Goal: Task Accomplishment & Management: Manage account settings

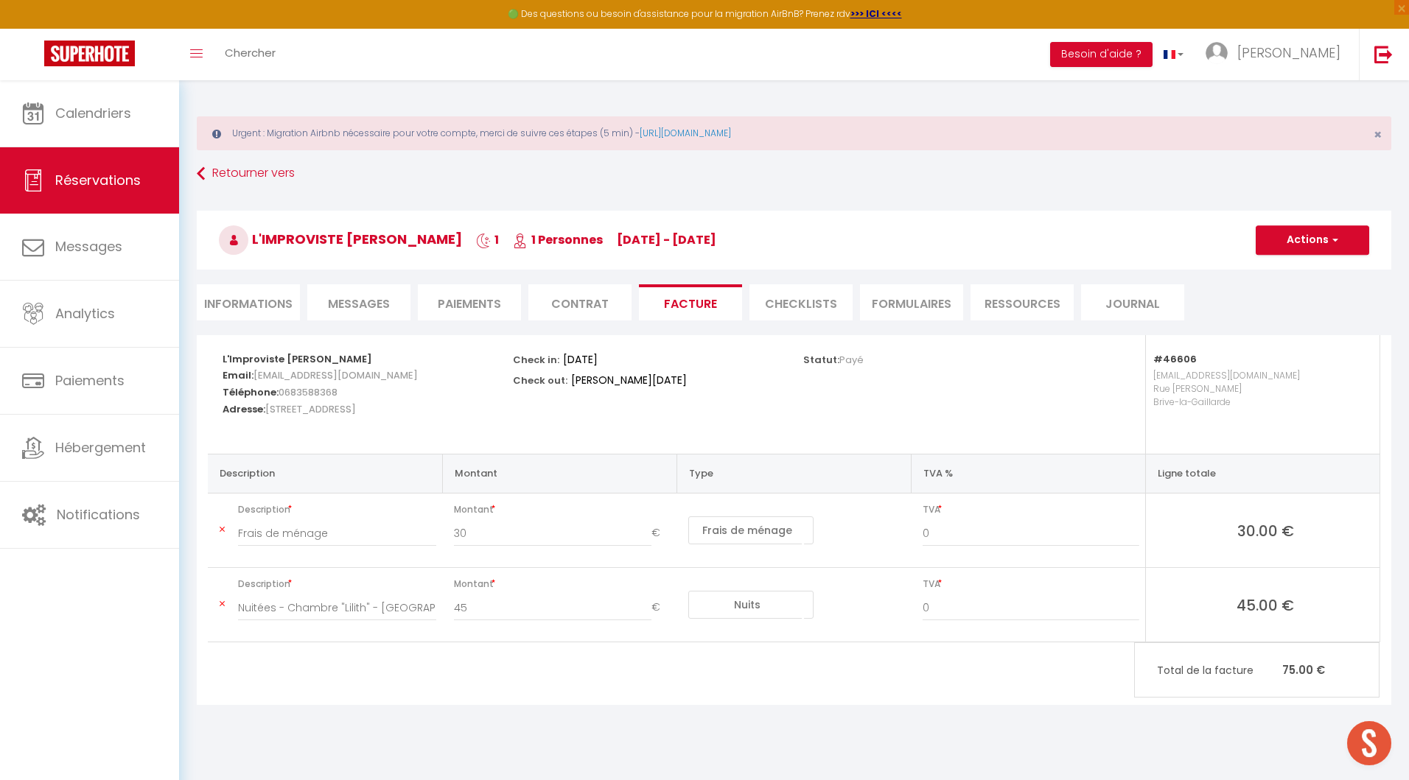
select select "46606"
select select
select select "14"
select select "cleaning"
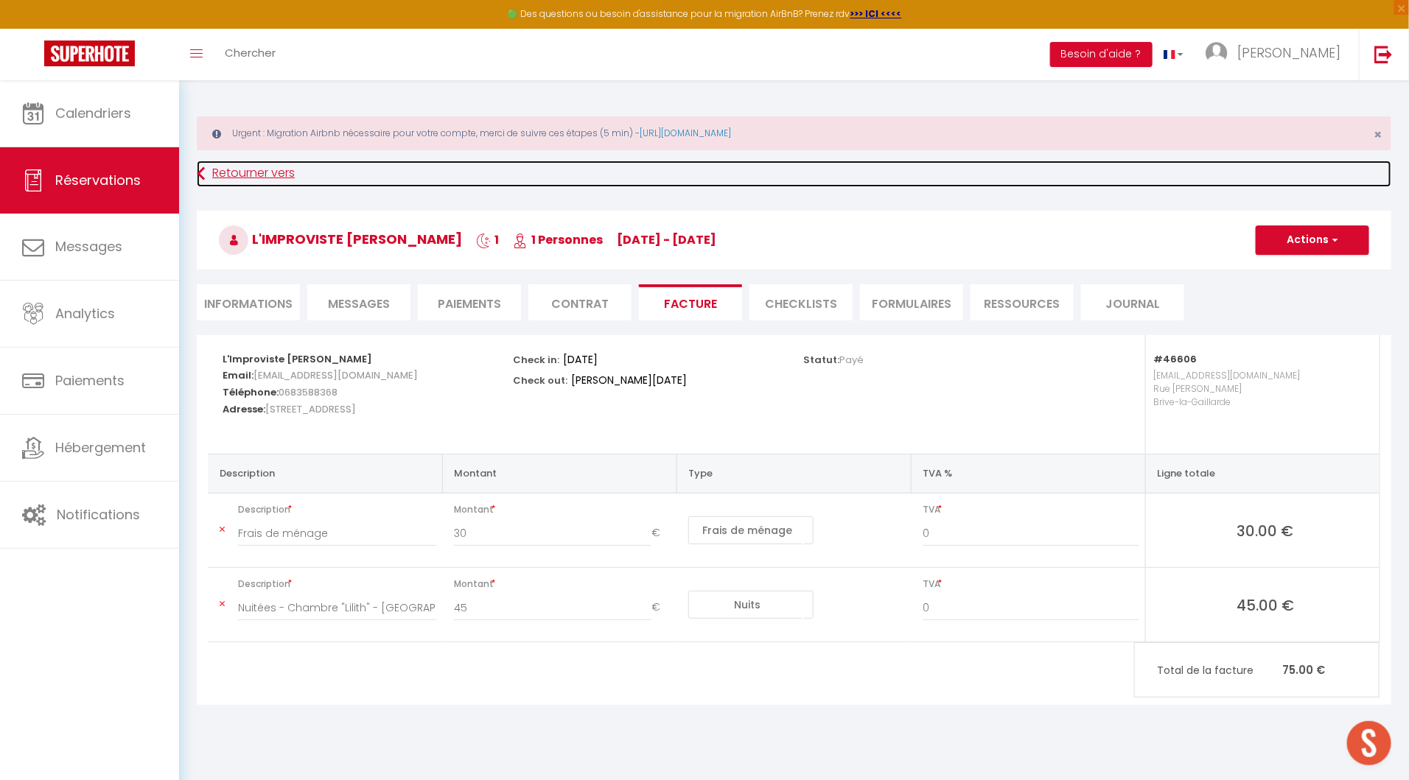
click at [258, 181] on link "Retourner vers" at bounding box center [794, 174] width 1194 height 27
select select
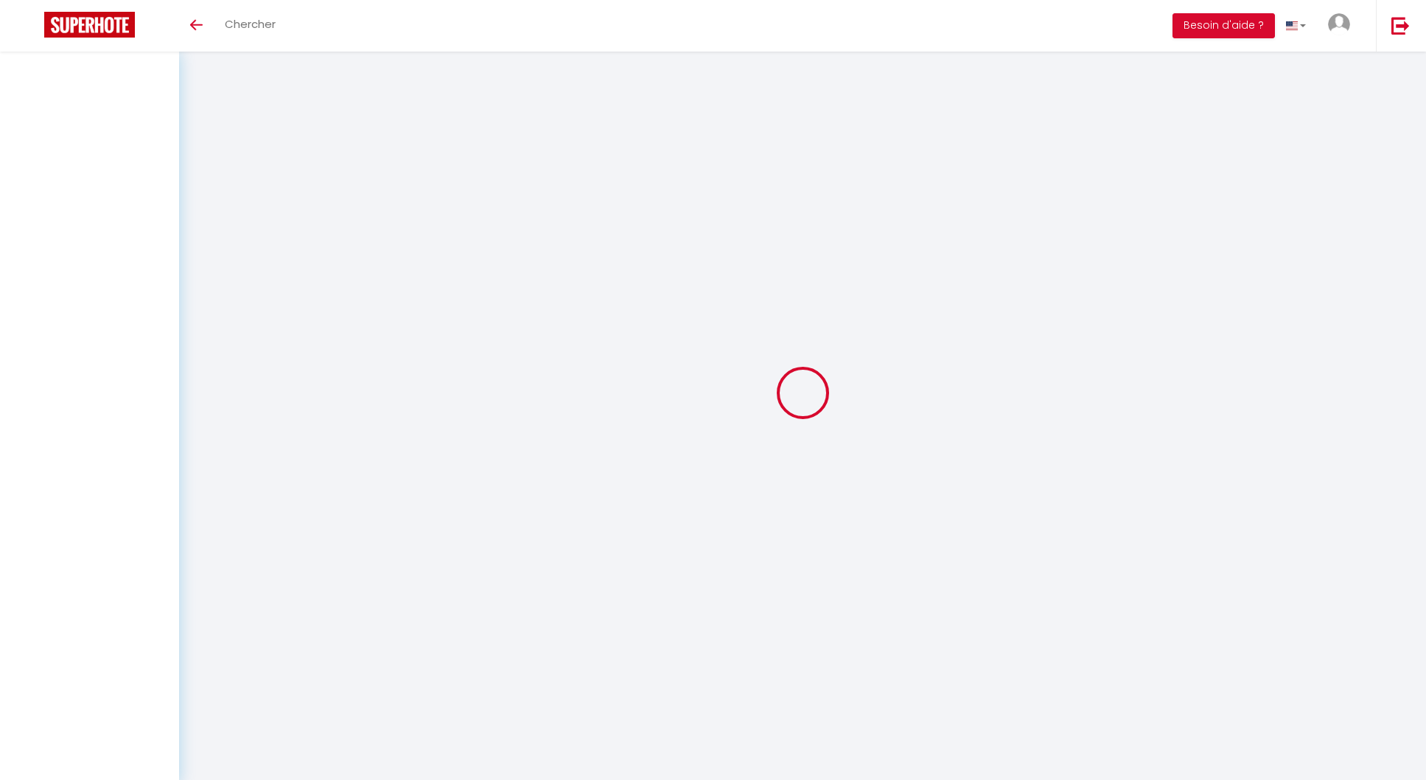
select select
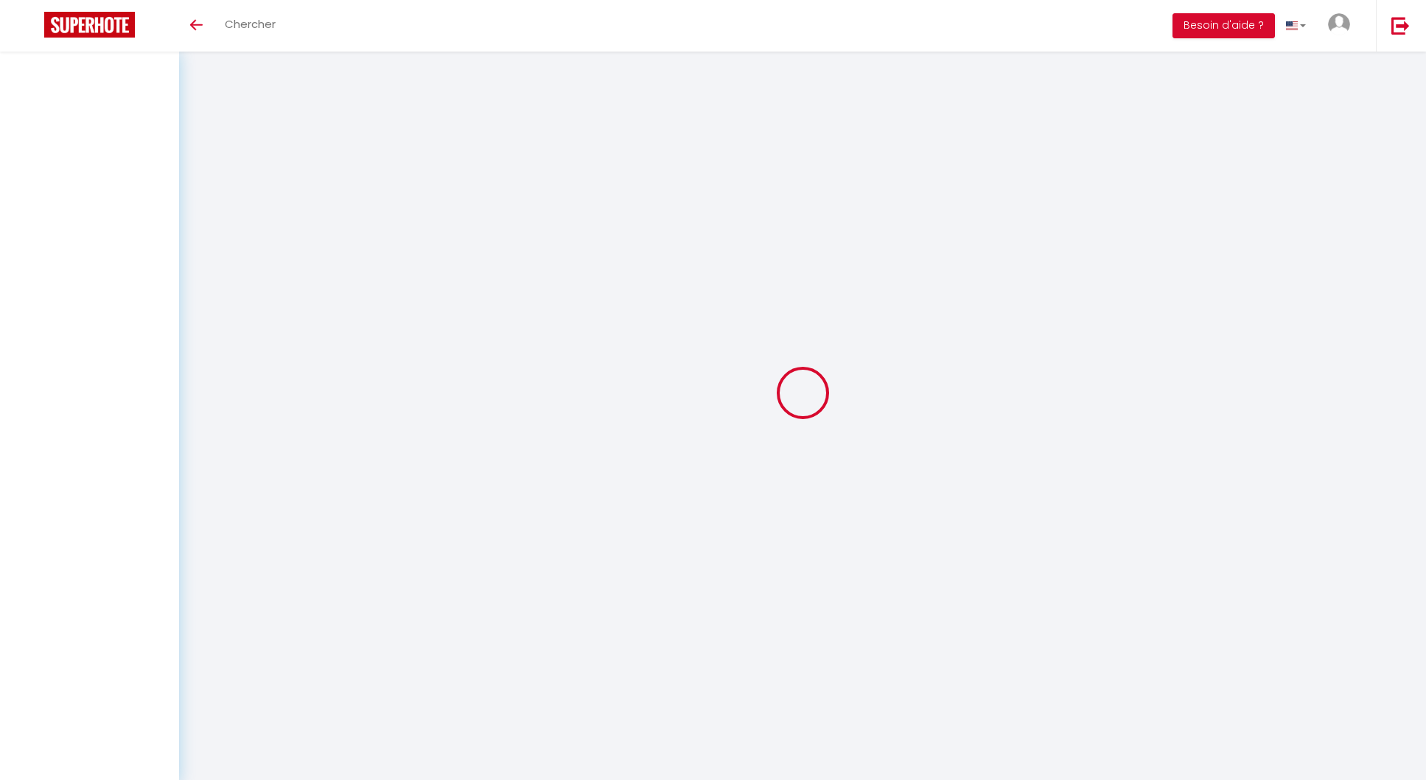
select select
checkbox input "false"
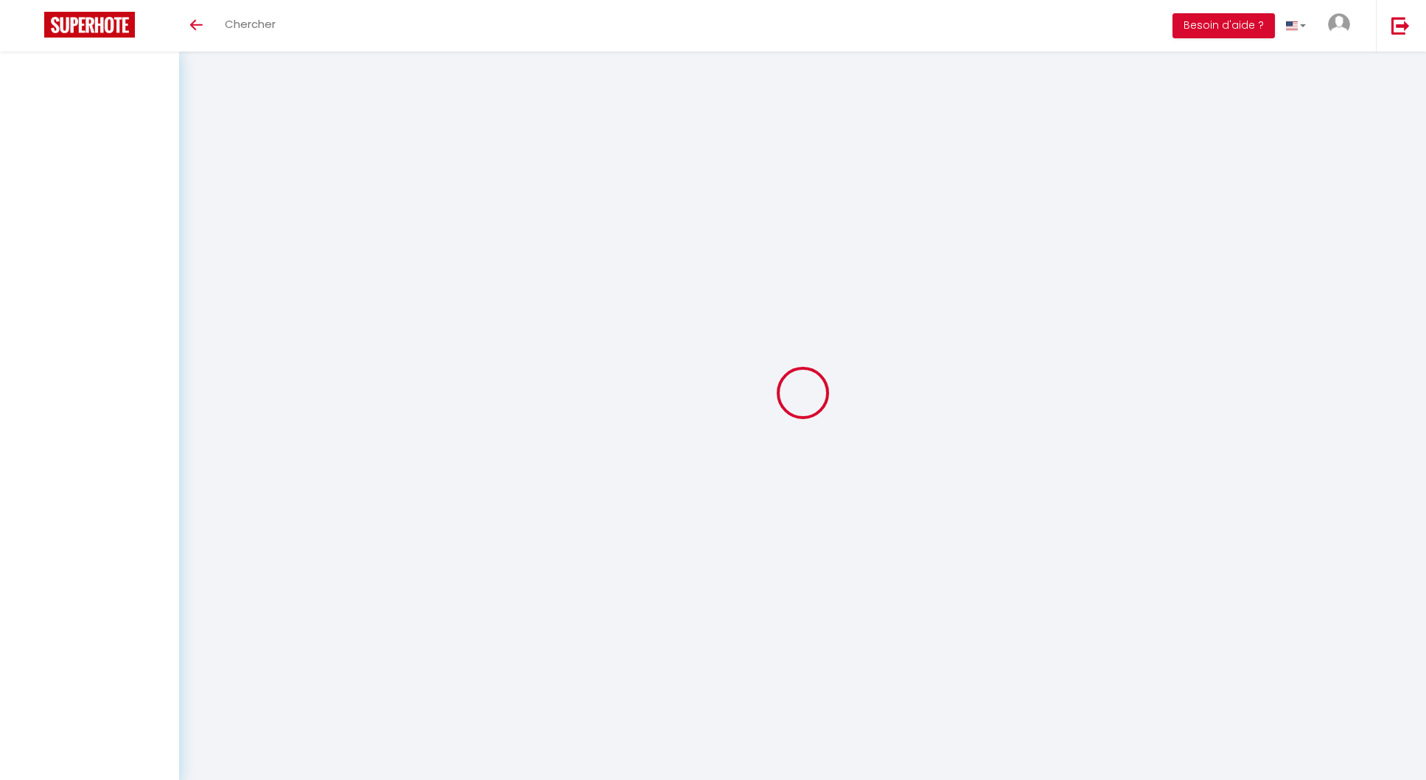
select select
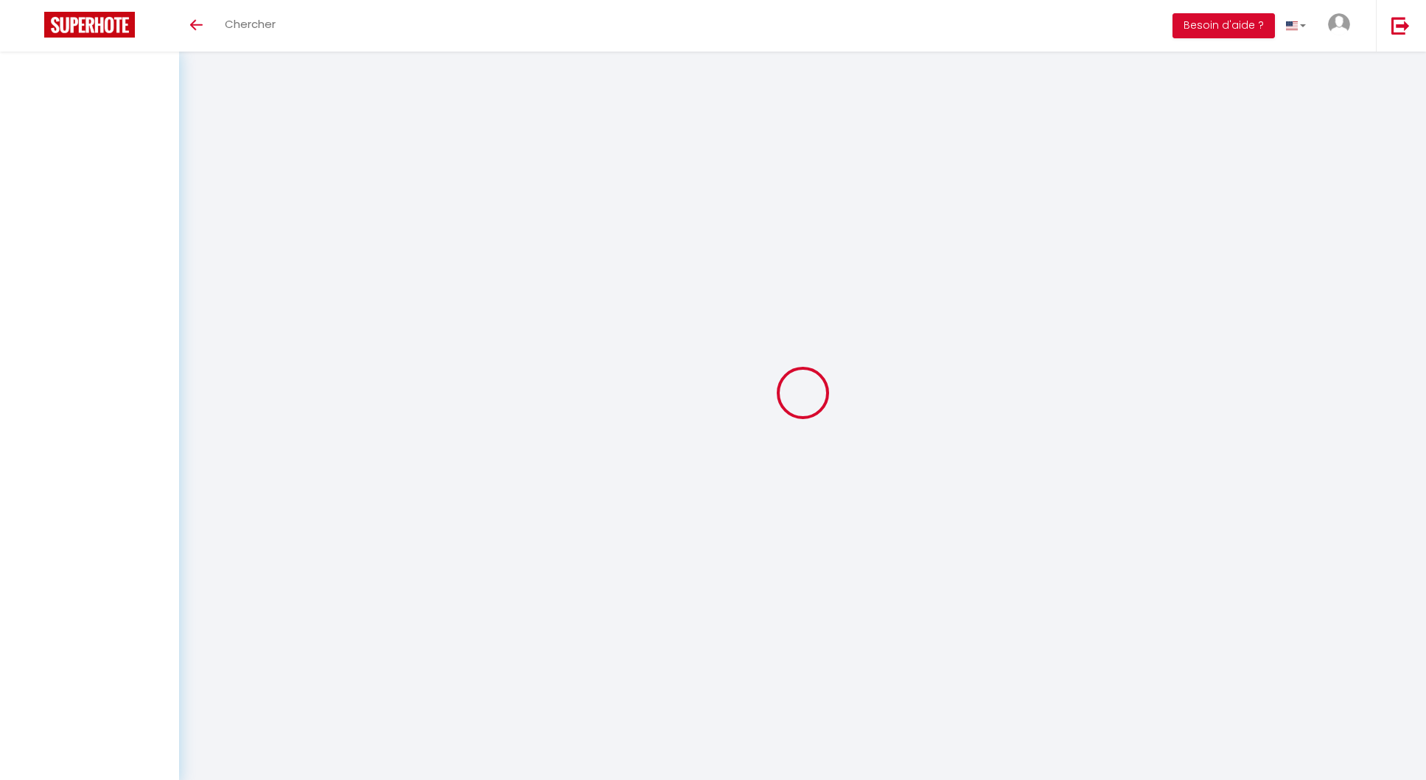
select select
checkbox input "false"
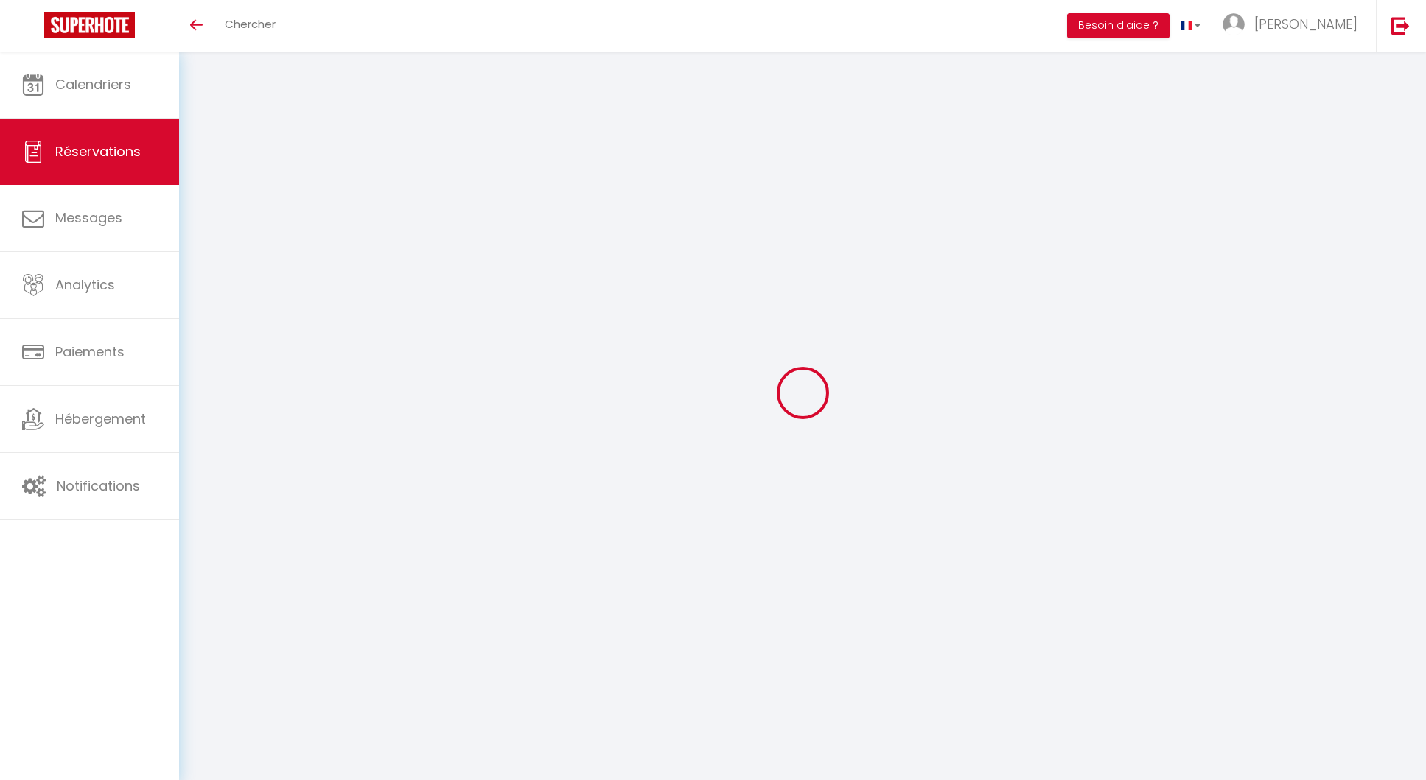
select select
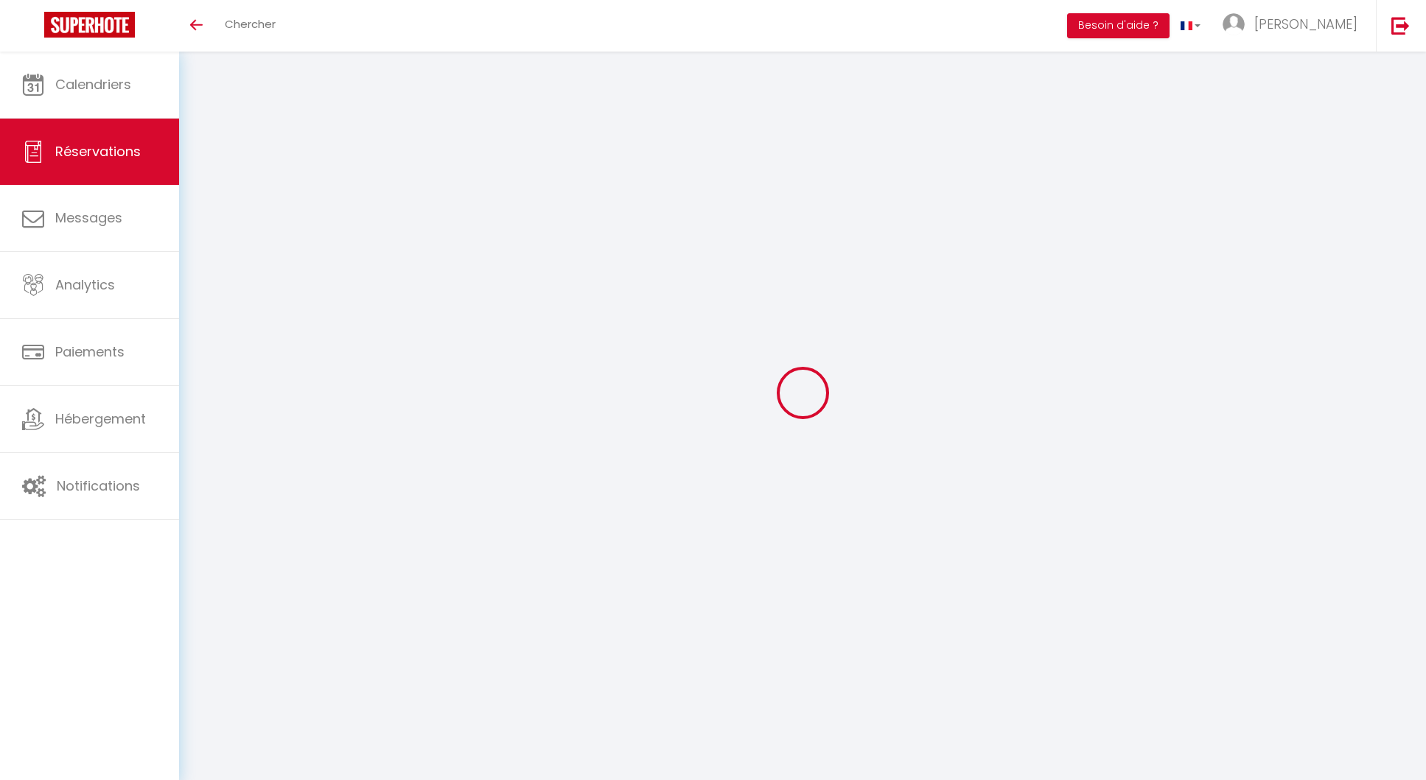
select select
checkbox input "false"
select select
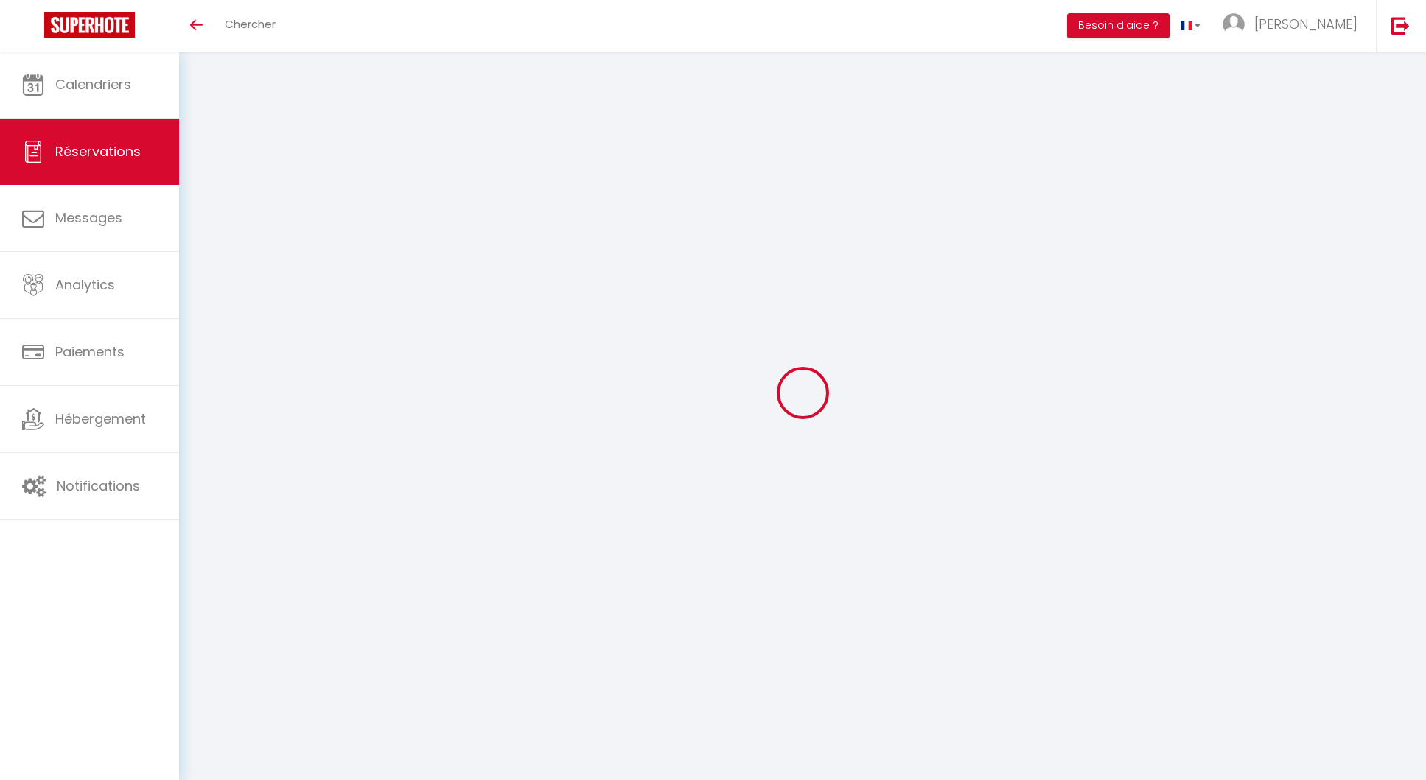
select select
checkbox input "false"
select select
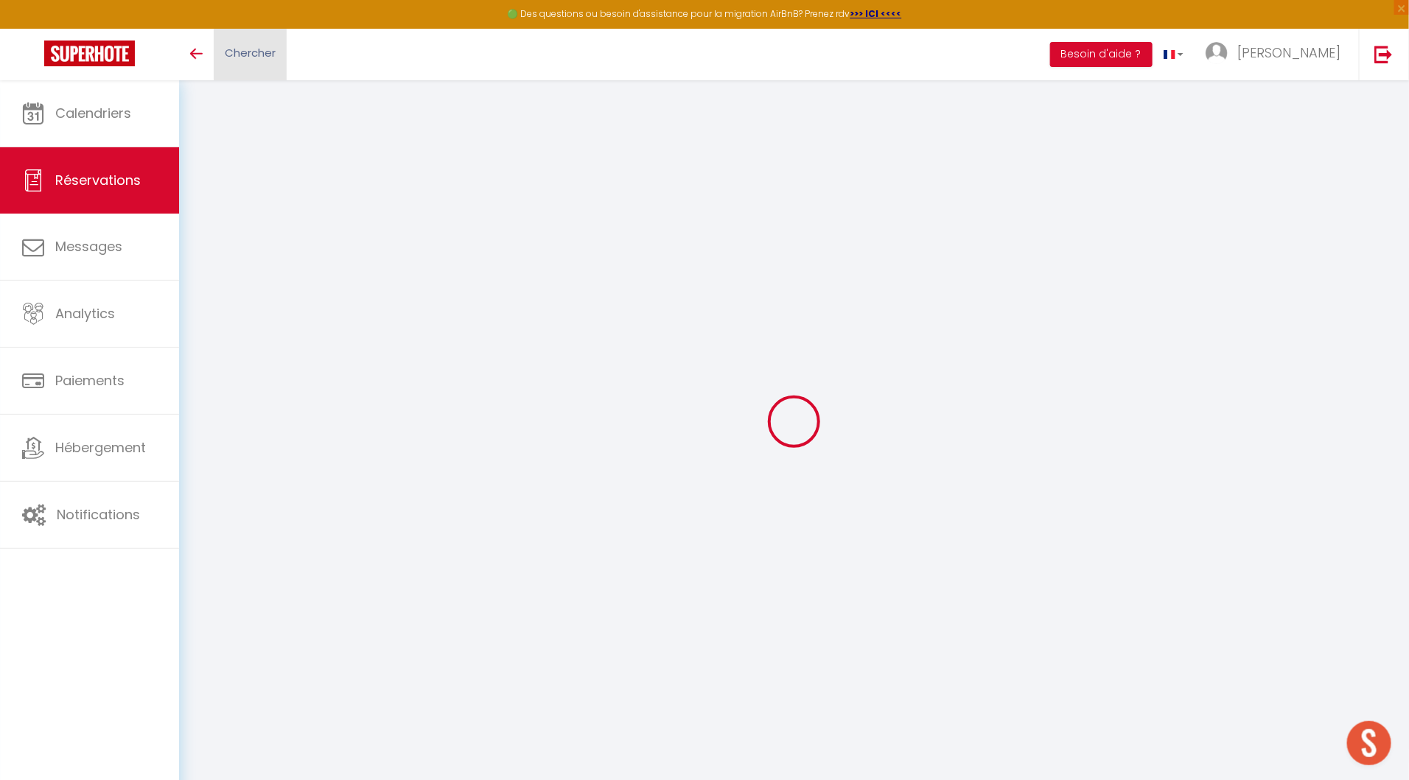
click at [240, 67] on link "Chercher" at bounding box center [250, 55] width 73 height 52
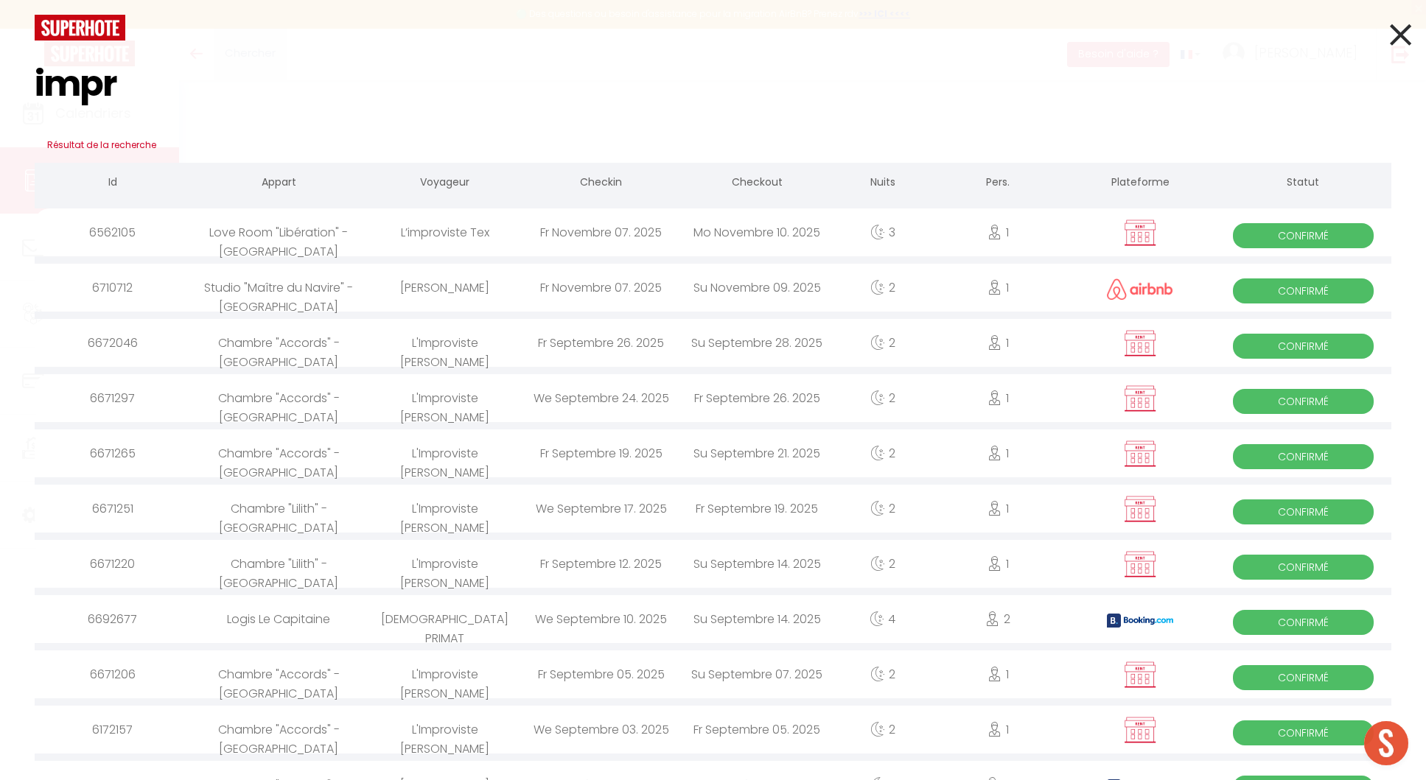
type input "impro"
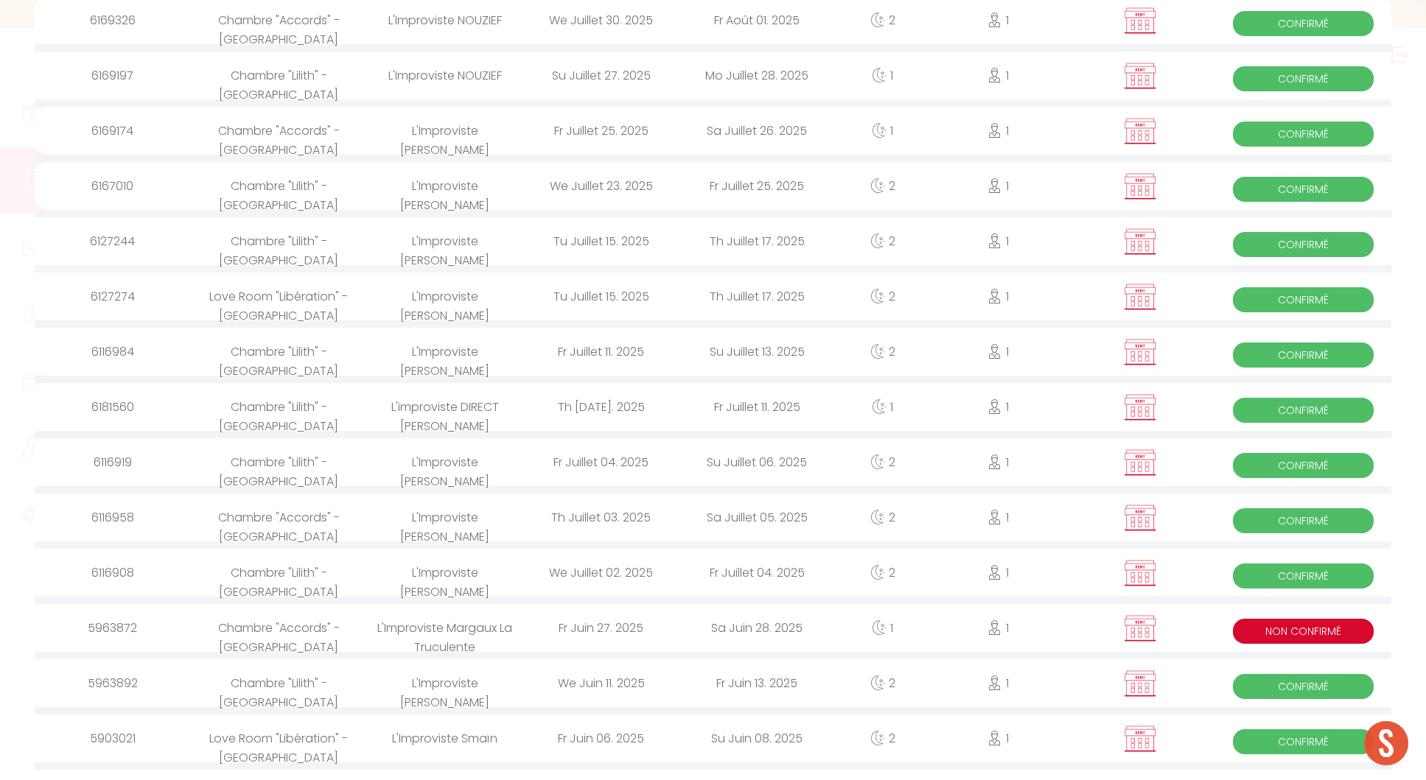
type input "L'Improviste"
type input "[PERSON_NAME]"
type input "[EMAIL_ADDRESS][DOMAIN_NAME]"
type input "0683588368"
type input "19100"
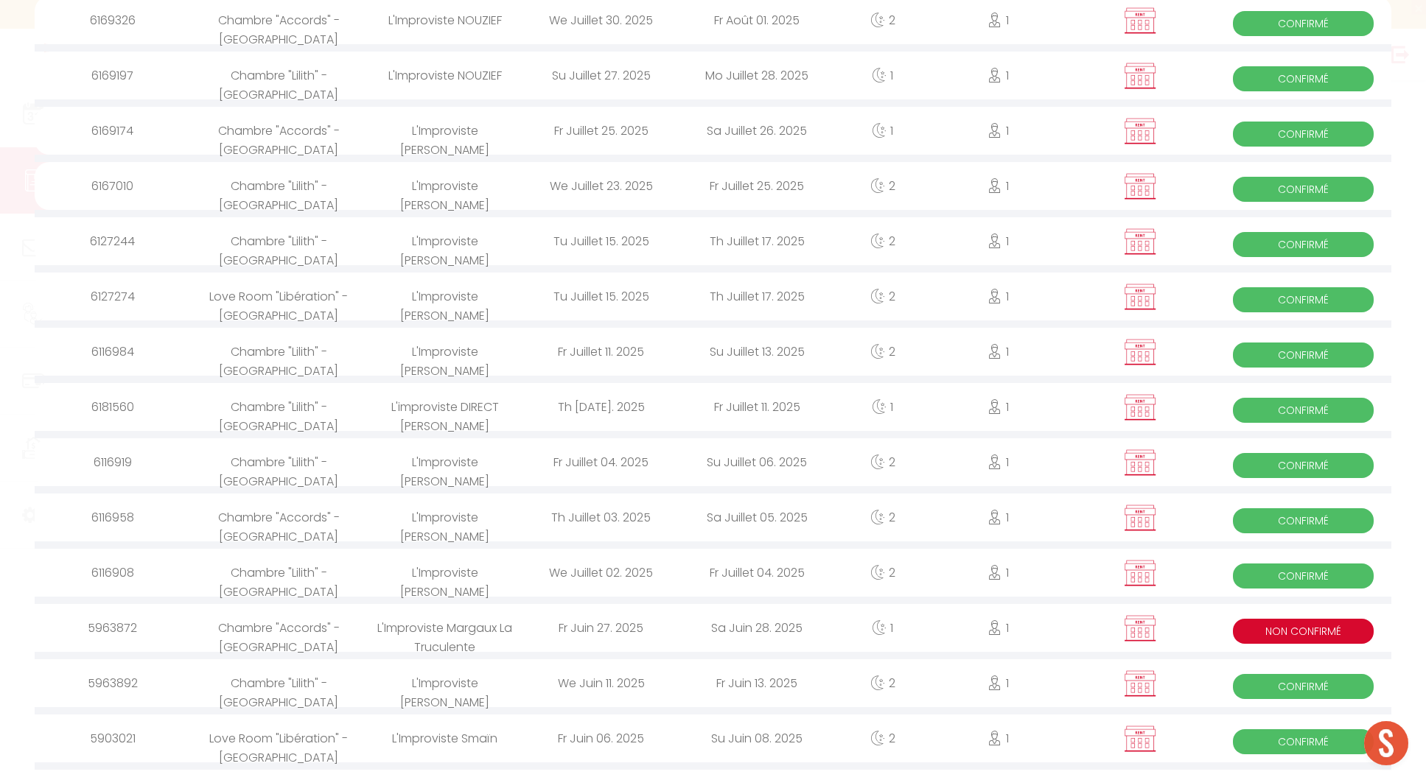
type input "[STREET_ADDRESS]"
type input "BRIVE-LA-GAILLARDE"
select select "FR"
type input "15"
select select "46606"
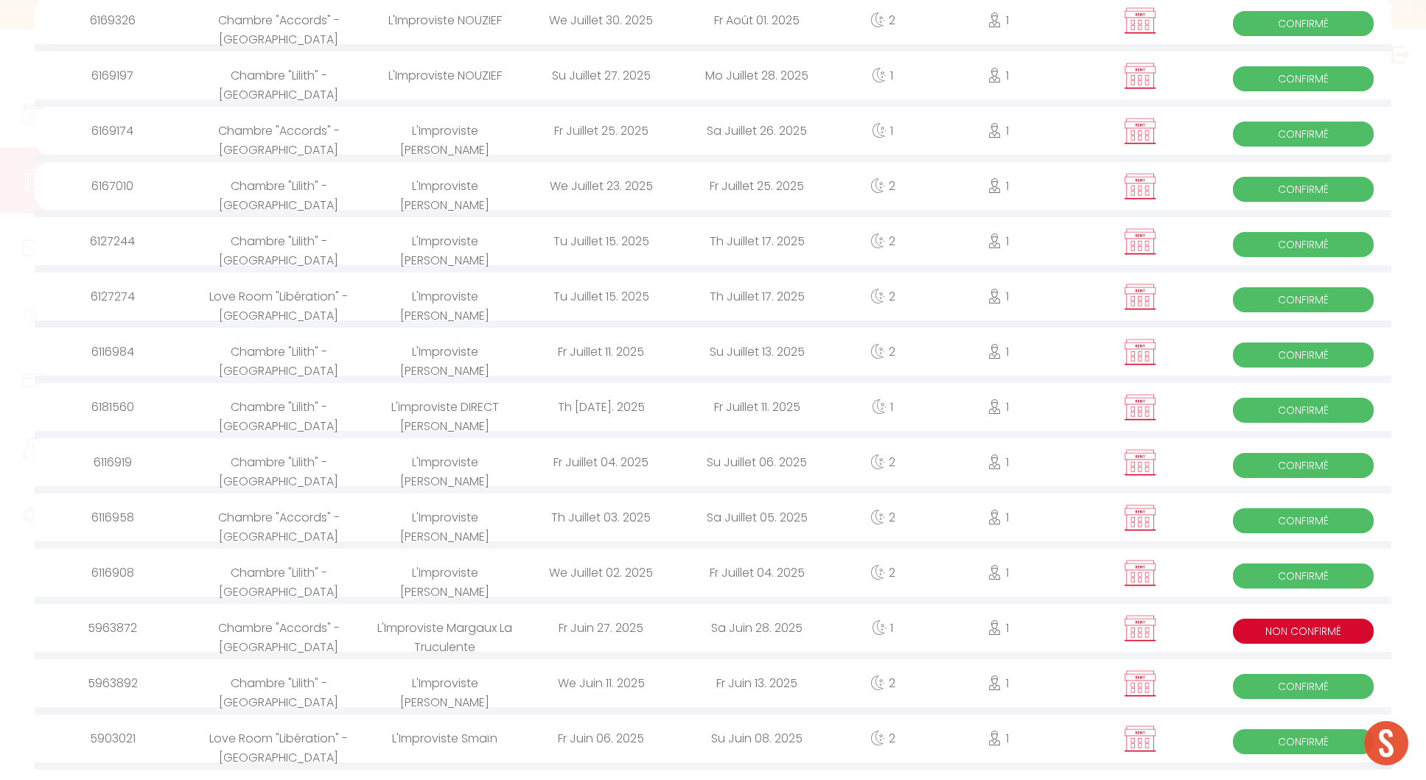
select select "1"
type input "[DATE]"
select select
type input "[PERSON_NAME][DATE]"
select select
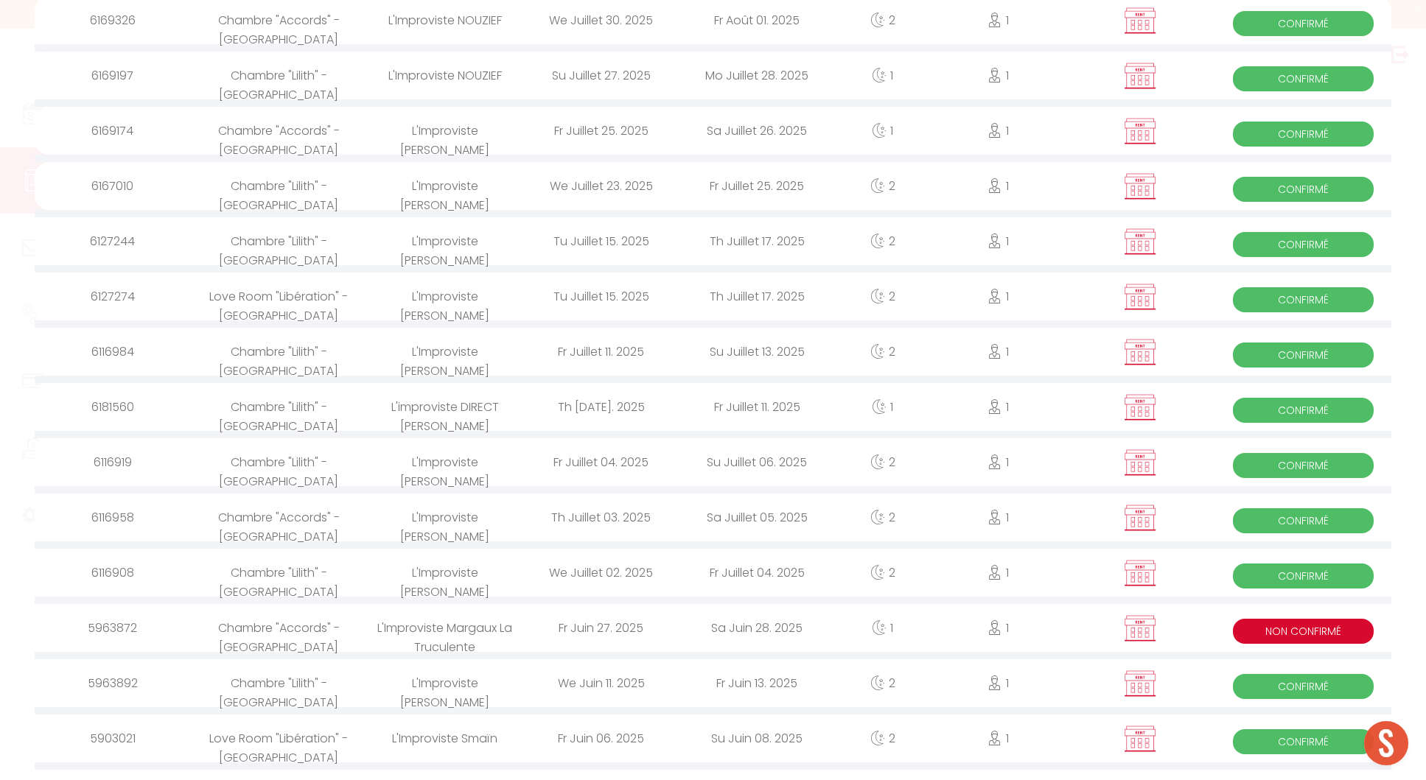
type input "1"
select select "12"
select select
type input "45"
checkbox input "true"
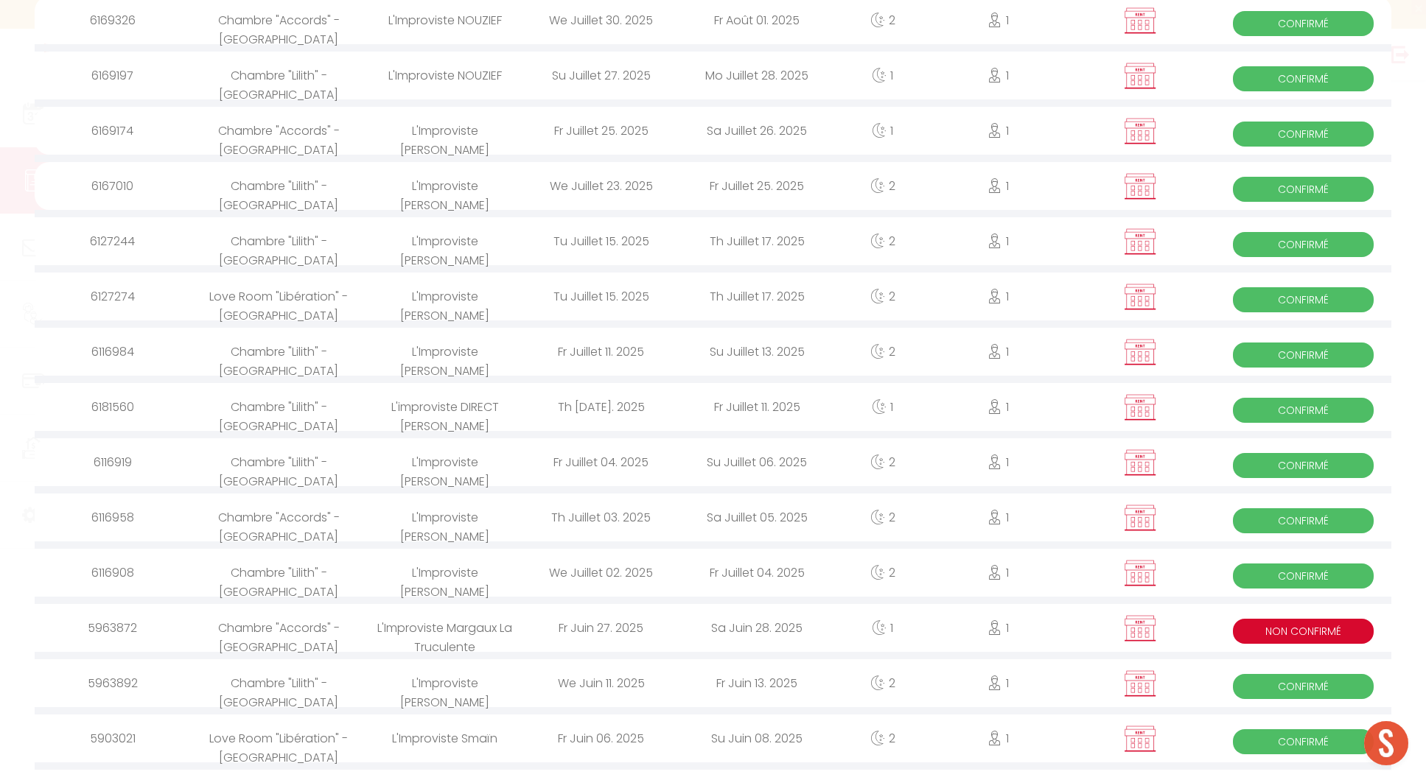
type input "0"
type input "15"
type input "0"
select select
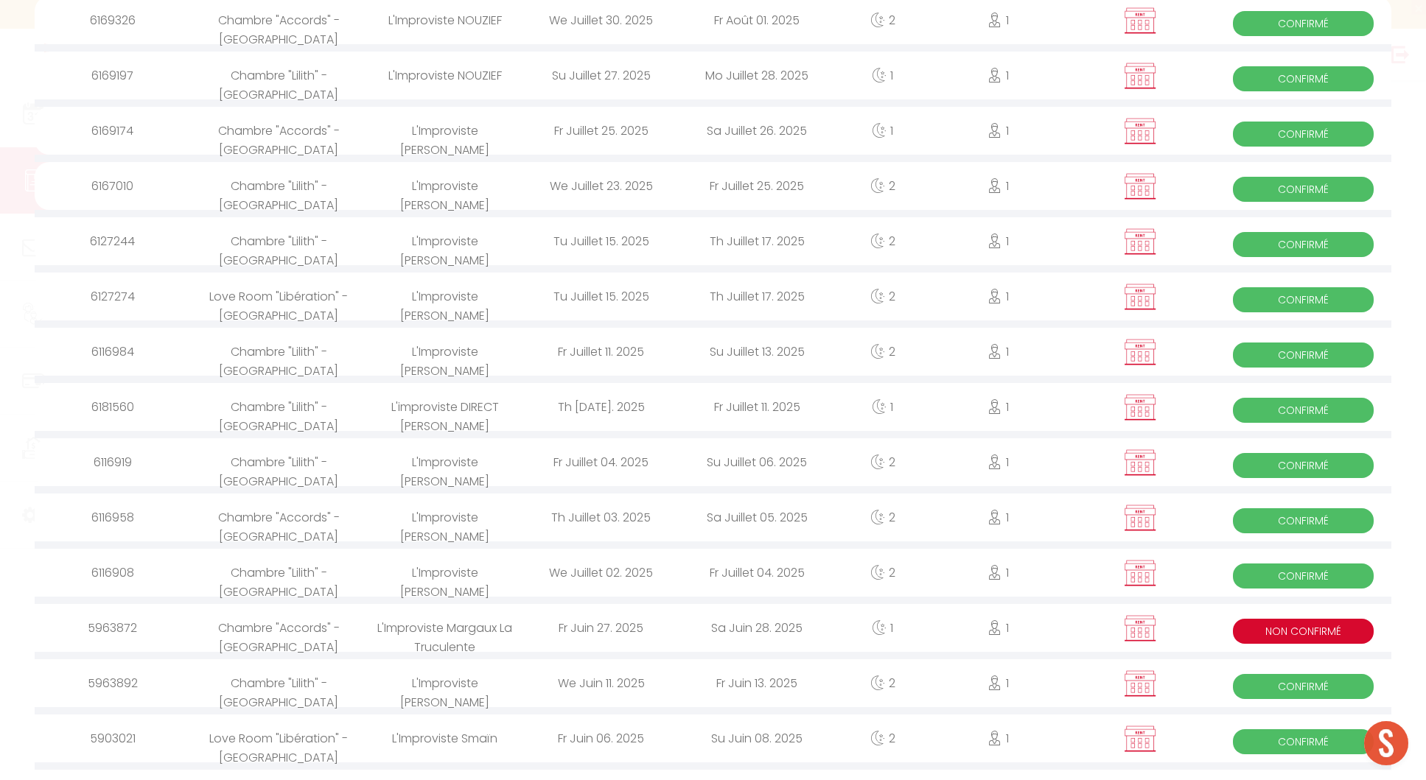
select select
select select "14"
checkbox input "true"
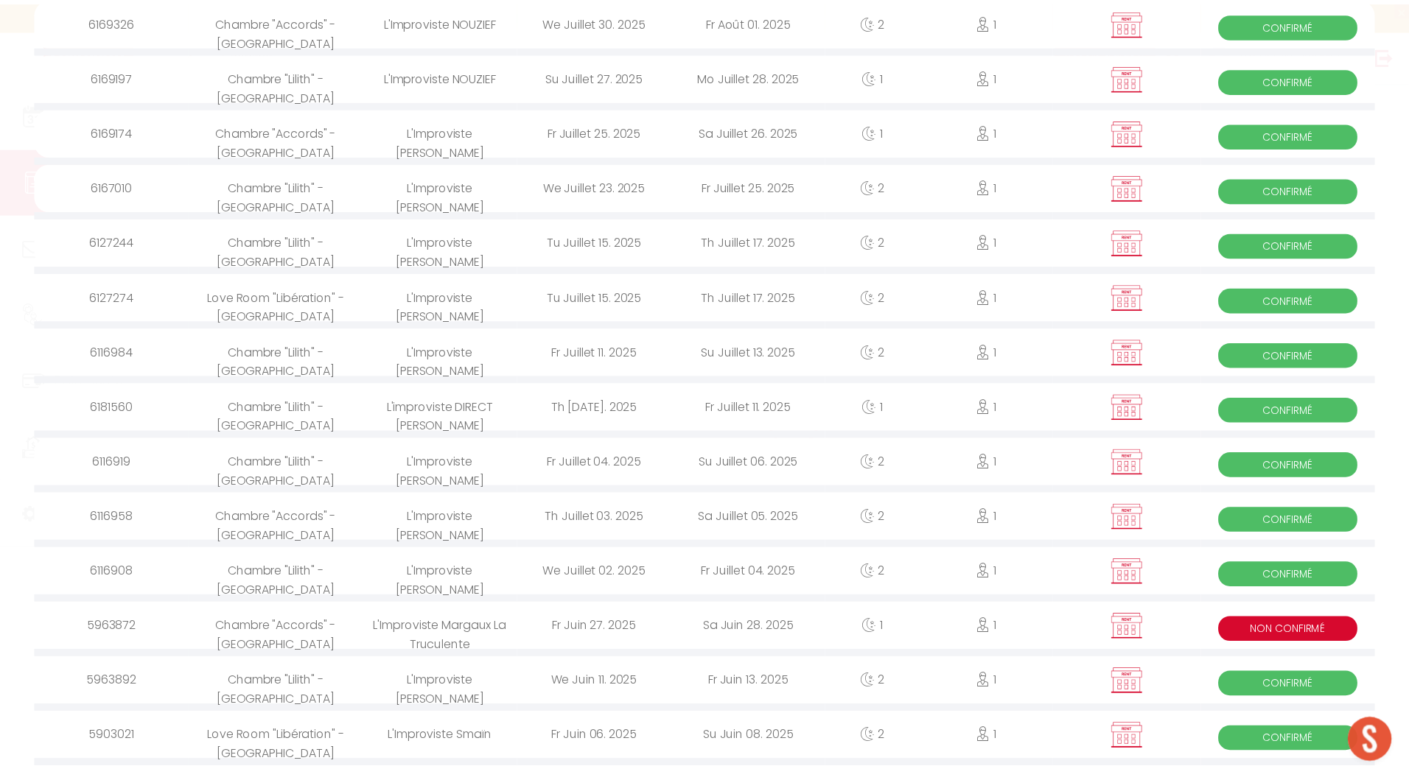
scroll to position [1738, 0]
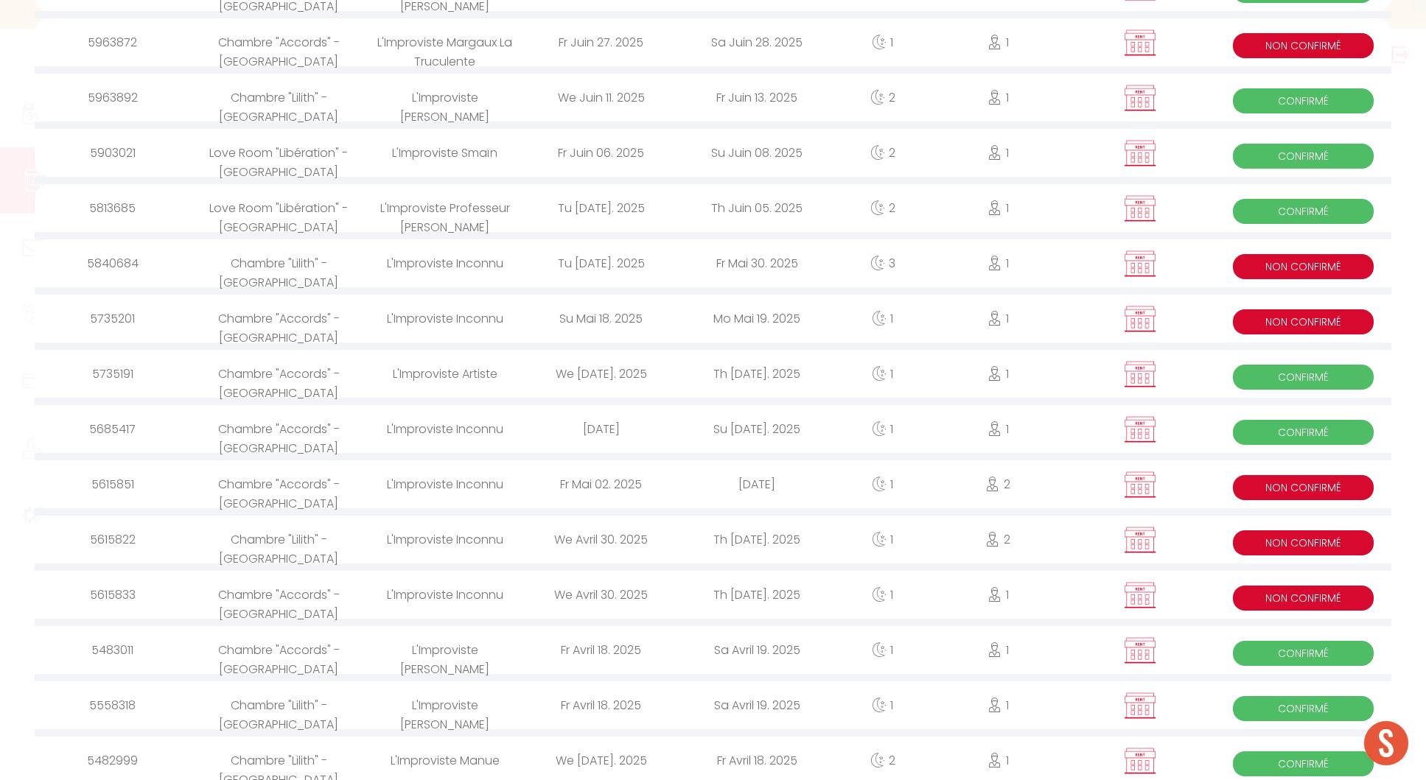
select select
checkbox input "true"
select select
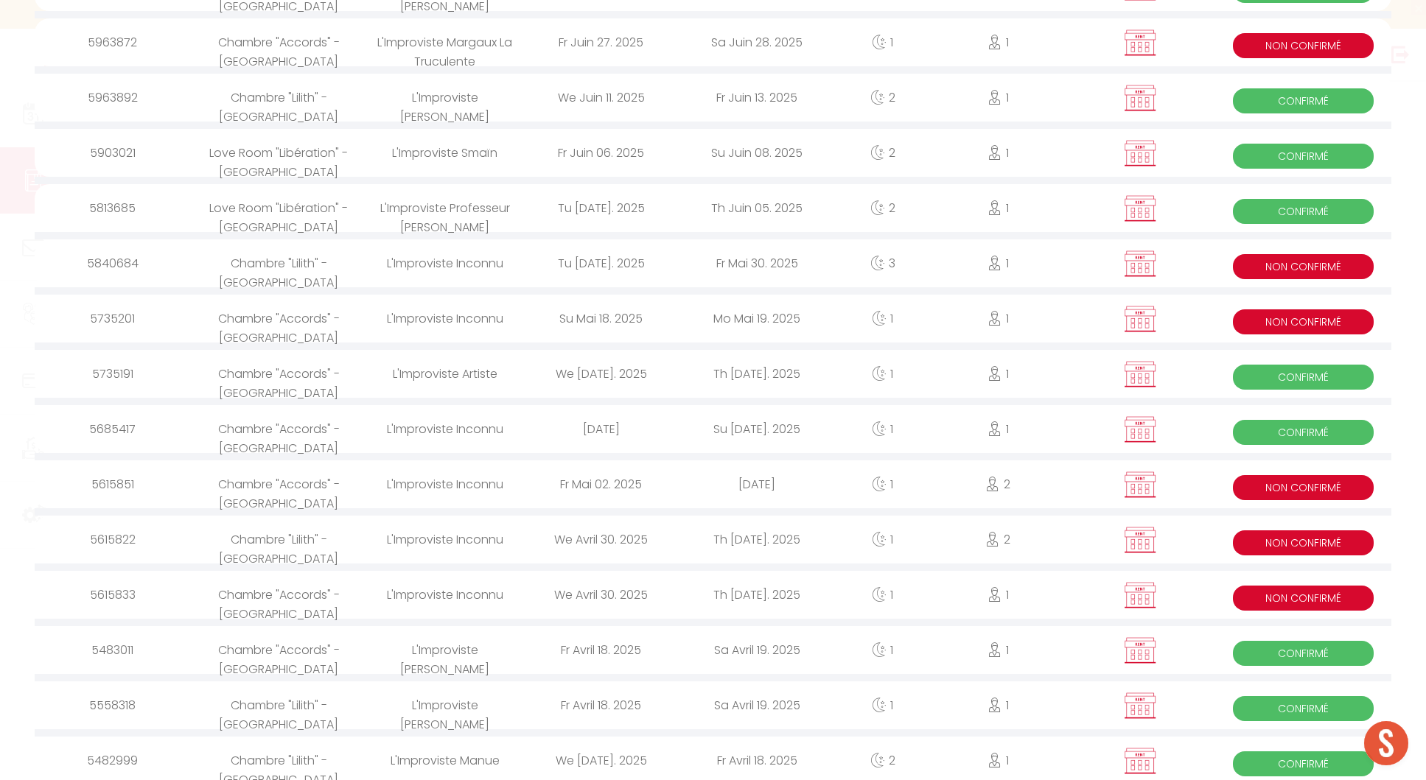
checkbox input "true"
select select
checkbox input "true"
select select
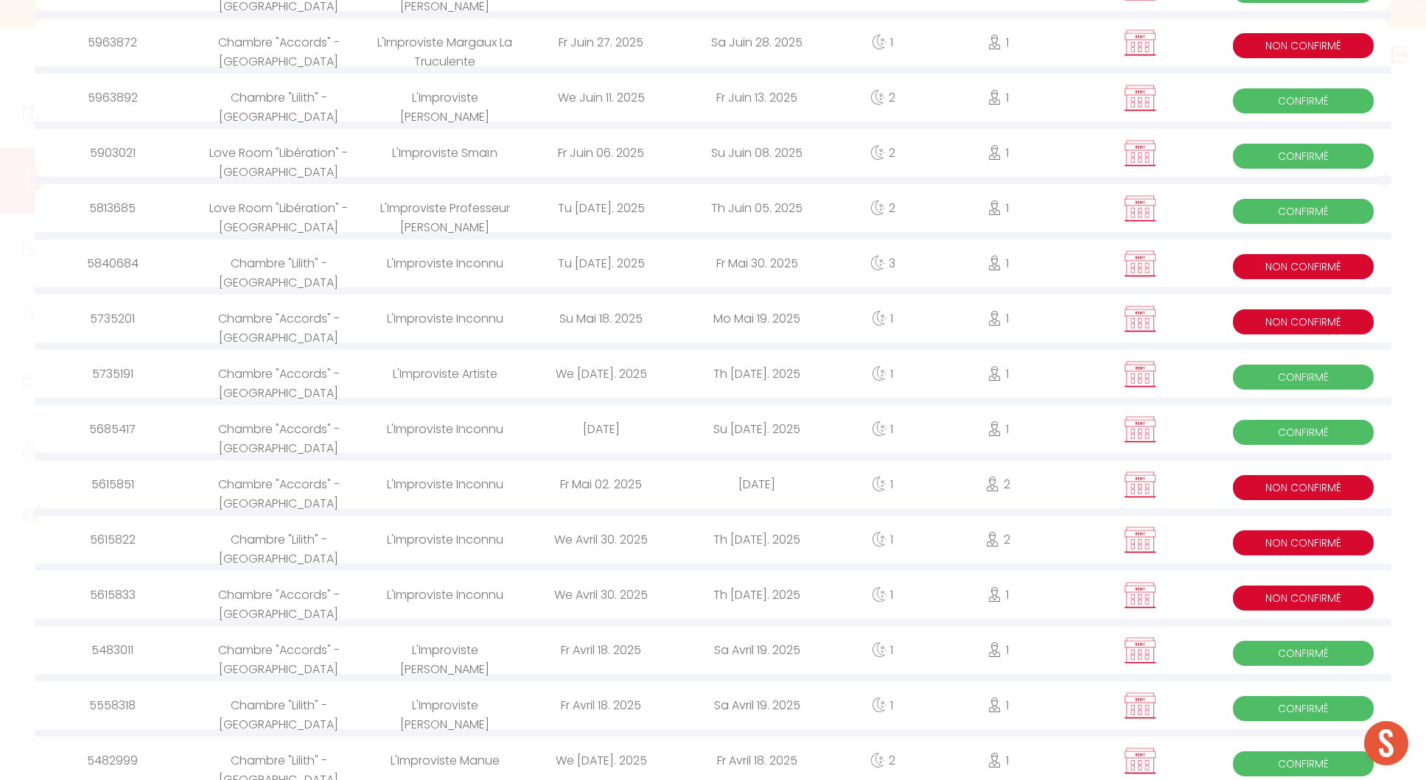
select select
type input "impro"
click at [475, 152] on div "L'Improviste Smaïn" at bounding box center [445, 153] width 156 height 48
select select
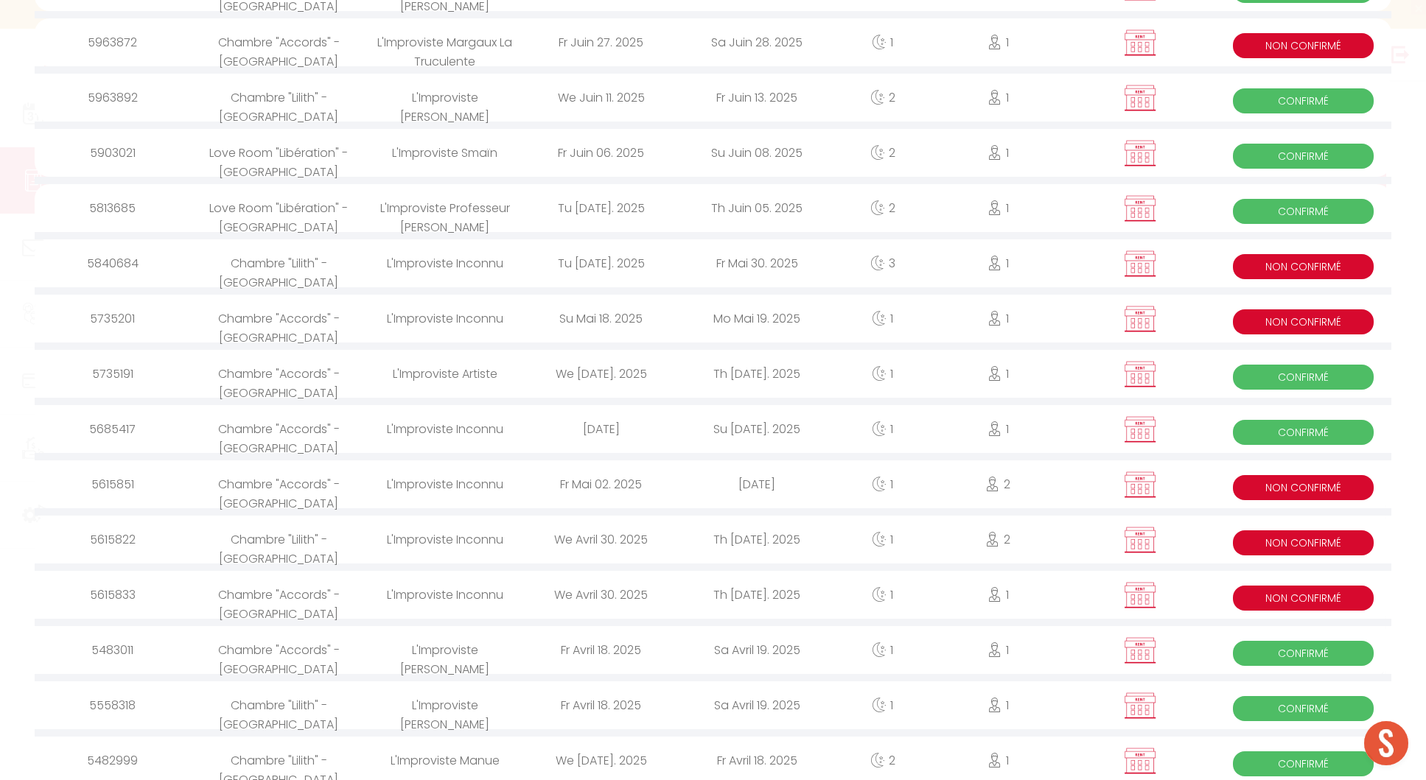
checkbox input "true"
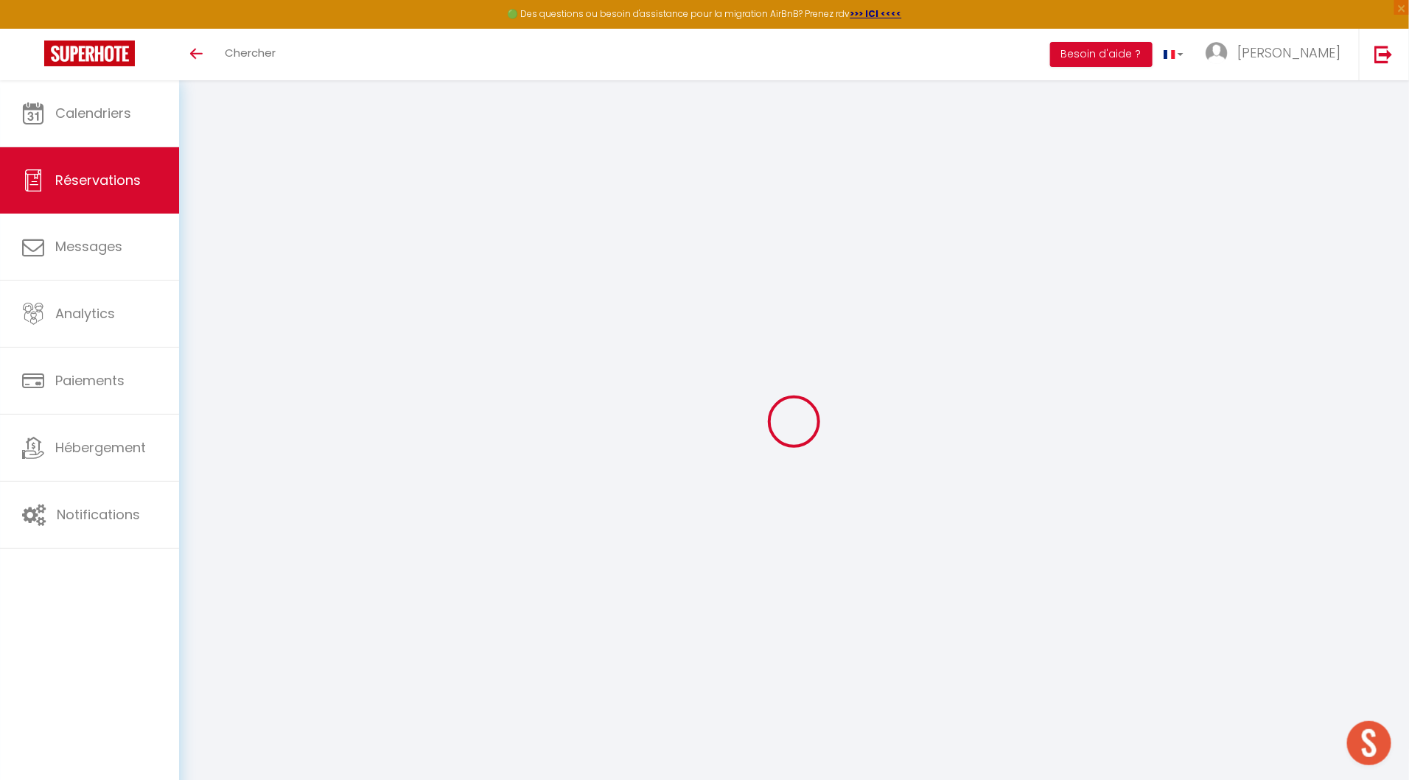
select select "cleaning"
select select
checkbox input "true"
select select
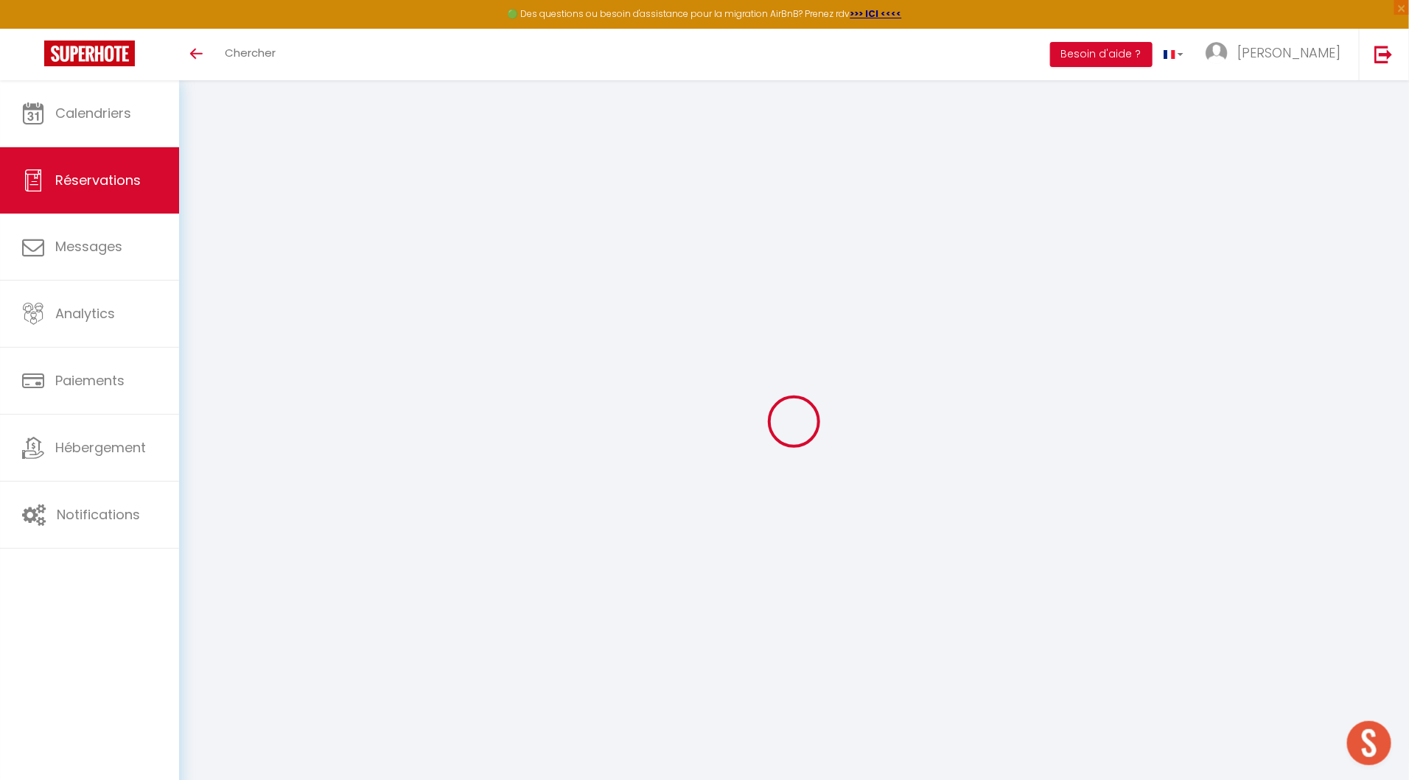
select select
checkbox input "true"
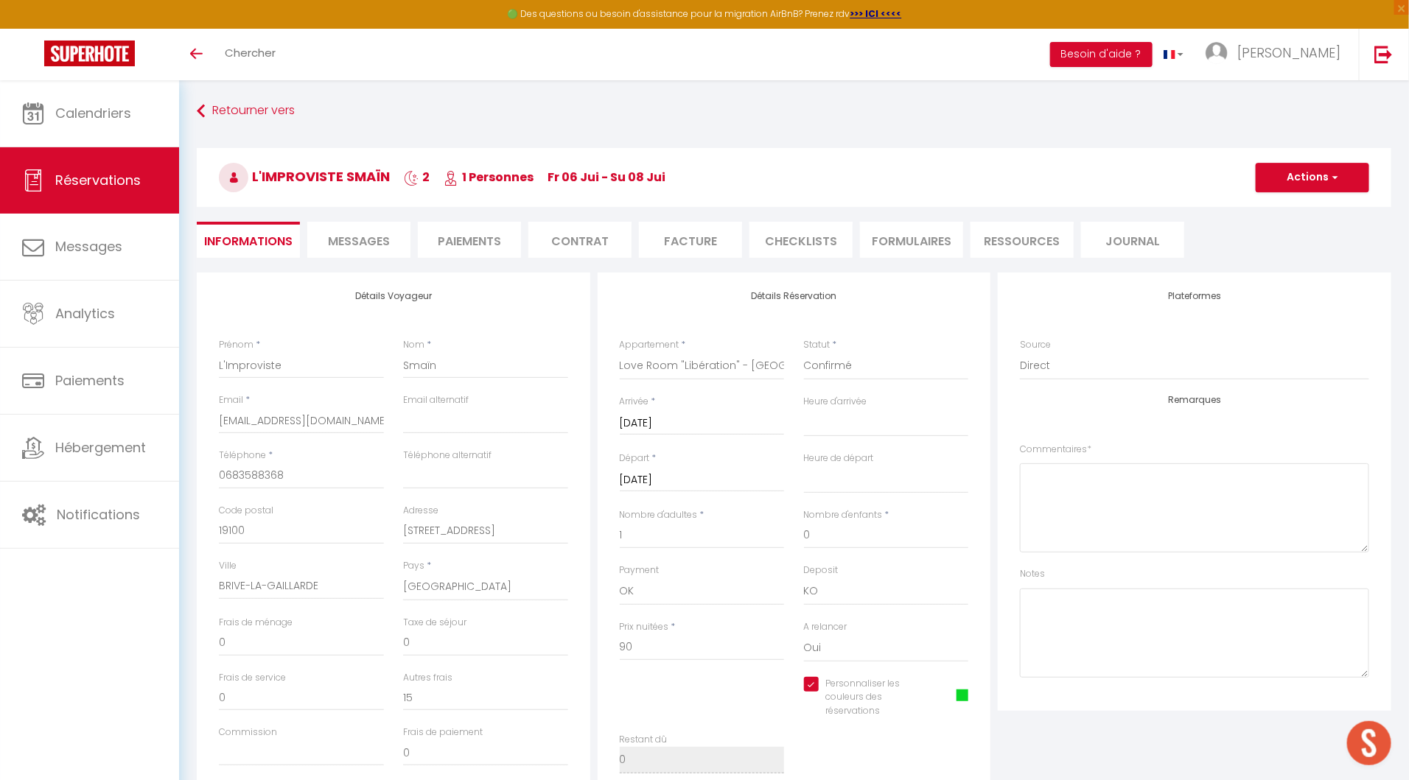
type input "15"
select select
checkbox input "true"
select select
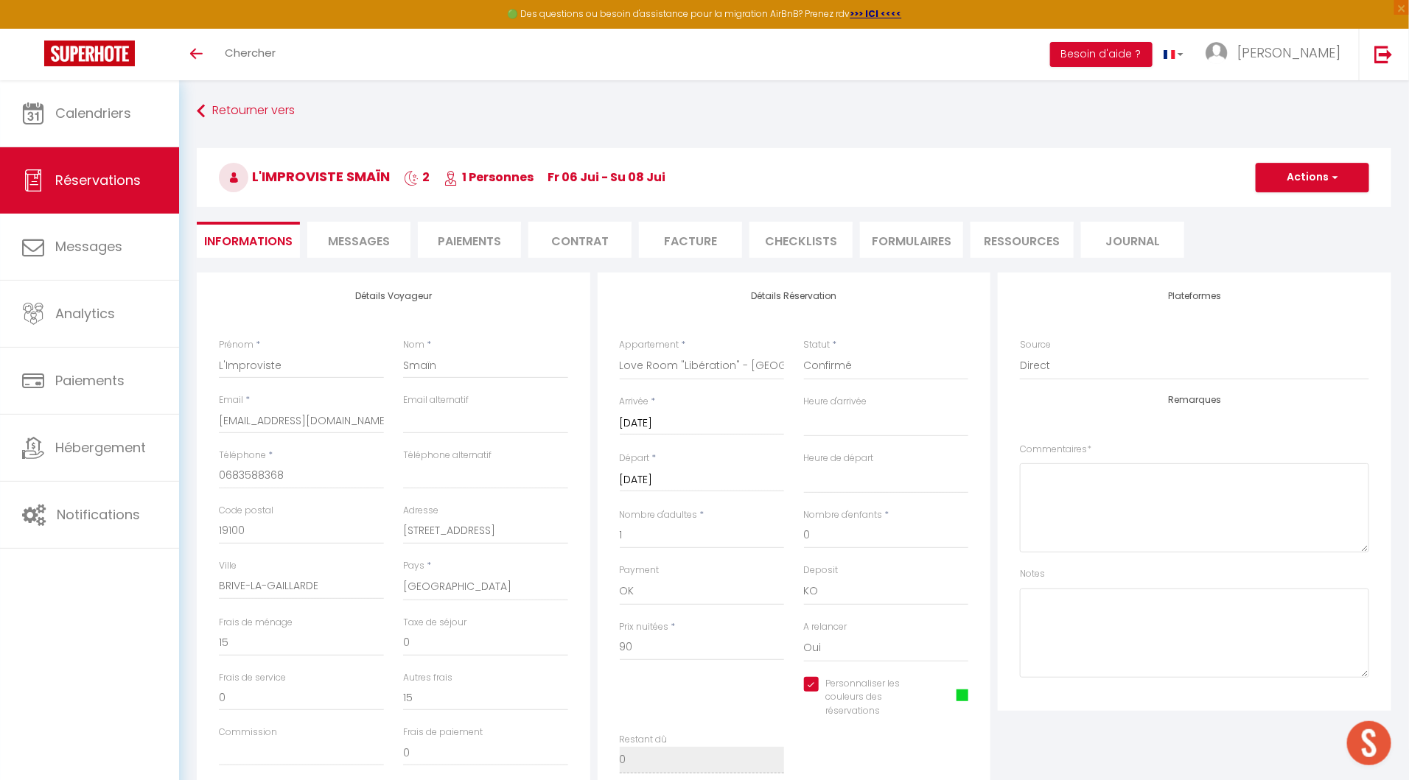
select select
click at [688, 245] on li "Facture" at bounding box center [690, 240] width 103 height 36
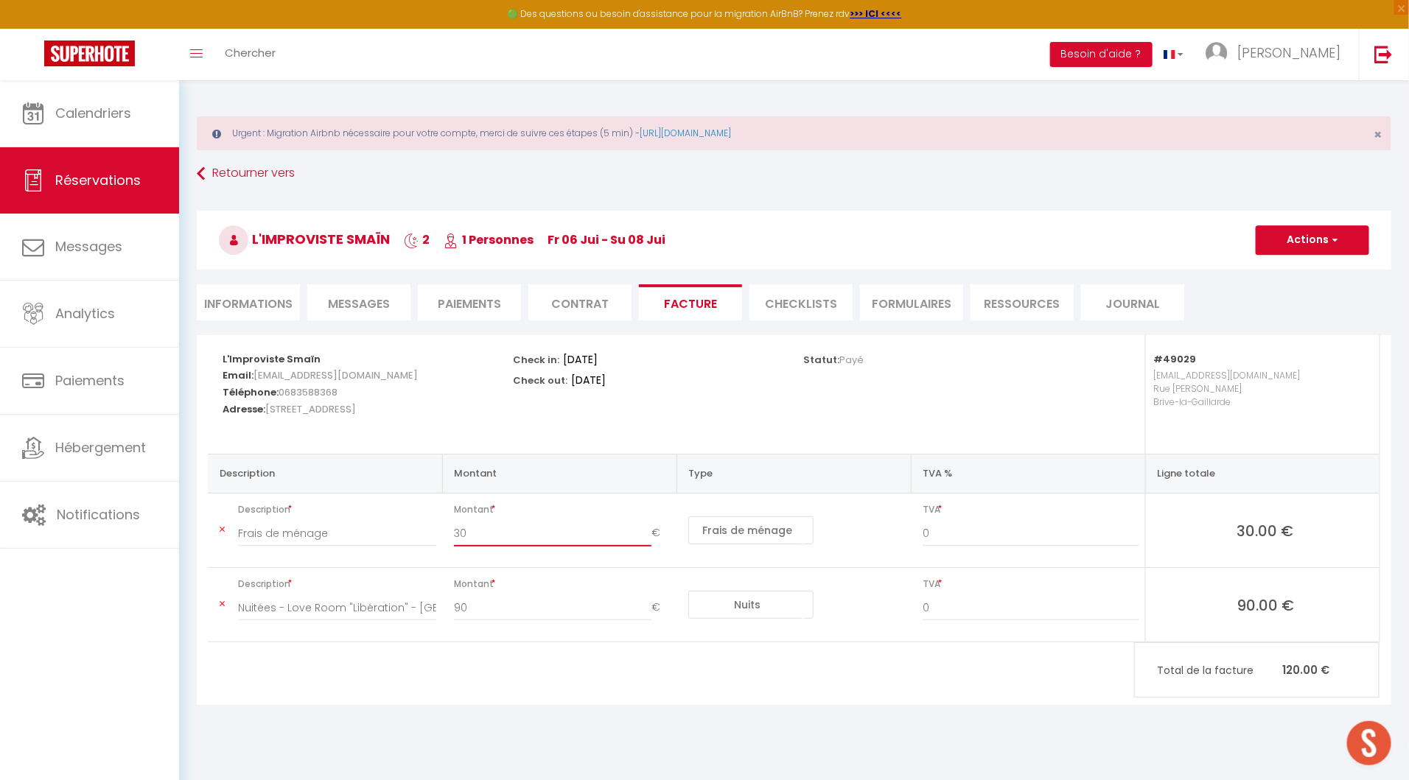
drag, startPoint x: 489, startPoint y: 530, endPoint x: 454, endPoint y: 530, distance: 35.4
click at [454, 530] on input "30" at bounding box center [552, 533] width 197 height 27
type input "45"
click at [1320, 241] on button "Actions" at bounding box center [1312, 239] width 113 height 29
click at [1299, 269] on link "Enregistrer" at bounding box center [1301, 272] width 124 height 19
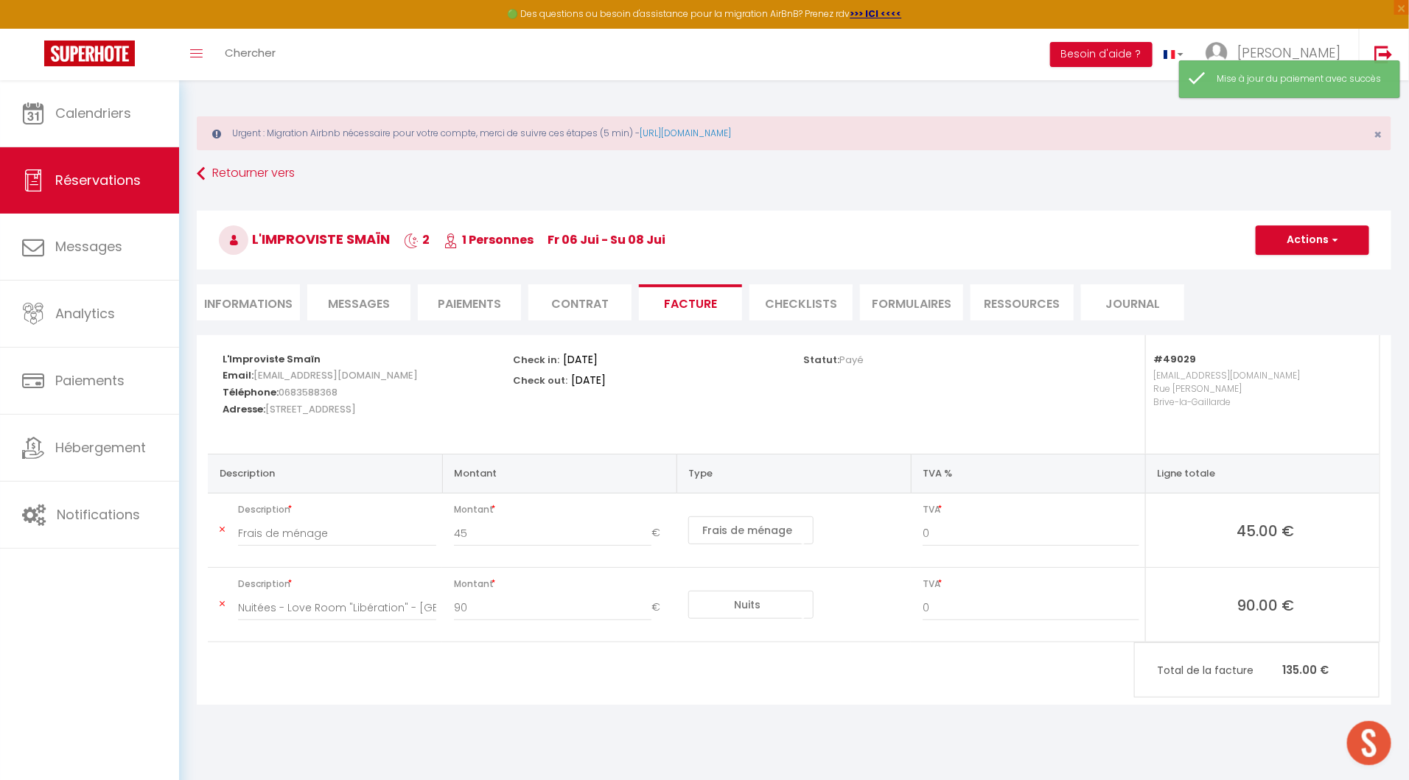
click at [248, 295] on li "Informations" at bounding box center [248, 302] width 103 height 36
select select
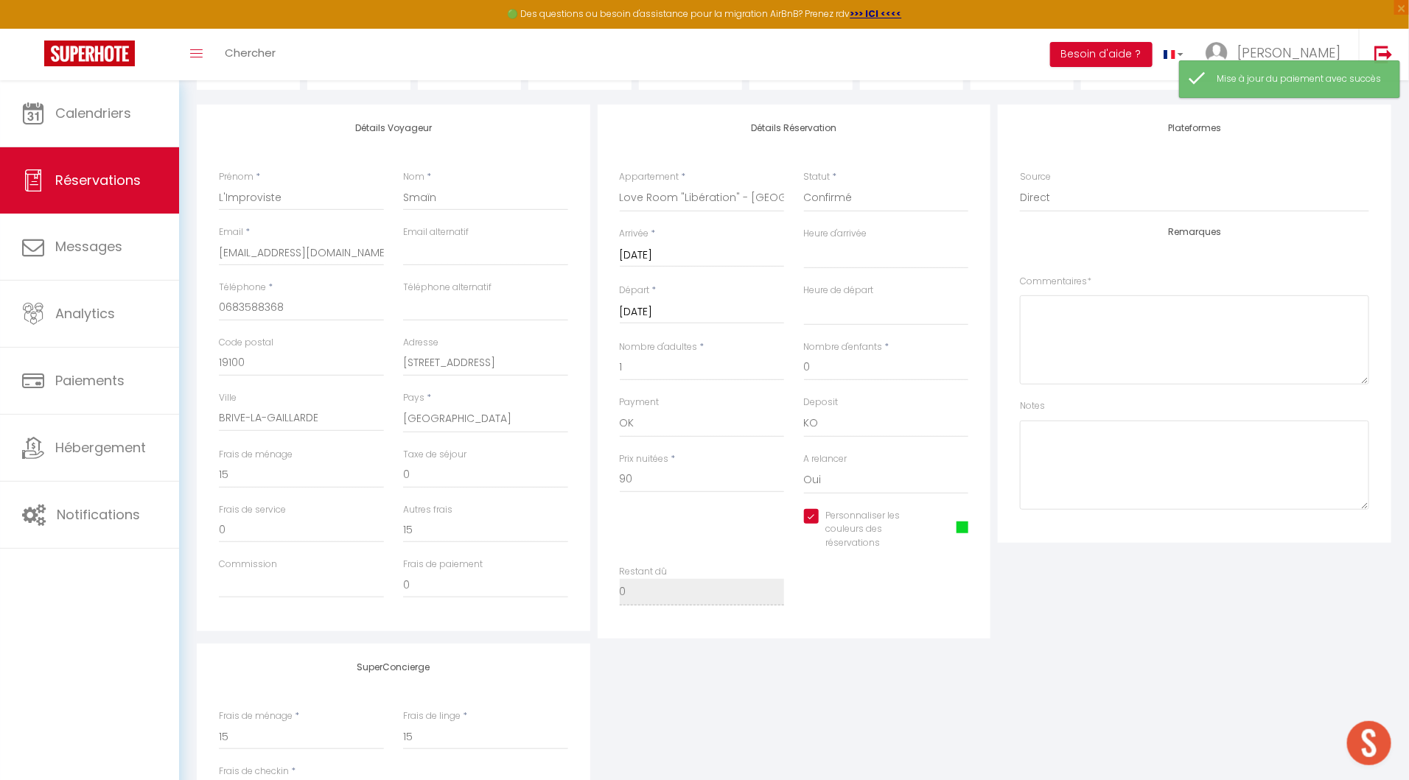
scroll to position [288, 0]
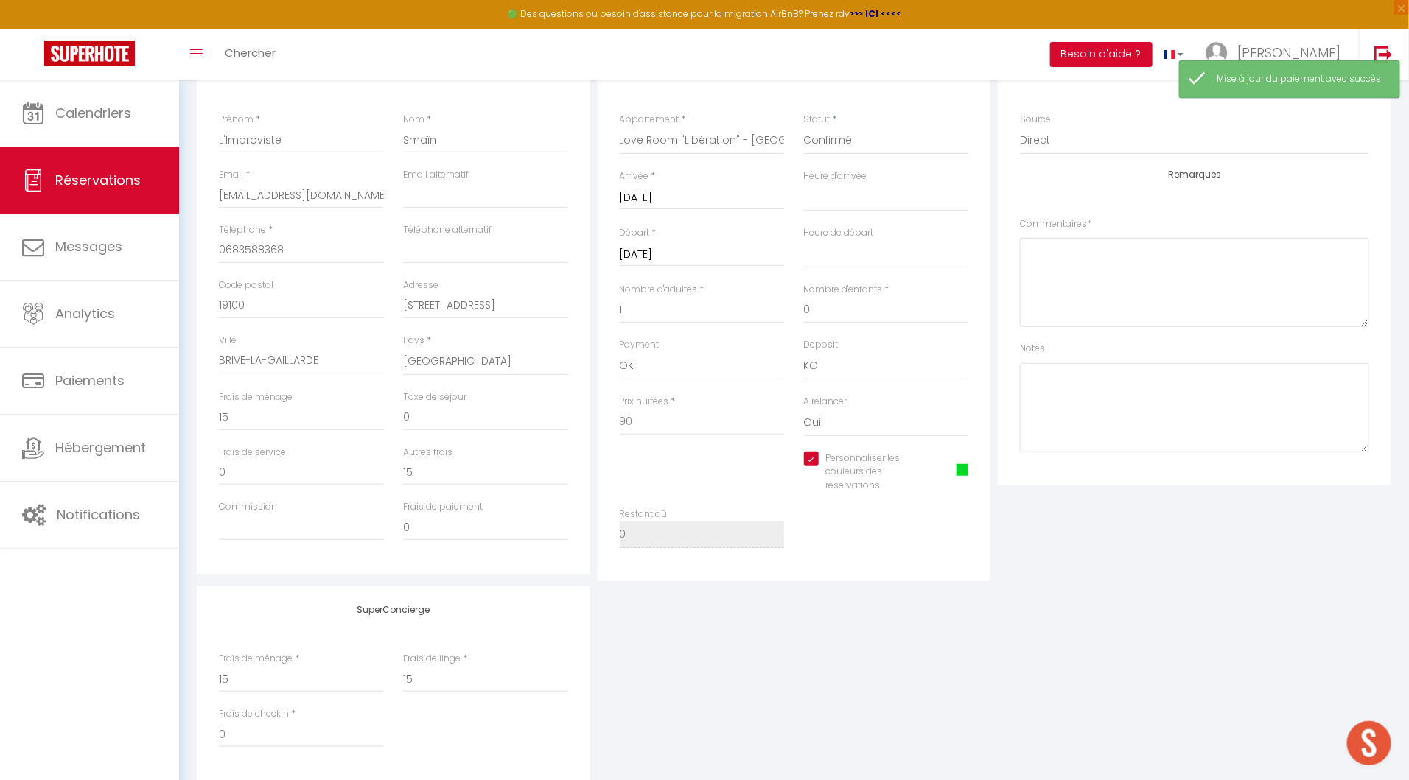
select select
checkbox input "true"
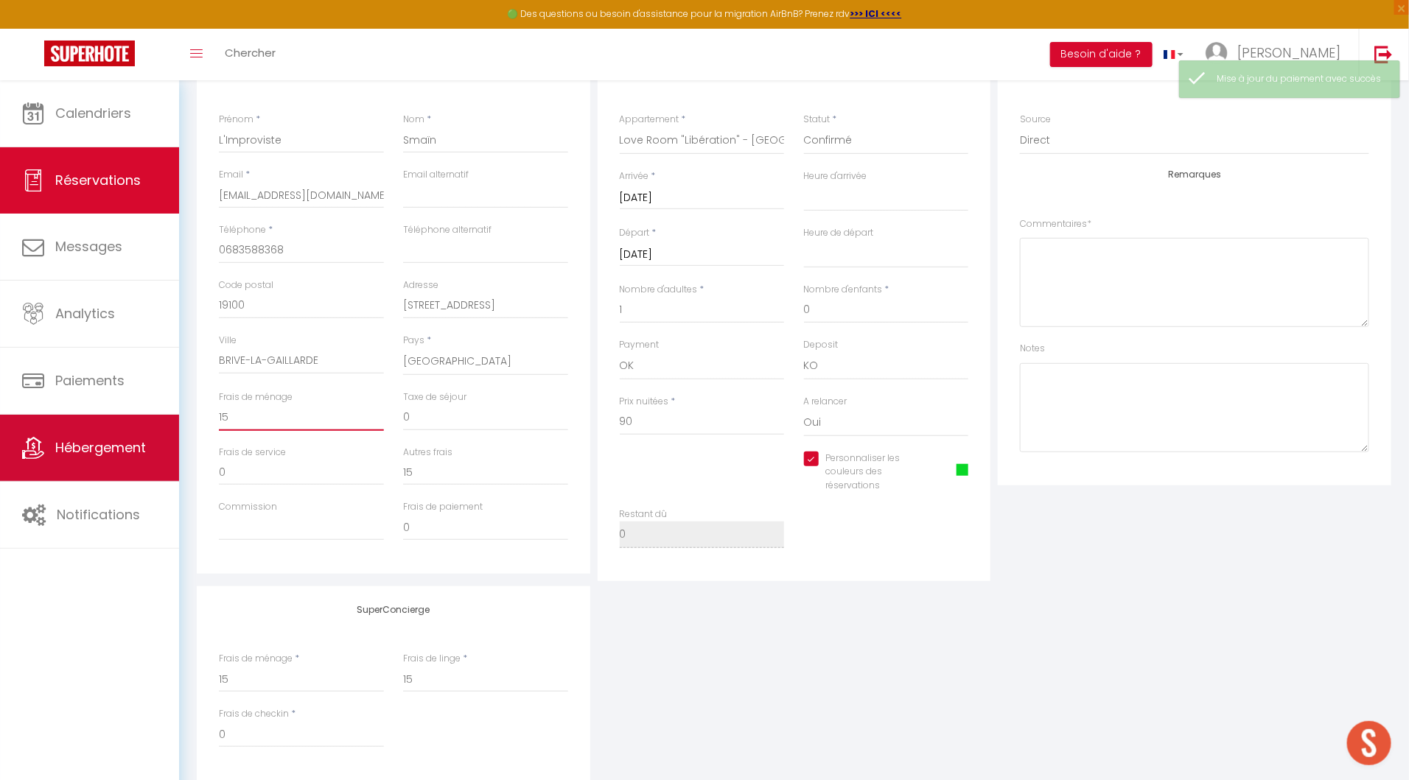
drag, startPoint x: 241, startPoint y: 415, endPoint x: 145, endPoint y: 415, distance: 95.8
click at [145, 415] on div "🟢 Des questions ou besoin d'assistance pour la migration AirBnB? Prenez rdv >>>…" at bounding box center [704, 338] width 1409 height 1092
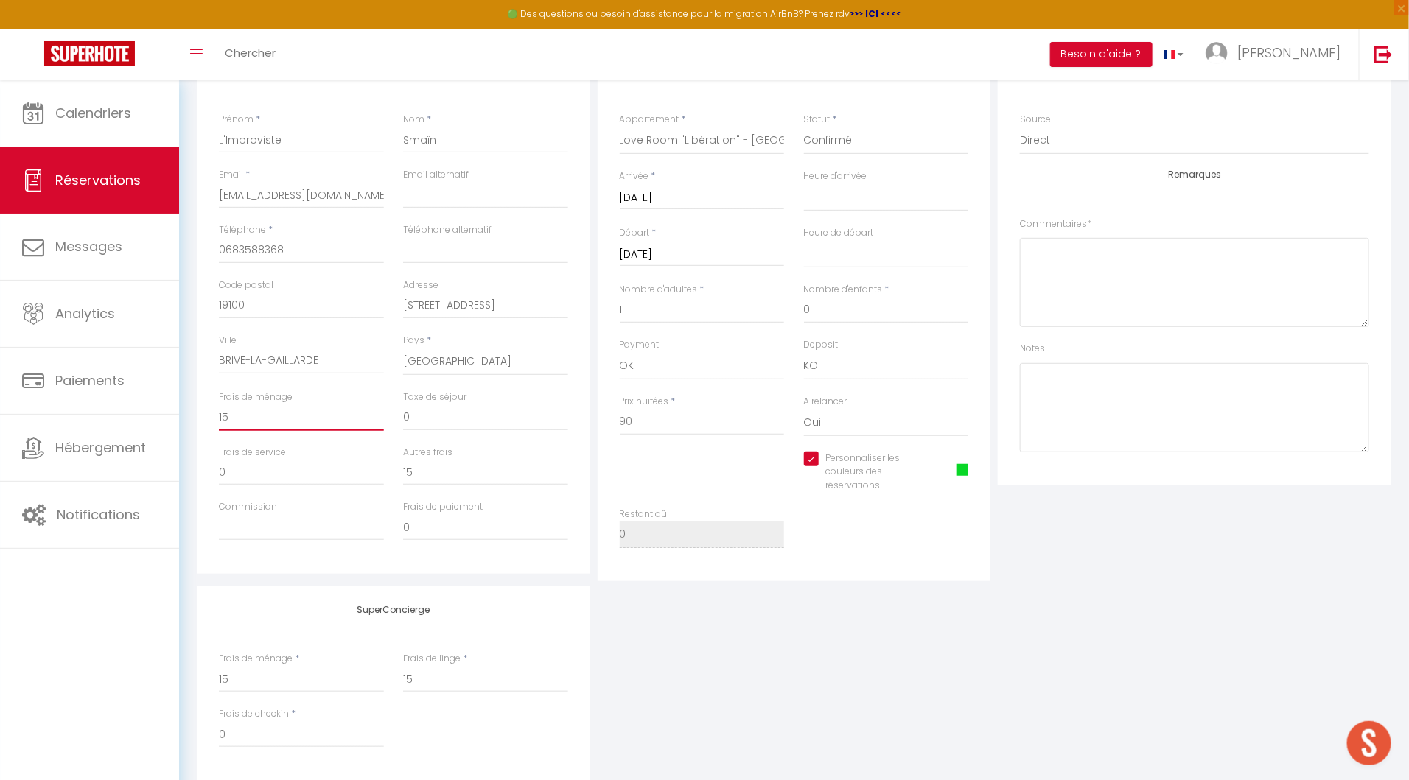
click at [241, 416] on input "15" at bounding box center [301, 418] width 165 height 27
drag, startPoint x: 237, startPoint y: 416, endPoint x: 218, endPoint y: 416, distance: 19.2
click at [219, 416] on input "15" at bounding box center [301, 418] width 165 height 27
type input "2"
select select
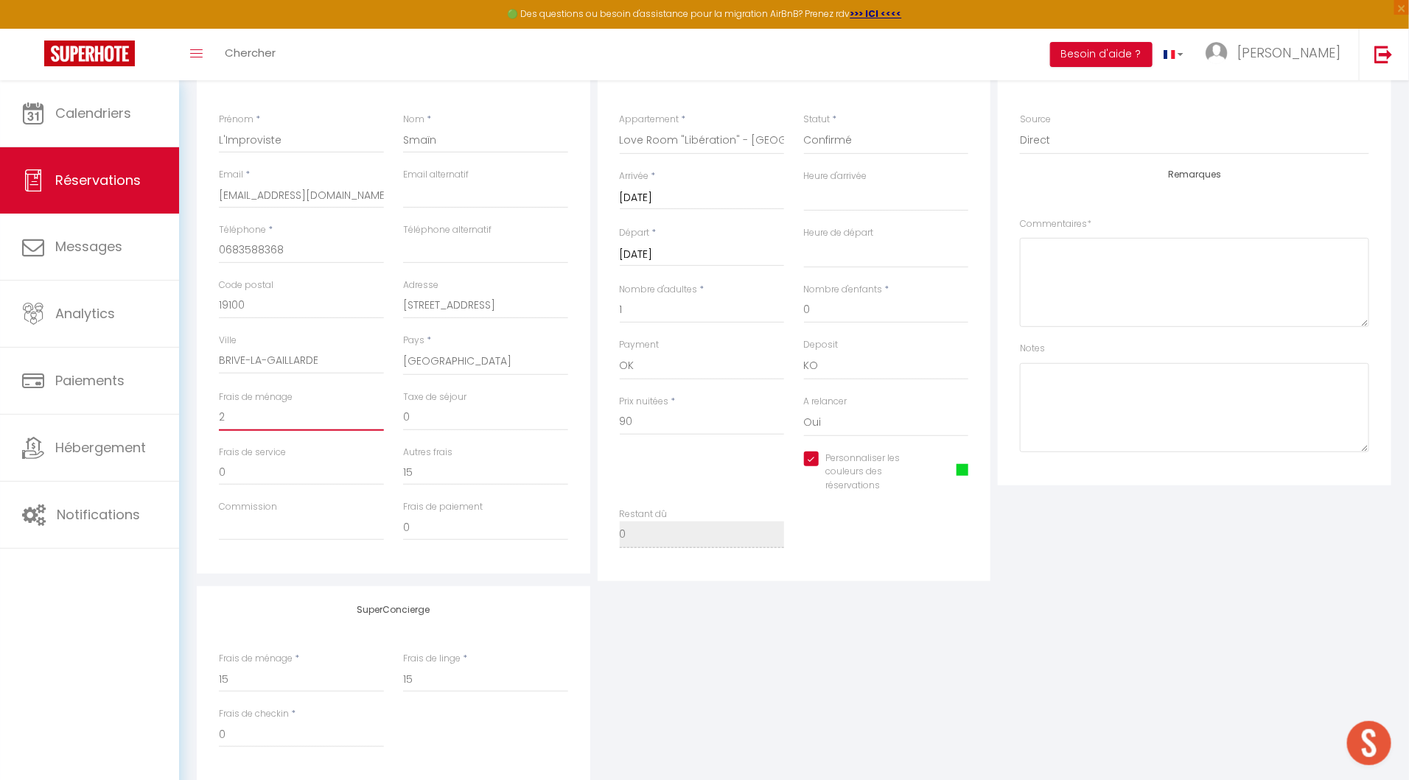
select select
checkbox input "true"
type input "25"
select select
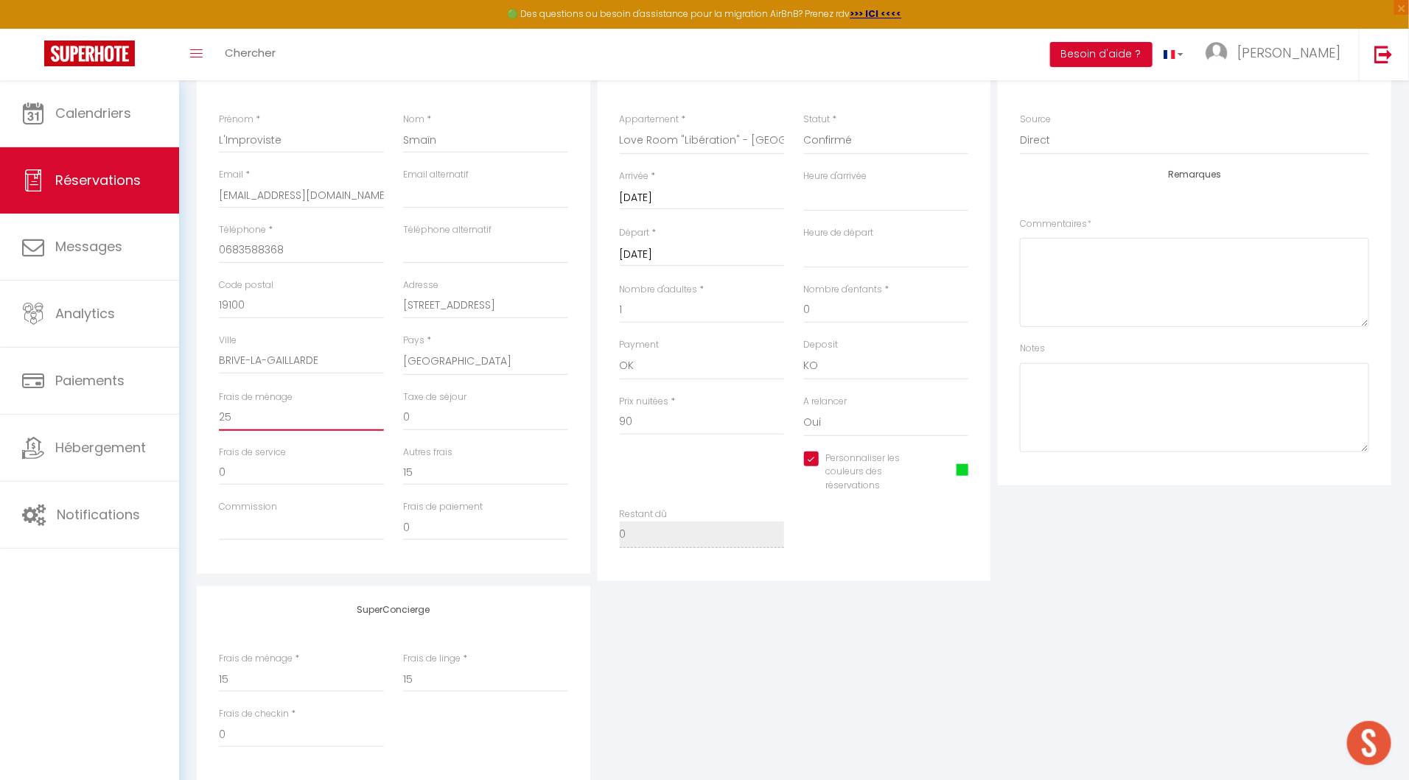
checkbox input "true"
type input "25"
drag, startPoint x: 423, startPoint y: 470, endPoint x: 405, endPoint y: 470, distance: 18.4
click at [405, 470] on input "15" at bounding box center [485, 472] width 165 height 27
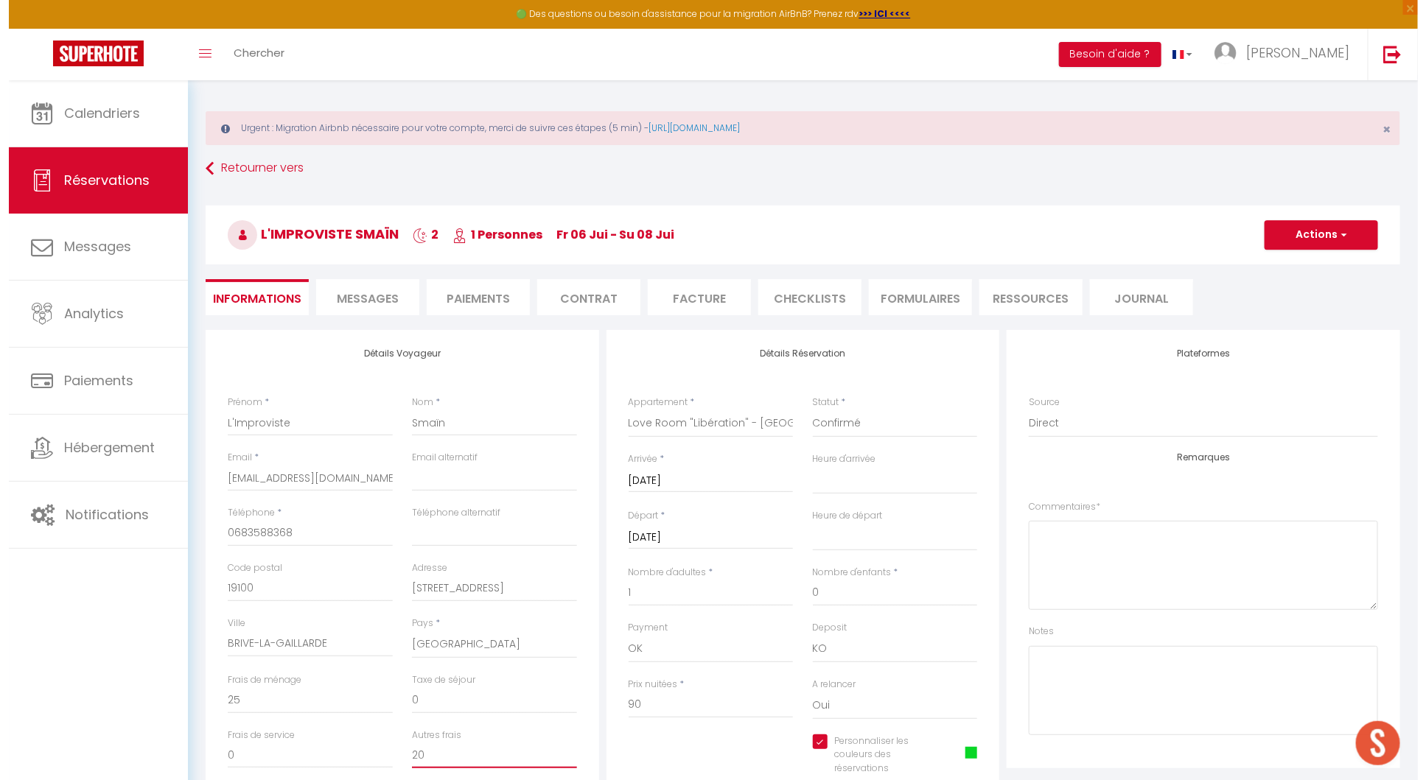
scroll to position [0, 0]
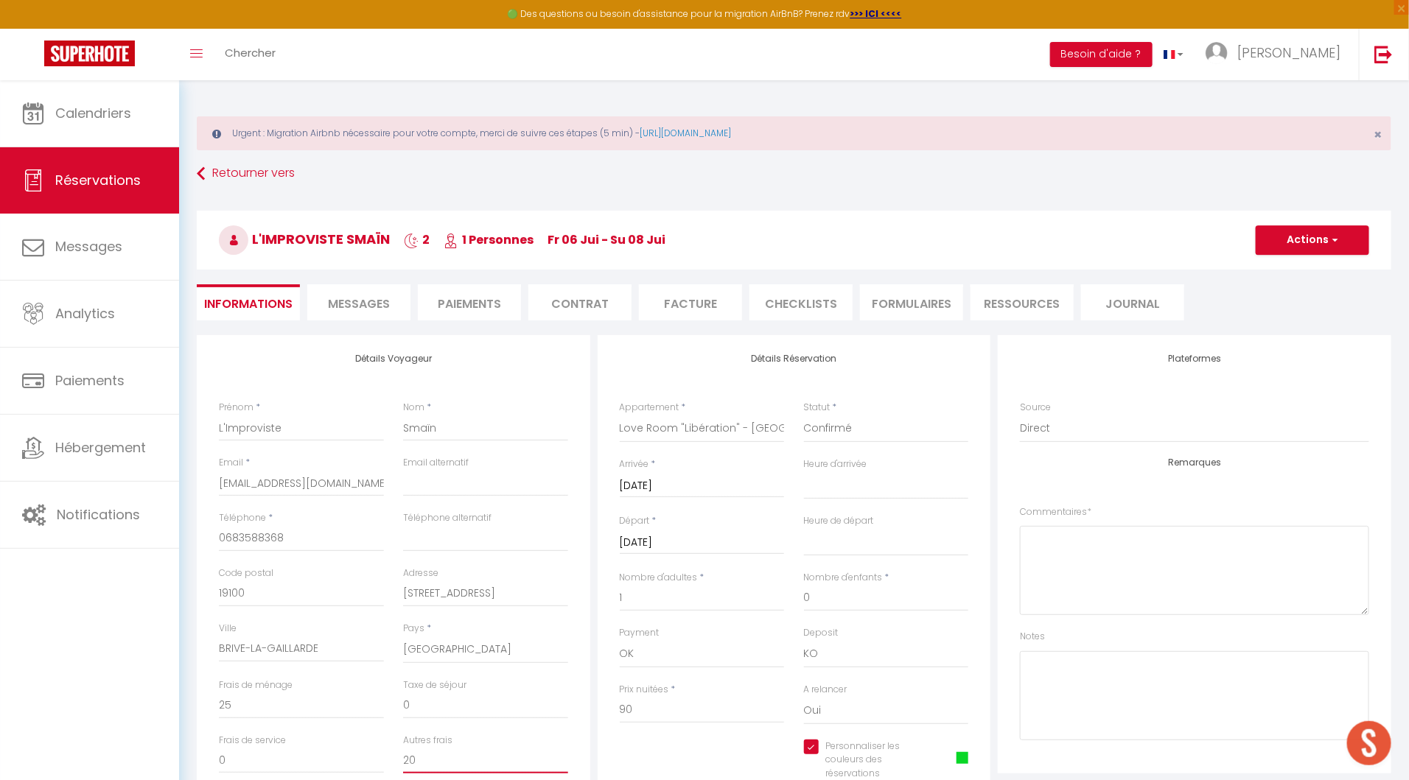
type input "20"
click at [1301, 239] on button "Actions" at bounding box center [1312, 239] width 113 height 29
click at [1292, 259] on ul "Enregistrer Dupliquer Supprimer" at bounding box center [1298, 292] width 118 height 66
click at [1288, 242] on button "Actions" at bounding box center [1312, 239] width 113 height 29
click at [1288, 267] on link "Enregistrer" at bounding box center [1297, 272] width 116 height 19
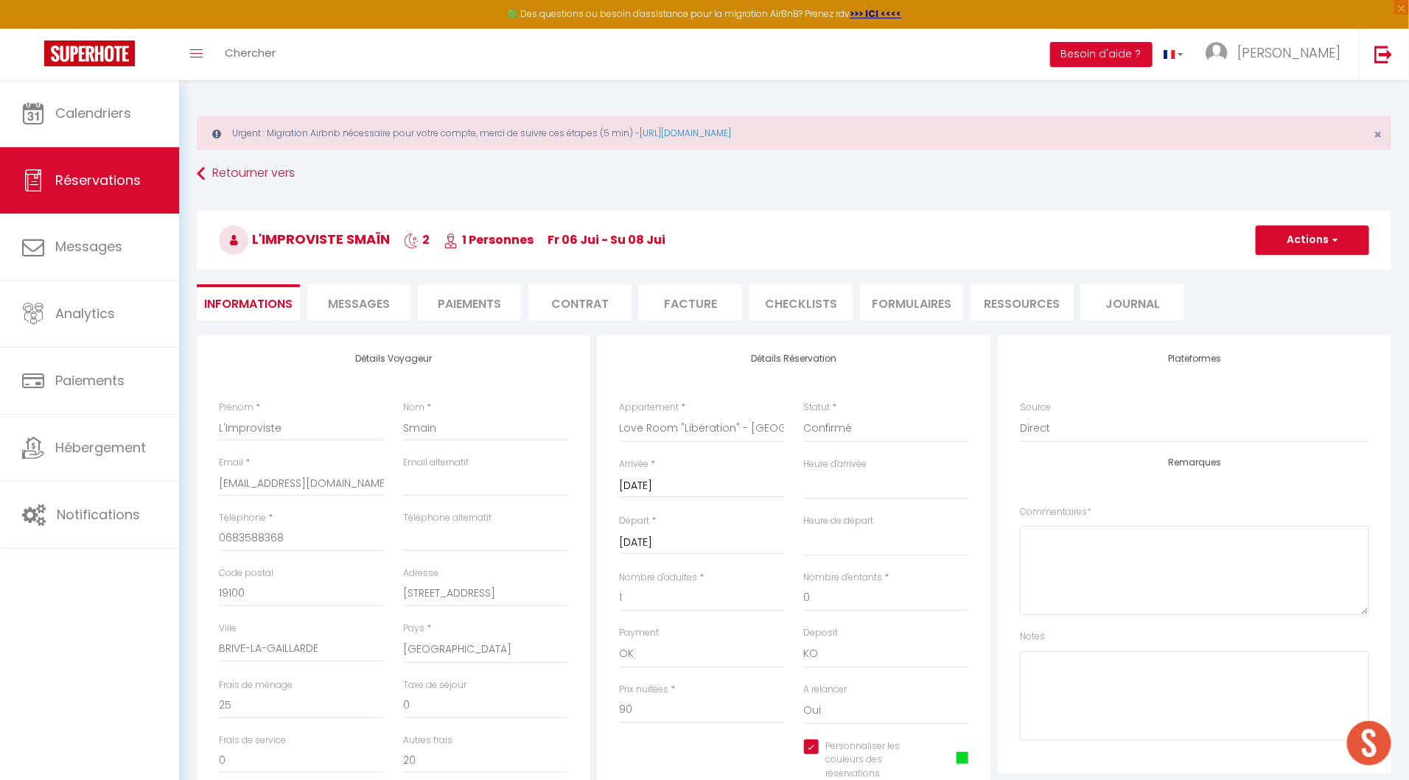
select select "not_cancelled"
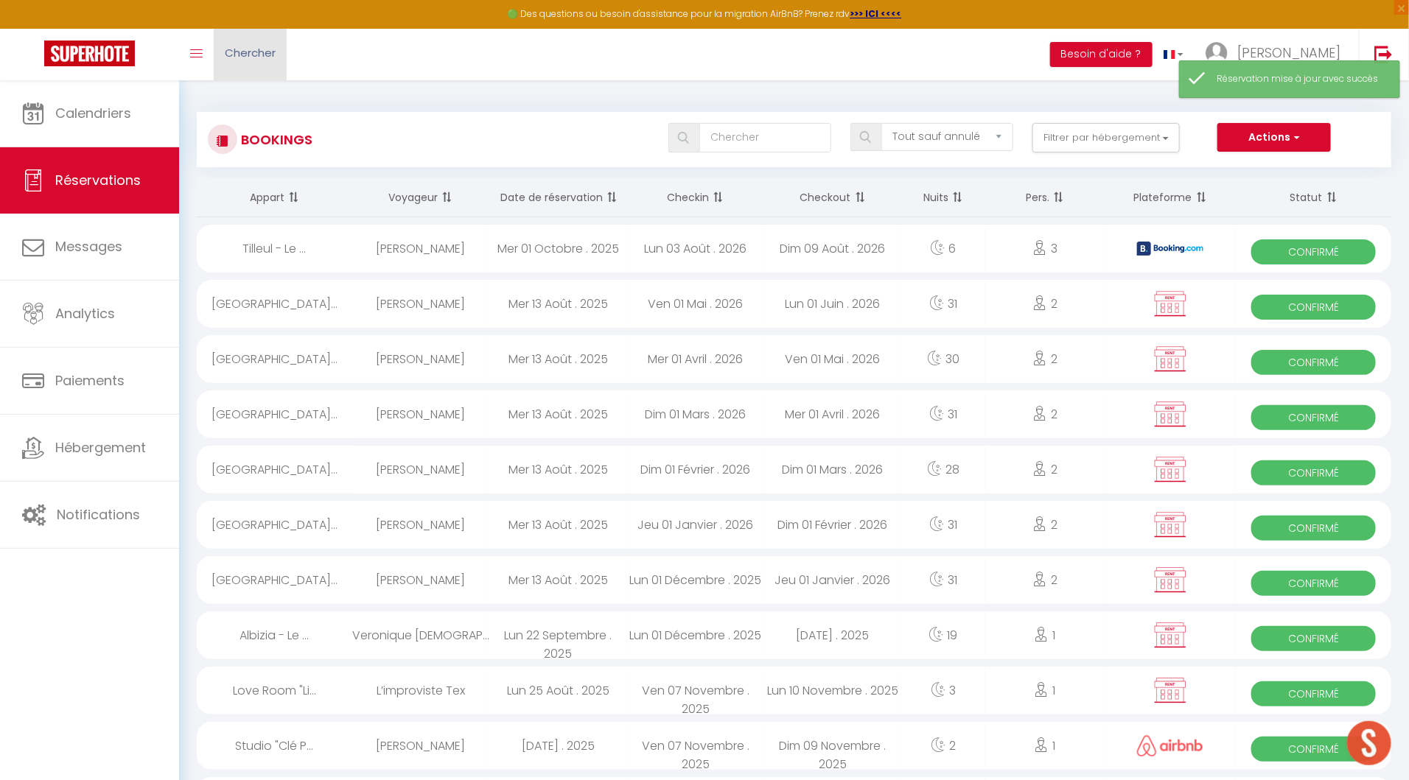
click at [258, 50] on span "Chercher" at bounding box center [250, 52] width 51 height 15
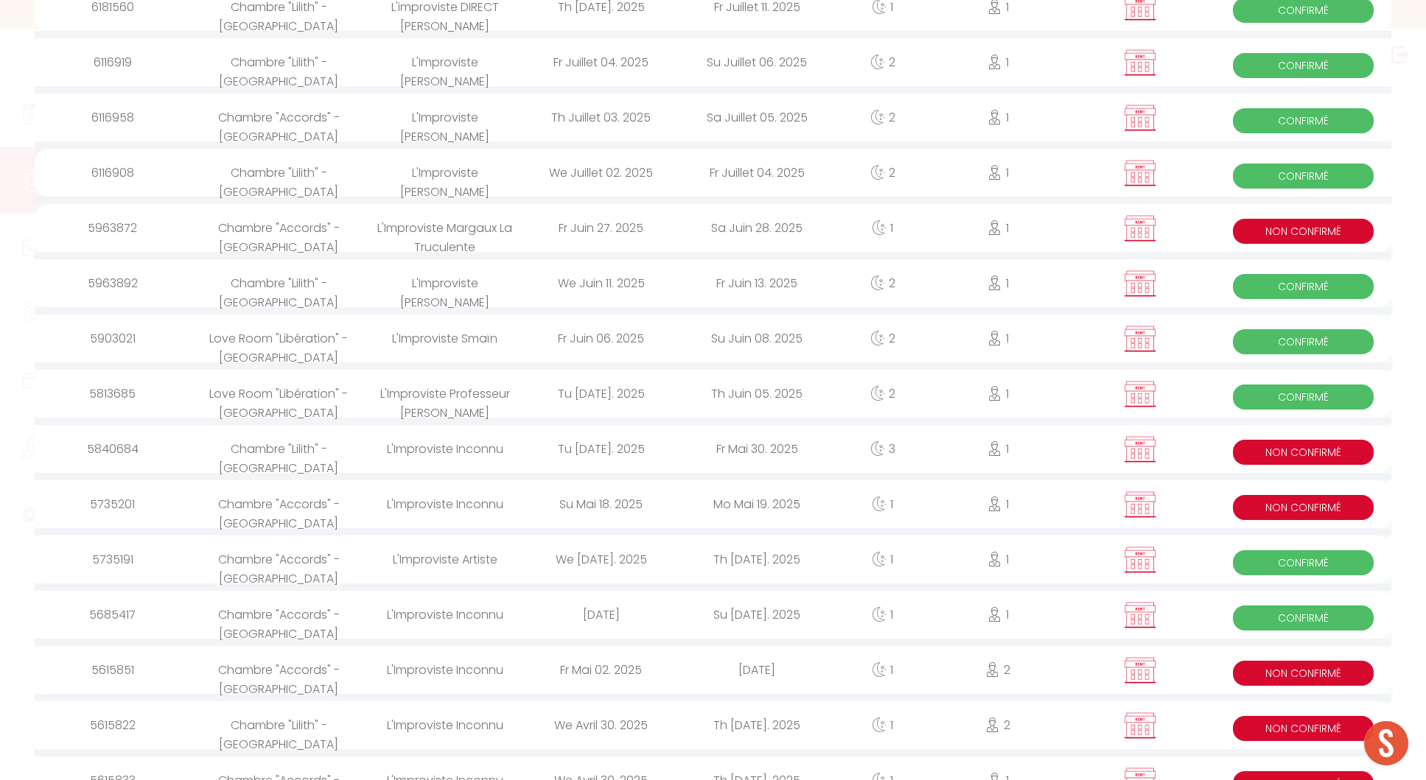
scroll to position [1536, 0]
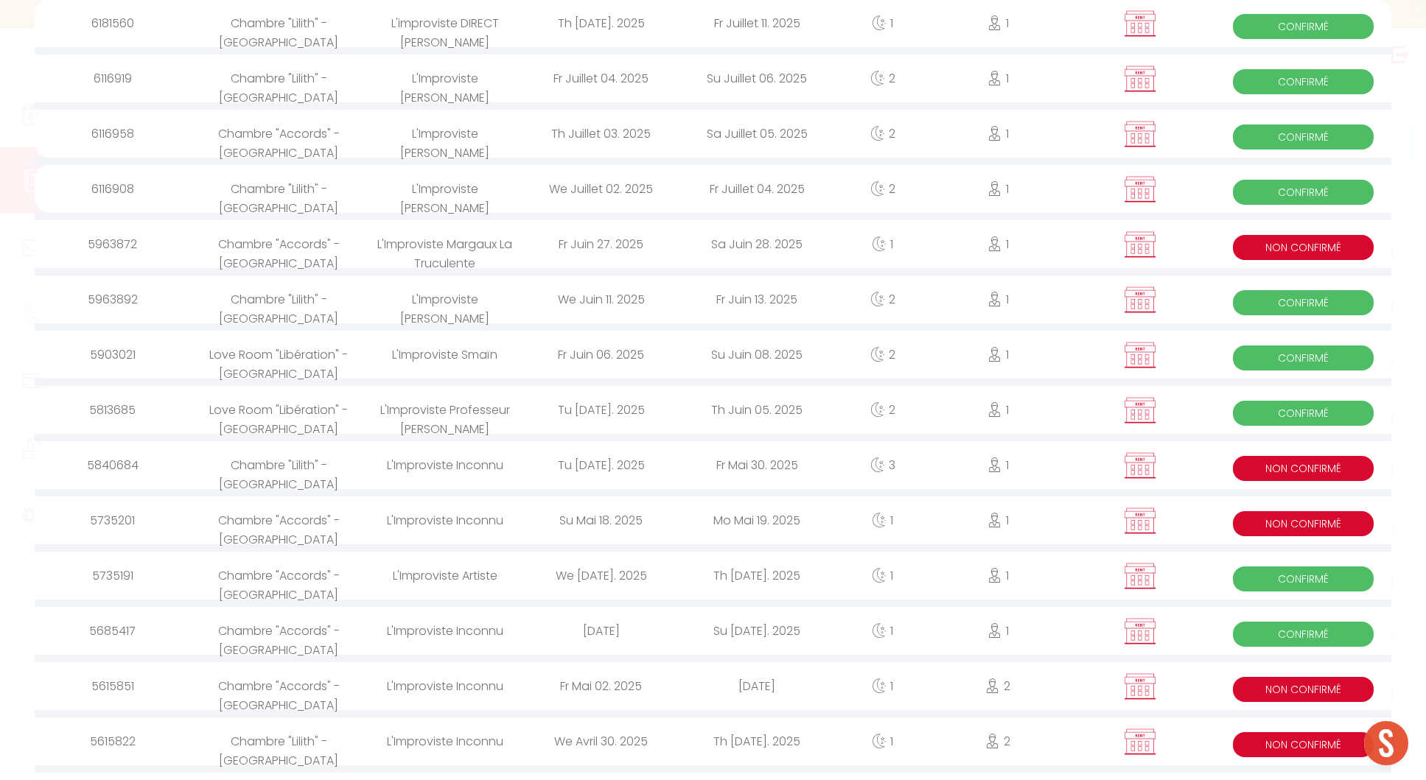
type input "impro"
click at [576, 346] on div "Fr Juin 06. 2025" at bounding box center [601, 355] width 156 height 48
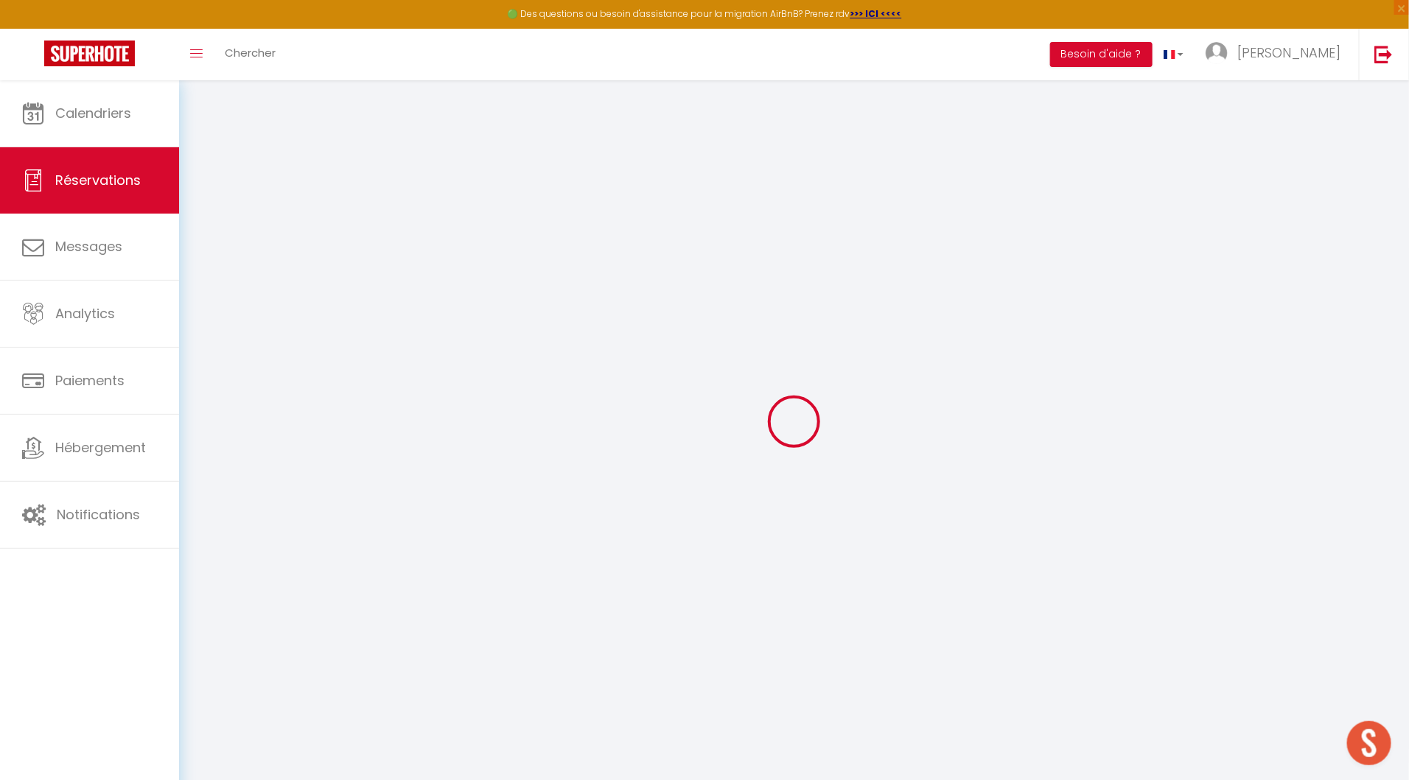
select select
checkbox input "true"
select select
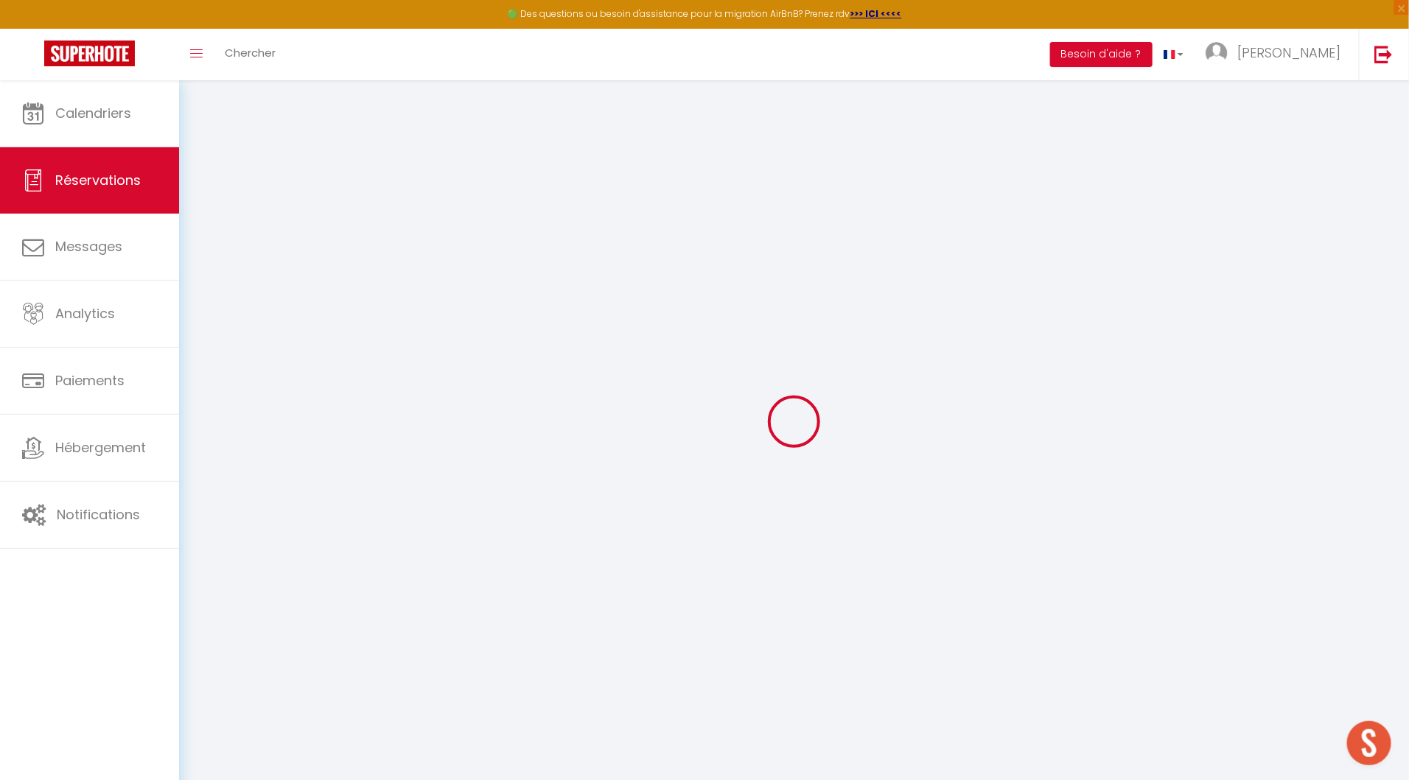
checkbox input "true"
type input "25"
select select
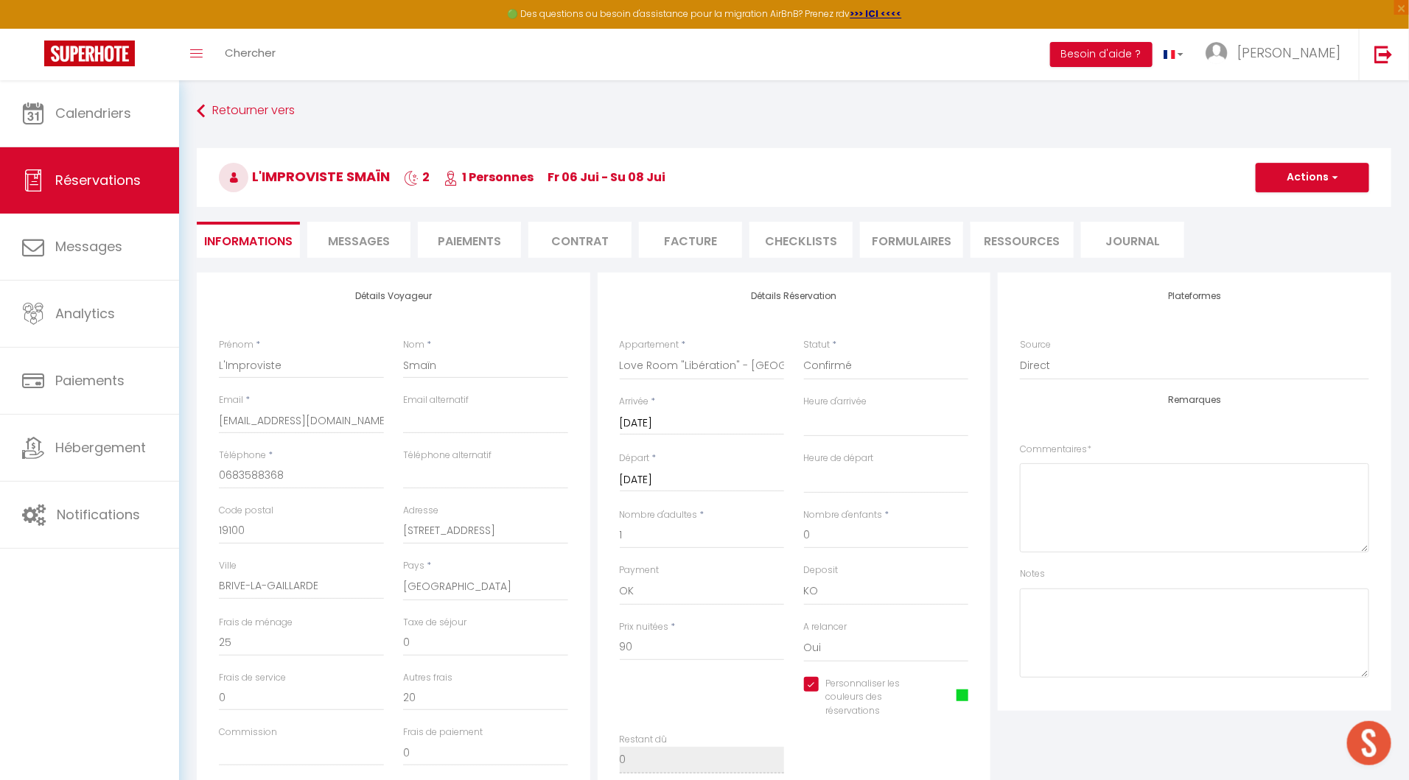
checkbox input "true"
select select
click at [707, 237] on li "Facture" at bounding box center [690, 240] width 103 height 36
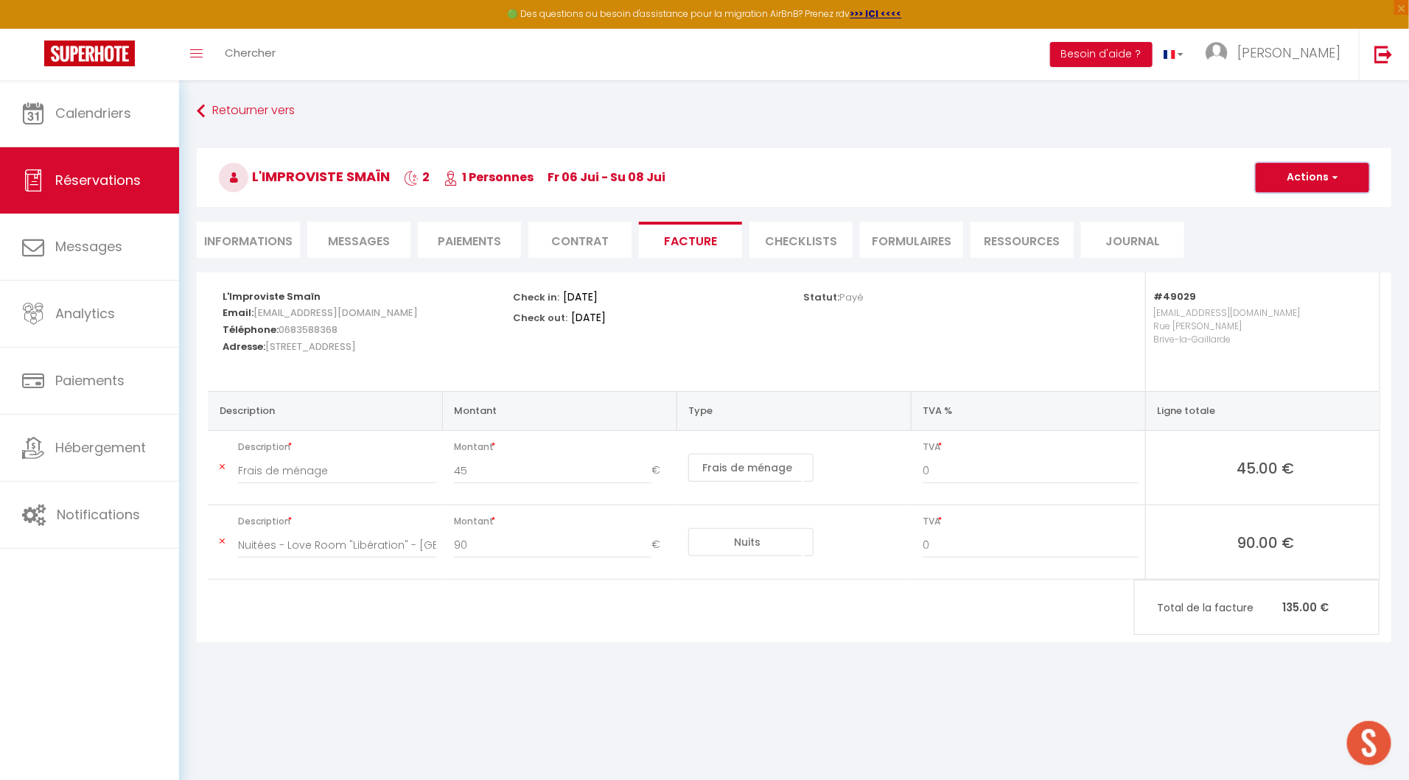
click at [1304, 180] on button "Actions" at bounding box center [1312, 177] width 113 height 29
click at [1287, 266] on link "Copier le lien" at bounding box center [1301, 267] width 124 height 19
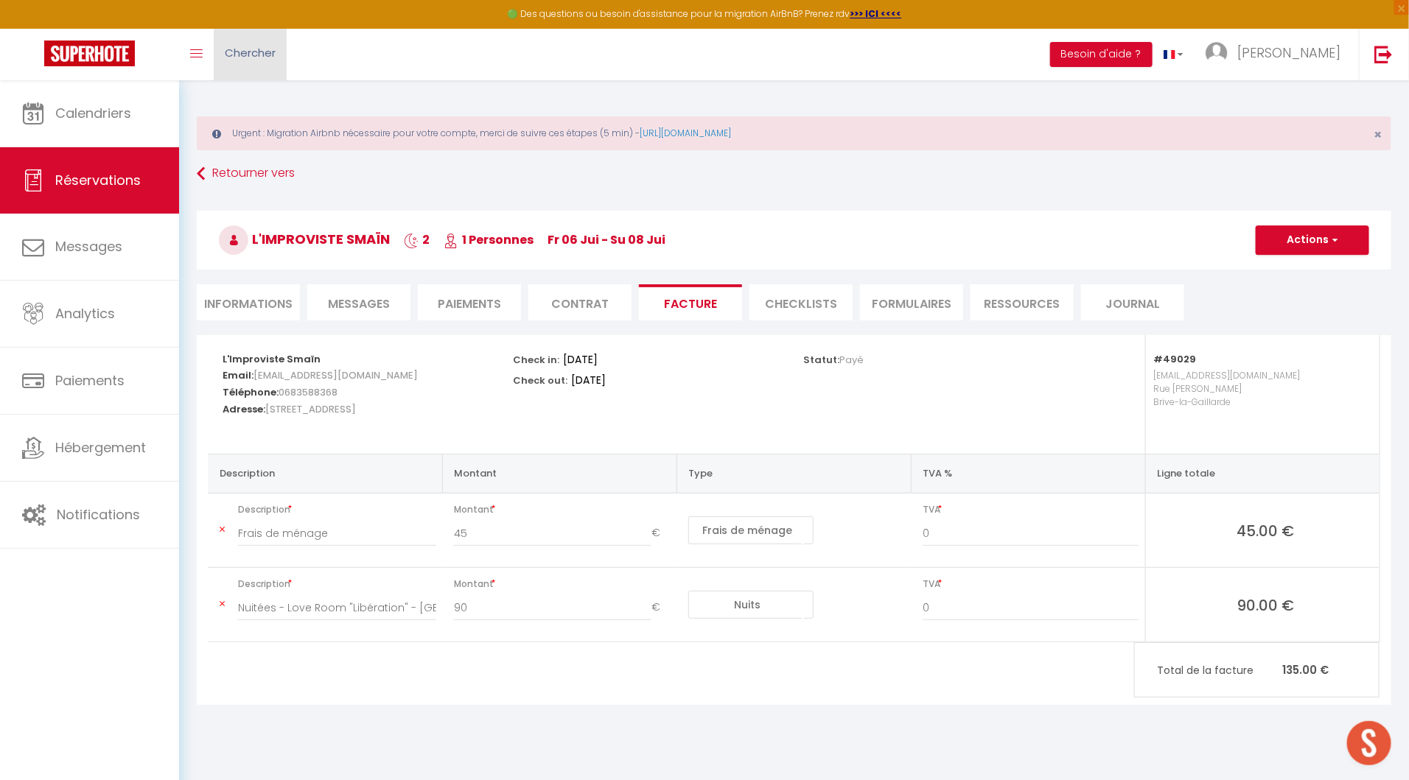
click at [261, 50] on span "Chercher" at bounding box center [250, 52] width 51 height 15
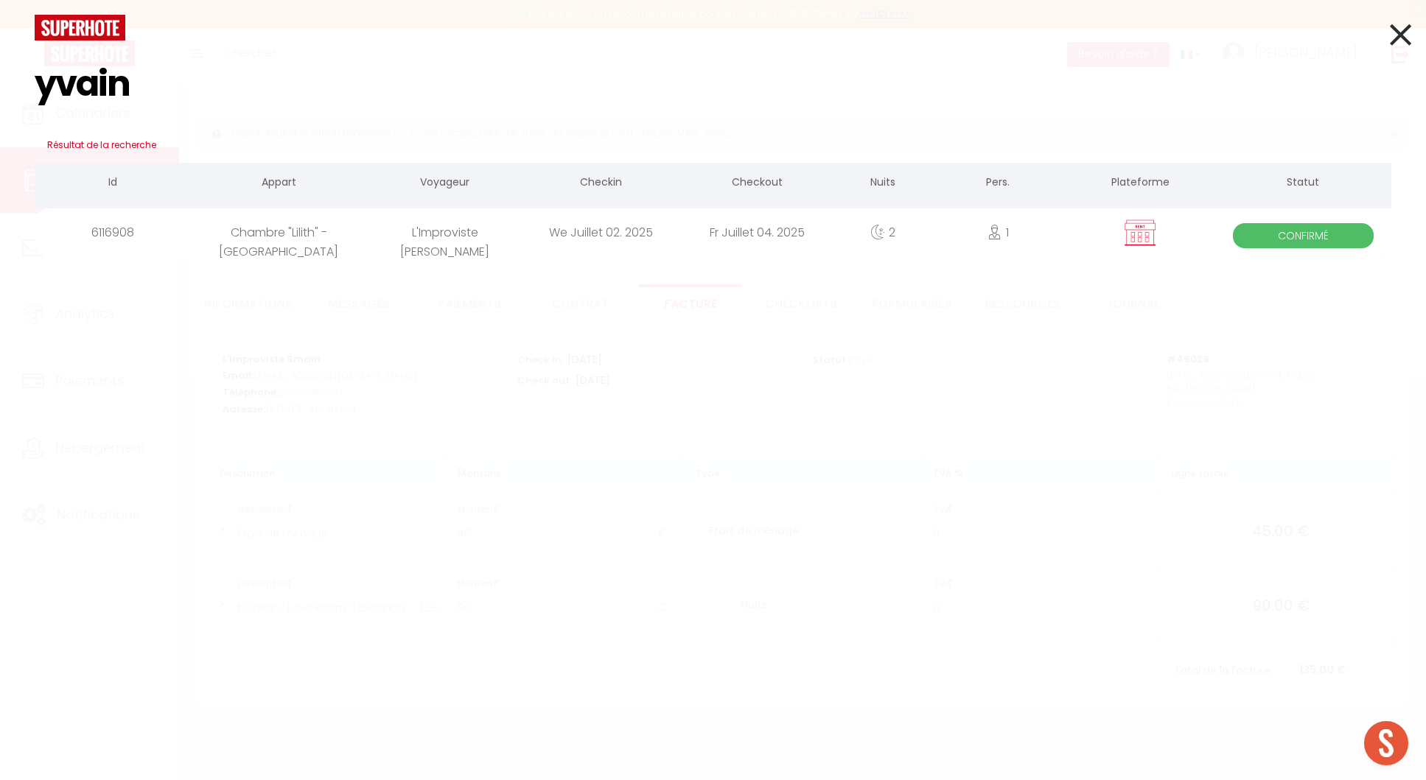
type input "yvain"
click at [438, 234] on div "L'Improviste Yvain" at bounding box center [445, 233] width 156 height 48
select select
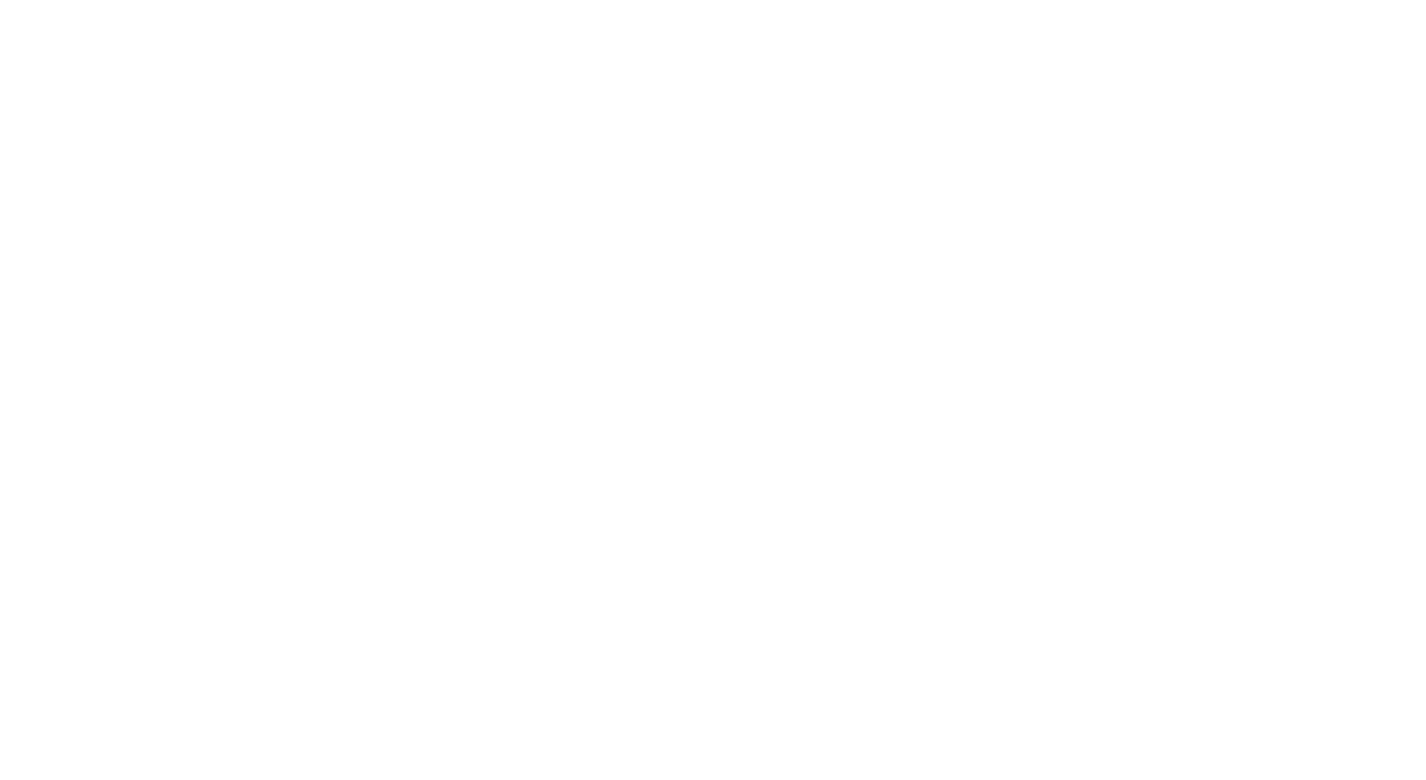
select select
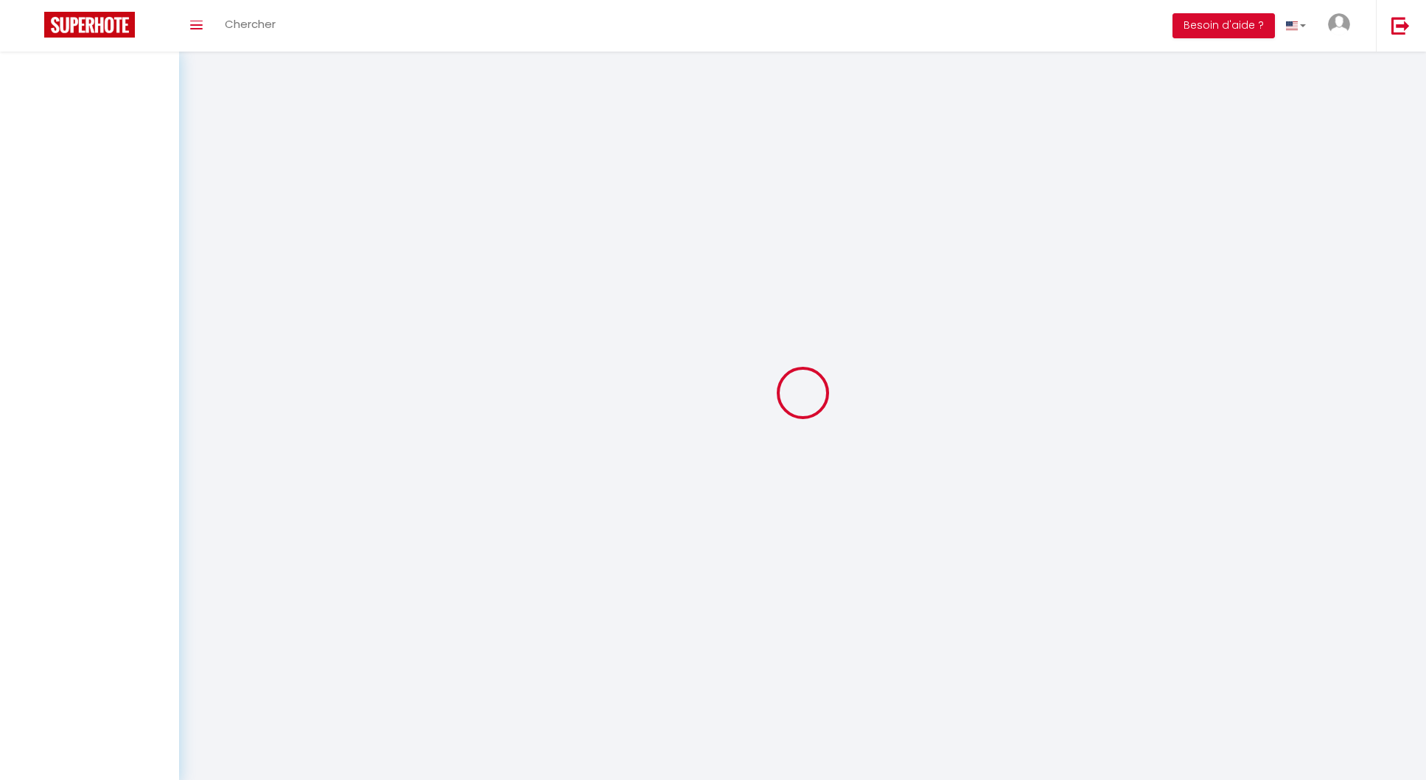
select select
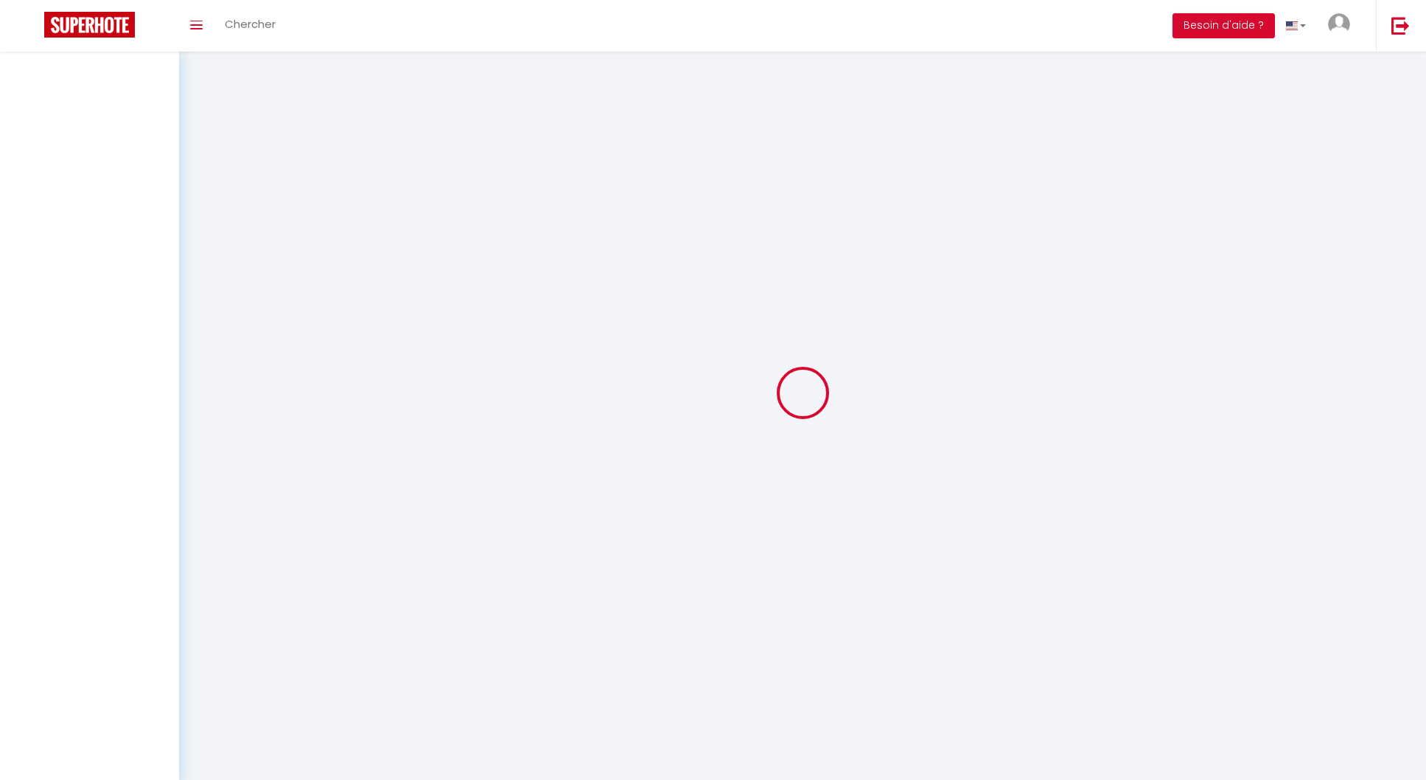
select select
checkbox input "false"
select select
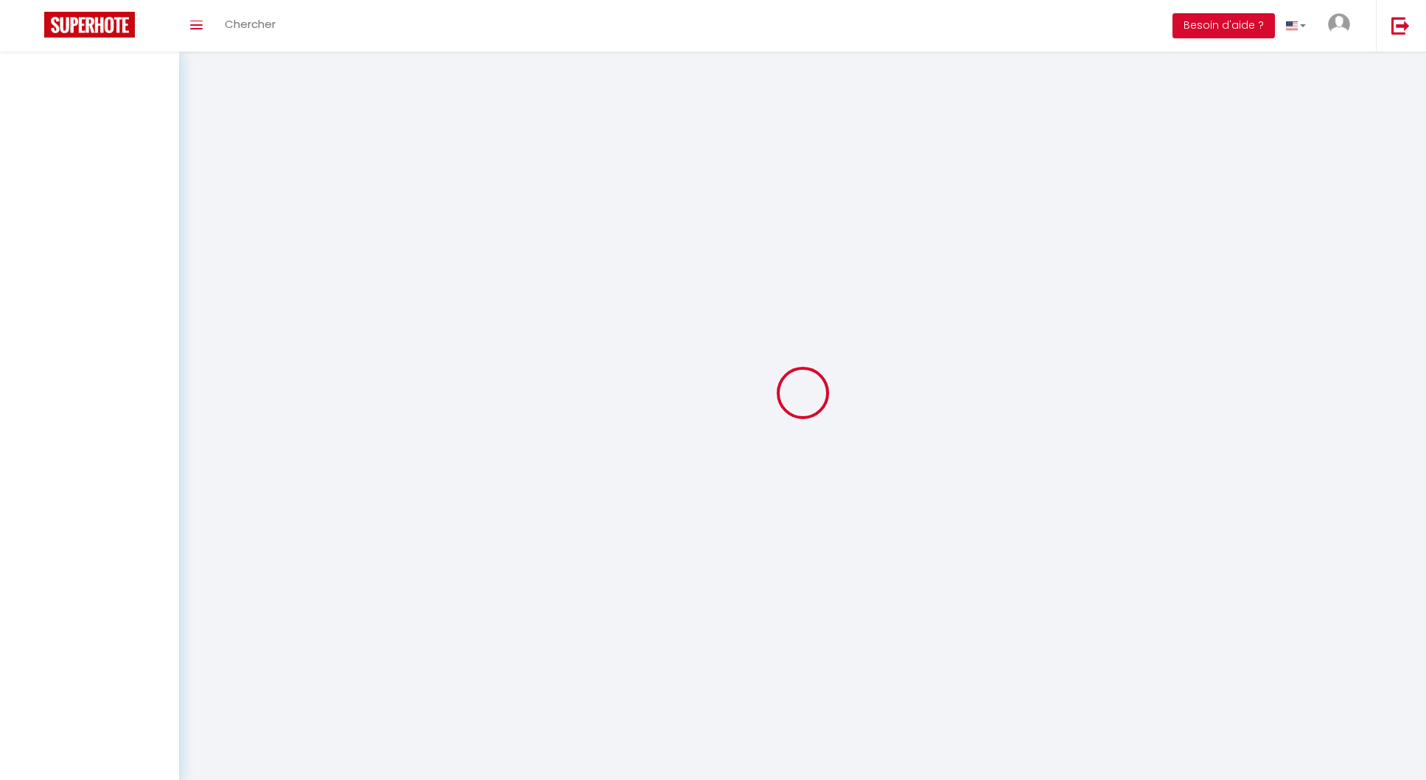
select select
checkbox input "false"
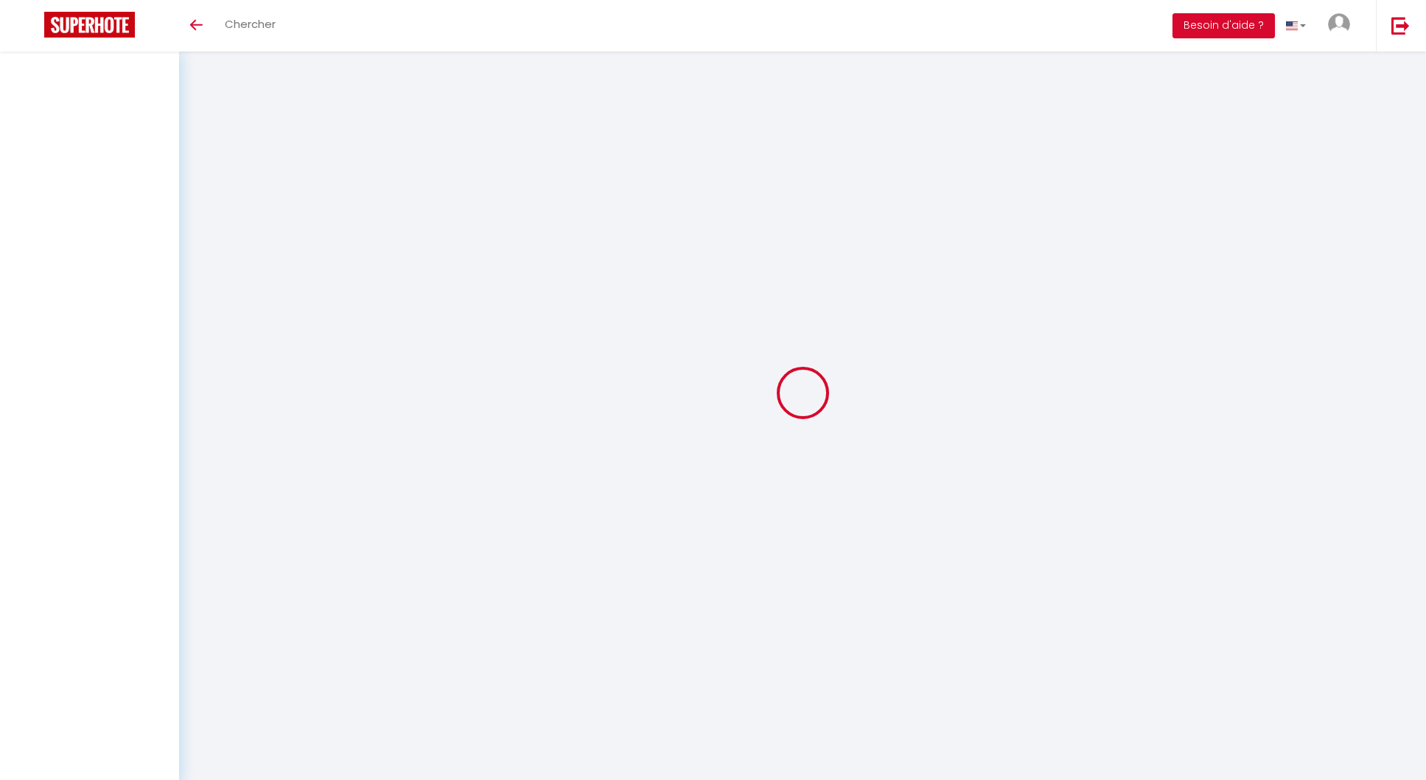
select select
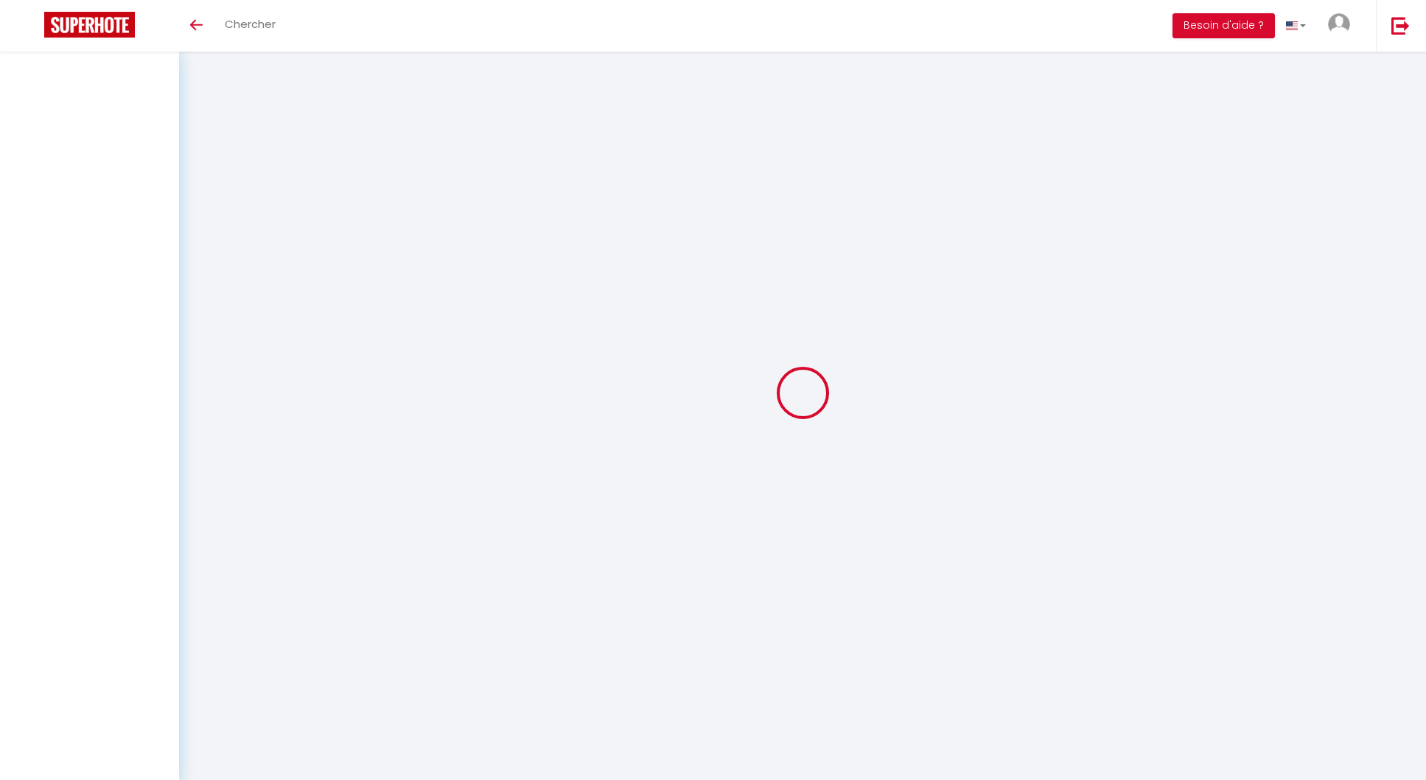
select select
checkbox input "false"
select select
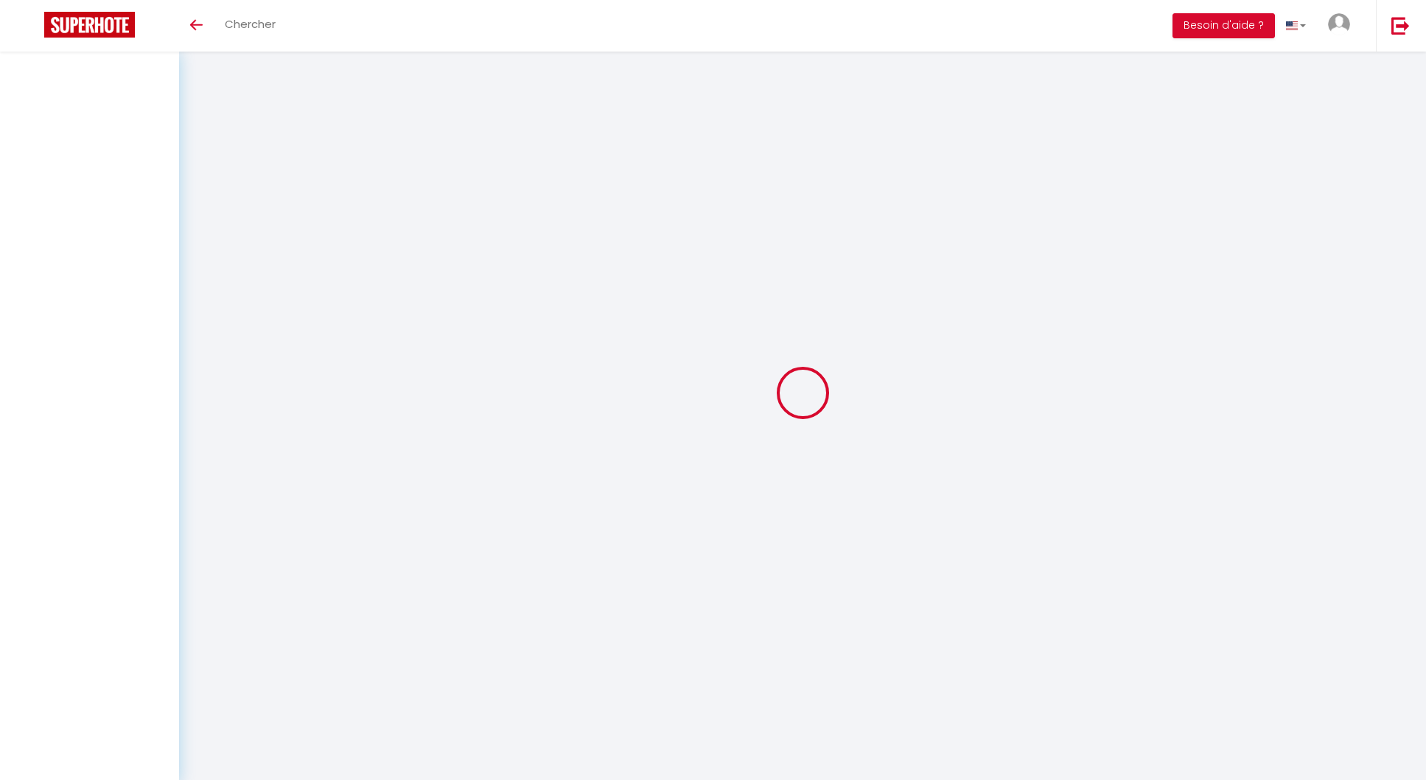
select select
checkbox input "false"
select select
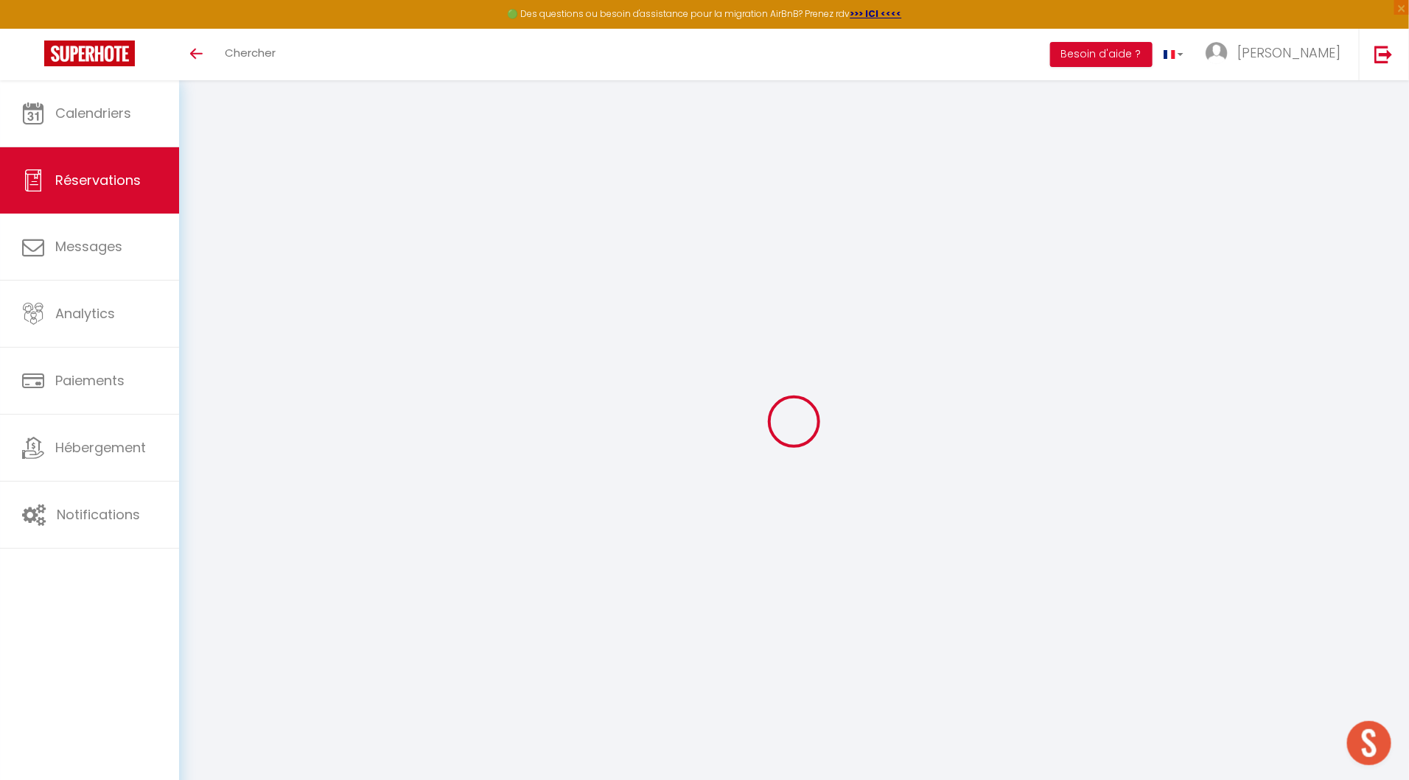
type input "L'Improviste"
type input "Yvain"
type input "[EMAIL_ADDRESS][DOMAIN_NAME]"
type input "0683588368"
type input "19100"
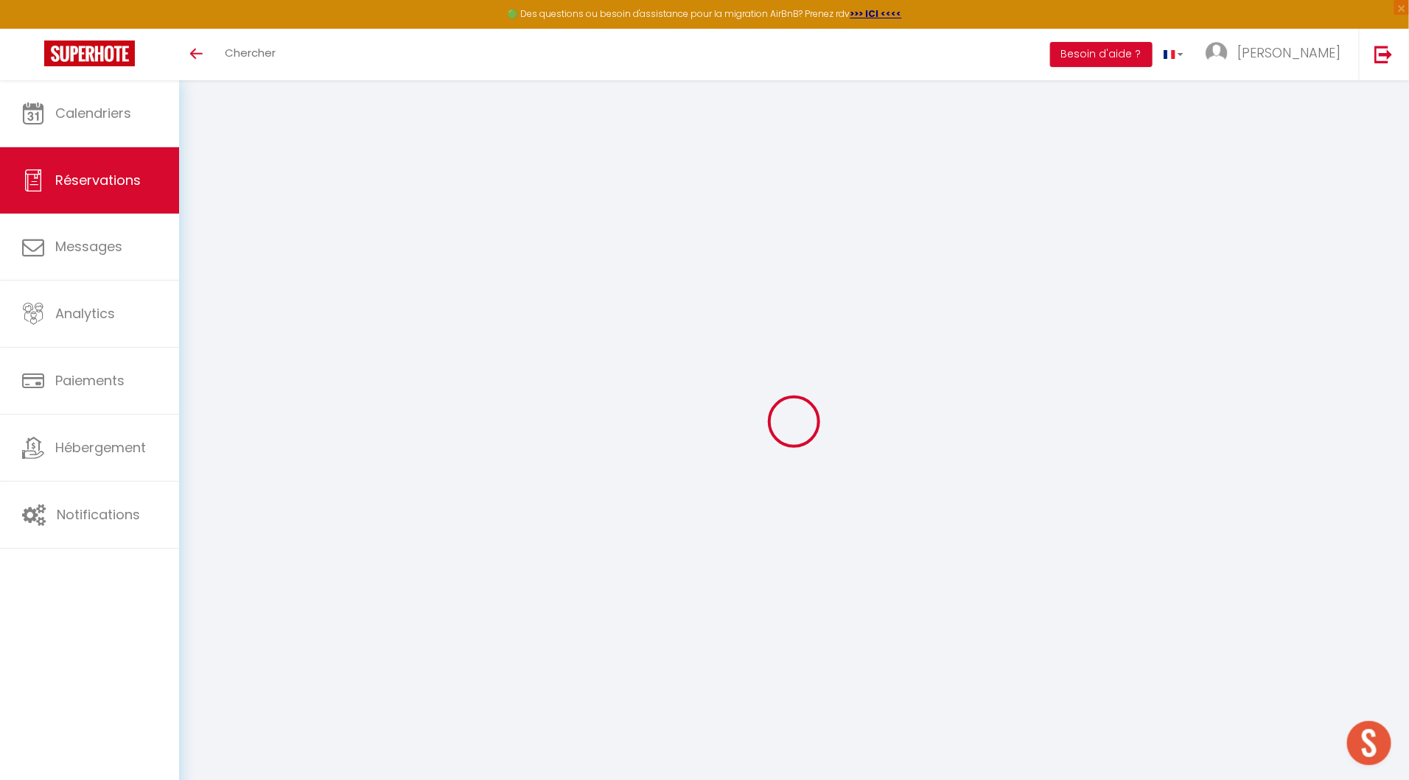
type input "[STREET_ADDRESS]"
type input "BRIVE-LA-GAILLARDE"
select select "FR"
select select "46606"
select select "1"
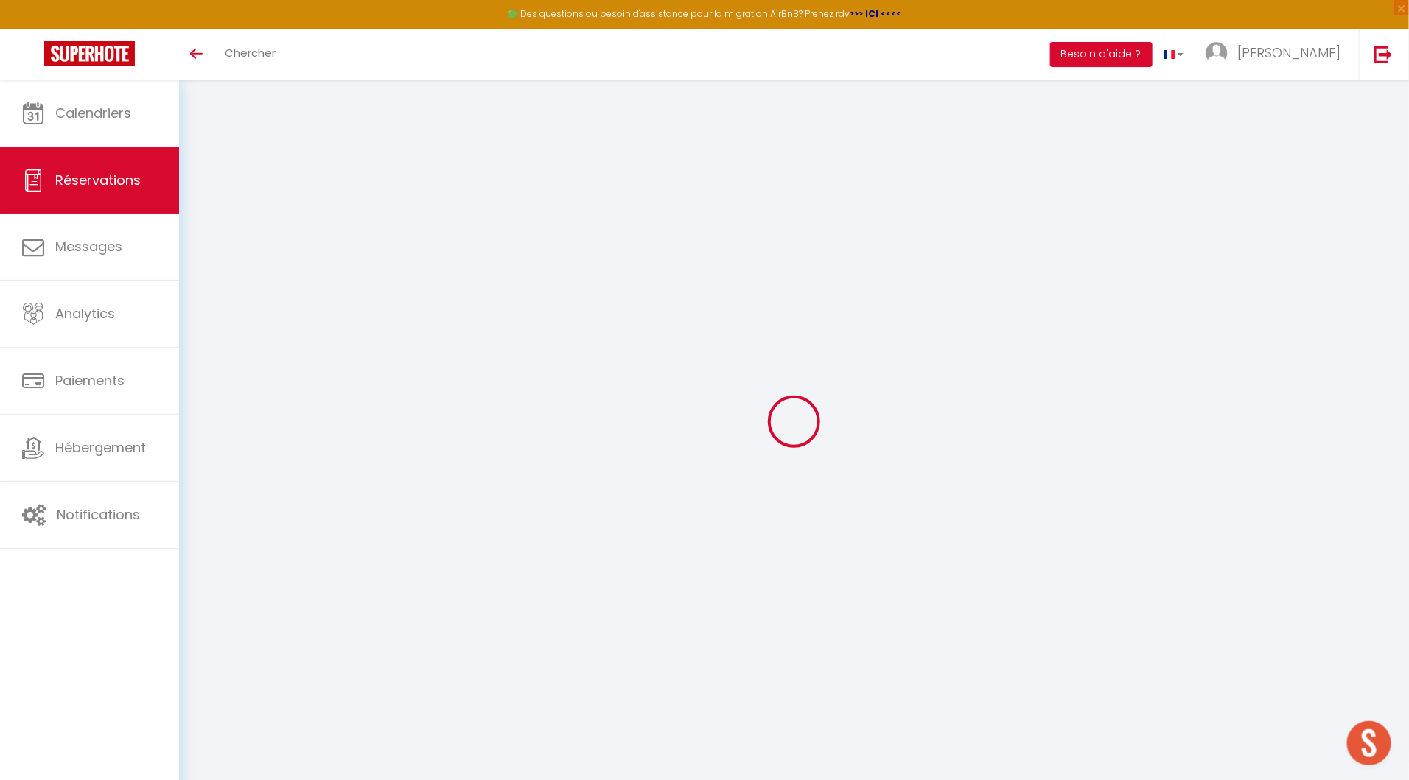
type input "Mer 02 Juillet 2025"
select select
type input "Ven 04 Juillet 2025"
select select
type input "1"
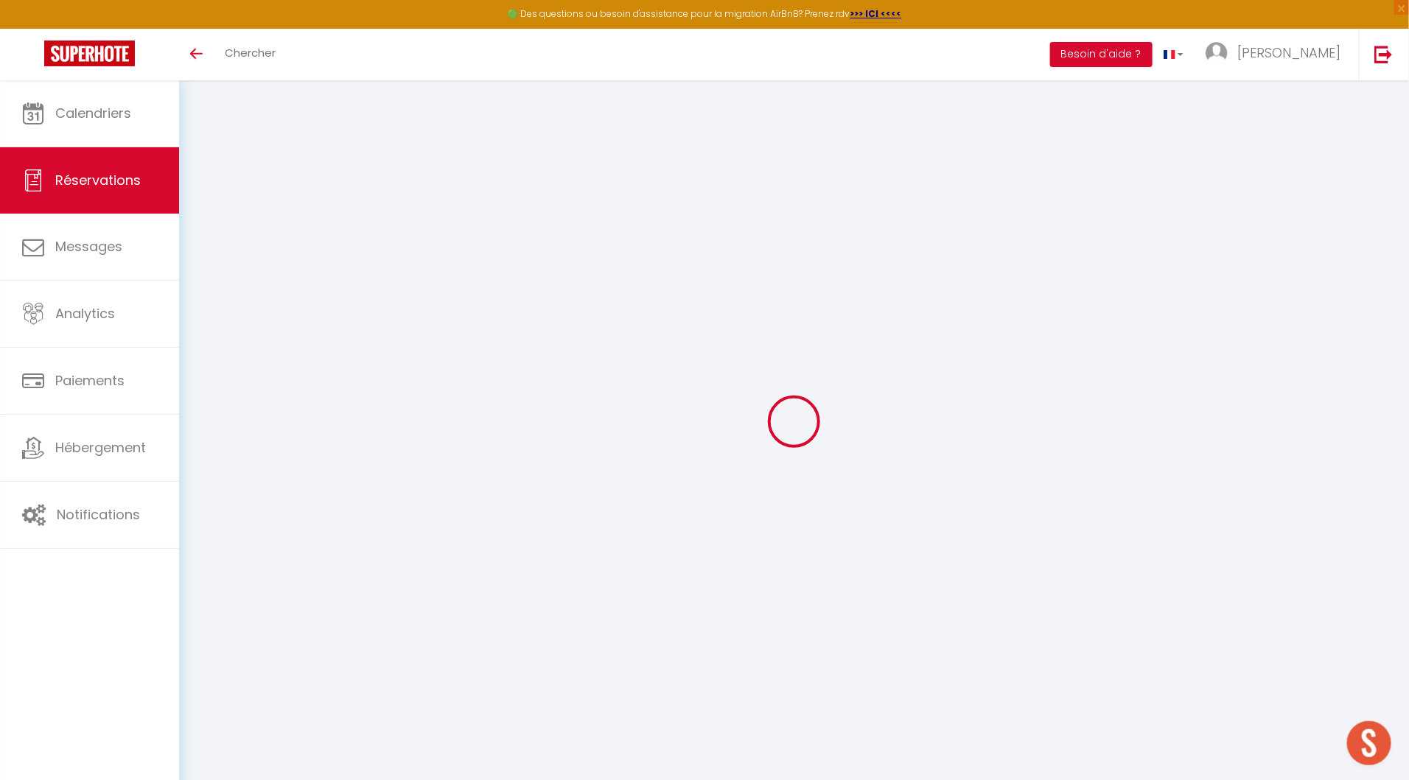
select select "12"
select select
type input "70"
checkbox input "true"
type input "100"
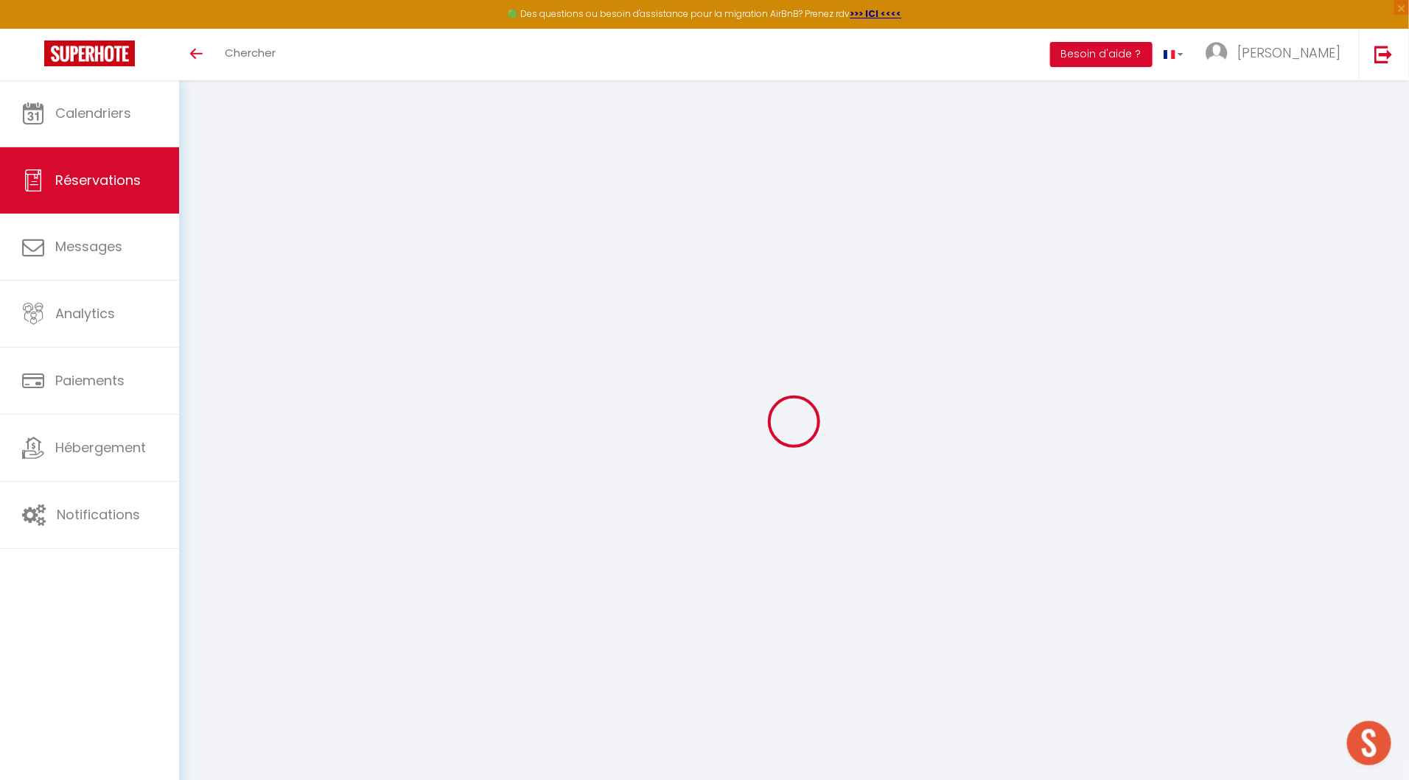
type input "15"
type input "0"
select select
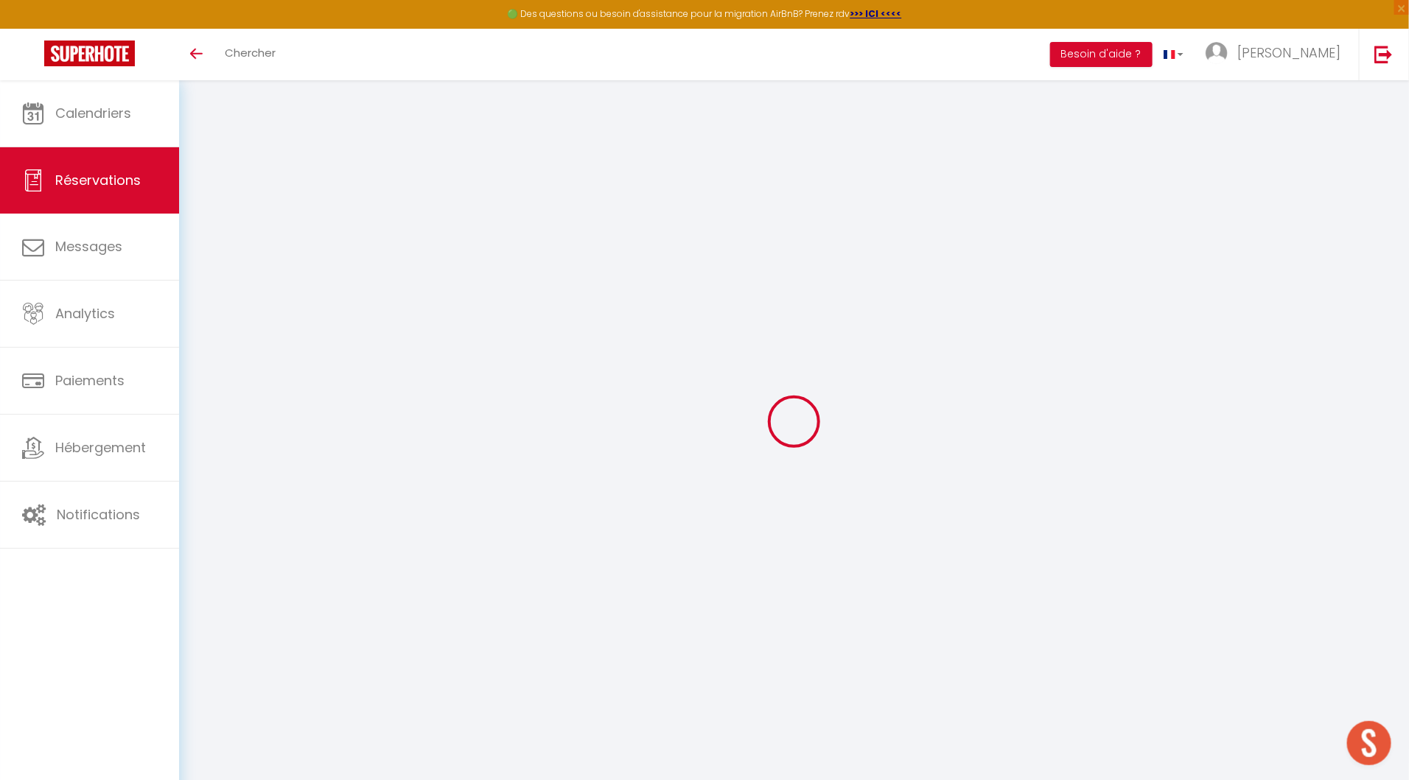
select select "14"
checkbox input "true"
select select
checkbox input "true"
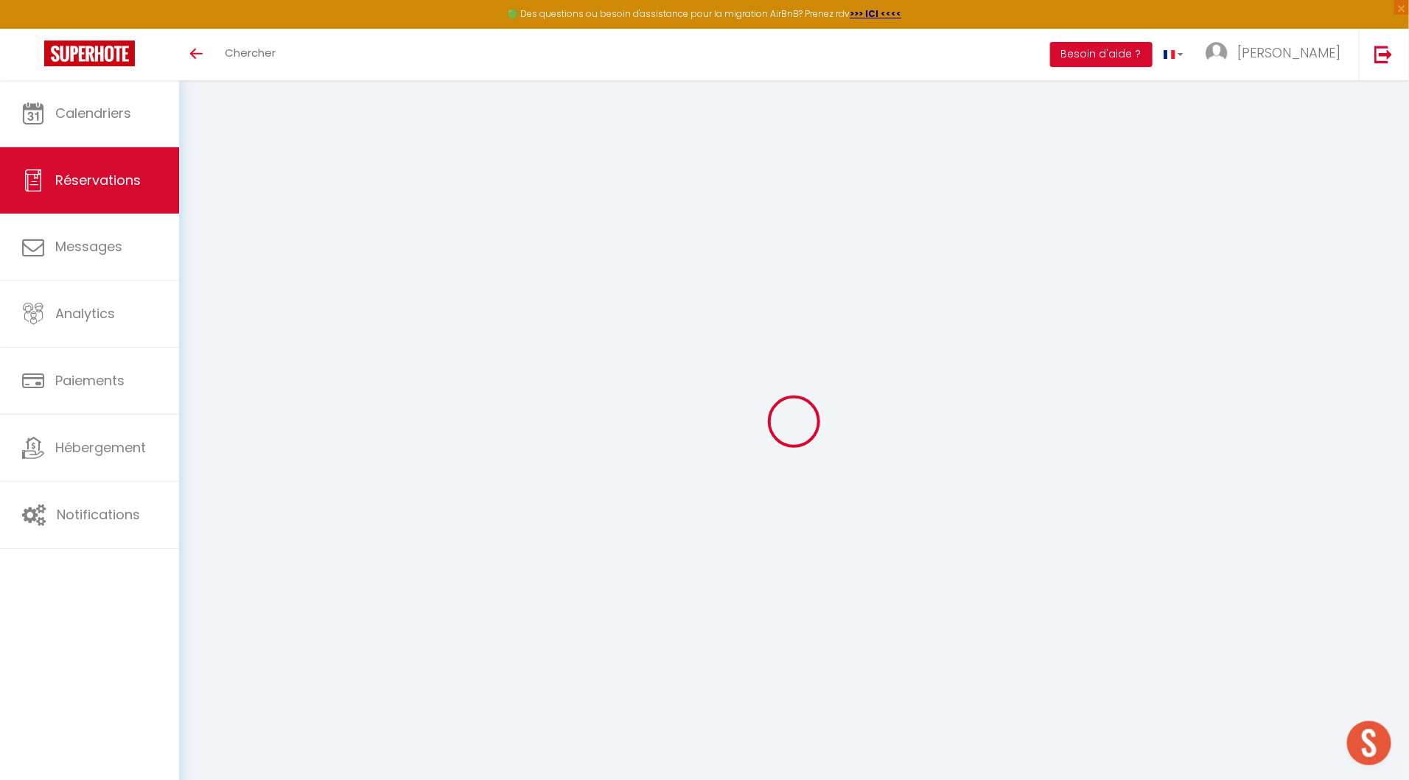
select select
checkbox input "true"
type input "30"
select select
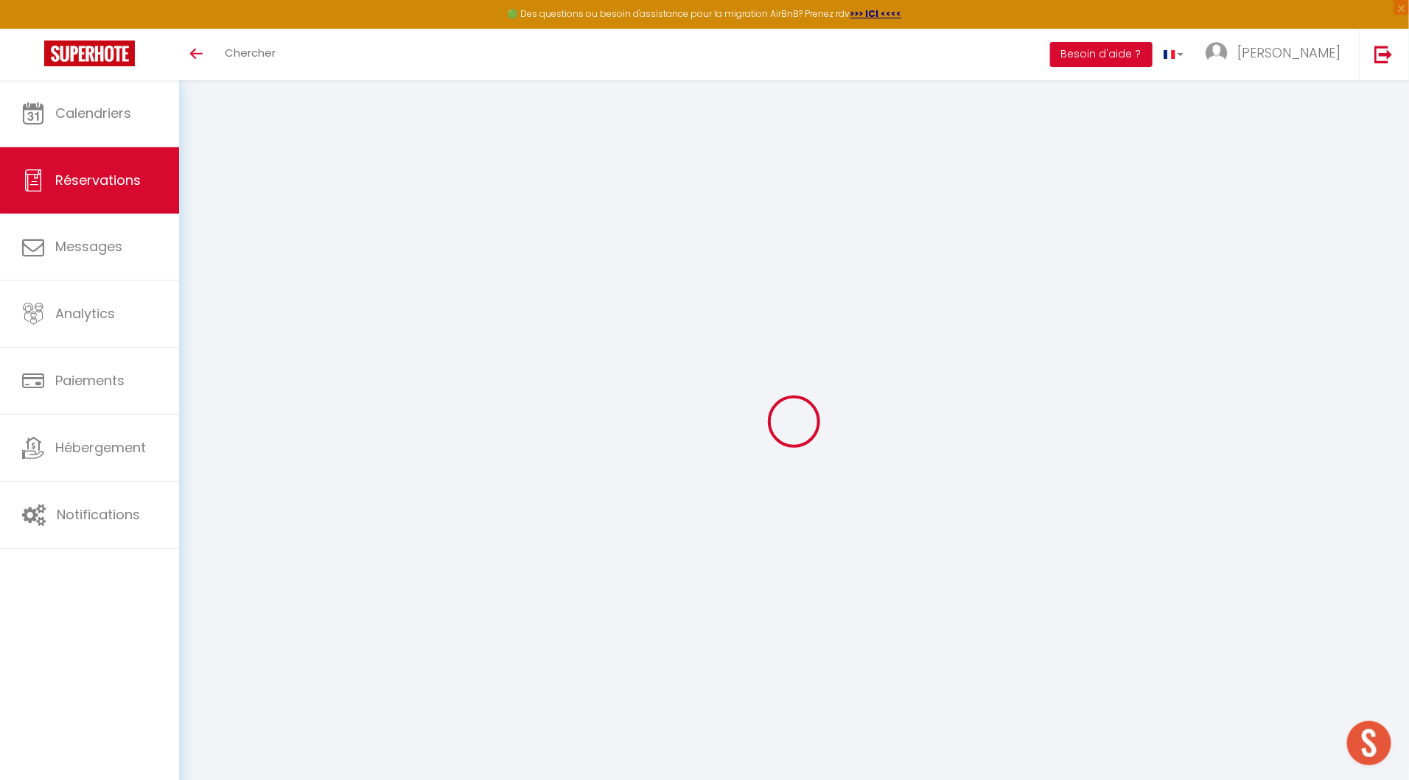
select select
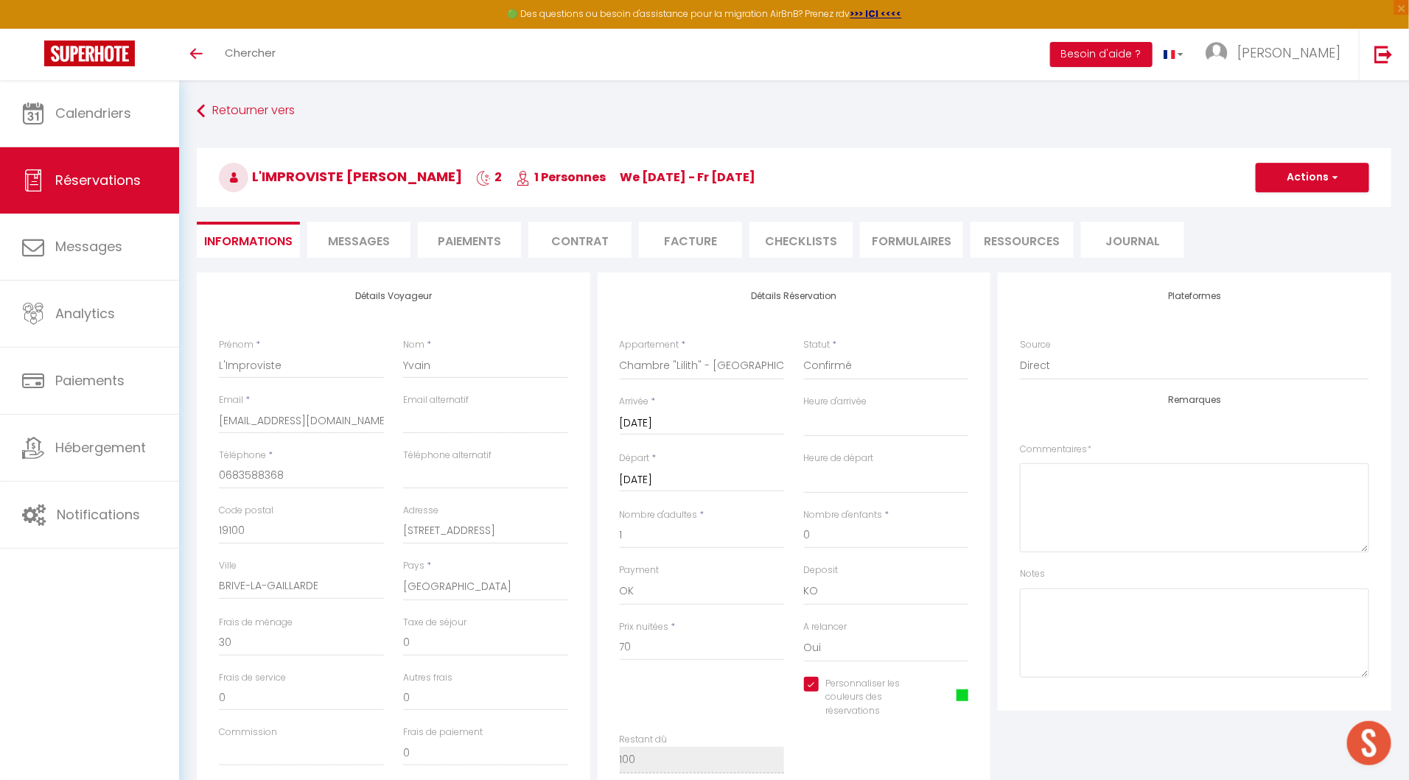
checkbox input "true"
select select "16:00"
select select "10:00"
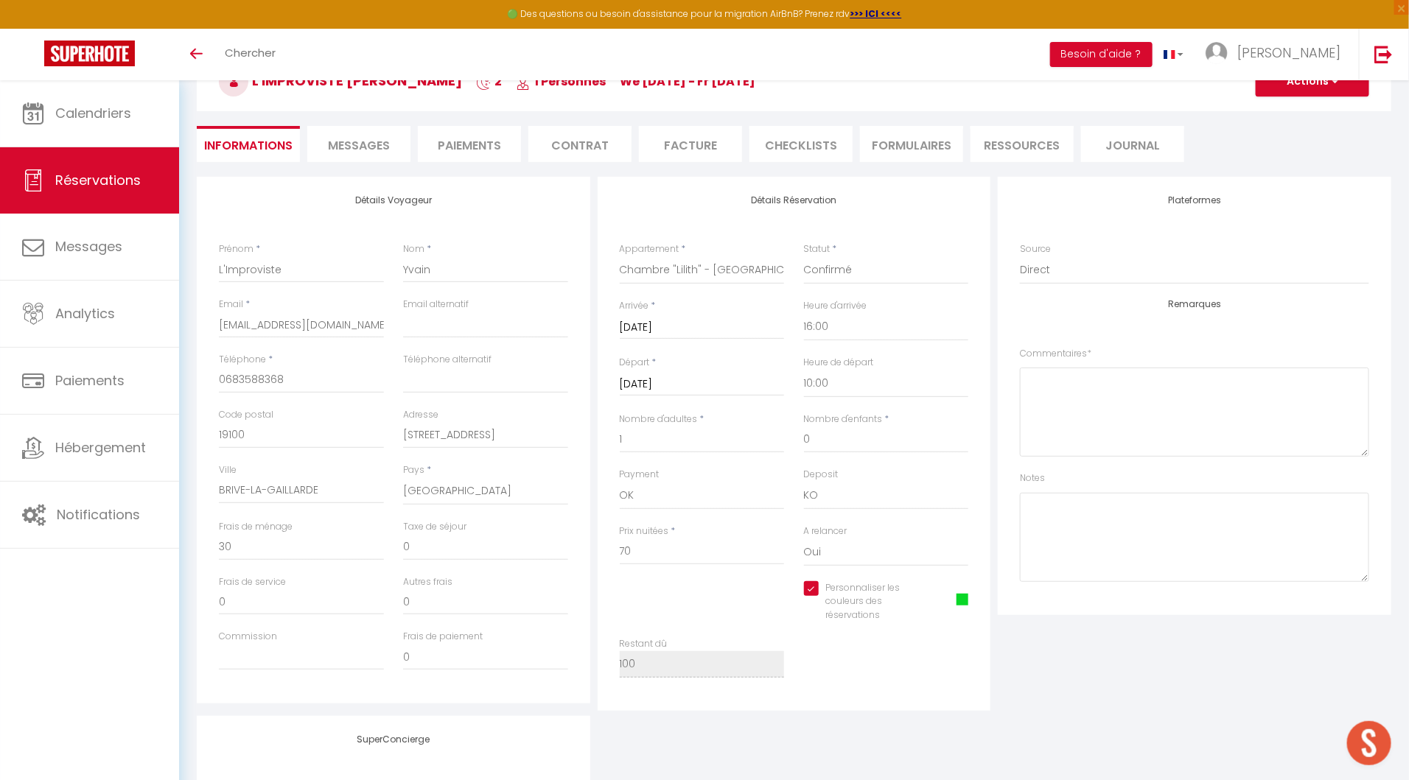
scroll to position [117, 0]
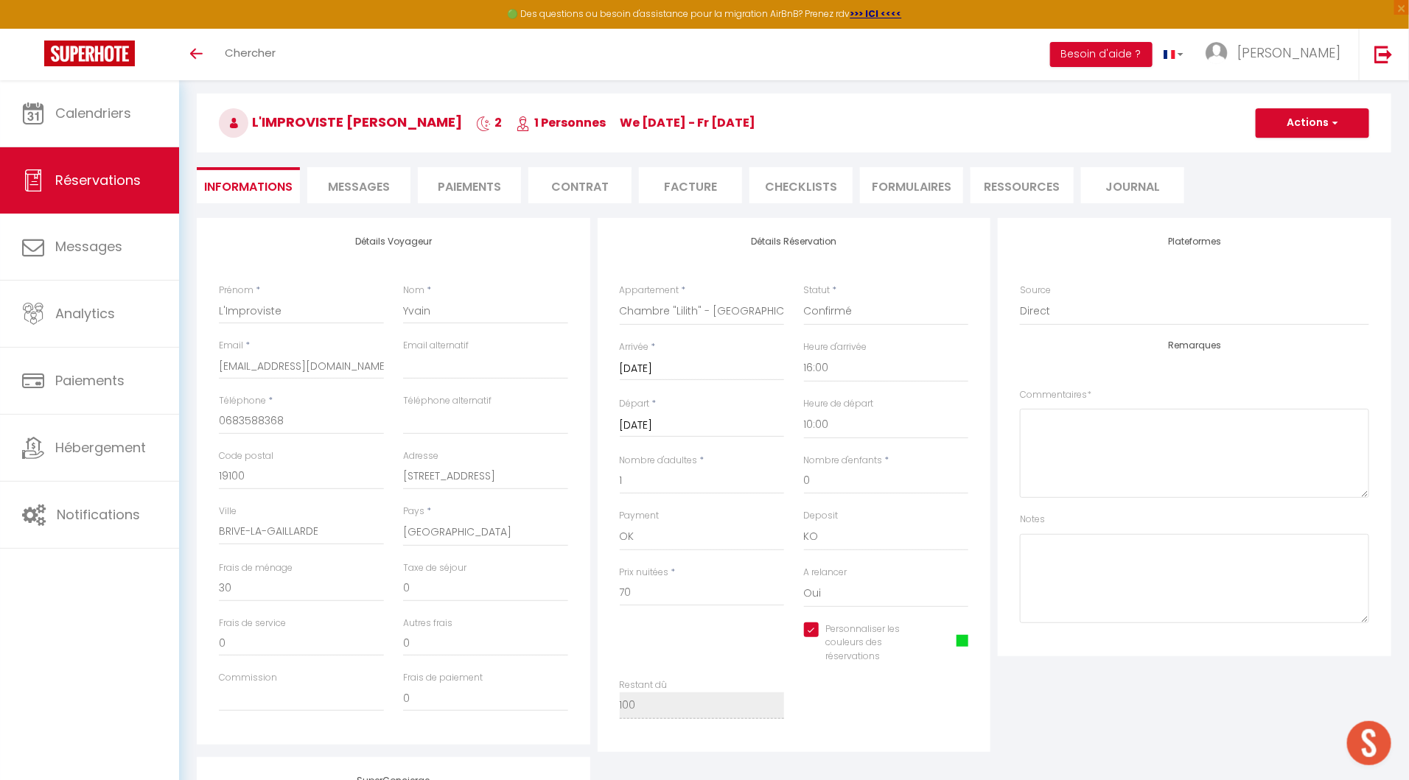
click at [681, 183] on li "Facture" at bounding box center [690, 185] width 103 height 36
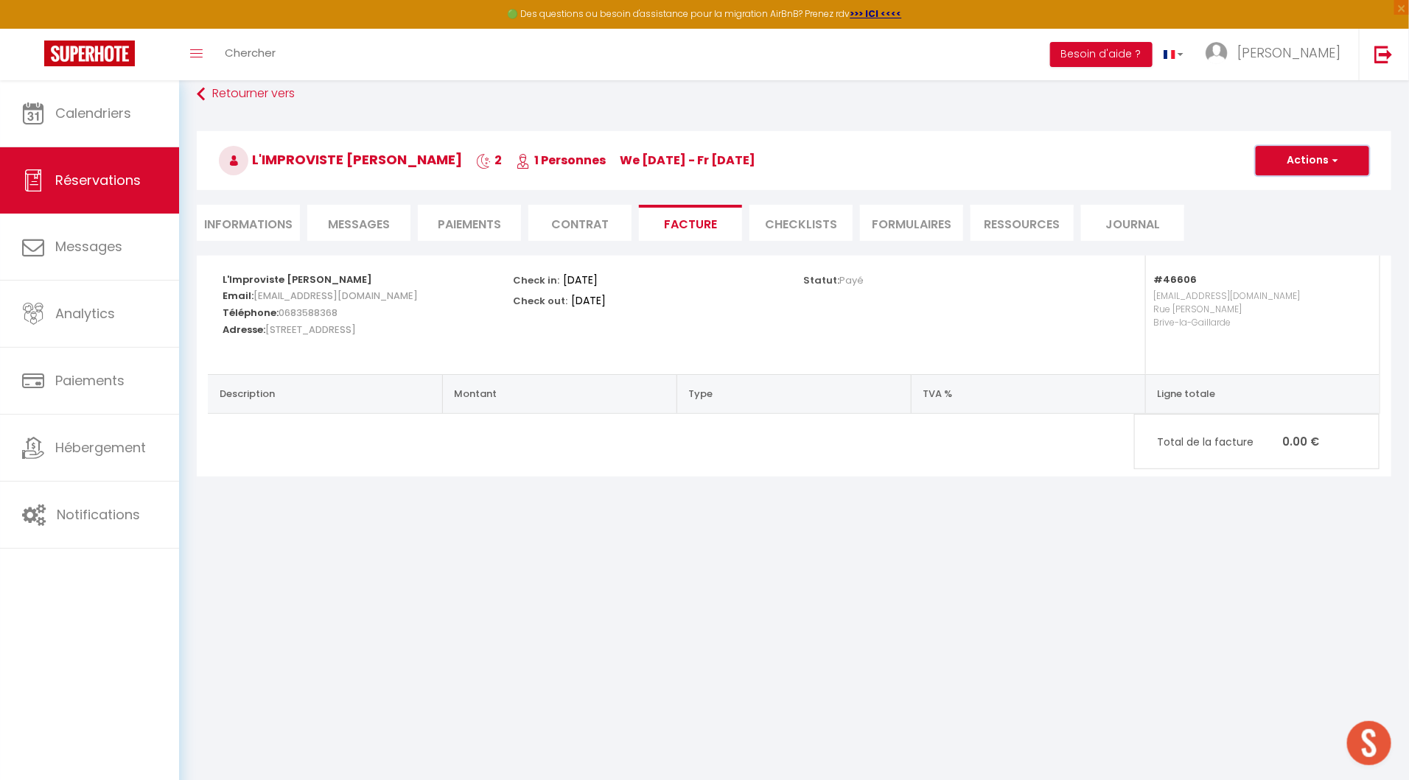
click at [1287, 162] on button "Actions" at bounding box center [1312, 160] width 113 height 29
click at [1292, 214] on link "Aperçu et éditer" at bounding box center [1301, 212] width 124 height 19
click at [664, 432] on div "L'Improviste Yvain Email: clairelimprovistebrive@gmail.com Téléphone: 068358836…" at bounding box center [794, 366] width 1194 height 221
click at [1228, 434] on span "Total de la facture" at bounding box center [1219, 442] width 125 height 16
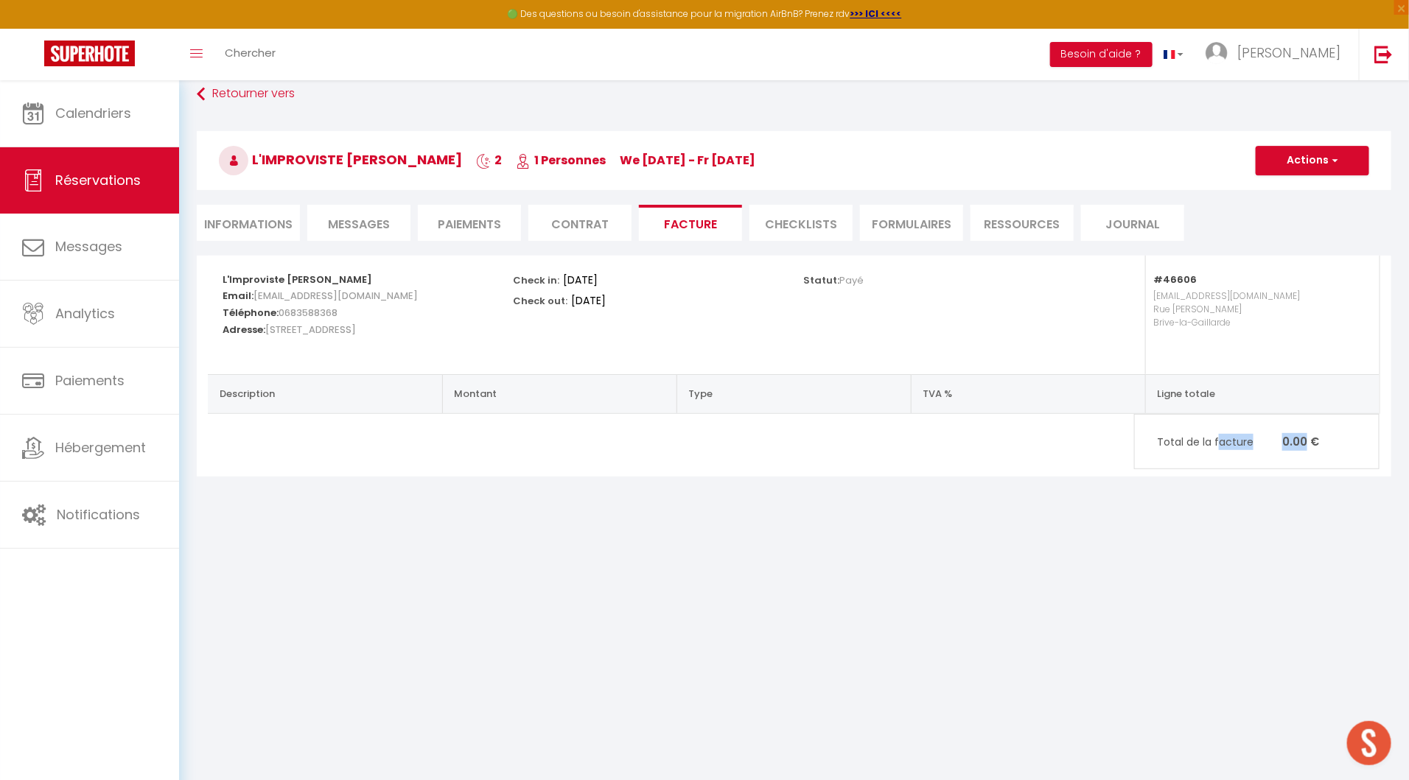
click at [1228, 434] on span "Total de la facture" at bounding box center [1219, 442] width 125 height 16
click at [1194, 372] on div "L'Improviste Yvain Email: clairelimprovistebrive@gmail.com Téléphone: 068358836…" at bounding box center [794, 335] width 1172 height 158
click at [1171, 333] on p "emihouse.conciergerie@gmail.com Rue Louis Chadourne Brive-la-Gaillarde" at bounding box center [1258, 323] width 211 height 74
click at [816, 315] on div "Statut: Payé" at bounding box center [939, 315] width 290 height 119
click at [508, 329] on div "Check in: Mer 02 Juillet 2025 Check out: Ven 04 Juillet 2025" at bounding box center [648, 315] width 290 height 119
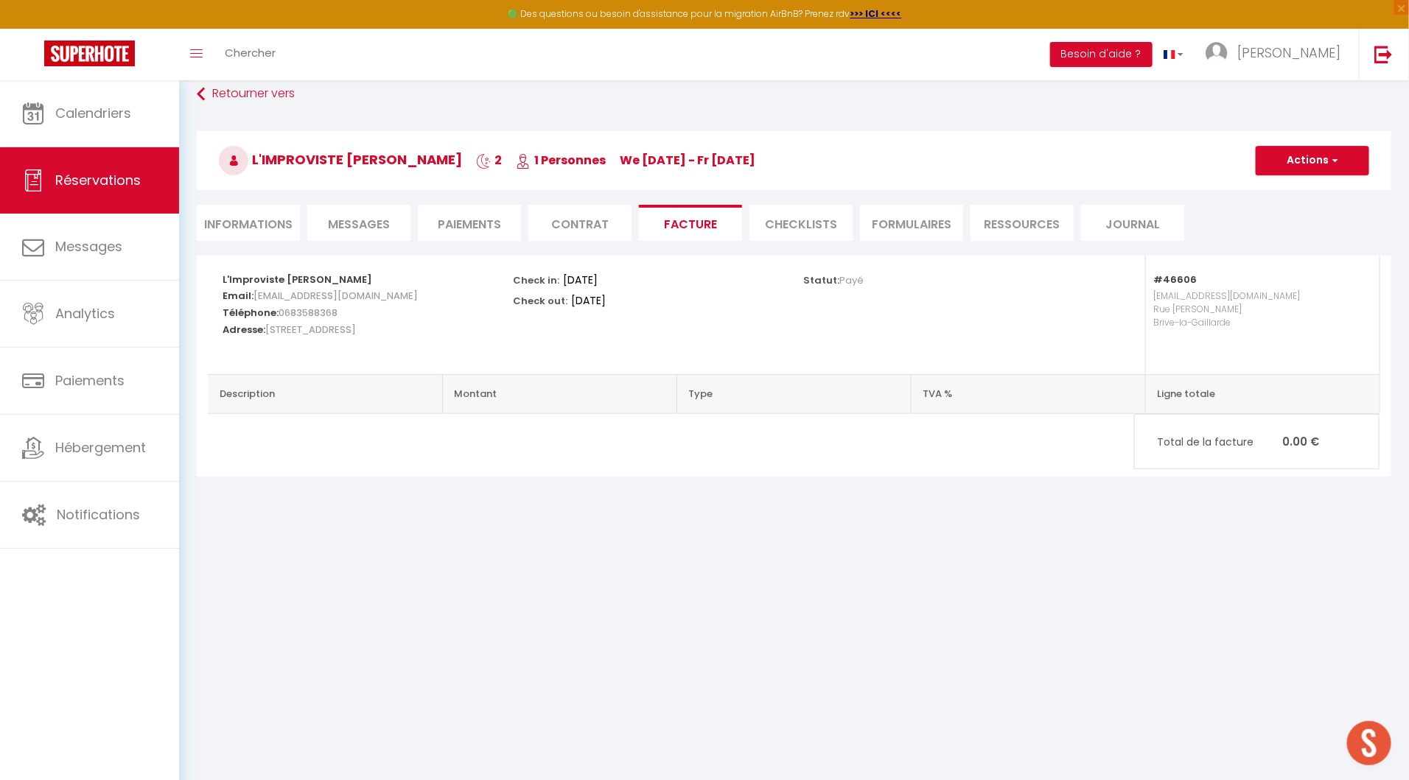
click at [508, 329] on div "Check in: Mer 02 Juillet 2025 Check out: Ven 04 Juillet 2025" at bounding box center [648, 315] width 290 height 119
click at [1325, 159] on button "Actions" at bounding box center [1312, 160] width 113 height 29
click at [1308, 233] on link "Envoyer la facture" at bounding box center [1301, 231] width 124 height 19
type input "clairelimprovistebrive@gmail.com"
select select "fr"
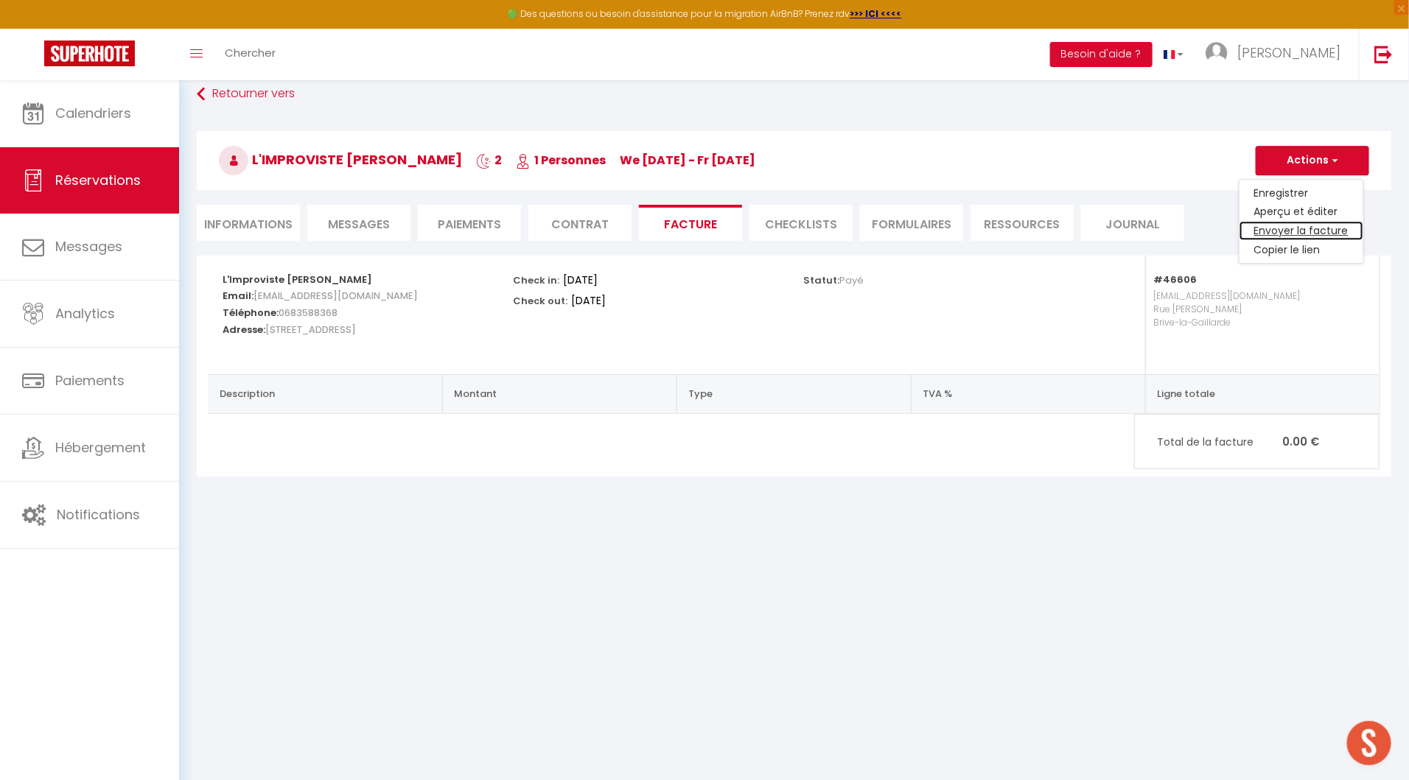
type input "Votre facture 6116908 - Chambre "Lilith" - Villa Chadourne"
type textarea "Bonjour, Voici le lien pour télécharger votre facture : https://superhote.com/a…"
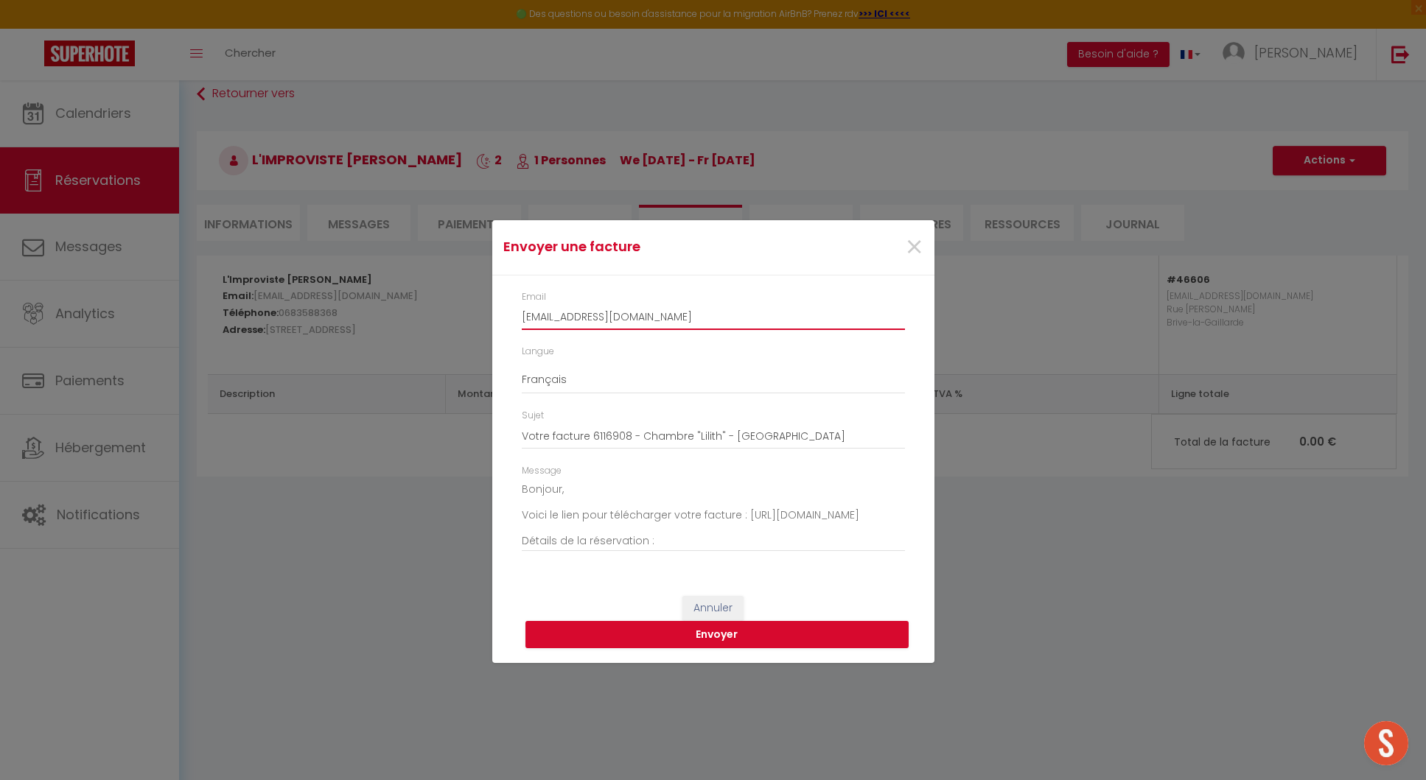
drag, startPoint x: 712, startPoint y: 316, endPoint x: 495, endPoint y: 319, distance: 216.7
click at [494, 319] on div "Email clairelimprovistebrive@gmail.com Langue Anglais Français Espagnol Portuga…" at bounding box center [713, 429] width 442 height 307
type input "contact@sejourabrive.com"
click at [722, 640] on button "Envoyer" at bounding box center [716, 635] width 383 height 28
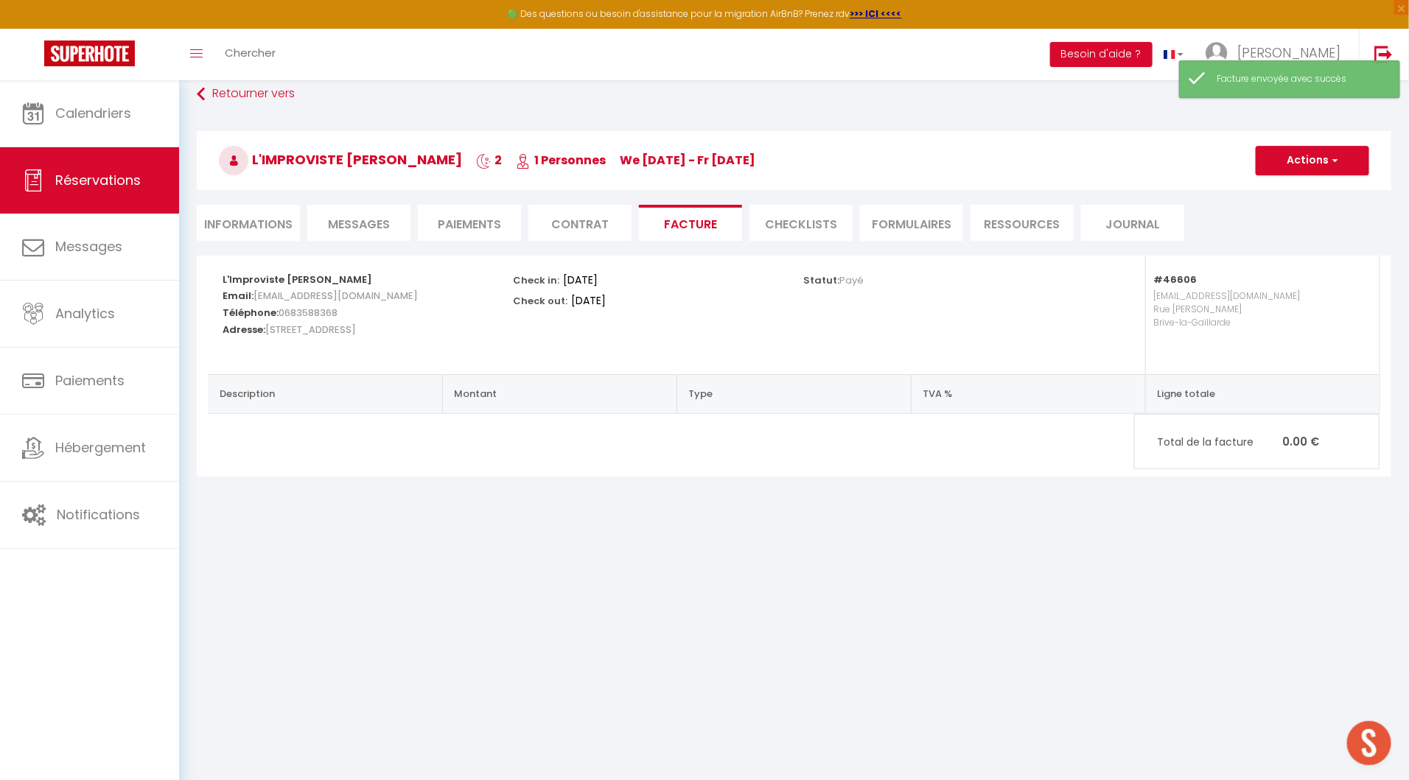
click at [258, 228] on li "Informations" at bounding box center [248, 223] width 103 height 36
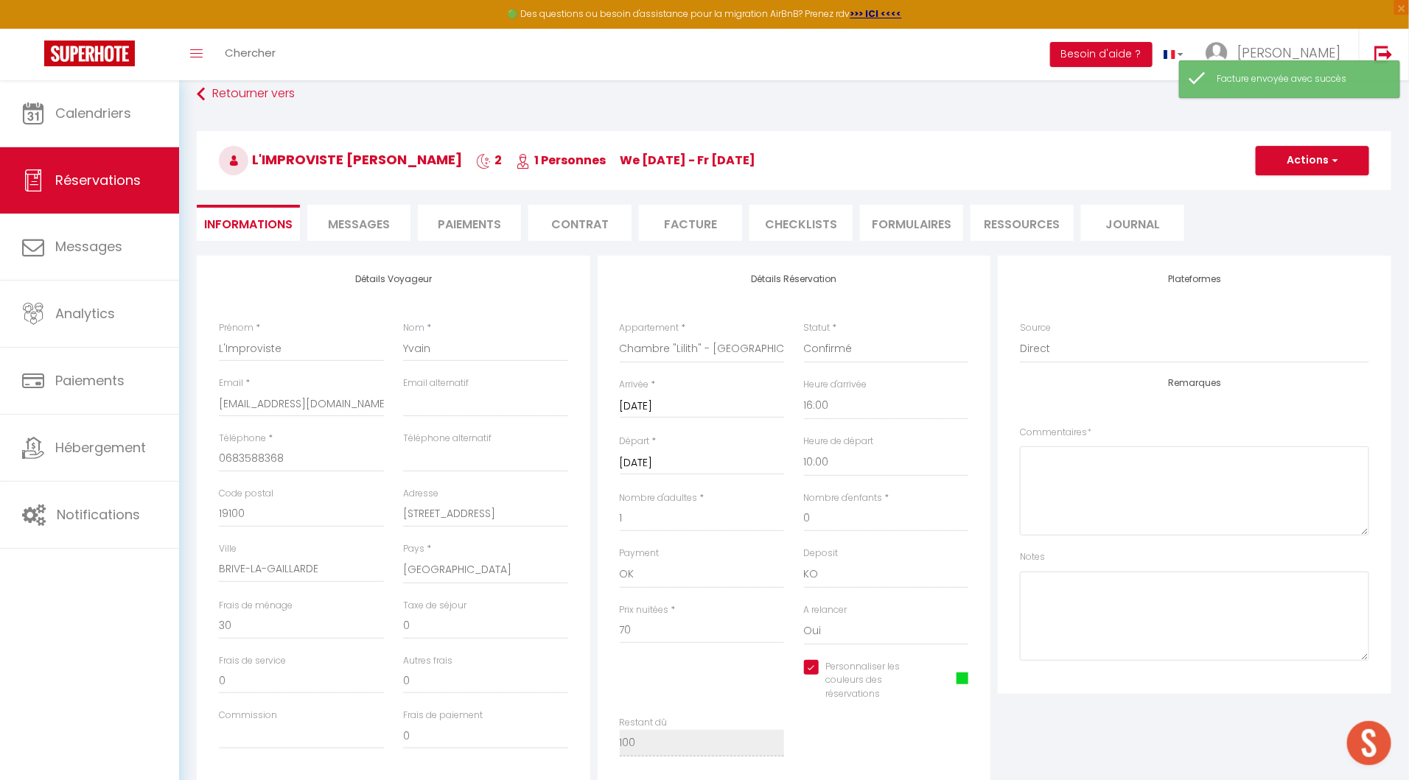
click at [668, 223] on li "Facture" at bounding box center [690, 223] width 103 height 36
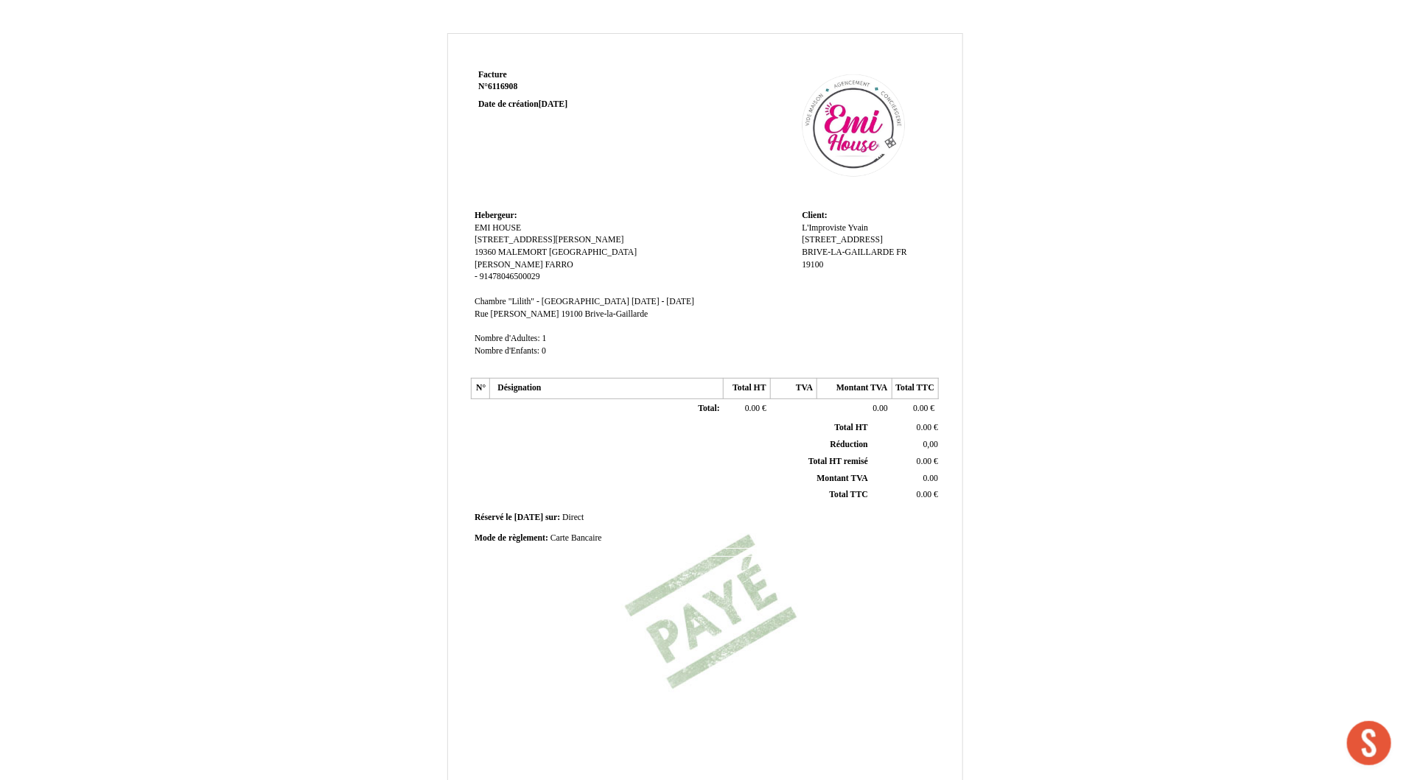
click at [676, 420] on th "Total HT Total HT" at bounding box center [672, 428] width 398 height 16
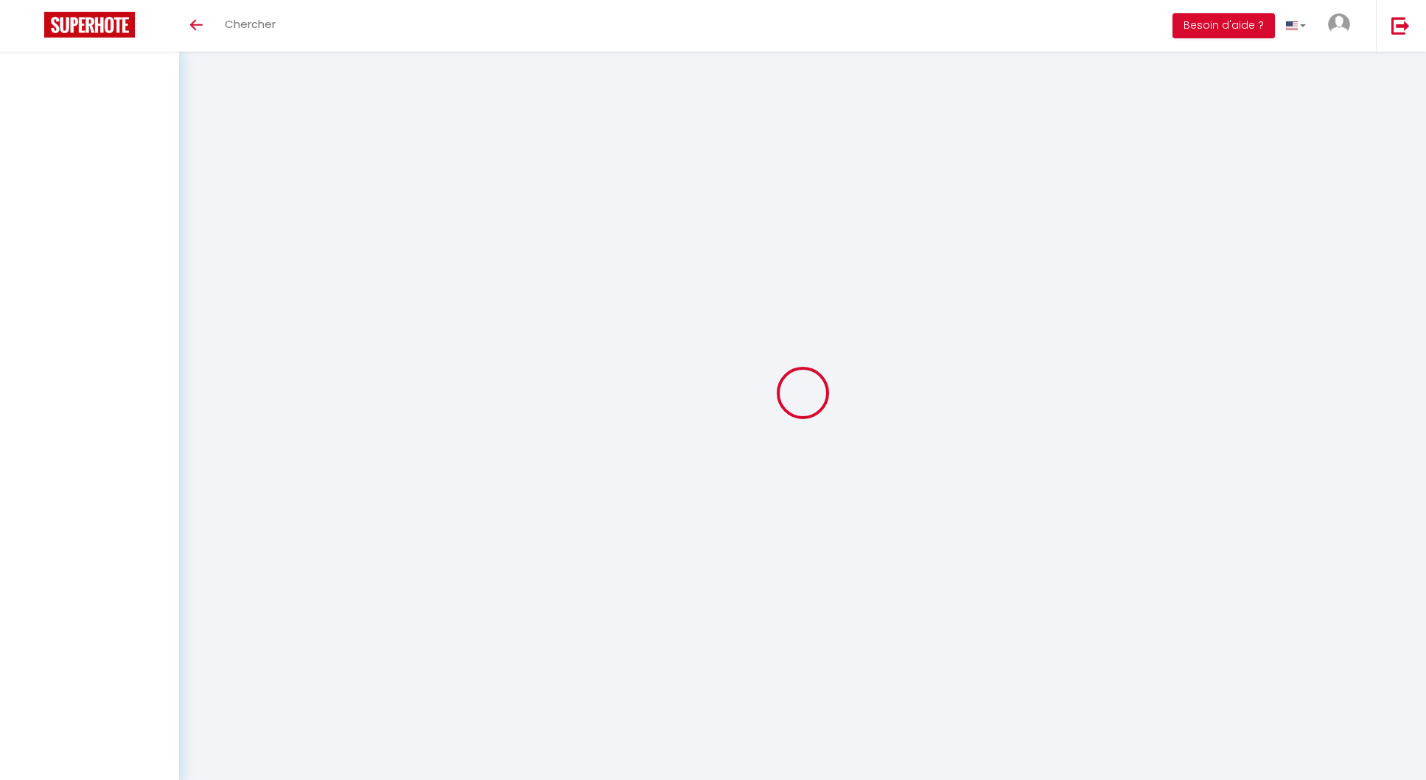
select select
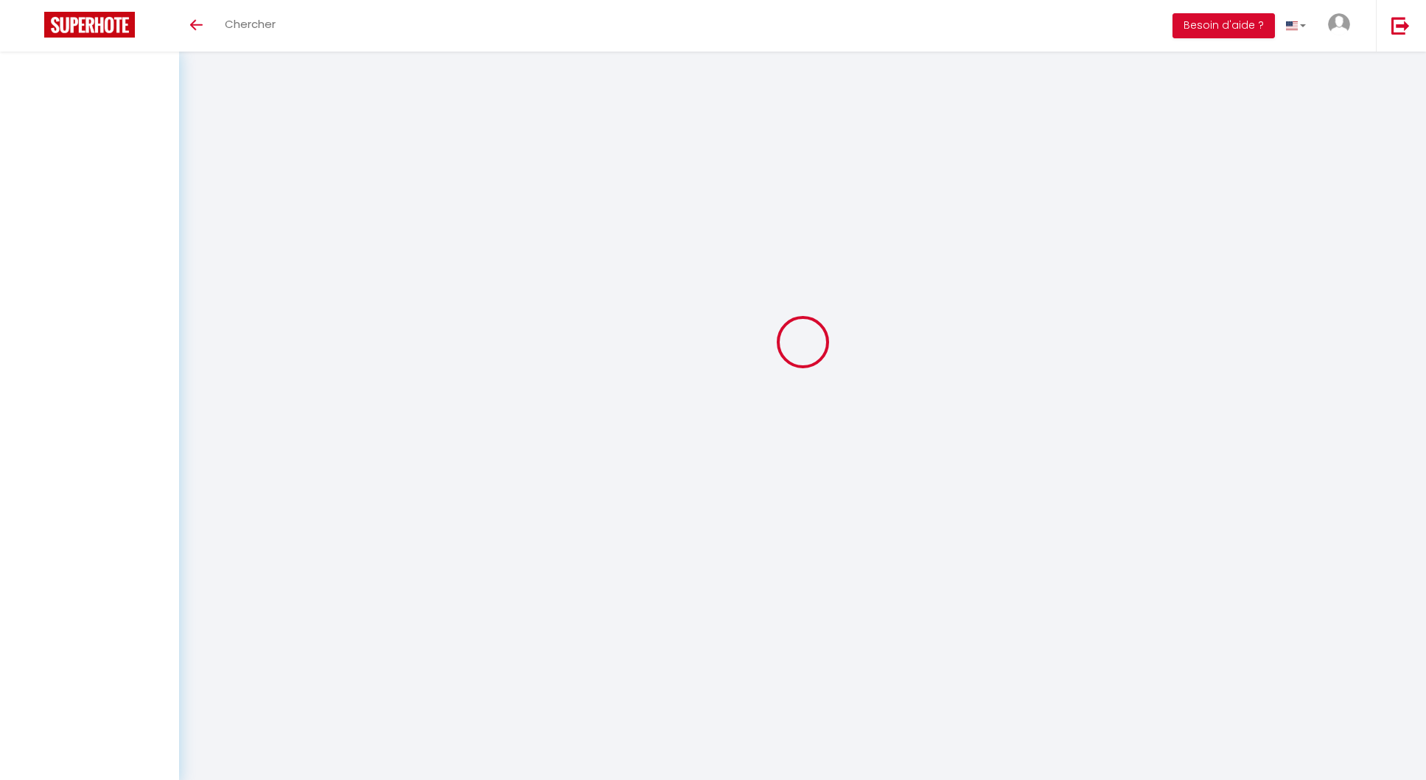
select select
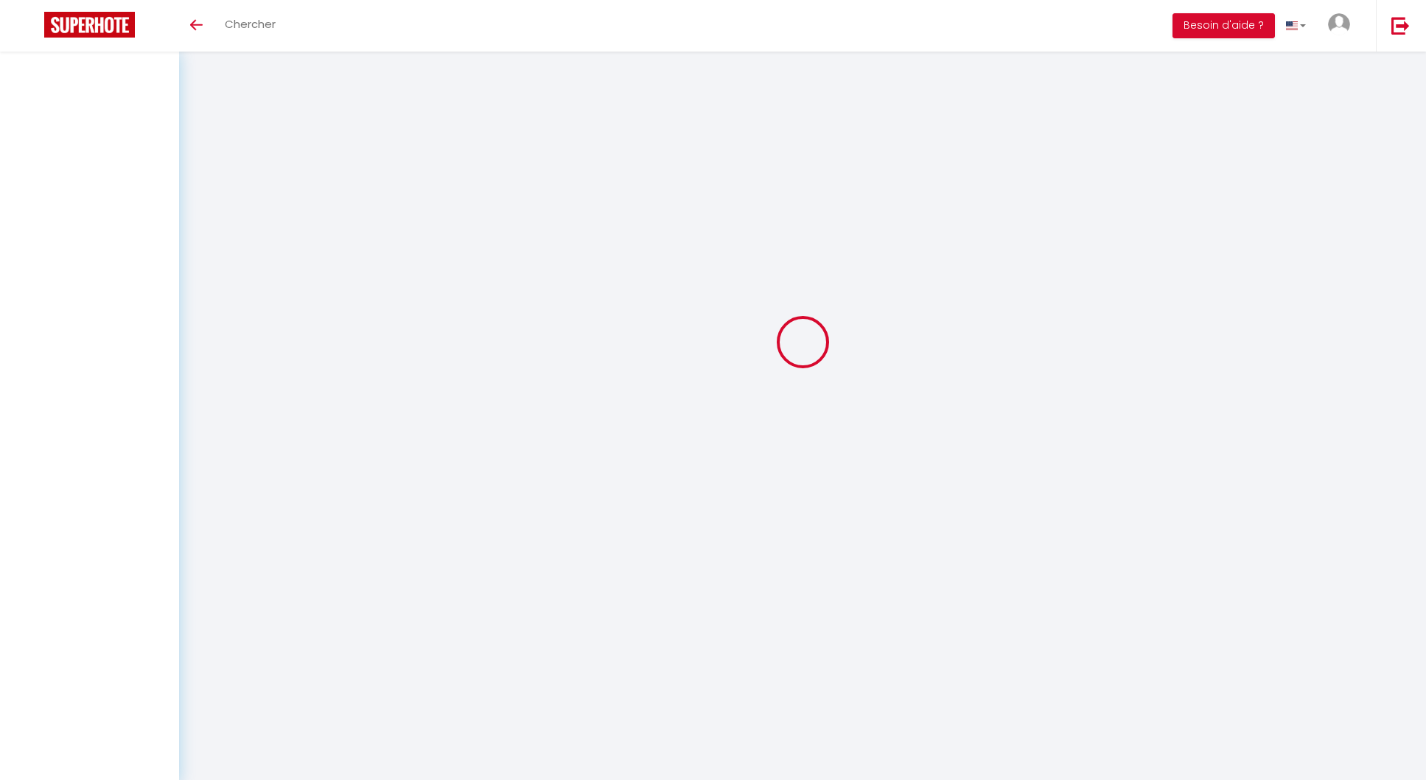
select select
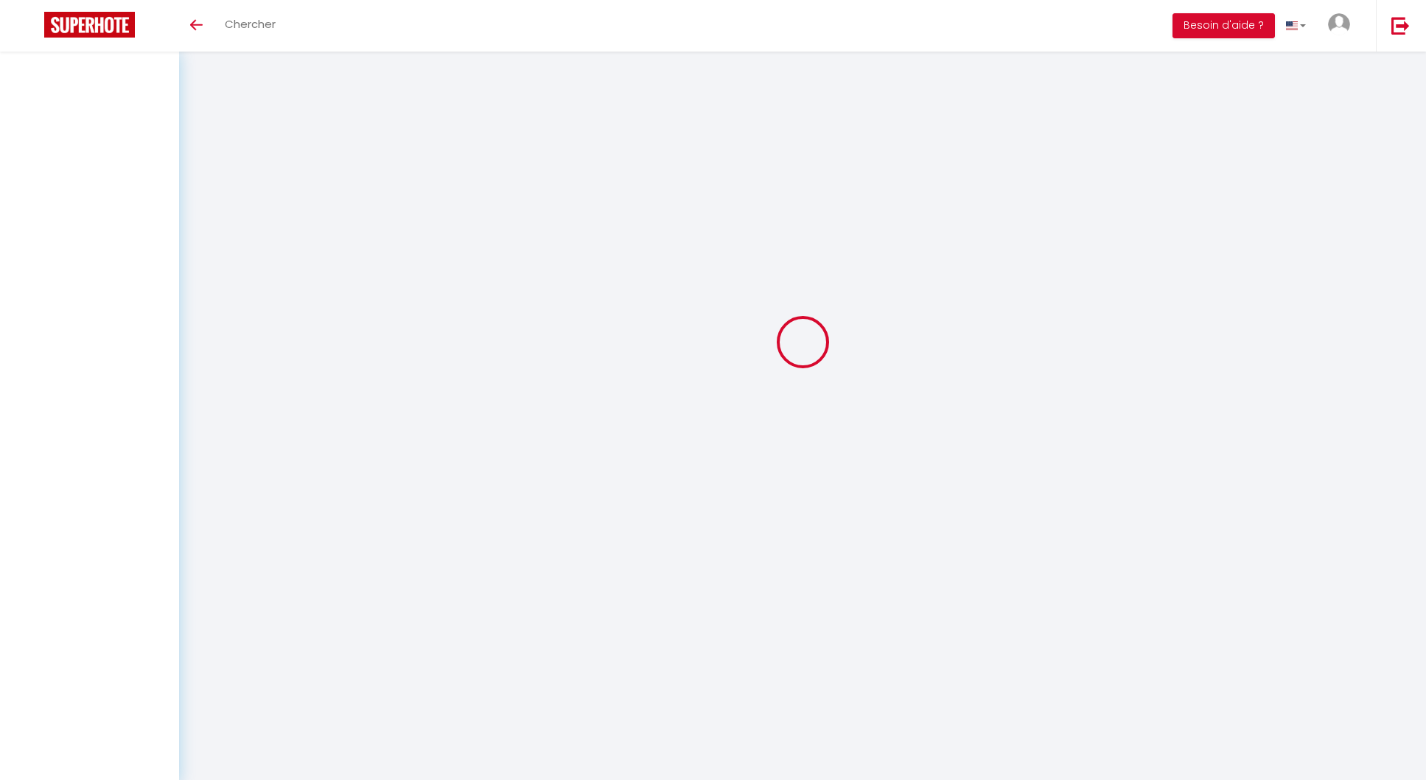
select select
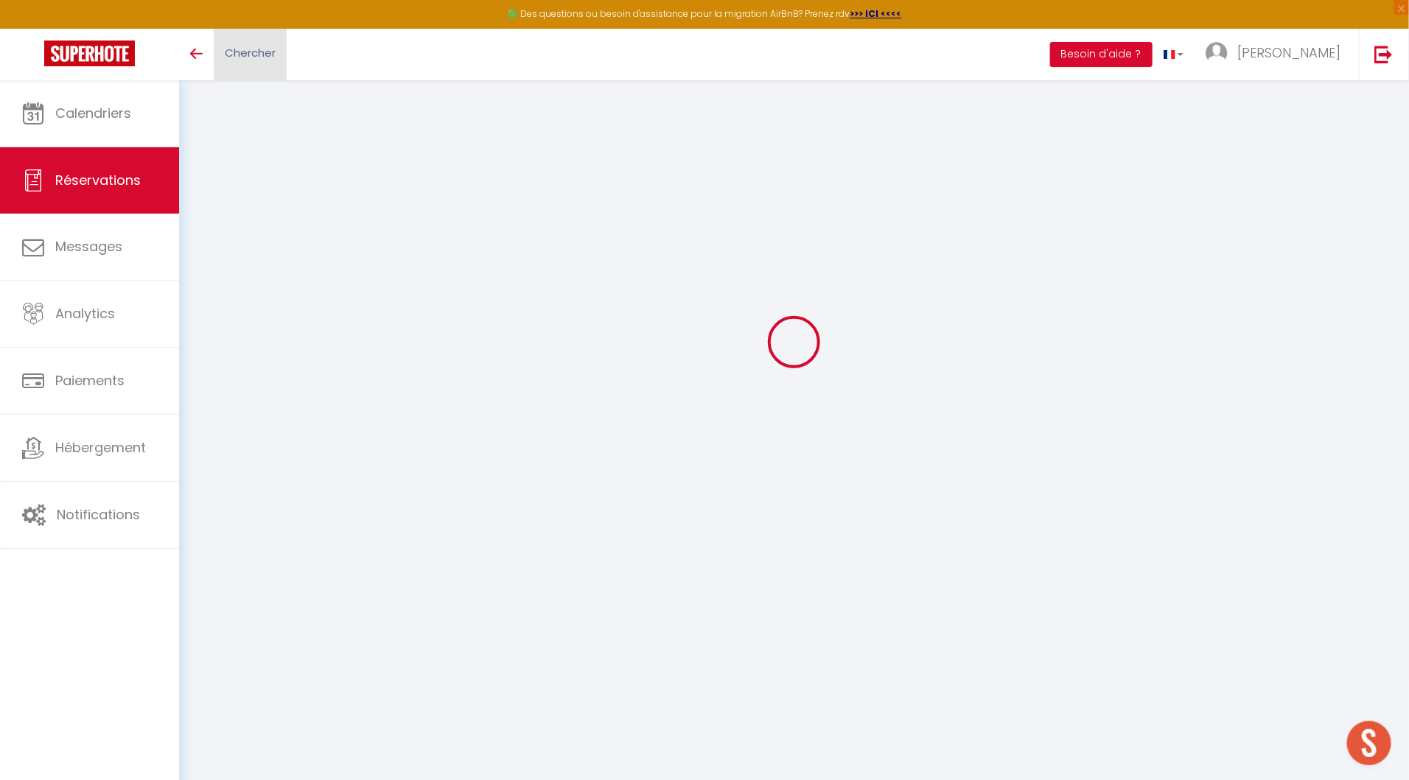
click at [255, 64] on link "Chercher" at bounding box center [250, 55] width 73 height 52
type input "L'Improviste"
type input "Yvain"
type input "[EMAIL_ADDRESS][DOMAIN_NAME]"
type input "0683588368"
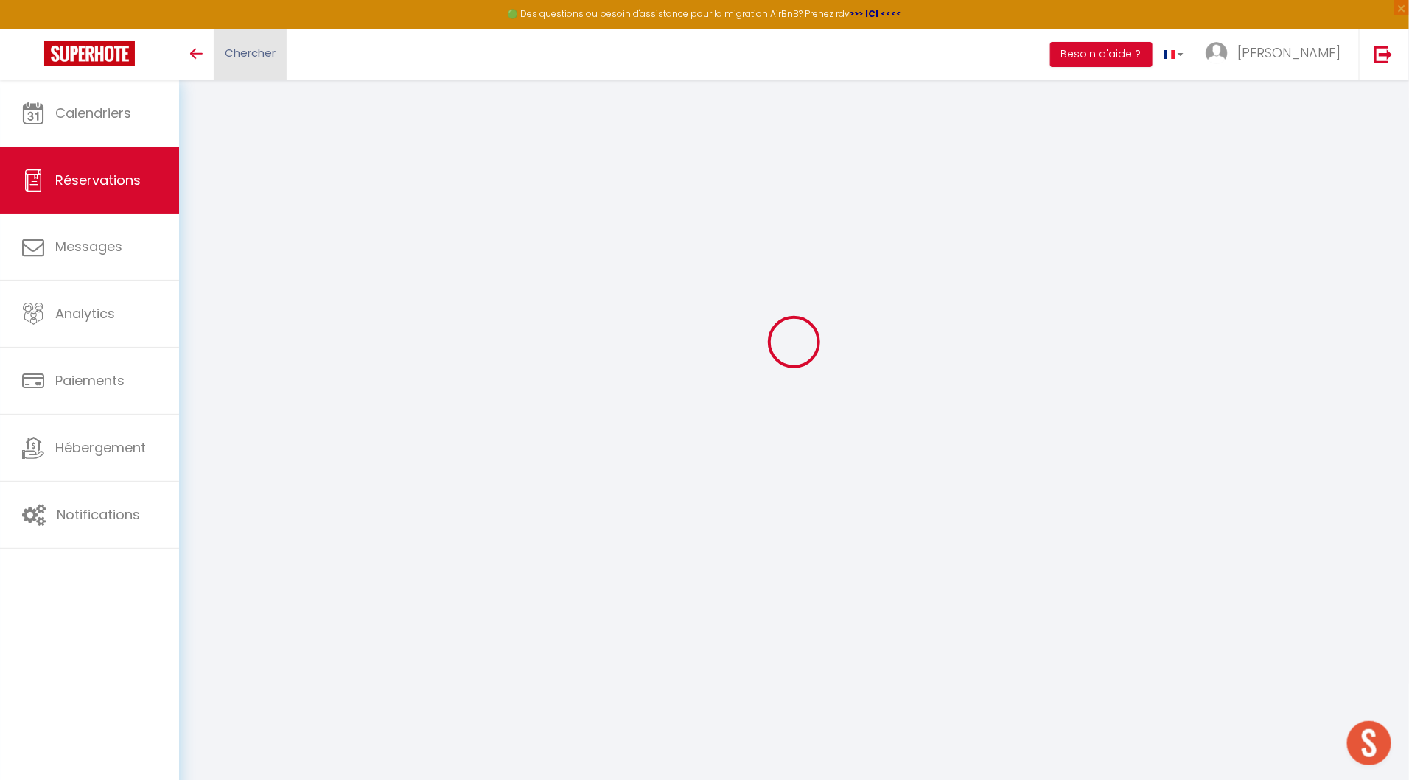
type input "19100"
type input "[STREET_ADDRESS]"
type input "BRIVE-LA-GAILLARDE"
select select "FR"
select select "46606"
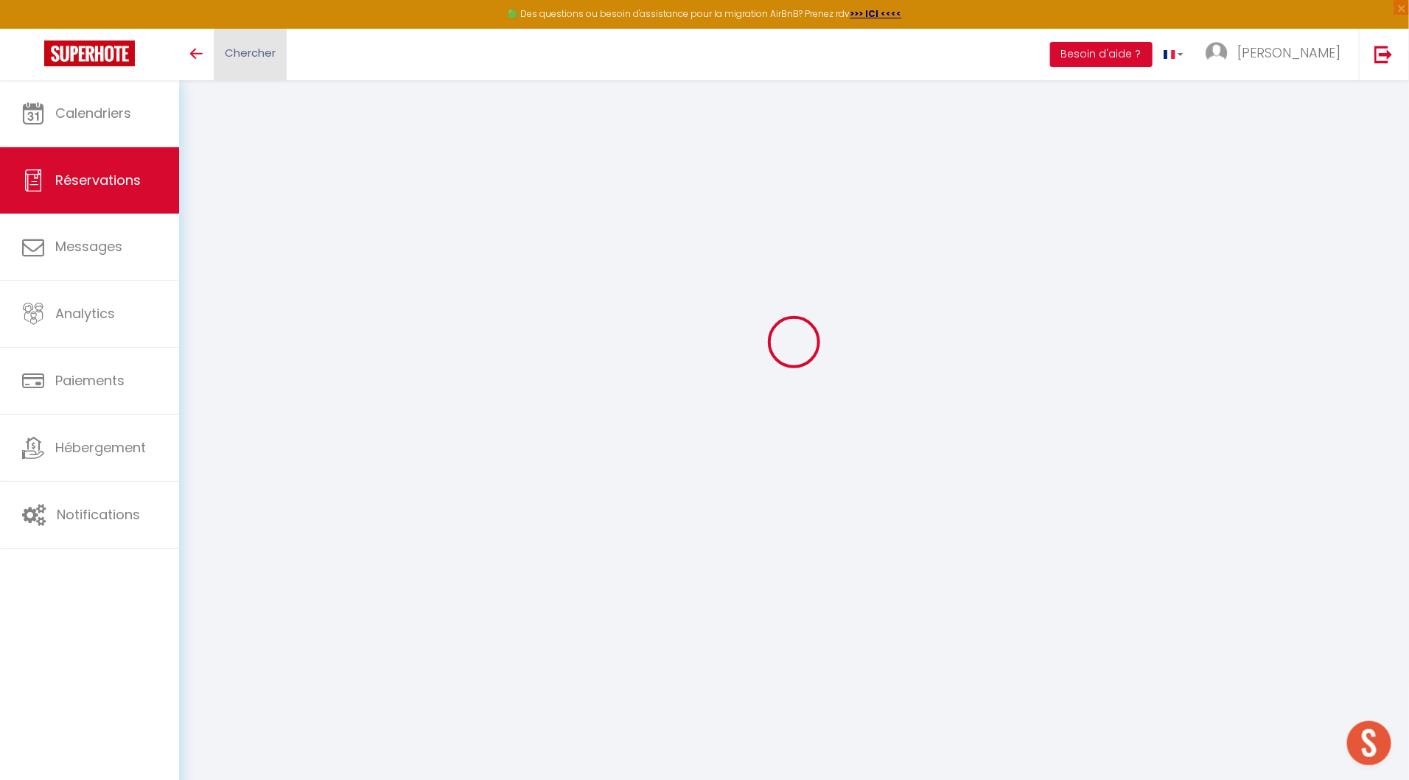
select select "1"
type input "Mer 02 Juillet 2025"
select select
type input "Ven 04 Juillet 2025"
select select
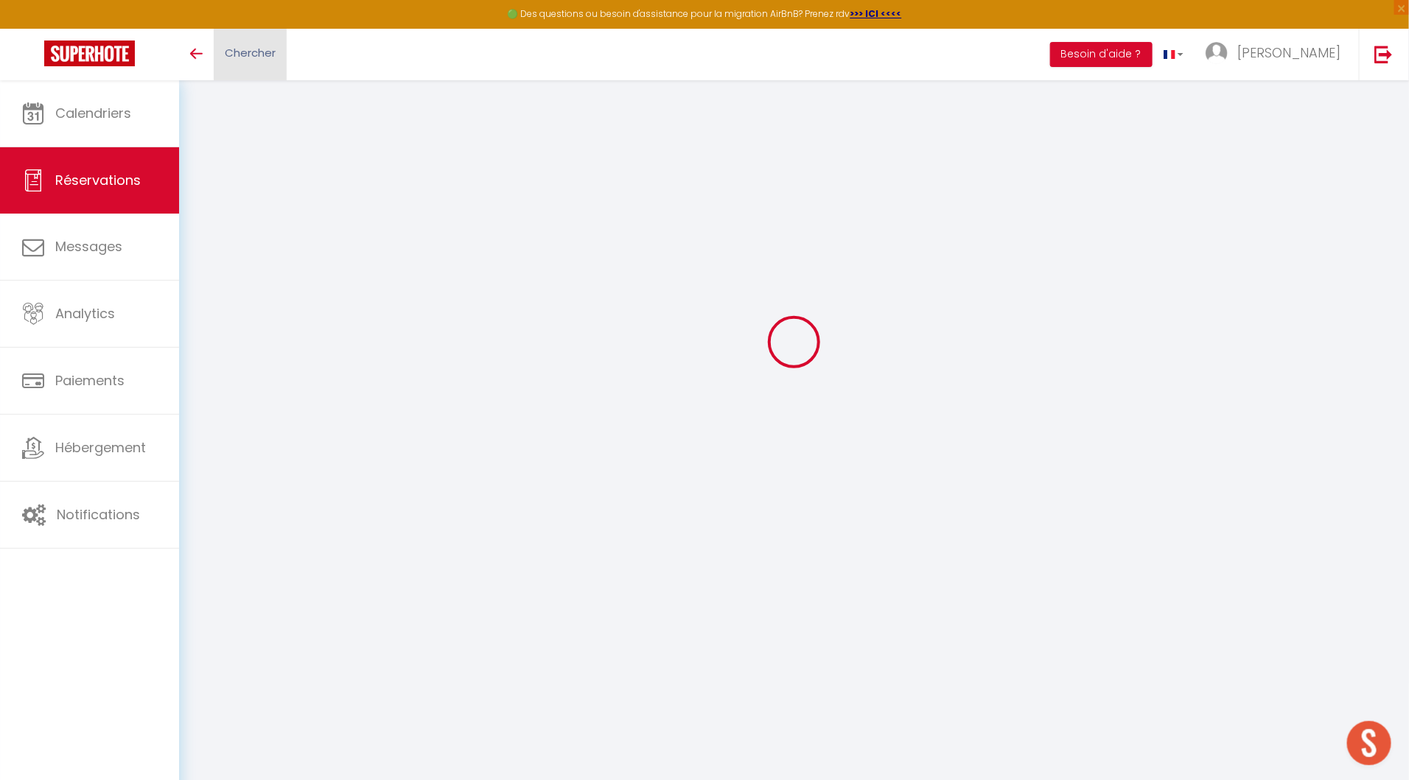
type input "1"
select select "12"
select select
type input "15"
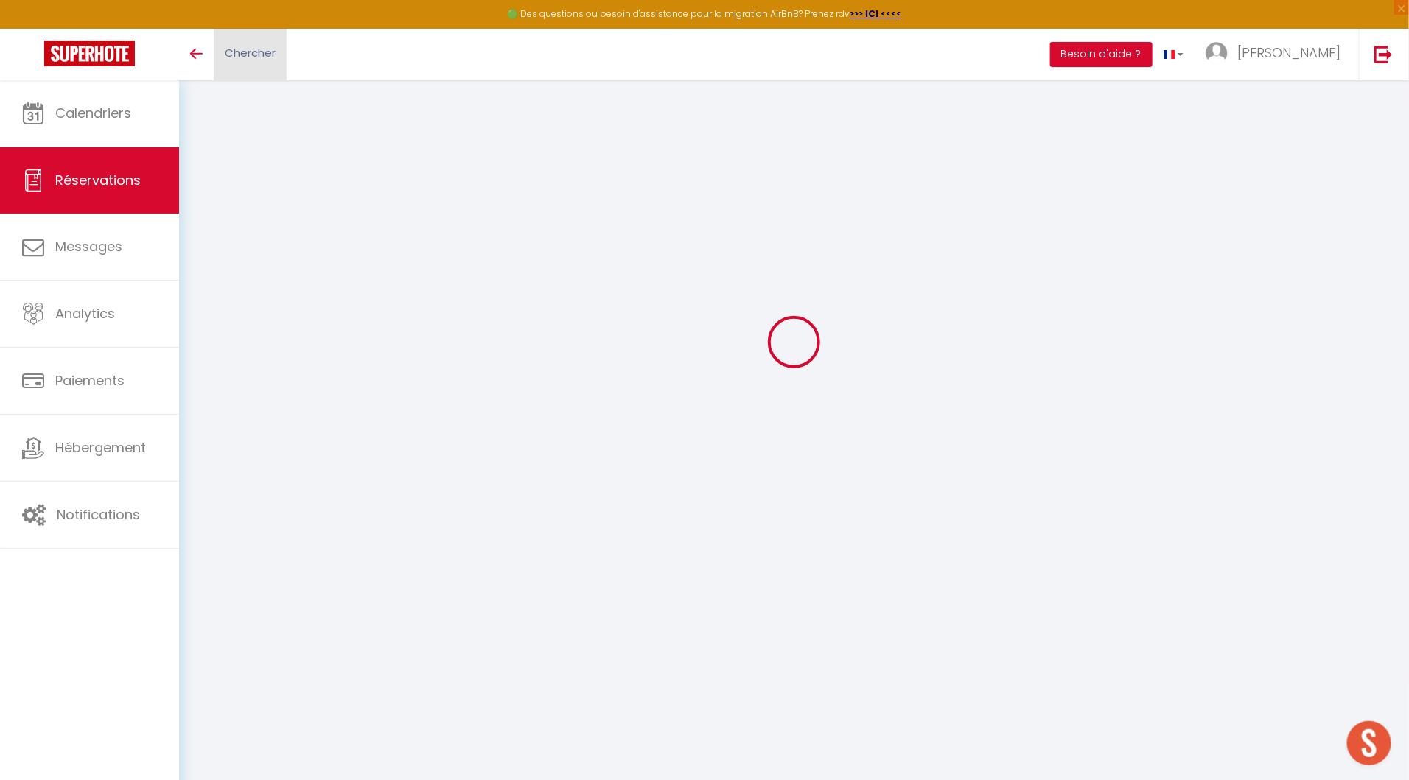
type input "0"
type input "y"
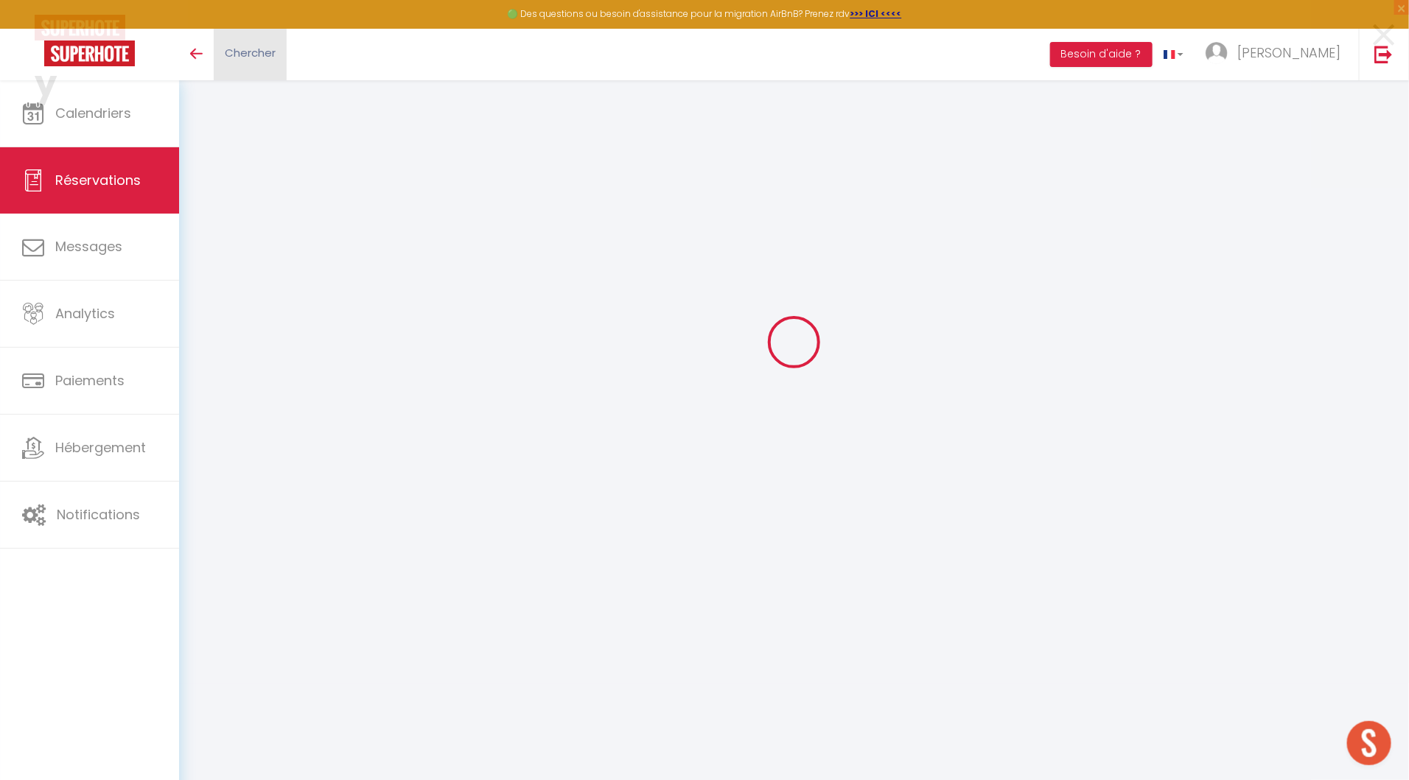
select select
select select "14"
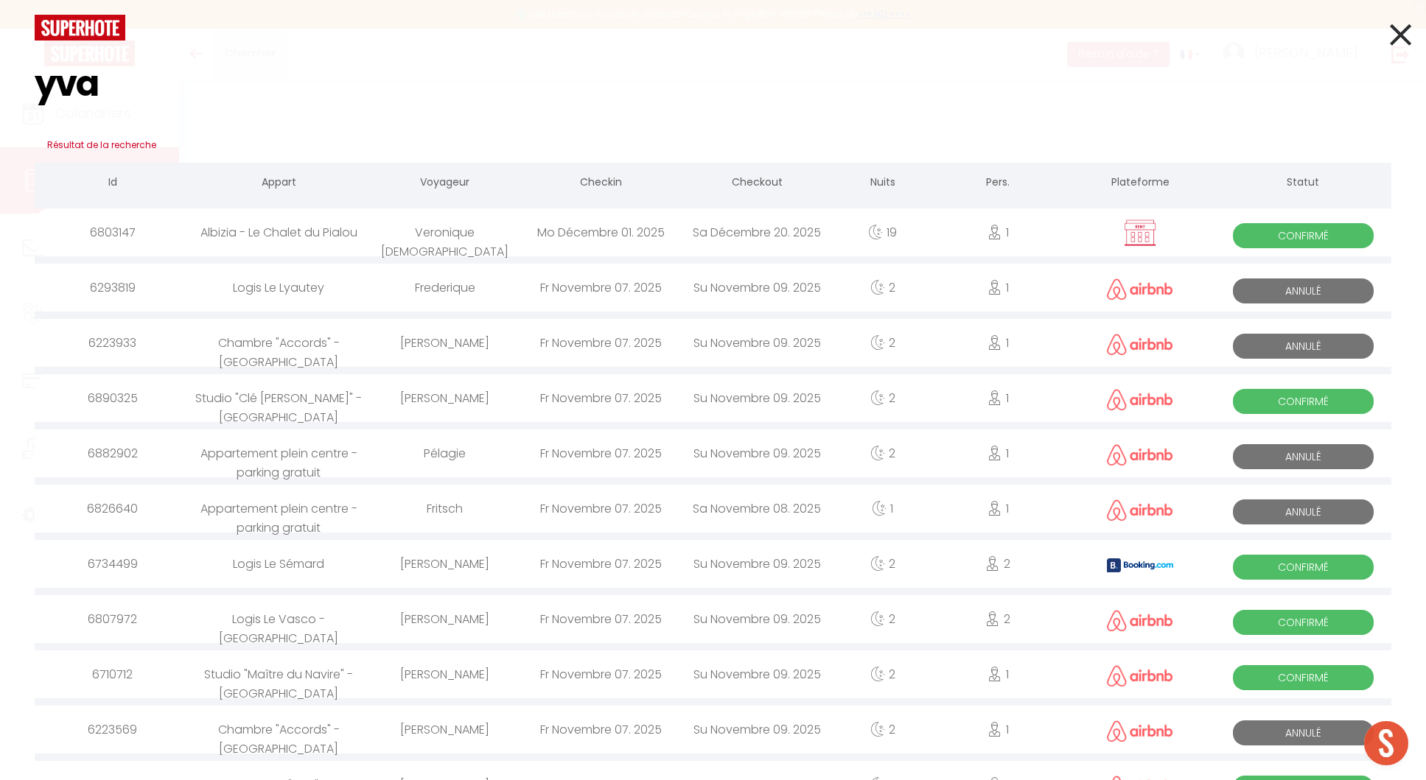
type input "yvai"
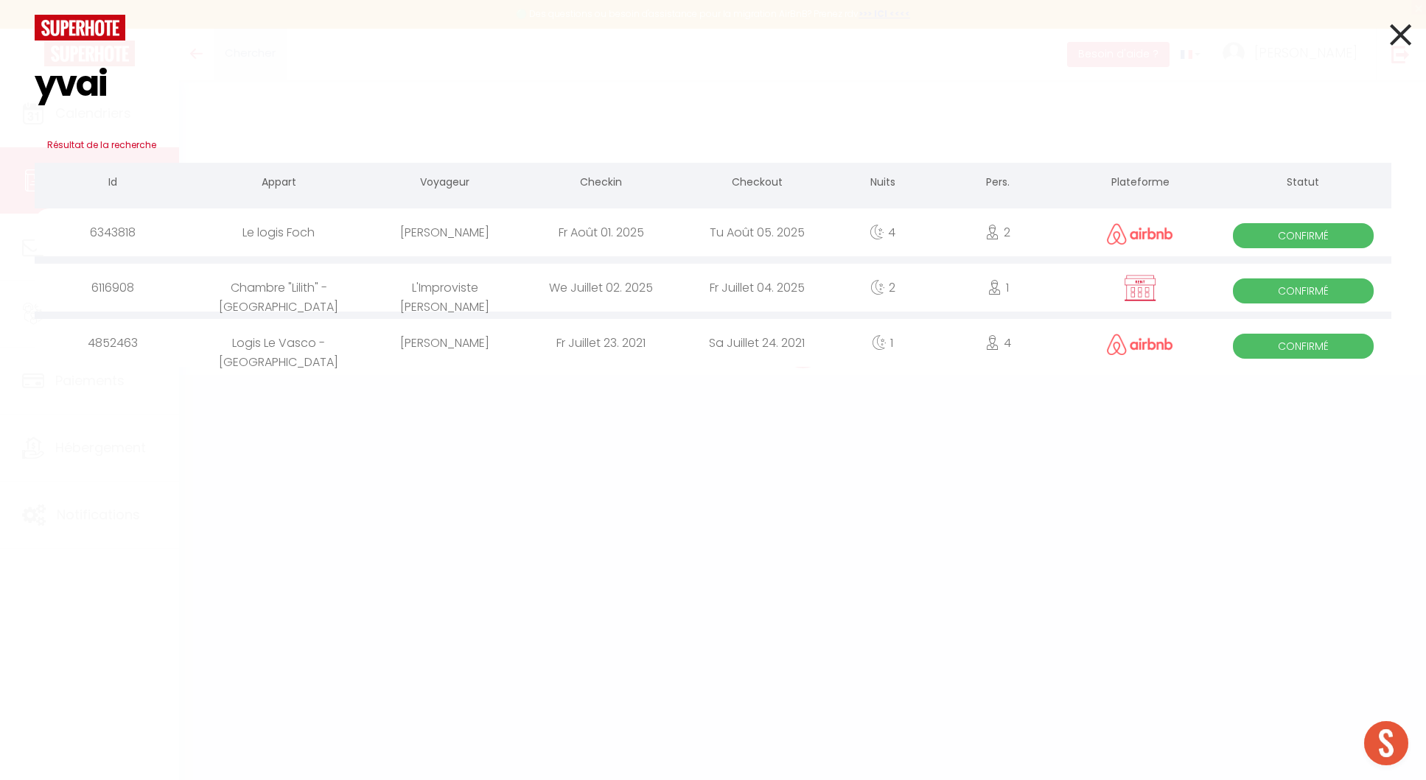
select select
checkbox input "true"
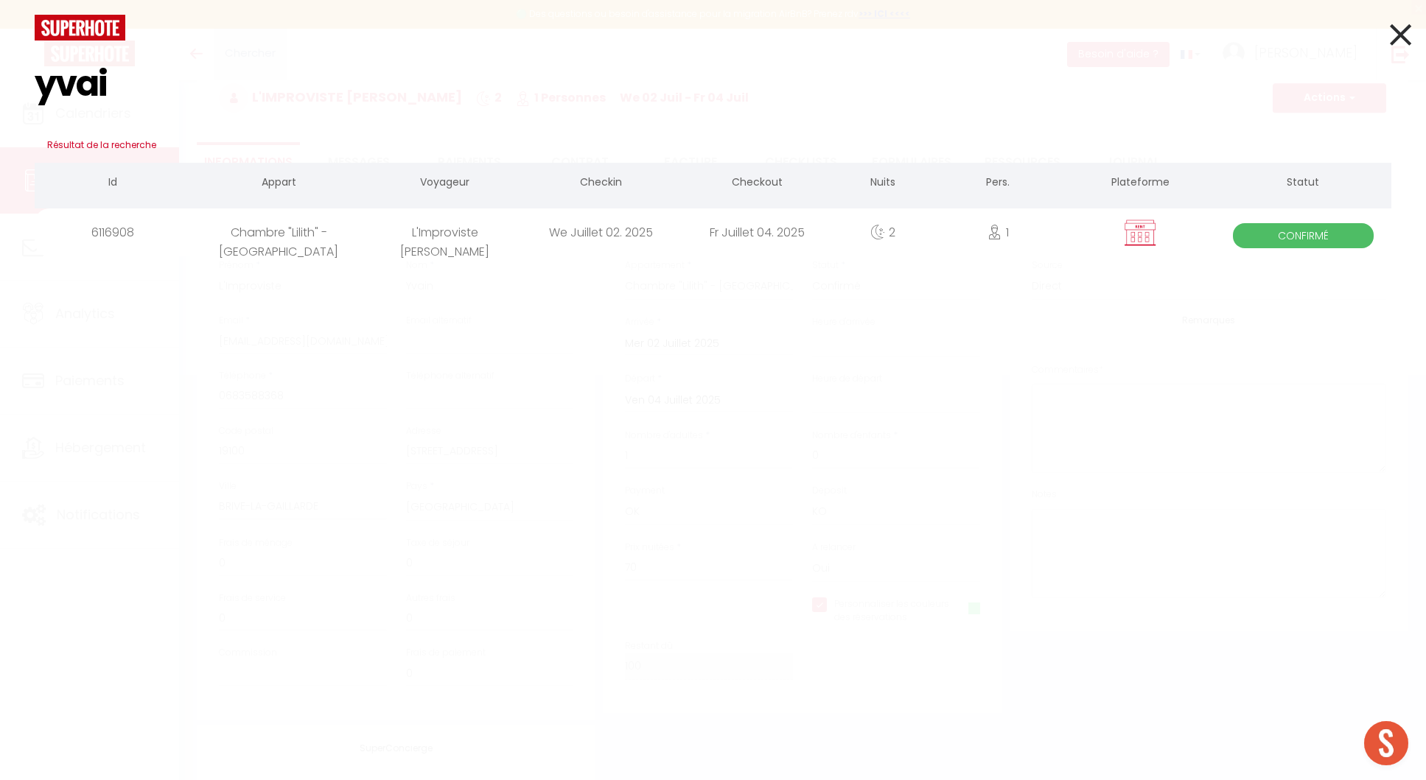
type input "30"
select select
select select "16:00"
select select "10:00"
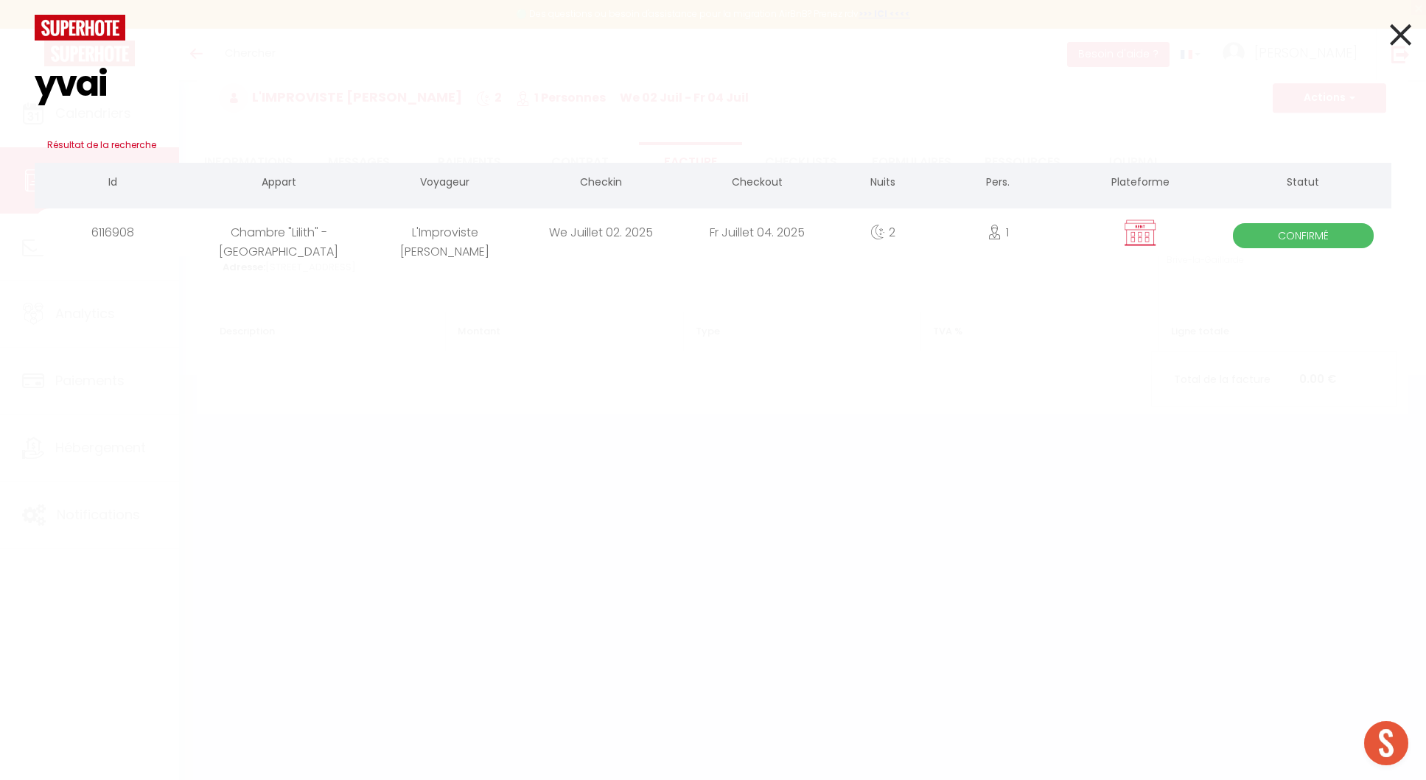
type input "yvai"
click at [402, 242] on div "L'Improviste Yvain" at bounding box center [445, 233] width 156 height 48
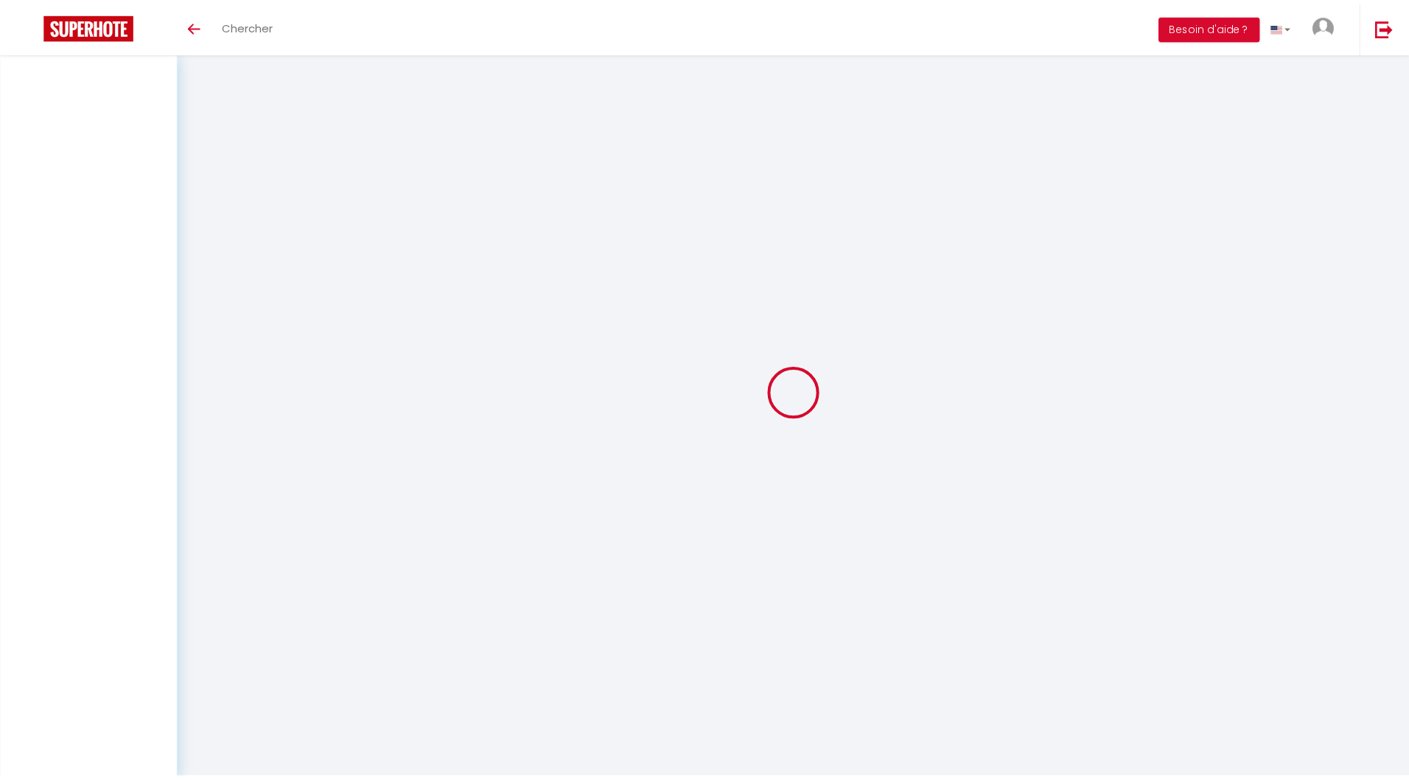
scroll to position [80, 0]
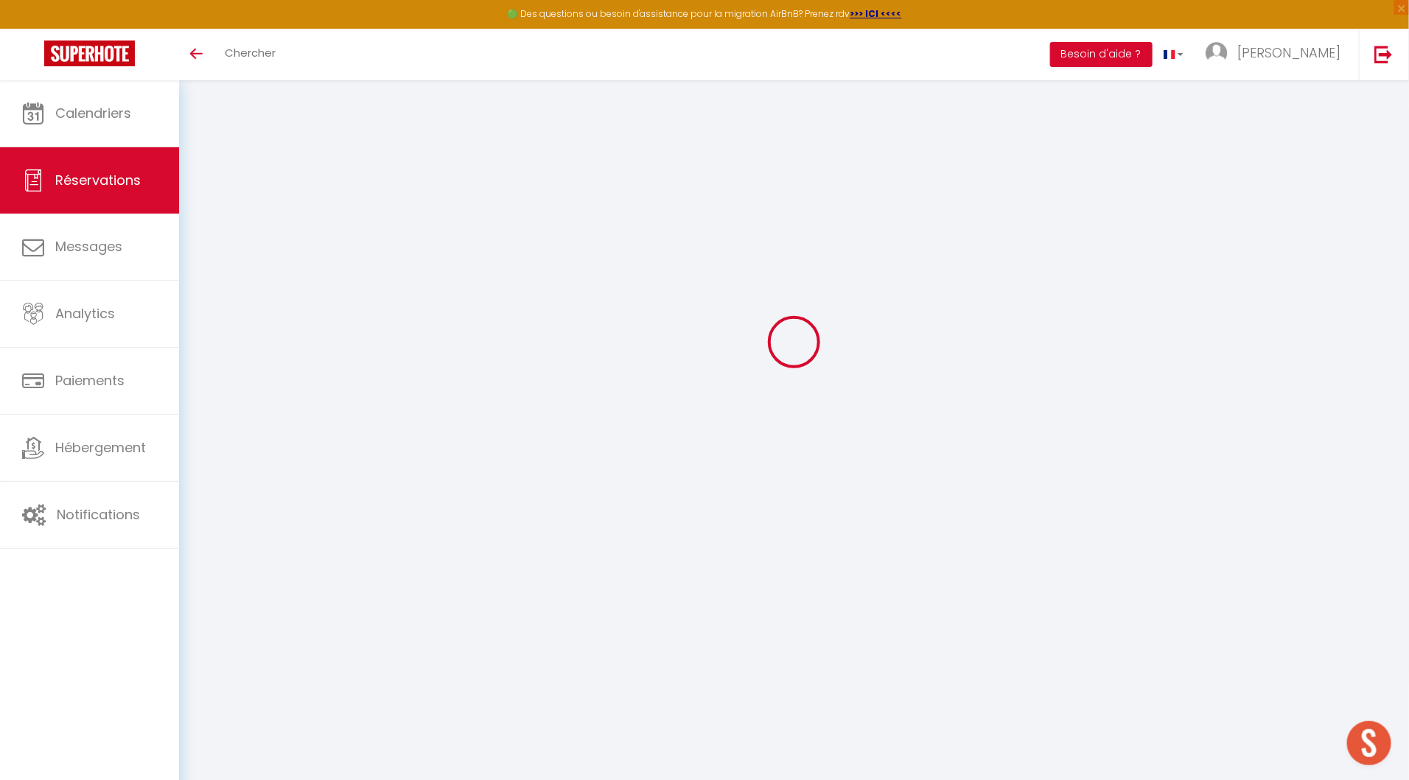
select select
checkbox input "true"
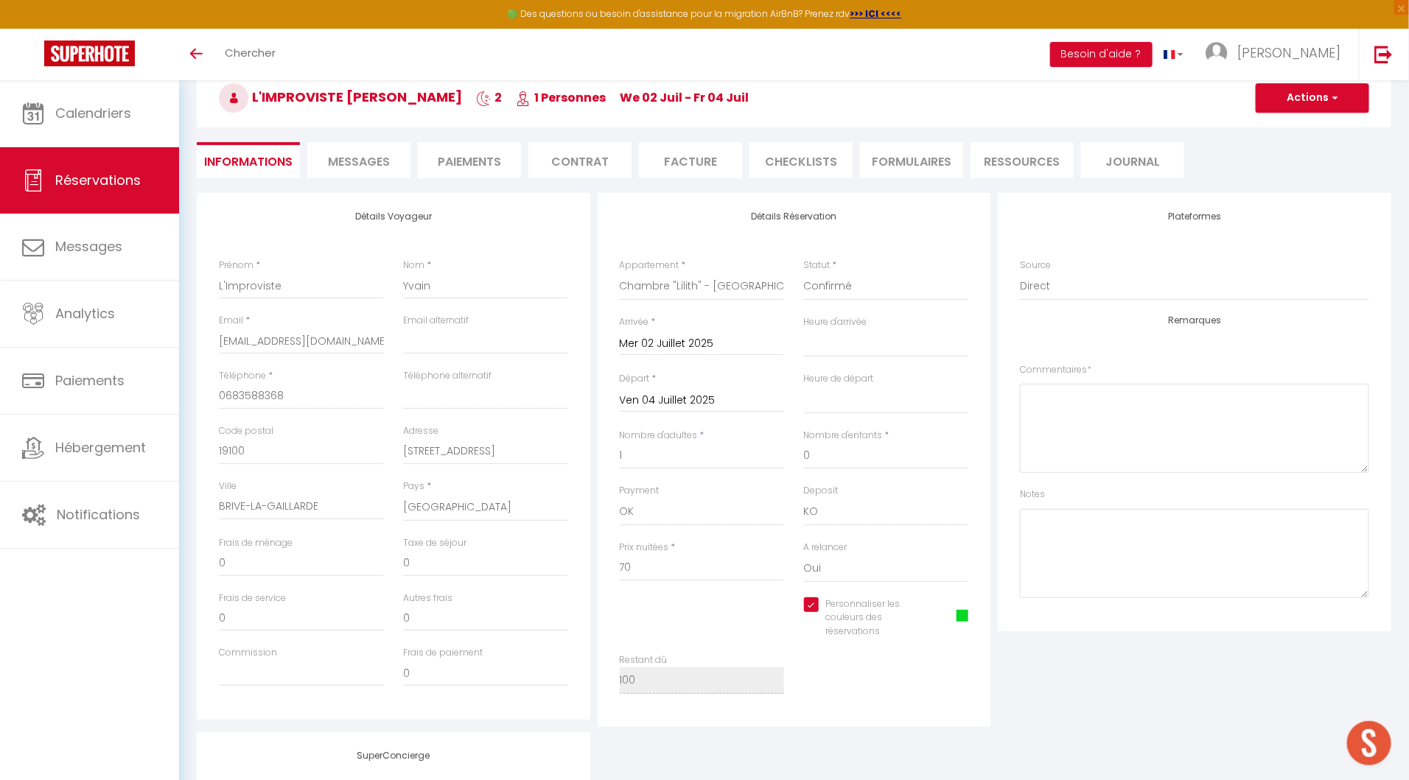
type input "30"
select select
checkbox input "true"
select select "16:00"
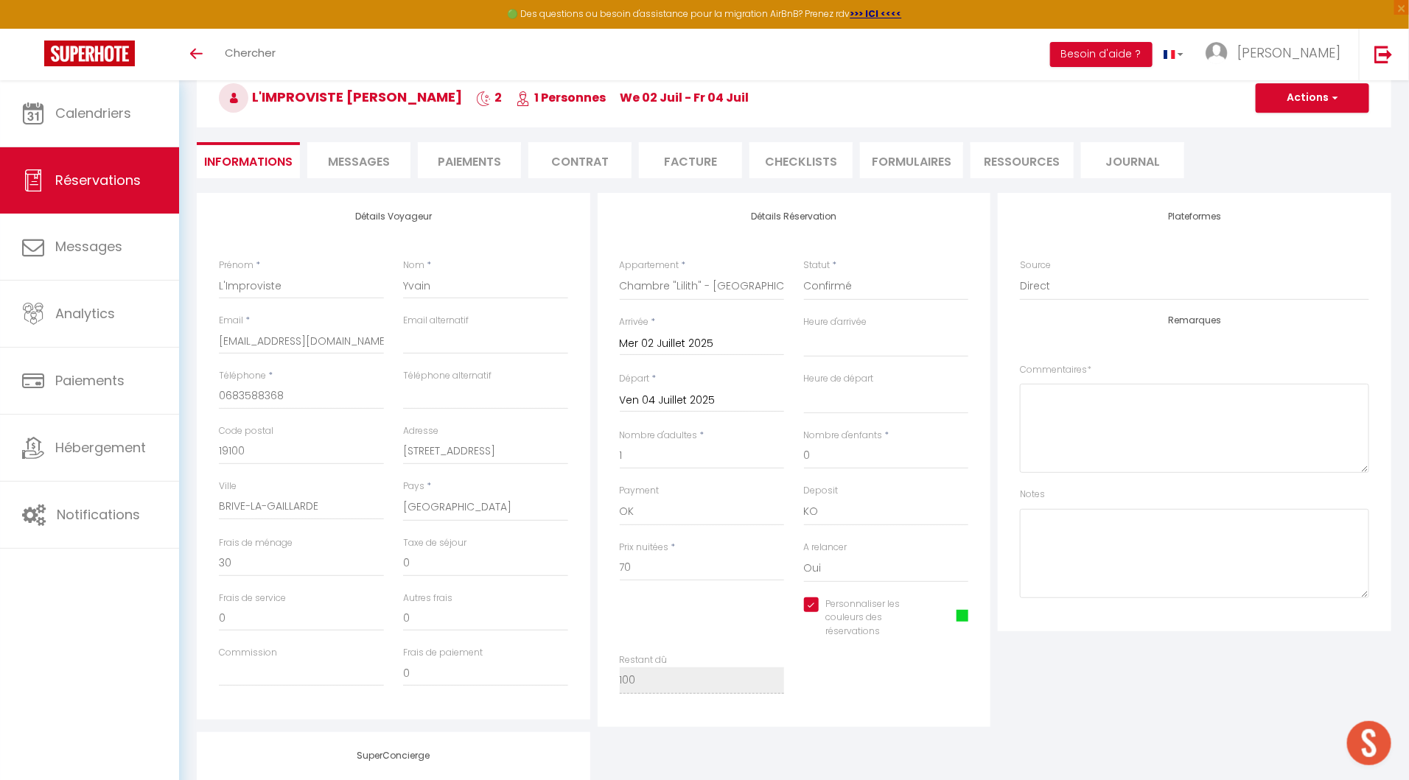
select select "10:00"
click at [574, 169] on li "Contrat" at bounding box center [579, 160] width 103 height 36
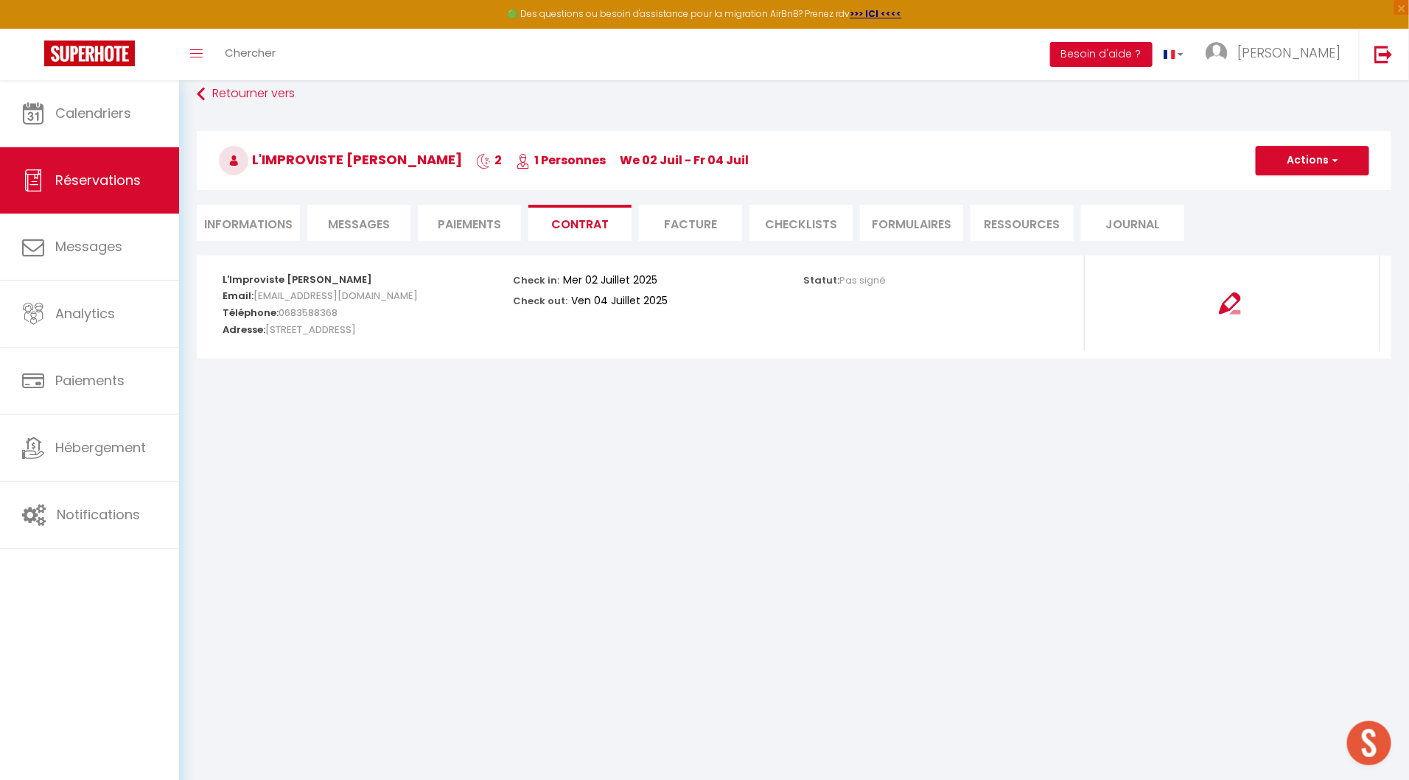
click at [688, 155] on h3 "L'Improviste Yvain 2 1 Personnes We 02 Juil - Fr 04 Juil" at bounding box center [794, 160] width 1194 height 59
click at [685, 222] on li "Facture" at bounding box center [690, 223] width 103 height 36
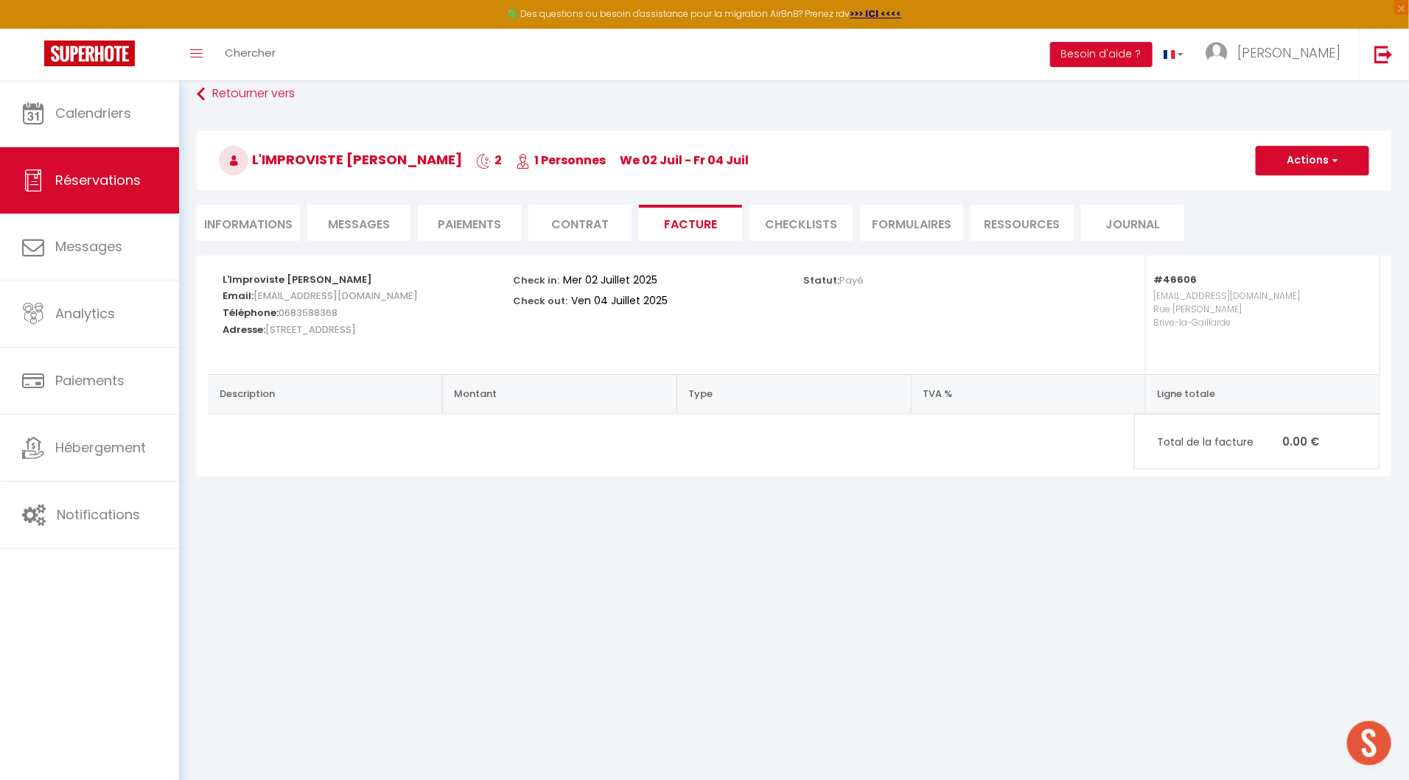
click at [1254, 449] on p "Total de la facture 0.00 €" at bounding box center [1257, 442] width 244 height 32
click at [1309, 443] on p "Total de la facture 0.00 €" at bounding box center [1257, 442] width 244 height 32
click at [1221, 286] on p "emihouse.conciergerie@gmail.com Rue Louis Chadourne Brive-la-Gaillarde" at bounding box center [1258, 323] width 211 height 74
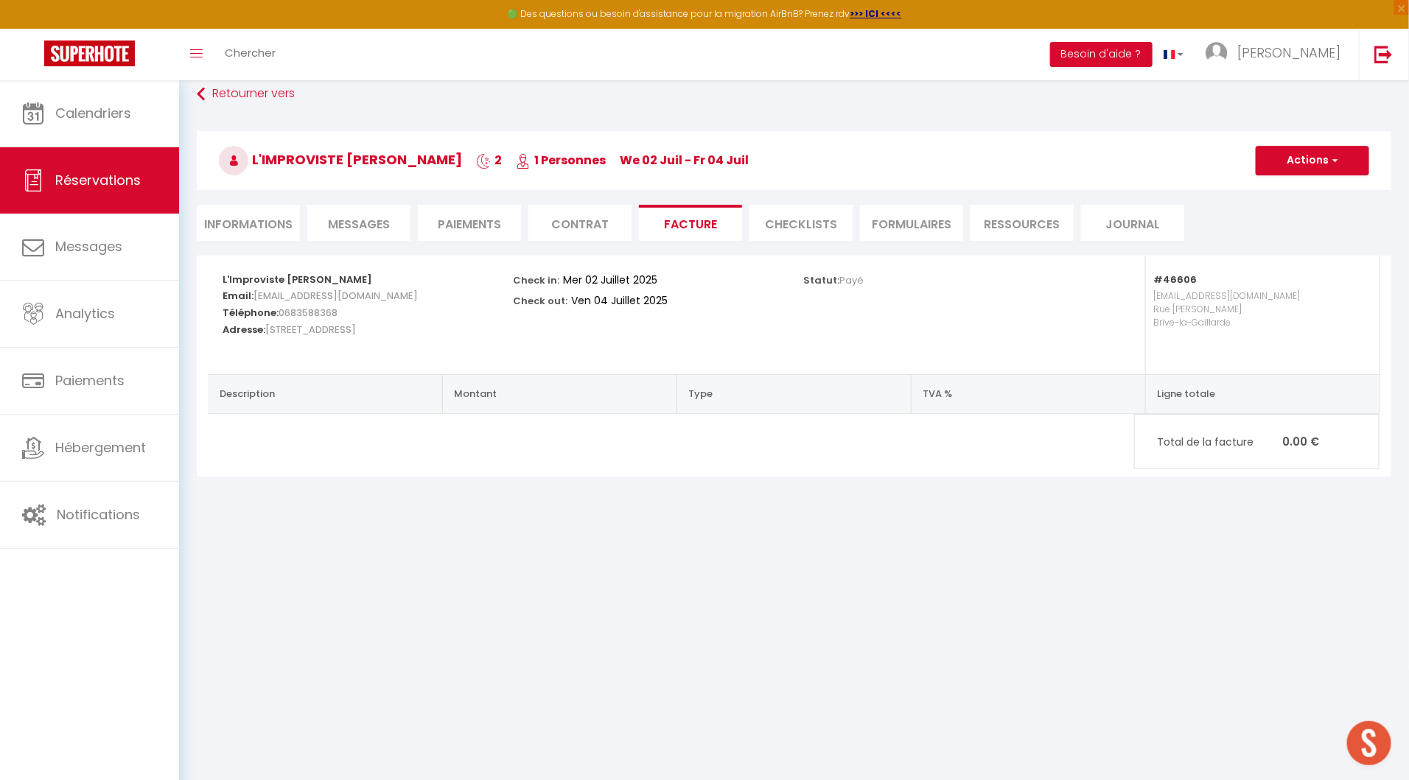
click at [665, 400] on th "Montant" at bounding box center [559, 393] width 234 height 39
click at [429, 410] on th "Description" at bounding box center [325, 393] width 234 height 39
click at [1294, 160] on button "Actions" at bounding box center [1312, 160] width 113 height 29
click at [827, 321] on div "Statut: Payé" at bounding box center [939, 315] width 290 height 119
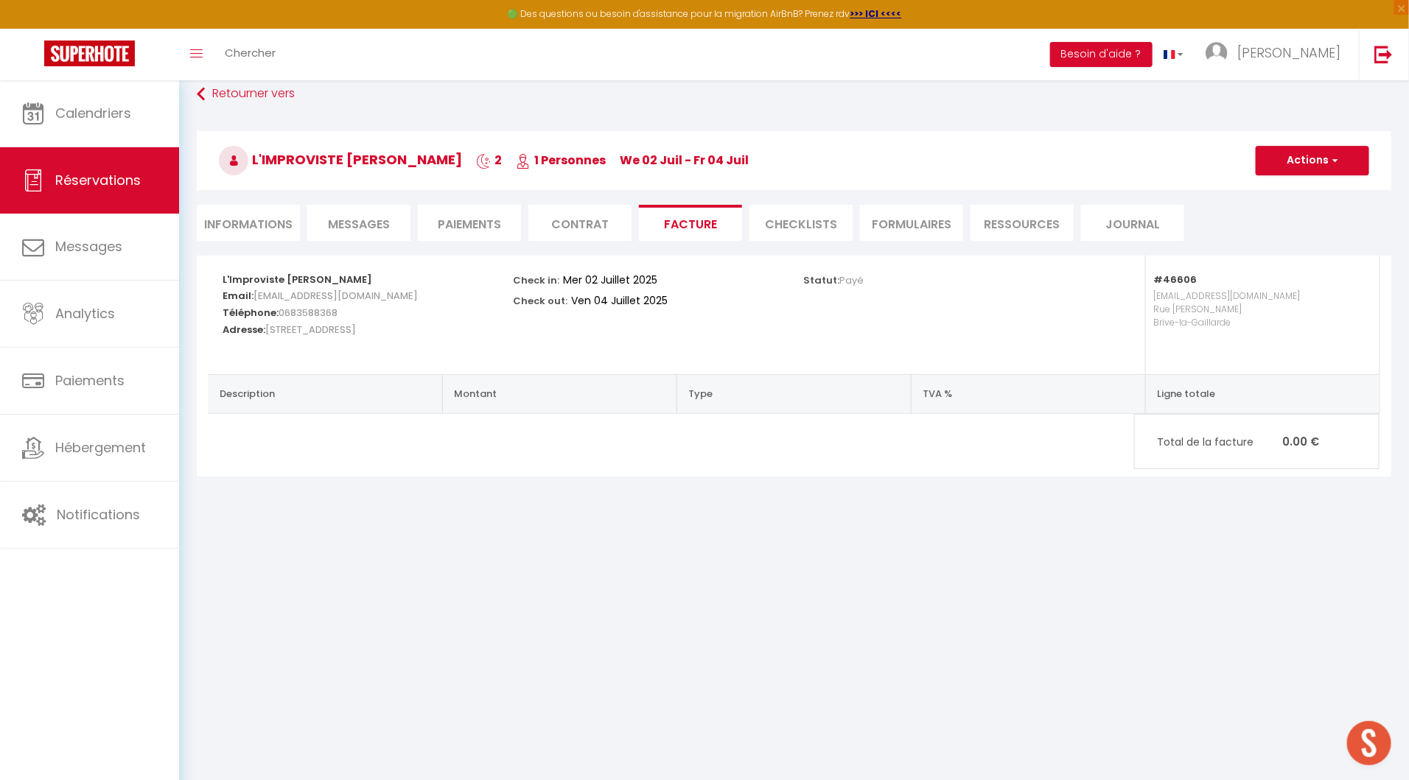
click at [259, 213] on li "Informations" at bounding box center [248, 223] width 103 height 36
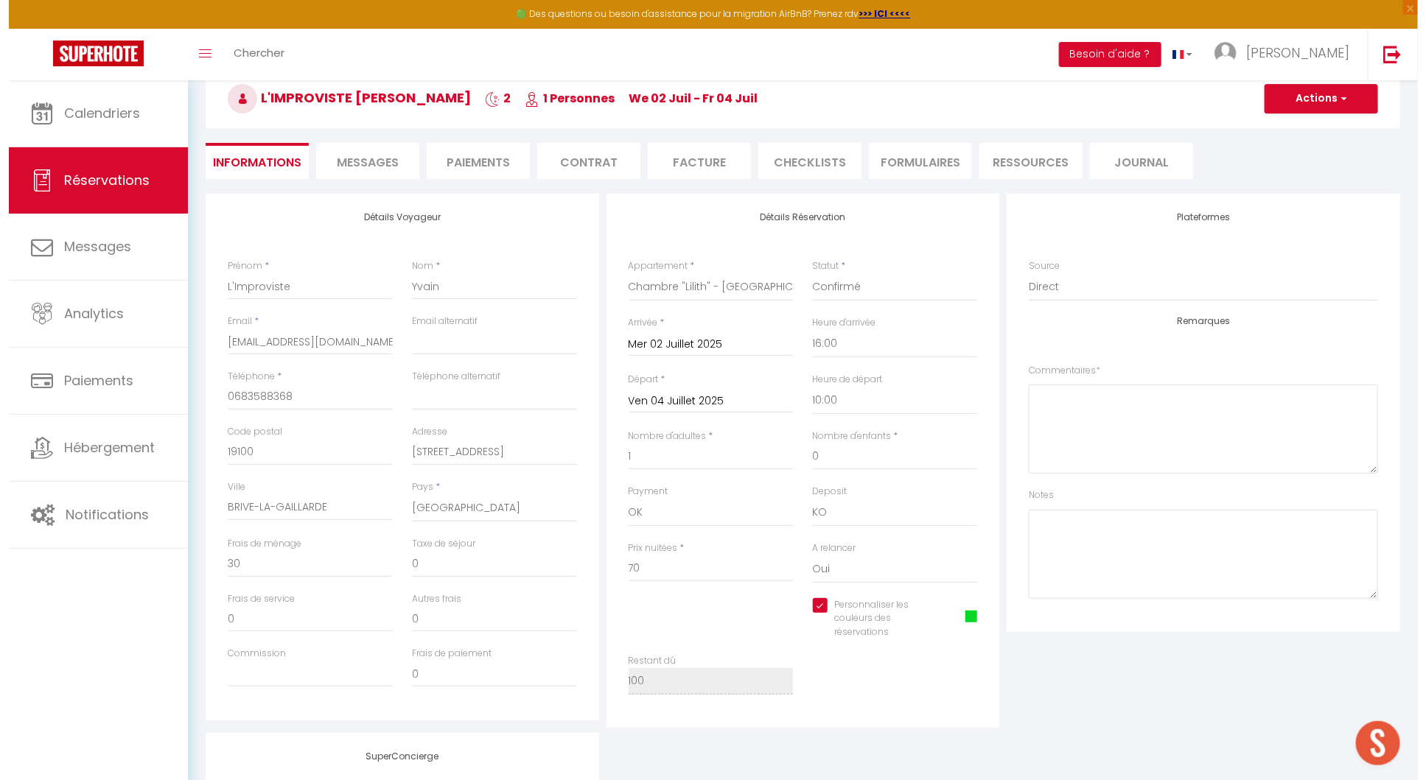
scroll to position [139, 0]
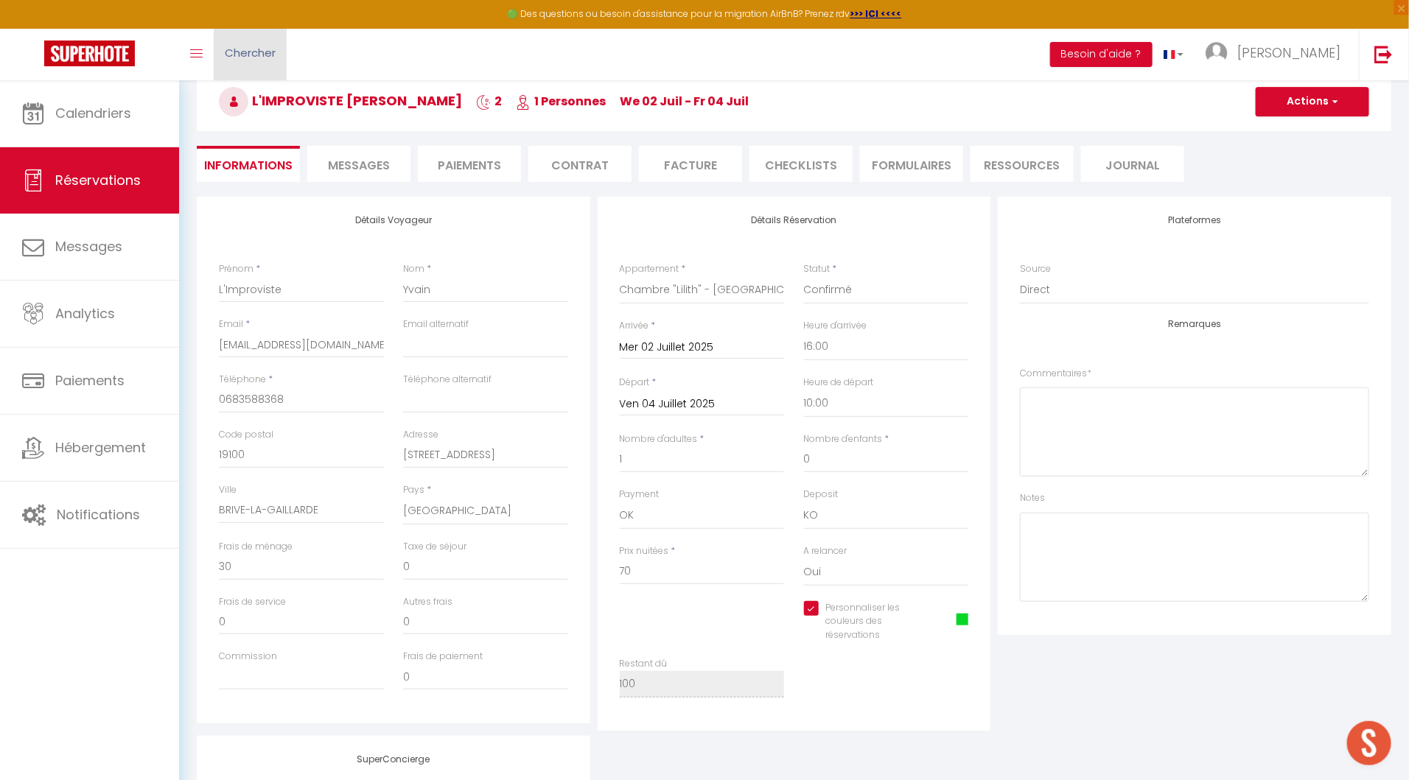
click at [259, 43] on link "Chercher" at bounding box center [250, 55] width 73 height 52
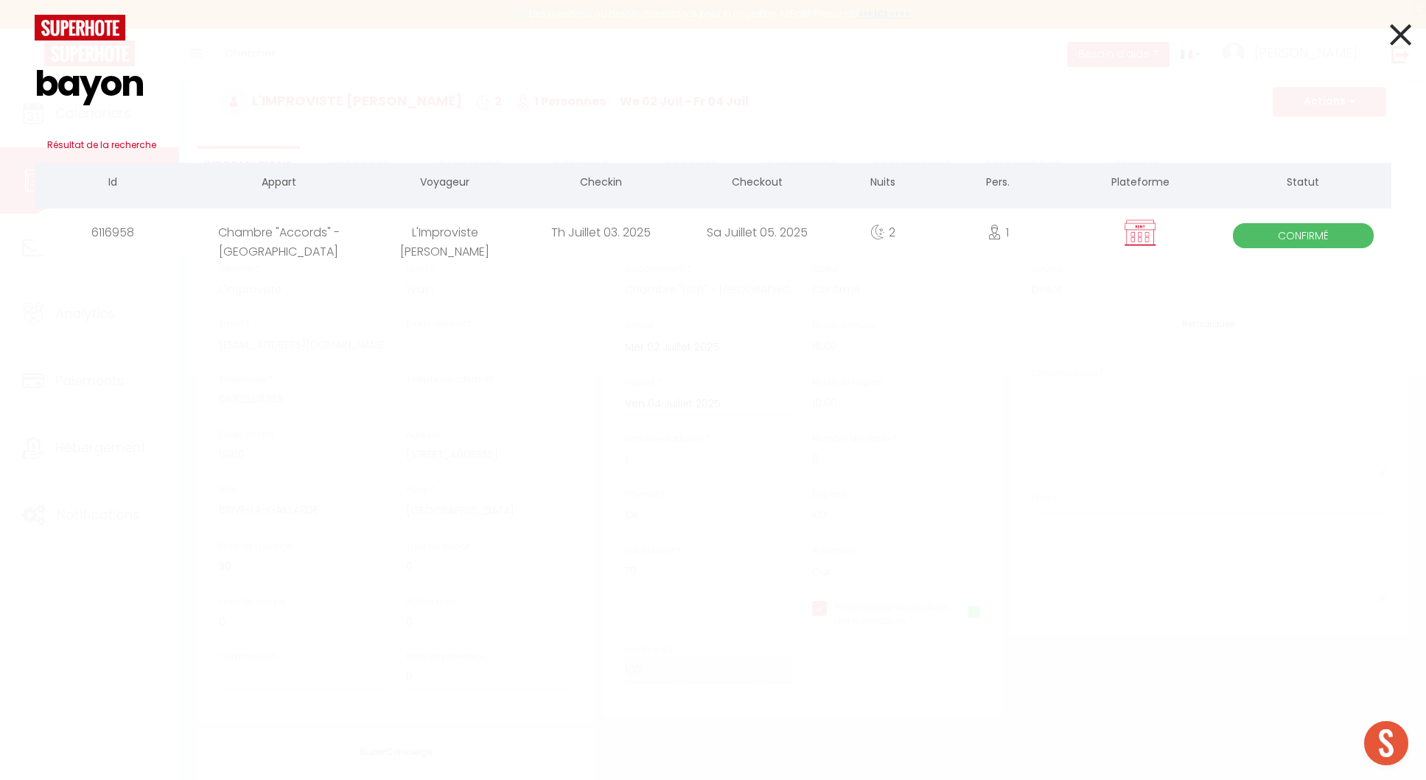
type input "bayon"
click at [494, 241] on div "L'Improviste Bayon" at bounding box center [445, 233] width 156 height 48
checkbox input "true"
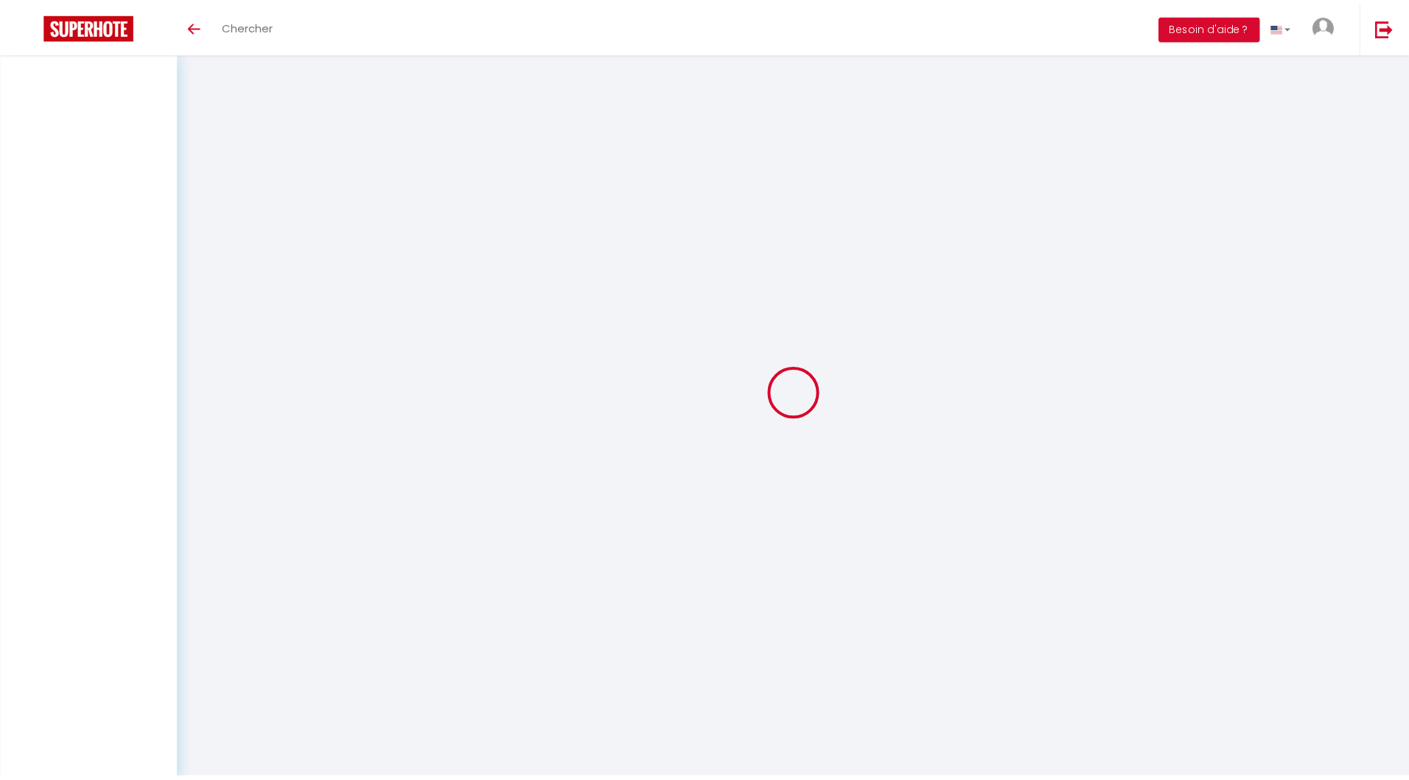
scroll to position [80, 0]
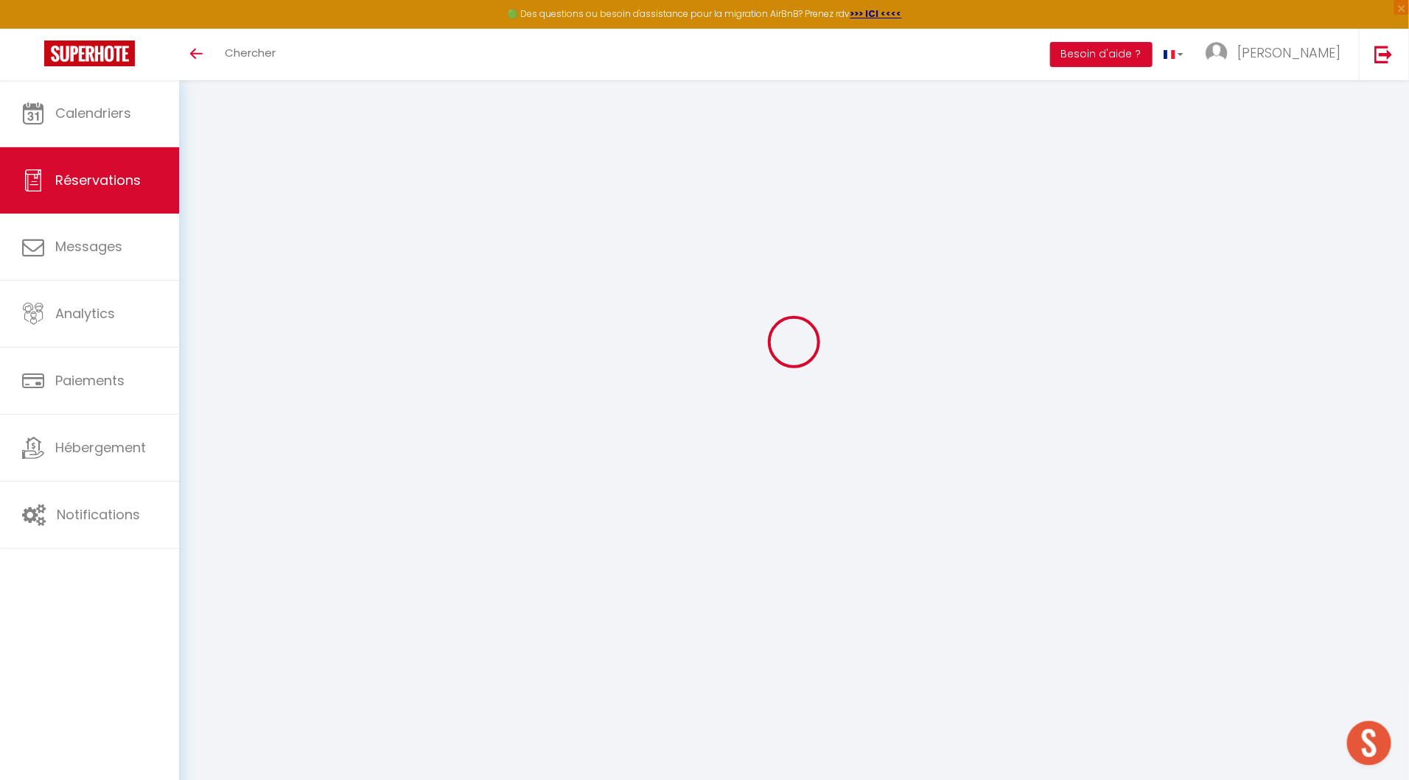
select select "cleaning"
select select
checkbox input "true"
select select
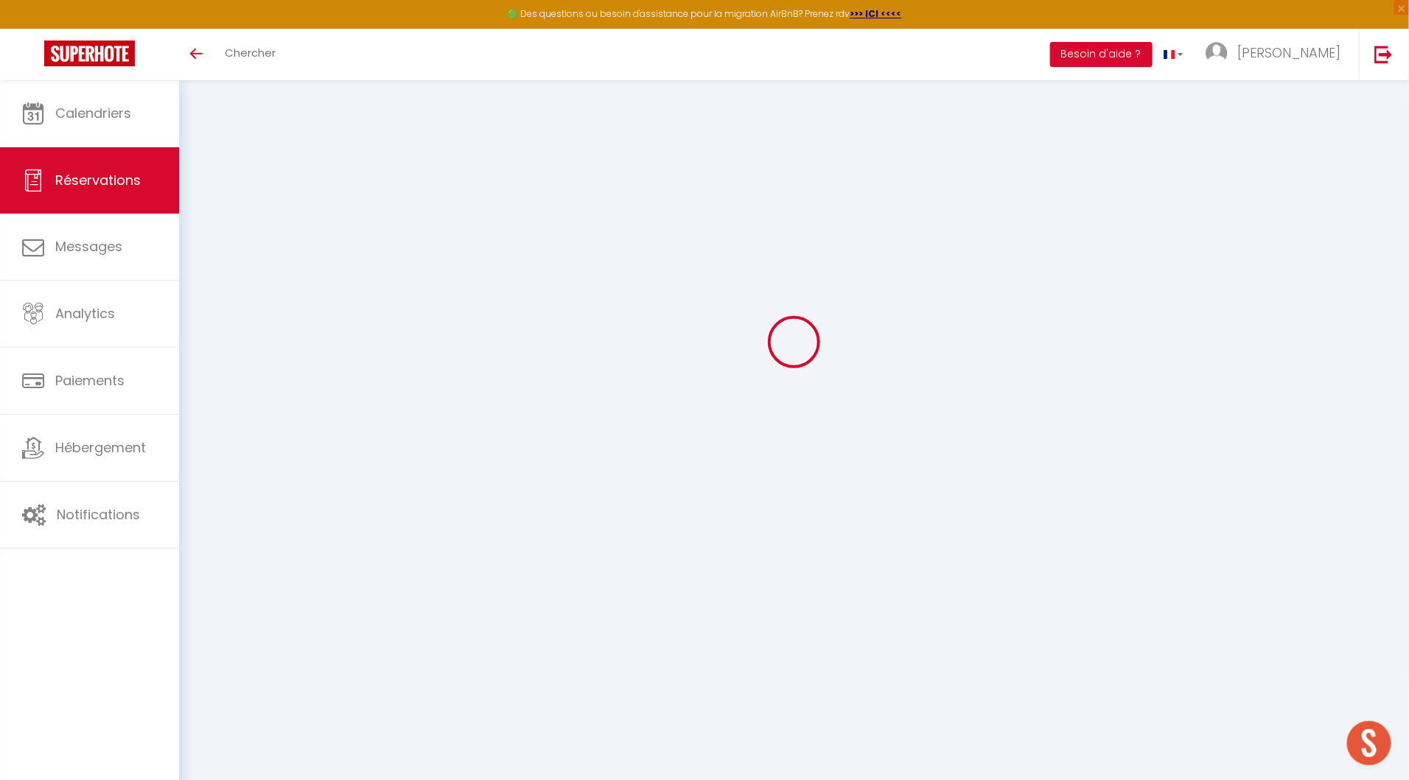
select select
checkbox input "true"
type input "15"
select select
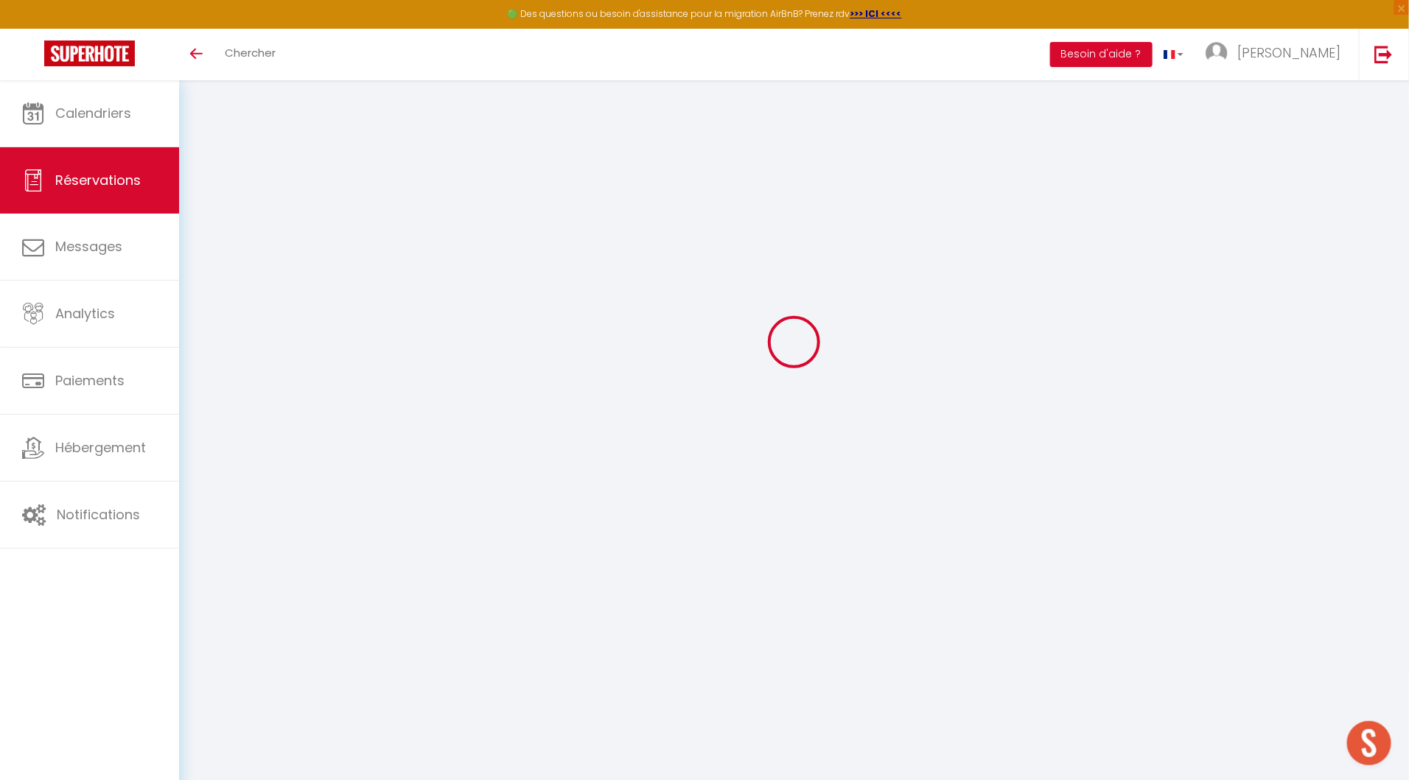
checkbox input "true"
select select "16:00"
select select "10:00"
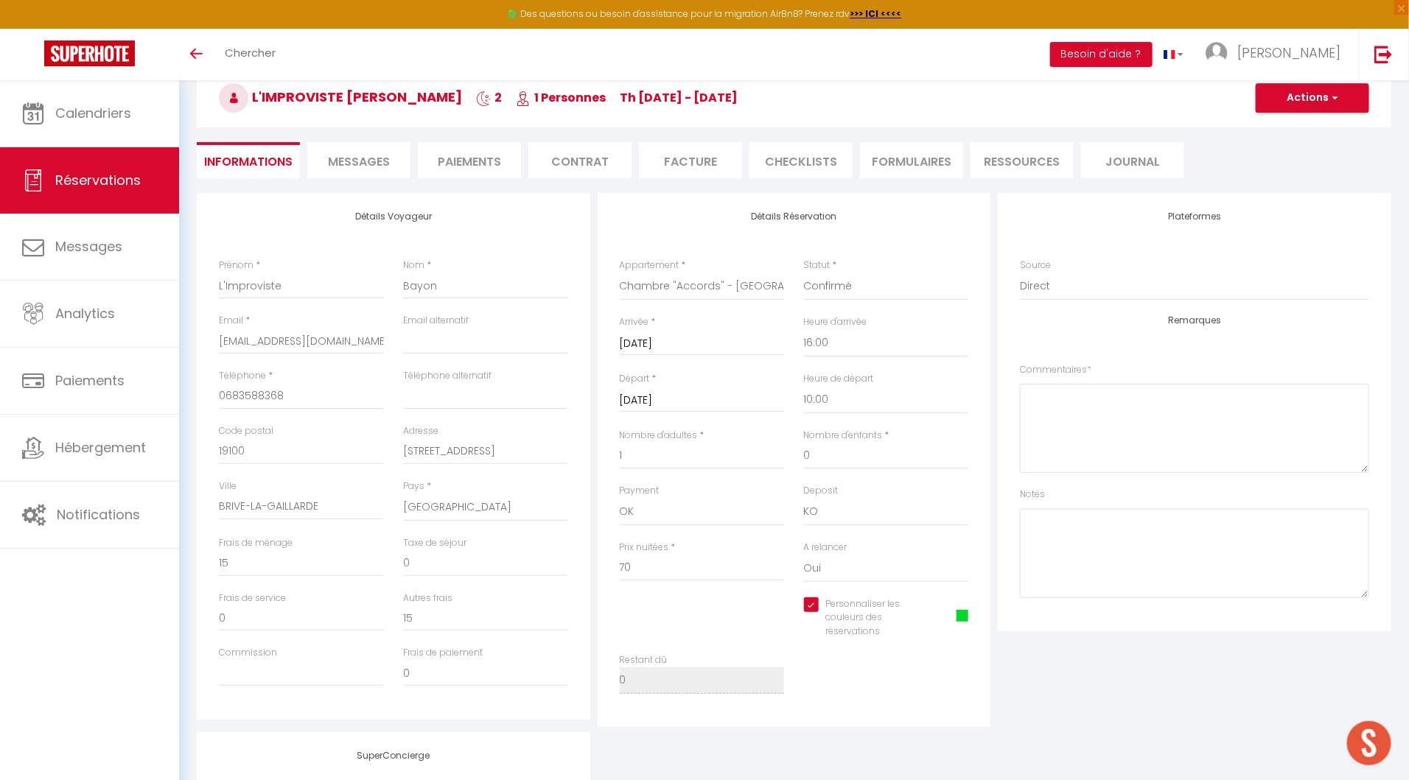
click at [681, 155] on li "Facture" at bounding box center [690, 160] width 103 height 36
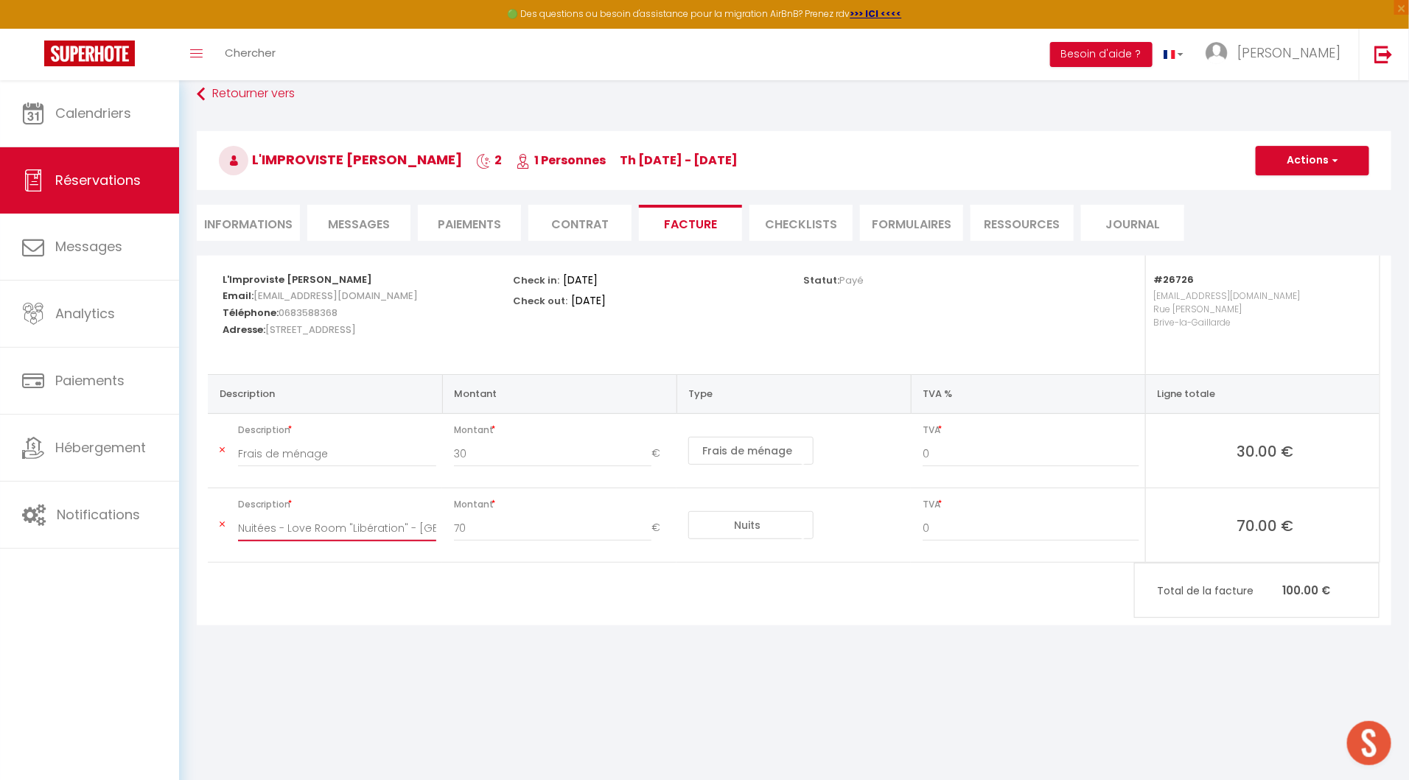
click at [380, 531] on input "Nuitées - Love Room "Libération" - Villa Chadourne - L'Improviste Bayon" at bounding box center [337, 528] width 198 height 27
drag, startPoint x: 399, startPoint y: 525, endPoint x: 287, endPoint y: 521, distance: 112.8
click at [287, 521] on input "Nuitées - Love Room "Libération" - Villa Chadourne - L'Improviste Bayon" at bounding box center [337, 528] width 198 height 27
type input "Nuitées - Accords - Villa Chadourne - L'Improviste Bayon"
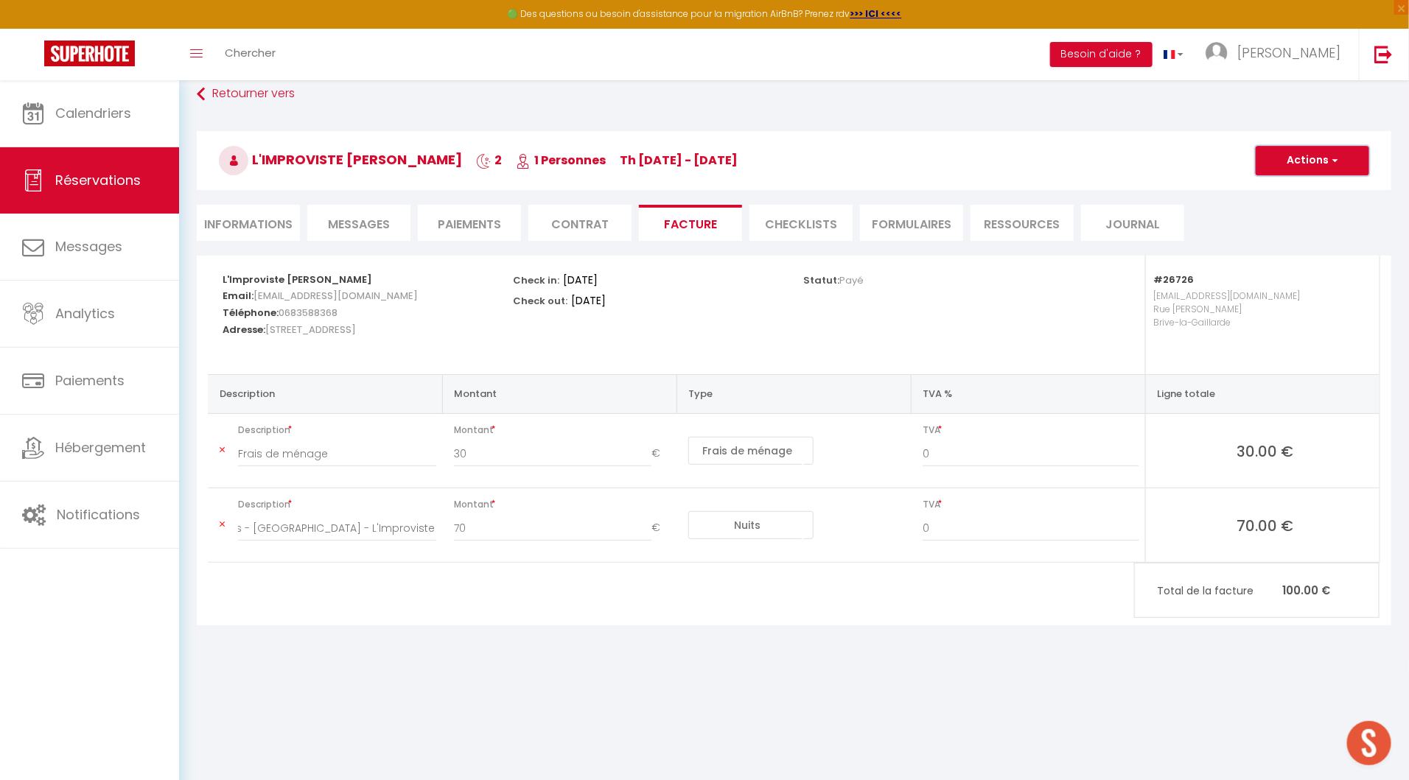
click at [1306, 164] on button "Actions" at bounding box center [1312, 160] width 113 height 29
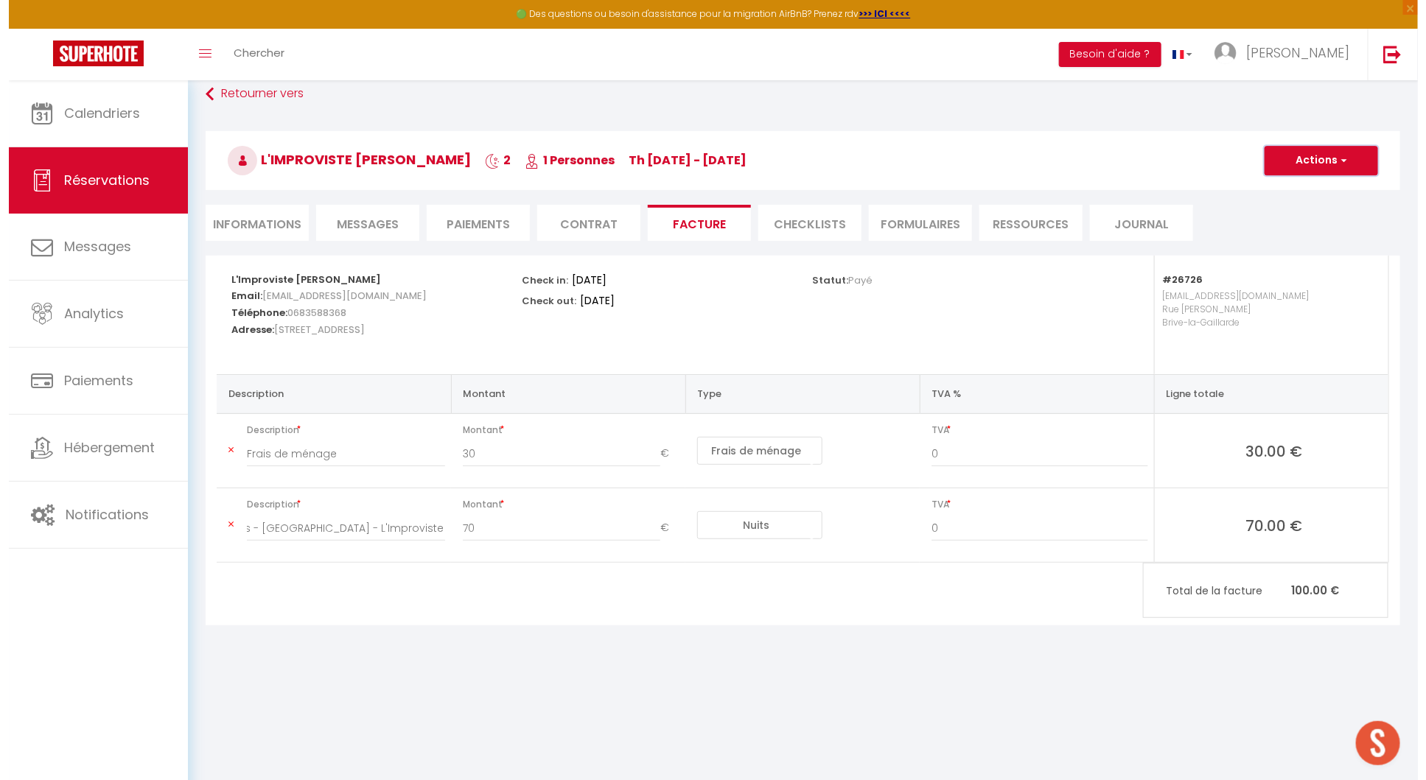
scroll to position [0, 0]
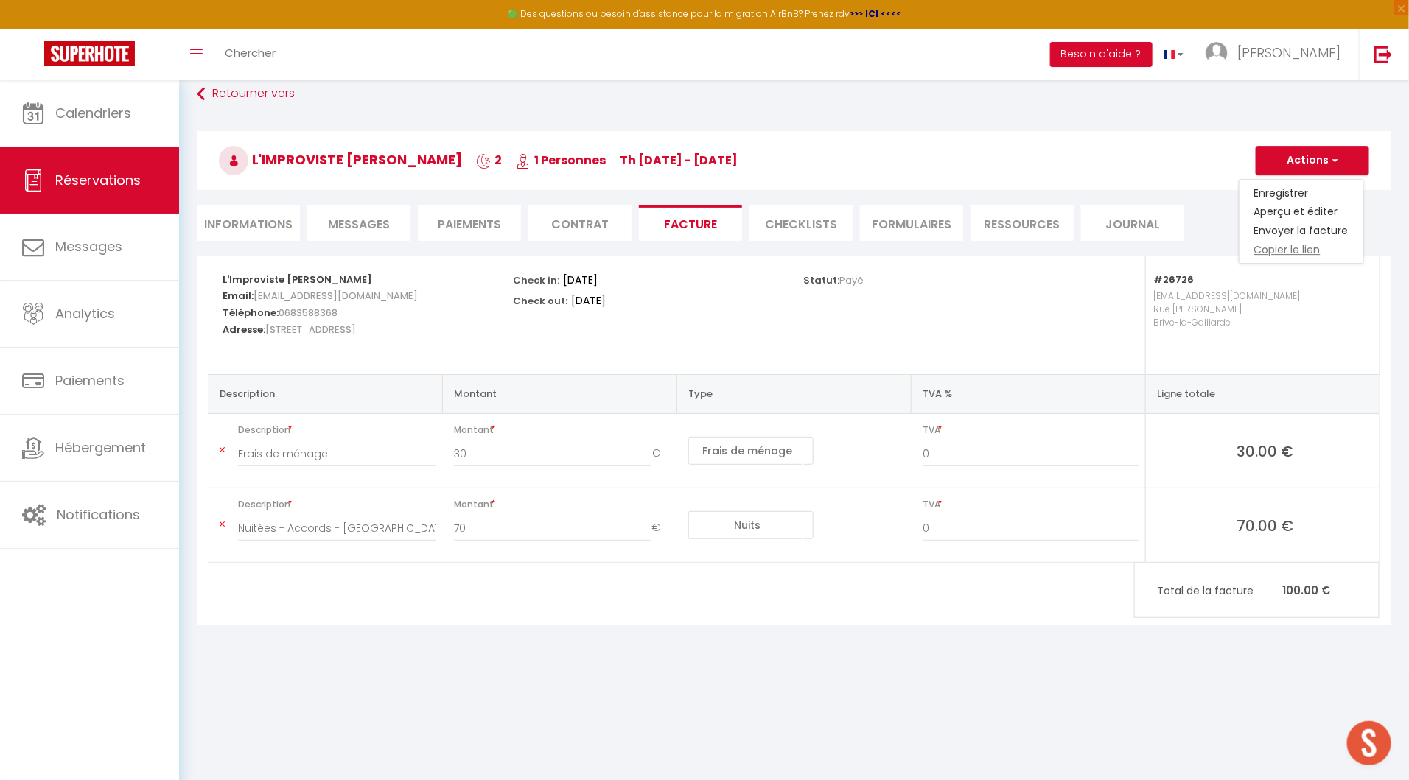
click at [1292, 241] on link "Copier le lien" at bounding box center [1301, 250] width 124 height 19
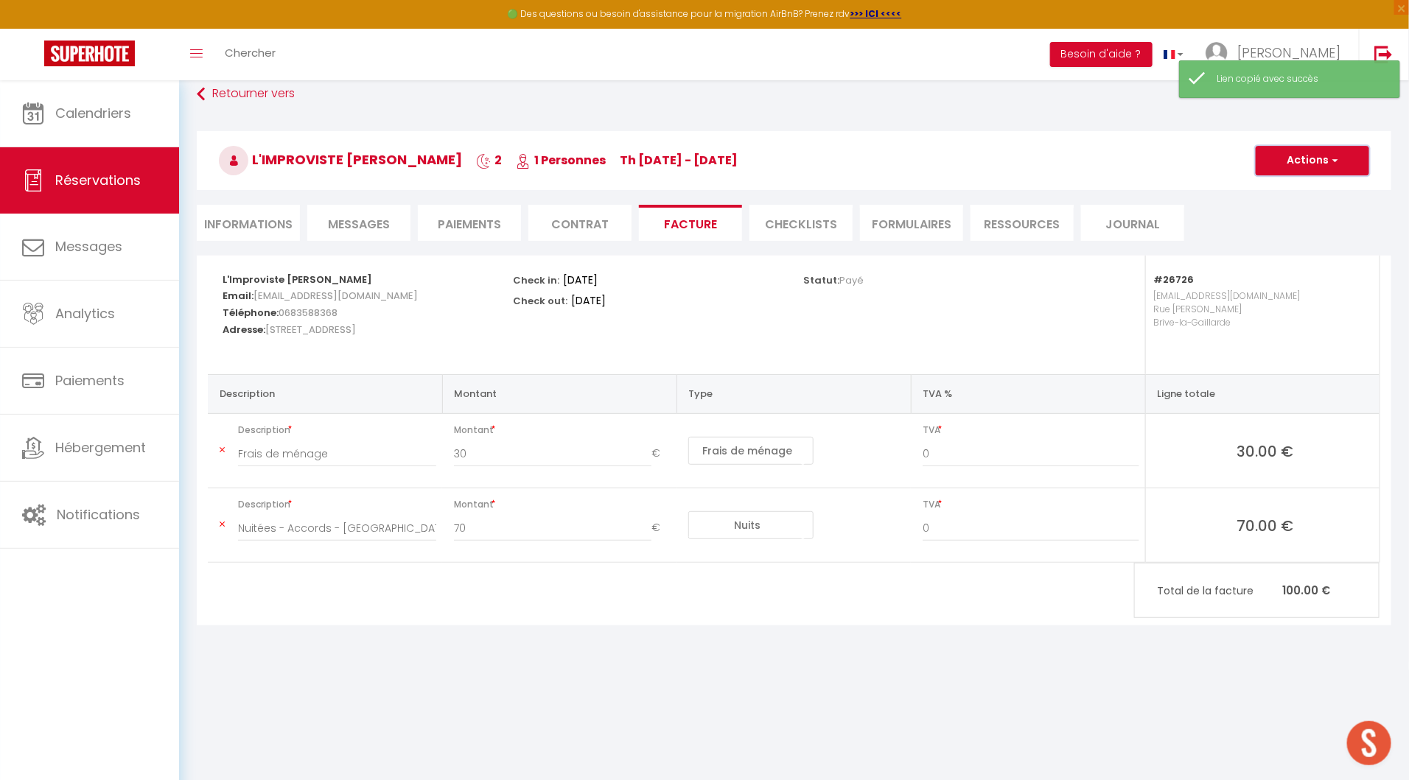
click at [1304, 159] on button "Actions" at bounding box center [1312, 160] width 113 height 29
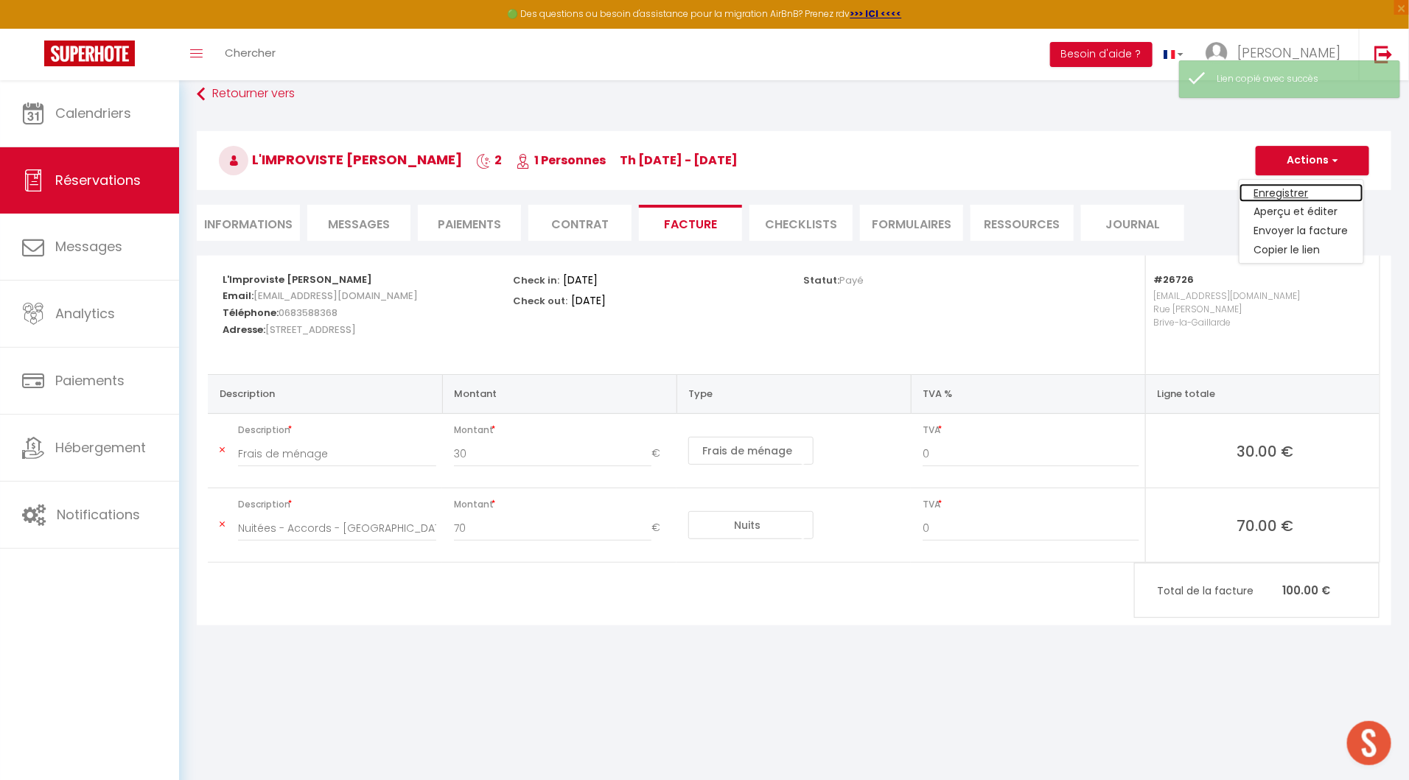
click at [1304, 187] on link "Enregistrer" at bounding box center [1301, 192] width 124 height 19
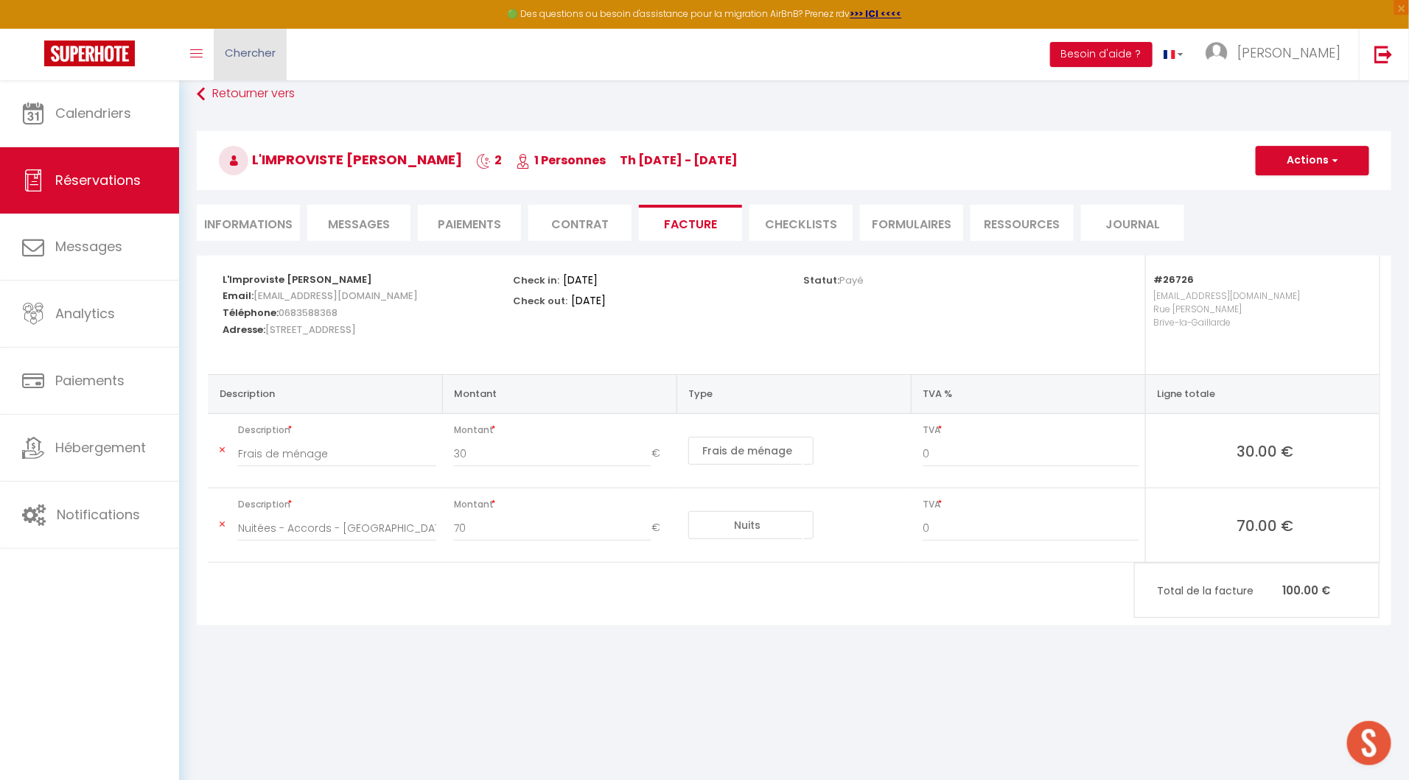
click at [253, 47] on span "Chercher" at bounding box center [250, 52] width 51 height 15
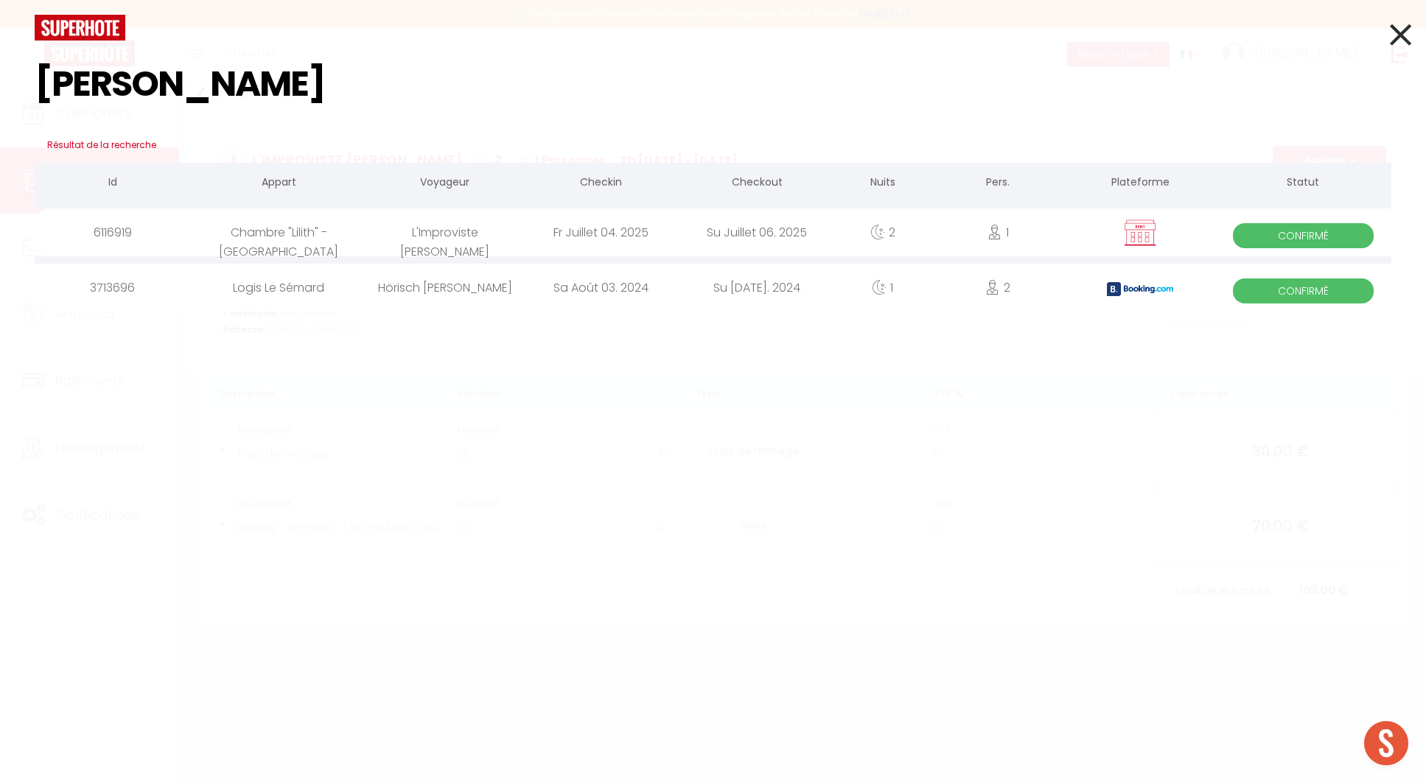
type input "felix"
click at [510, 244] on div "L'Improviste Felix Le Breton" at bounding box center [445, 233] width 156 height 48
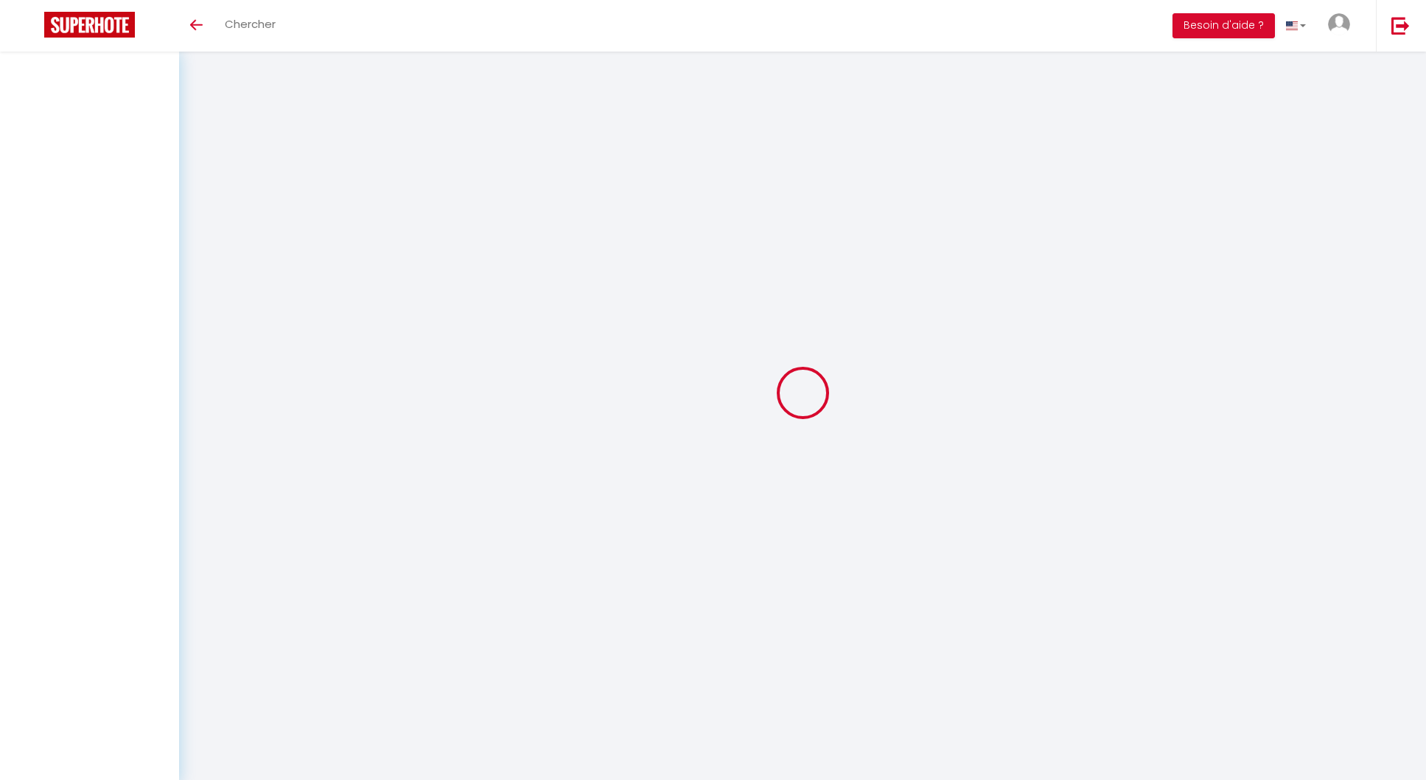
select select
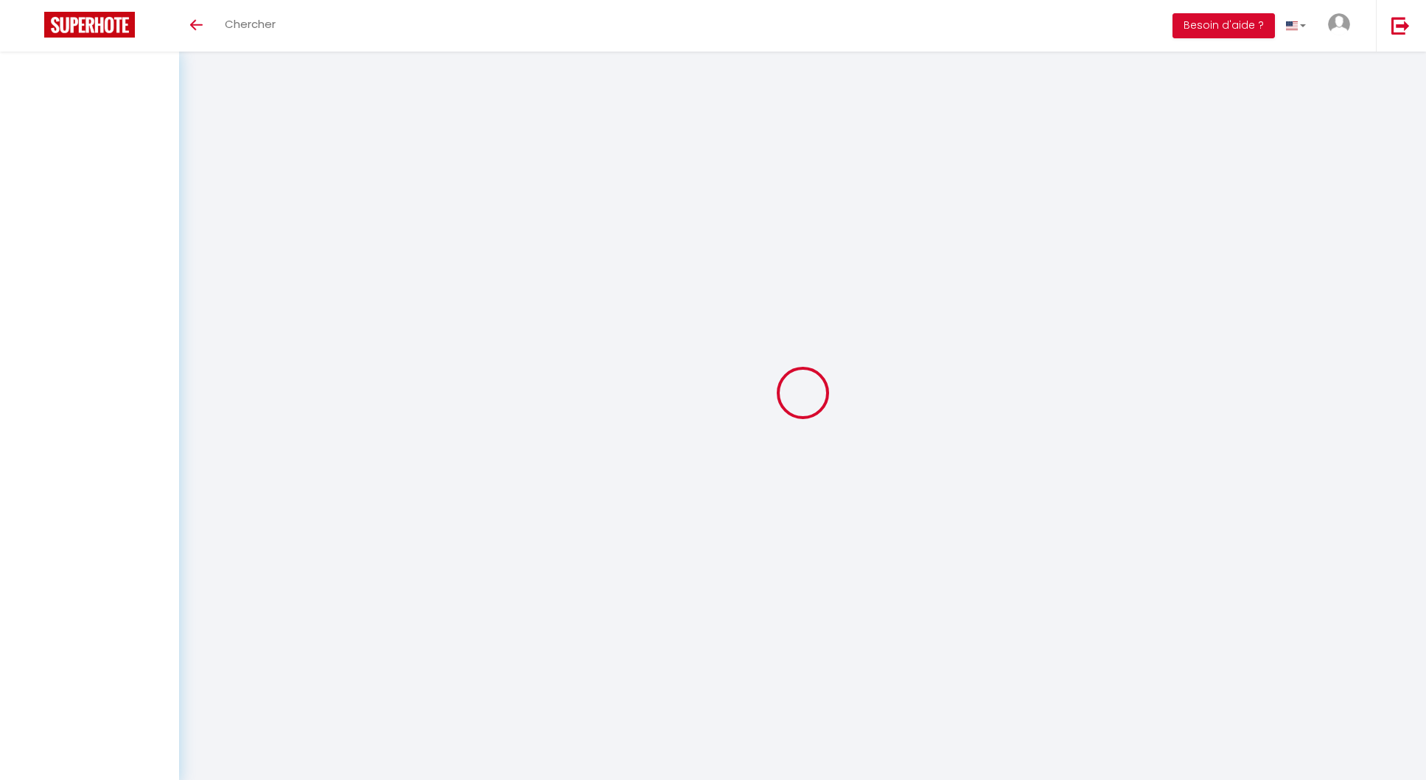
select select
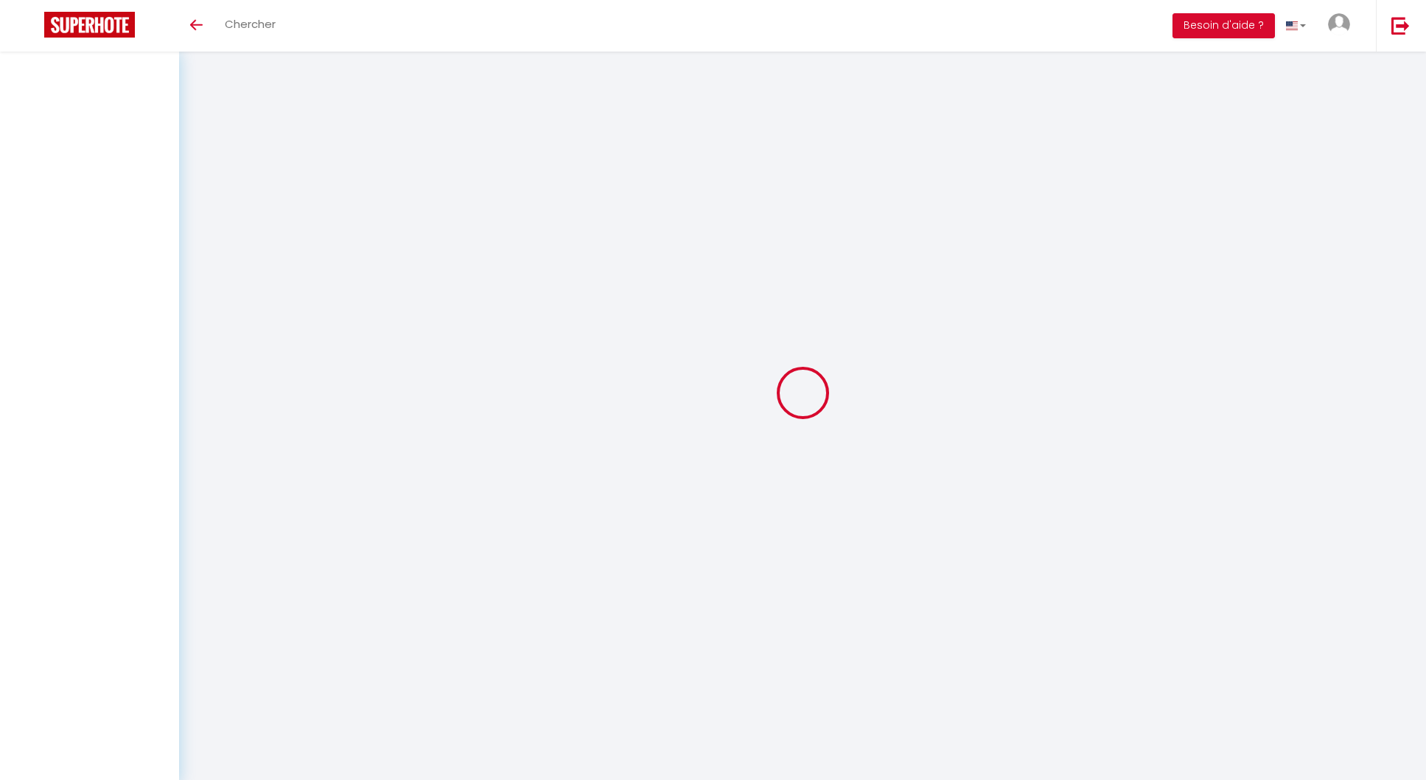
checkbox input "false"
select select
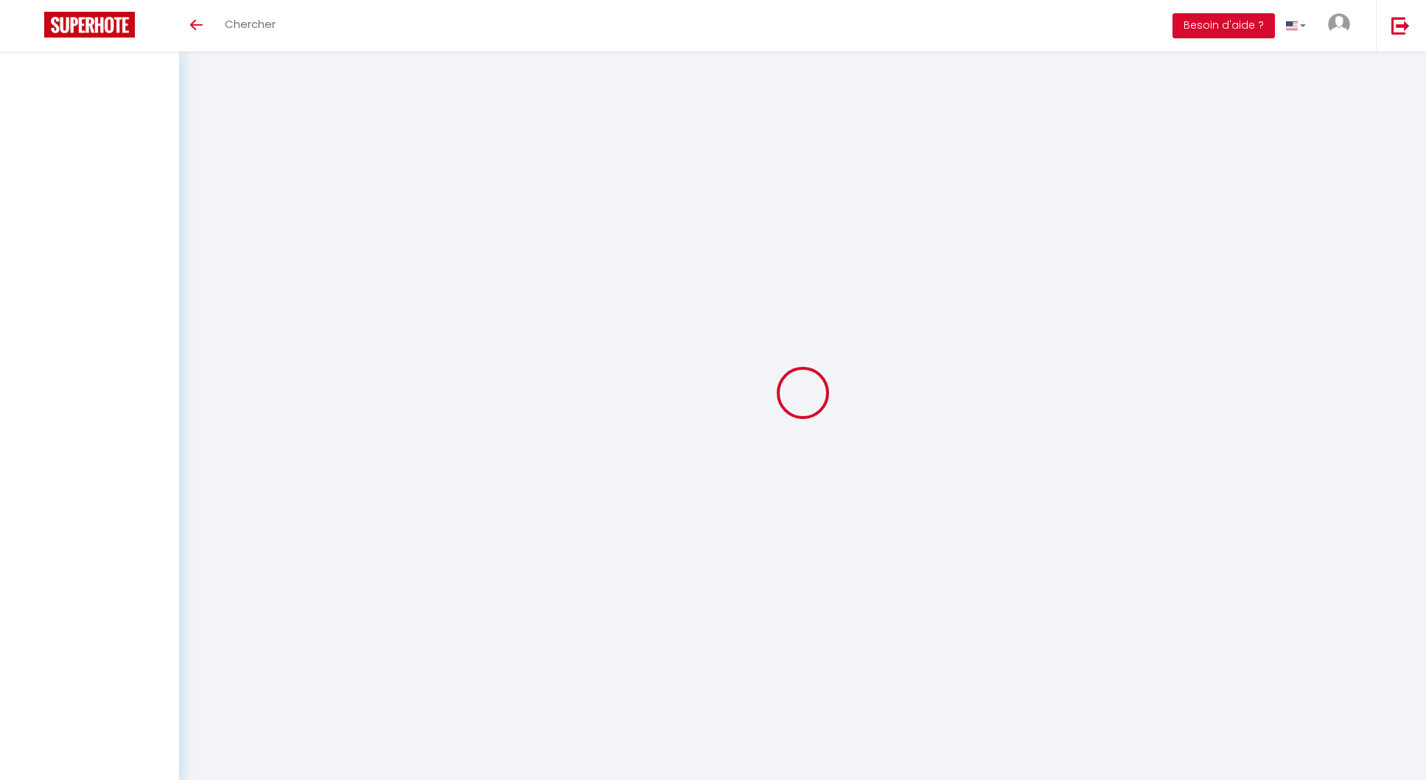
select select
checkbox input "false"
select select
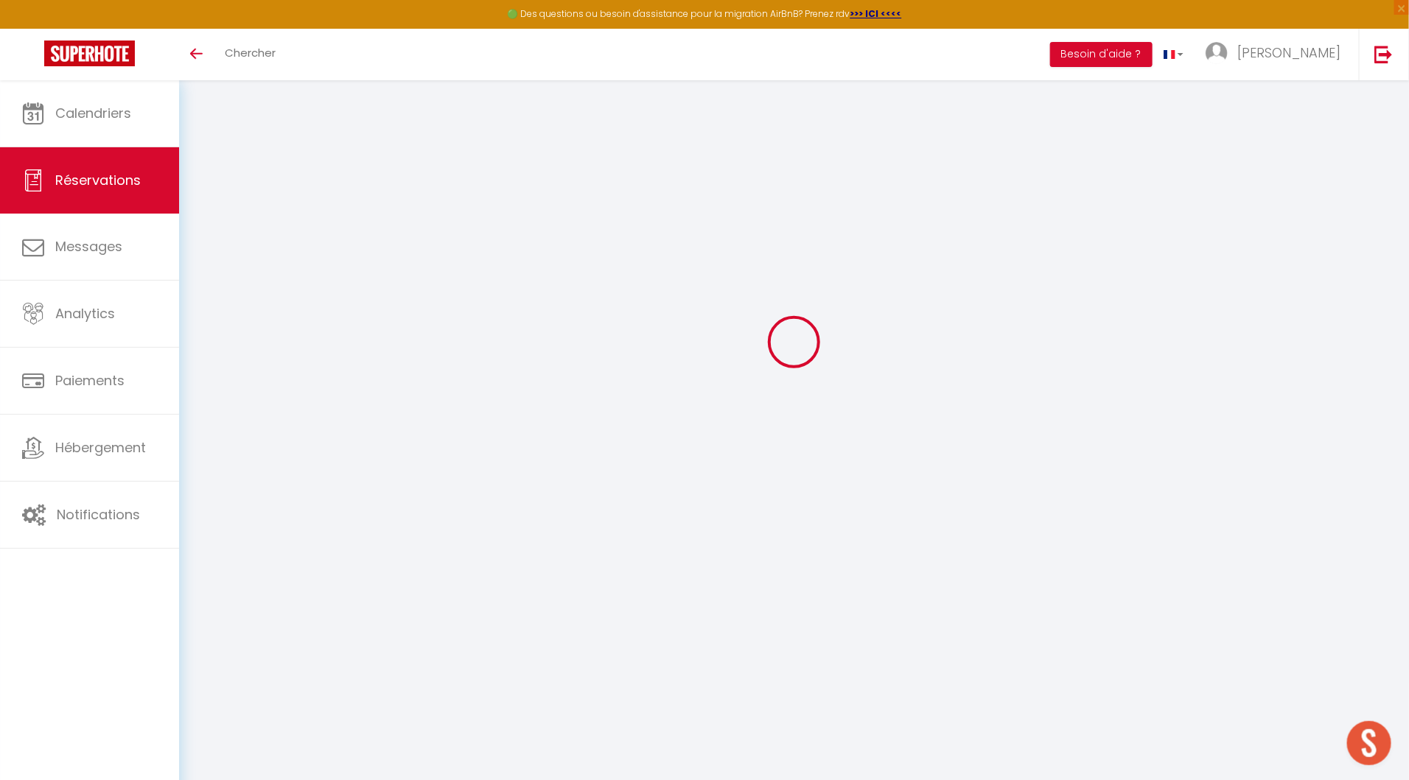
type input "L'Improviste"
type input "Felix Le Breton"
type input "[EMAIL_ADDRESS][DOMAIN_NAME]"
type input "0683588368"
type input "19100"
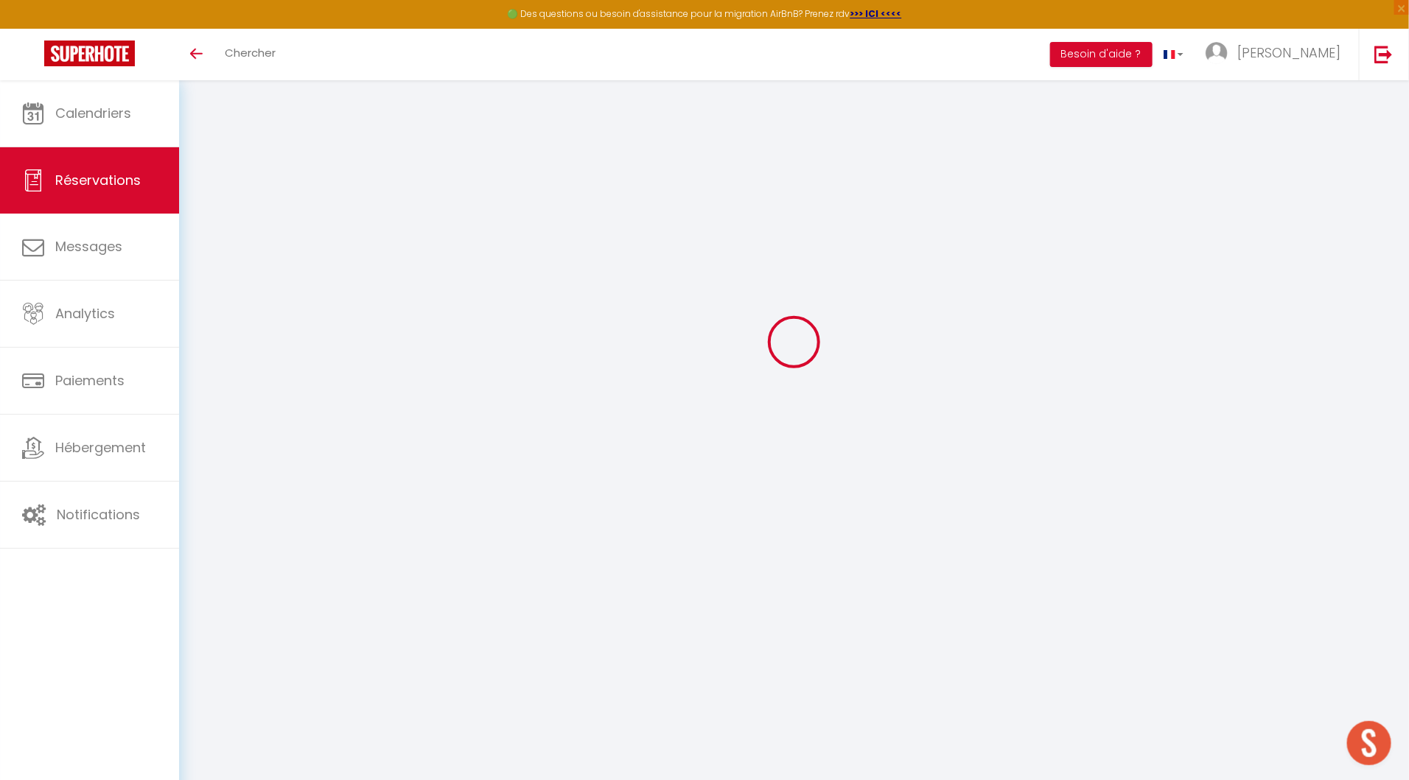
type input "[STREET_ADDRESS]"
type input "BRIVE-LA-GAILLARDE"
select select "FR"
select select "46606"
select select "1"
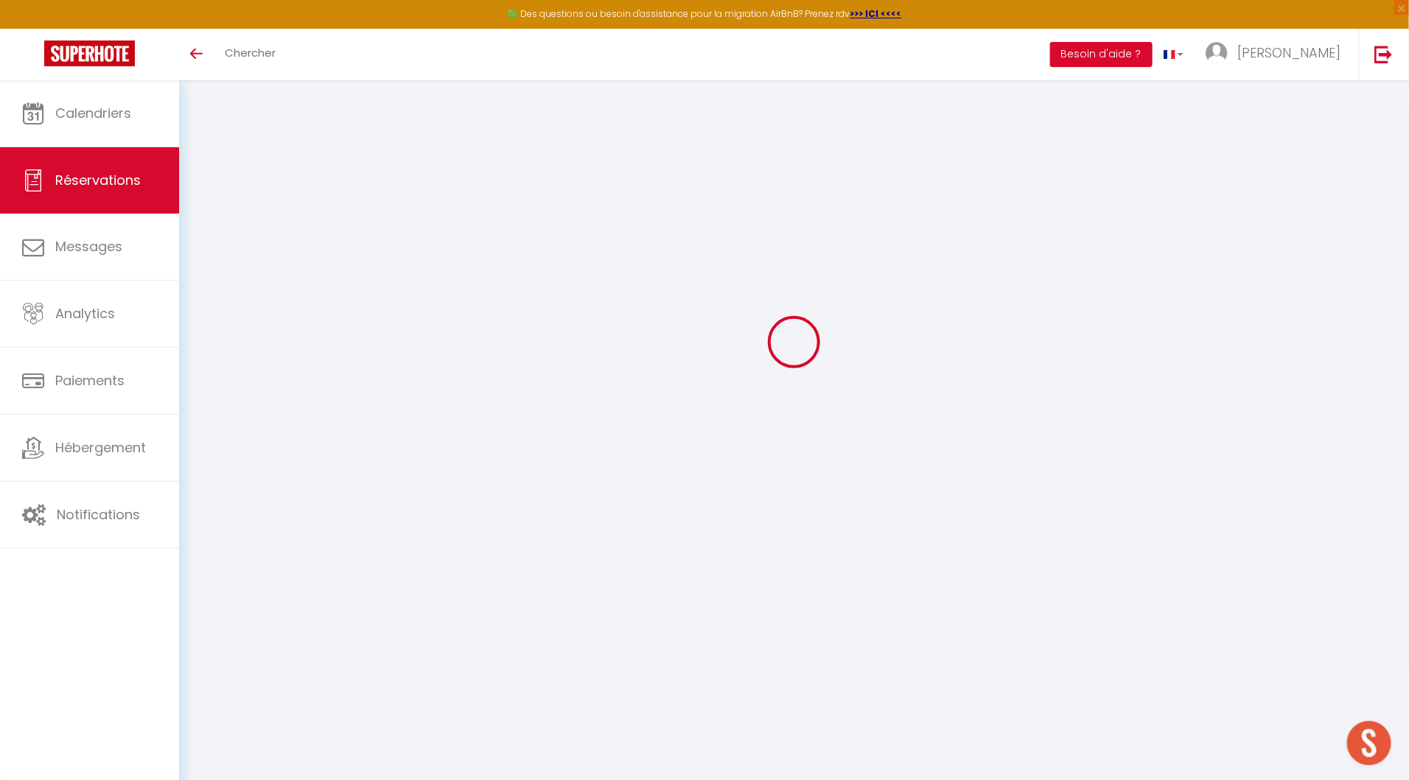
type input "Ven 04 Juillet 2025"
select select
type input "Dim 06 Juillet 2025"
select select
type input "1"
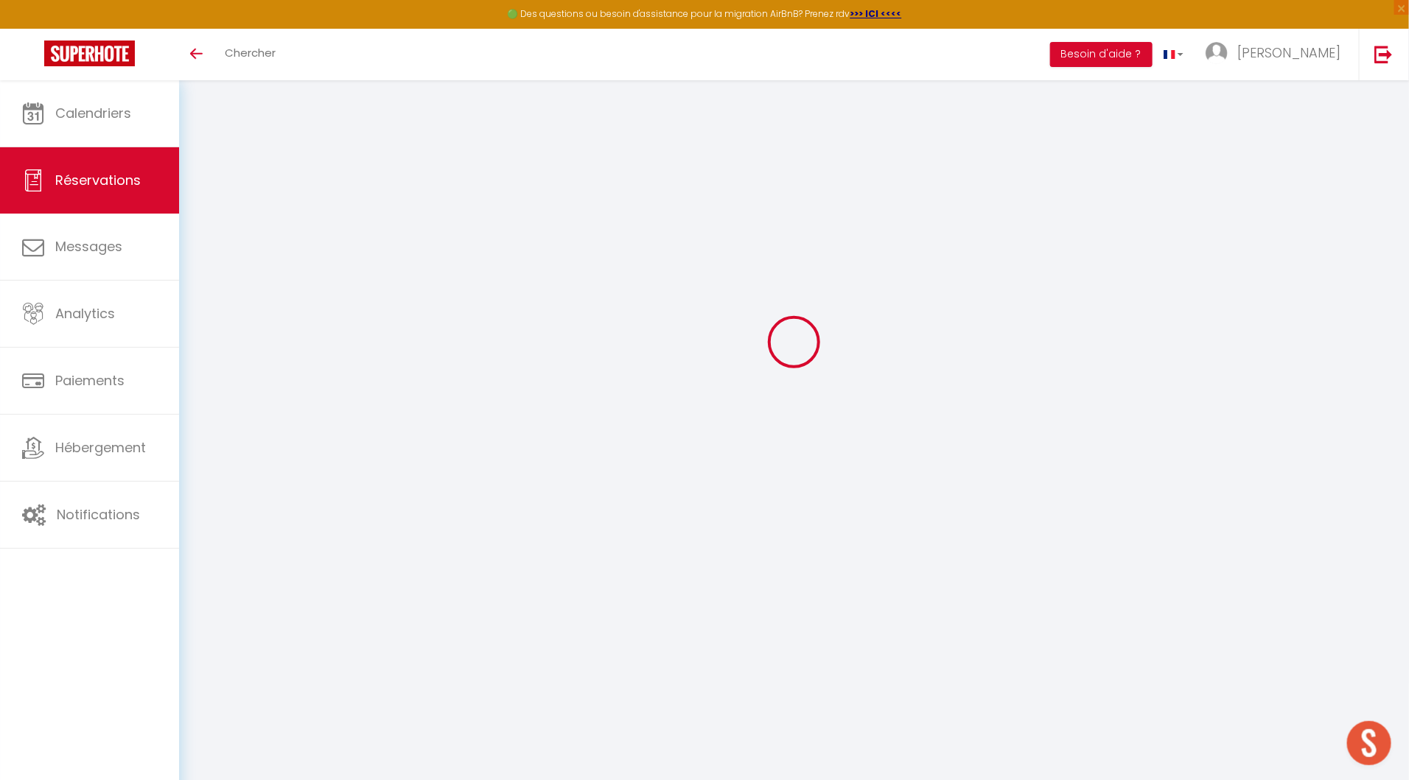
select select "12"
select select "14"
type input "70"
checkbox input "true"
type input "0"
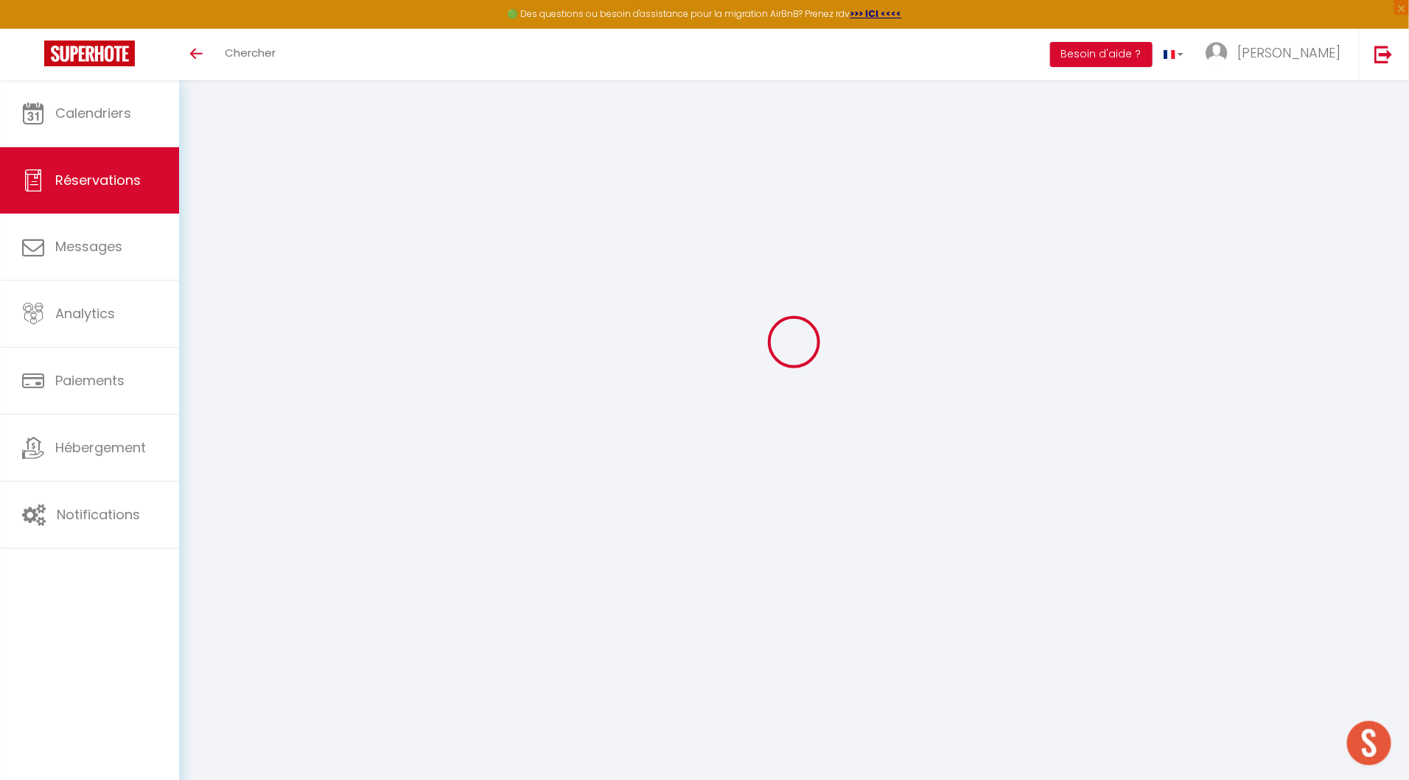
type input "15"
type input "0"
select select
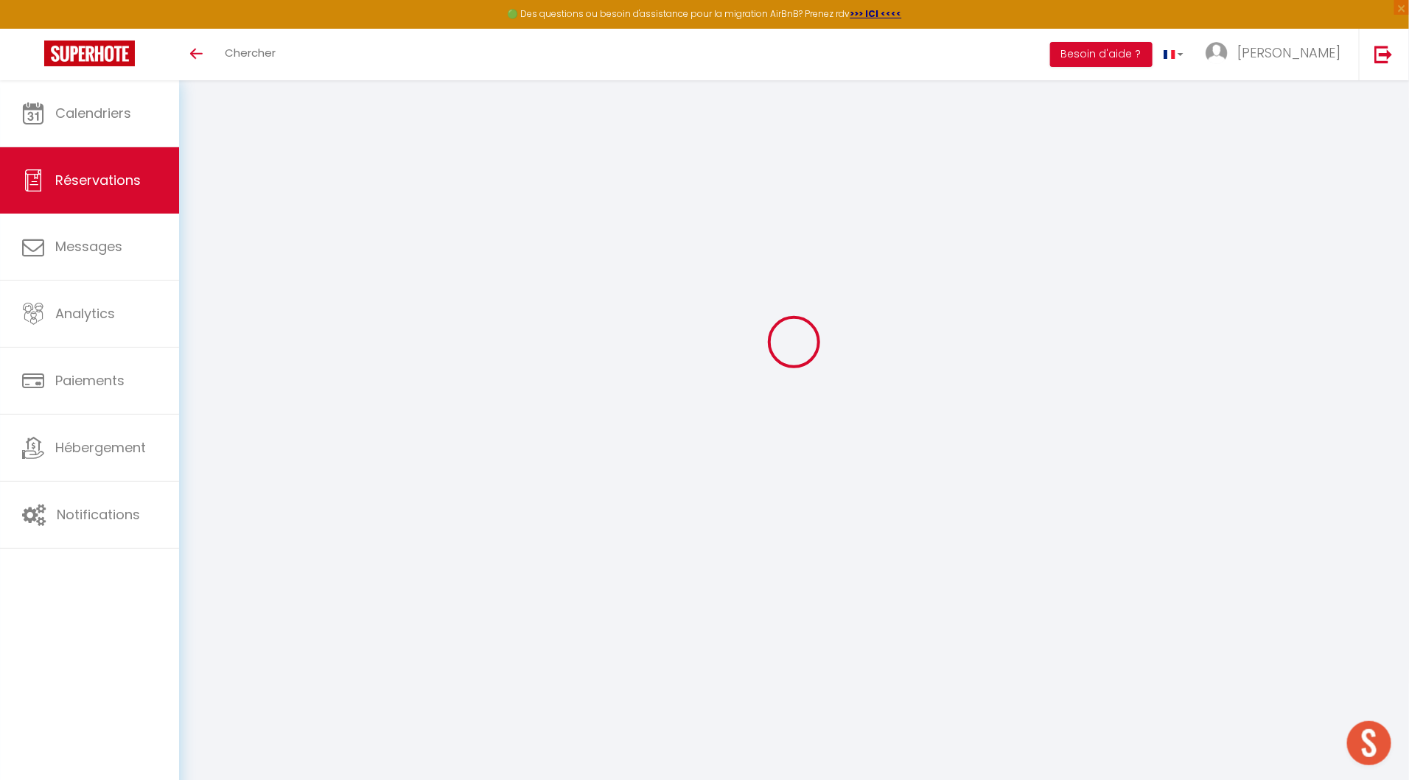
checkbox input "true"
select select
checkbox input "true"
select select
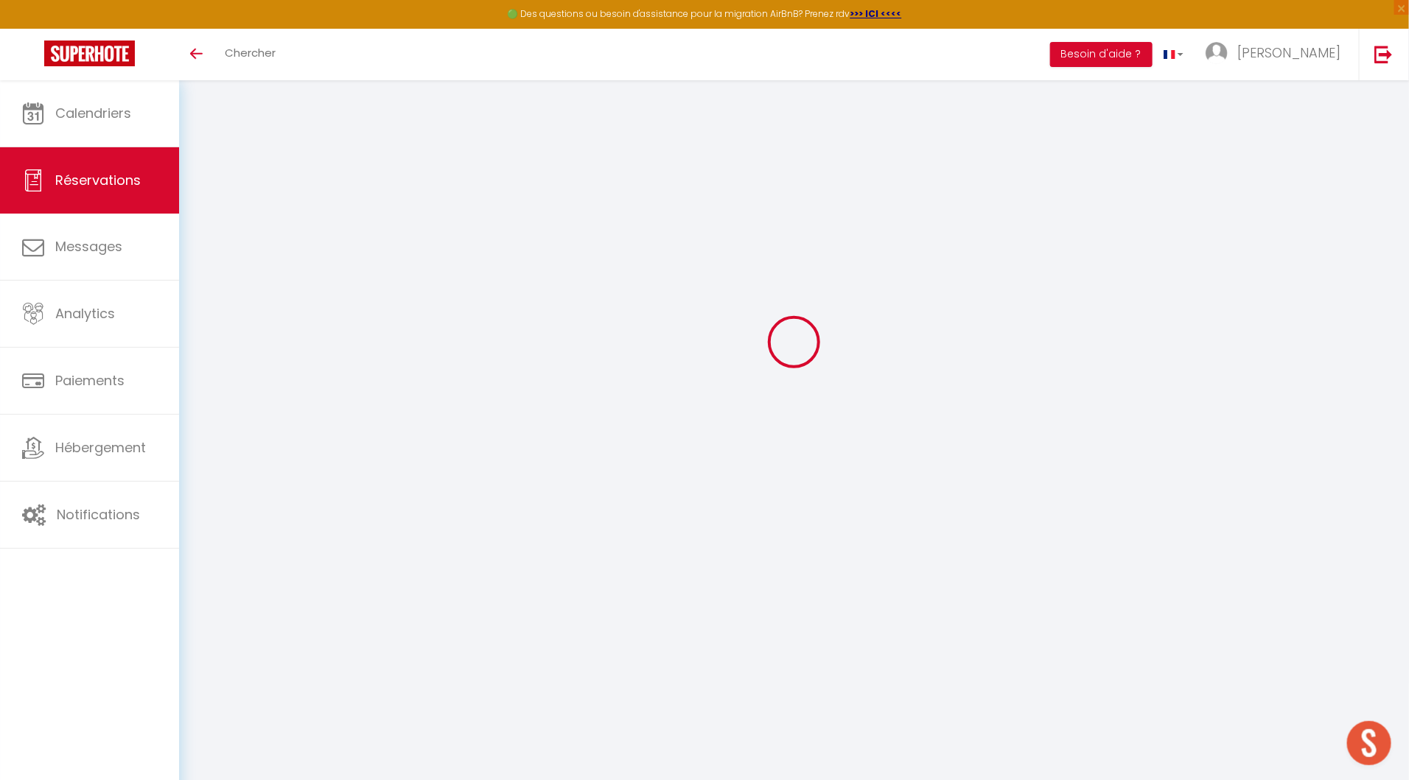
select select
checkbox input "true"
select select
checkbox input "true"
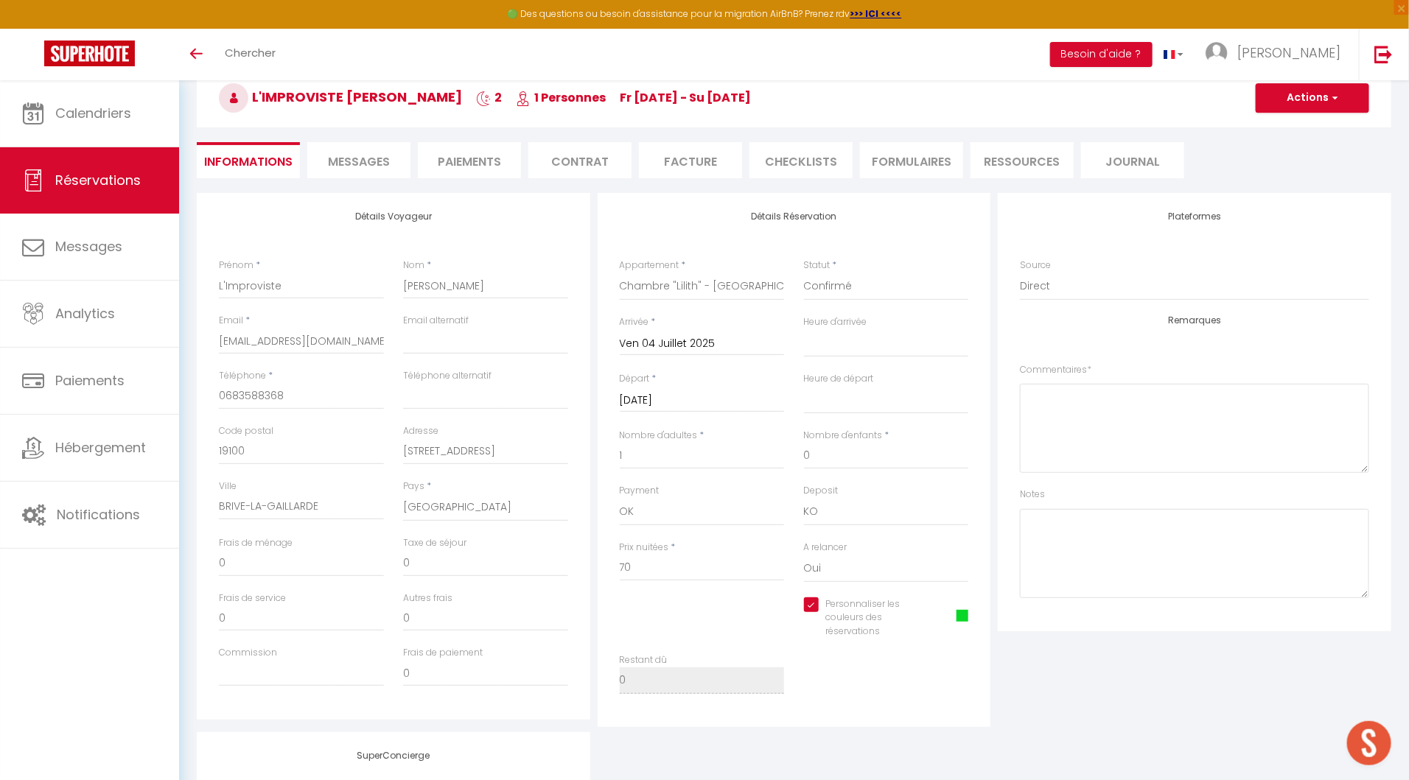
type input "30"
select select
checkbox input "true"
select select "16:00"
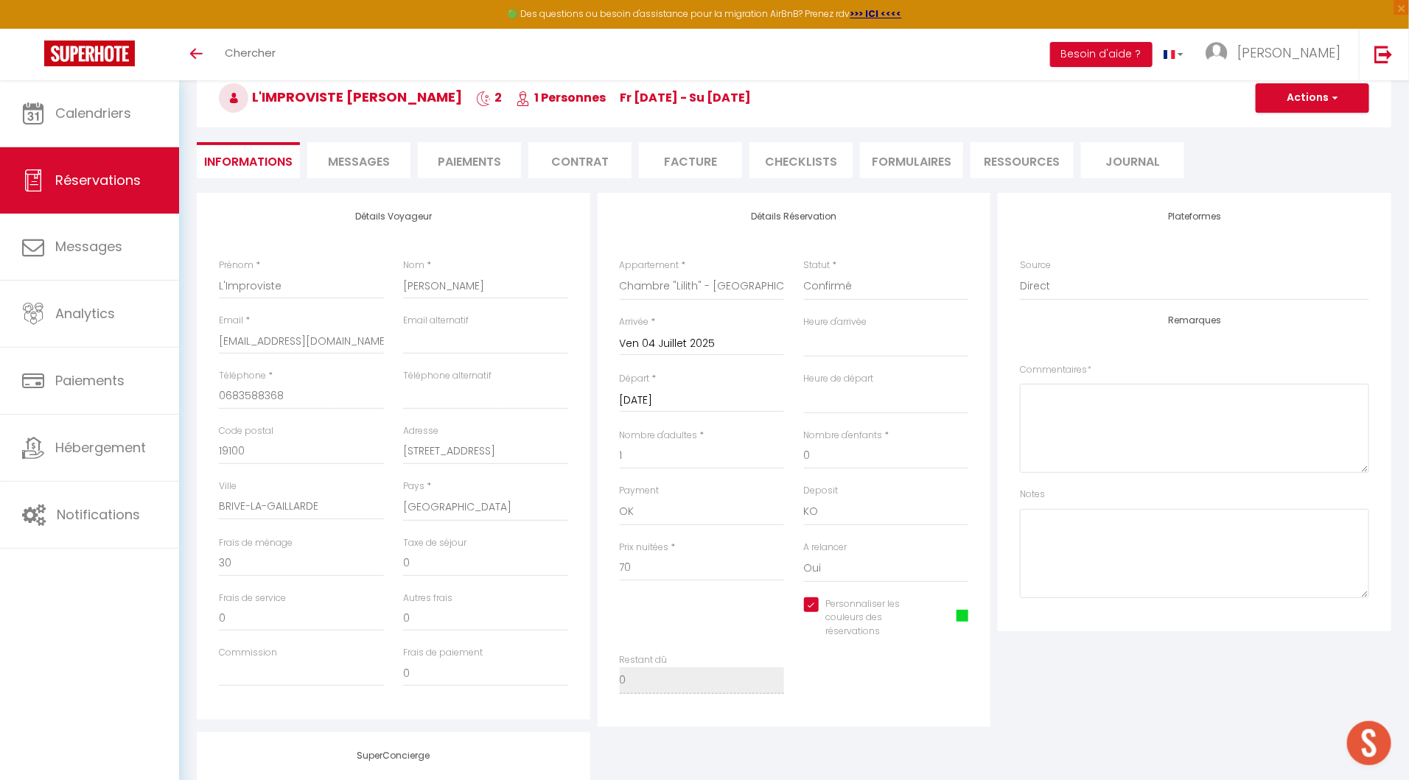
select select "10:00"
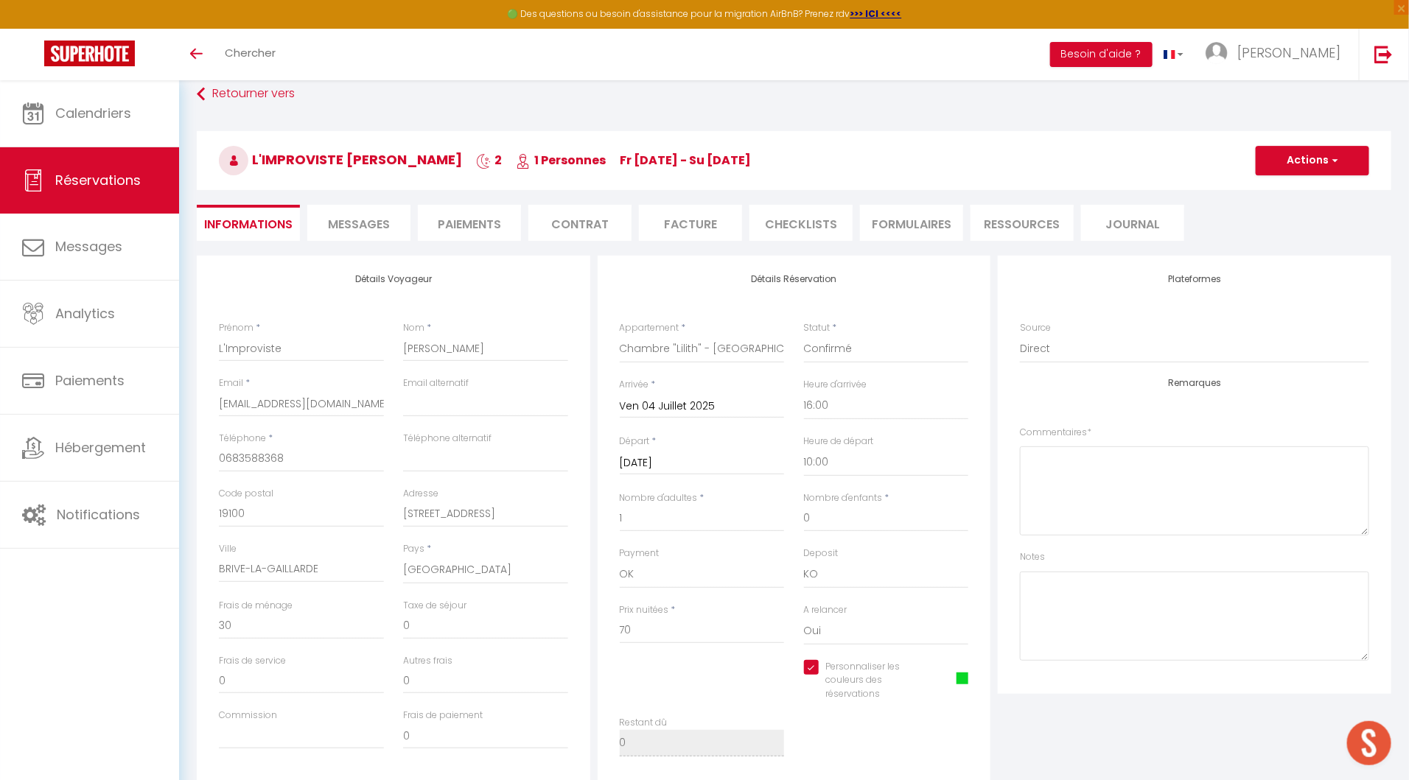
click at [682, 228] on li "Facture" at bounding box center [690, 223] width 103 height 36
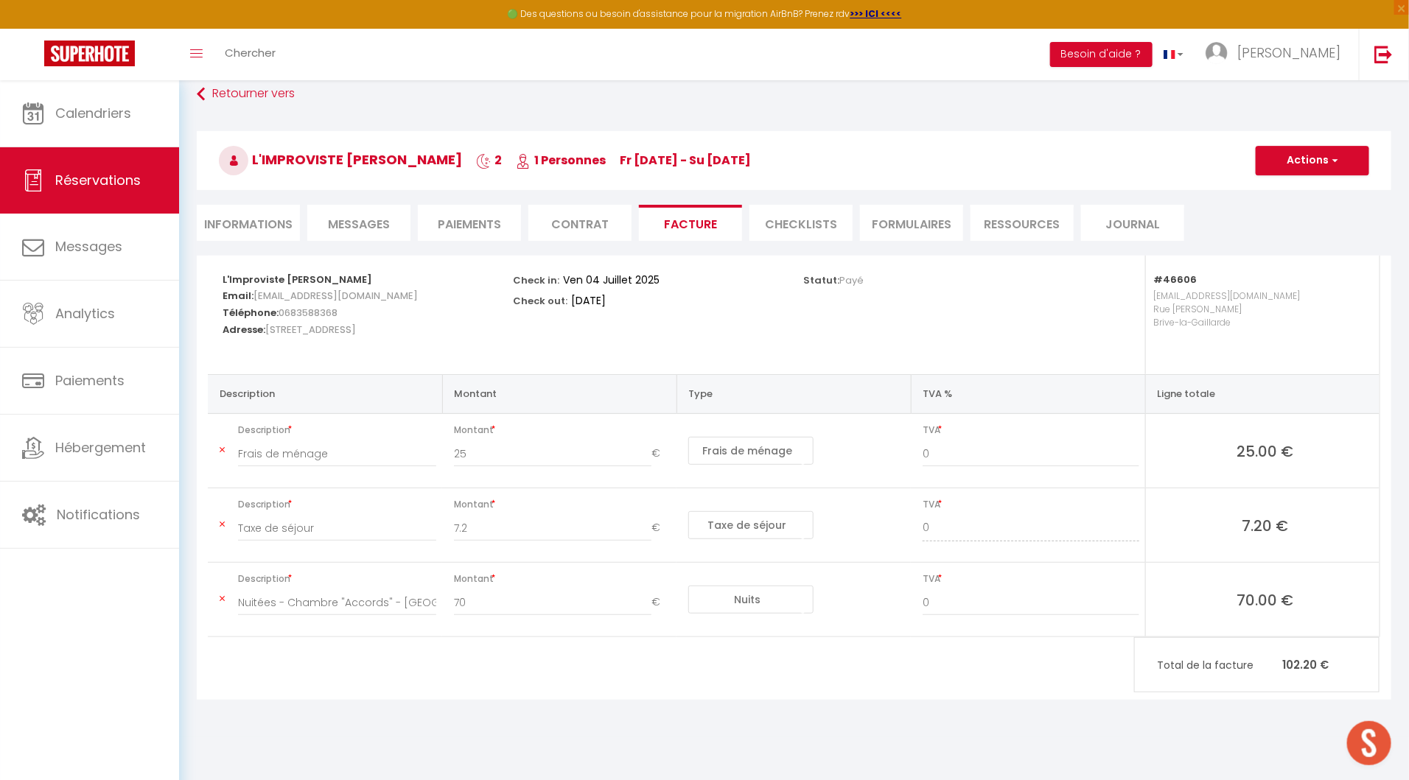
click at [223, 522] on icon at bounding box center [222, 524] width 5 height 9
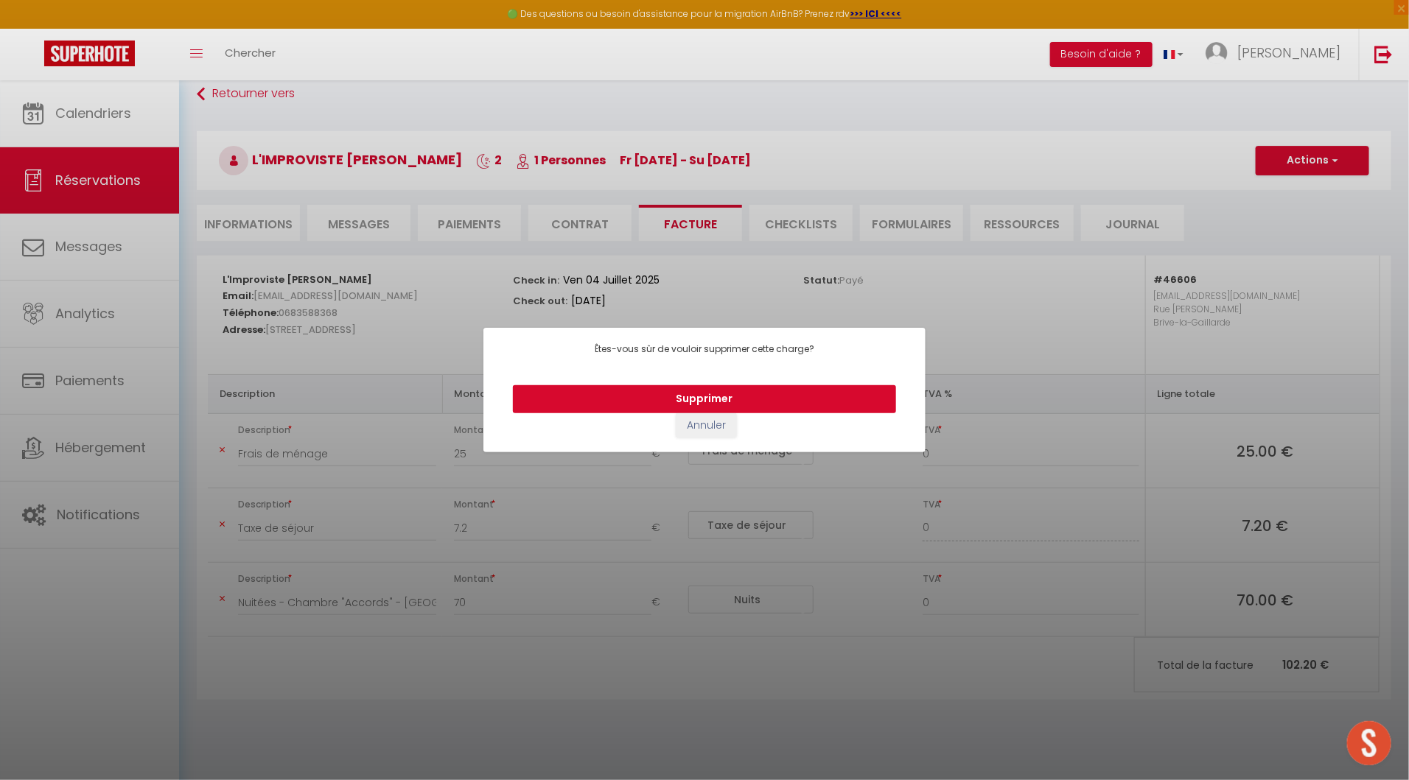
click at [617, 405] on button "Supprimer" at bounding box center [704, 399] width 383 height 28
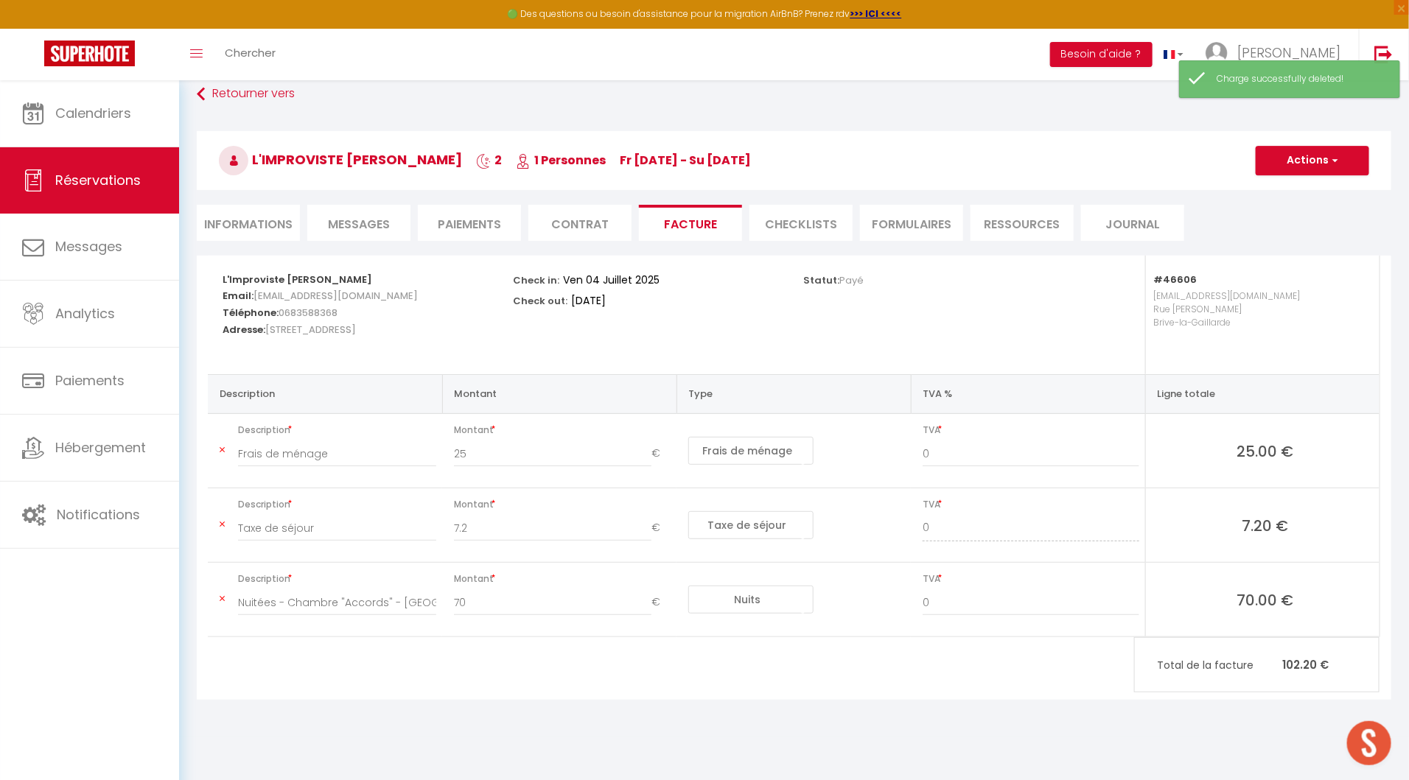
type input "Nuitées - Chambre "Accords" - Villa Chadourne - L'Improviste Felix Le Breton"
type input "70"
select select "nights"
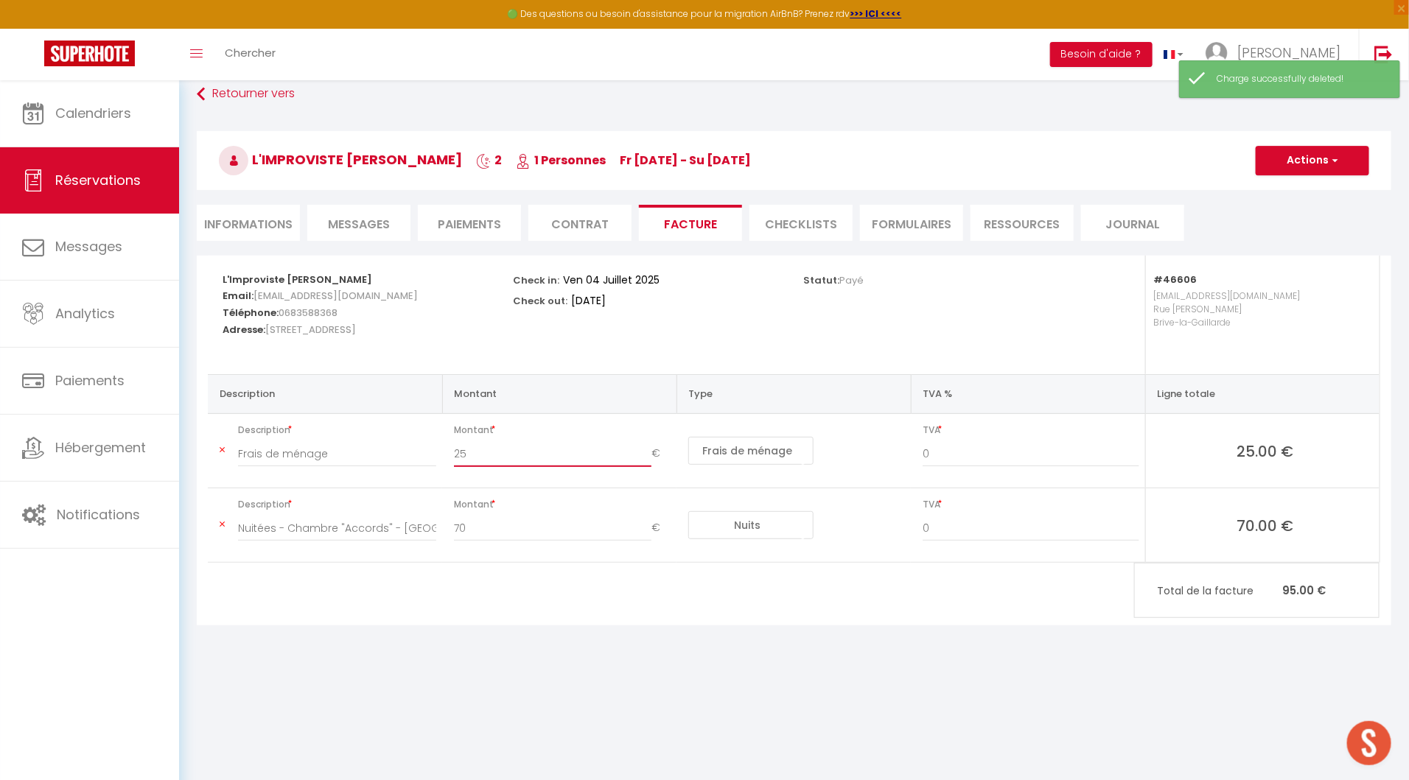
drag, startPoint x: 483, startPoint y: 447, endPoint x: 452, endPoint y: 447, distance: 30.9
click at [452, 447] on div "25 €" at bounding box center [562, 461] width 236 height 41
type input "30"
click at [1034, 334] on div "Statut: Payé" at bounding box center [939, 315] width 290 height 119
click at [1300, 153] on button "Actions" at bounding box center [1312, 160] width 113 height 29
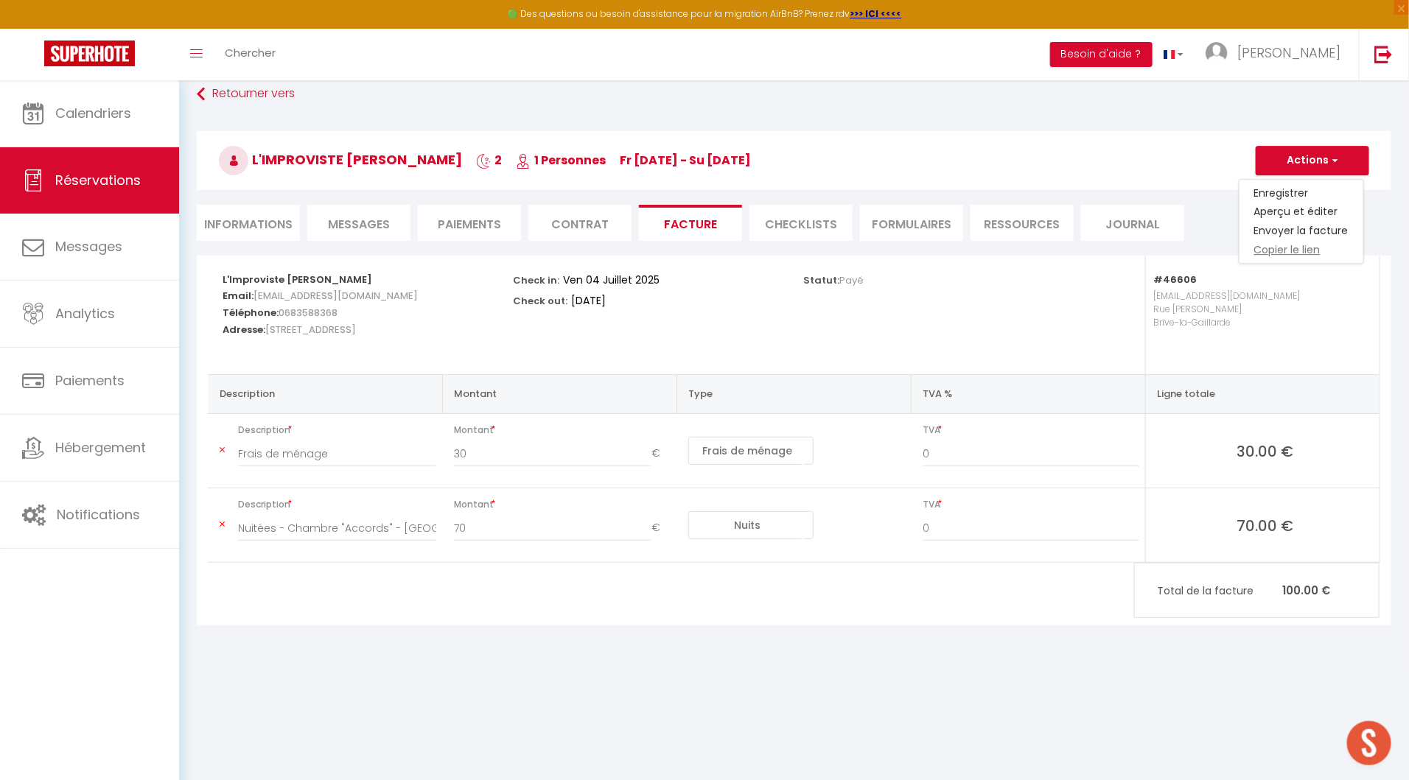
click at [1285, 248] on link "Copier le lien" at bounding box center [1301, 250] width 124 height 19
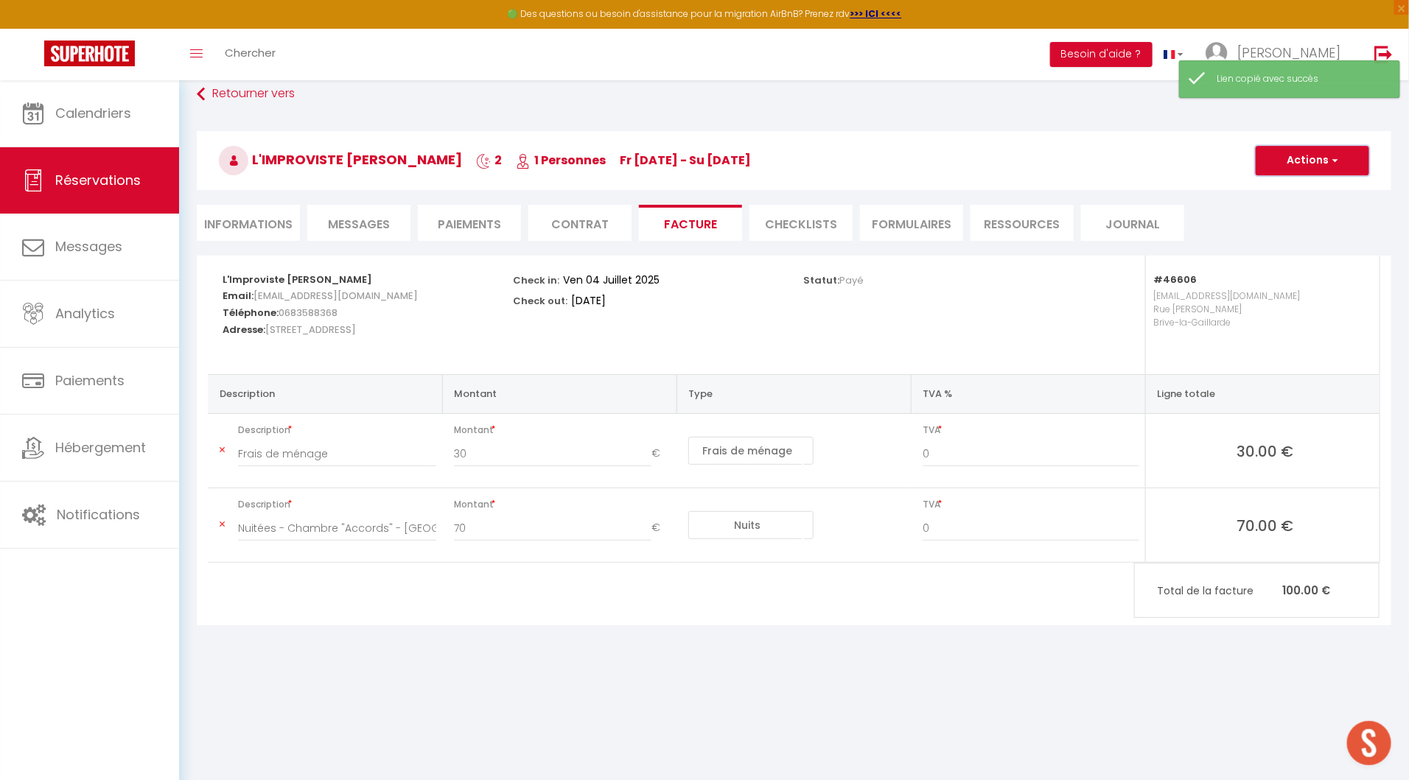
click at [1318, 161] on button "Actions" at bounding box center [1312, 160] width 113 height 29
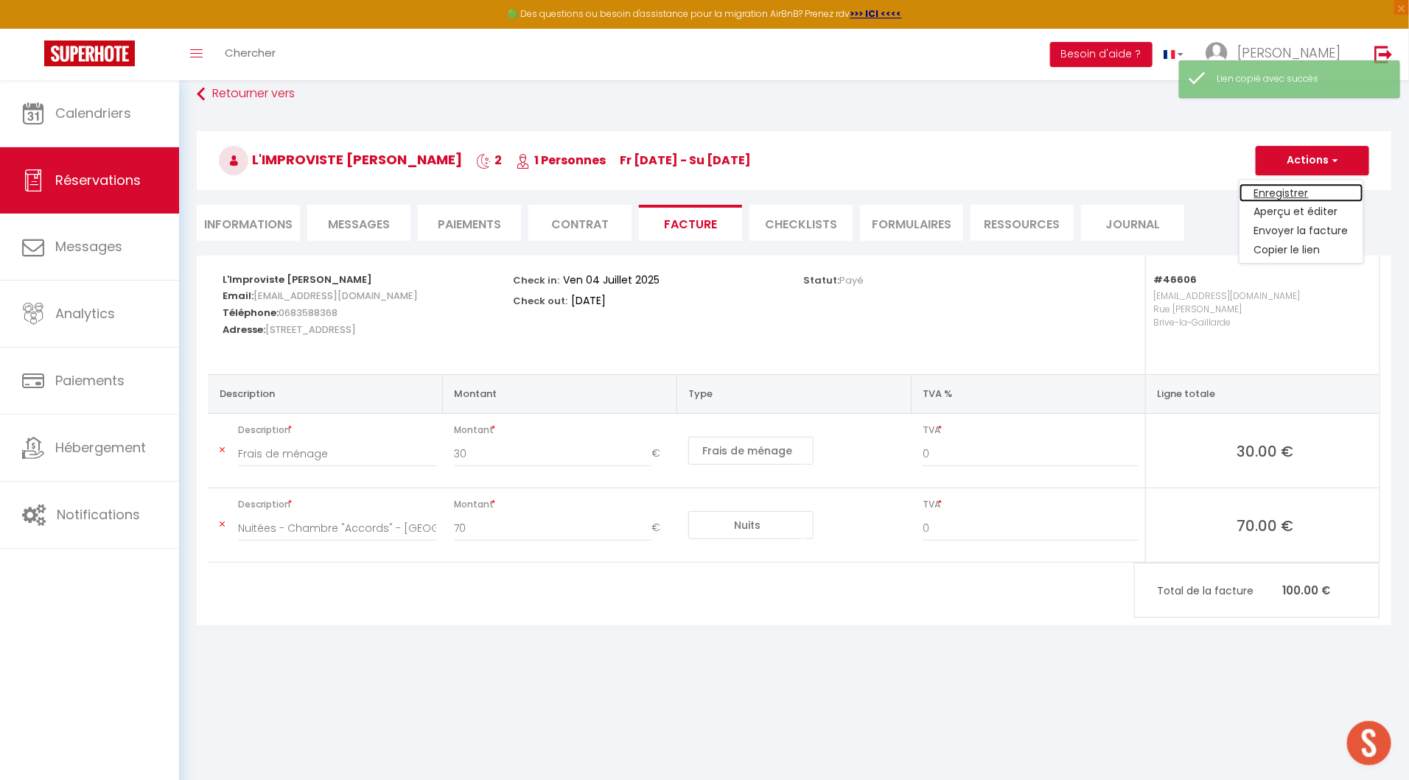
click at [1298, 183] on link "Enregistrer" at bounding box center [1301, 192] width 124 height 19
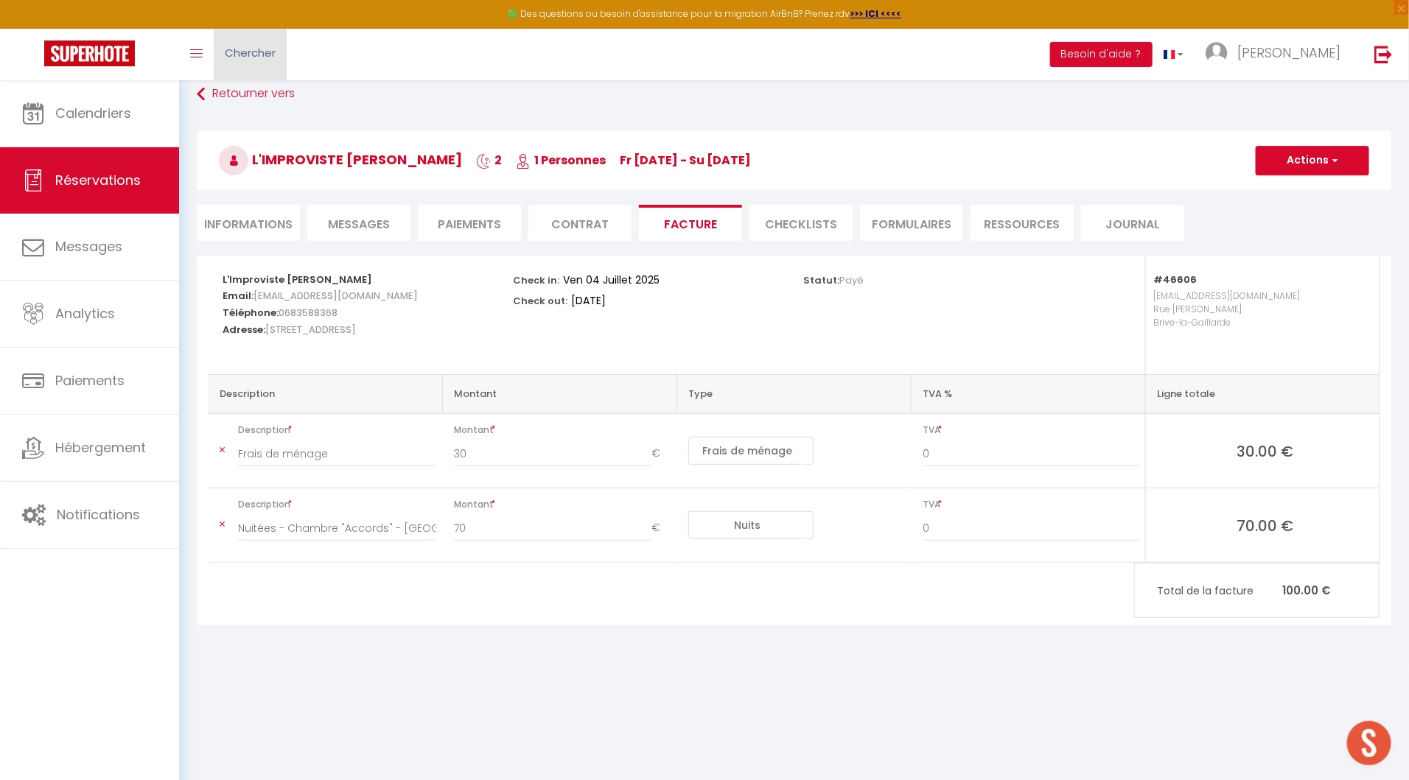
click at [265, 54] on span "Chercher" at bounding box center [250, 52] width 51 height 15
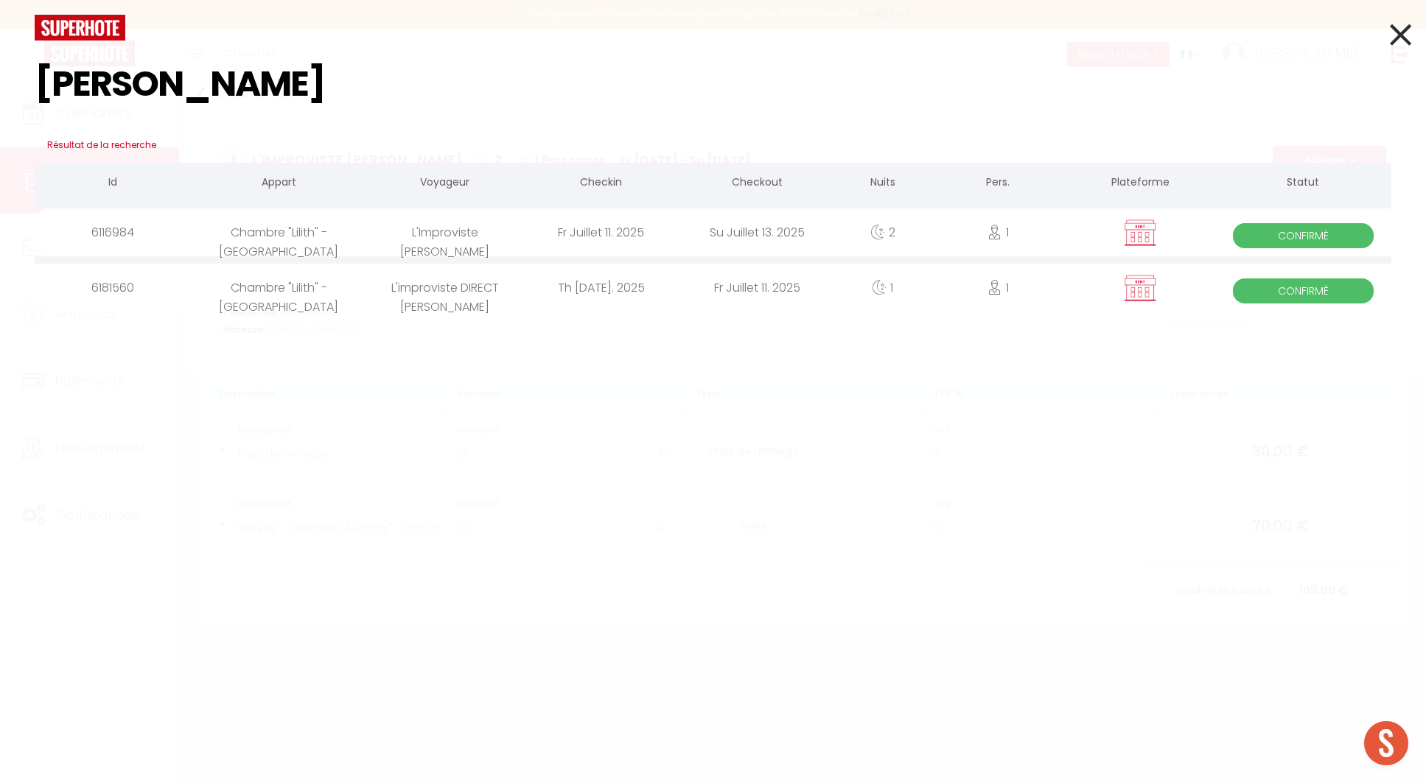
type input "murielle"
click at [581, 317] on div "murielle Résultat de la recherche Id Appart Voyageur Checkin Checkout Nuits Per…" at bounding box center [713, 390] width 1426 height 780
click at [579, 301] on div "Th Juillet 10. 2025" at bounding box center [601, 288] width 156 height 48
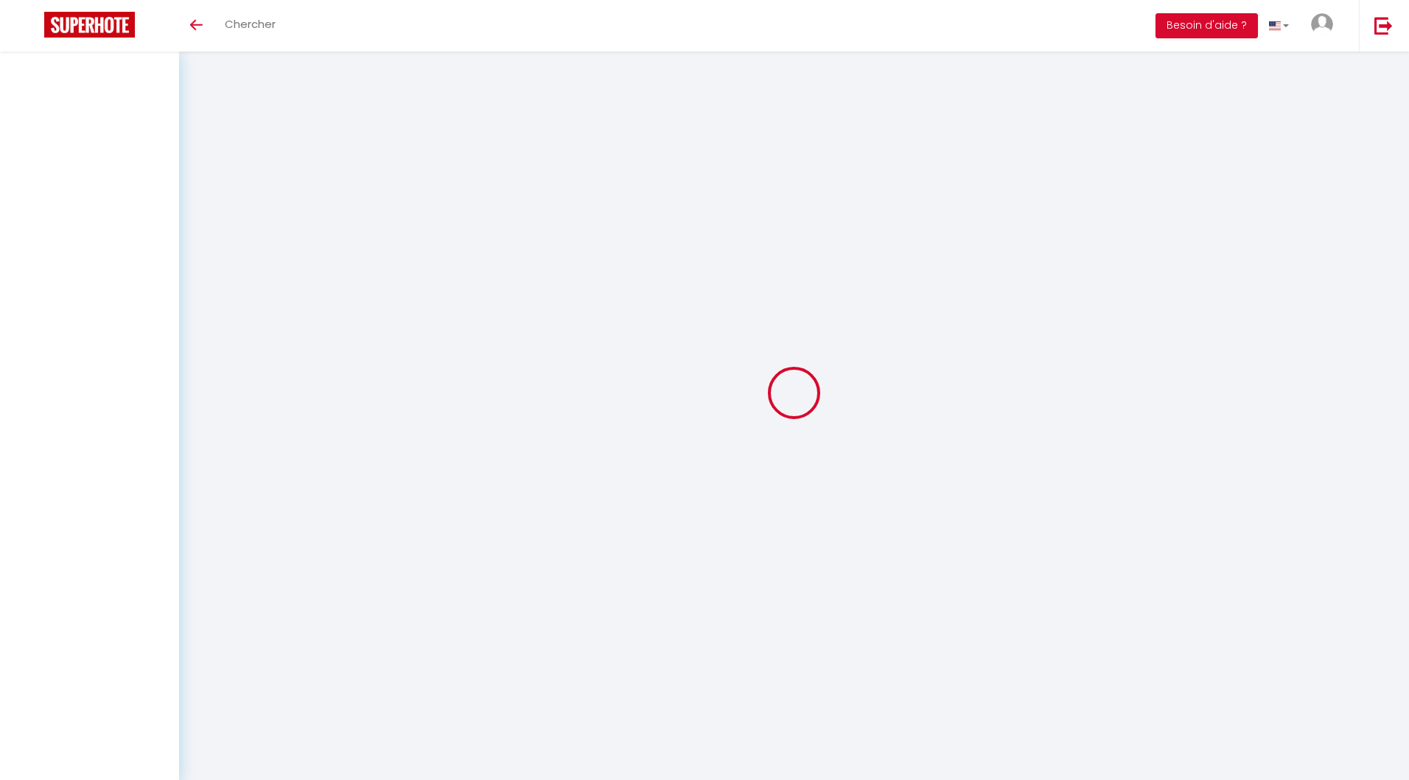
select select
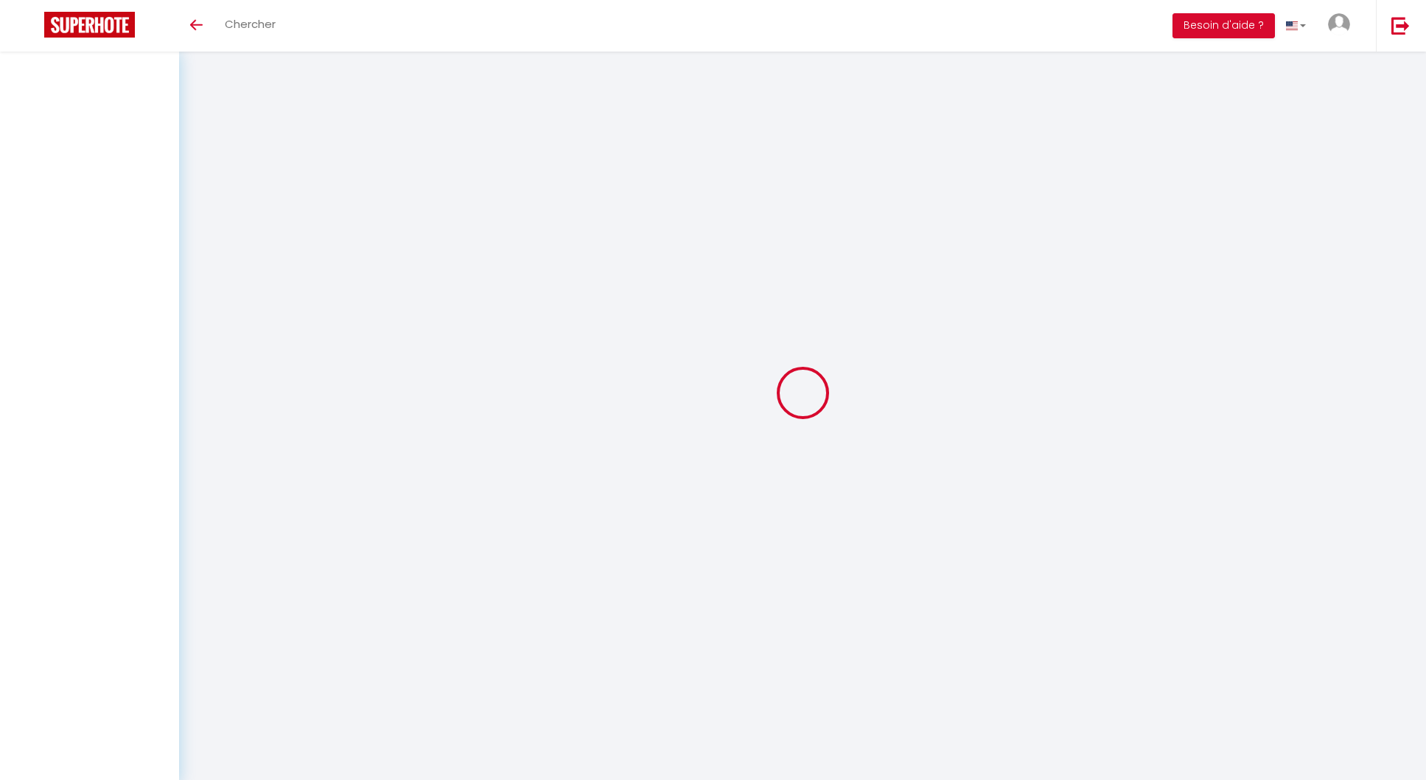
select select
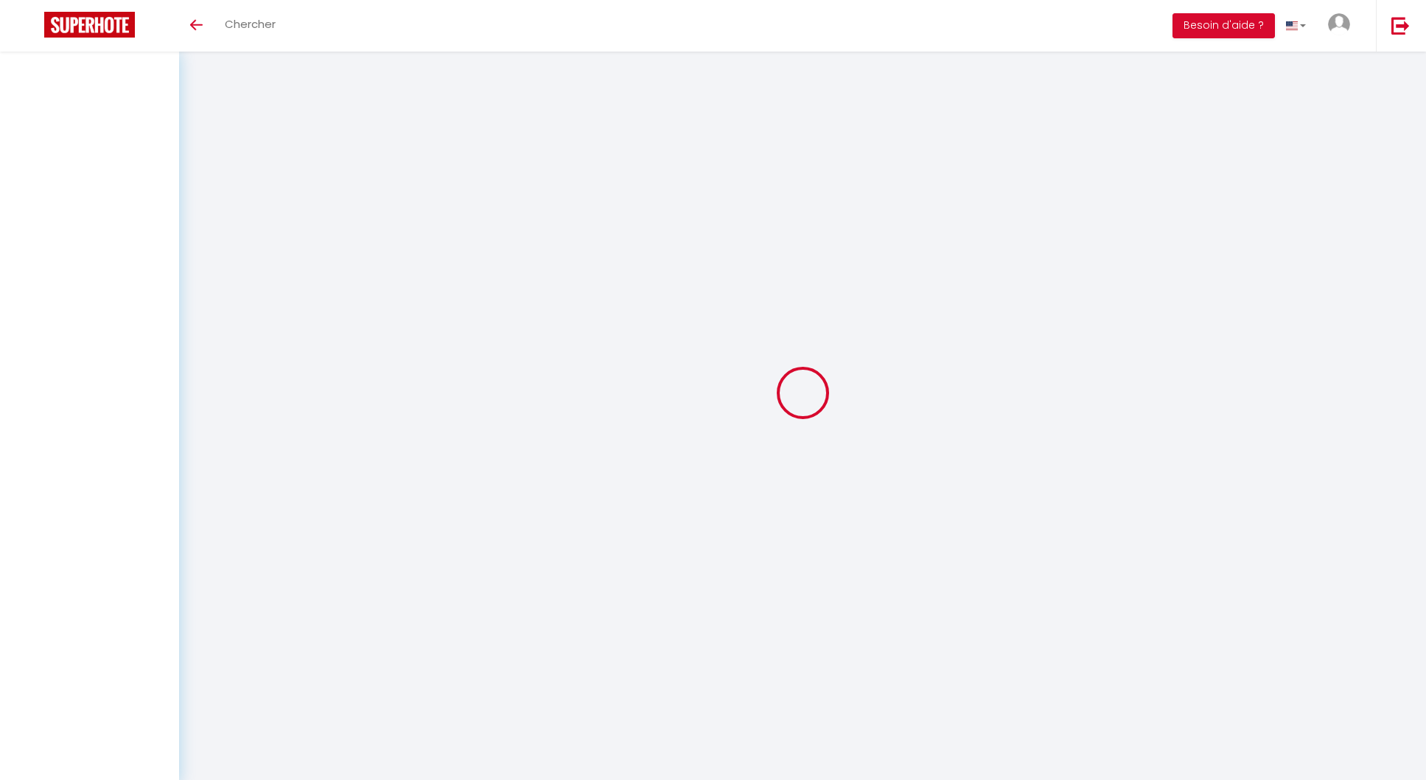
checkbox input "false"
select select
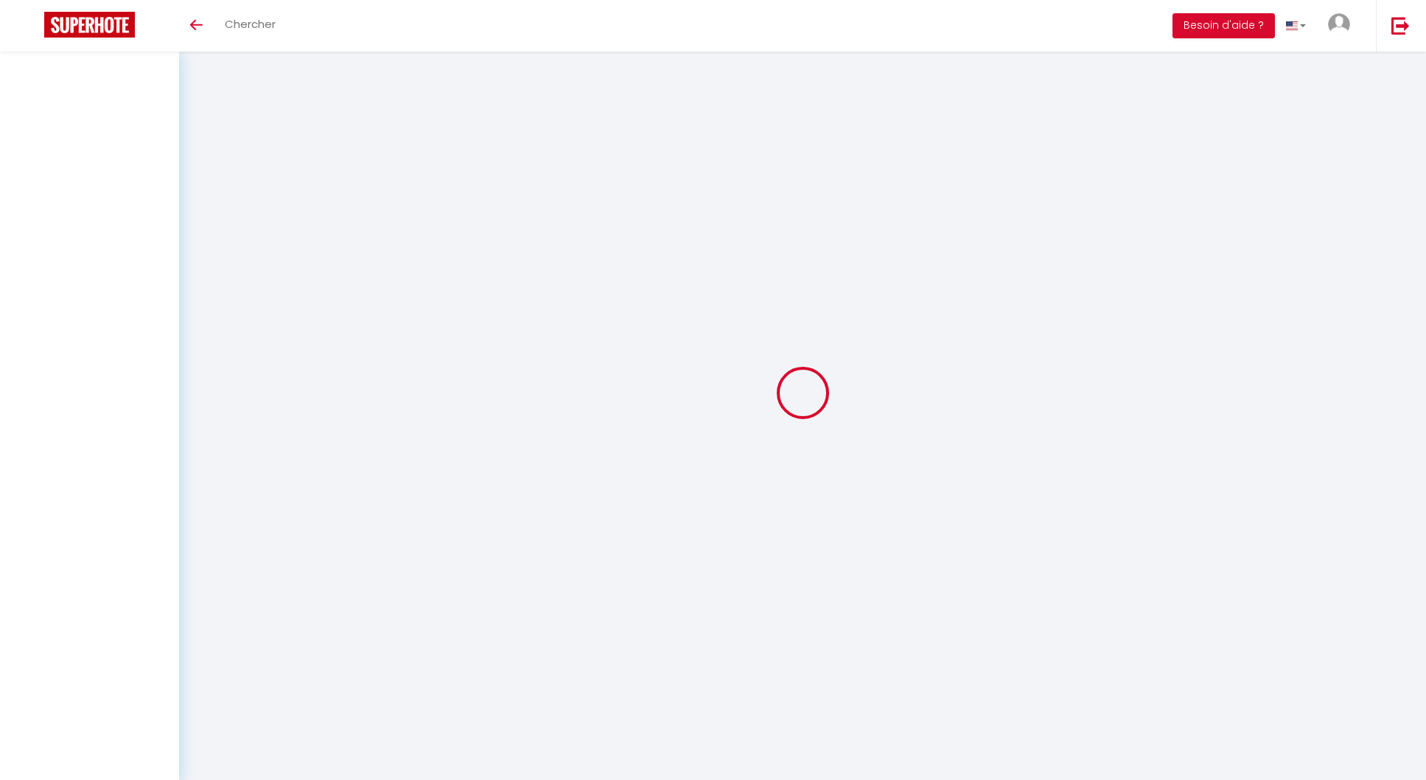
select select
checkbox input "false"
select select
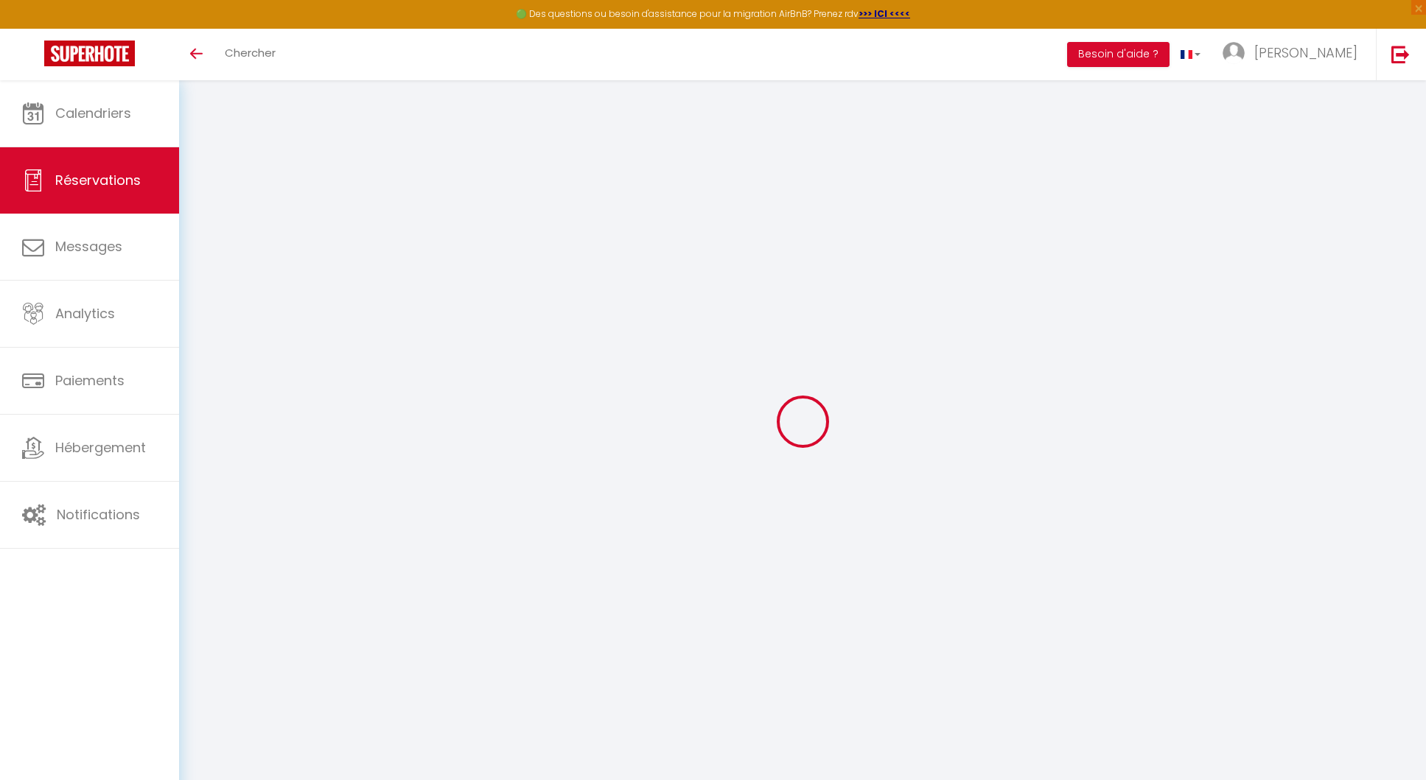
scroll to position [80, 0]
type input "L'improviste DIRECT"
type input "[PERSON_NAME]"
type input "[EMAIL_ADDRESS][DOMAIN_NAME]"
type input "0683588368"
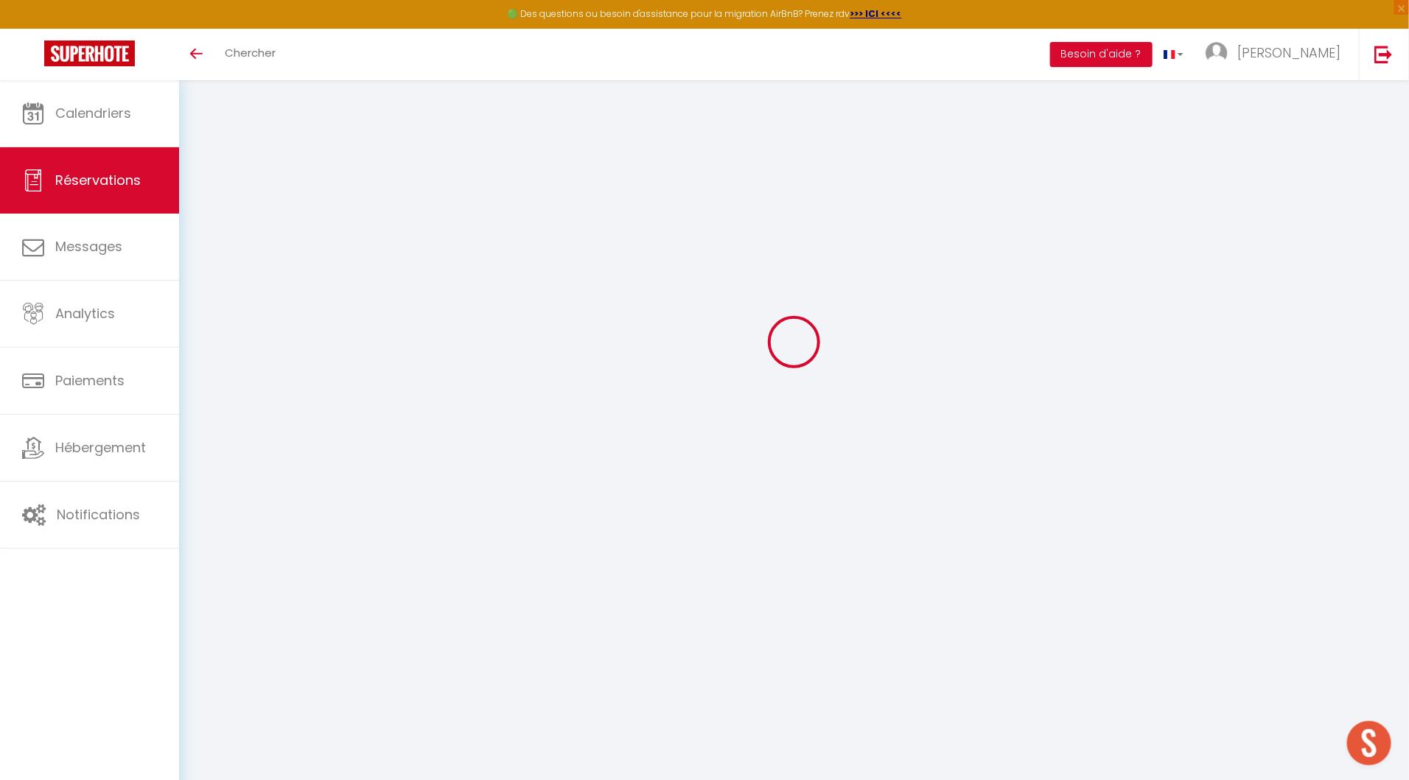
type input "19100"
type input "[STREET_ADDRESS]"
type input "BRIVE-LA-GAILLARDE"
select select "FR"
select select "46606"
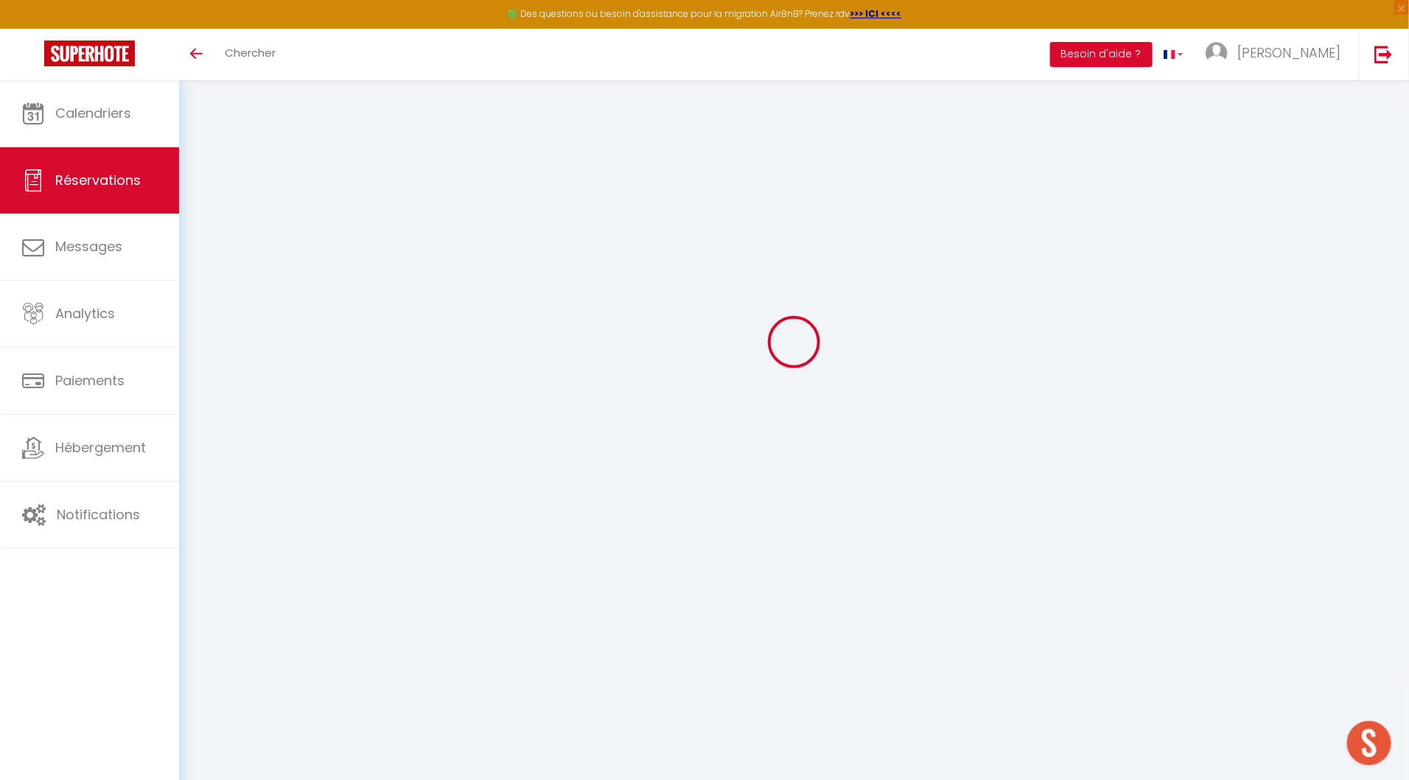
select select "1"
type input "Jeu 10 Juillet 2025"
select select
type input "[DATE]"
select select
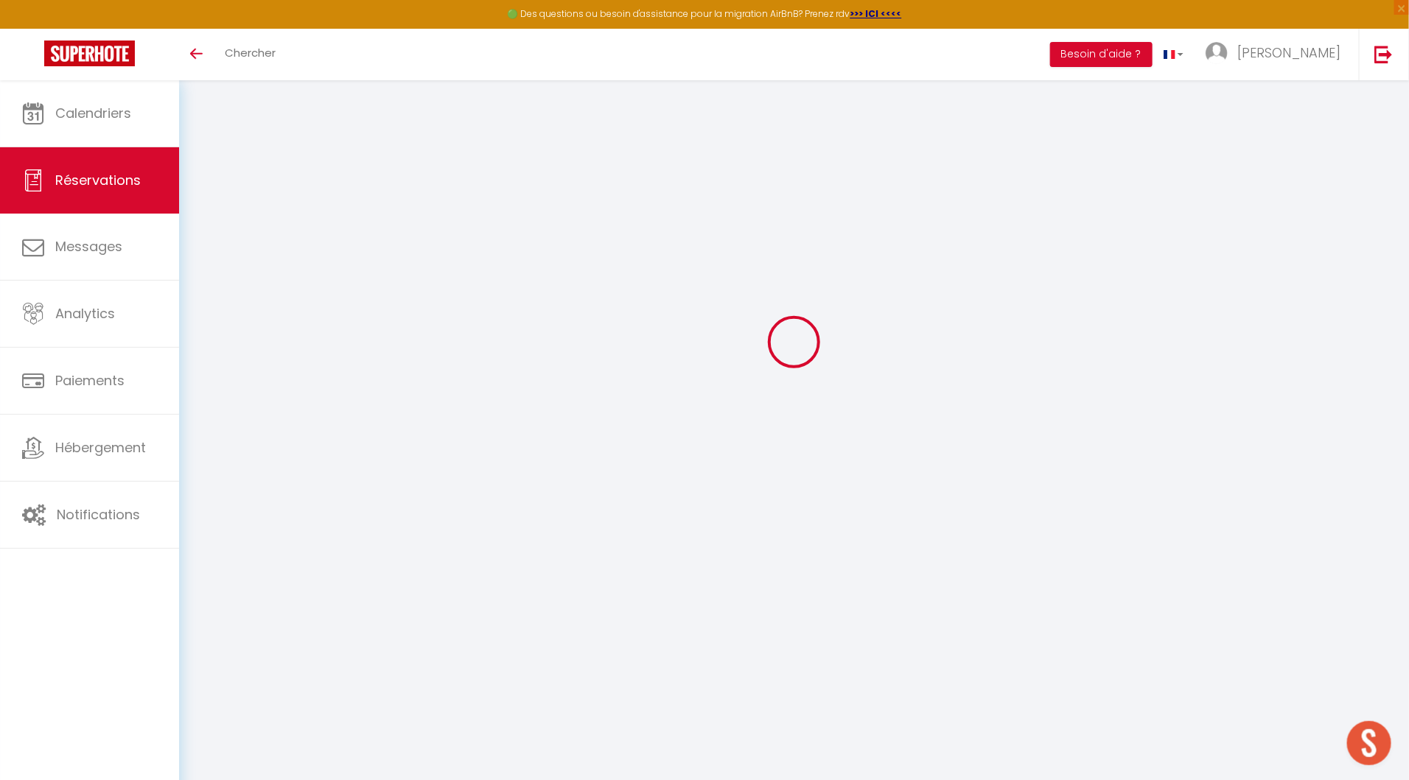
type input "1"
select select "12"
select select "14"
type input "45"
checkbox input "true"
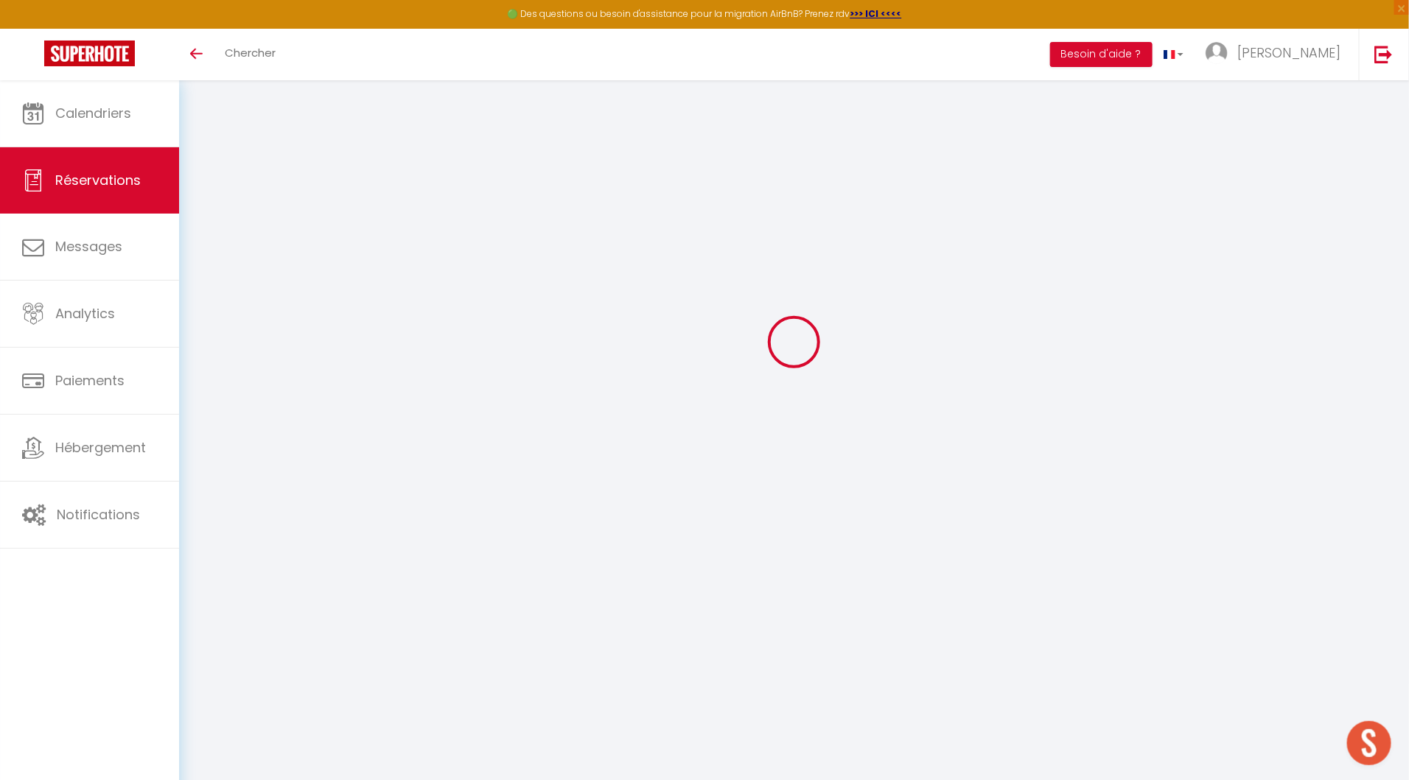
type input "0"
type input "15"
type input "10"
type input "0"
select select "cleaning"
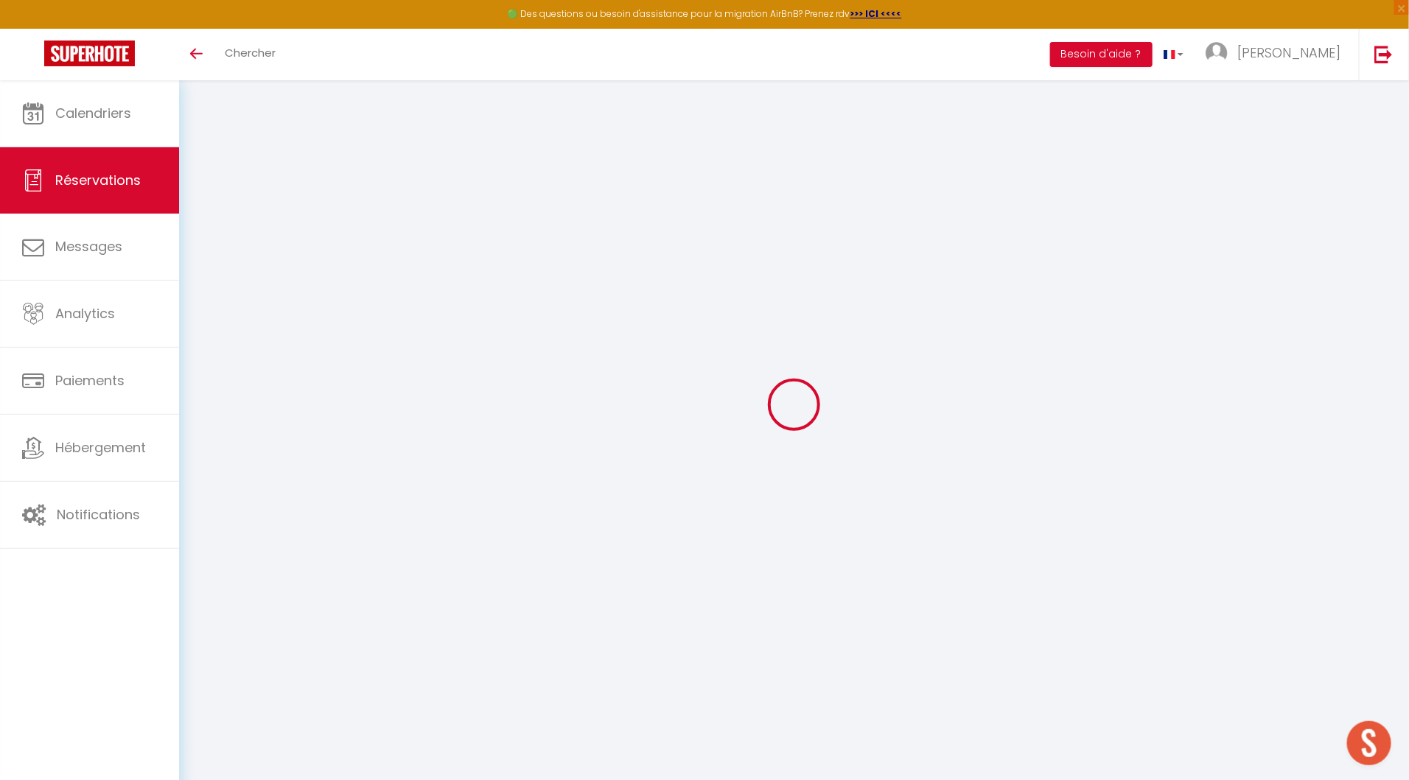
select select
checkbox input "true"
select select
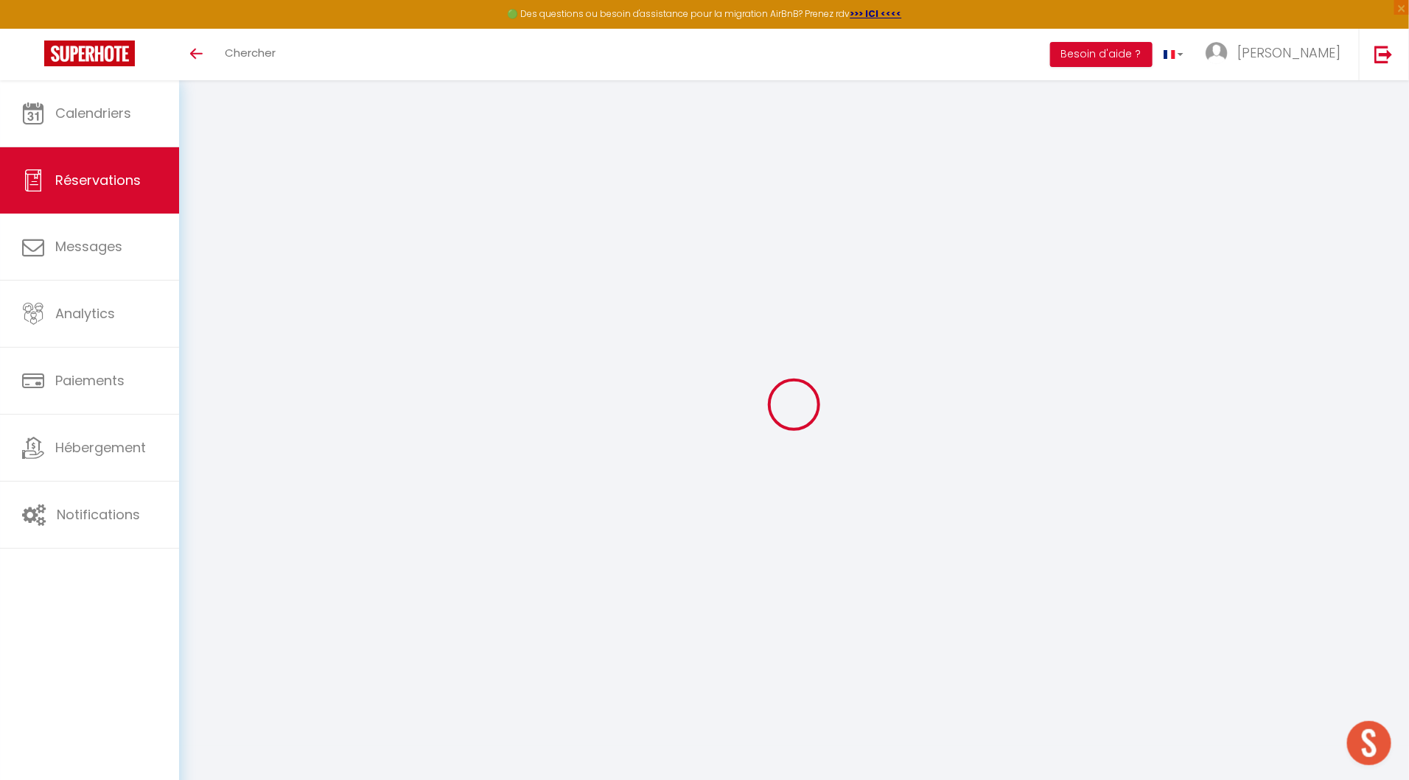
checkbox input "true"
type input "40"
select select
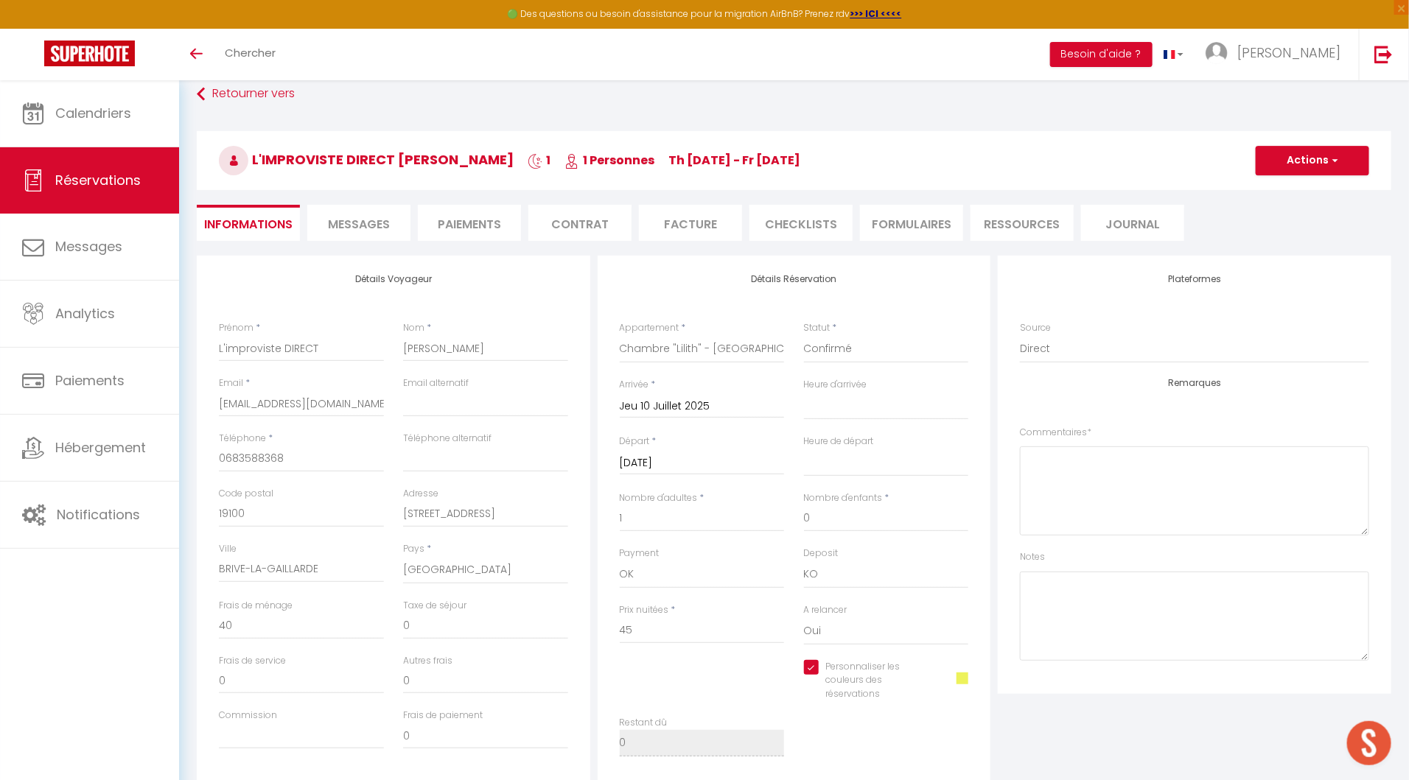
checkbox input "true"
select select "16:00"
select select "10:00"
click at [889, 223] on li "FORMULAIRES" at bounding box center [911, 223] width 103 height 36
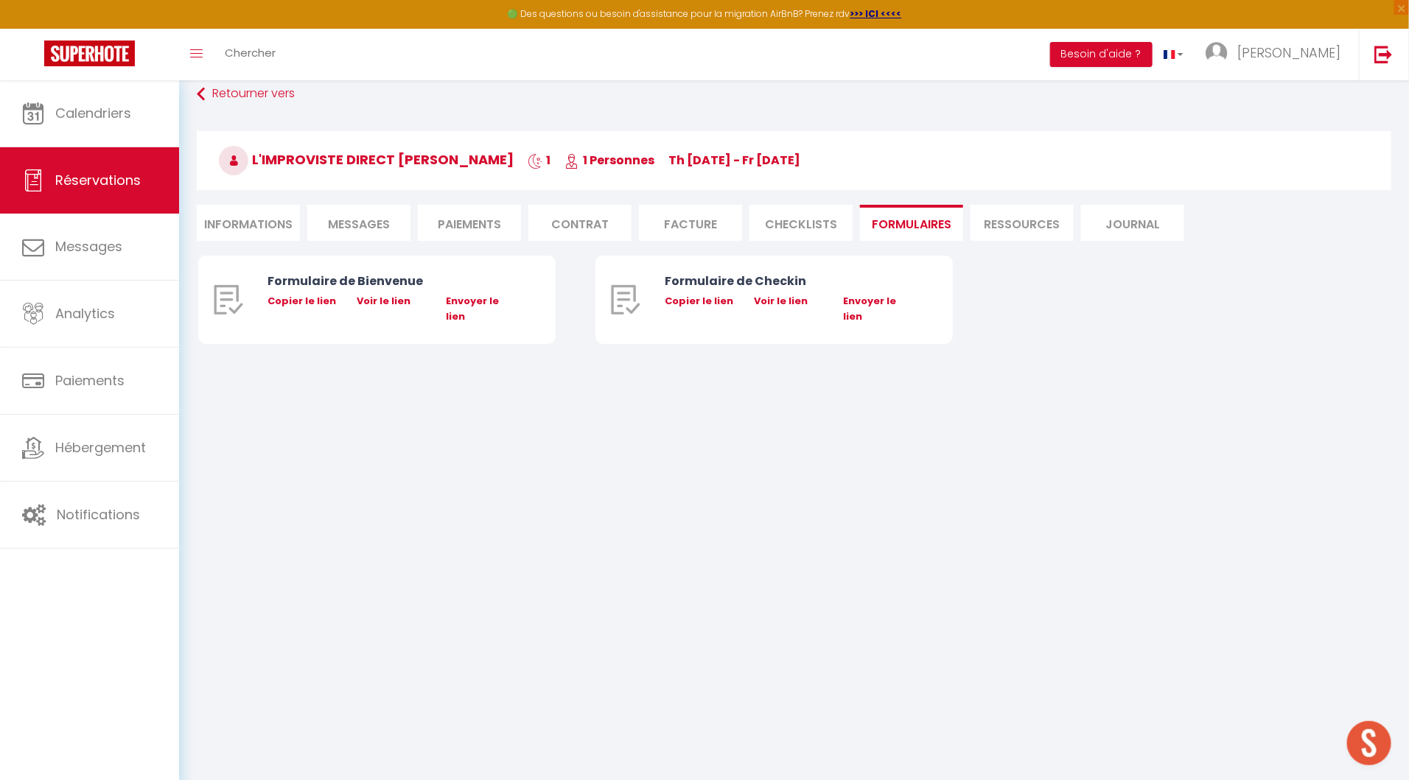
click at [664, 218] on li "Facture" at bounding box center [690, 223] width 103 height 36
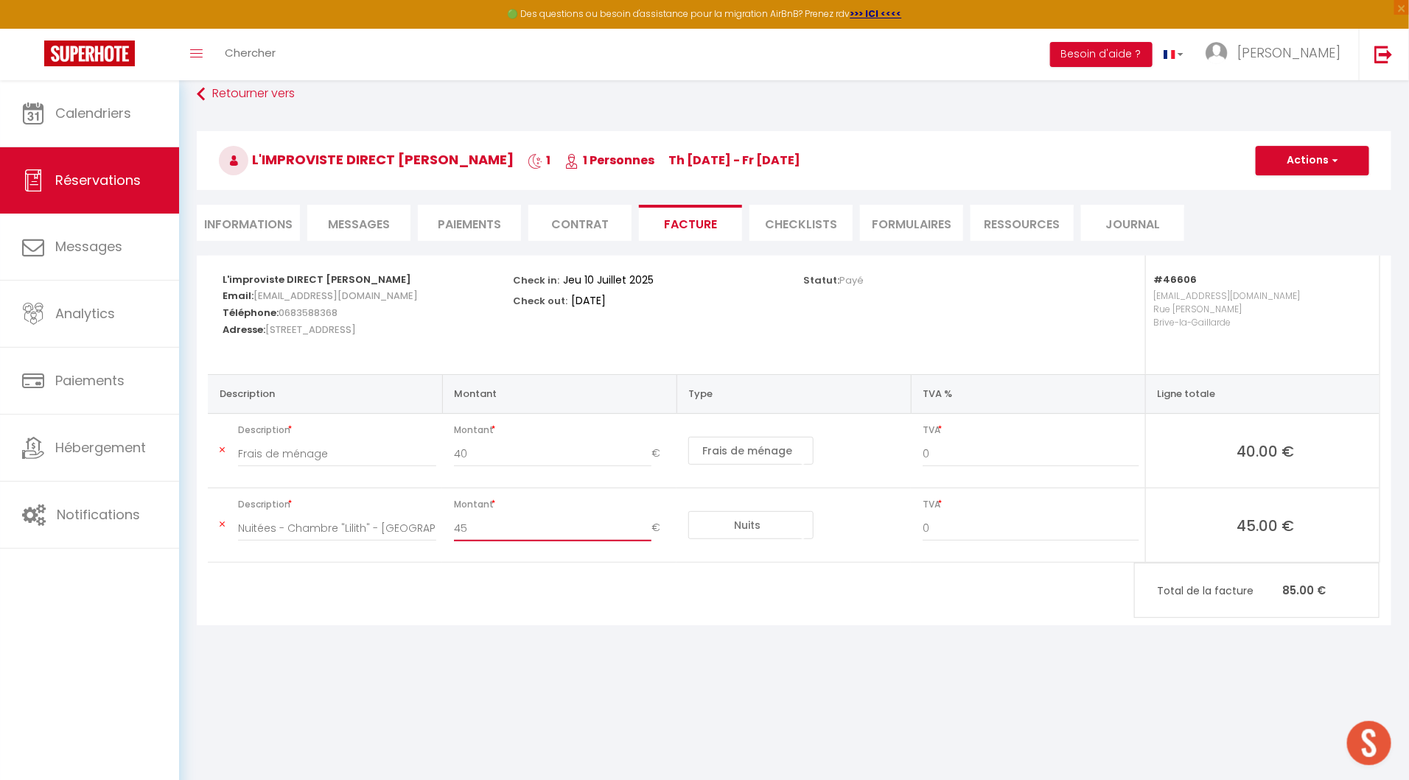
drag, startPoint x: 479, startPoint y: 524, endPoint x: 437, endPoint y: 524, distance: 42.0
click at [437, 524] on tr "Description Nuitées - Chambre "Lilith" - [GEOGRAPHIC_DATA] - L'improviste DIREC…" at bounding box center [794, 526] width 1172 height 74
type input "35"
drag, startPoint x: 491, startPoint y: 456, endPoint x: 418, endPoint y: 455, distance: 73.7
click at [418, 455] on tr "Description Frais de ménage Montant 40 € Nuits Frais de ménage Taxe de séjour A…" at bounding box center [794, 451] width 1172 height 74
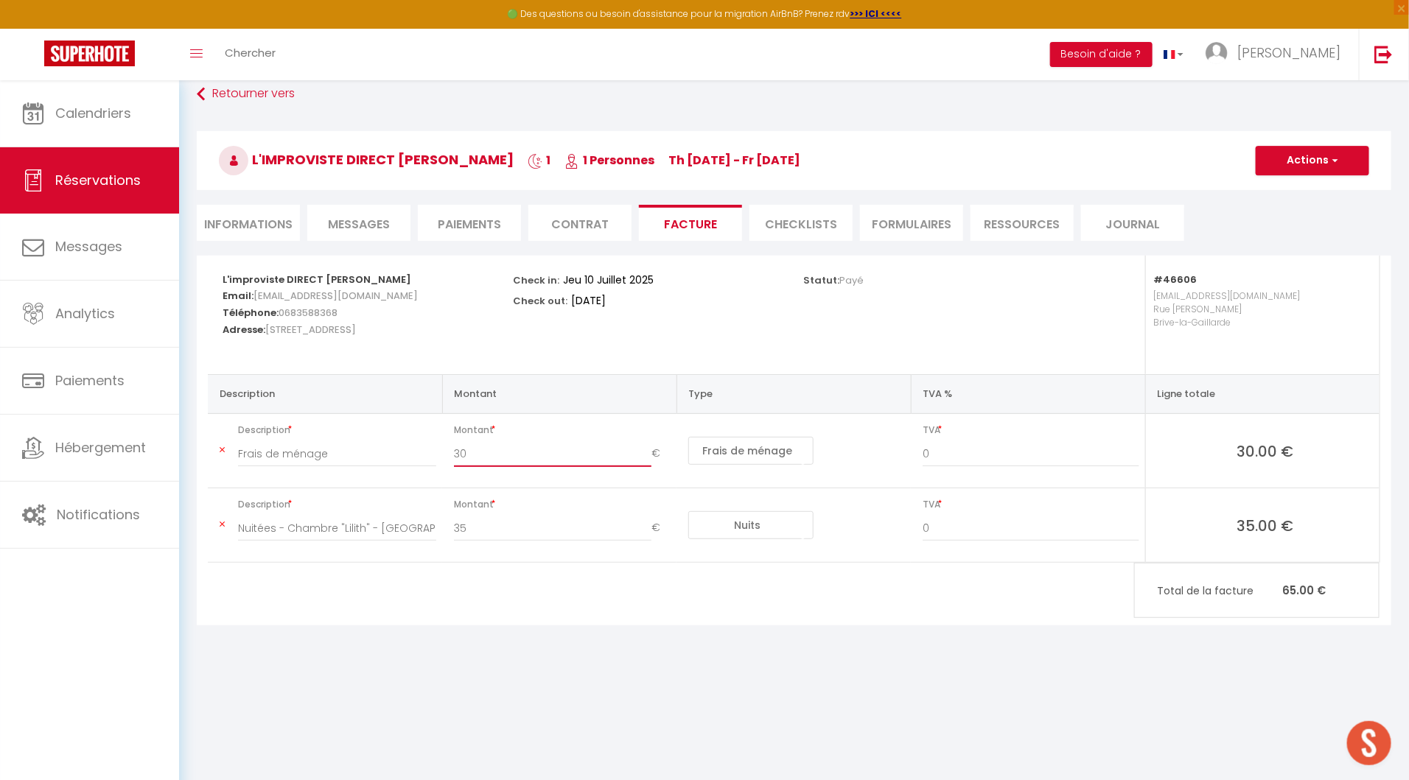
type input "30"
click at [1292, 162] on button "Actions" at bounding box center [1312, 160] width 113 height 29
click at [1290, 242] on link "Copier le lien" at bounding box center [1301, 250] width 124 height 19
click at [1290, 161] on button "Actions" at bounding box center [1312, 160] width 113 height 29
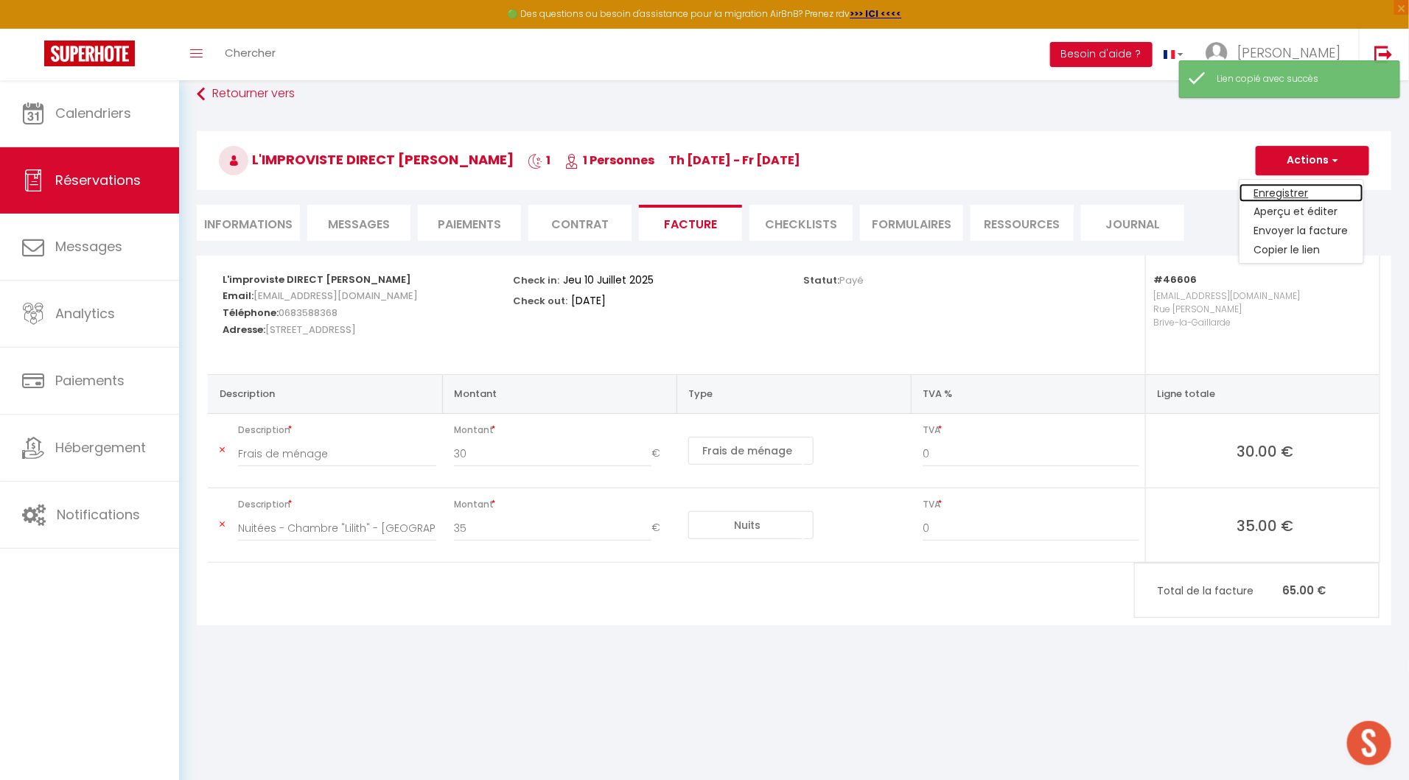
click at [1290, 187] on link "Enregistrer" at bounding box center [1301, 192] width 124 height 19
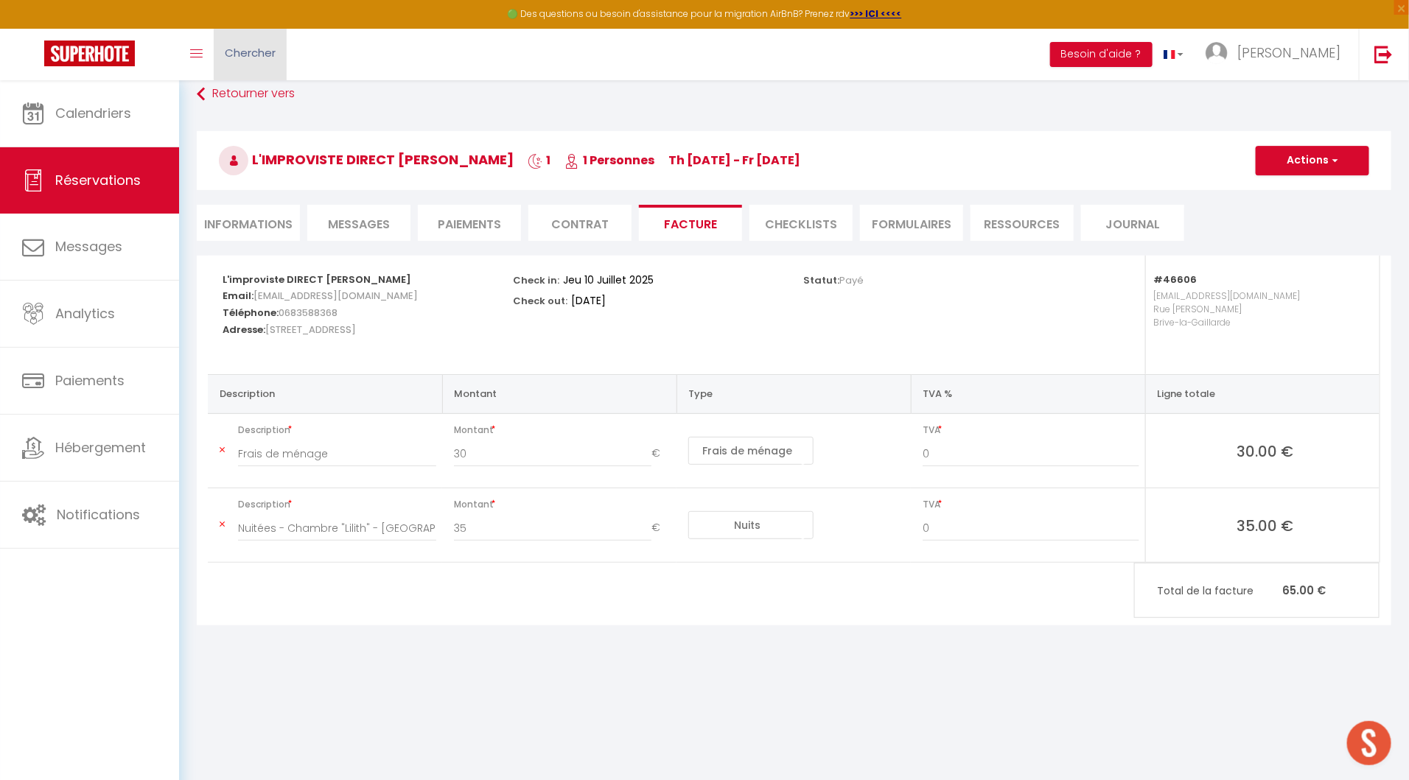
click at [267, 61] on link "Chercher" at bounding box center [250, 55] width 73 height 52
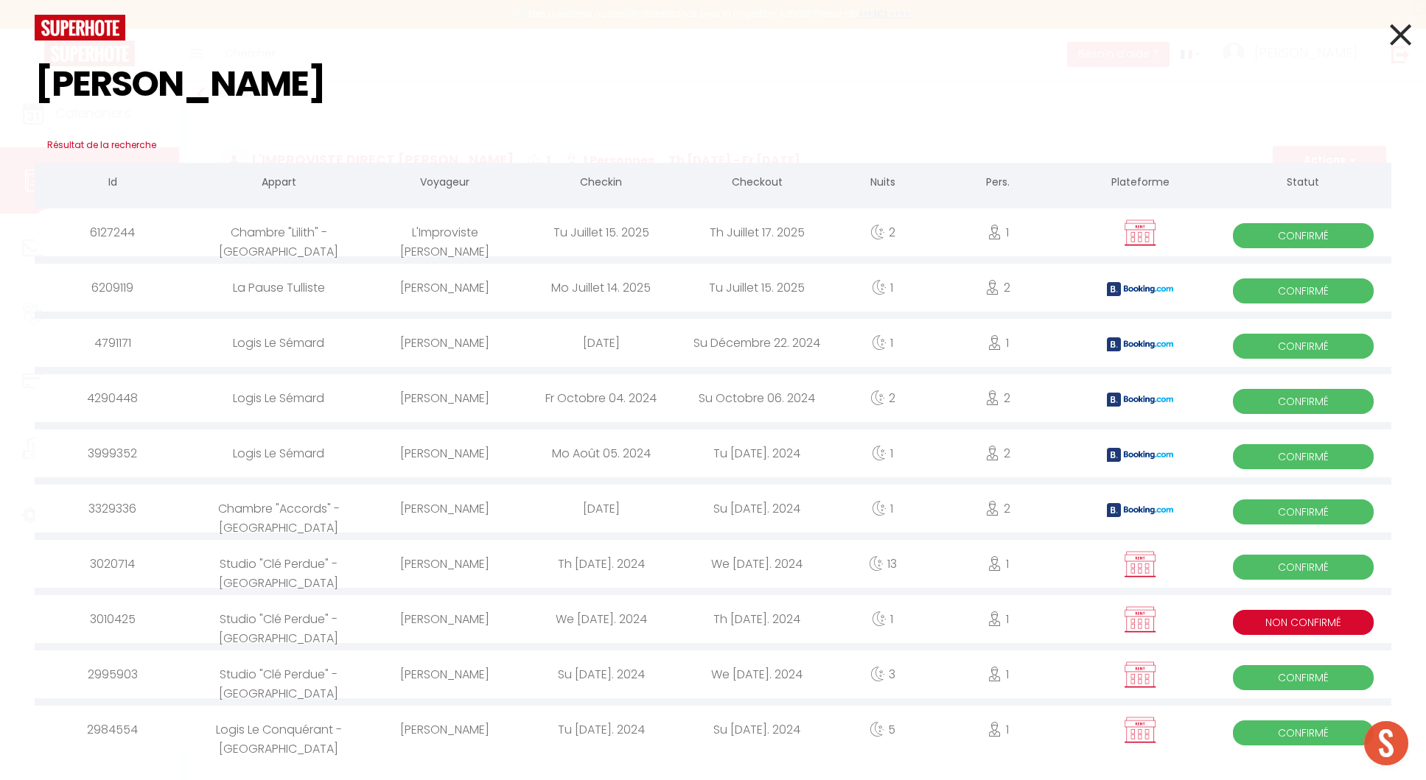
type input "denis"
click at [451, 234] on div "L'Improviste [PERSON_NAME]" at bounding box center [445, 233] width 156 height 48
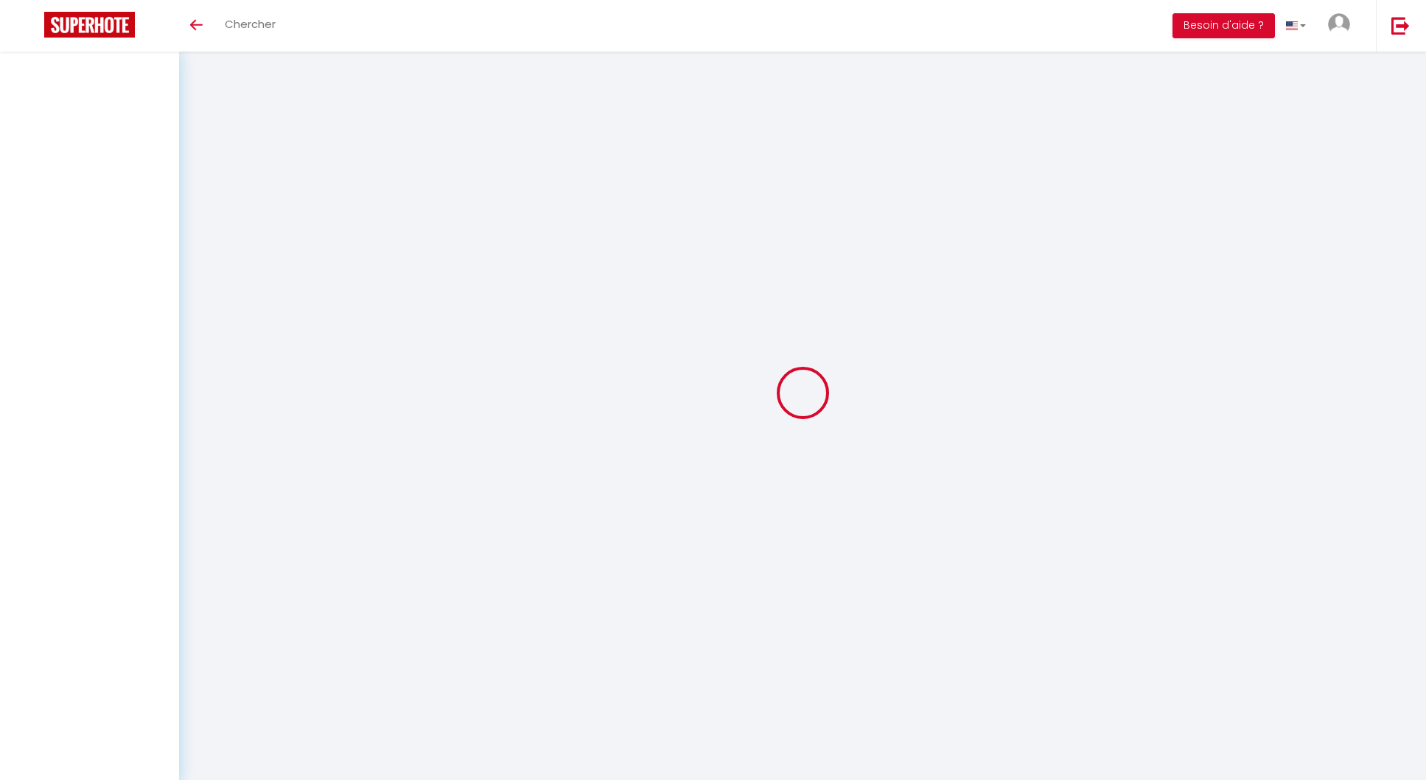
select select
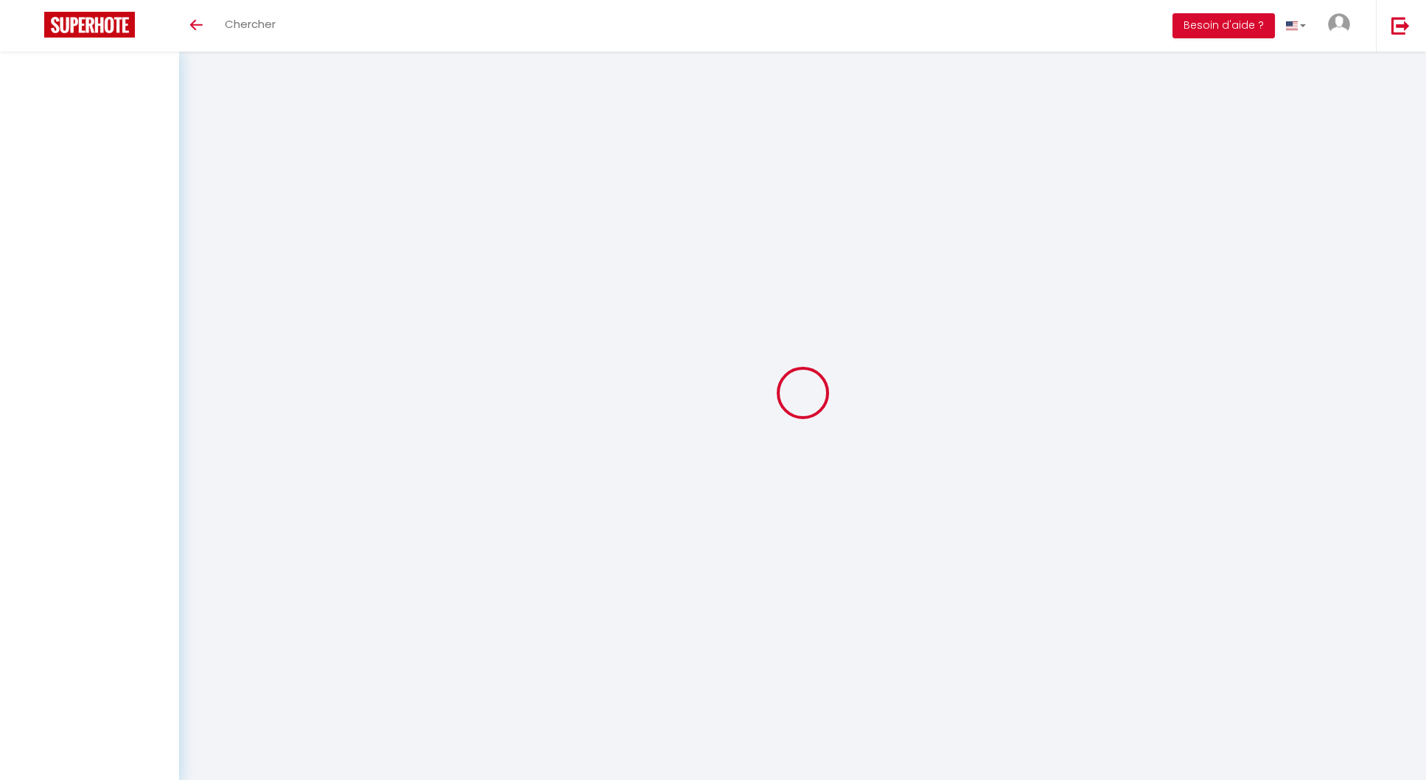
select select
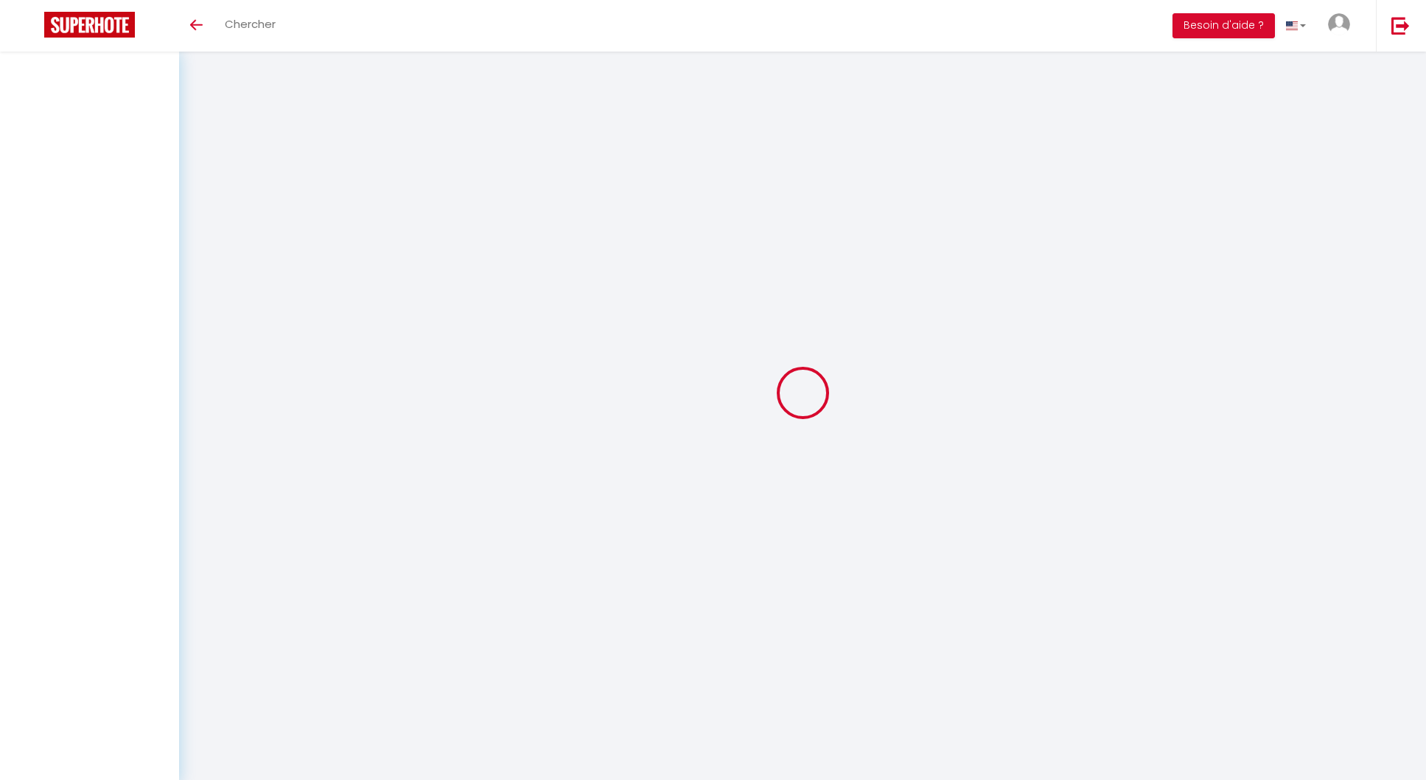
checkbox input "false"
select select
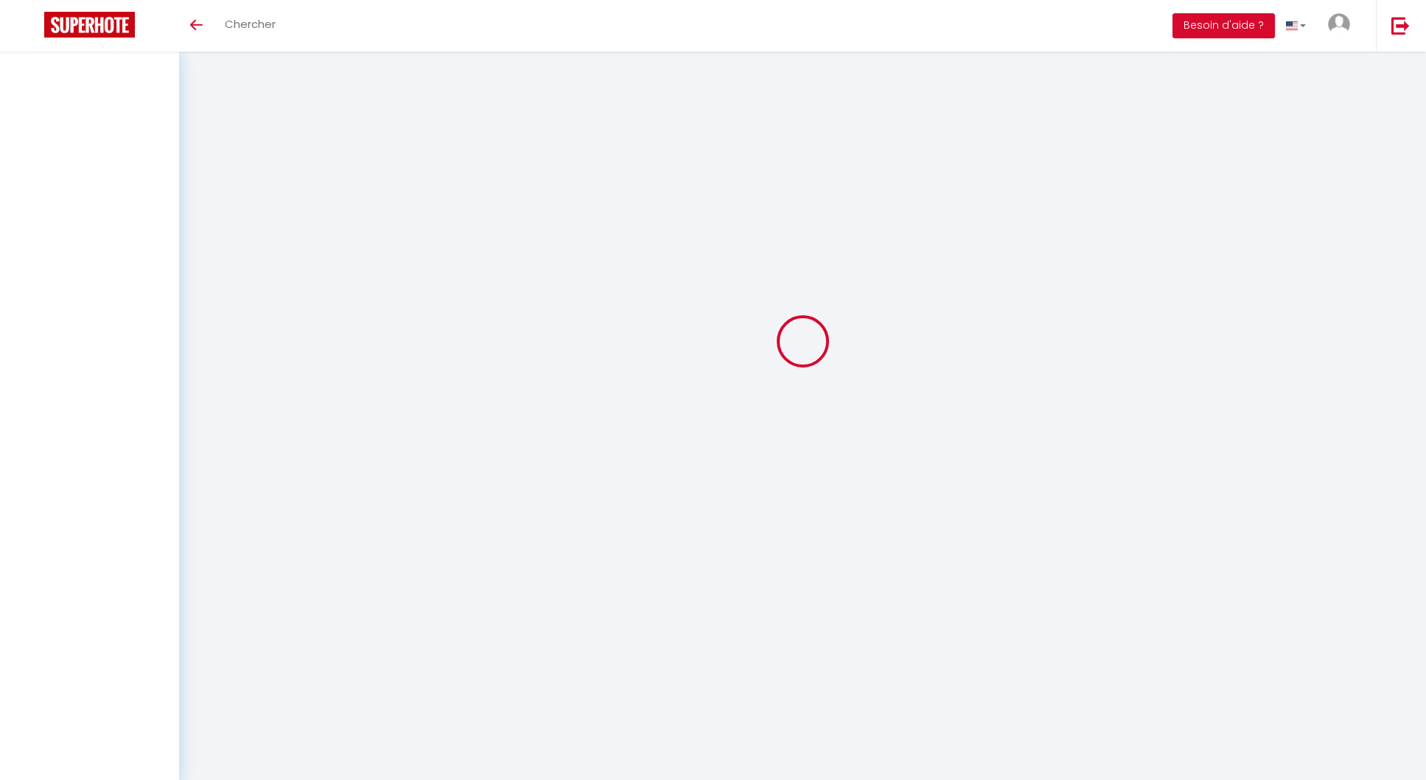
select select
checkbox input "false"
select select
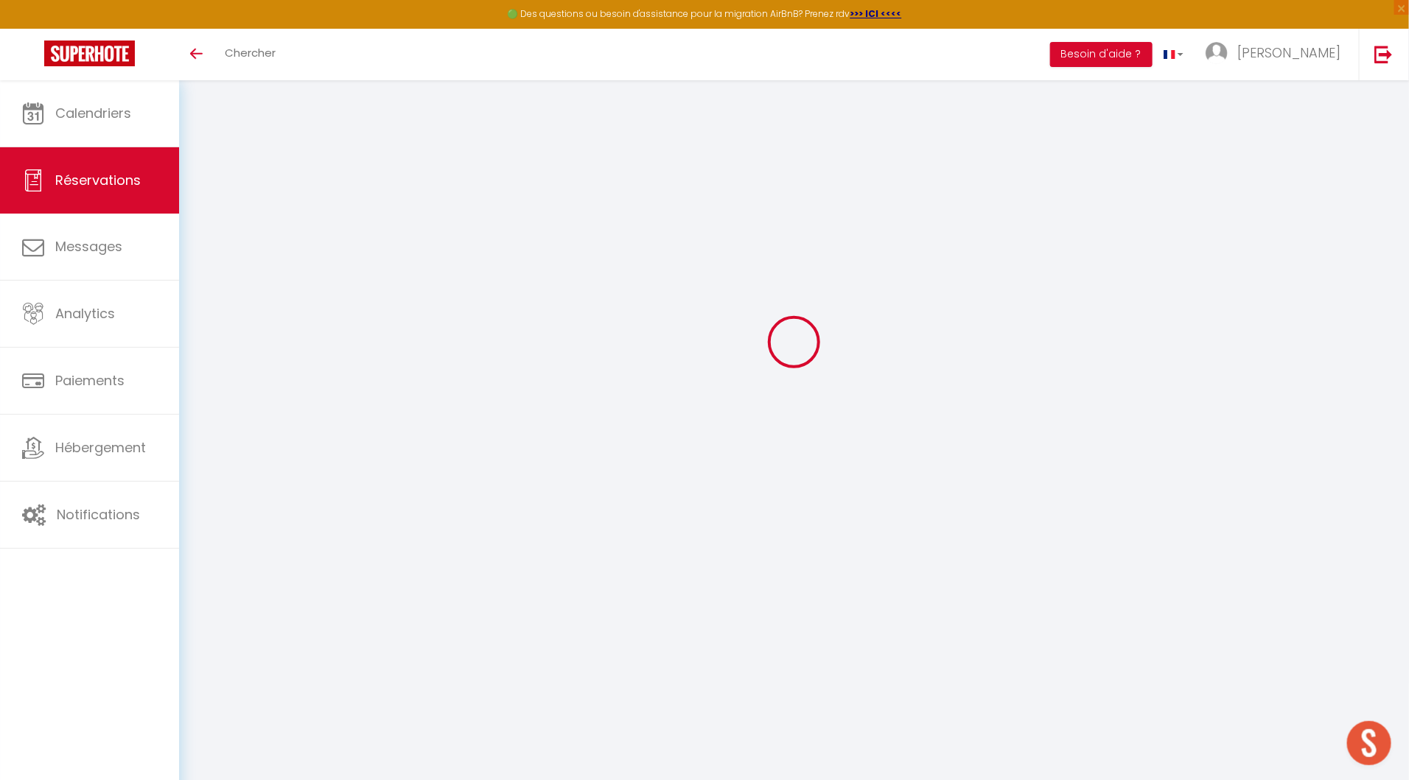
type input "L'Improviste"
type input "Denis"
type input "[EMAIL_ADDRESS][DOMAIN_NAME]"
type input "0683588368"
type input "19100"
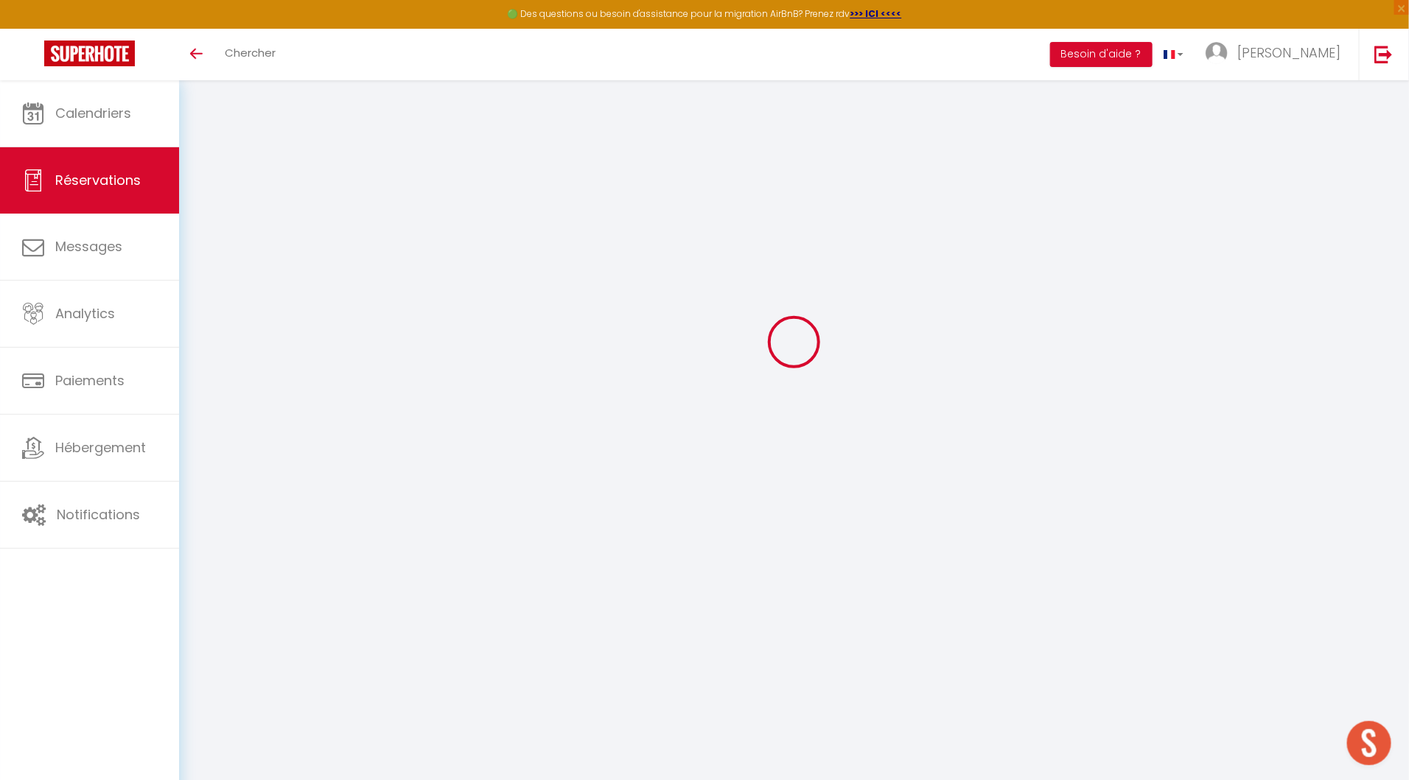
type input "[STREET_ADDRESS]"
type input "BRIVE-LA-GAILLARDE"
select select "FR"
type input "15"
select select "46606"
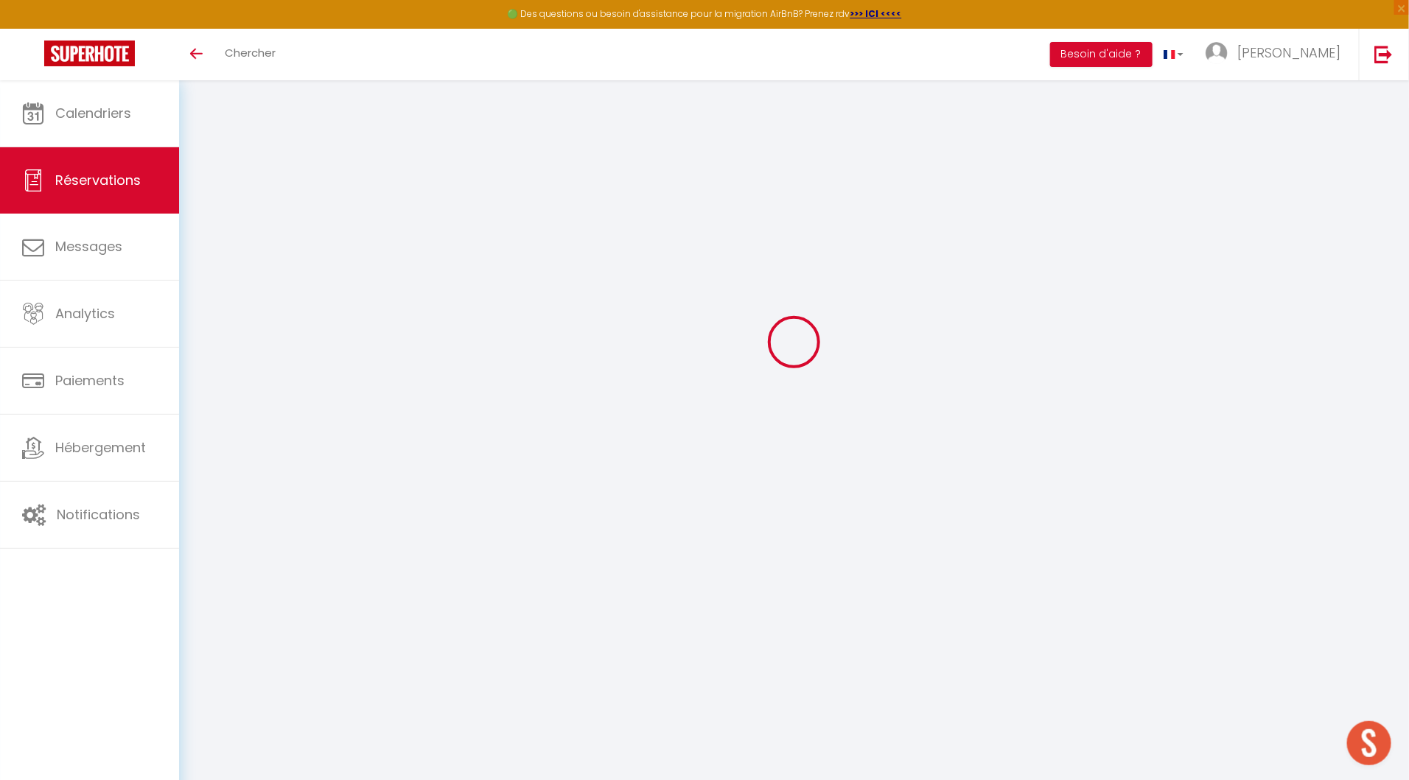
select select "1"
type input "[DATE] Juillet 2025"
select select
type input "Jeu 17 Juillet 2025"
select select
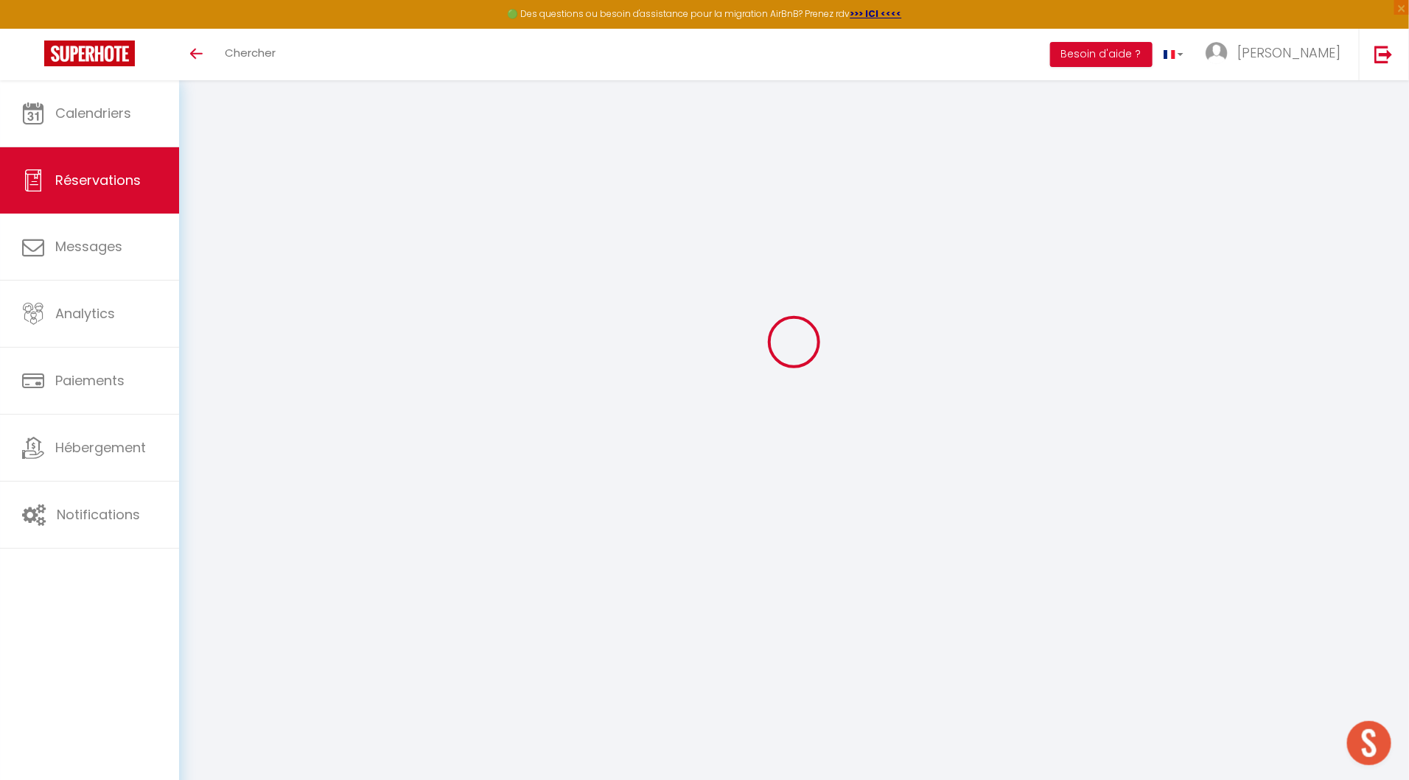
type input "1"
select select "12"
select select "14"
type input "70"
checkbox input "true"
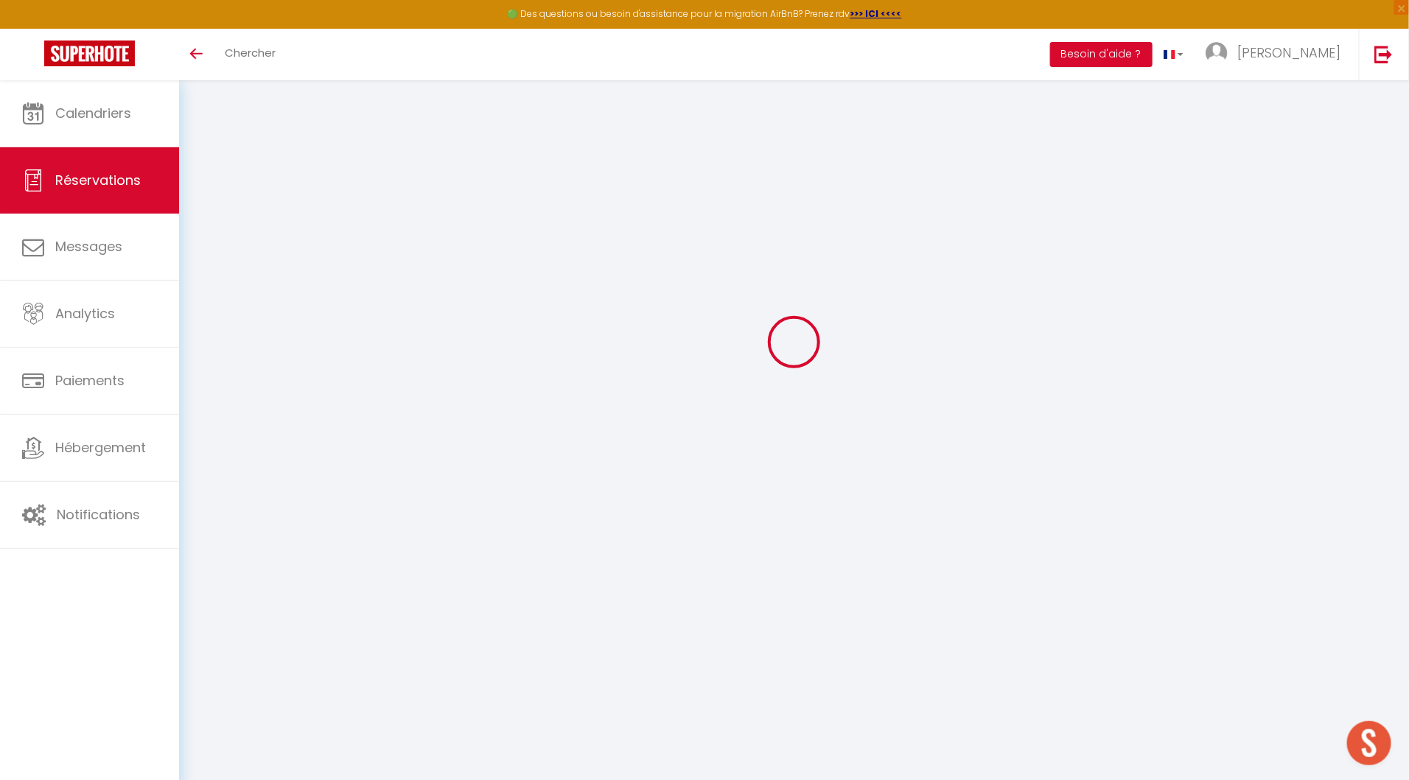
type input "0"
type input "15"
type input "10"
type input "0"
select select
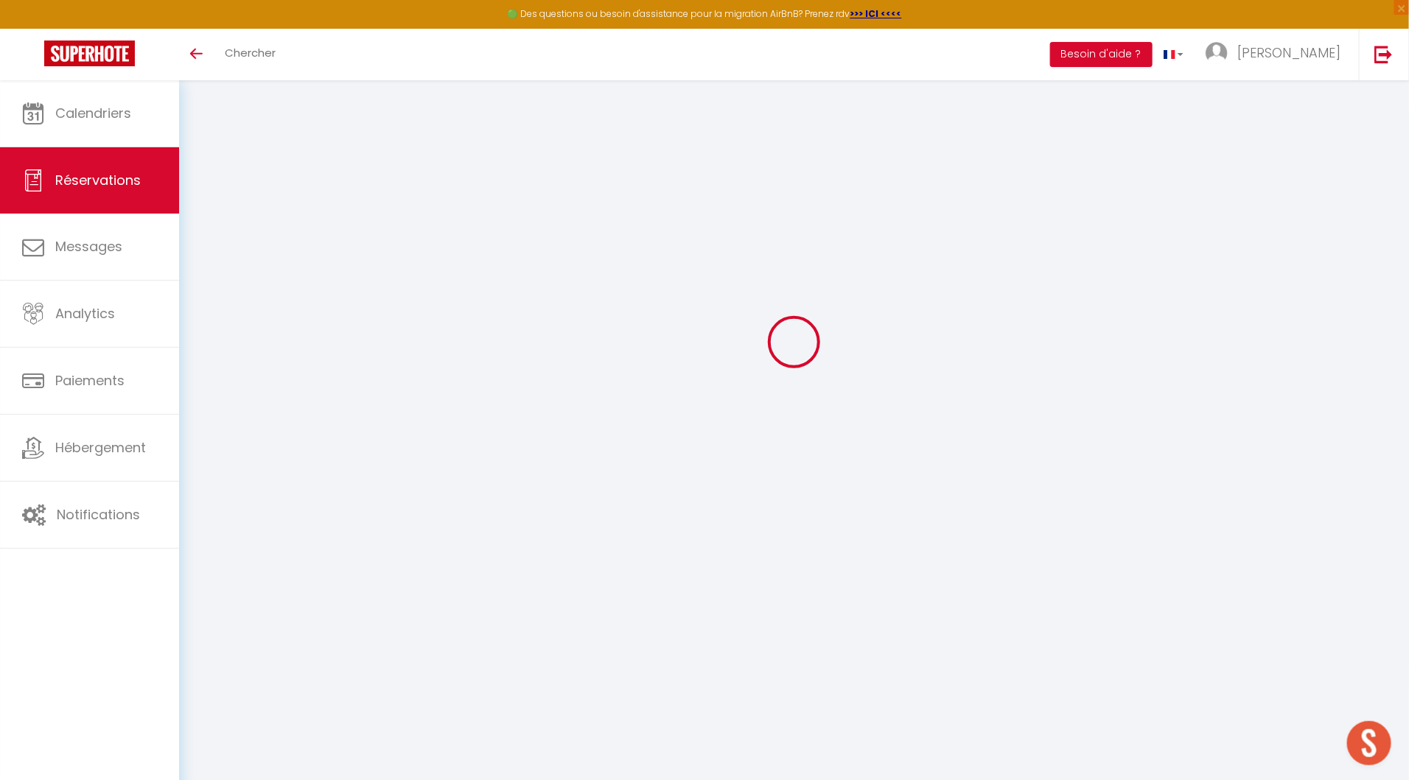
select select
checkbox input "true"
select select "cleaning"
select select
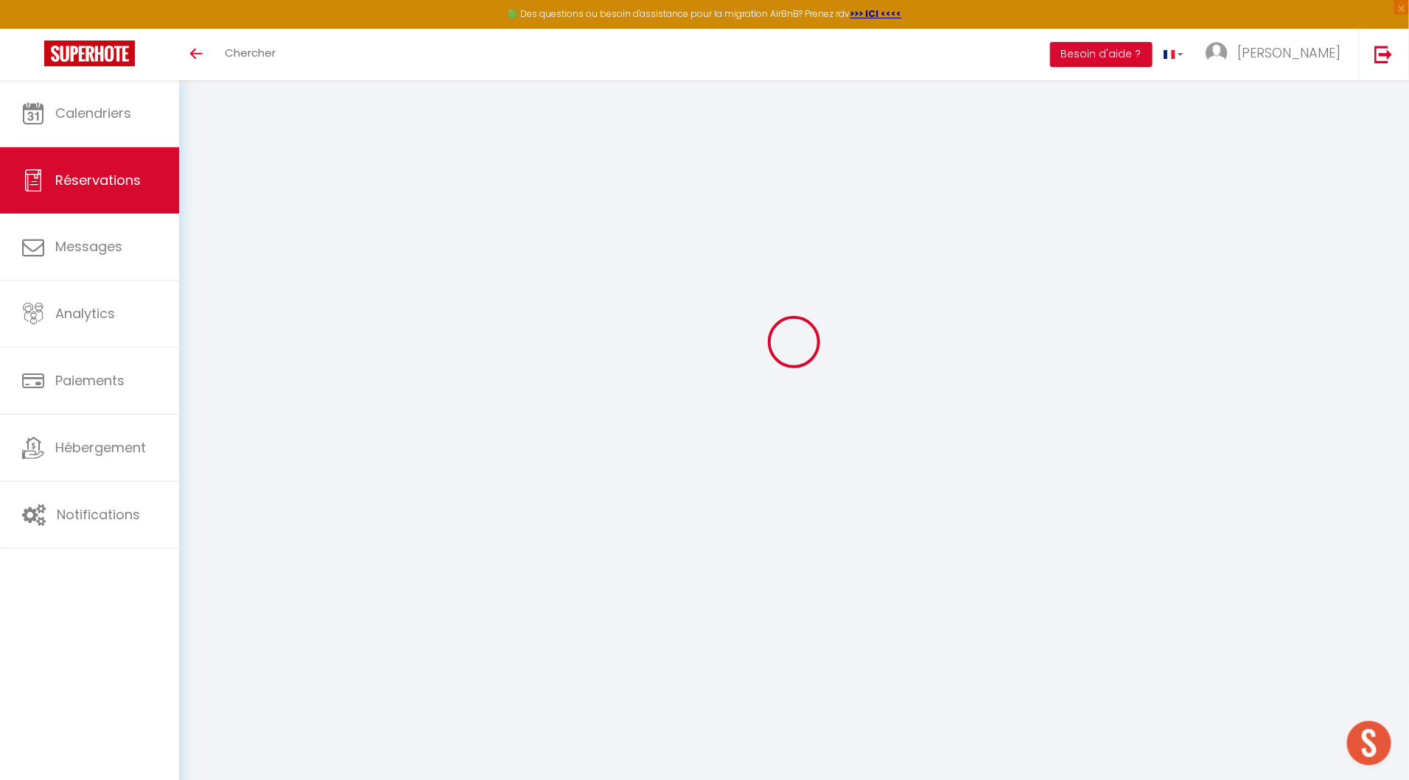
checkbox input "true"
select select
checkbox input "true"
type input "15"
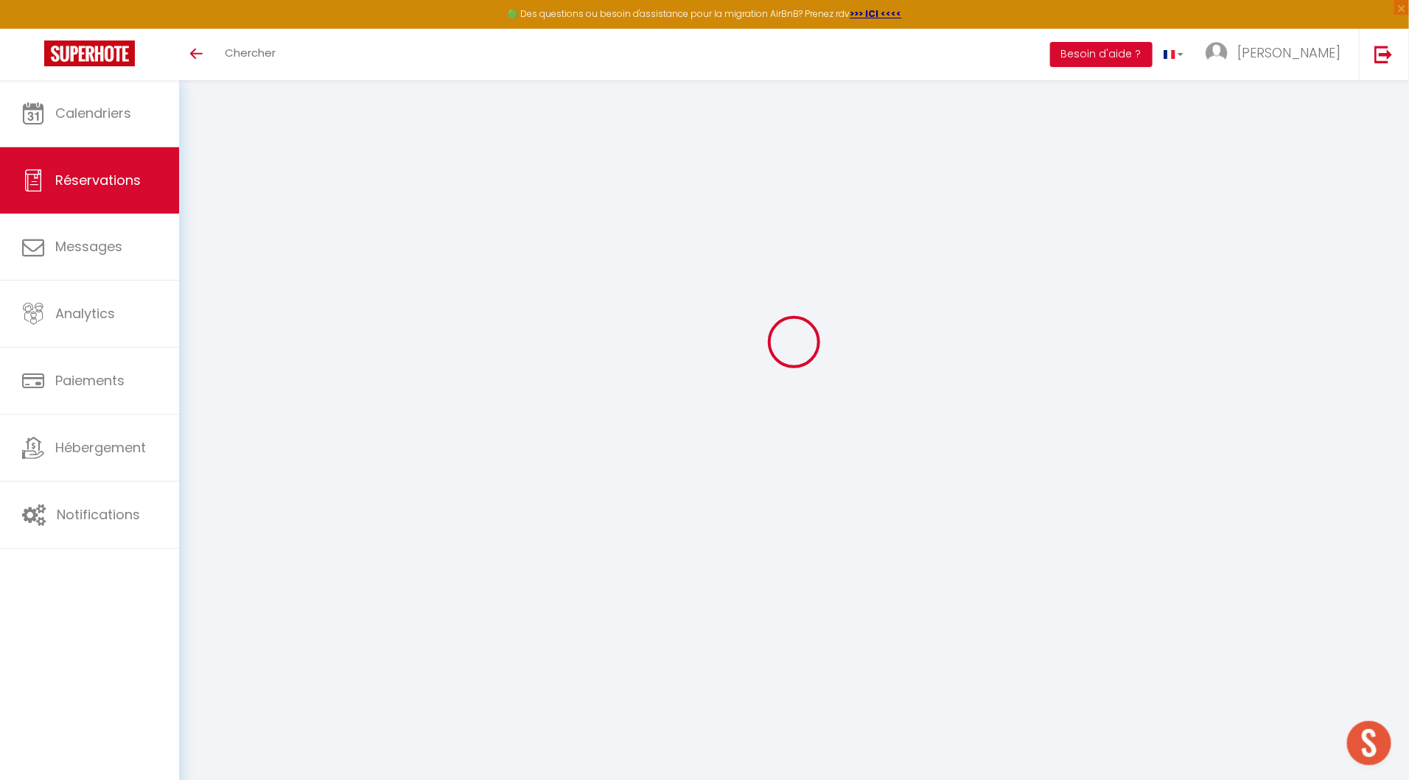
select select
checkbox input "true"
select select "16:00"
select select "10:00"
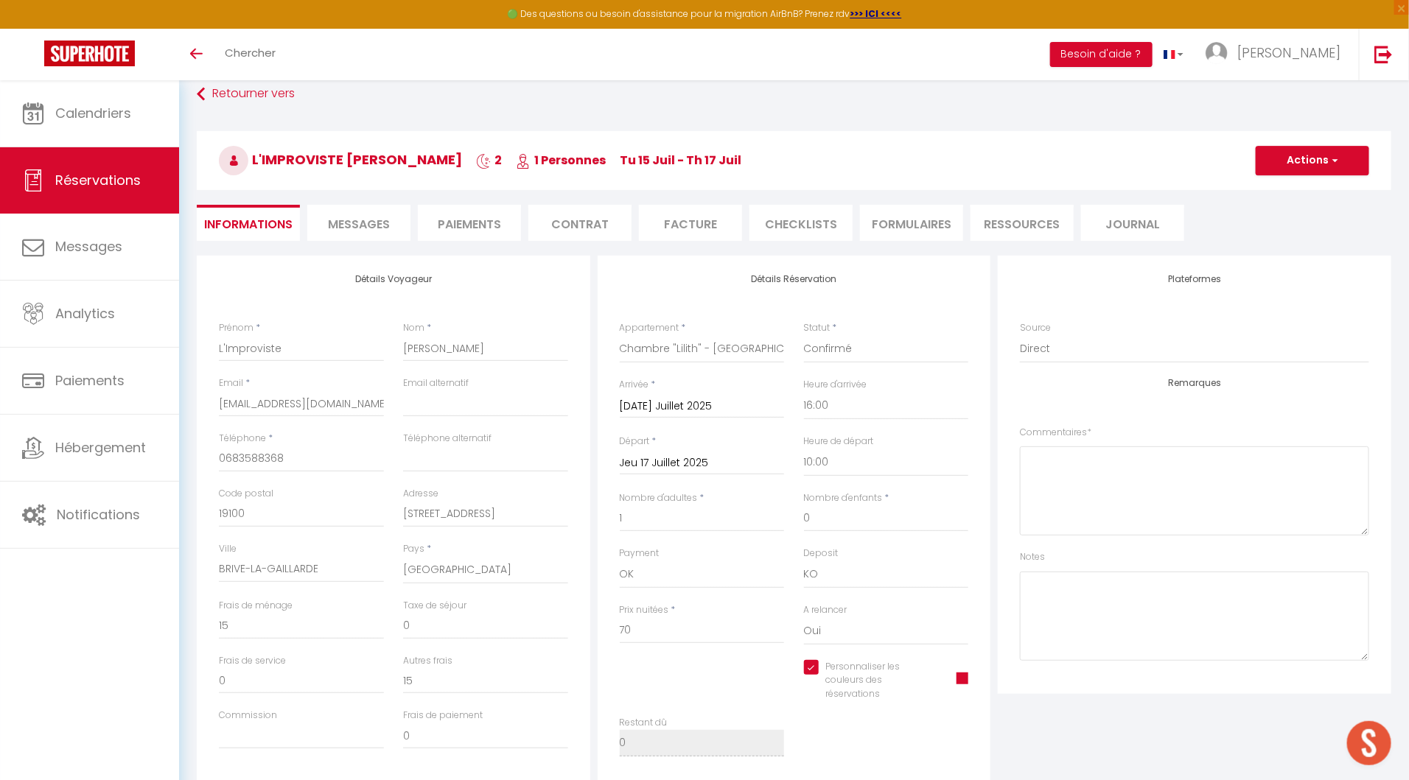
click at [710, 223] on li "Facture" at bounding box center [690, 223] width 103 height 36
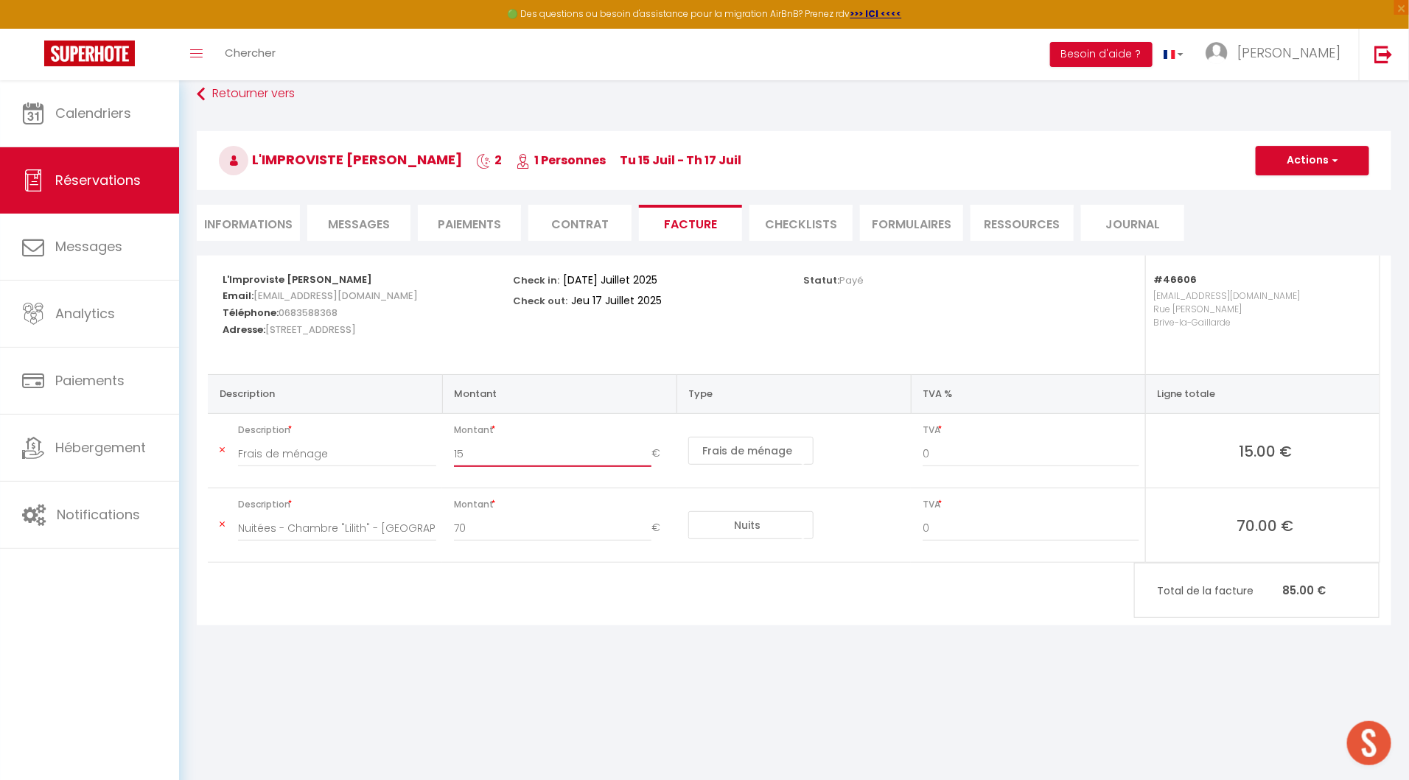
drag, startPoint x: 480, startPoint y: 455, endPoint x: 407, endPoint y: 455, distance: 73.7
click at [407, 455] on tr "Description Frais de ménage Montant 15 € Nuits Frais de ménage Taxe de séjour A…" at bounding box center [794, 451] width 1172 height 74
type input "0"
type input "30"
click at [1287, 155] on button "Actions" at bounding box center [1312, 160] width 113 height 29
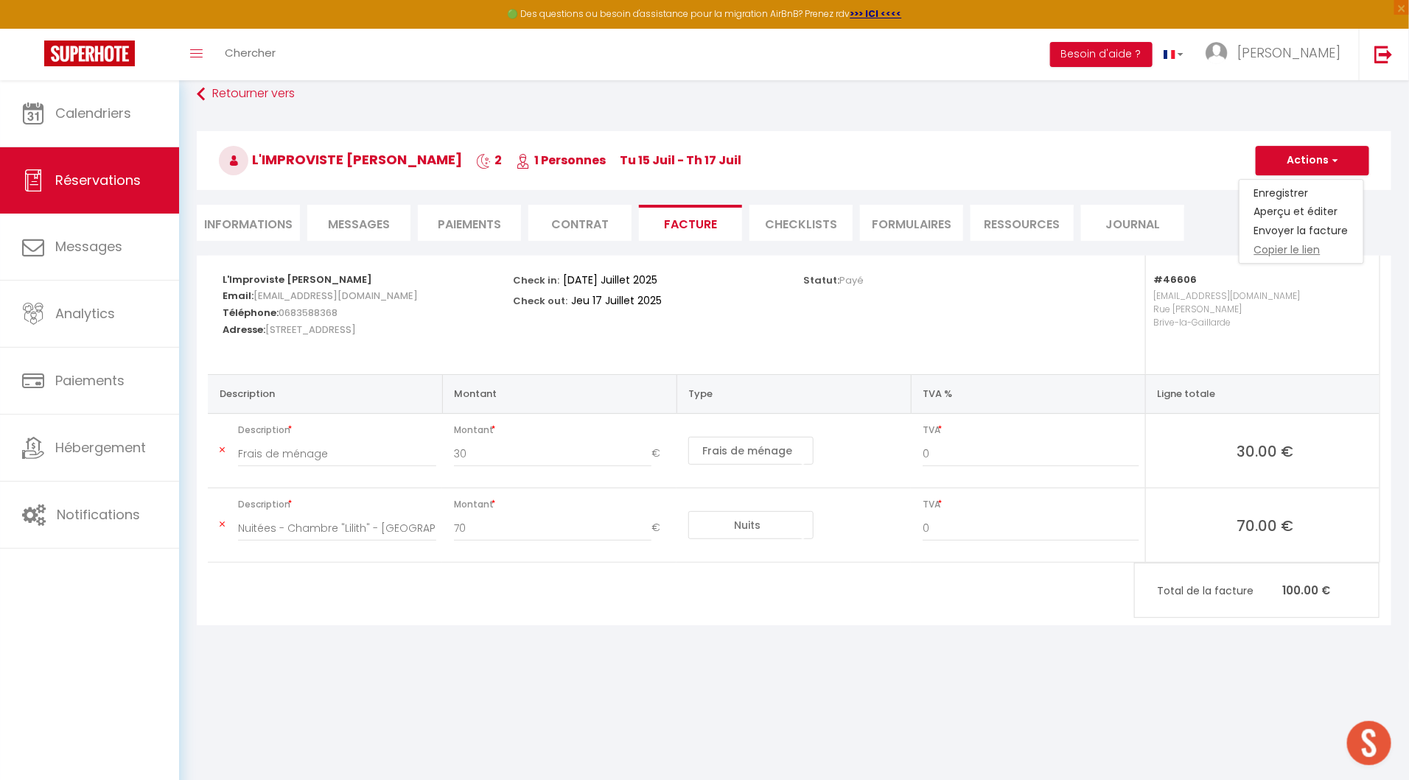
click at [1279, 252] on link "Copier le lien" at bounding box center [1301, 250] width 124 height 19
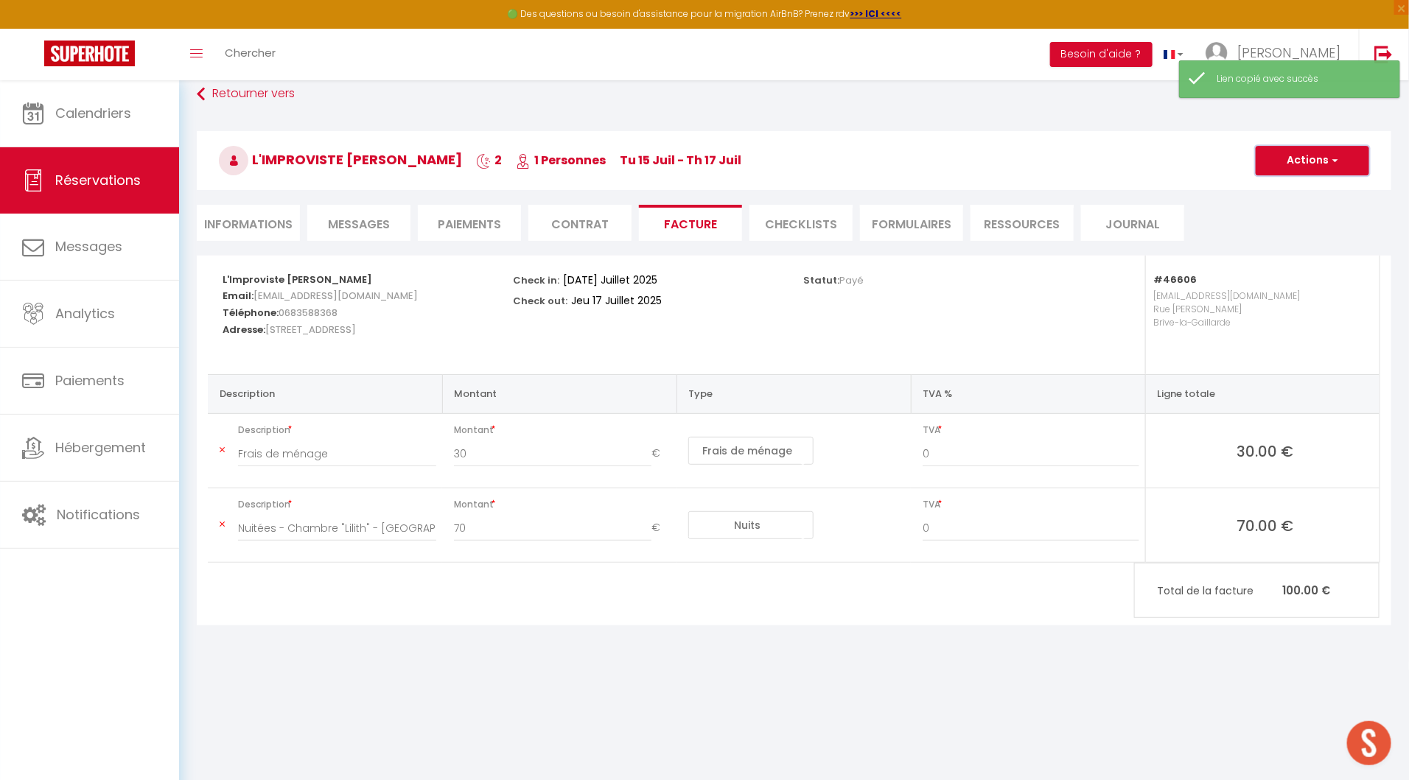
click at [1301, 161] on button "Actions" at bounding box center [1312, 160] width 113 height 29
click at [1300, 186] on link "Enregistrer" at bounding box center [1301, 192] width 124 height 19
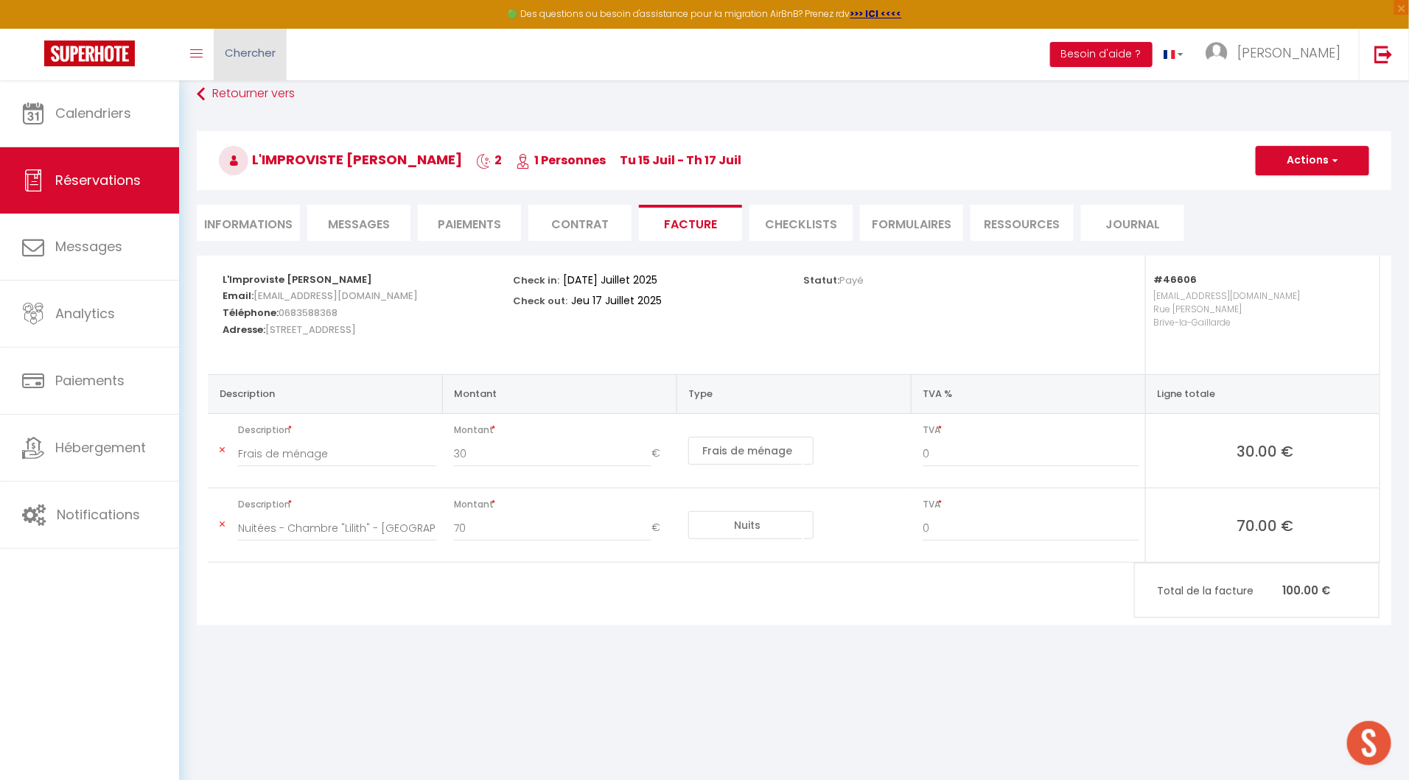
click at [254, 58] on span "Chercher" at bounding box center [250, 52] width 51 height 15
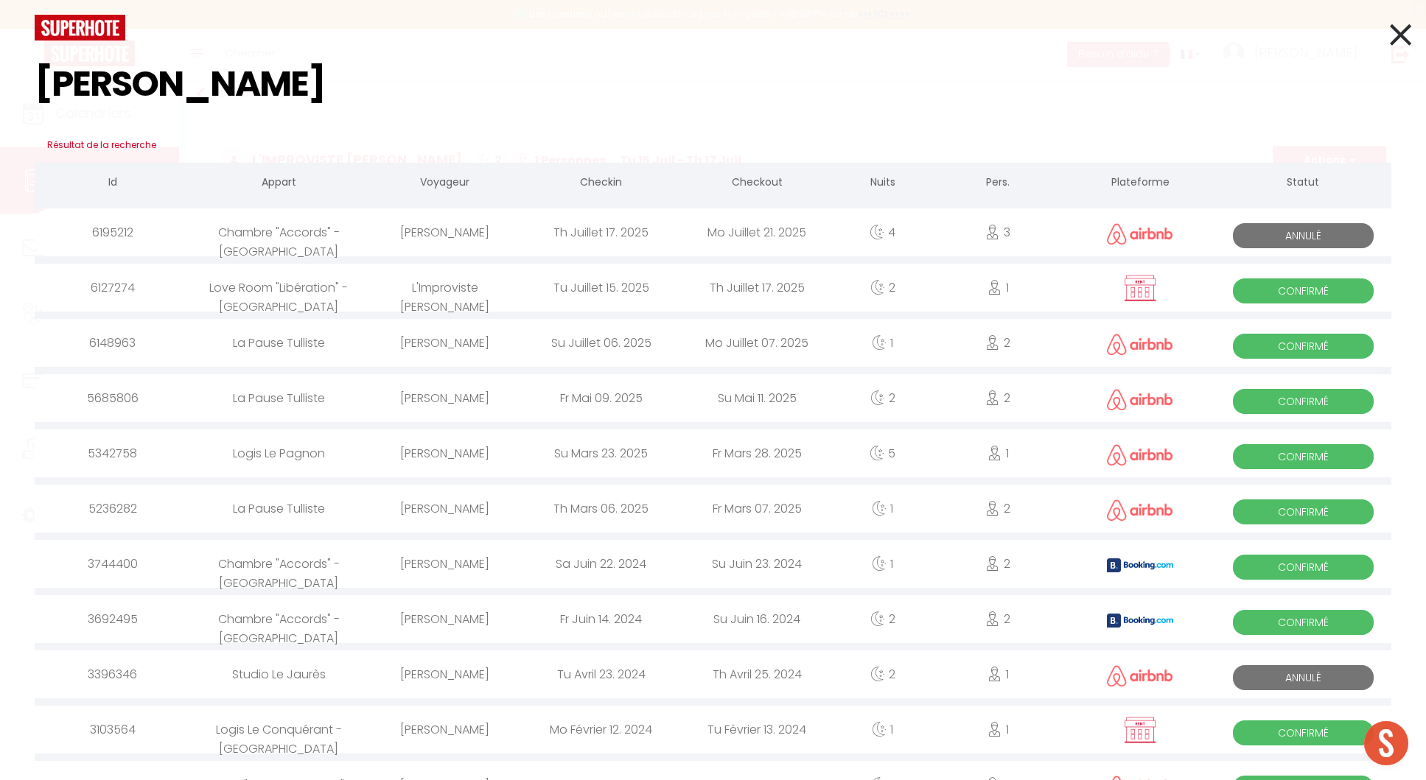
type input "paul"
click at [417, 290] on div "L'Improviste [PERSON_NAME]" at bounding box center [445, 288] width 156 height 48
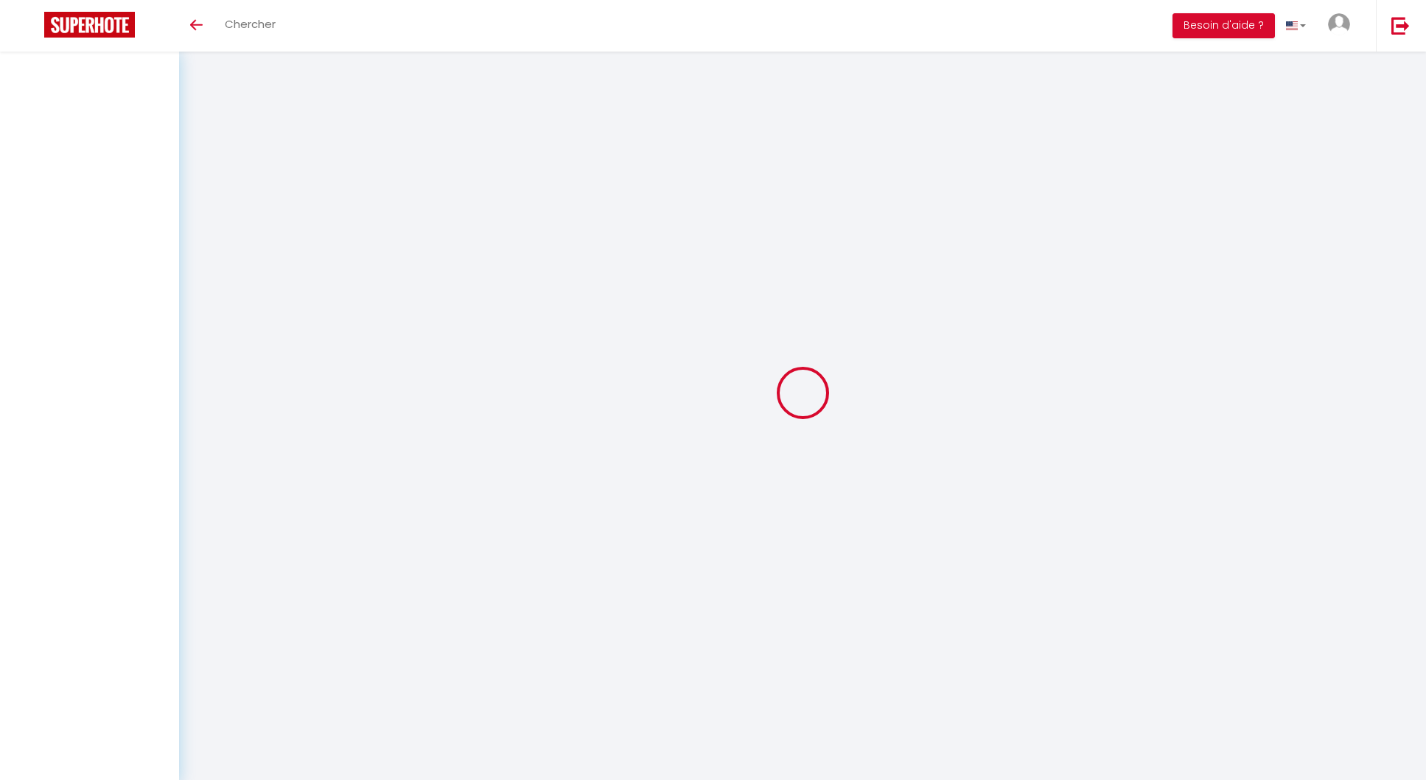
select select
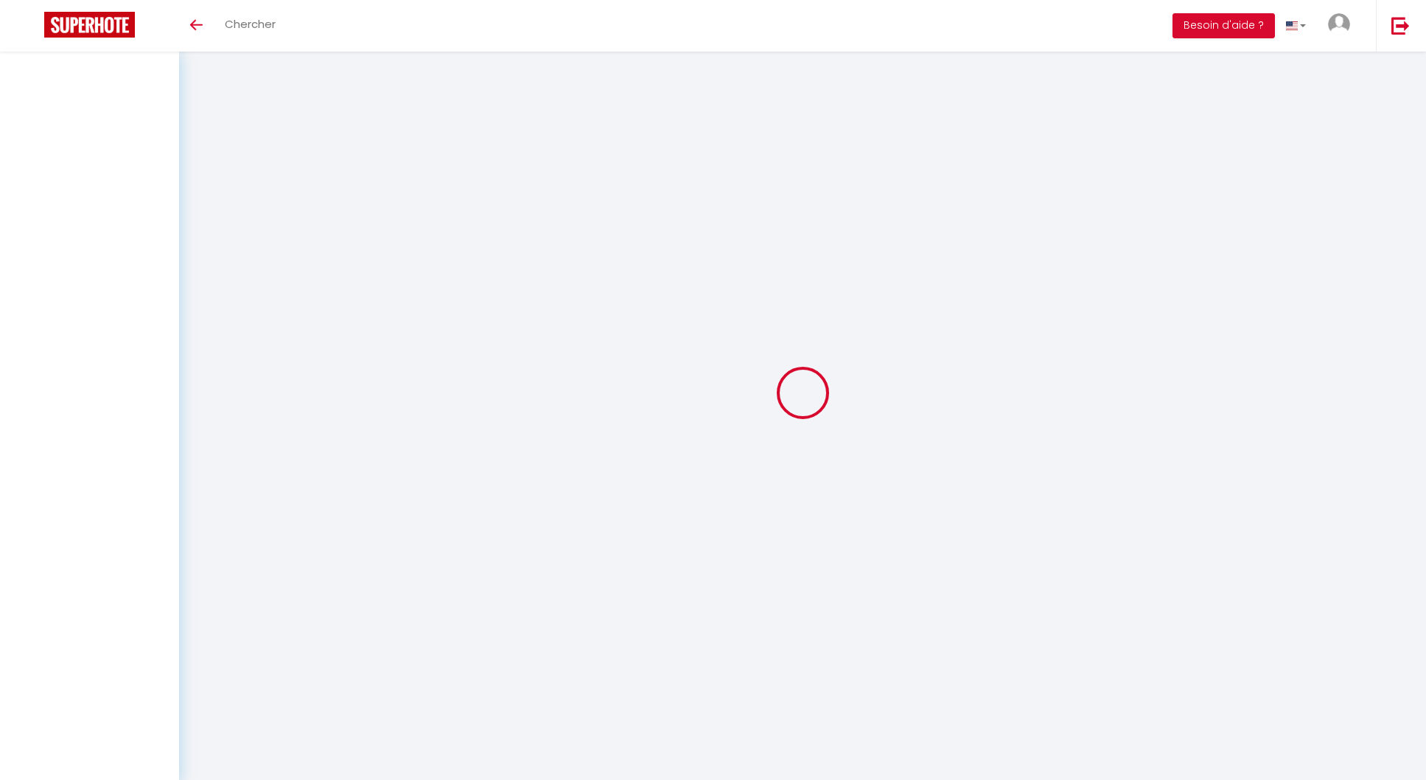
select select
checkbox input "false"
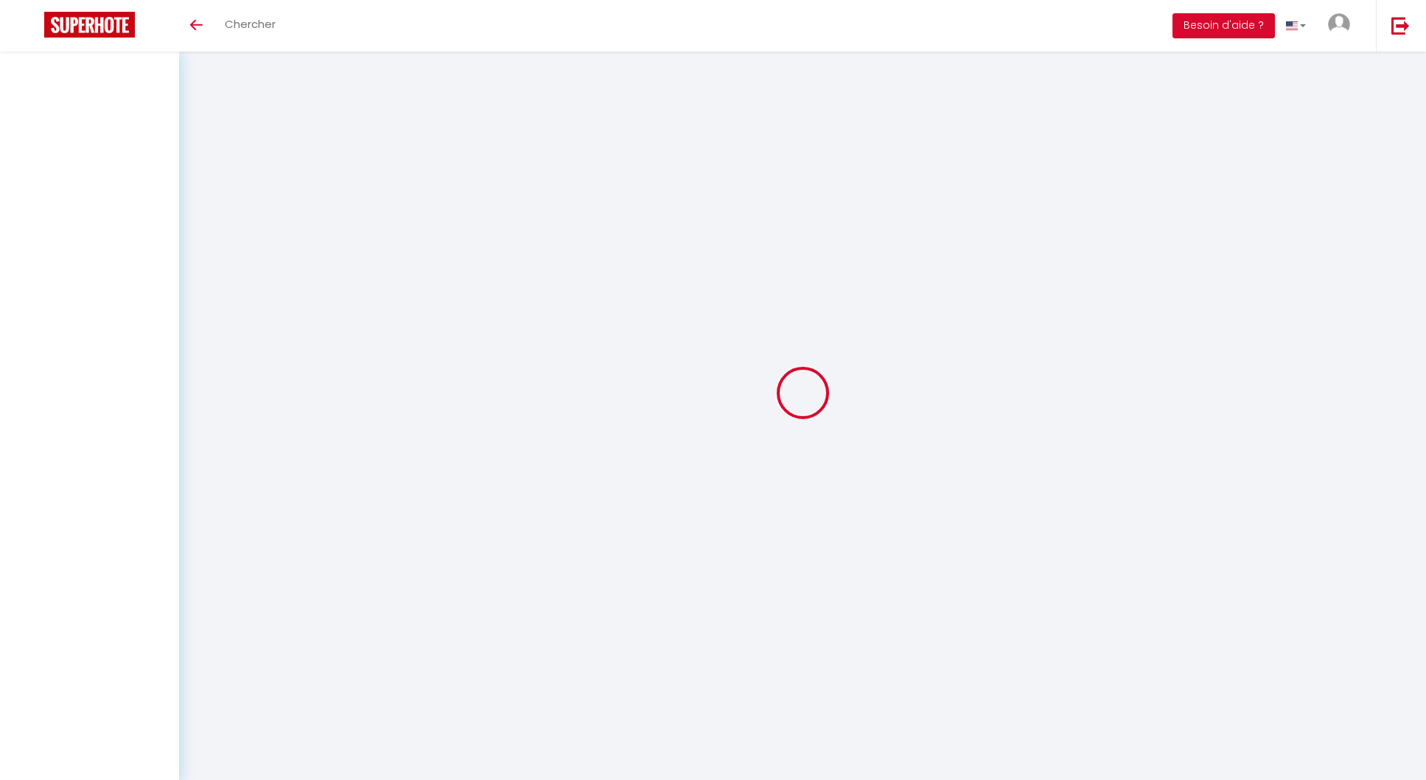
select select
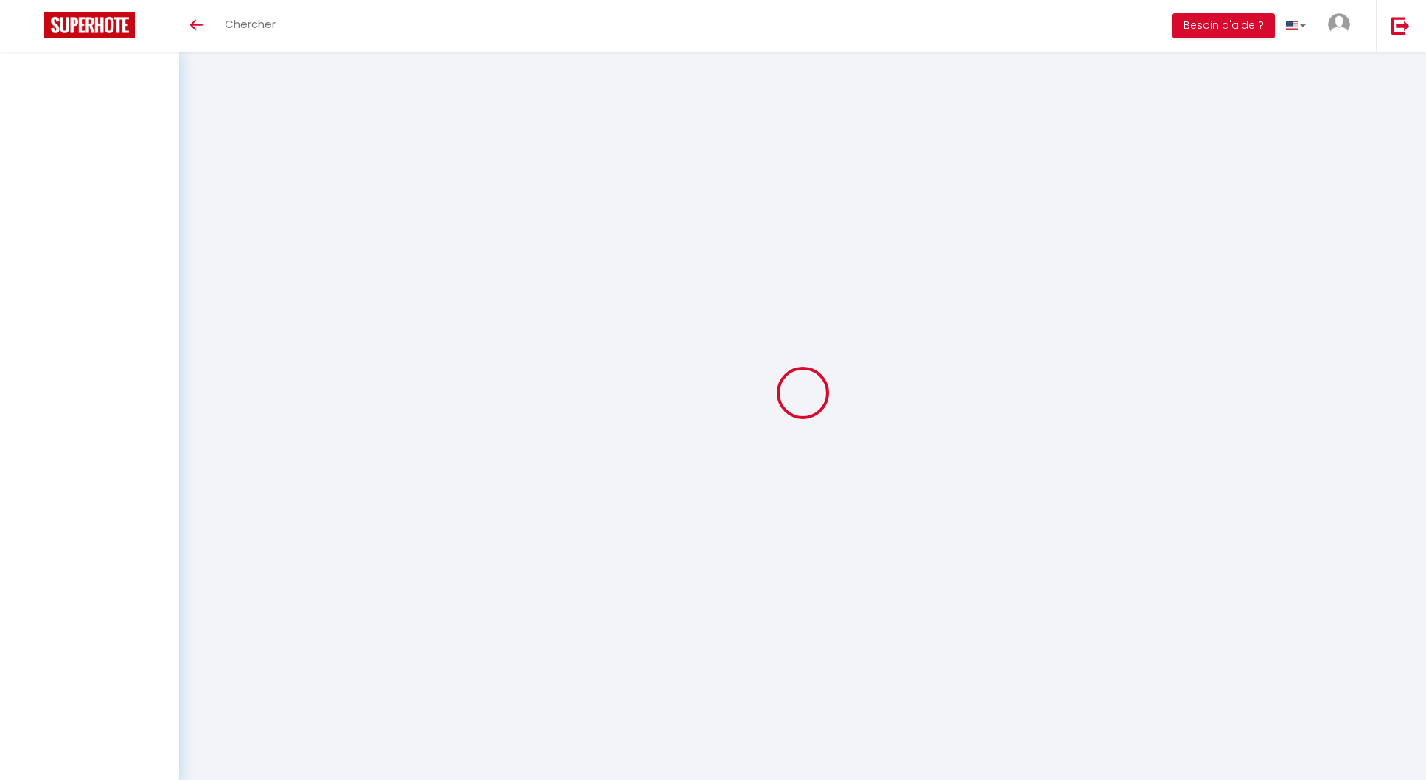
select select
checkbox input "false"
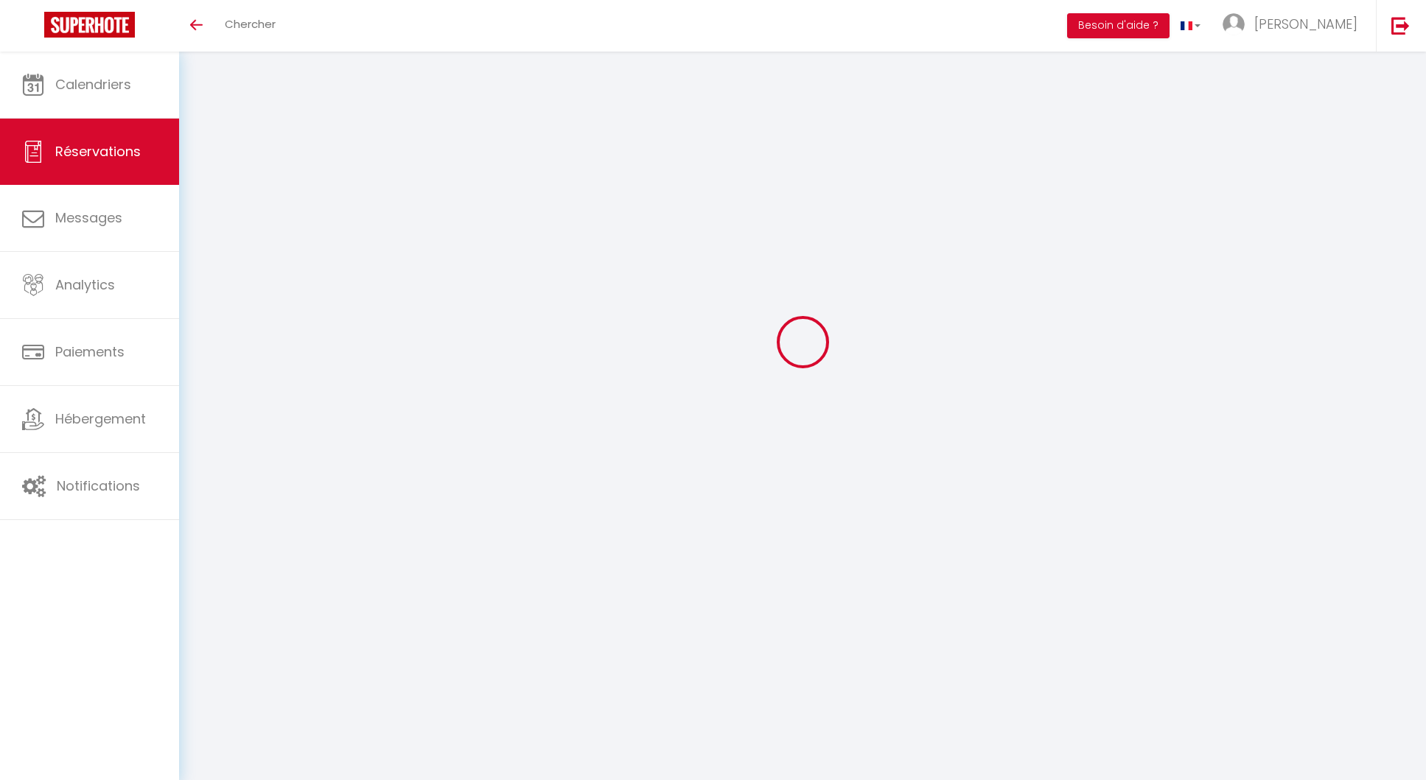
select select
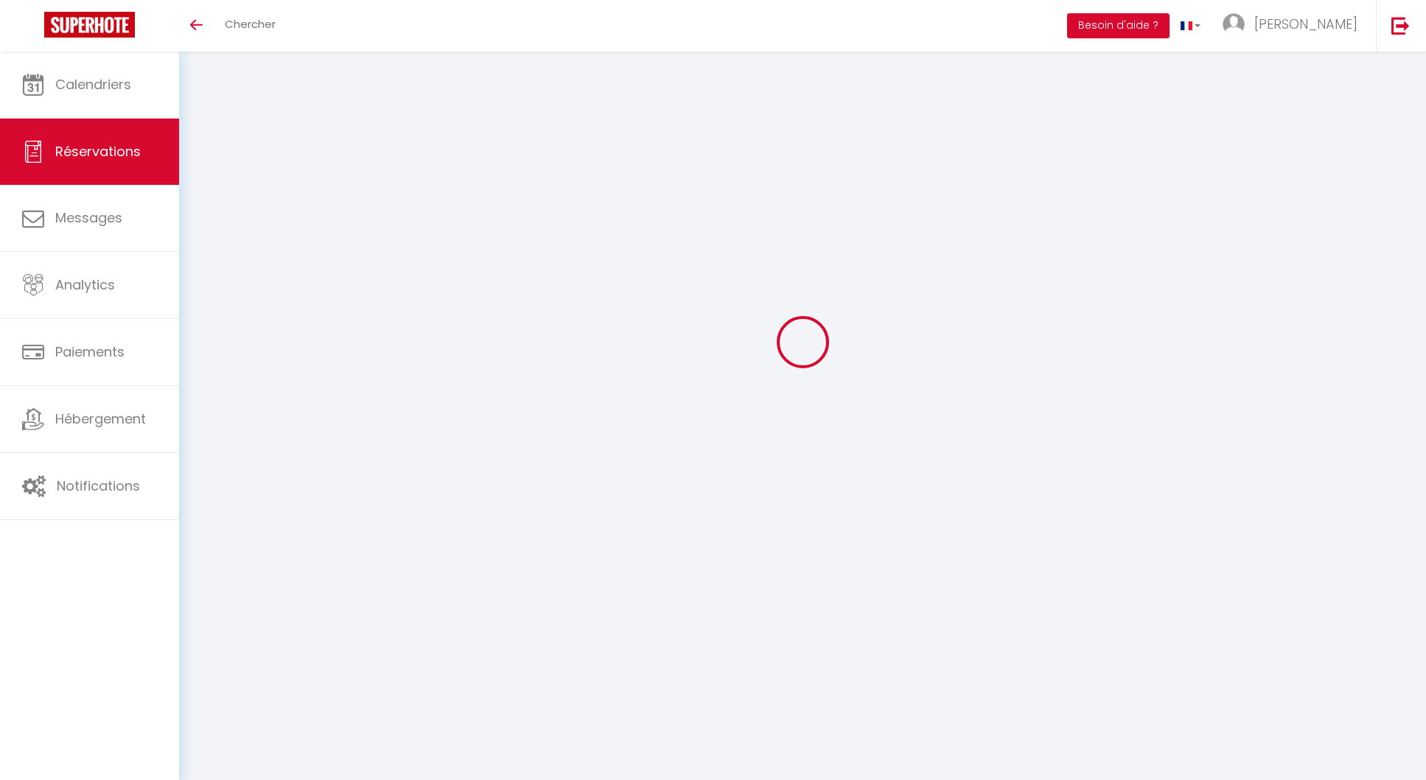
select select
checkbox input "false"
select select
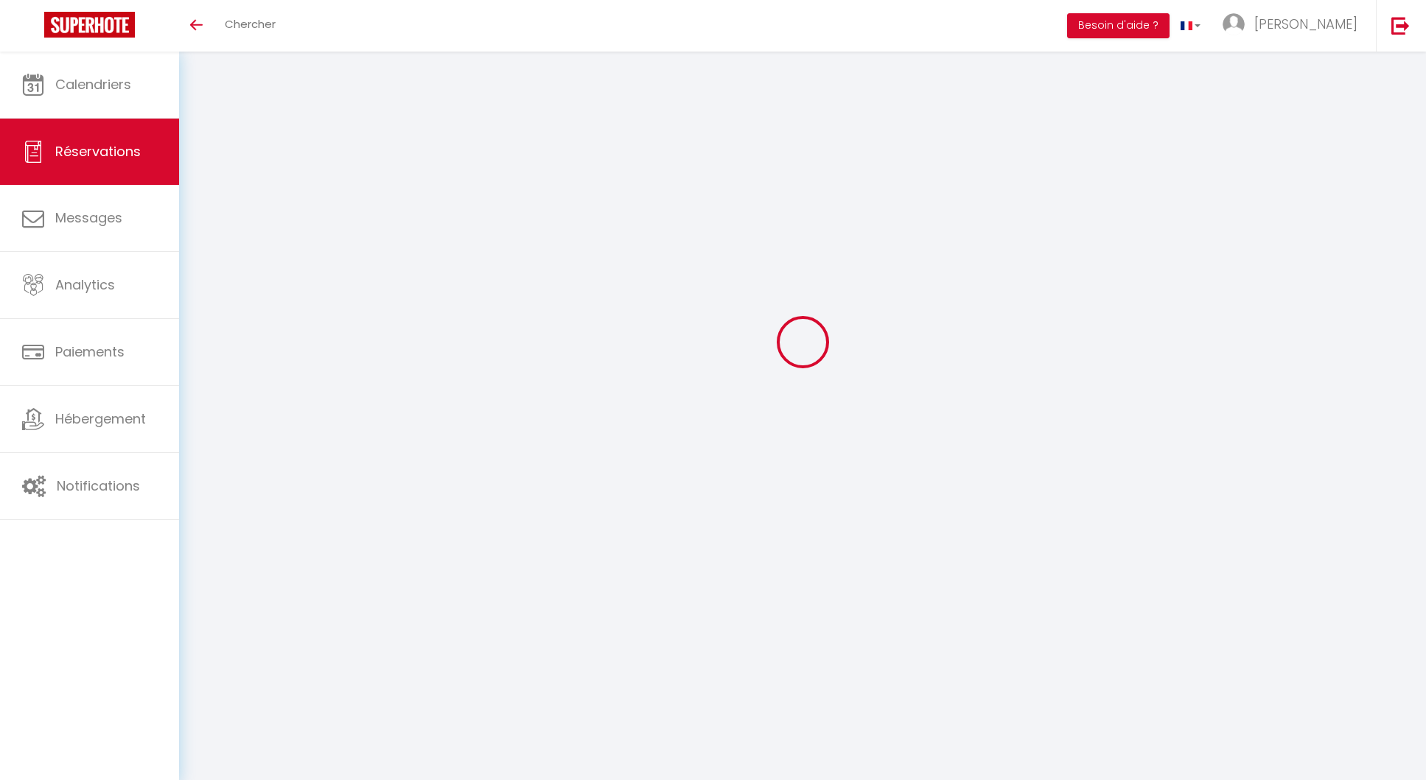
select select
checkbox input "false"
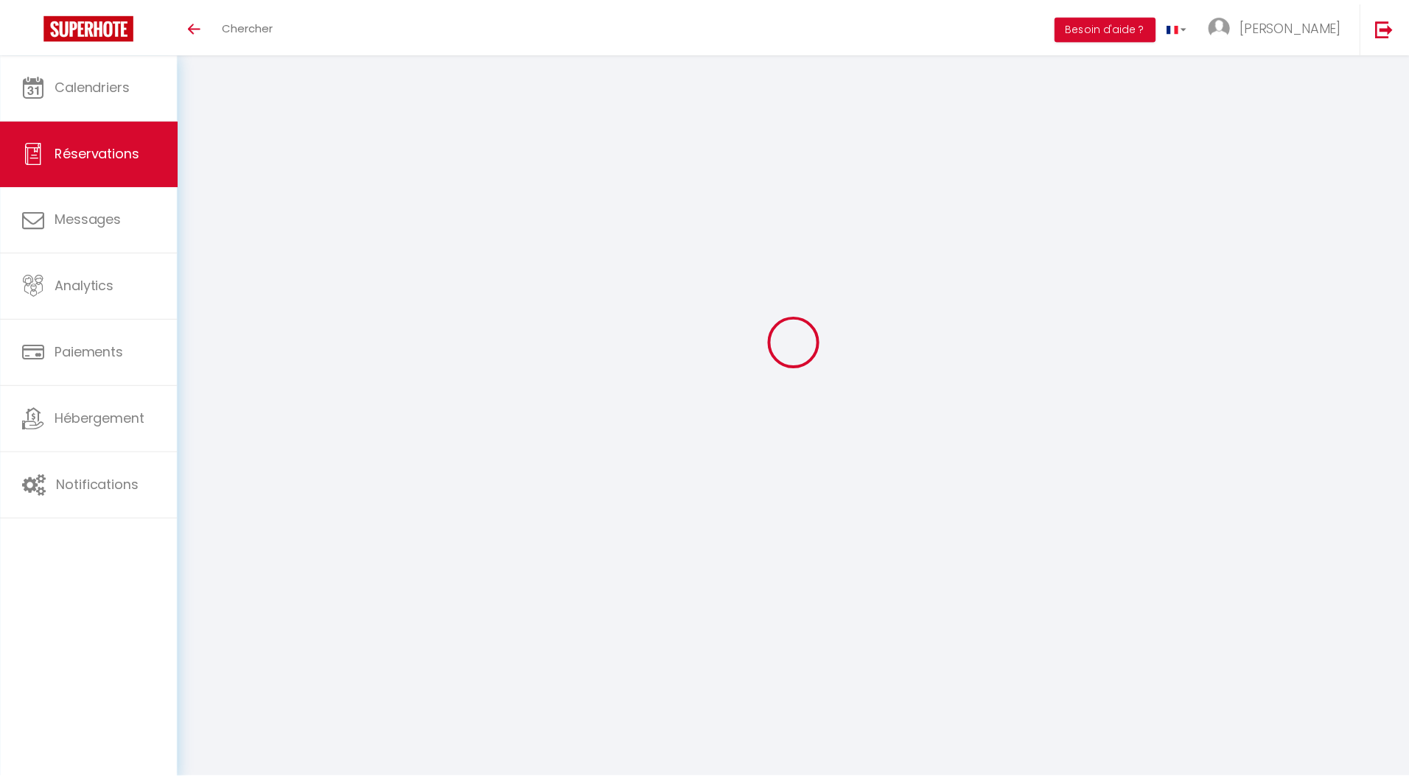
scroll to position [80, 0]
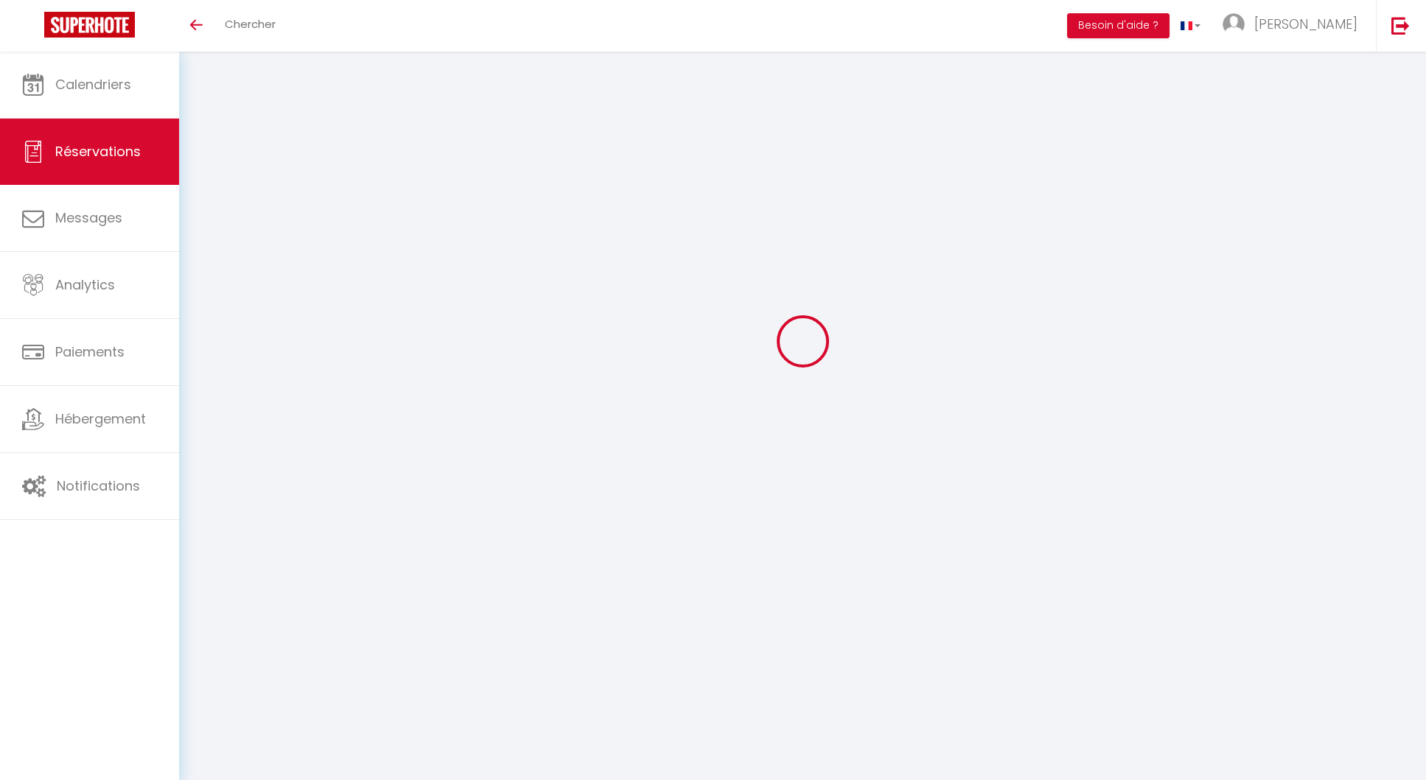
select select
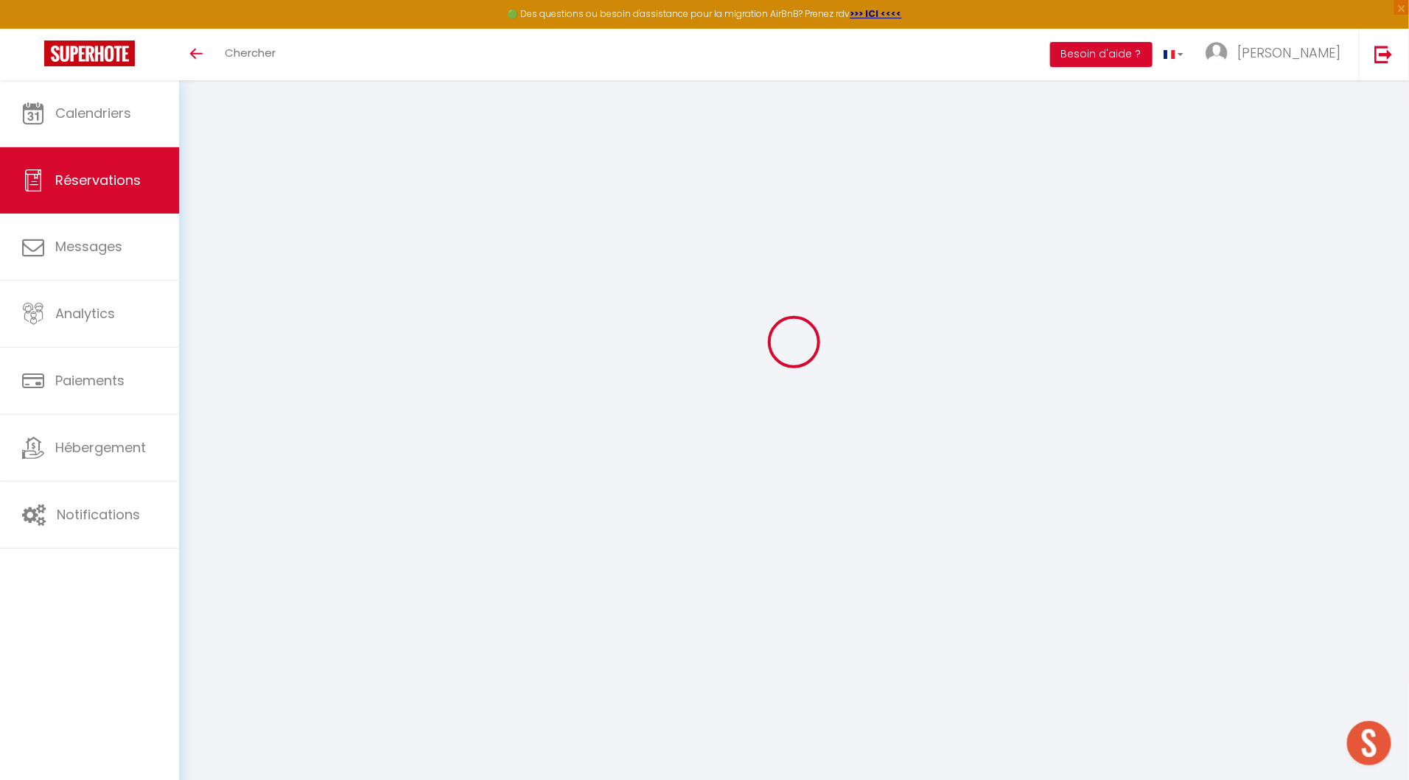
type input "L'Improviste"
type input "[PERSON_NAME]"
type input "[EMAIL_ADDRESS][DOMAIN_NAME]"
type input "0683588368"
type input "19100"
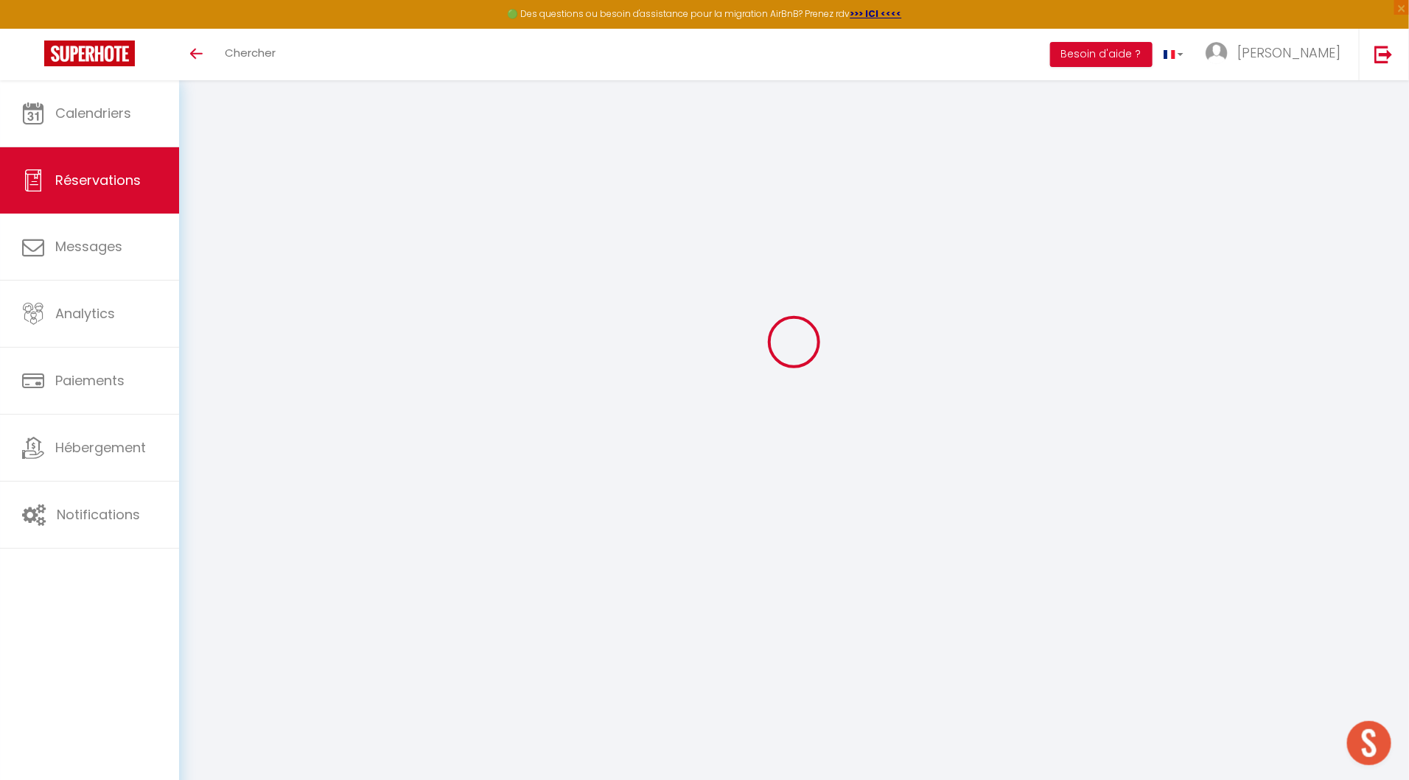
type input "[STREET_ADDRESS]"
type input "BRIVE-LA-GAILLARDE"
select select "FR"
type input "15"
select select "49029"
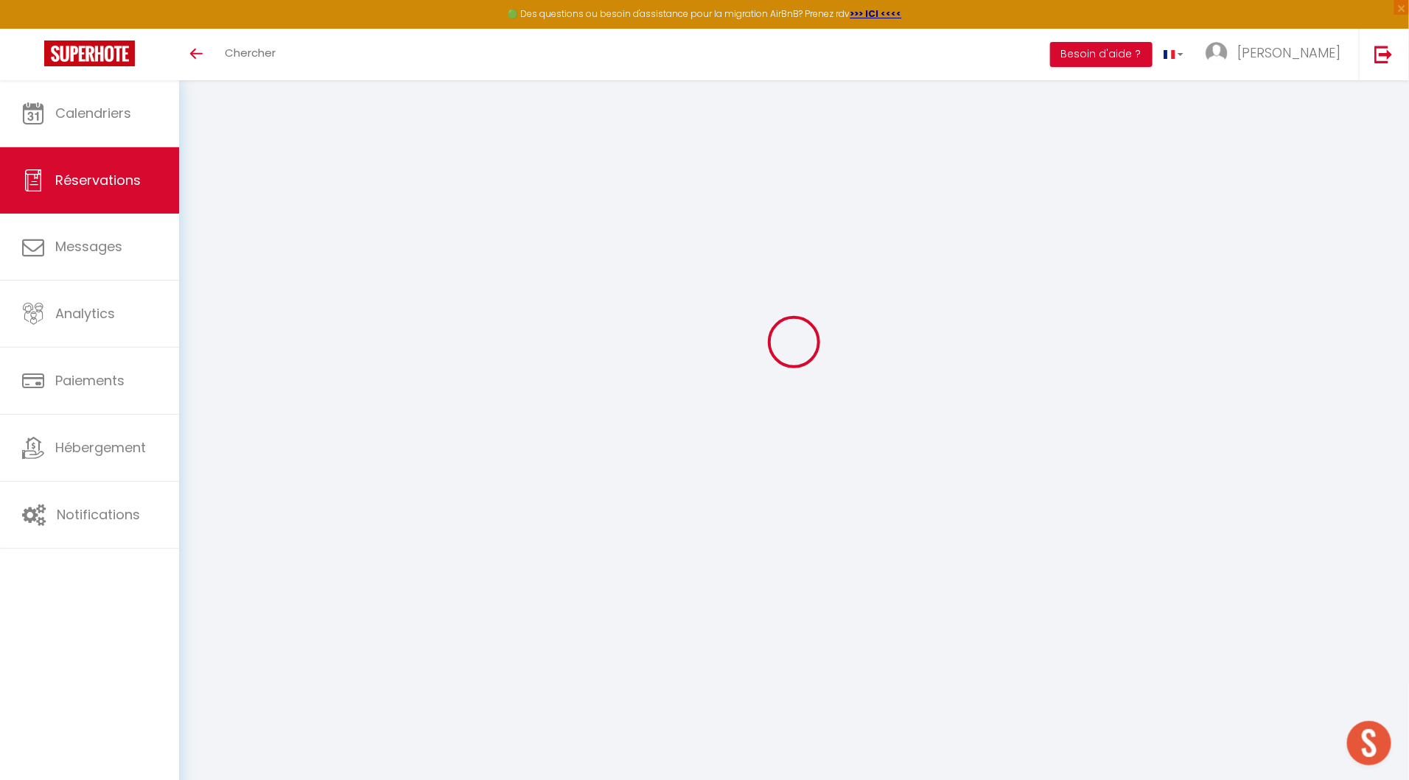
select select "1"
type input "[DATE]"
select select
type input "Jeu 17 Juillet 2025"
select select
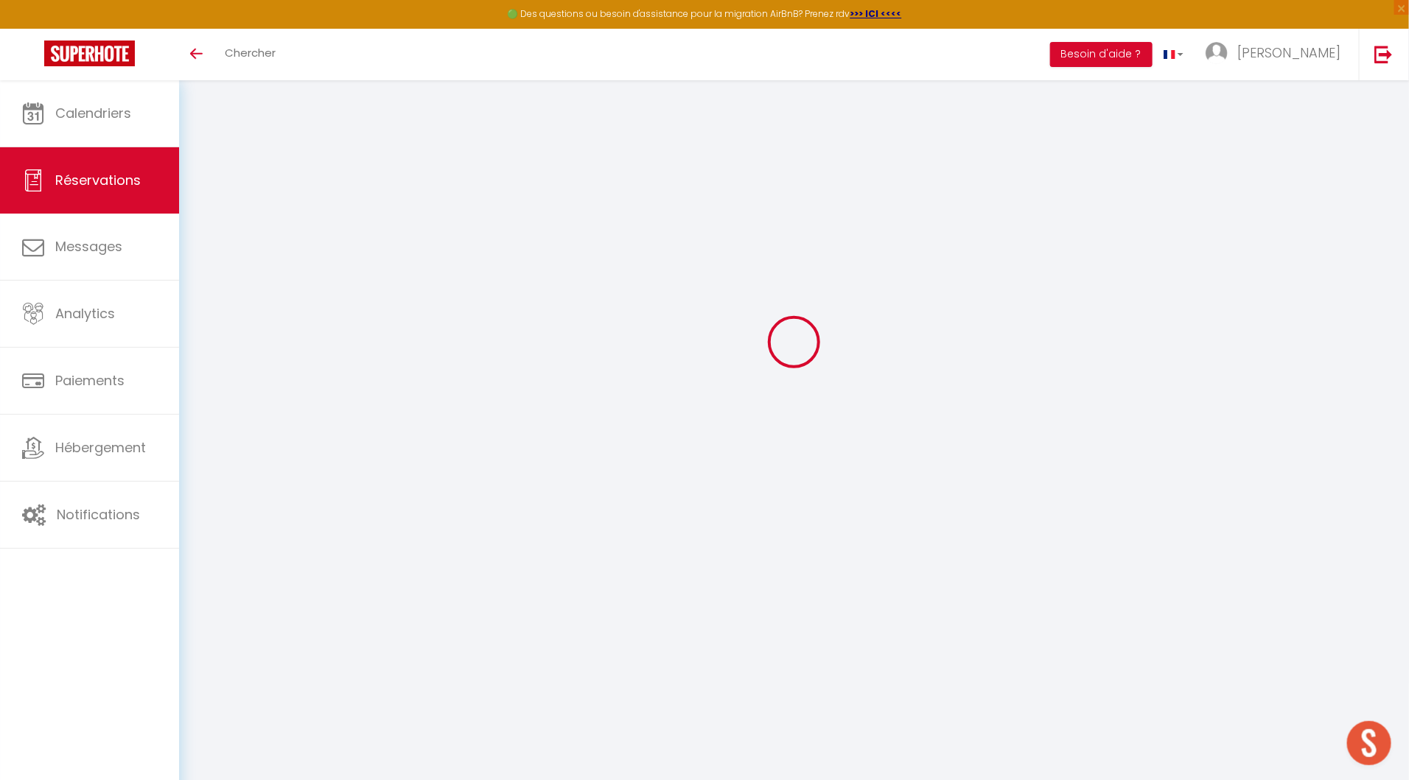
type input "1"
select select "12"
select select "14"
type input "90"
checkbox input "true"
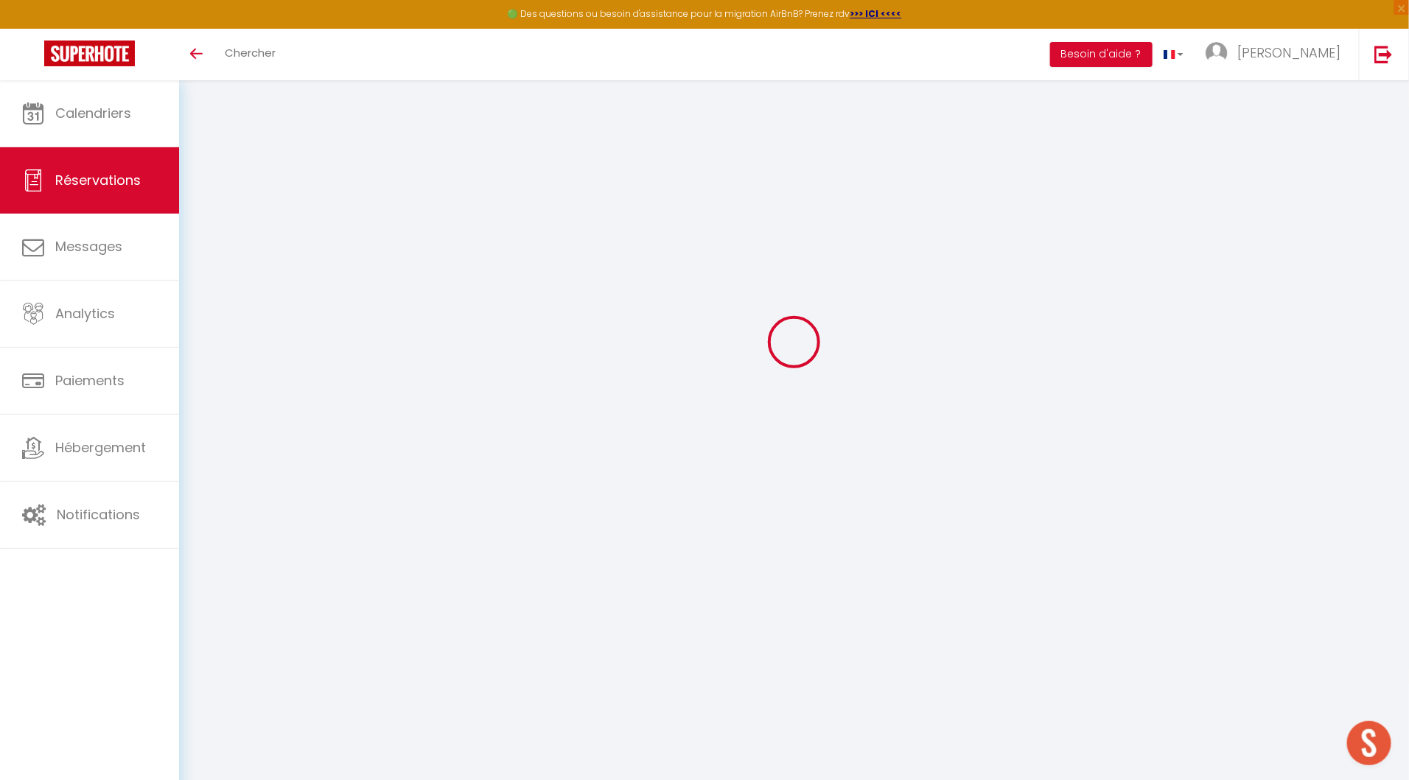
type input "0"
type input "15"
type input "0"
select select
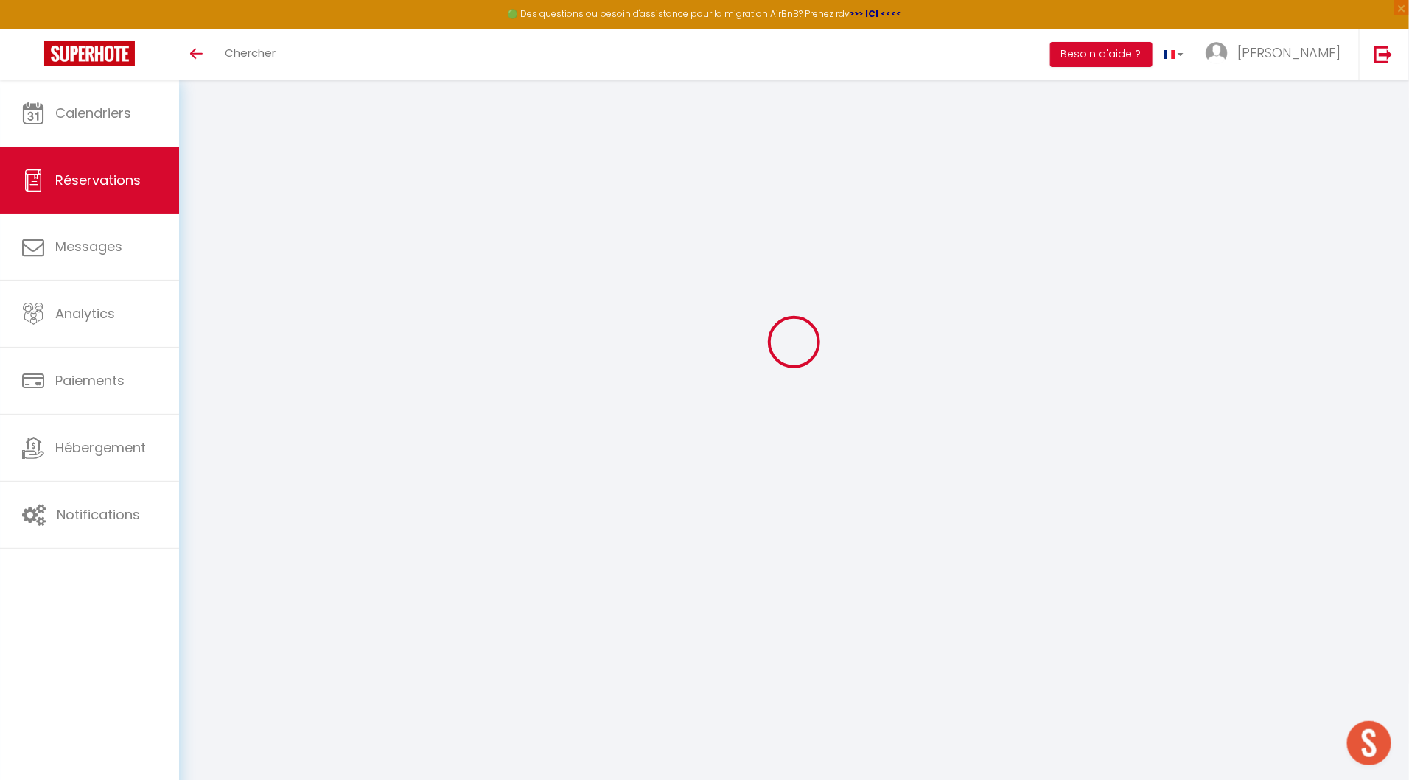
select select
checkbox input "true"
select select
checkbox input "true"
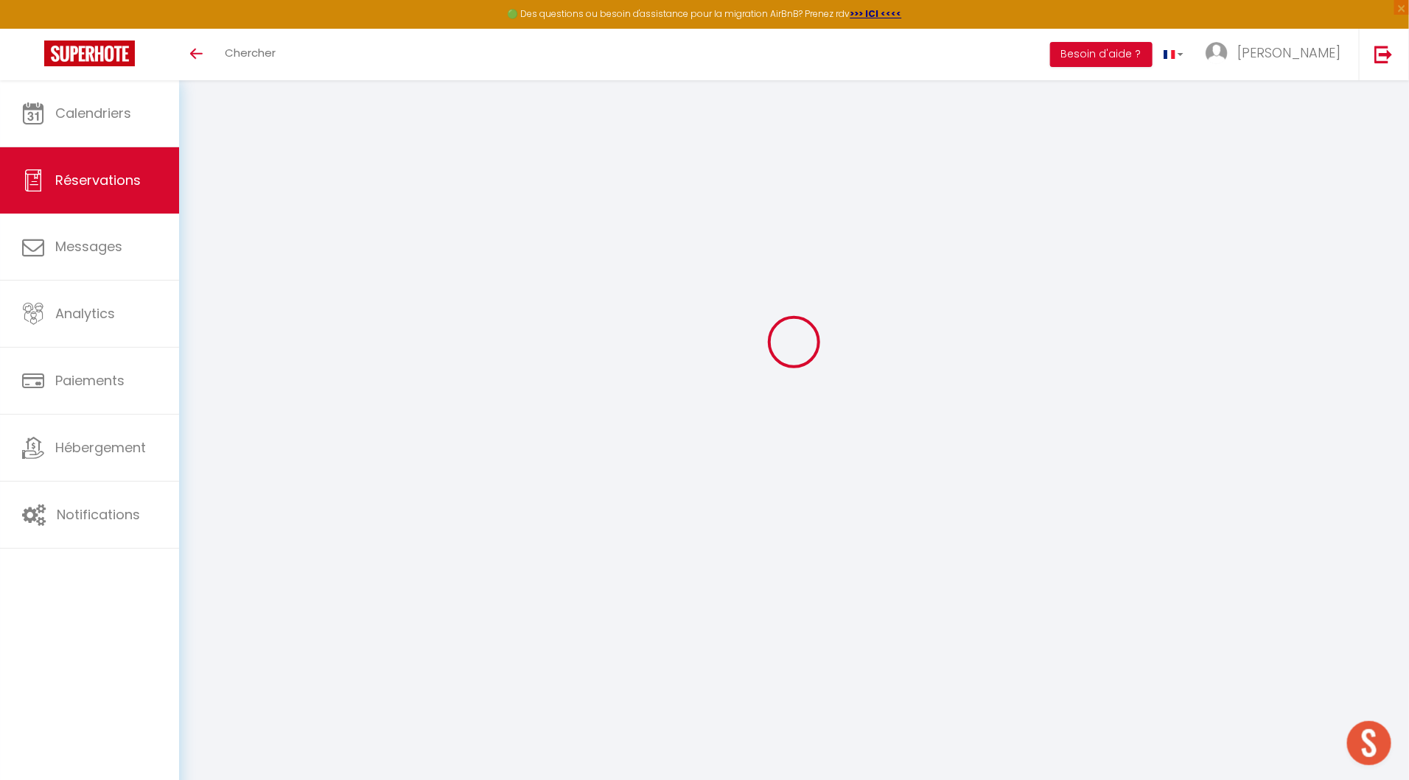
select select
checkbox input "true"
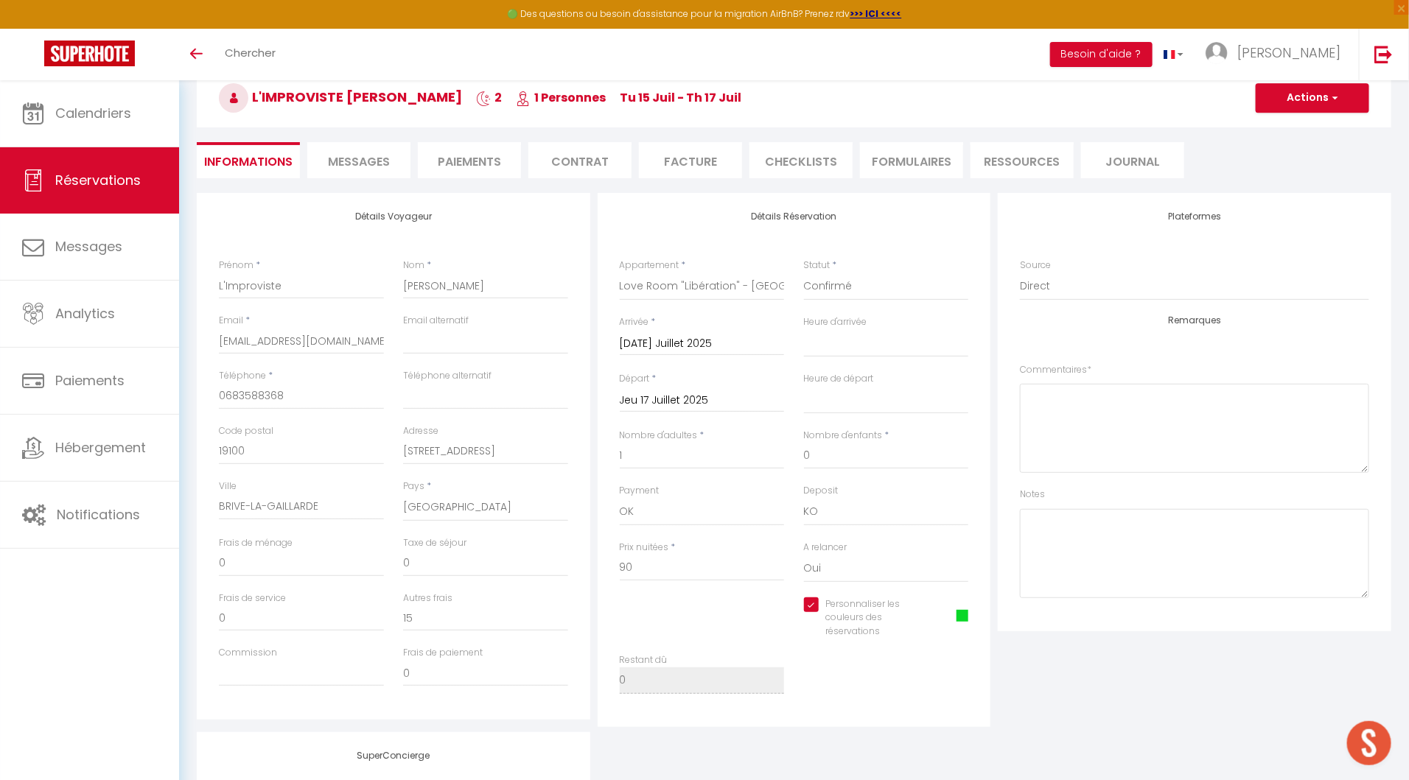
type input "15"
select select
checkbox input "true"
select select "16:00"
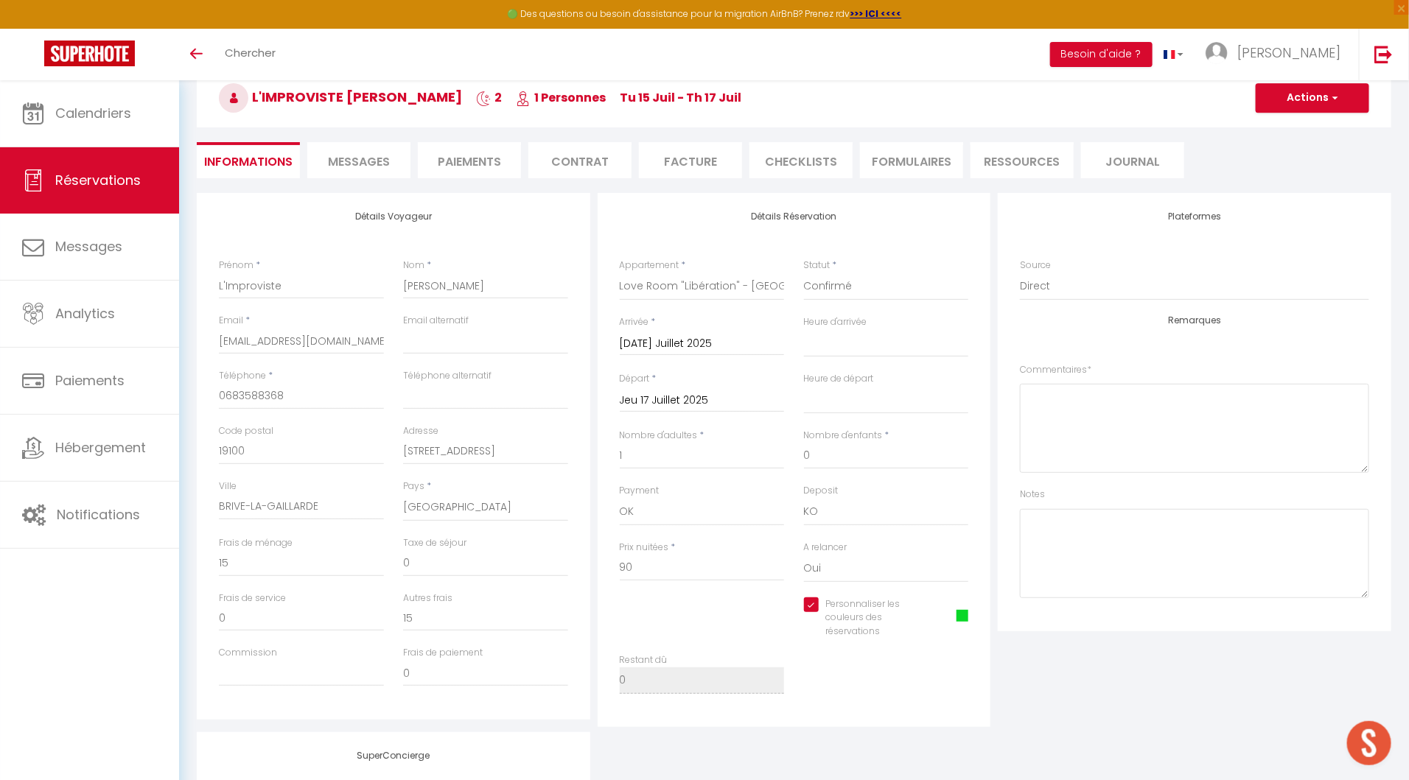
select select "10:00"
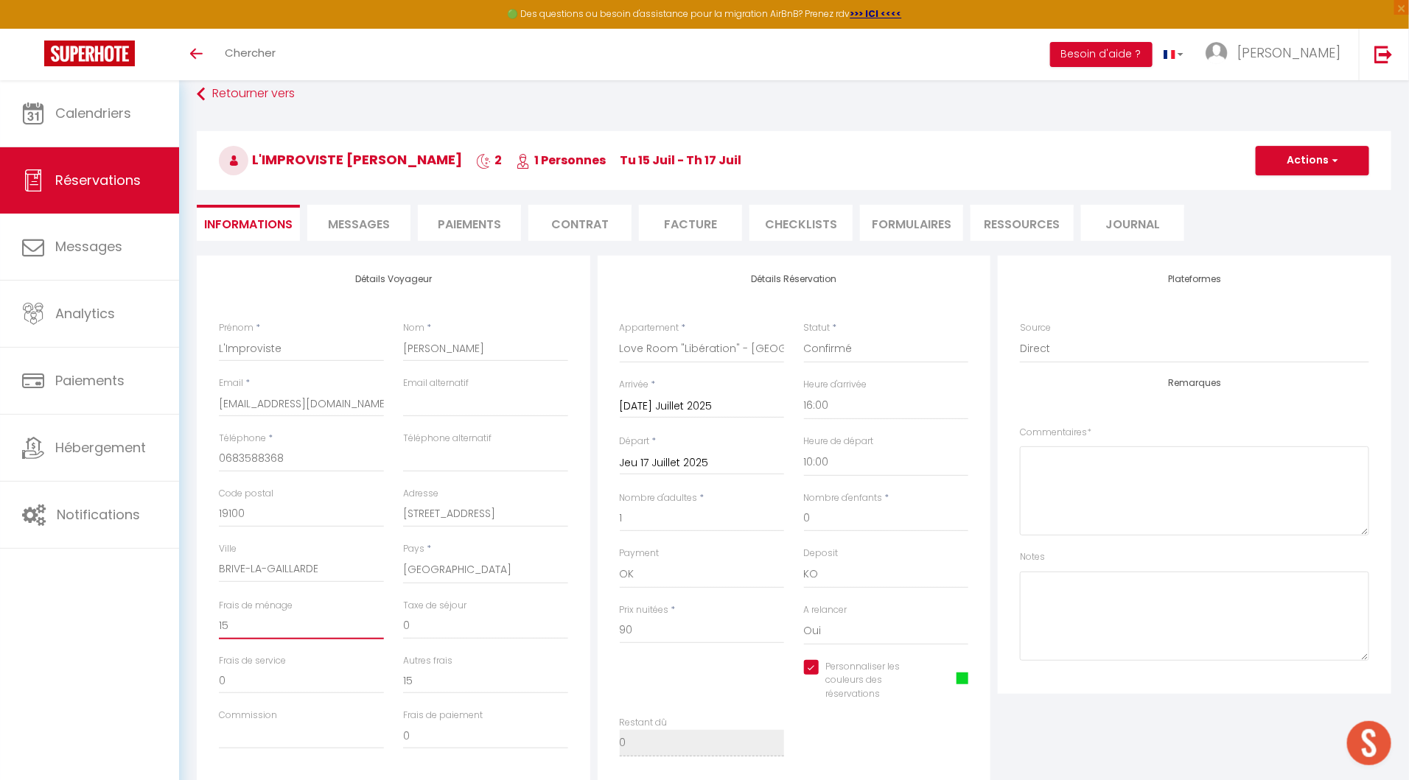
drag, startPoint x: 233, startPoint y: 628, endPoint x: 210, endPoint y: 628, distance: 22.8
click at [210, 628] on div "Frais de ménage 15" at bounding box center [301, 626] width 184 height 55
type input "2"
checkbox input "true"
type input "25"
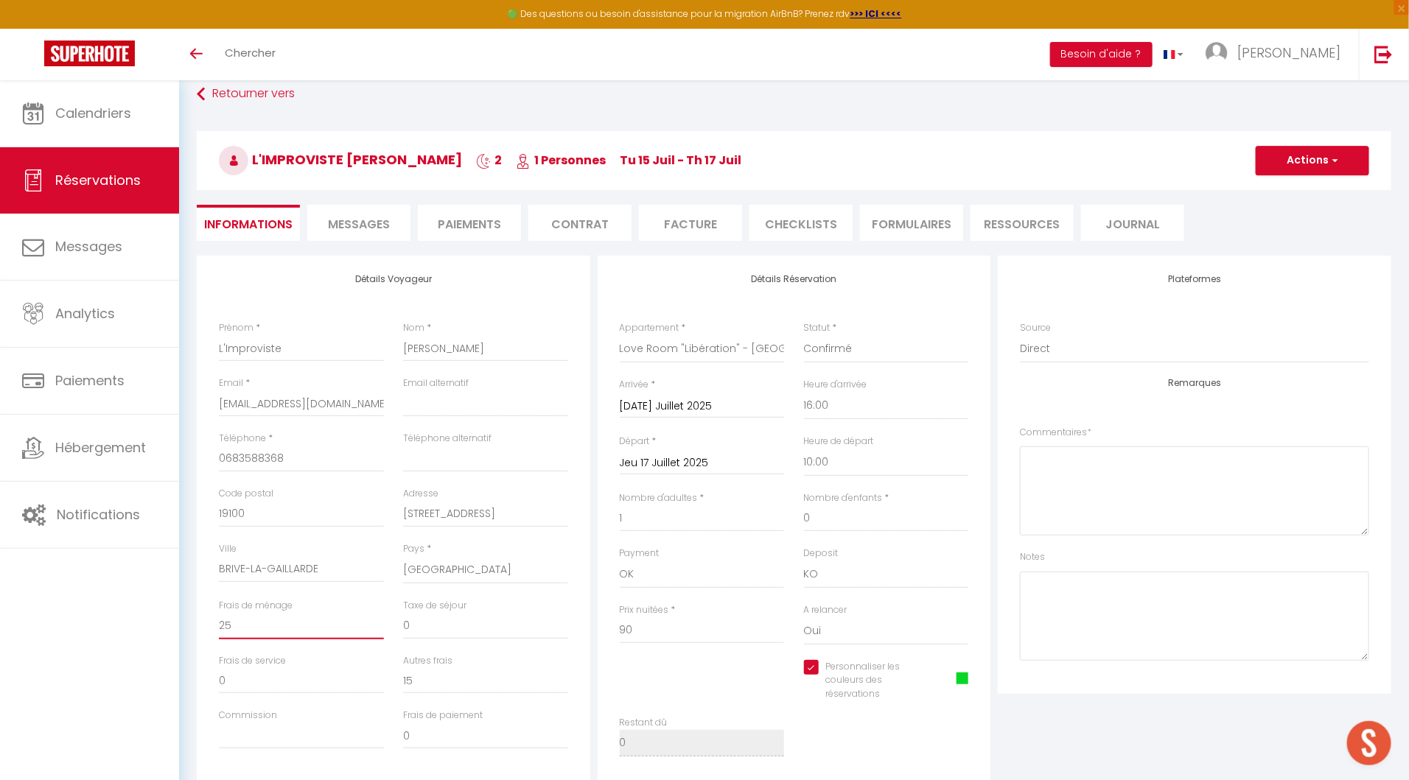
checkbox input "true"
type input "25"
drag, startPoint x: 418, startPoint y: 683, endPoint x: 365, endPoint y: 683, distance: 53.1
click at [365, 683] on div "Frais de service 0 Autres frais 15" at bounding box center [393, 681] width 368 height 55
type input "20"
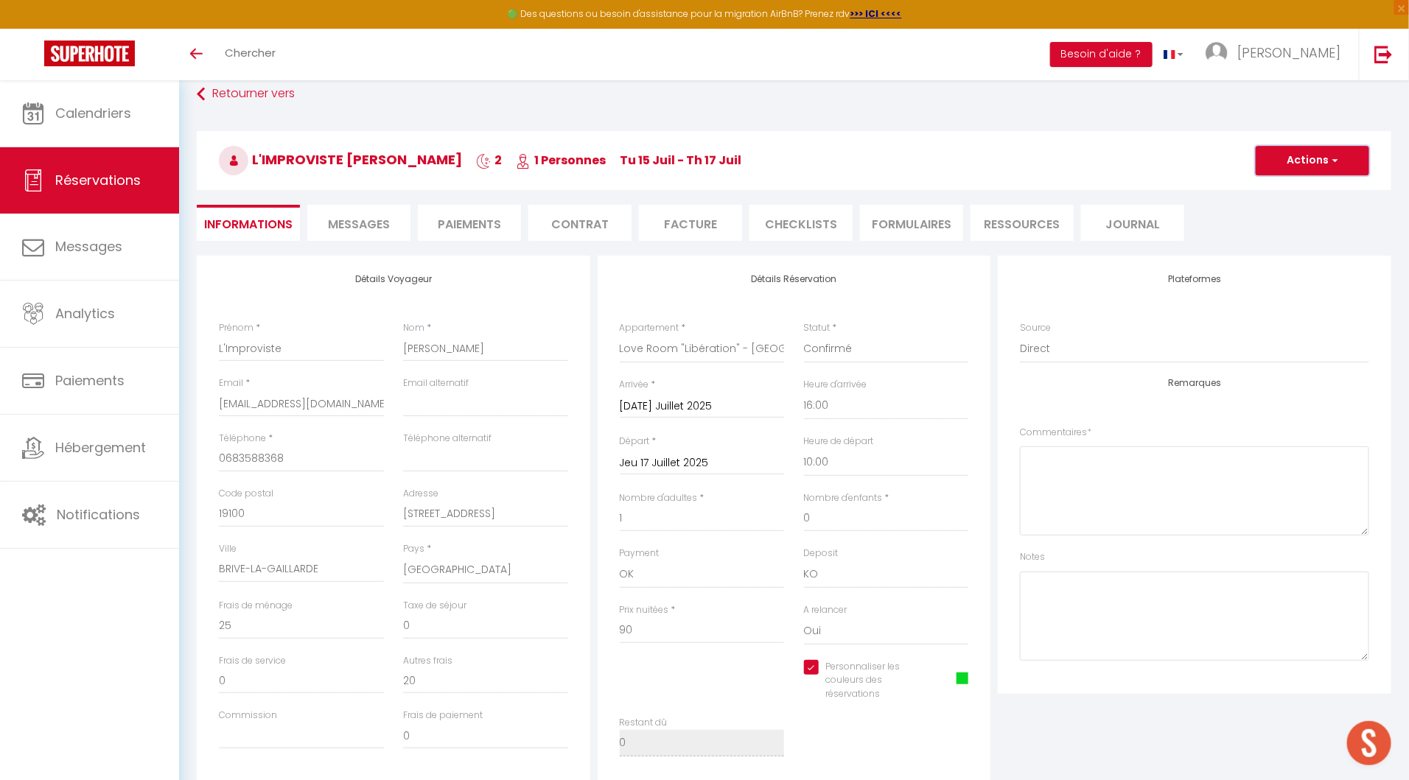
click at [1288, 162] on button "Actions" at bounding box center [1312, 160] width 113 height 29
click at [1288, 190] on link "Enregistrer" at bounding box center [1297, 192] width 116 height 19
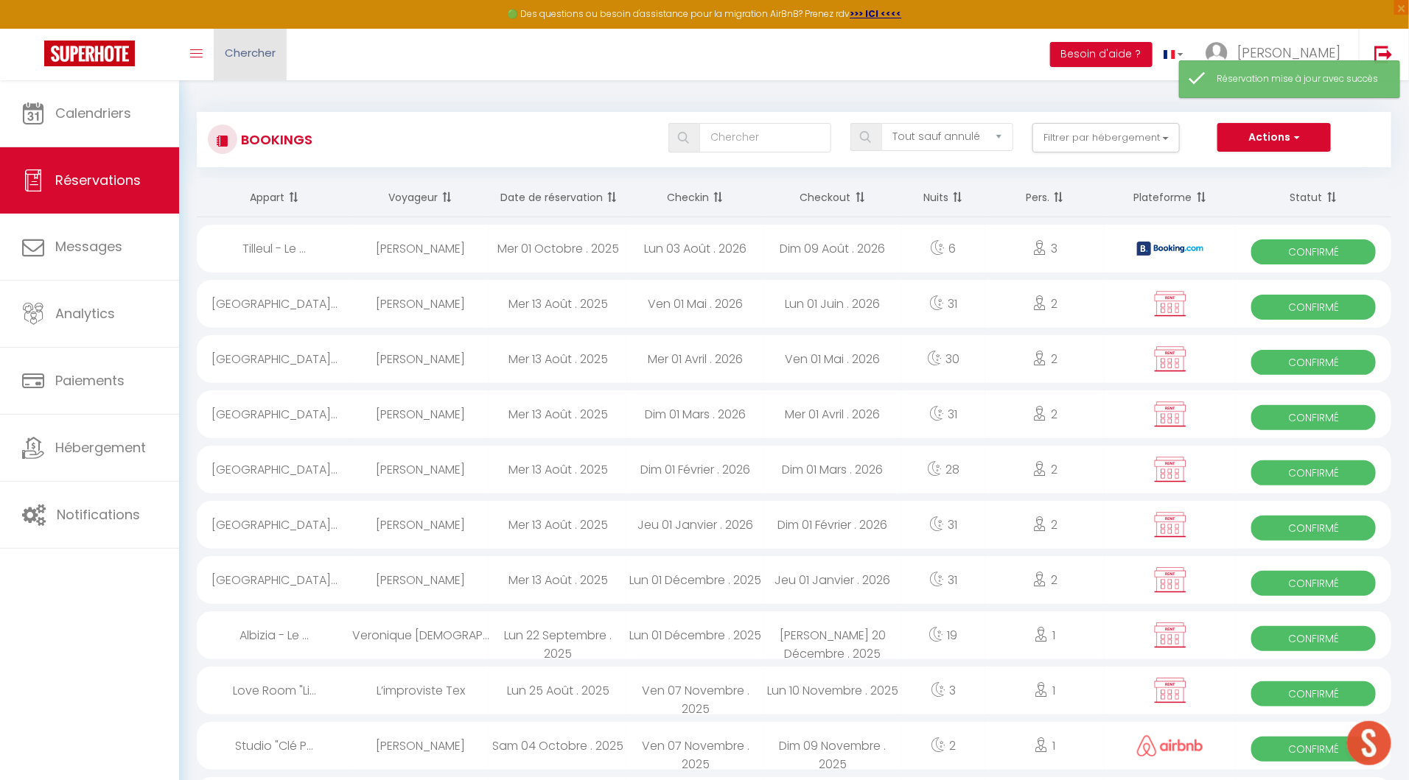
click at [237, 47] on span "Chercher" at bounding box center [250, 52] width 51 height 15
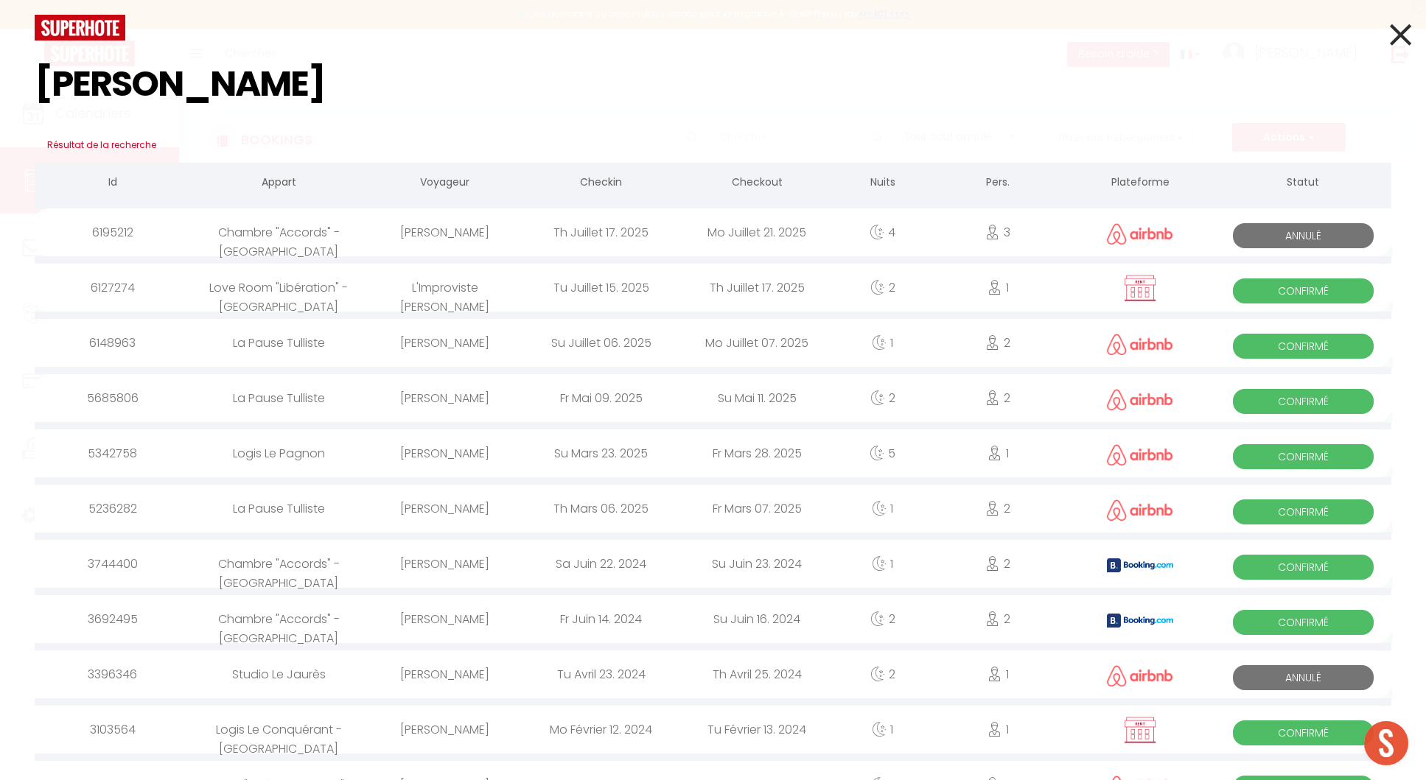
type input "paul"
click at [422, 243] on div "Pauline Brun" at bounding box center [445, 233] width 156 height 48
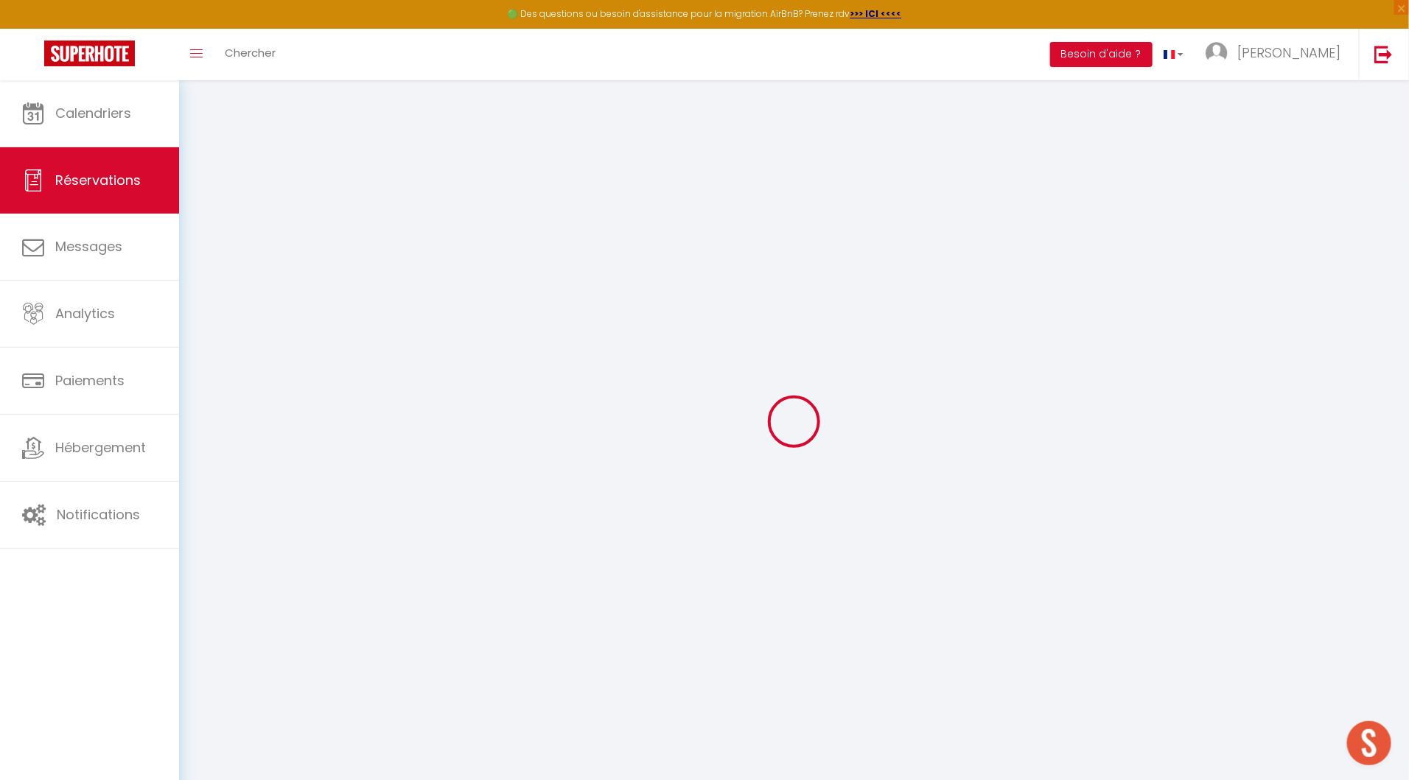
type input "Pauline"
type input "Brun"
type input "zs1xd1ecr18djgjk4koptgtxl3qi@reply.superhote.com"
type input "+33630970140"
select select
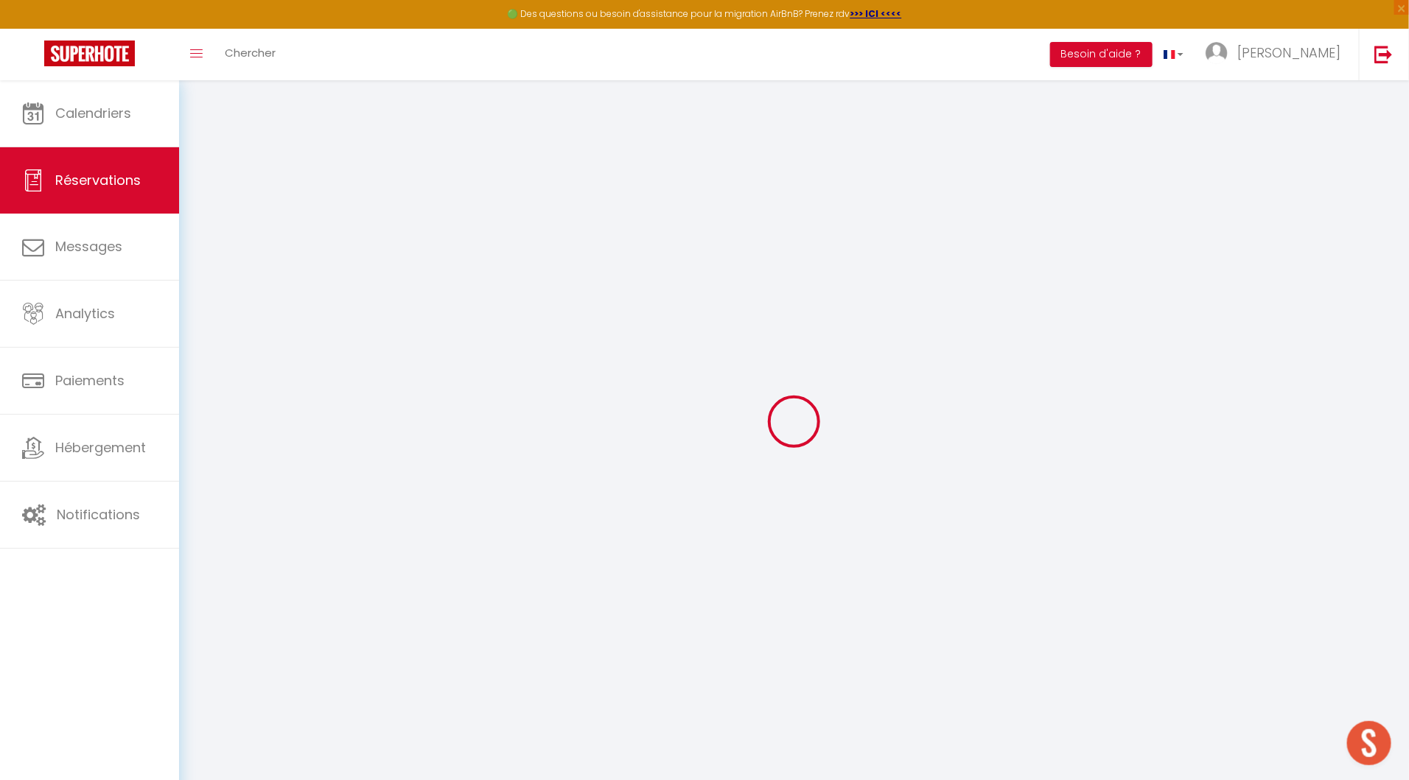
type input "59.1"
select select "26726"
select select "0"
select select
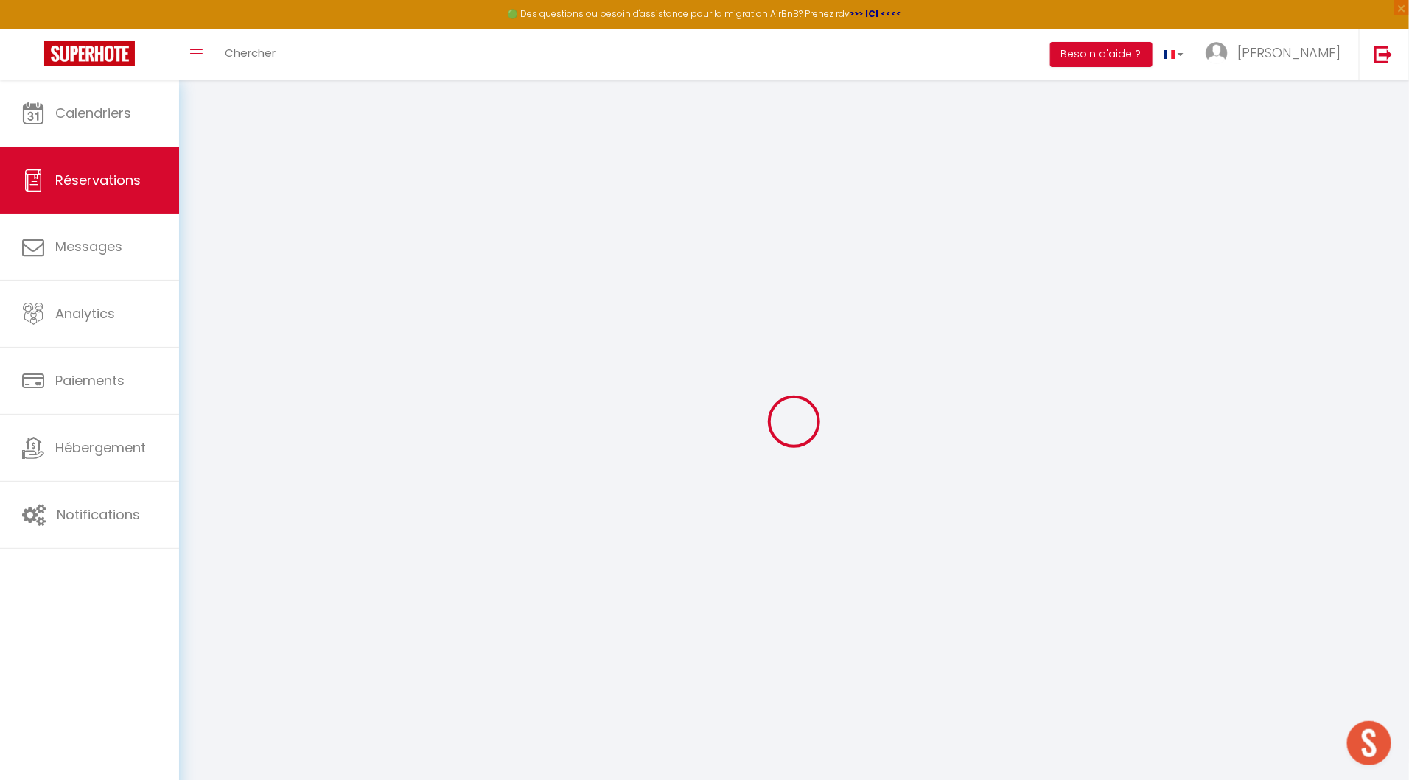
type input "3"
select select "10"
select select
type input "379"
checkbox input "false"
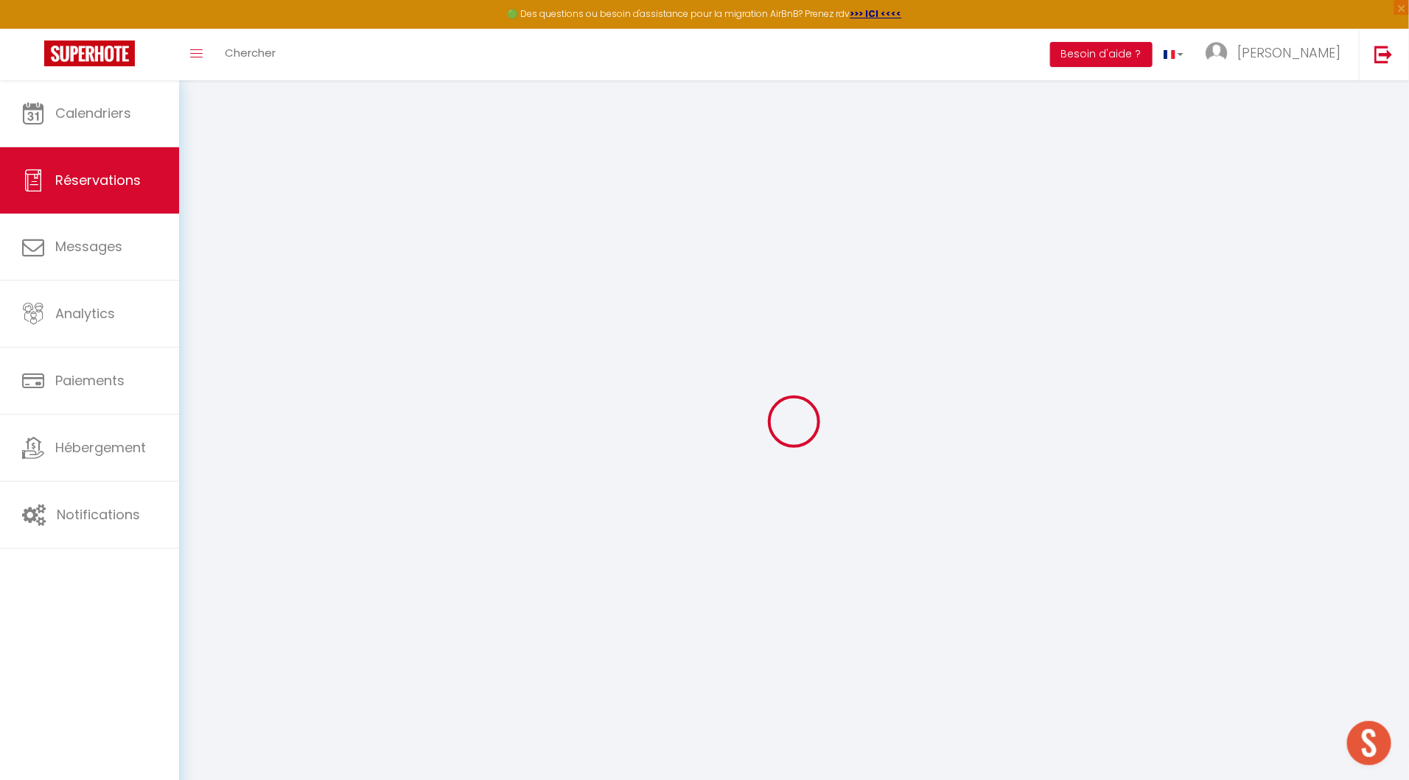
type input "412.95"
select select "1"
type input "15"
type input "10"
type input "0"
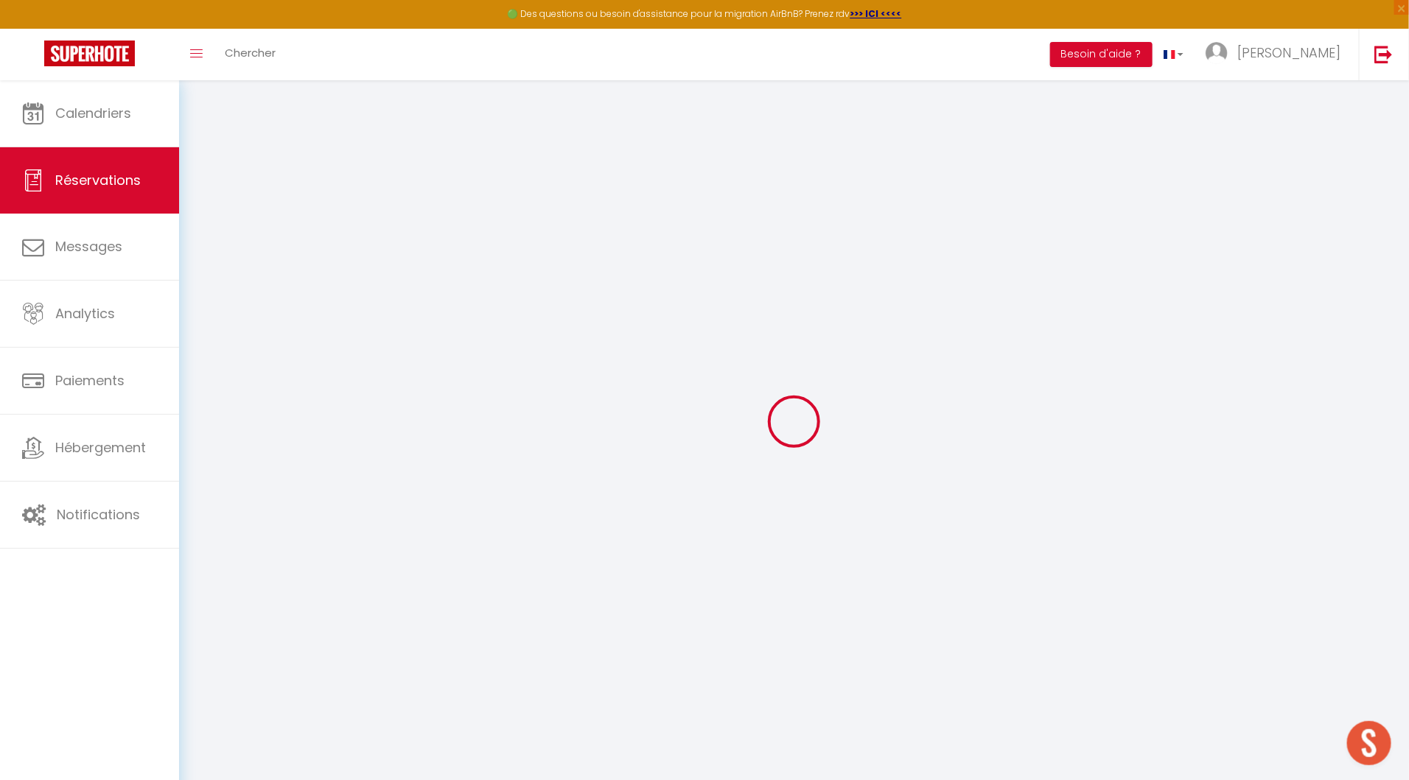
select select
select select "14"
checkbox input "false"
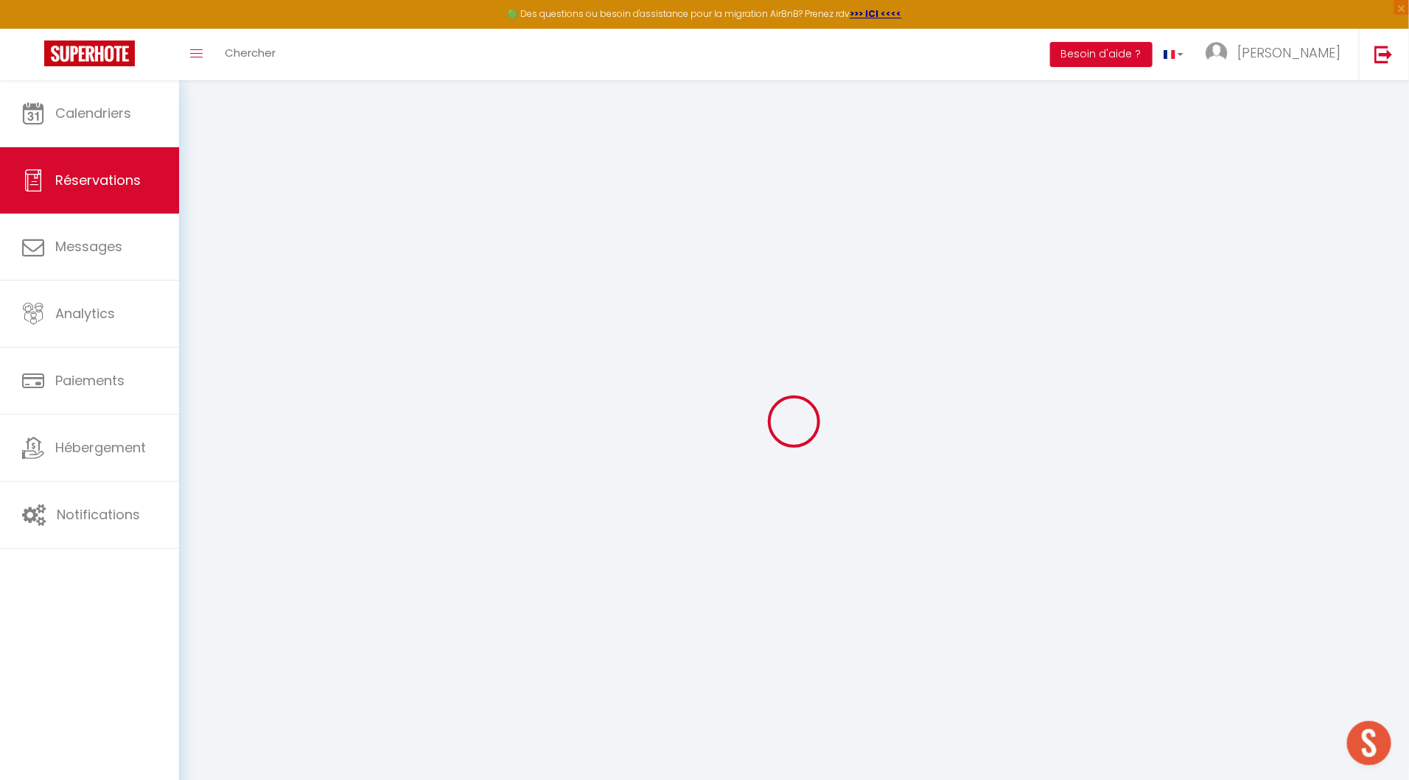
select select
checkbox input "false"
select select
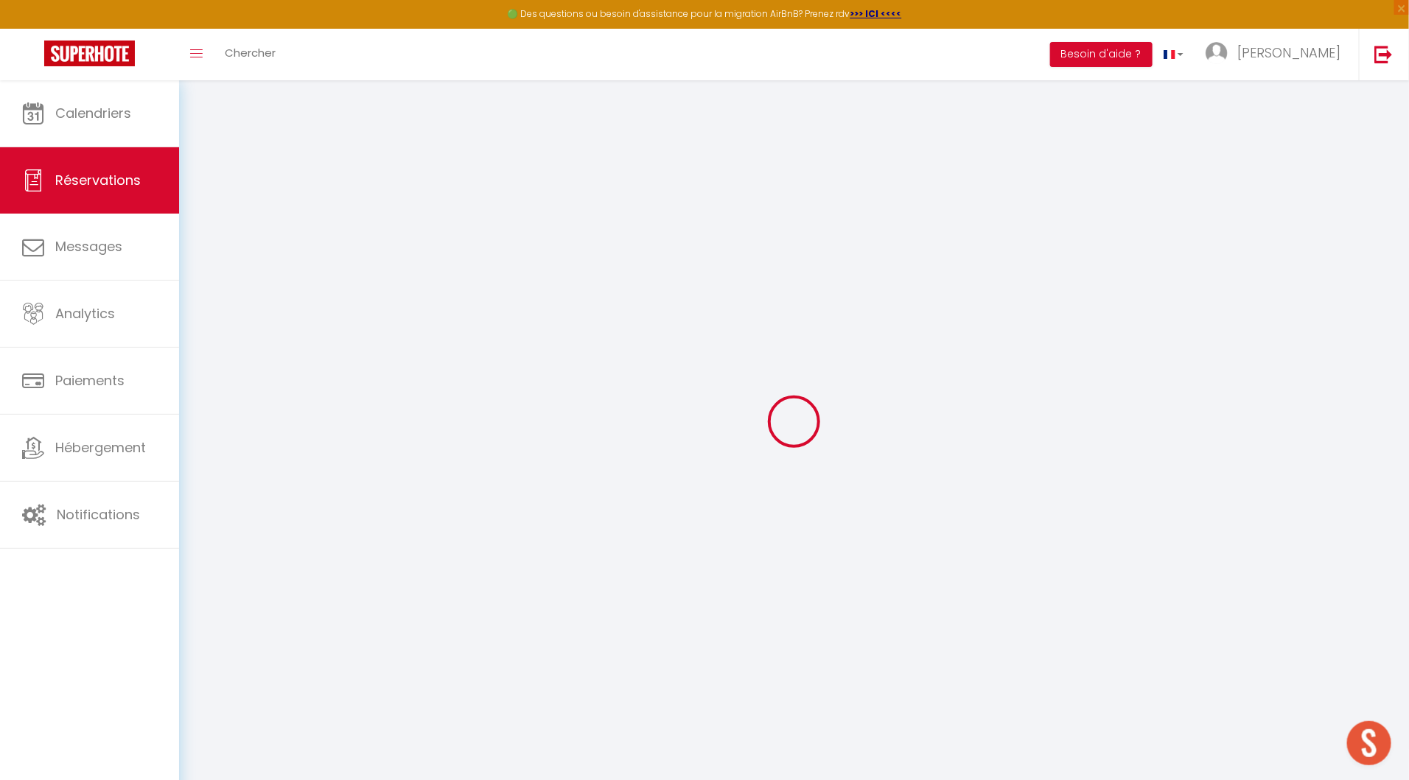
select select
checkbox input "false"
select select
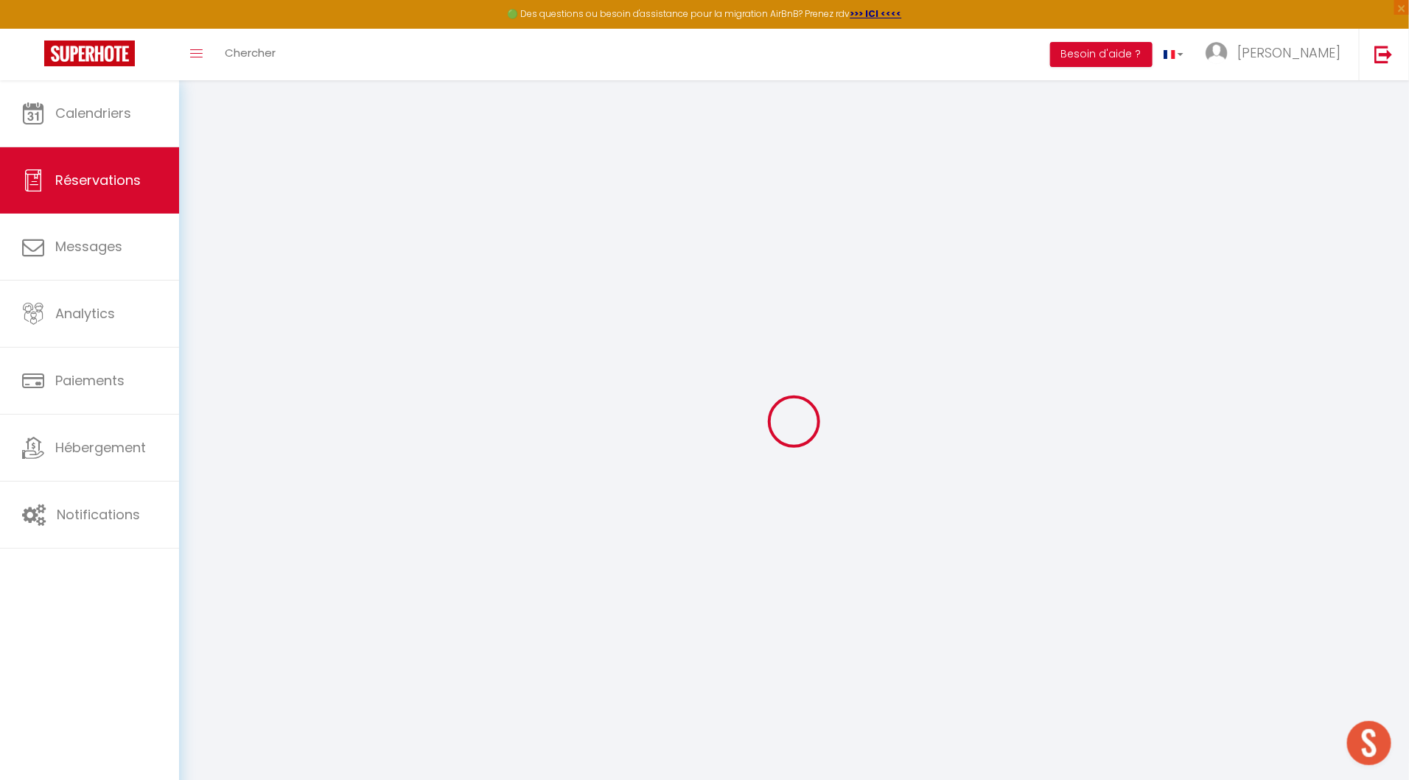
select select
checkbox input "false"
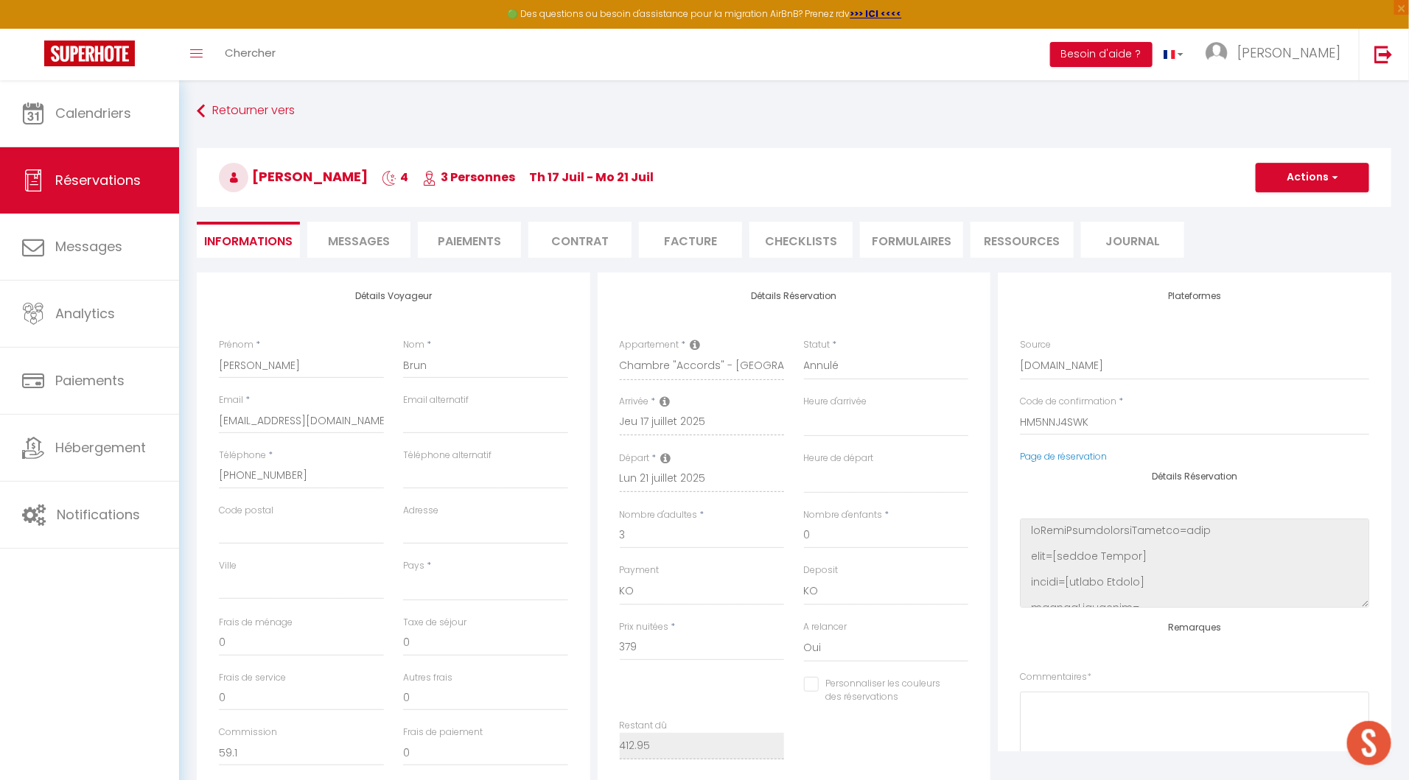
select select
type input "15"
type input "18.95"
select select
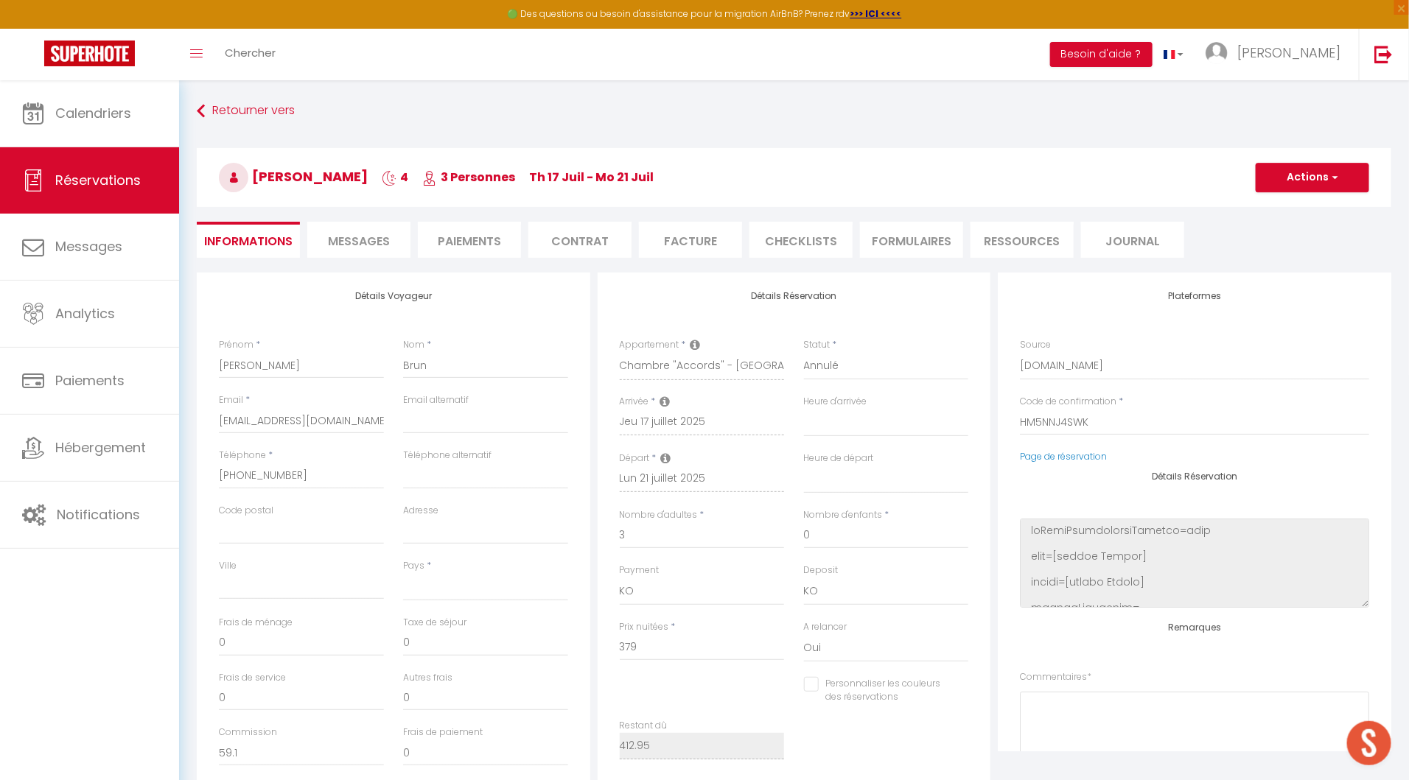
checkbox input "false"
select select
checkbox input "false"
select select
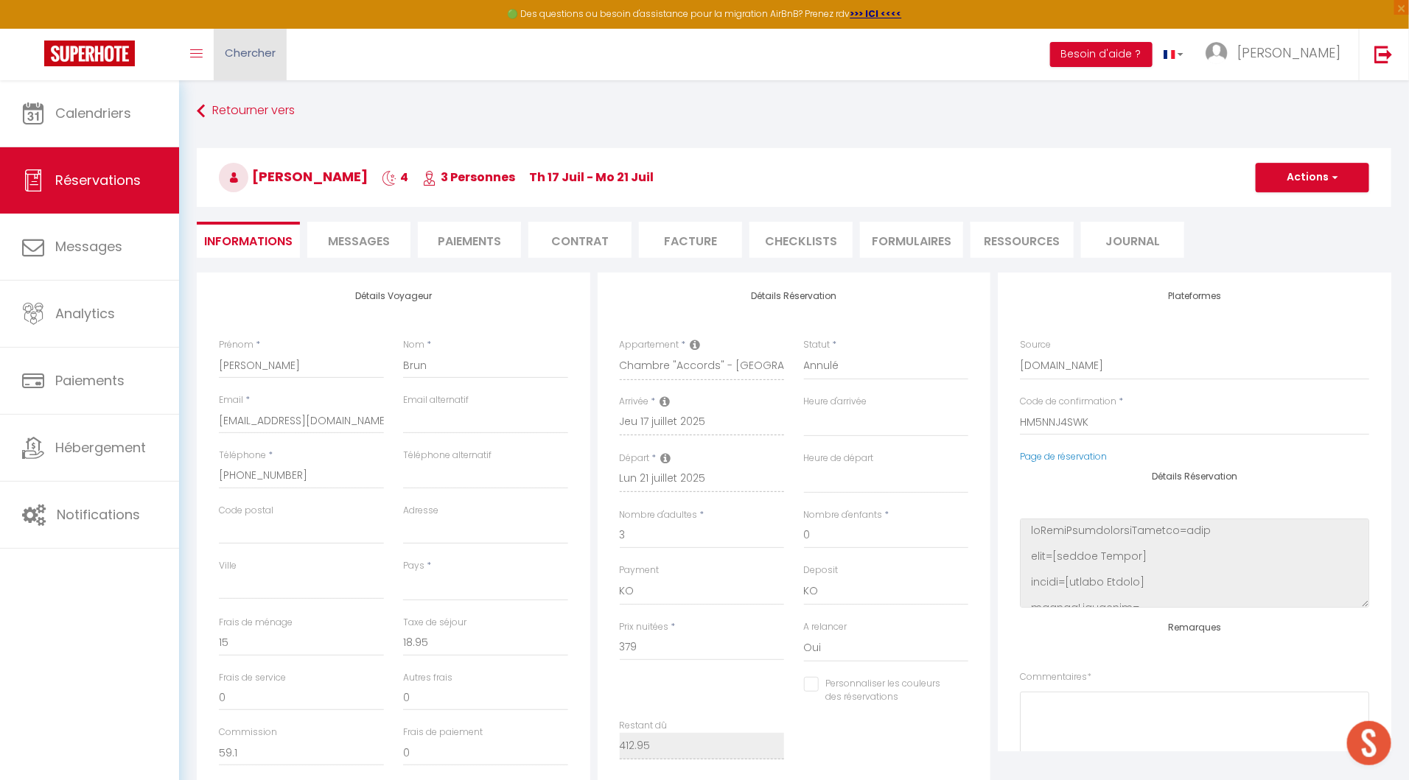
click at [261, 35] on link "Chercher" at bounding box center [250, 55] width 73 height 52
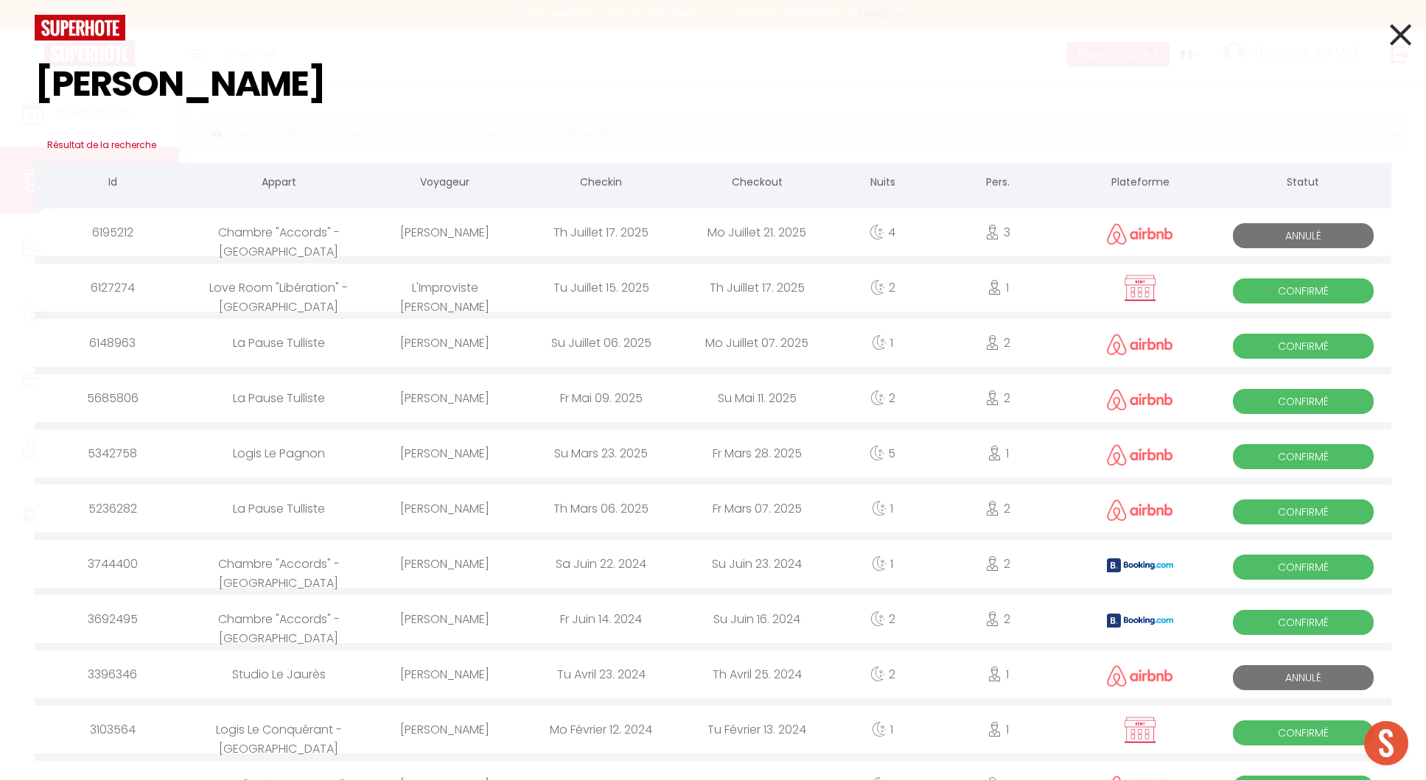
type input "paul"
click at [461, 281] on div "L'Improviste Paul" at bounding box center [445, 288] width 156 height 48
select select
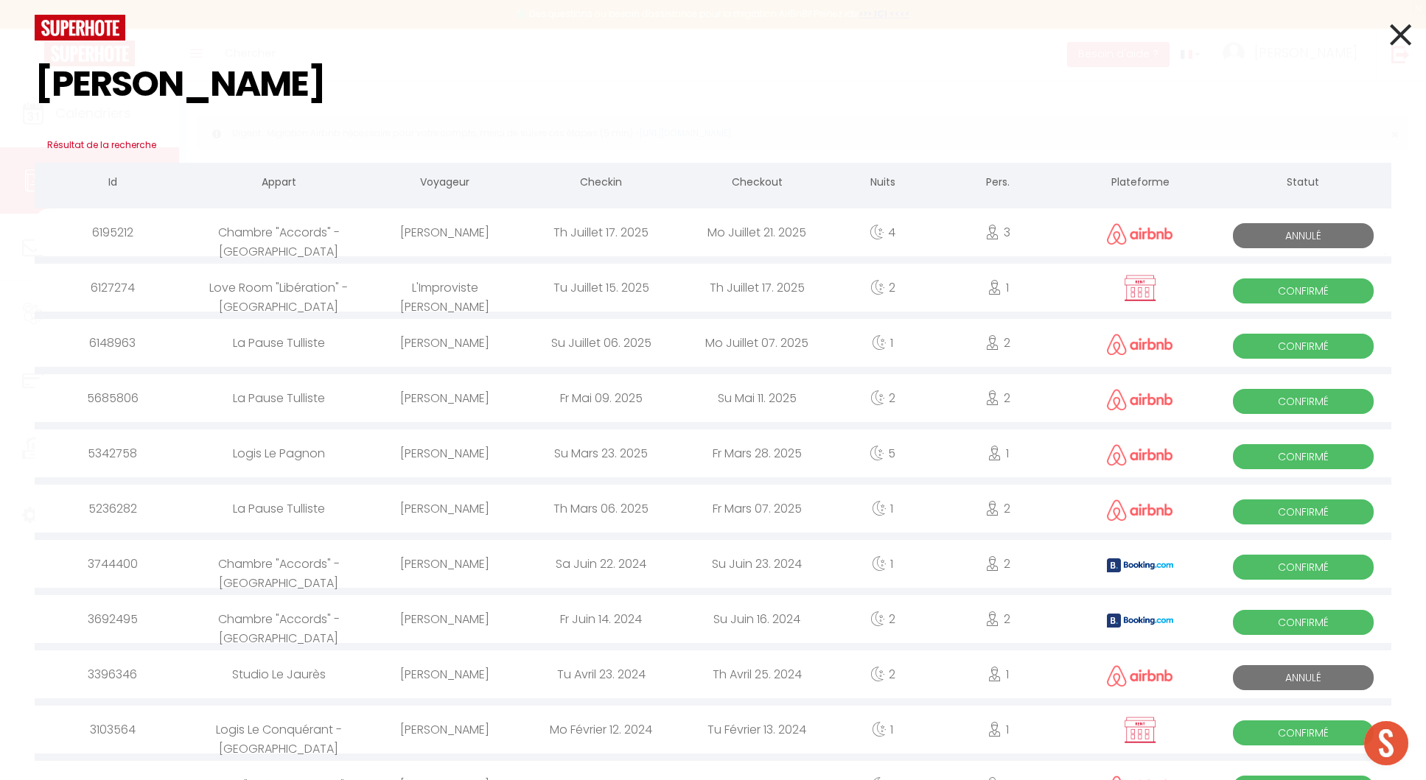
checkbox input "false"
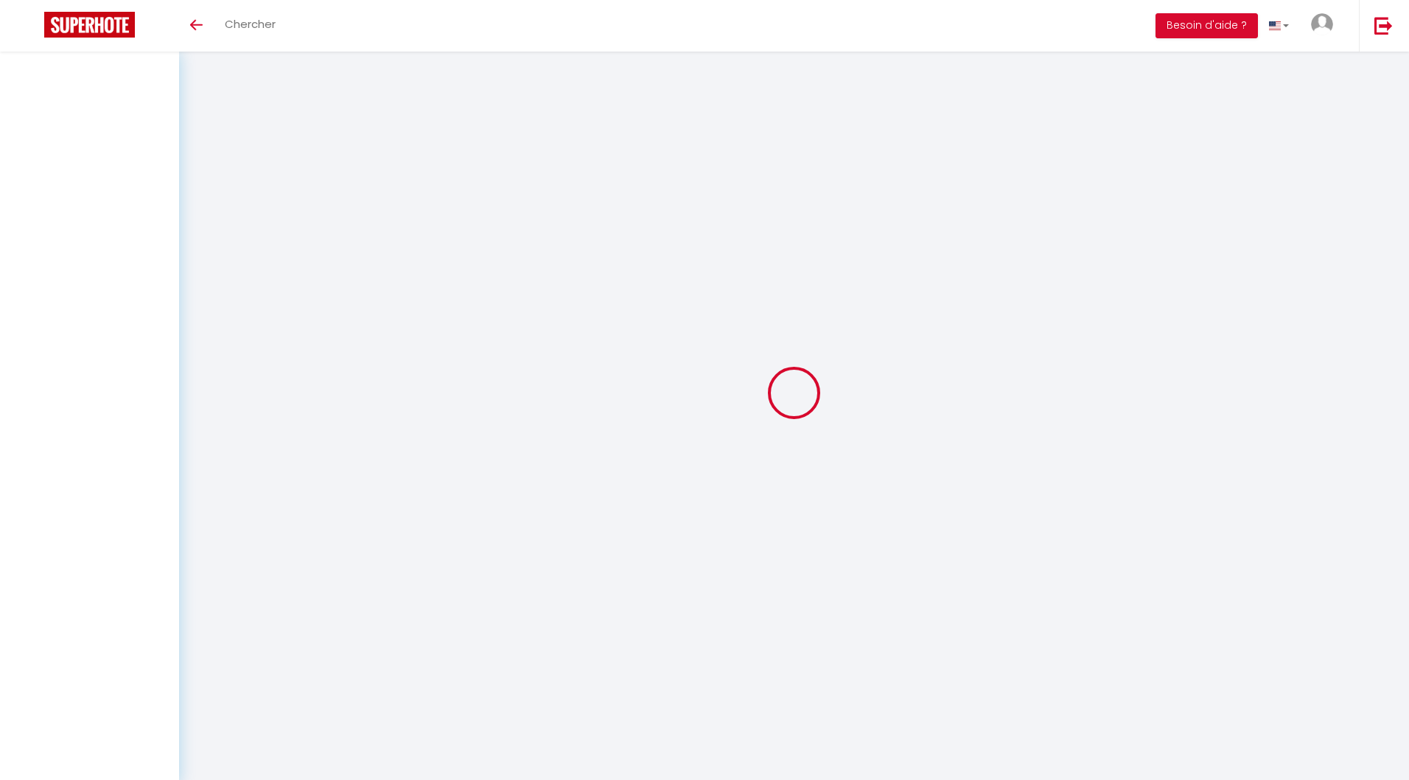
select select
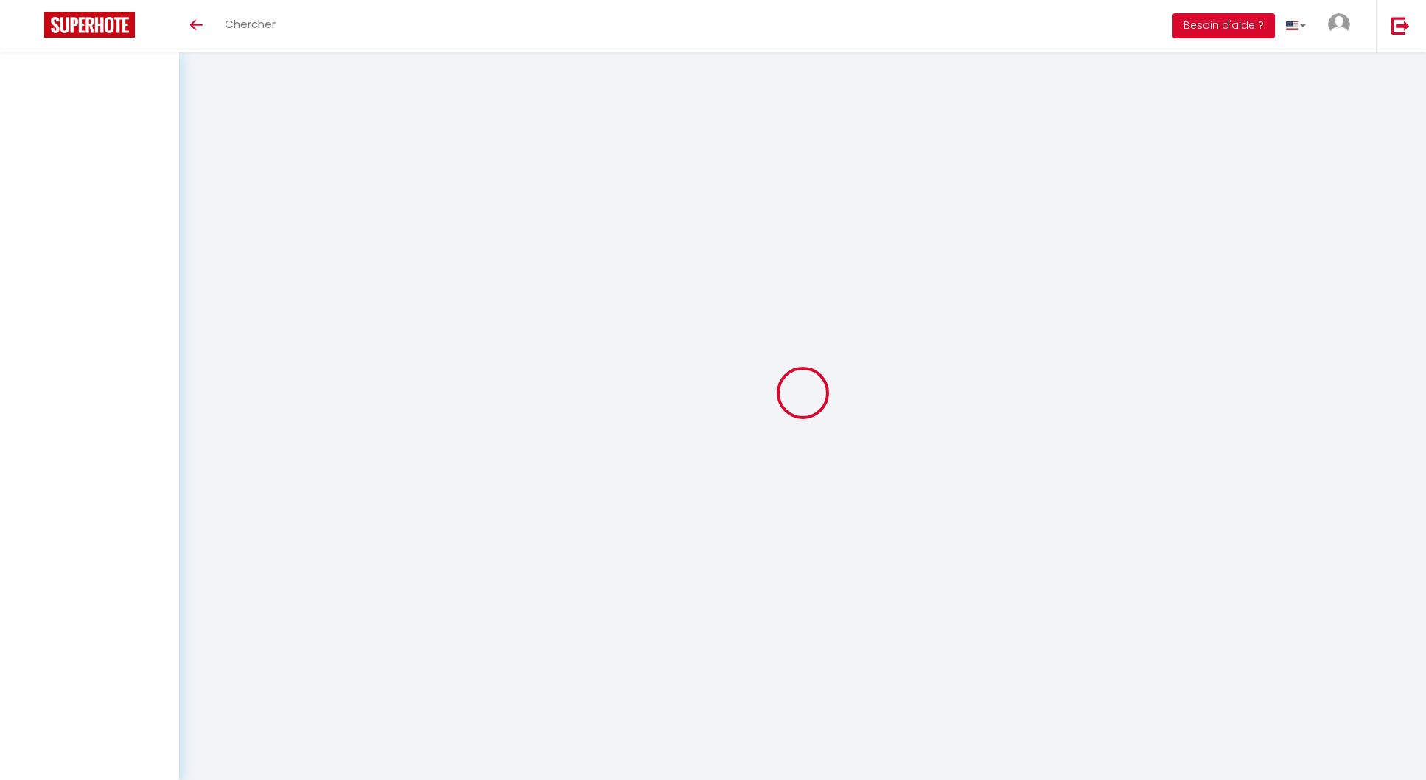
select select
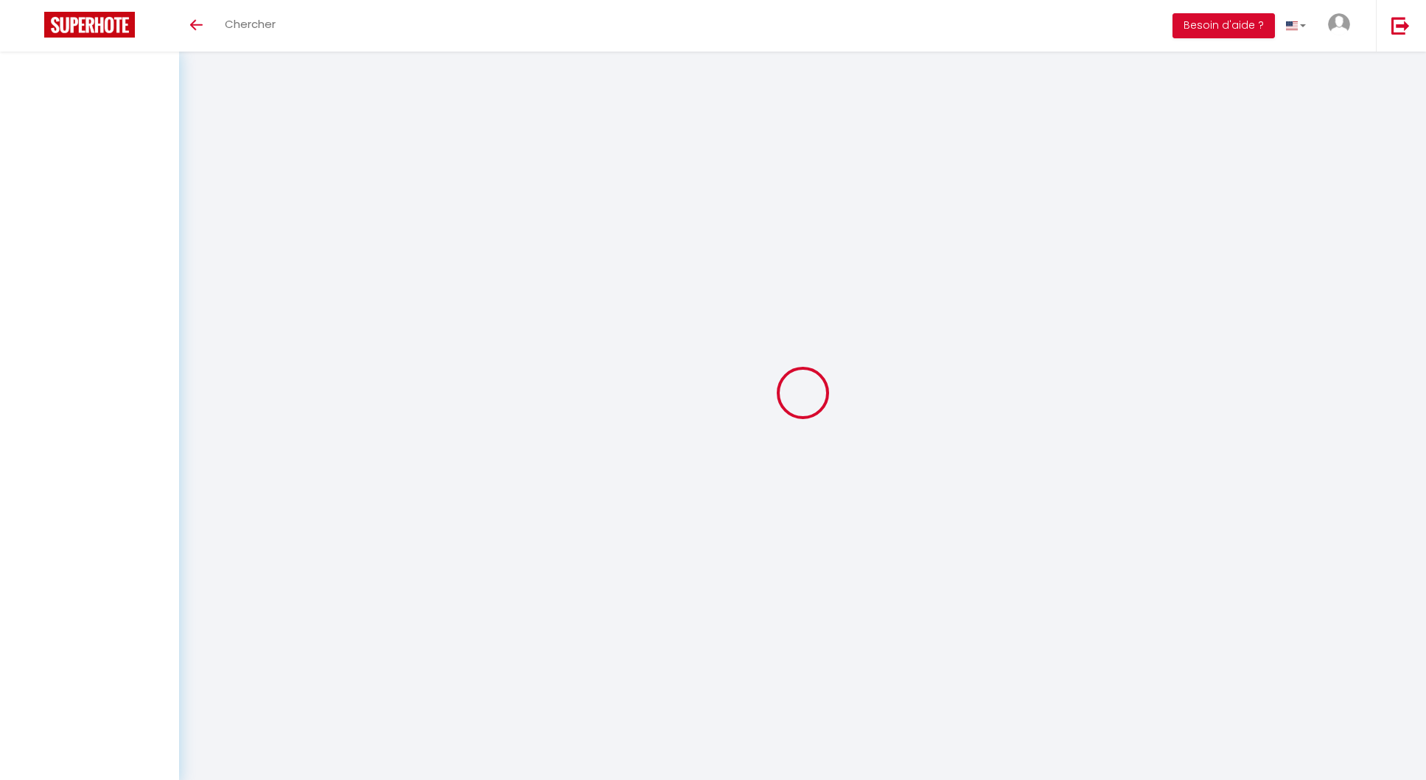
checkbox input "false"
select select
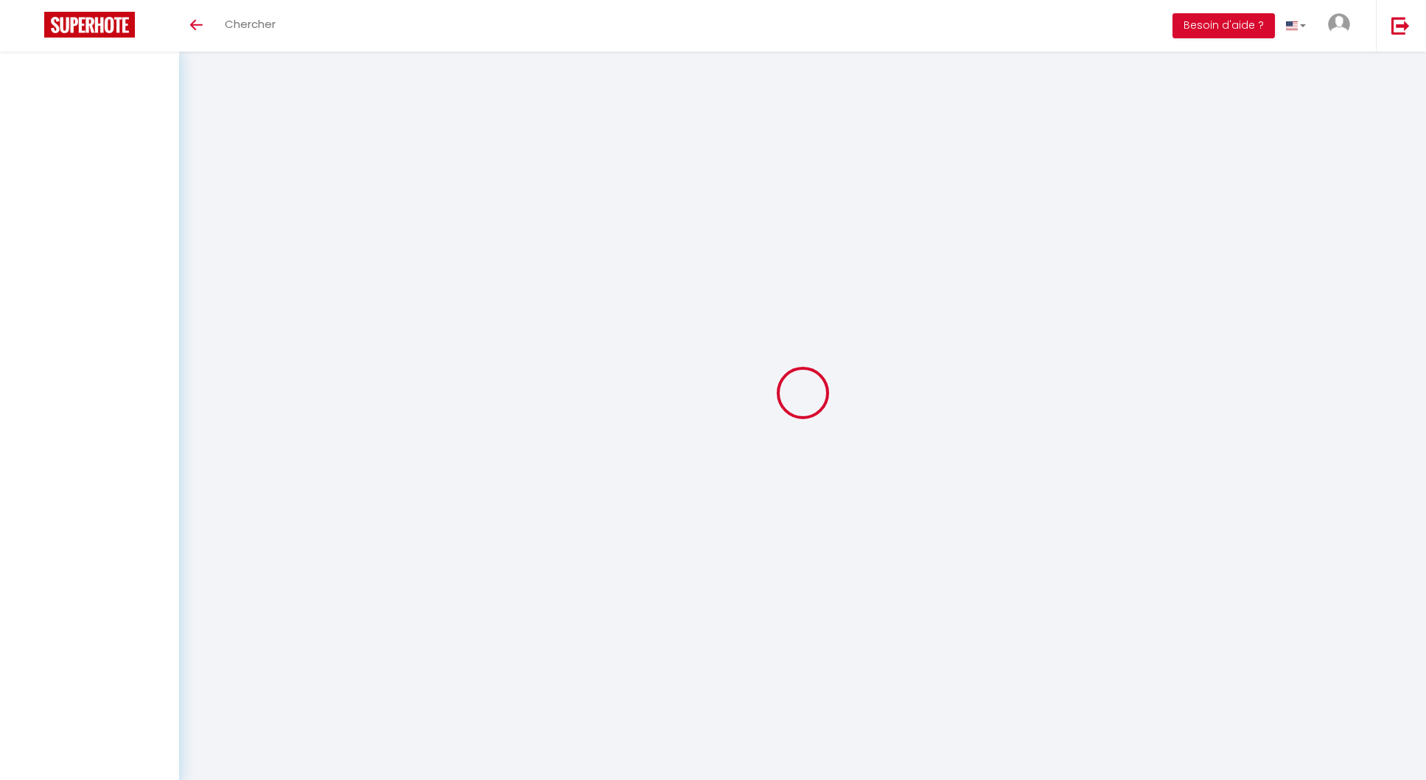
select select
checkbox input "false"
select select
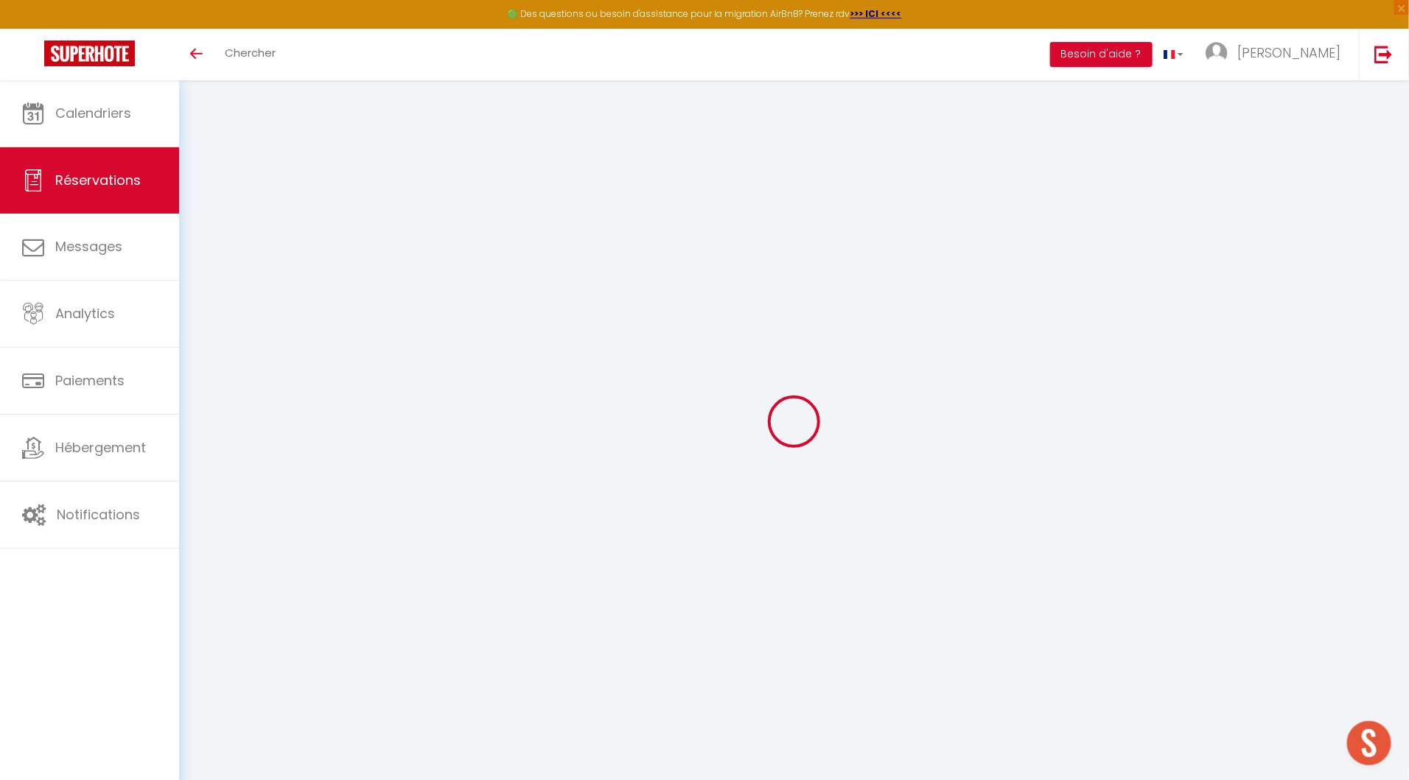
type input "L'Improviste"
type input "[PERSON_NAME]"
type input "[EMAIL_ADDRESS][DOMAIN_NAME]"
type input "0683588368"
type input "19100"
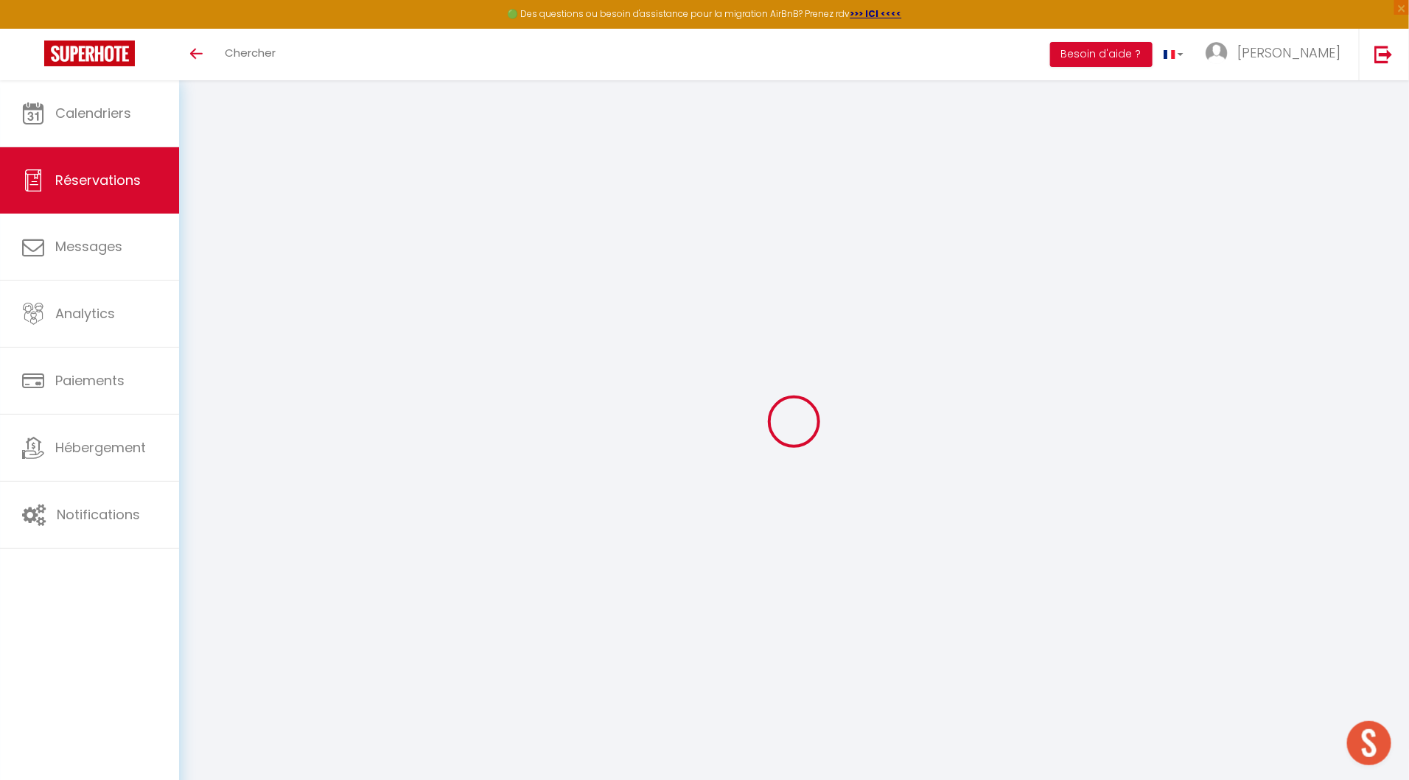
type input "[STREET_ADDRESS]"
type input "BRIVE-LA-GAILLARDE"
select select "FR"
type input "20"
select select "49029"
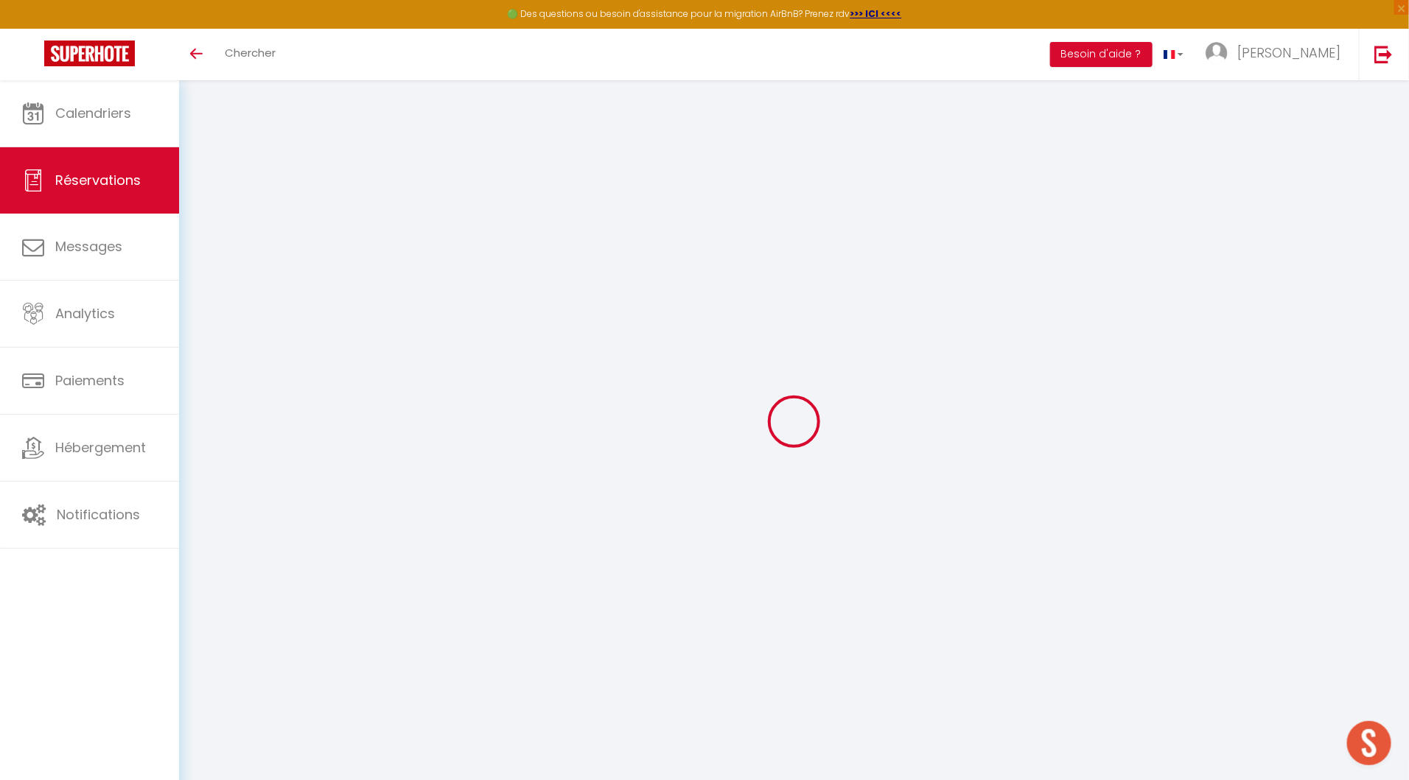
select select "1"
type input "[DATE]"
select select
type input "Jeu 17 Juillet 2025"
select select
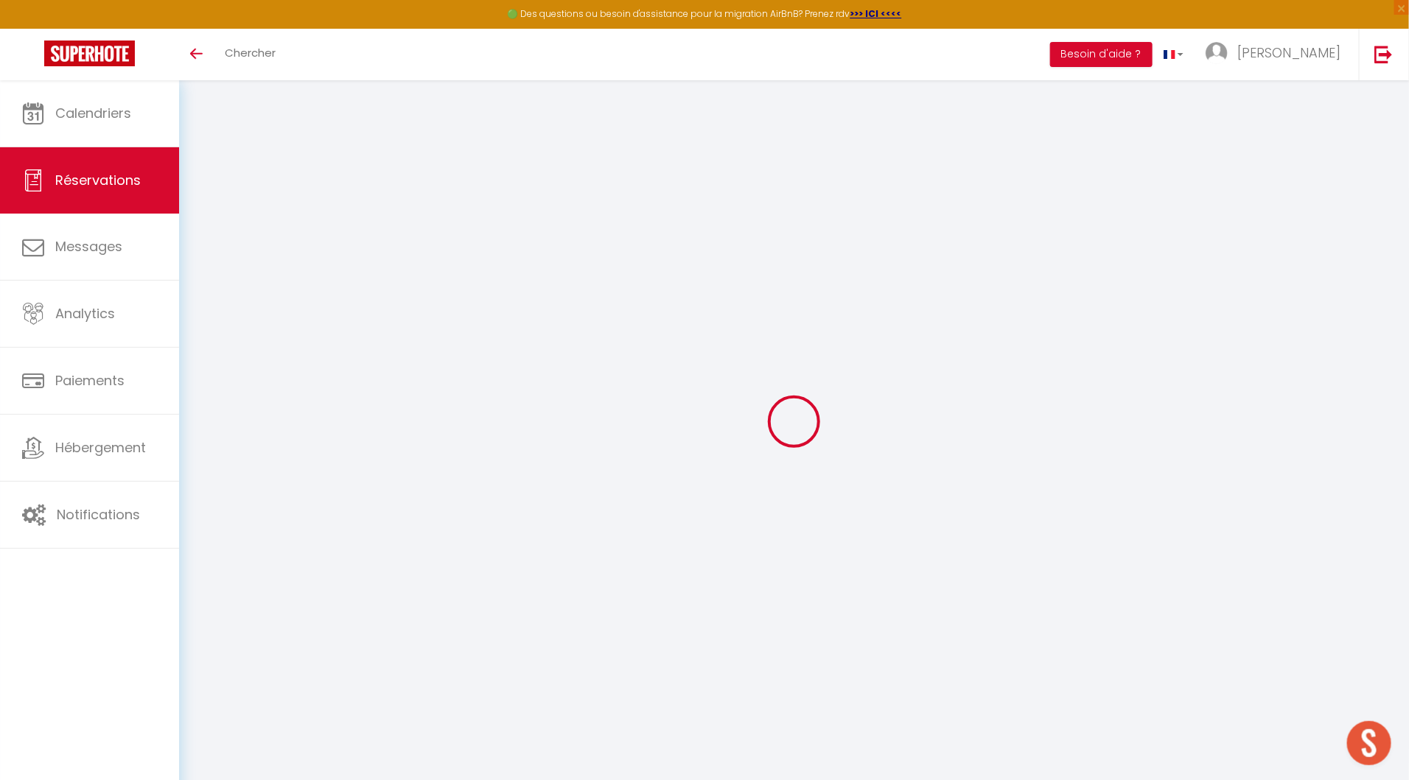
type input "1"
select select "12"
select select
type input "90"
checkbox input "true"
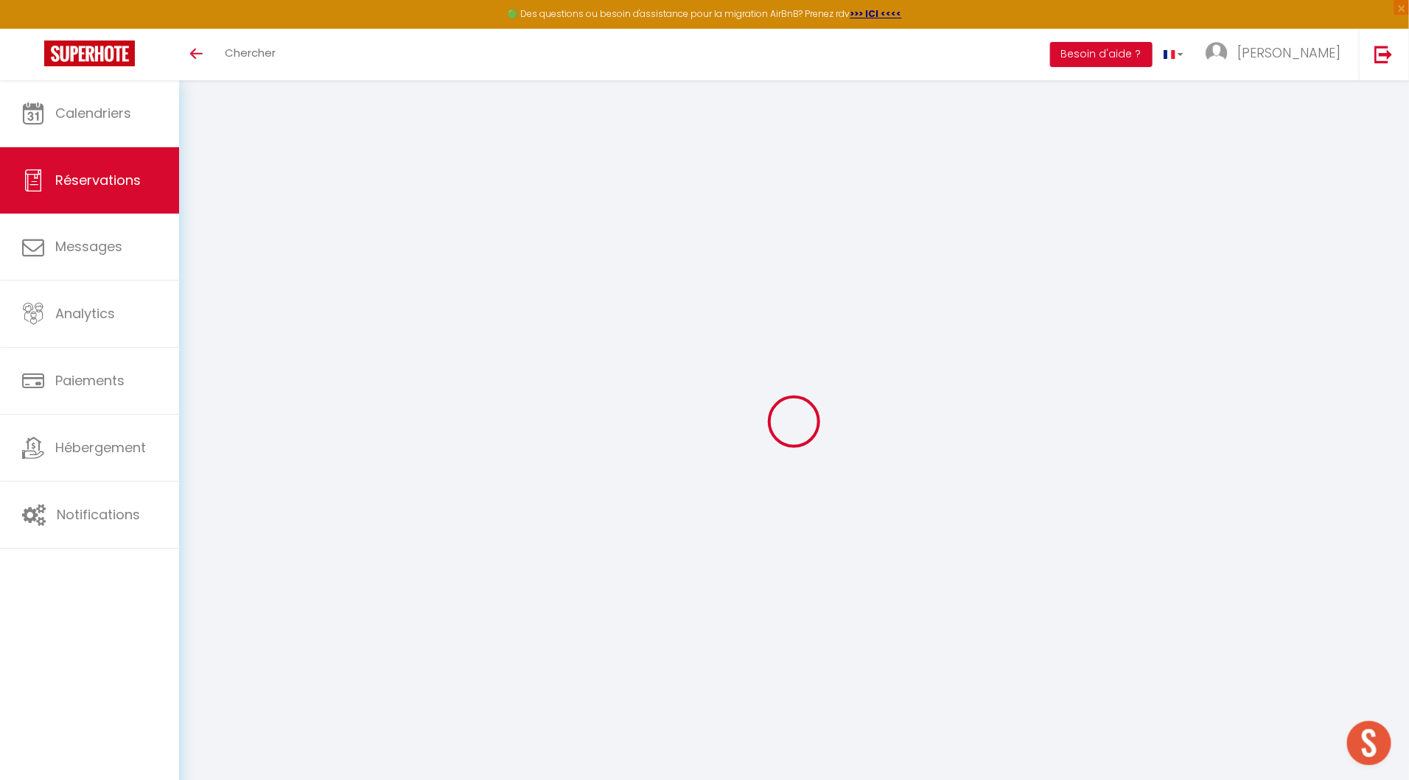
type input "10"
type input "15"
type input "0"
select select
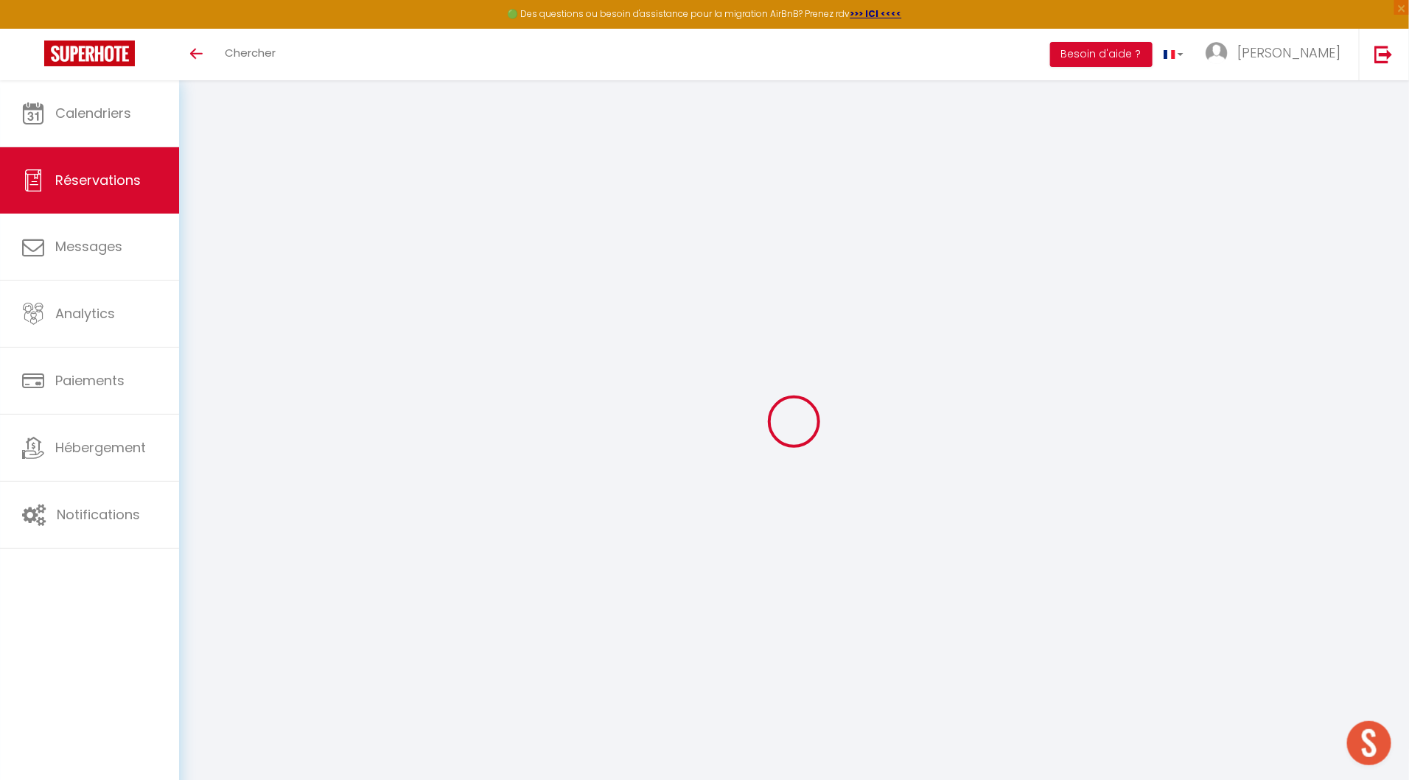
select select
select select "14"
checkbox input "true"
select select "cleaning"
select select
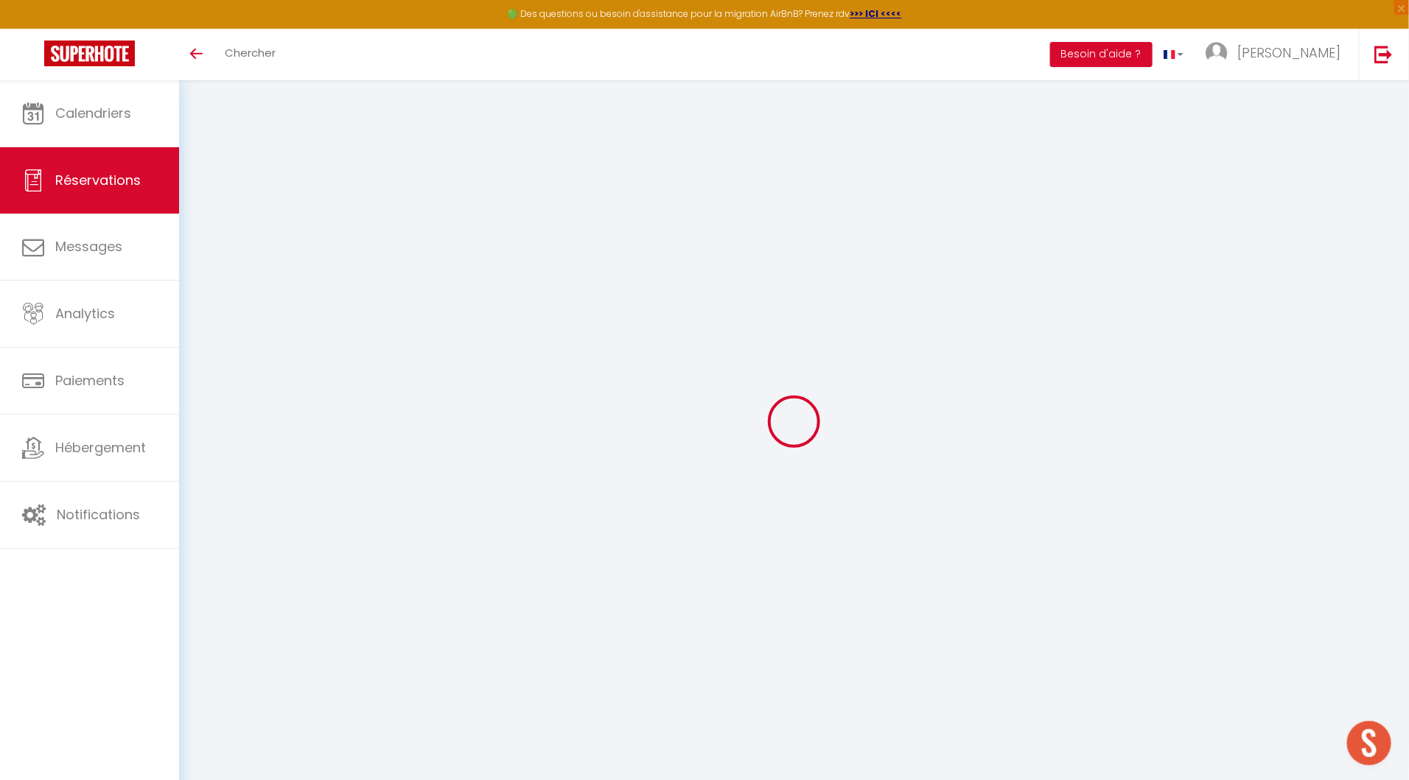
select select
checkbox input "true"
select select
checkbox input "true"
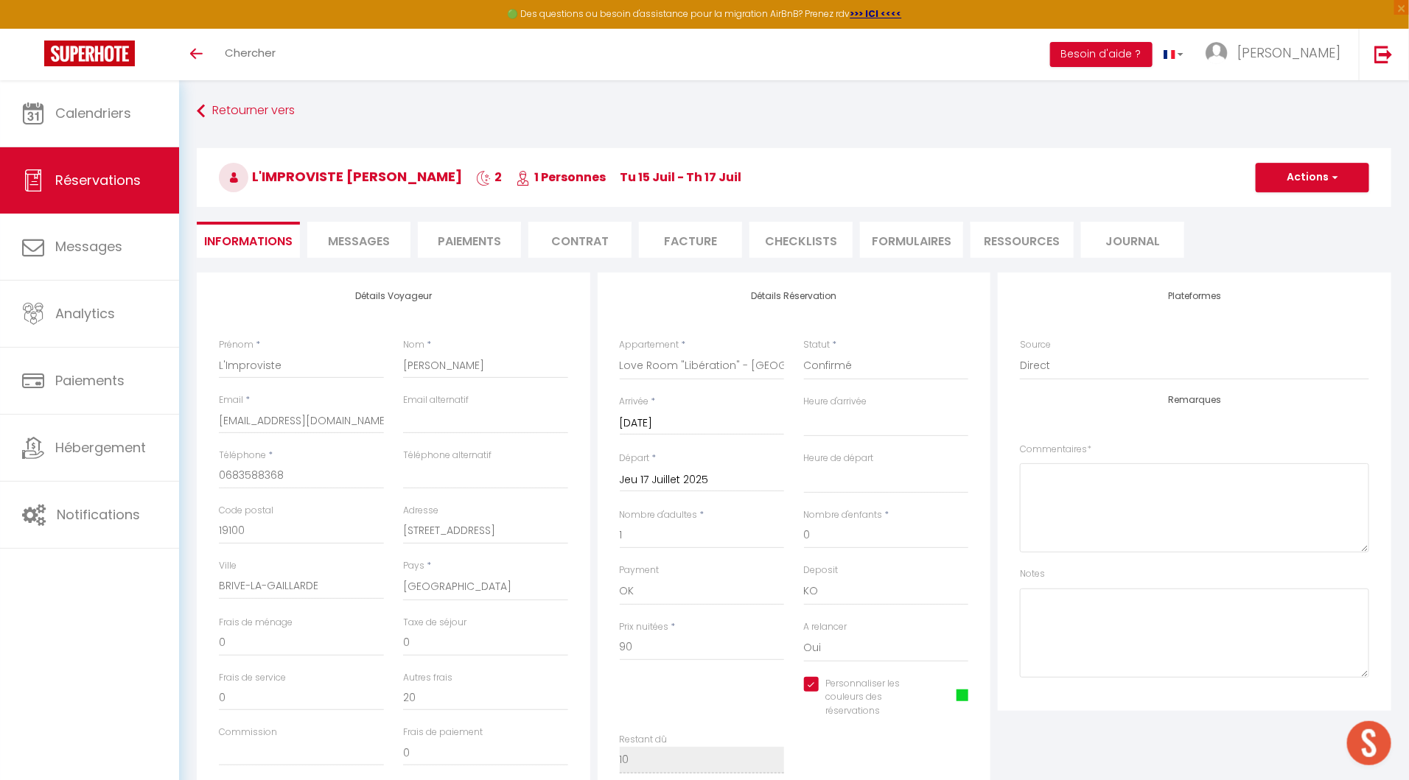
type input "25"
select select
checkbox input "true"
select select "16:00"
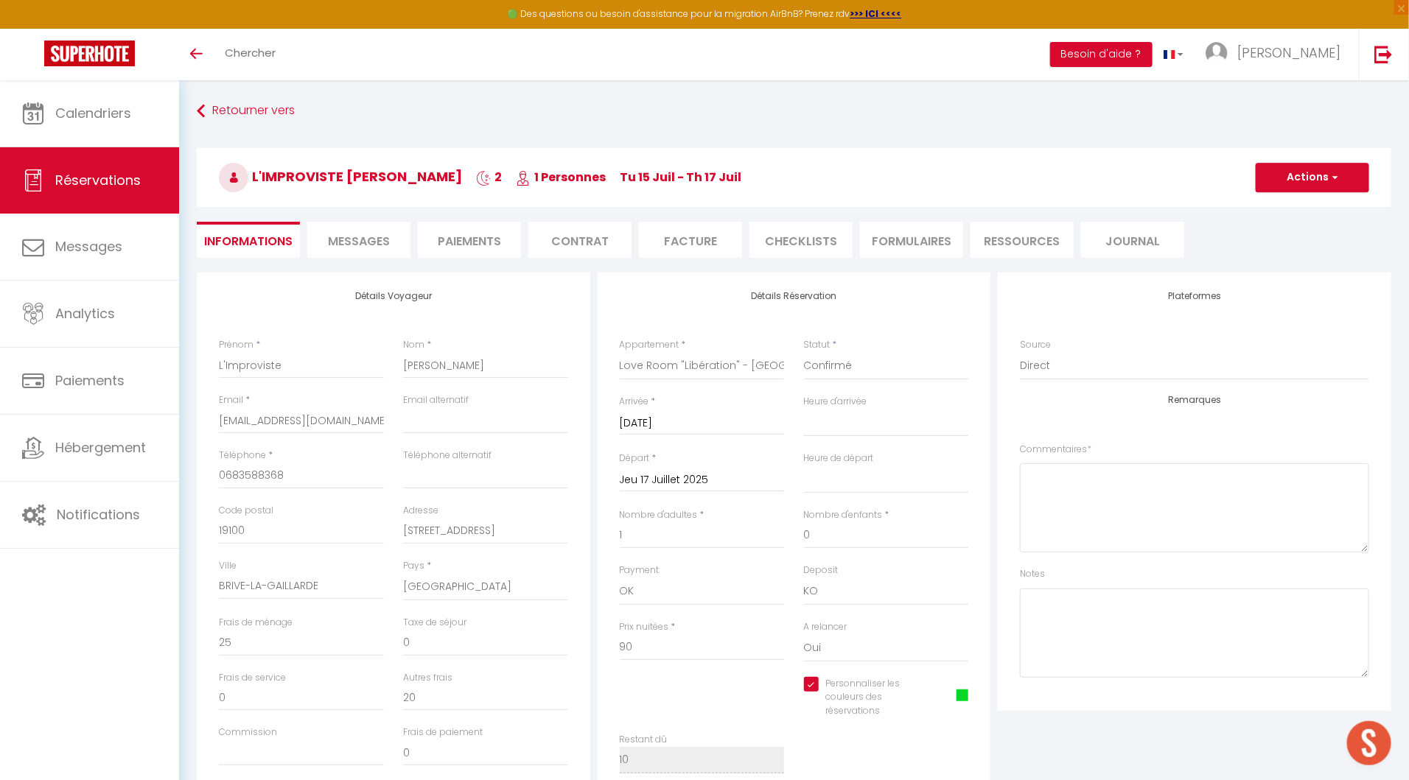
select select "10:00"
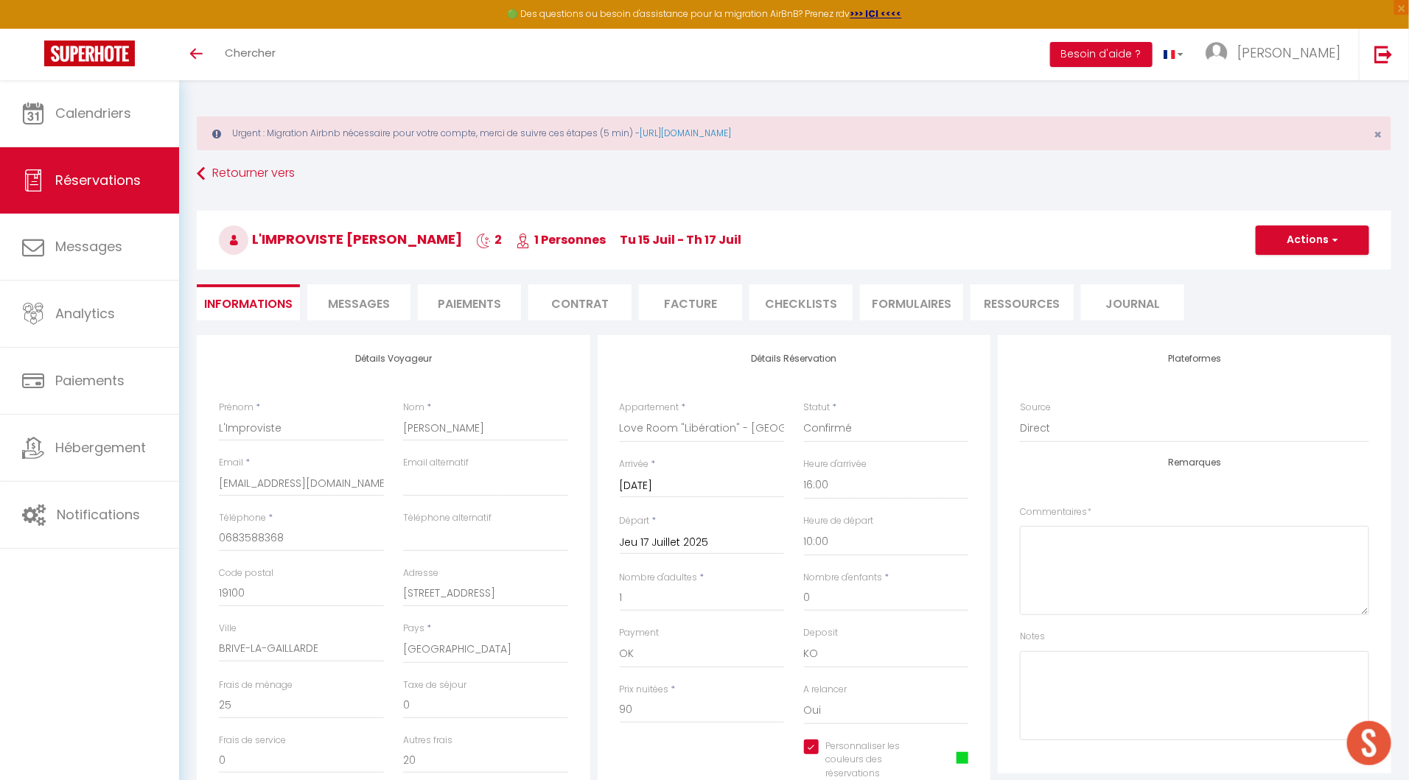
click at [676, 308] on li "Facture" at bounding box center [690, 302] width 103 height 36
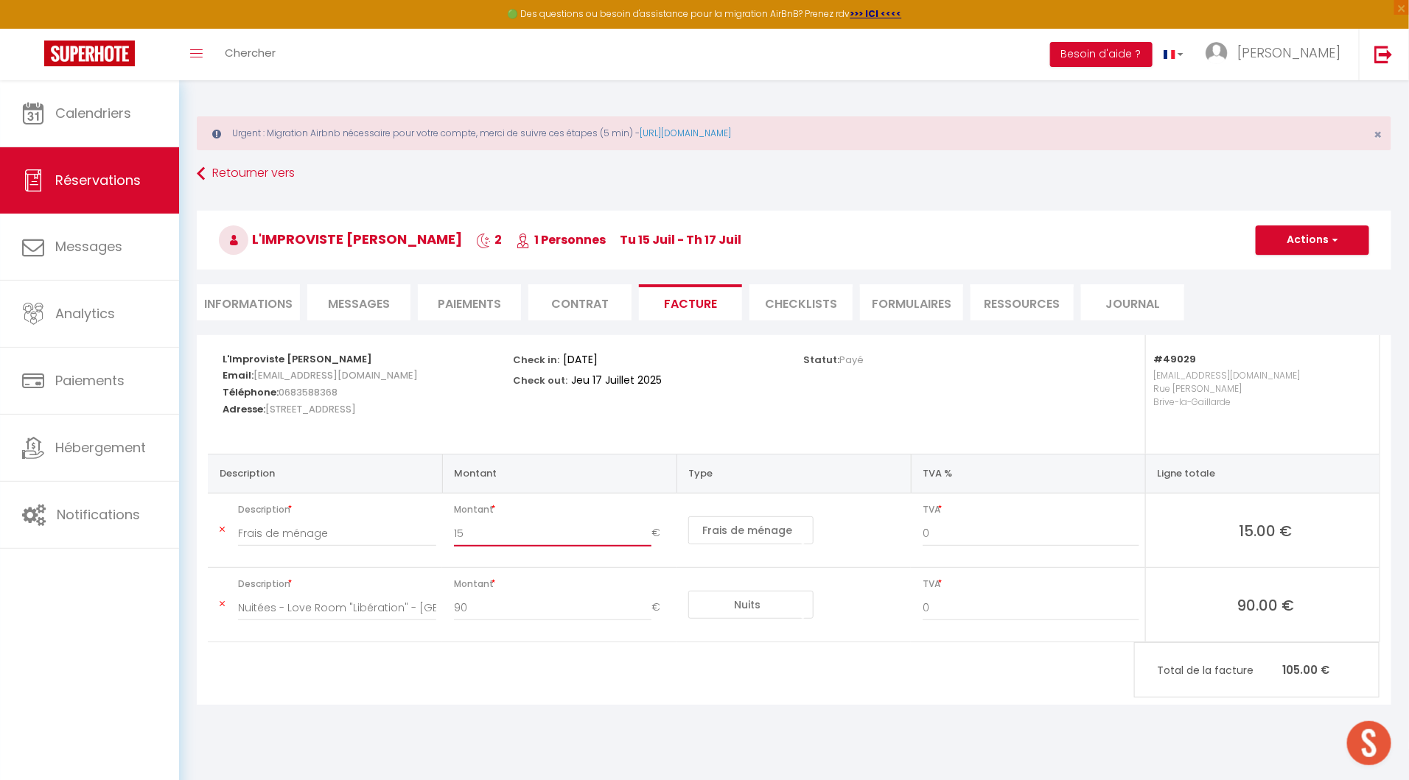
drag, startPoint x: 480, startPoint y: 537, endPoint x: 435, endPoint y: 536, distance: 45.7
click at [435, 536] on tr "Description Frais de ménage Montant 15 € Nuits Frais de ménage Taxe de séjour A…" at bounding box center [794, 531] width 1172 height 74
type input "45"
click at [799, 708] on div "L'Improviste Paul Email: clairelimprovistebrive@gmail.com Téléphone: 0683588368…" at bounding box center [794, 529] width 1214 height 389
click at [1326, 242] on button "Actions" at bounding box center [1312, 239] width 113 height 29
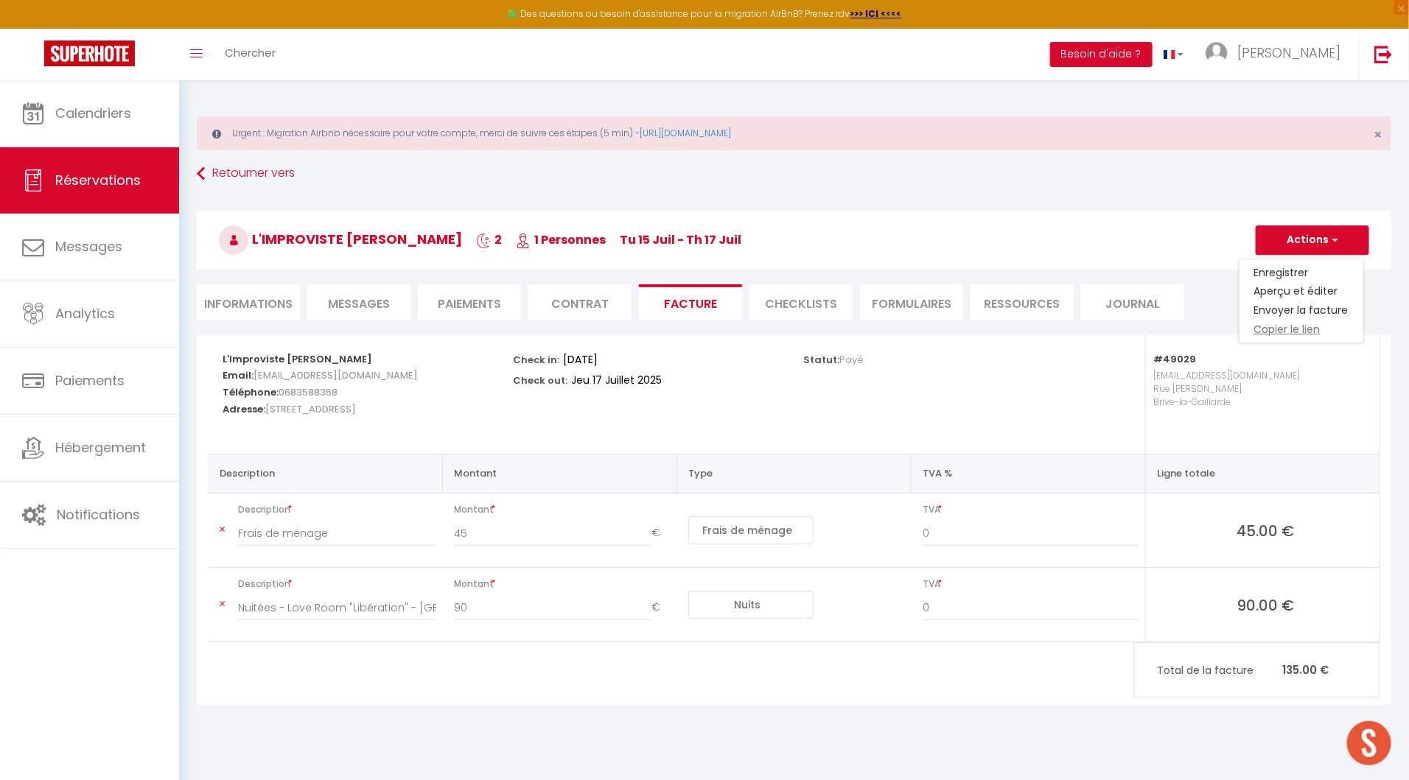
click at [1299, 334] on link "Copier le lien" at bounding box center [1301, 330] width 124 height 19
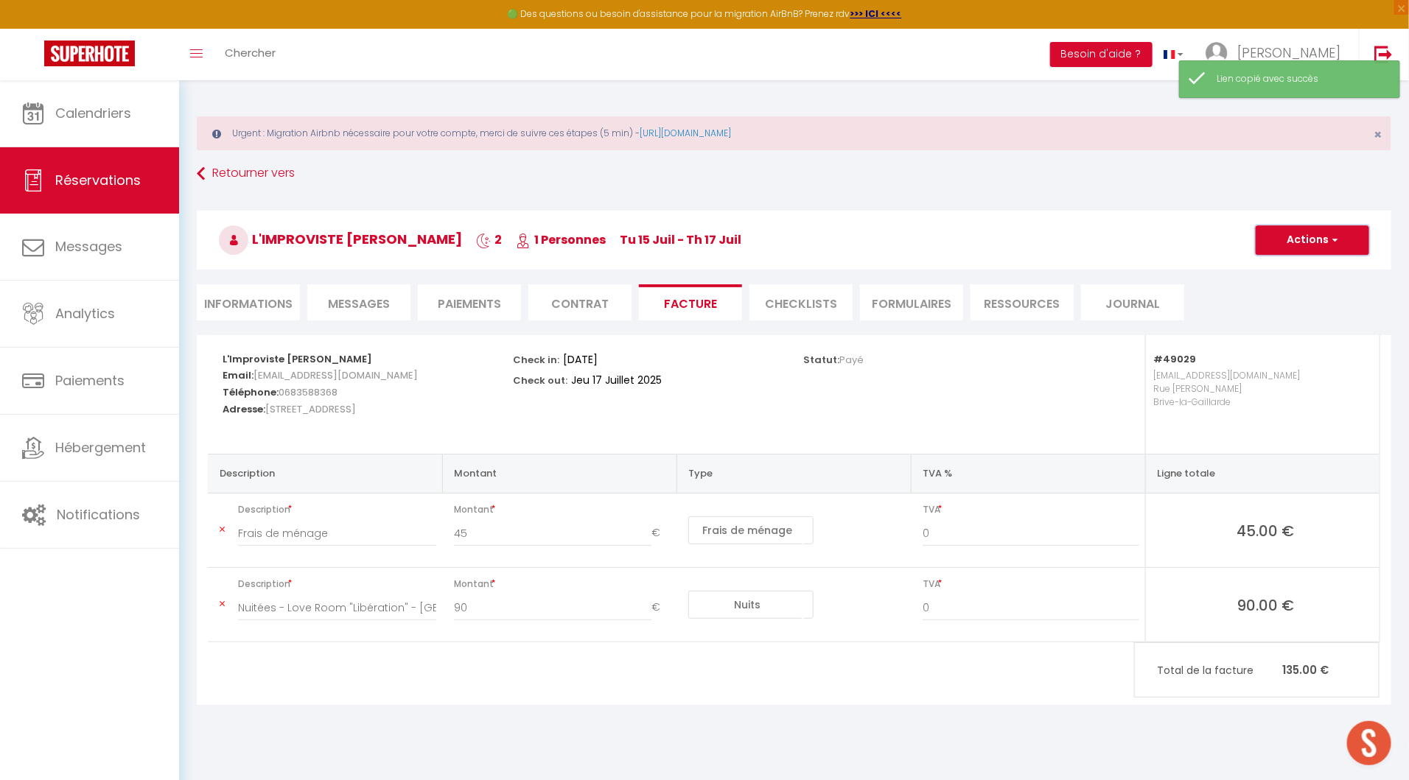
click at [1305, 238] on button "Actions" at bounding box center [1312, 239] width 113 height 29
click at [1303, 264] on link "Enregistrer" at bounding box center [1301, 272] width 124 height 19
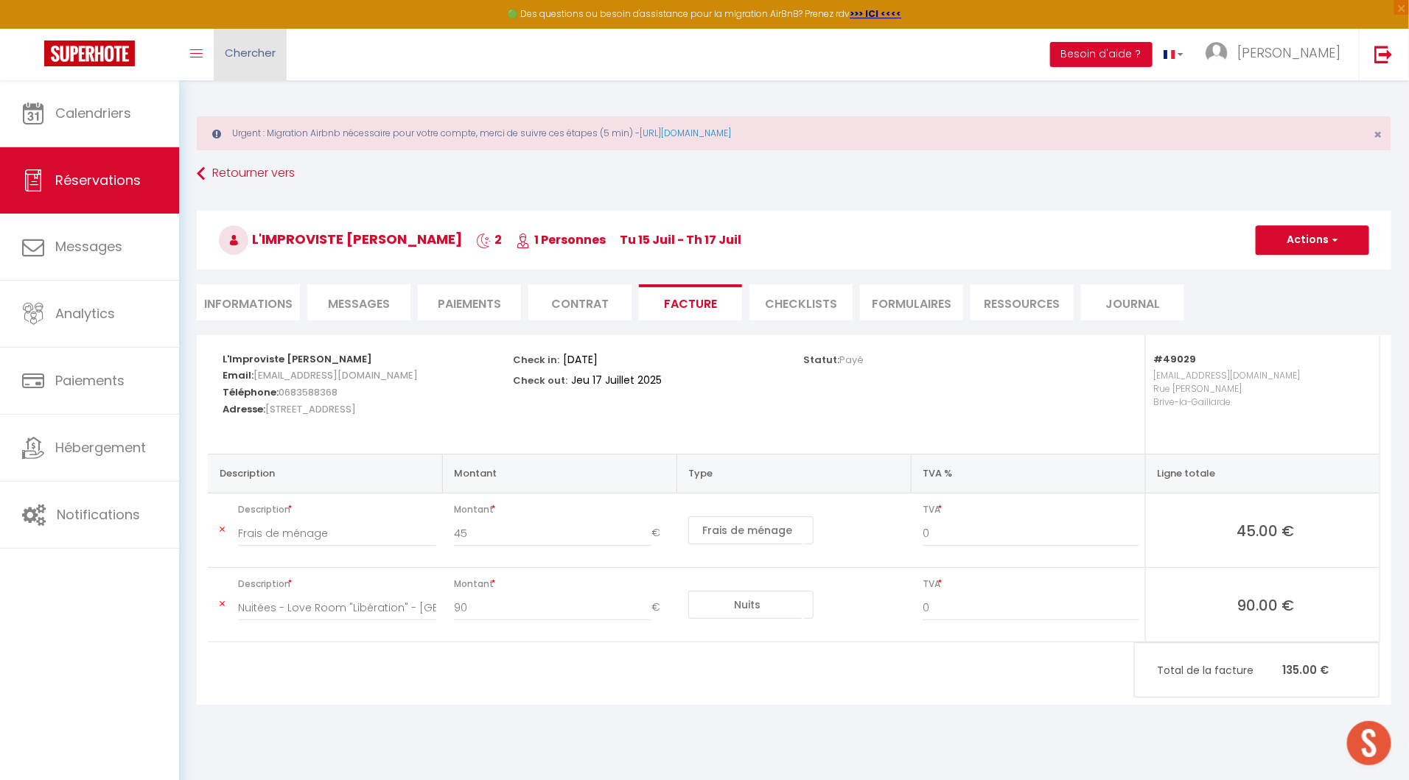
click at [264, 36] on link "Chercher" at bounding box center [250, 55] width 73 height 52
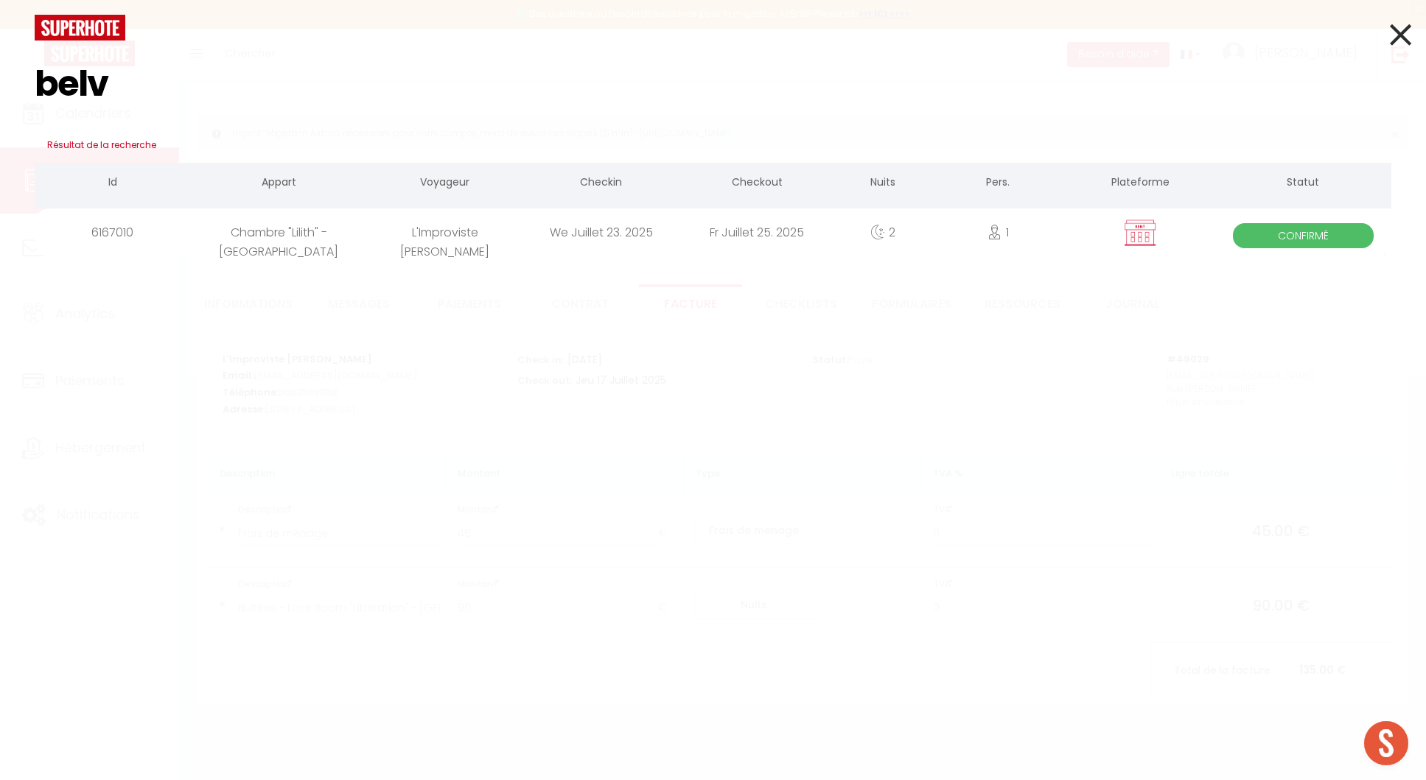
type input "belv"
click at [524, 245] on div "We Juillet 23. 2025" at bounding box center [601, 233] width 156 height 48
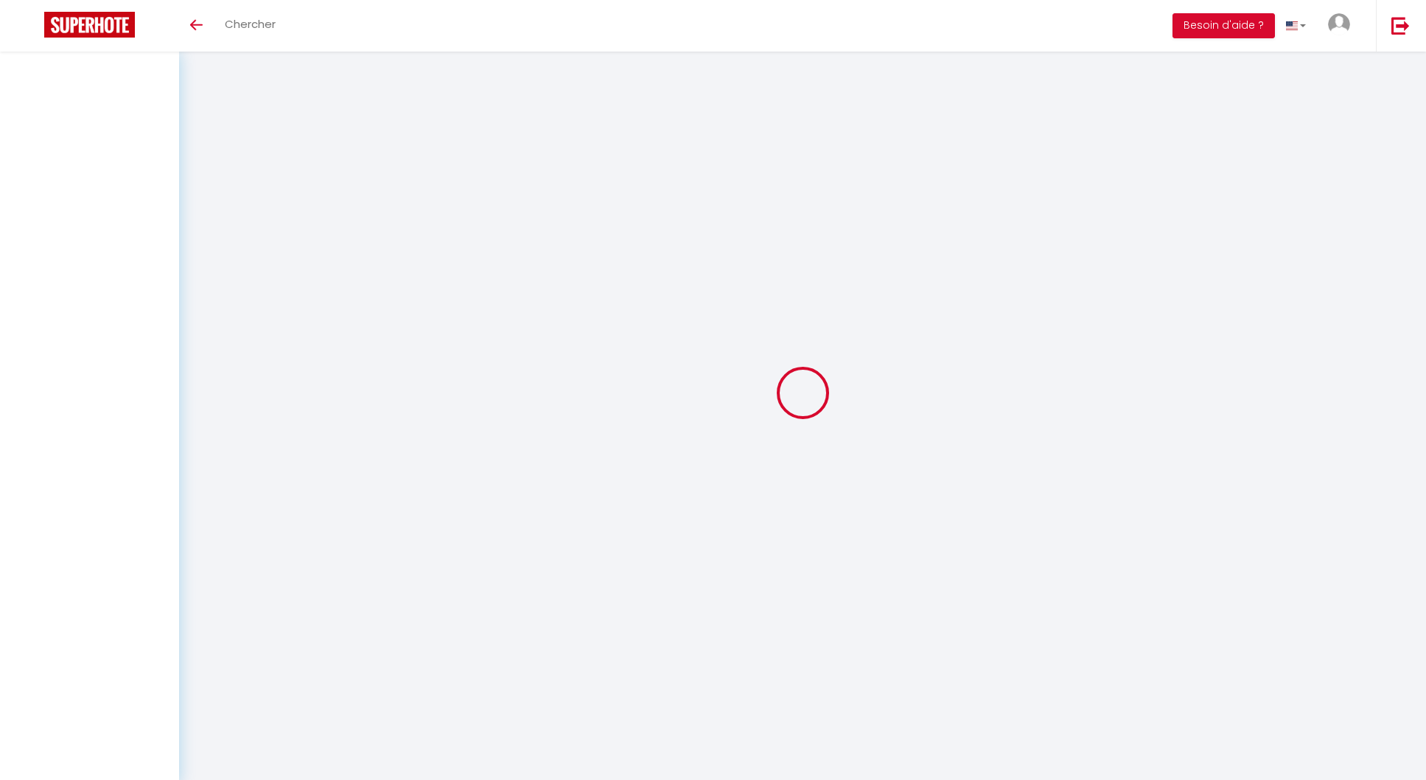
select select
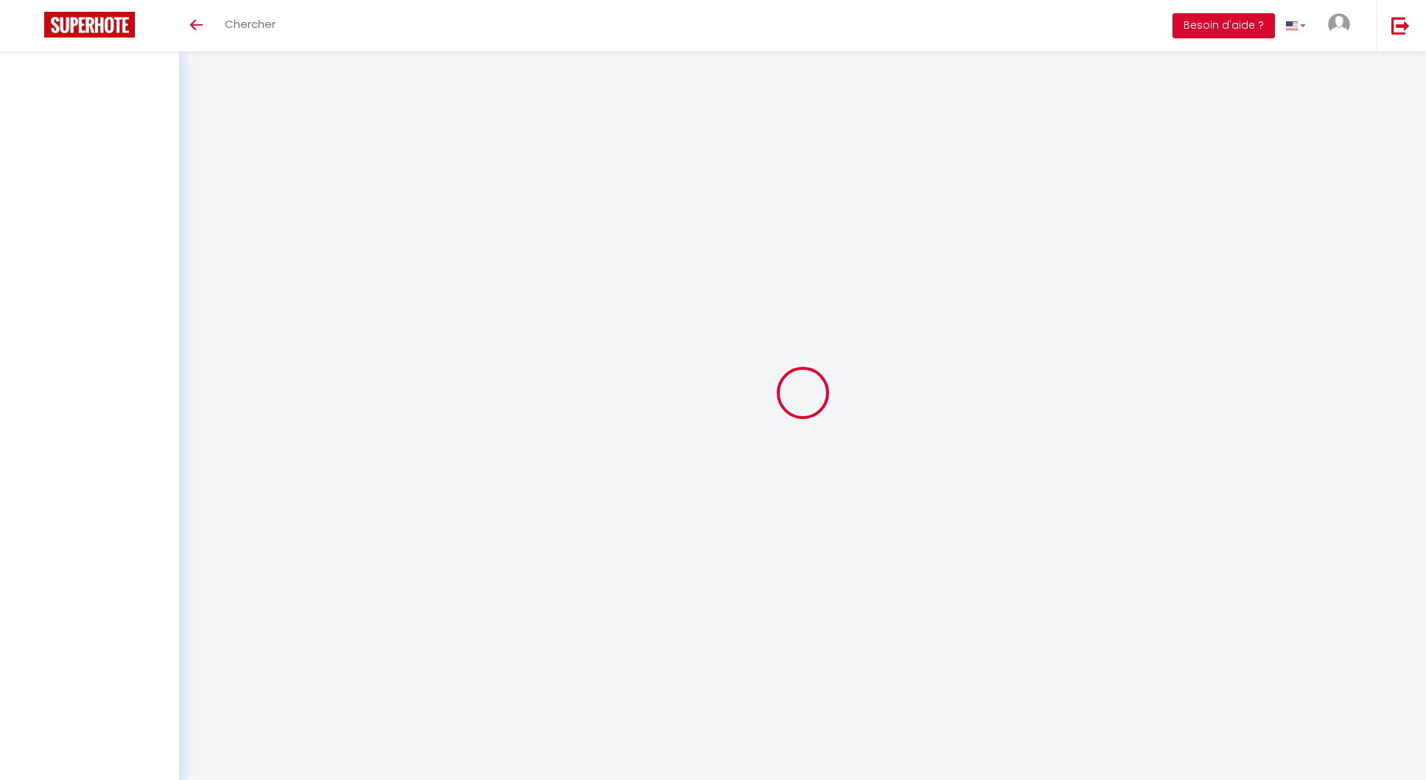
select select
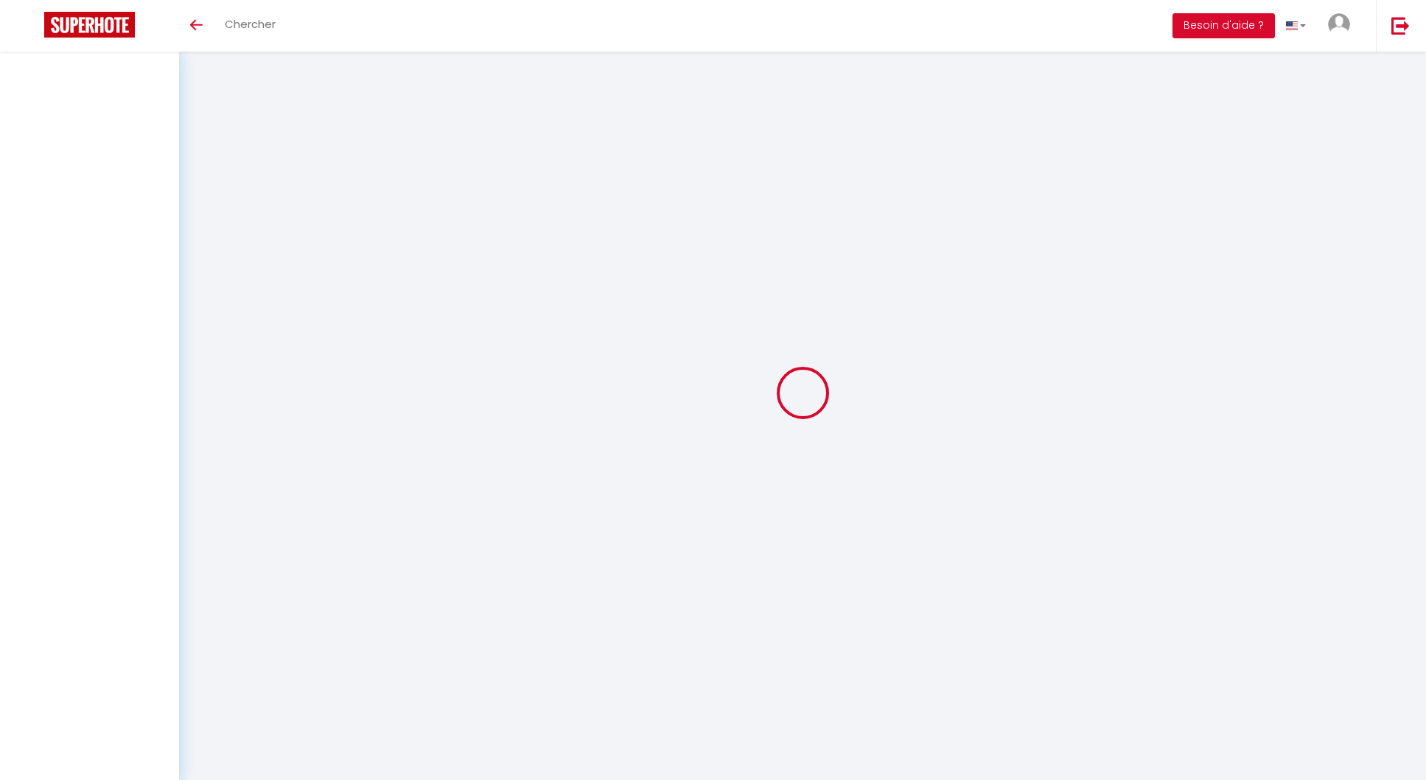
checkbox input "false"
select select
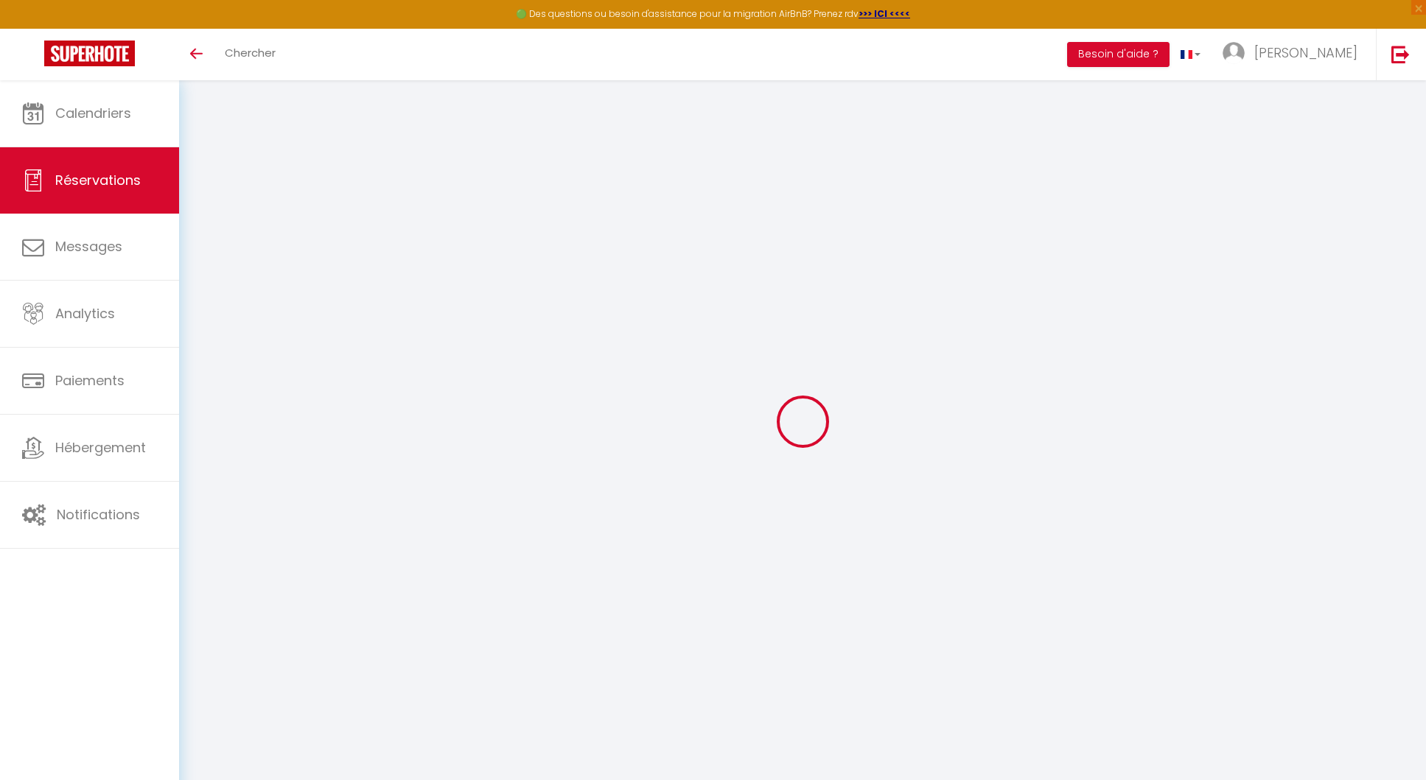
select select
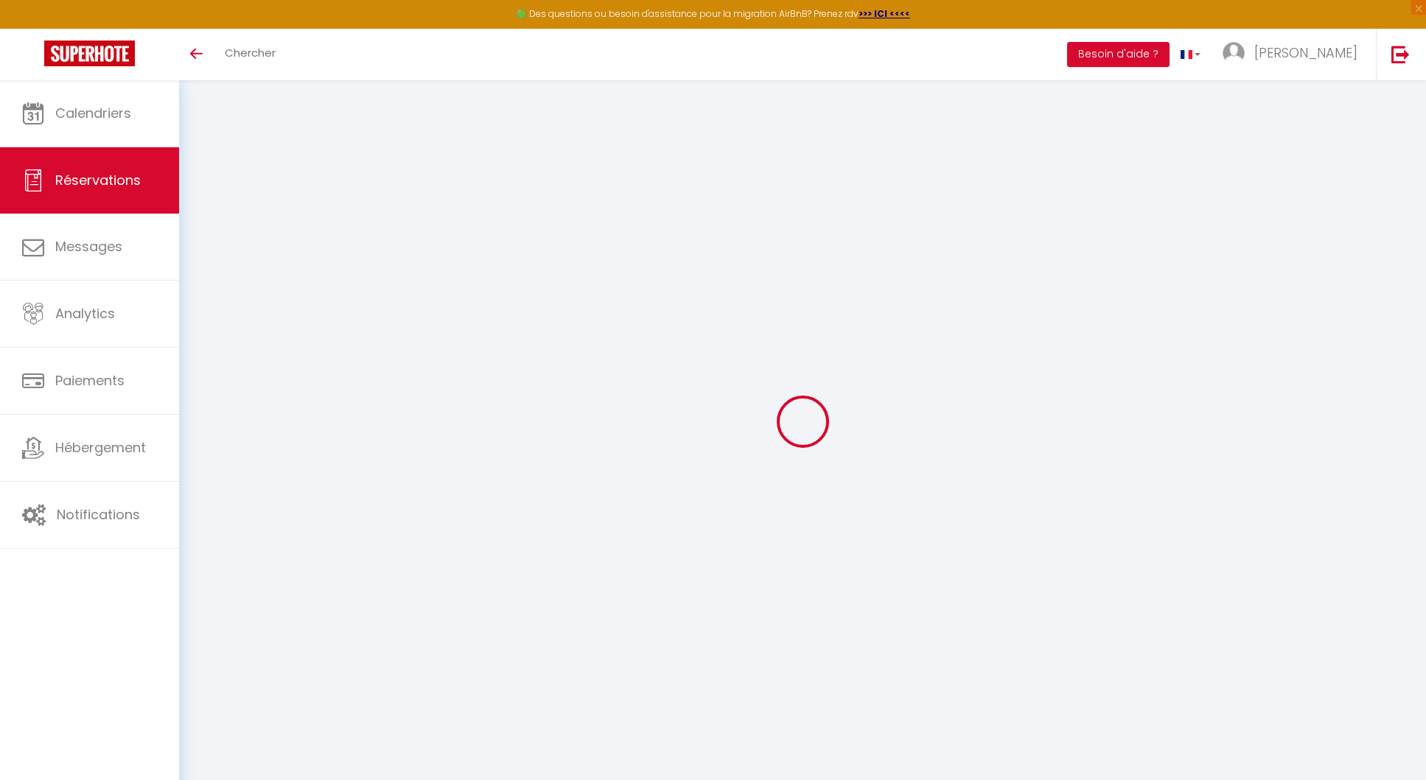
select select
checkbox input "false"
type input "L'Improviste"
type input "[PERSON_NAME]"
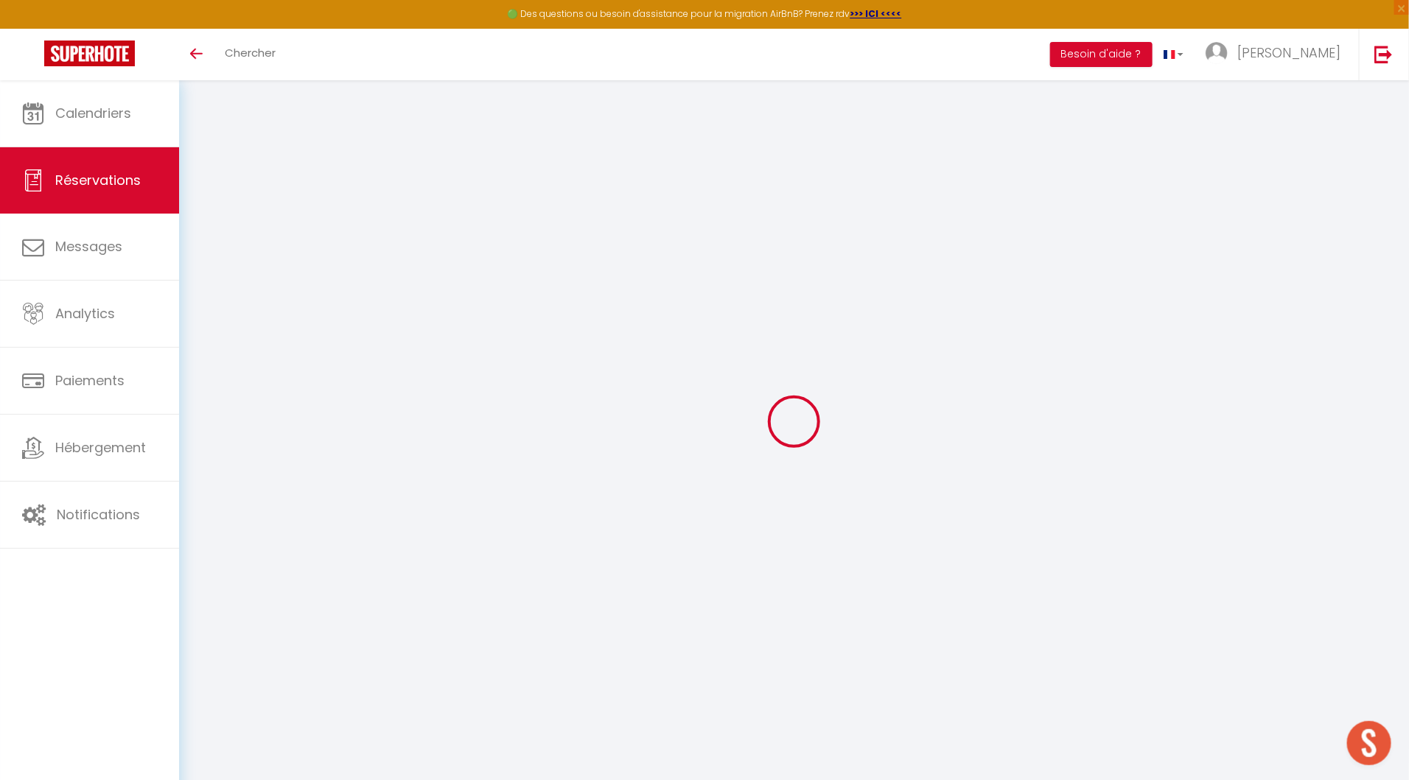
type input "[EMAIL_ADDRESS][DOMAIN_NAME]"
type input "0683588368"
type input "19100"
type input "[STREET_ADDRESS]"
type input "BRIVE-LA-GAILLARDE"
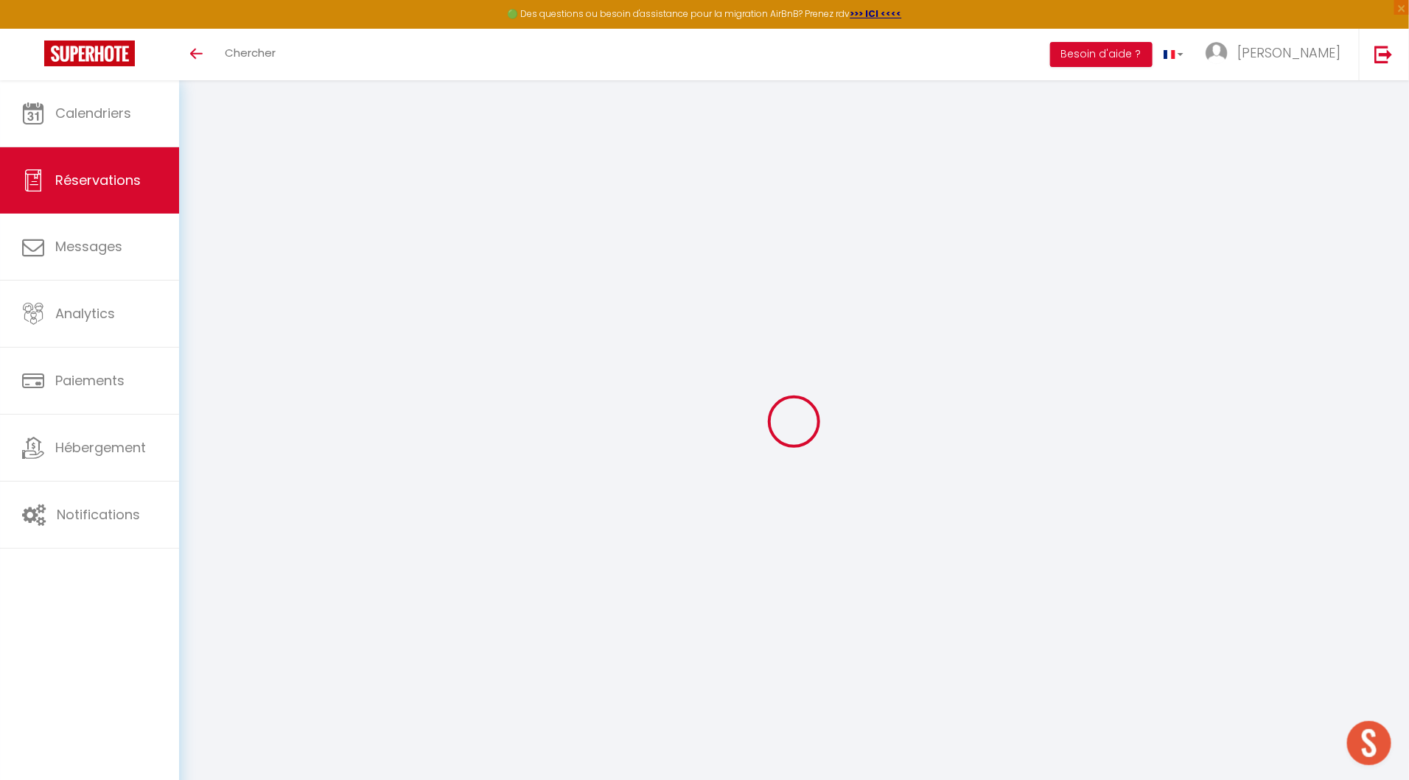
select select "FR"
type input "15"
select select "46606"
select select "1"
type input "Mer 23 Juillet 2025"
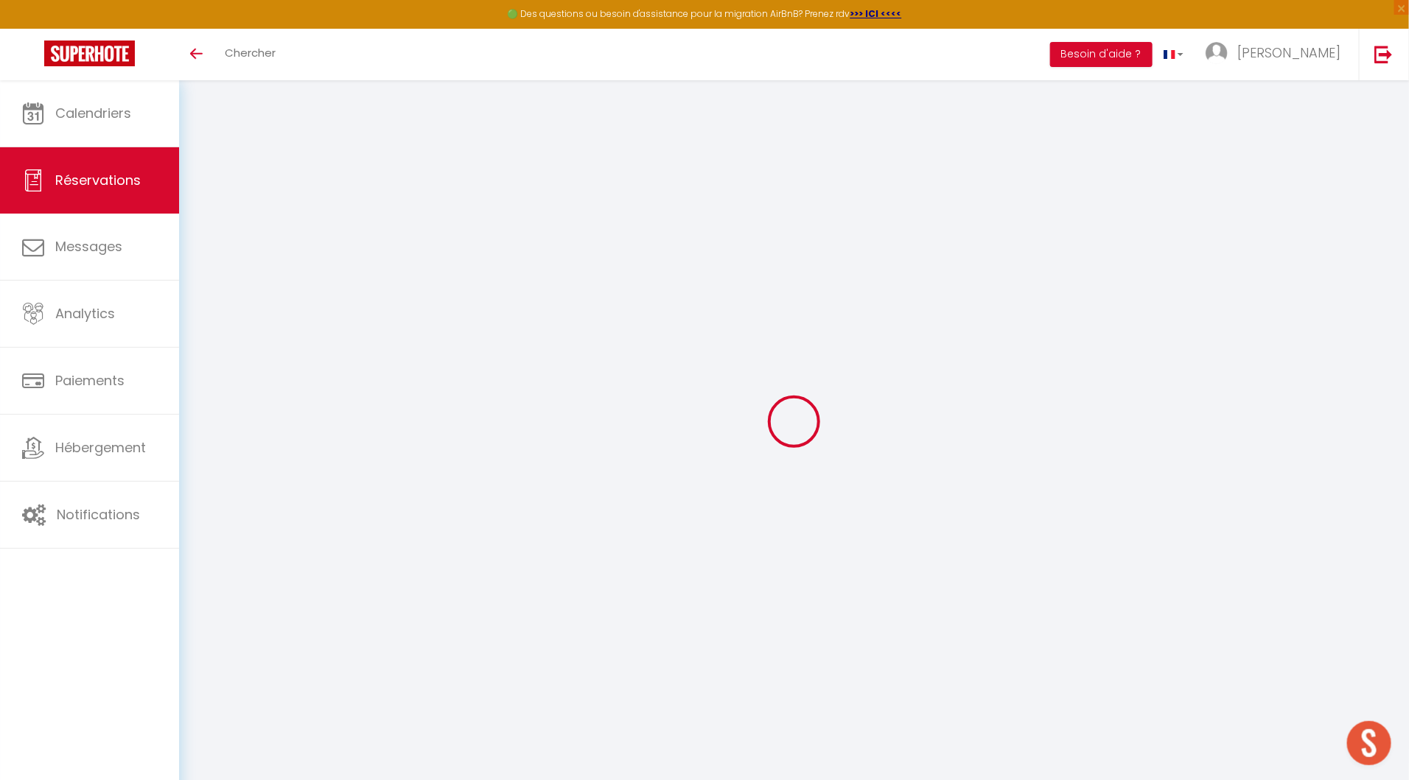
select select
type input "Ven 25 Juillet 2025"
select select
type input "1"
select select "12"
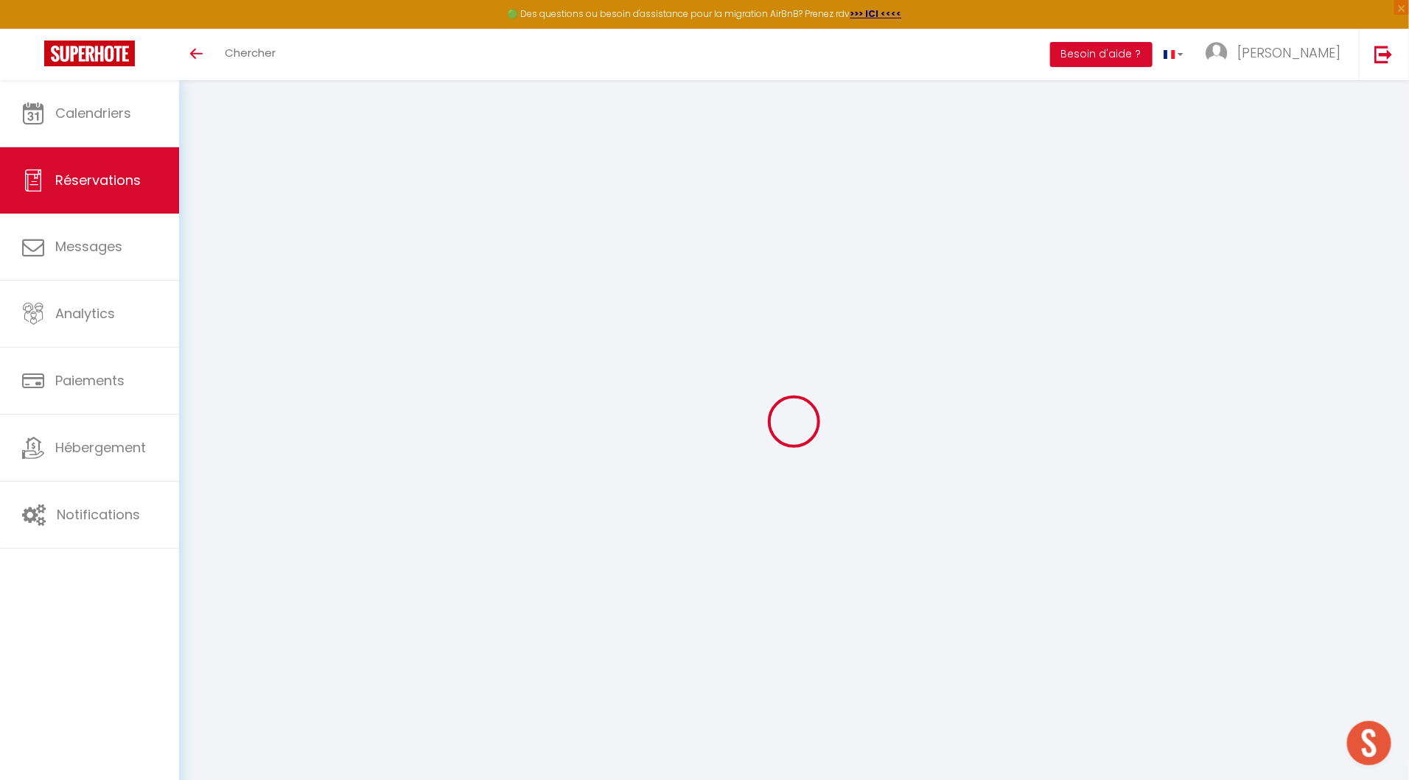
select select "14"
type input "70"
checkbox input "true"
type input "0"
type input "15"
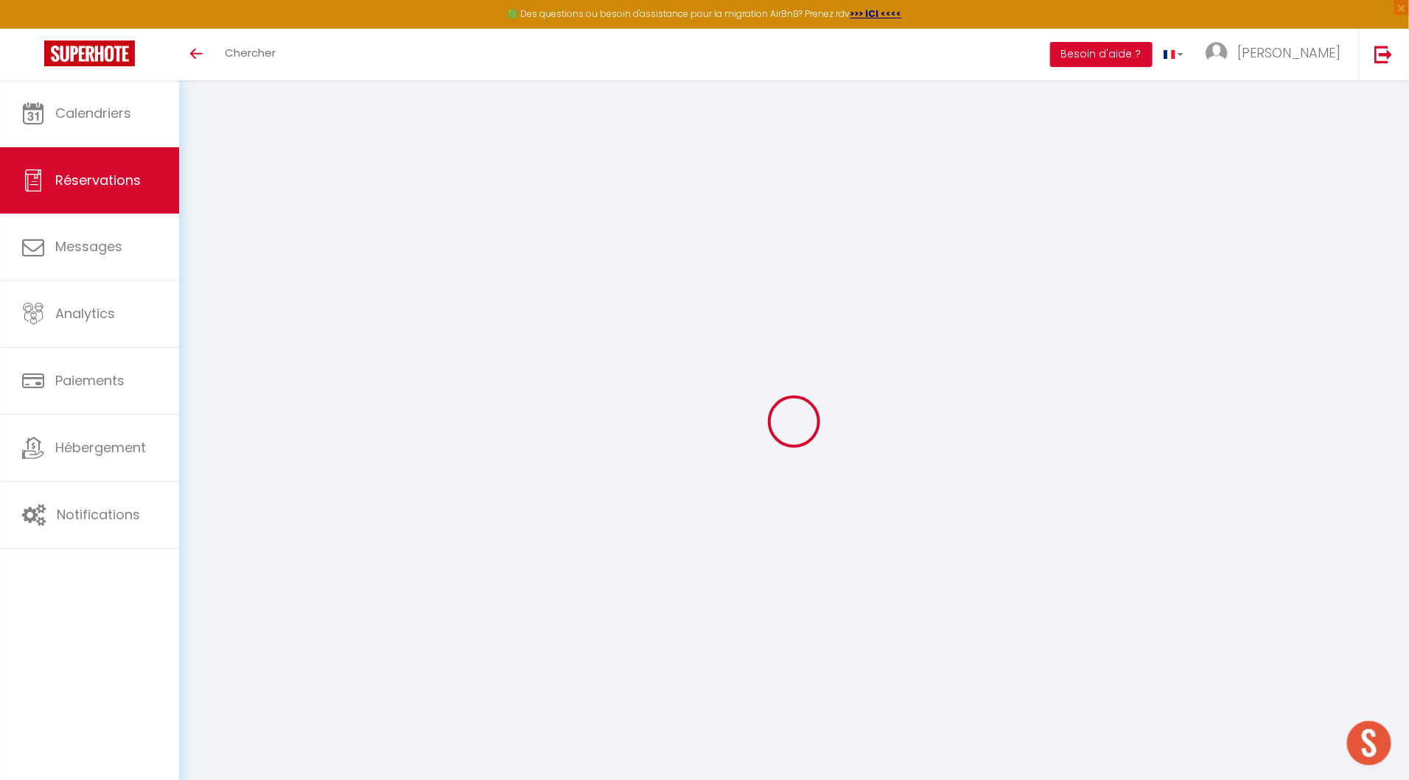
type input "10"
type input "0"
select select
checkbox input "true"
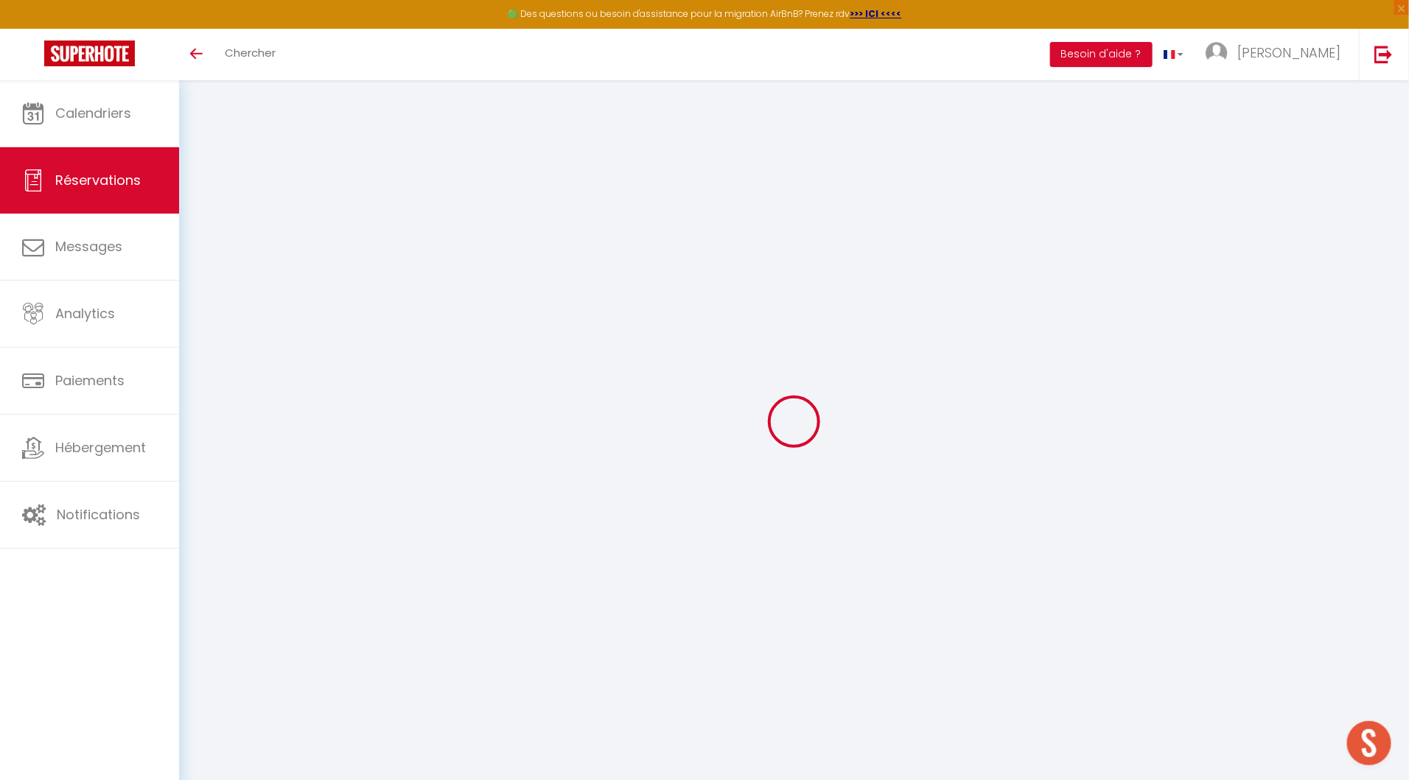
select select
checkbox input "true"
select select
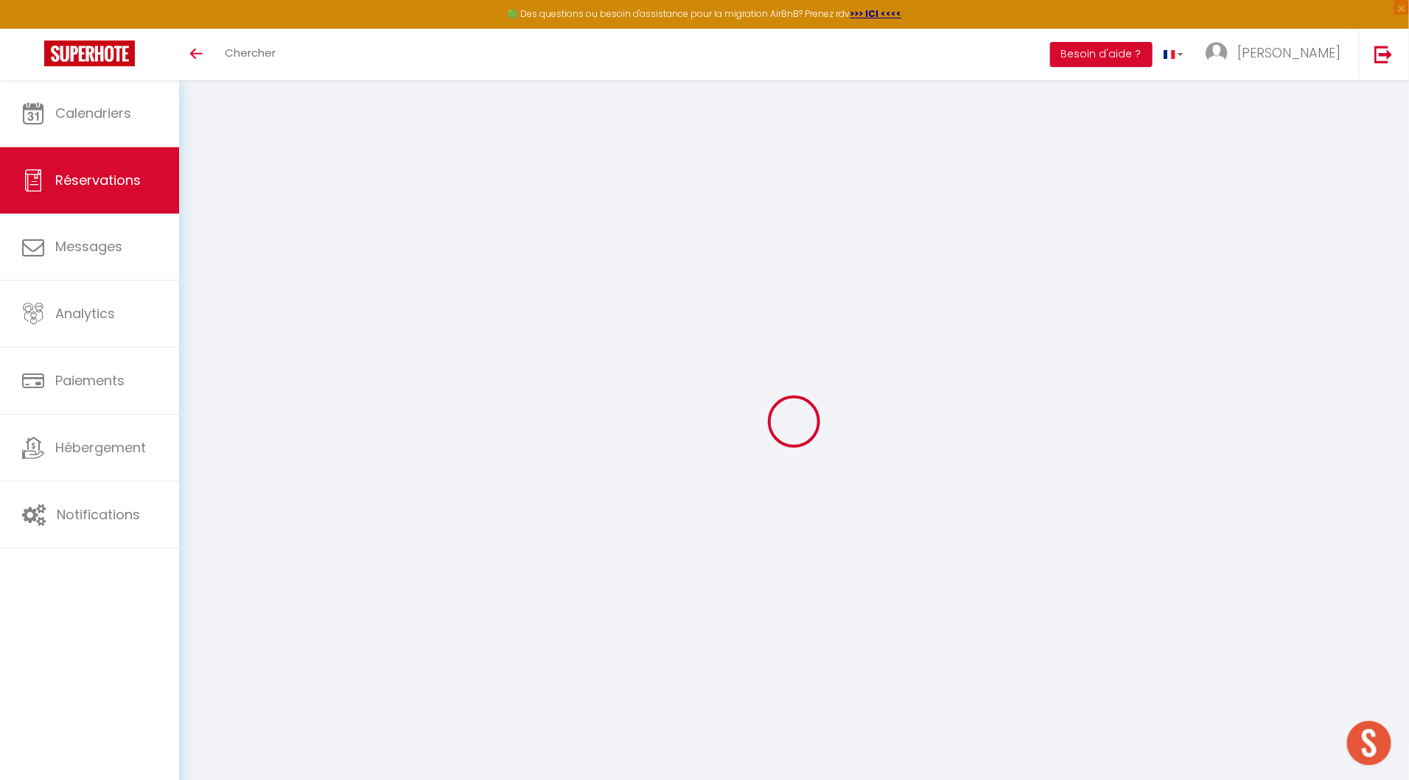
checkbox input "true"
select select
checkbox input "true"
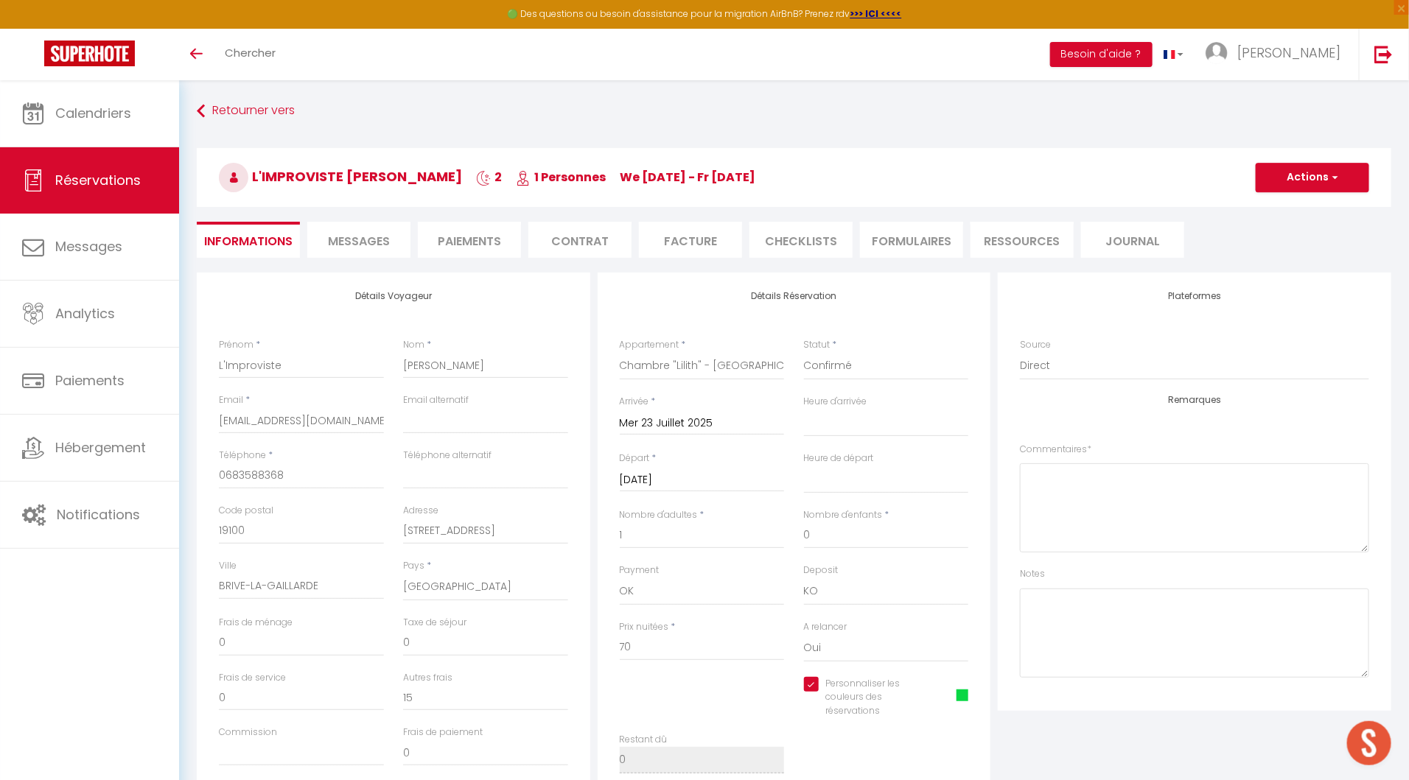
type input "15"
select select
checkbox input "true"
select select "16:00"
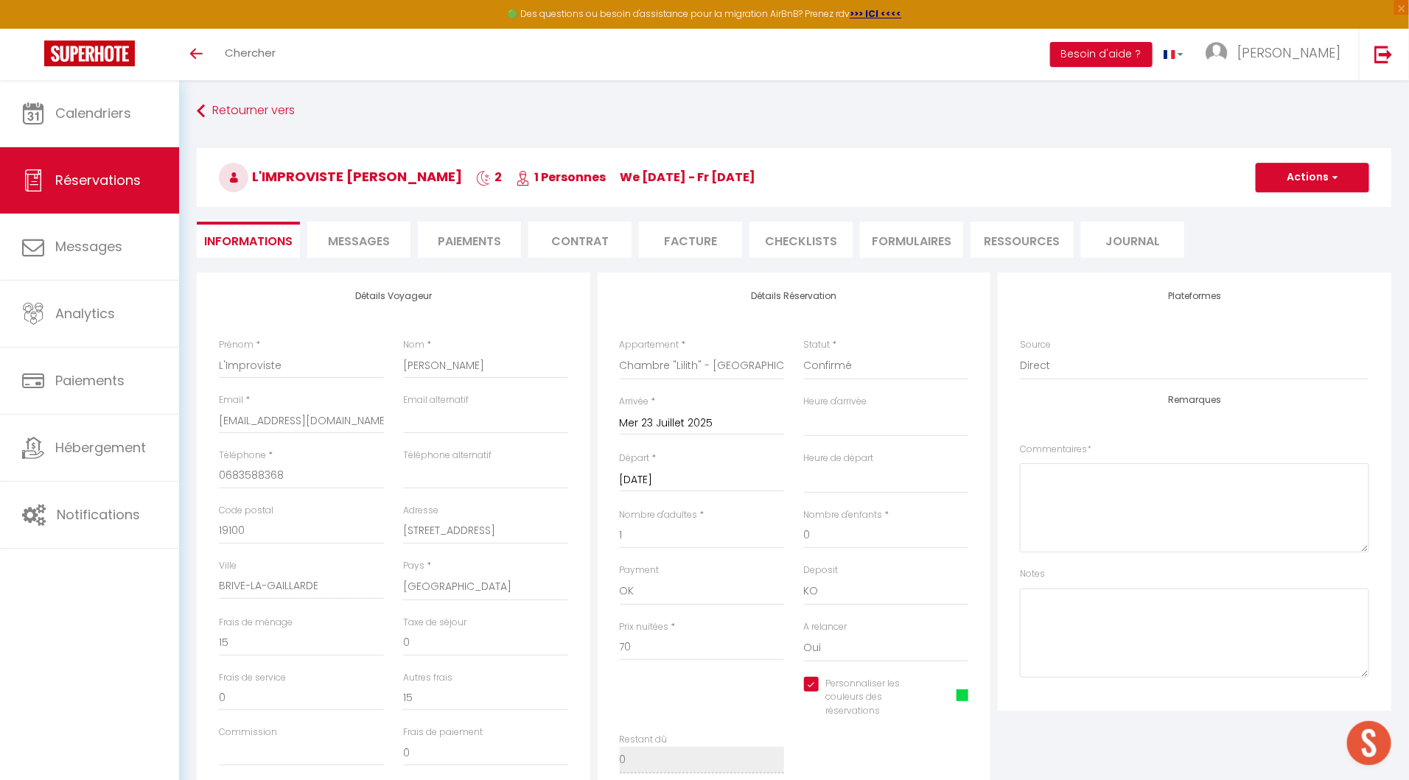
select select "10:00"
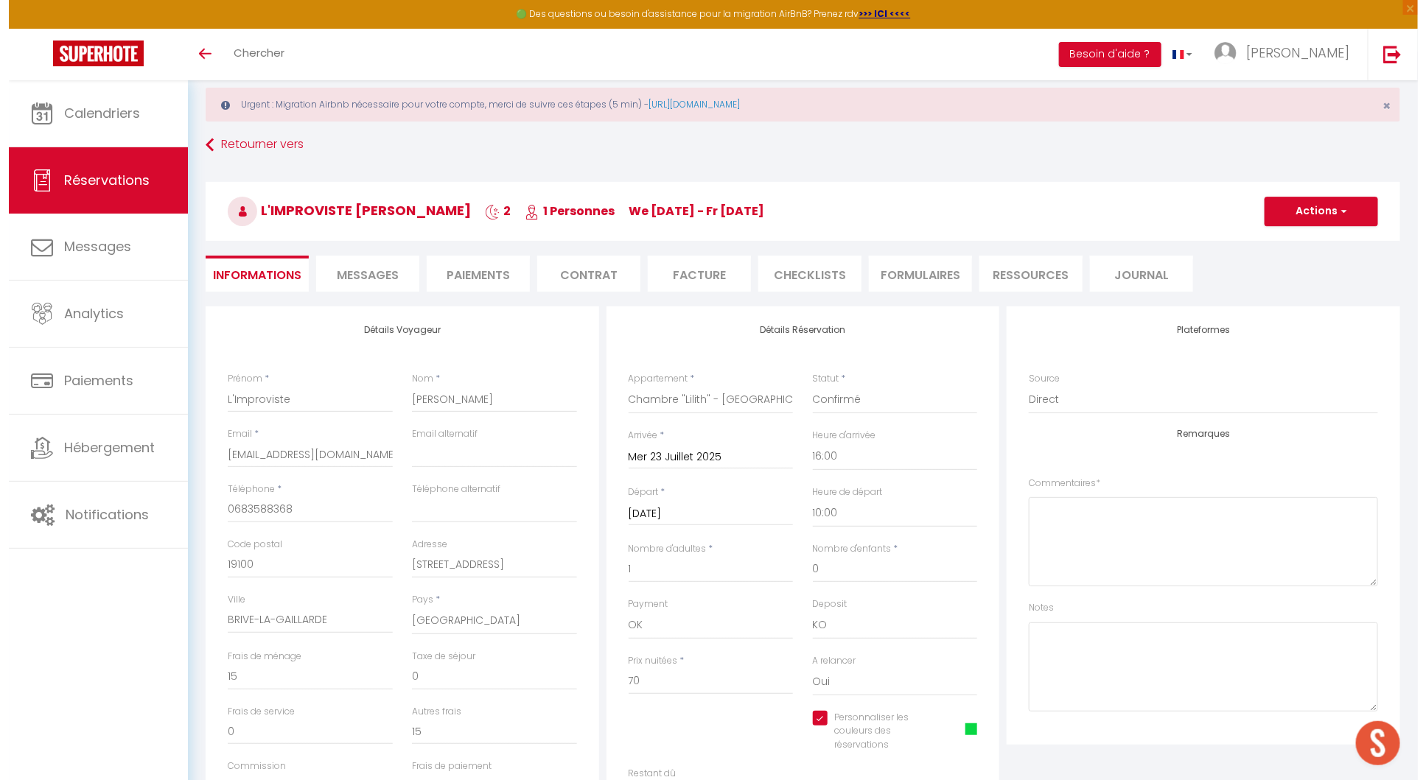
scroll to position [12, 0]
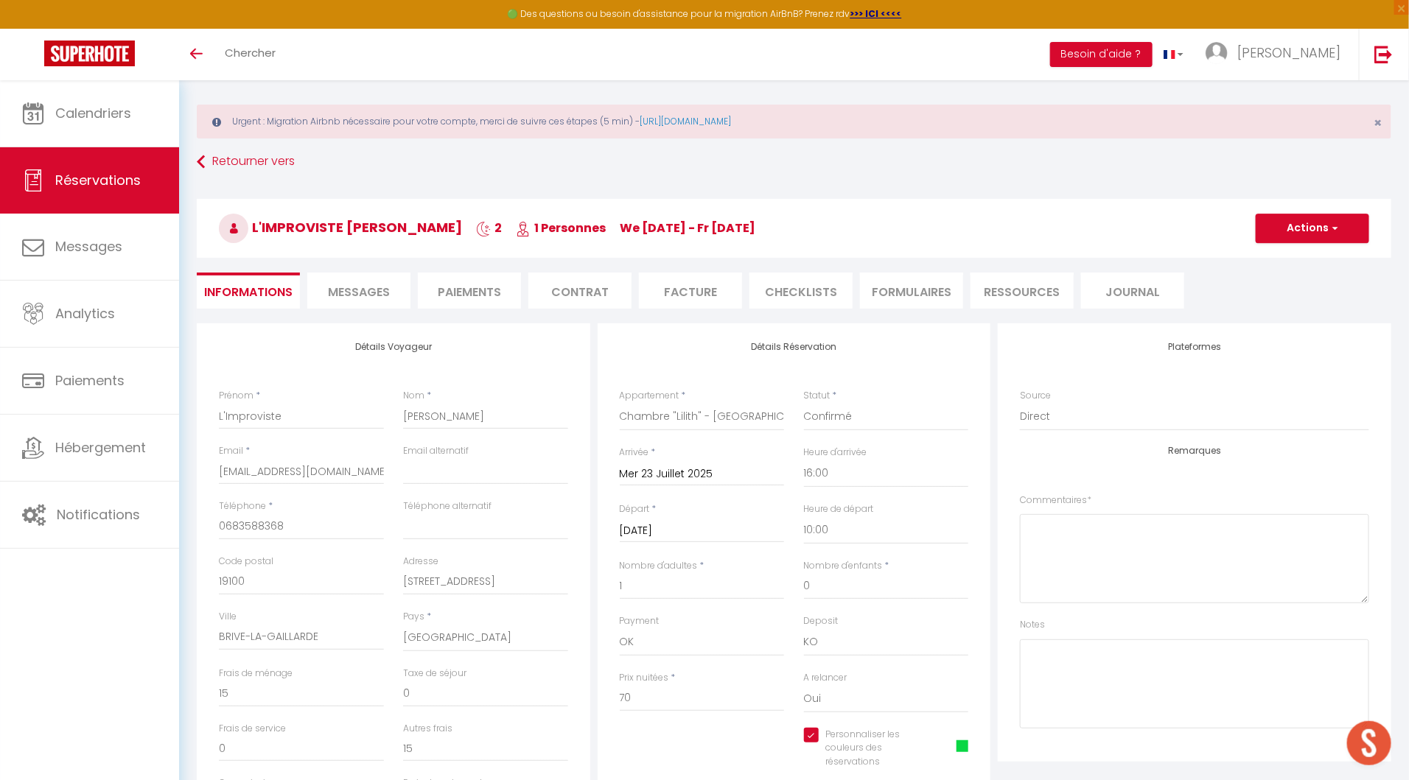
click at [558, 293] on li "Contrat" at bounding box center [579, 291] width 103 height 36
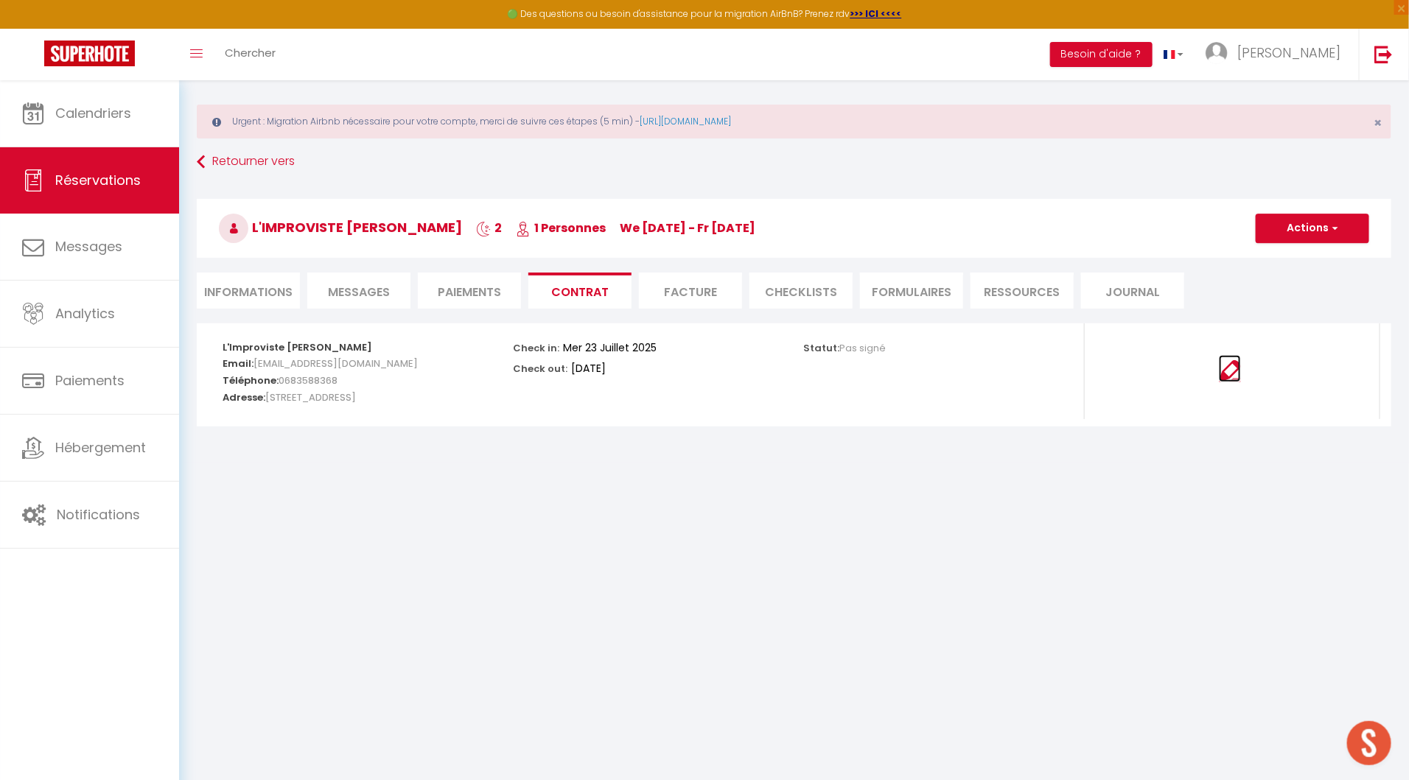
click at [1229, 365] on img at bounding box center [1230, 371] width 22 height 22
click at [675, 293] on li "Facture" at bounding box center [690, 291] width 103 height 36
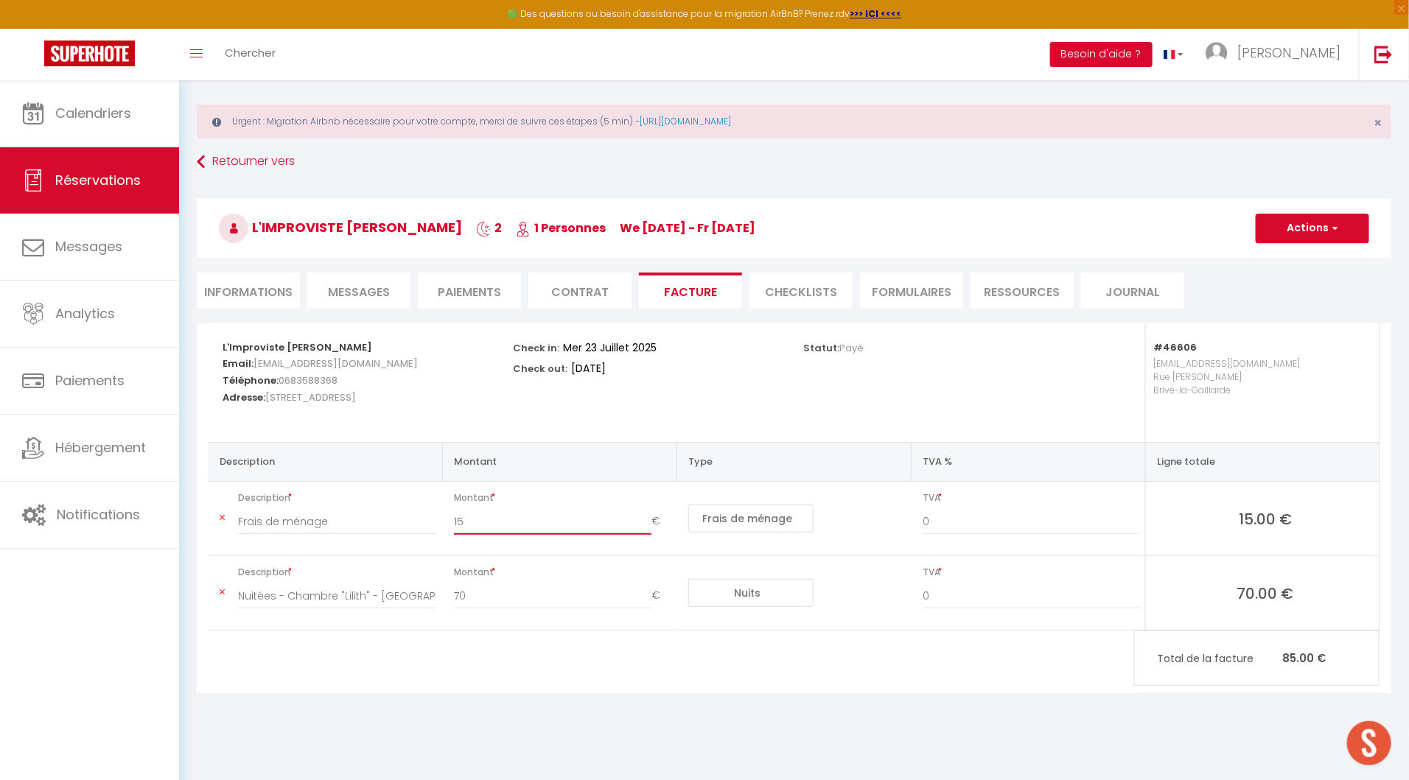
drag, startPoint x: 469, startPoint y: 522, endPoint x: 436, endPoint y: 522, distance: 33.2
click at [436, 522] on tr "Description Frais de ménage Montant 15 € Nuits Frais de ménage Taxe de séjour A…" at bounding box center [794, 519] width 1172 height 74
click at [491, 592] on input "70" at bounding box center [552, 596] width 197 height 27
drag, startPoint x: 477, startPoint y: 525, endPoint x: 432, endPoint y: 525, distance: 44.9
click at [432, 525] on tr "Description Frais de ménage Montant 45 € Nuits Frais de ménage Taxe de séjour A…" at bounding box center [794, 519] width 1172 height 74
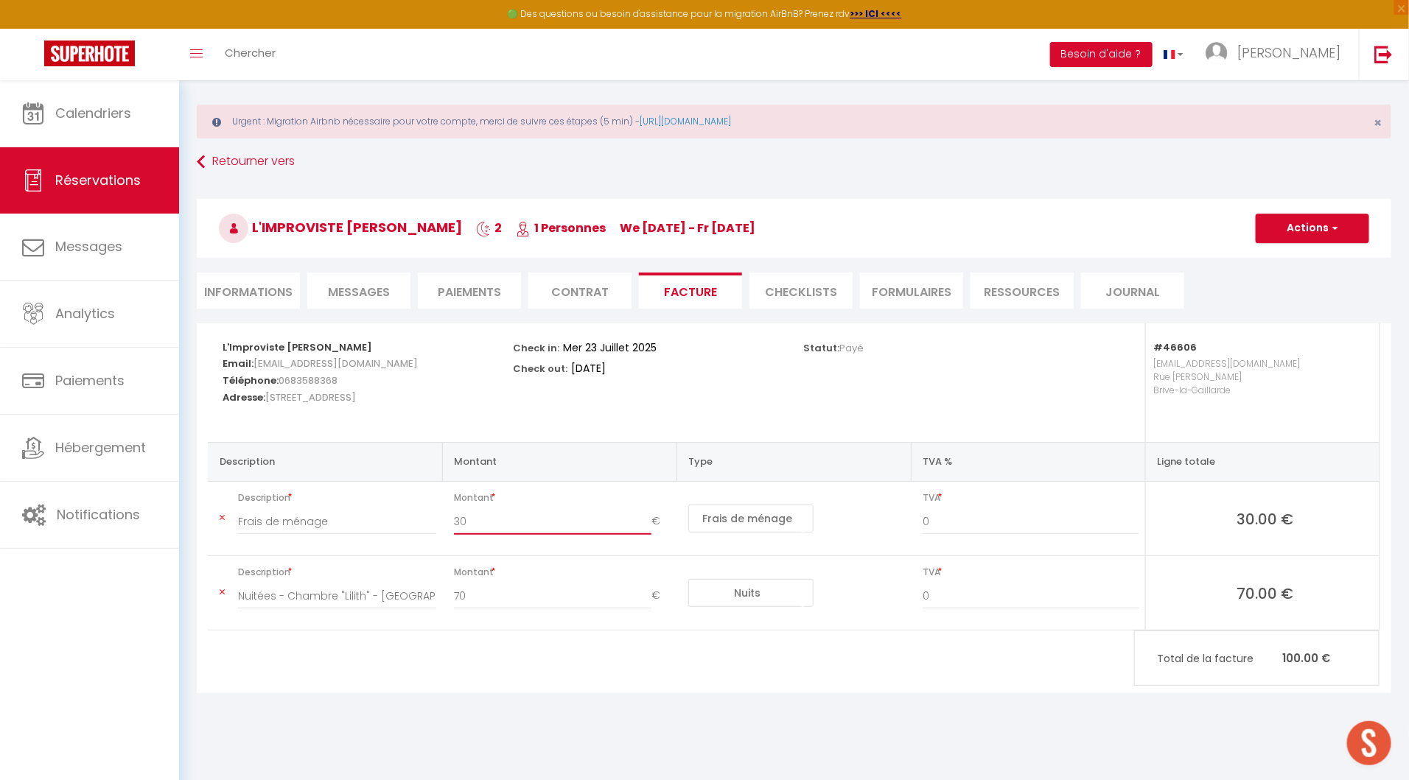
type input "30"
click at [487, 598] on input "70" at bounding box center [552, 596] width 197 height 27
click at [641, 729] on body "🟢 Des questions ou besoin d'assistance pour la migration AirBnB? Prenez rdv >>>…" at bounding box center [704, 459] width 1409 height 780
click at [1292, 228] on button "Actions" at bounding box center [1312, 228] width 113 height 29
click at [1295, 313] on link "Copier le lien" at bounding box center [1301, 318] width 124 height 19
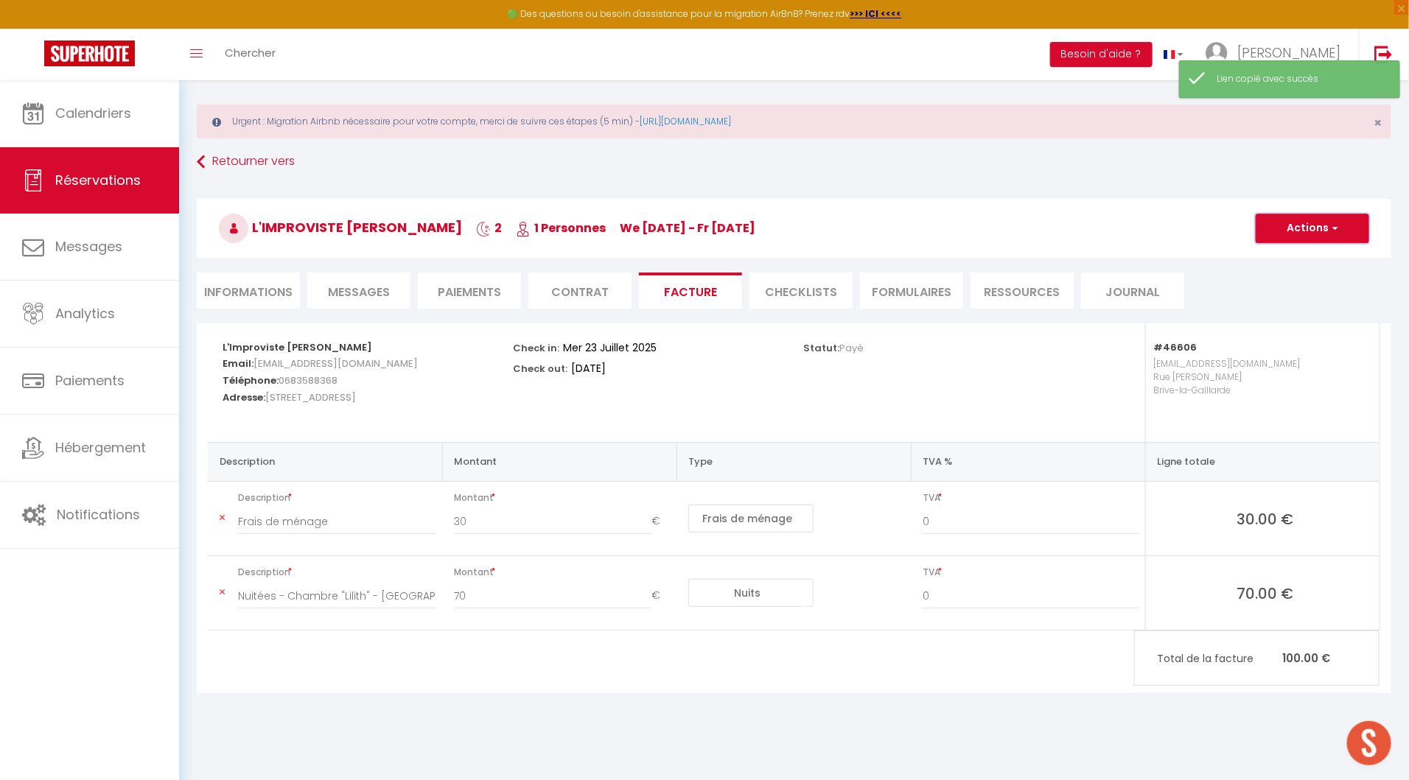
click at [1302, 224] on button "Actions" at bounding box center [1312, 228] width 113 height 29
click at [1302, 251] on link "Enregistrer" at bounding box center [1301, 260] width 124 height 19
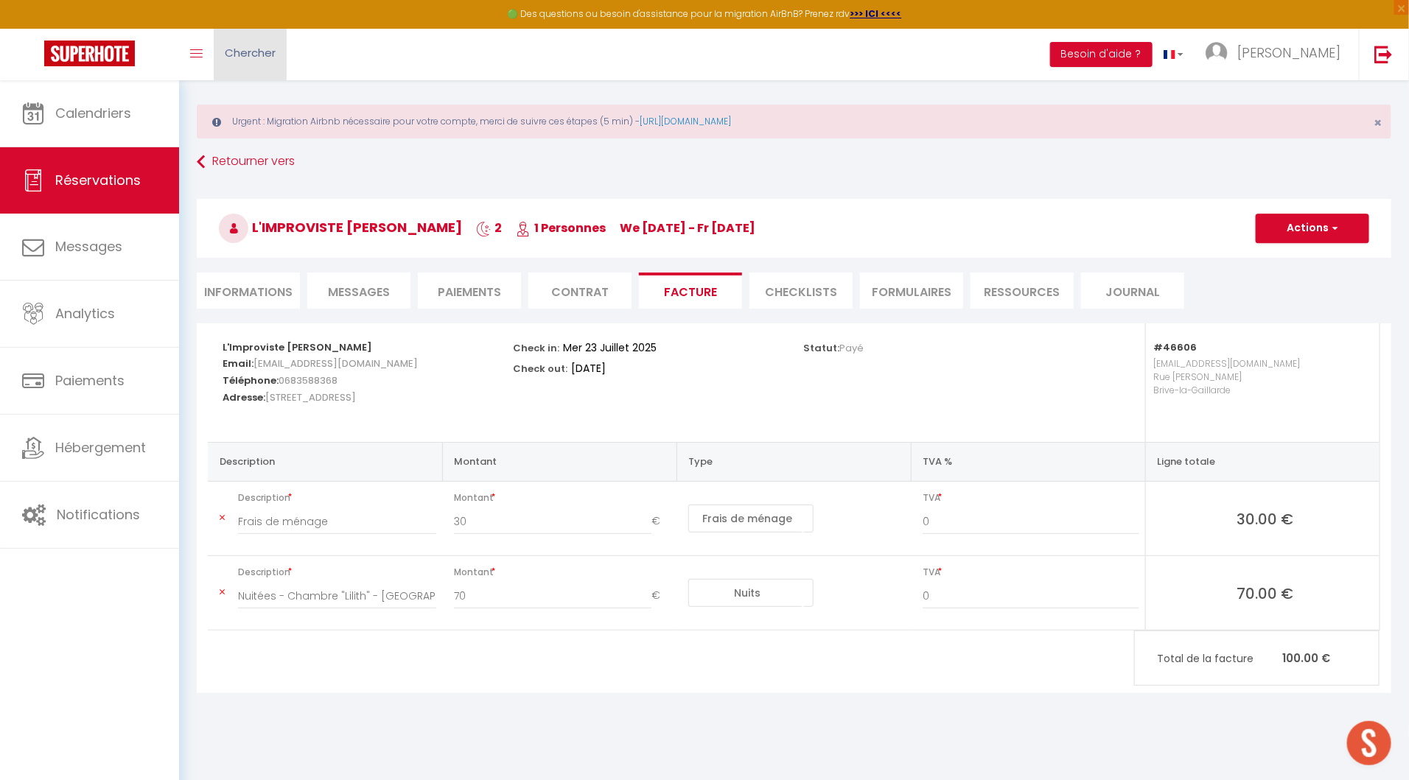
click at [273, 49] on span "Chercher" at bounding box center [250, 52] width 51 height 15
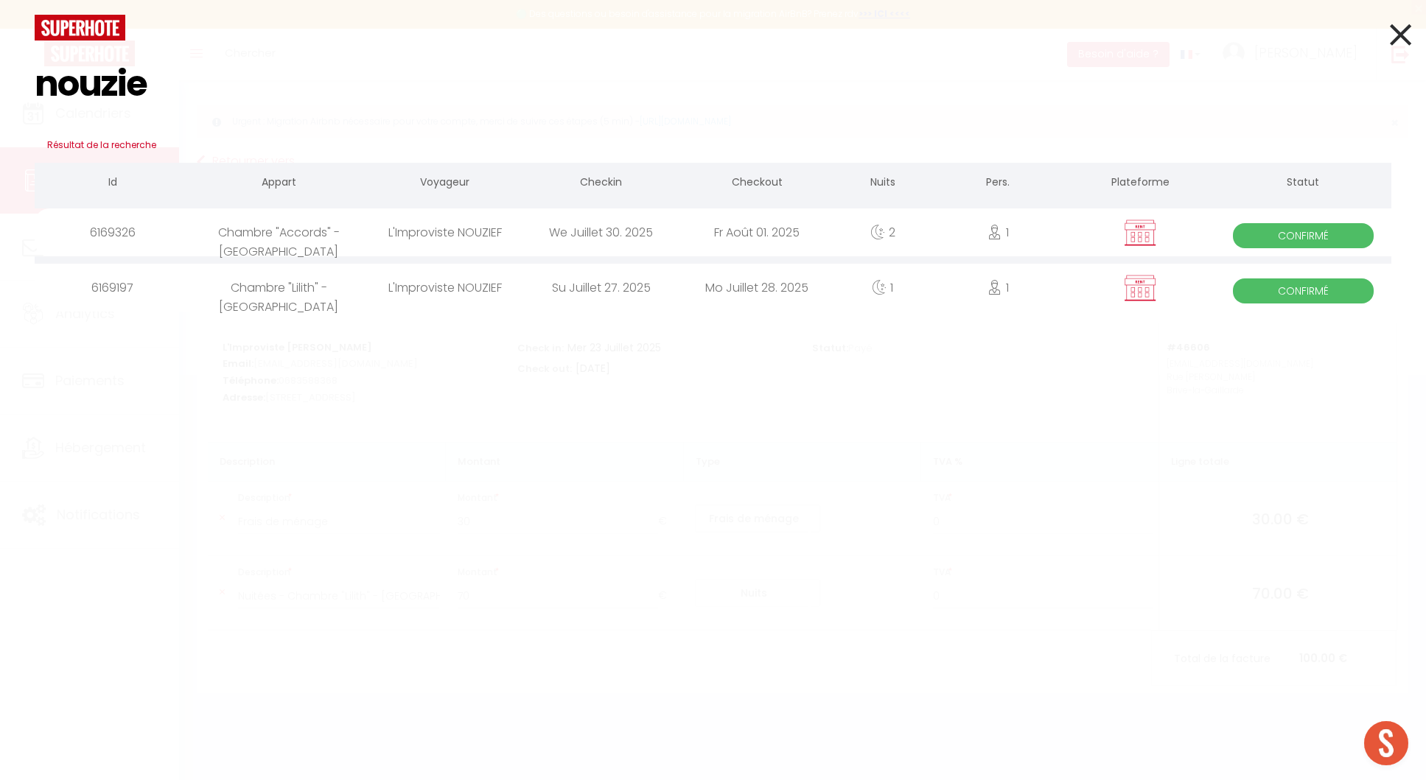
type input "nouzie"
click at [681, 276] on div "Mo Juillet 28. 2025" at bounding box center [757, 288] width 156 height 48
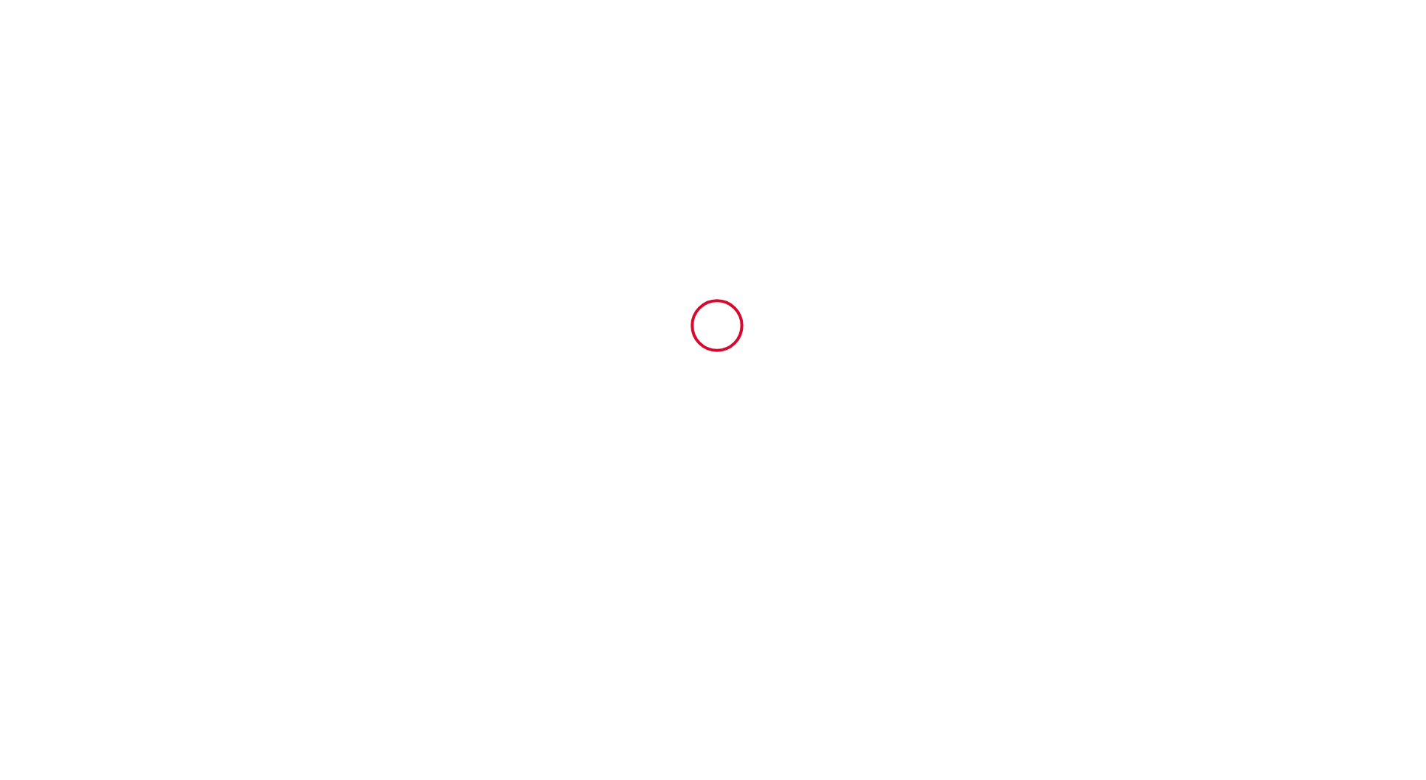
type input "6167010"
type input "Chambre "Lilith" - [GEOGRAPHIC_DATA]"
type input "Rue [PERSON_NAME]"
type input "19100"
type input "Brive-la-Gaillarde"
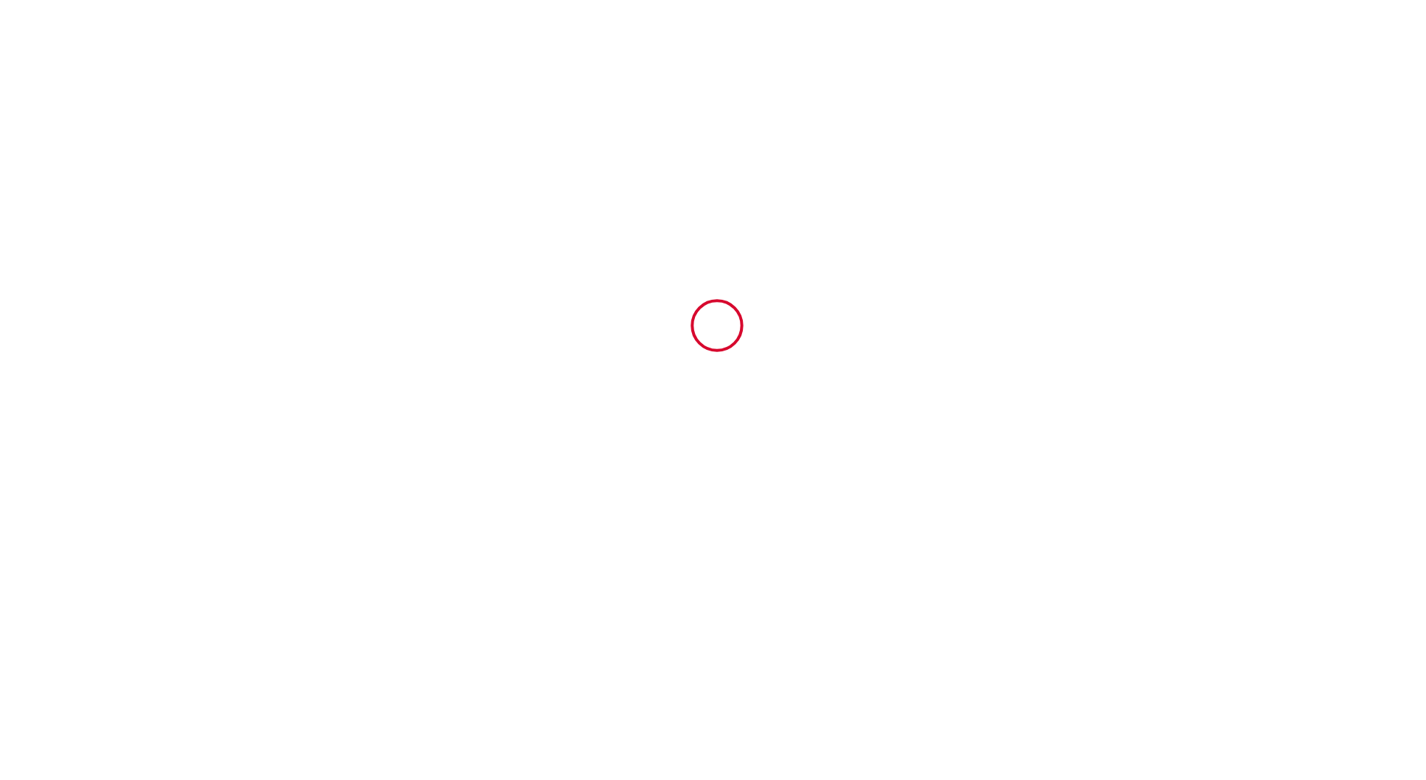
type input "[GEOGRAPHIC_DATA]"
type input "[DATE]"
type input "1"
type input "0"
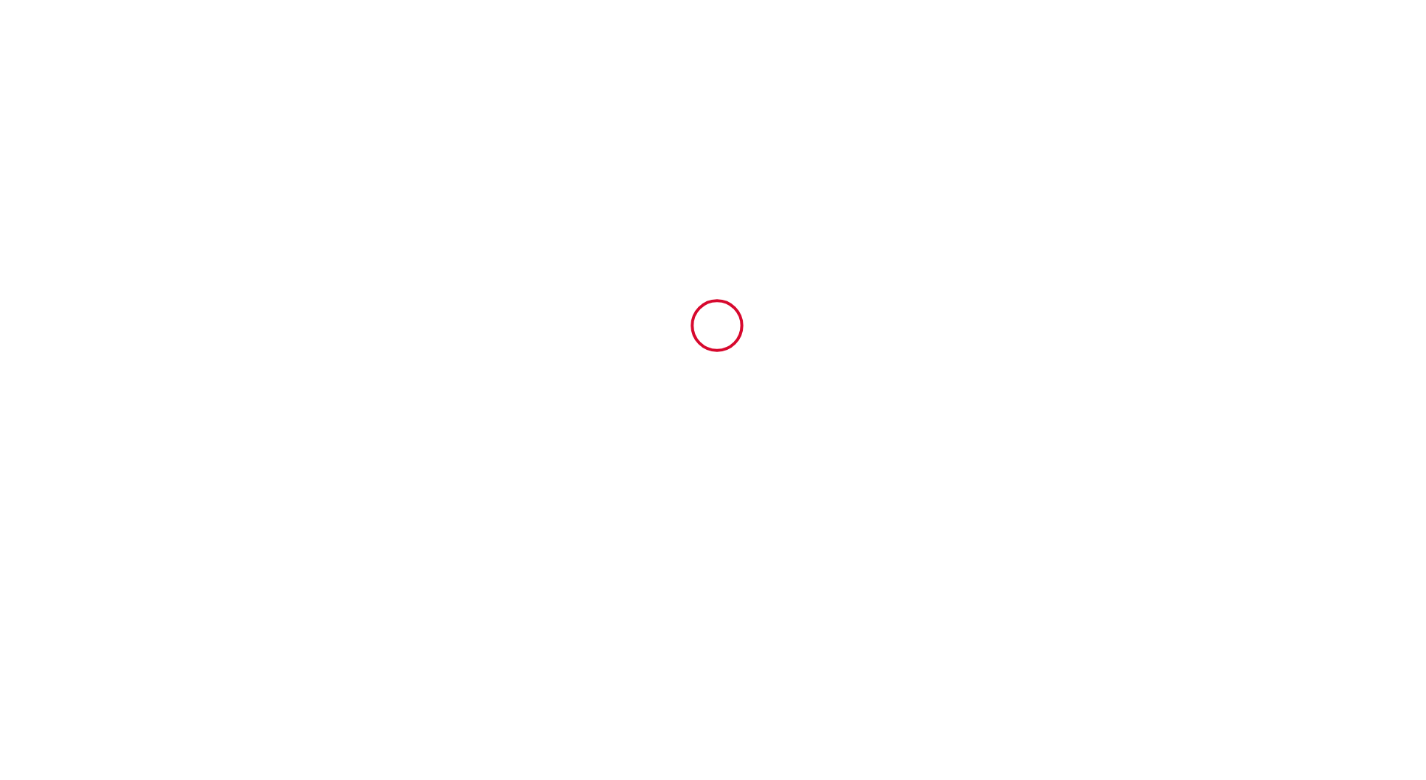
type input "500"
type input "100"
type input "[PERSON_NAME]"
type input "FARRO"
type input "19100"
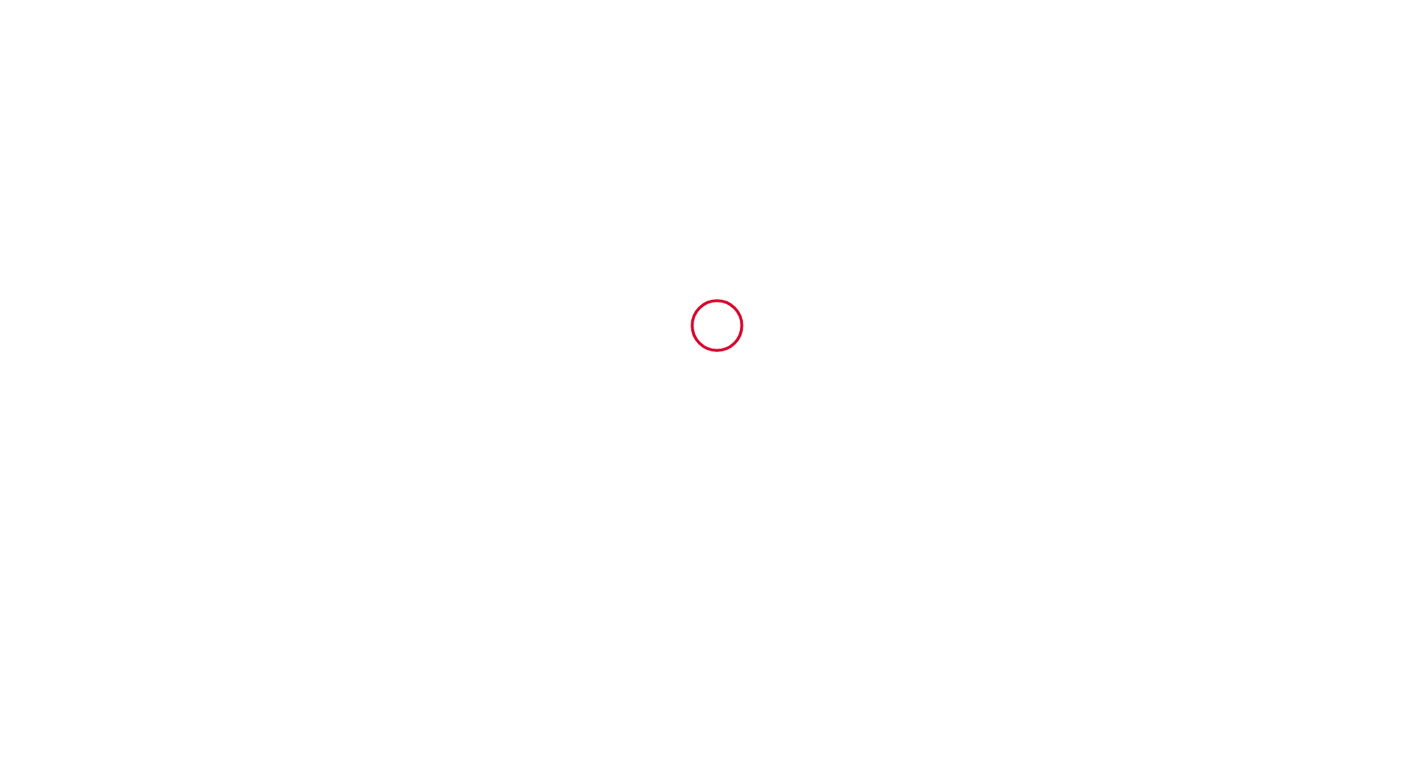
type input "Brive-la-Gaillarde"
type input "[GEOGRAPHIC_DATA]"
type input "[EMAIL_ADDRESS][DOMAIN_NAME]"
type input "L'Improviste"
type input "[PERSON_NAME]"
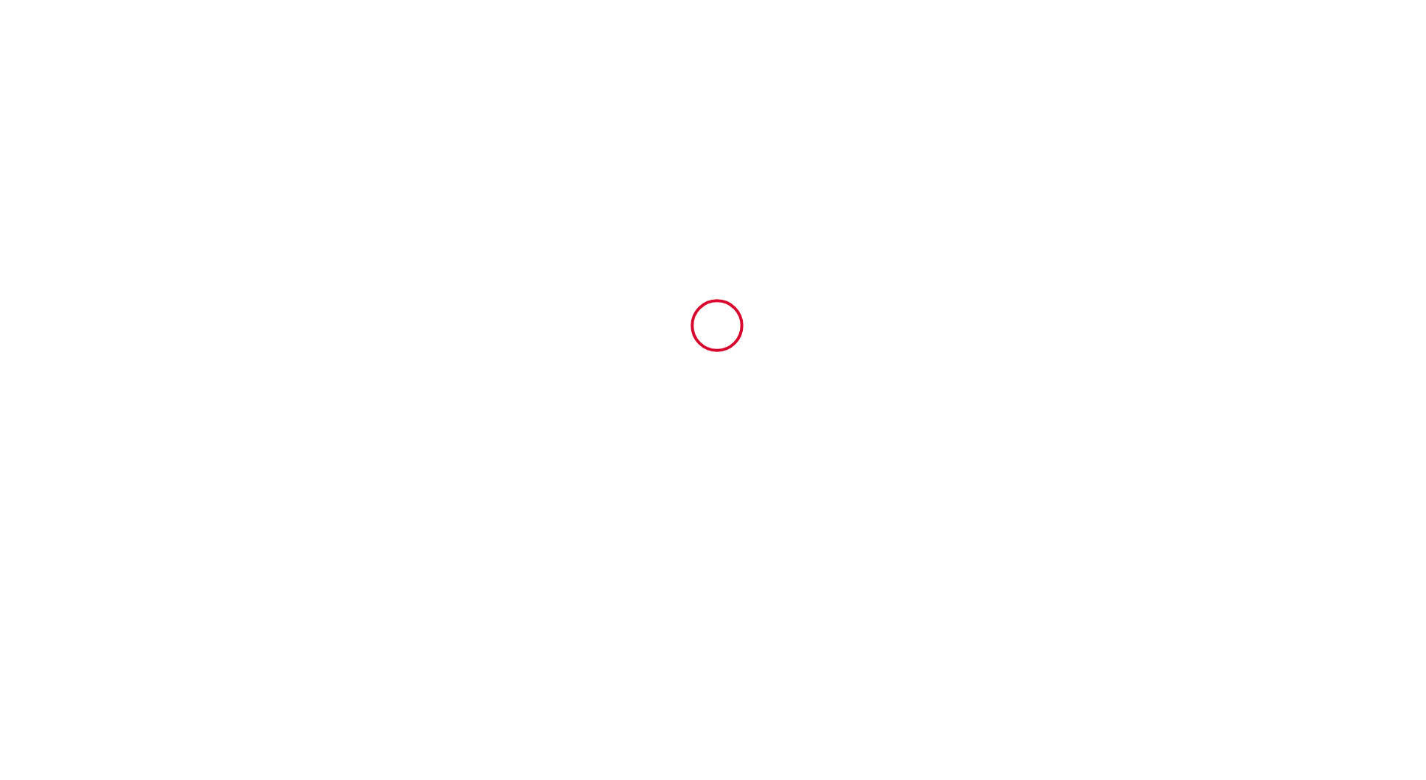
type input "[STREET_ADDRESS]"
type input "19100"
type input "BRIVE-LA-GAILLARDE"
type input "[EMAIL_ADDRESS][DOMAIN_NAME]"
type input "[PHONE_NUMBER]"
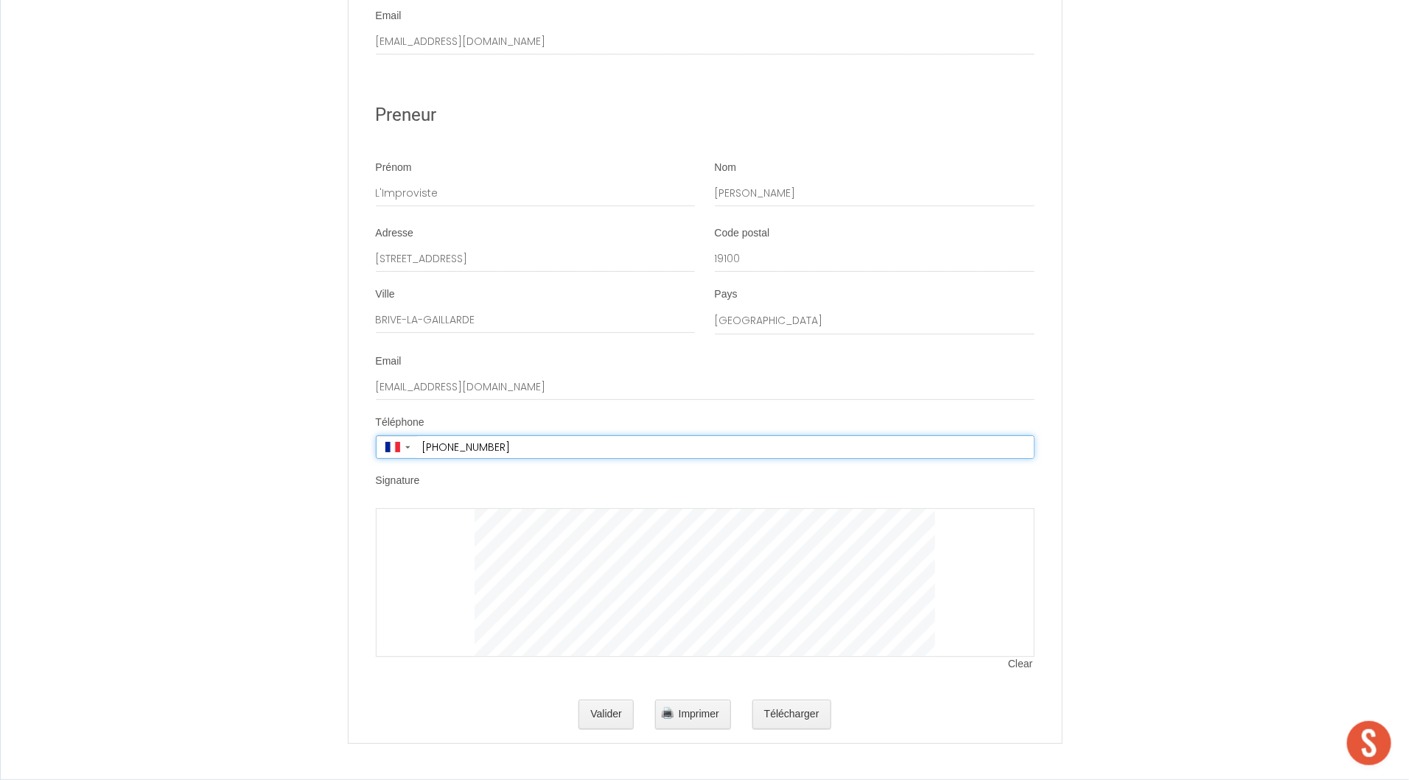
scroll to position [2718, 0]
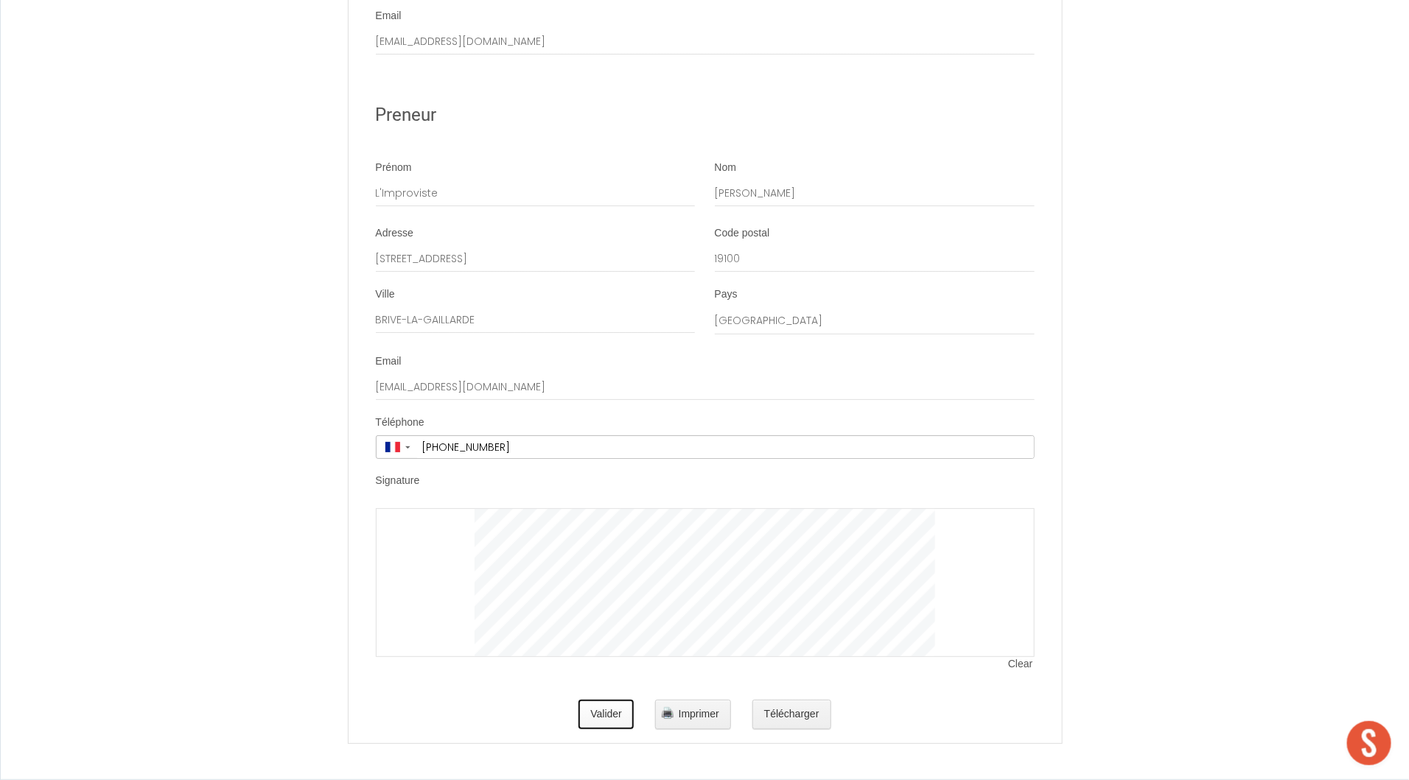
click at [617, 719] on button "Valider" at bounding box center [605, 714] width 55 height 29
click at [609, 719] on button "Valider" at bounding box center [605, 714] width 55 height 29
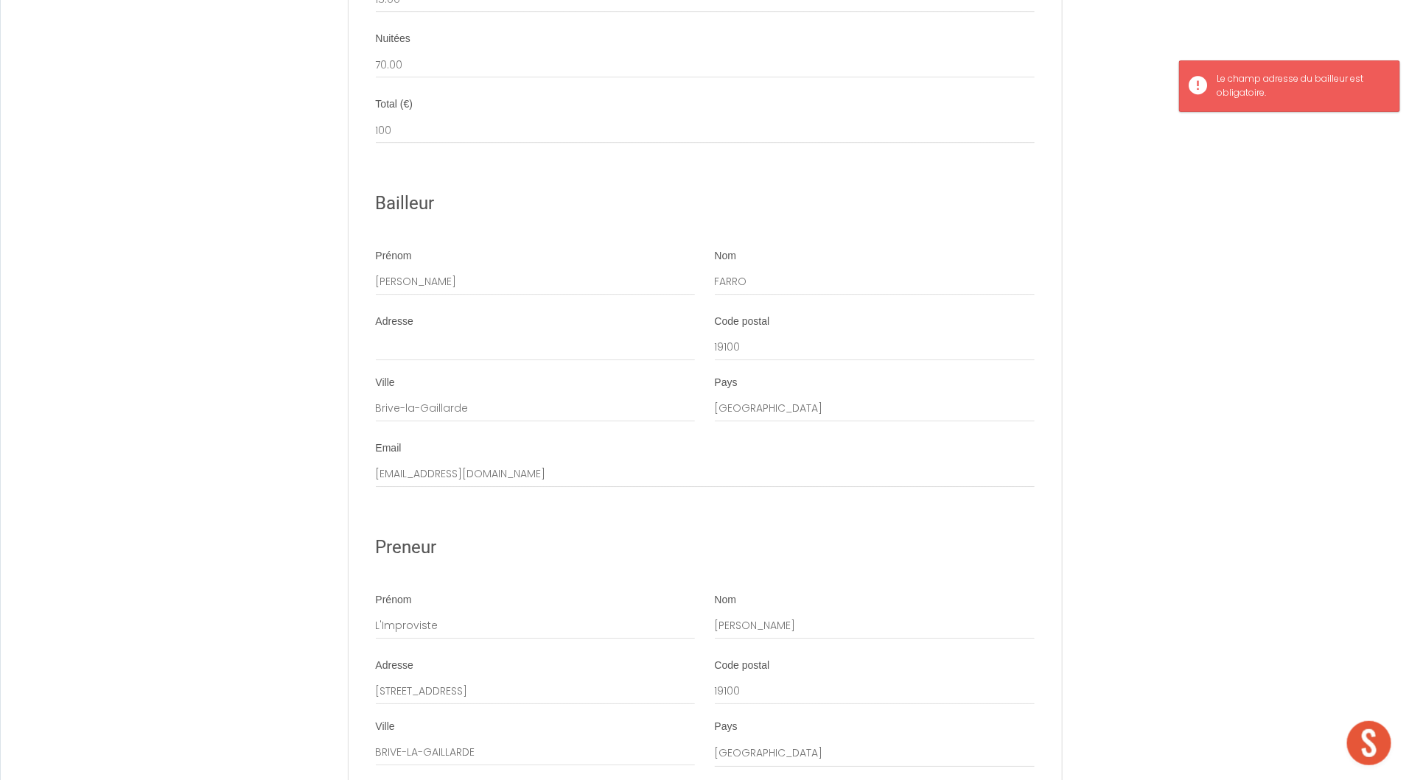
scroll to position [2256, 0]
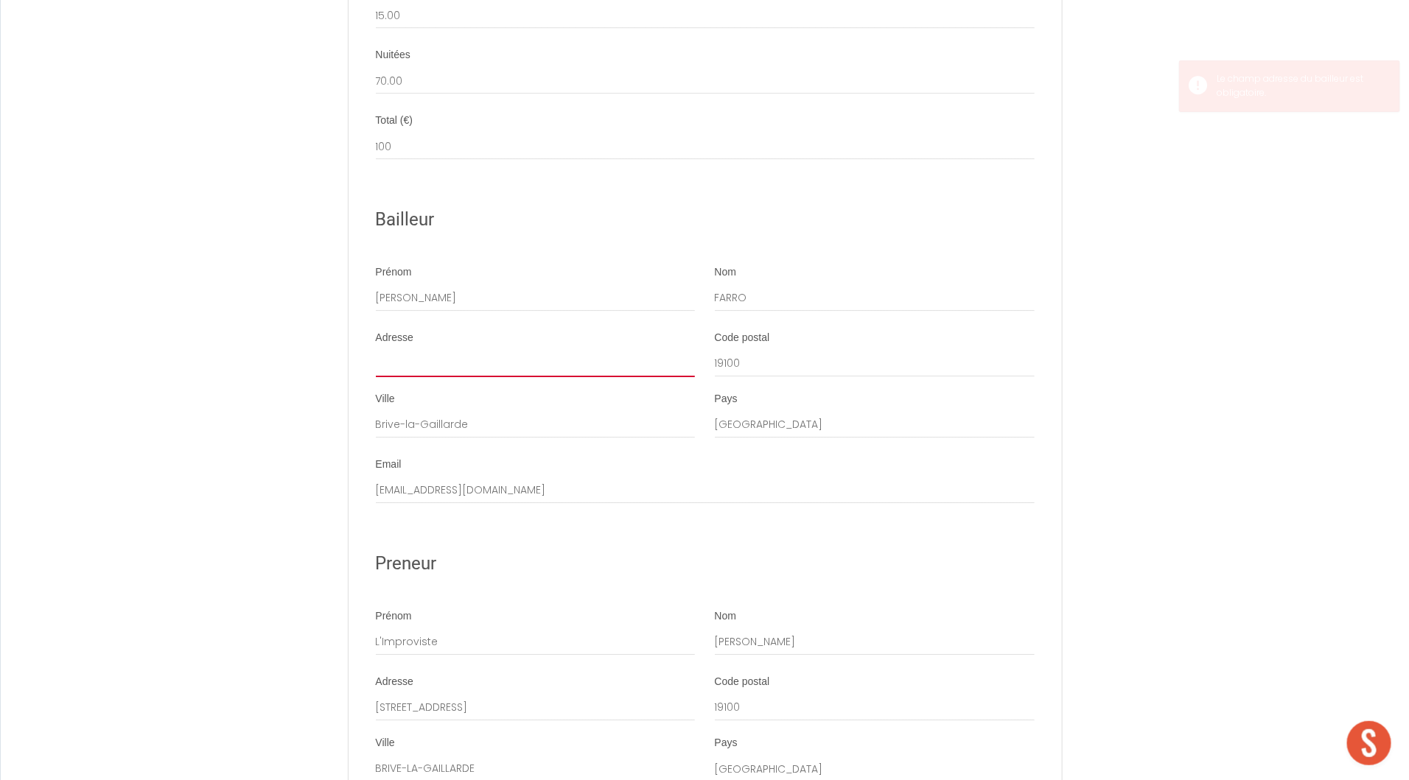
click at [545, 375] on input "Adresse" at bounding box center [536, 364] width 320 height 27
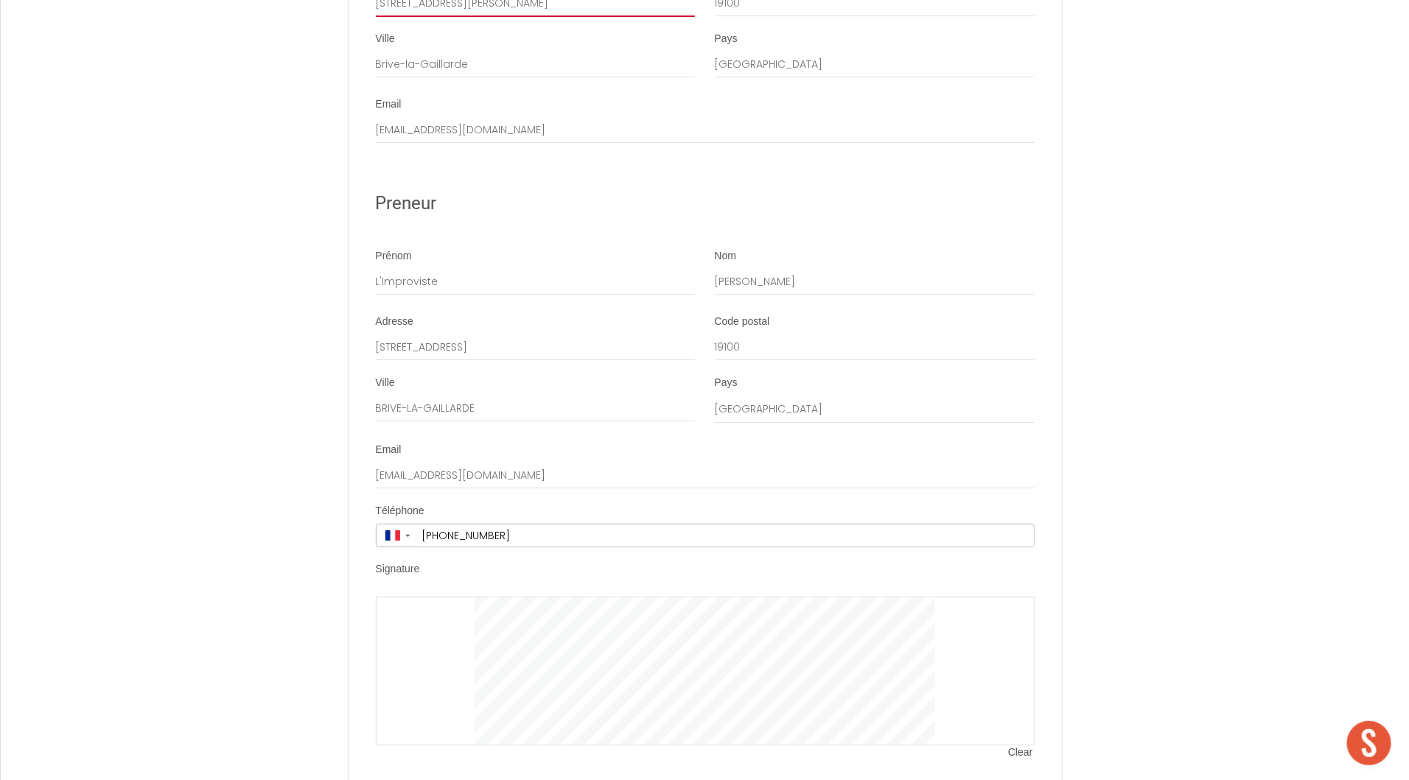
scroll to position [2718, 0]
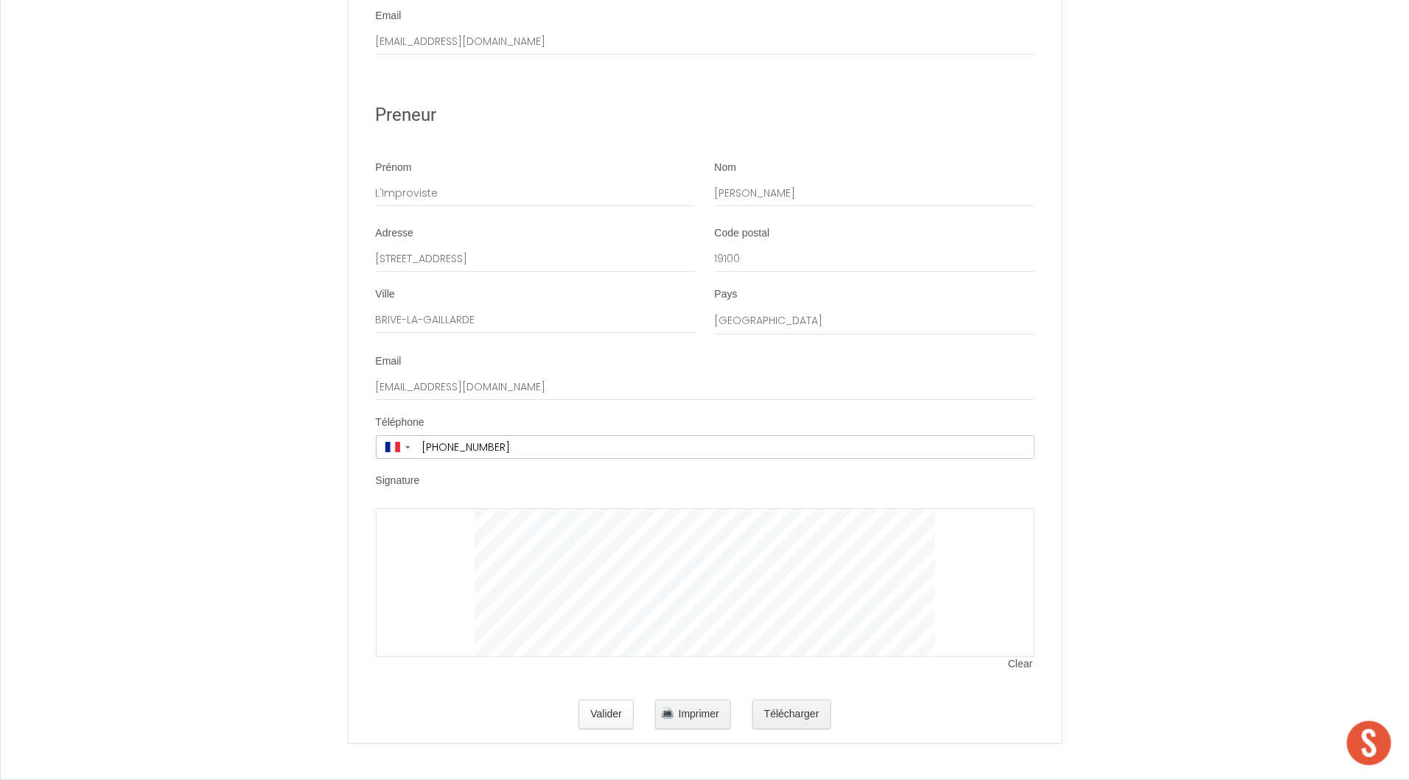
type input "[STREET_ADDRESS][PERSON_NAME]"
click at [592, 717] on button "Valider" at bounding box center [605, 714] width 55 height 29
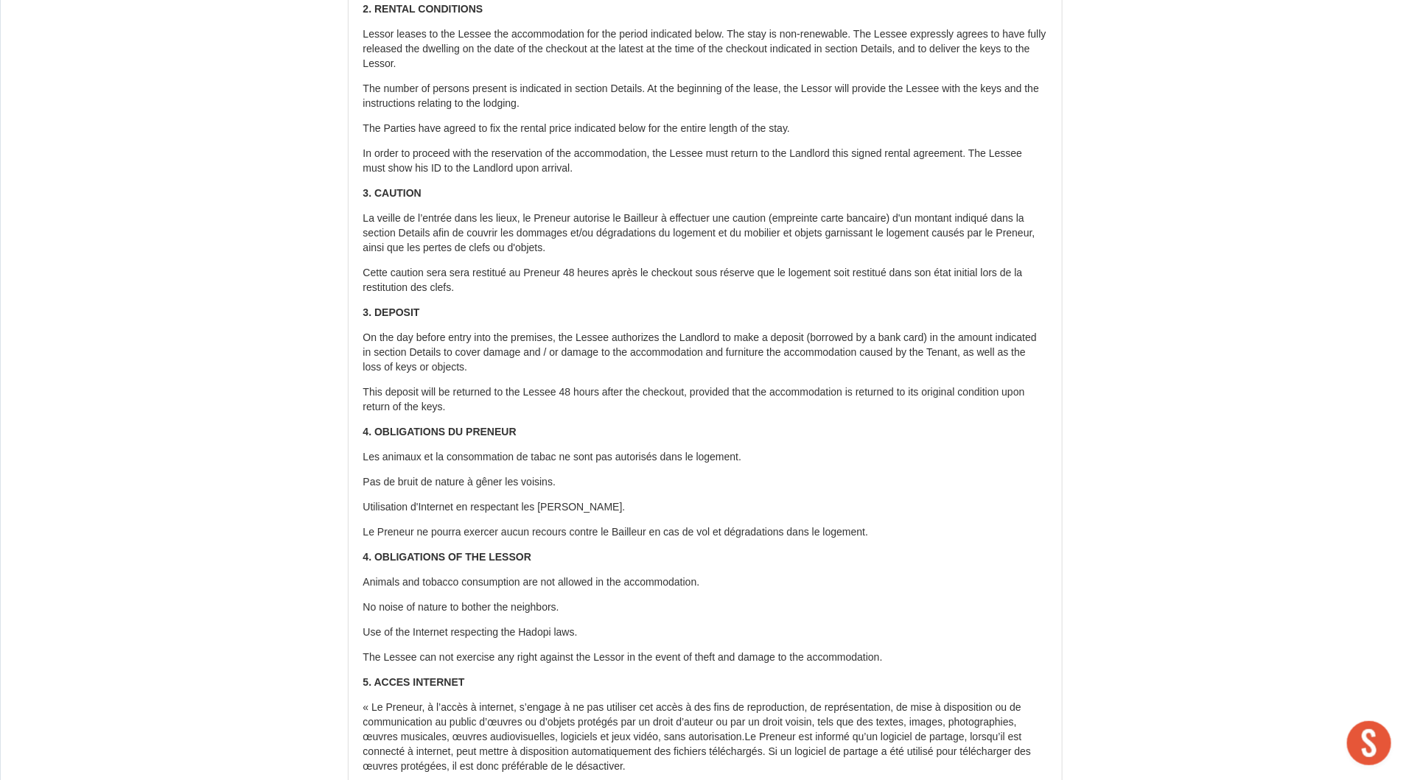
scroll to position [0, 0]
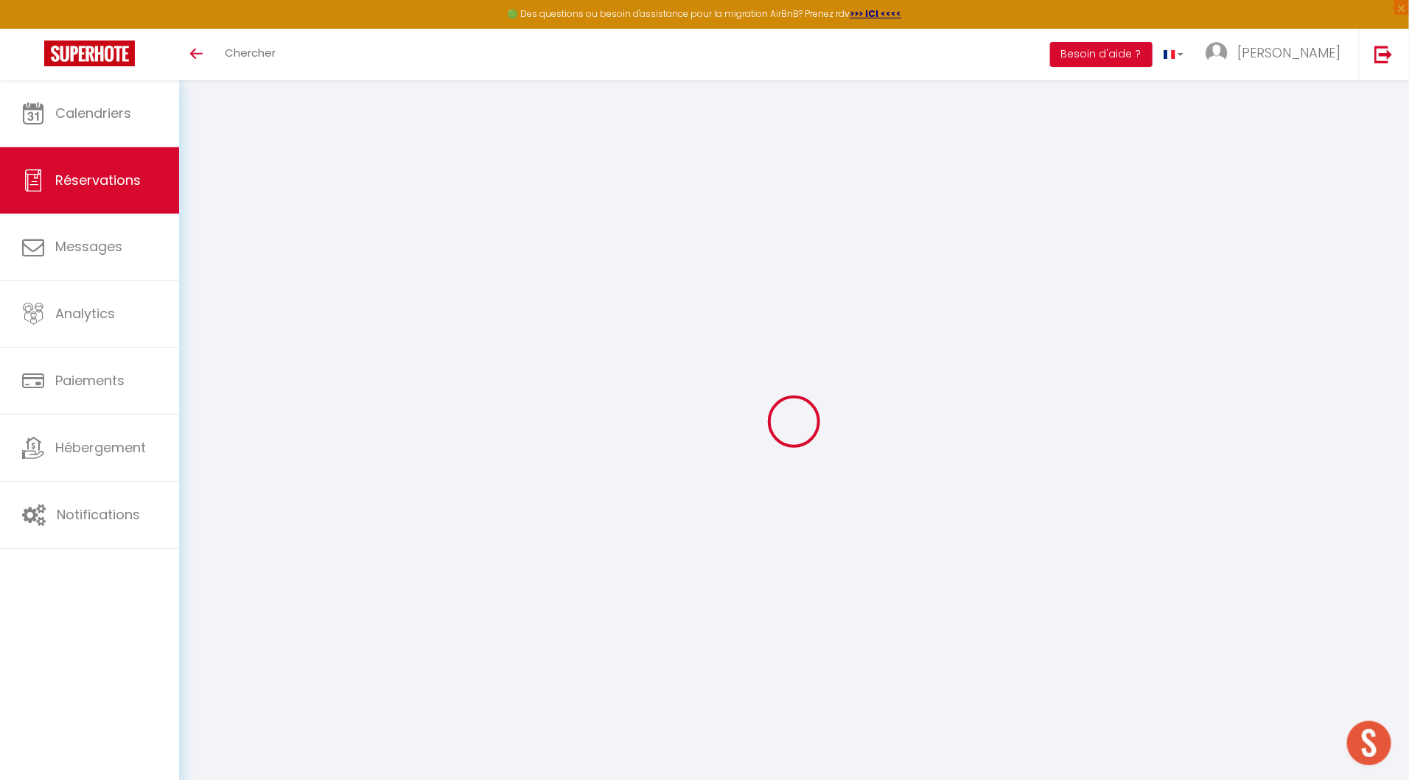
select select "cleaning"
select select
checkbox input "true"
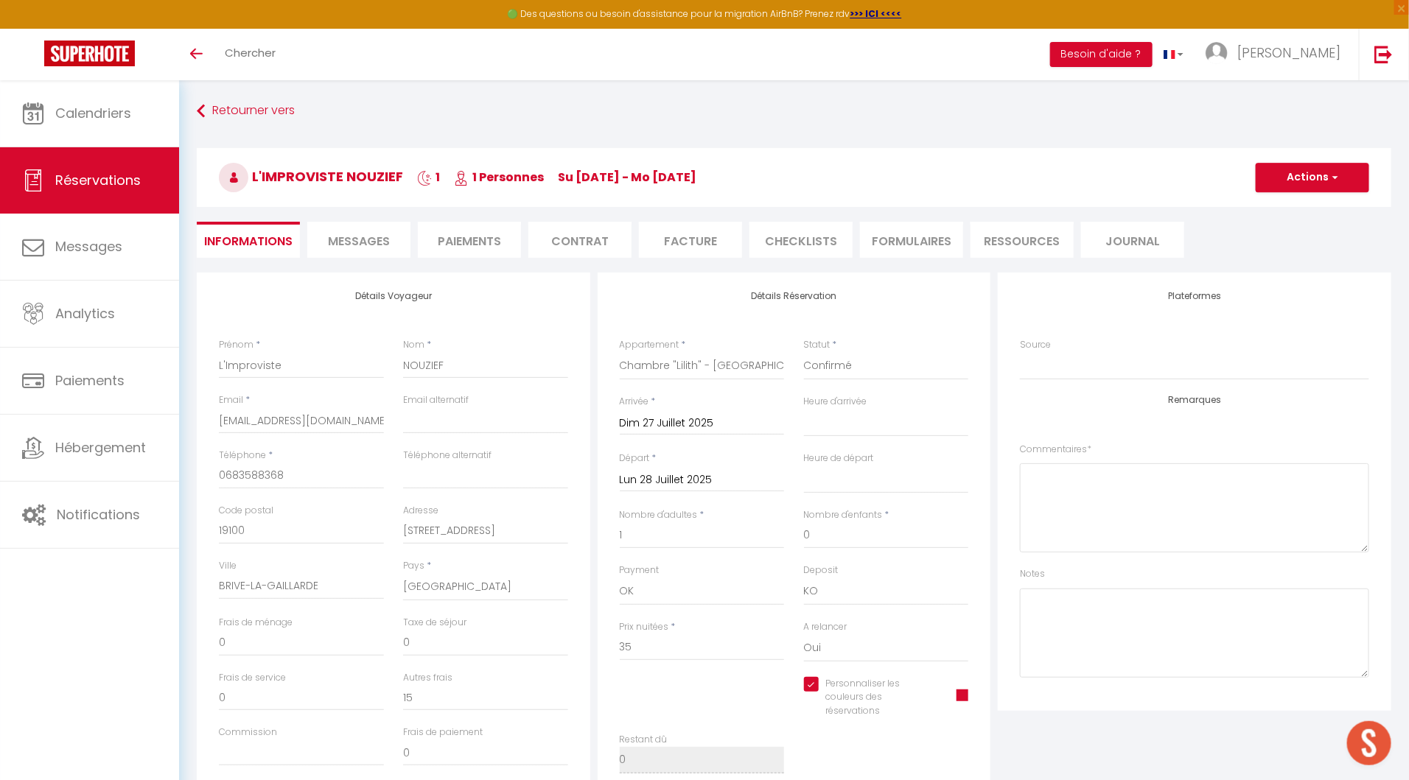
type input "15"
select select
checkbox input "true"
select select "16:00"
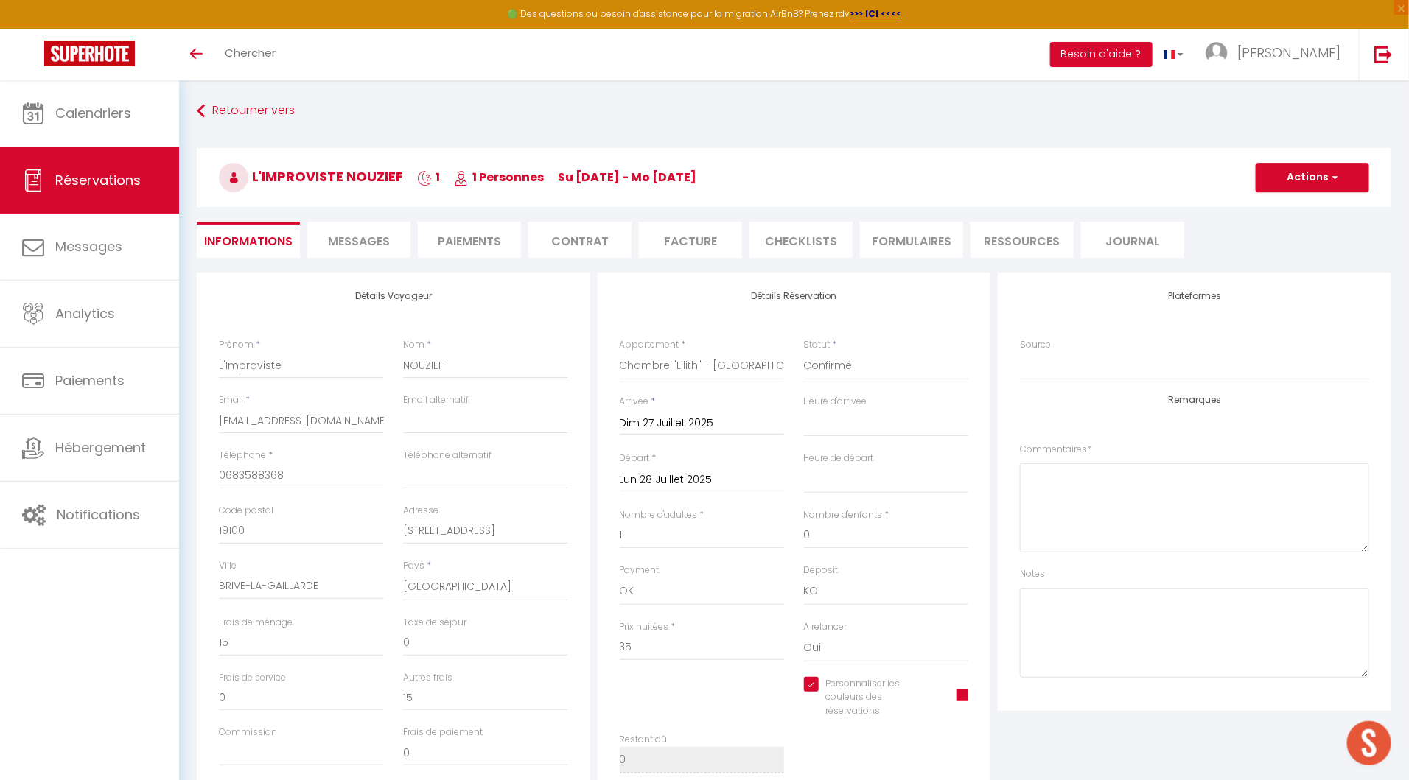
select select "10:00"
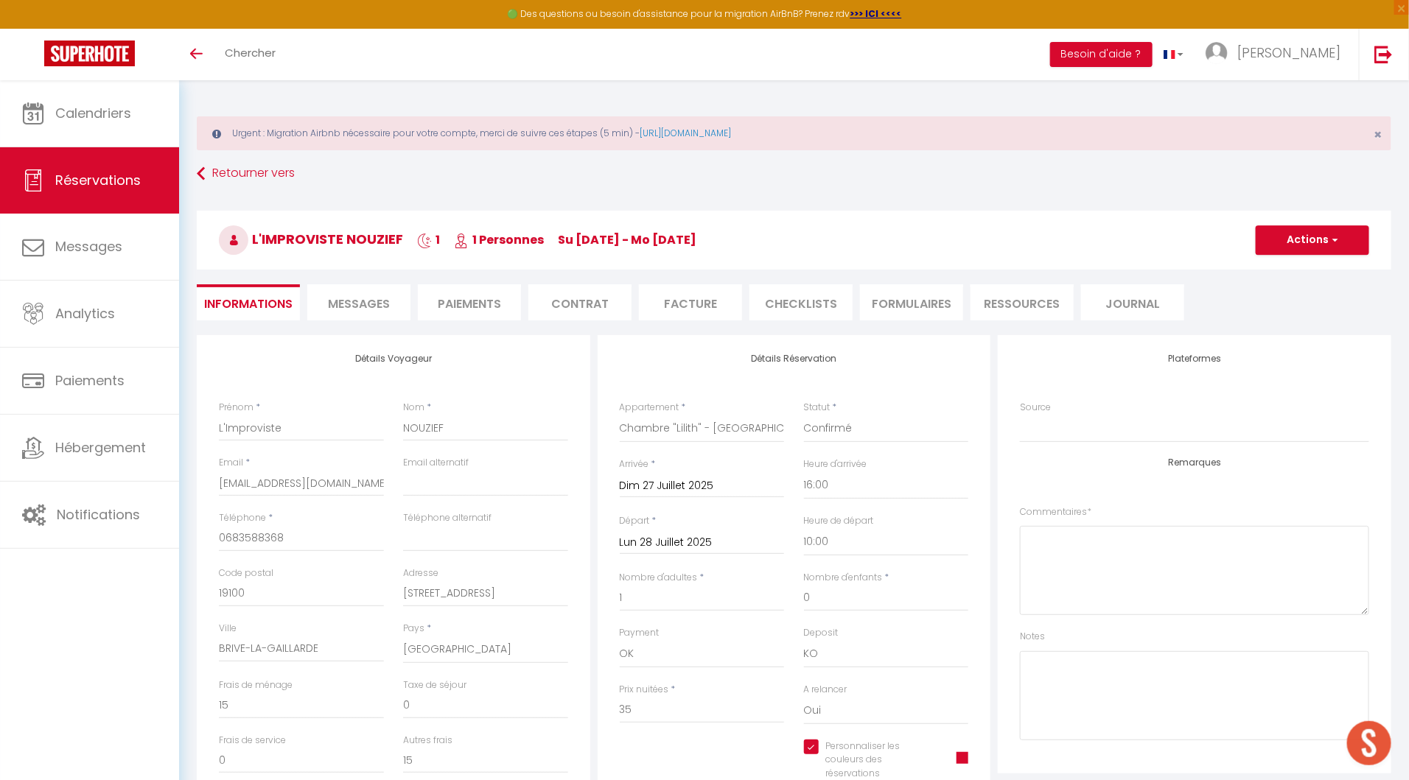
click at [692, 309] on li "Facture" at bounding box center [690, 302] width 103 height 36
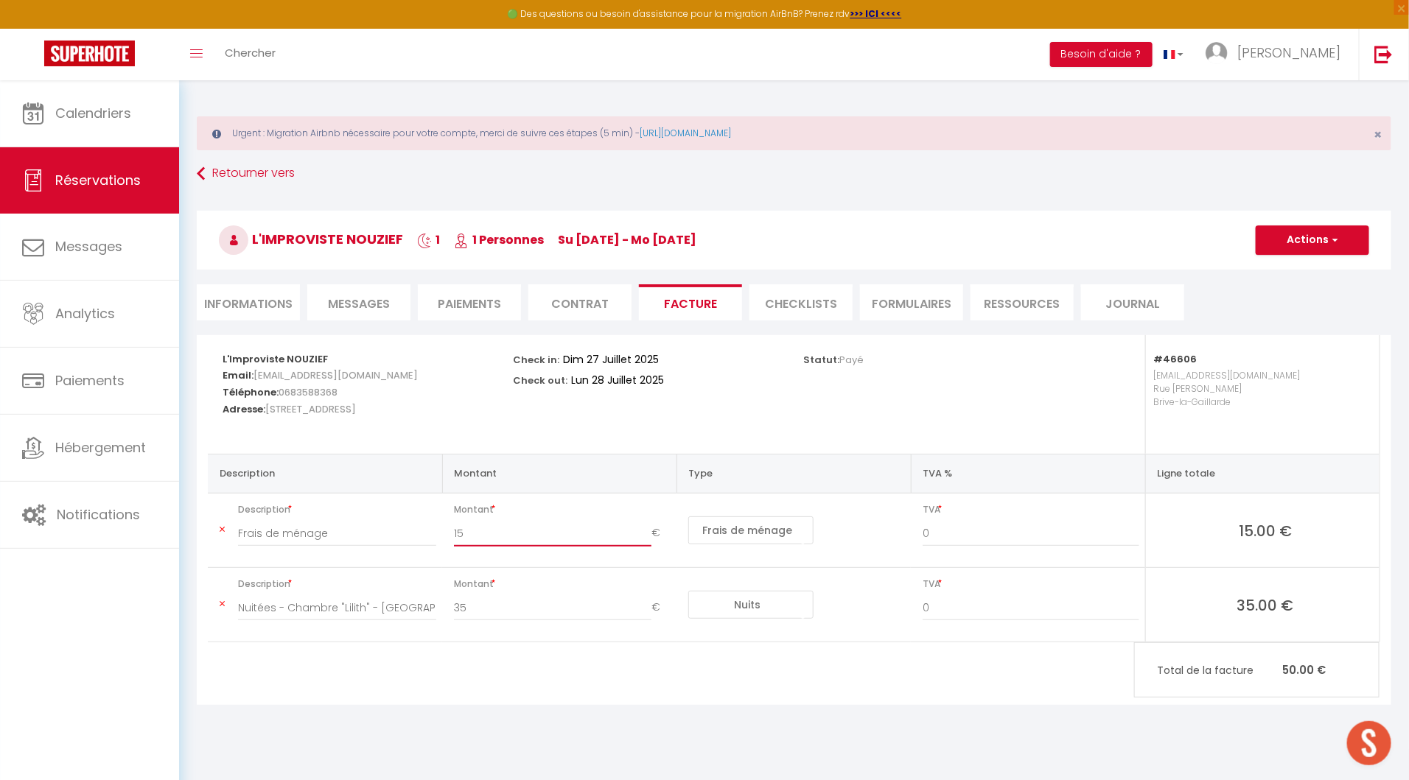
drag, startPoint x: 468, startPoint y: 535, endPoint x: 419, endPoint y: 535, distance: 48.6
click at [419, 535] on tr "Description Frais de ménage Montant 15 € Nuits Frais de ménage Taxe de séjour A…" at bounding box center [794, 531] width 1172 height 74
type input "30"
click at [1302, 238] on button "Actions" at bounding box center [1312, 239] width 113 height 29
click at [1300, 330] on link "Copier le lien" at bounding box center [1301, 330] width 124 height 19
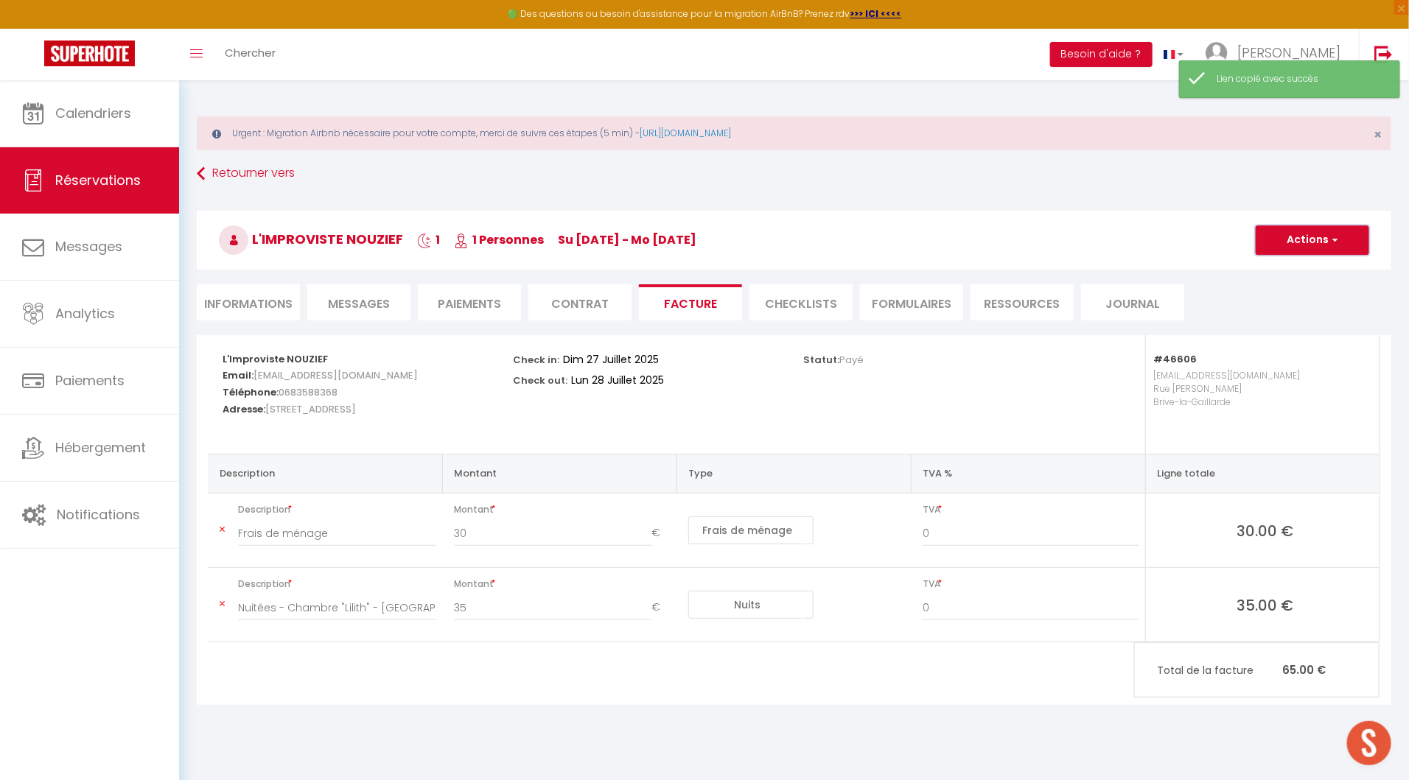
click at [1312, 242] on button "Actions" at bounding box center [1312, 239] width 113 height 29
click at [1305, 267] on link "Enregistrer" at bounding box center [1301, 272] width 124 height 19
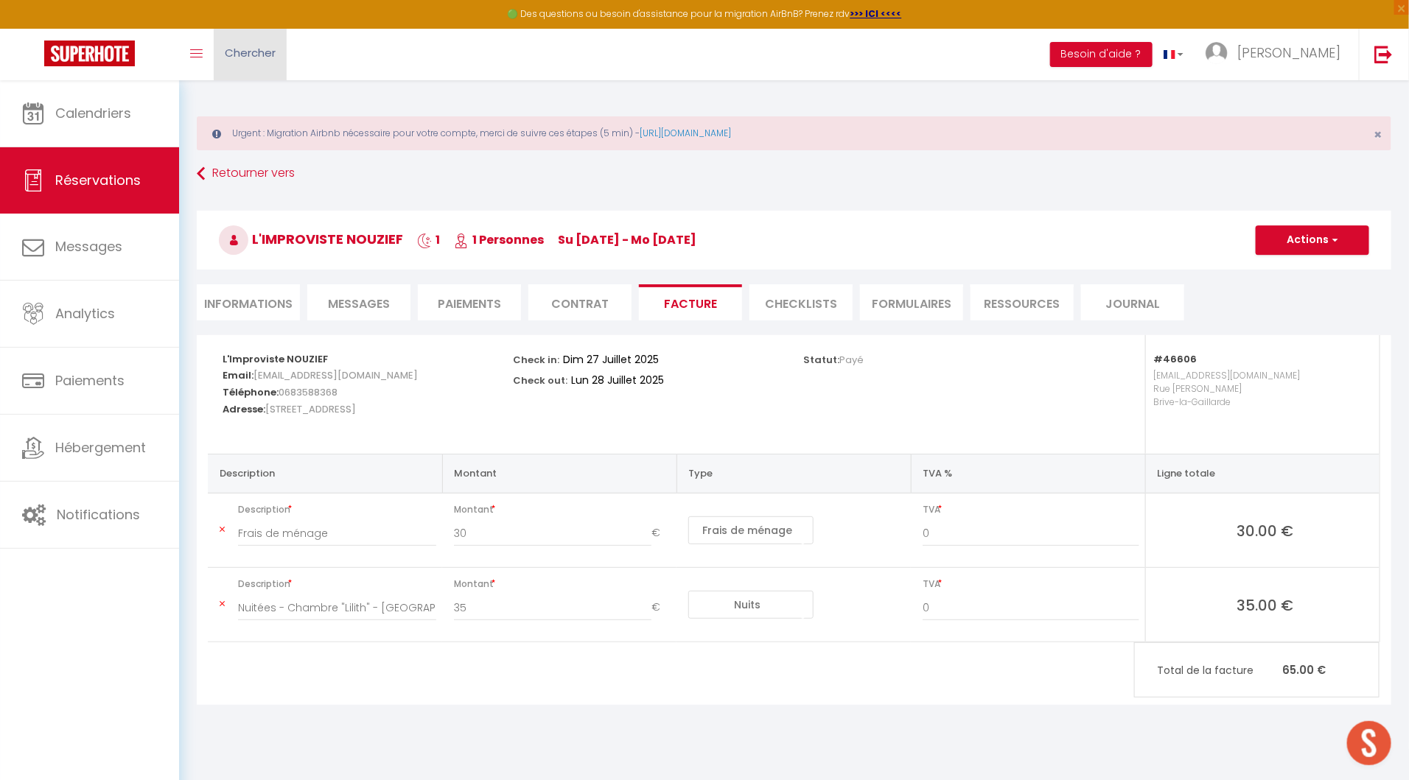
click at [245, 49] on span "Chercher" at bounding box center [250, 52] width 51 height 15
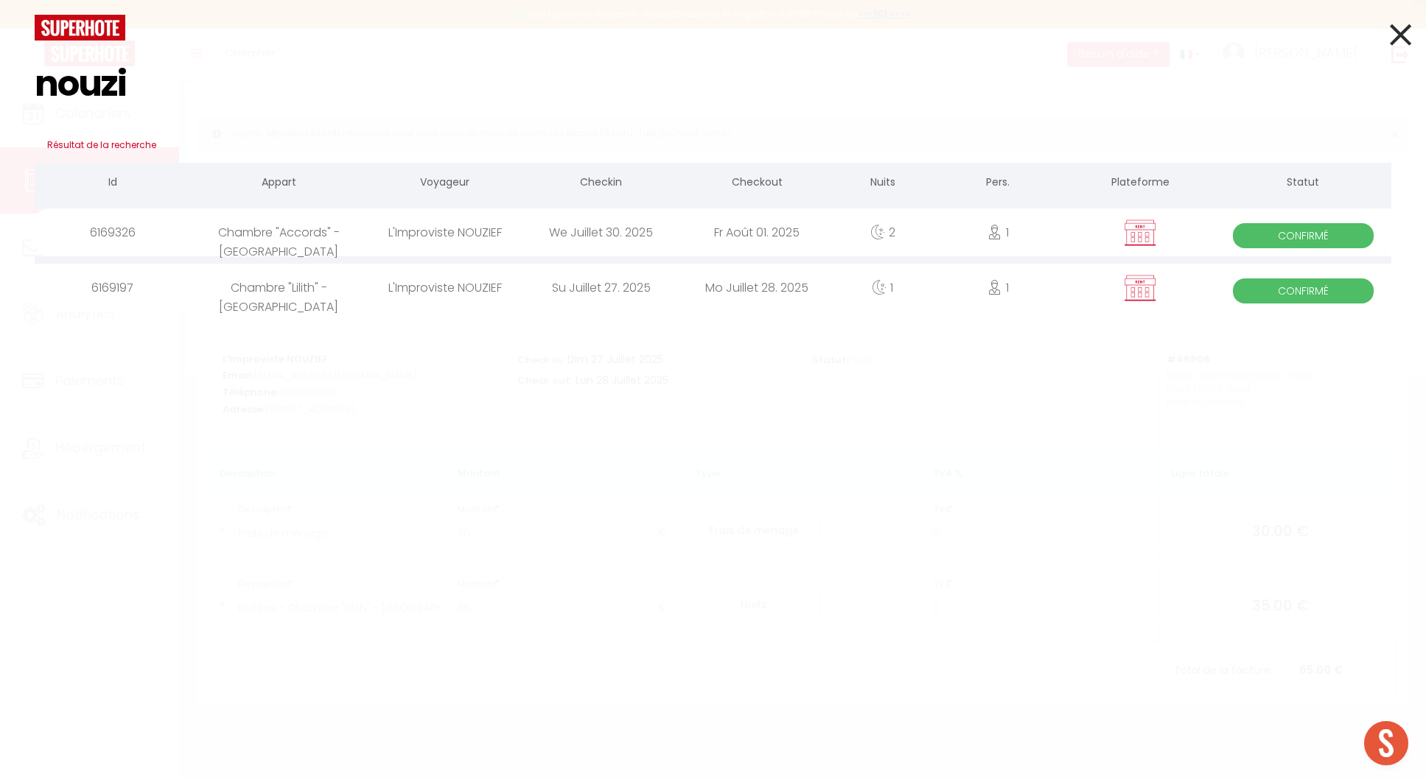
type input "nouzi"
click at [675, 220] on div "We Juillet 30. 2025" at bounding box center [601, 233] width 156 height 48
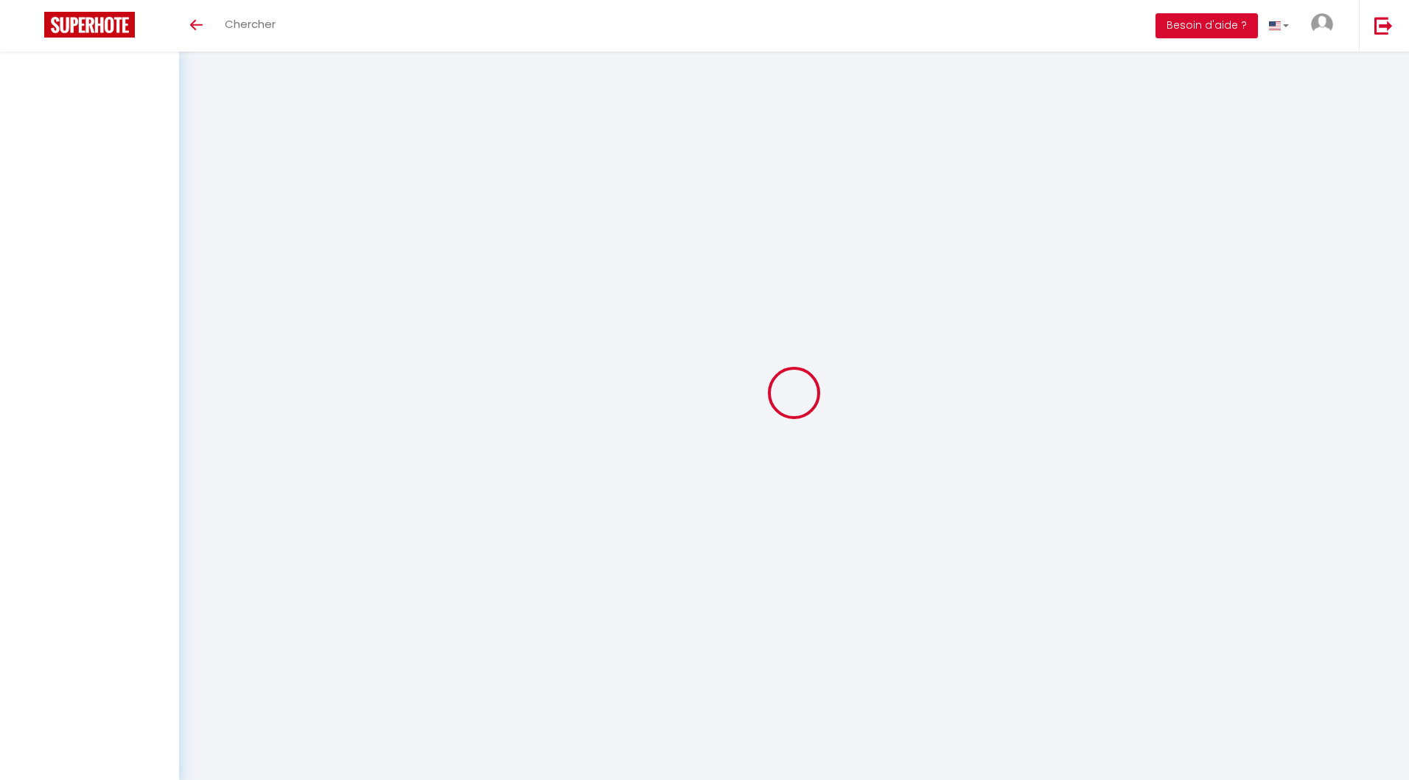
select select
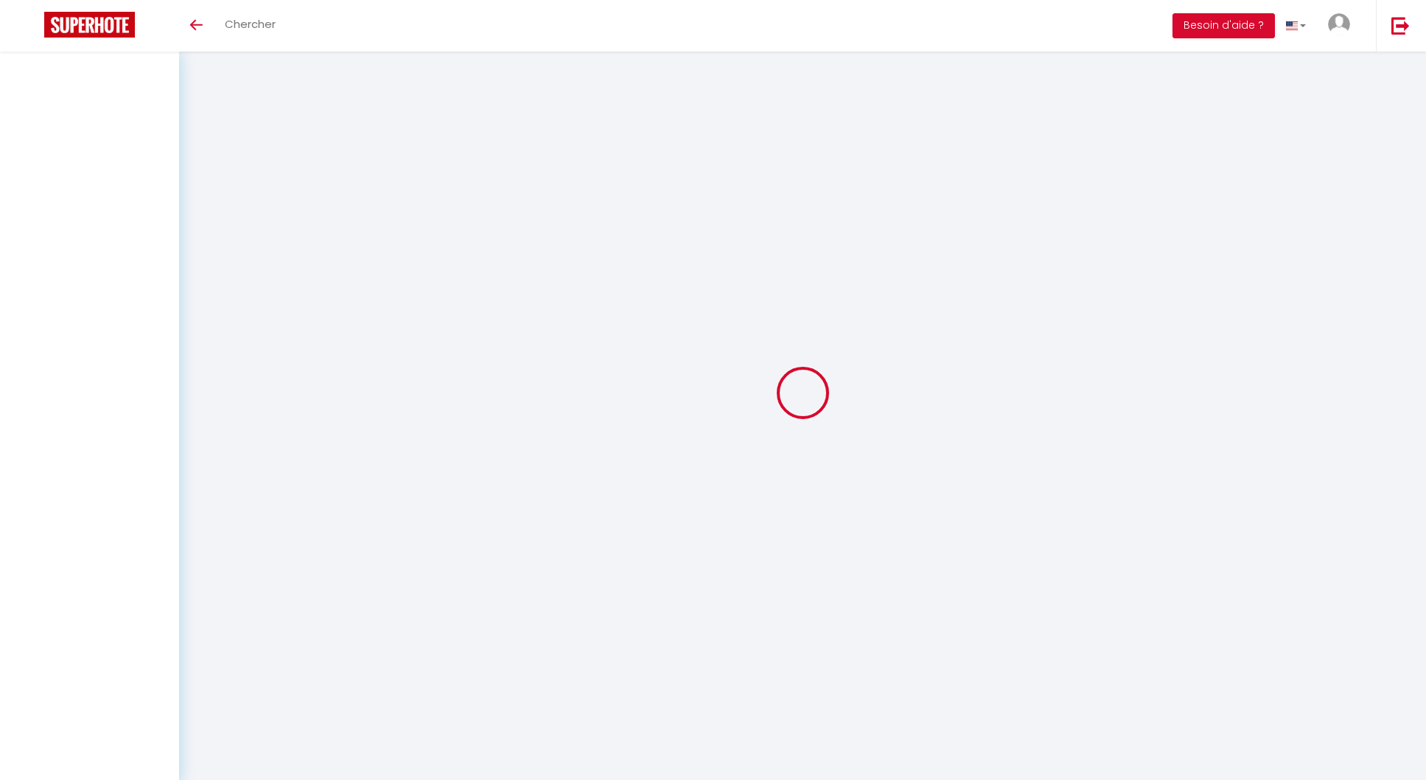
select select
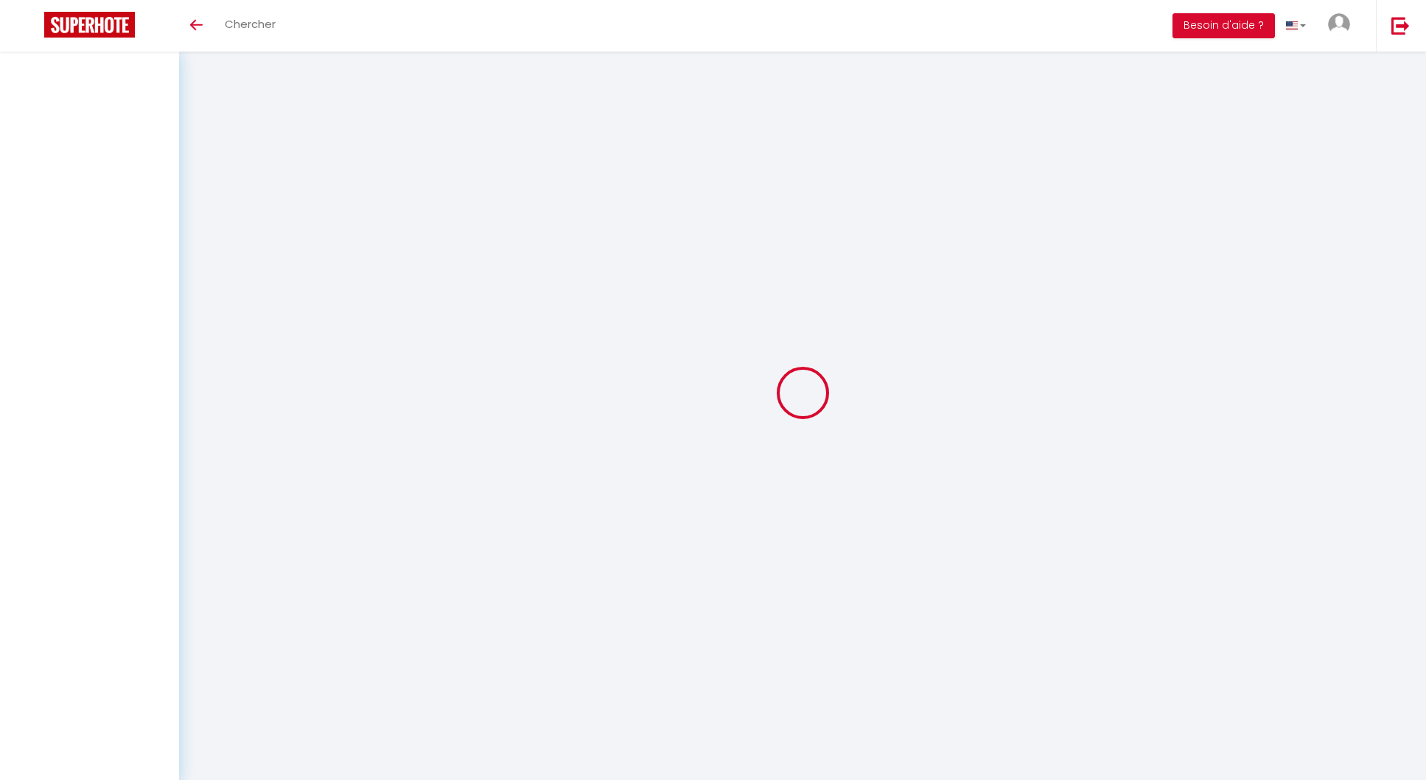
checkbox input "false"
select select
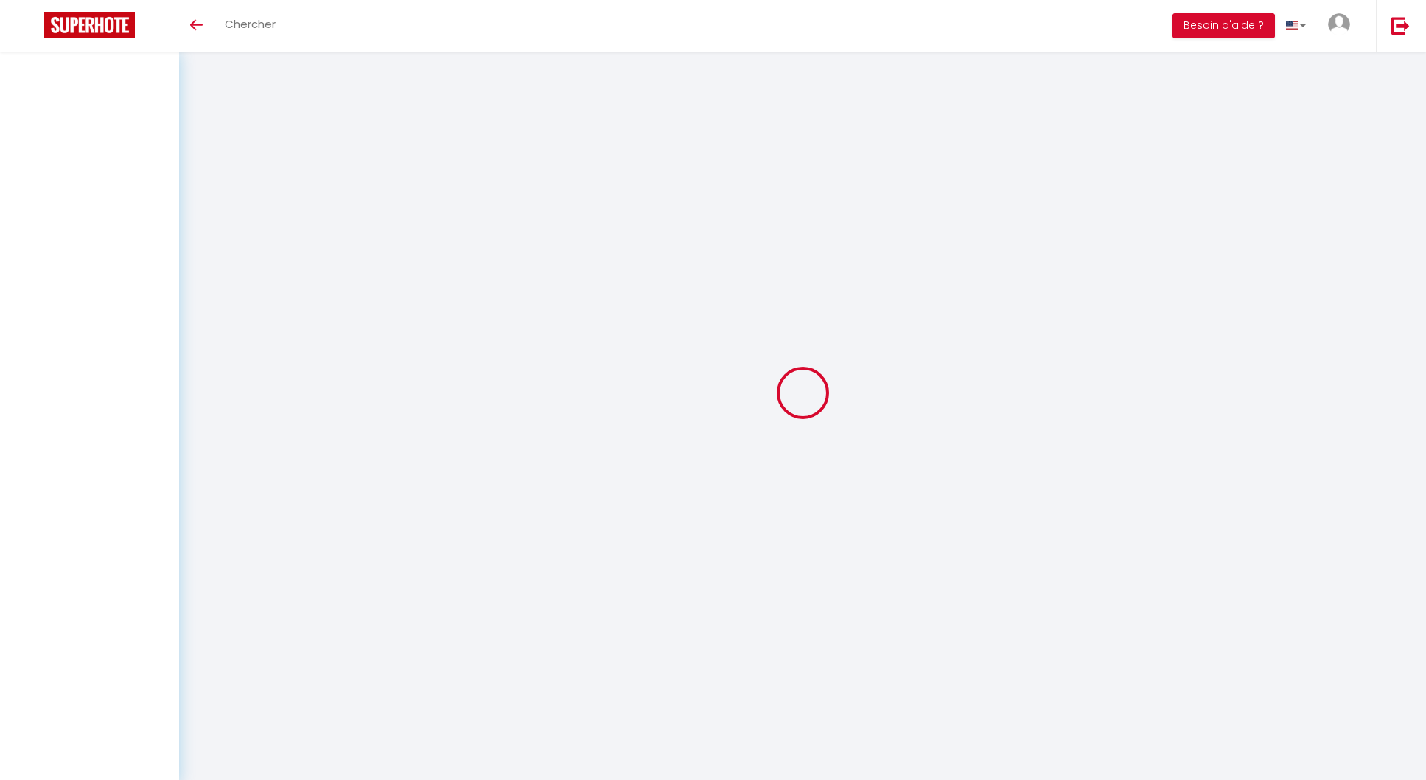
select select
checkbox input "false"
select select
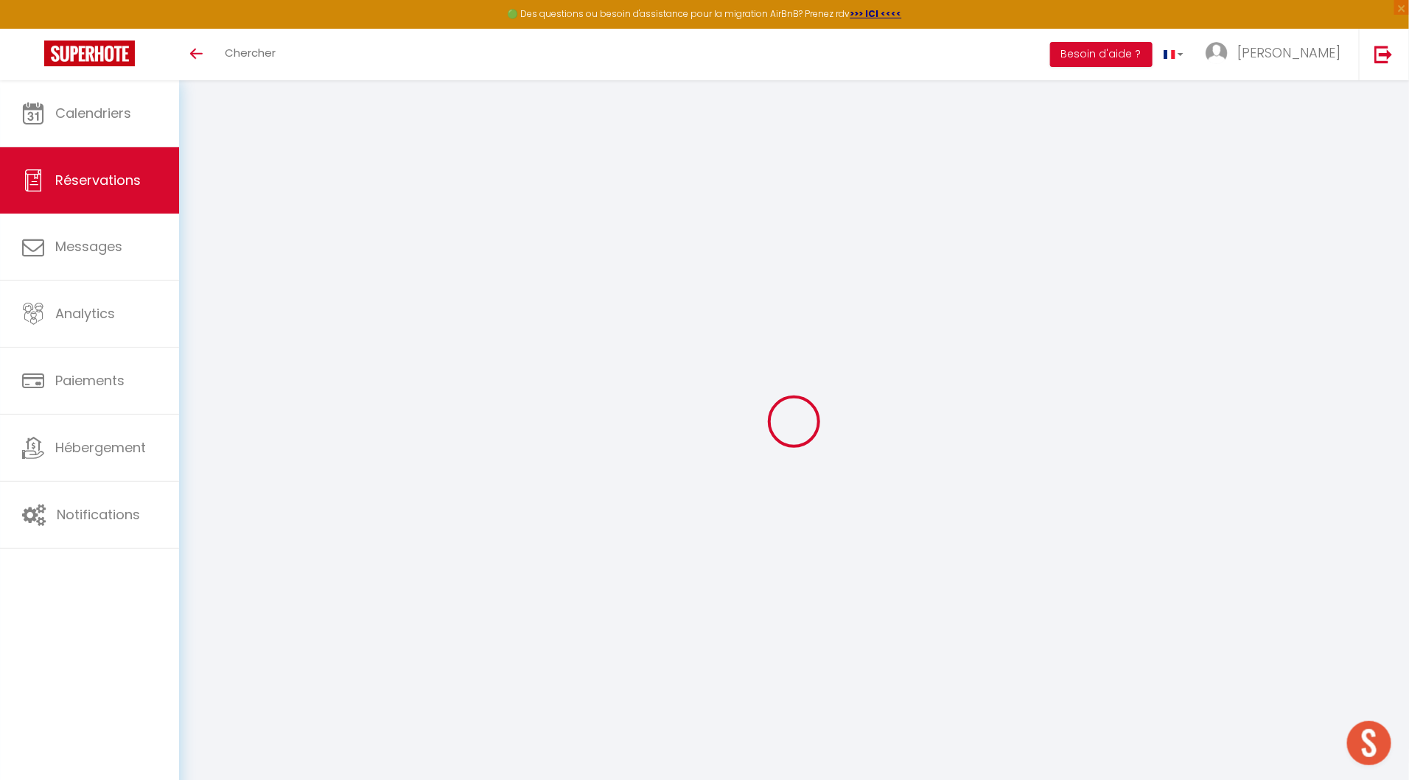
type input "L'Improviste"
type input "NOUZIEF"
type input "[EMAIL_ADDRESS][DOMAIN_NAME]"
type input "0683588368"
type input "19100"
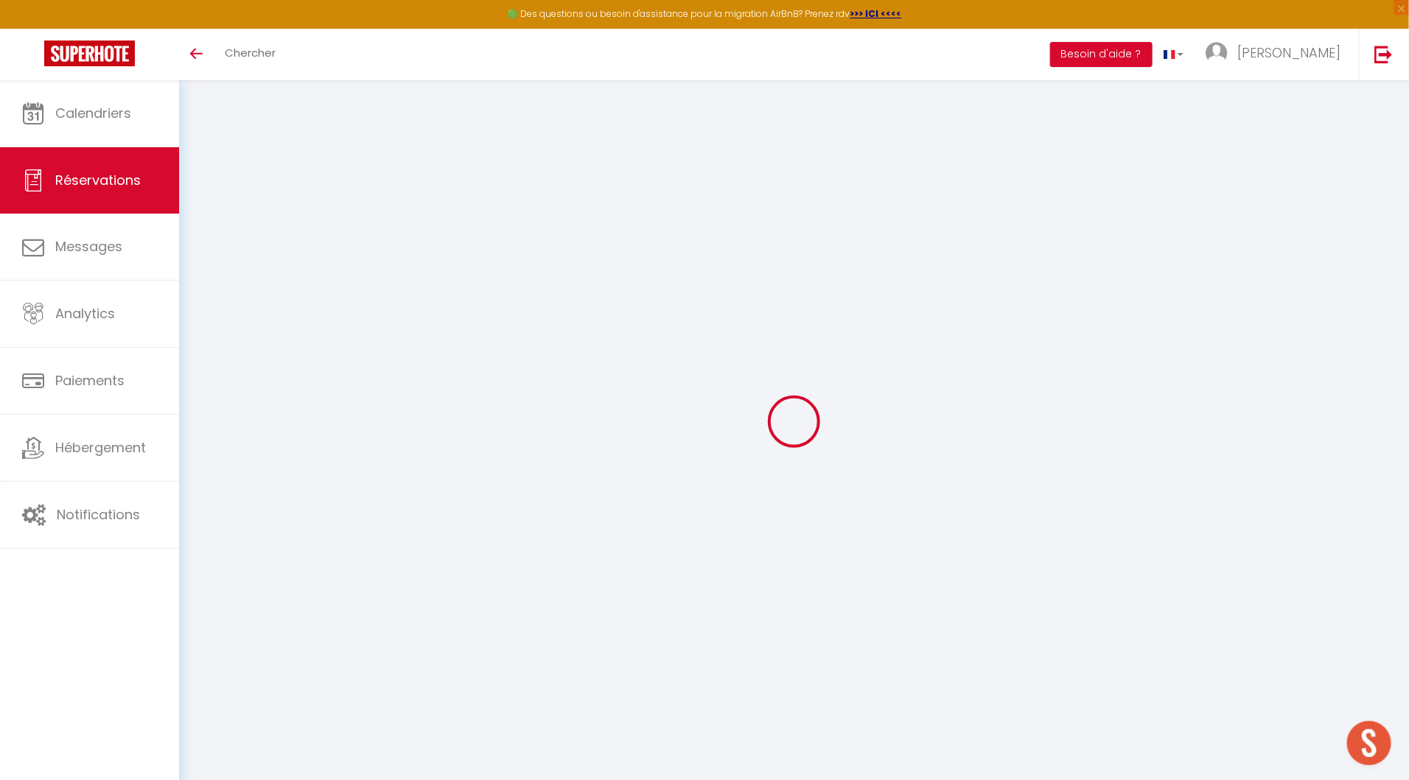
type input "[STREET_ADDRESS]"
type input "BRIVE-LA-GAILLARDE"
select select "FR"
type input "15"
select select "26726"
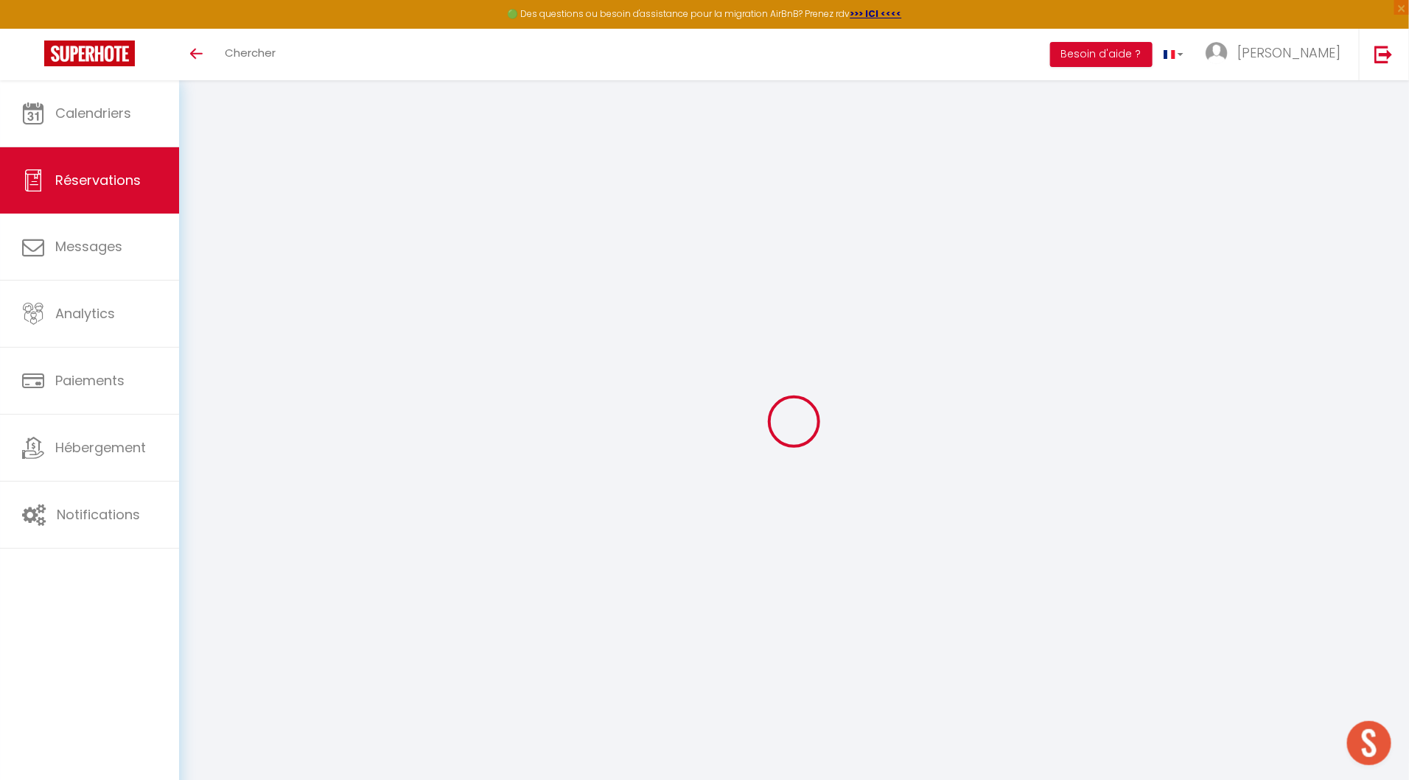
select select "1"
type input "Mer 30 Juillet 2025"
select select
type input "Ven 01 Août 2025"
select select
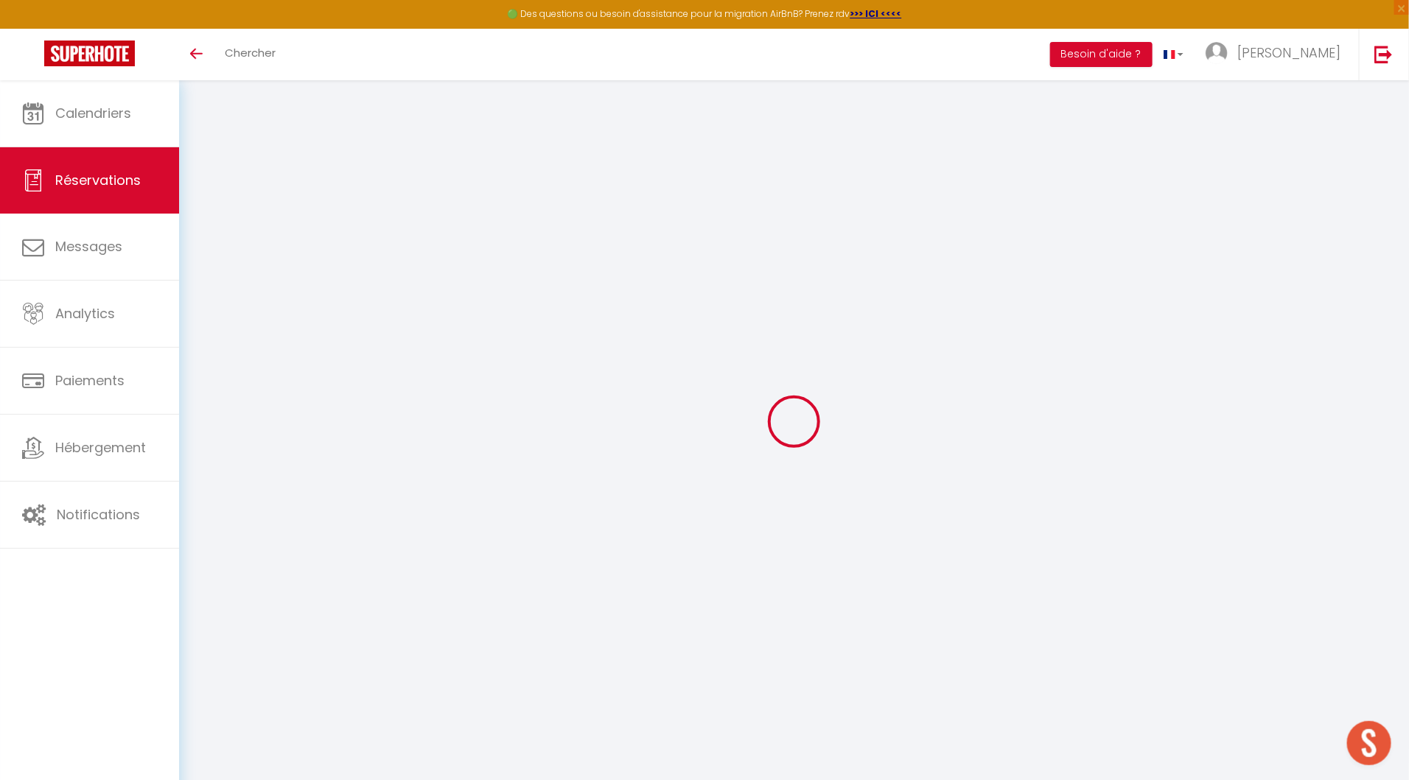
type input "1"
select select "12"
select select "14"
type input "70"
checkbox input "true"
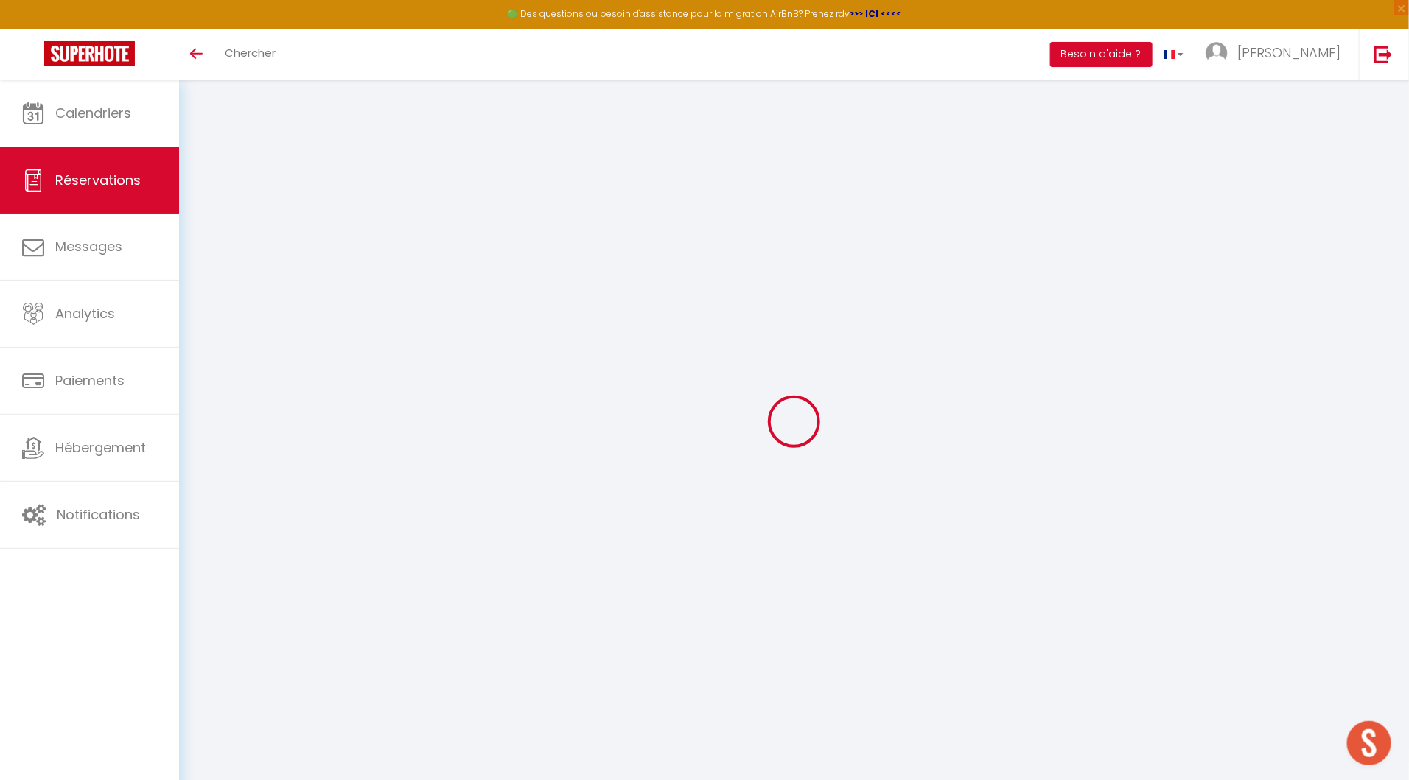
type input "0"
type input "15"
type input "10"
type input "0"
select select
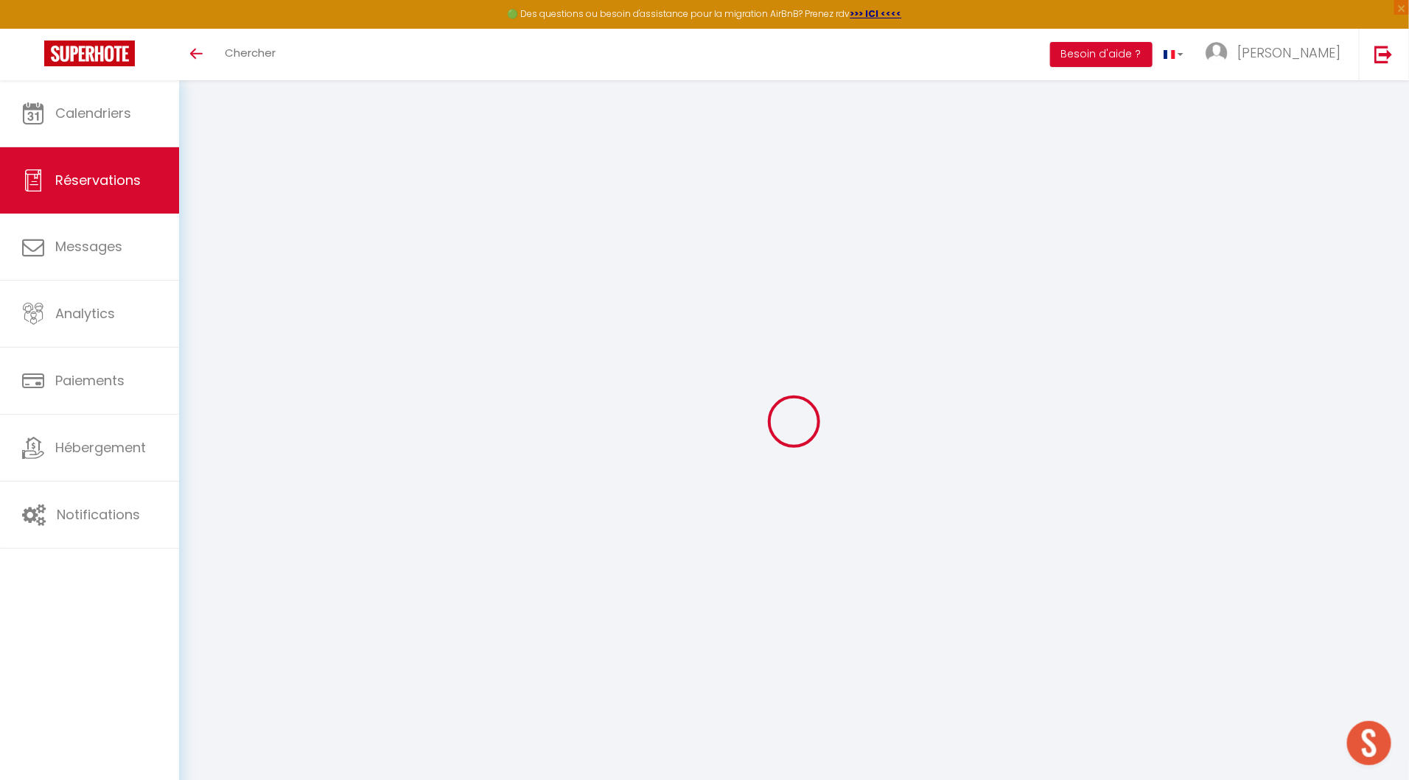
select select
checkbox input "true"
select select "cleaning"
select select
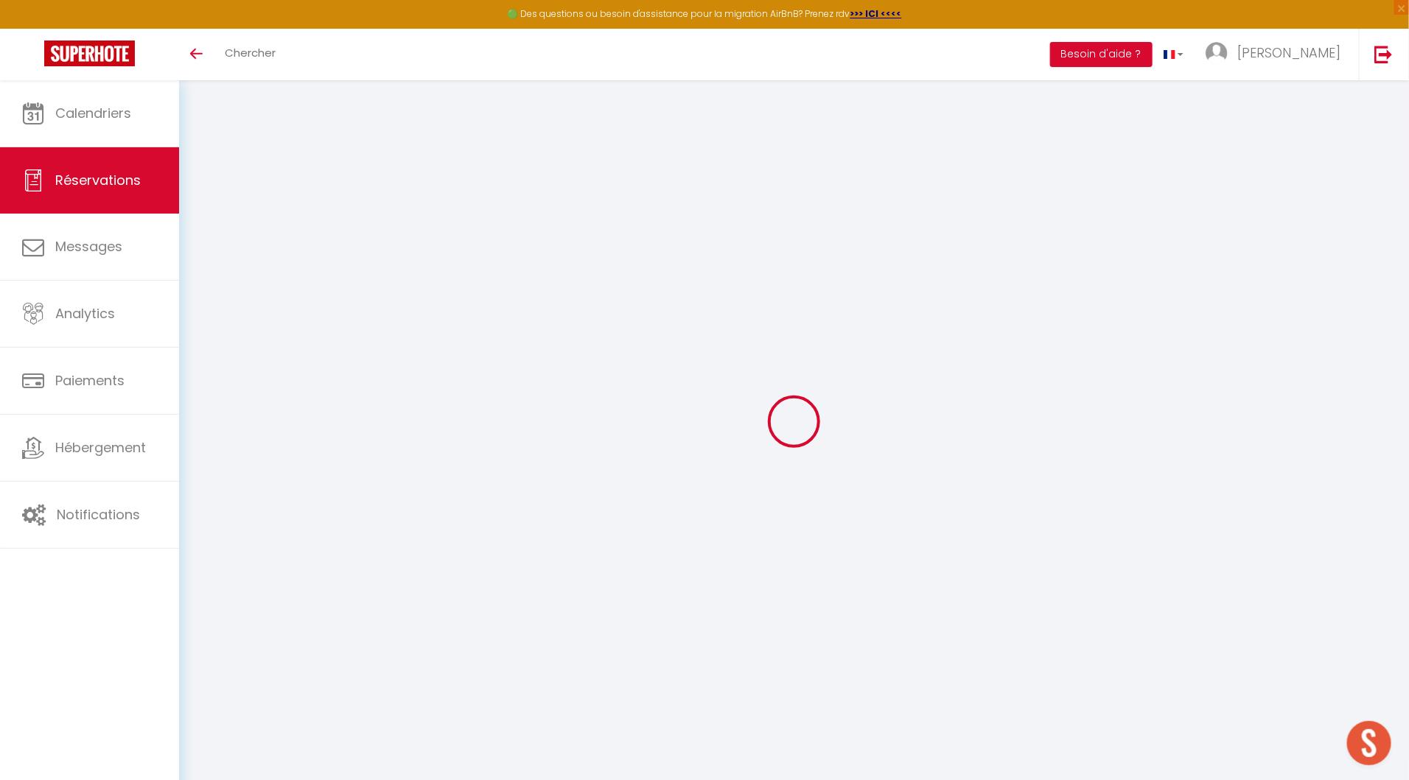
checkbox input "true"
select select
checkbox input "true"
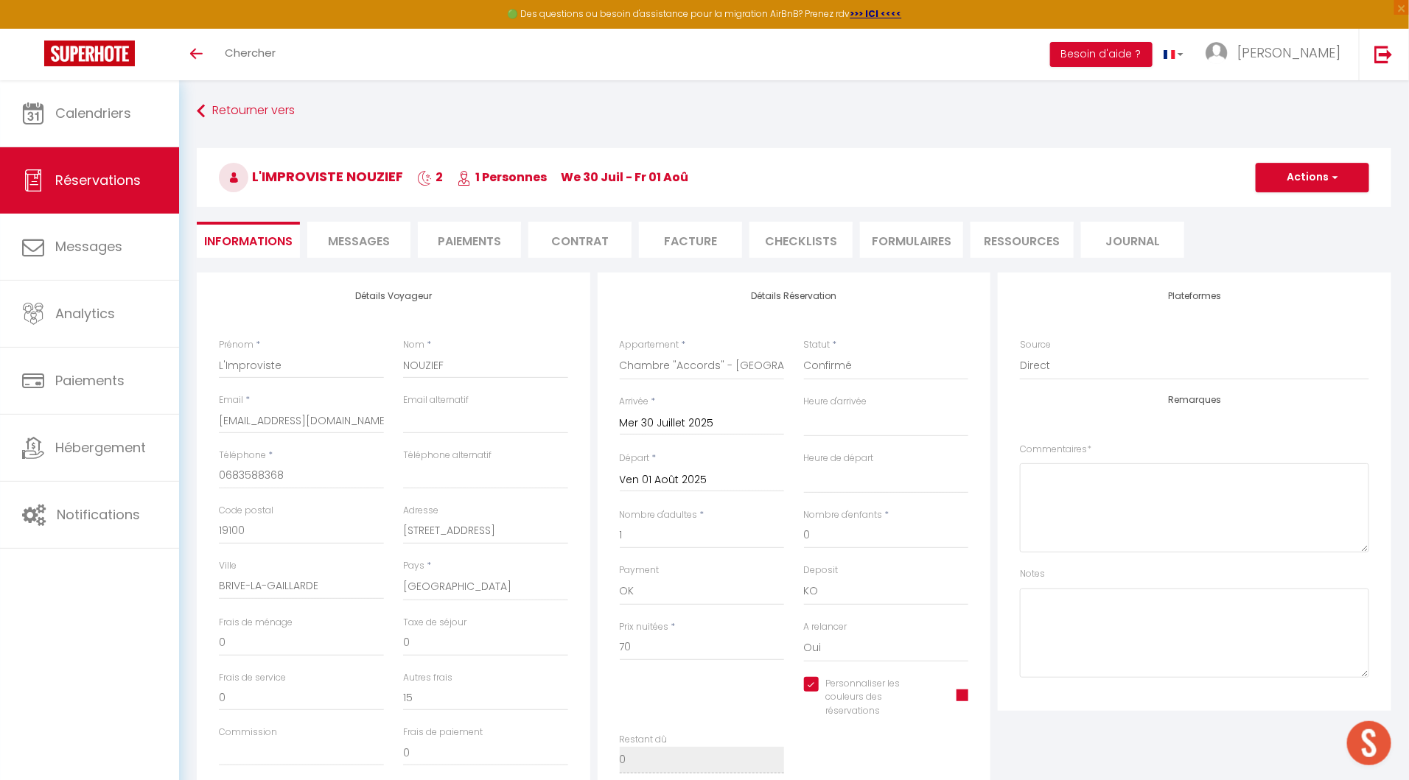
type input "15"
select select
checkbox input "true"
select select "16:00"
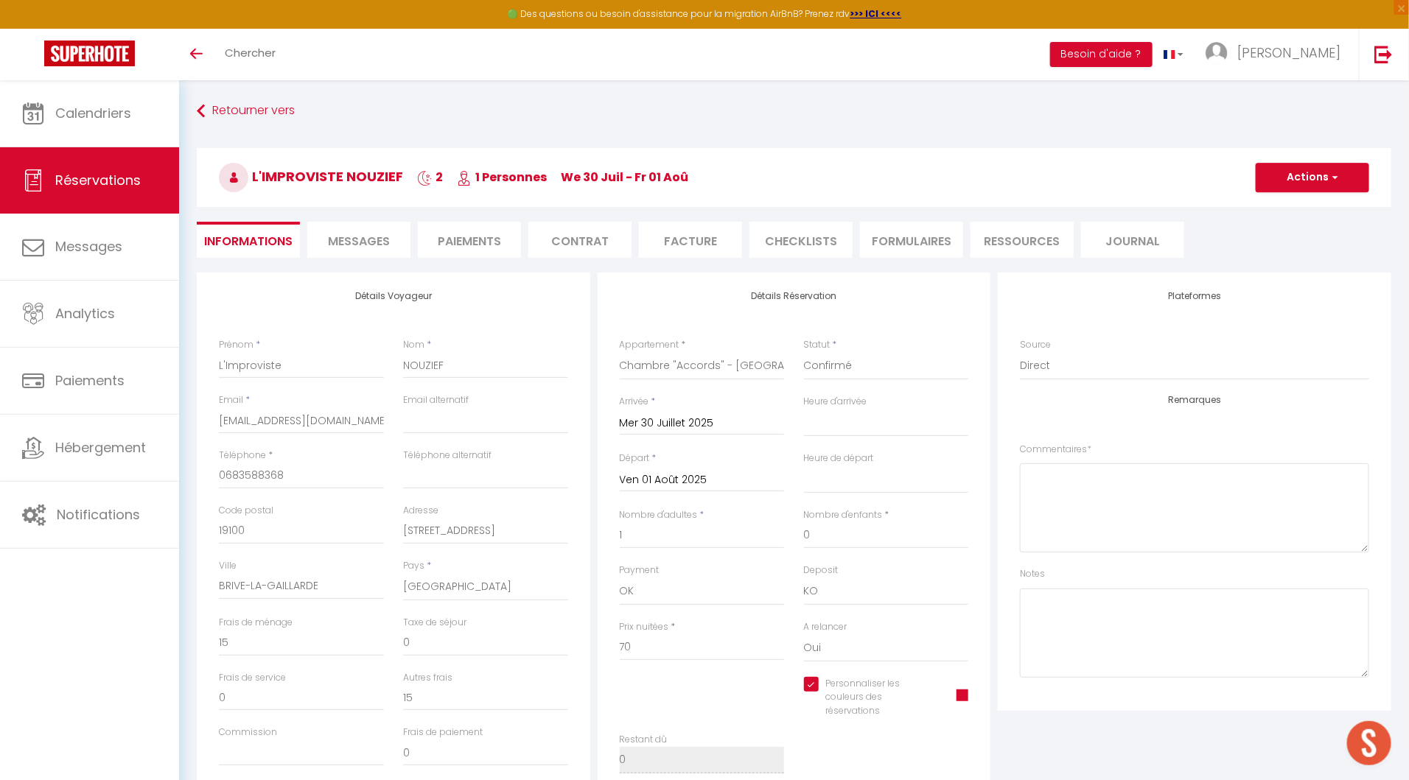
select select "10:00"
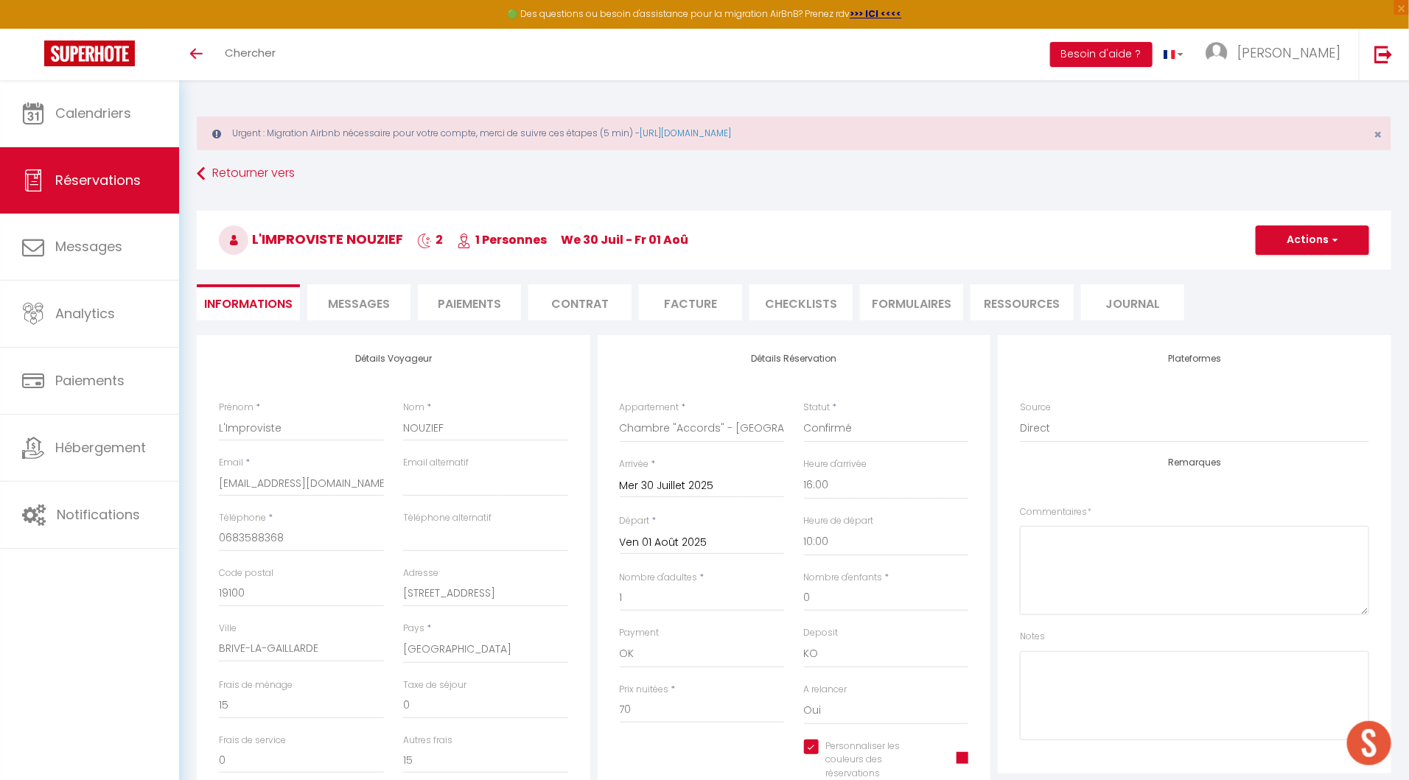
click at [708, 307] on li "Facture" at bounding box center [690, 302] width 103 height 36
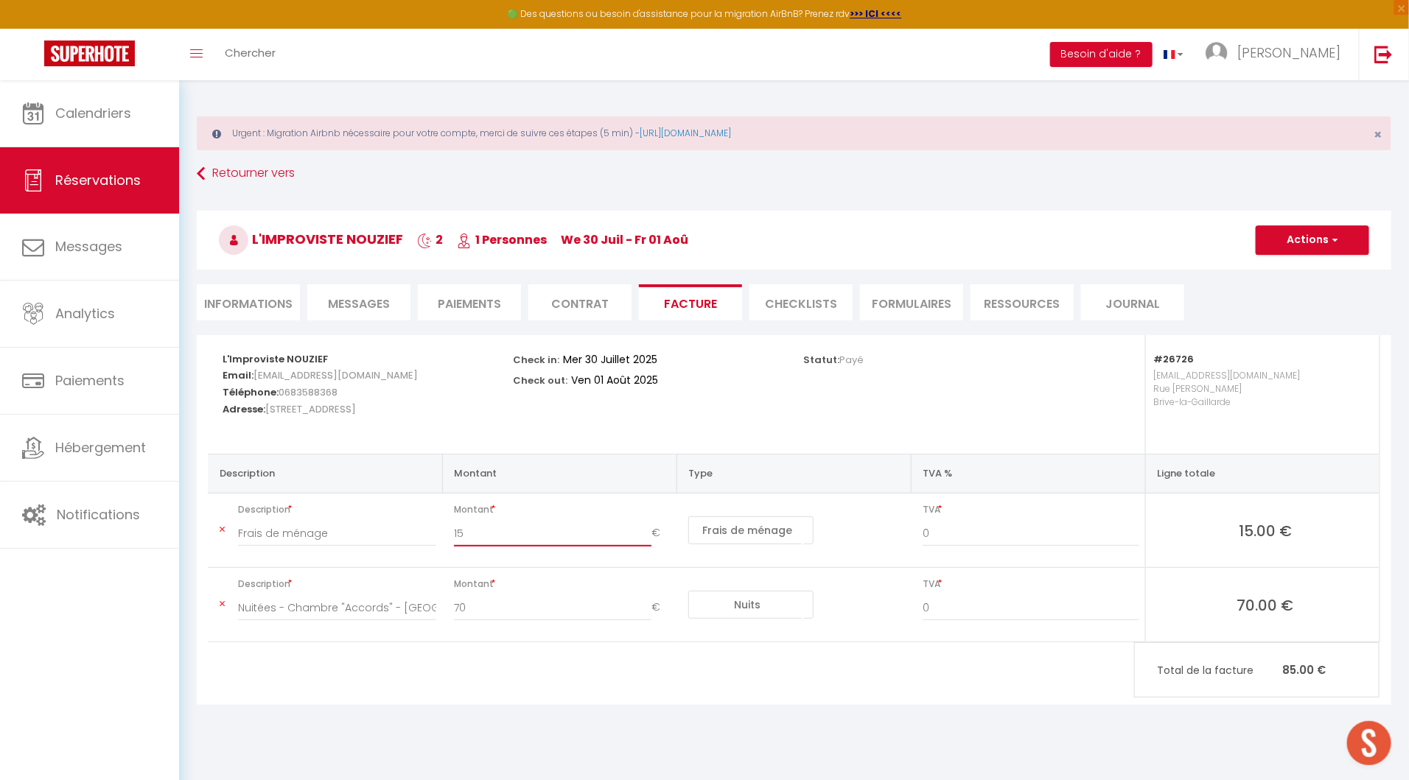
click at [458, 536] on input "15" at bounding box center [552, 533] width 197 height 27
drag, startPoint x: 476, startPoint y: 532, endPoint x: 452, endPoint y: 532, distance: 24.3
click at [452, 532] on div "15 €" at bounding box center [562, 540] width 236 height 41
type input "30"
click at [1308, 235] on button "Actions" at bounding box center [1312, 239] width 113 height 29
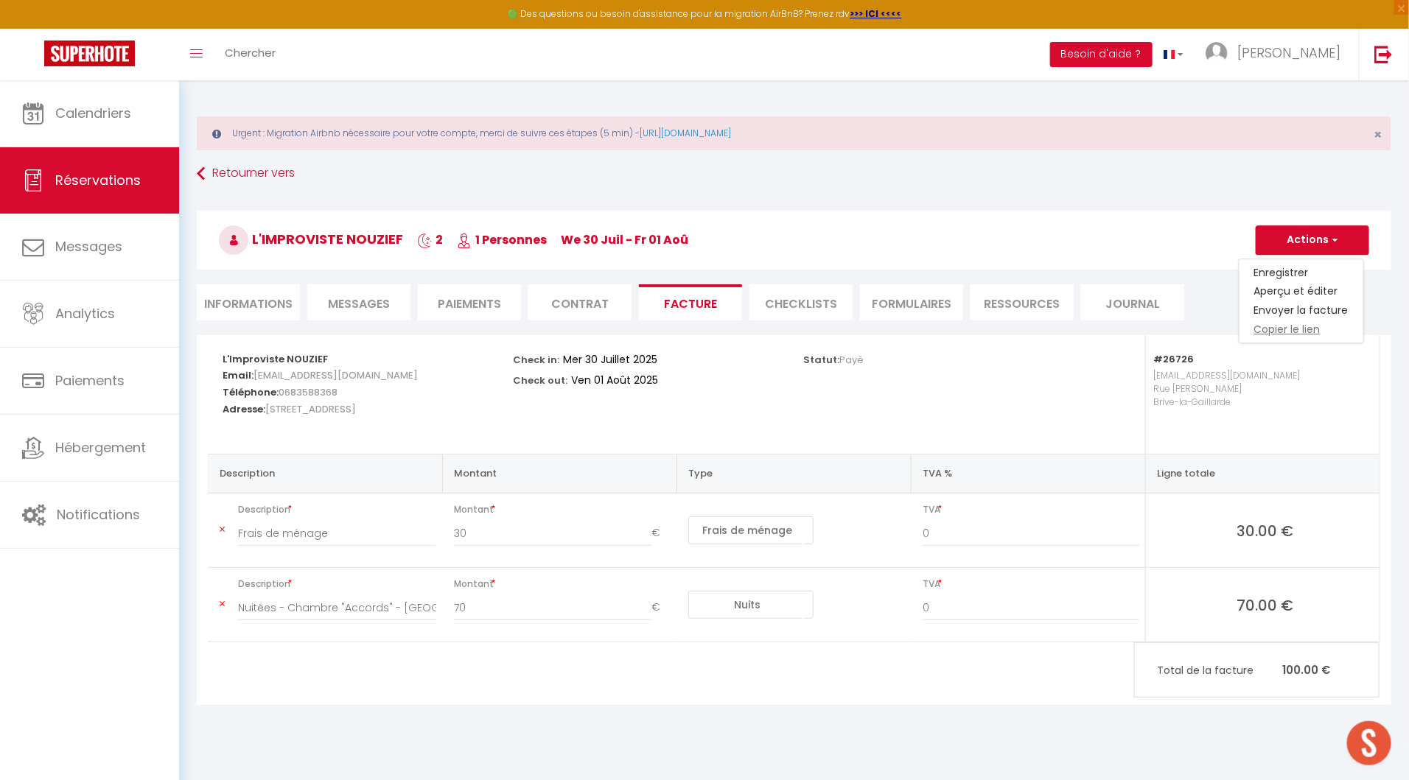
click at [1293, 328] on link "Copier le lien" at bounding box center [1301, 330] width 124 height 19
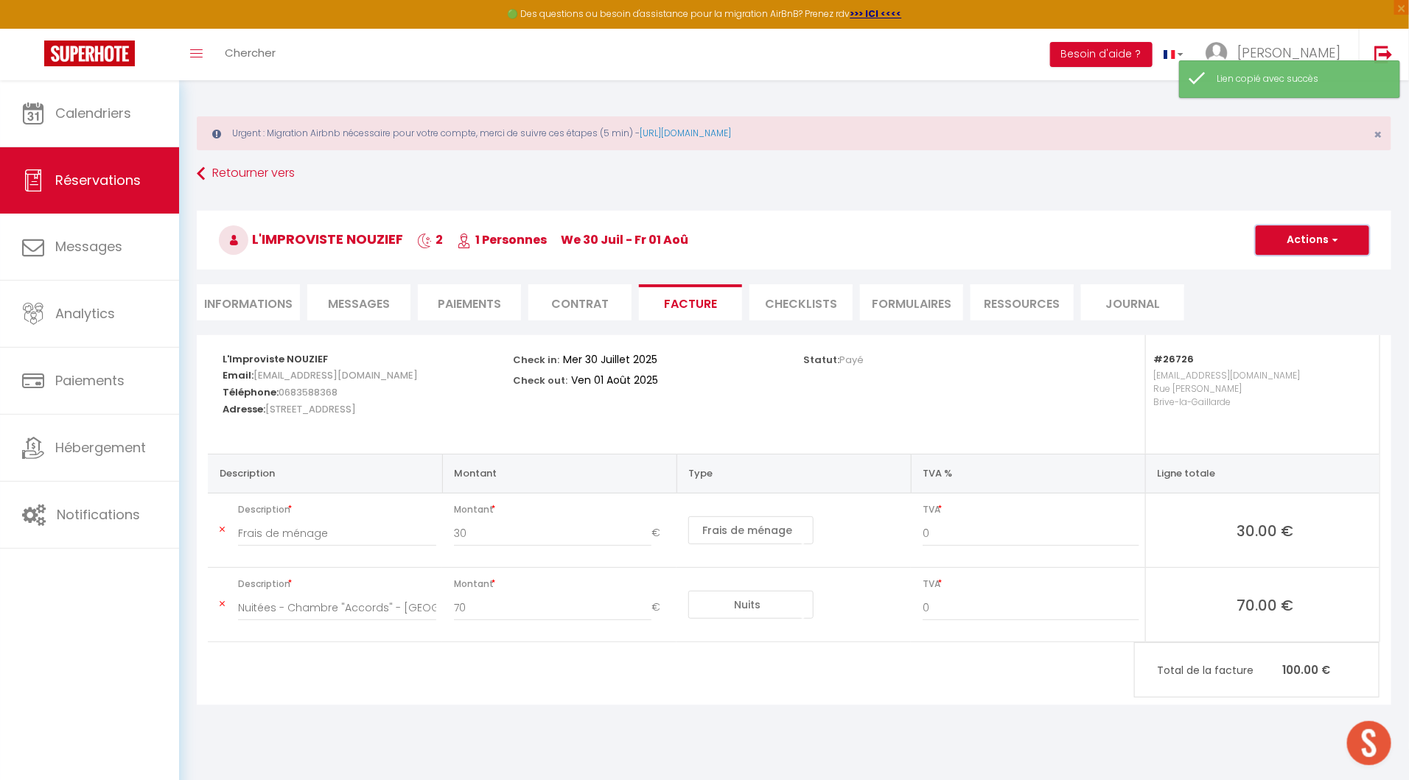
click at [1297, 242] on button "Actions" at bounding box center [1312, 239] width 113 height 29
click at [1289, 265] on link "Enregistrer" at bounding box center [1301, 272] width 124 height 19
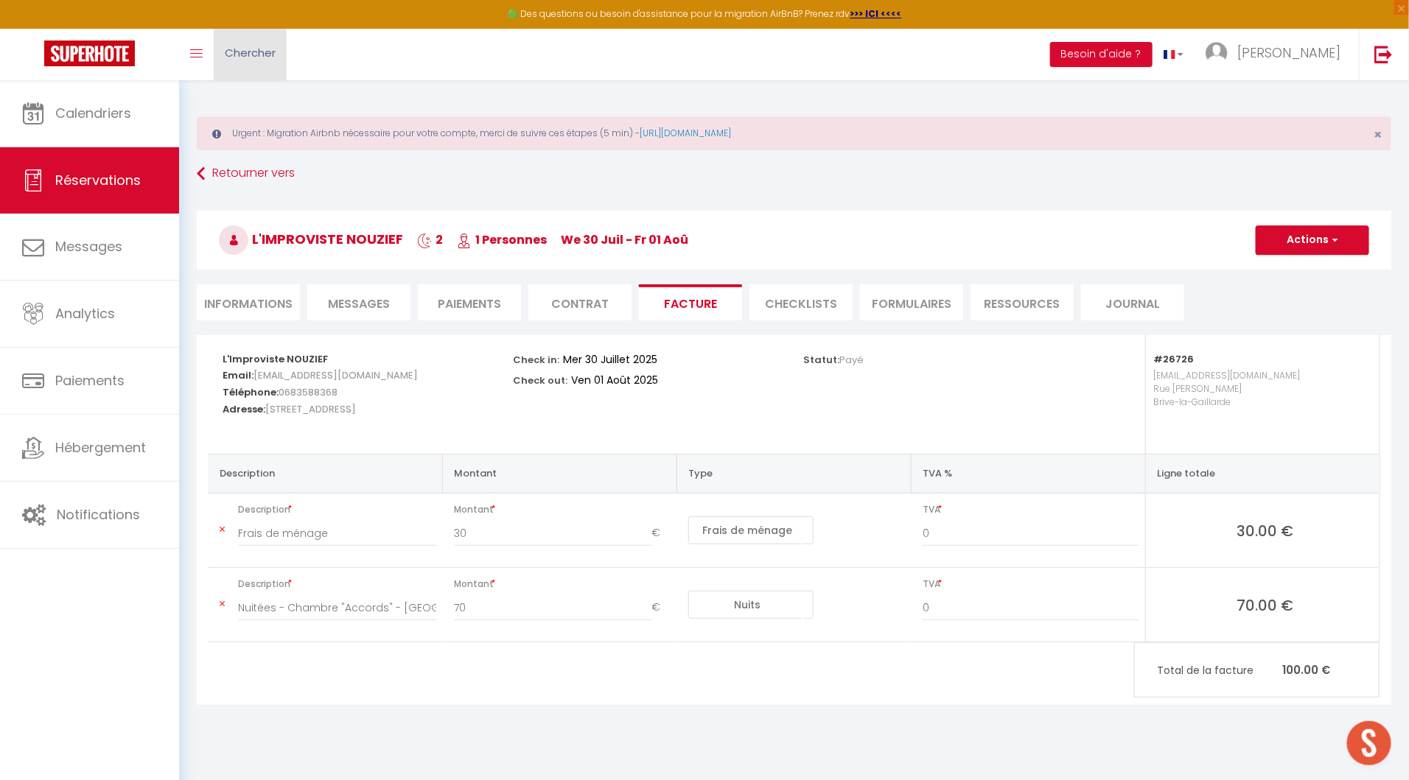
click at [239, 56] on span "Chercher" at bounding box center [250, 52] width 51 height 15
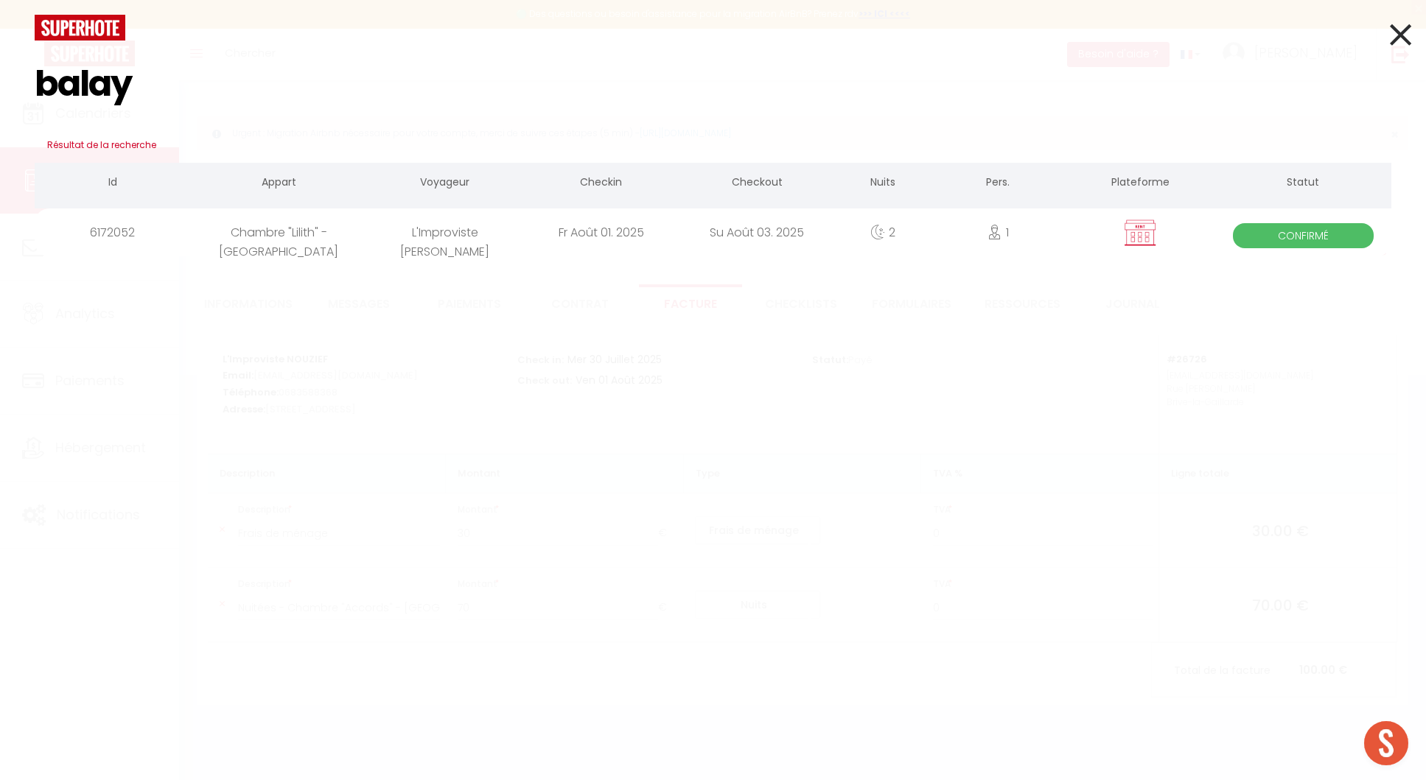
type input "balay"
click at [496, 249] on div "L'Improviste [PERSON_NAME]" at bounding box center [445, 233] width 156 height 48
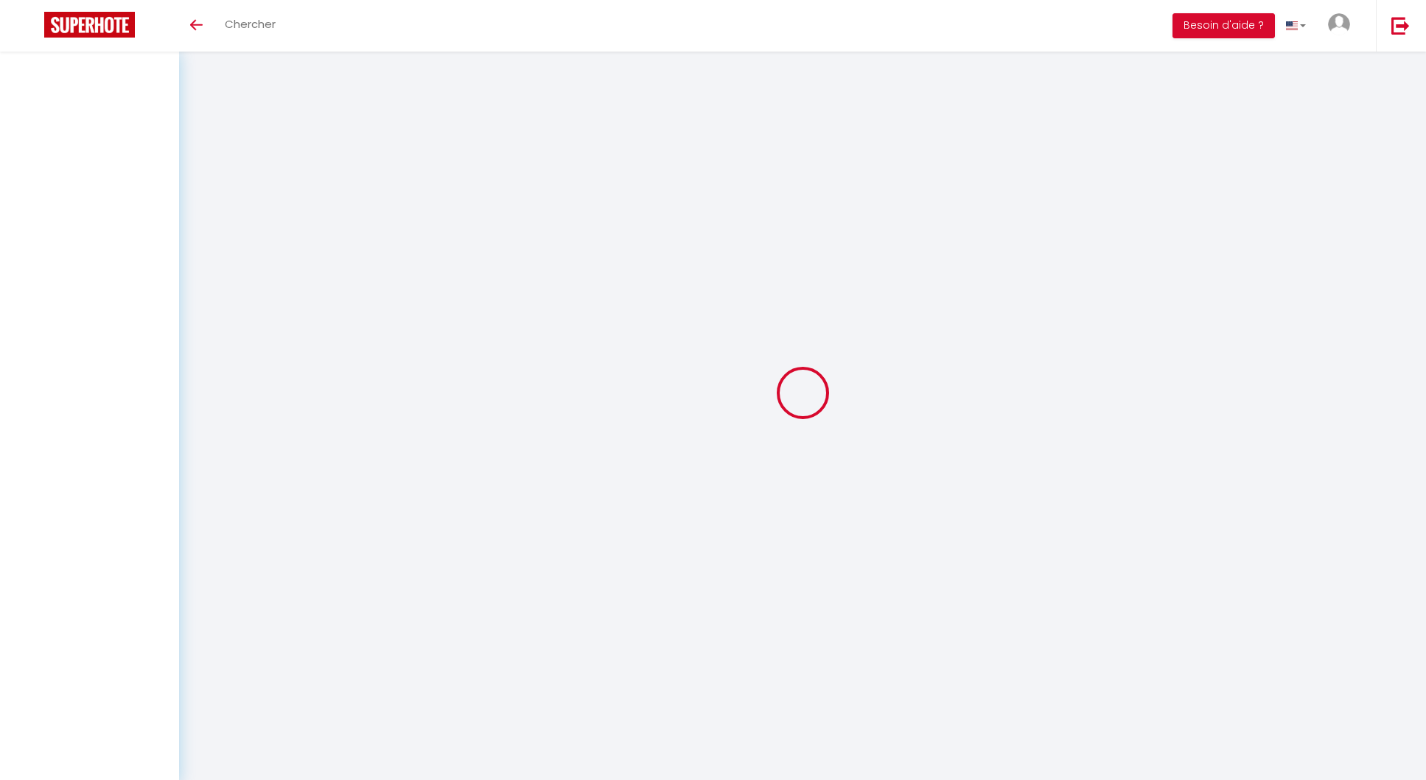
select select
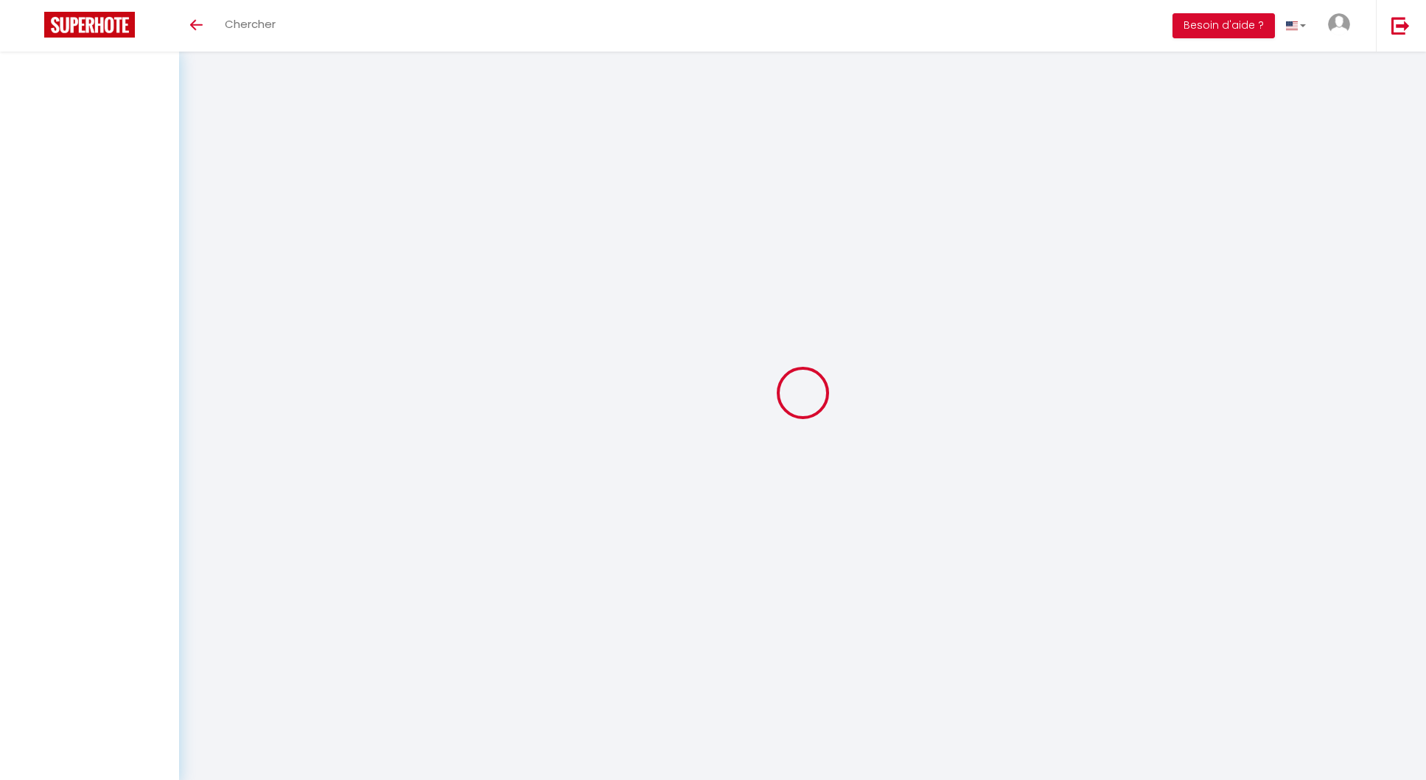
select select
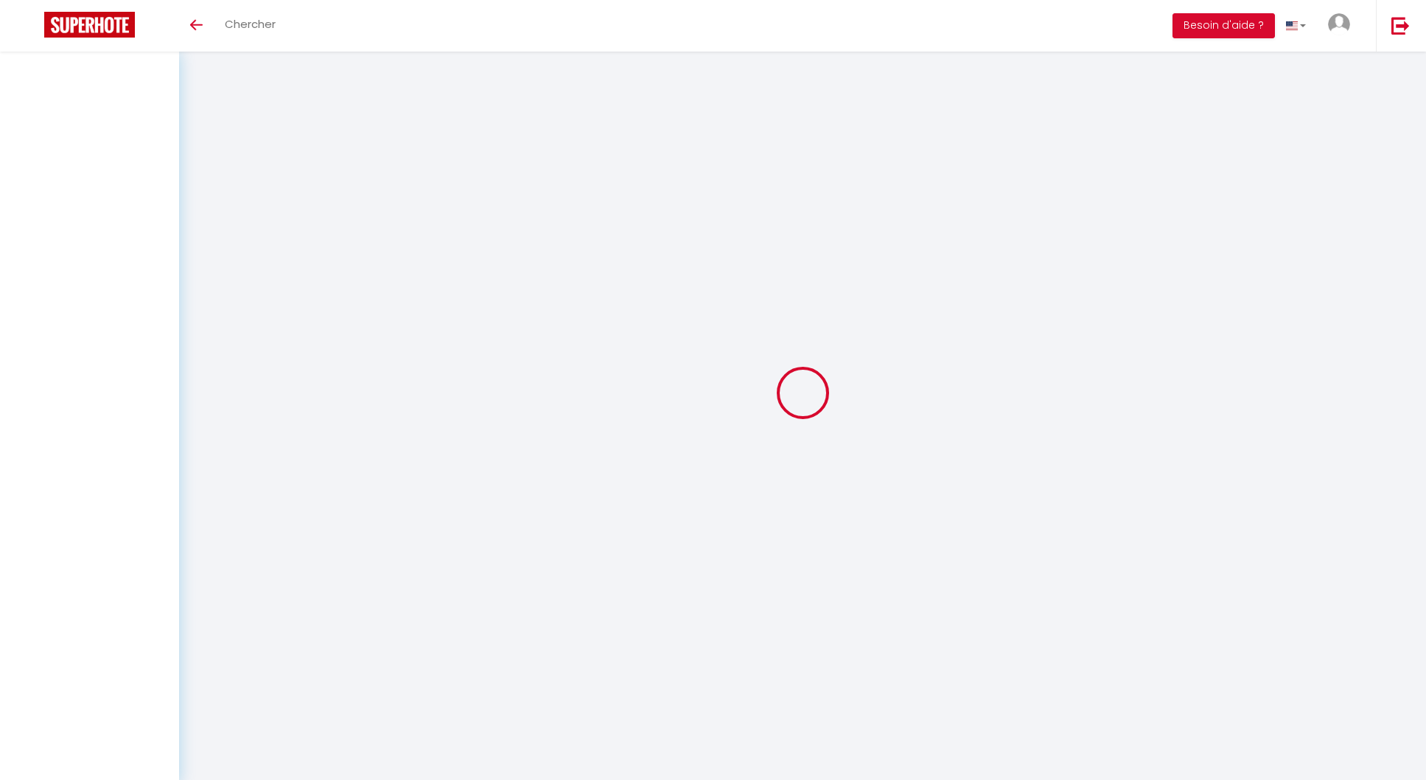
select select
checkbox input "false"
select select
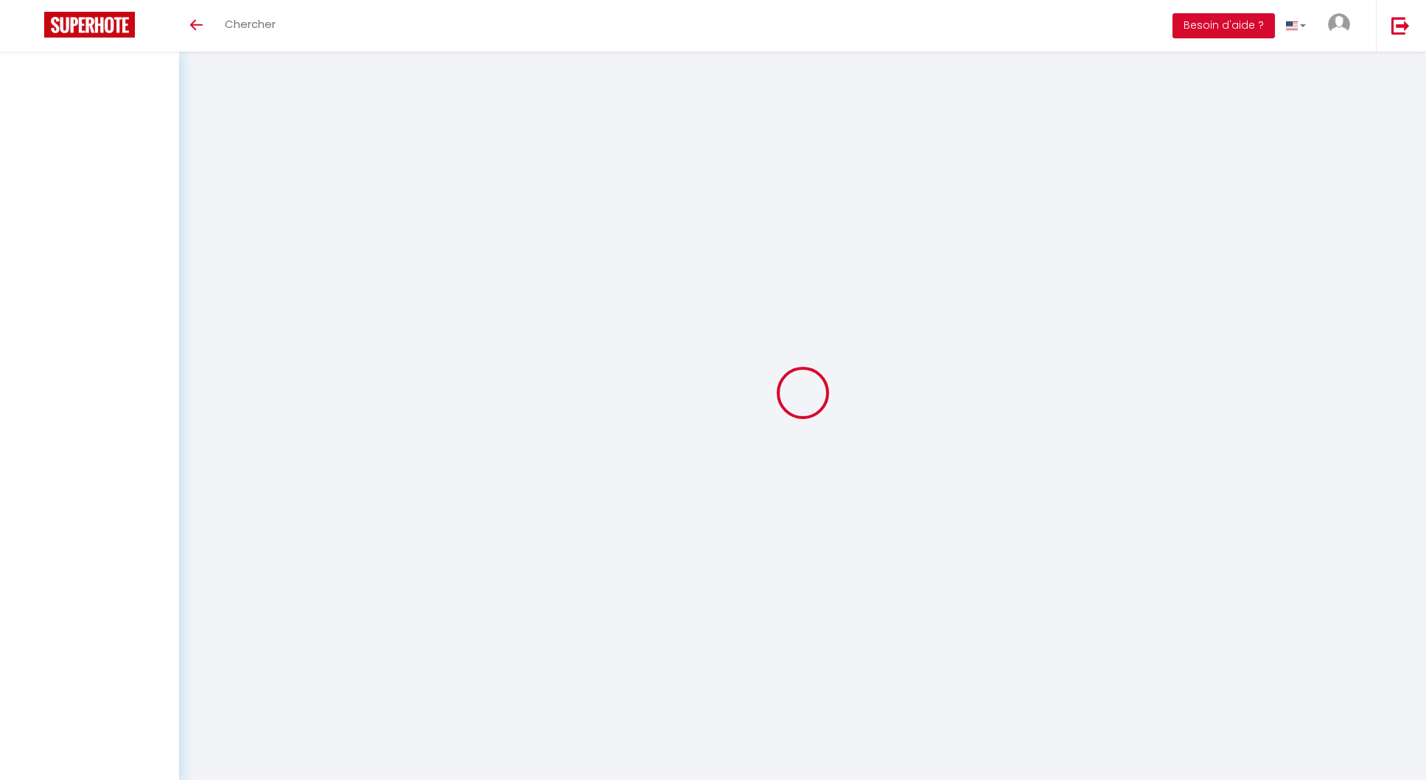
select select
checkbox input "false"
select select
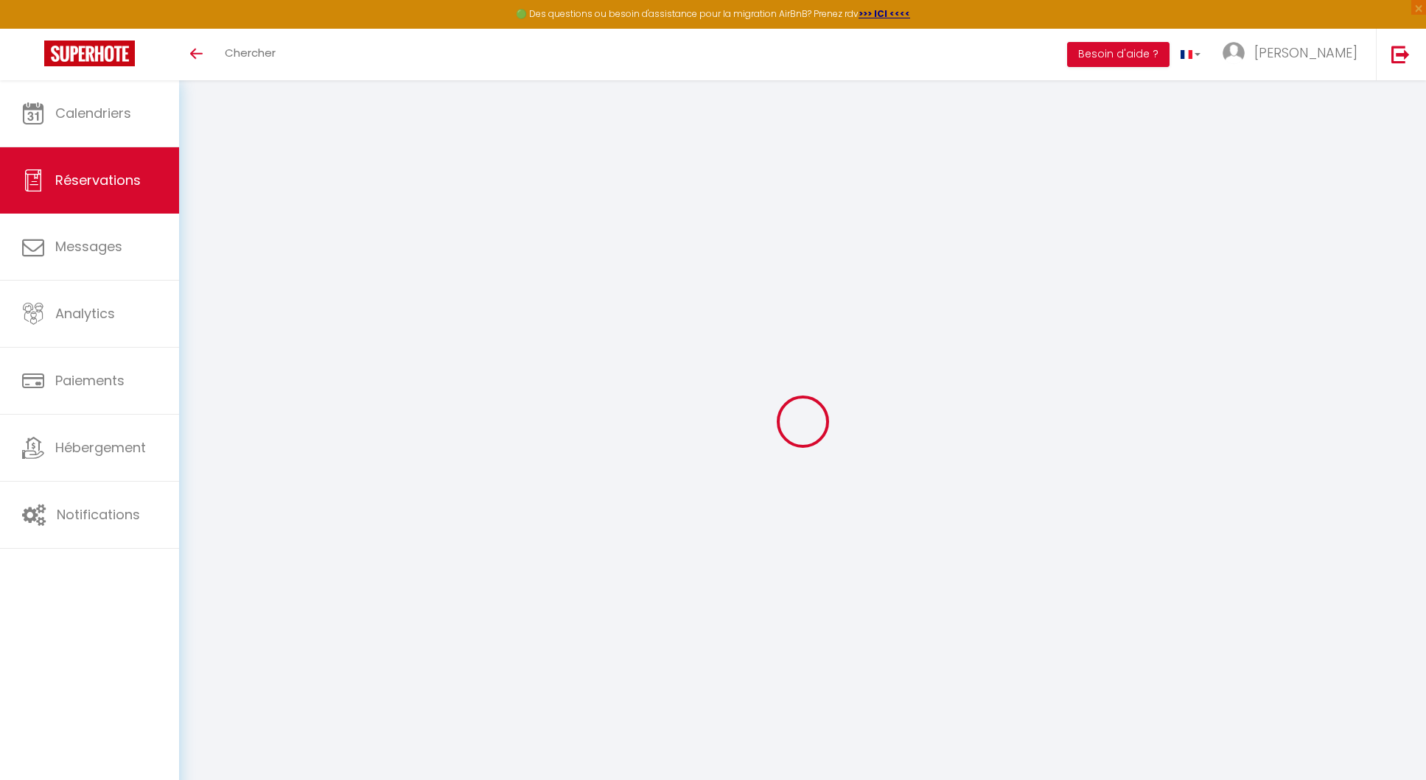
select select
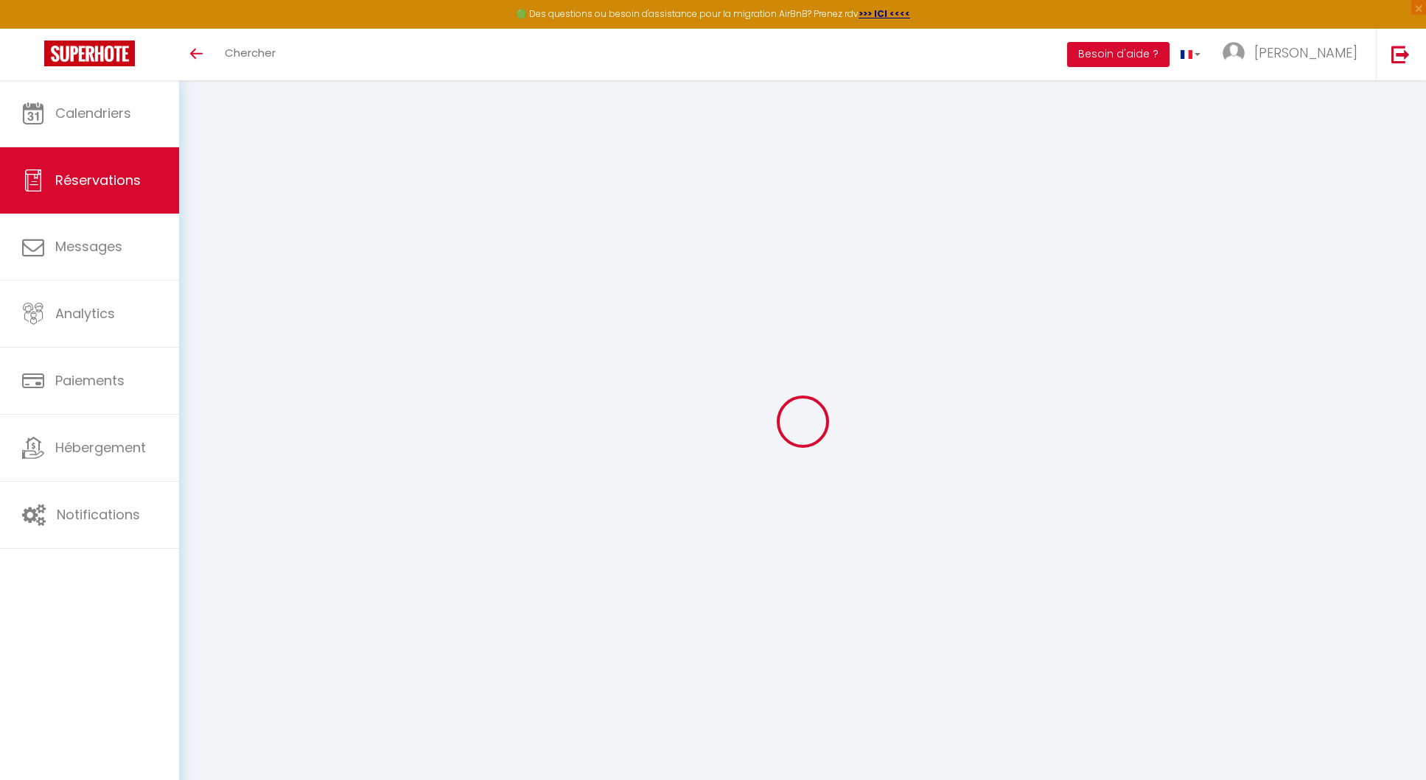
select select
checkbox input "false"
type input "L'Improviste"
type input "LAURENT BALAY"
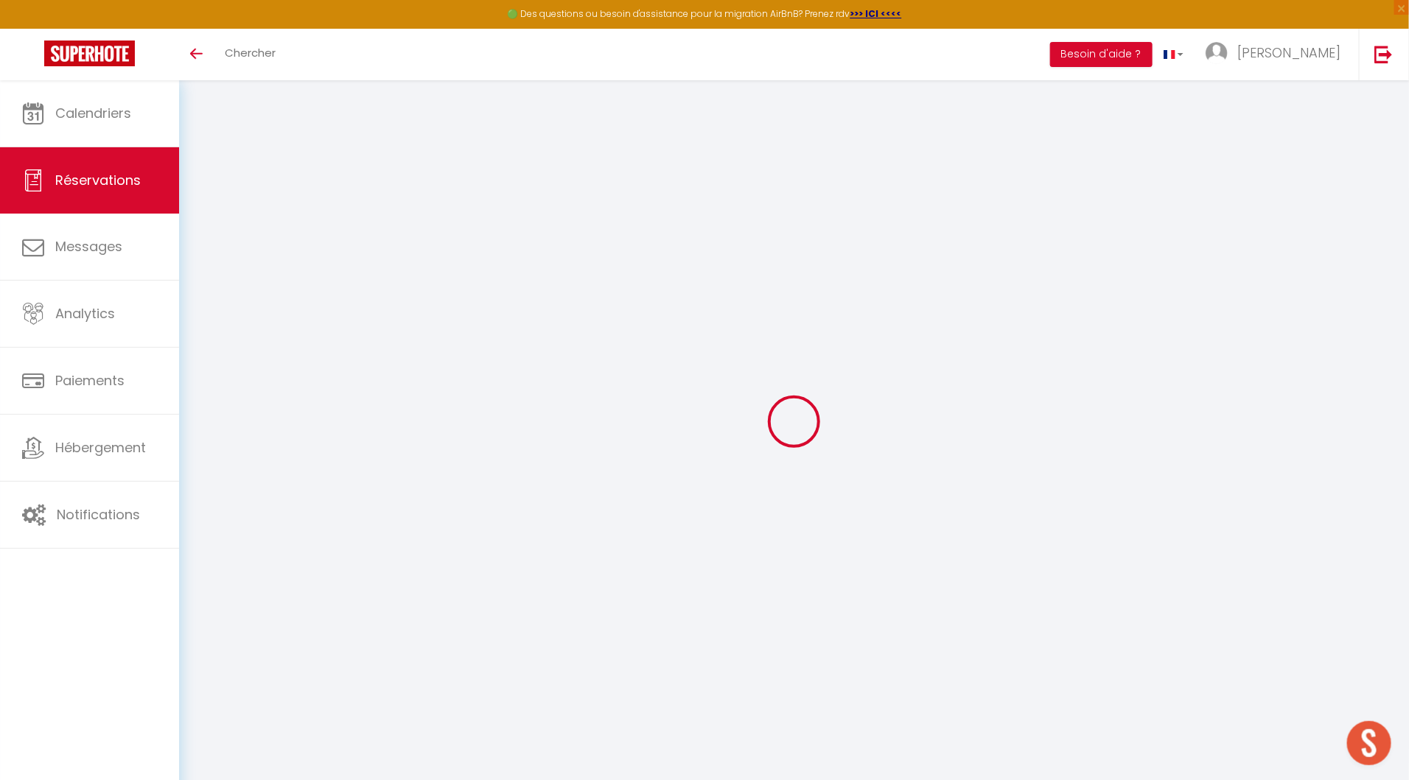
type input "[EMAIL_ADDRESS][DOMAIN_NAME]"
type input "0683588368"
type input "19100"
type input "16 rue Majour"
type input "BRIVE-LA-GAILLARDE"
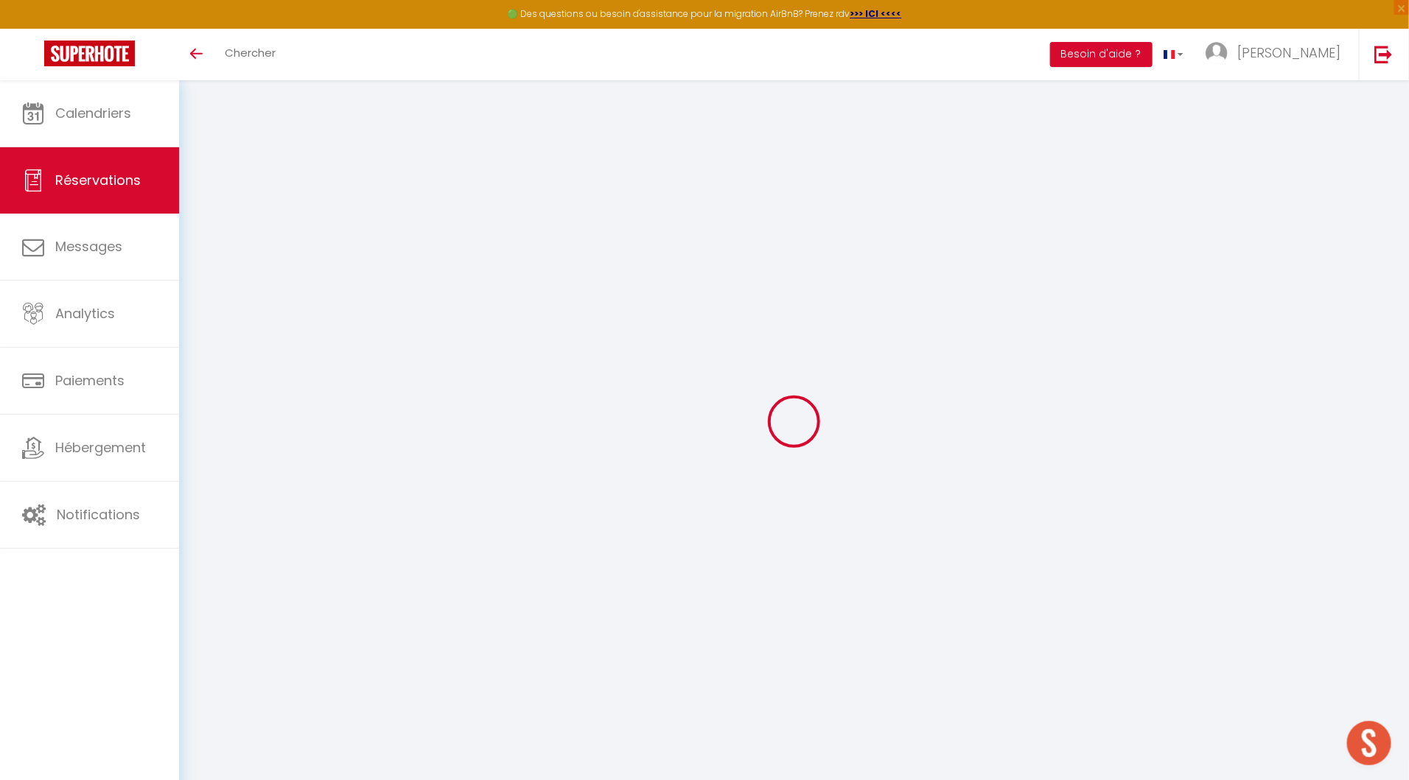
select select "FR"
type input "15"
select select "46606"
select select "1"
type input "Ven 01 Août 2025"
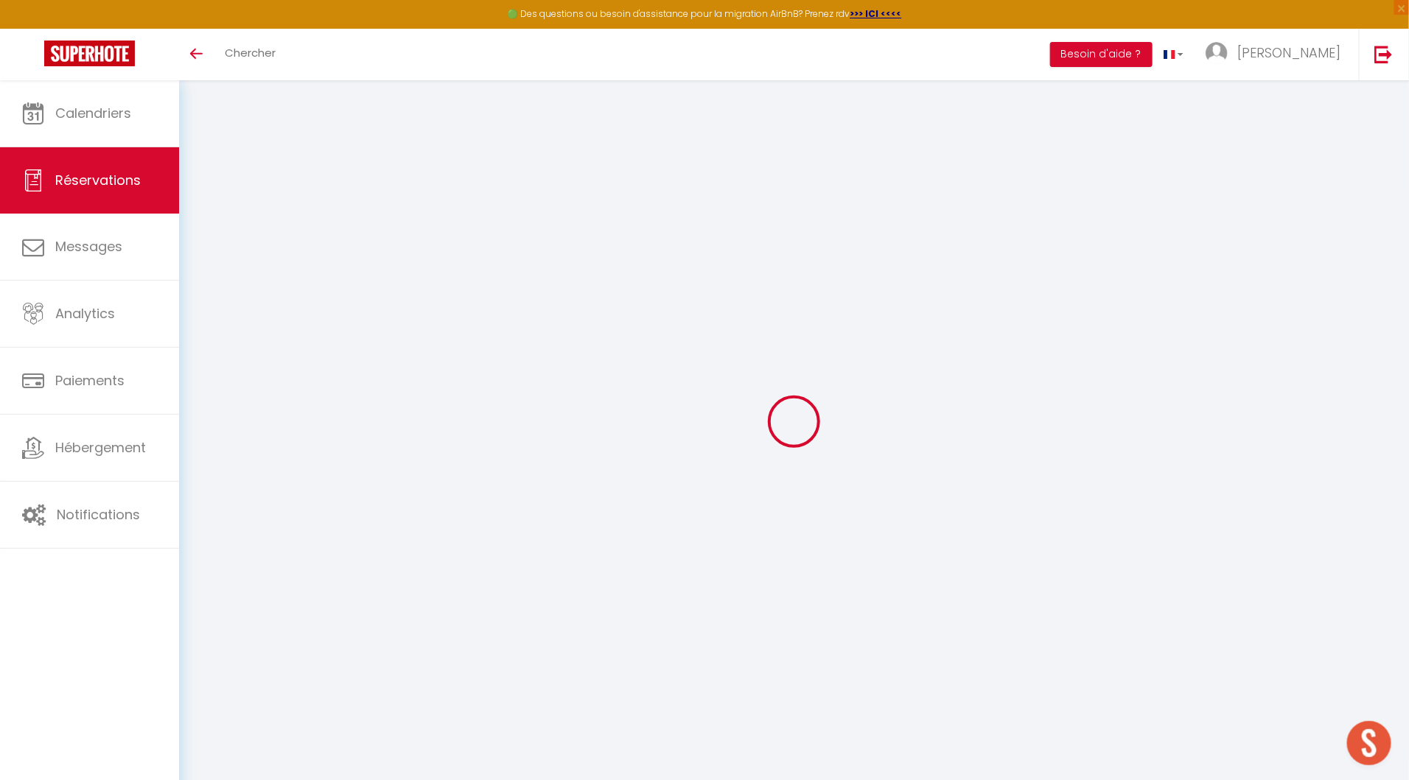
select select
type input "Dim 03 Août 2025"
select select
type input "1"
select select "12"
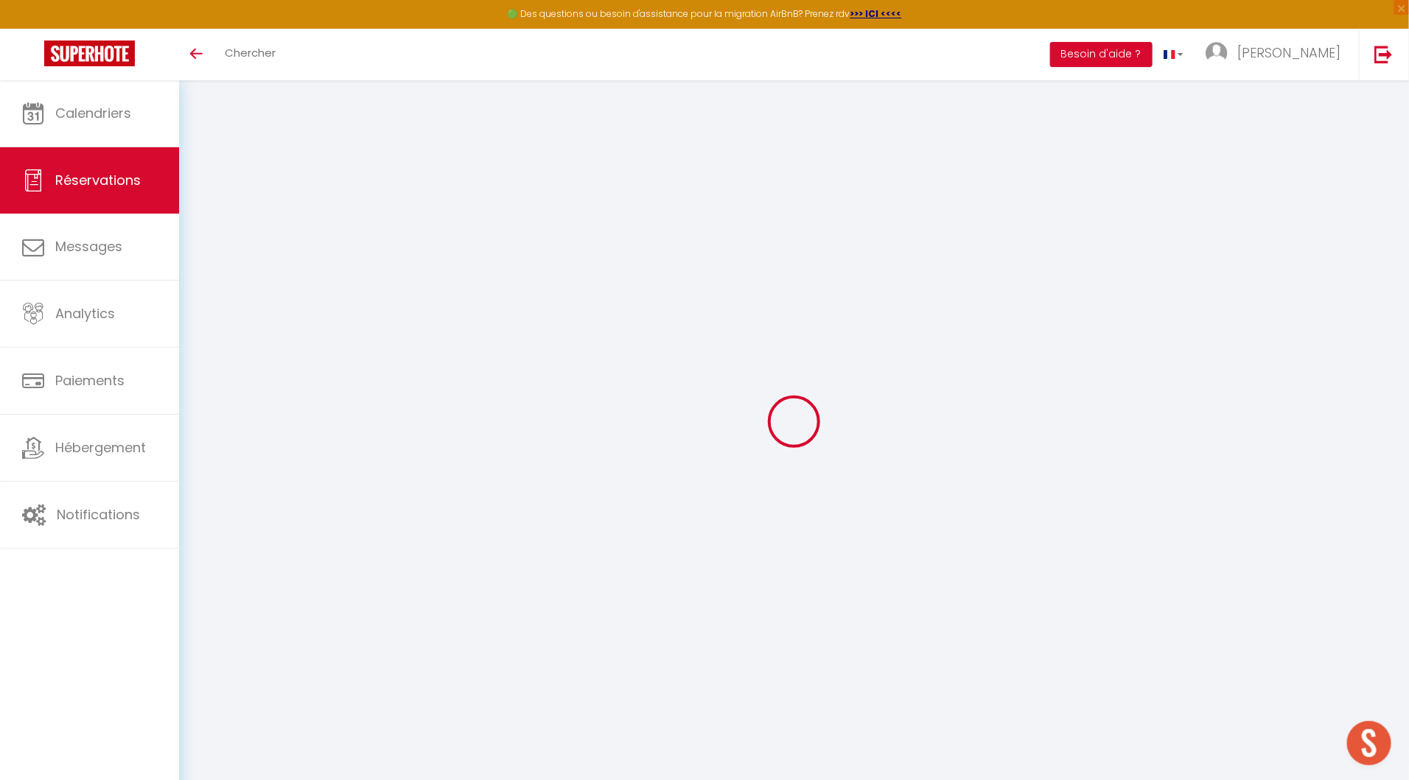
select select "14"
type input "70"
checkbox input "true"
type input "0"
type input "15"
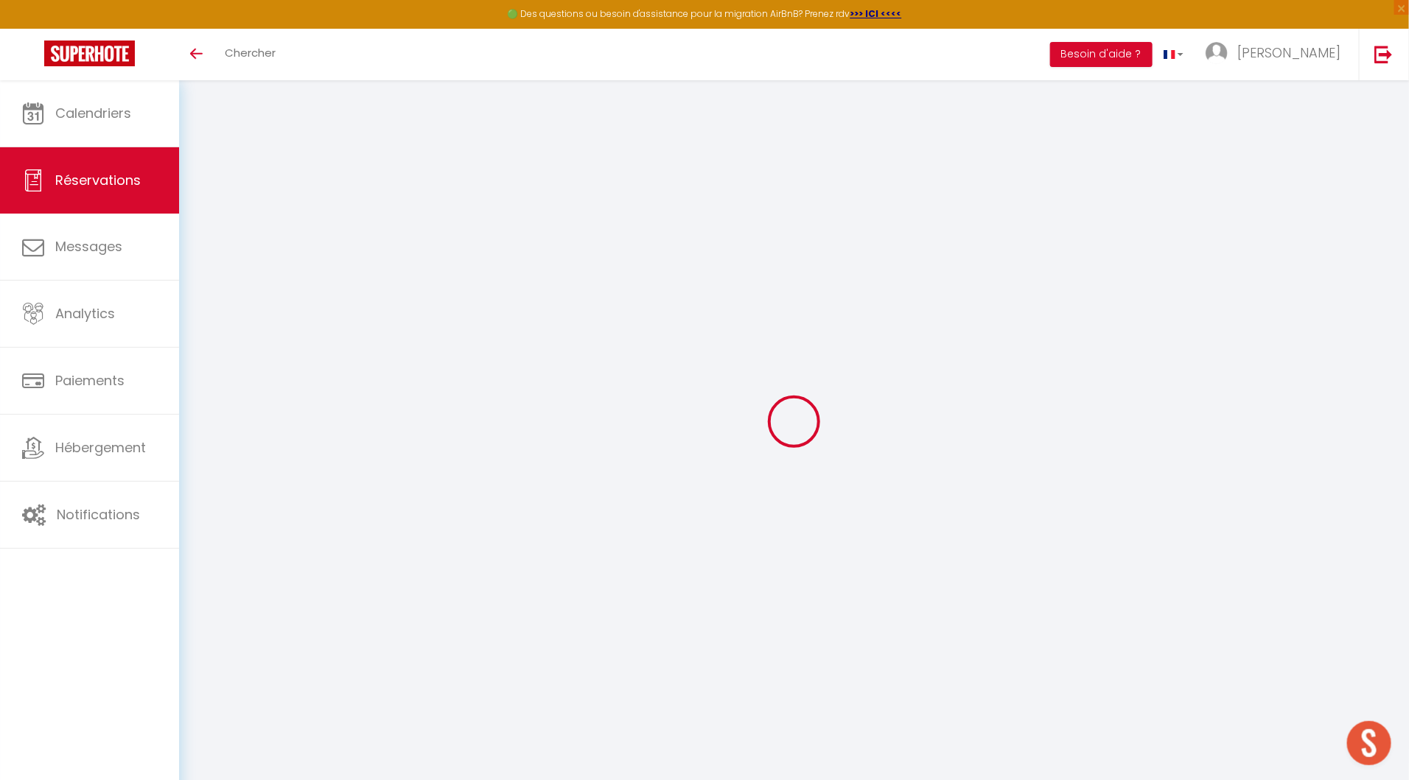
type input "10"
type input "0"
select select
checkbox input "true"
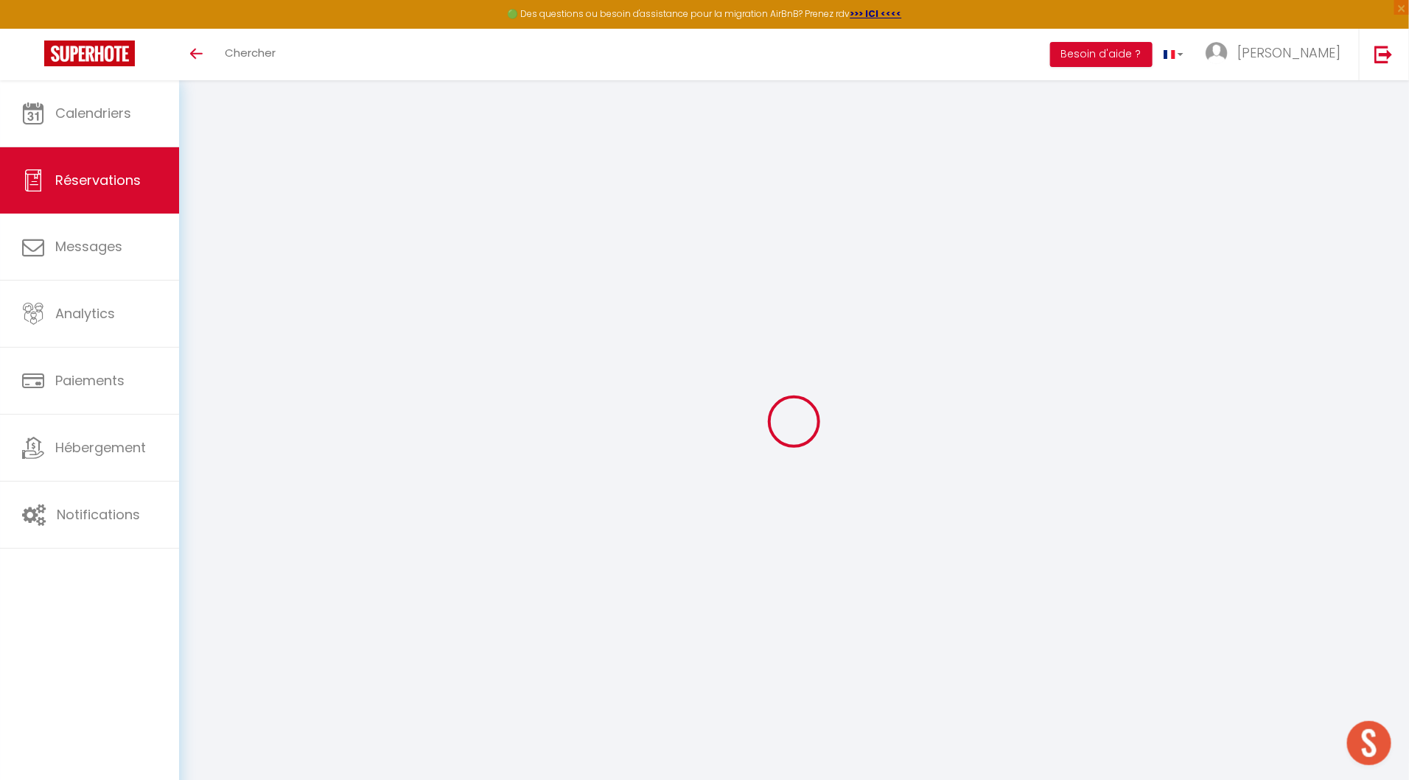
select select
checkbox input "true"
select select
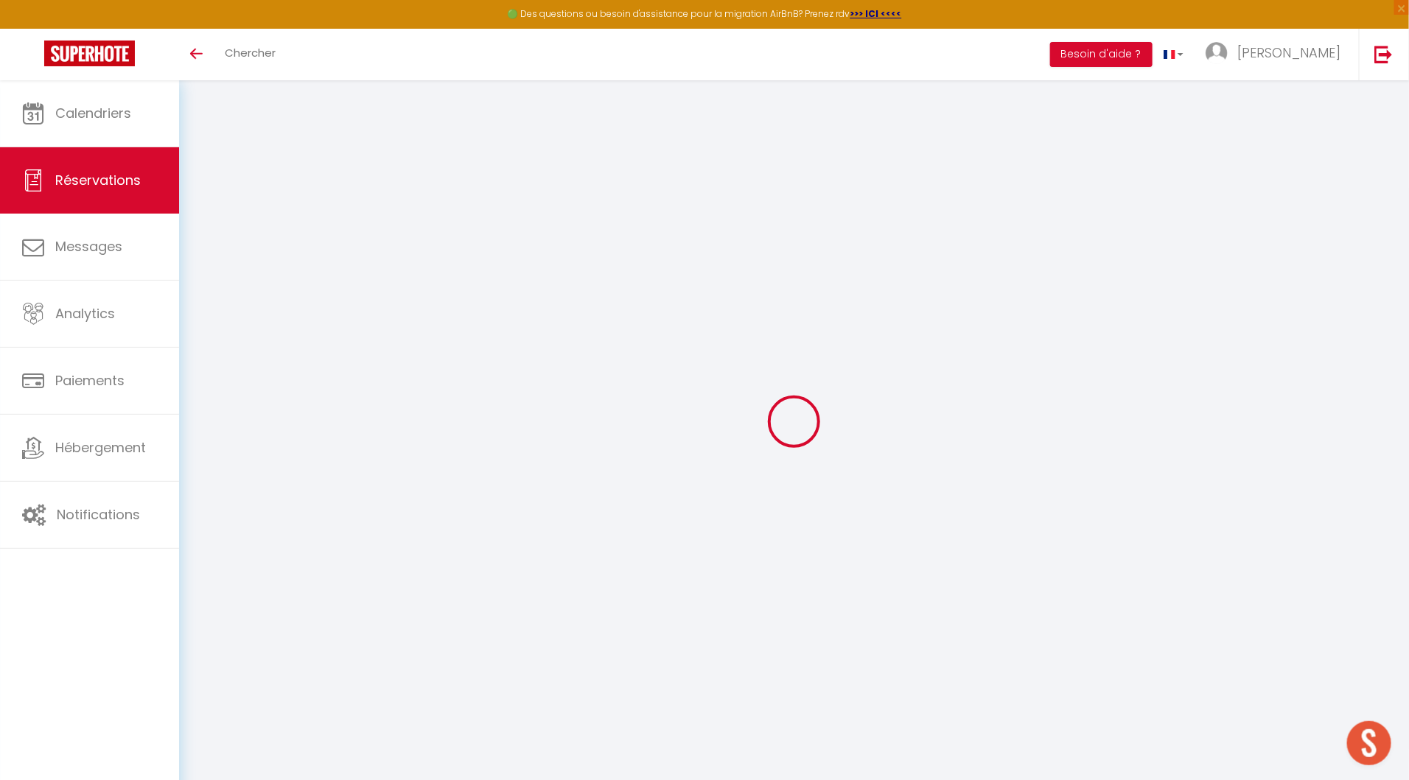
checkbox input "true"
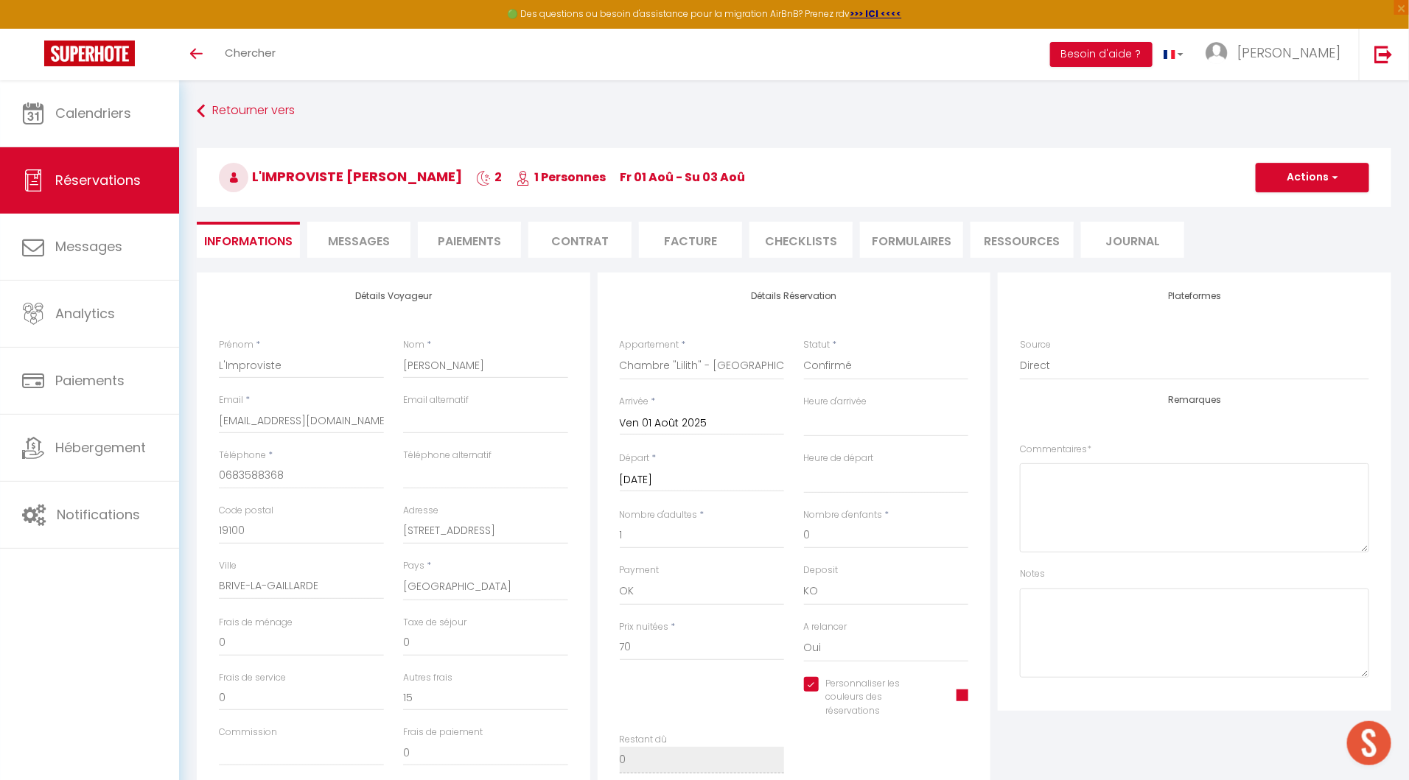
type input "15"
select select
checkbox input "true"
select select "16:00"
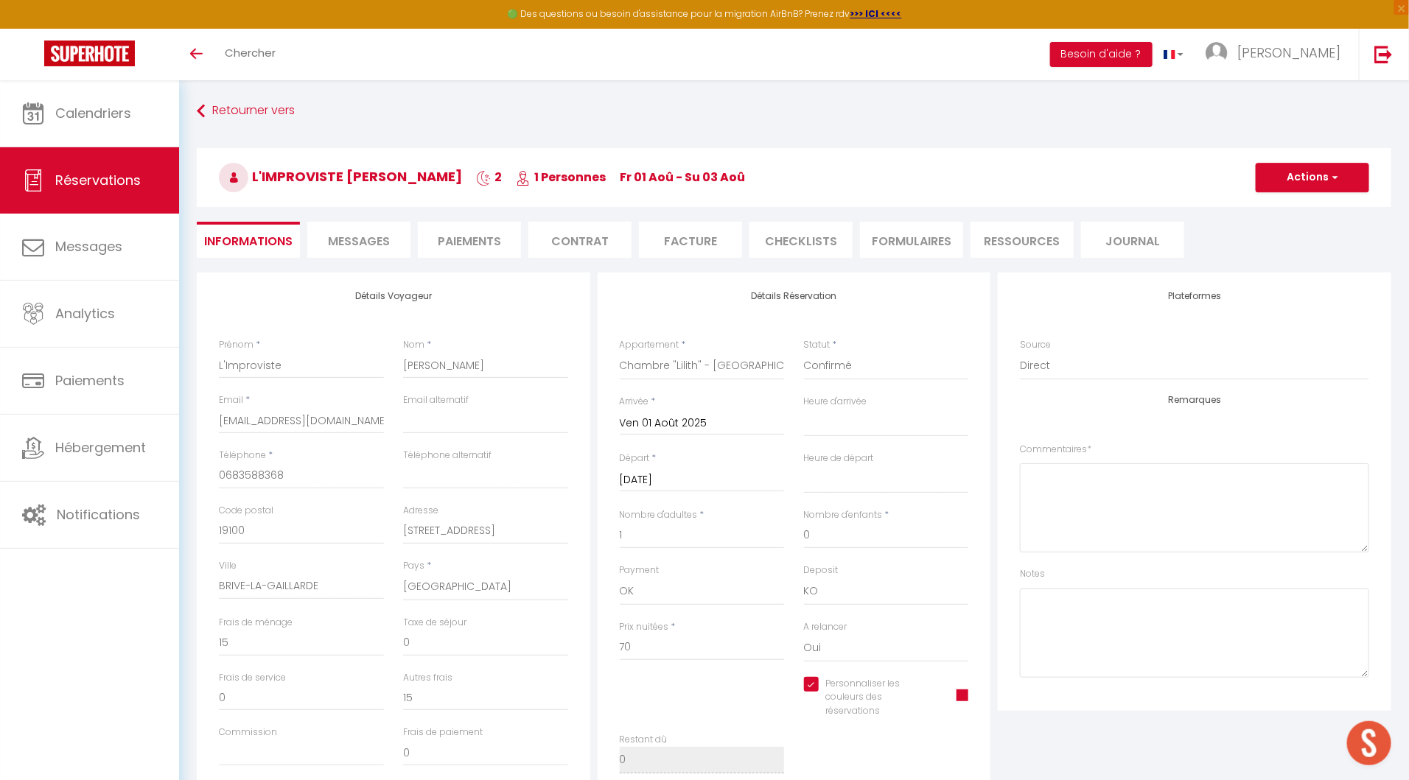
select select "10:00"
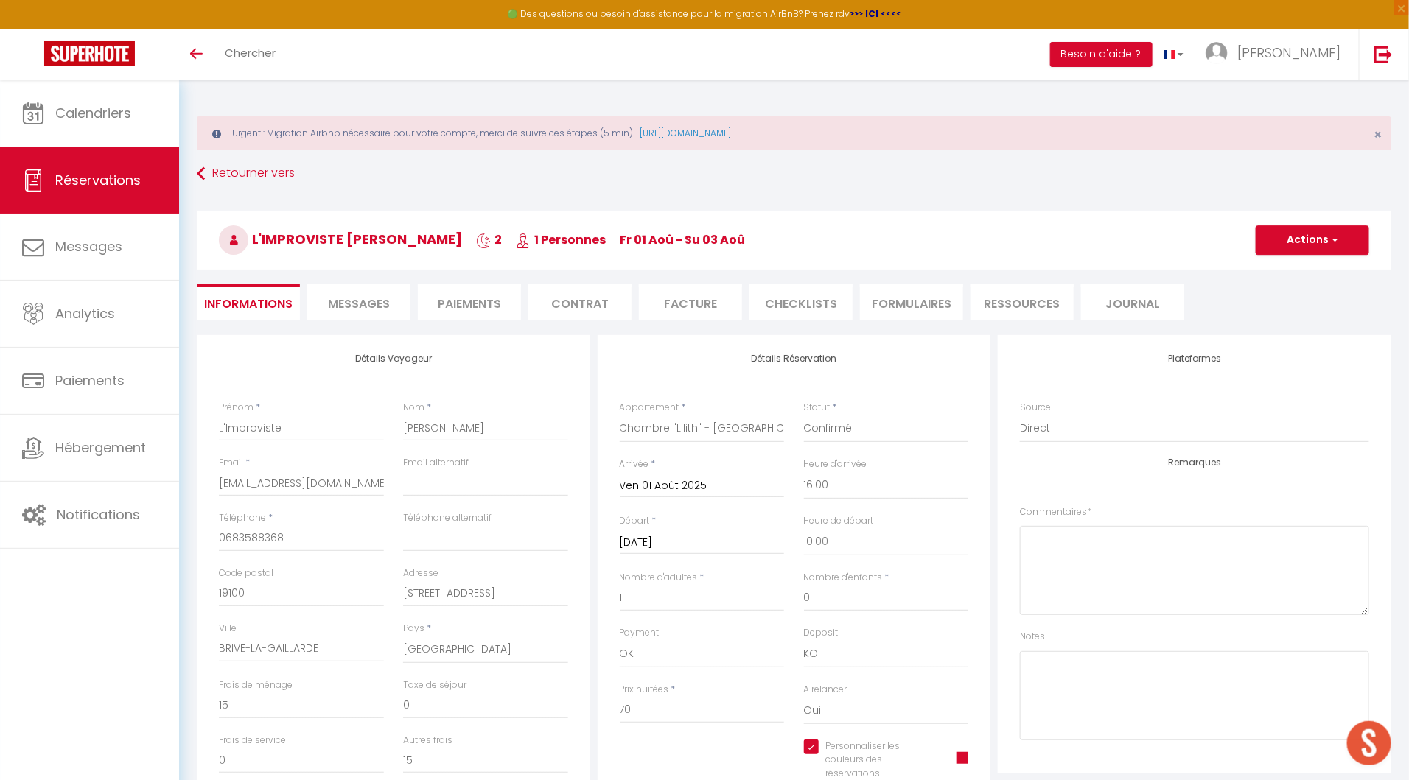
click at [693, 298] on li "Facture" at bounding box center [690, 302] width 103 height 36
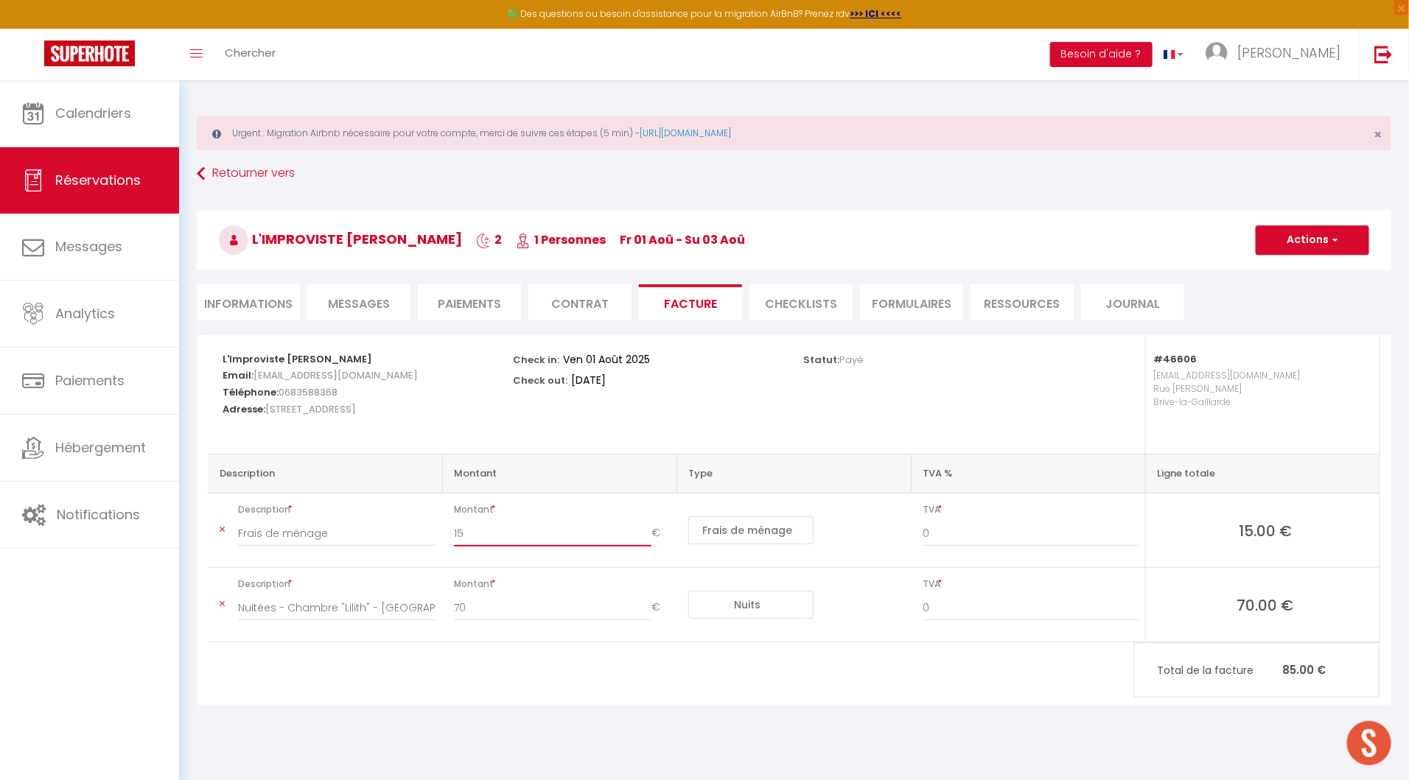
drag, startPoint x: 468, startPoint y: 533, endPoint x: 414, endPoint y: 533, distance: 53.8
click at [414, 533] on tr "Description Frais de ménage Montant 15 € Nuits Frais de ménage Taxe de séjour A…" at bounding box center [794, 531] width 1172 height 74
type input "30"
click at [1300, 232] on button "Actions" at bounding box center [1312, 239] width 113 height 29
click at [1288, 328] on link "Copier le lien" at bounding box center [1301, 330] width 124 height 19
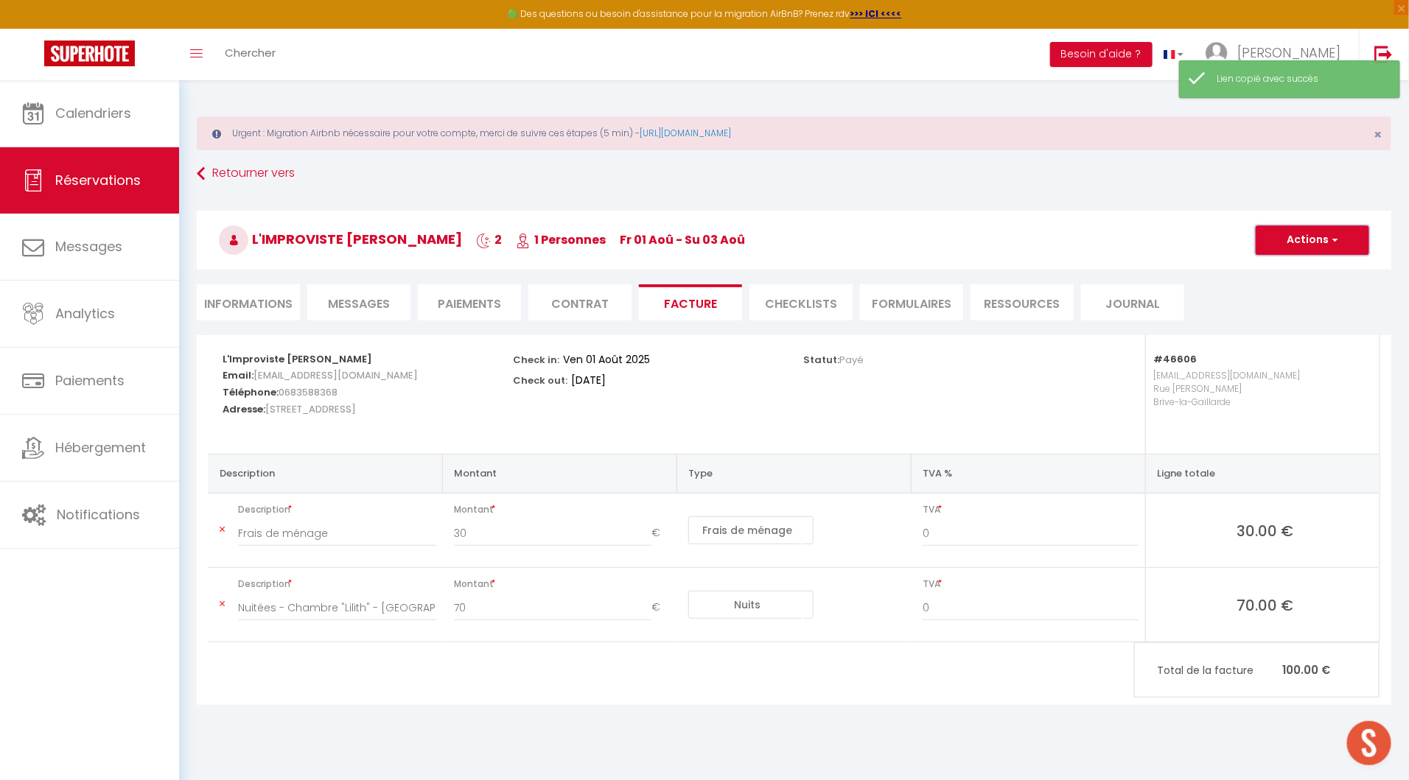
click at [1301, 235] on button "Actions" at bounding box center [1312, 239] width 113 height 29
click at [1301, 270] on link "Enregistrer" at bounding box center [1301, 272] width 124 height 19
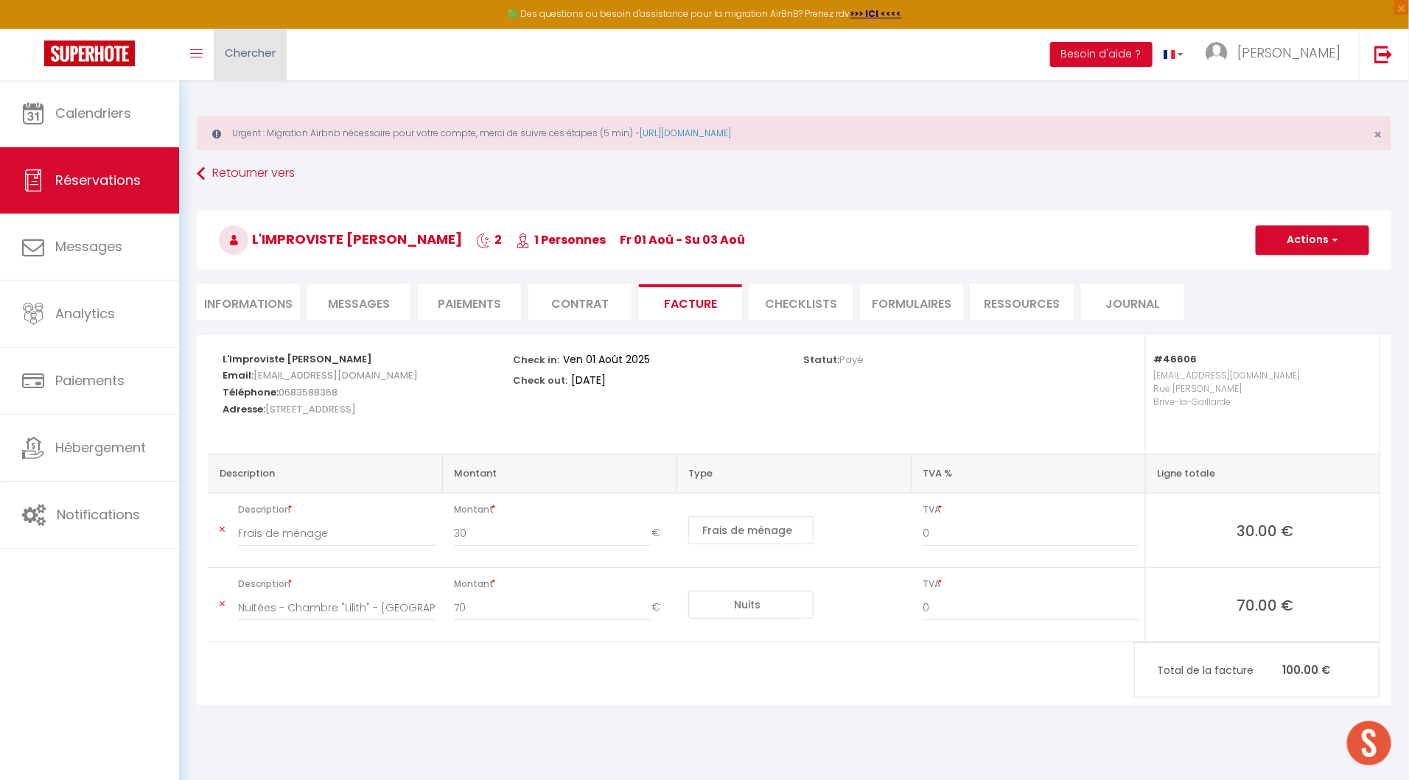
click at [252, 49] on span "Chercher" at bounding box center [250, 52] width 51 height 15
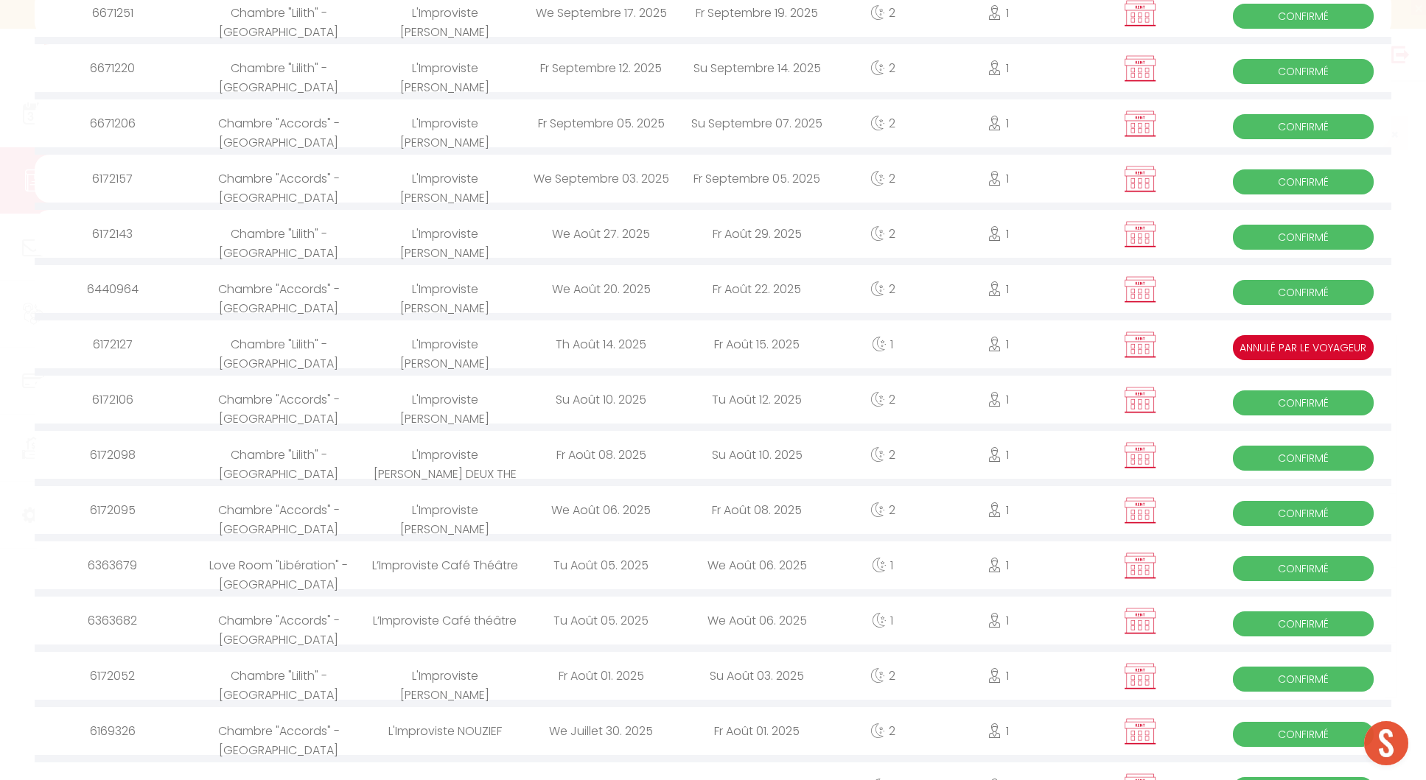
scroll to position [445, 0]
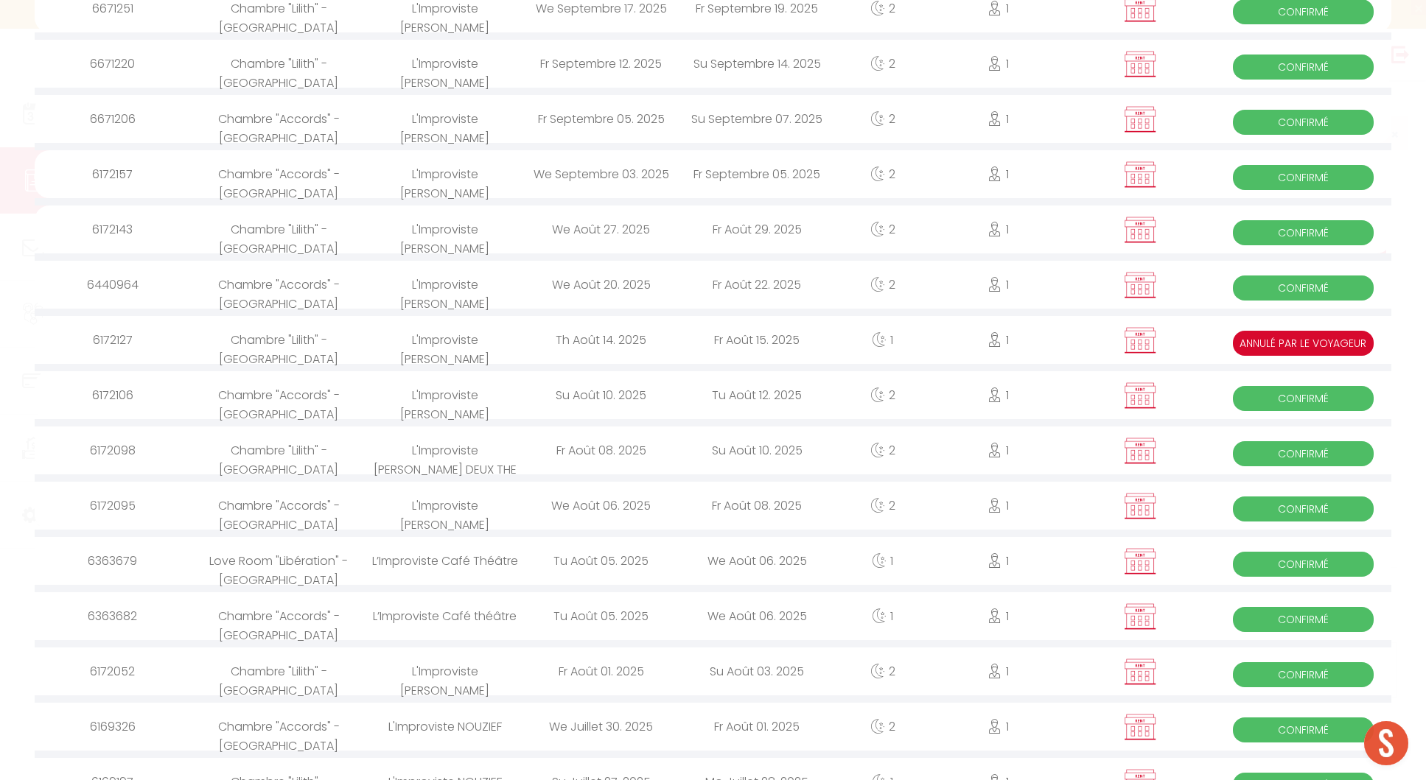
type input "impro"
click at [615, 559] on div "Tu Août 05. 2025" at bounding box center [601, 561] width 156 height 48
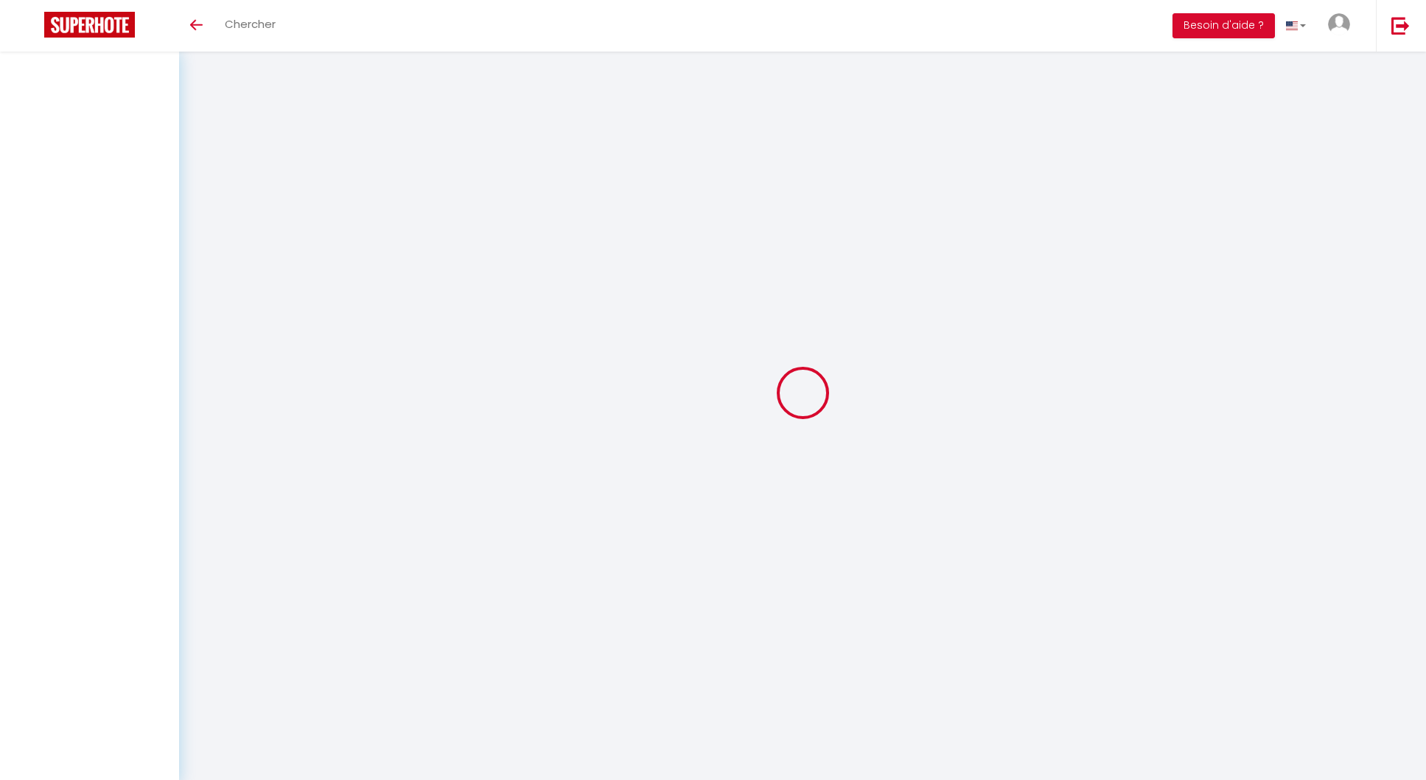
select select
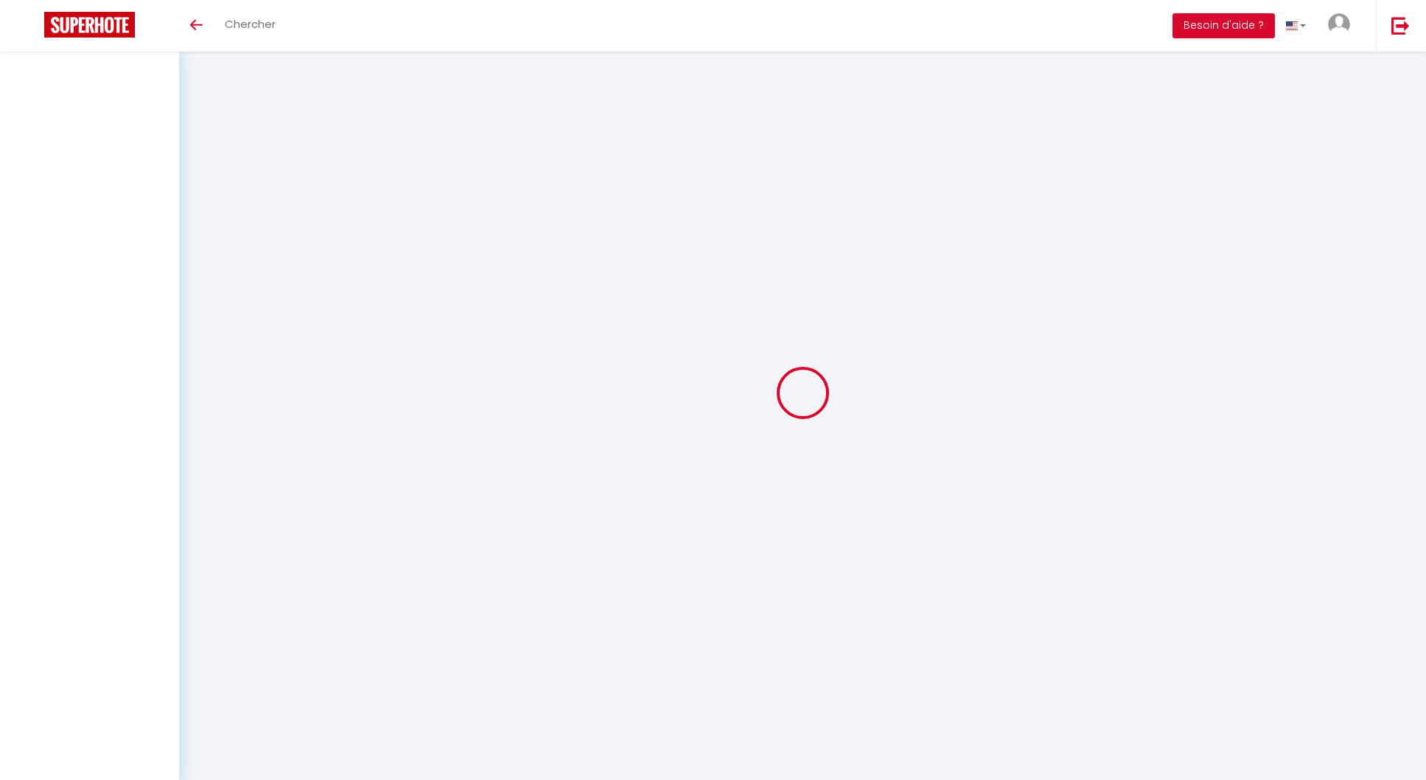
select select
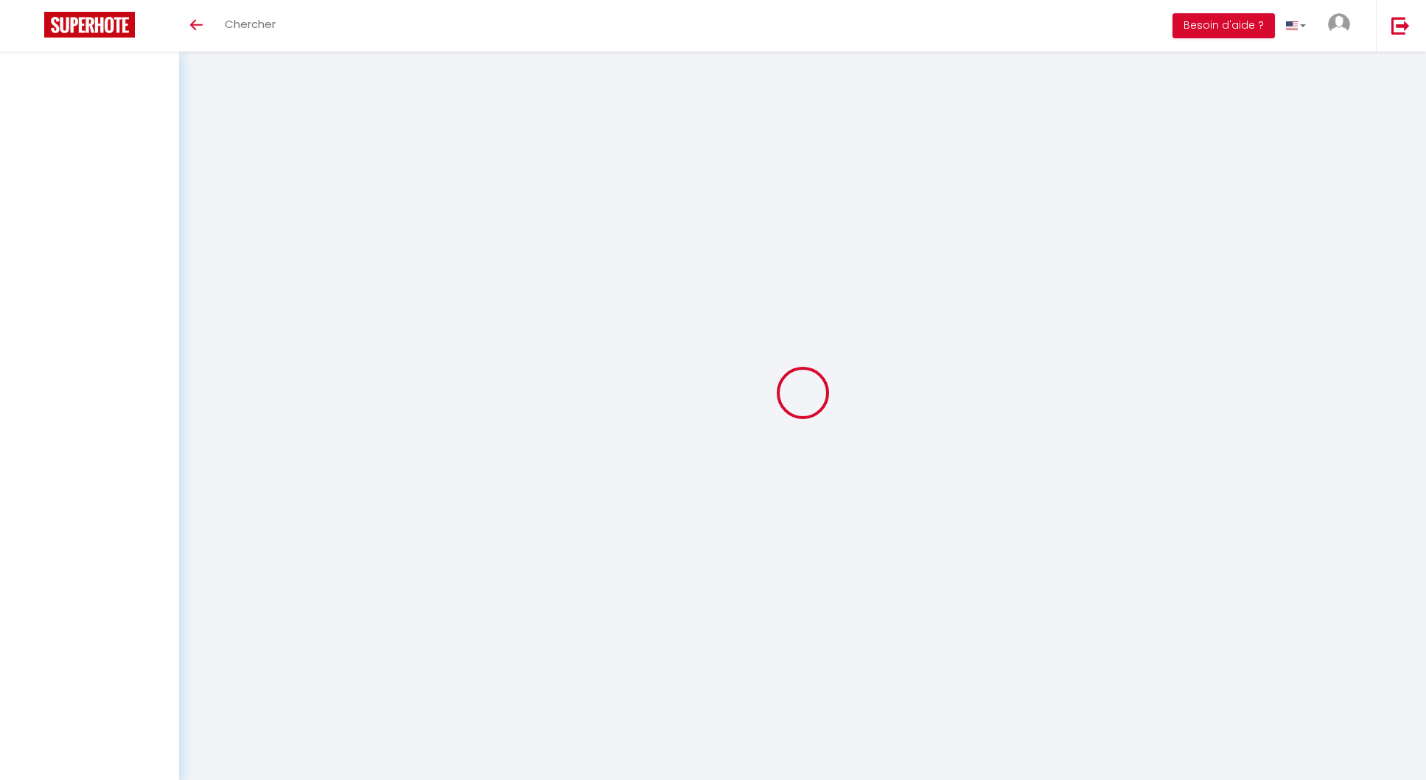
checkbox input "false"
select select
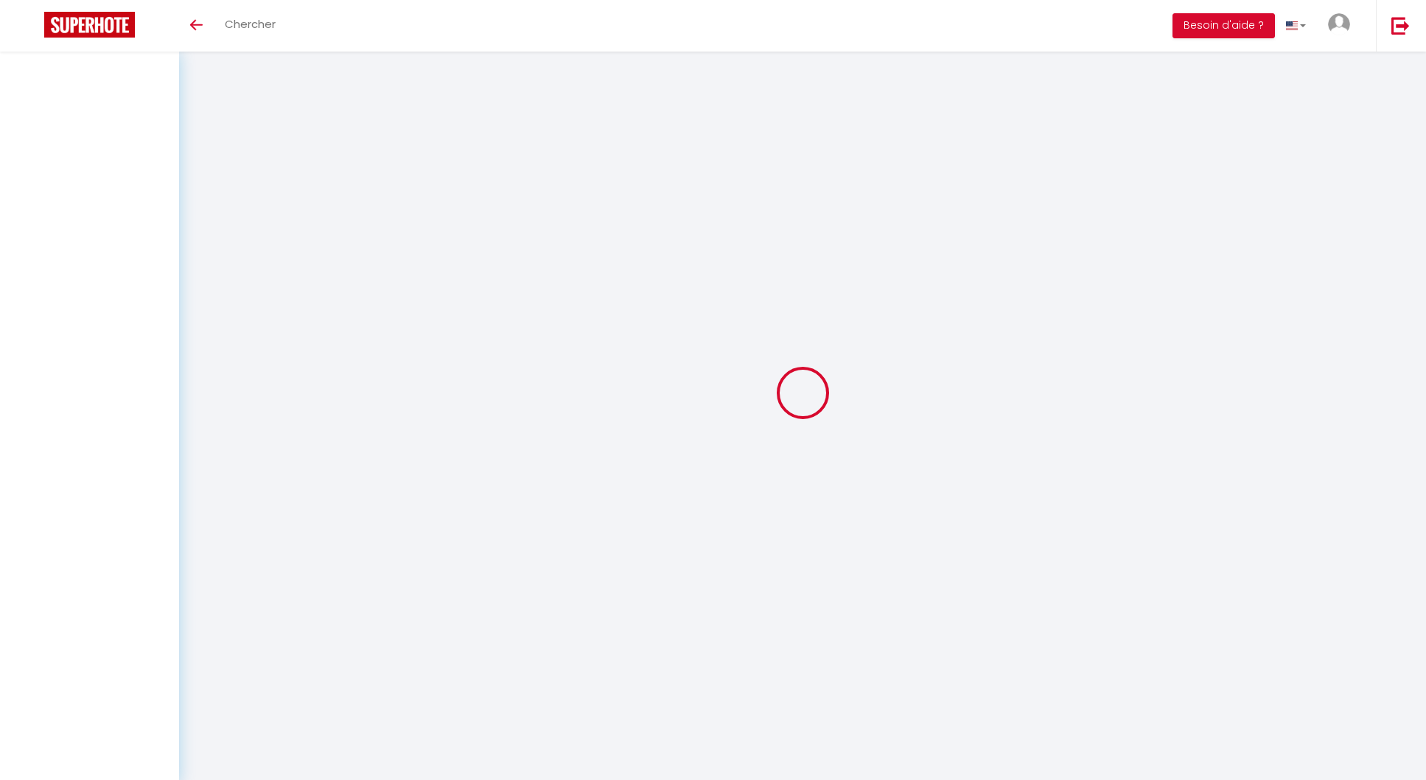
select select
checkbox input "false"
select select
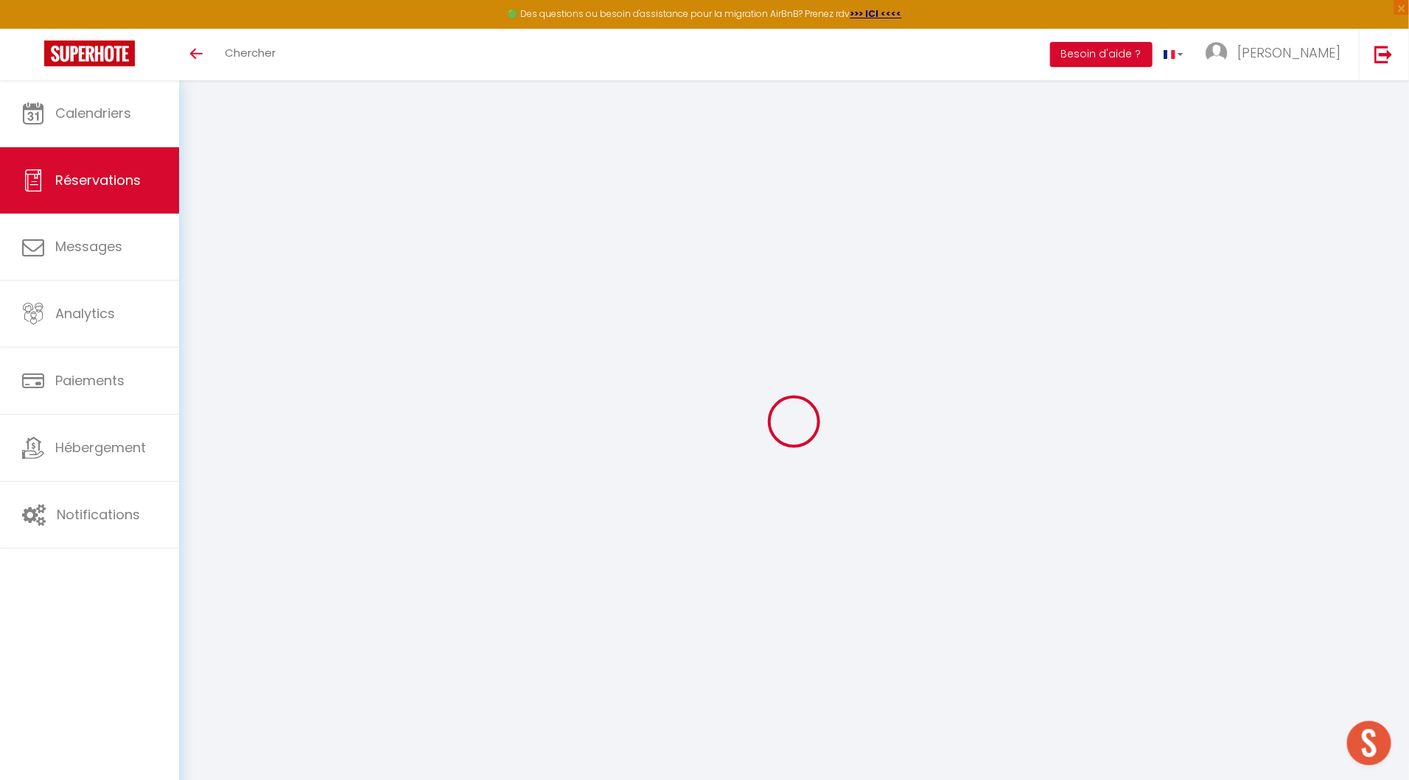
type input "L’Improviste"
type input "Café Théâtre"
type input "[EMAIL_ADDRESS][DOMAIN_NAME]"
type input "0683588368"
select select
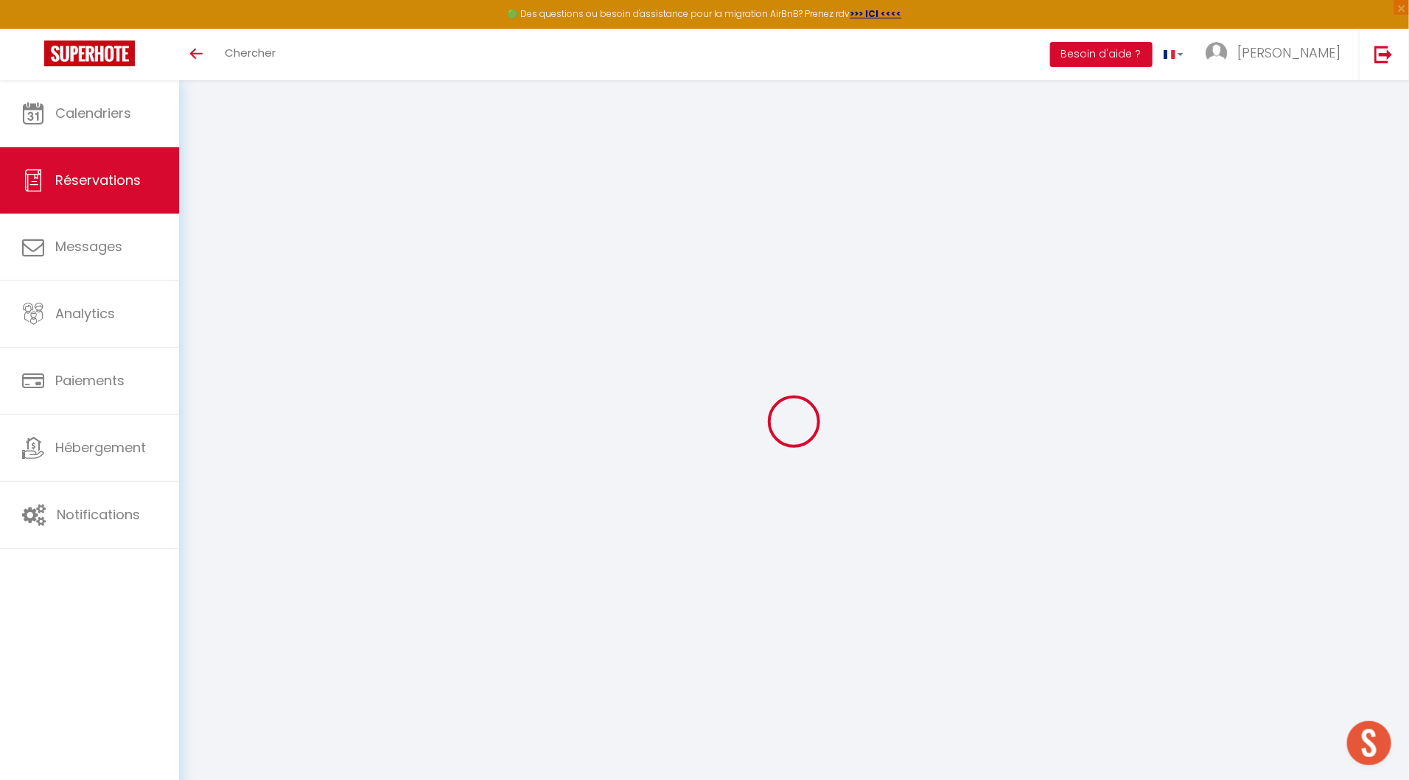
select select "49029"
select select "1"
type input "Mar 05 Août 2025"
select select
type input "Mer 06 Août 2025"
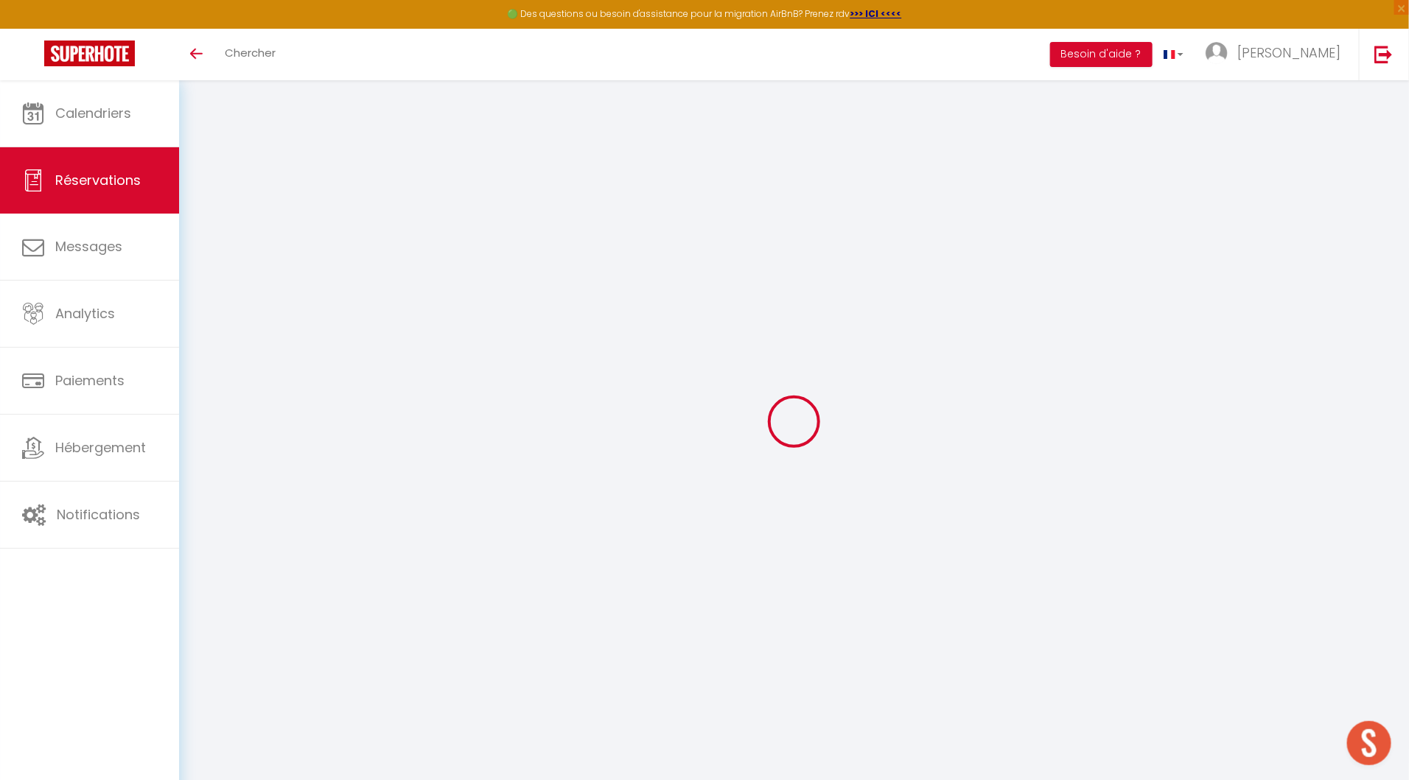
select select
type input "1"
select select "12"
select select "14"
type input "45"
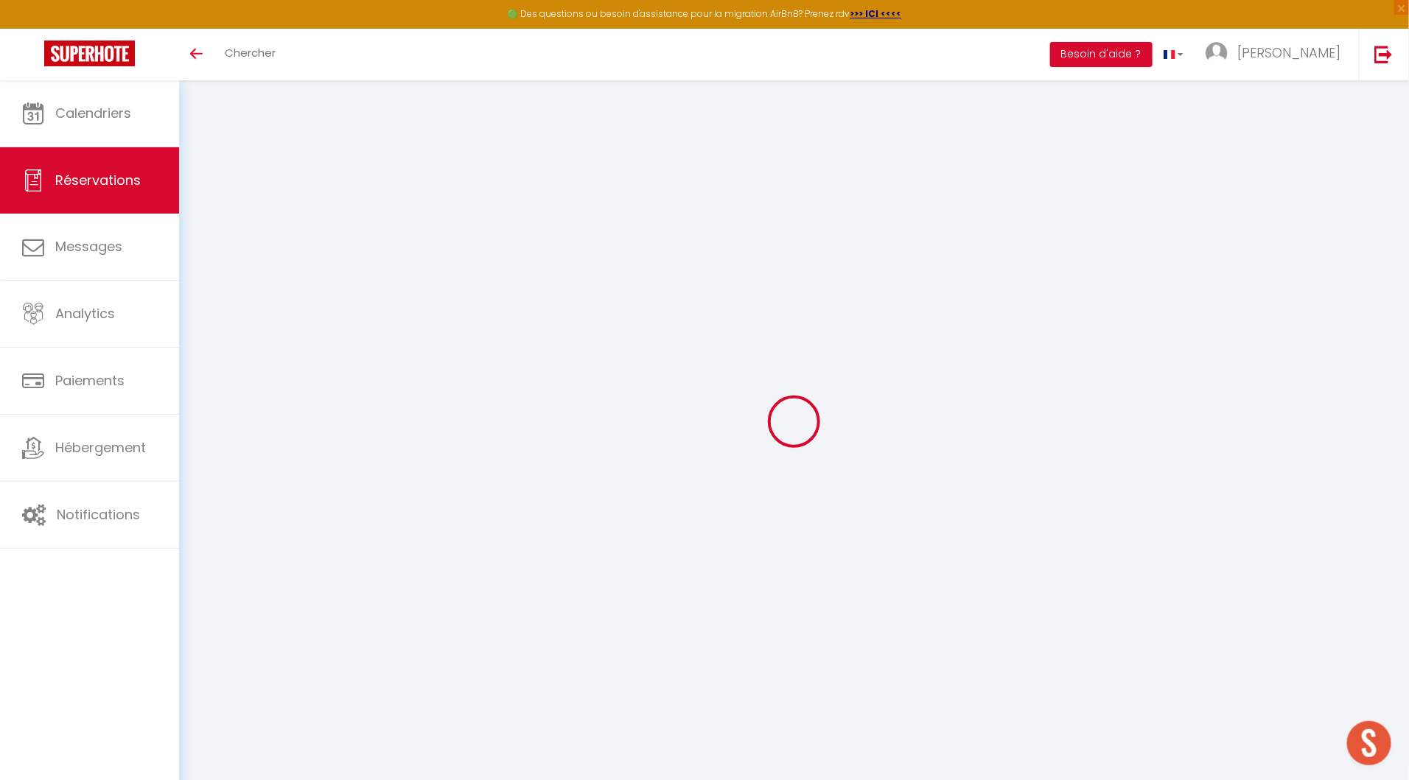
checkbox input "false"
type input "0"
type input "30"
type input "15"
type input "0"
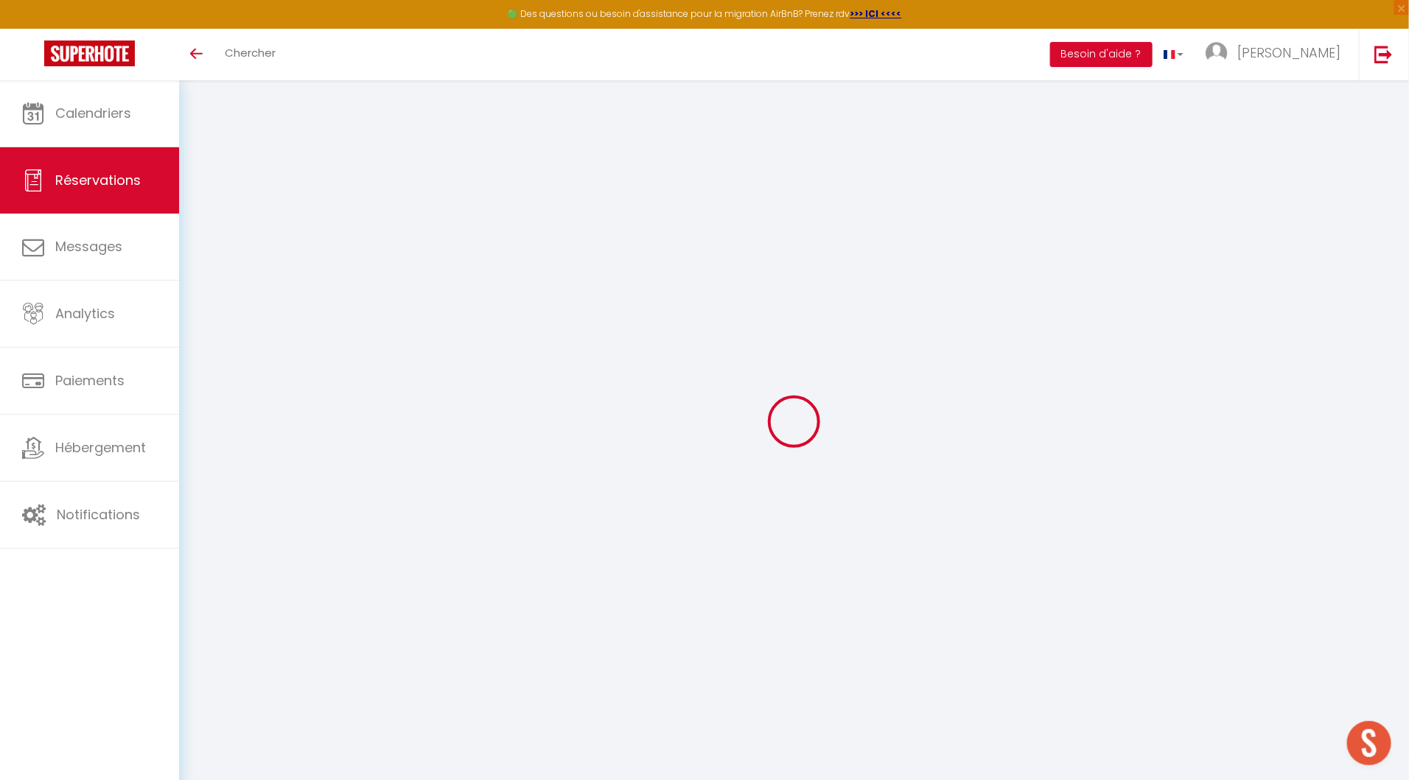
select select
checkbox input "false"
select select
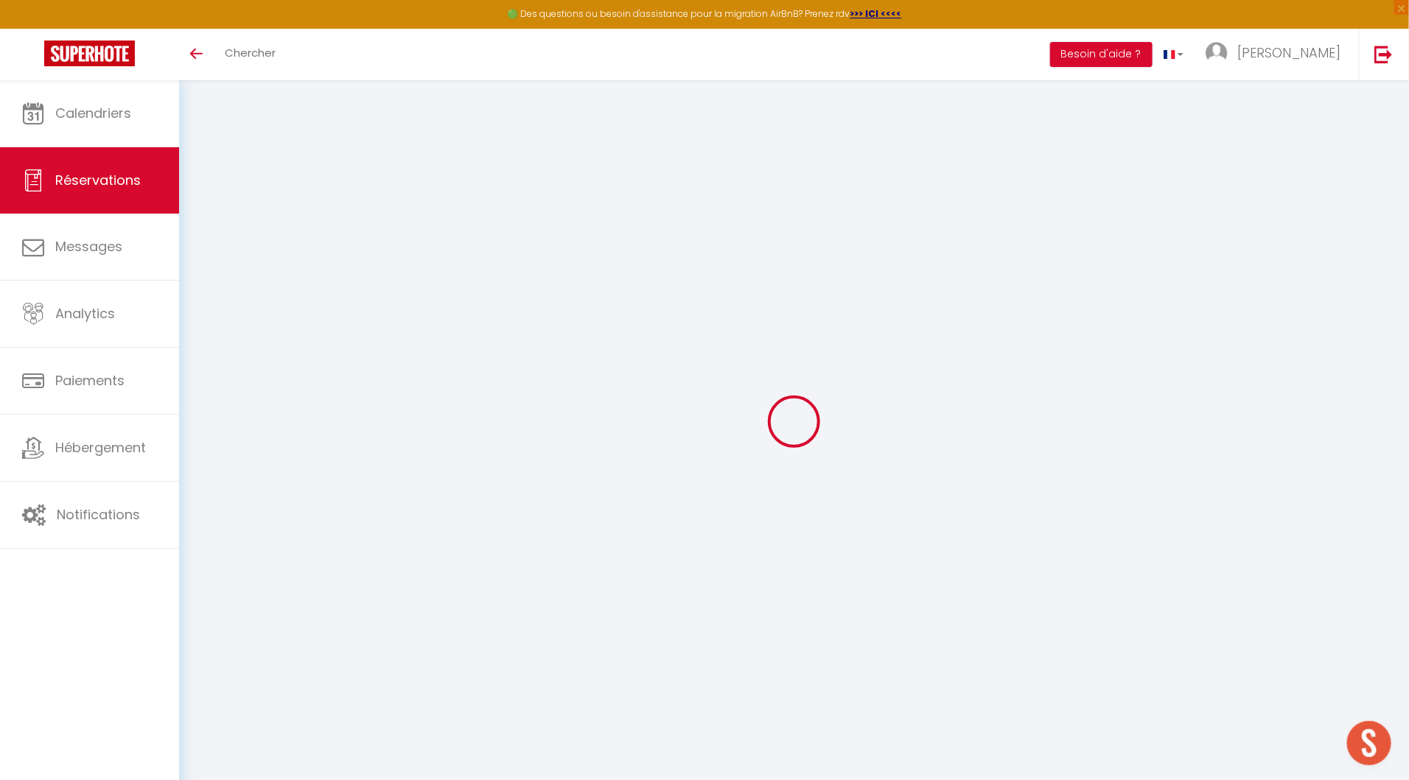
select select
checkbox input "false"
select select
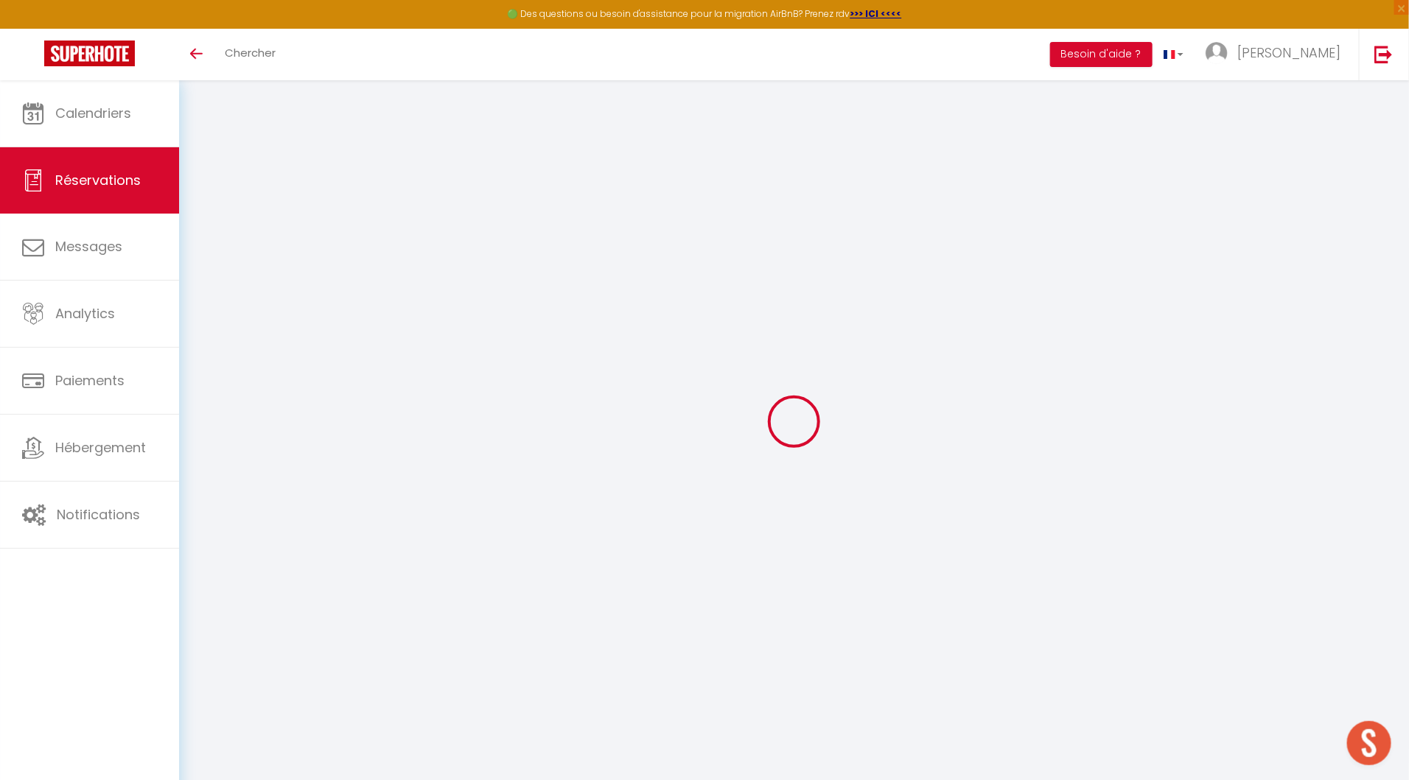
select select
checkbox input "false"
select select
type input "30"
select select
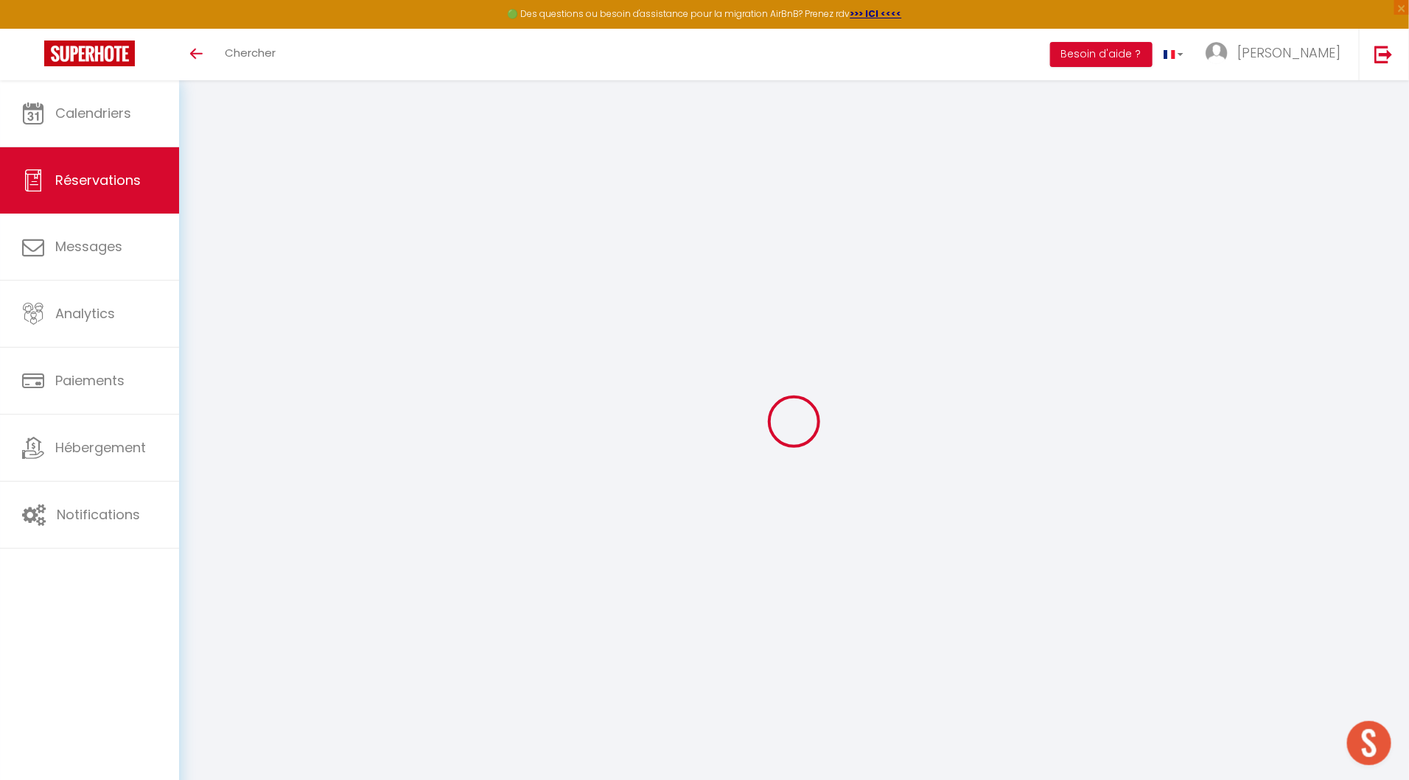
select select
checkbox input "false"
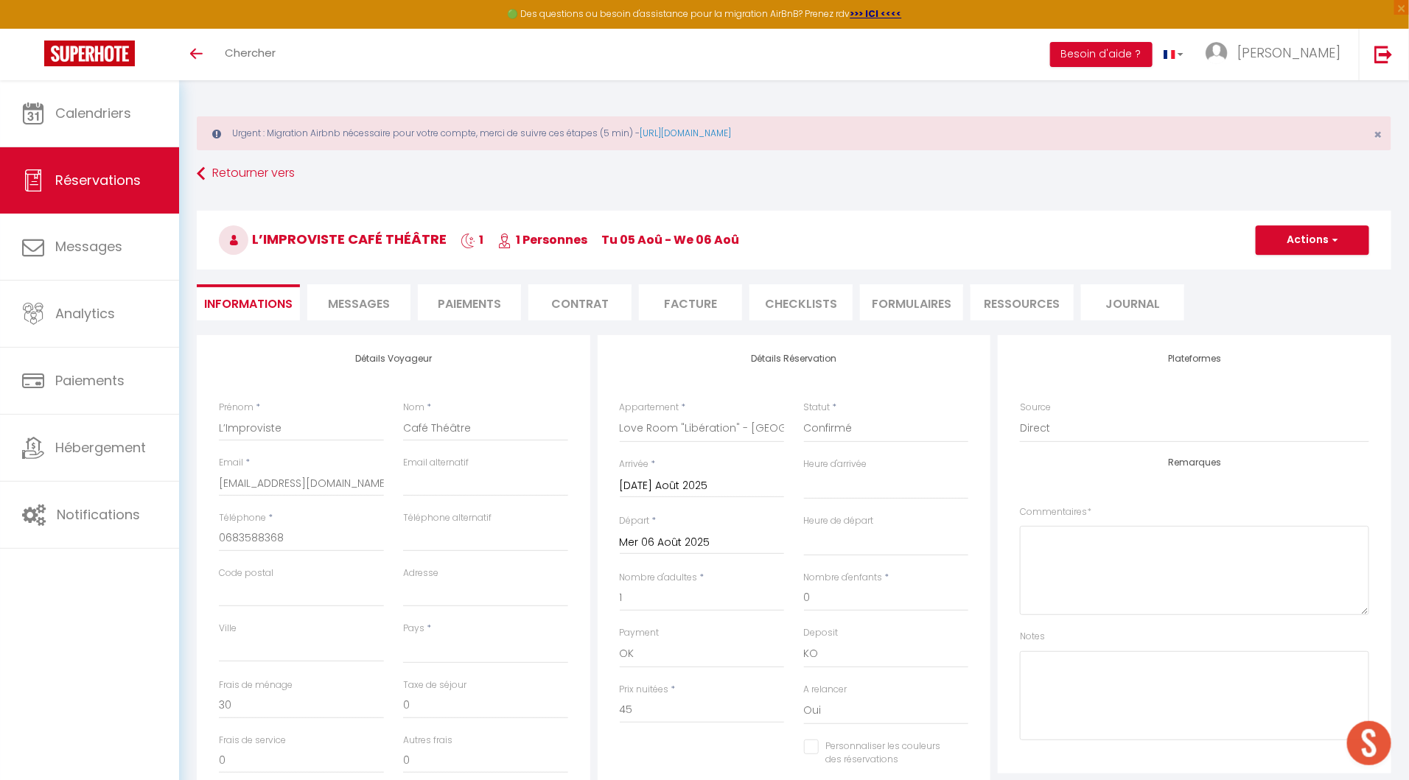
select select
checkbox input "false"
select select "14:00"
select select "11:00"
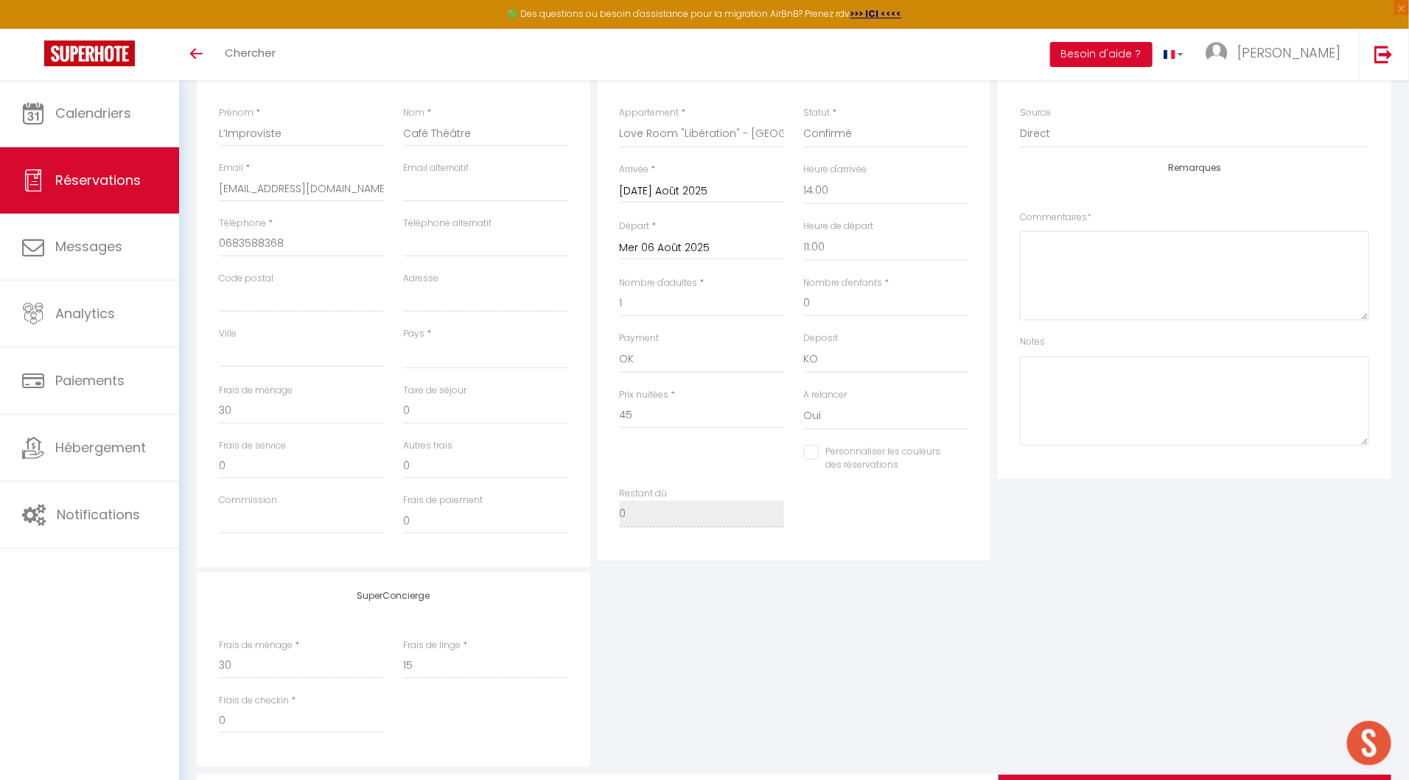
scroll to position [296, 0]
drag, startPoint x: 430, startPoint y: 469, endPoint x: 398, endPoint y: 469, distance: 32.4
click at [399, 469] on div "Autres frais 0" at bounding box center [485, 465] width 184 height 55
type input "20"
click at [248, 402] on input "30" at bounding box center [301, 409] width 165 height 27
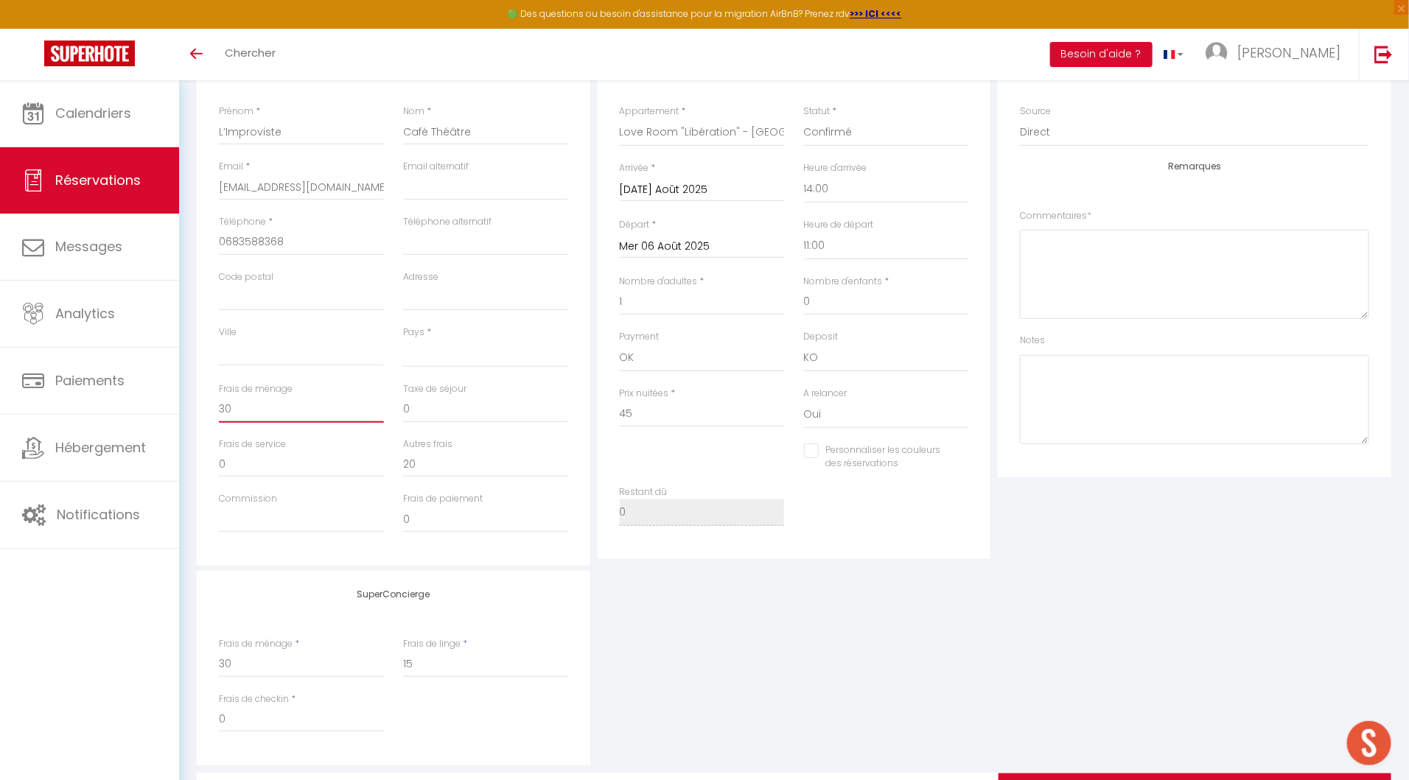
type input "3"
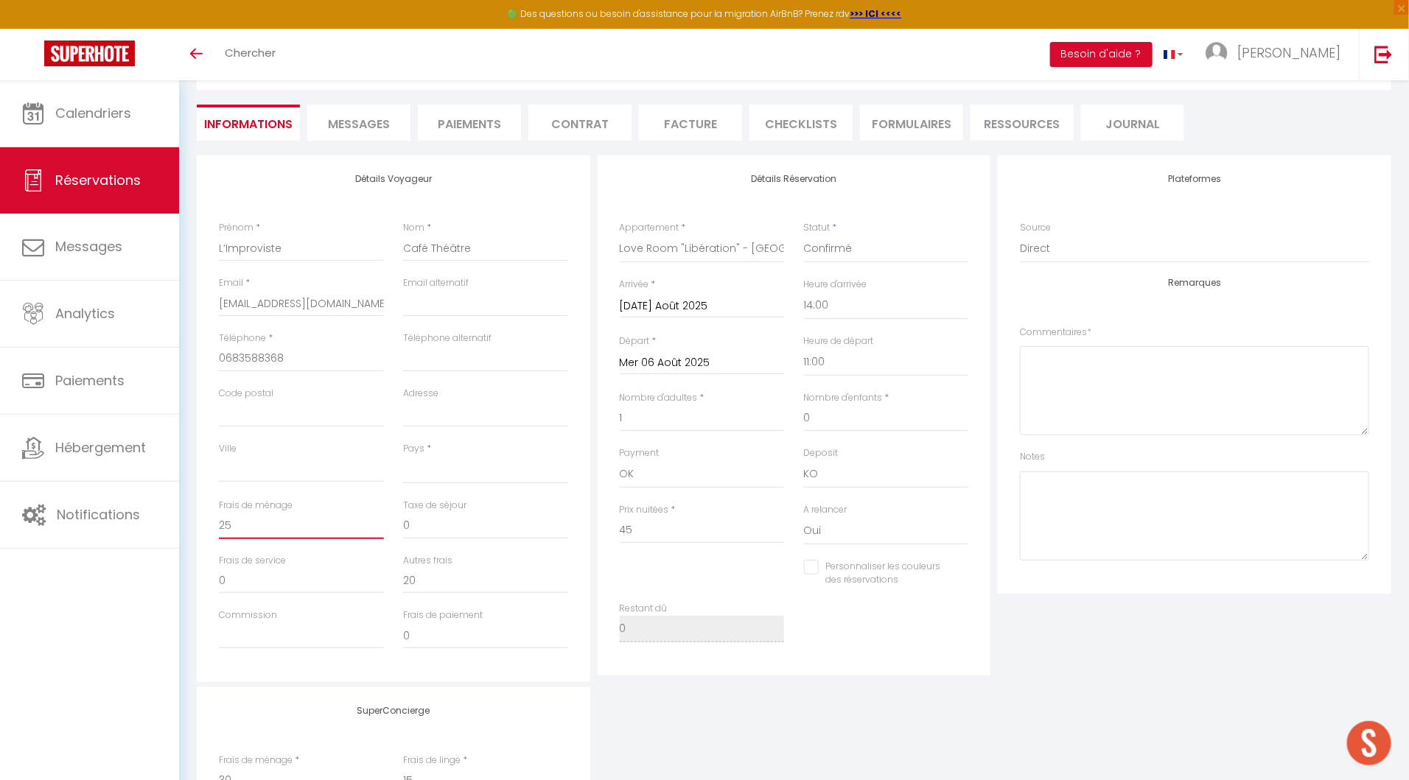
scroll to position [153, 0]
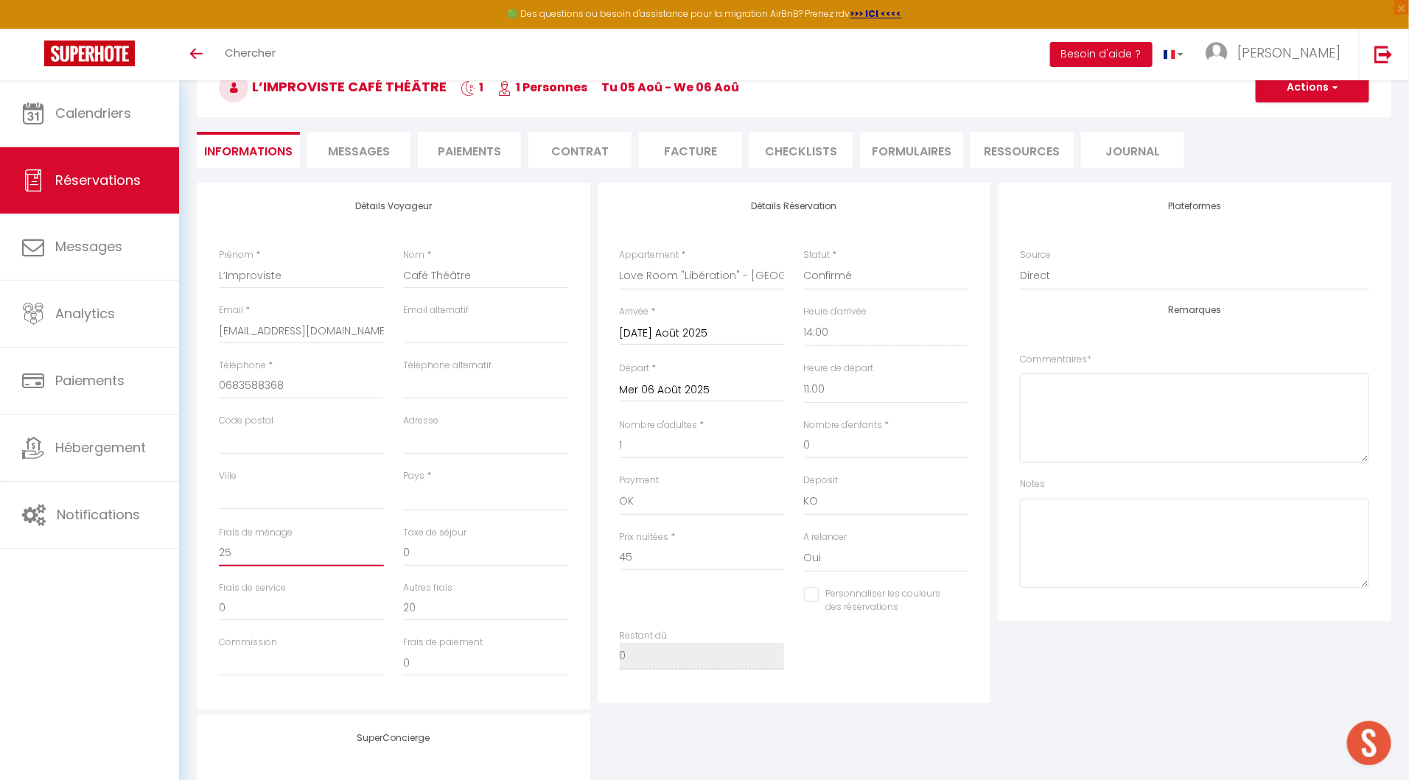
type input "25"
click at [1290, 85] on button "Actions" at bounding box center [1312, 87] width 113 height 29
click at [1283, 114] on link "Enregistrer" at bounding box center [1297, 120] width 116 height 19
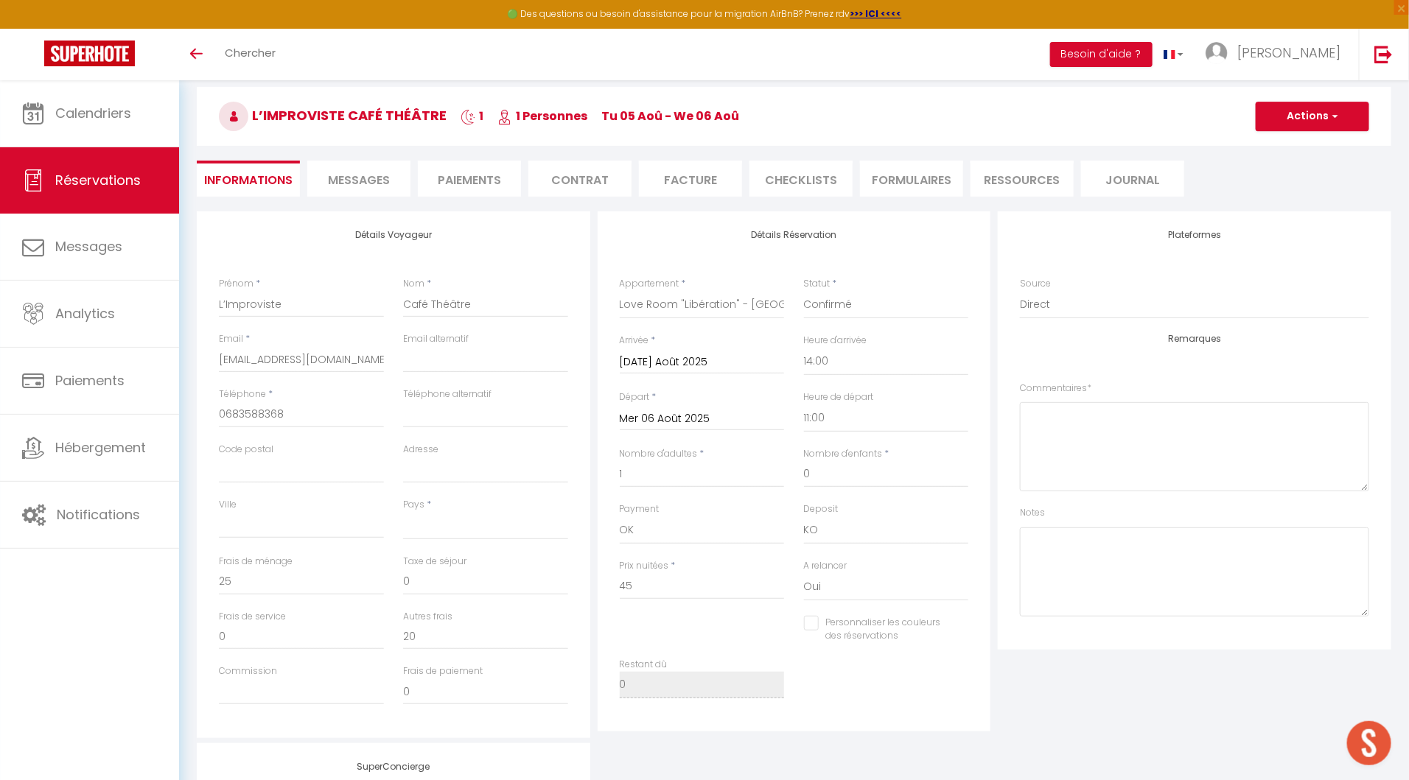
select select "not_cancelled"
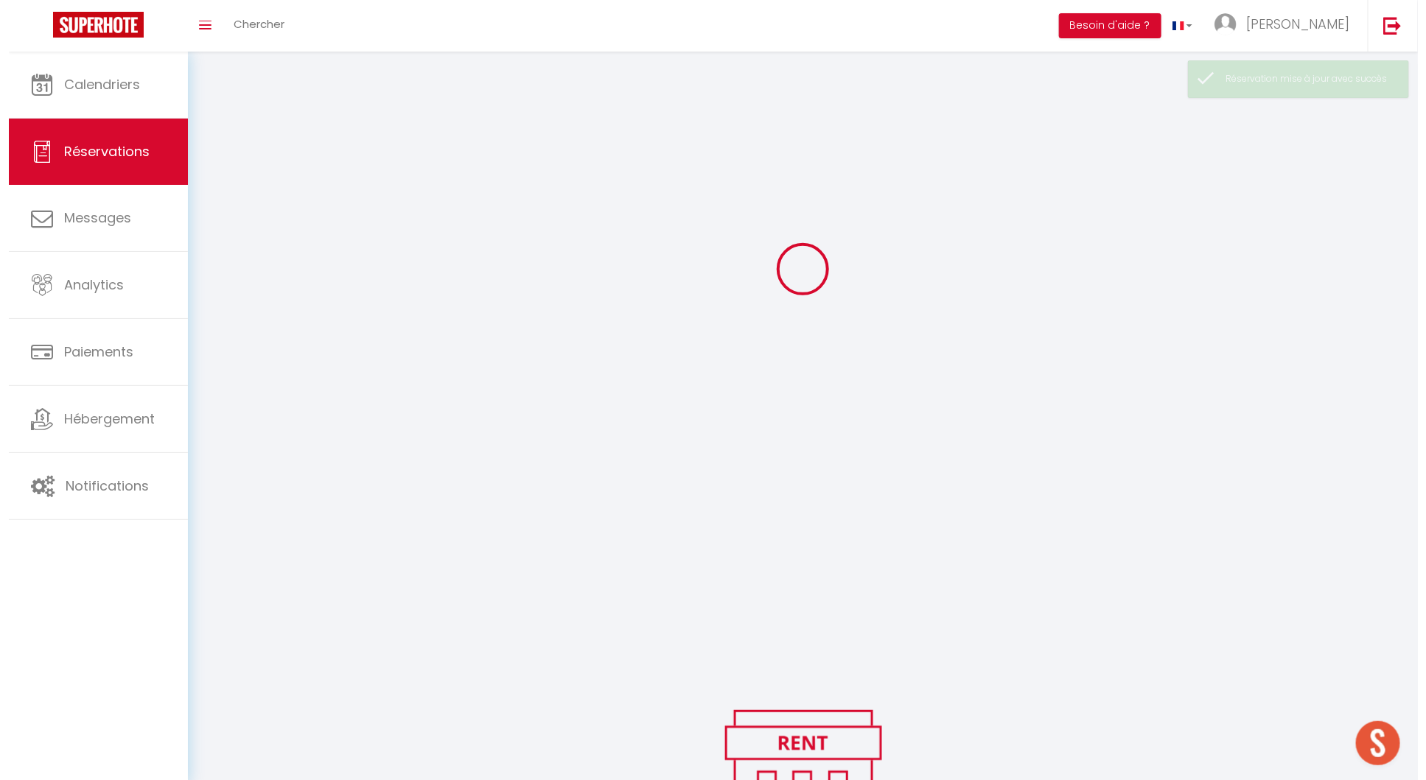
scroll to position [153, 0]
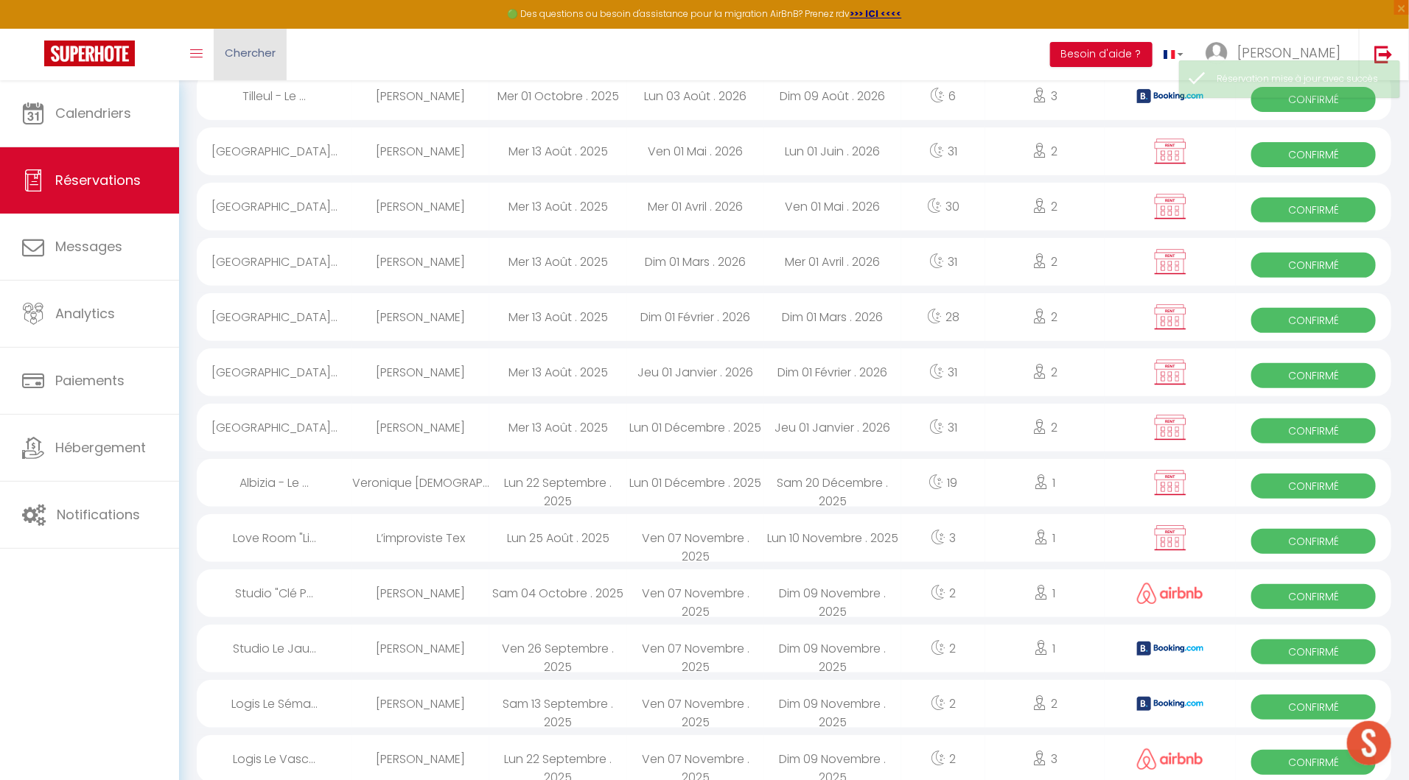
click at [239, 46] on span "Chercher" at bounding box center [250, 52] width 51 height 15
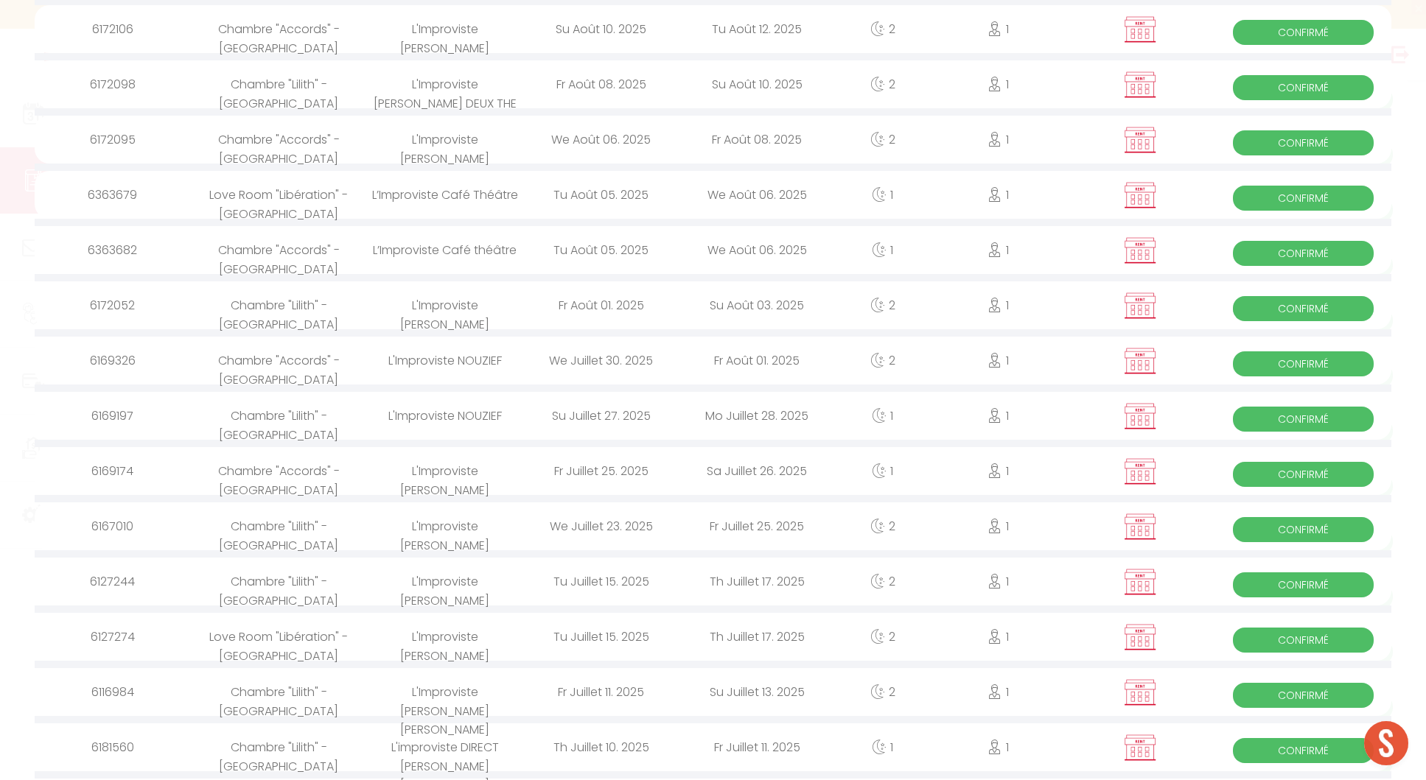
scroll to position [810, 0]
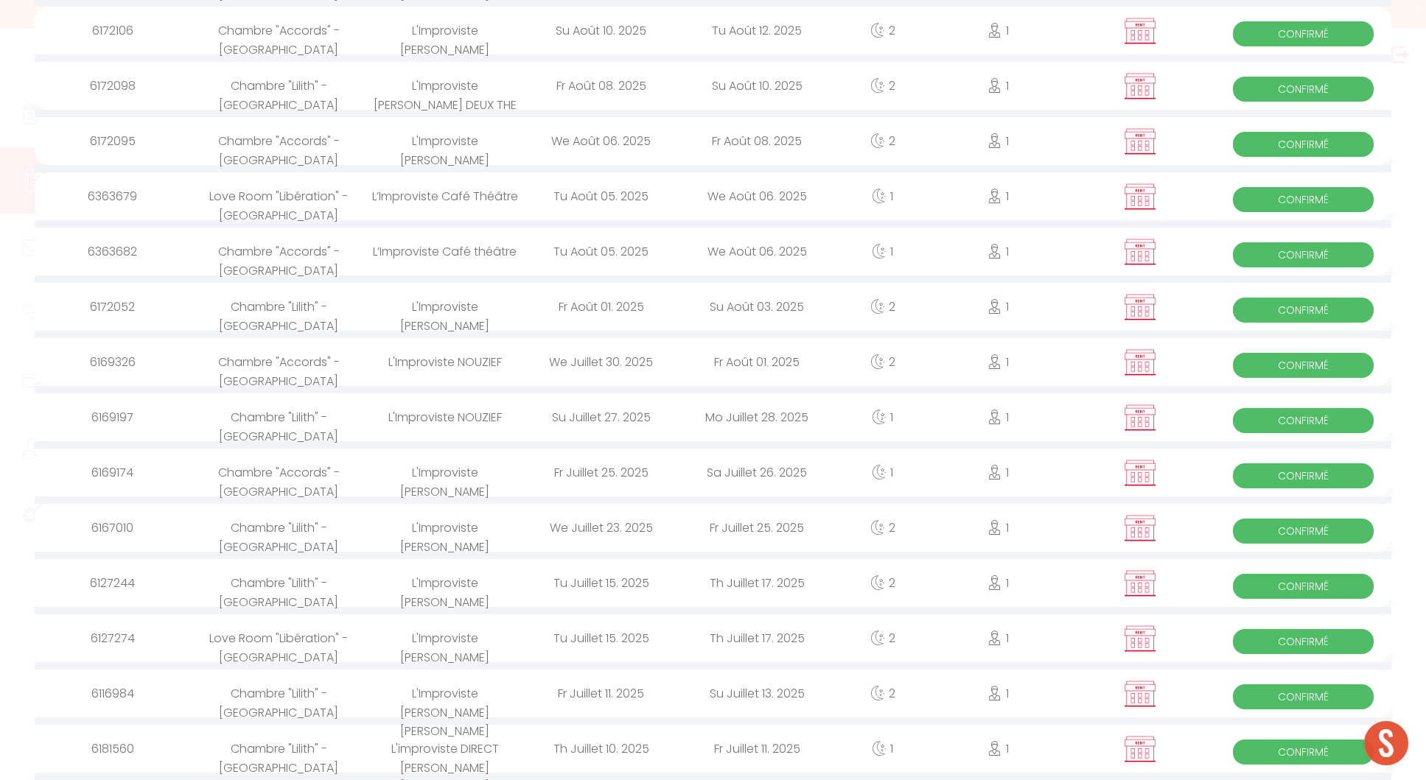
type input "impro"
click at [690, 190] on div "We Août 06. 2025" at bounding box center [757, 196] width 156 height 48
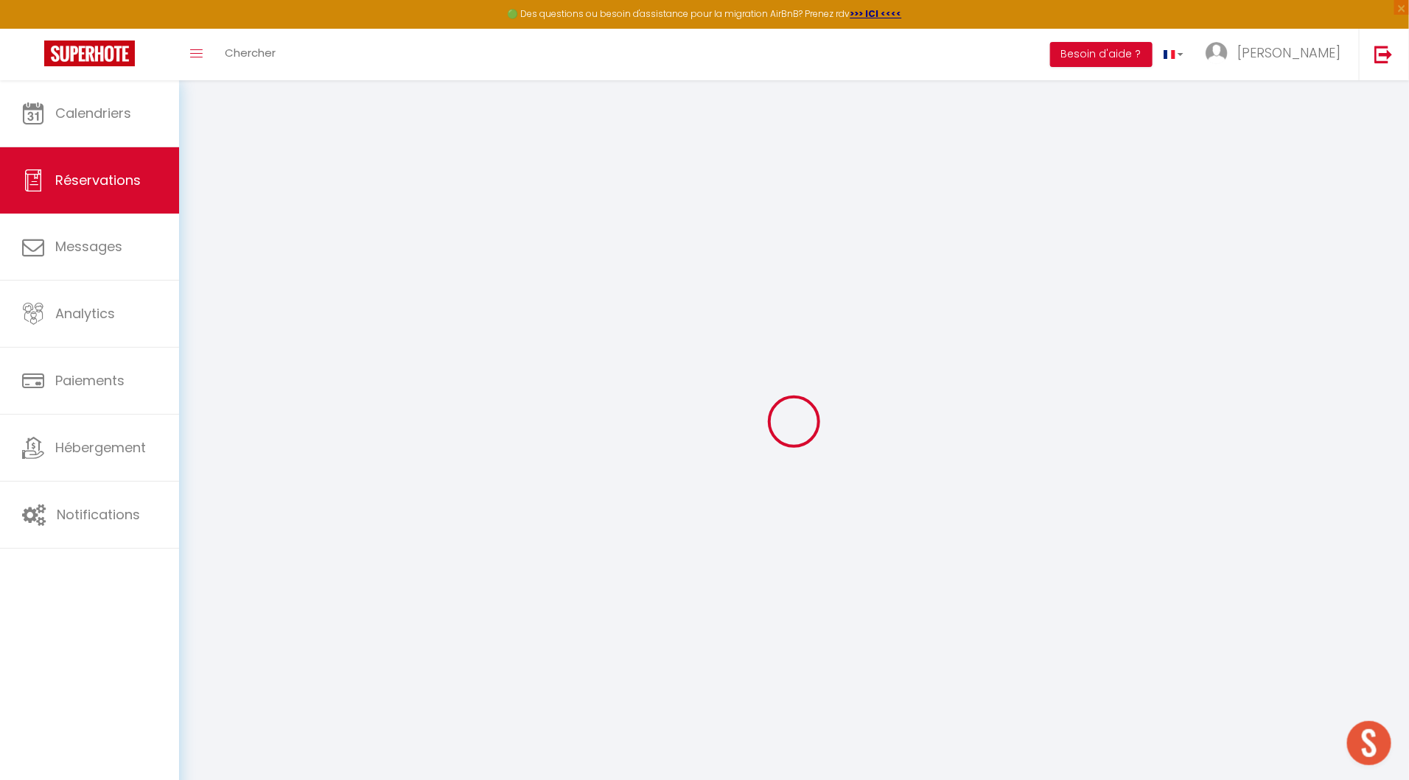
type input "L’Improviste"
type input "Café Théâtre"
type input "[EMAIL_ADDRESS][DOMAIN_NAME]"
type input "0683588368"
select select
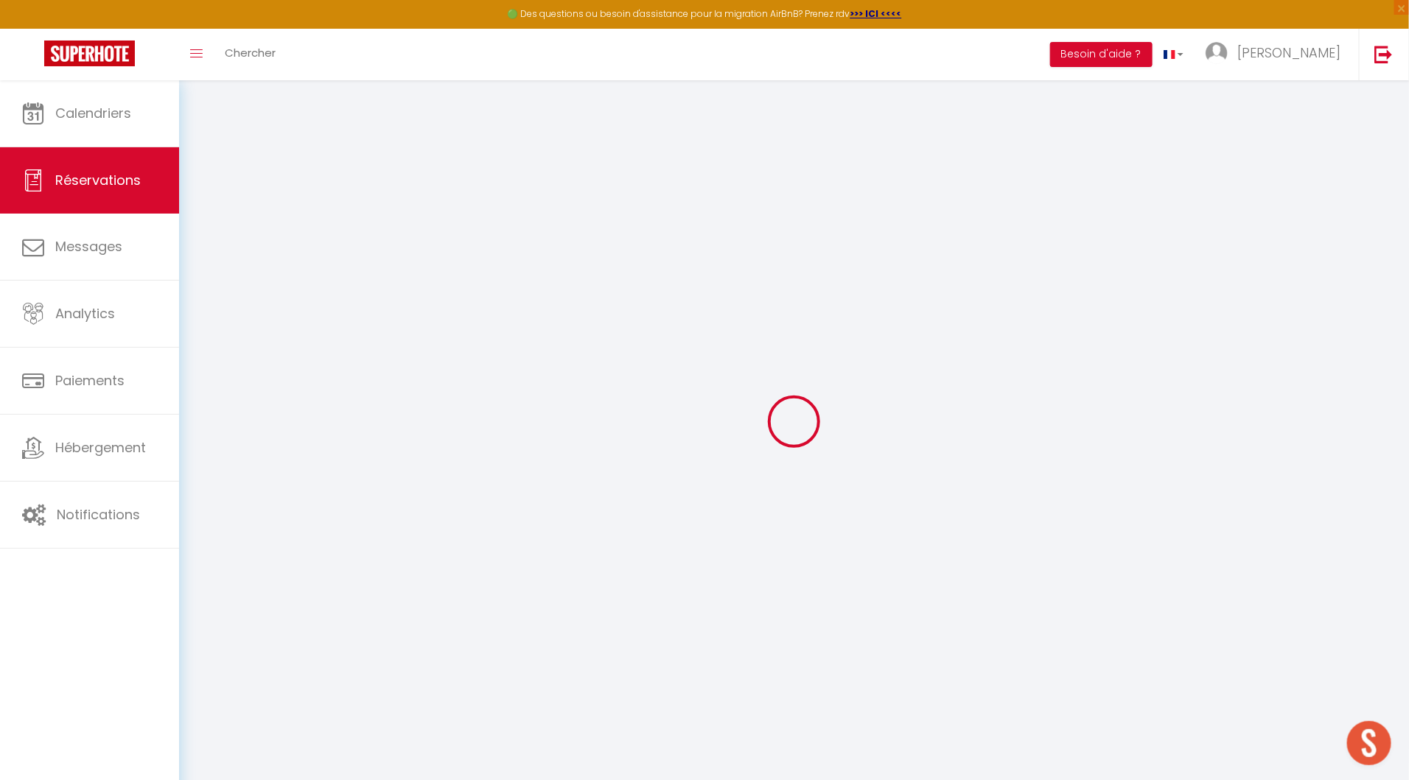
type input "20"
select select "49029"
select select "1"
type input "Mar 05 Août 2025"
select select
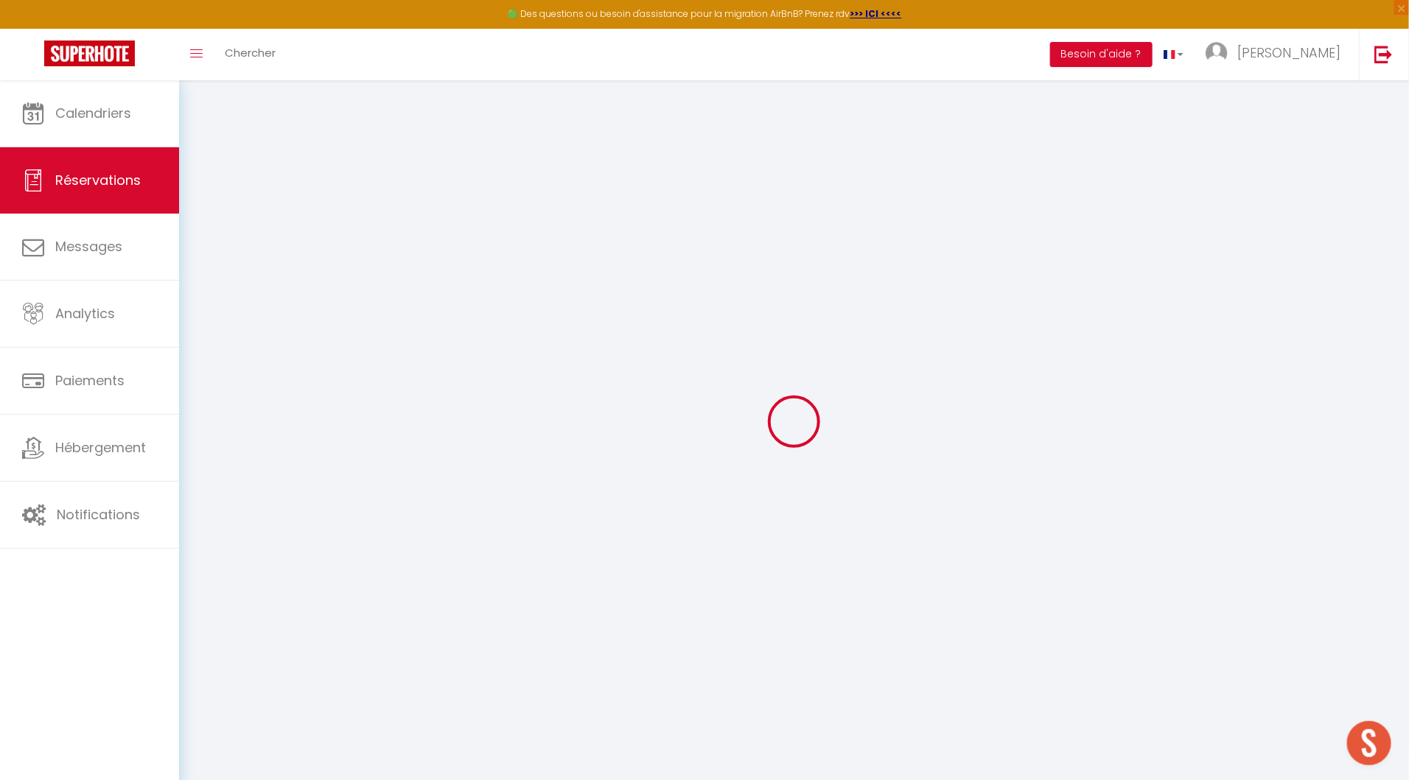
type input "Mer 06 Août 2025"
select select
type input "1"
select select "12"
select select
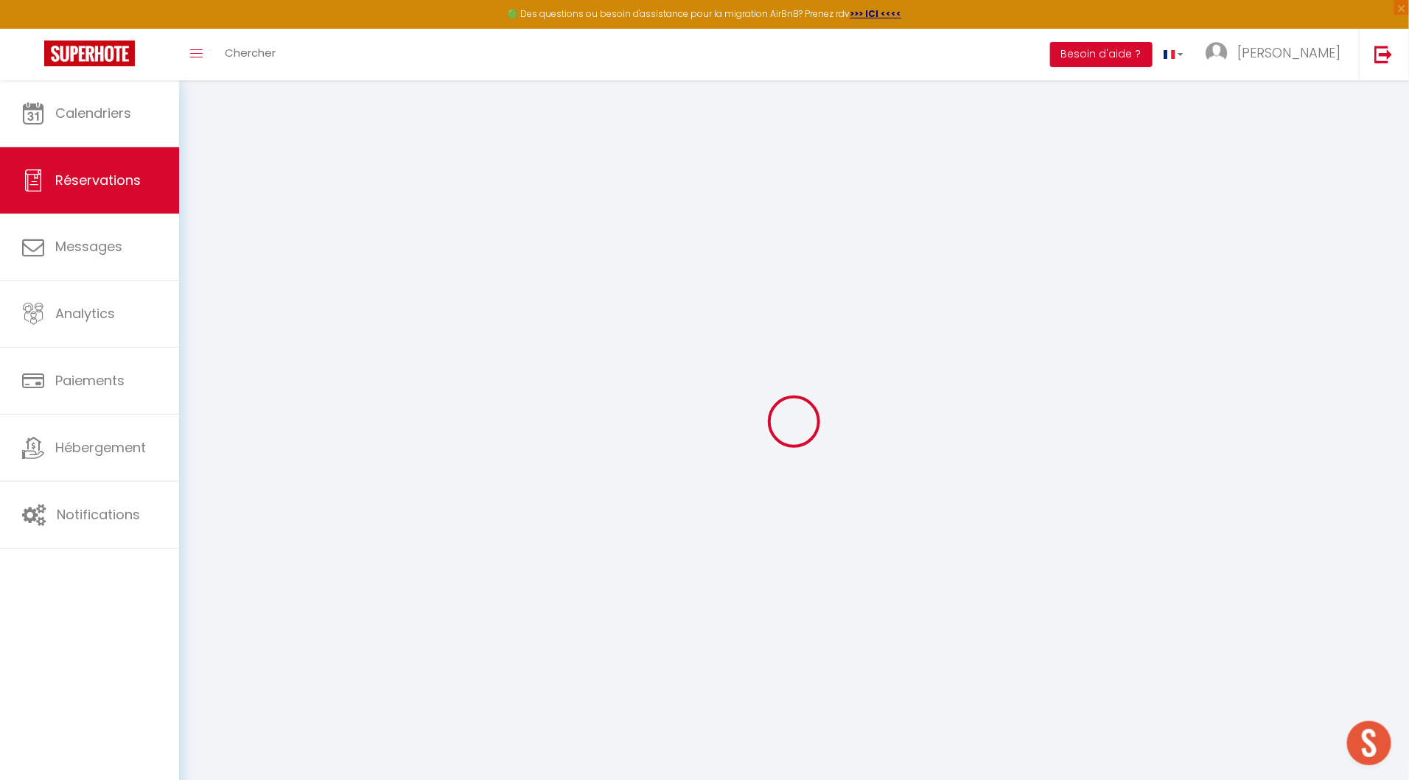
type input "45"
checkbox input "false"
type input "0"
type input "30"
type input "15"
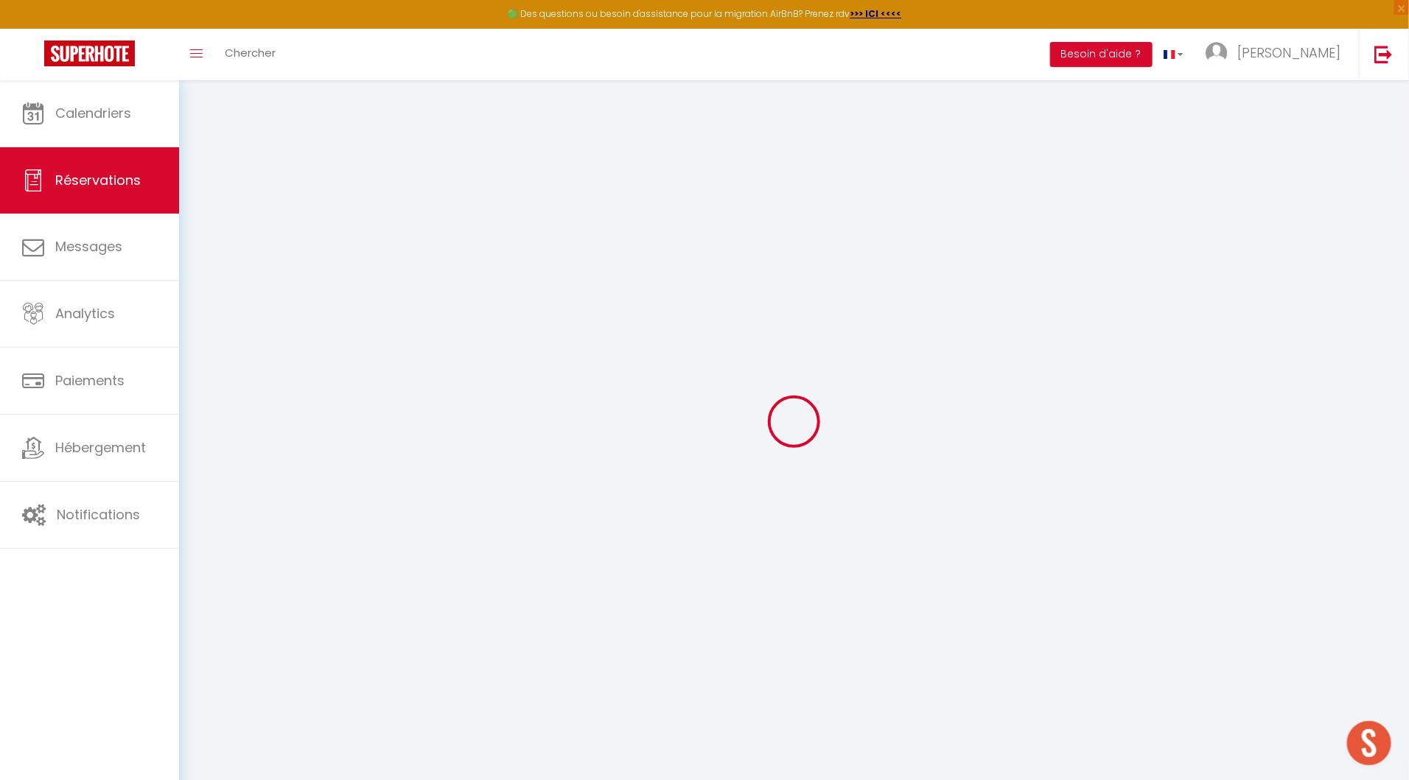
type input "0"
select select
select select "14"
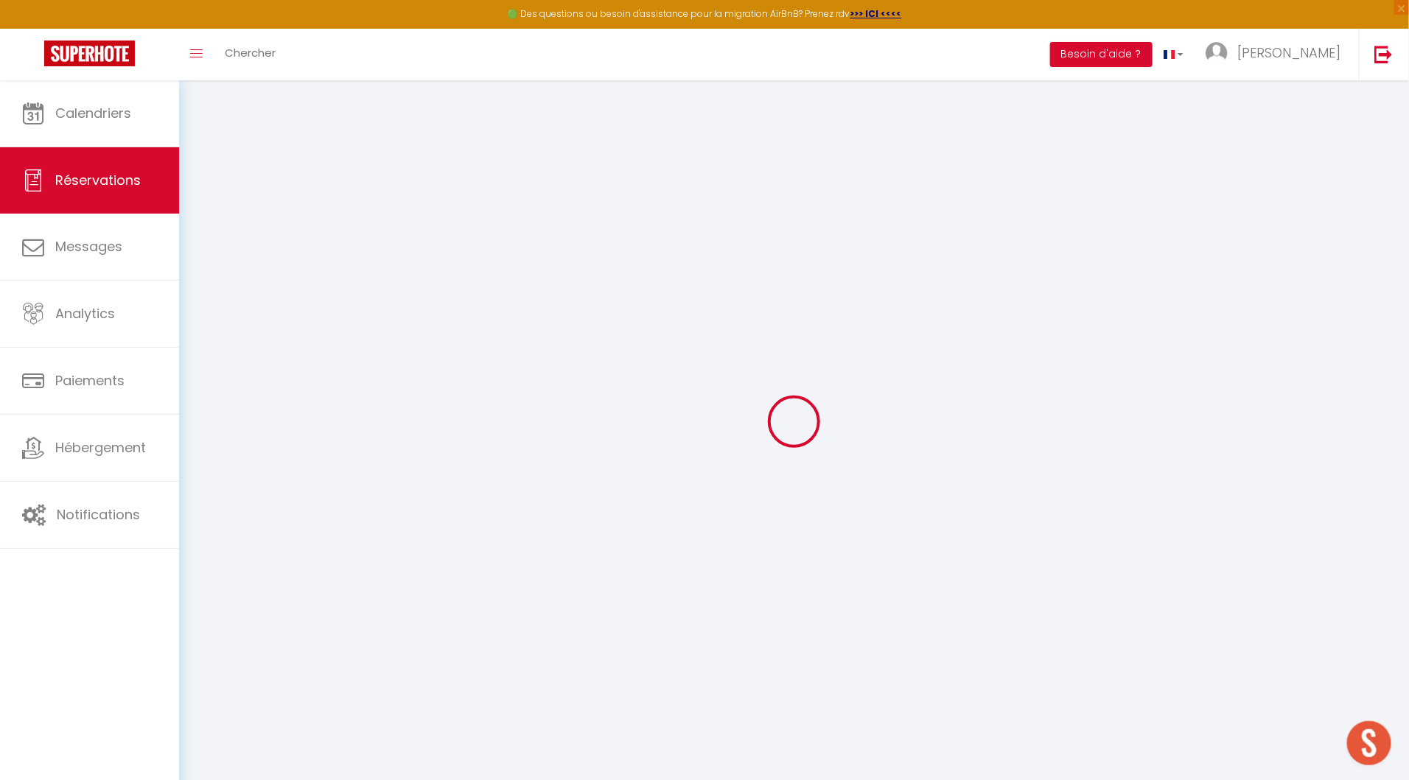
checkbox input "false"
select select
checkbox input "false"
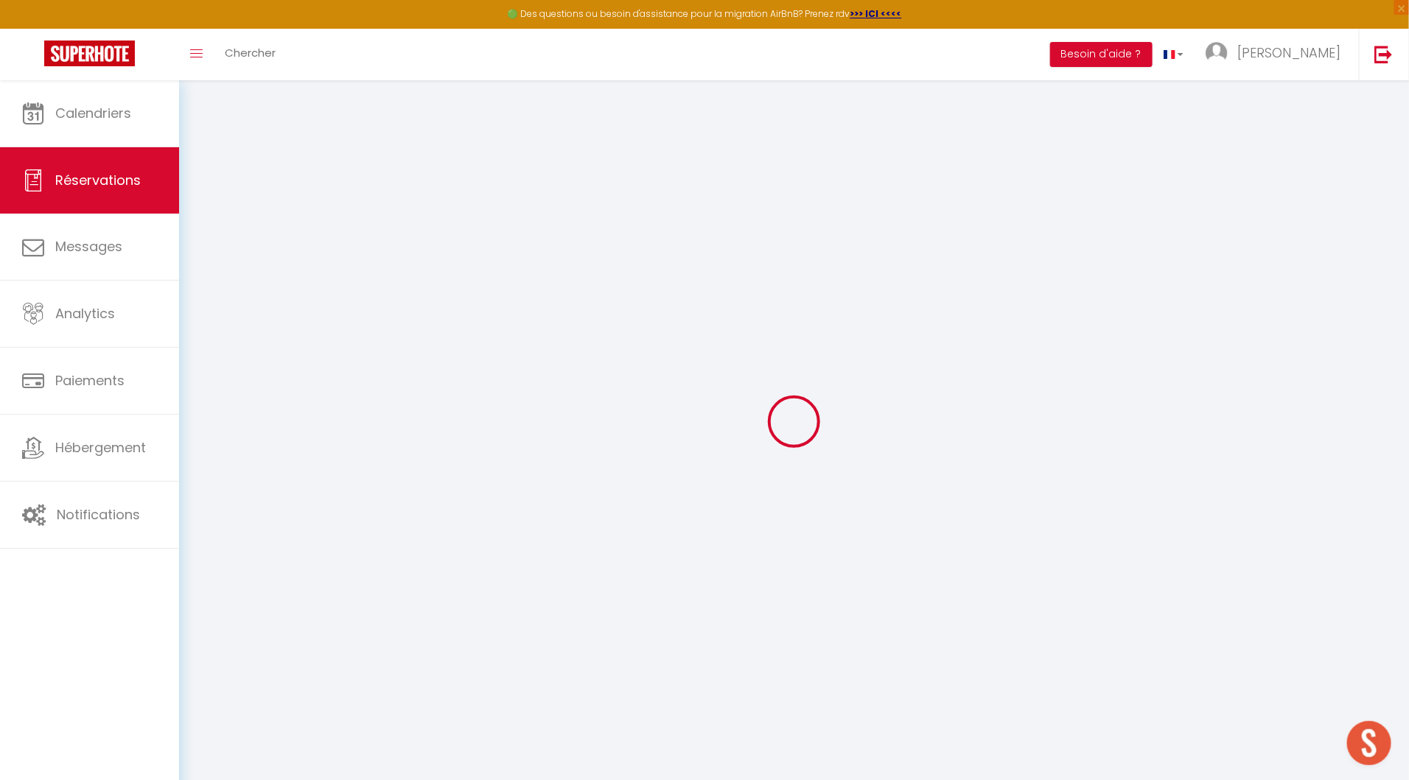
select select
checkbox input "false"
select select
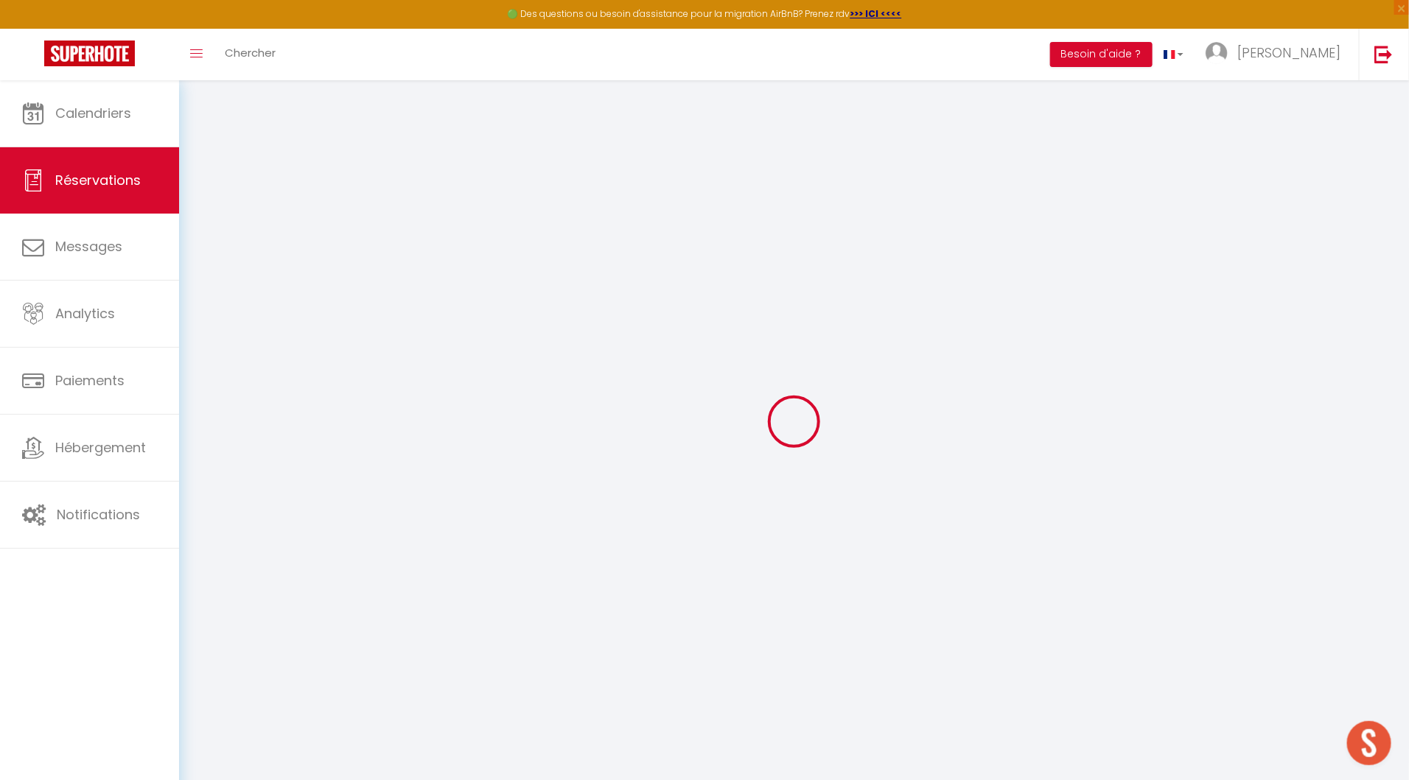
select select
checkbox input "false"
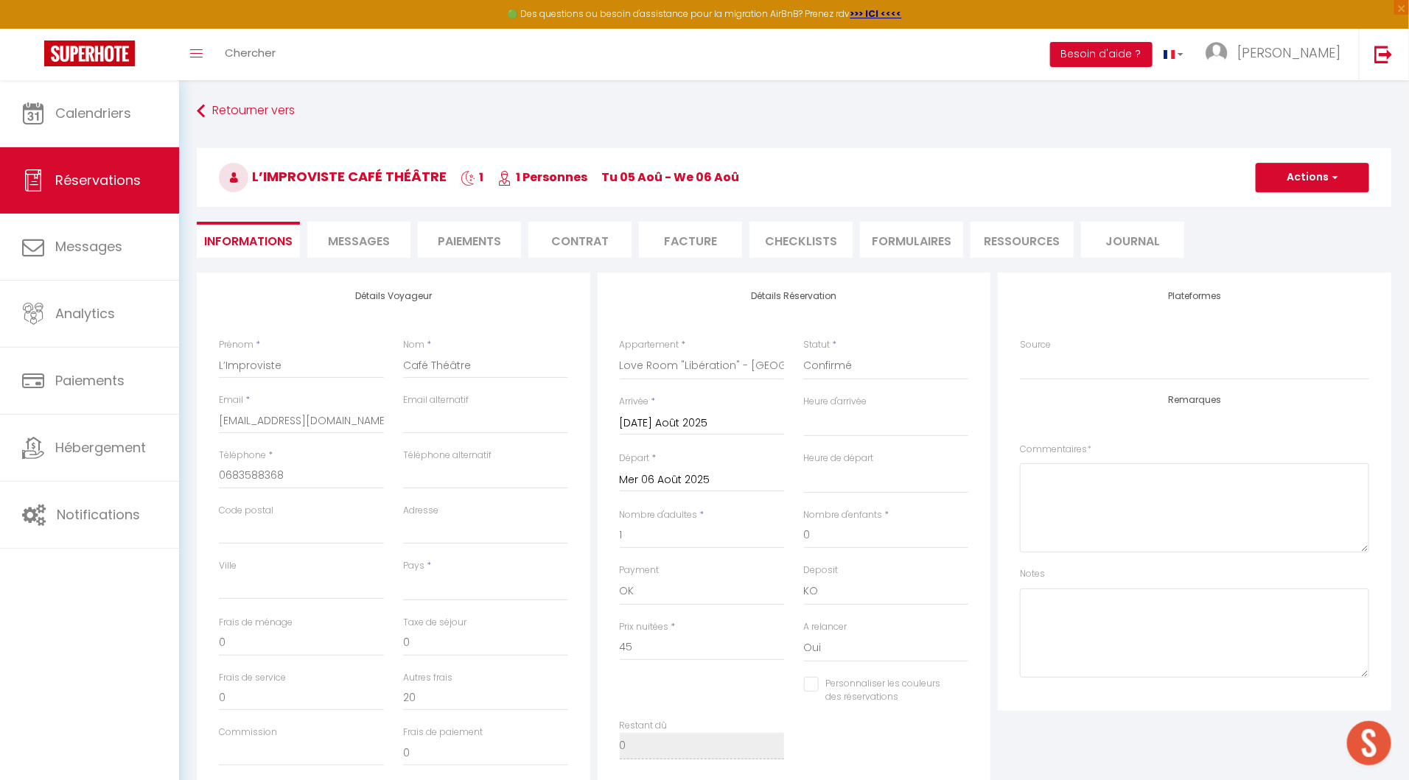
select select
type input "25"
select select
checkbox input "false"
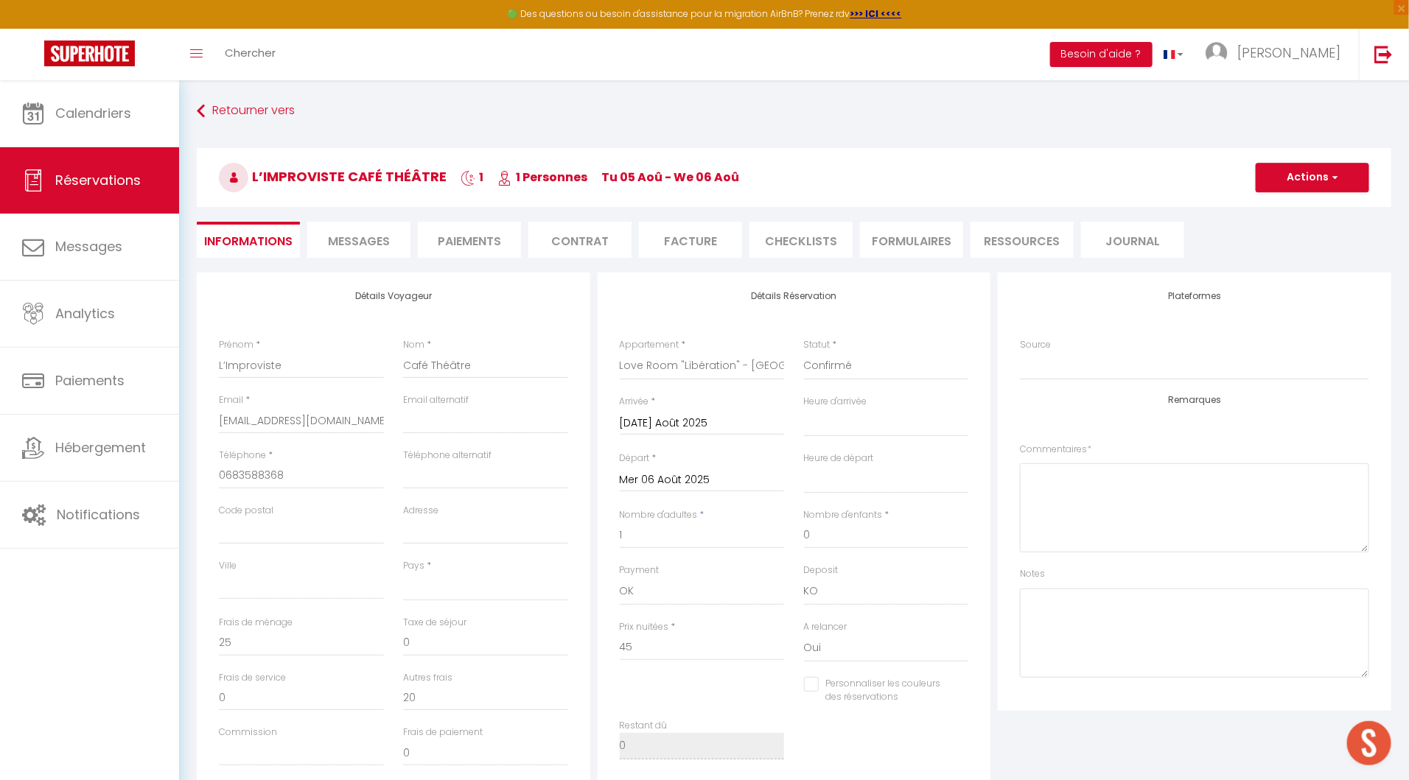
select select
checkbox input "false"
select select "14:00"
select select "11:00"
click at [680, 238] on li "Facture" at bounding box center [690, 240] width 103 height 36
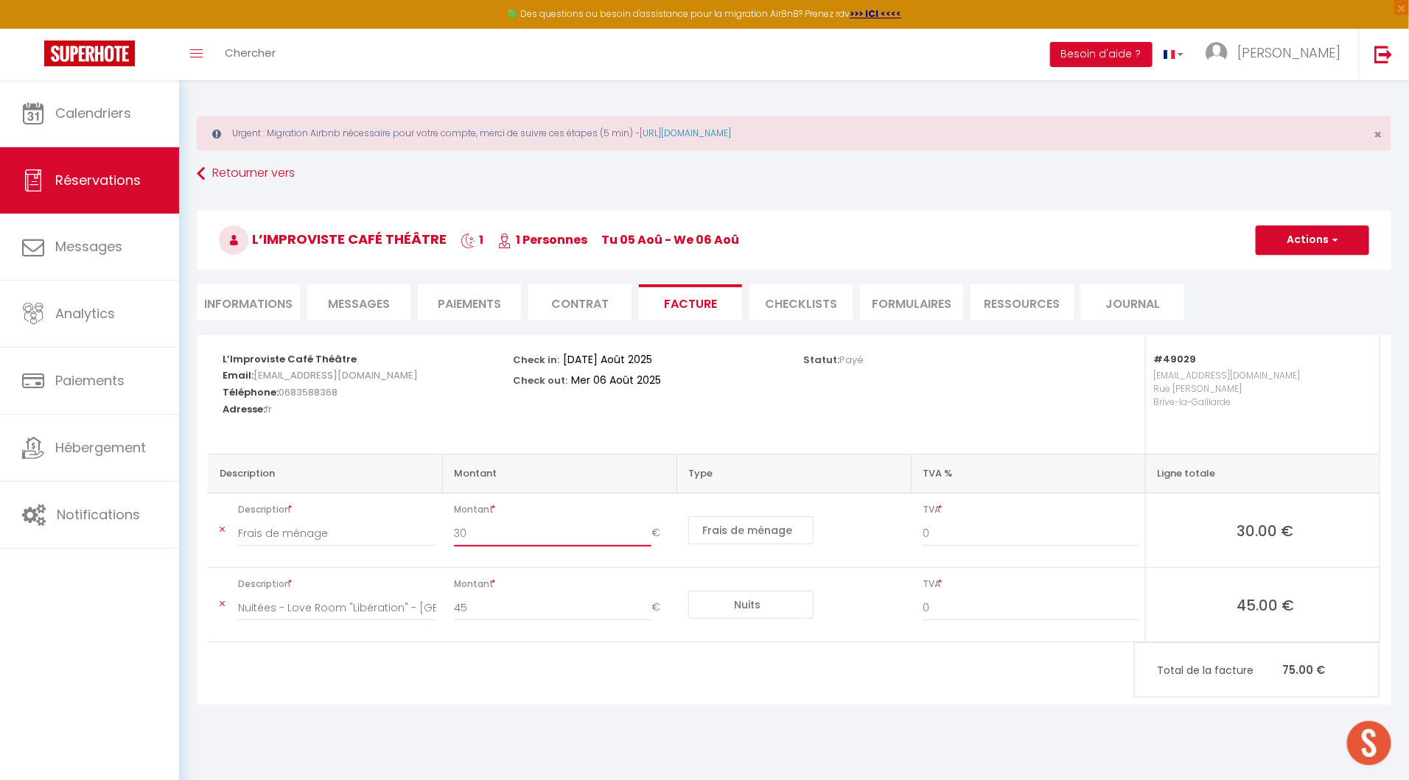
drag, startPoint x: 482, startPoint y: 538, endPoint x: 446, endPoint y: 537, distance: 36.1
click at [446, 537] on div "30 €" at bounding box center [562, 540] width 236 height 41
type input "45"
click at [1301, 237] on button "Actions" at bounding box center [1312, 239] width 113 height 29
click at [1279, 328] on link "Copier le lien" at bounding box center [1301, 330] width 124 height 19
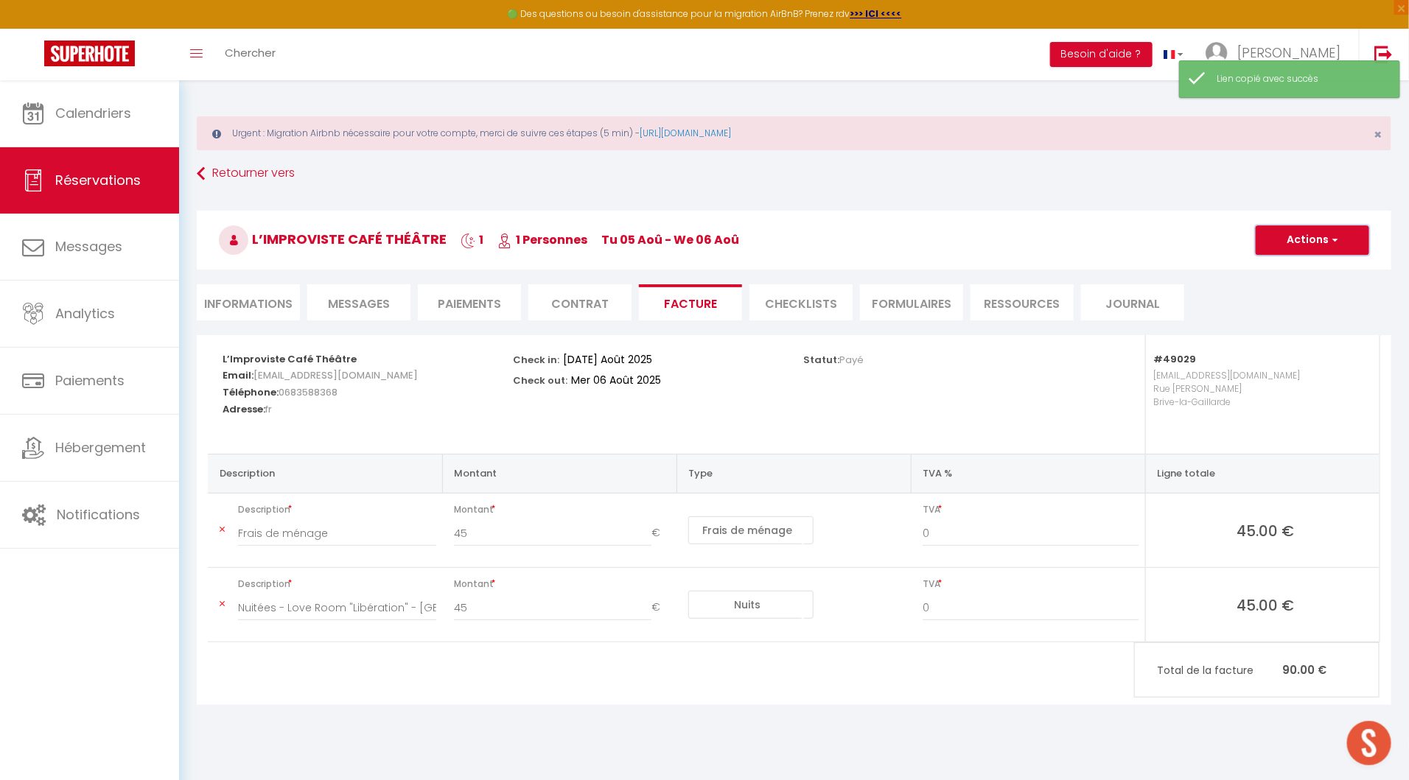
click at [1286, 239] on button "Actions" at bounding box center [1312, 239] width 113 height 29
click at [1282, 269] on link "Enregistrer" at bounding box center [1301, 272] width 124 height 19
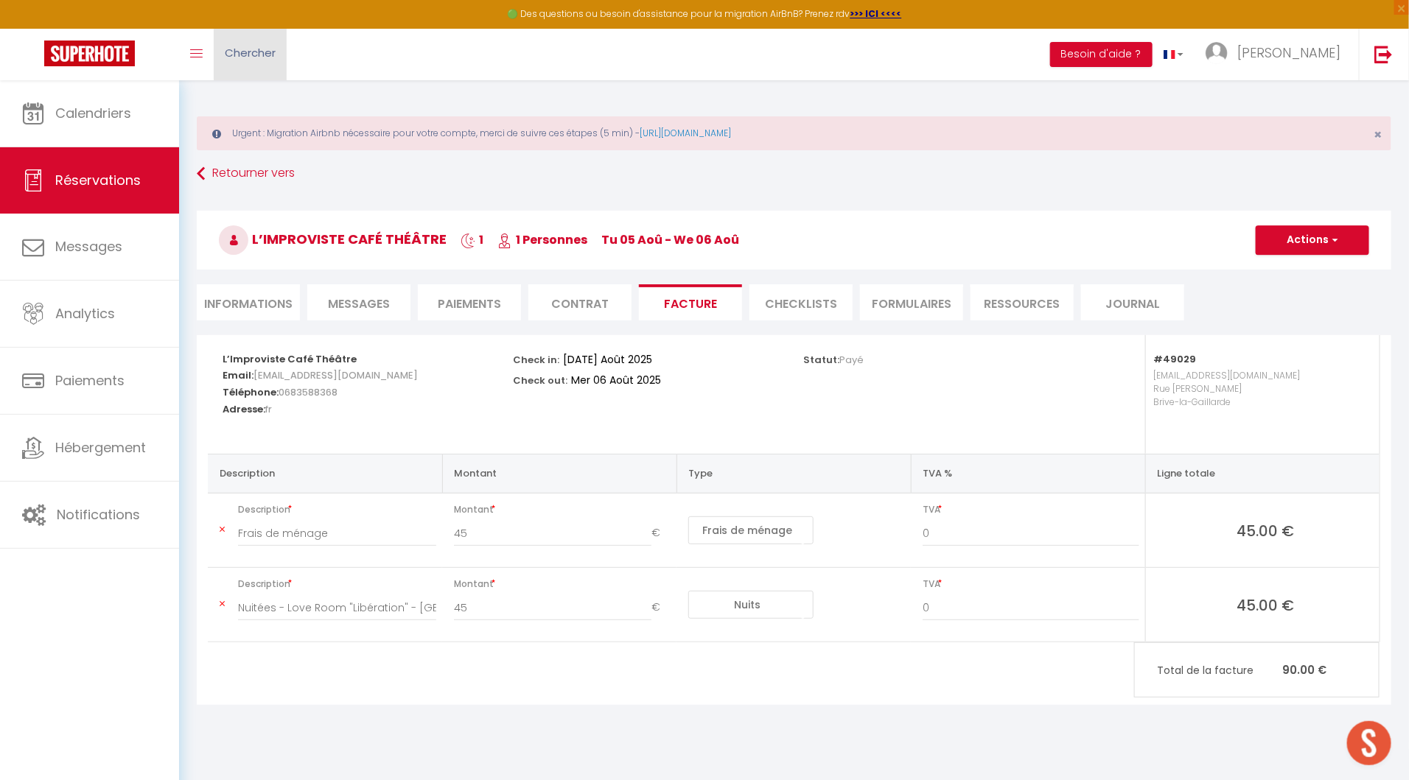
click at [235, 47] on span "Chercher" at bounding box center [250, 52] width 51 height 15
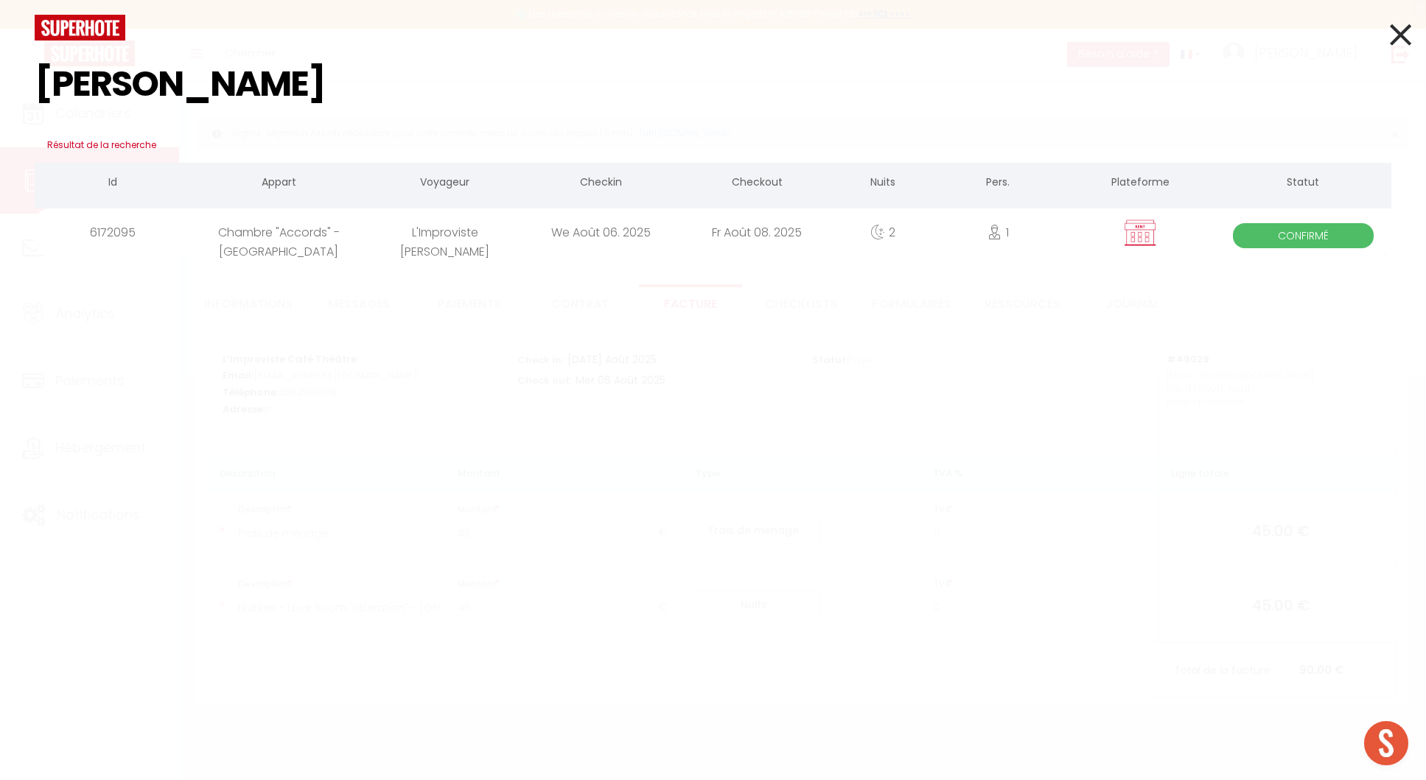
type input "[PERSON_NAME]"
click at [579, 248] on div "We Août 06. 2025" at bounding box center [601, 233] width 156 height 48
select select
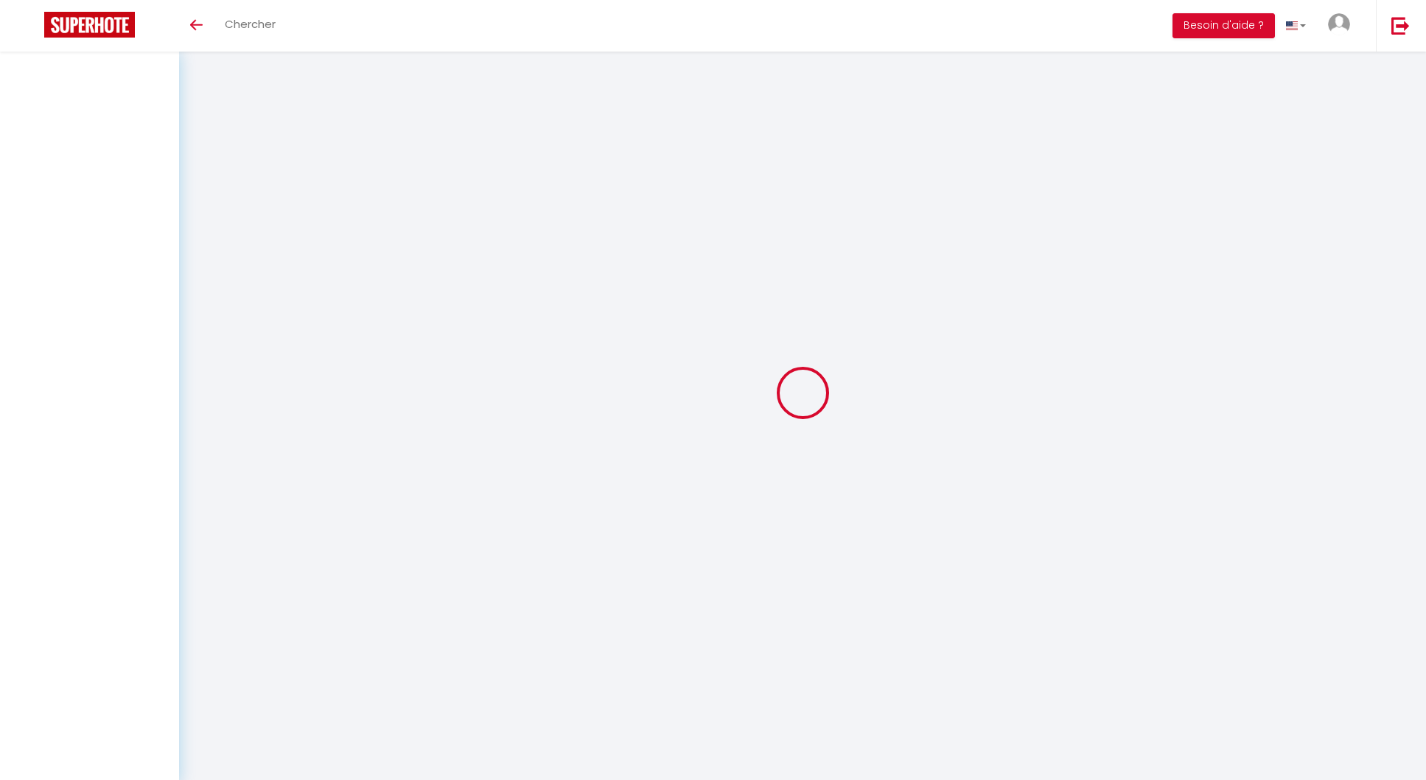
select select
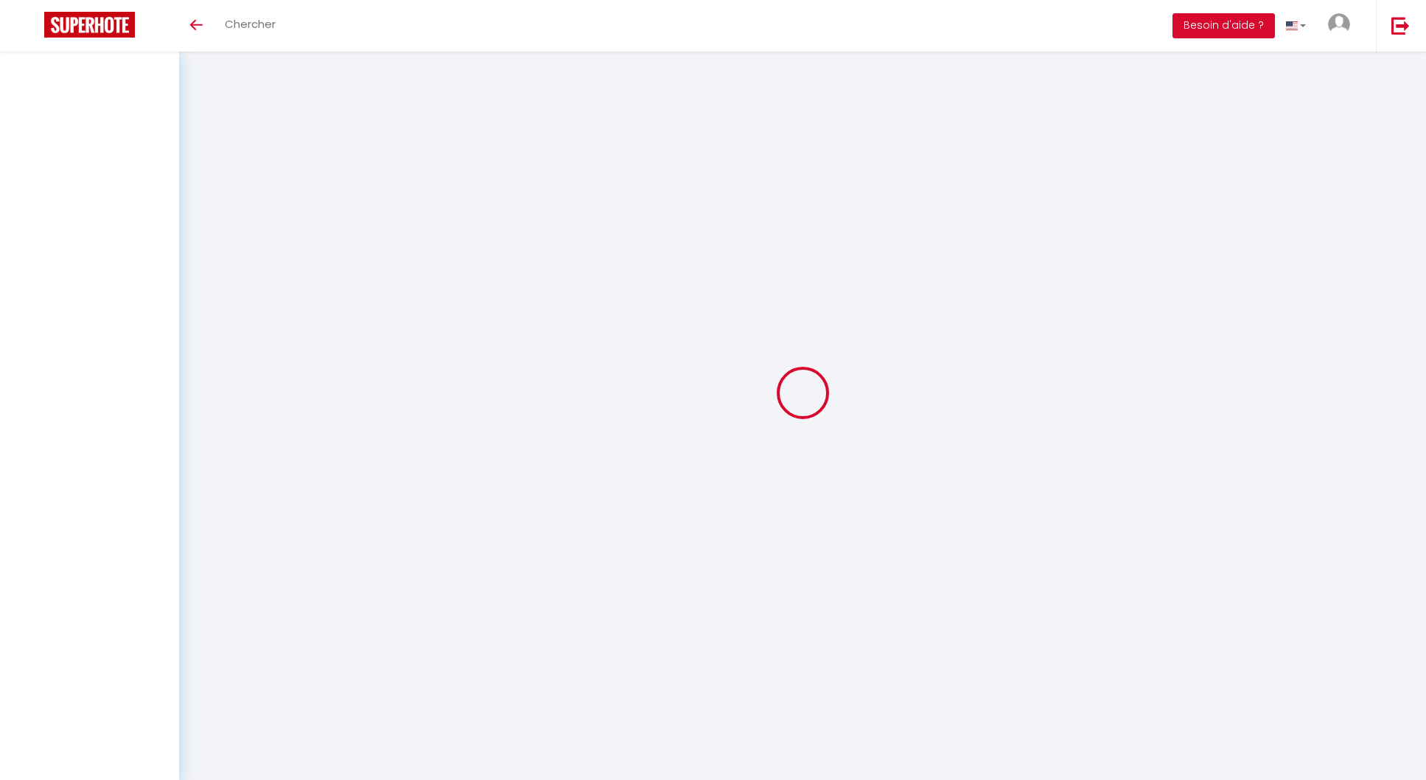
select select
checkbox input "false"
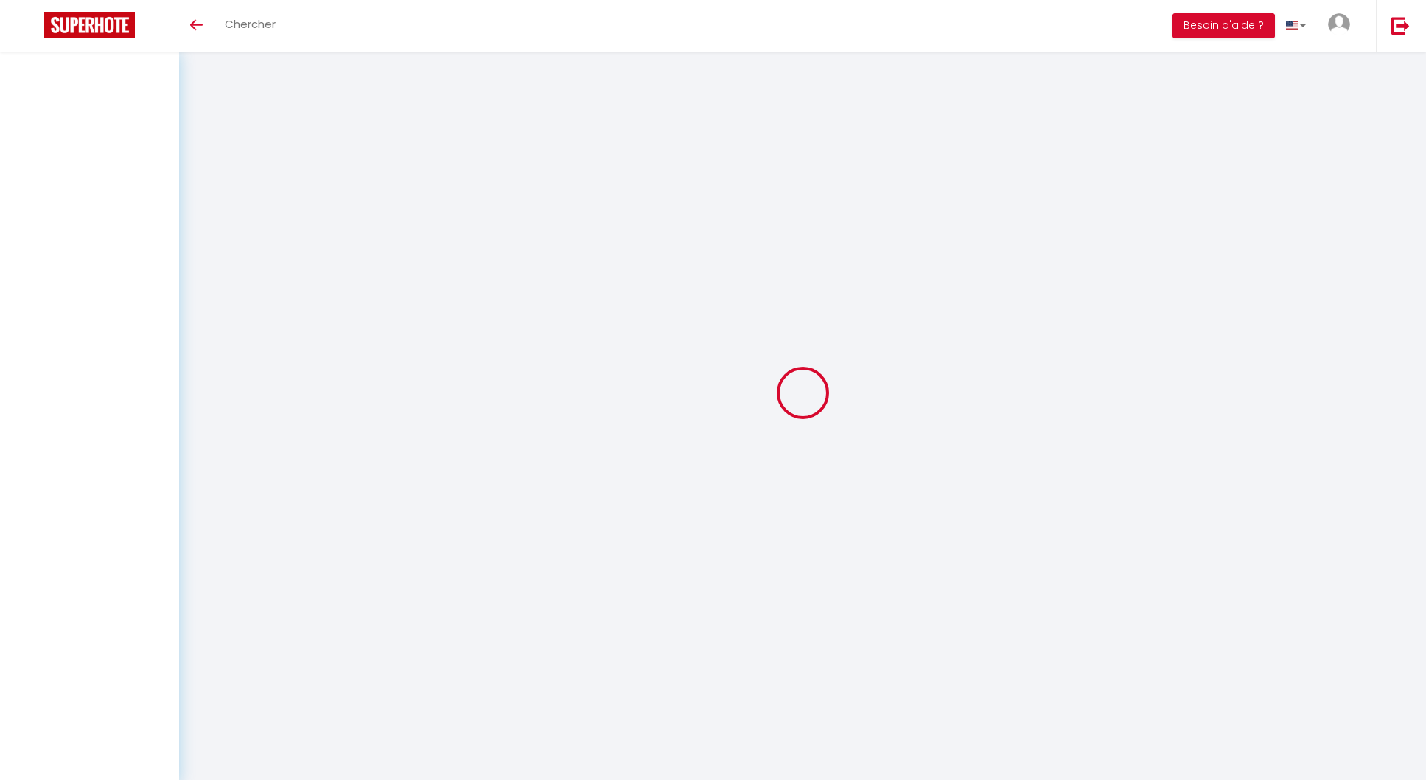
select select
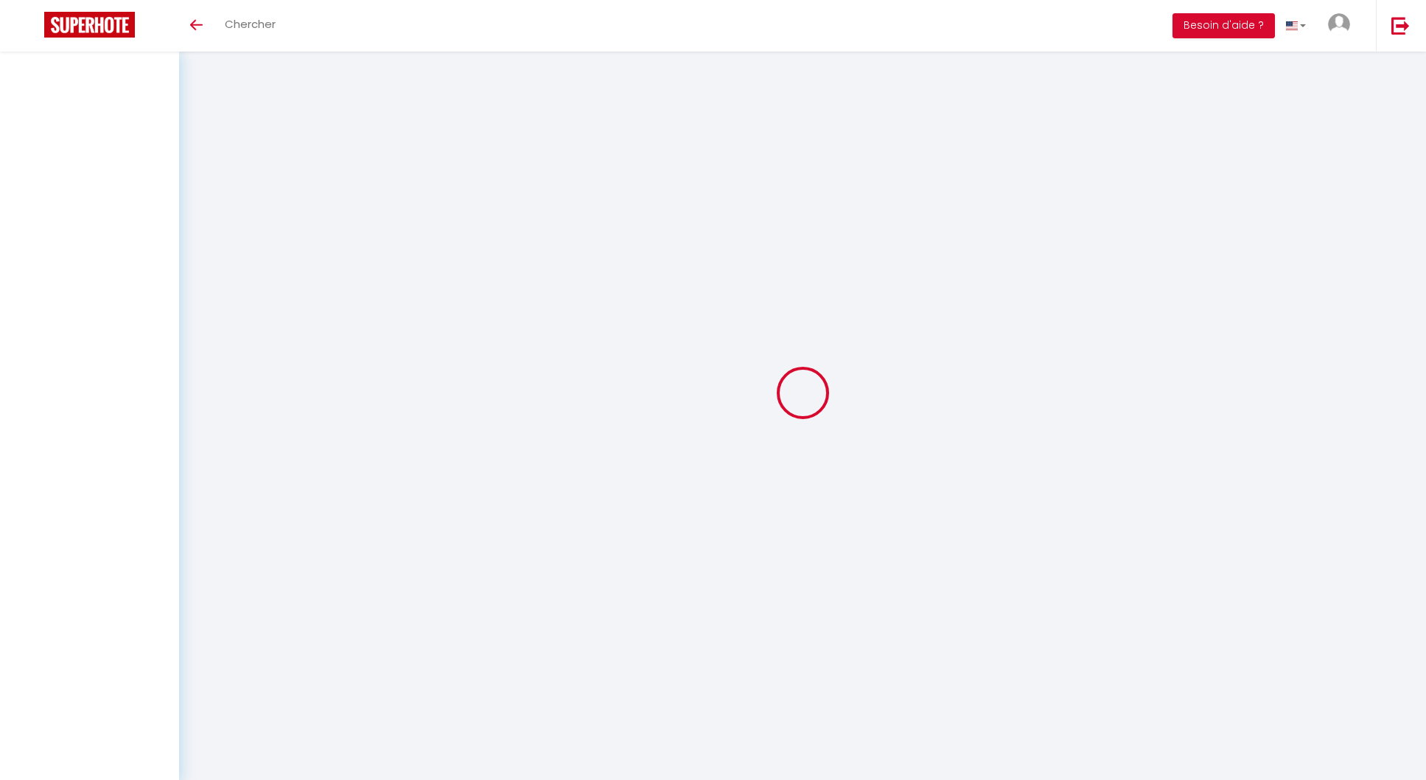
select select
checkbox input "false"
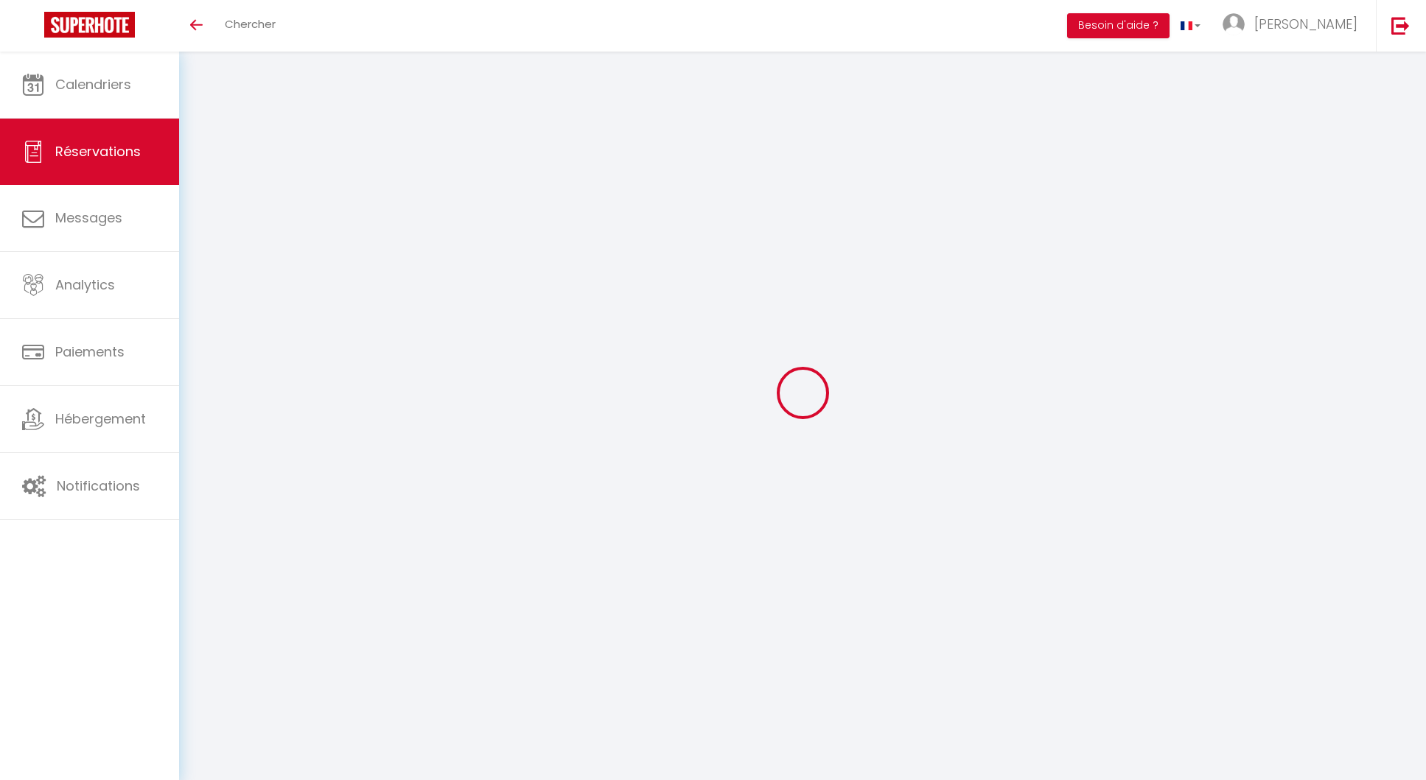
select select
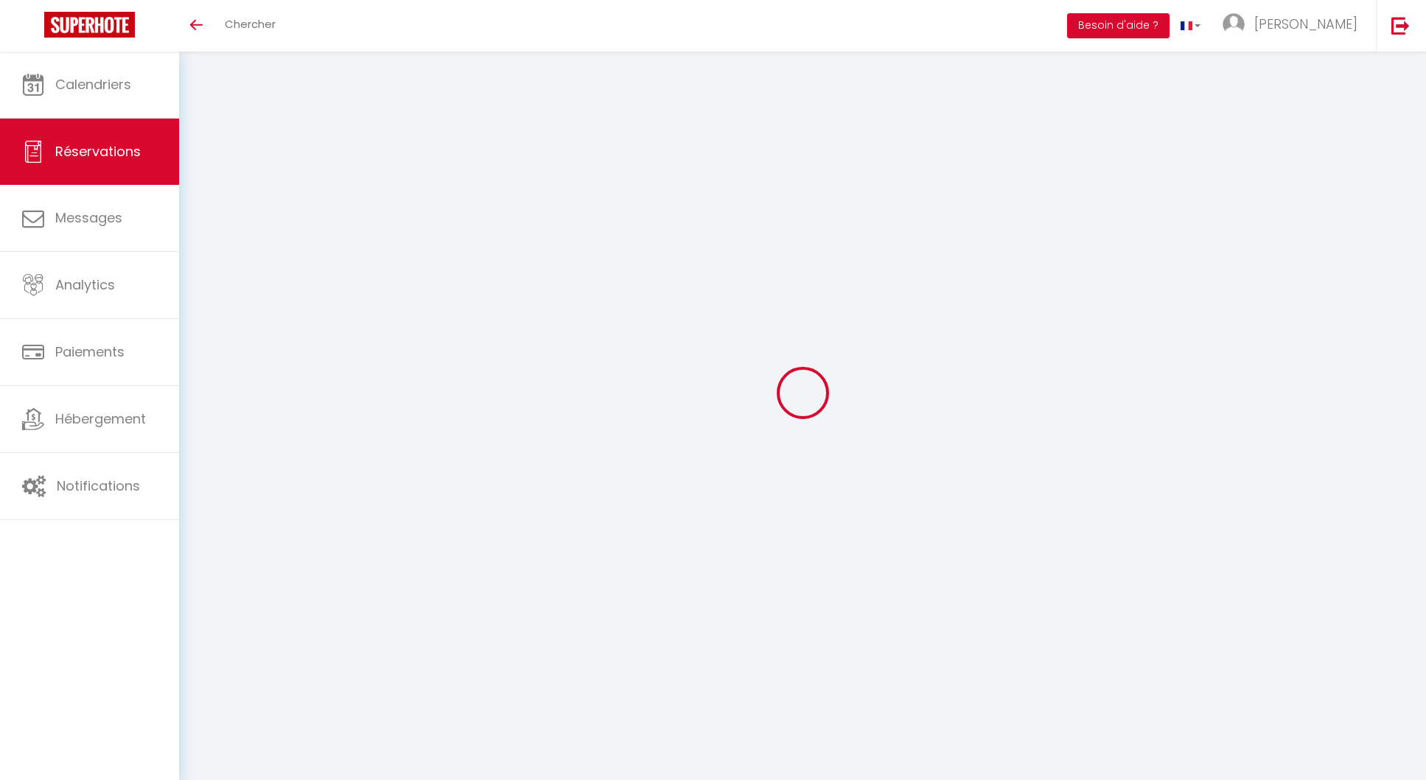
select select
checkbox input "false"
select select
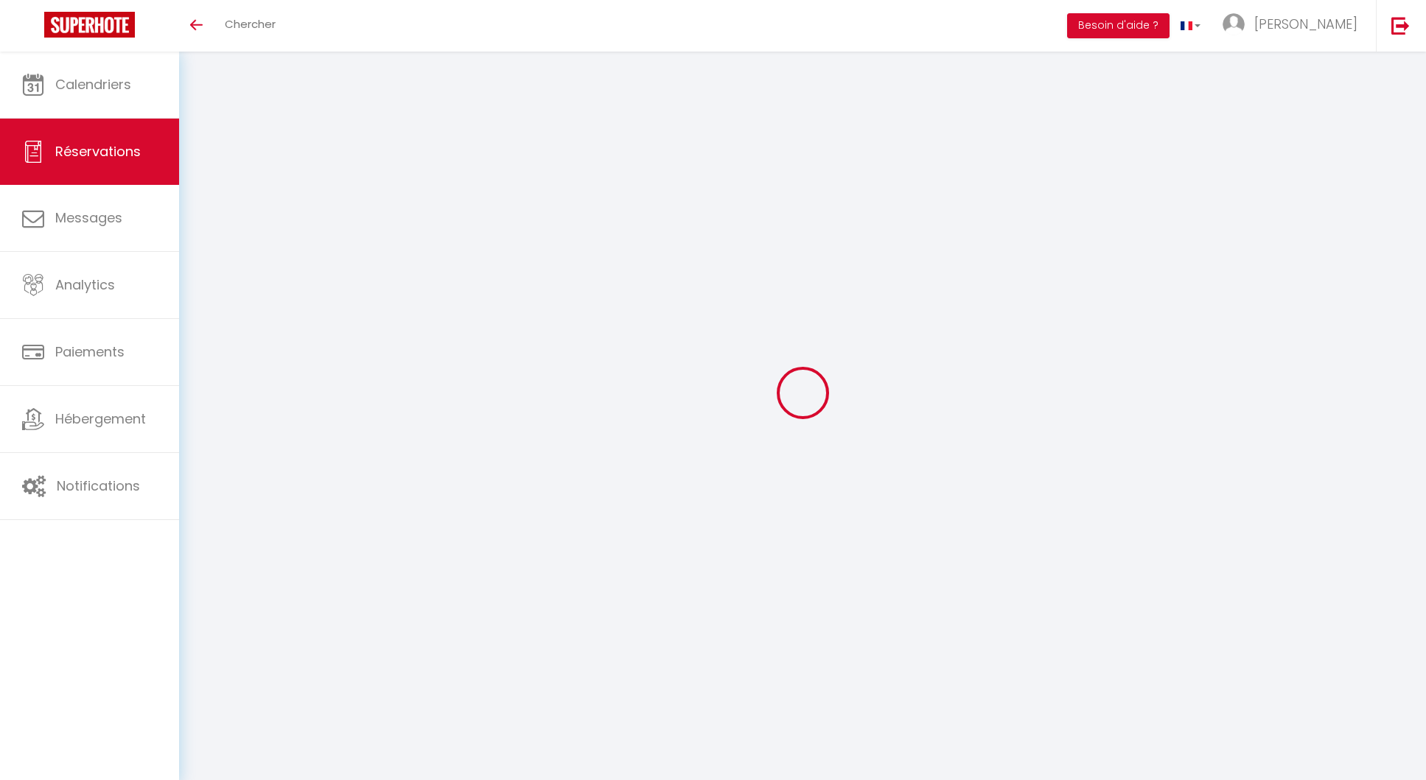
select select
checkbox input "false"
select select
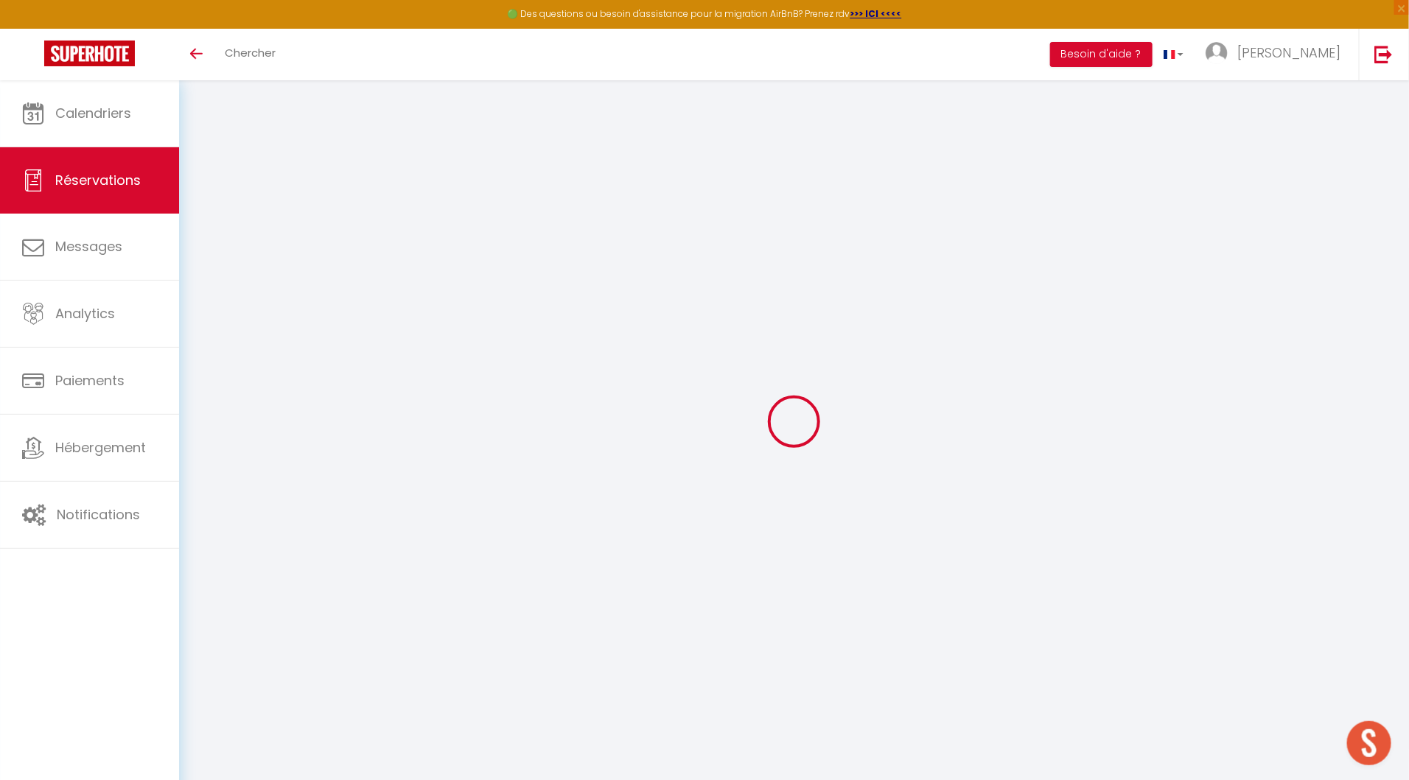
type input "L'Improviste"
type input "[PERSON_NAME]"
type input "[EMAIL_ADDRESS][DOMAIN_NAME]"
type input "0683588368"
type input "19100"
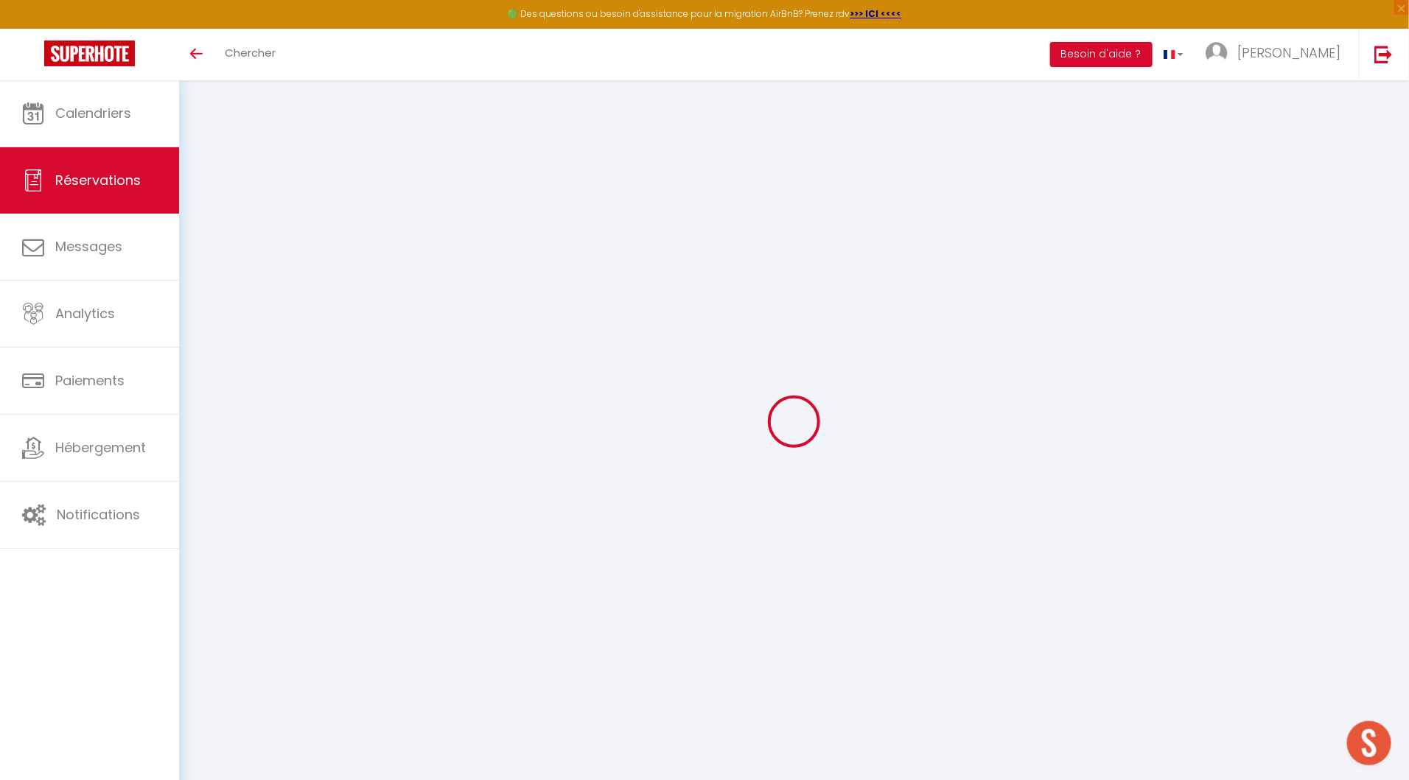
type input "[STREET_ADDRESS]"
type input "BRIVE-LA-GAILLARDE"
select select "FR"
type input "15"
select select "26726"
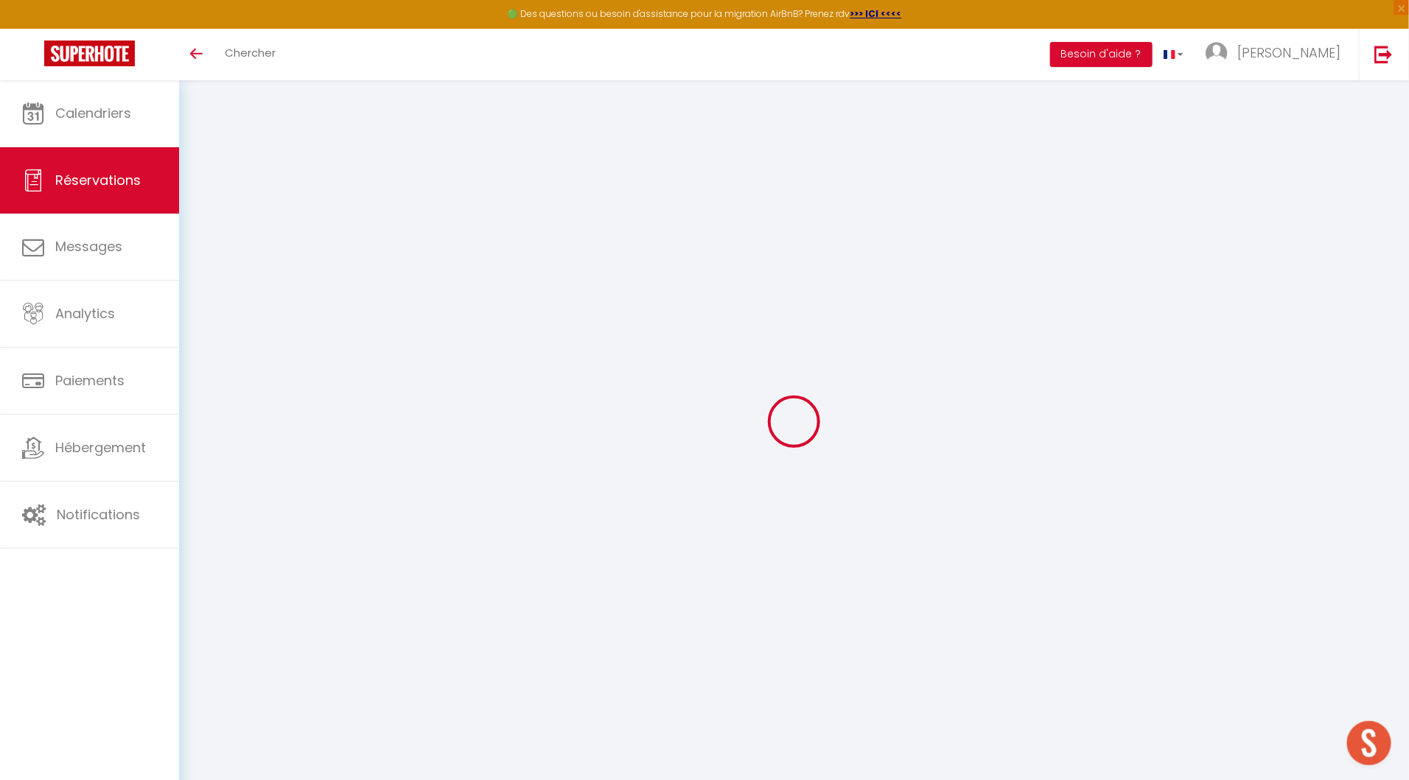
select select "1"
type input "Mer 06 Août 2025"
select select
type input "Ven 08 Août 2025"
select select
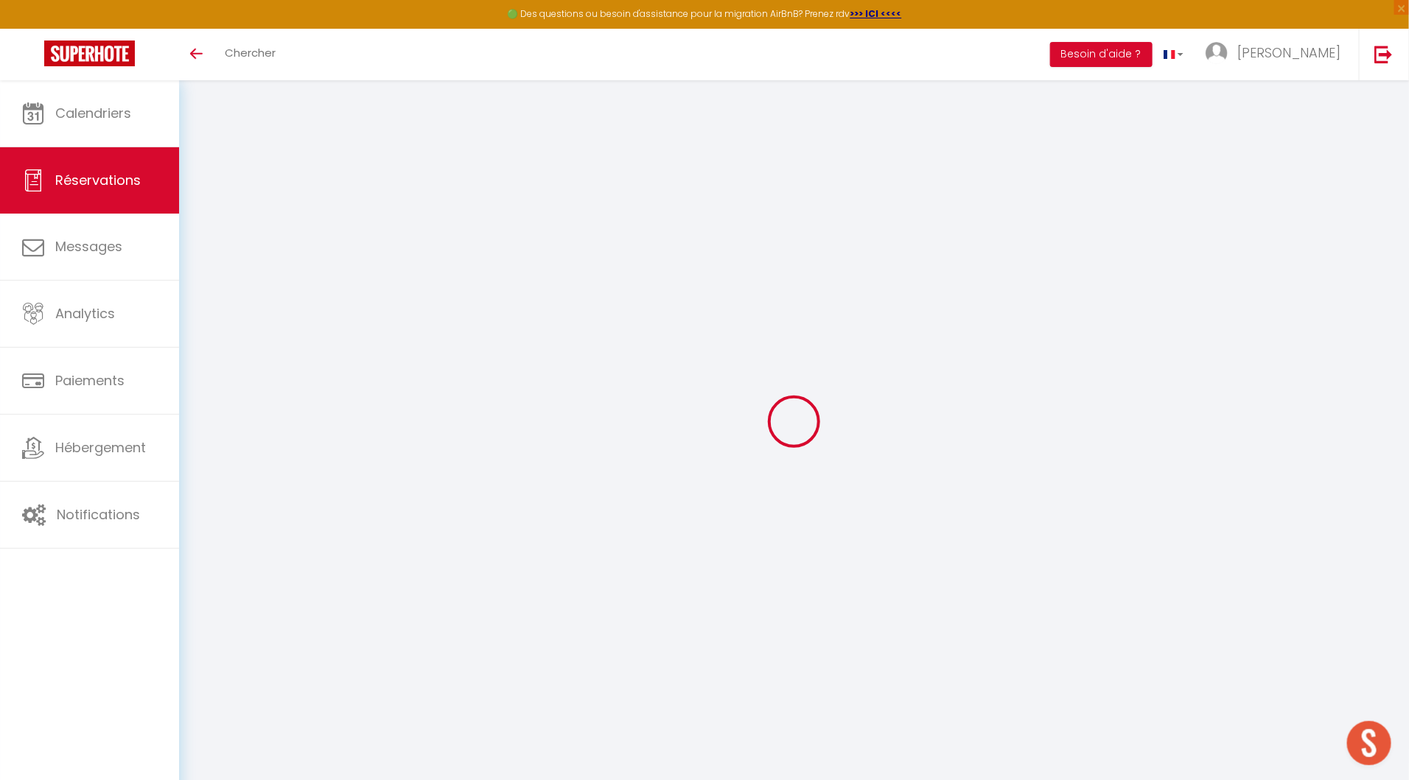
type input "1"
select select "12"
select select "14"
type input "70"
checkbox input "true"
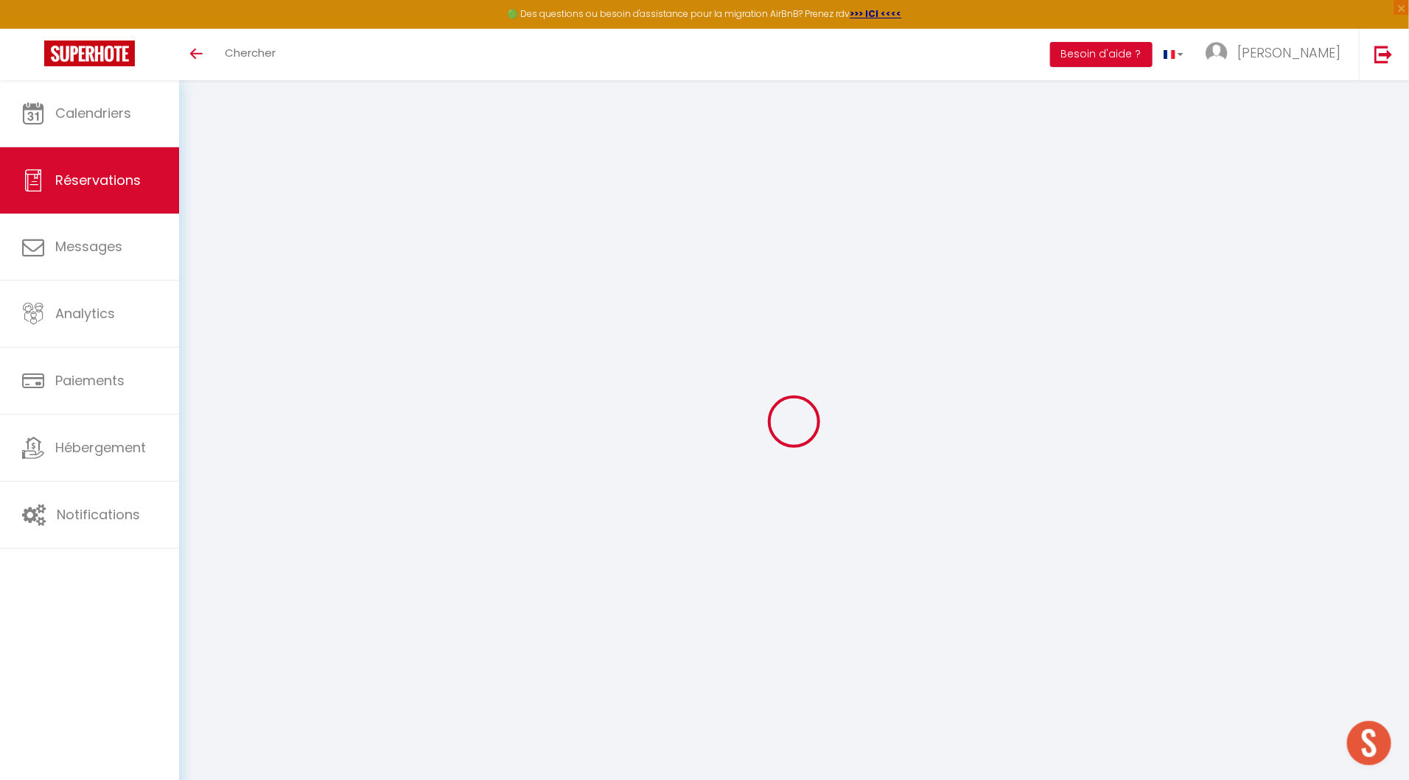
type input "0"
type input "15"
type input "0"
select select
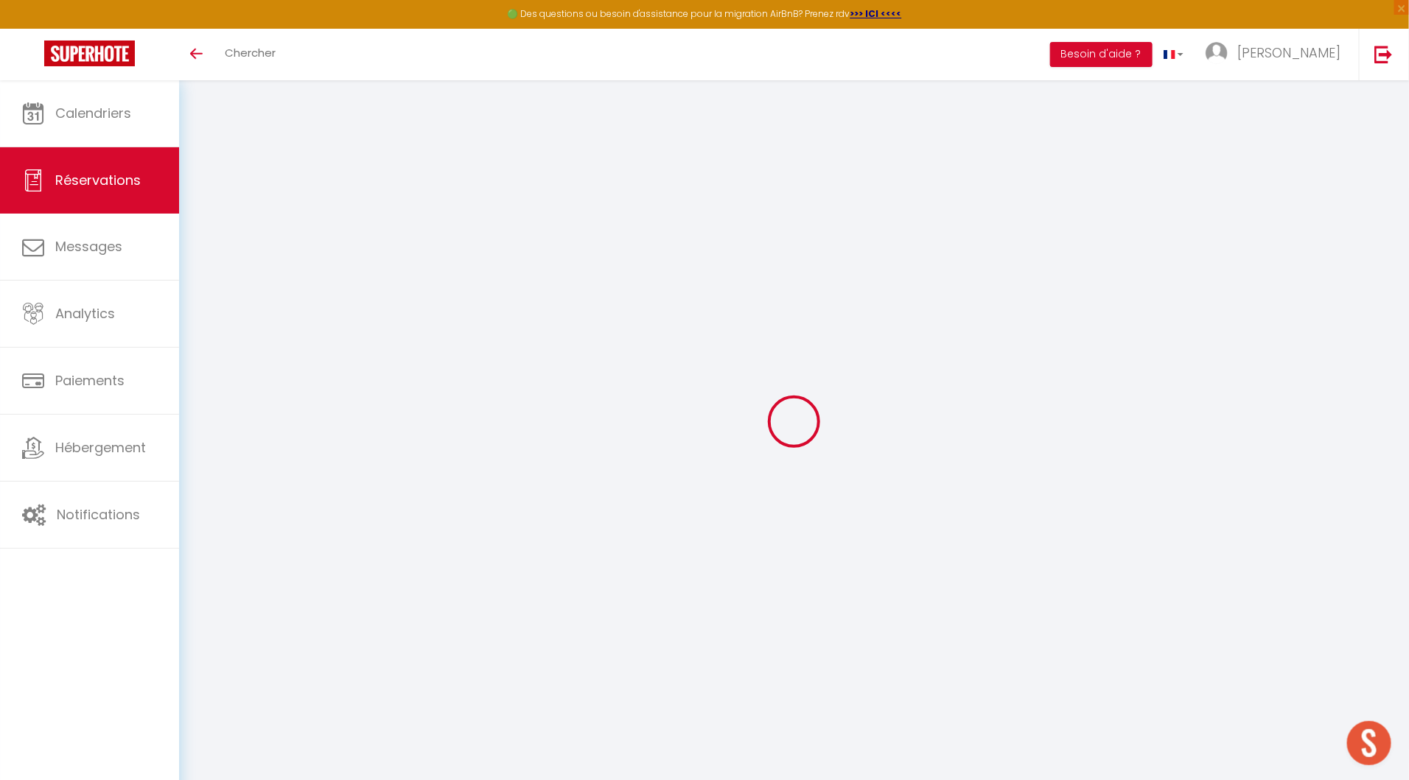
select select
checkbox input "true"
select select
checkbox input "true"
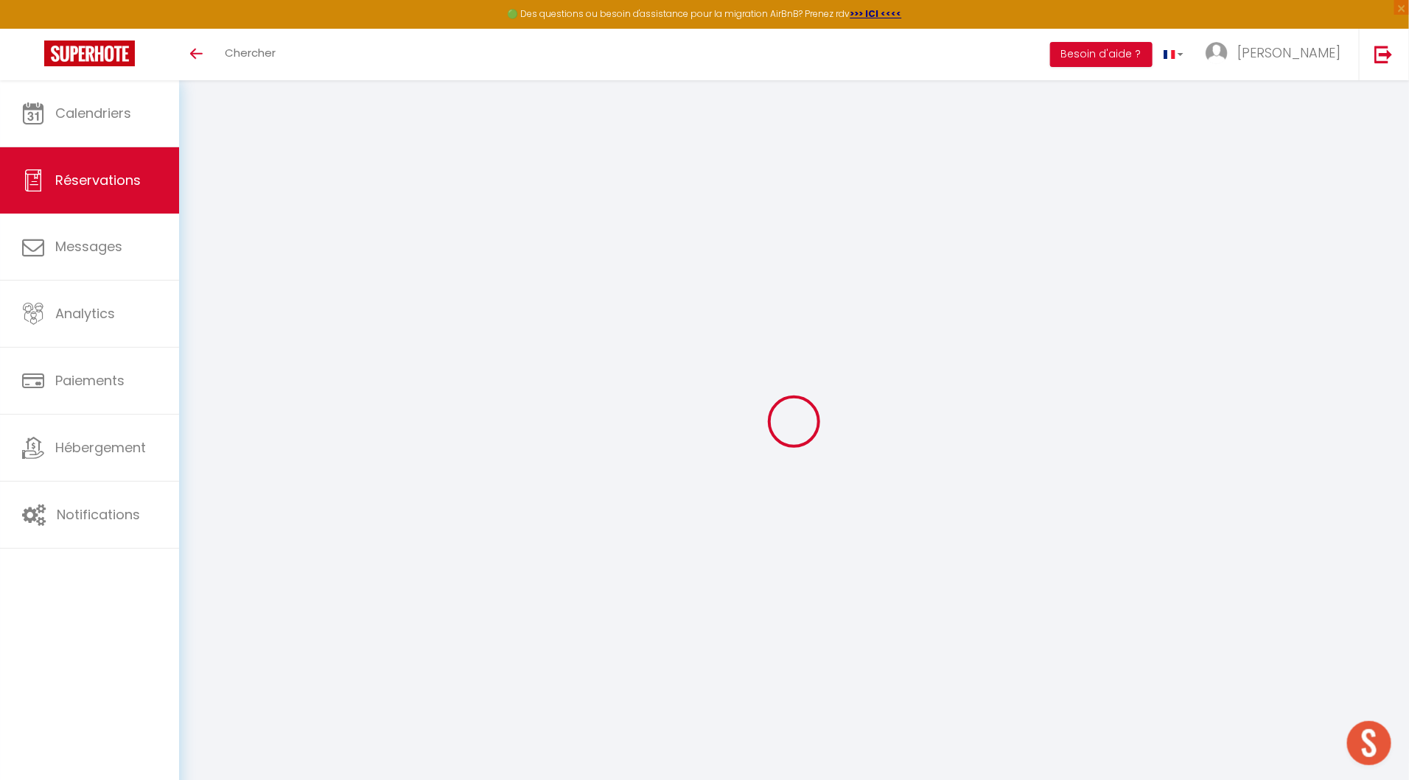
select select
checkbox input "true"
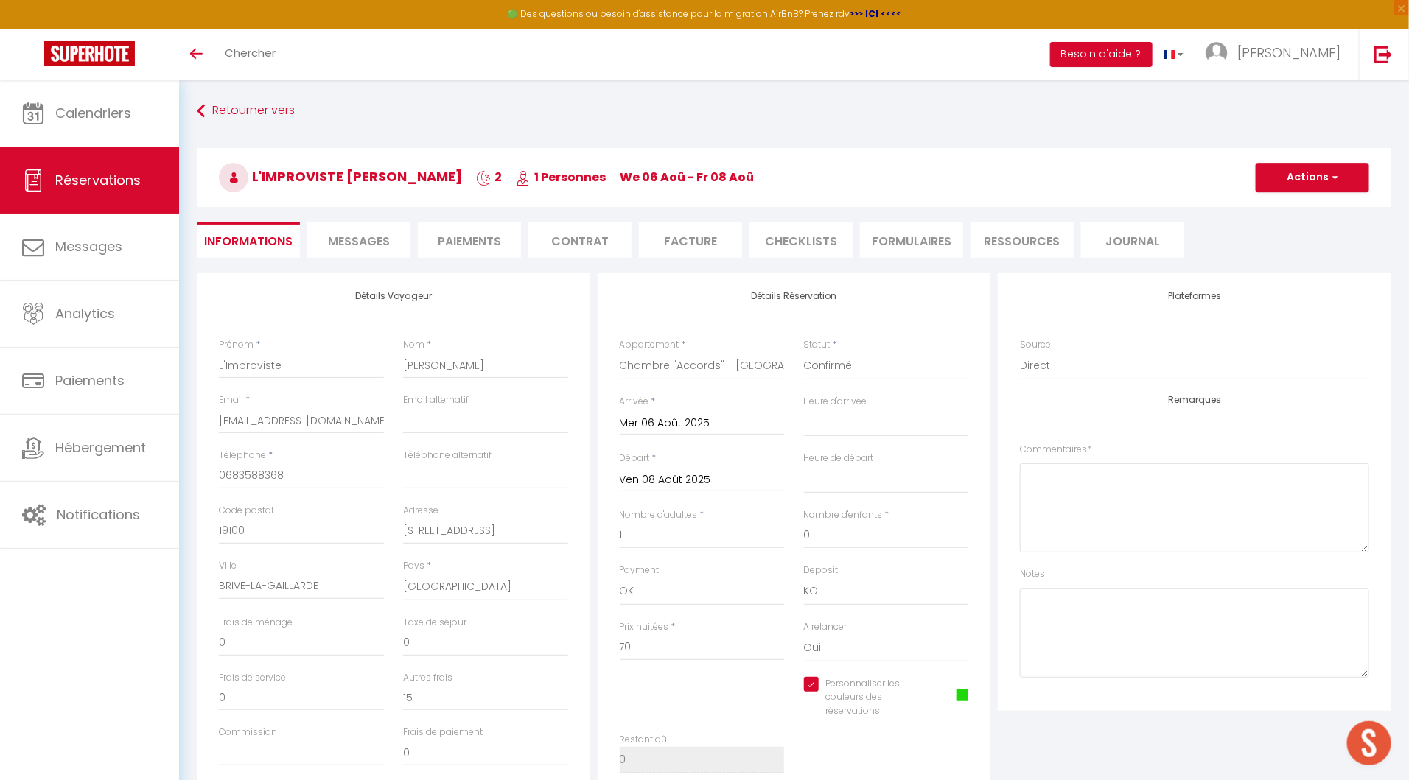
type input "15"
select select
checkbox input "true"
select select "16:00"
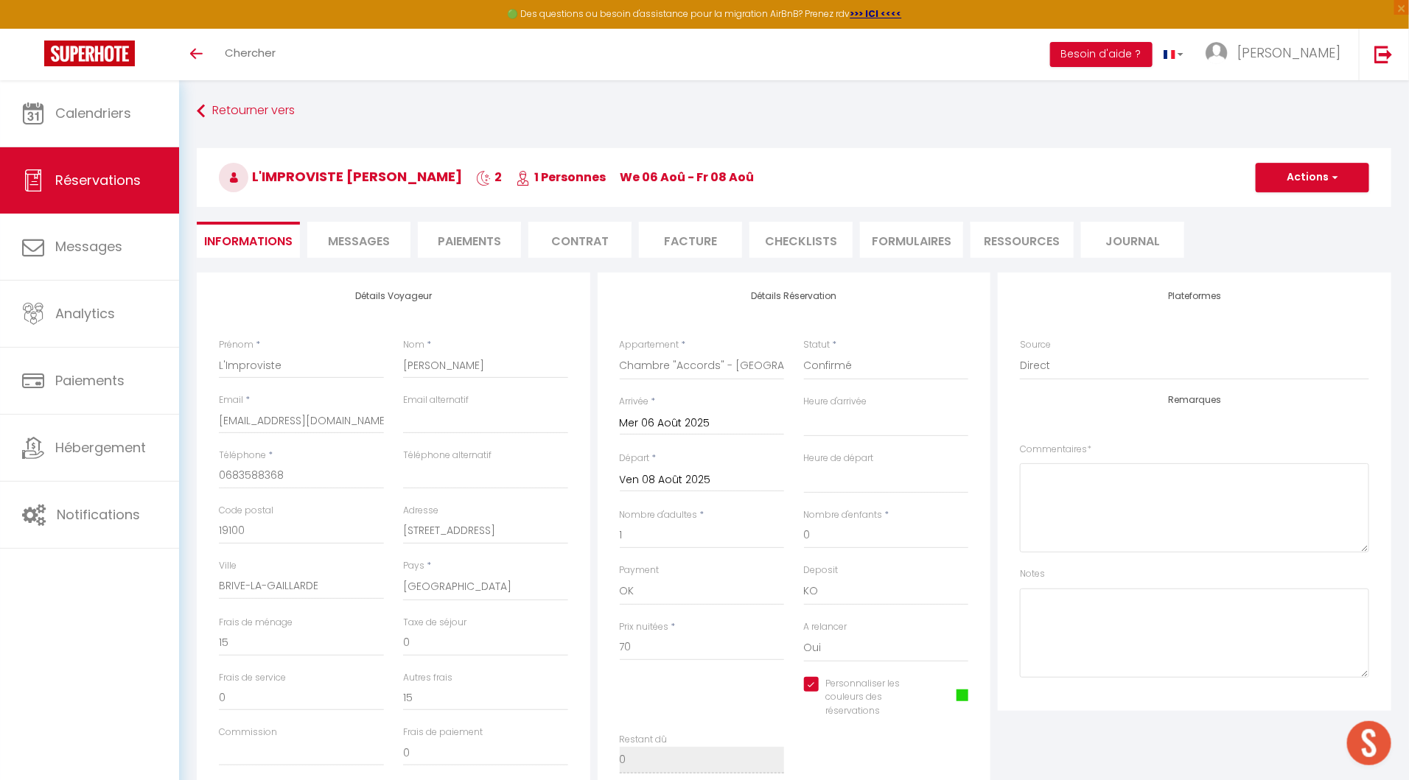
select select "10:00"
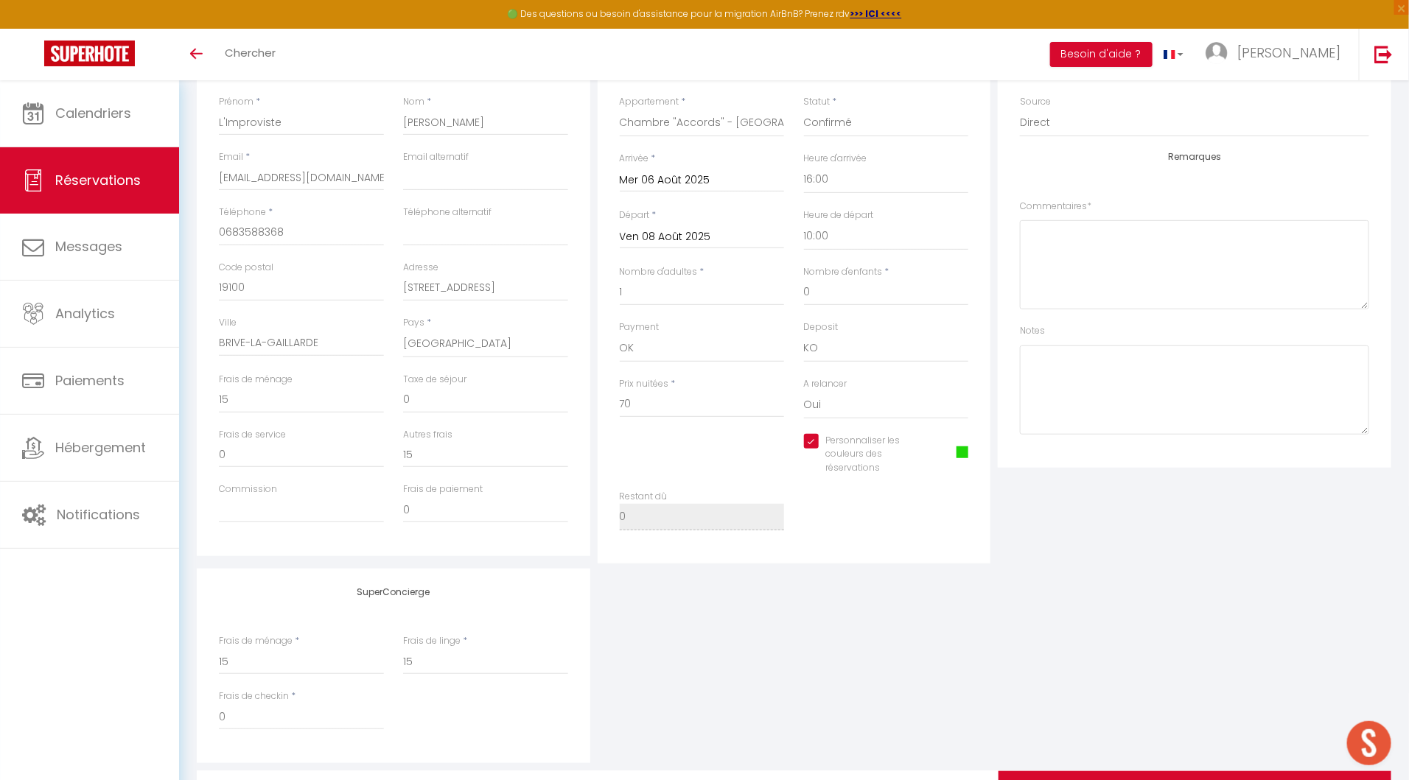
scroll to position [245, 0]
click at [214, 402] on div "Frais de ménage 15" at bounding box center [301, 398] width 184 height 55
type input "2"
checkbox input "true"
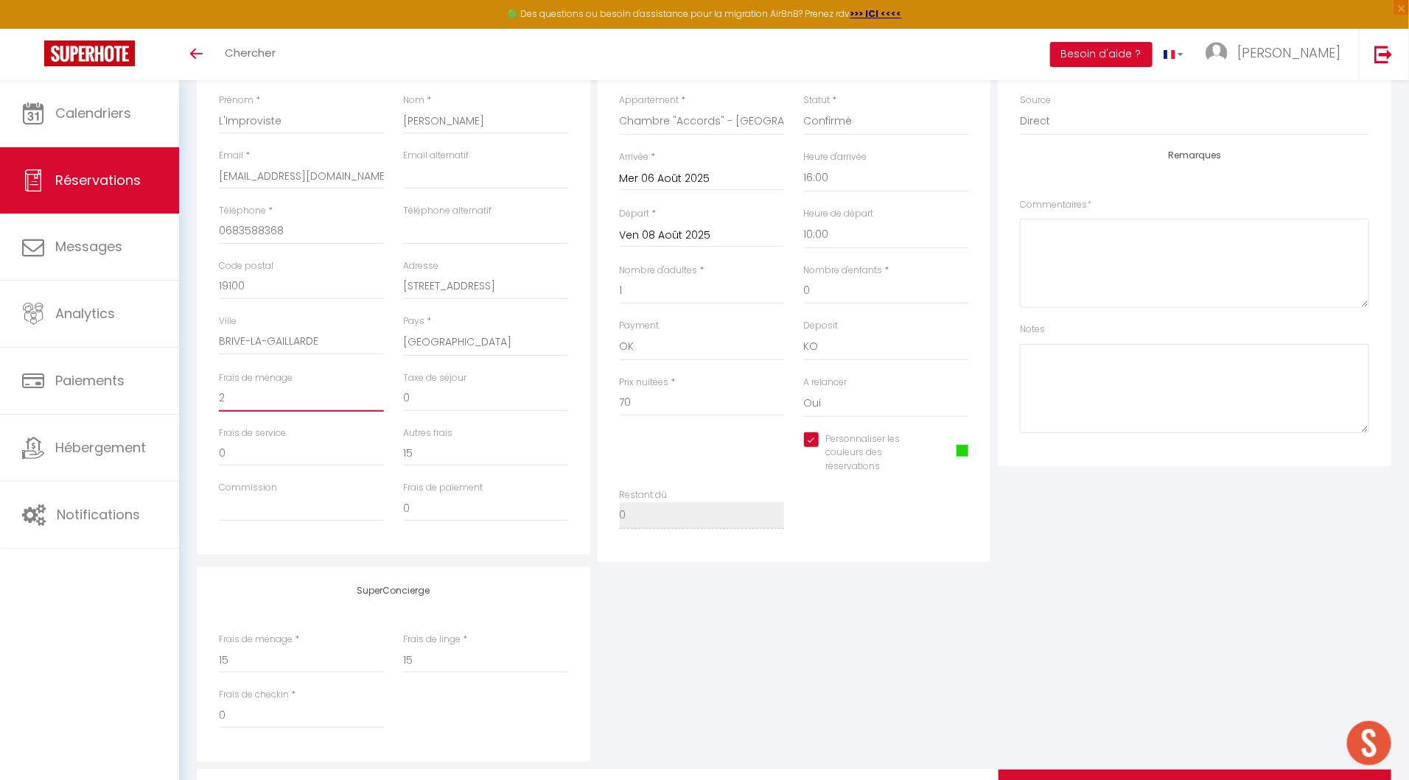
type input "25"
checkbox input "true"
type input "25"
drag, startPoint x: 441, startPoint y: 455, endPoint x: 377, endPoint y: 455, distance: 64.1
click at [377, 455] on div "Frais de service 0 Autres frais 15" at bounding box center [393, 454] width 368 height 55
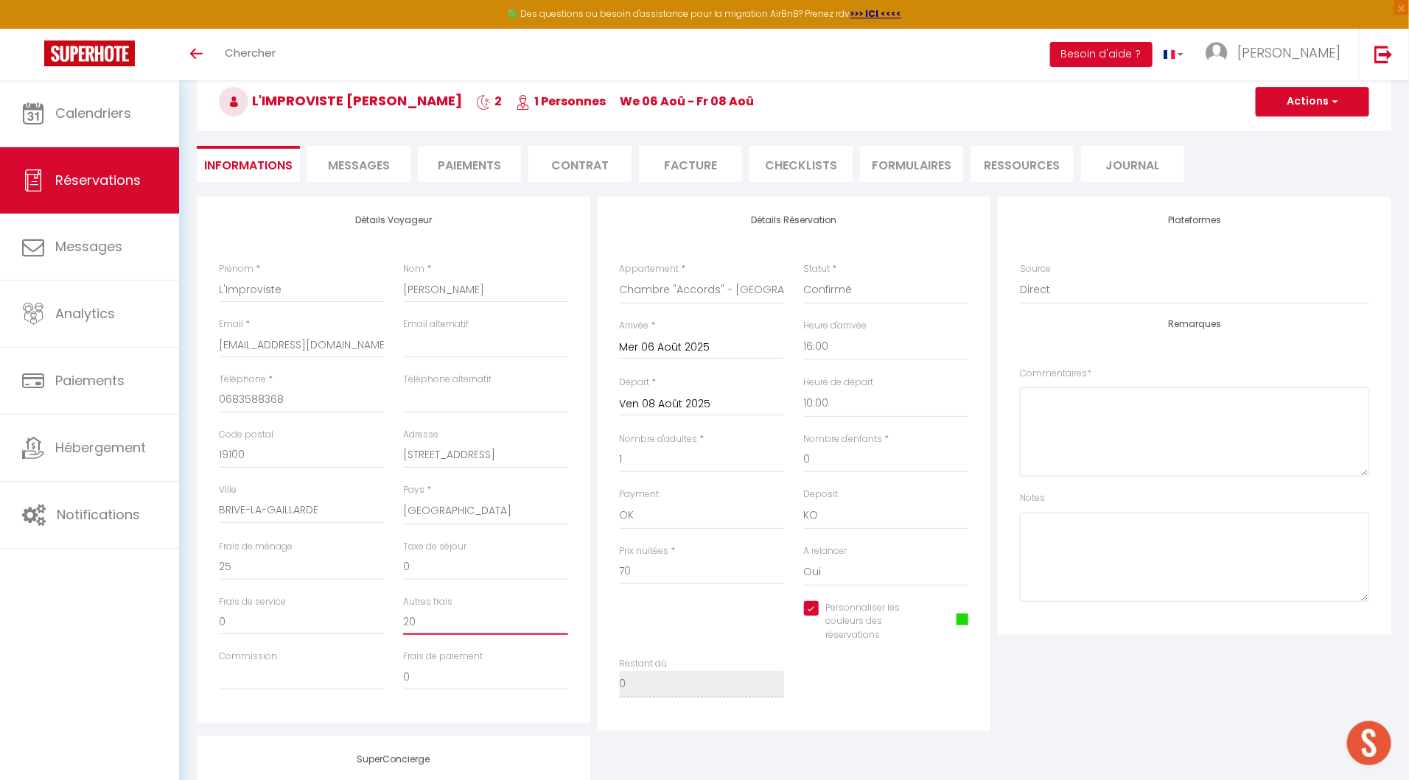
scroll to position [119, 0]
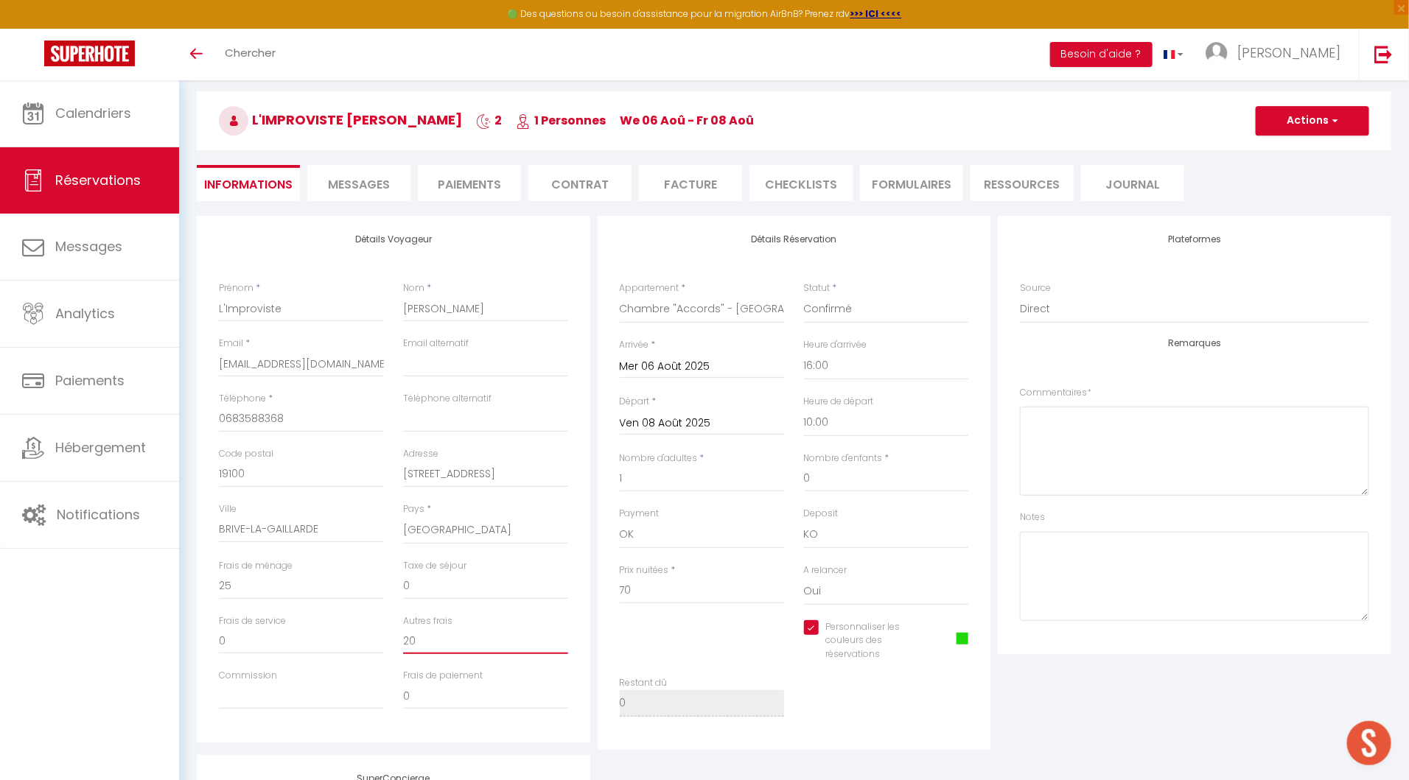
type input "20"
drag, startPoint x: 242, startPoint y: 581, endPoint x: 182, endPoint y: 581, distance: 60.4
click at [182, 581] on div "Urgent : Migration Airbnb nécessaire pour votre compte, merci de suivre ces éta…" at bounding box center [794, 507] width 1230 height 1092
type input "15"
drag, startPoint x: 438, startPoint y: 651, endPoint x: 346, endPoint y: 648, distance: 92.2
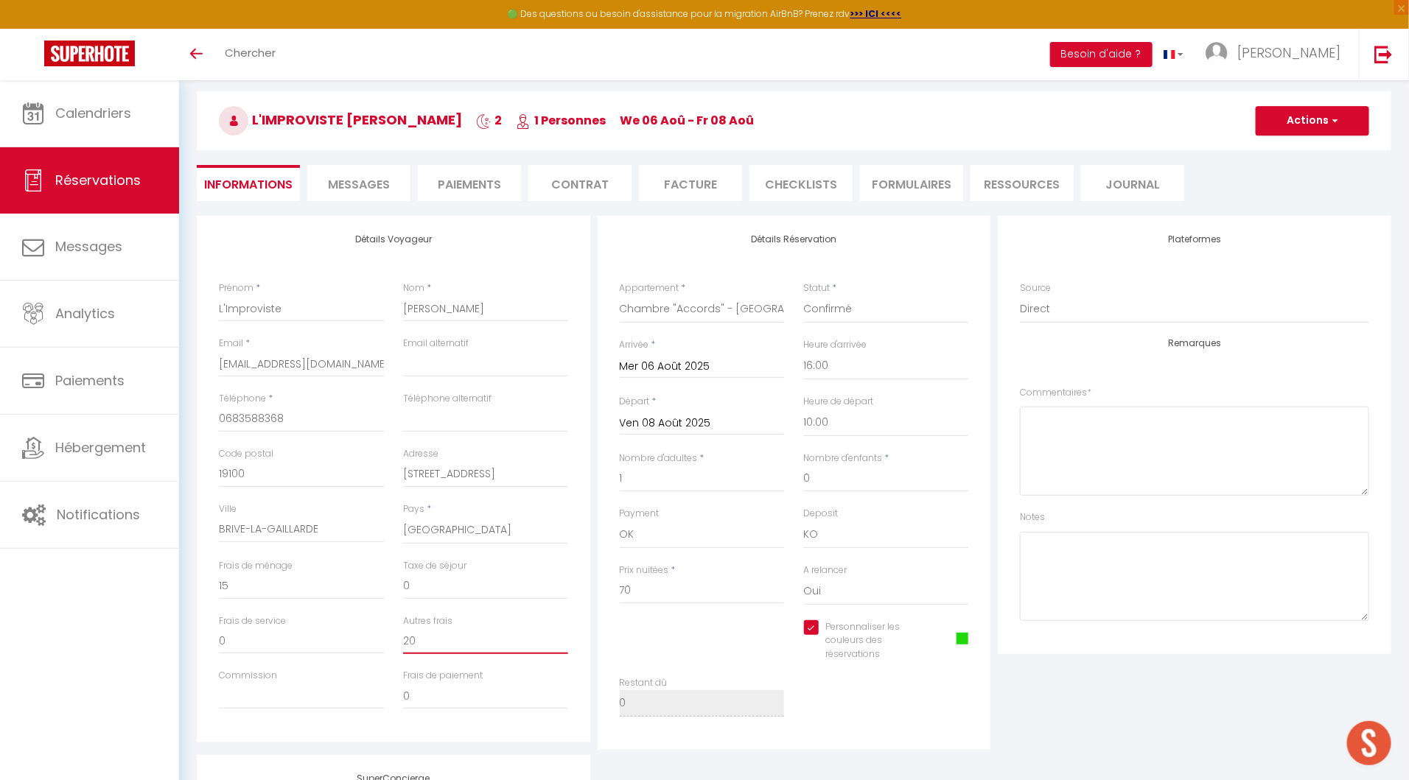
click at [346, 648] on div "Frais de service 0 Autres frais 20" at bounding box center [393, 642] width 368 height 55
type input "15"
click at [701, 183] on li "Facture" at bounding box center [690, 183] width 103 height 36
click at [685, 183] on li "Facture" at bounding box center [690, 183] width 103 height 36
click at [1301, 121] on button "Actions" at bounding box center [1312, 120] width 113 height 29
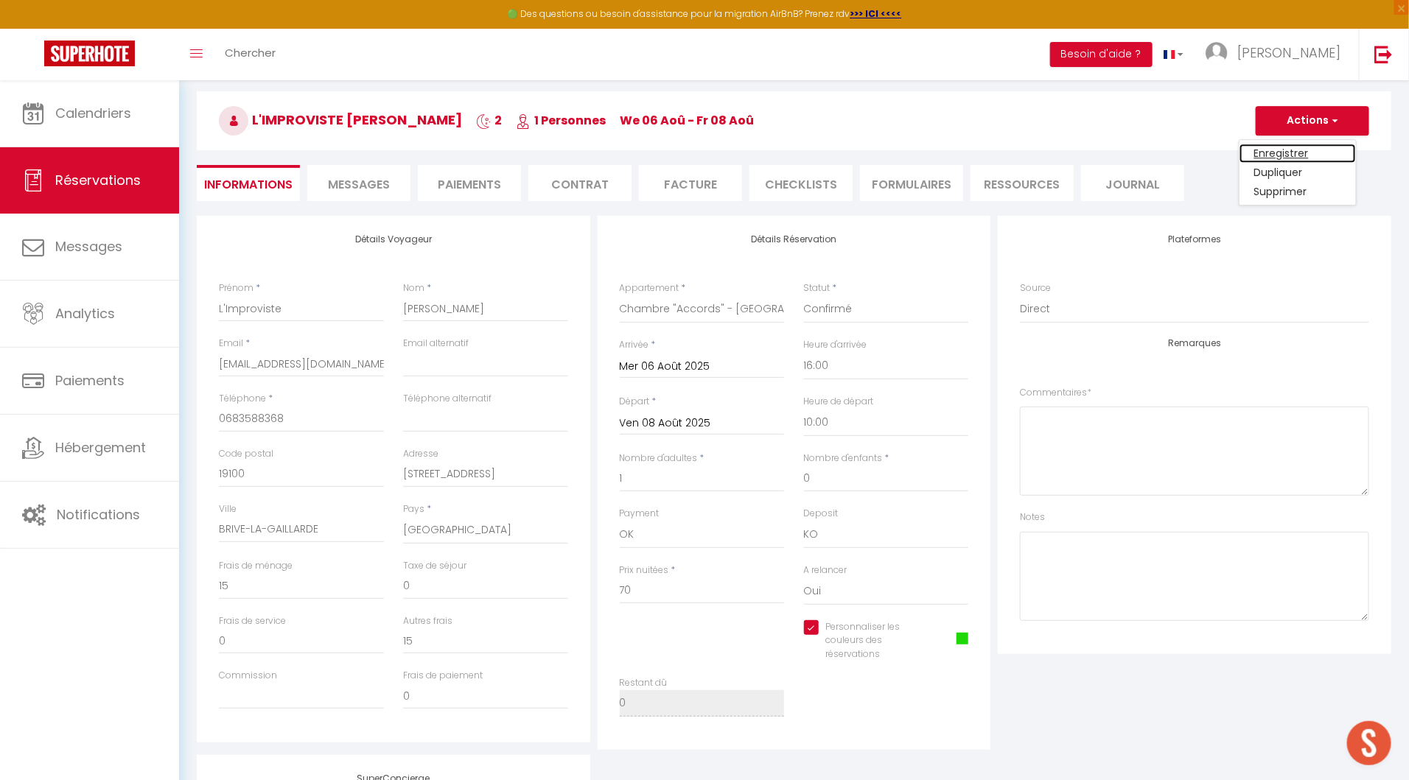
click at [1296, 149] on link "Enregistrer" at bounding box center [1297, 153] width 116 height 19
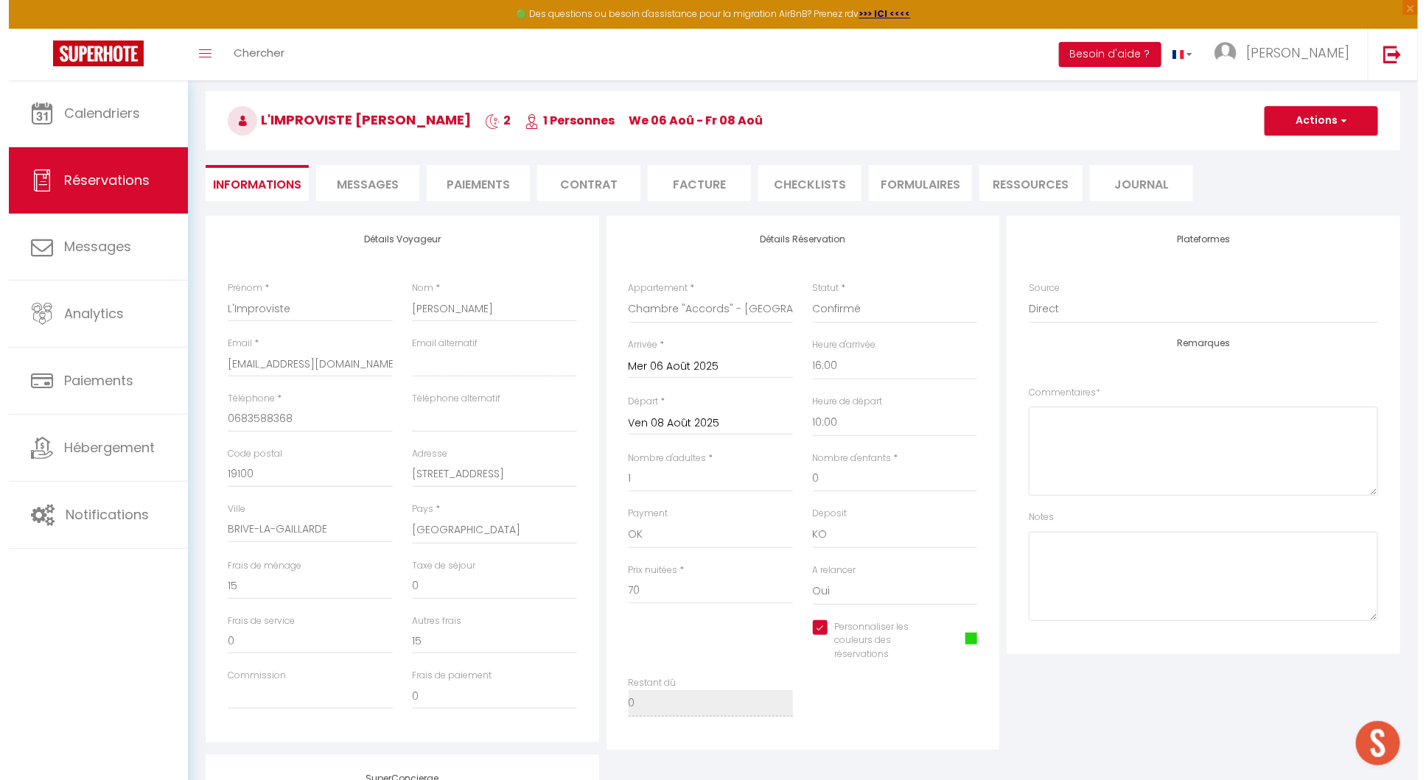
scroll to position [119, 0]
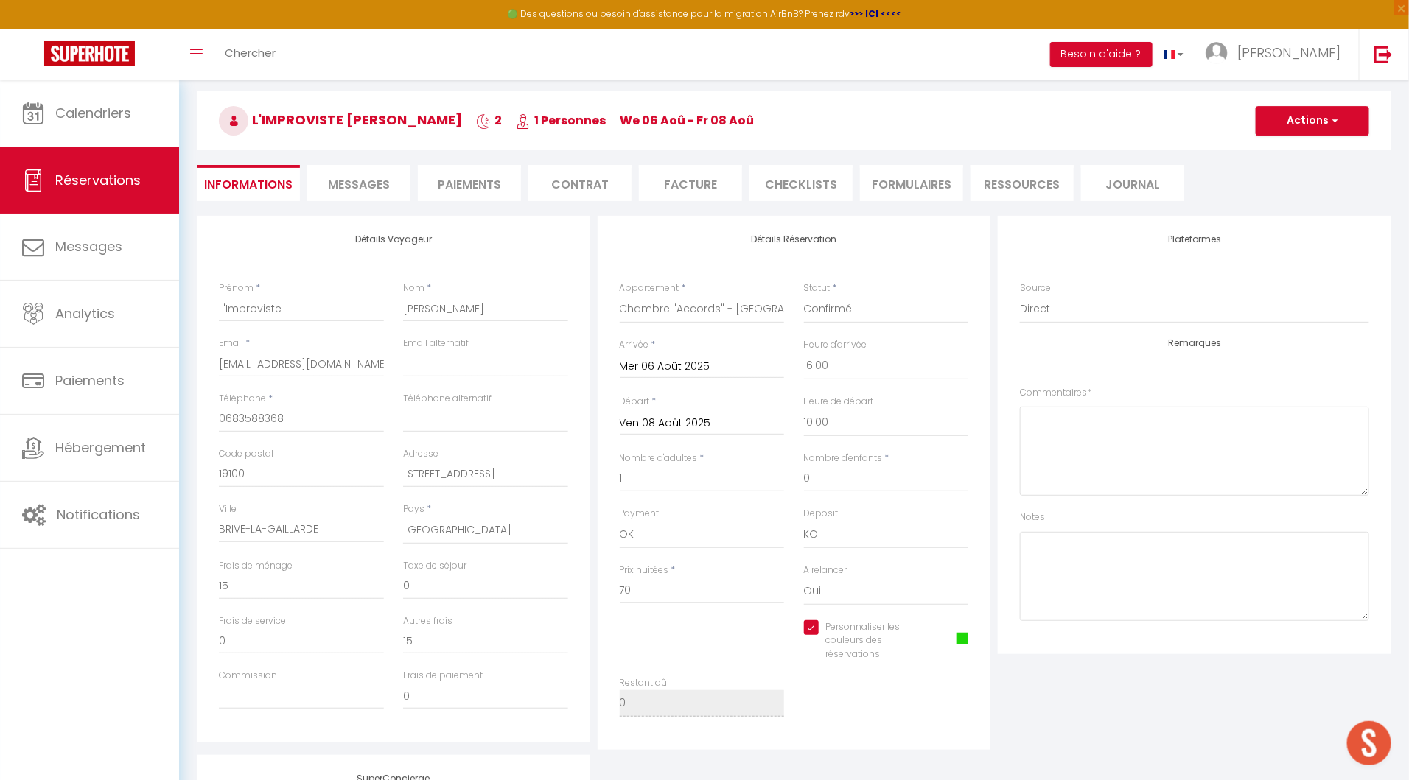
select select "not_cancelled"
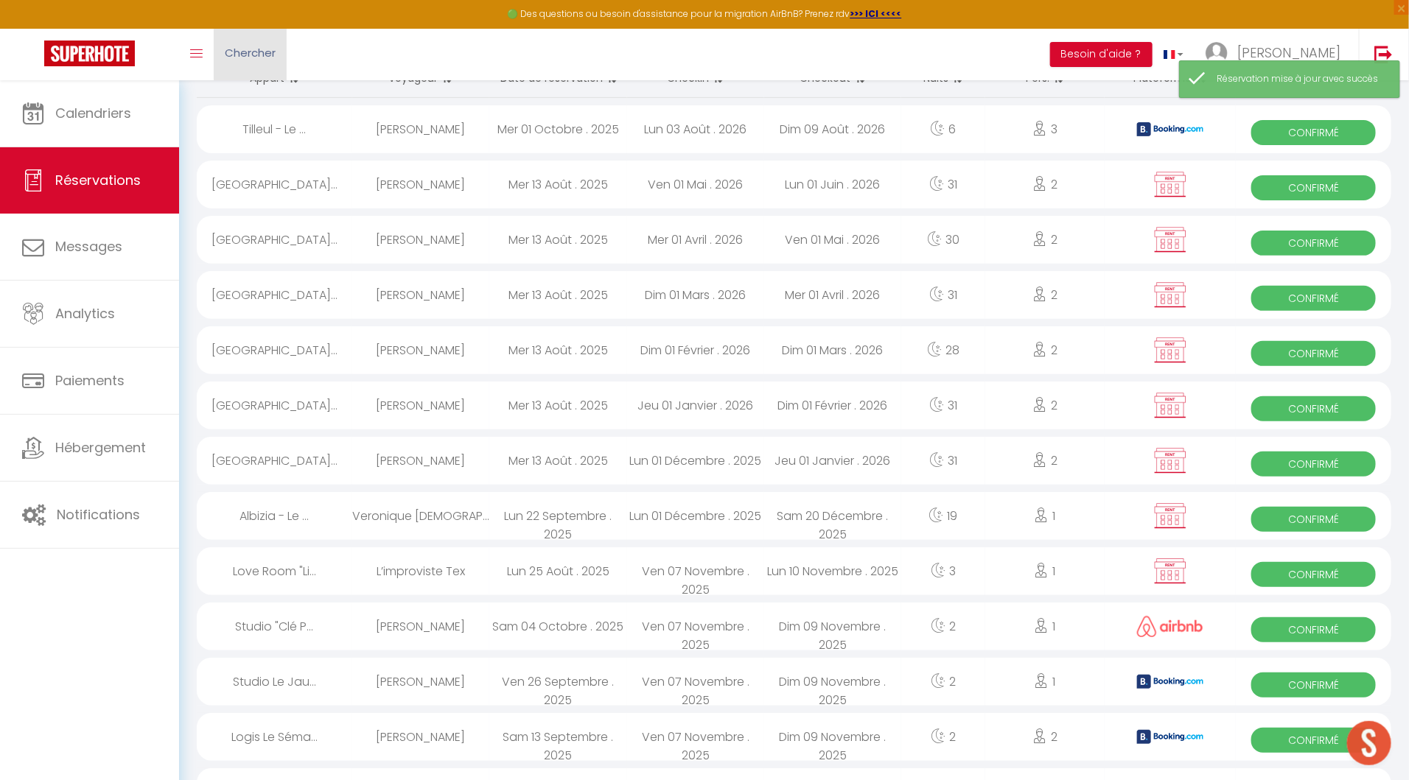
click at [245, 51] on span "Chercher" at bounding box center [250, 52] width 51 height 15
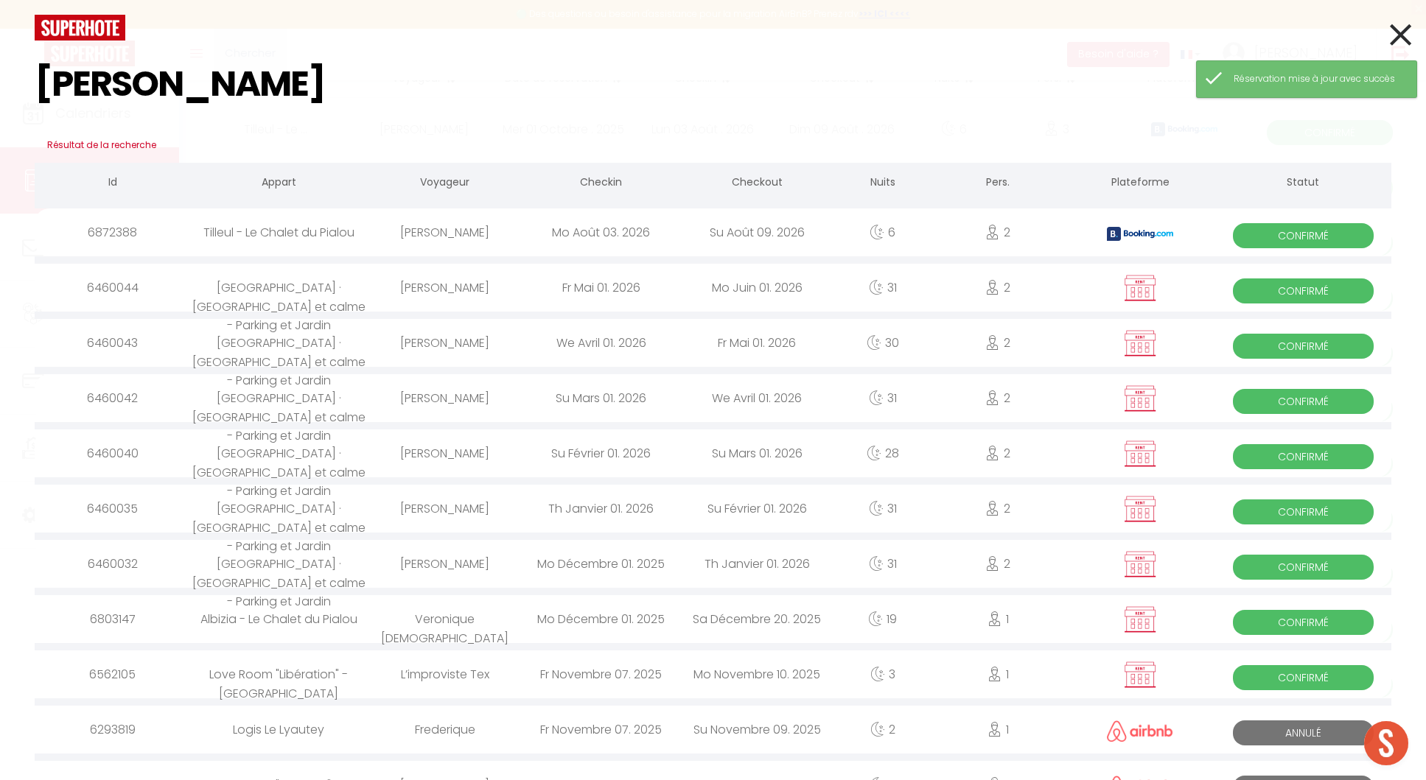
type input "omar"
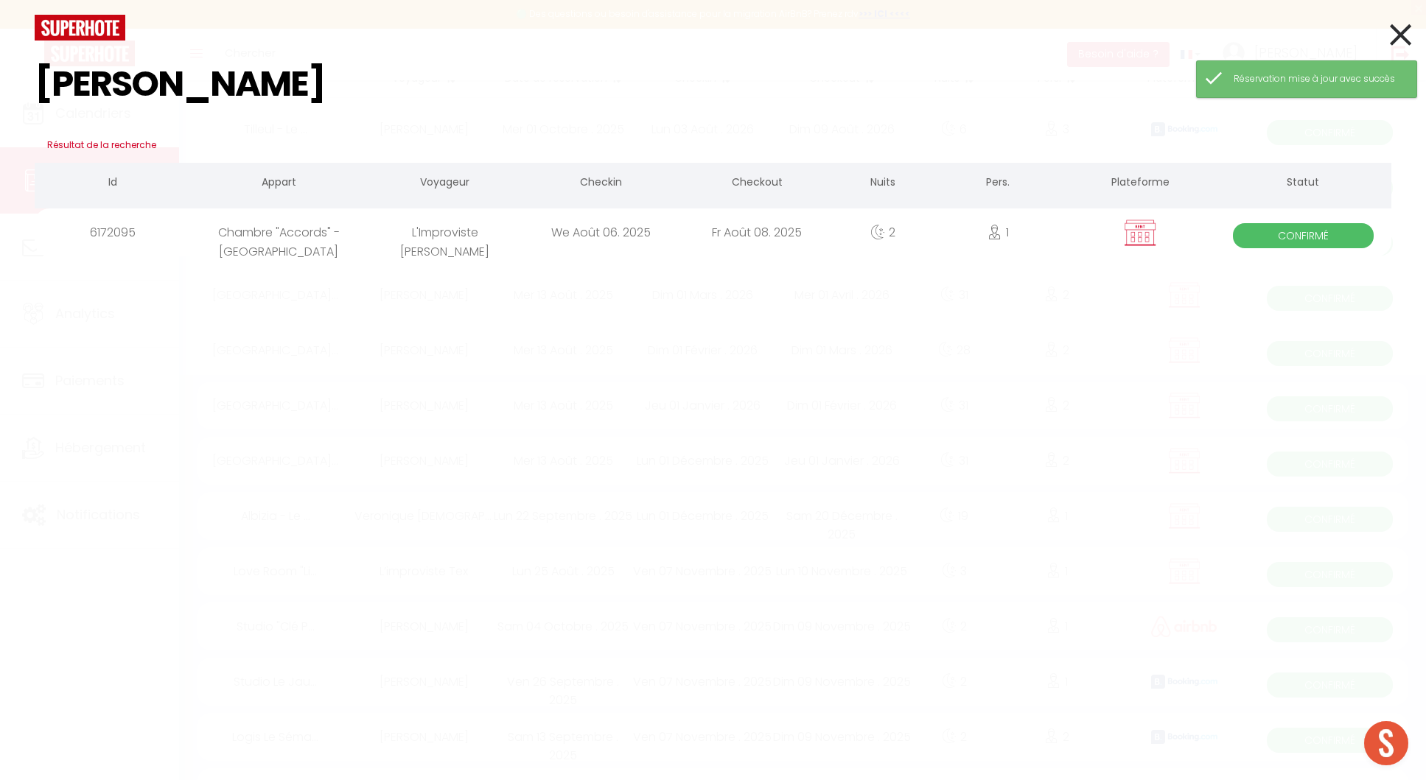
click at [465, 231] on div "L'Improviste OMAR MEFTAH" at bounding box center [445, 233] width 156 height 48
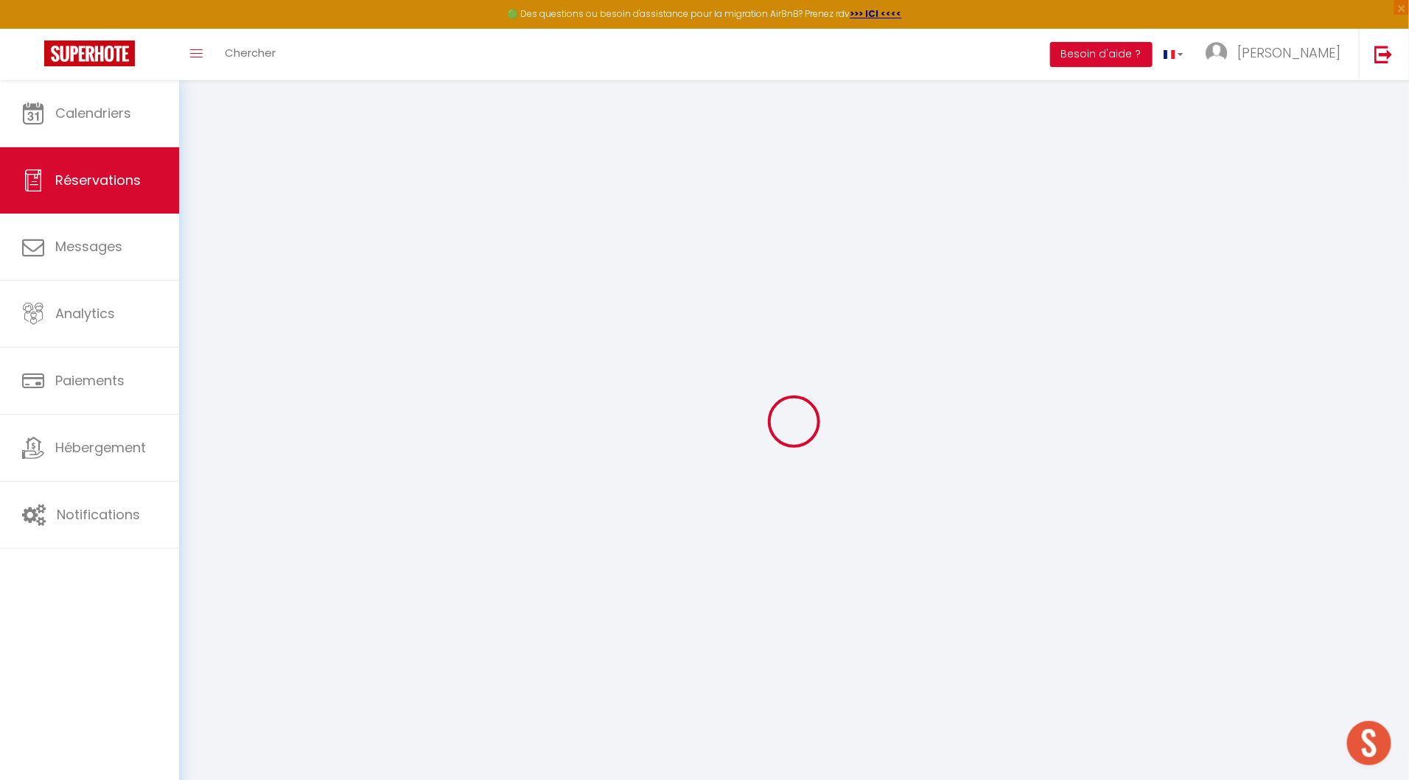
type input "L'Improviste"
type input "OMAR MEFTAH"
type input "[EMAIL_ADDRESS][DOMAIN_NAME]"
type input "0683588368"
type input "19100"
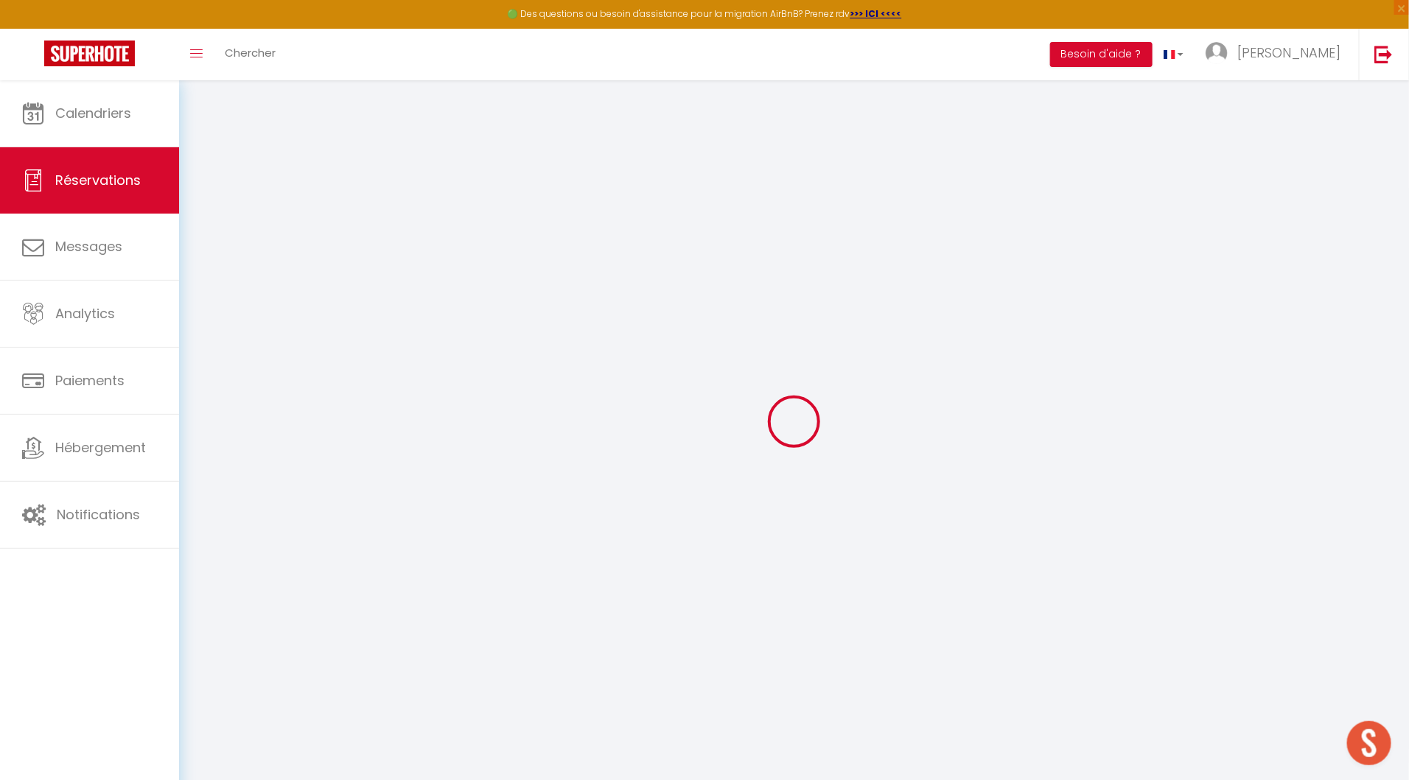
type input "[STREET_ADDRESS]"
type input "BRIVE-LA-GAILLARDE"
select select "FR"
type input "15"
select select "26726"
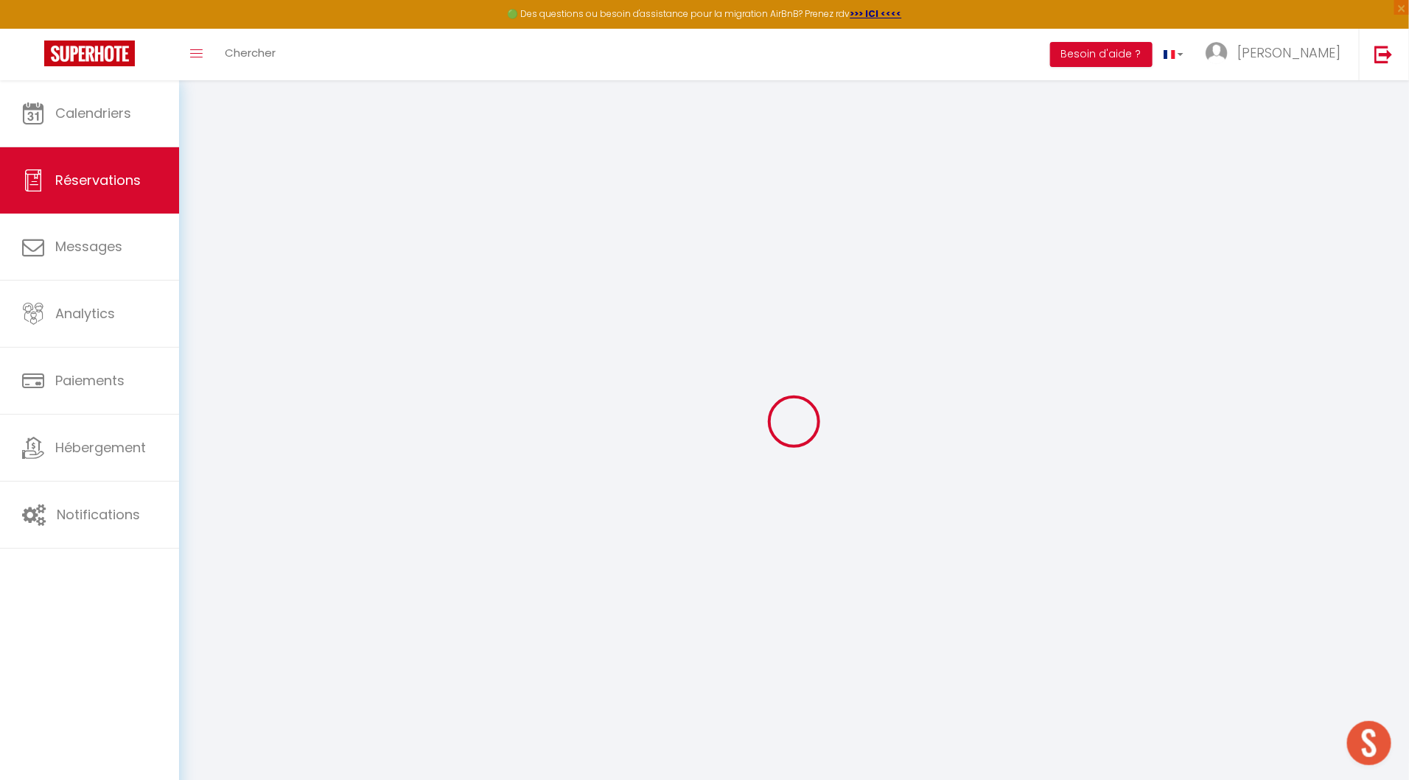
select select "1"
type input "Mer 06 Août 2025"
select select
type input "Ven 08 Août 2025"
select select
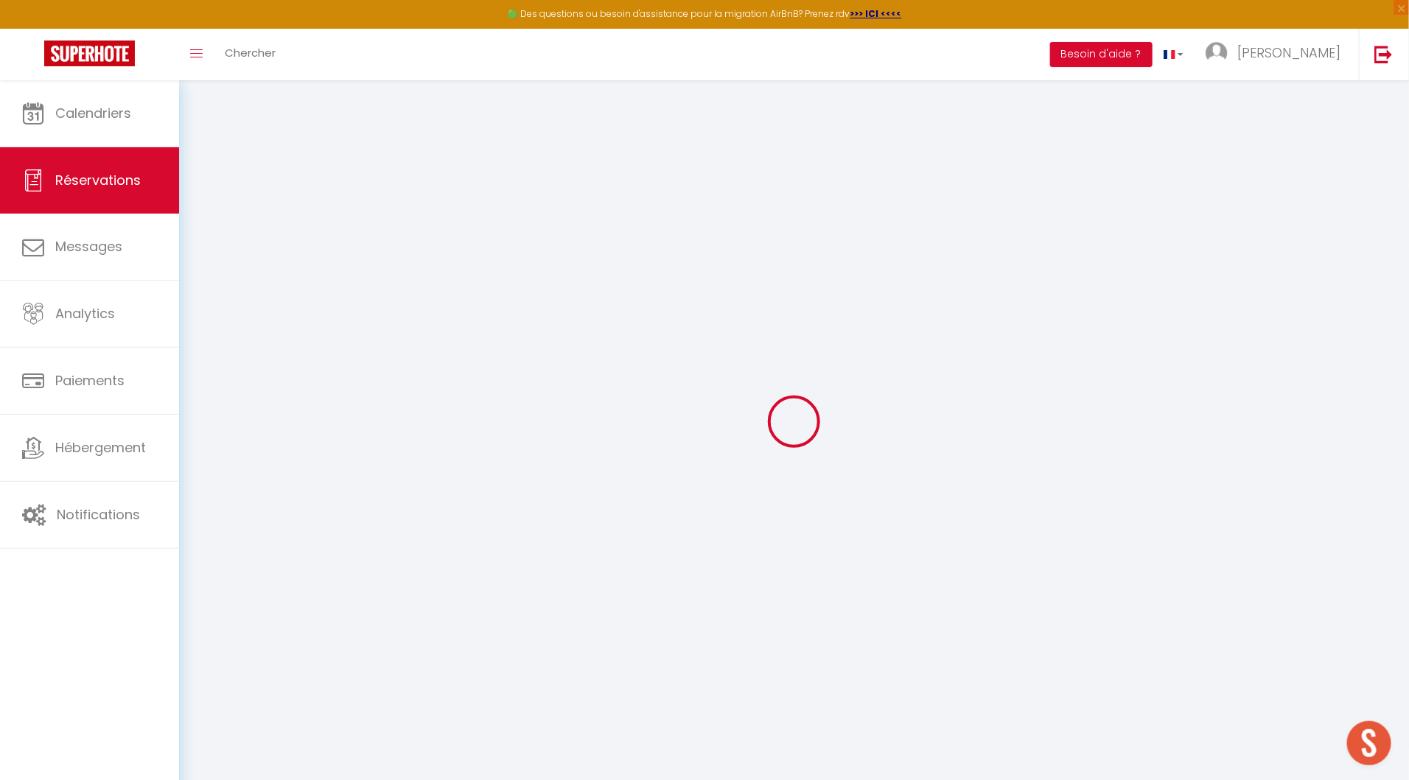
type input "1"
select select "12"
select select
type input "70"
checkbox input "true"
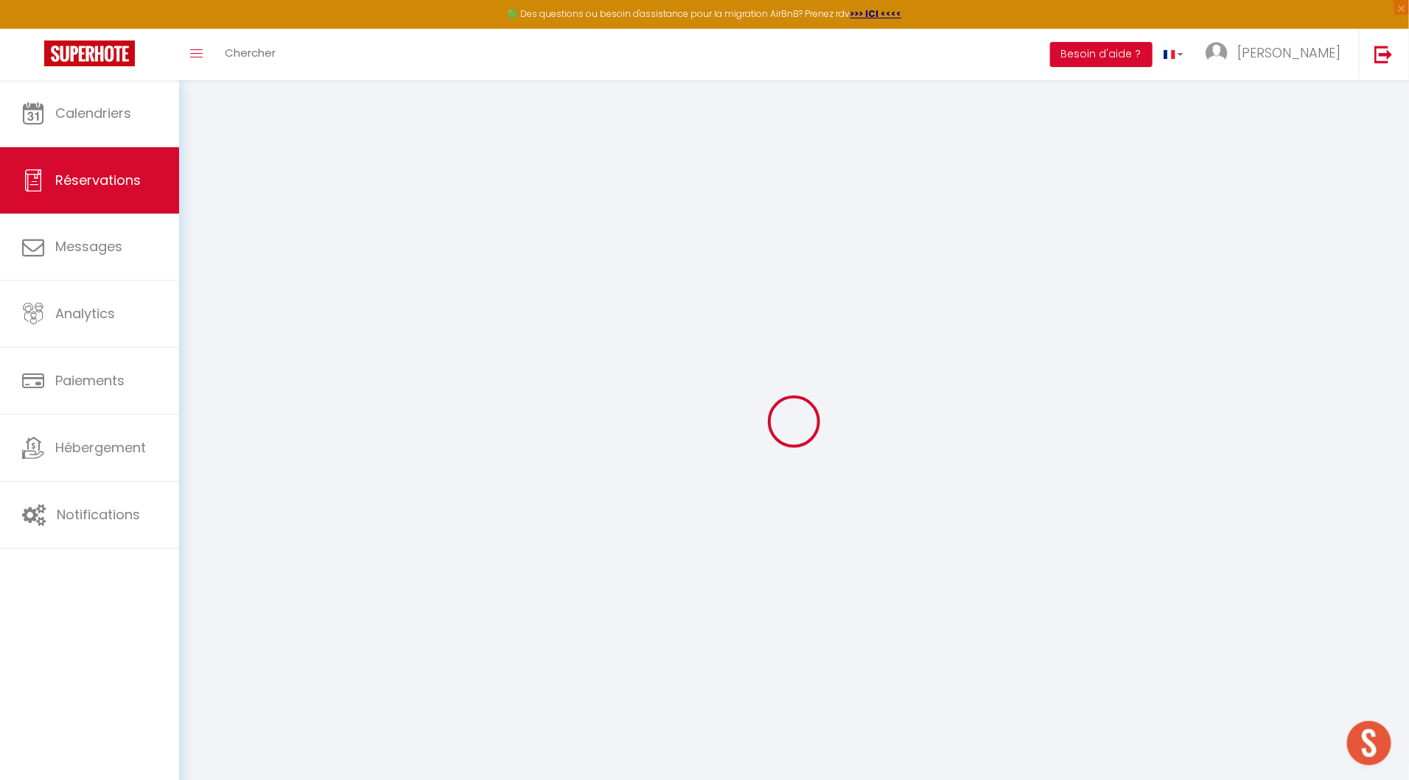
type input "0"
type input "15"
type input "0"
select select
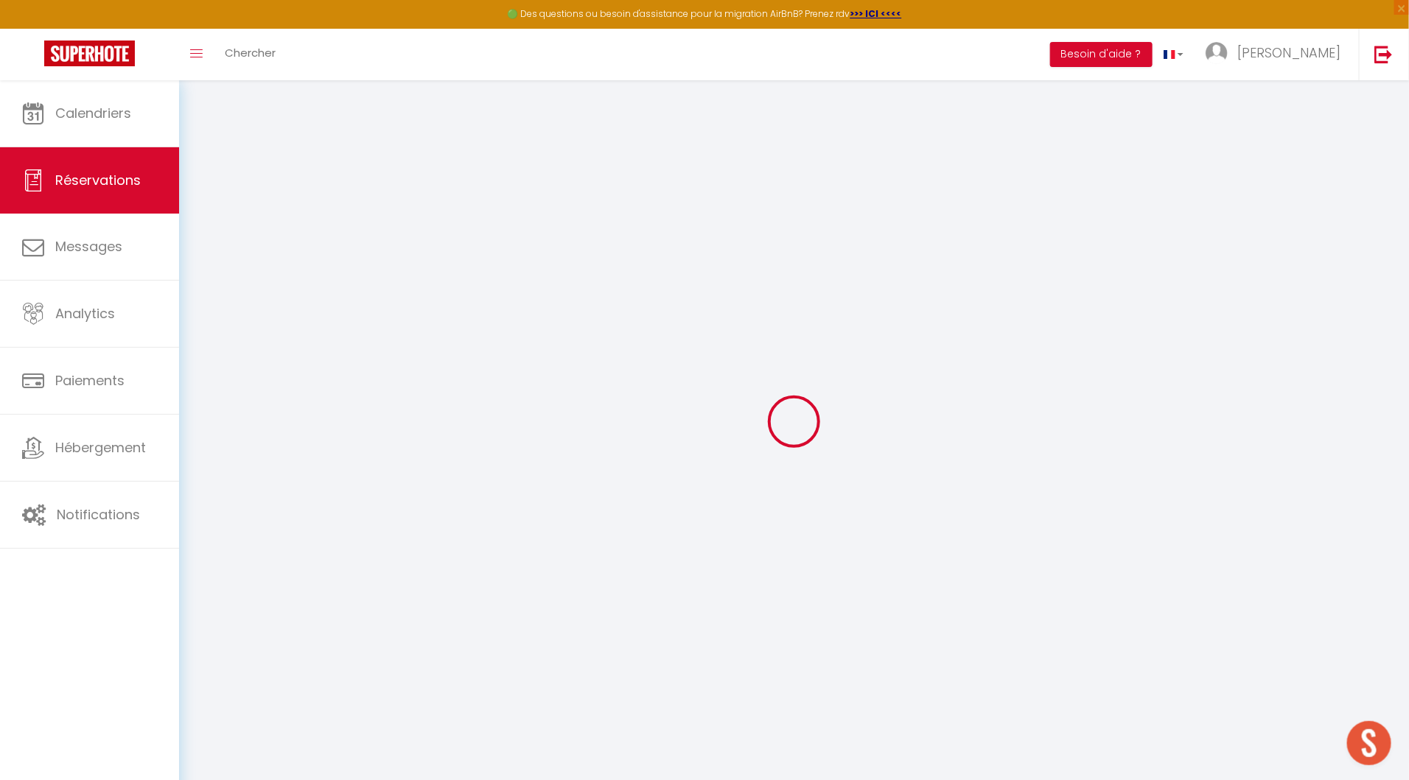
select select
select select "14"
checkbox input "true"
select select
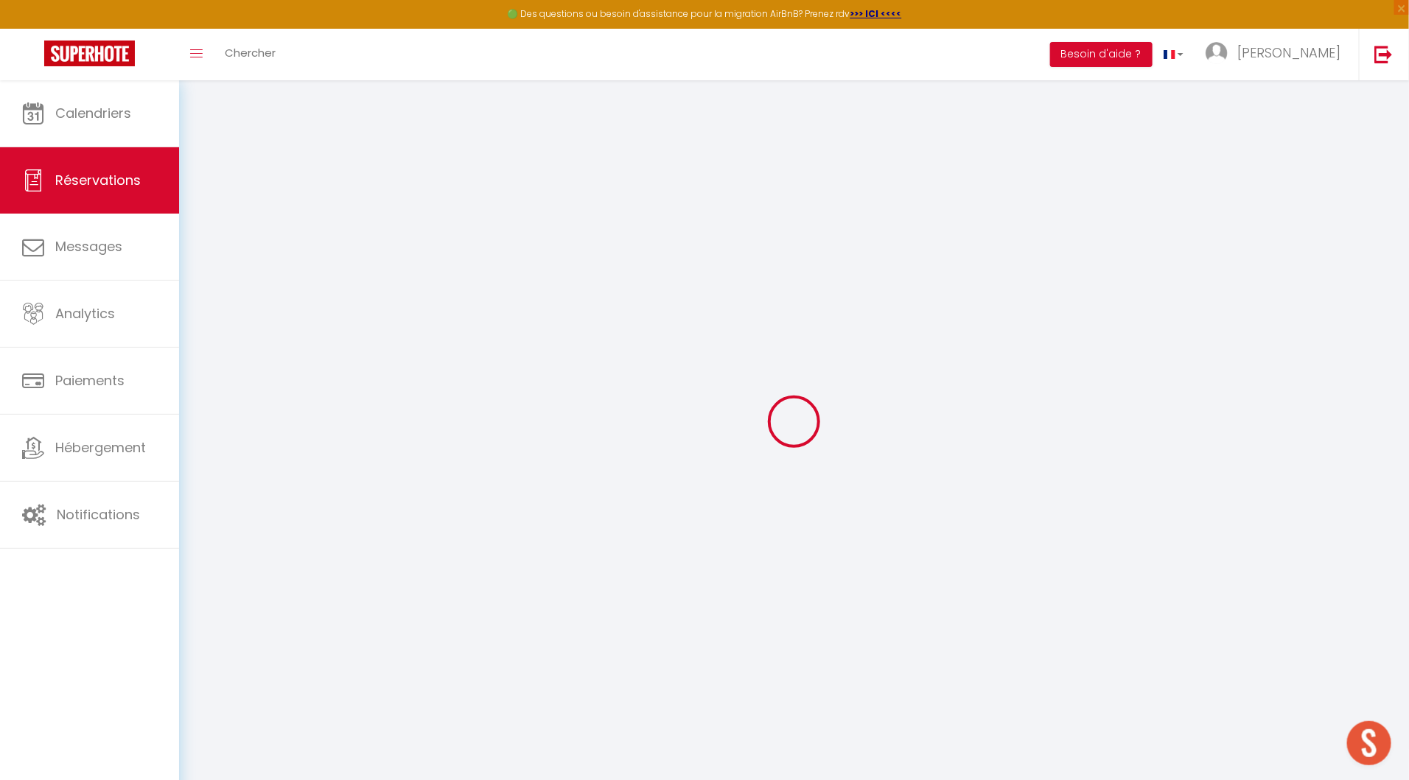
checkbox input "true"
select select
checkbox input "true"
select select
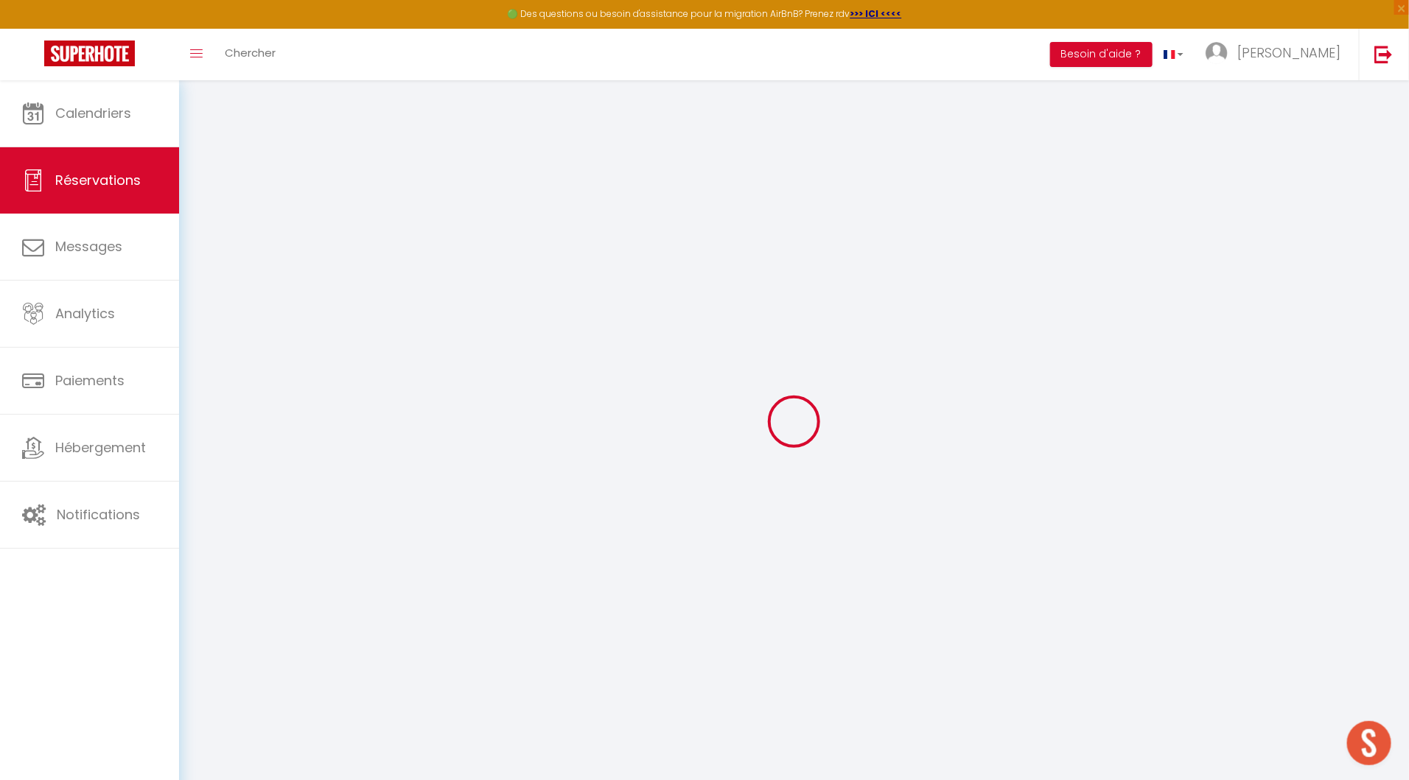
select select
checkbox input "true"
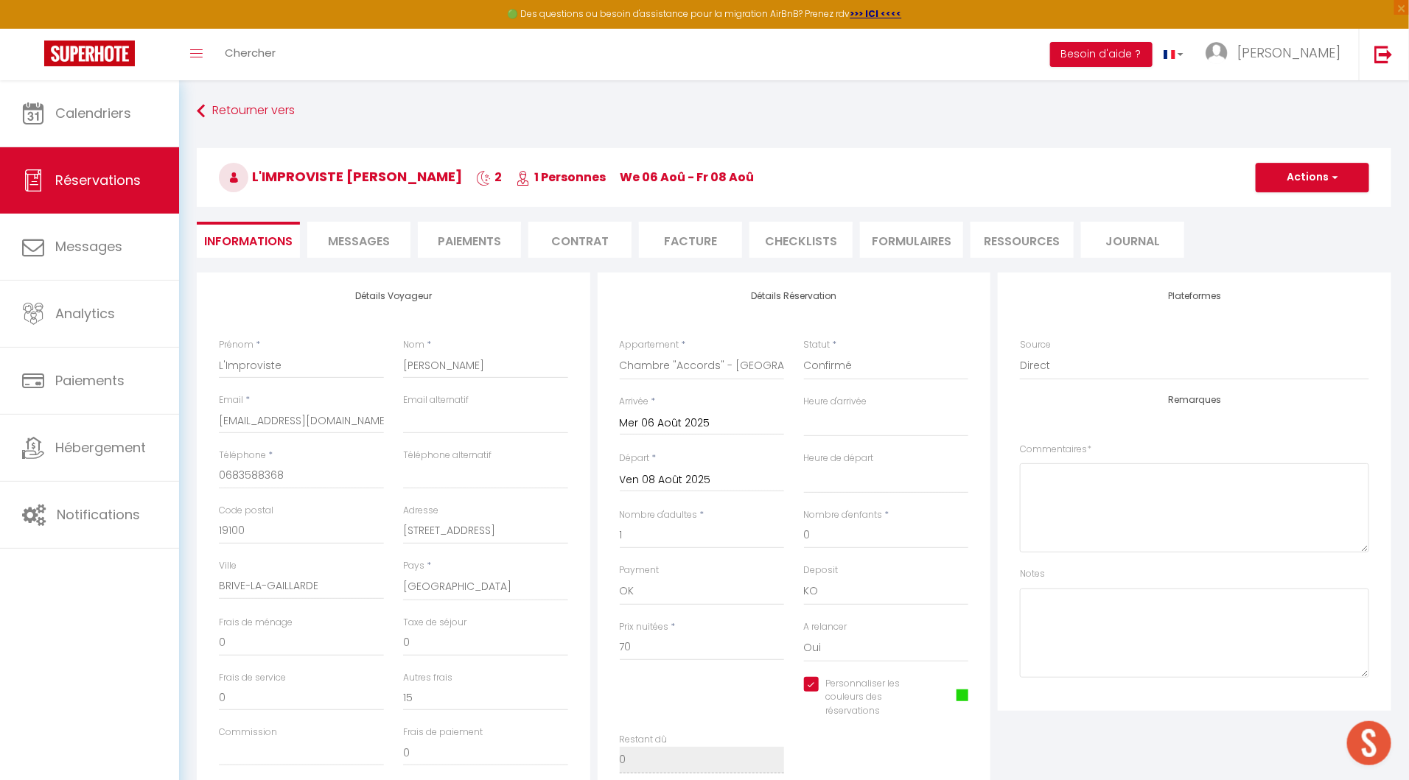
type input "15"
select select
checkbox input "true"
select select "16:00"
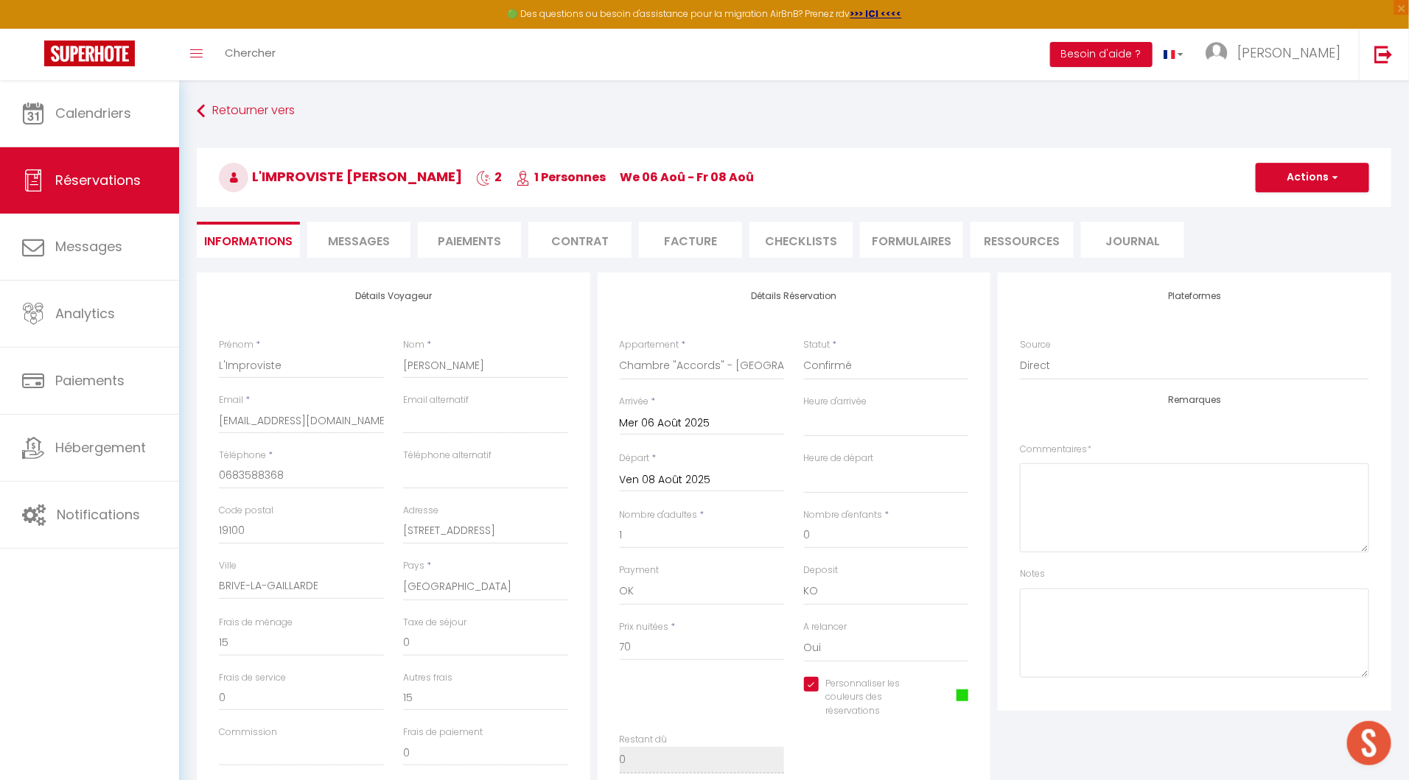
select select "10:00"
click at [690, 239] on li "Facture" at bounding box center [690, 240] width 103 height 36
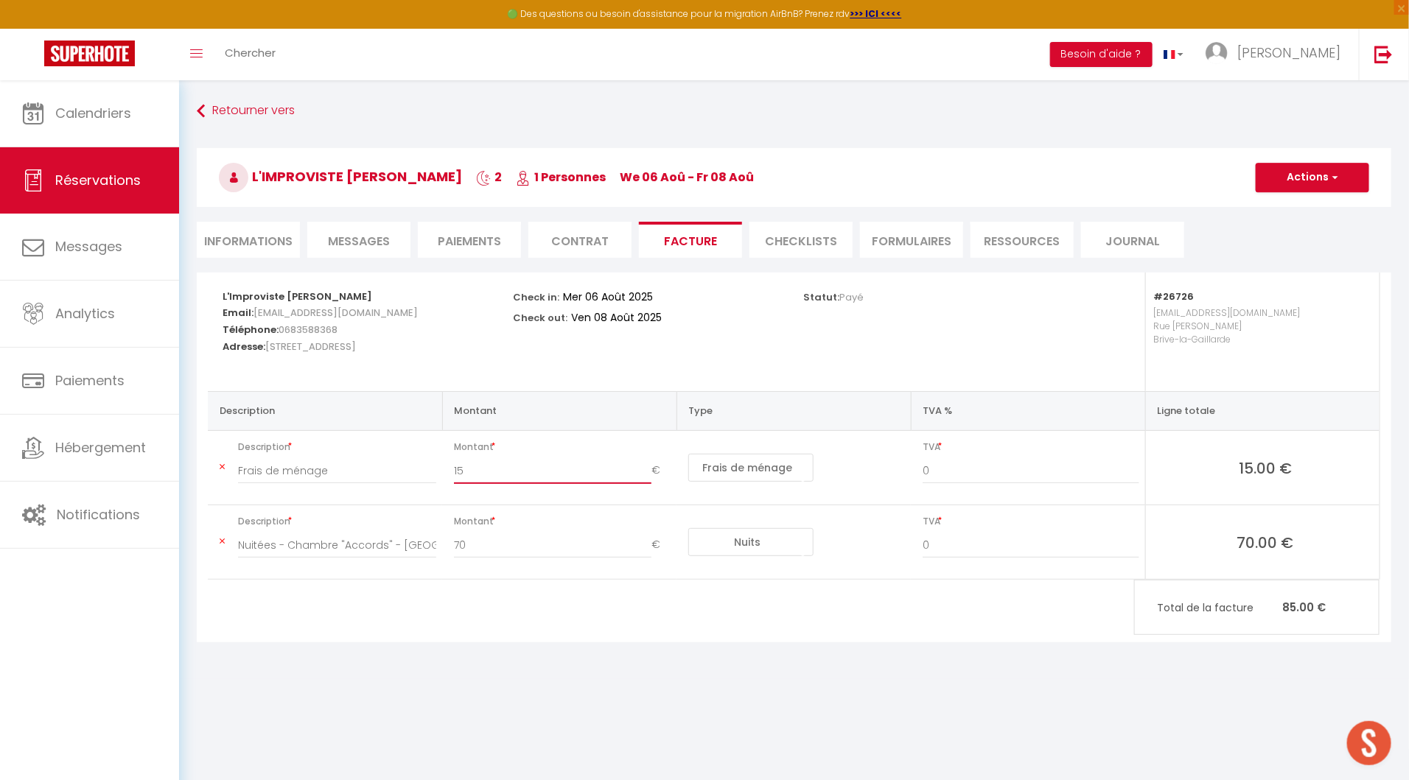
drag, startPoint x: 508, startPoint y: 469, endPoint x: 443, endPoint y: 469, distance: 64.8
click at [443, 469] on td "Montant 15 €" at bounding box center [559, 468] width 234 height 74
type input "30"
click at [1307, 176] on button "Actions" at bounding box center [1312, 177] width 113 height 29
click at [1301, 267] on link "Copier le lien" at bounding box center [1301, 267] width 124 height 19
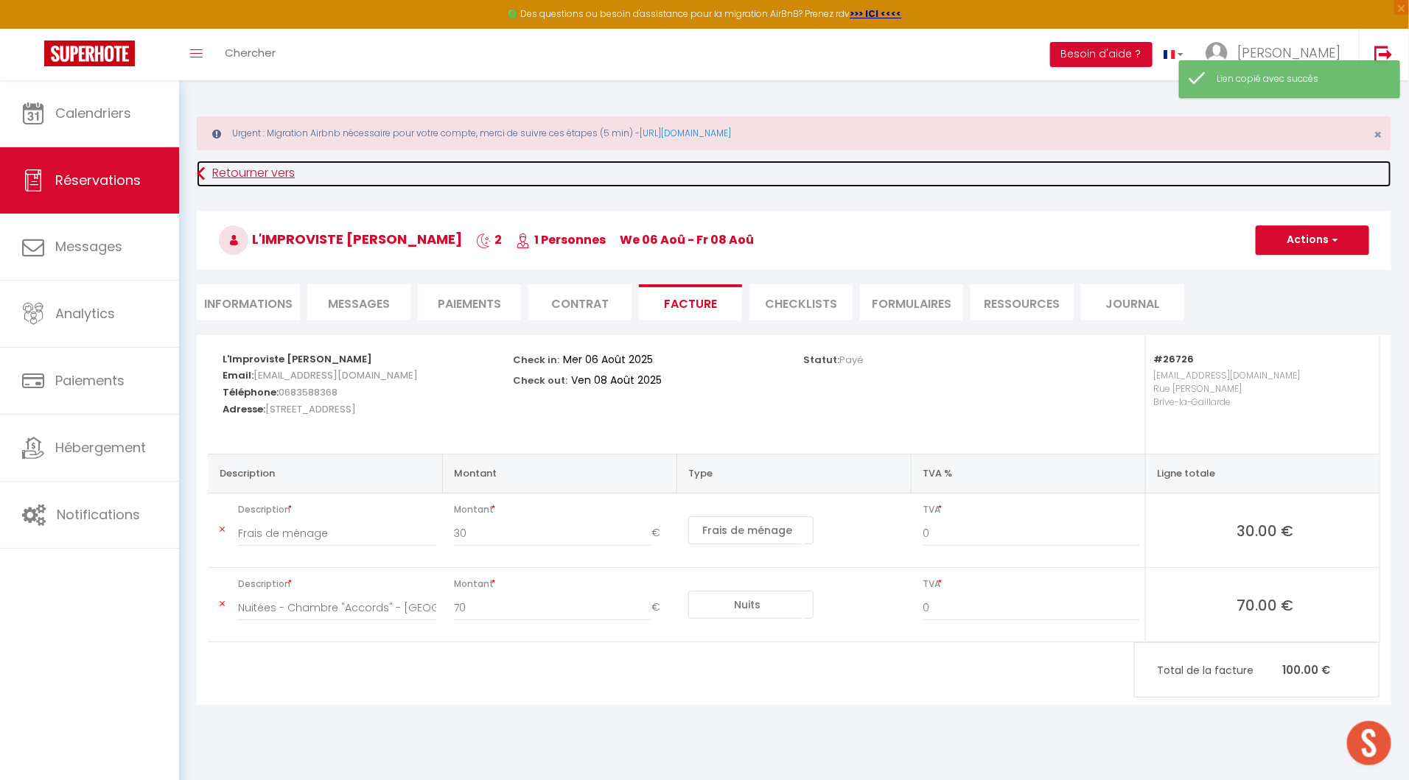
click at [1301, 169] on link "Retourner vers" at bounding box center [794, 174] width 1194 height 27
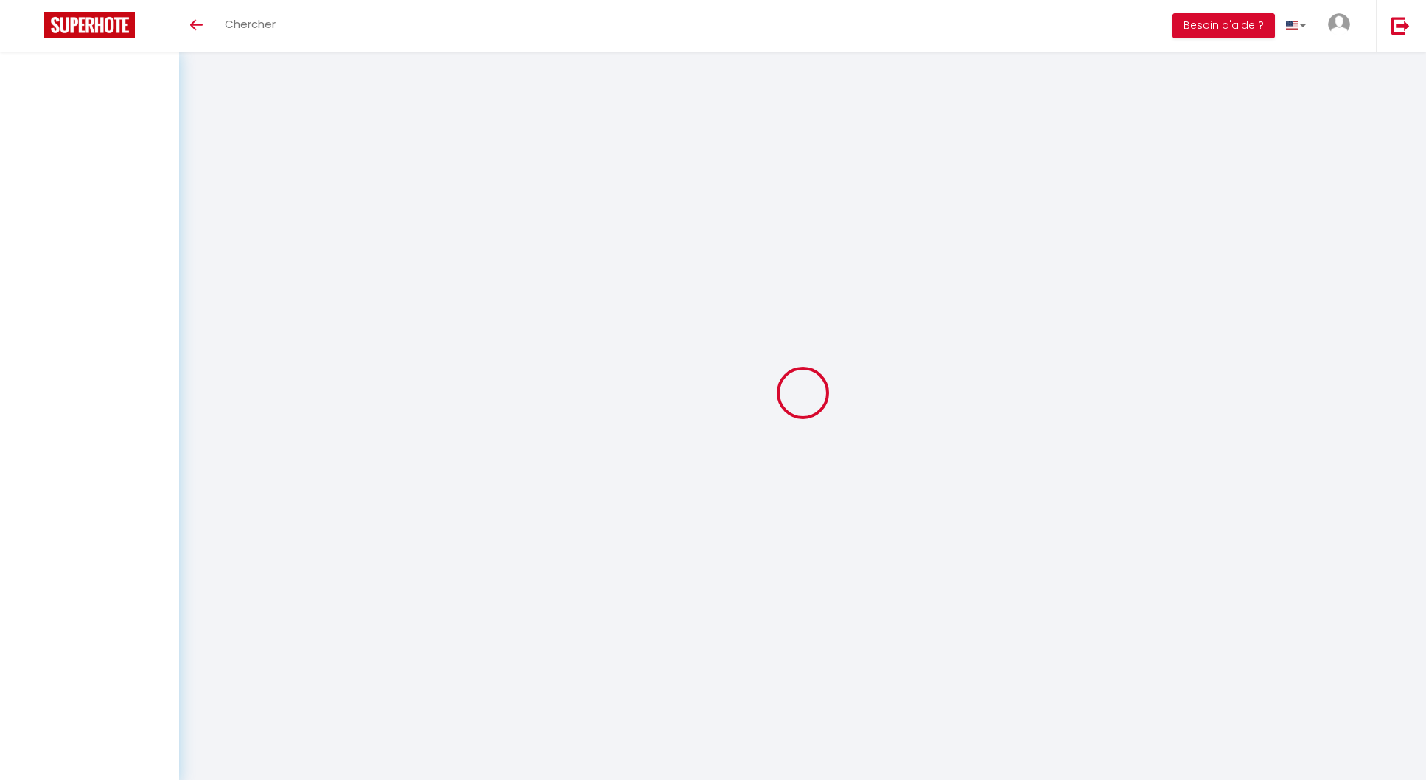
select select
click at [1302, 233] on div at bounding box center [802, 393] width 1211 height 648
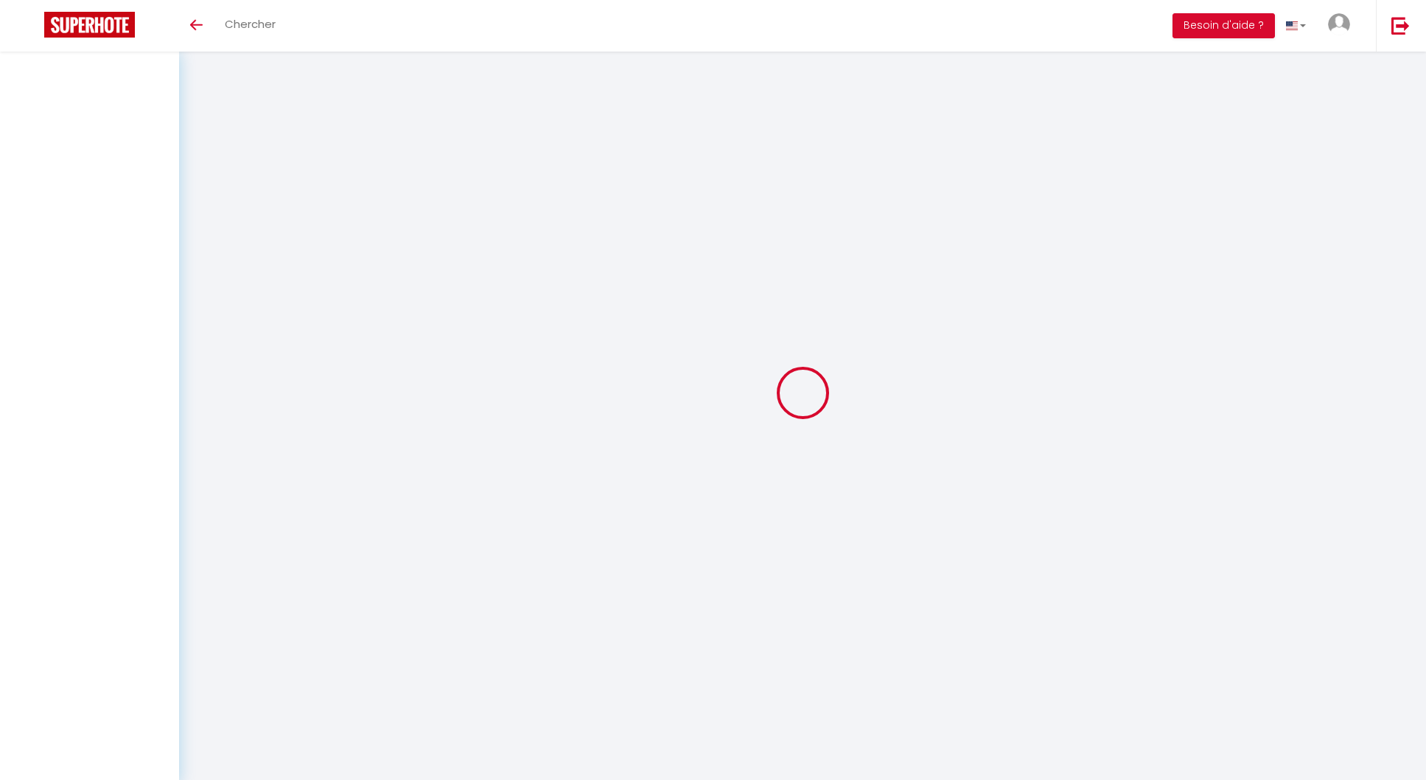
select select
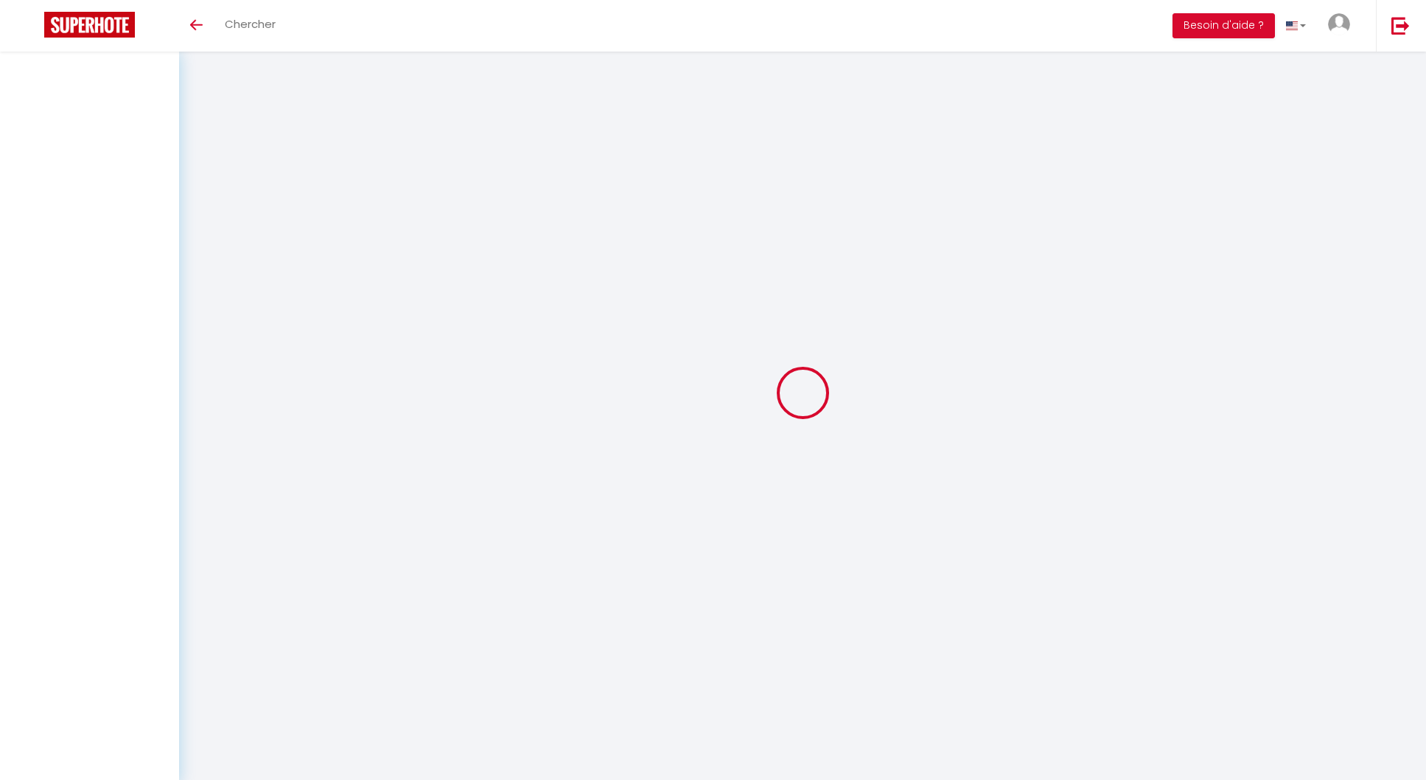
select select
checkbox input "false"
select select
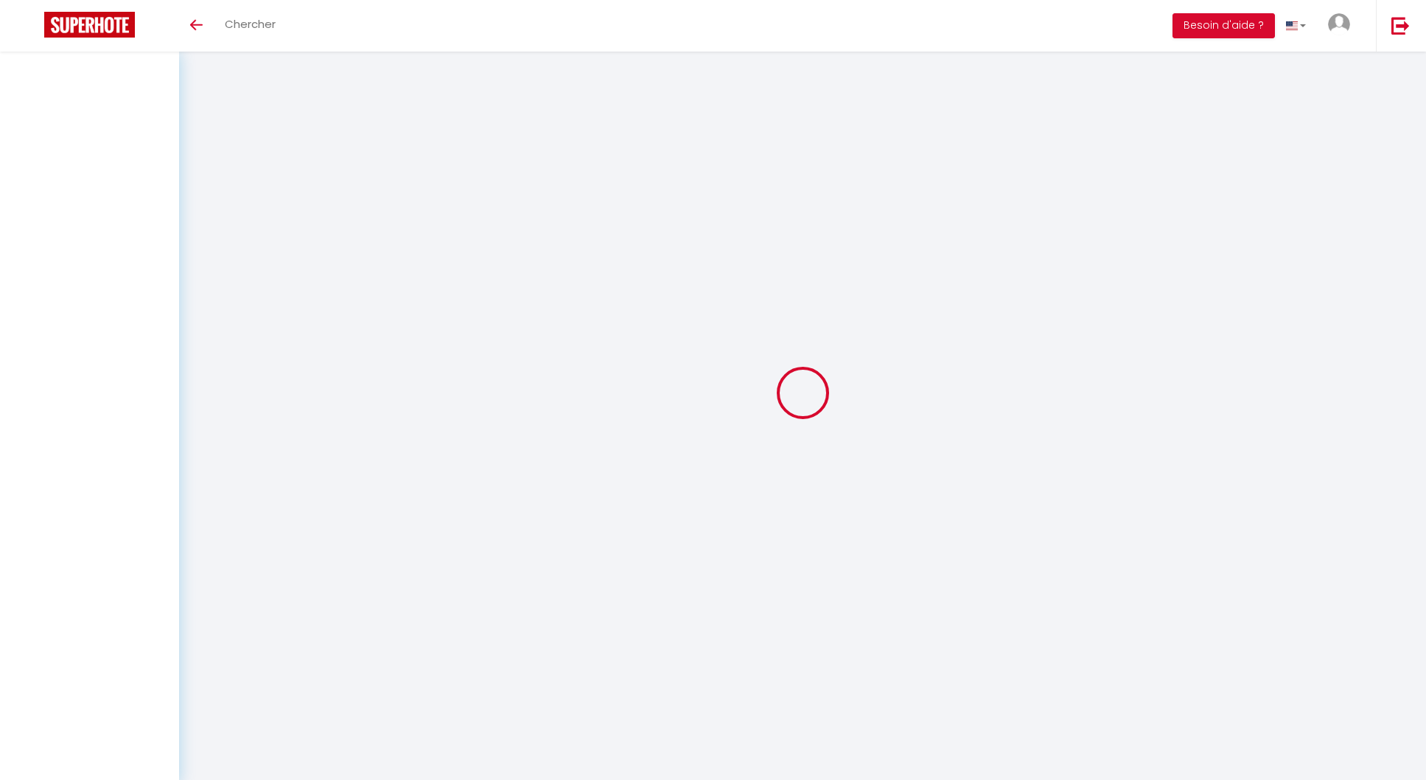
select select
checkbox input "false"
select select
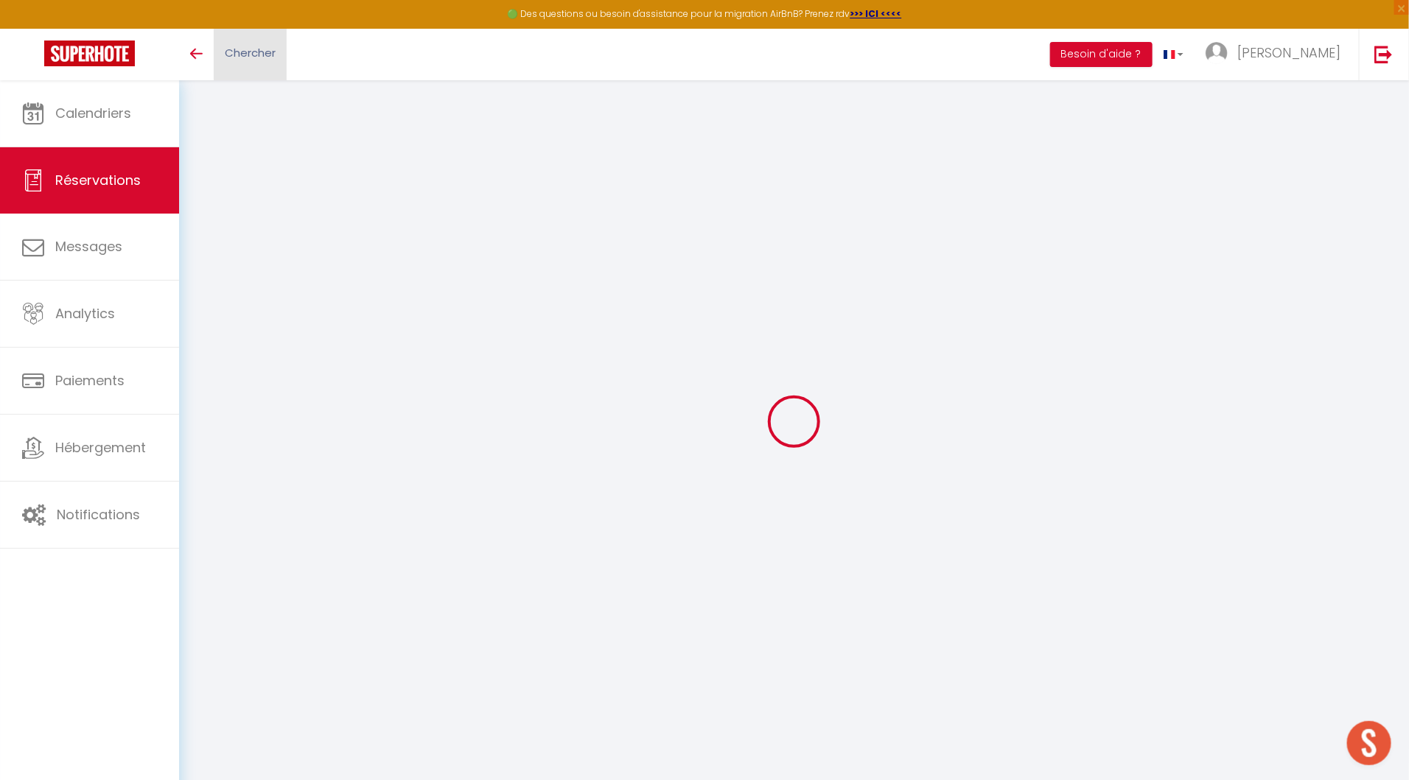
click at [245, 55] on span "Chercher" at bounding box center [250, 52] width 51 height 15
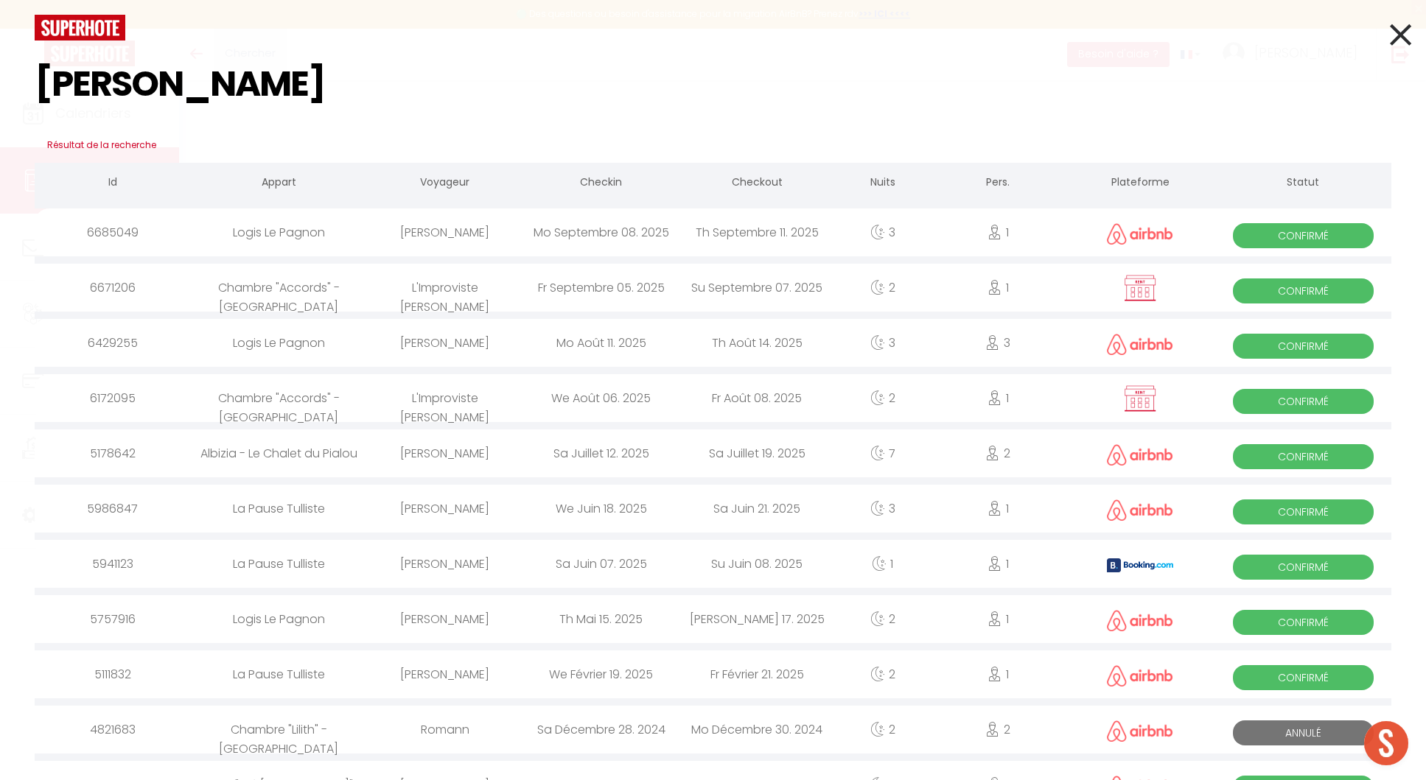
type input "[PERSON_NAME]"
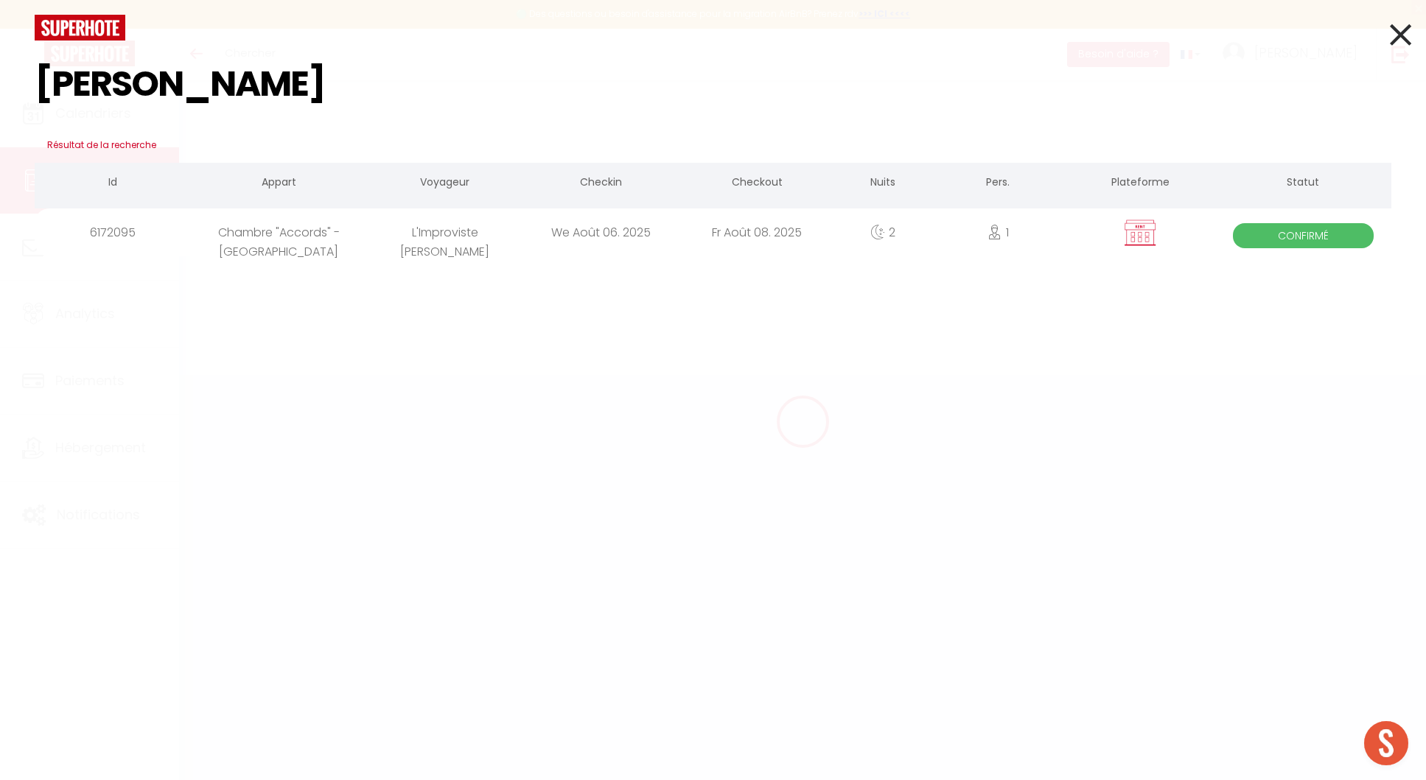
click at [526, 206] on td "We Août 06. 2025" at bounding box center [601, 231] width 156 height 52
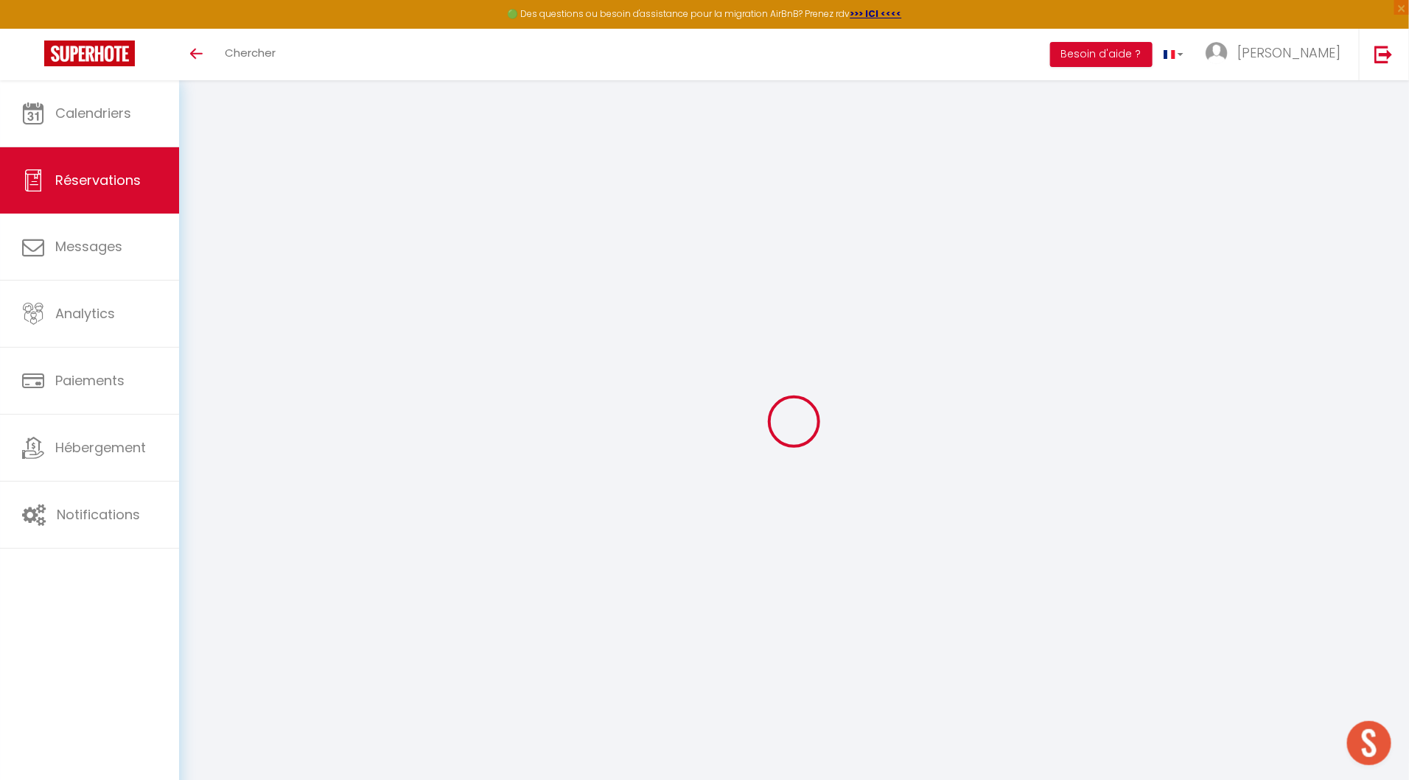
select select "cleaning"
click at [251, 55] on span "Chercher" at bounding box center [250, 52] width 51 height 15
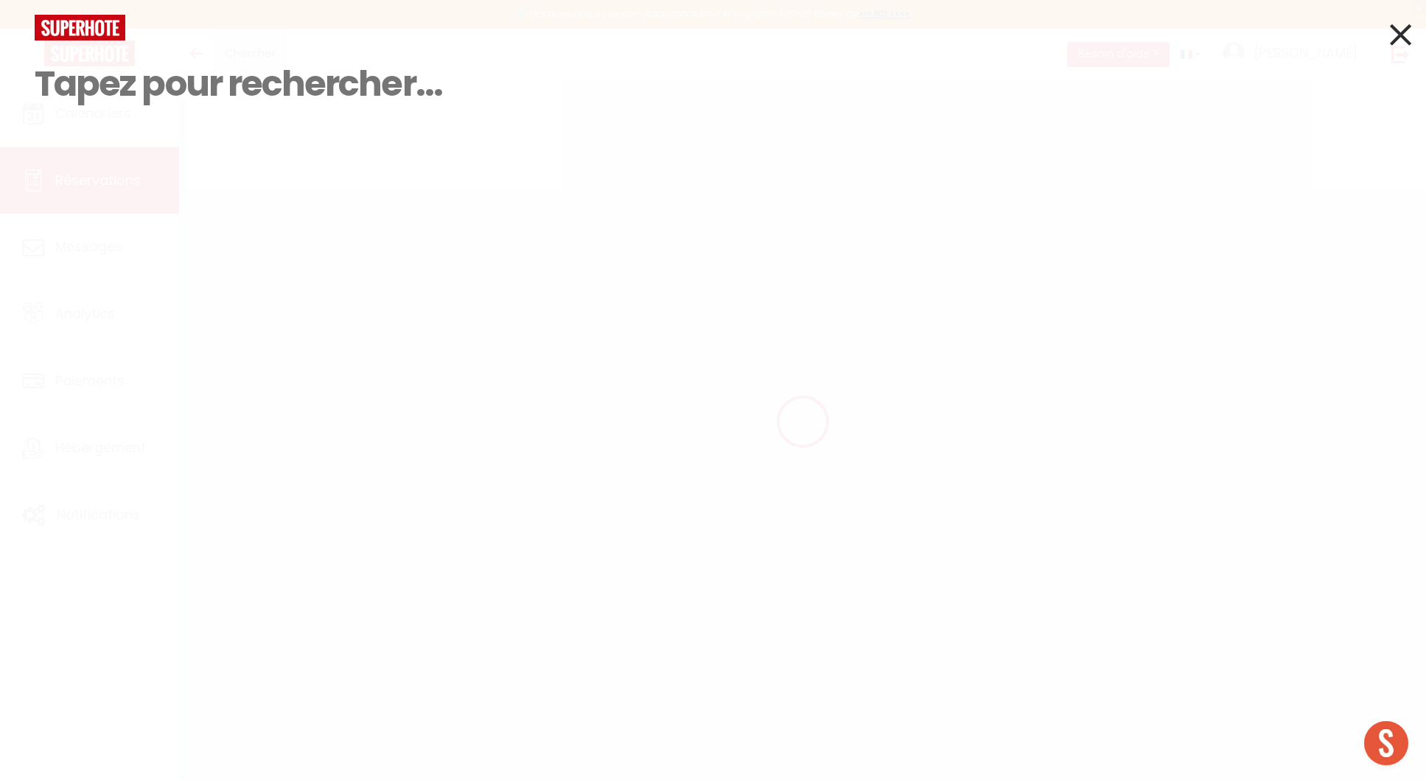
type input "o"
select select
checkbox input "true"
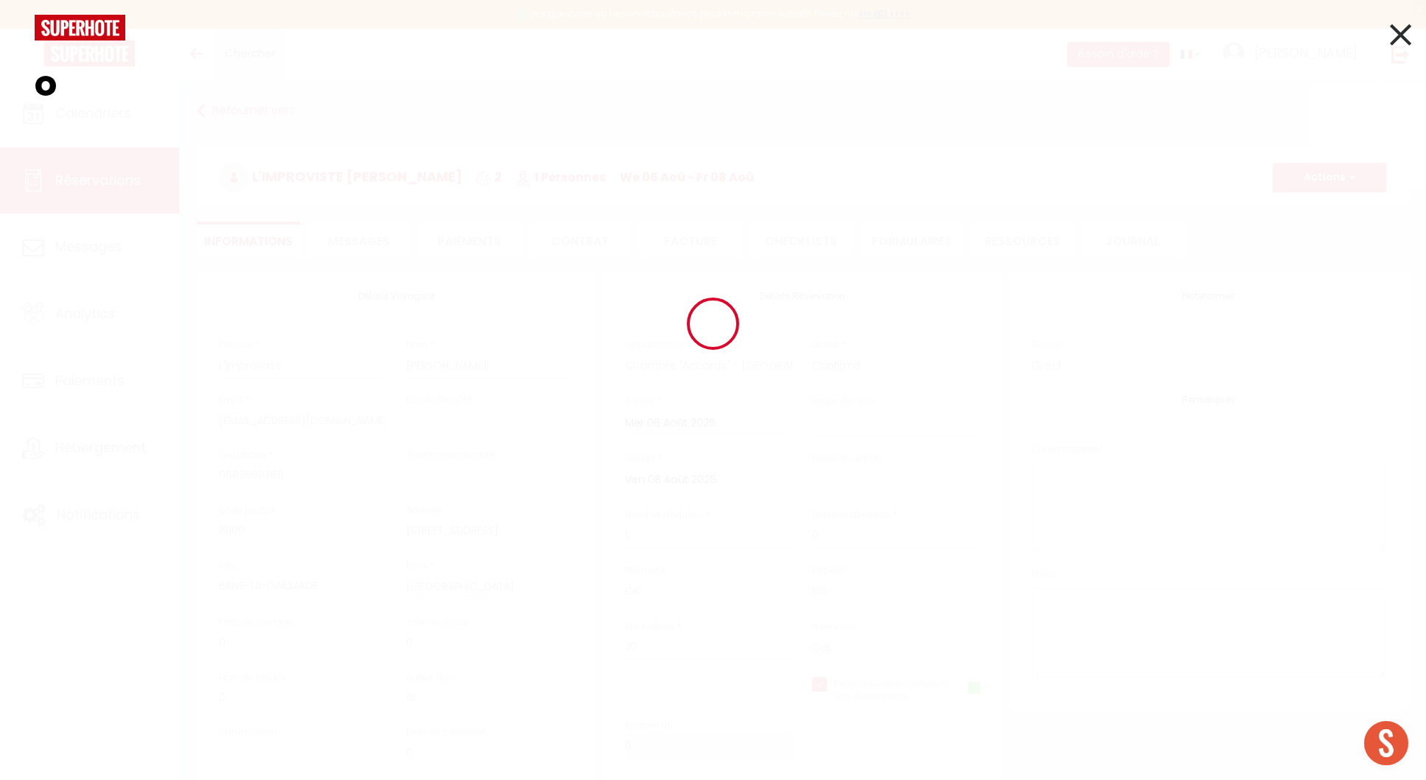
type input "om"
type input "15"
select select
checkbox input "true"
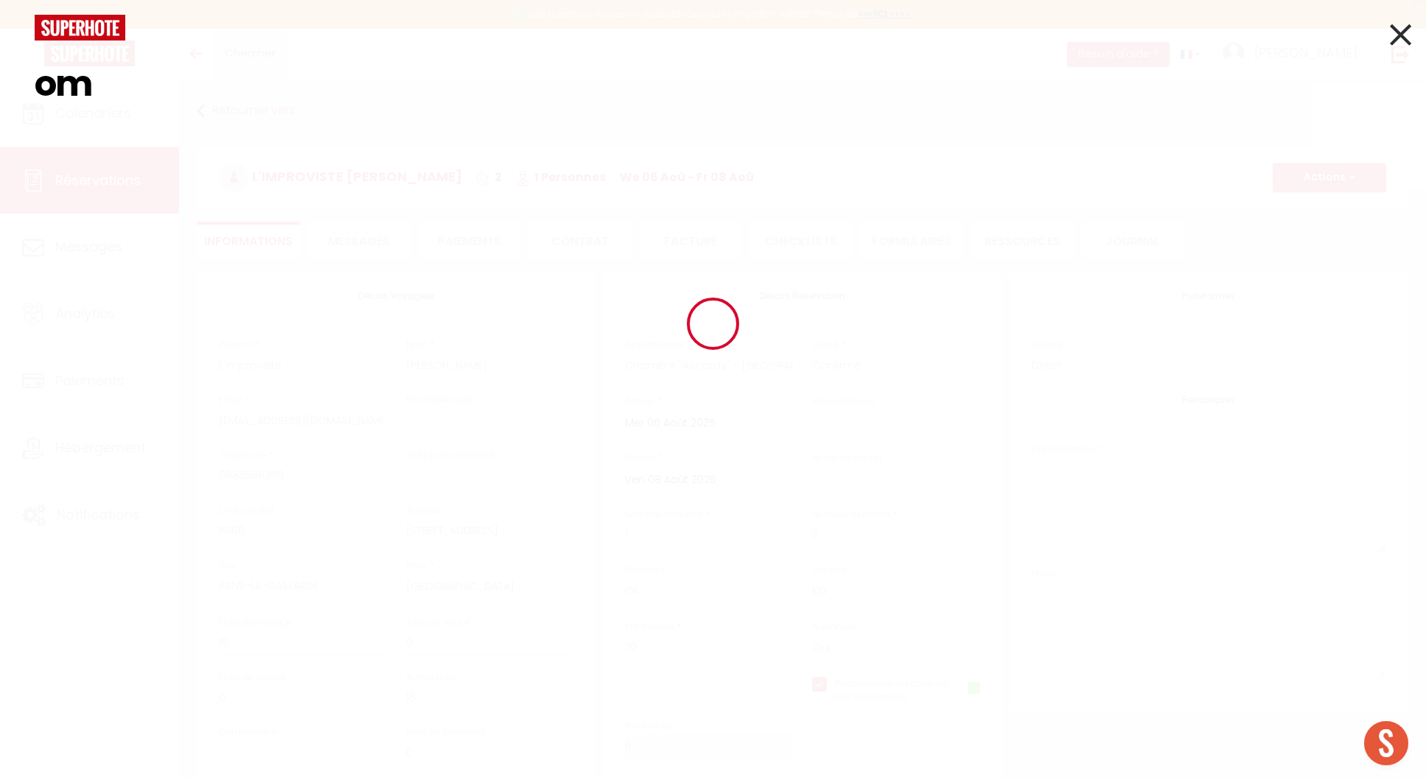
select select "16:00"
select select "10:00"
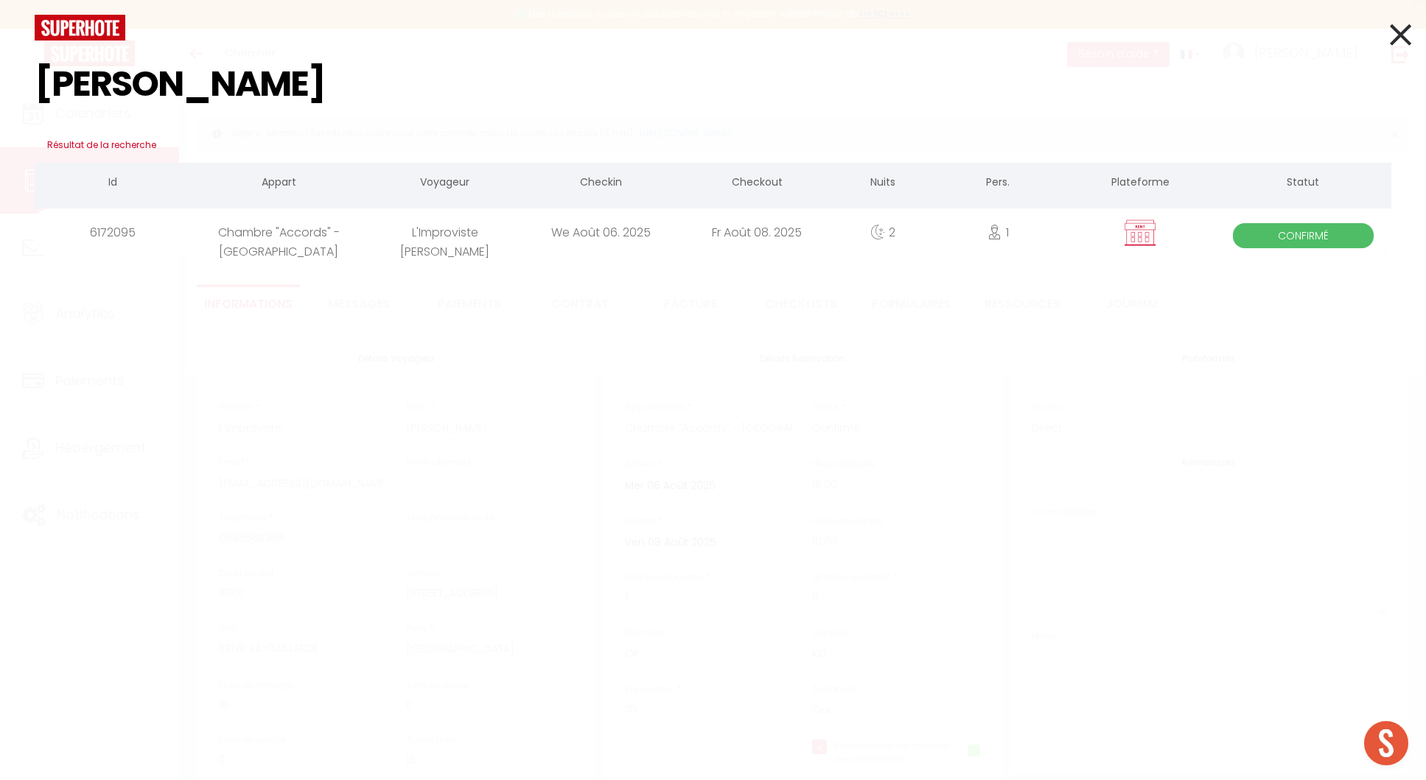
type input "[PERSON_NAME]"
click at [516, 241] on div "L'Improviste [PERSON_NAME]" at bounding box center [445, 233] width 156 height 48
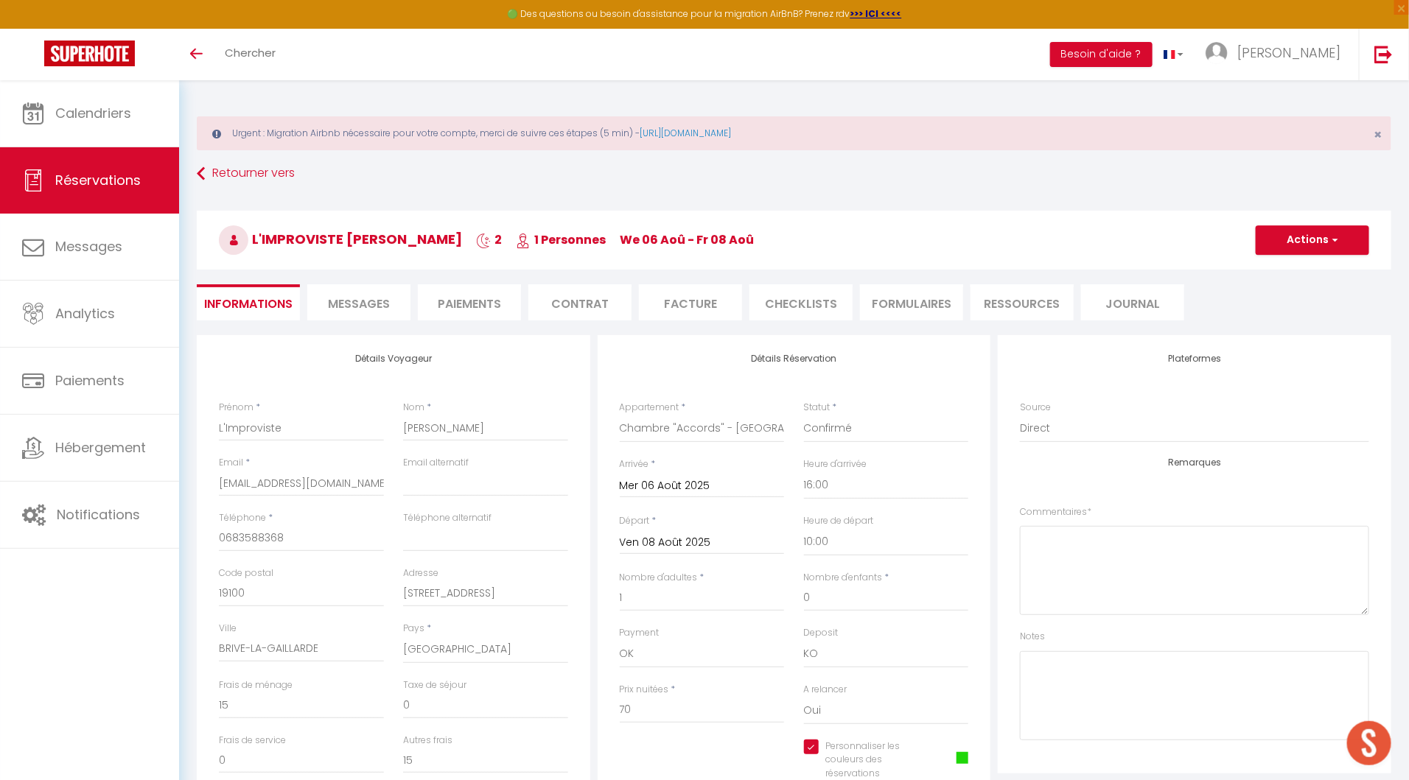
click at [708, 308] on li "Facture" at bounding box center [690, 302] width 103 height 36
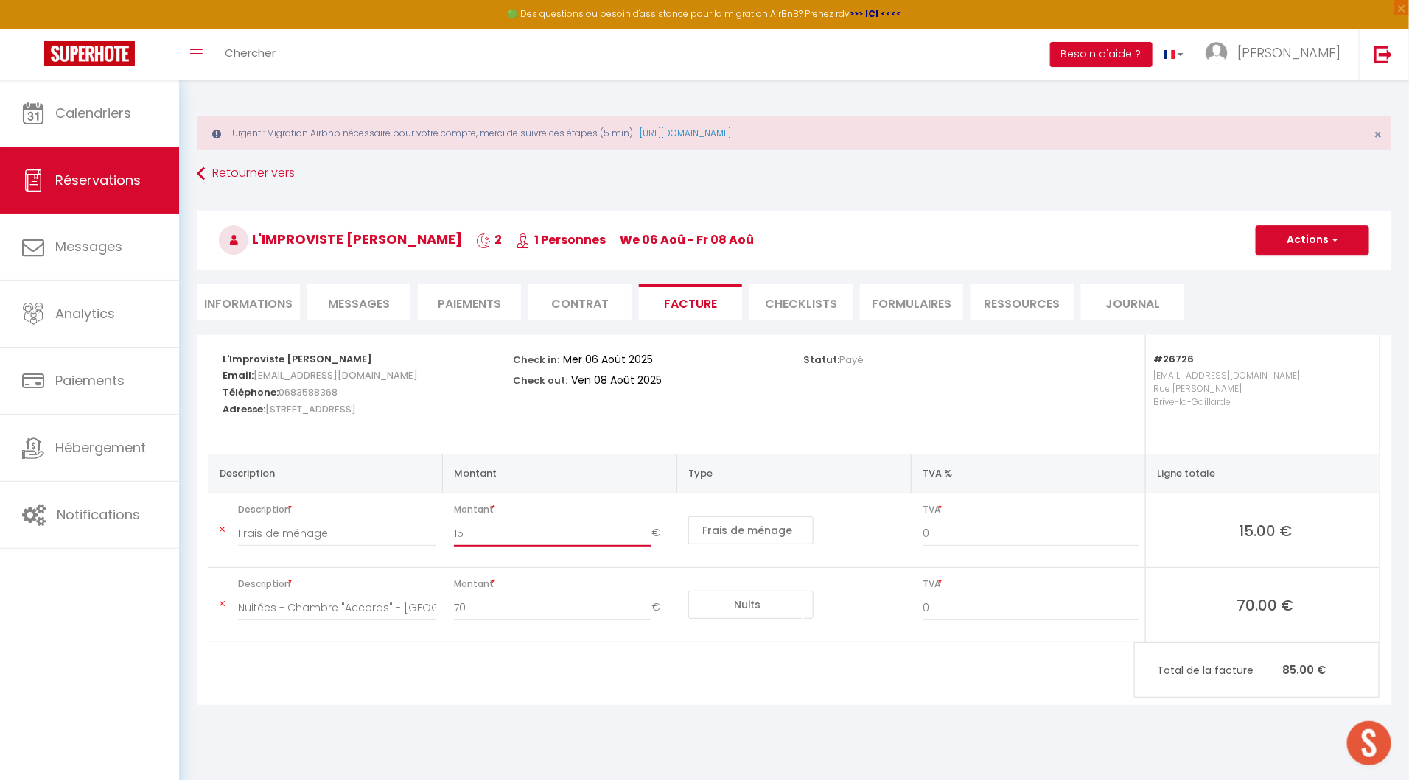
click at [461, 530] on input "15" at bounding box center [552, 533] width 197 height 27
drag, startPoint x: 461, startPoint y: 530, endPoint x: 420, endPoint y: 530, distance: 41.3
click at [420, 530] on tr "Description Frais de ménage Montant 15 € Nuits Frais de ménage Taxe de séjour A…" at bounding box center [794, 531] width 1172 height 74
type input "30"
click at [1290, 243] on button "Actions" at bounding box center [1312, 239] width 113 height 29
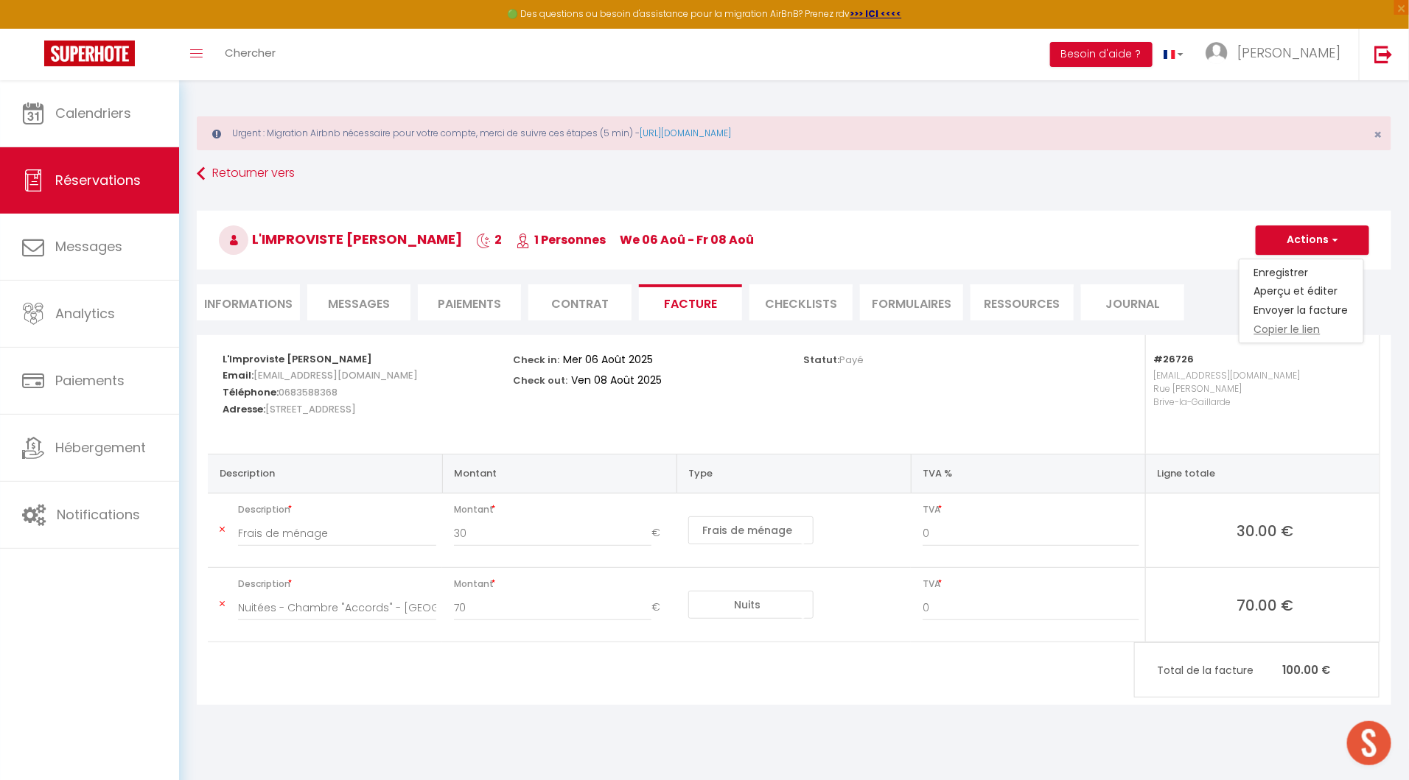
click at [1301, 325] on link "Copier le lien" at bounding box center [1301, 330] width 124 height 19
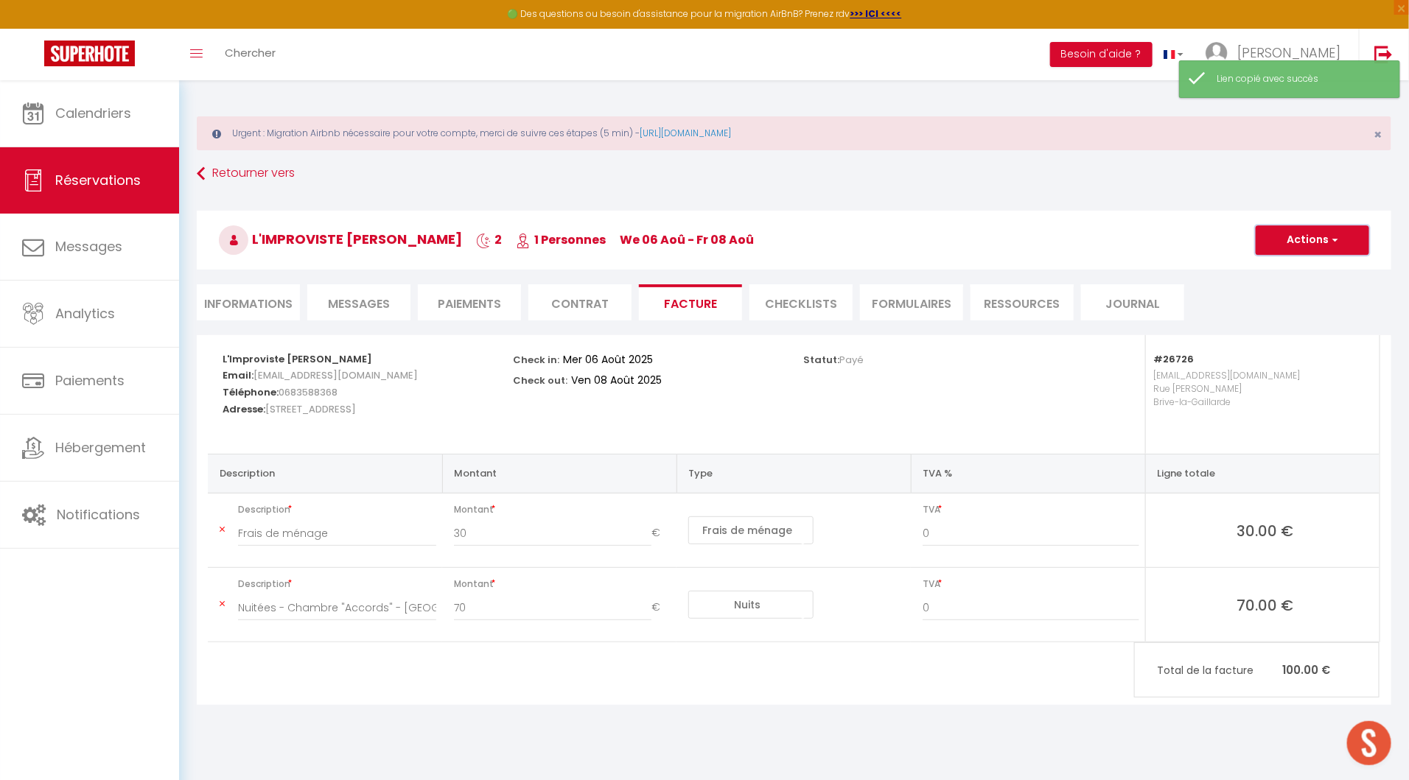
click at [1302, 244] on button "Actions" at bounding box center [1312, 239] width 113 height 29
click at [1301, 270] on link "Enregistrer" at bounding box center [1301, 272] width 124 height 19
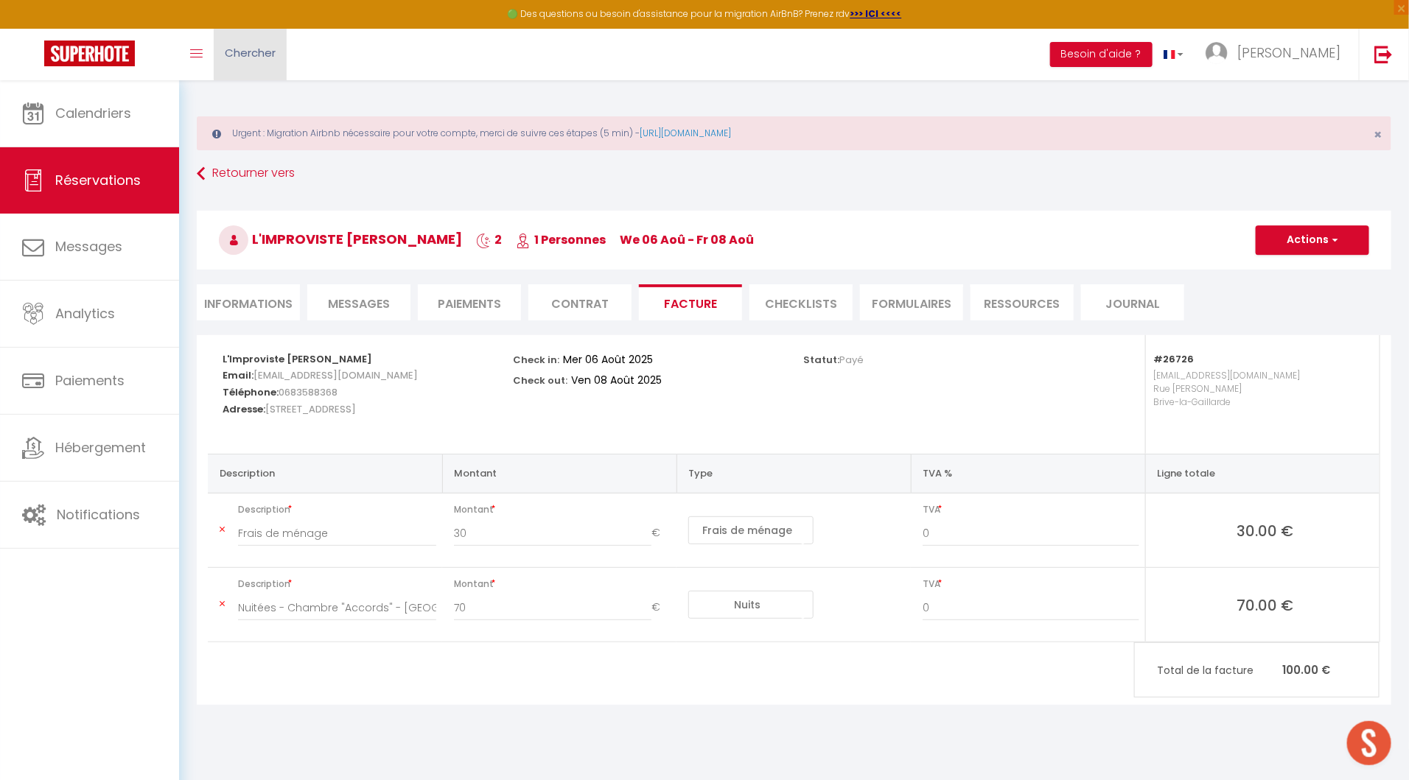
click at [253, 61] on link "Chercher" at bounding box center [250, 55] width 73 height 52
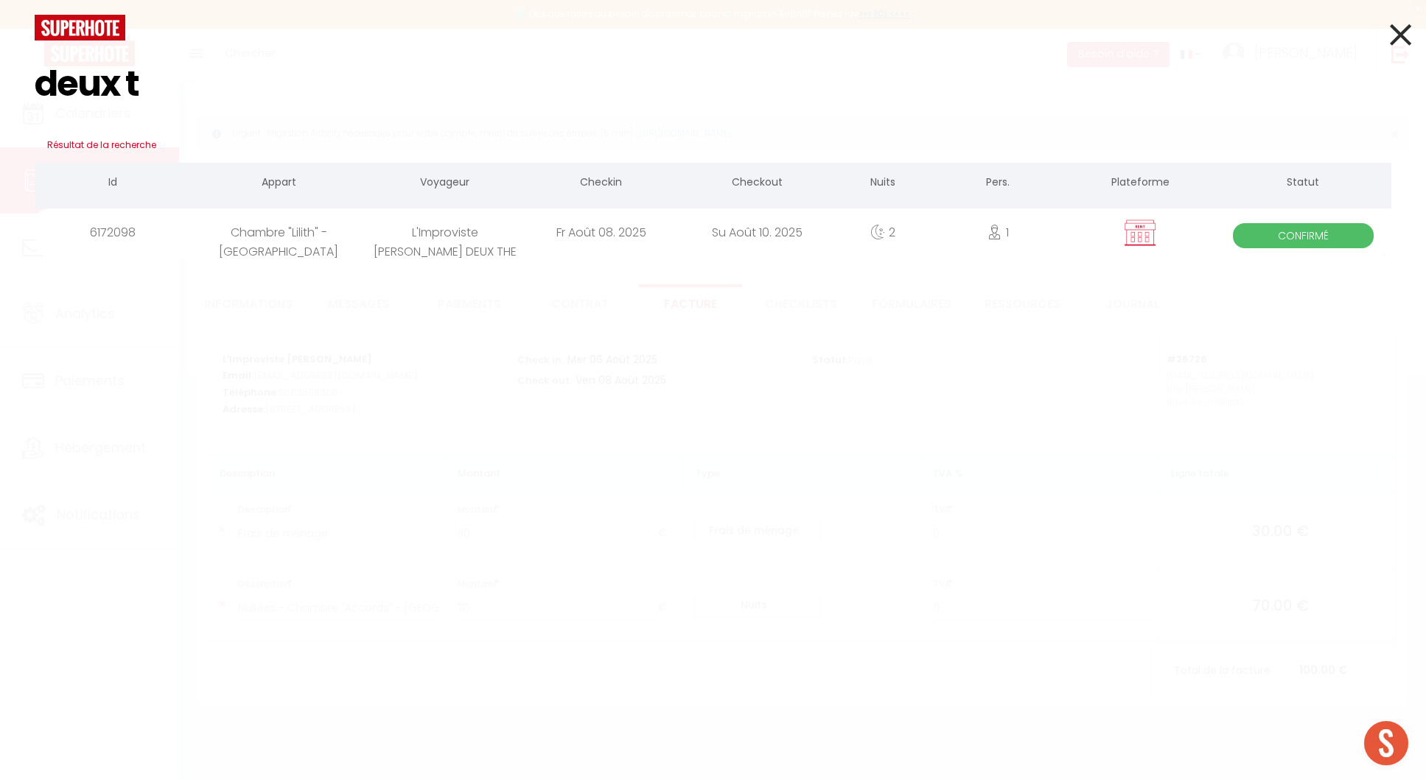
type input "deux t"
click at [408, 234] on div "L'Improviste [PERSON_NAME] DEUX THE" at bounding box center [445, 233] width 156 height 48
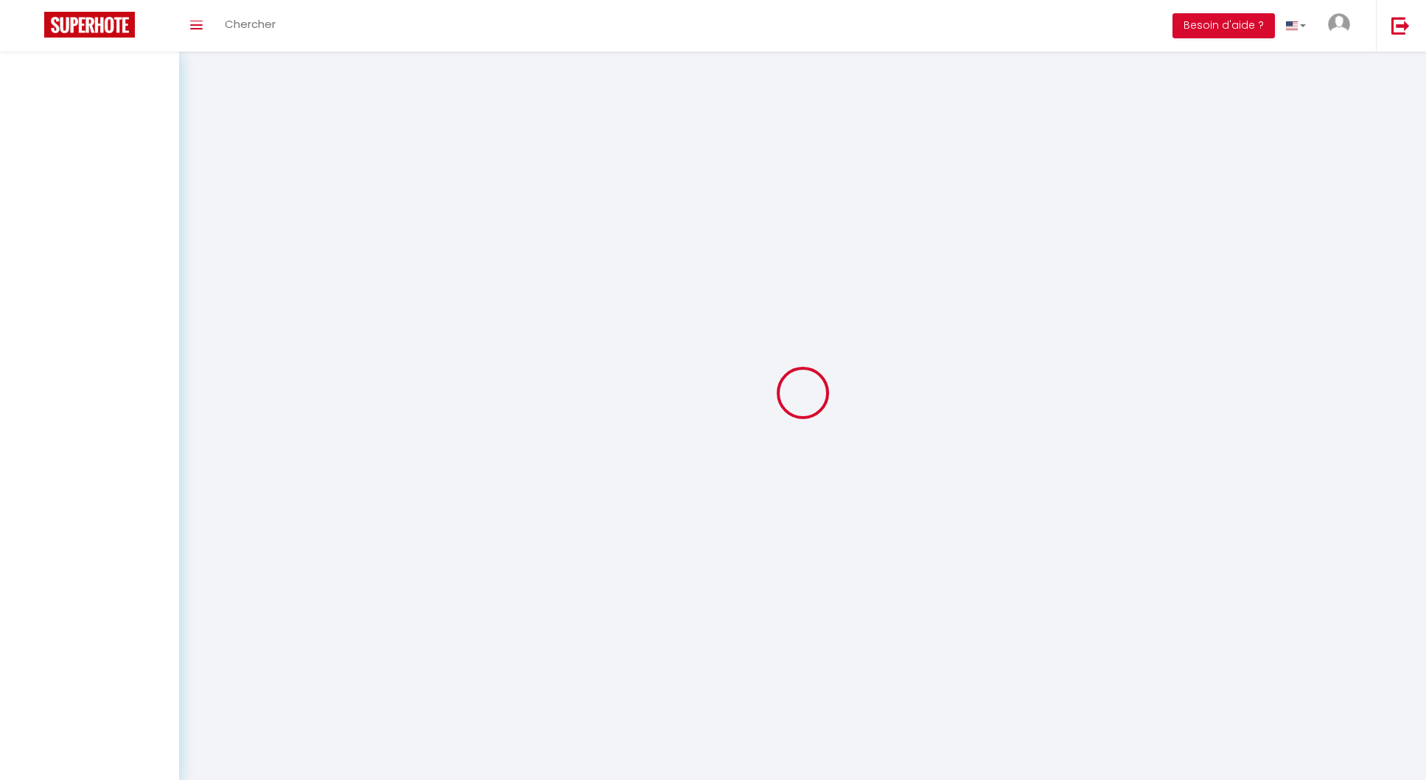
select select
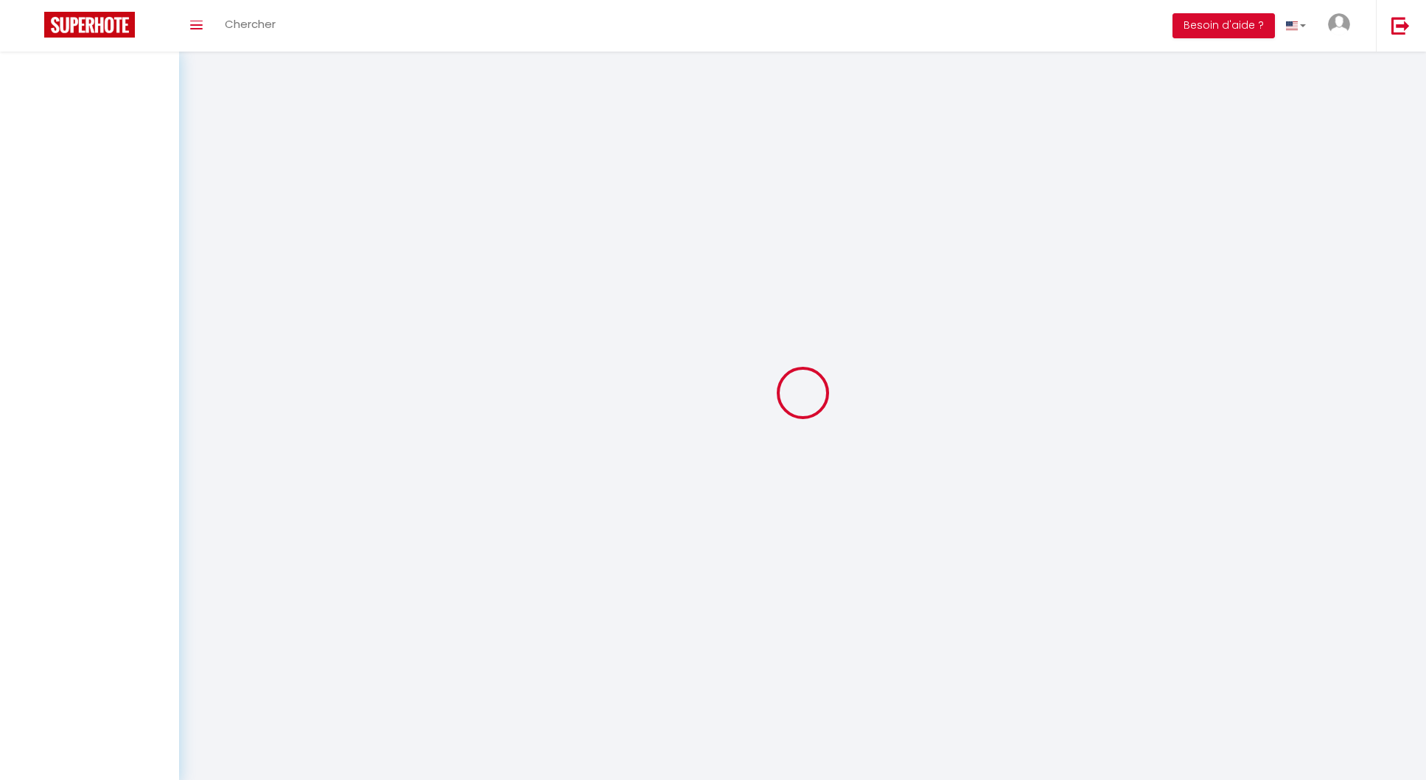
select select
checkbox input "false"
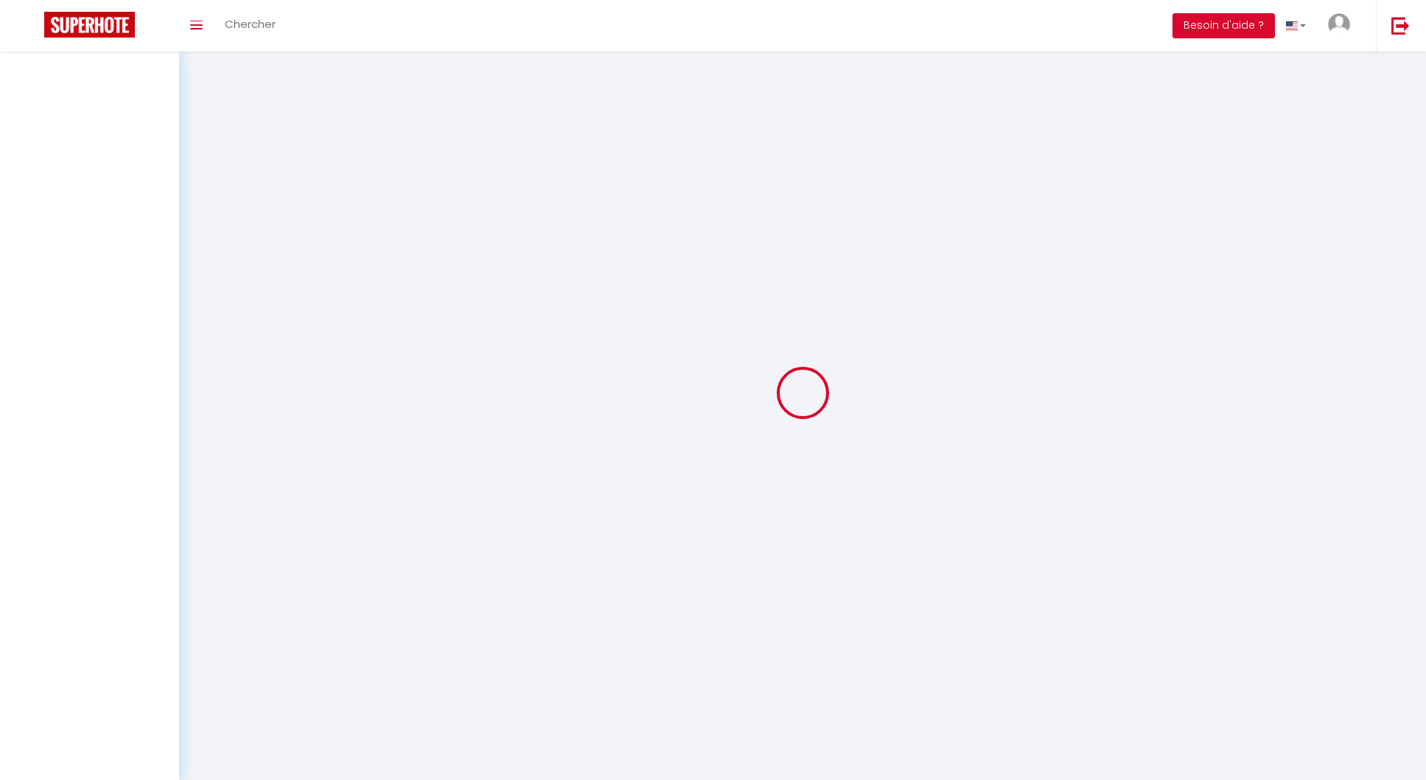
select select
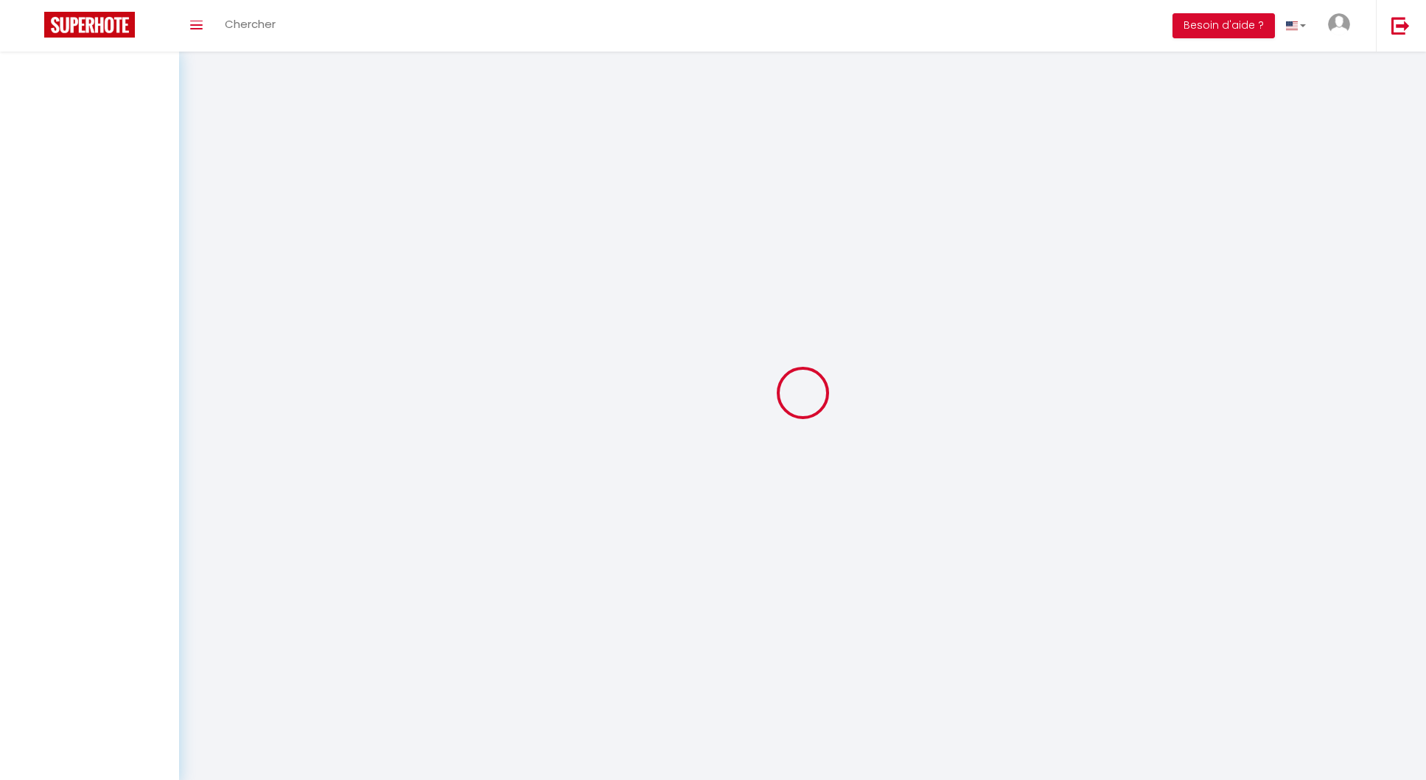
select select
checkbox input "false"
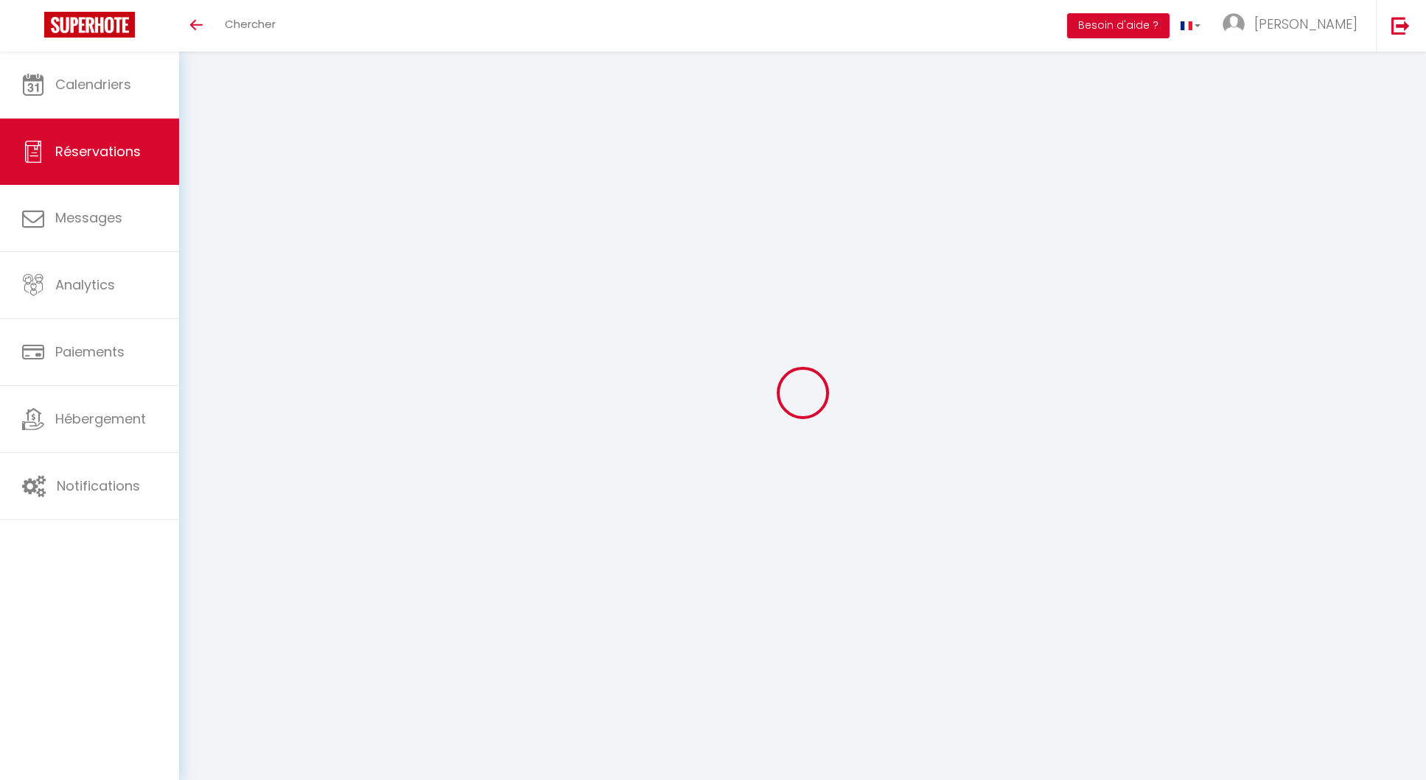
select select
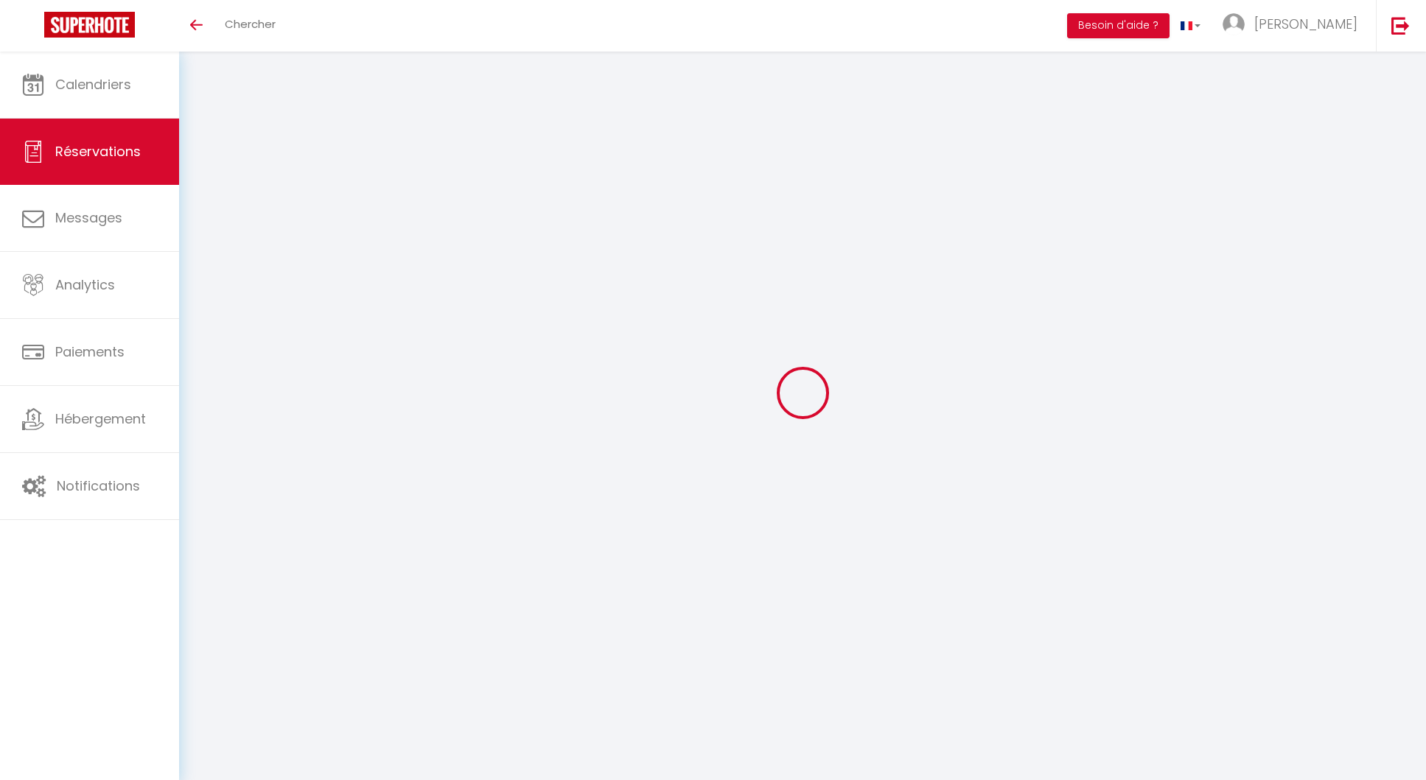
select select
checkbox input "false"
select select
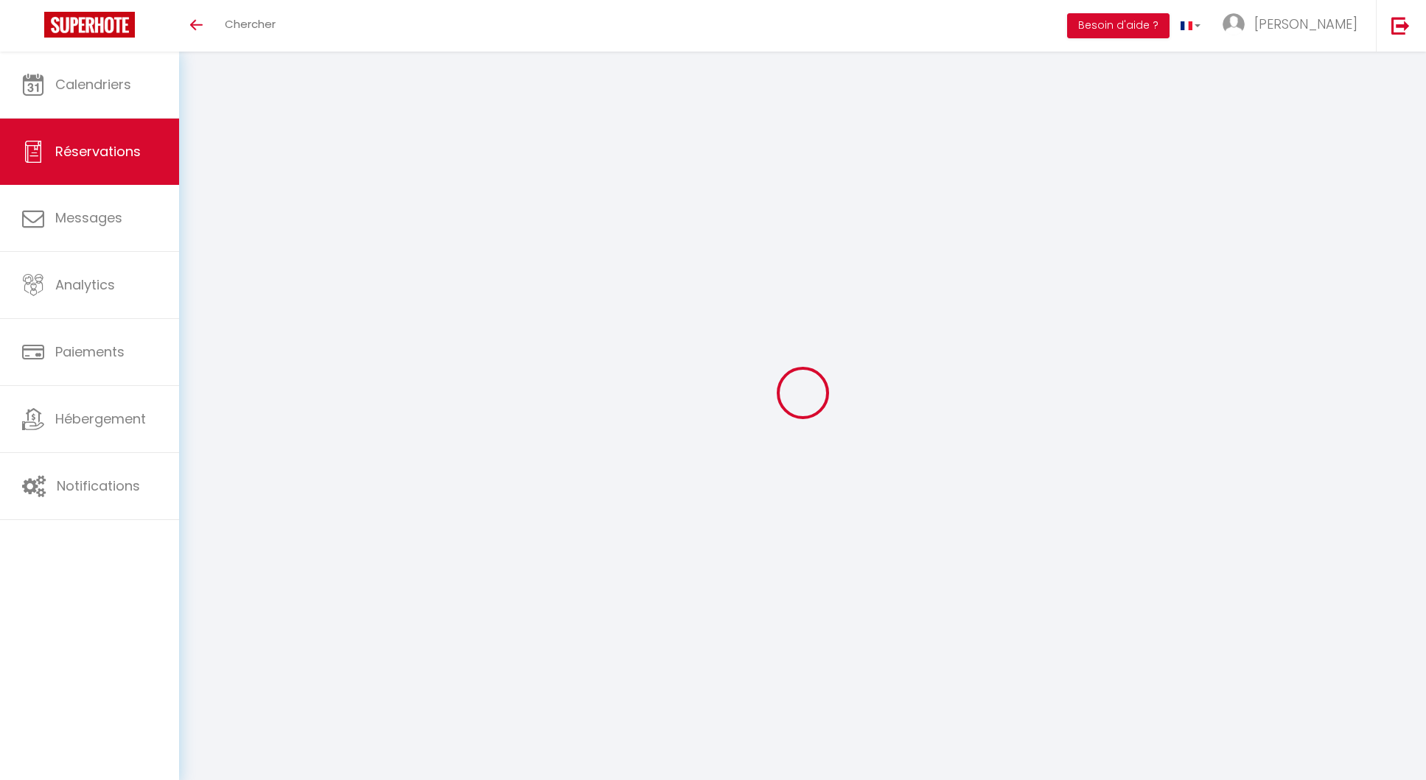
select select
checkbox input "false"
select select
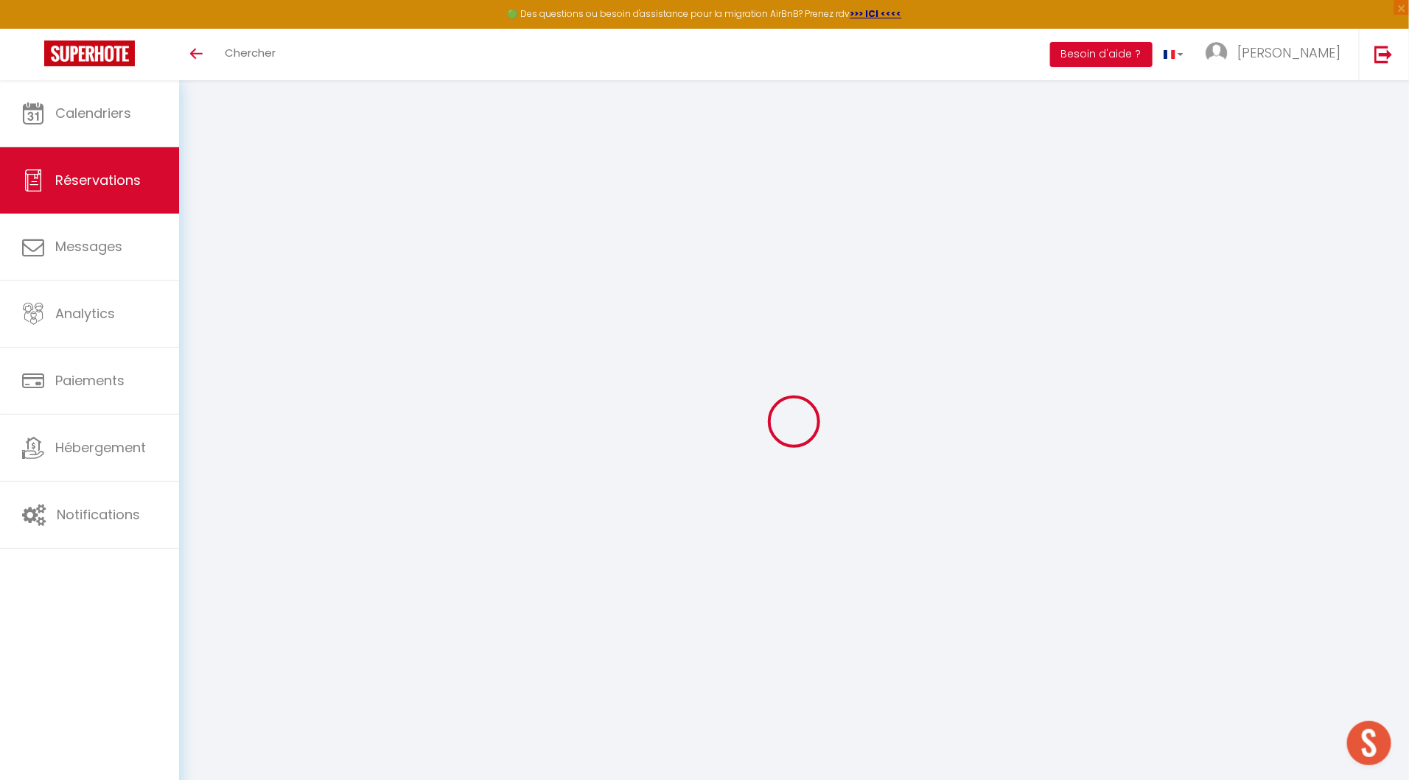
select select "cleaning"
select select
checkbox input "true"
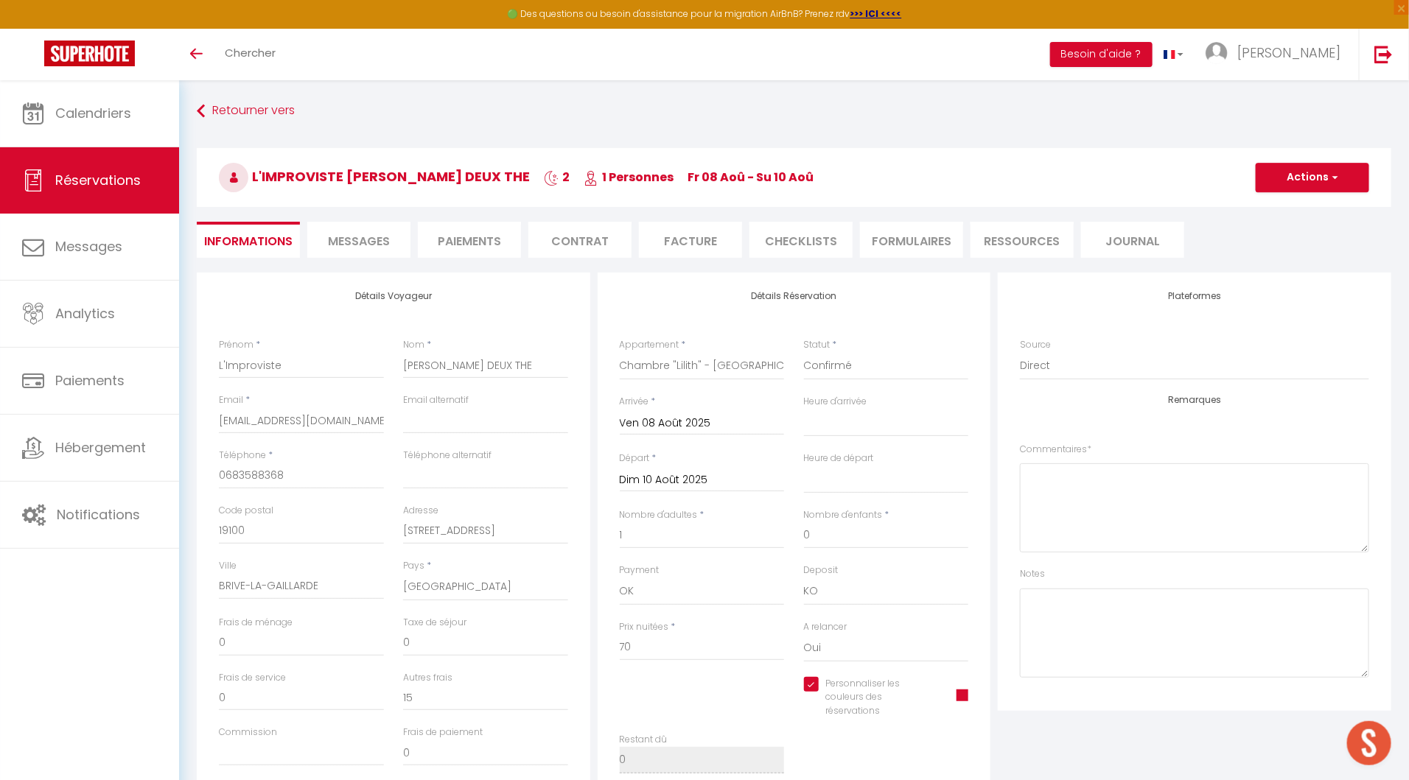
type input "15"
select select
checkbox input "true"
select select "16:00"
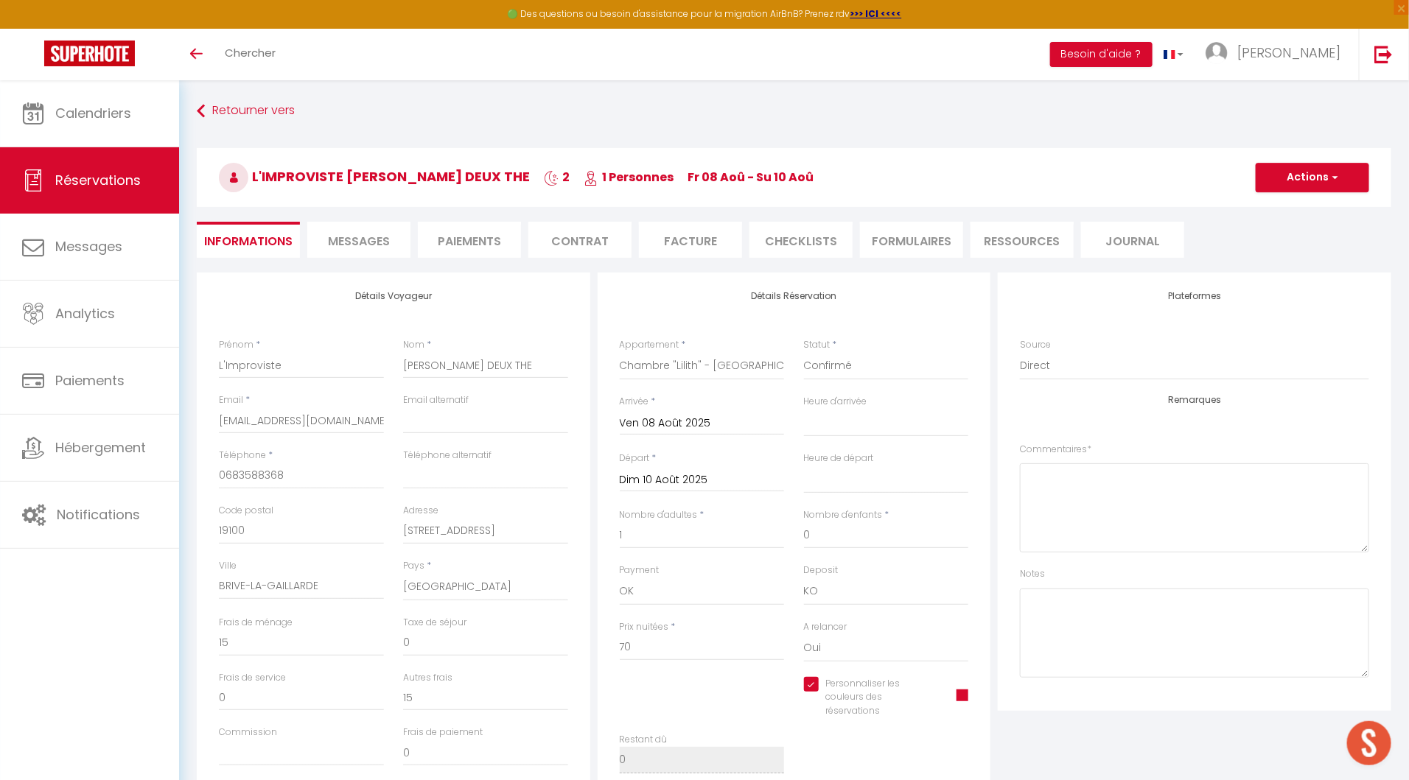
select select "10:00"
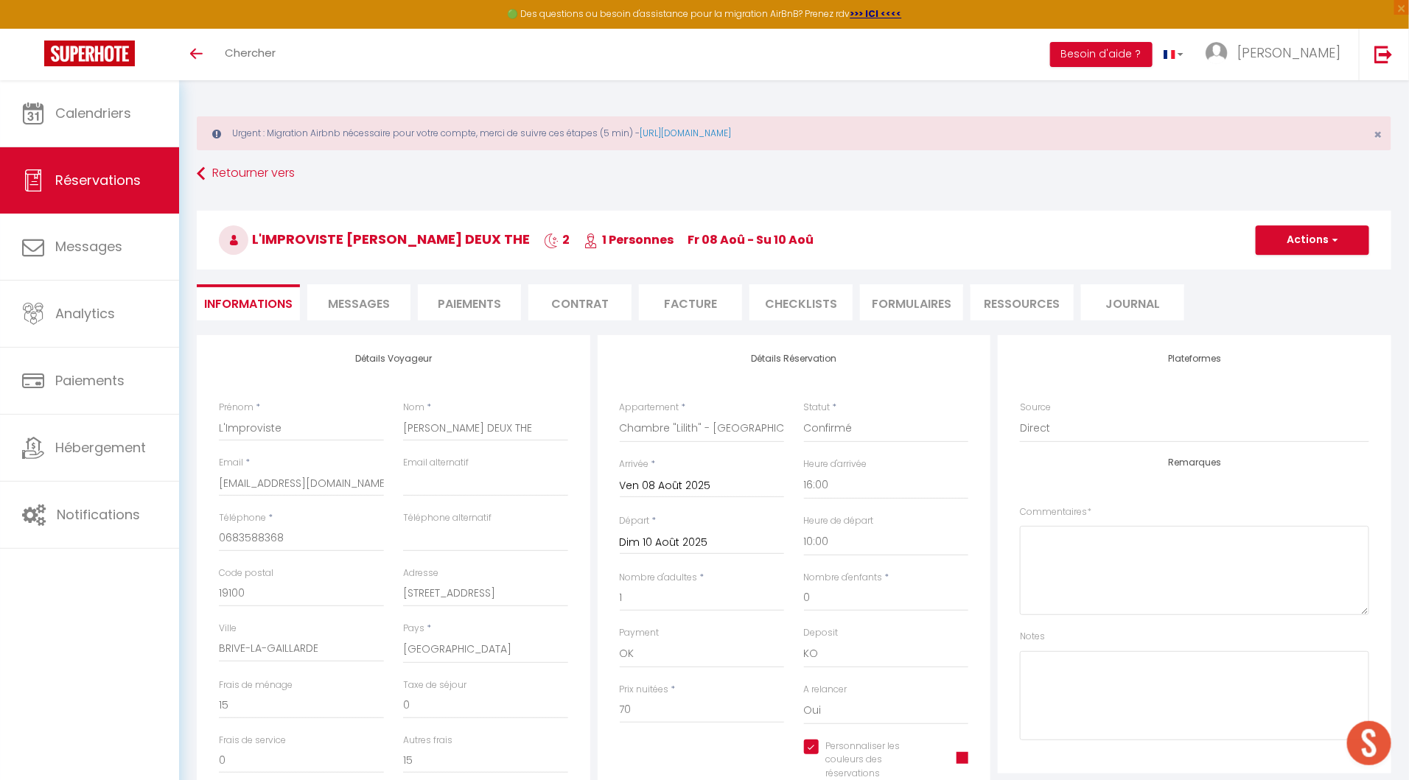
click at [699, 286] on li "Facture" at bounding box center [690, 302] width 103 height 36
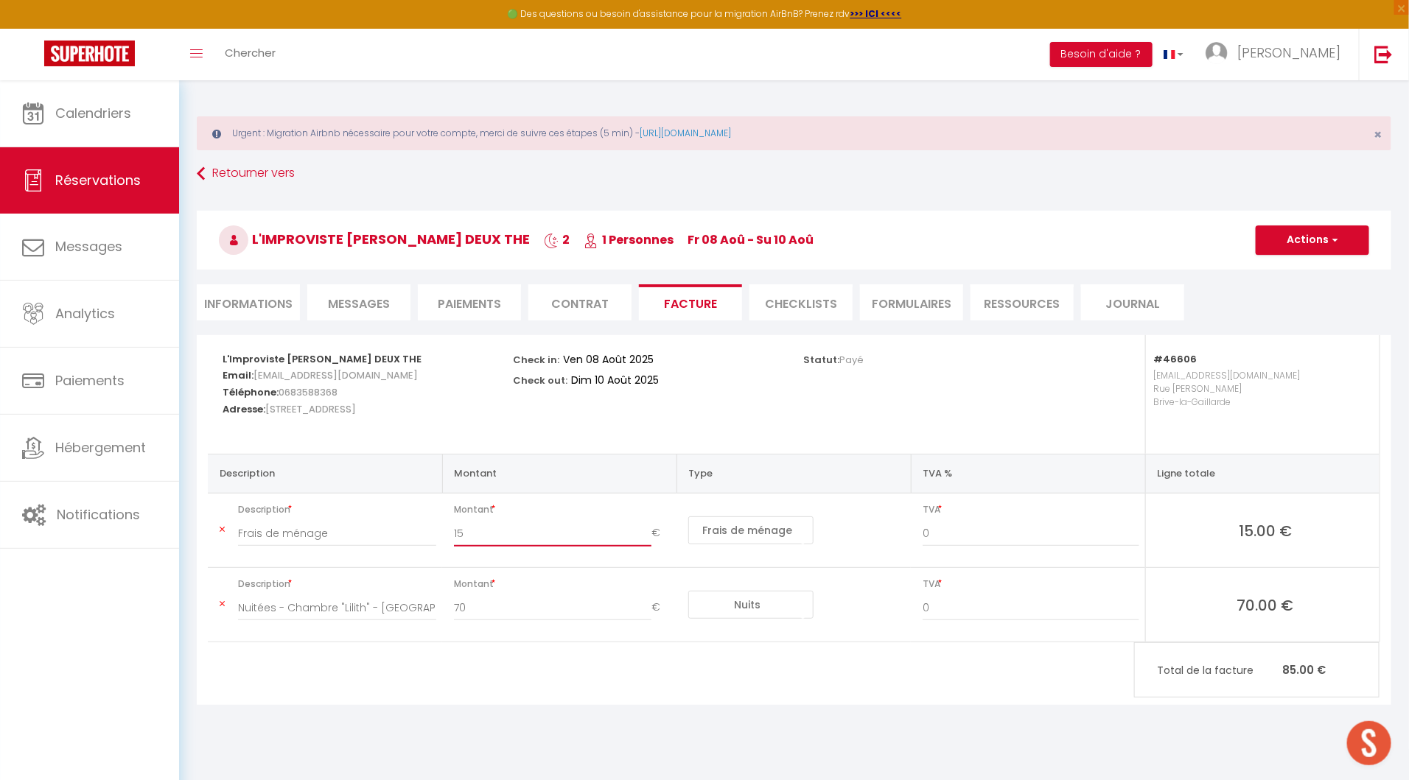
drag, startPoint x: 481, startPoint y: 529, endPoint x: 419, endPoint y: 529, distance: 62.6
click at [419, 529] on tr "Description Frais de ménage Montant 15 € Nuits Frais de ménage Taxe de séjour A…" at bounding box center [794, 531] width 1172 height 74
type input "30"
click at [1306, 234] on button "Actions" at bounding box center [1312, 239] width 113 height 29
click at [1298, 326] on link "Copier le lien" at bounding box center [1301, 330] width 124 height 19
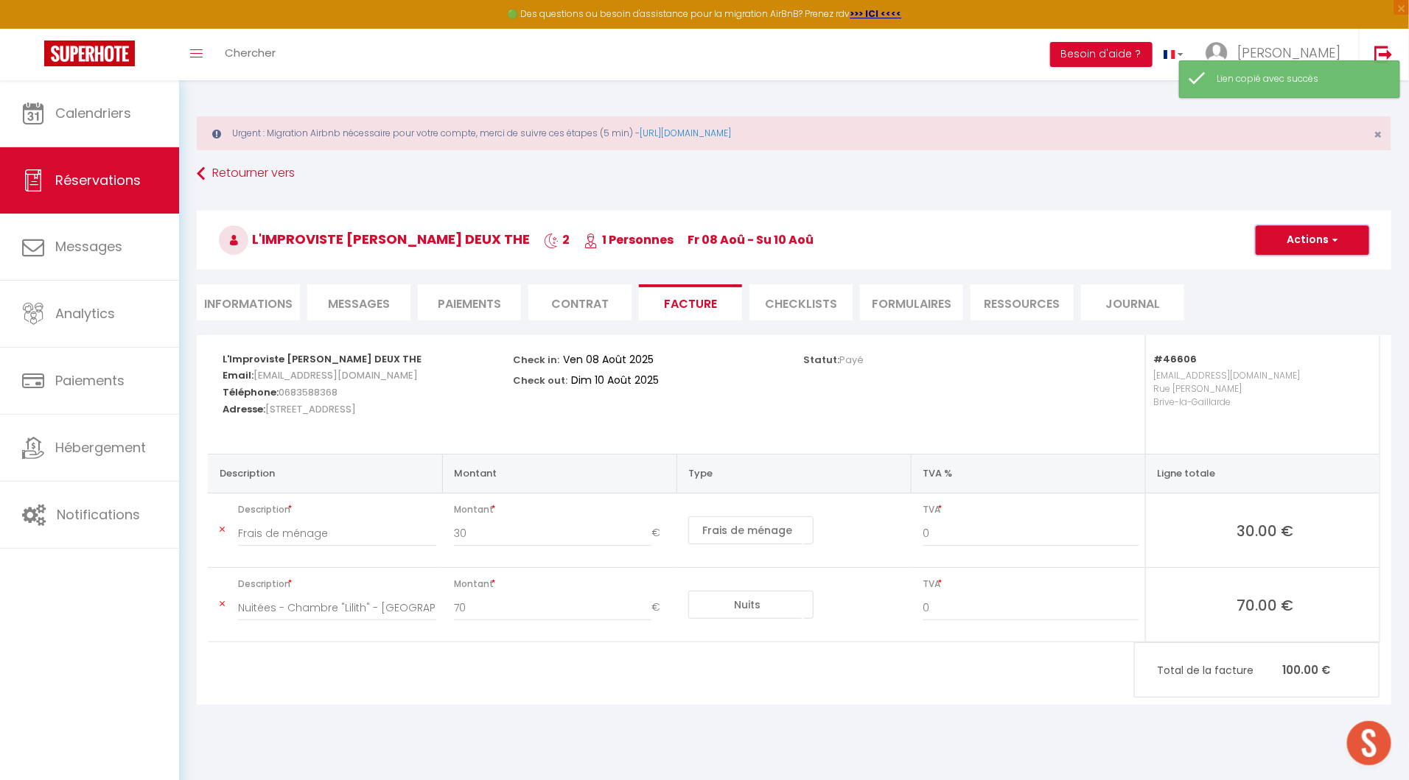
click at [1295, 240] on button "Actions" at bounding box center [1312, 239] width 113 height 29
click at [1294, 273] on link "Enregistrer" at bounding box center [1301, 272] width 124 height 19
click at [304, 58] on div "Toggle menubar Chercher BUTTON Besoin d'aide ? Emilie Paramètres Équipe" at bounding box center [752, 55] width 1291 height 52
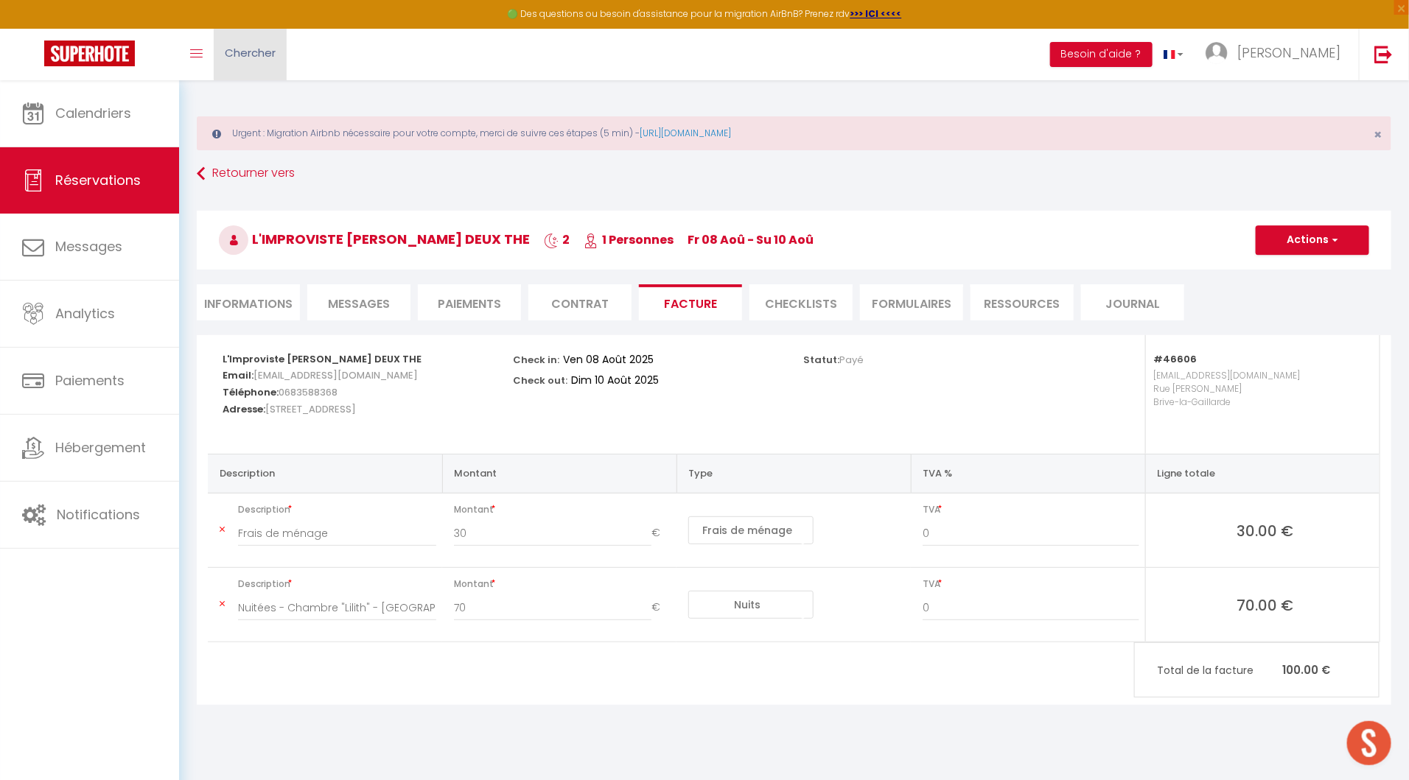
click at [261, 52] on span "Chercher" at bounding box center [250, 52] width 51 height 15
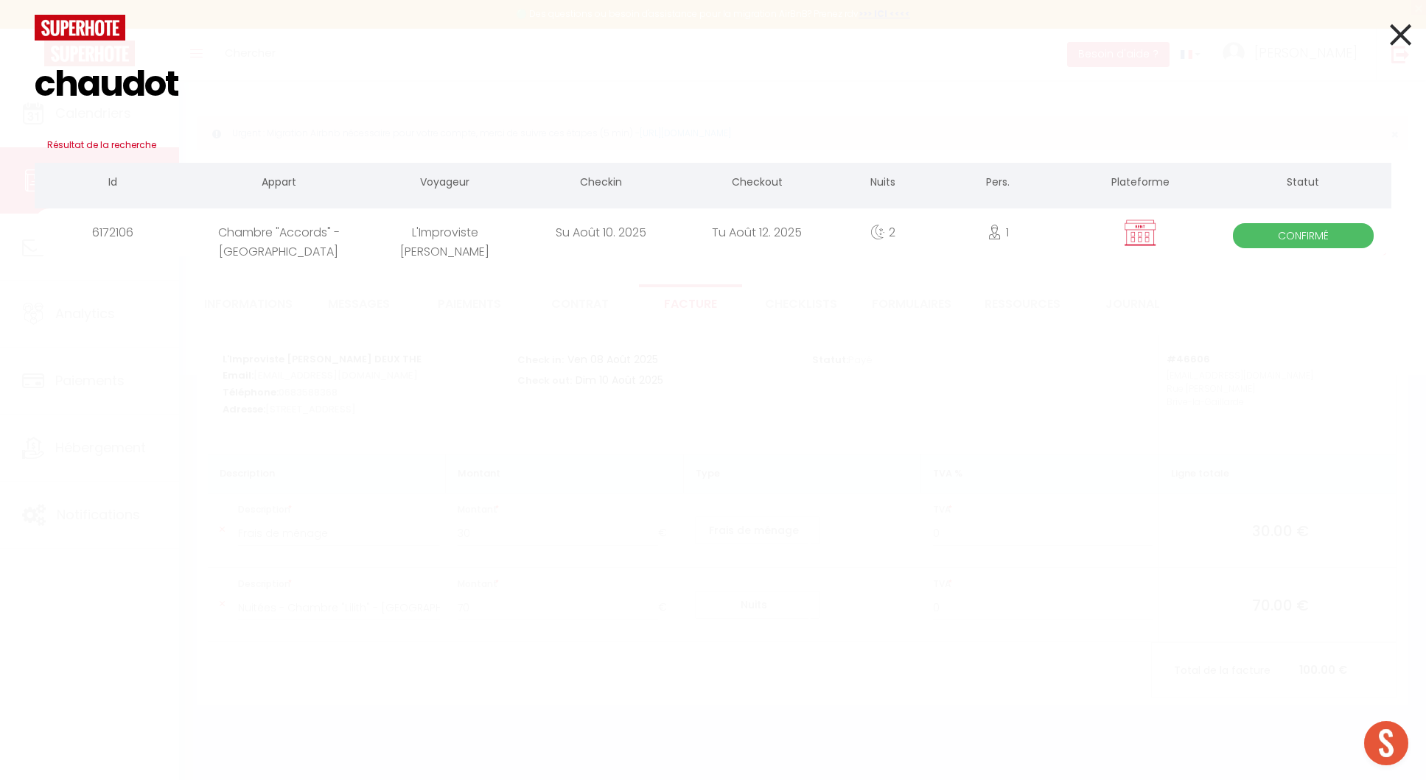
type input "chaudot"
click at [645, 242] on div "Su Août 10. 2025" at bounding box center [601, 233] width 156 height 48
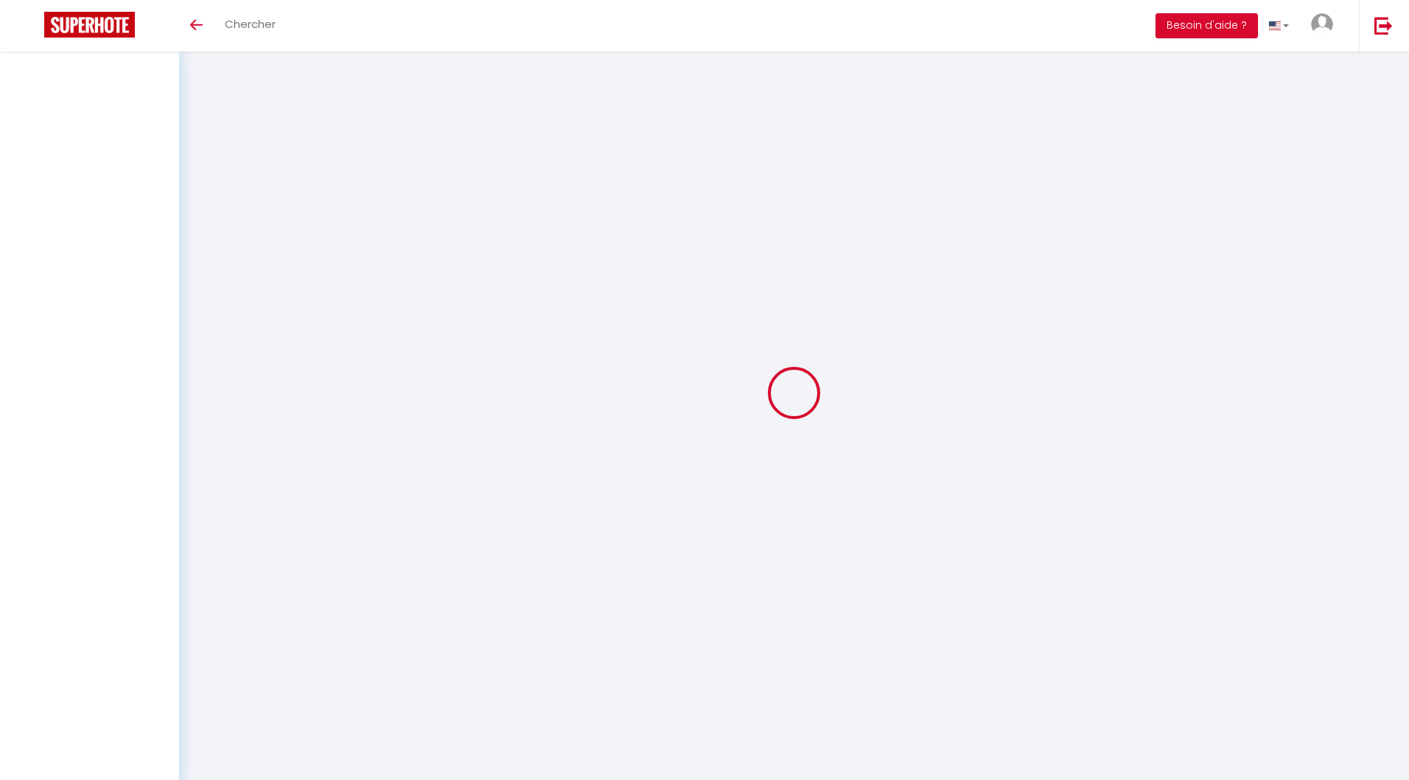
select select
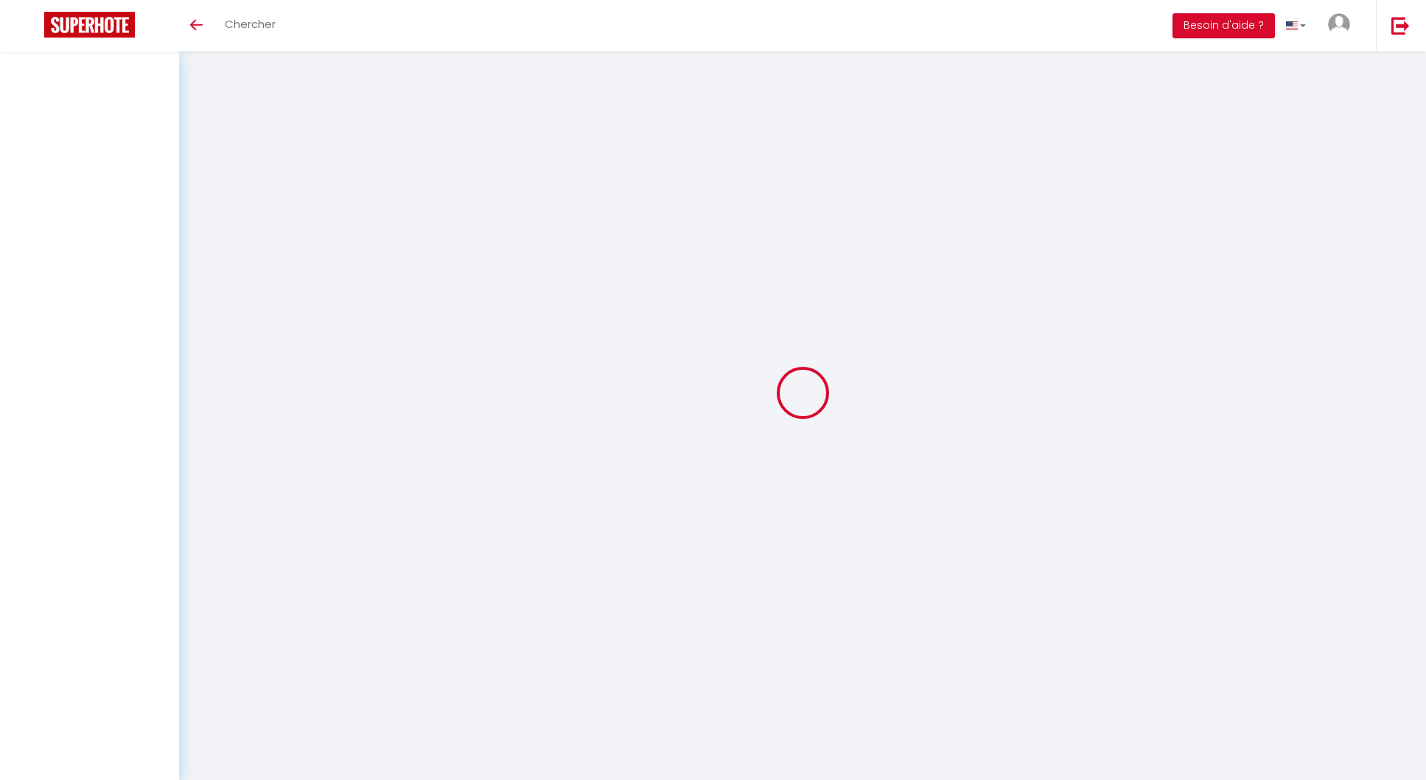
select select
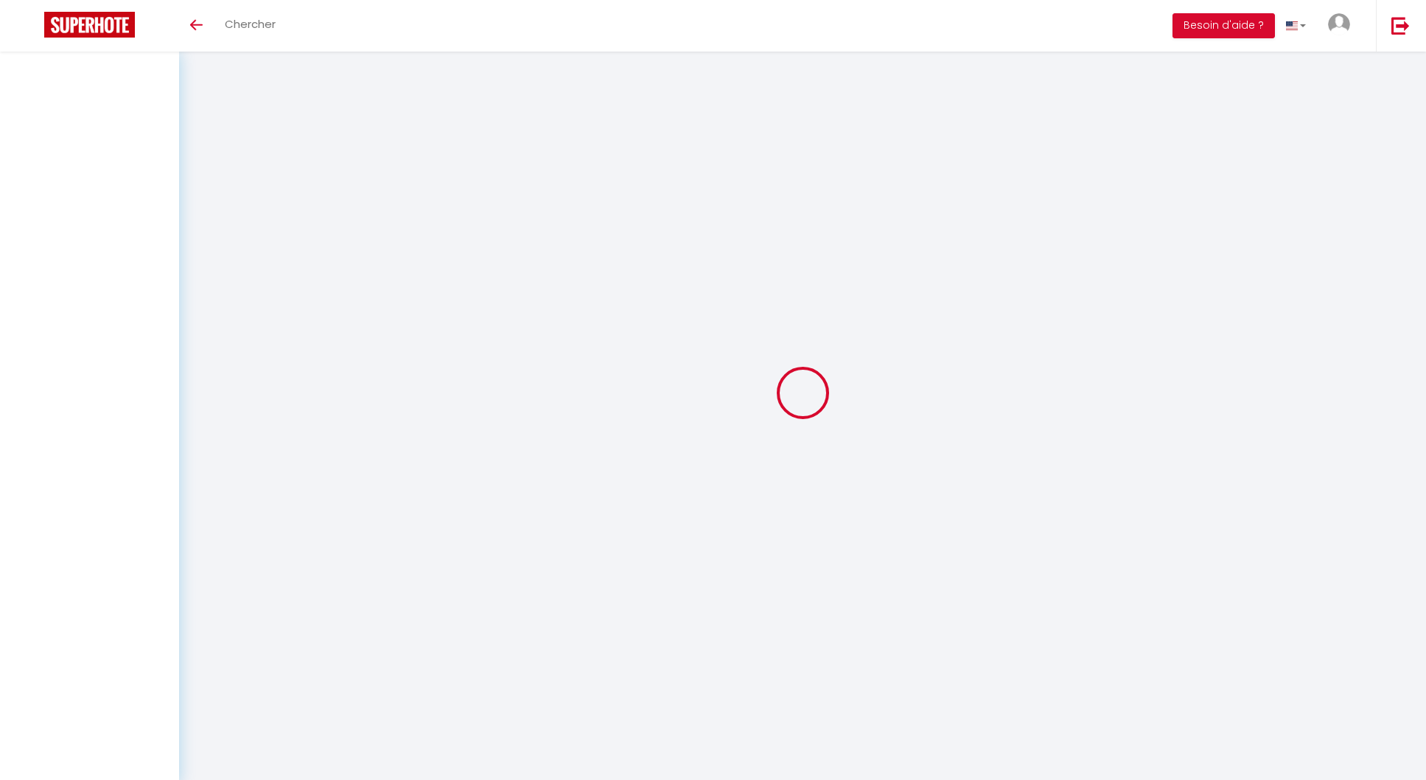
checkbox input "false"
select select
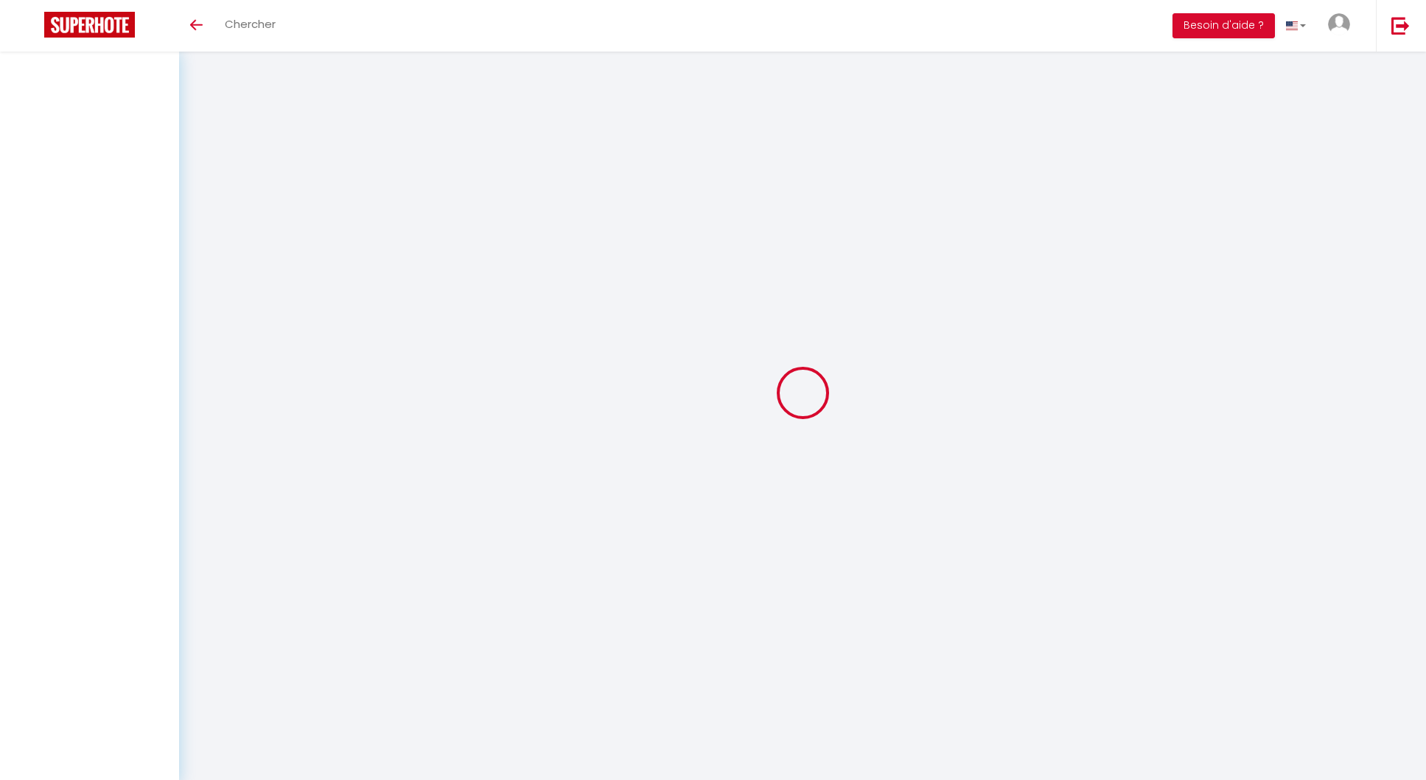
select select
checkbox input "false"
select select
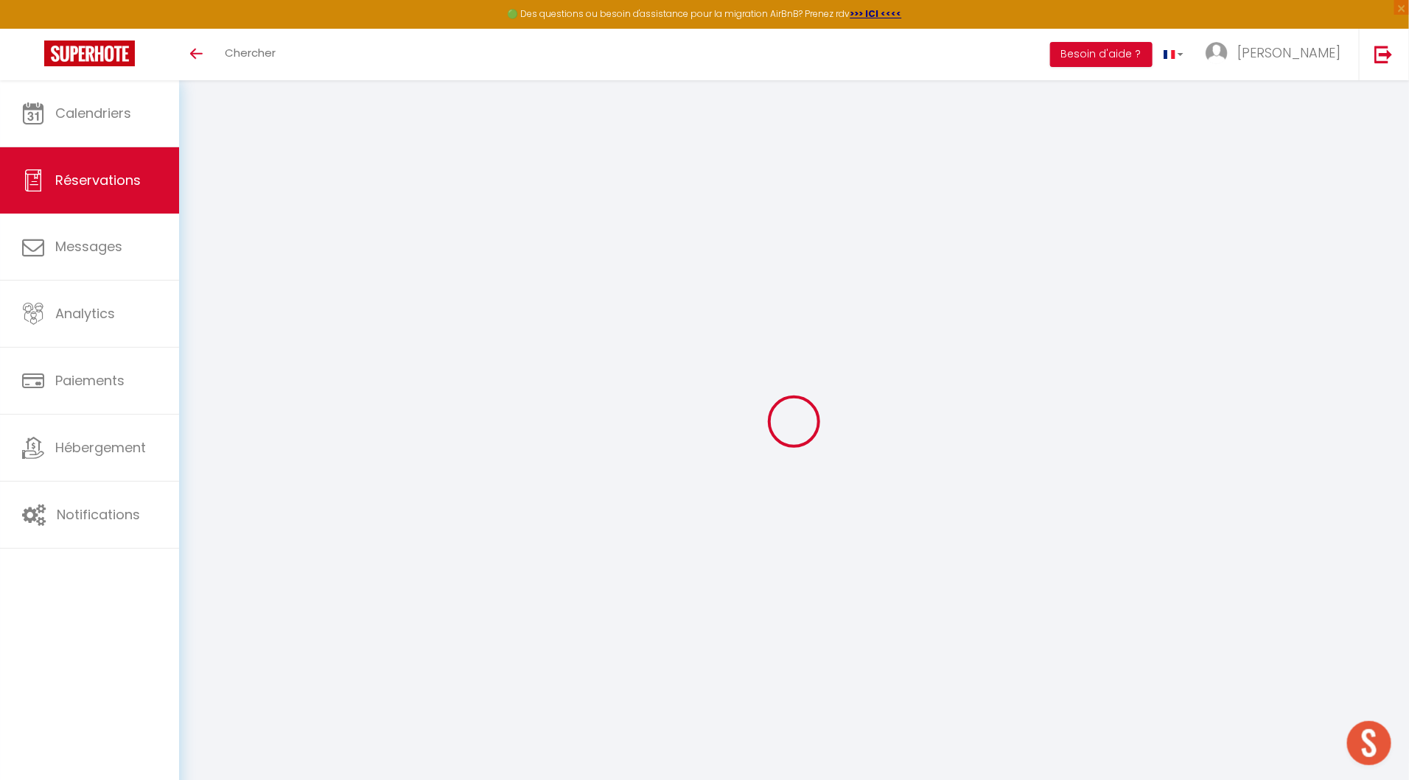
type input "L'Improviste"
type input "ADRIEN CHAUDOT"
type input "[EMAIL_ADDRESS][DOMAIN_NAME]"
type input "0683588368"
type input "19100"
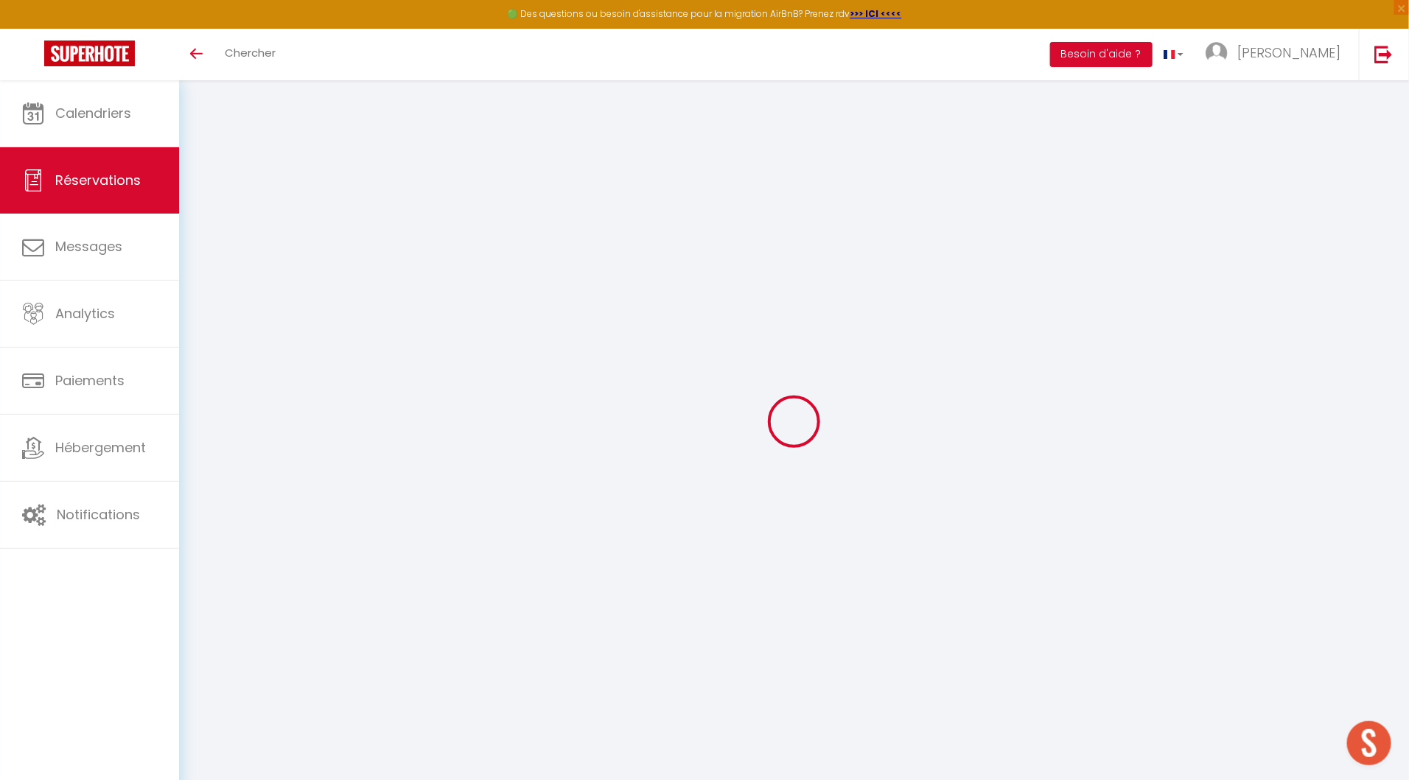
type input "[STREET_ADDRESS]"
type input "BRIVE-LA-GAILLARDE"
select select "FR"
type input "15"
select select "26726"
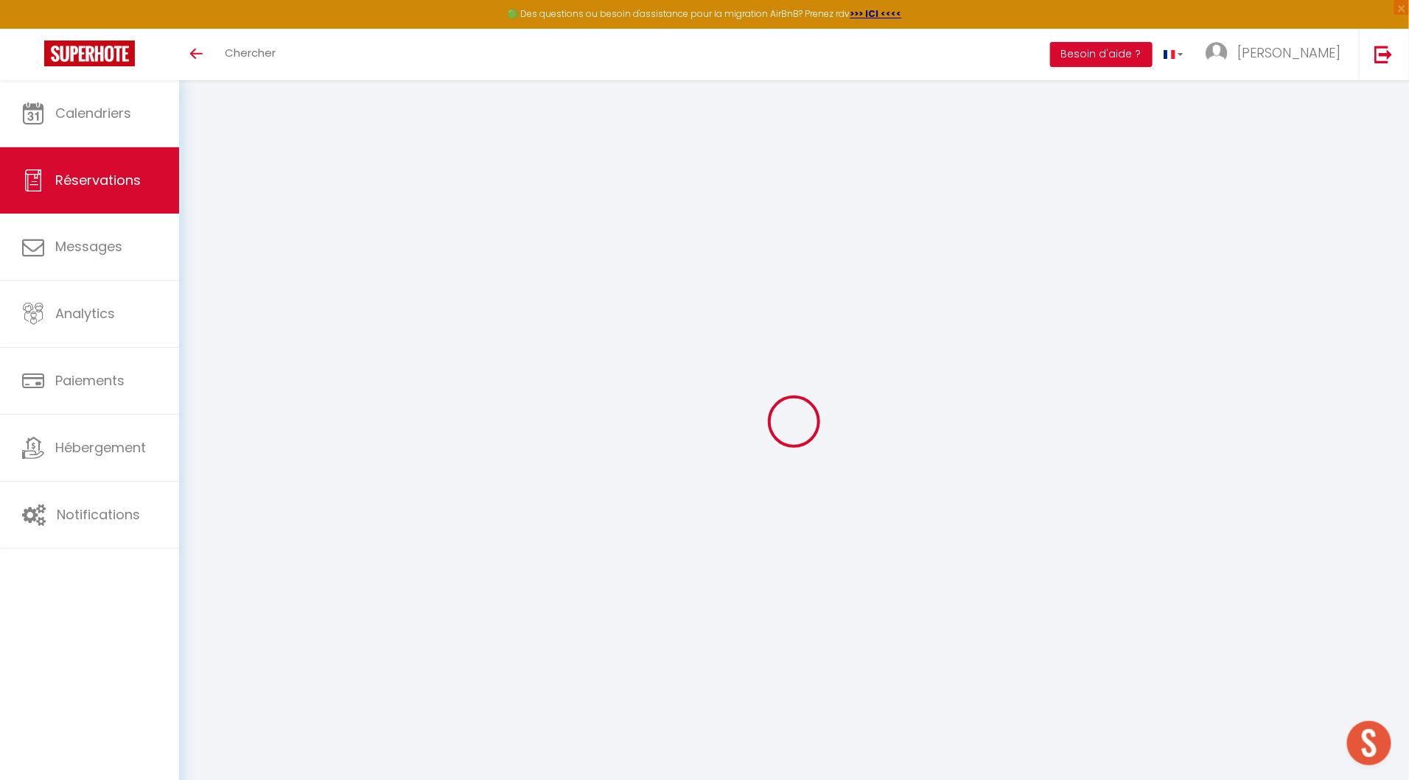
select select "1"
type input "Dim 10 Août 2025"
select select
type input "Mar 12 Août 2025"
select select
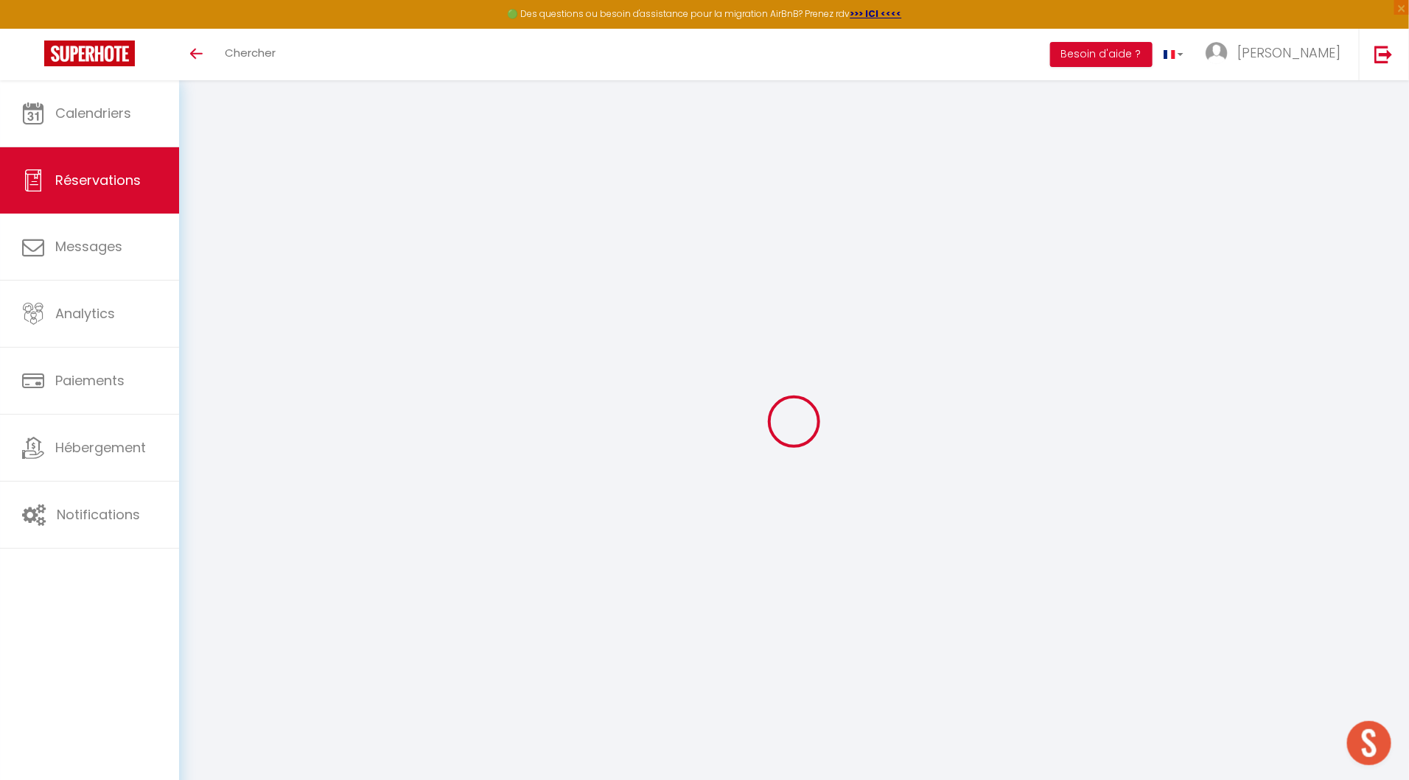
type input "1"
select select "12"
select select "14"
type input "70"
checkbox input "true"
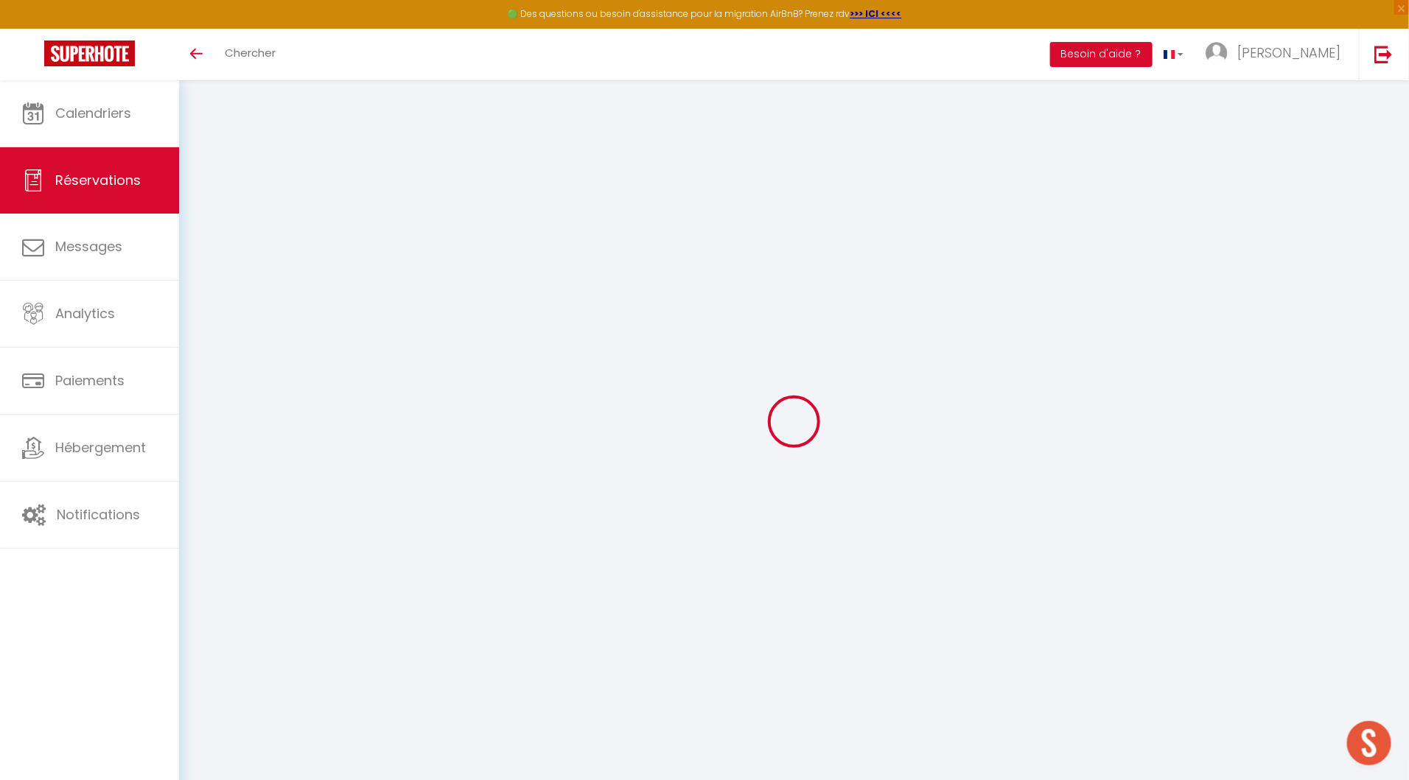
type input "0"
type input "15"
type input "10"
type input "0"
select select
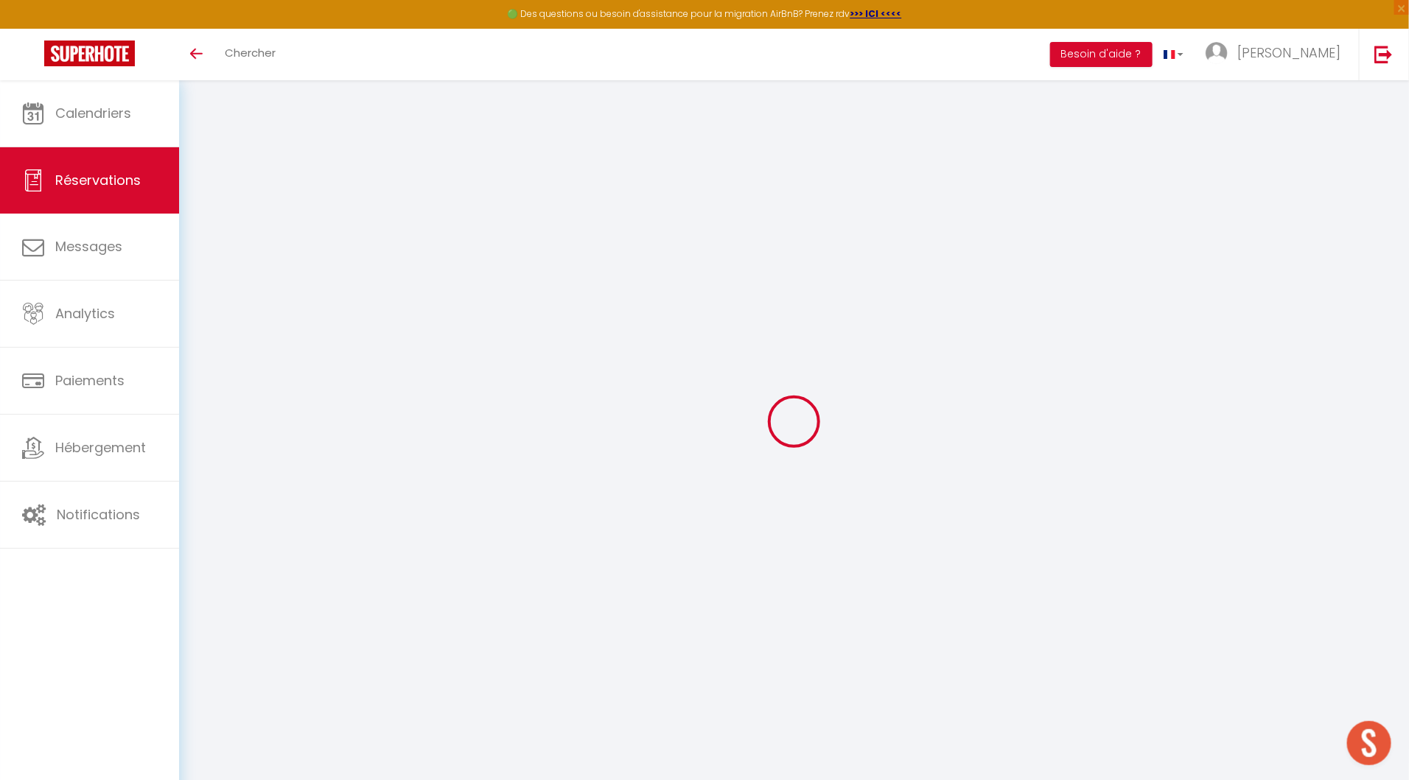
select select
checkbox input "true"
select select
checkbox input "true"
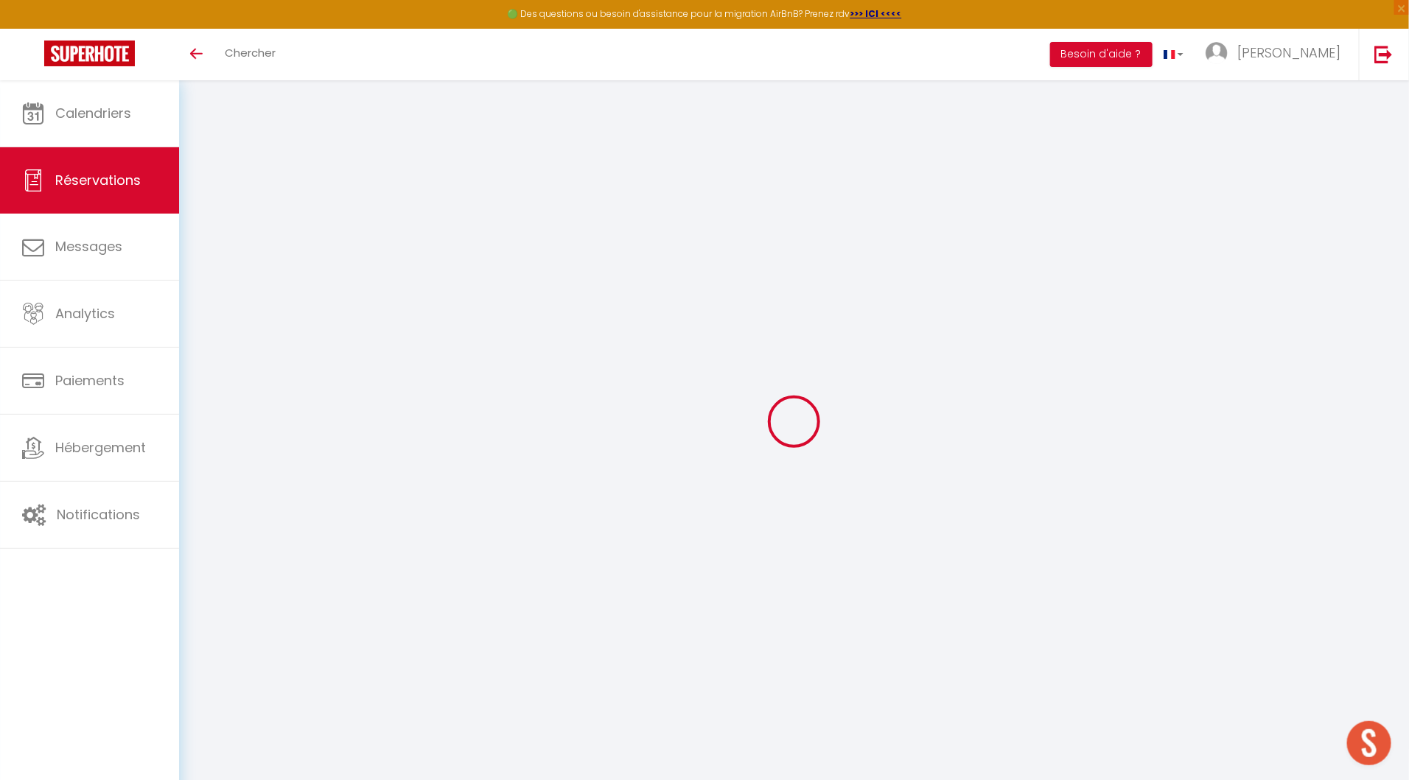
select select
checkbox input "true"
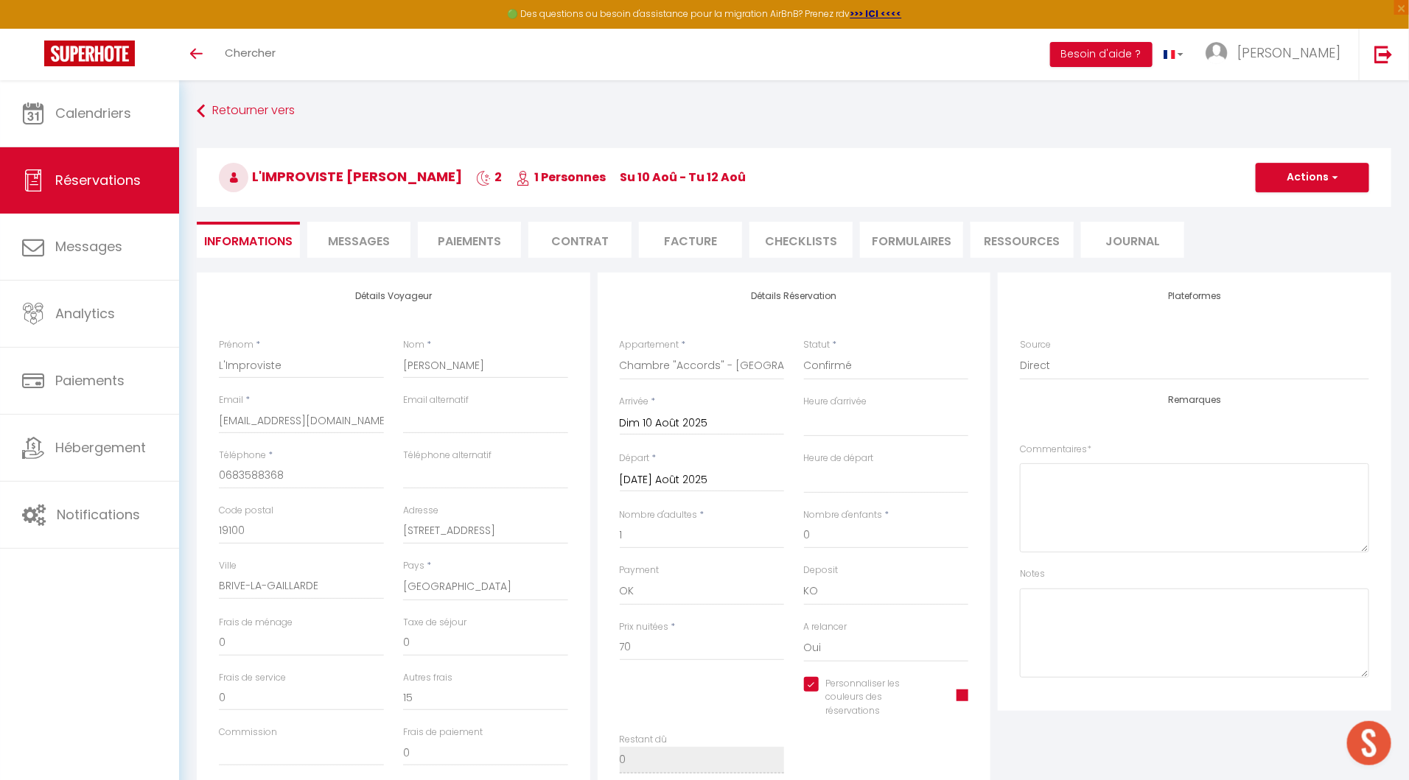
type input "15"
select select
checkbox input "true"
select select "16:00"
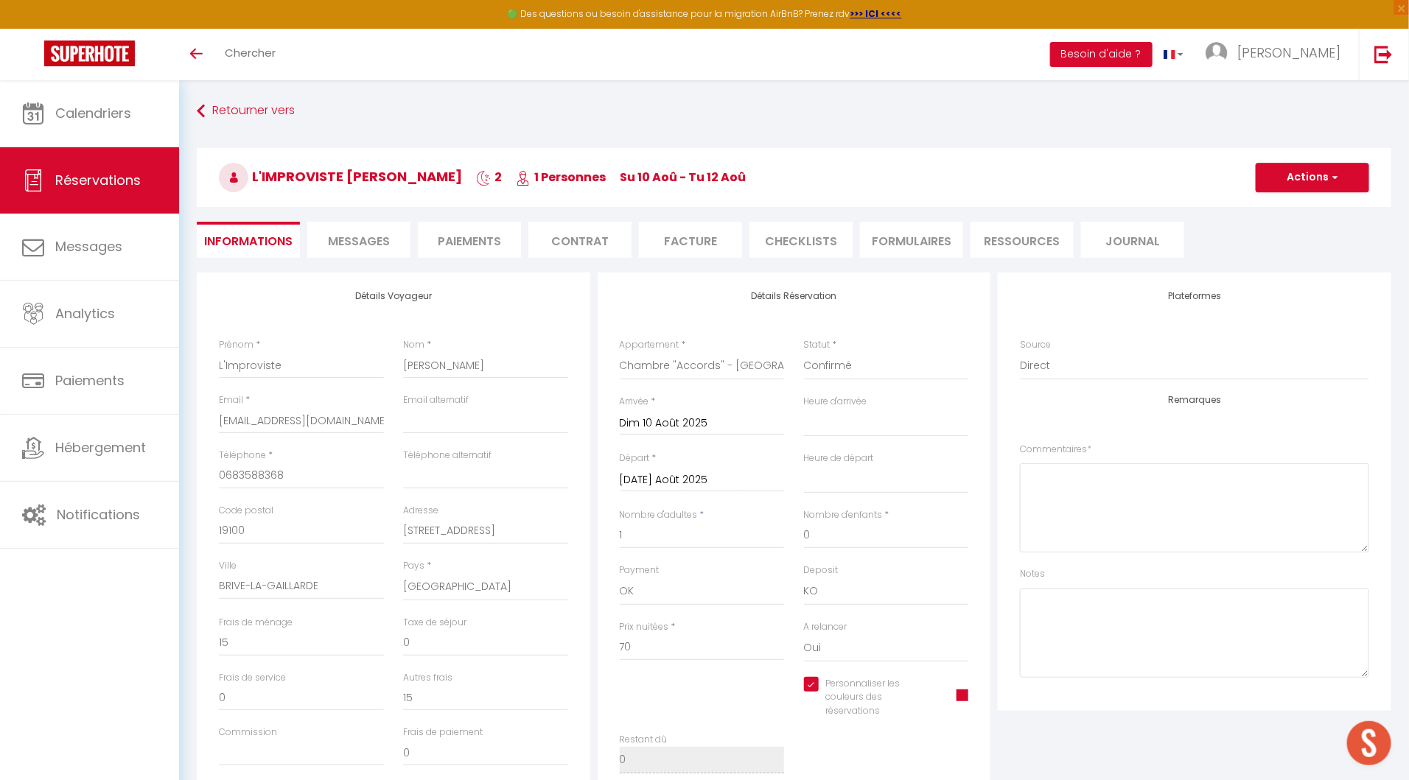
select select "10:00"
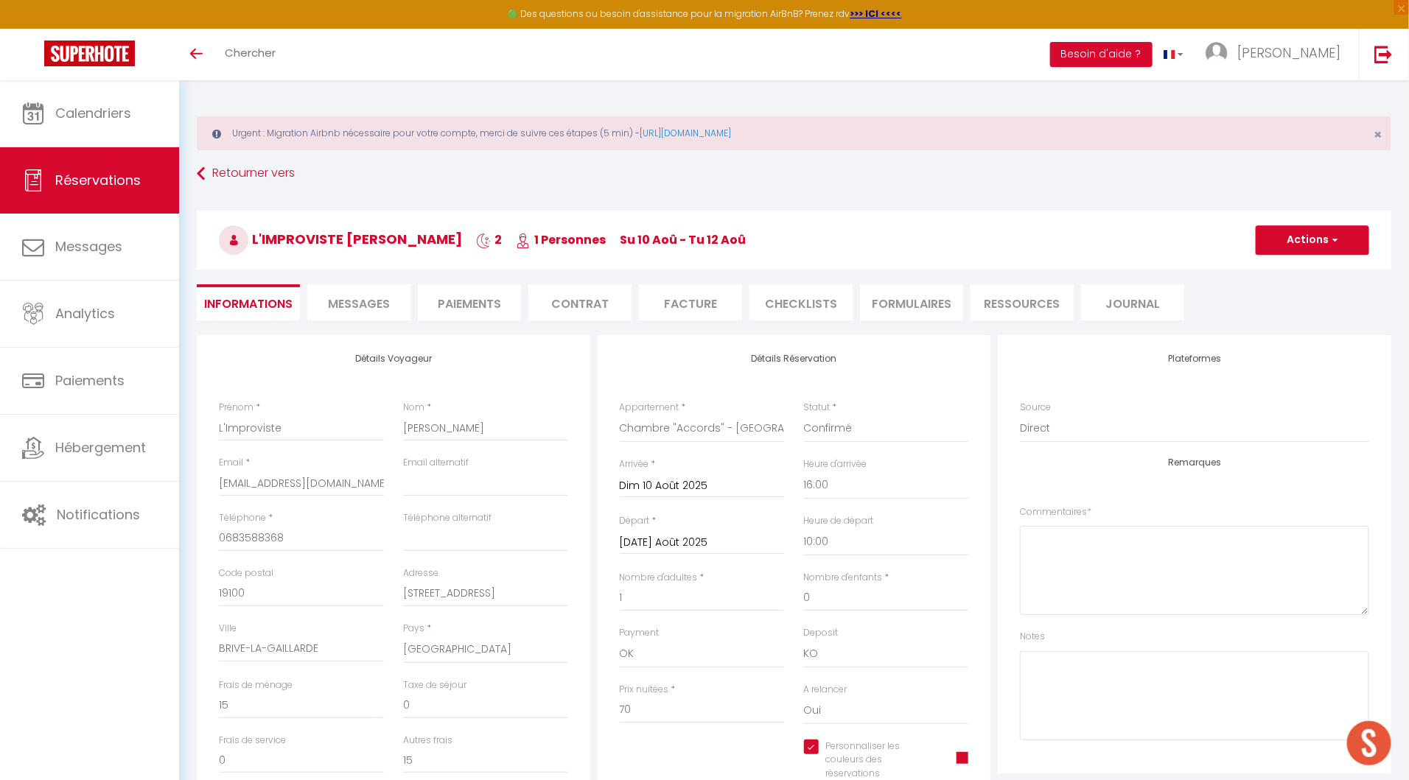
click at [699, 303] on li "Facture" at bounding box center [690, 302] width 103 height 36
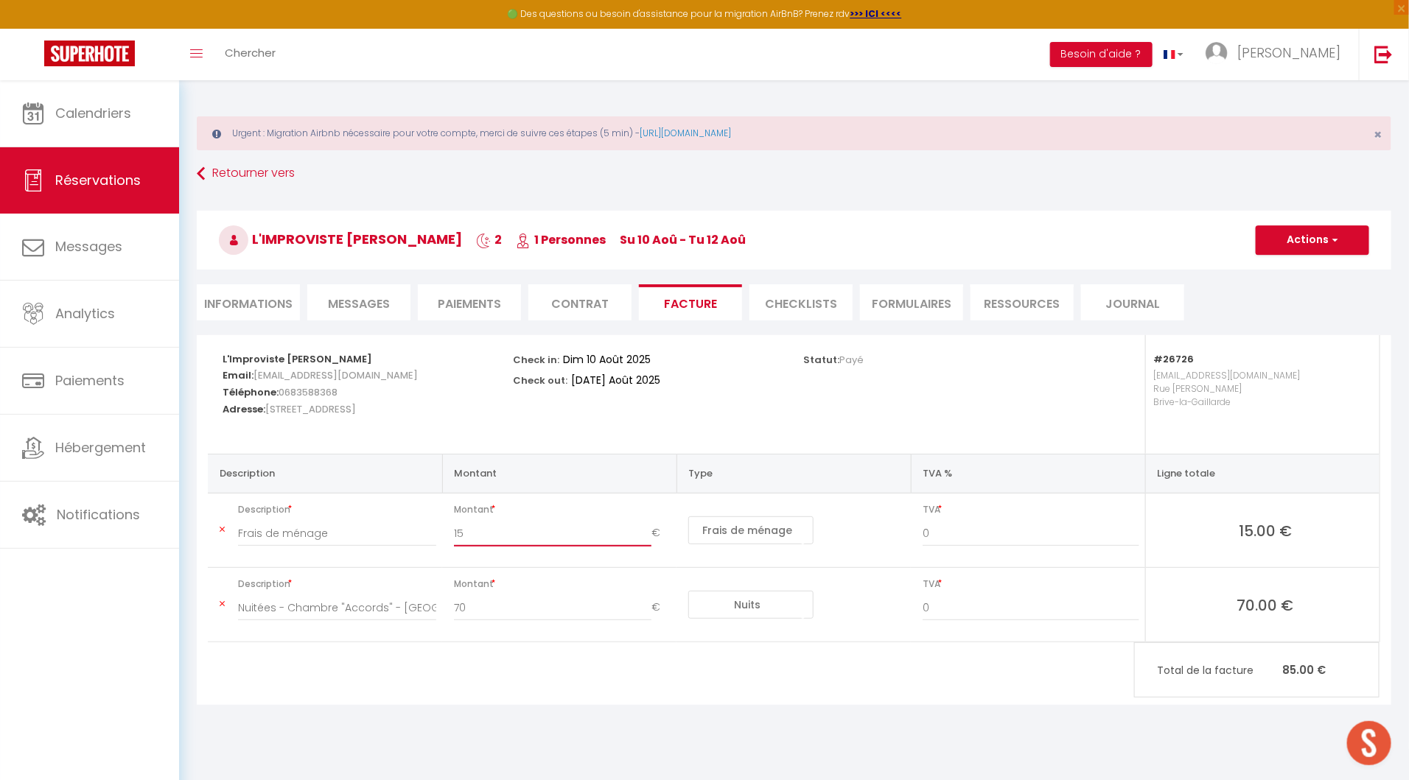
drag, startPoint x: 494, startPoint y: 539, endPoint x: 420, endPoint y: 538, distance: 73.7
click at [420, 538] on tr "Description Frais de ménage Montant 15 € Nuits Frais de ménage Taxe de séjour A…" at bounding box center [794, 531] width 1172 height 74
type input "30"
click at [1309, 247] on button "Actions" at bounding box center [1312, 239] width 113 height 29
click at [1292, 326] on link "Copier le lien" at bounding box center [1301, 330] width 124 height 19
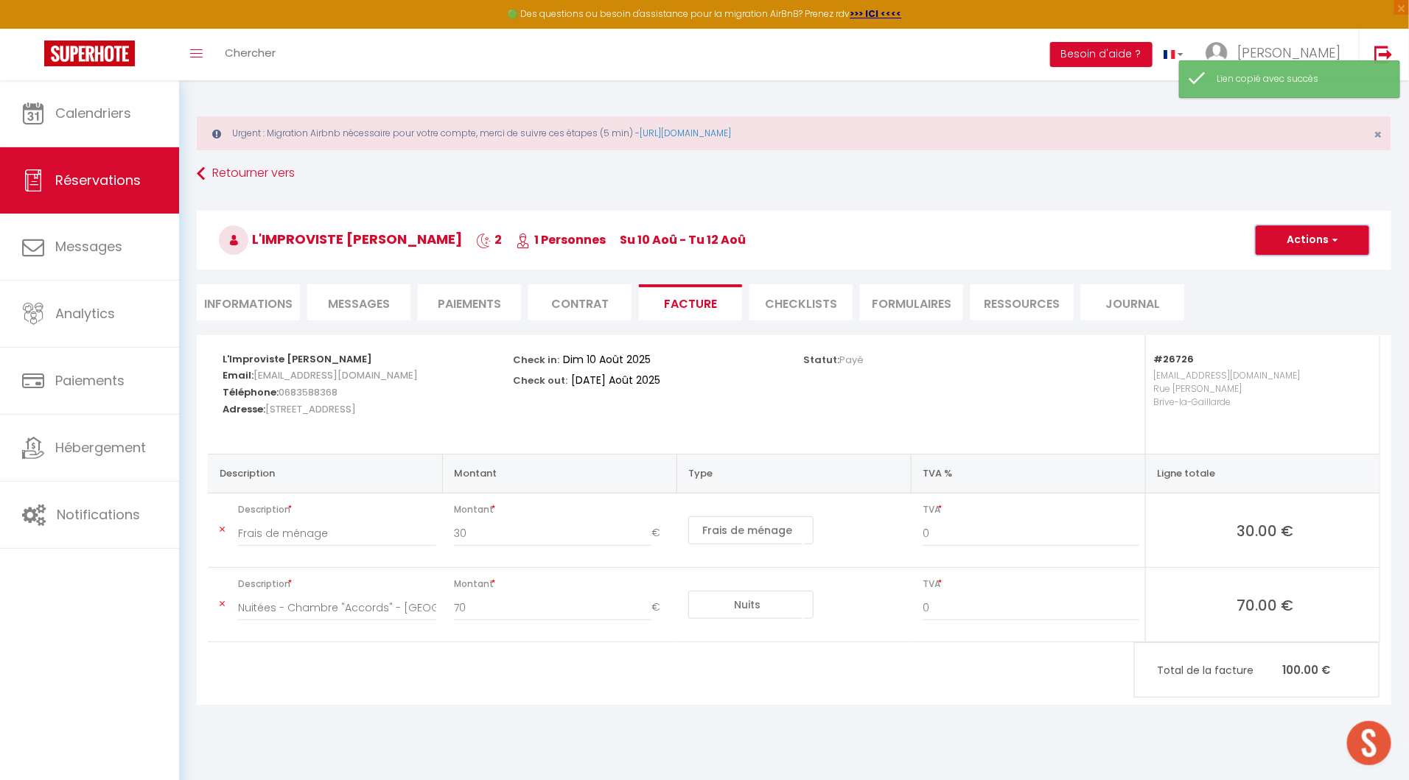
click at [1292, 238] on button "Actions" at bounding box center [1312, 239] width 113 height 29
click at [1292, 267] on link "Enregistrer" at bounding box center [1301, 272] width 124 height 19
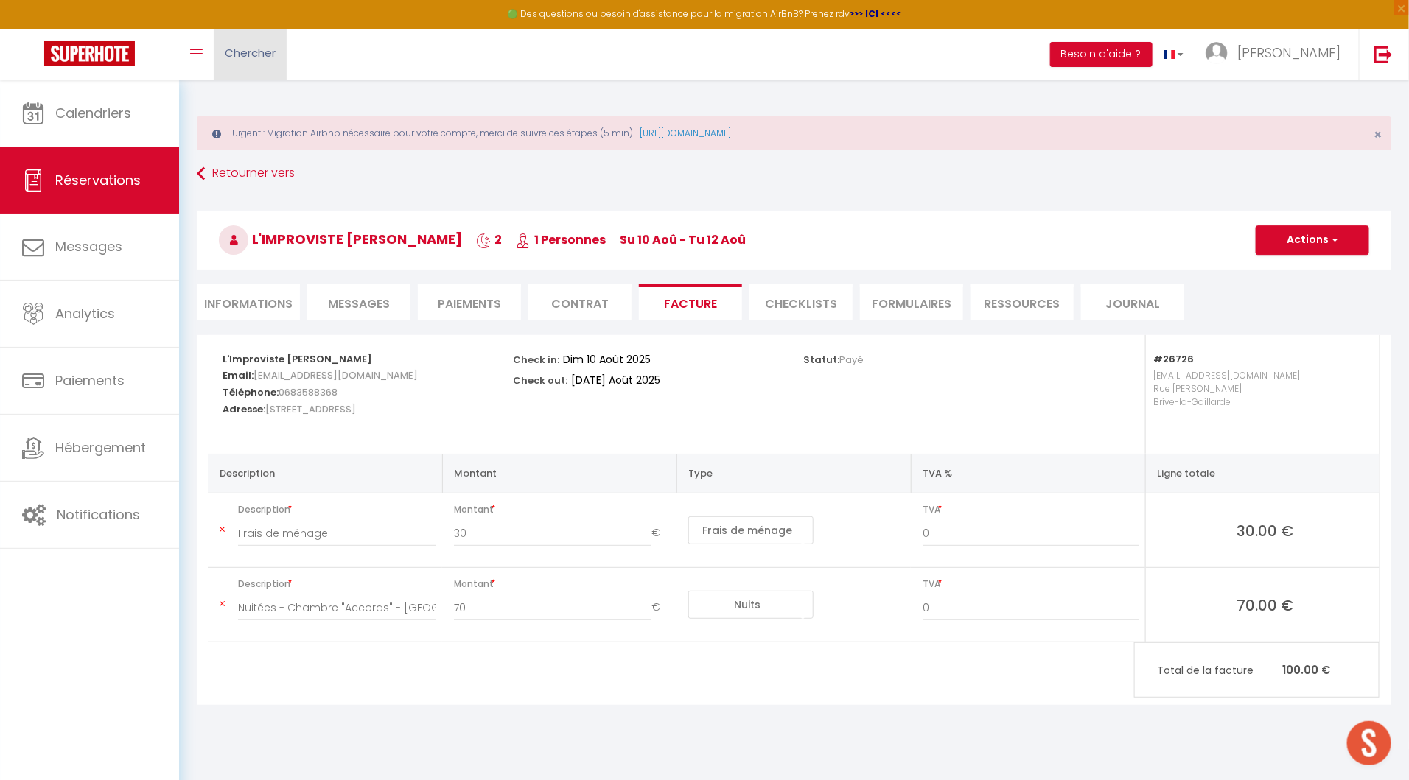
click at [253, 54] on span "Chercher" at bounding box center [250, 52] width 51 height 15
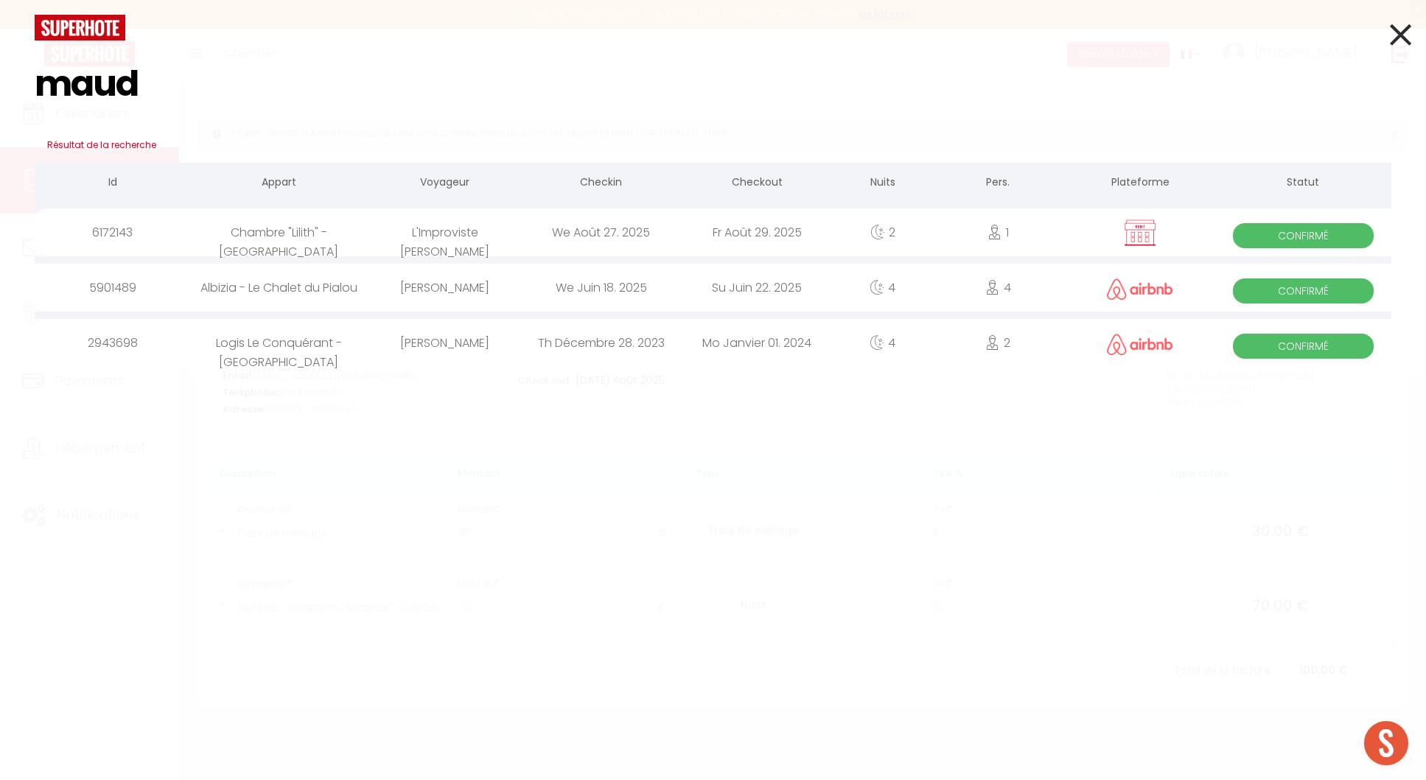
type input "maud"
click at [568, 237] on div "We Août 27. 2025" at bounding box center [601, 233] width 156 height 48
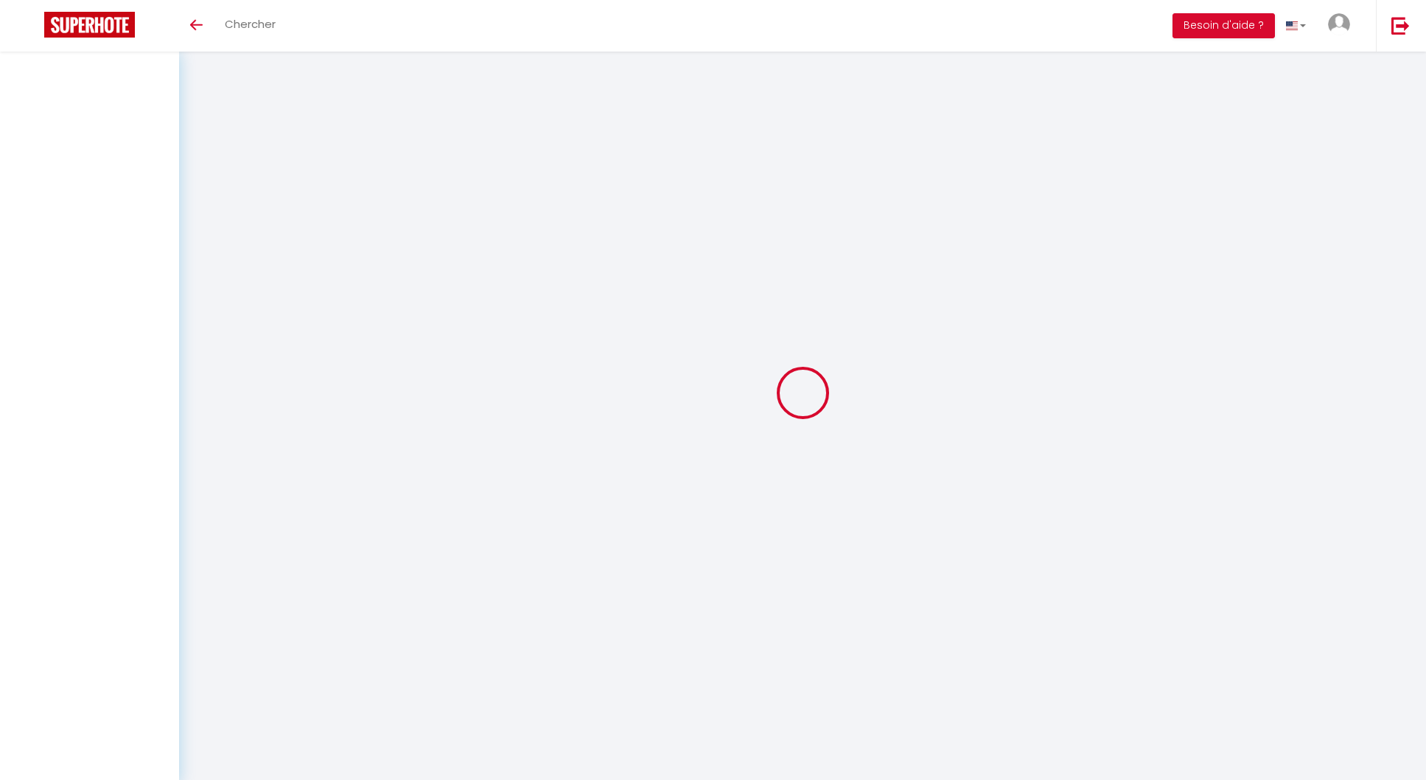
select select
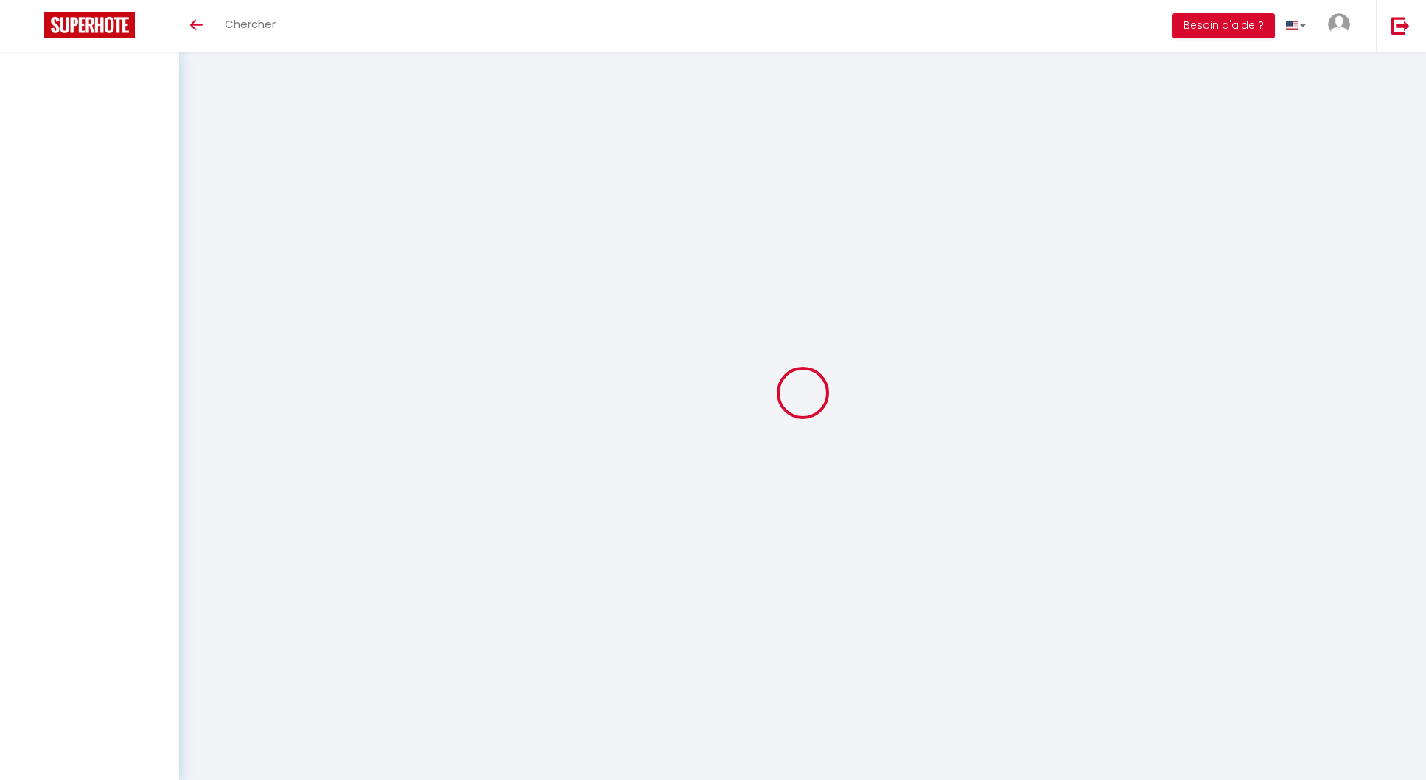
select select
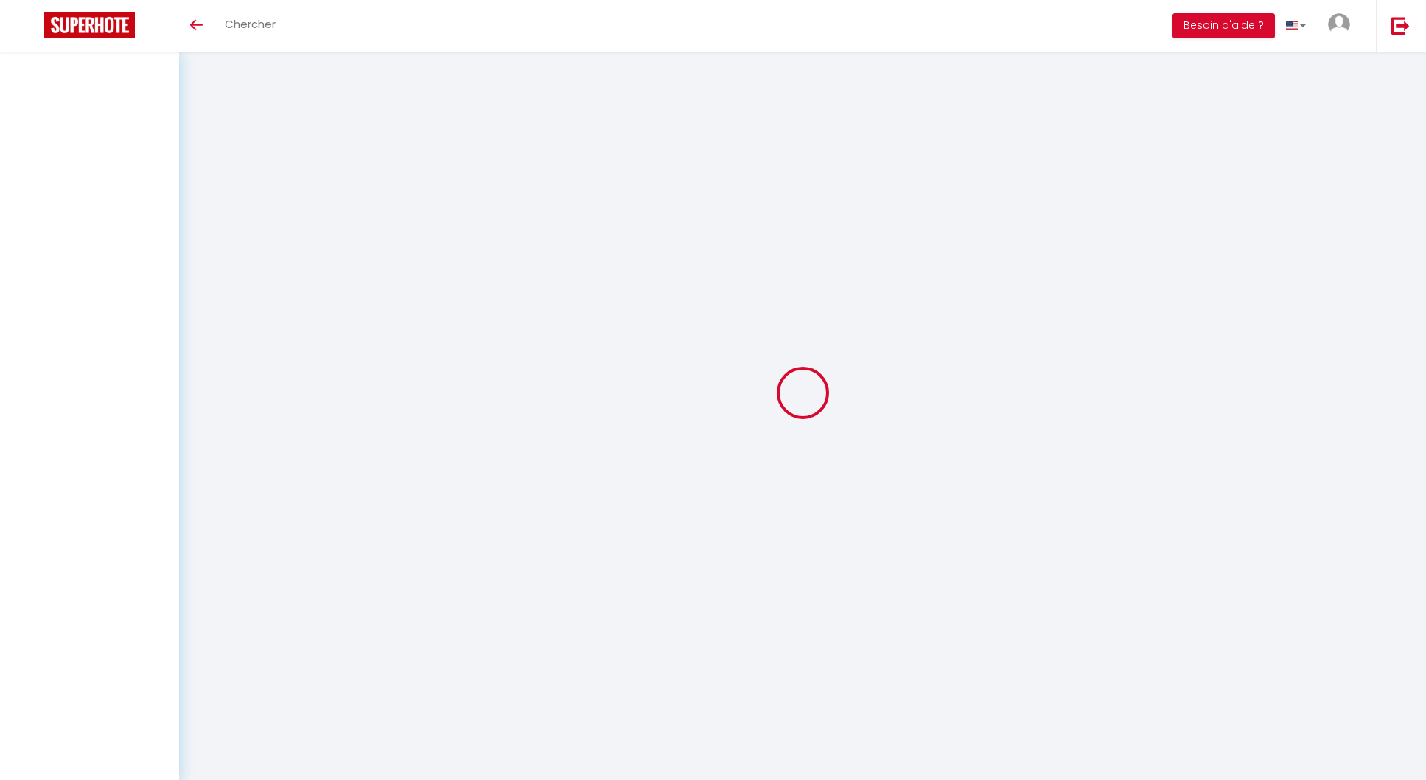
checkbox input "false"
select select
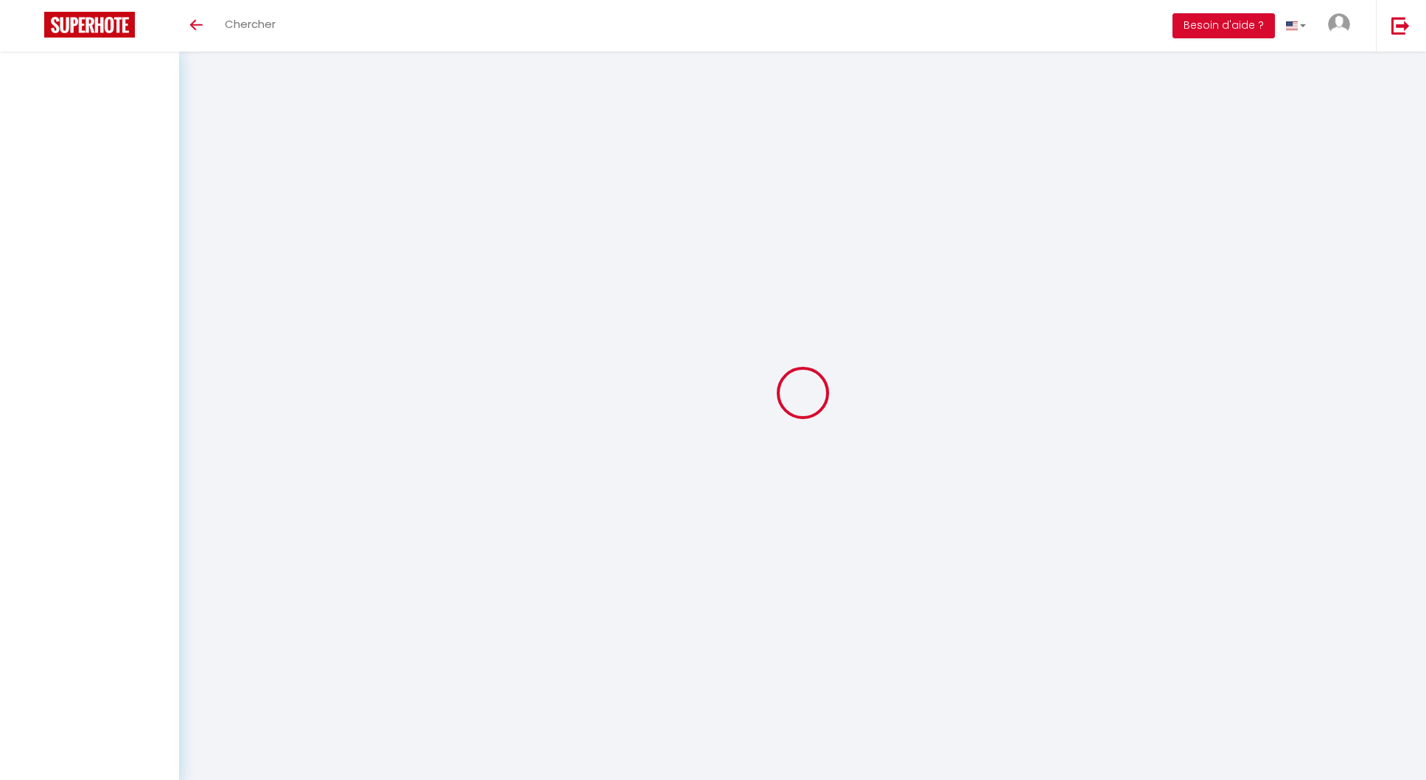
select select
checkbox input "false"
select select
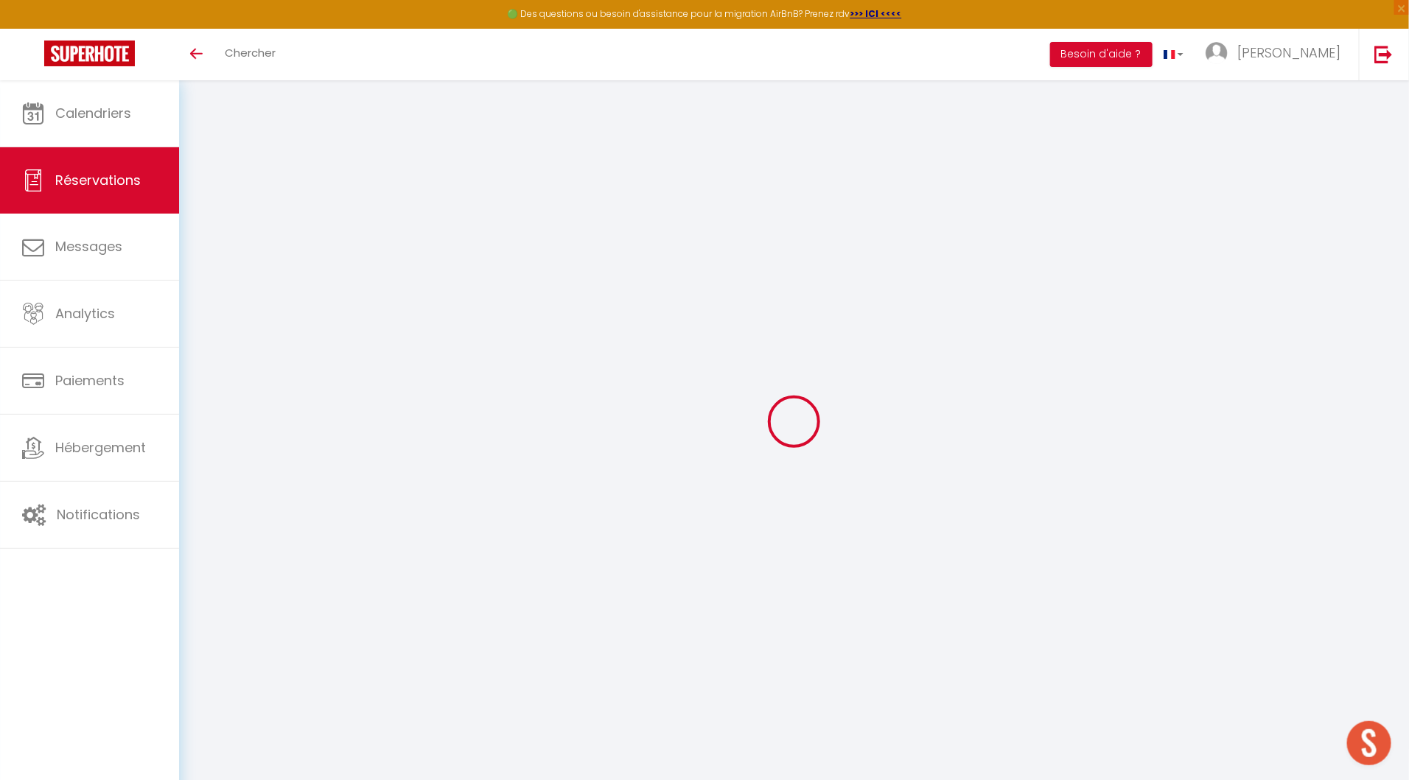
type input "L'Improviste"
type input "[PERSON_NAME]"
type input "[EMAIL_ADDRESS][DOMAIN_NAME]"
type input "0683588368"
type input "19100"
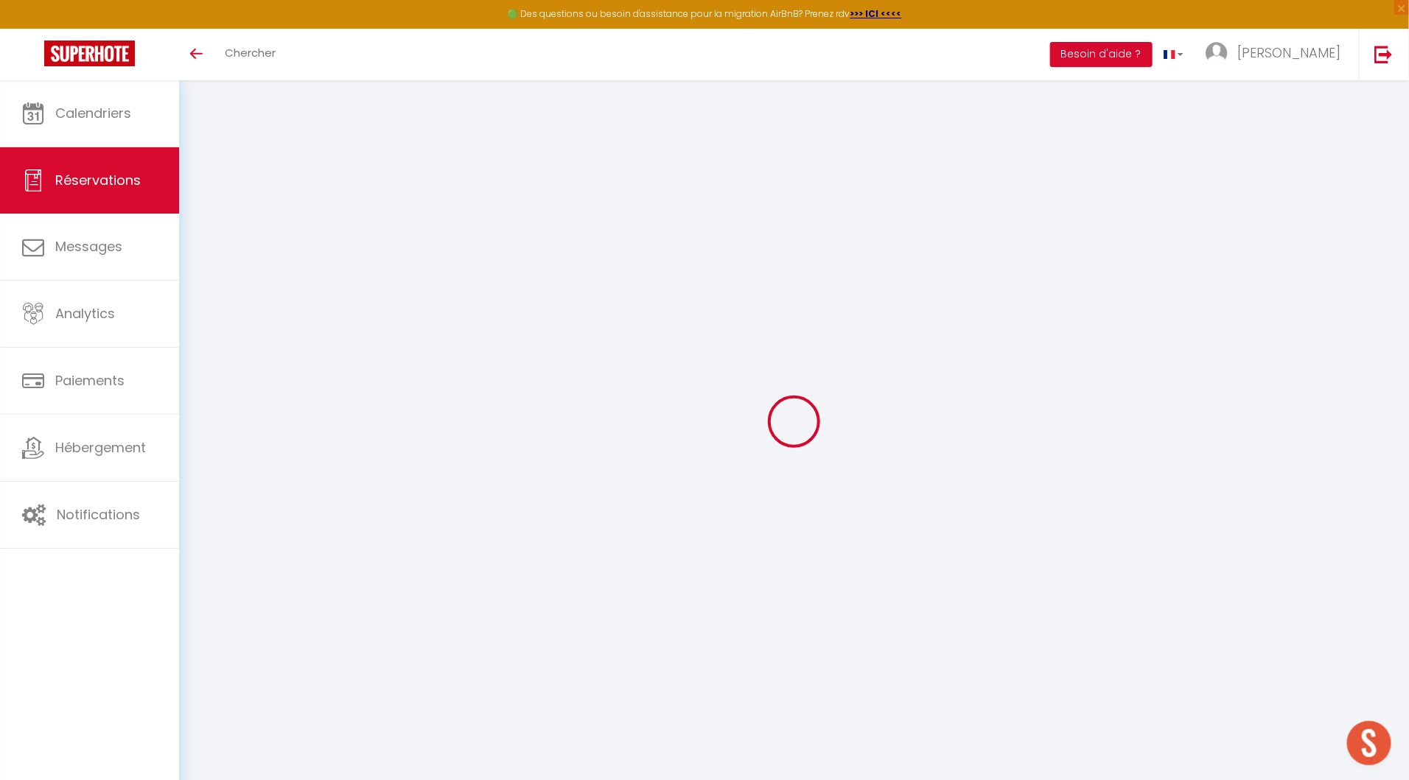
type input "[STREET_ADDRESS]"
type input "BRIVE-LA-GAILLARDE"
select select "FR"
type input "15"
select select "46606"
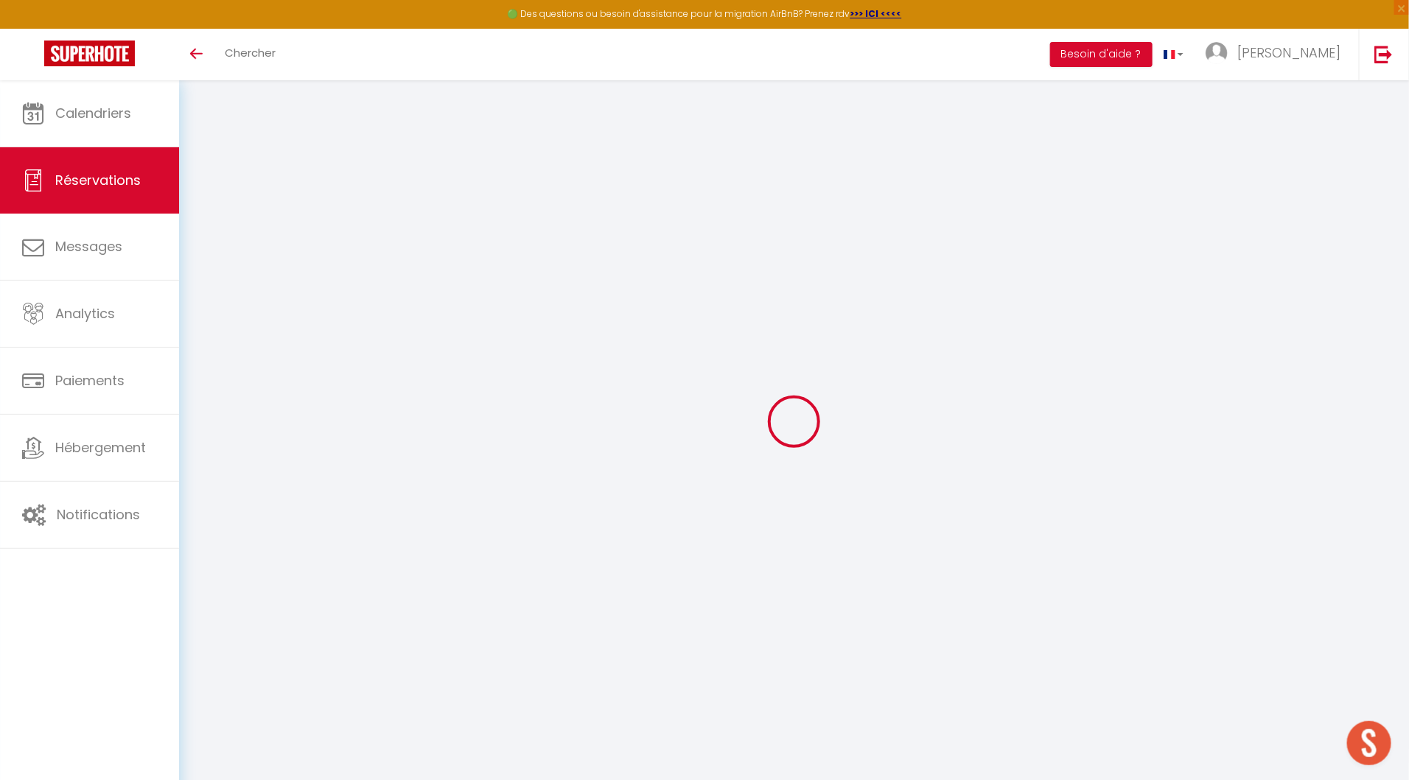
select select "1"
type input "Mer 27 Août 2025"
select select
type input "Ven 29 Août 2025"
select select
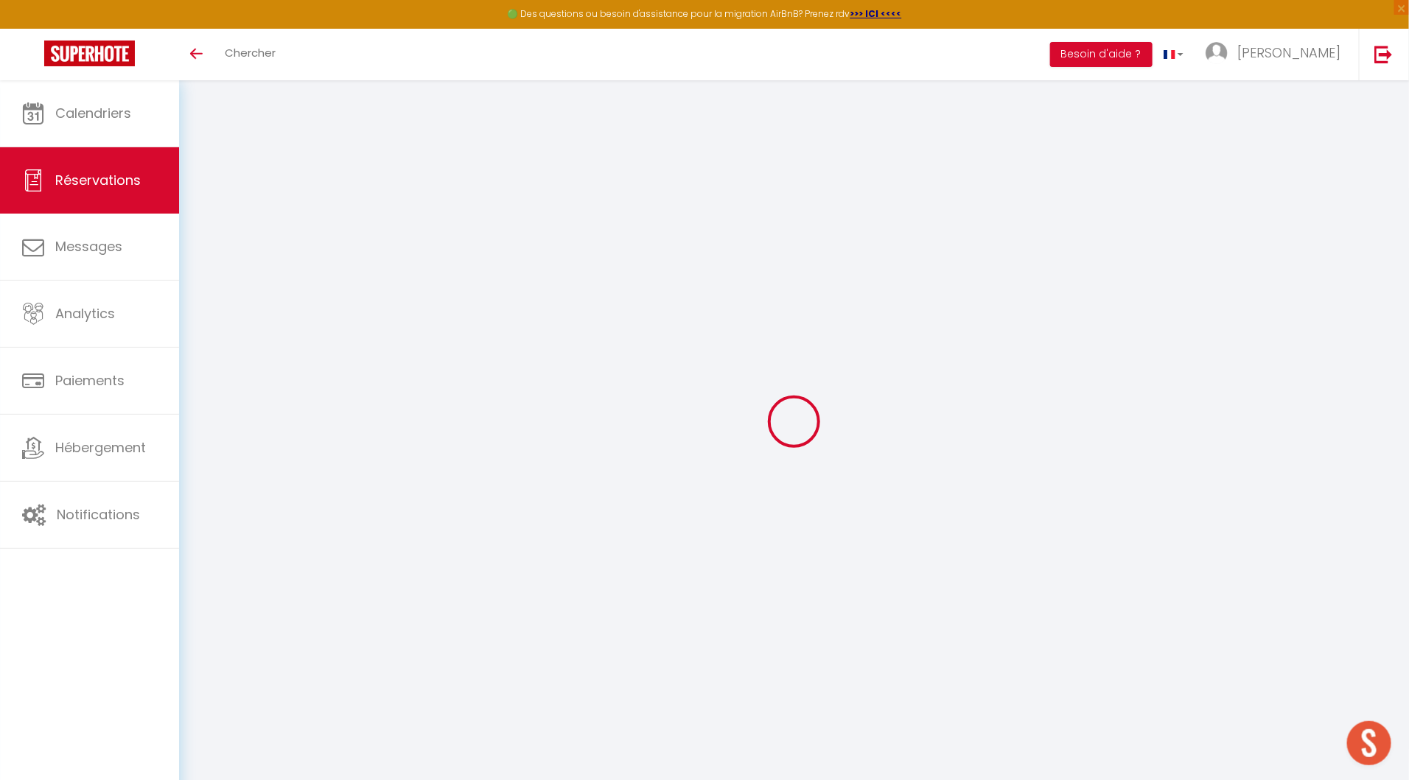
type input "1"
select select "12"
select select "14"
type input "70"
checkbox input "true"
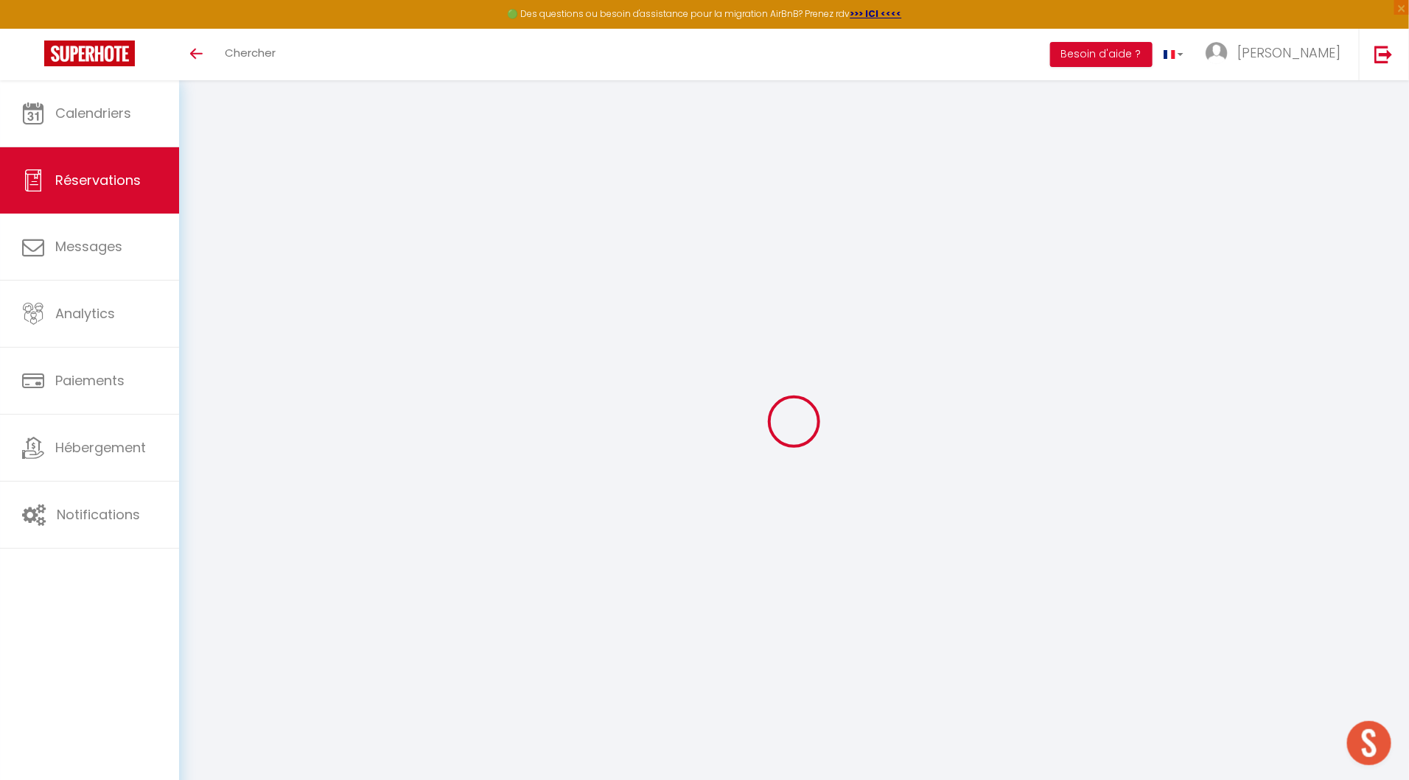
type input "0"
type input "15"
type input "10"
type input "0"
select select
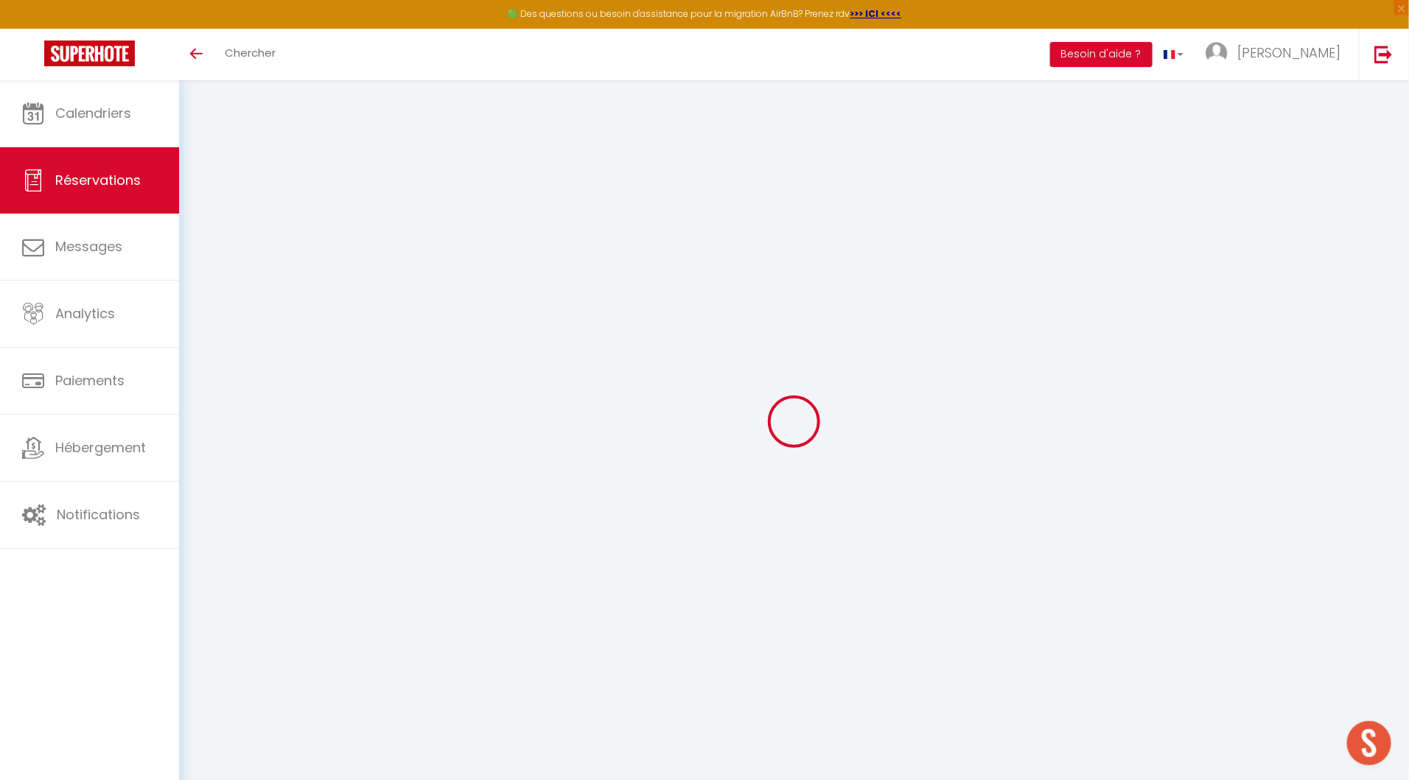
select select
checkbox input "true"
select select "cleaning"
select select
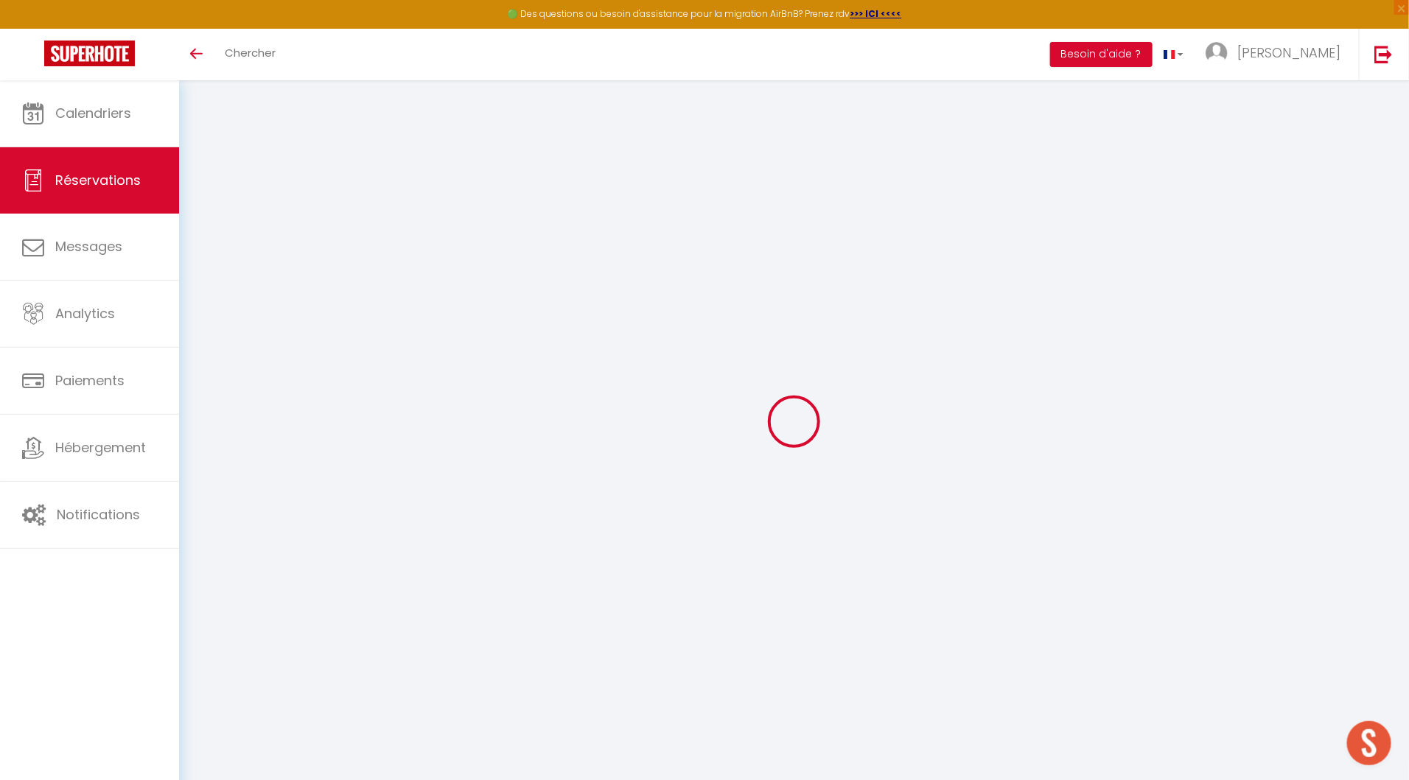
checkbox input "true"
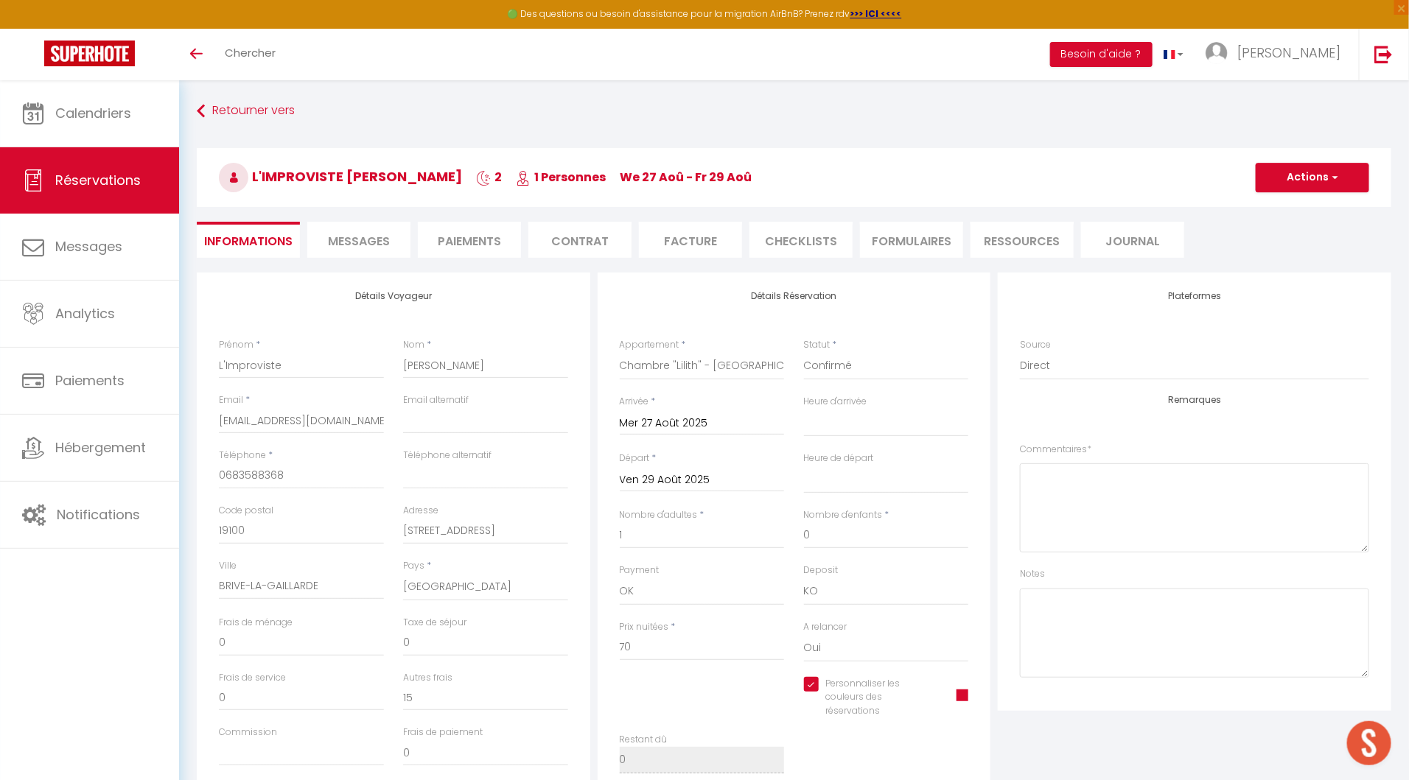
type input "15"
select select
checkbox input "true"
select select "16:00"
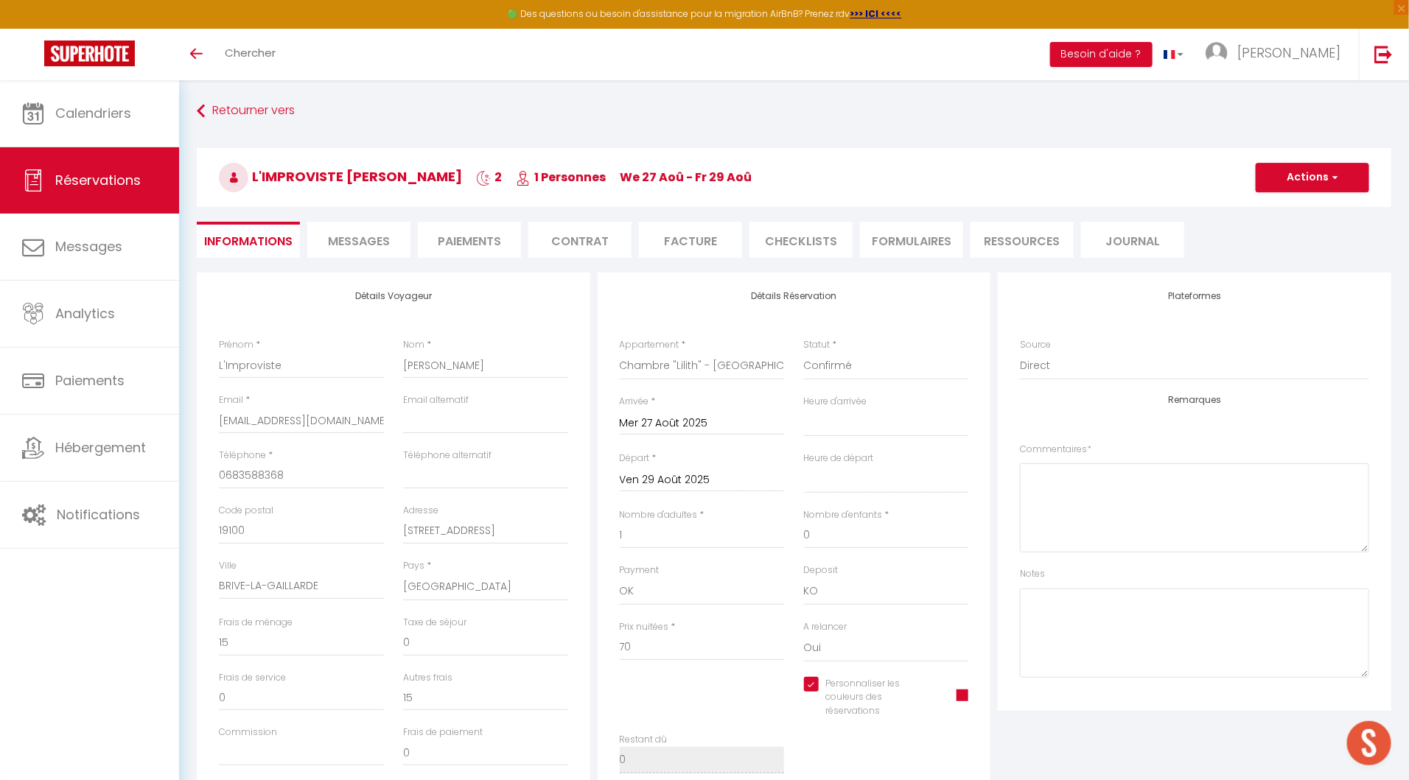
select select "10:00"
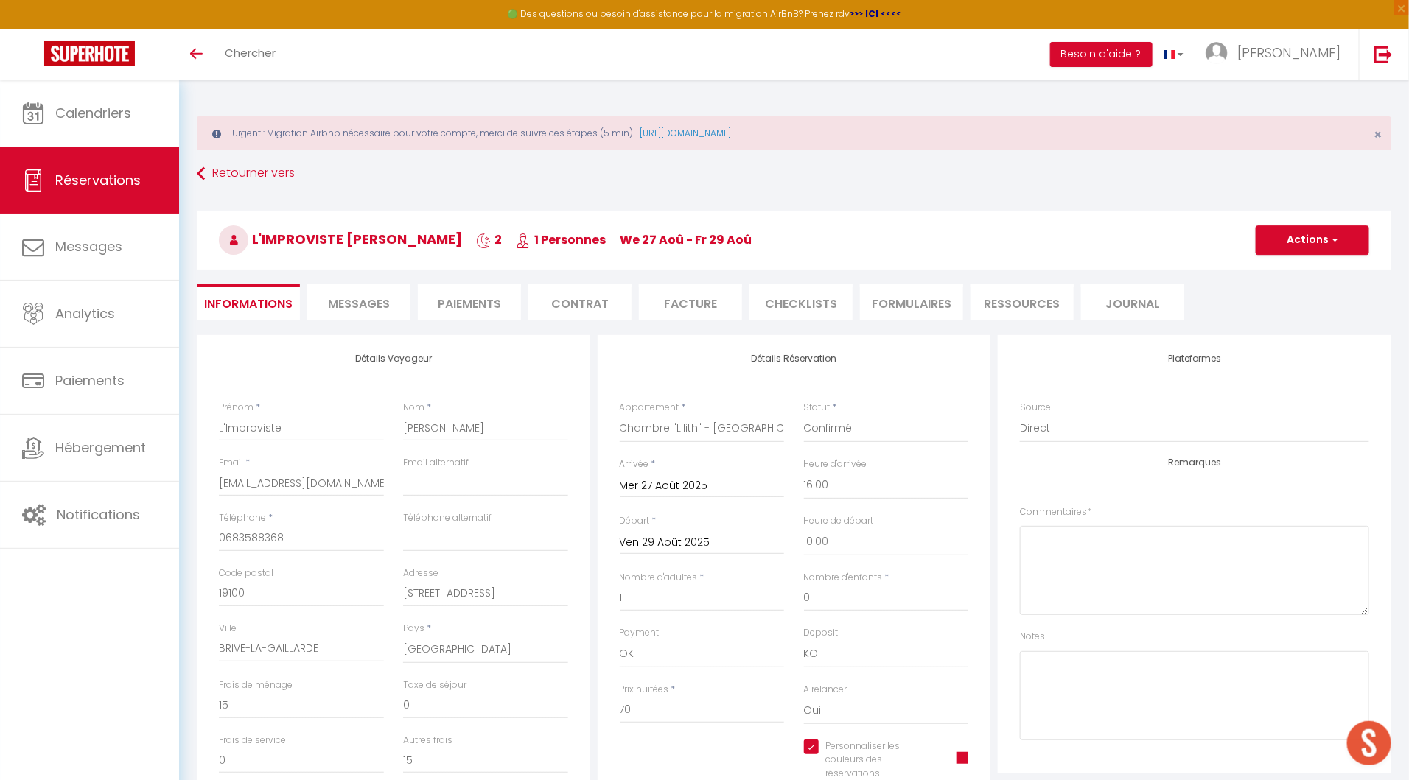
click at [686, 297] on li "Facture" at bounding box center [690, 302] width 103 height 36
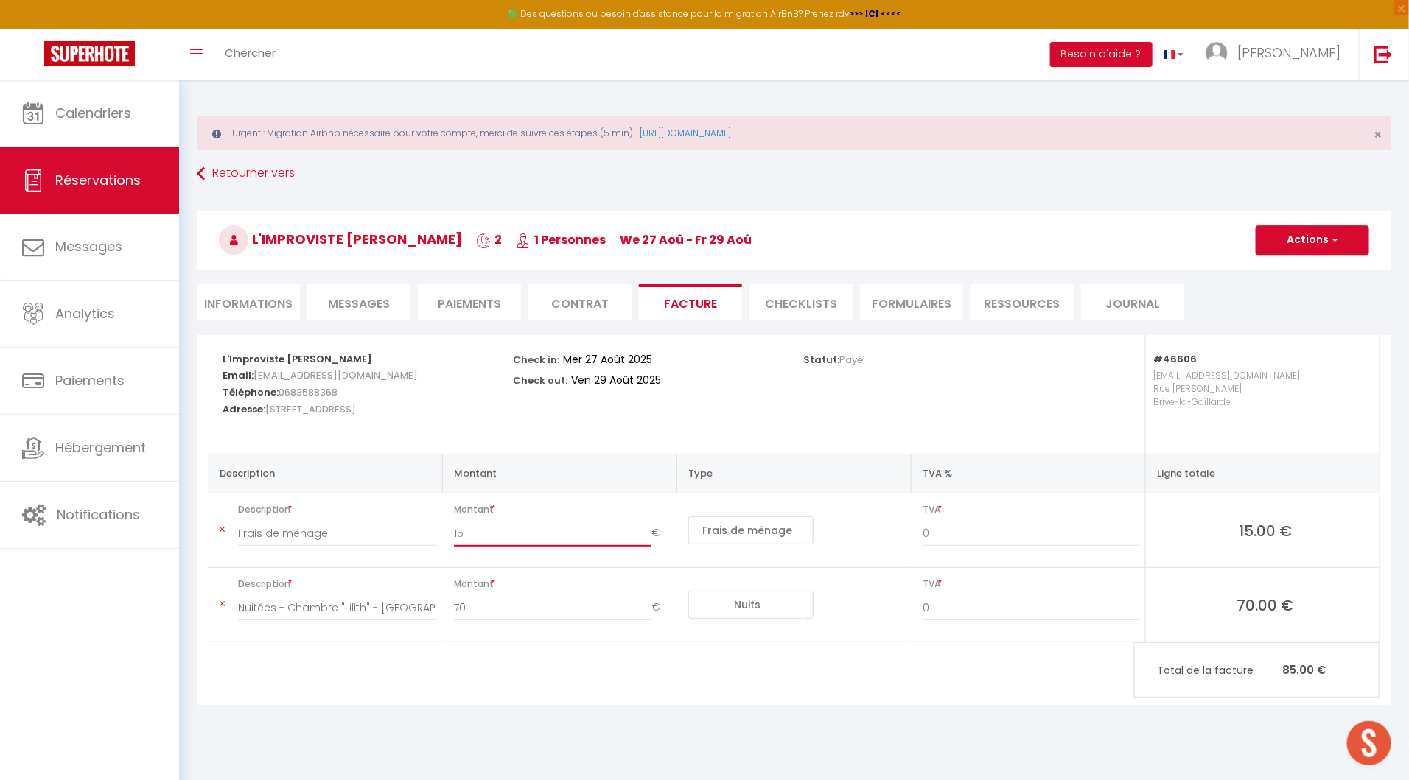
drag, startPoint x: 489, startPoint y: 525, endPoint x: 421, endPoint y: 525, distance: 67.1
click at [421, 525] on tr "Description Frais de ménage Montant 15 € Nuits Frais de ménage Taxe de séjour A…" at bounding box center [794, 531] width 1172 height 74
type input "0"
type input "30"
click at [1292, 237] on button "Actions" at bounding box center [1312, 239] width 113 height 29
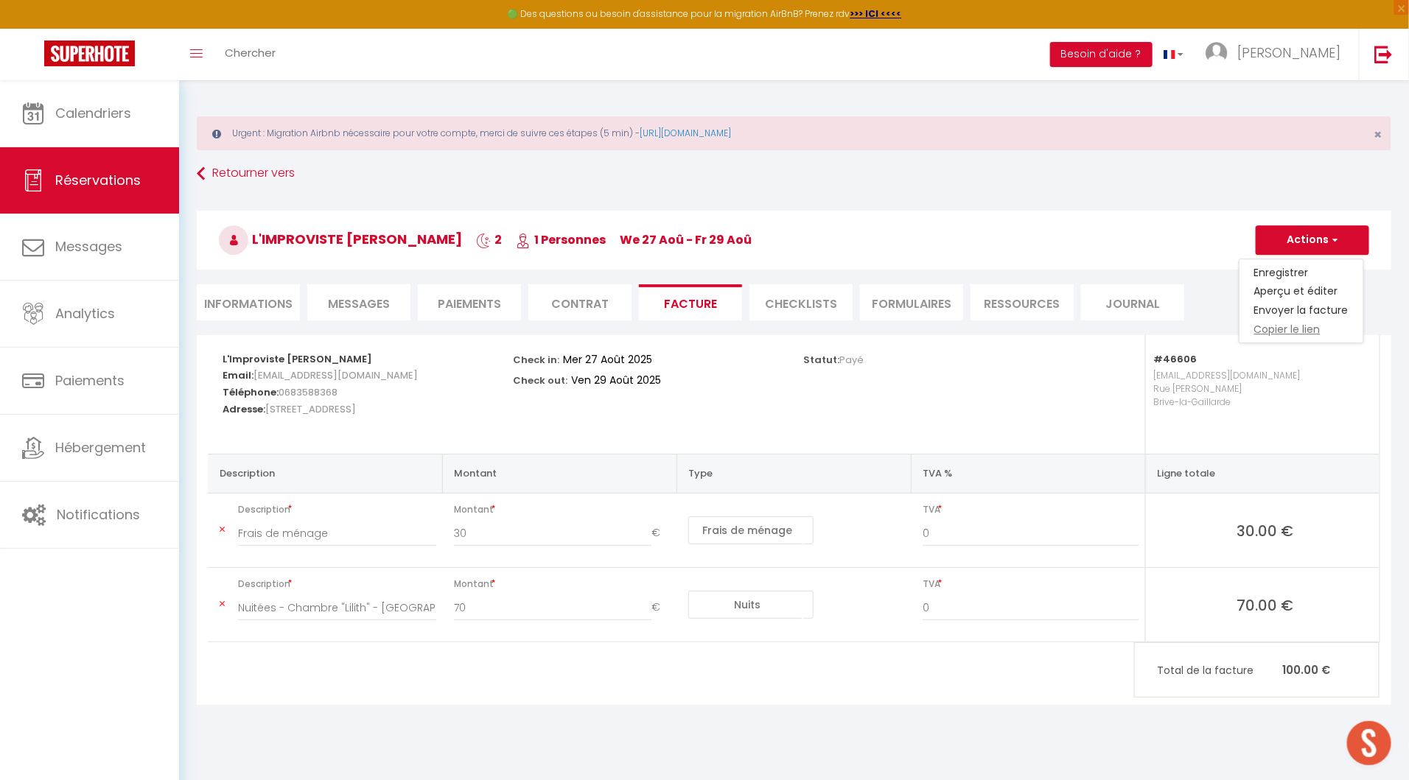
click at [1292, 331] on link "Copier le lien" at bounding box center [1301, 330] width 124 height 19
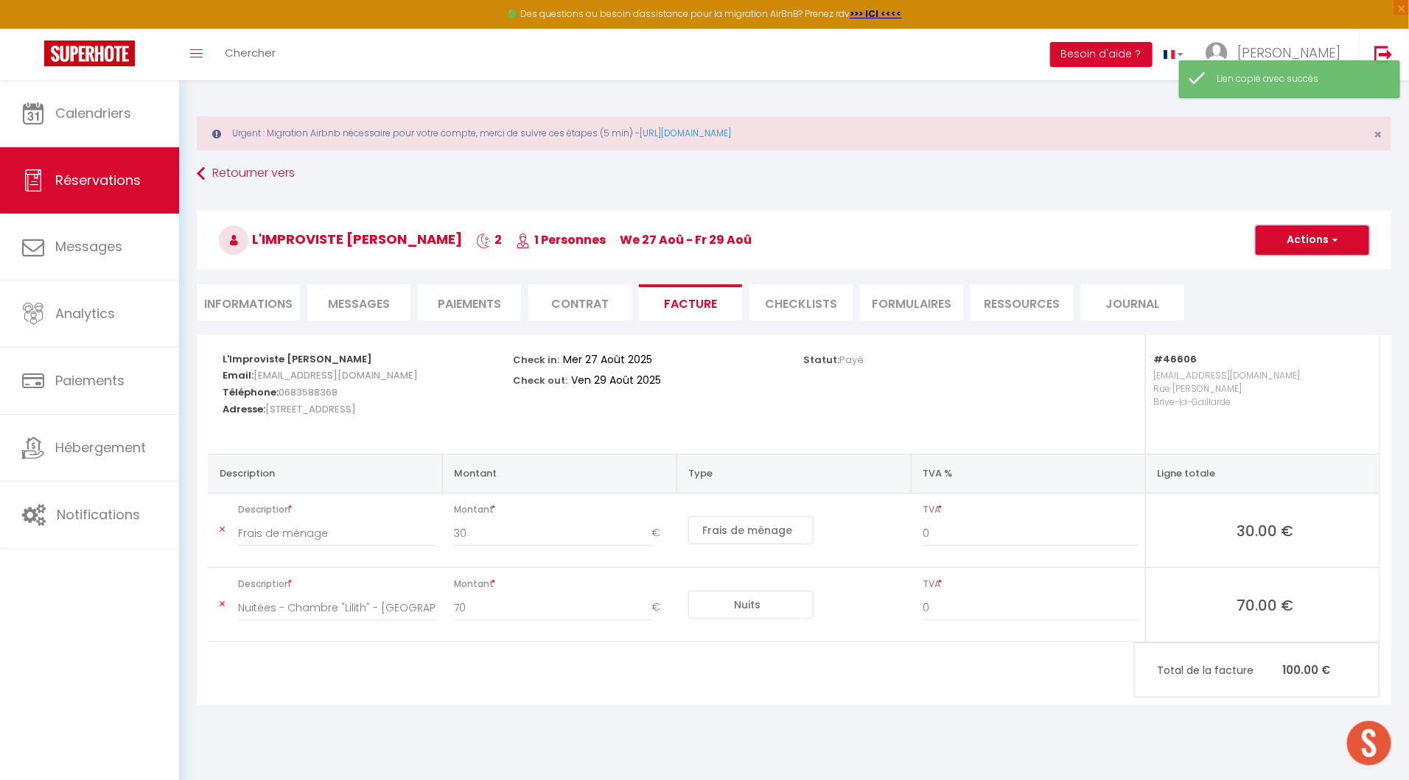
click at [1292, 236] on button "Actions" at bounding box center [1312, 239] width 113 height 29
click at [1290, 266] on link "Enregistrer" at bounding box center [1301, 272] width 124 height 19
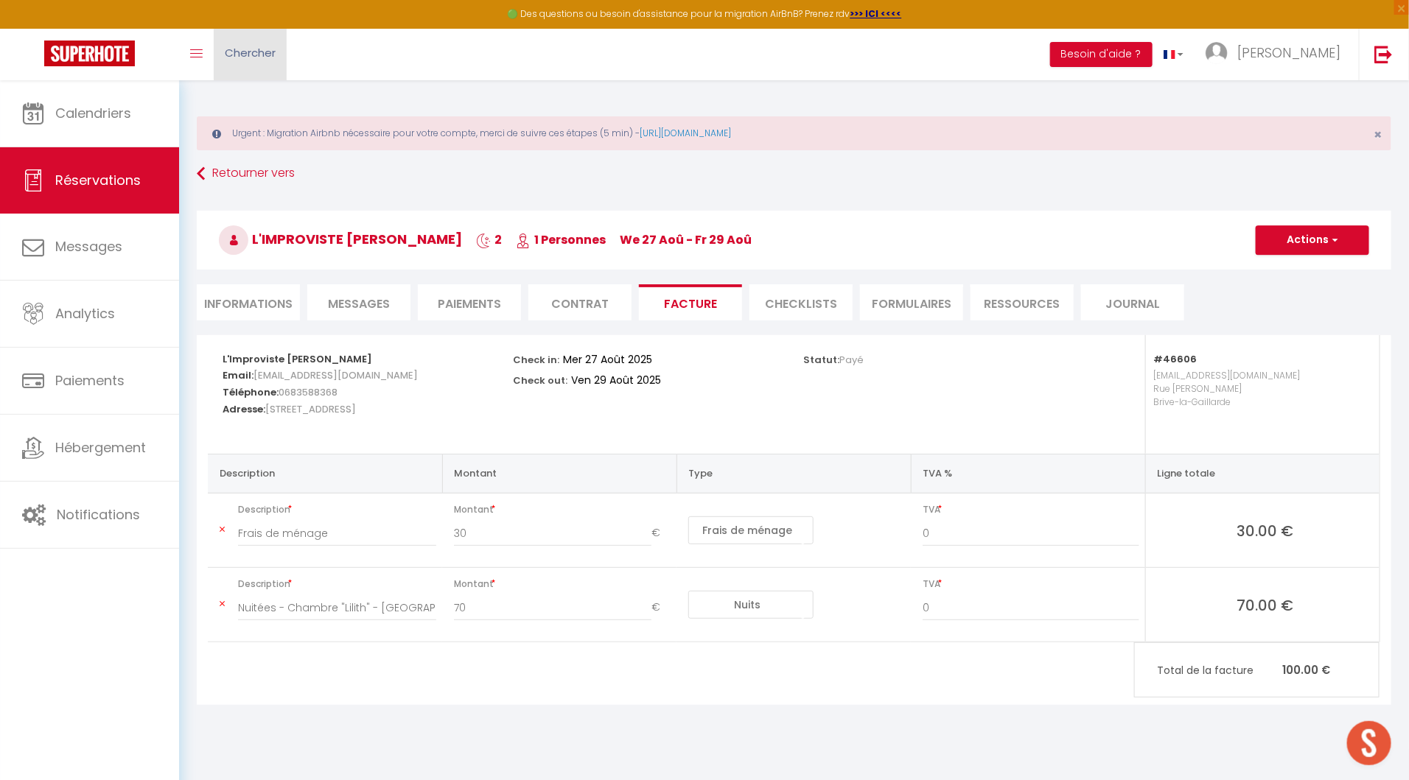
click at [225, 67] on link "Chercher" at bounding box center [250, 55] width 73 height 52
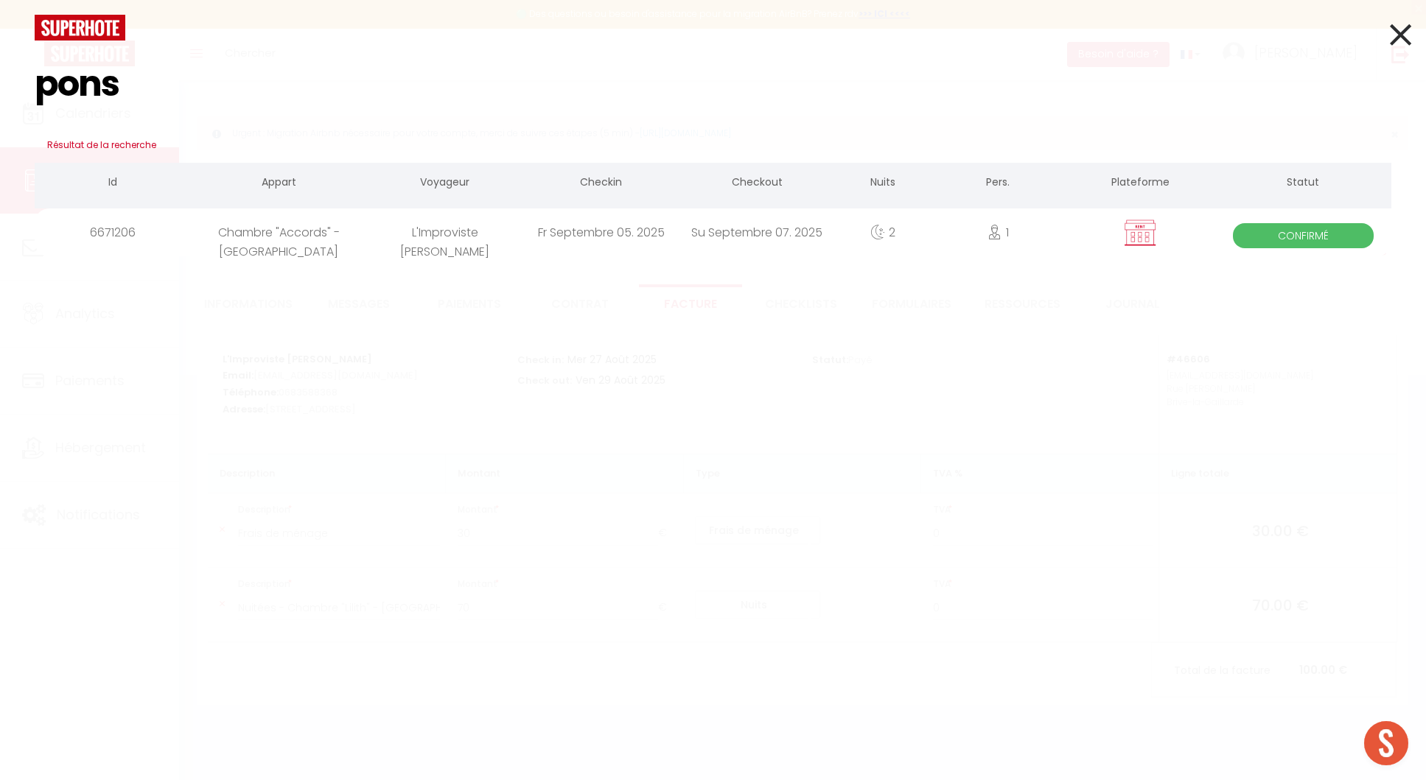
type input "pons"
click at [517, 237] on div "L'Improviste [PERSON_NAME]" at bounding box center [445, 233] width 156 height 48
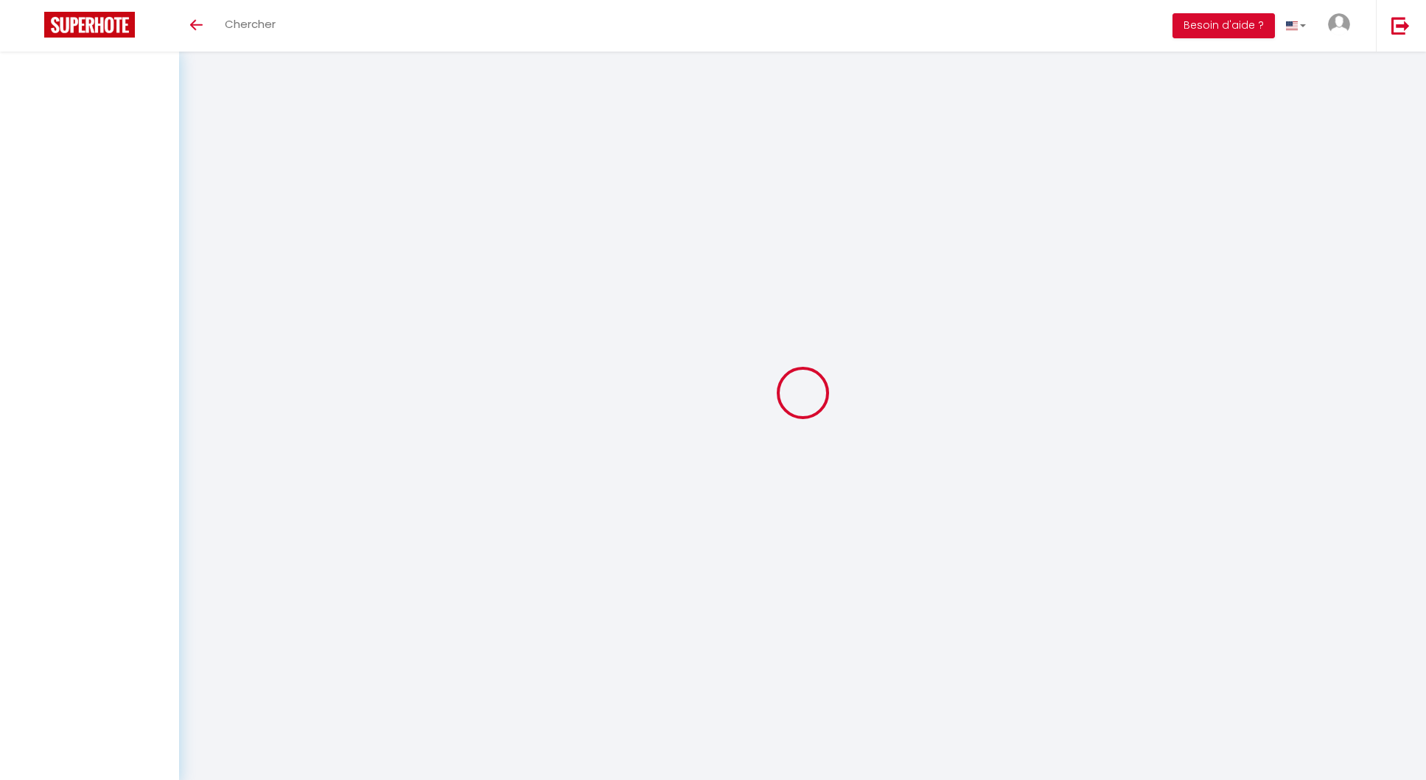
select select
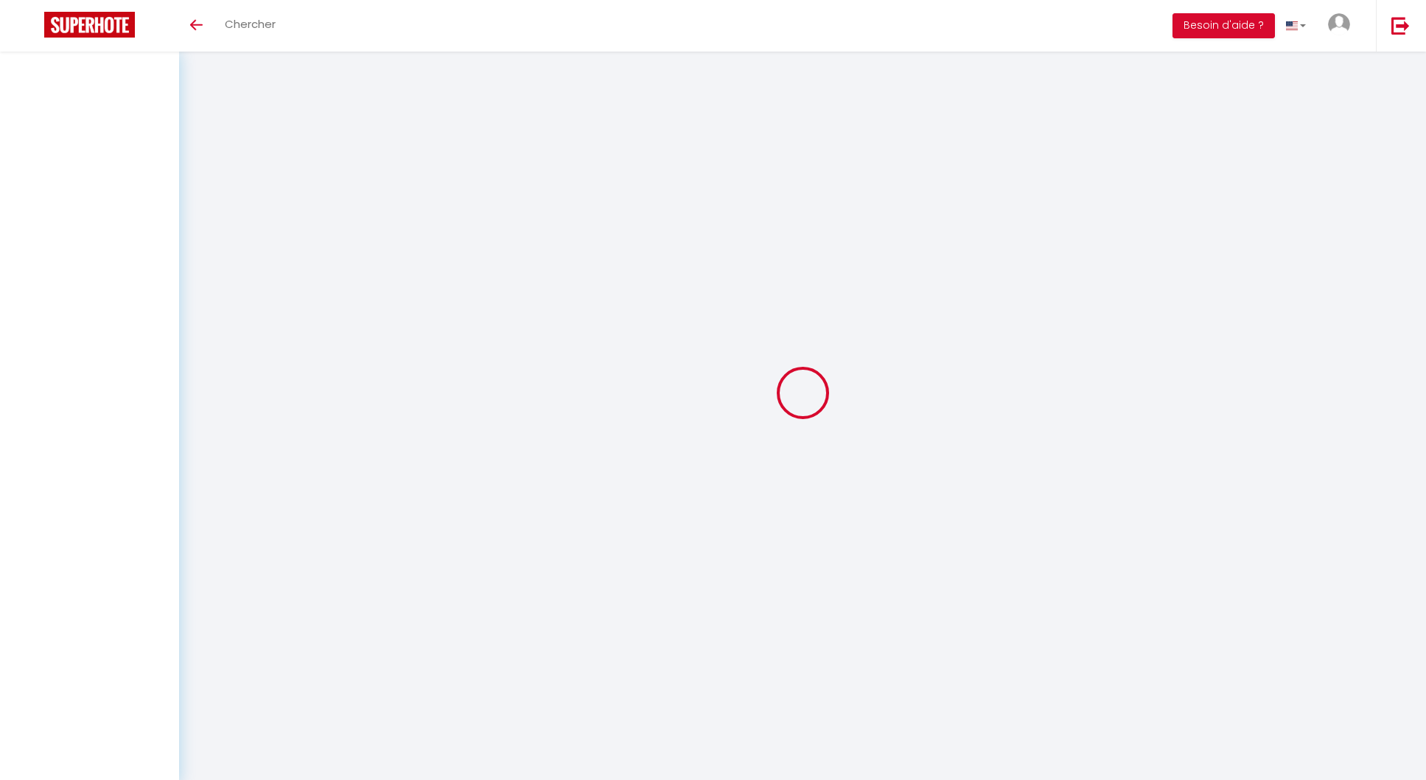
select select
checkbox input "false"
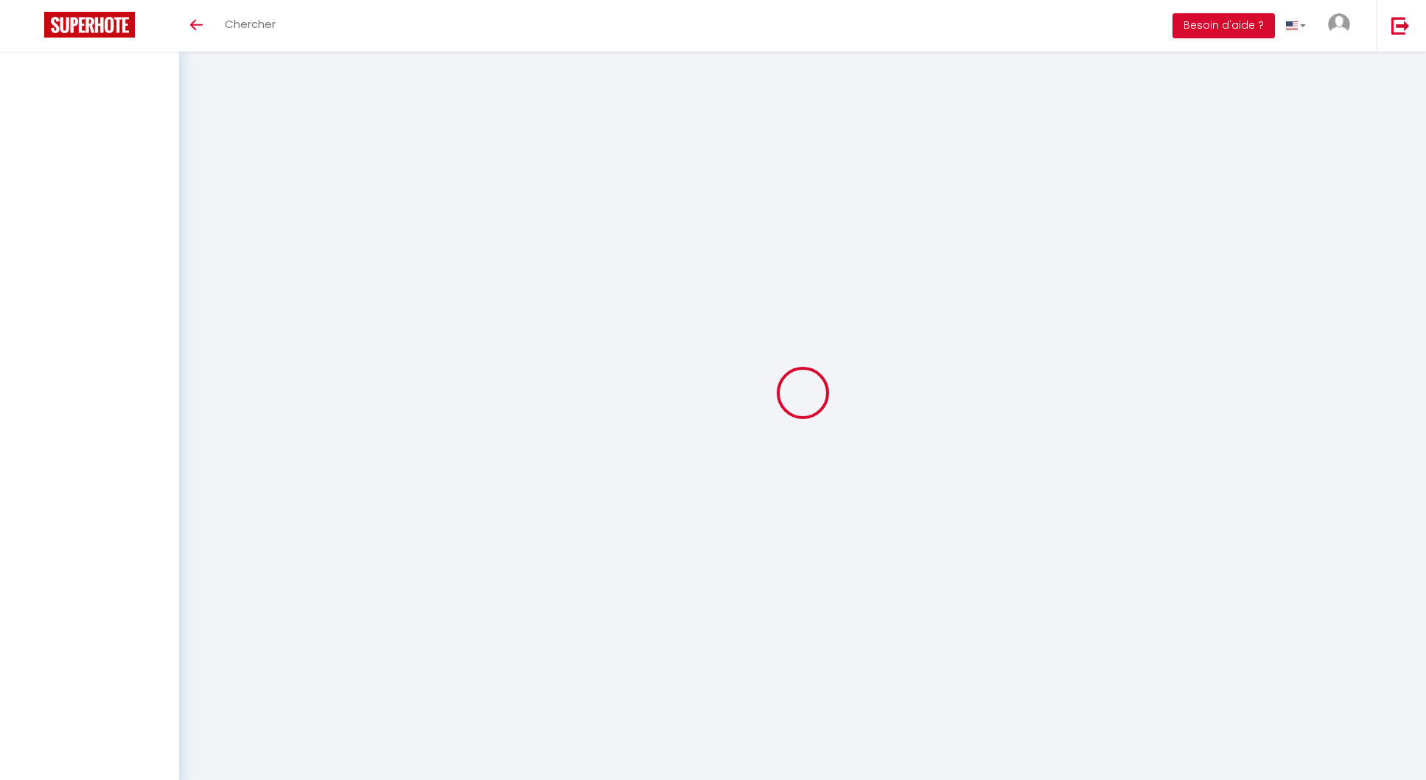
select select
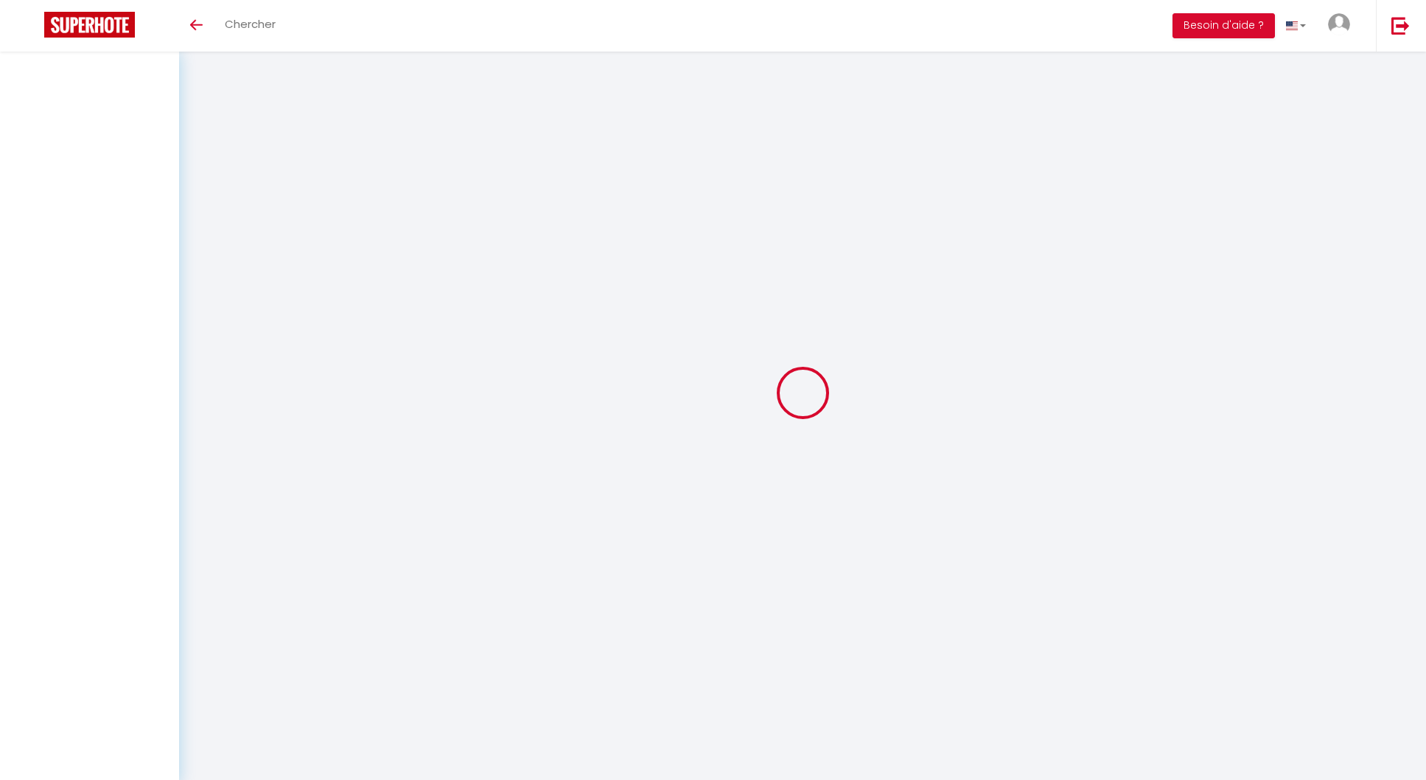
select select
checkbox input "false"
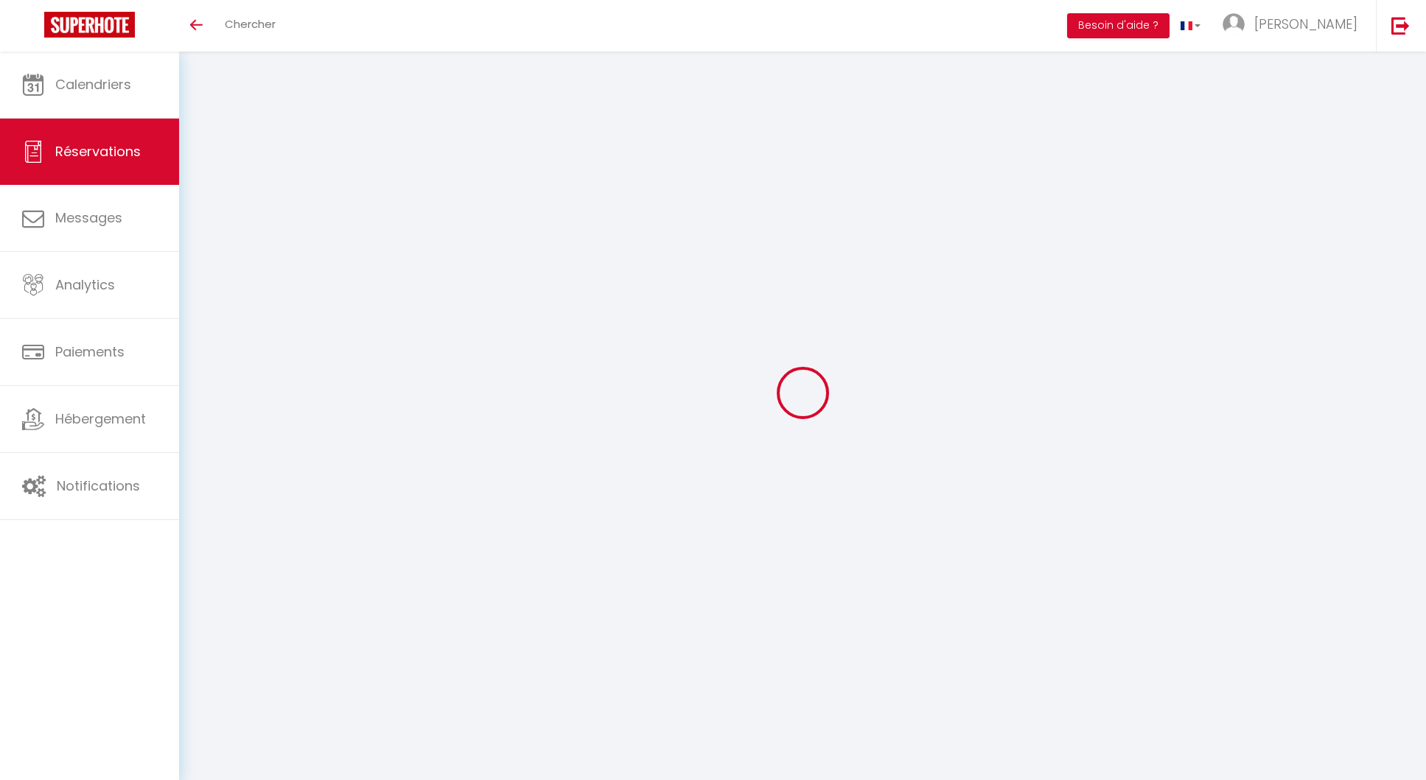
select select
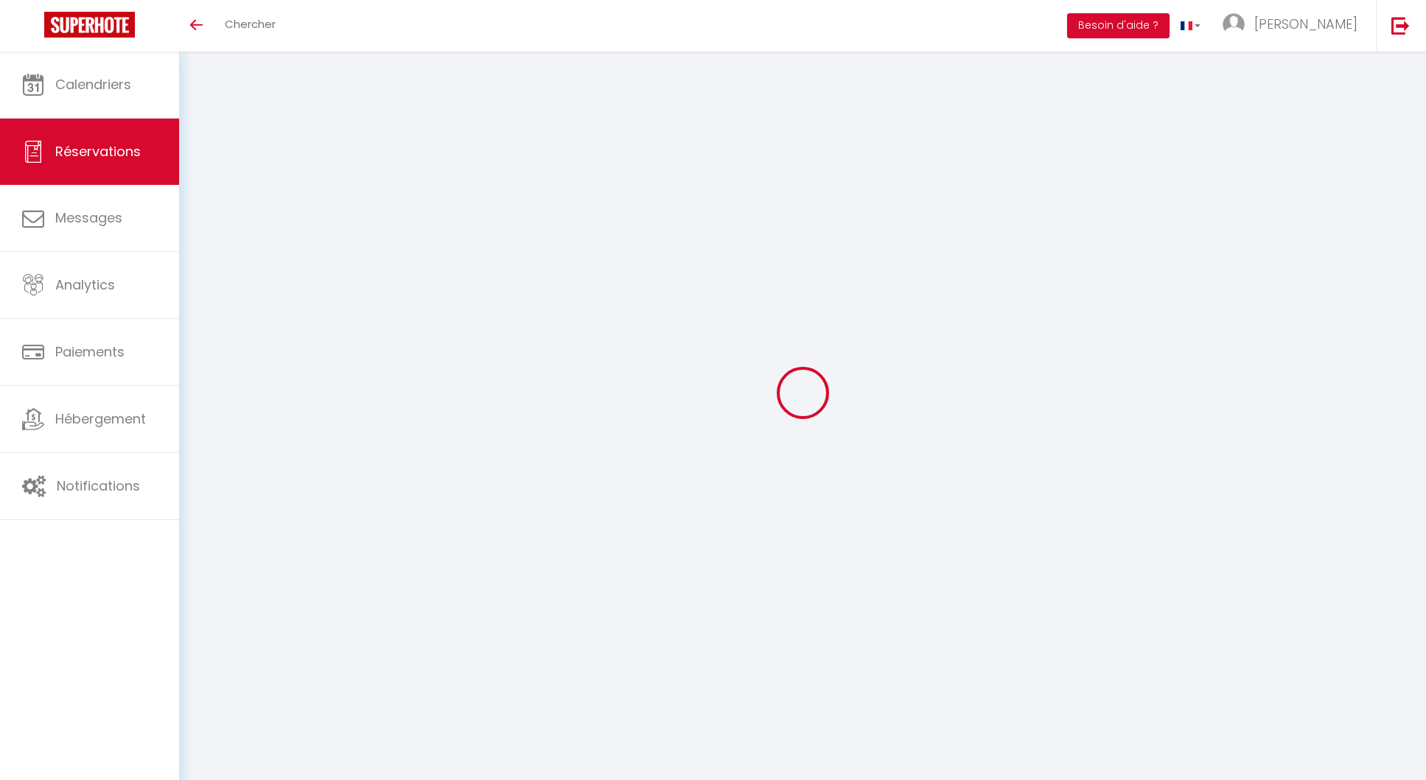
select select
checkbox input "false"
select select
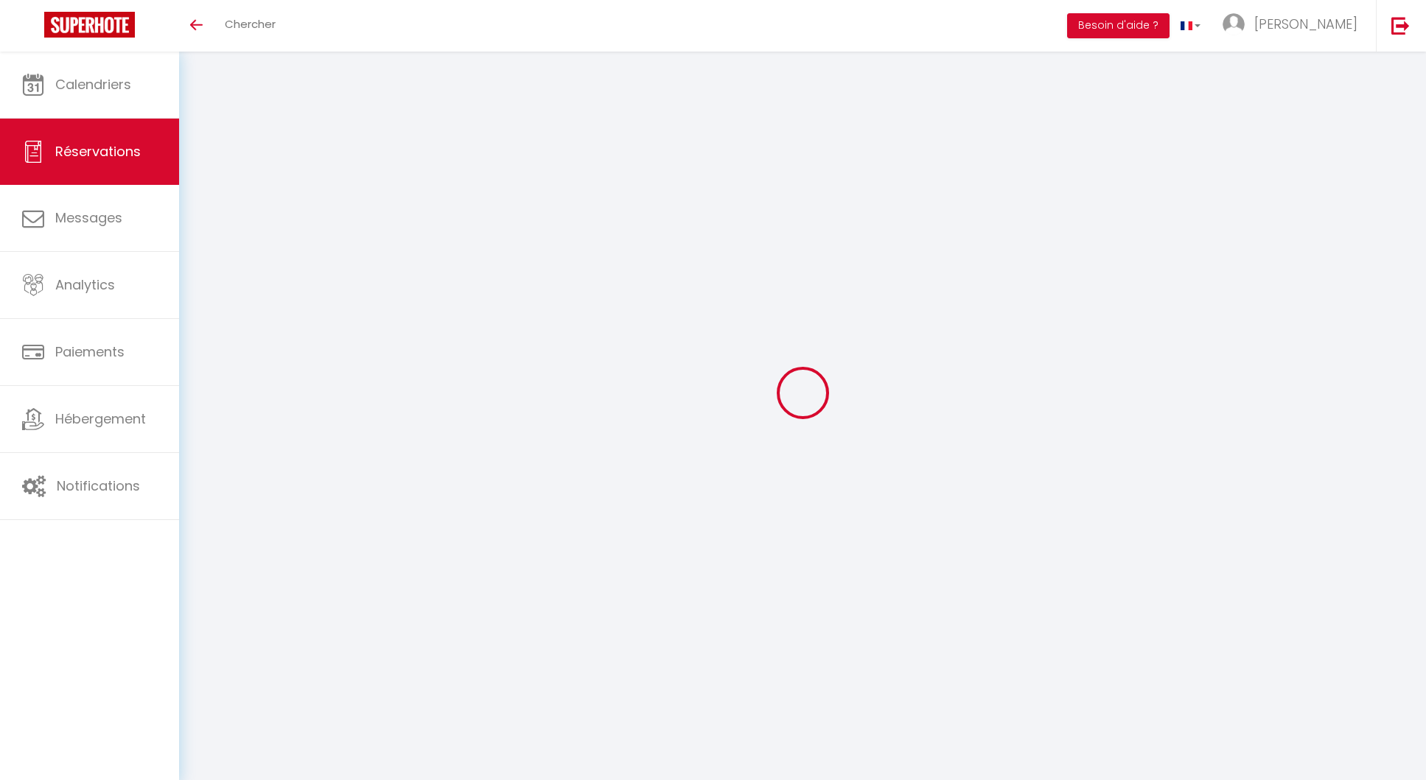
select select
checkbox input "false"
select select
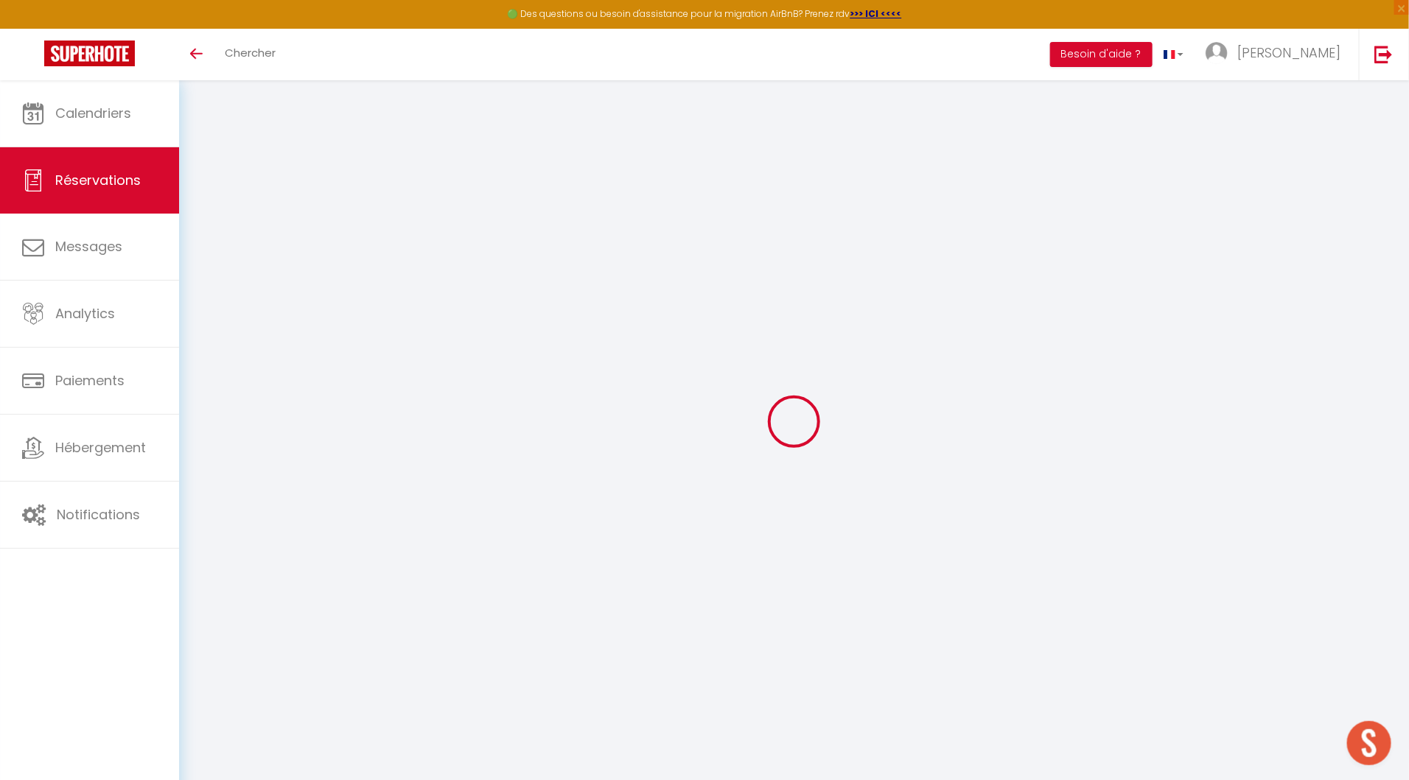
select select "cleaning"
select select
checkbox input "false"
type input "15"
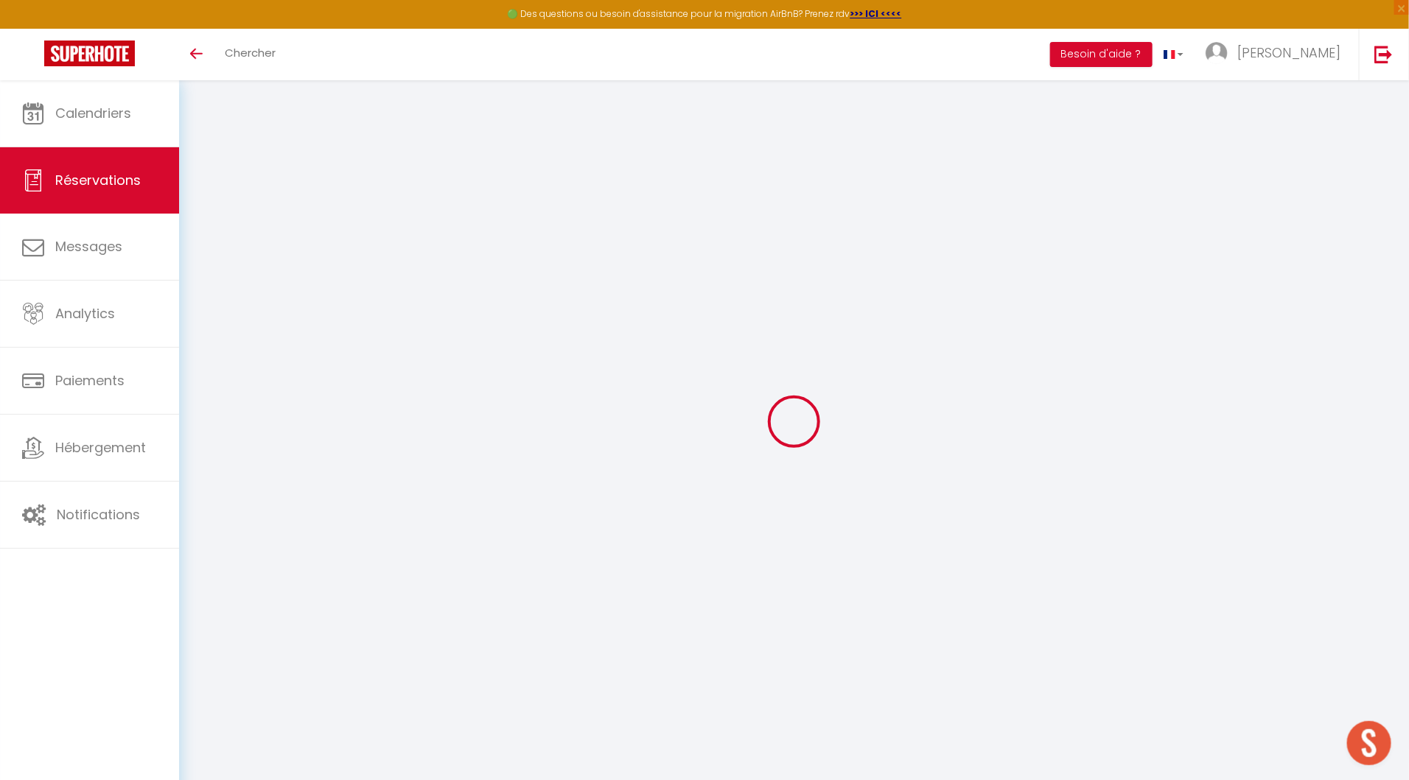
select select
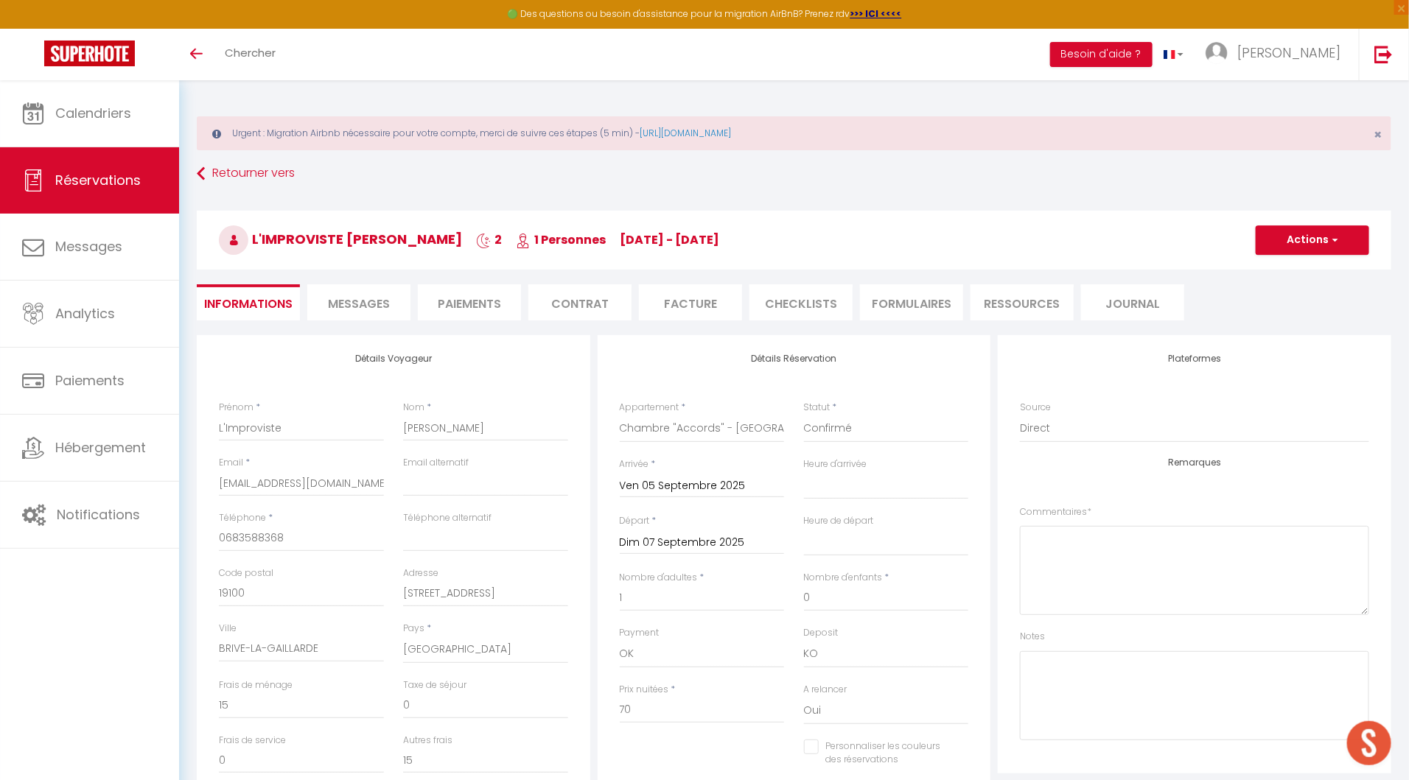
checkbox input "false"
select select "16:00"
select select "10:00"
click at [687, 294] on li "Facture" at bounding box center [690, 302] width 103 height 36
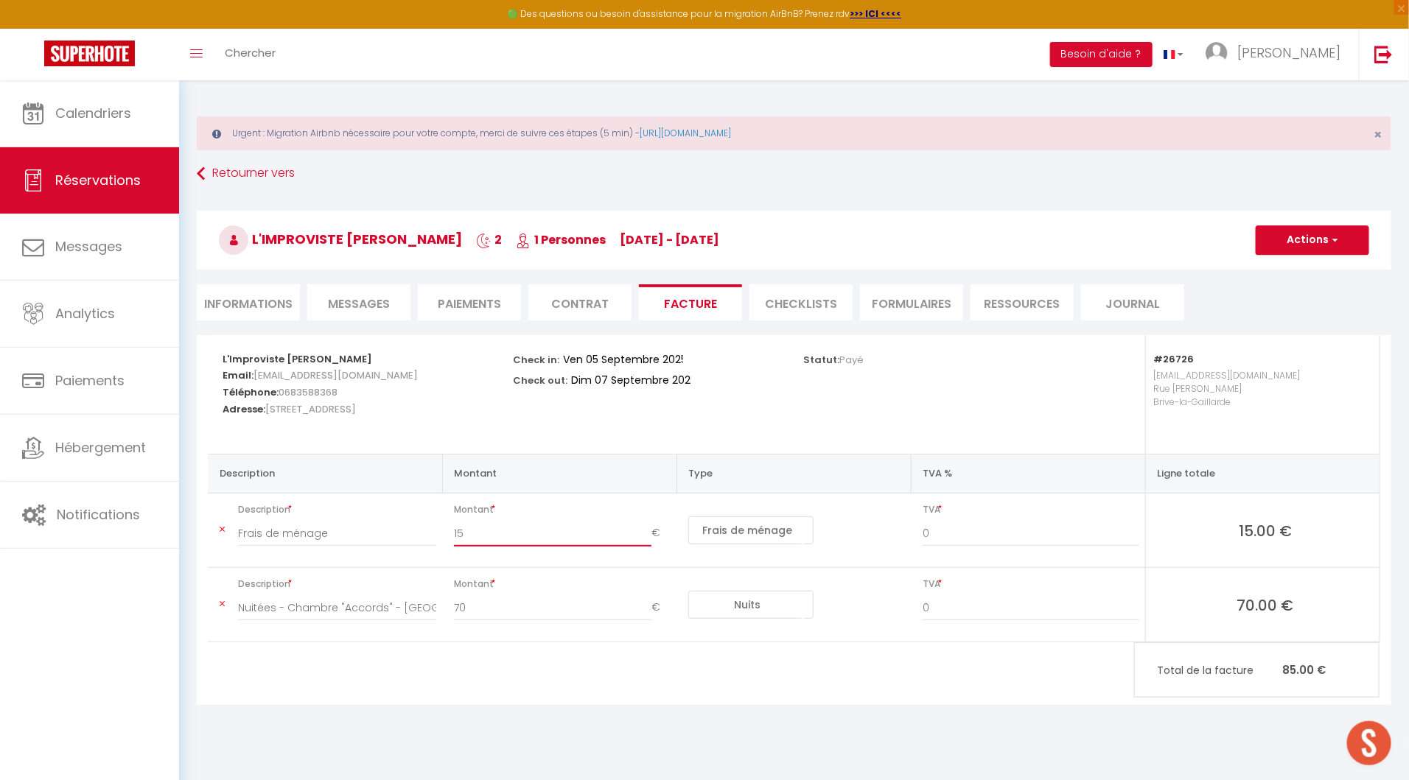
drag, startPoint x: 452, startPoint y: 525, endPoint x: 421, endPoint y: 525, distance: 30.2
click at [421, 525] on tr "Description Frais de ménage Montant 15 € Nuits Frais de ménage Taxe de séjour A…" at bounding box center [794, 531] width 1172 height 74
type input "30"
click at [1303, 245] on button "Actions" at bounding box center [1312, 239] width 113 height 29
click at [1293, 328] on link "Copier le lien" at bounding box center [1301, 330] width 124 height 19
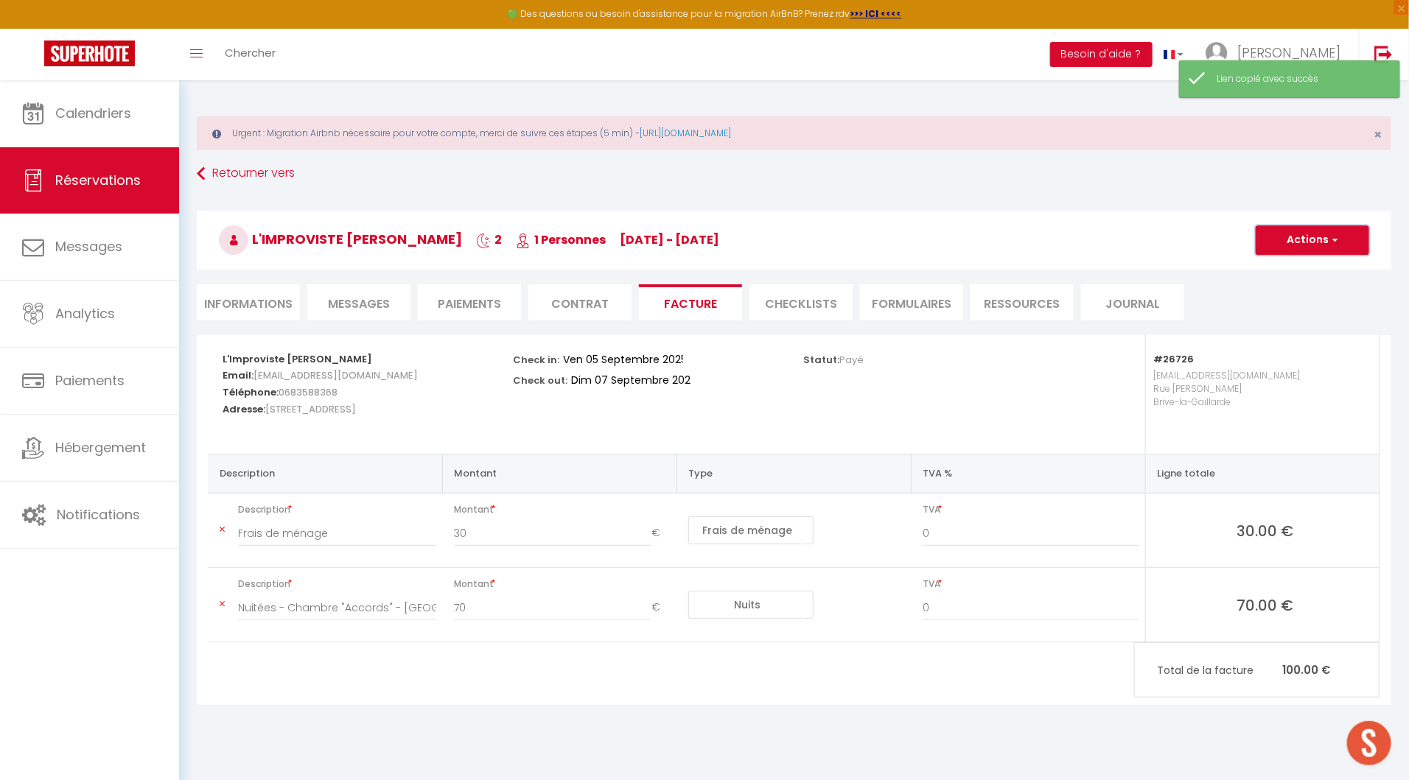
click at [1293, 231] on button "Actions" at bounding box center [1312, 239] width 113 height 29
click at [1293, 270] on link "Enregistrer" at bounding box center [1301, 272] width 124 height 19
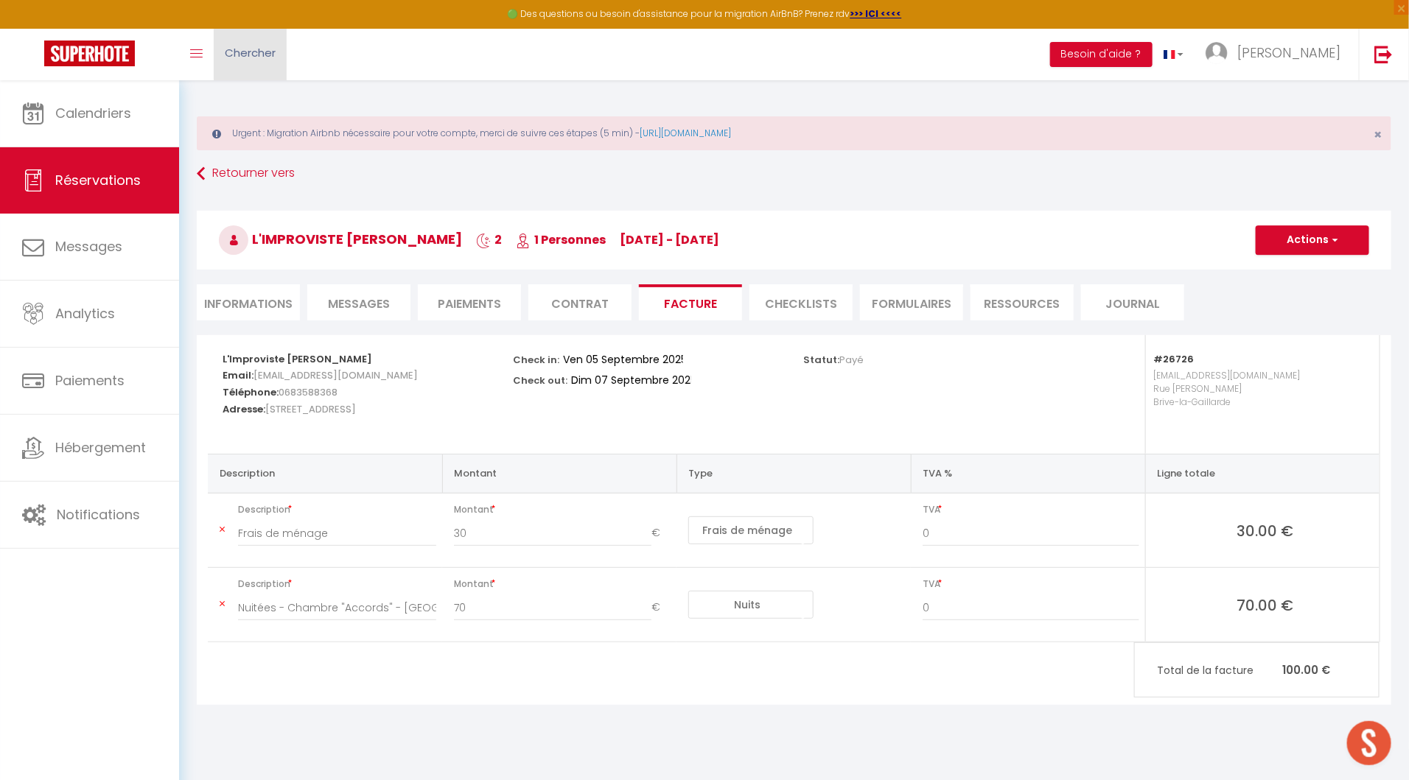
click at [267, 52] on span "Chercher" at bounding box center [250, 52] width 51 height 15
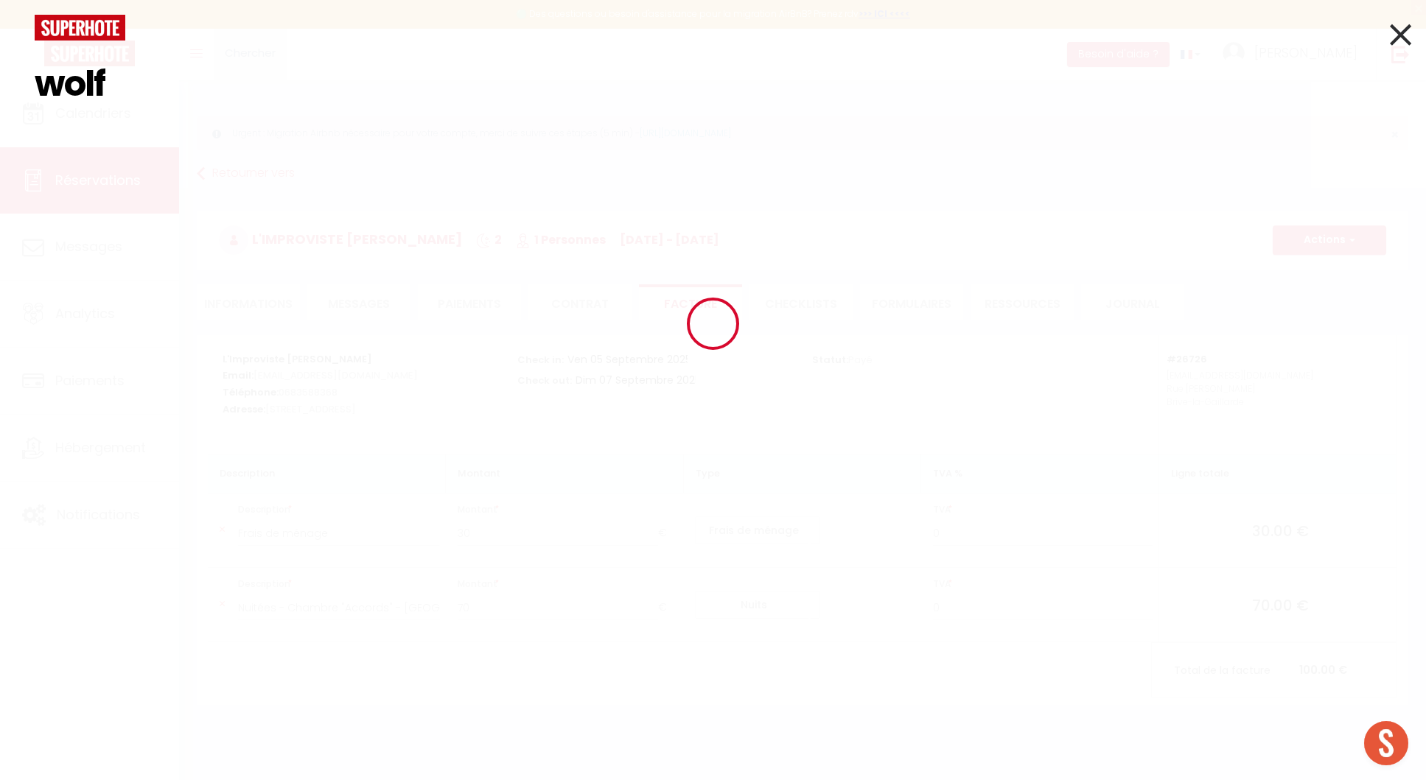
type input "wolf"
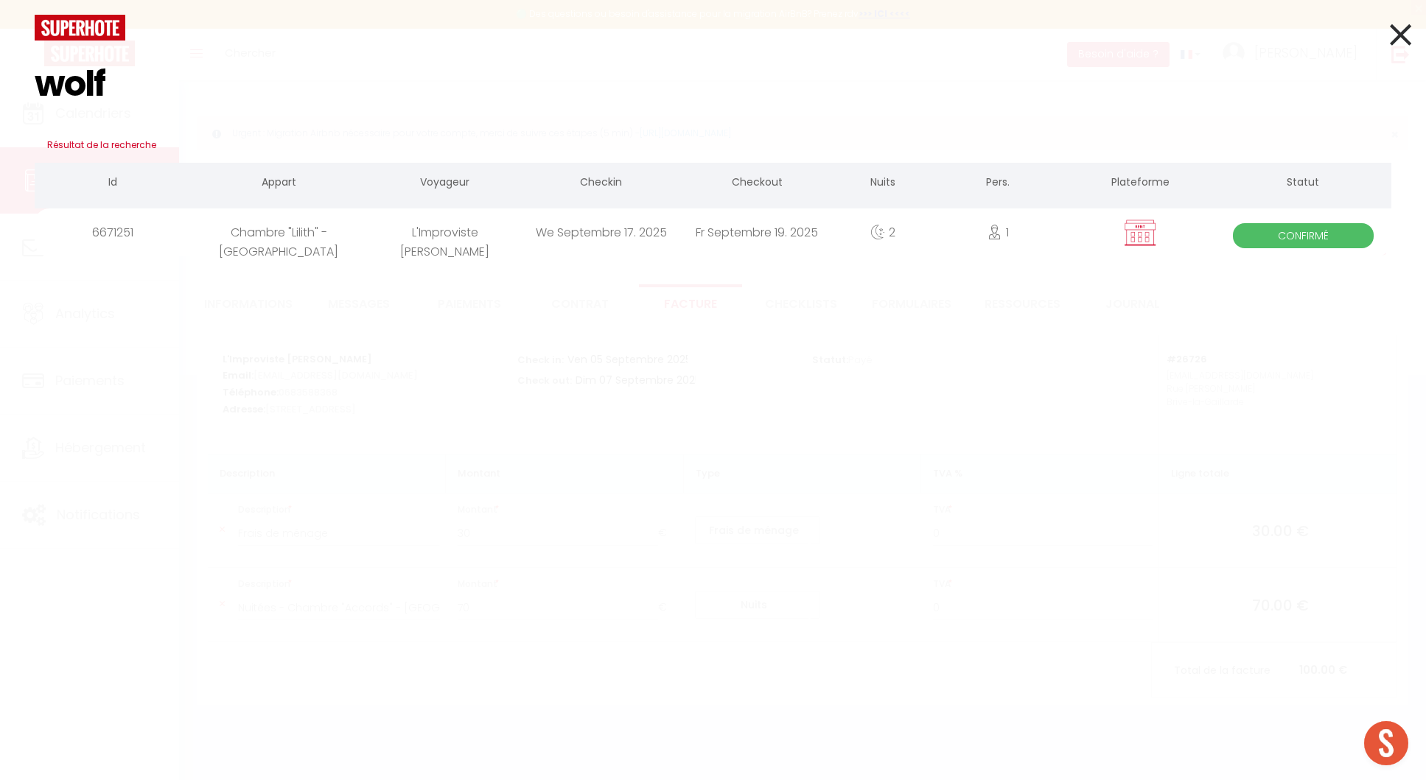
click at [438, 258] on div "wolf Résultat de la recherche Id Appart Voyageur Checkin Checkout Nuits Pers. P…" at bounding box center [713, 390] width 1426 height 780
click at [438, 235] on div "L'Improviste [PERSON_NAME]" at bounding box center [445, 233] width 156 height 48
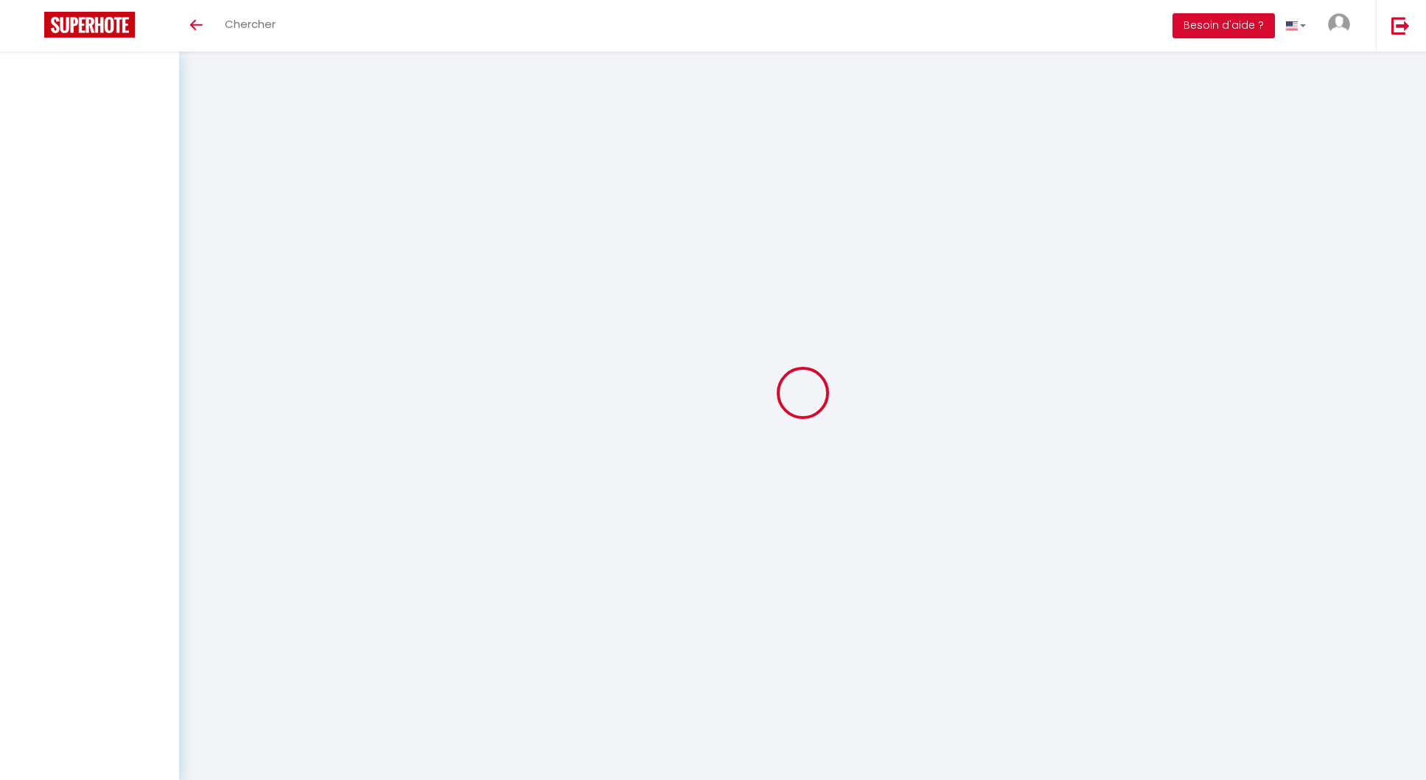
select select
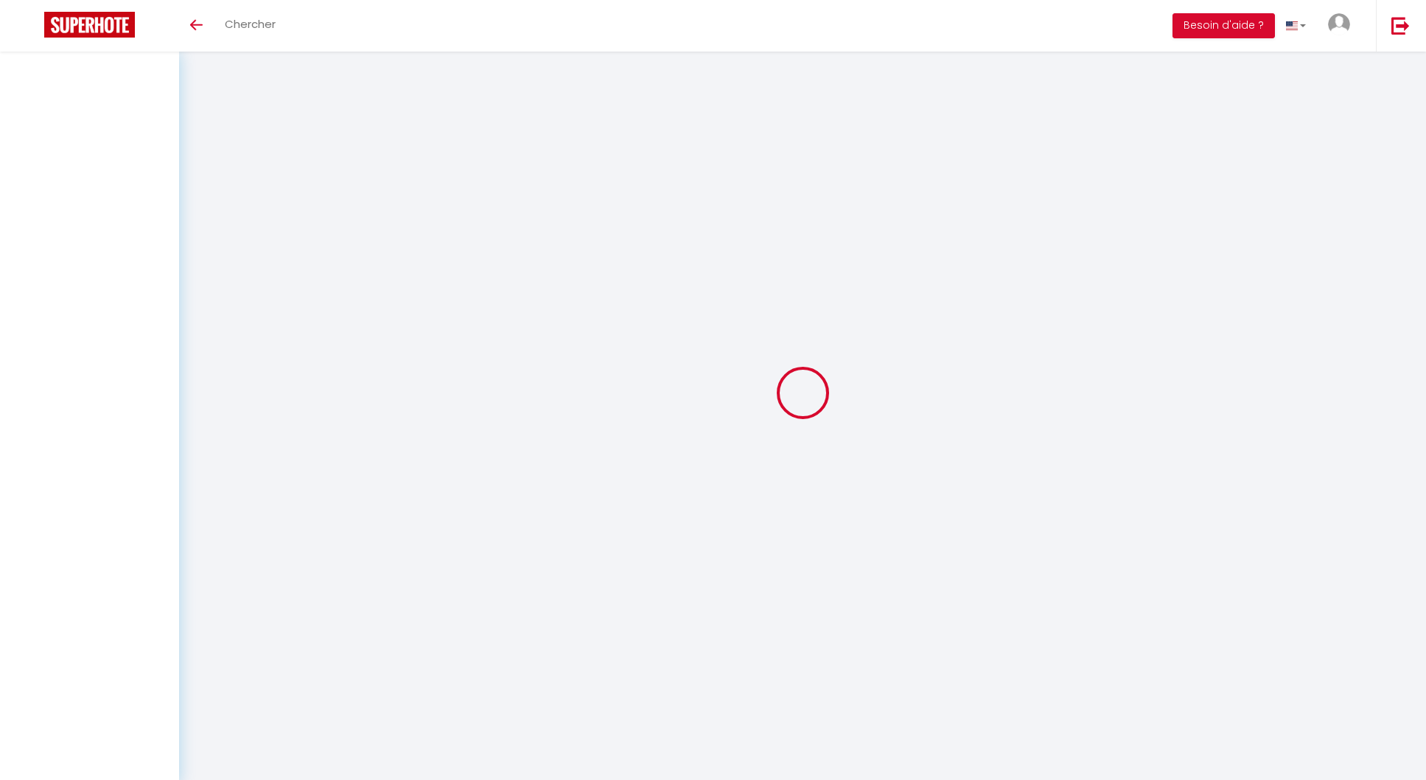
select select
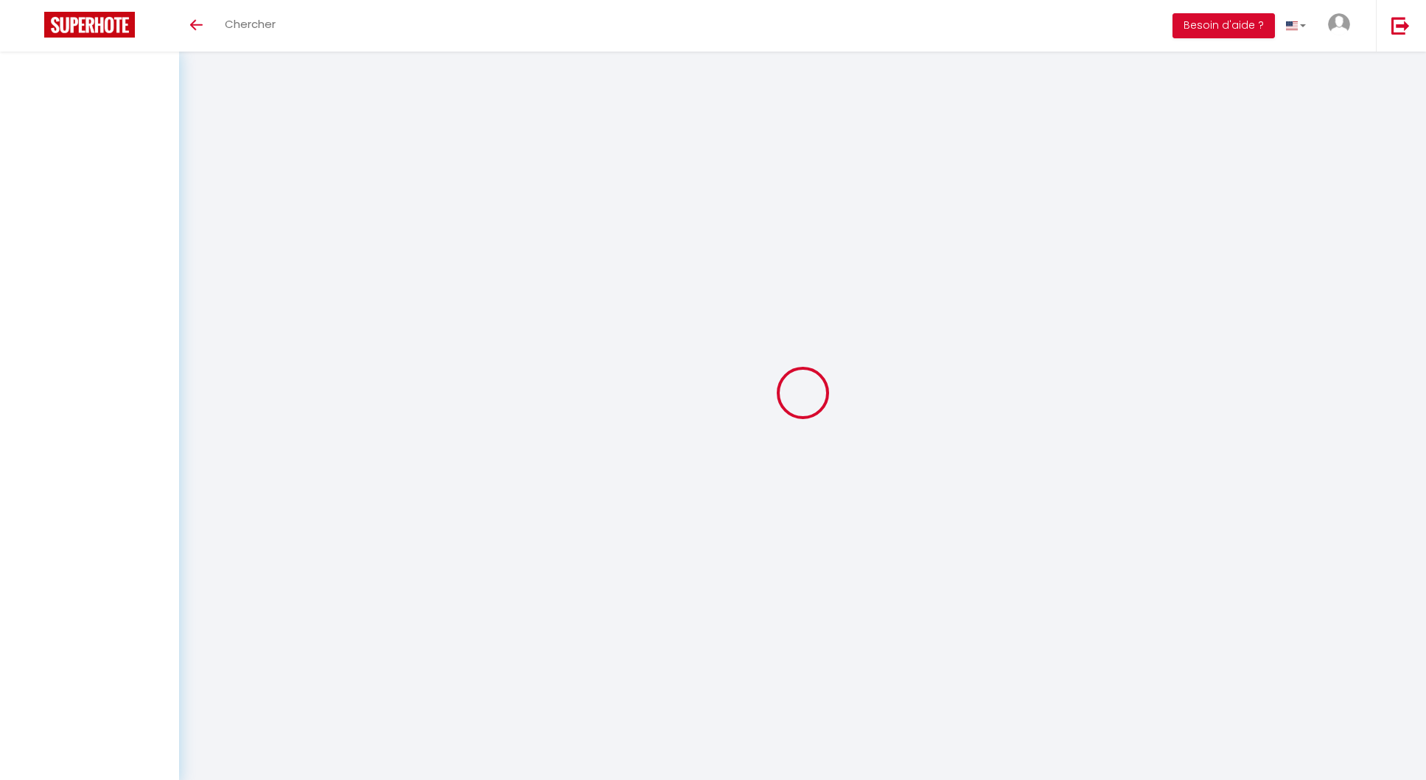
checkbox input "false"
select select
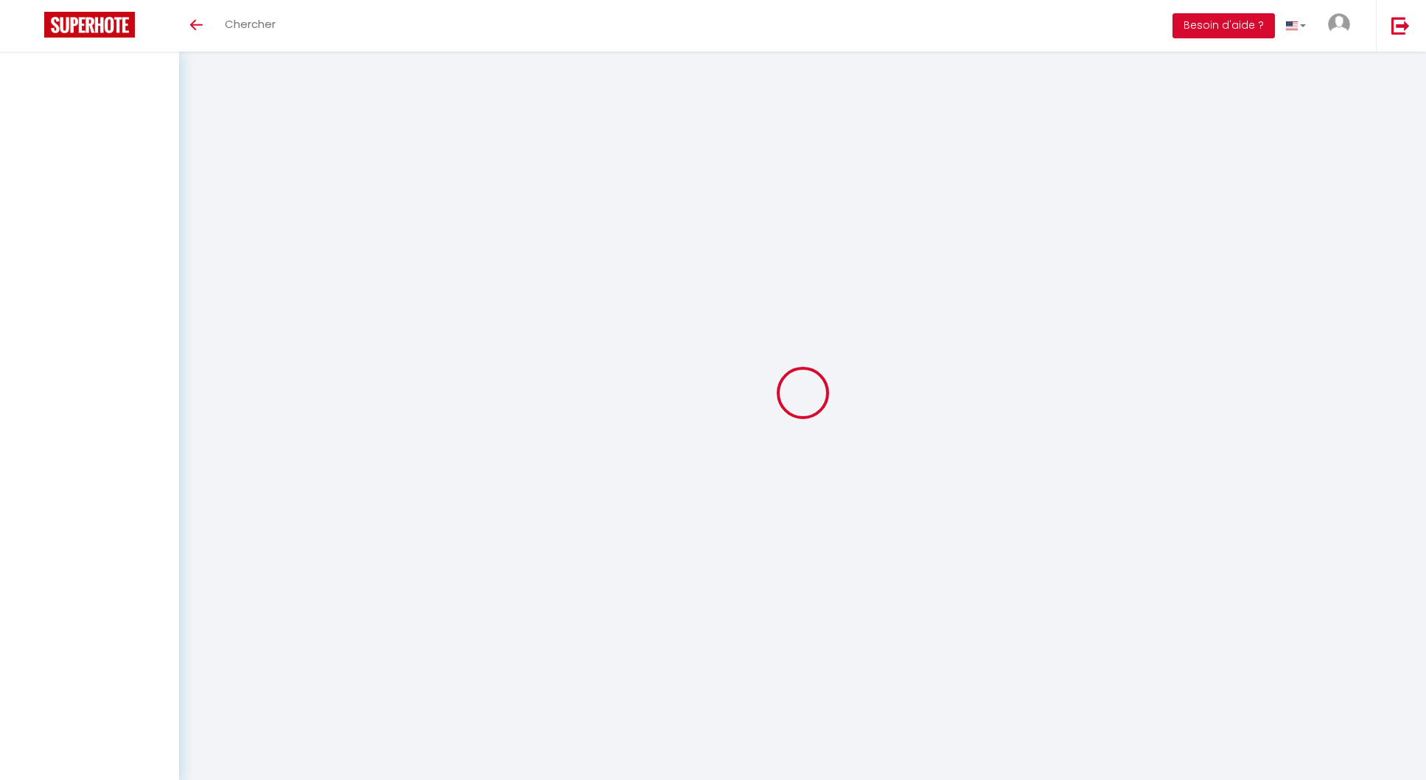
select select
checkbox input "false"
select select
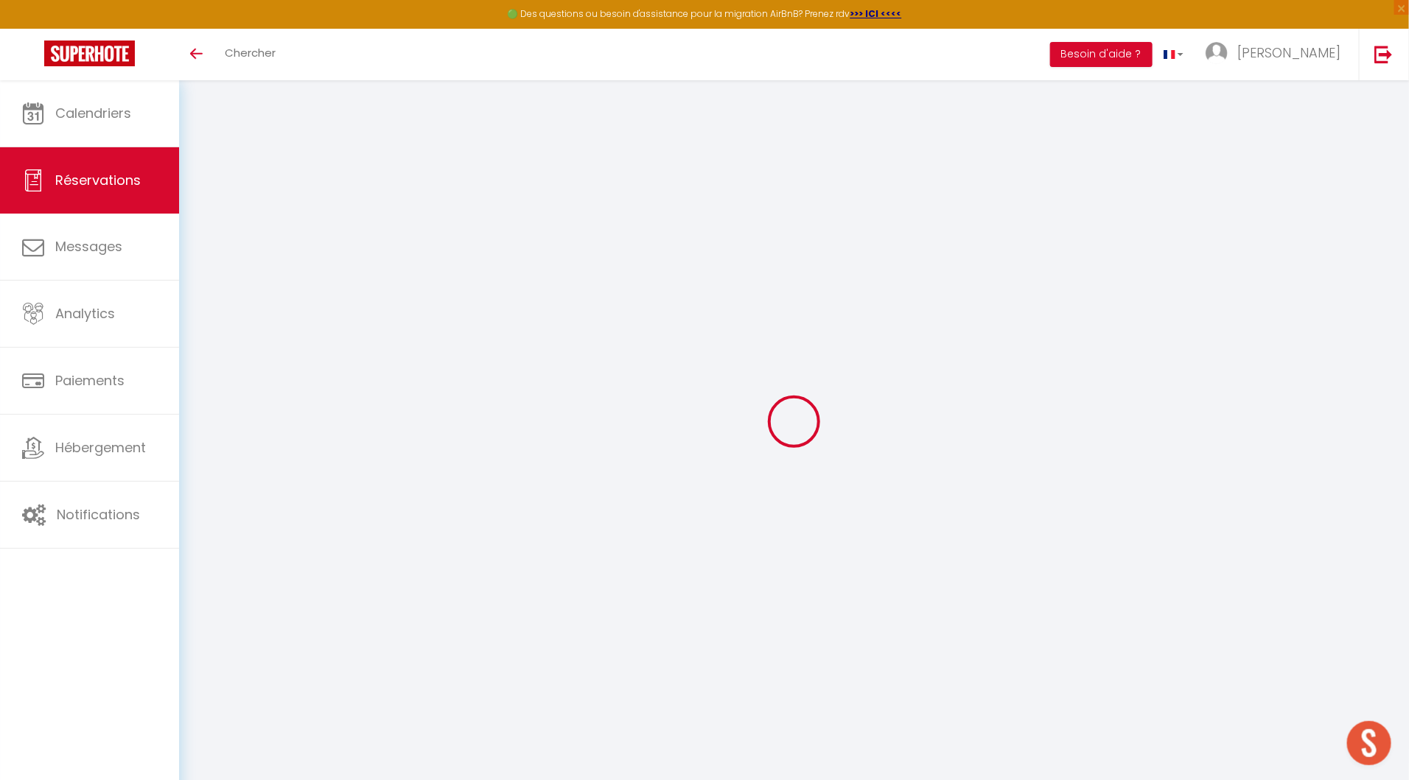
type input "L'Improviste"
type input "[PERSON_NAME]"
type input "[EMAIL_ADDRESS][DOMAIN_NAME]"
type input "0683588368"
type input "19100"
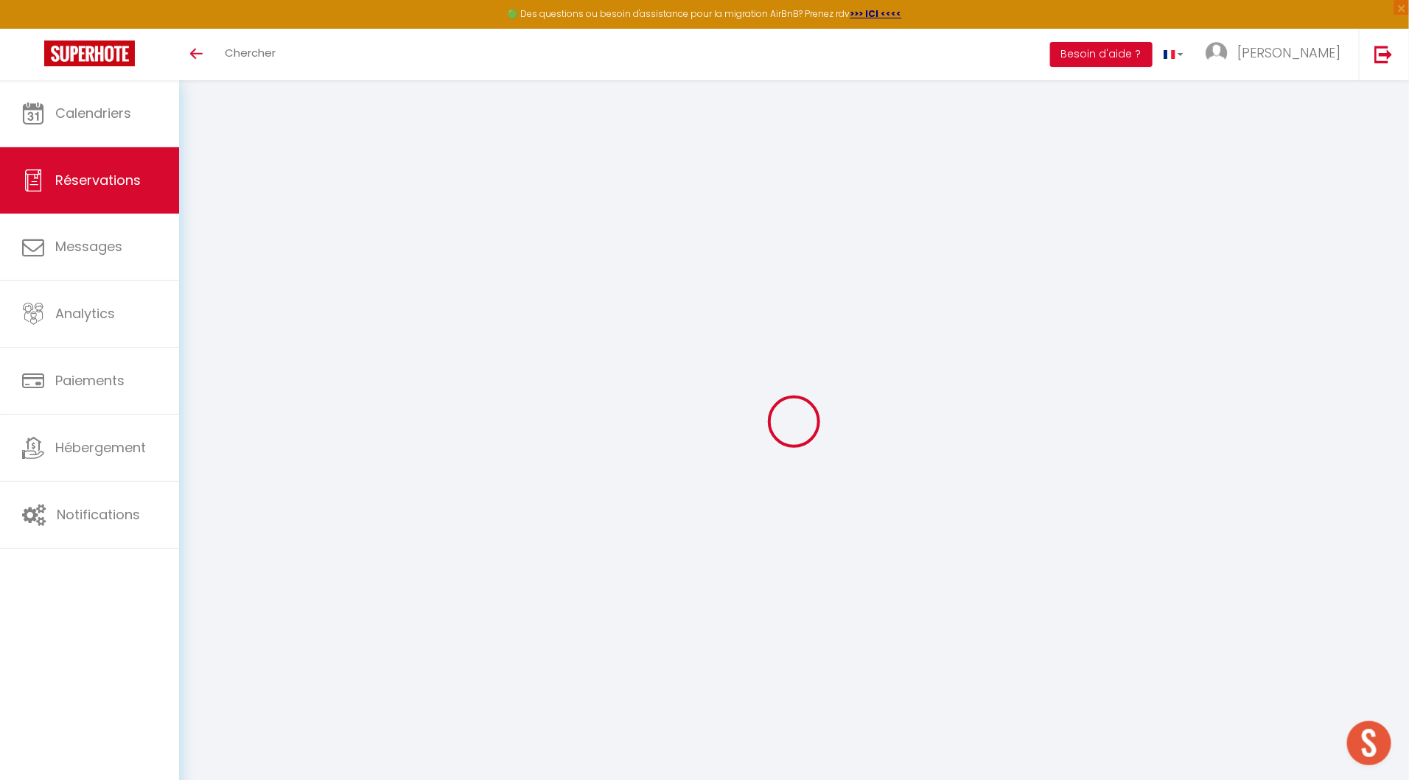
type input "[STREET_ADDRESS]"
type input "BRIVE-LA-GAILLARDE"
select select "FR"
type input "15"
select select "46606"
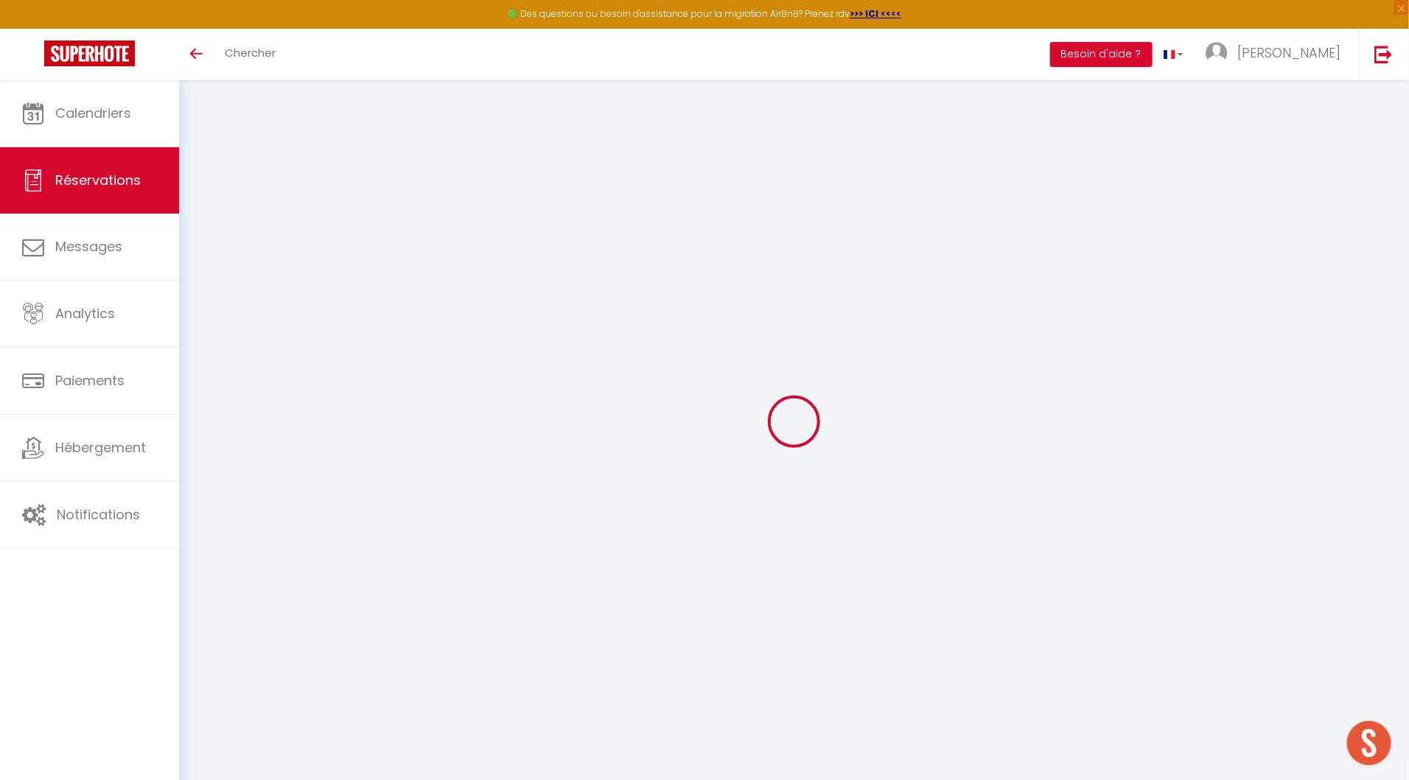
select select "1"
type input "Mer 17 Septembre 2025"
select select
type input "Ven 19 Septembre 2025"
select select
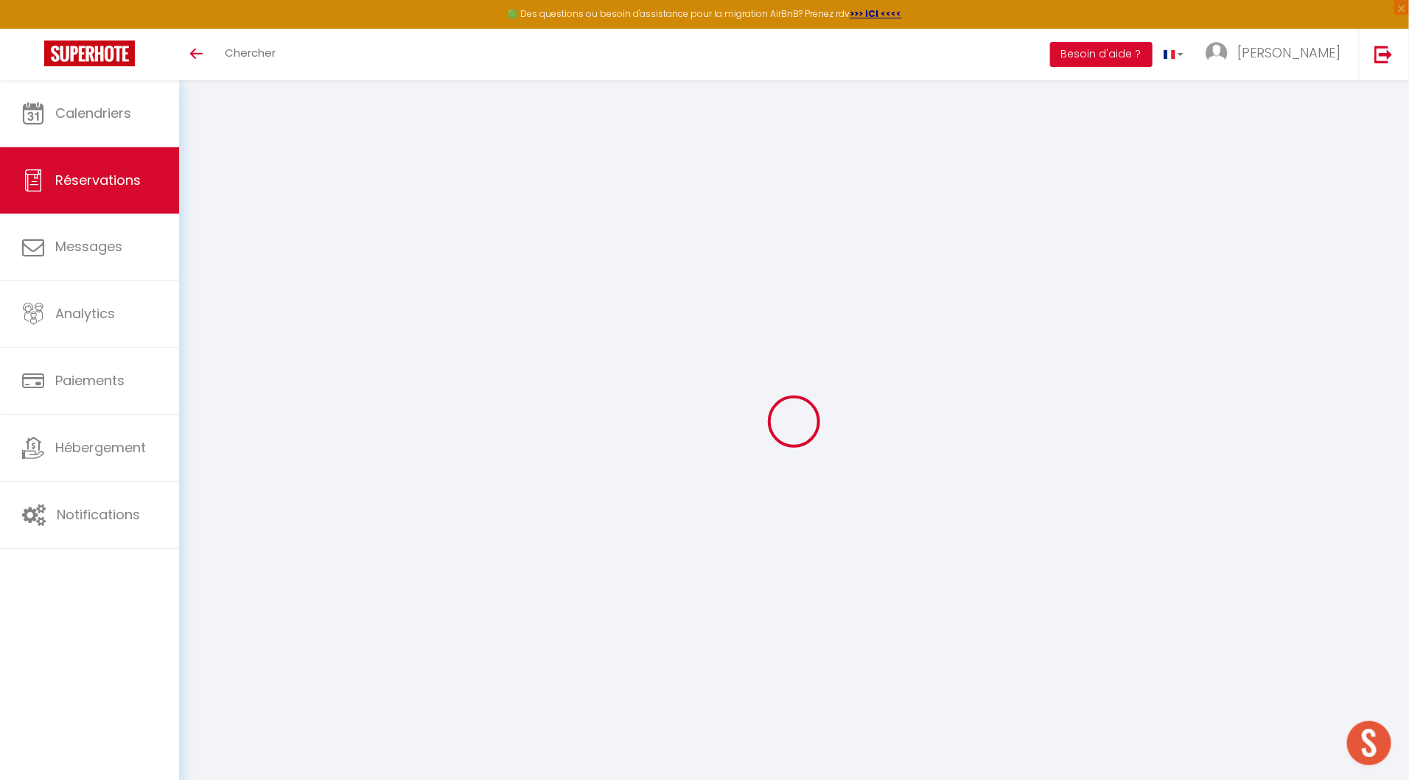
type input "1"
select select "12"
select select "14"
type input "70"
checkbox input "false"
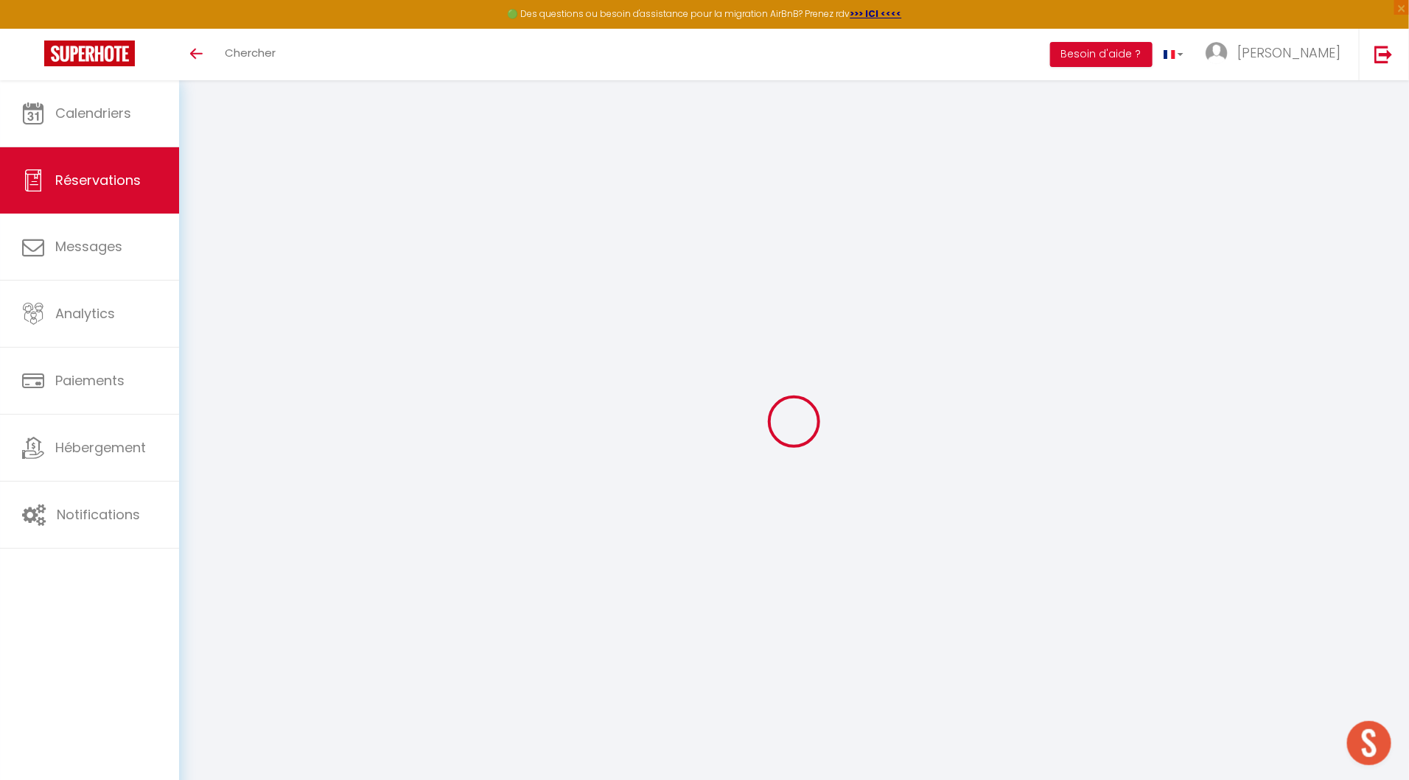
type input "0"
type input "15"
type input "10"
type input "0"
select select
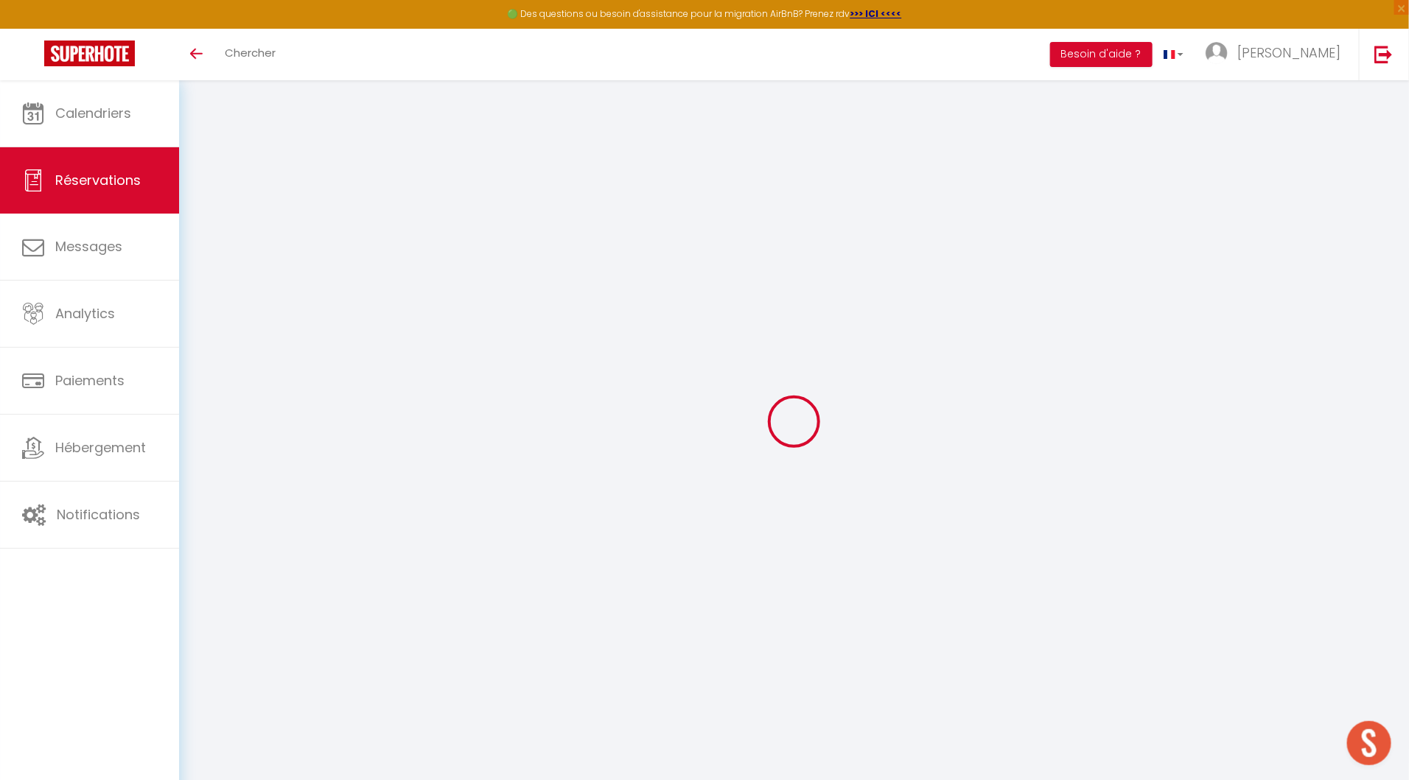
select select
checkbox input "false"
select select "cleaning"
select select
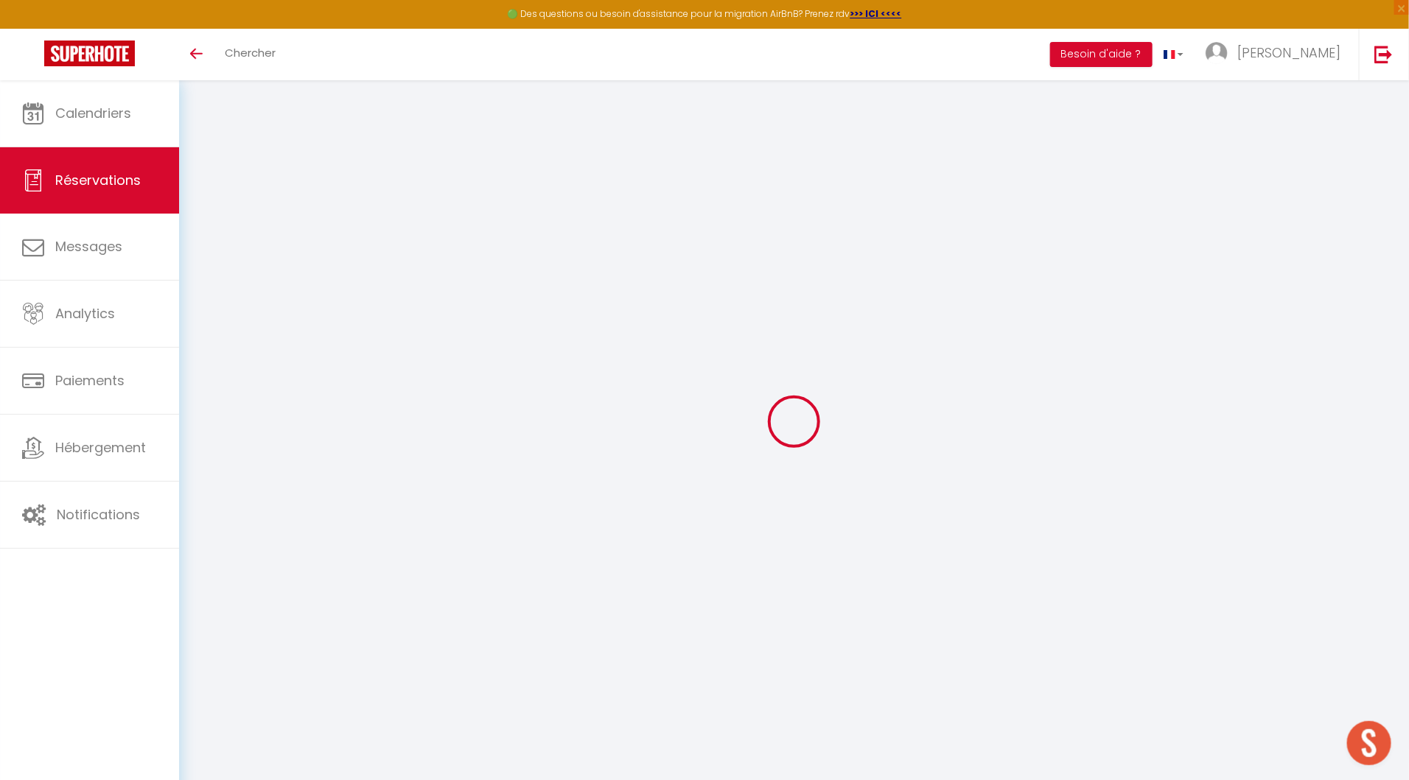
checkbox input "false"
select select
checkbox input "false"
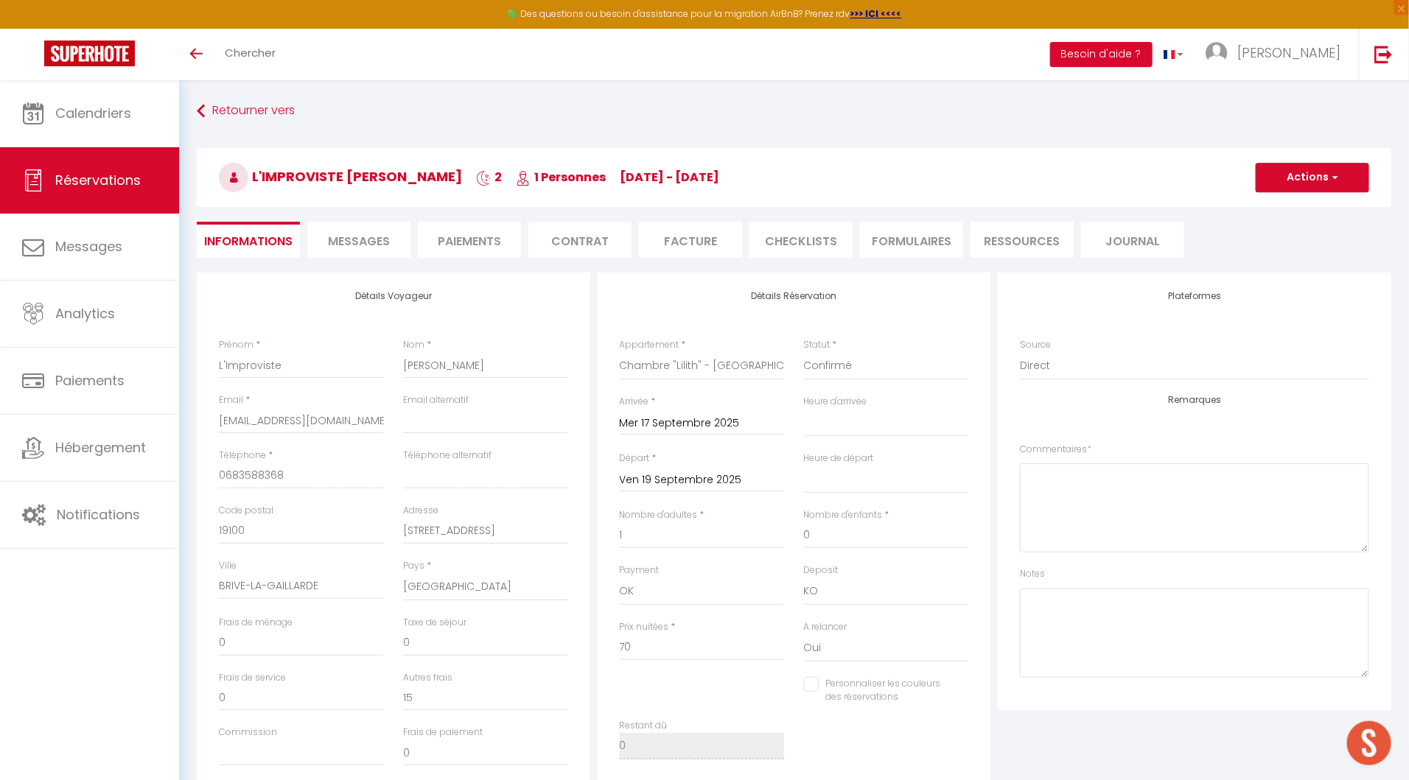
type input "15"
select select
checkbox input "false"
select select "16:00"
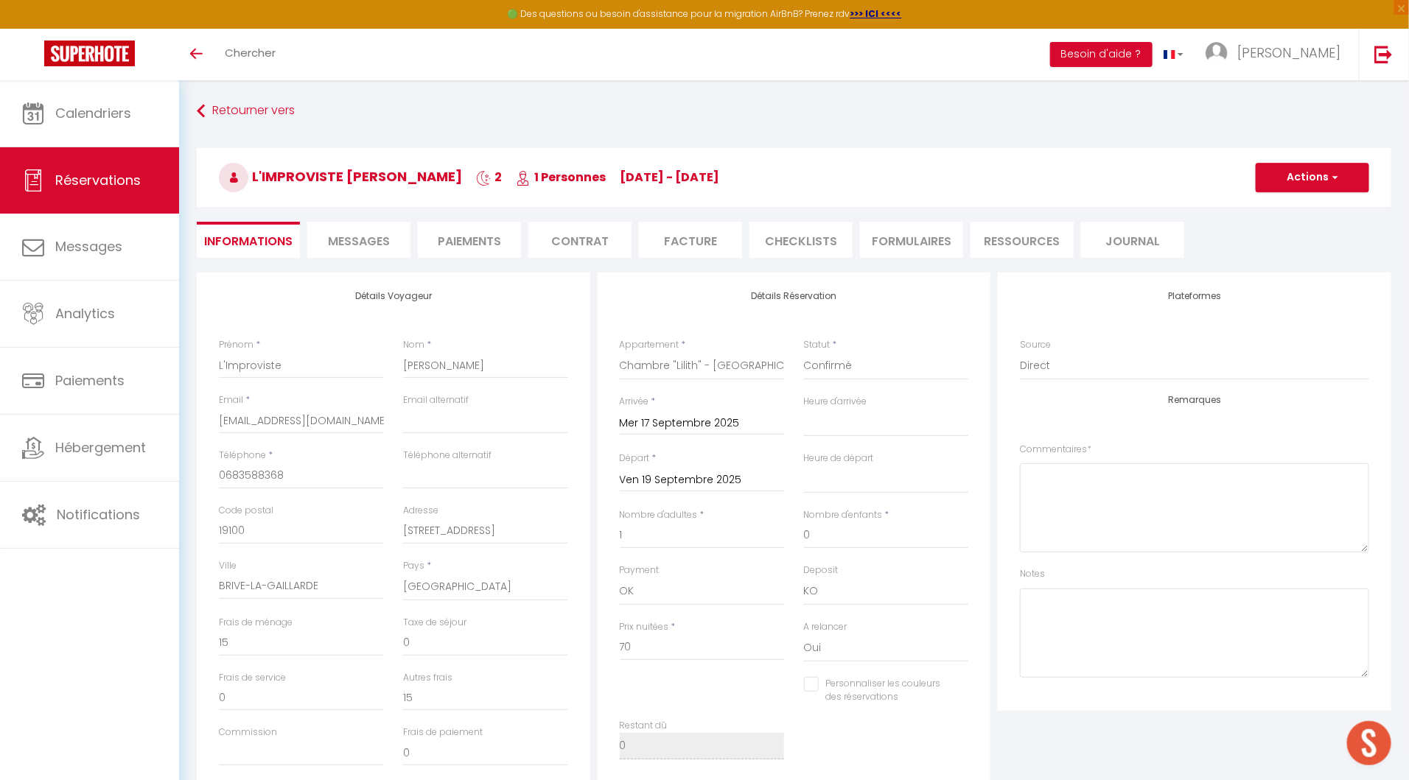
select select "10:00"
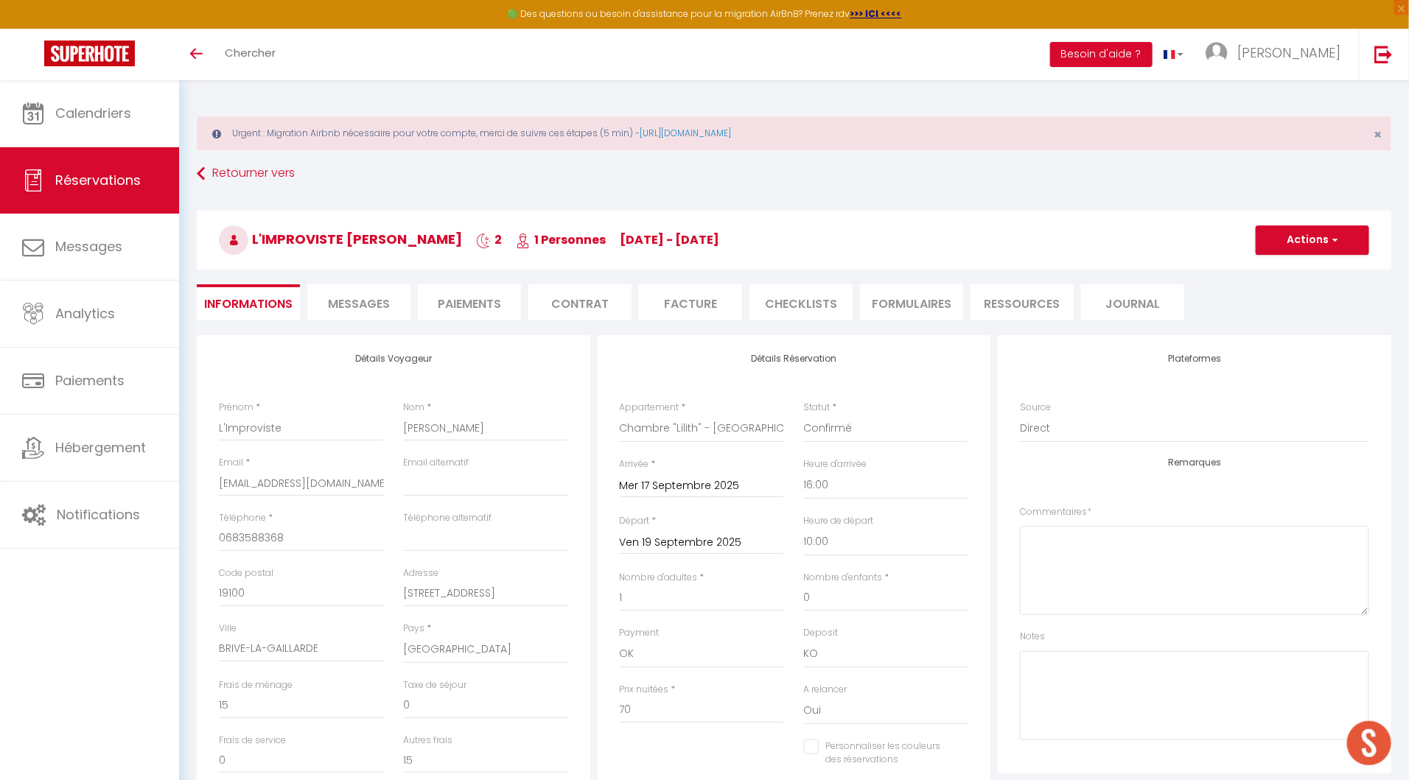
click at [699, 287] on li "Facture" at bounding box center [690, 302] width 103 height 36
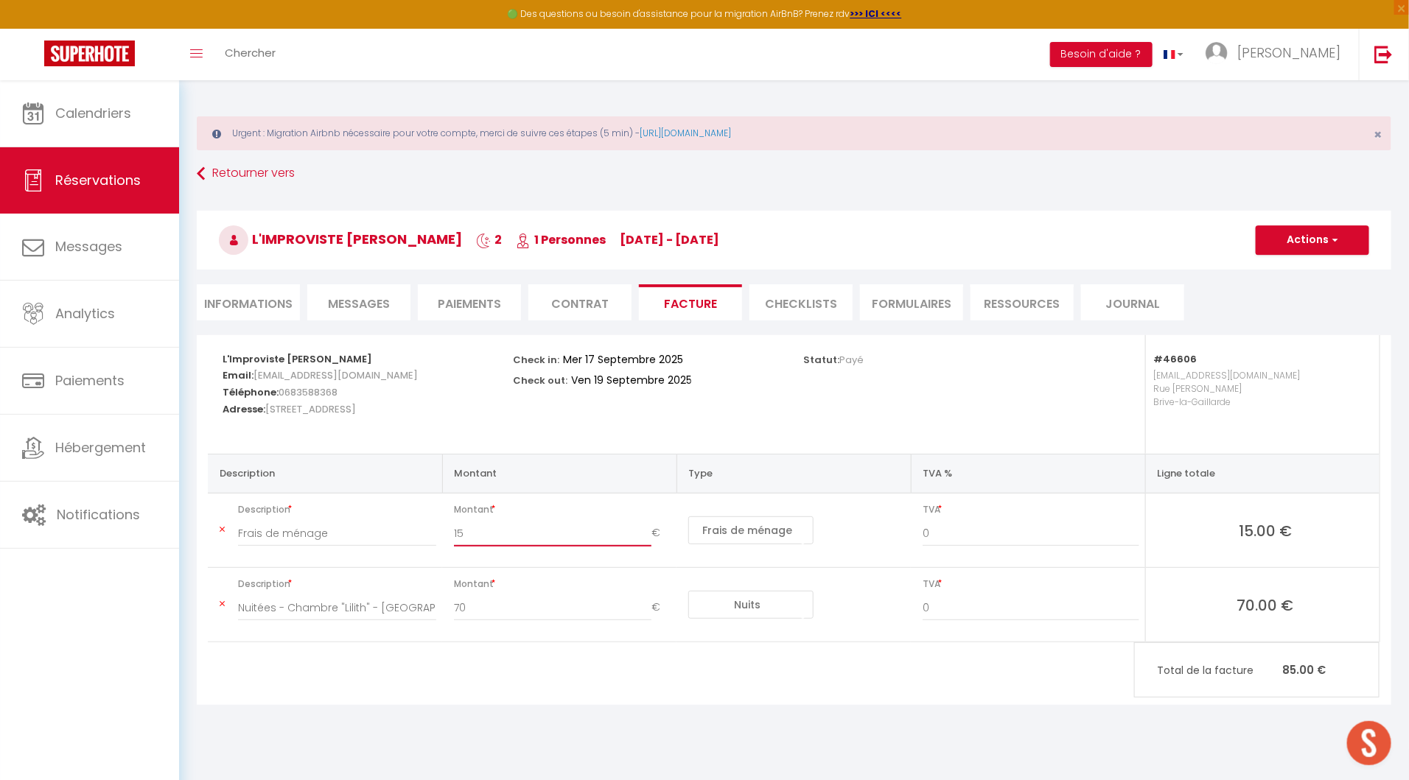
drag, startPoint x: 488, startPoint y: 531, endPoint x: 400, endPoint y: 531, distance: 87.7
click at [400, 531] on tr "Description Frais de ménage Montant 15 € Nuits Frais de ménage Taxe de séjour A…" at bounding box center [794, 531] width 1172 height 74
type input "30"
click at [1288, 242] on button "Actions" at bounding box center [1312, 239] width 113 height 29
click at [1289, 328] on link "Copier le lien" at bounding box center [1301, 330] width 124 height 19
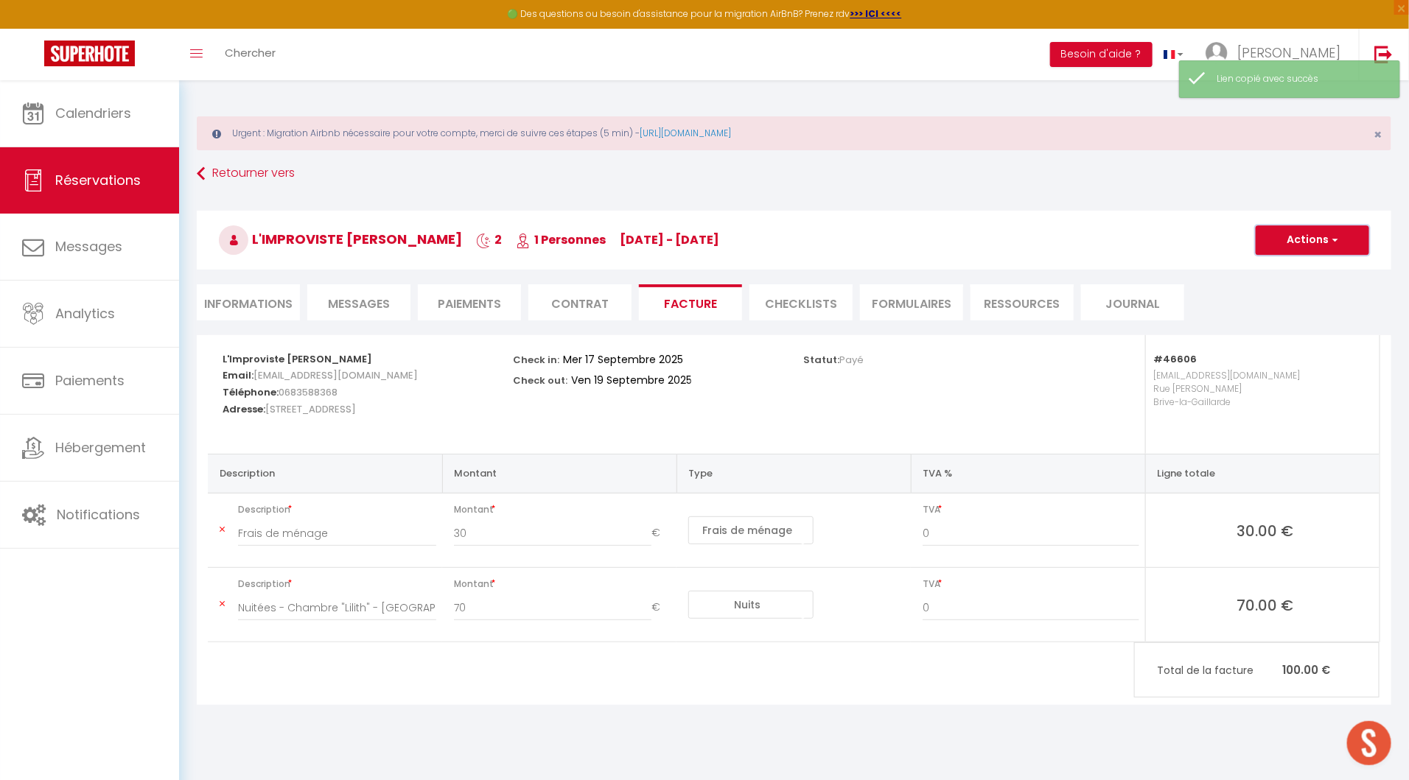
click at [1289, 239] on button "Actions" at bounding box center [1312, 239] width 113 height 29
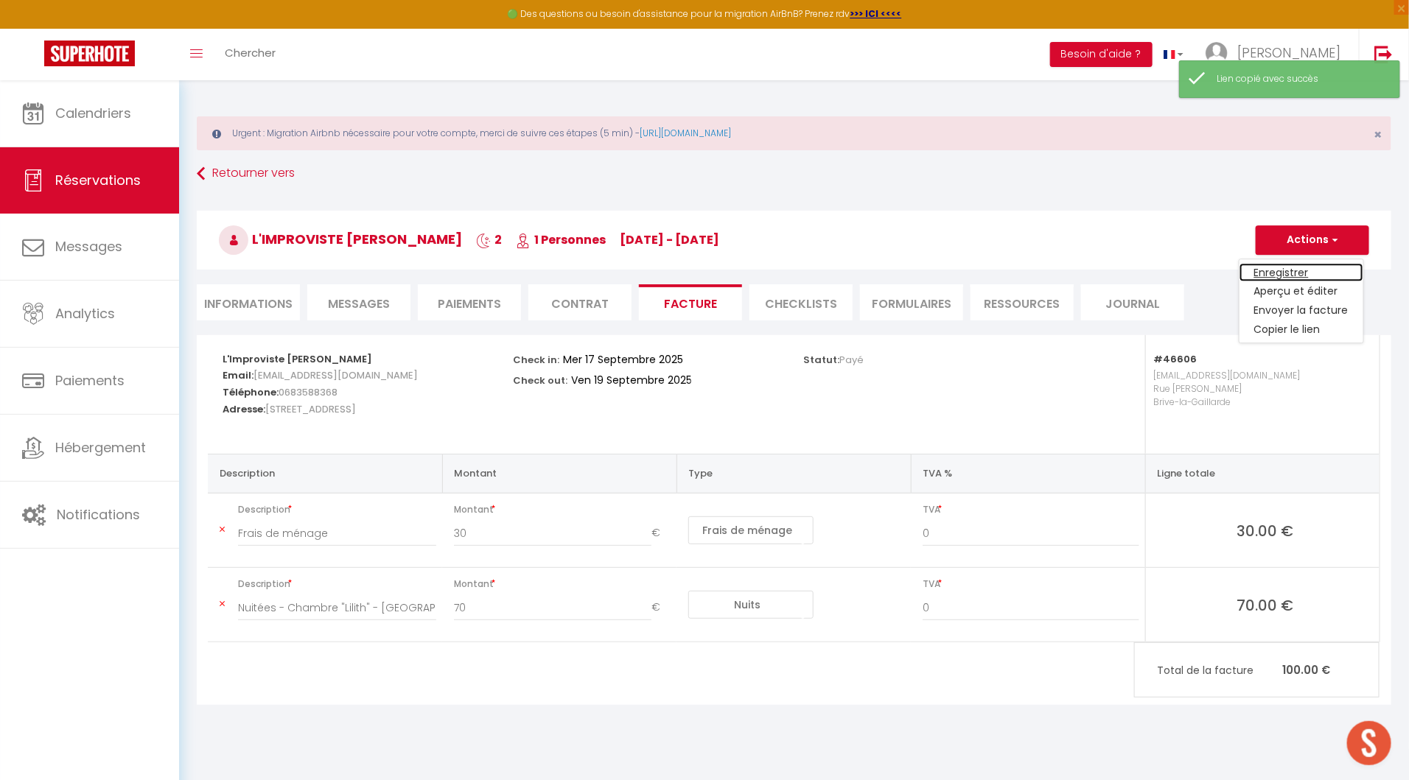
click at [1288, 272] on link "Enregistrer" at bounding box center [1301, 272] width 124 height 19
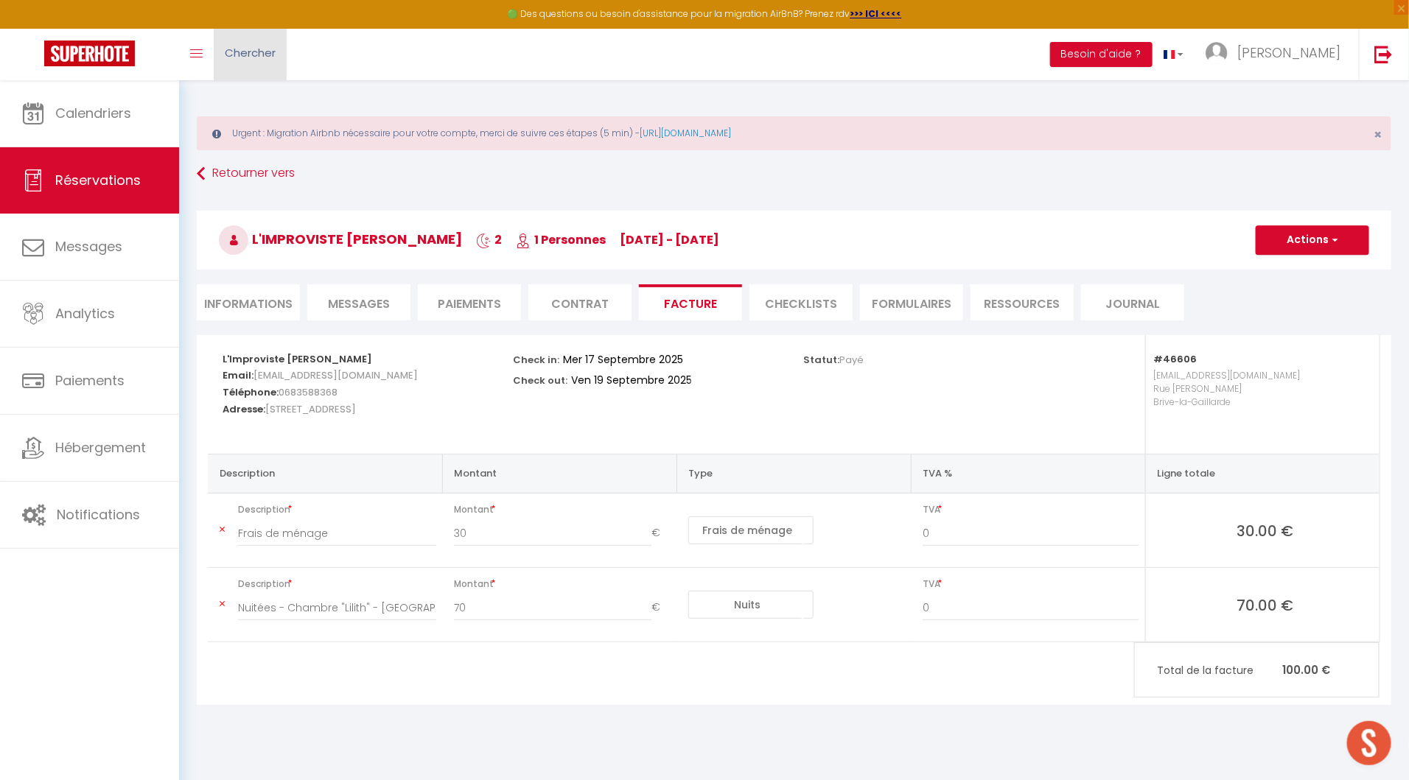
click at [246, 54] on span "Chercher" at bounding box center [250, 52] width 51 height 15
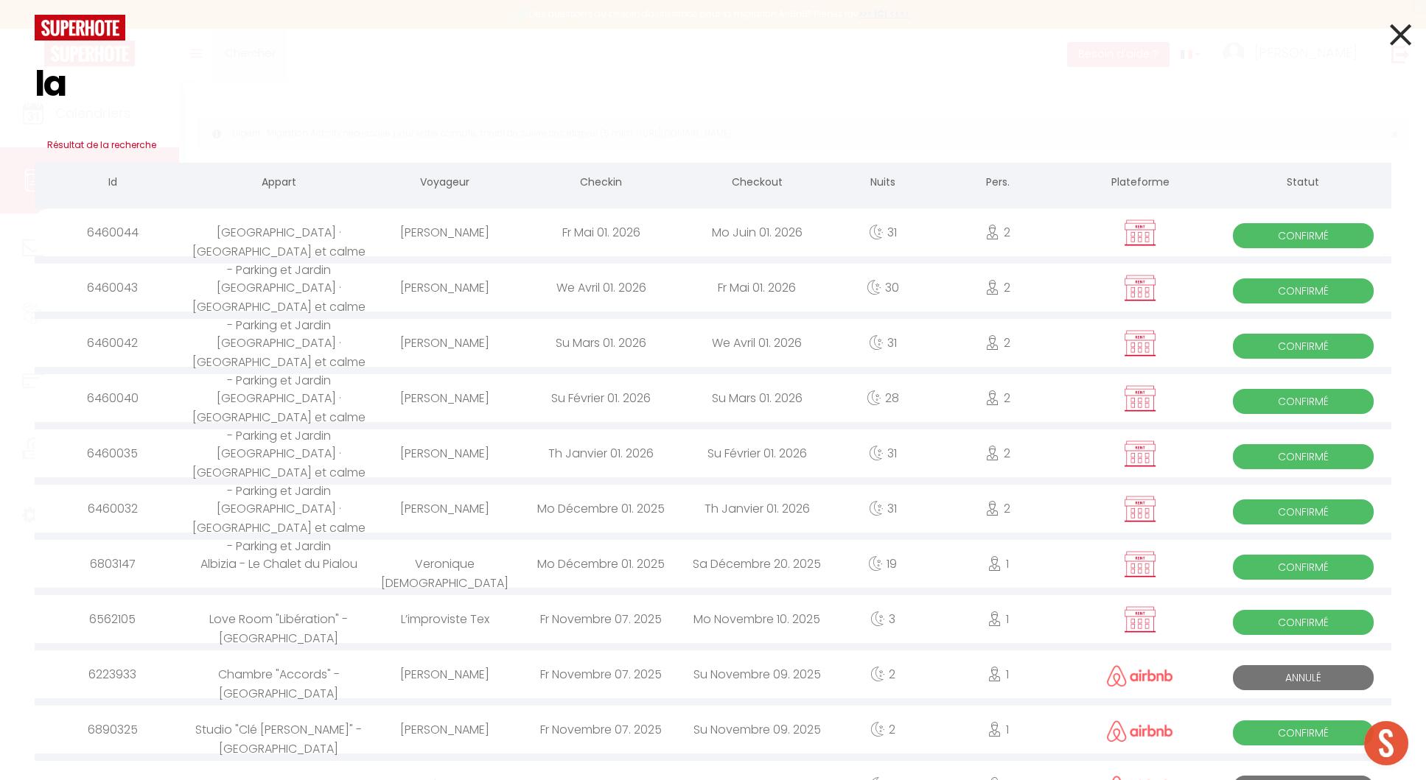
type input "l"
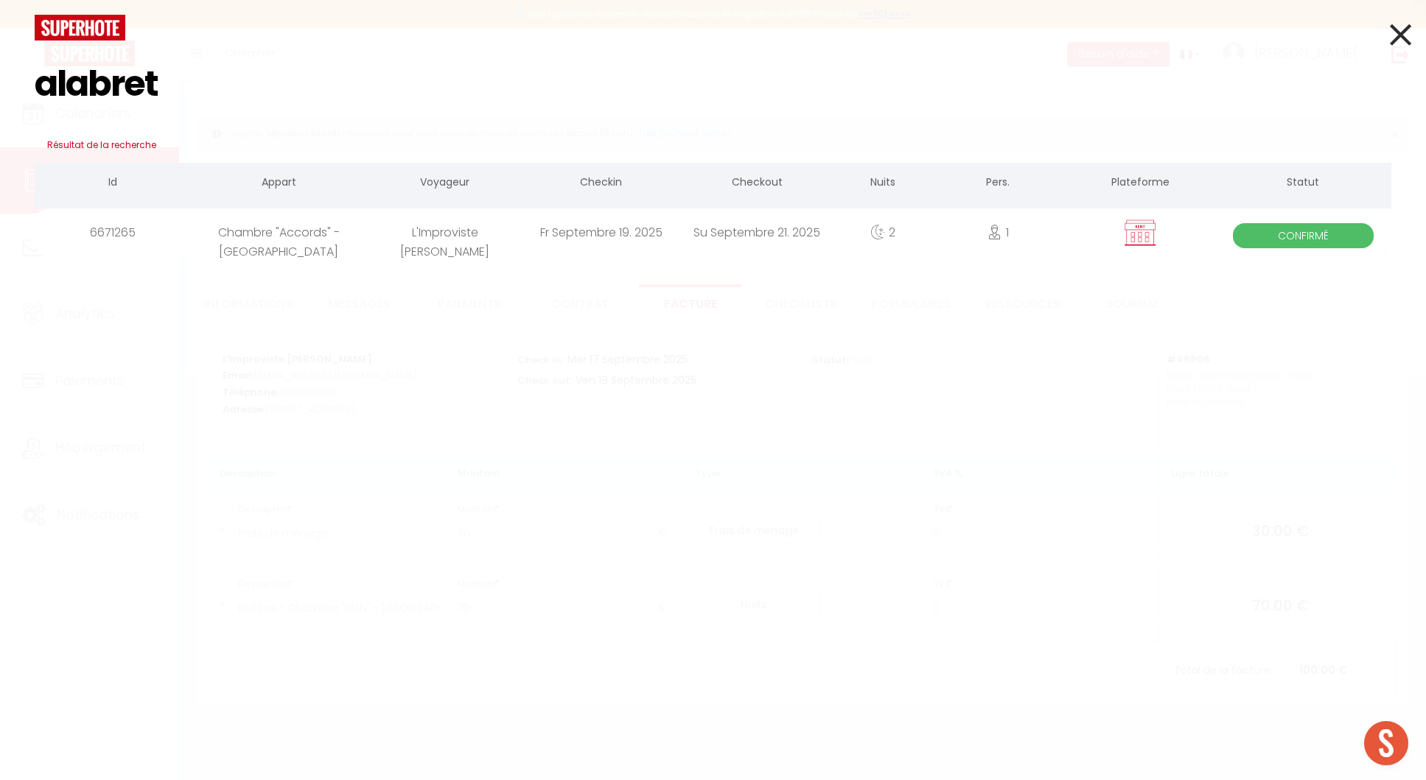
type input "alabret"
click at [474, 245] on div "L'Improviste [PERSON_NAME]" at bounding box center [445, 233] width 156 height 48
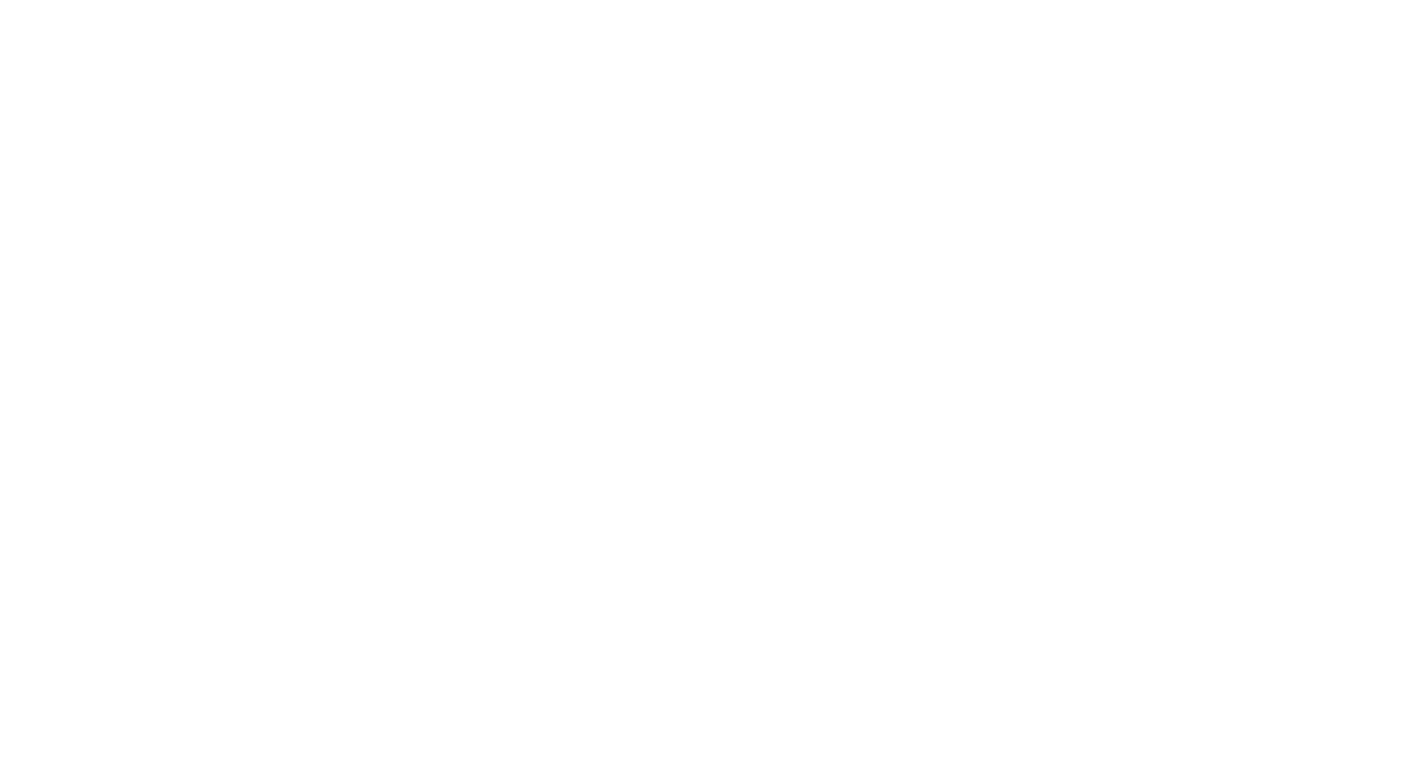
select select
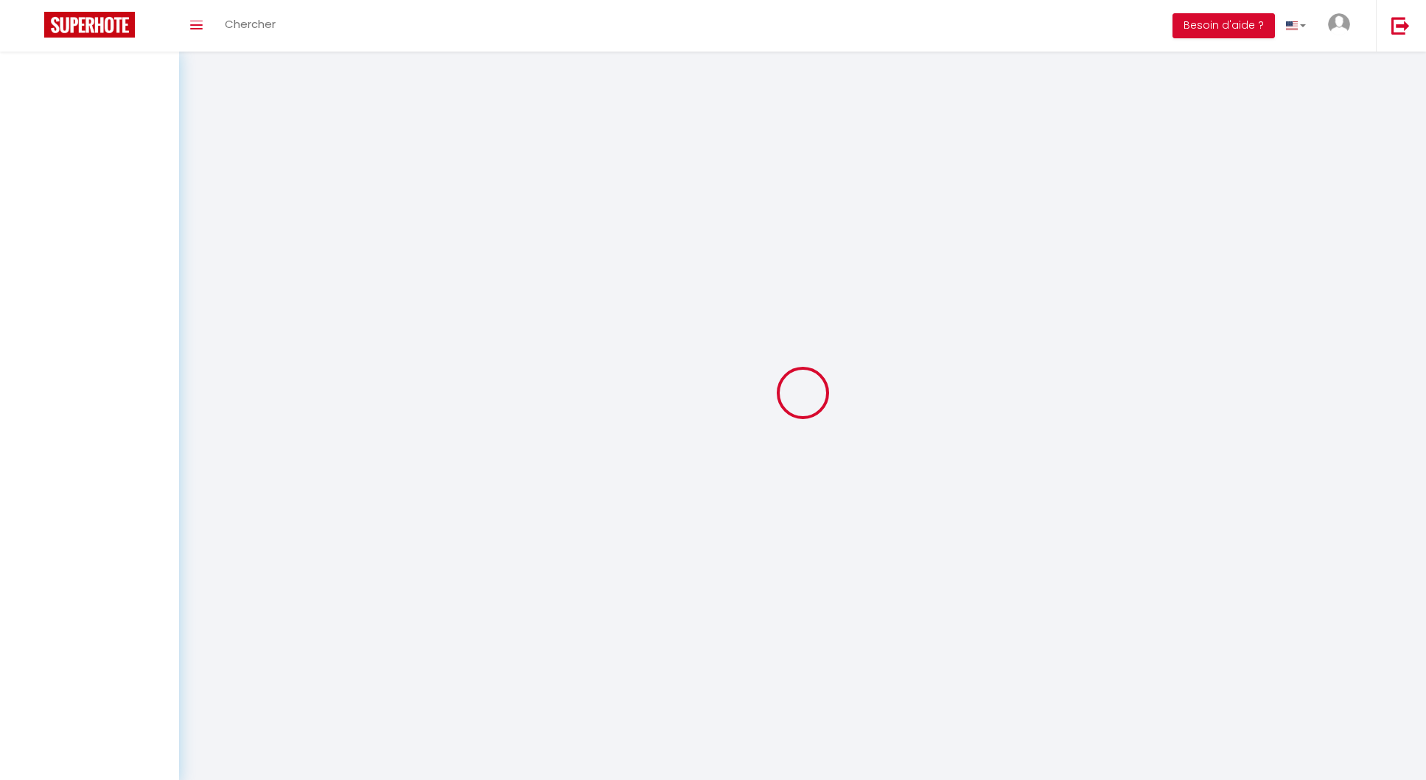
select select
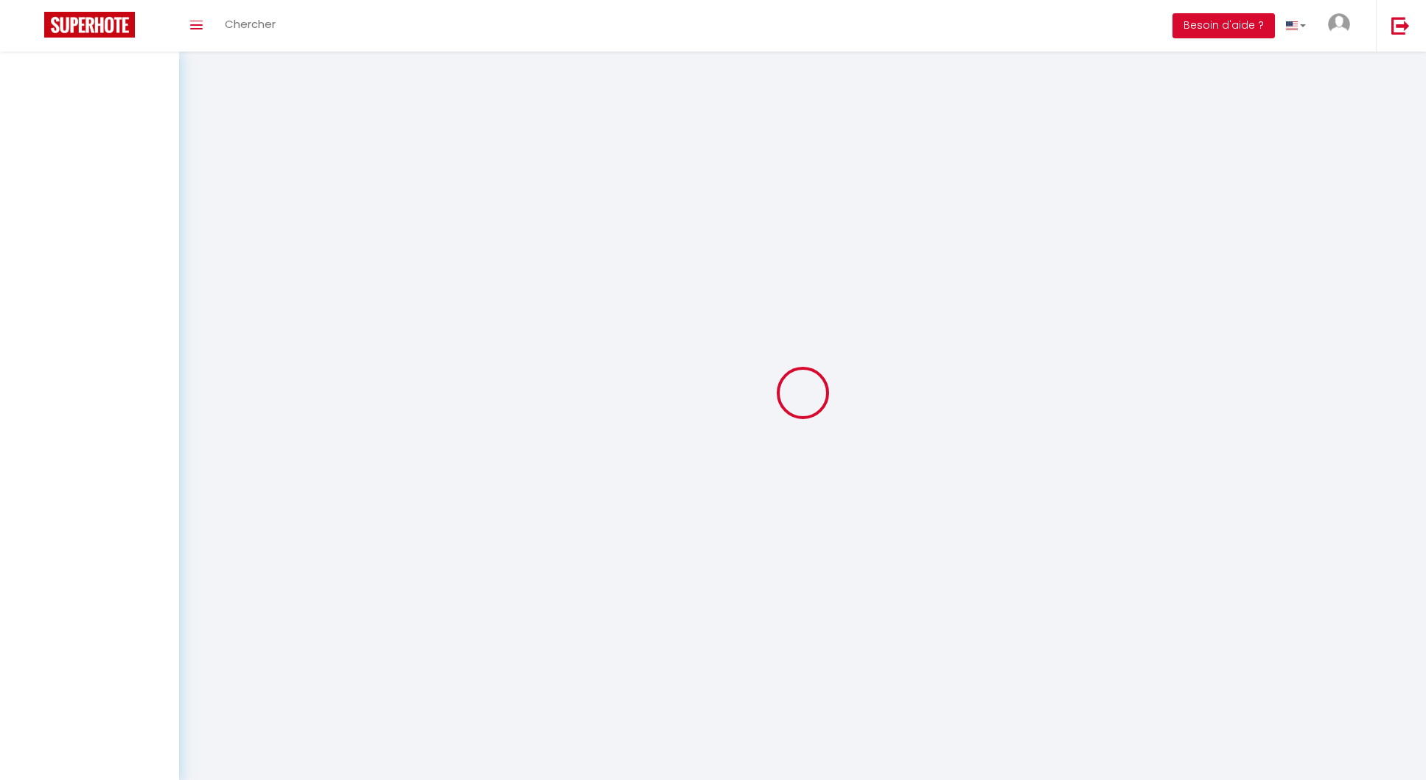
select select
checkbox input "false"
select select
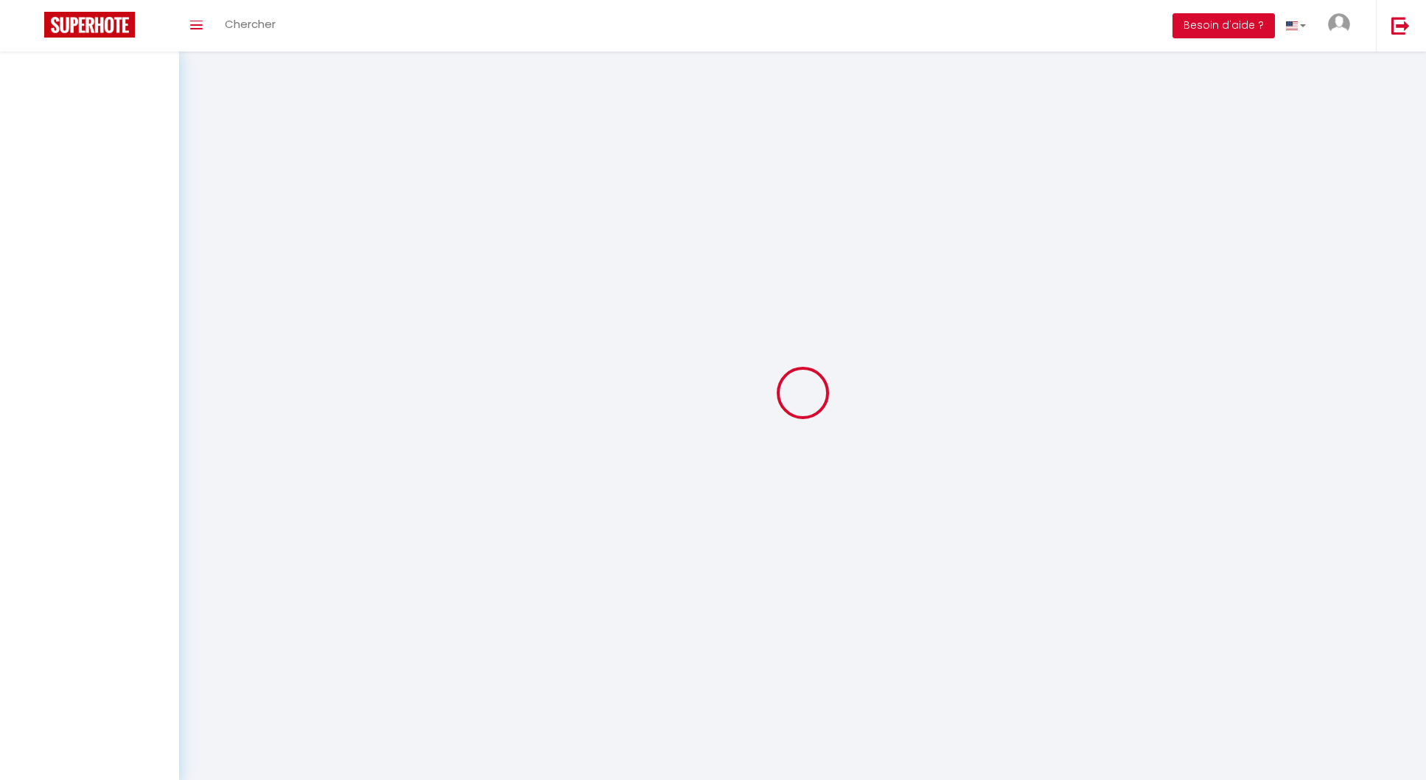
select select
checkbox input "false"
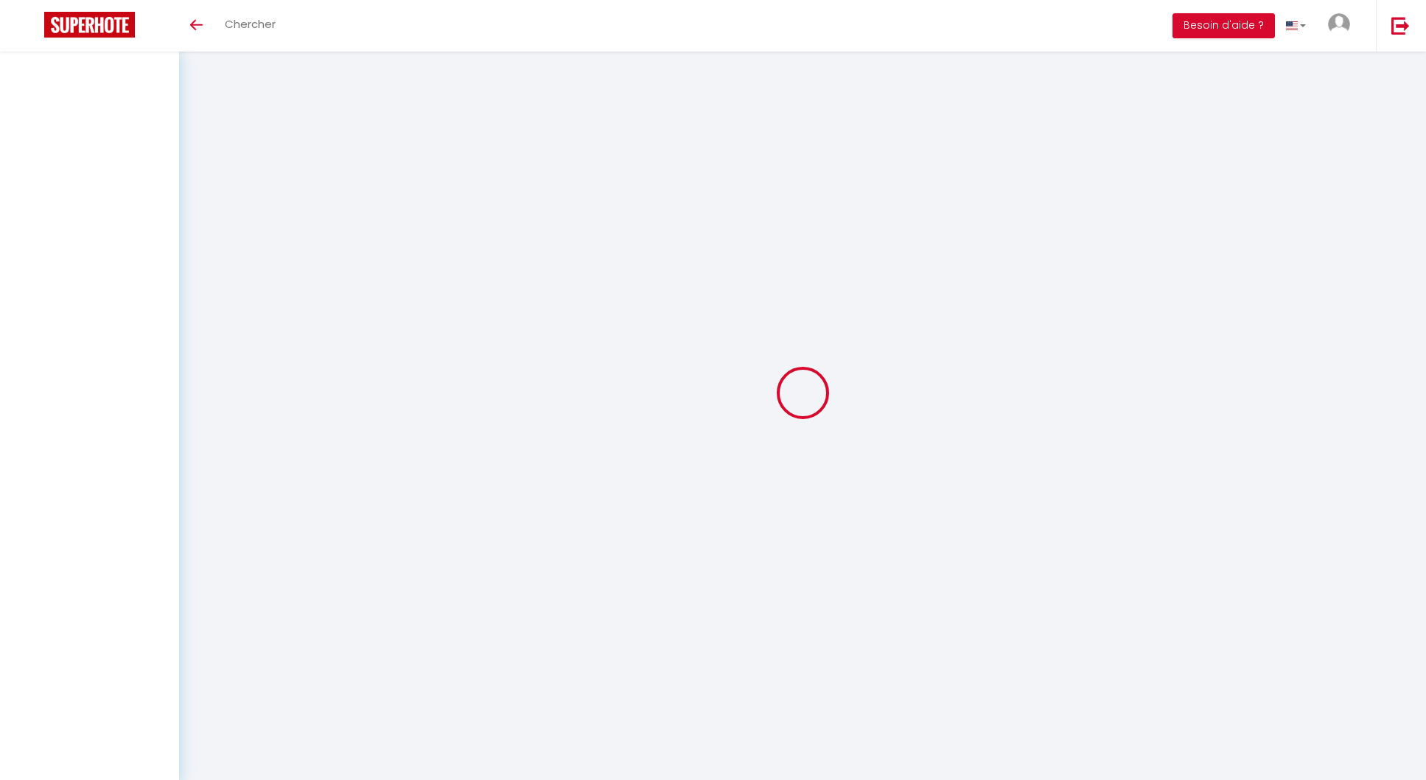
select select
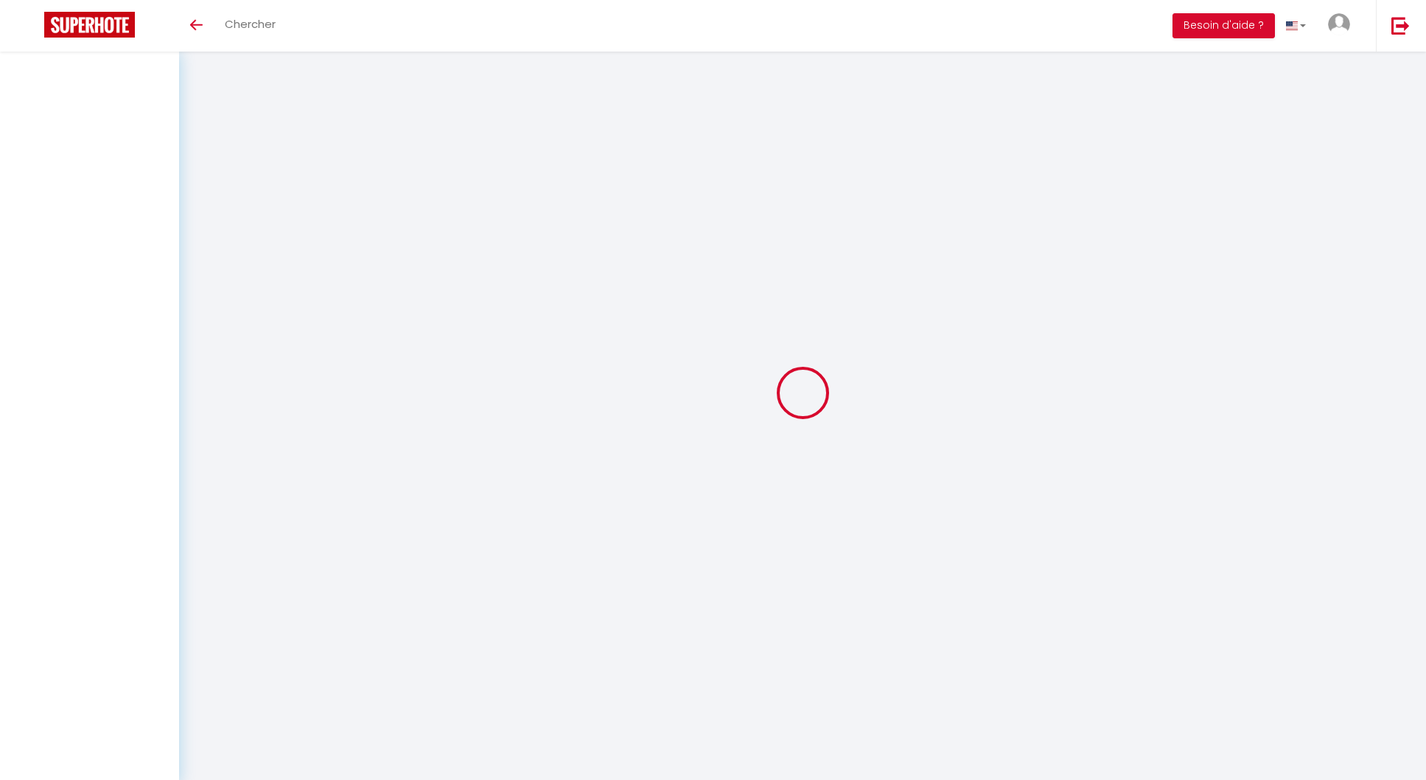
select select
checkbox input "false"
select select
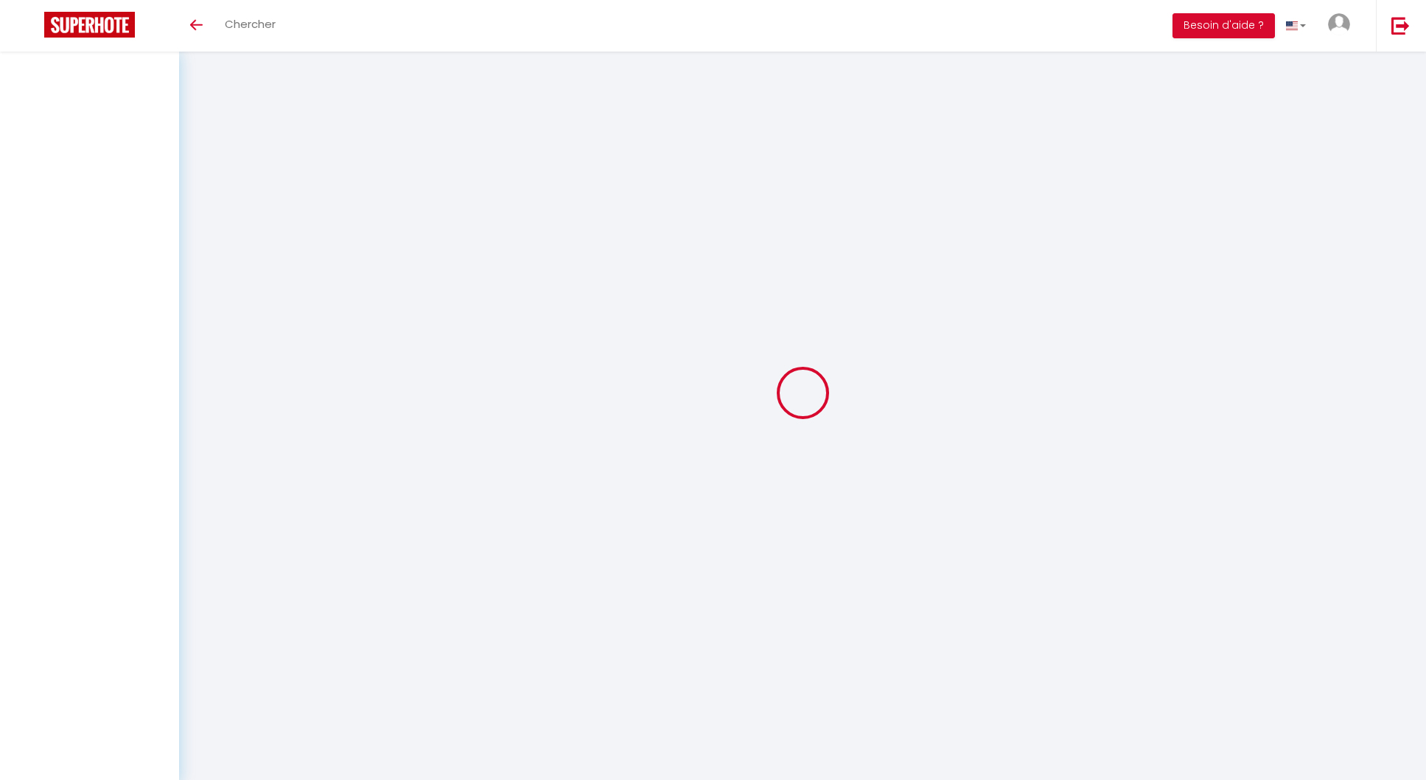
select select
checkbox input "false"
select select
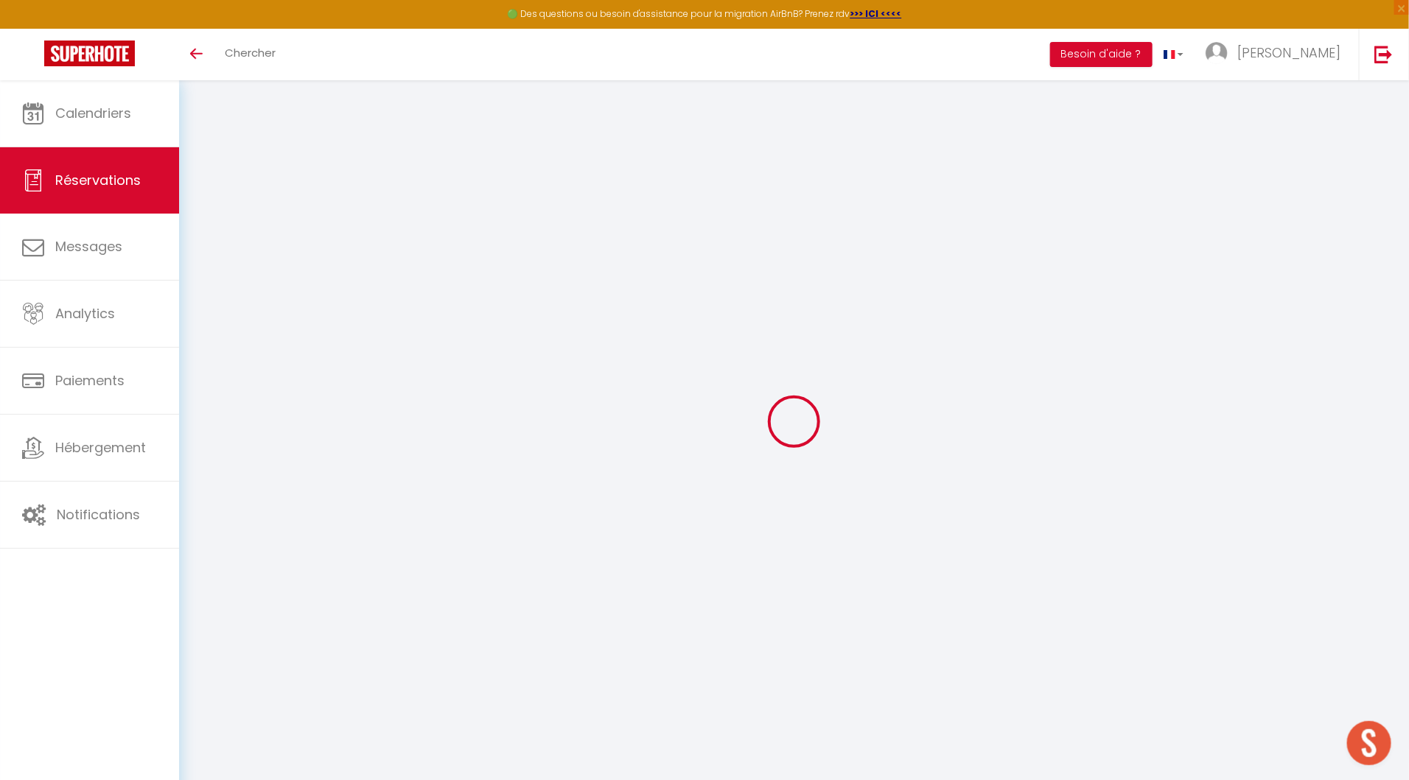
type input "L'Improviste"
type input "[PERSON_NAME]"
type input "[EMAIL_ADDRESS][DOMAIN_NAME]"
type input "0683588368"
type input "19100"
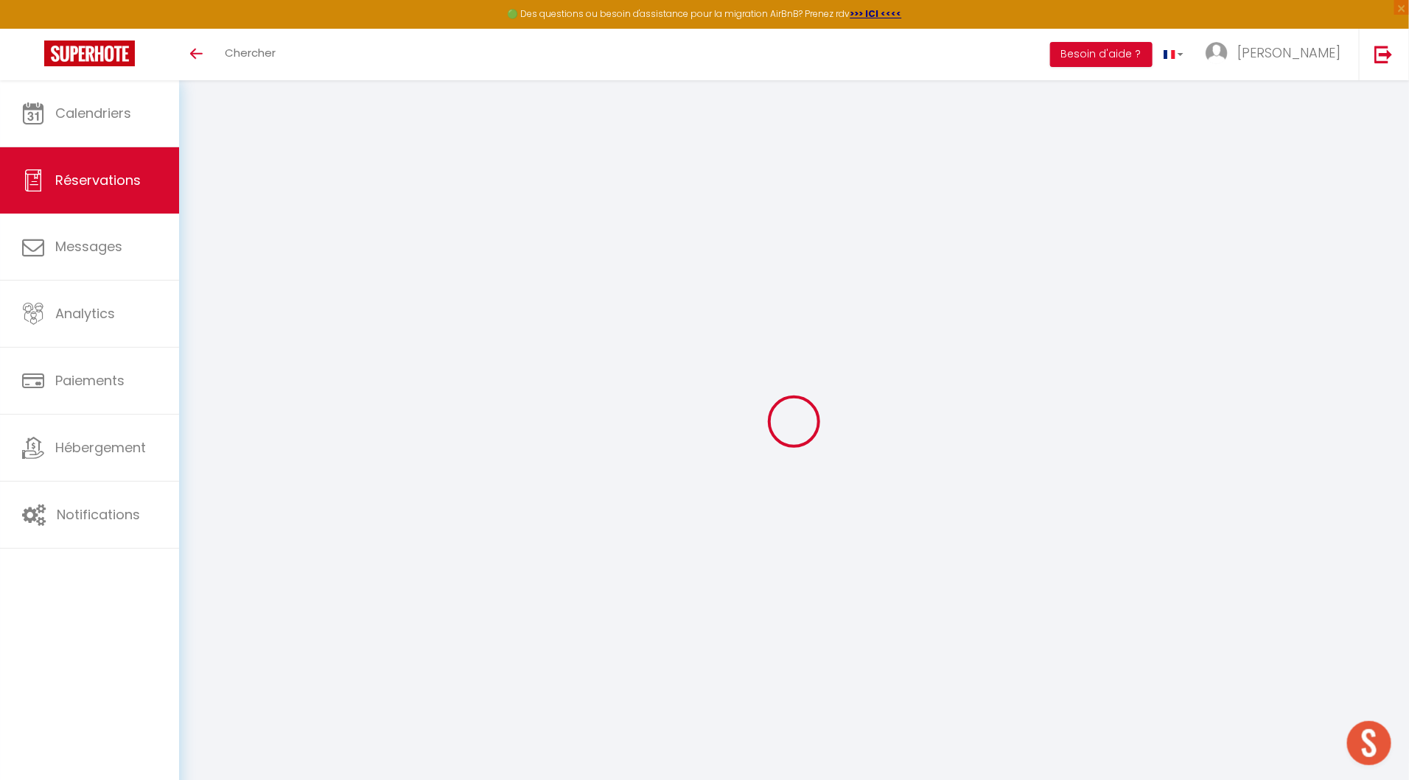
type input "[STREET_ADDRESS]"
type input "BRIVE-LA-GAILLARDE"
select select "FR"
type input "15"
select select "26726"
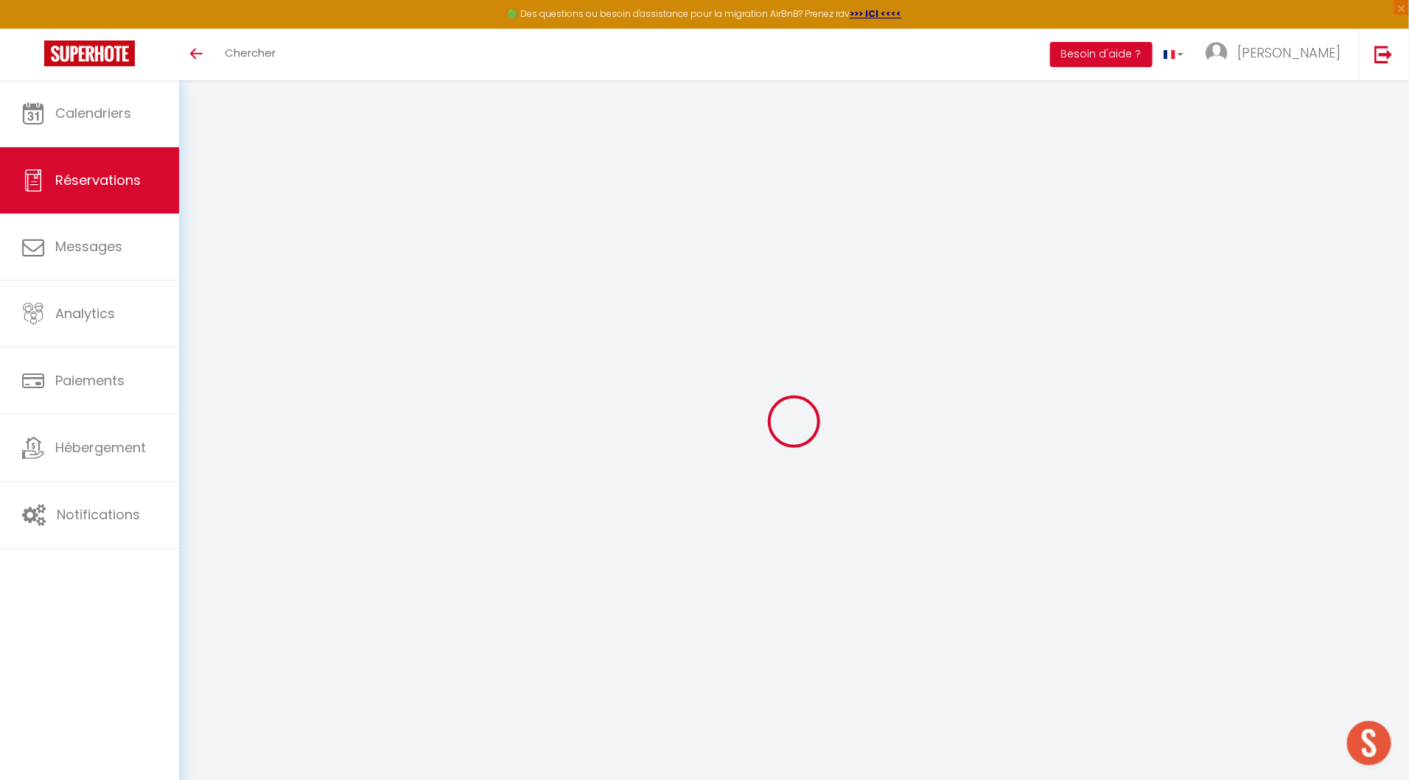
select select "1"
type input "Ven 19 Septembre 2025"
select select
type input "Dim 21 Septembre 2025"
select select
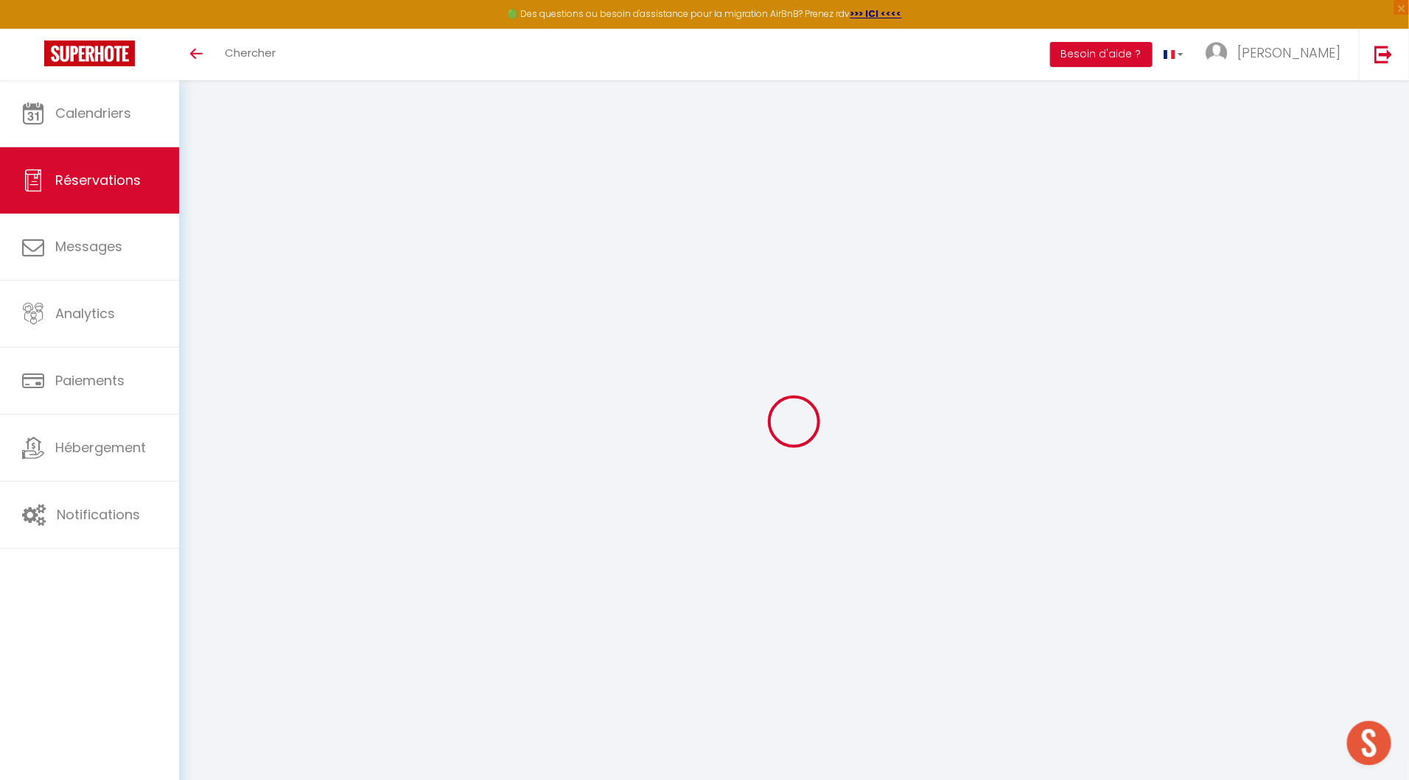
type input "1"
select select "12"
select select "14"
type input "70"
checkbox input "false"
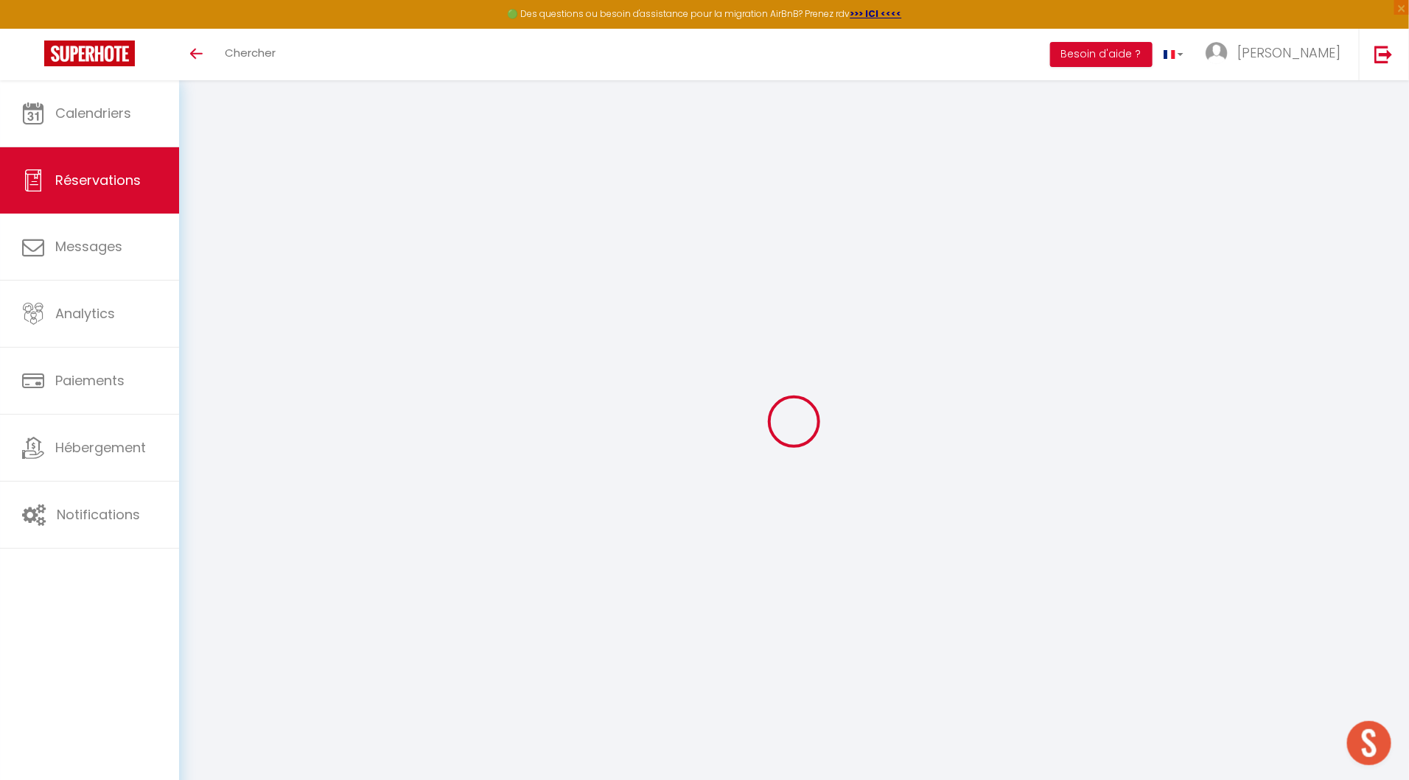
type input "0"
type input "15"
type input "10"
type input "0"
select select
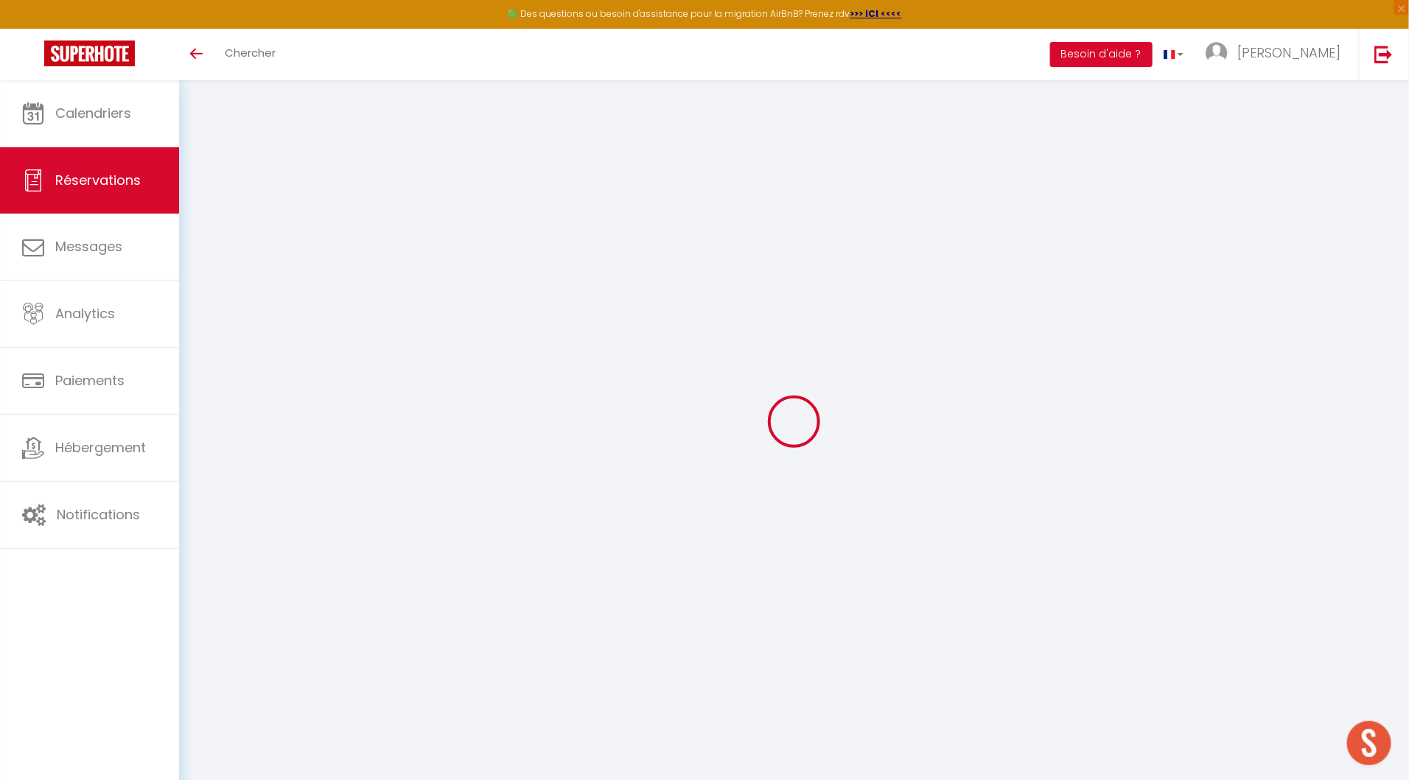
select select
checkbox input "false"
select select
checkbox input "false"
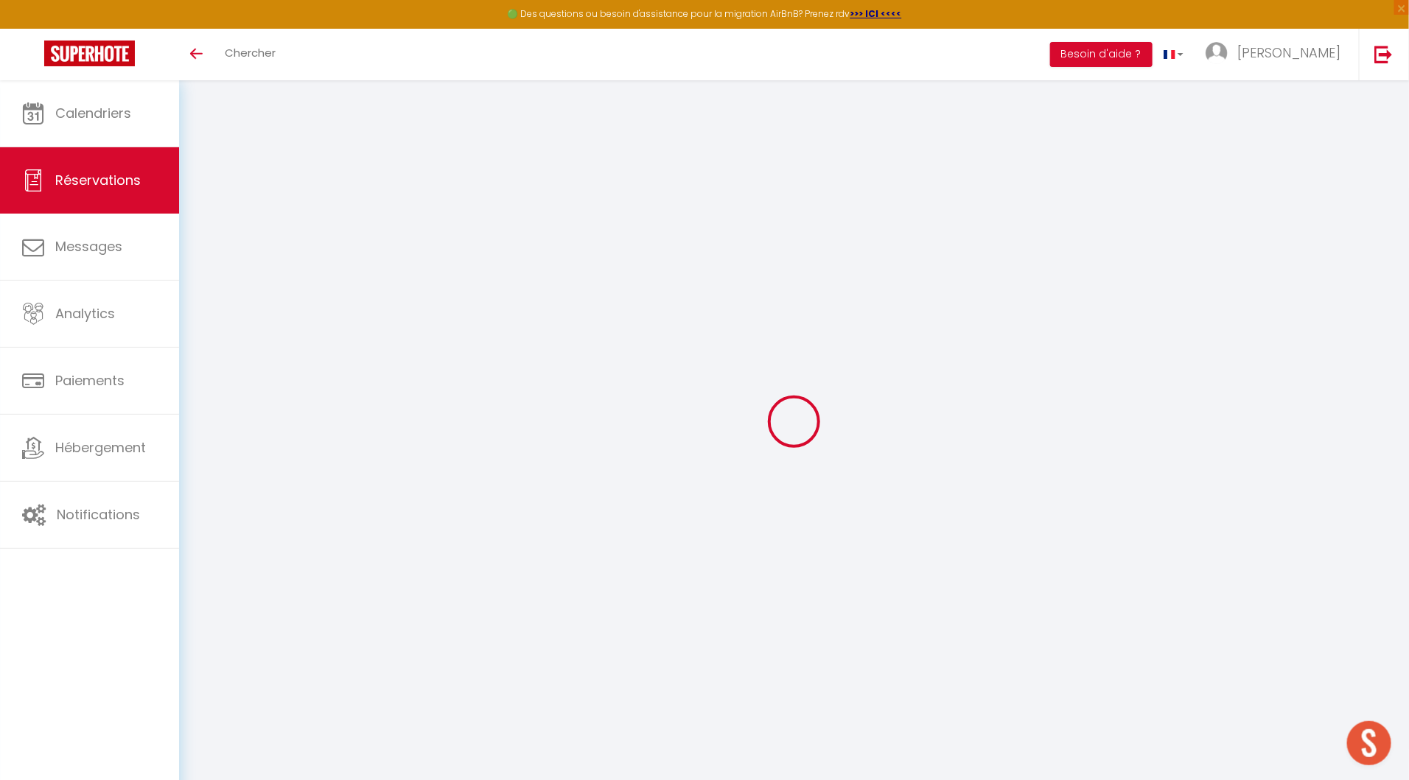
select select
checkbox input "false"
type input "15"
select select
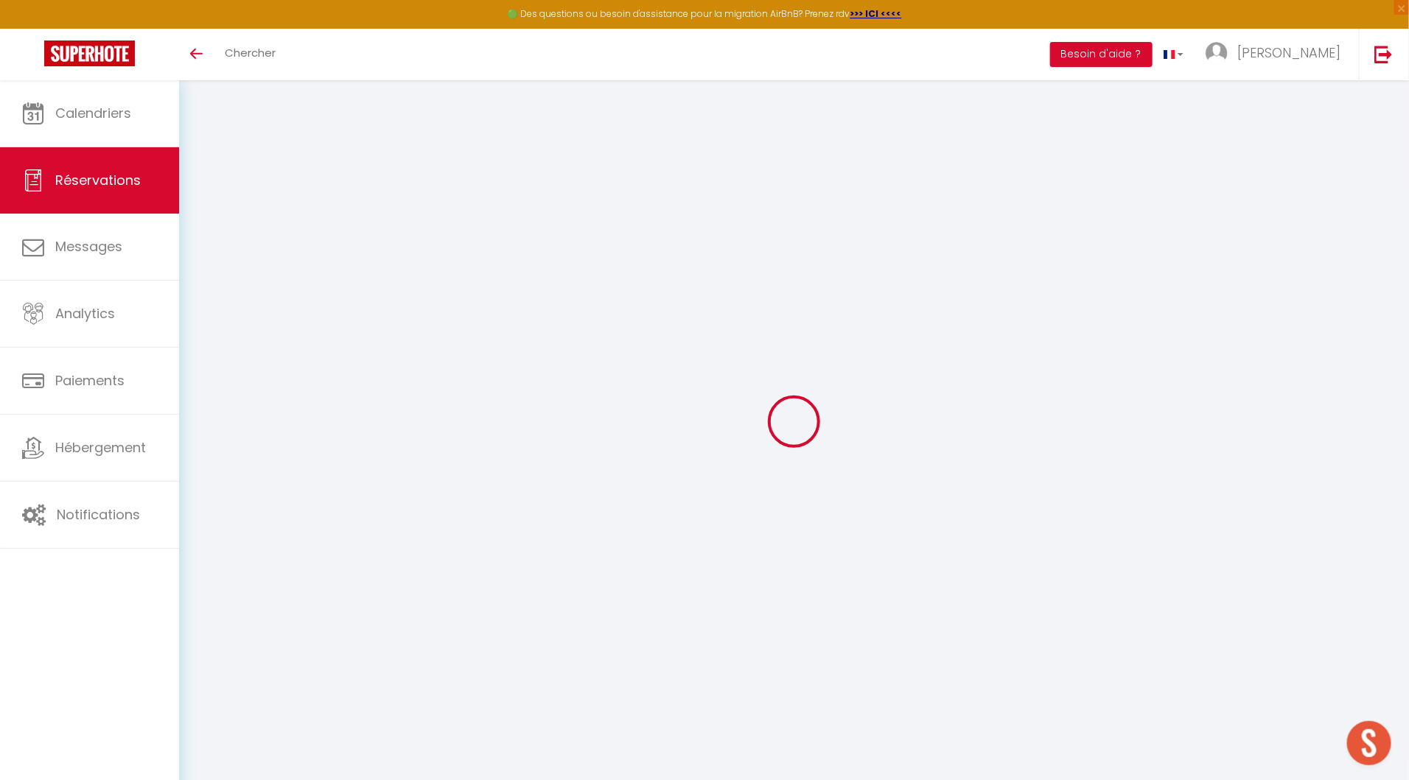
select select
checkbox input "false"
select select "16:00"
select select "10:00"
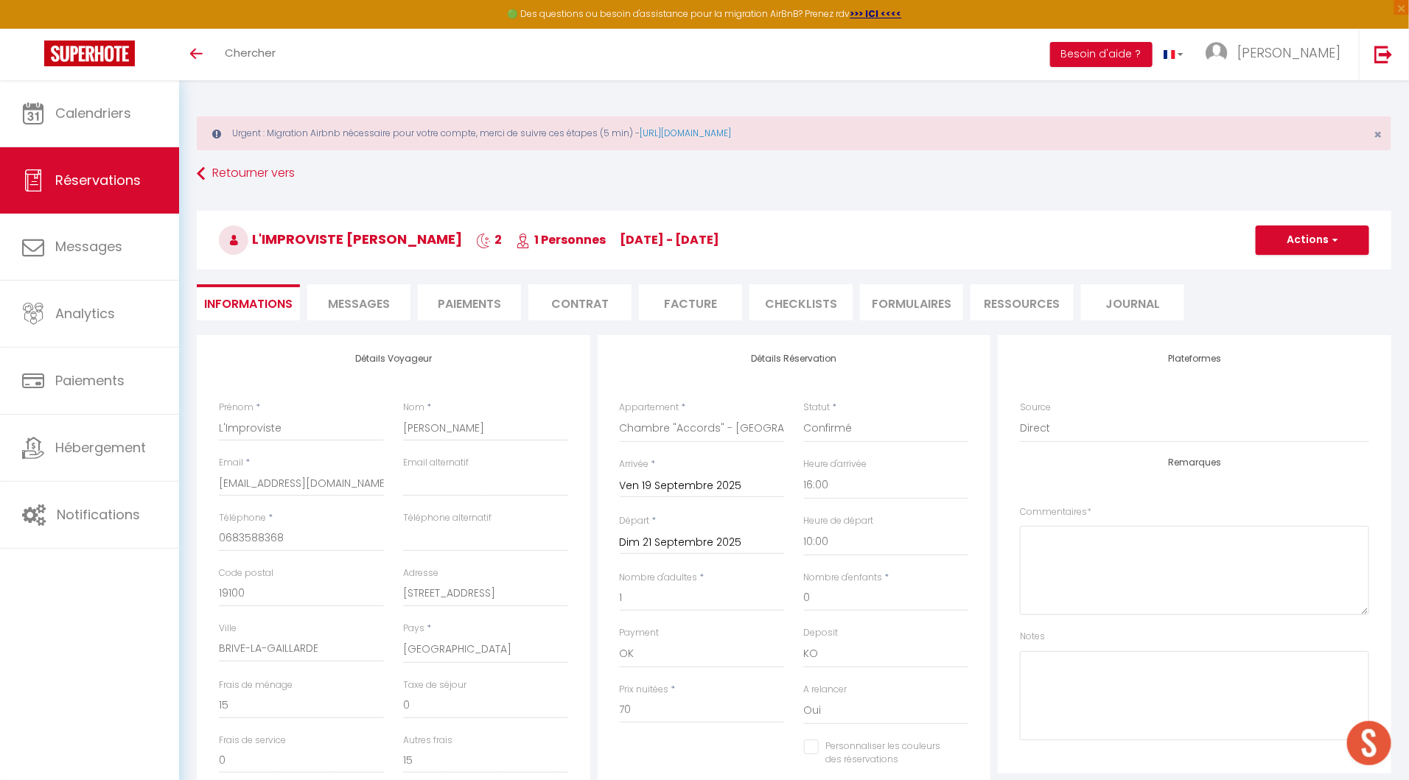
click at [693, 304] on li "Facture" at bounding box center [690, 302] width 103 height 36
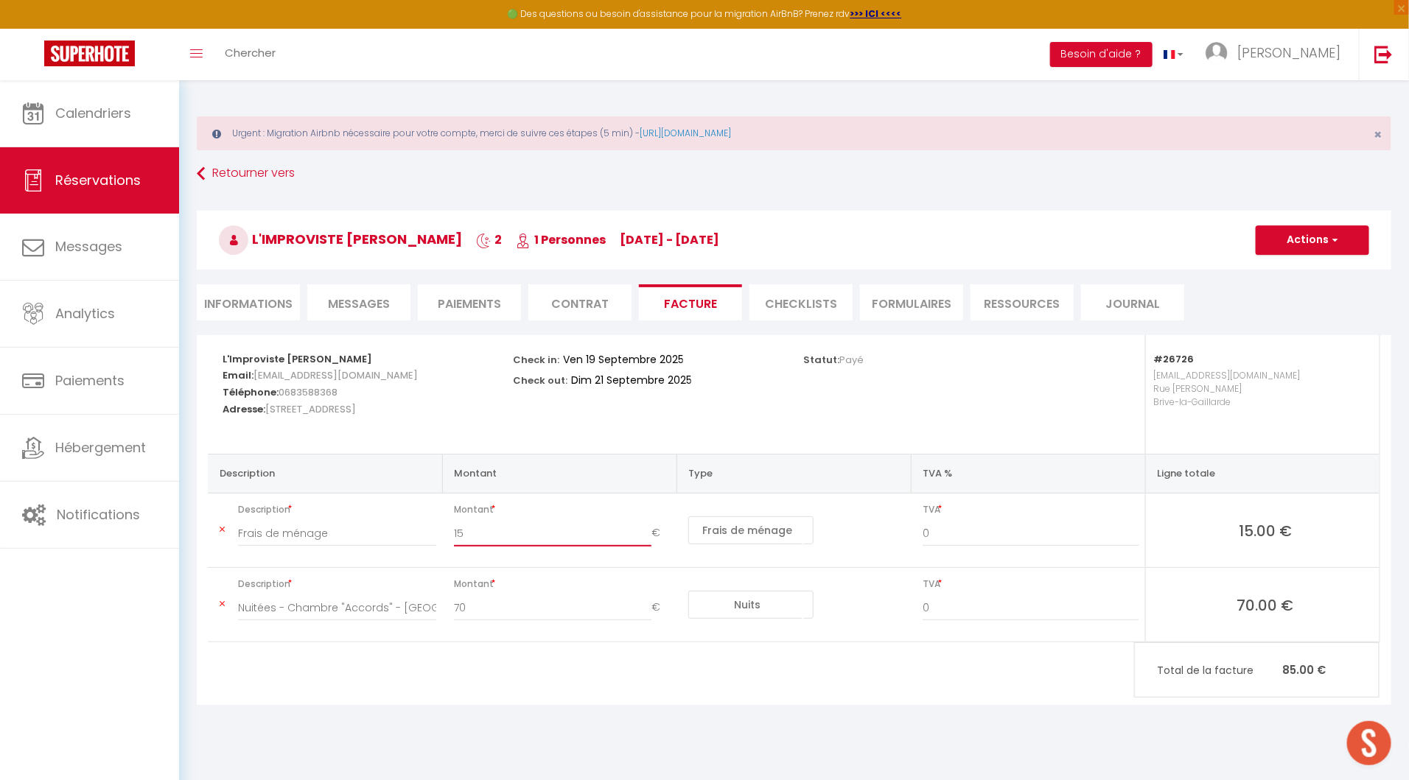
drag, startPoint x: 489, startPoint y: 527, endPoint x: 434, endPoint y: 527, distance: 54.5
click at [434, 527] on tr "Description Frais de ménage Montant 15 € Nuits Frais de ménage Taxe de séjour A…" at bounding box center [794, 531] width 1172 height 74
type input "30"
click at [1298, 238] on button "Actions" at bounding box center [1312, 239] width 113 height 29
click at [1298, 325] on link "Copier le lien" at bounding box center [1301, 330] width 124 height 19
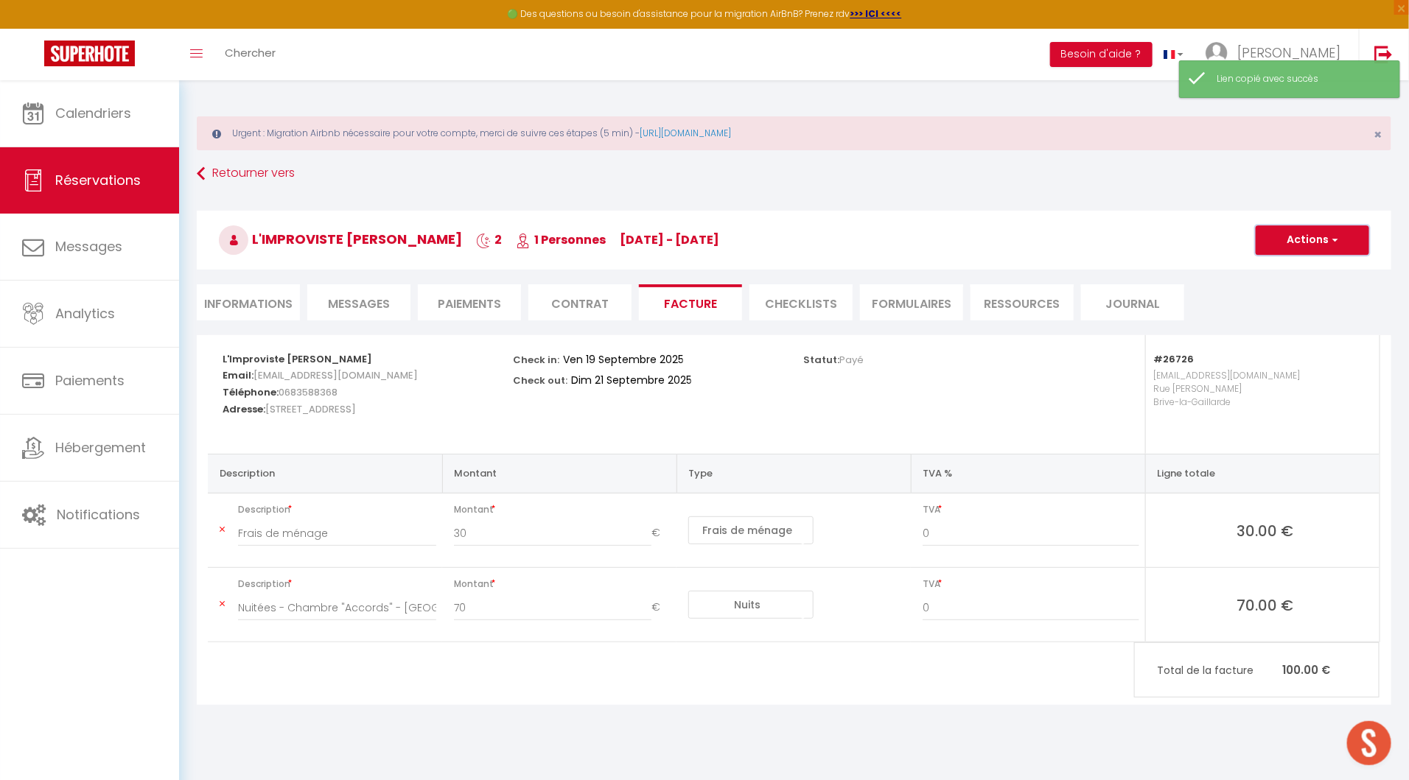
click at [1298, 249] on button "Actions" at bounding box center [1312, 239] width 113 height 29
click at [1298, 272] on link "Enregistrer" at bounding box center [1301, 272] width 124 height 19
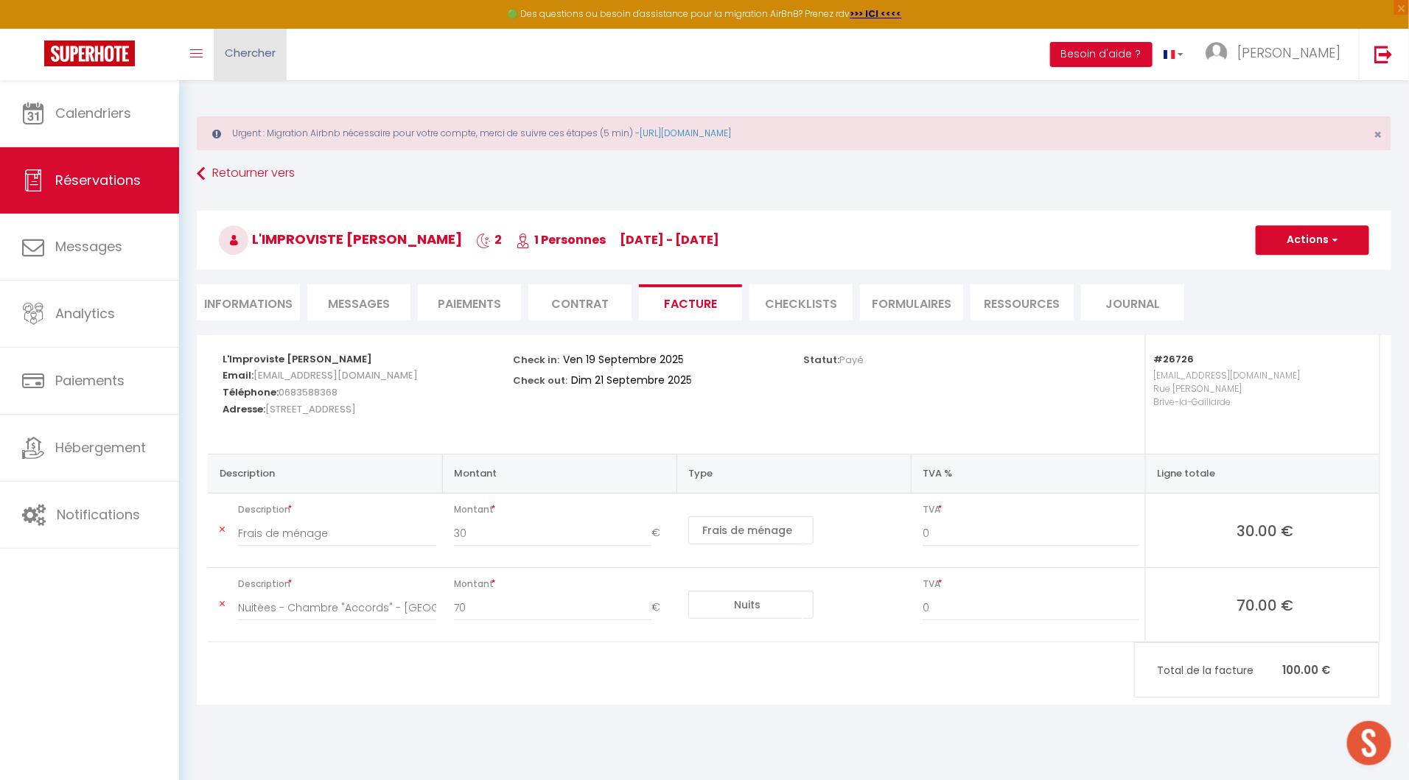
click at [258, 50] on span "Chercher" at bounding box center [250, 52] width 51 height 15
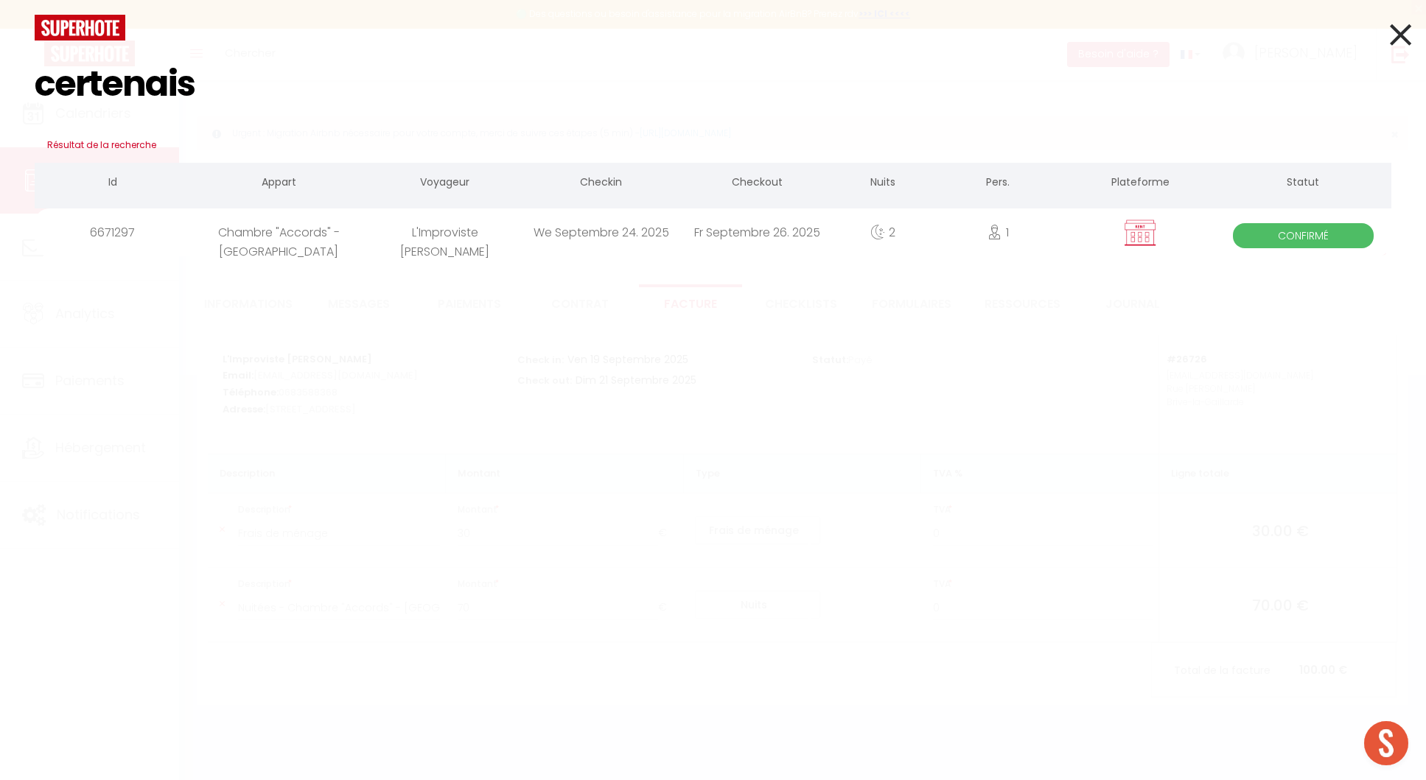
type input "certenais"
click at [491, 235] on div "L'Improviste [PERSON_NAME]" at bounding box center [445, 233] width 156 height 48
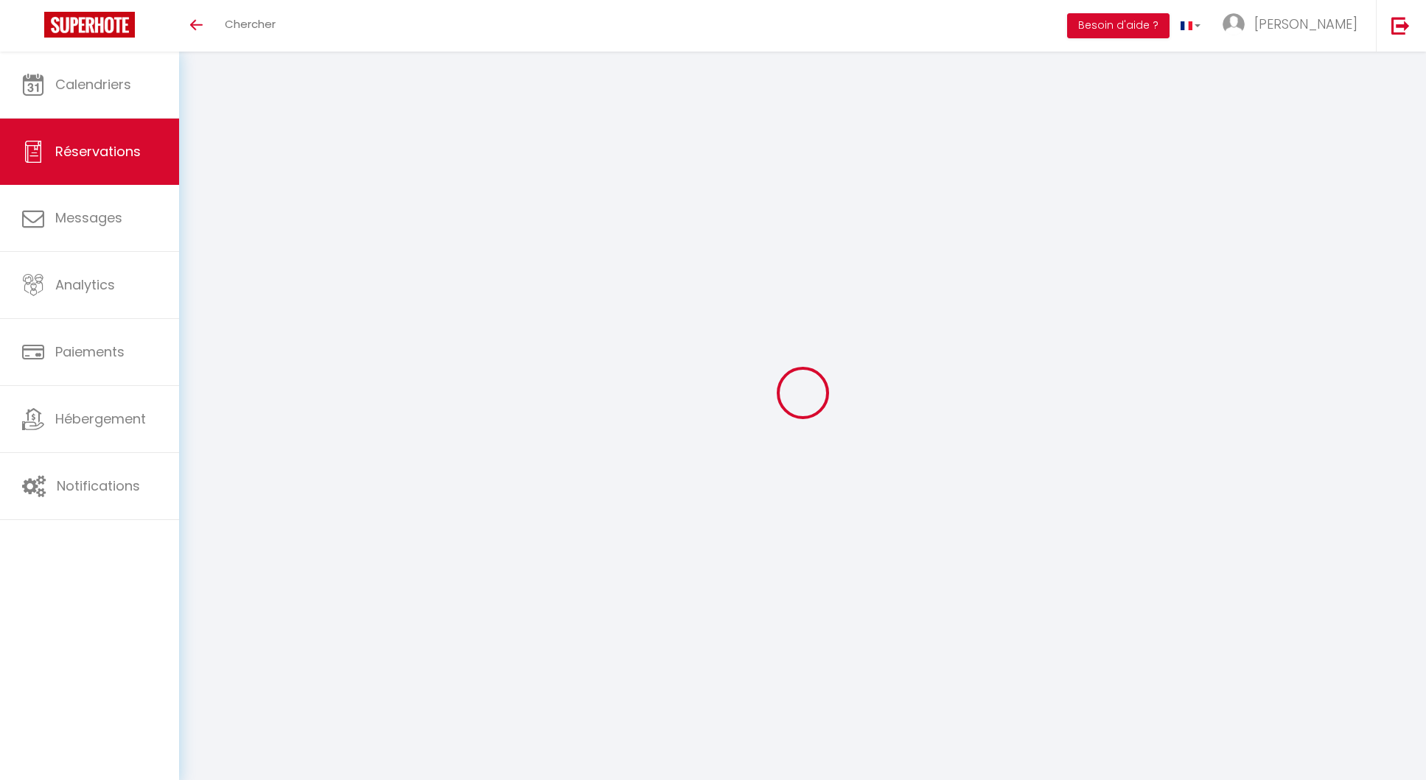
select select
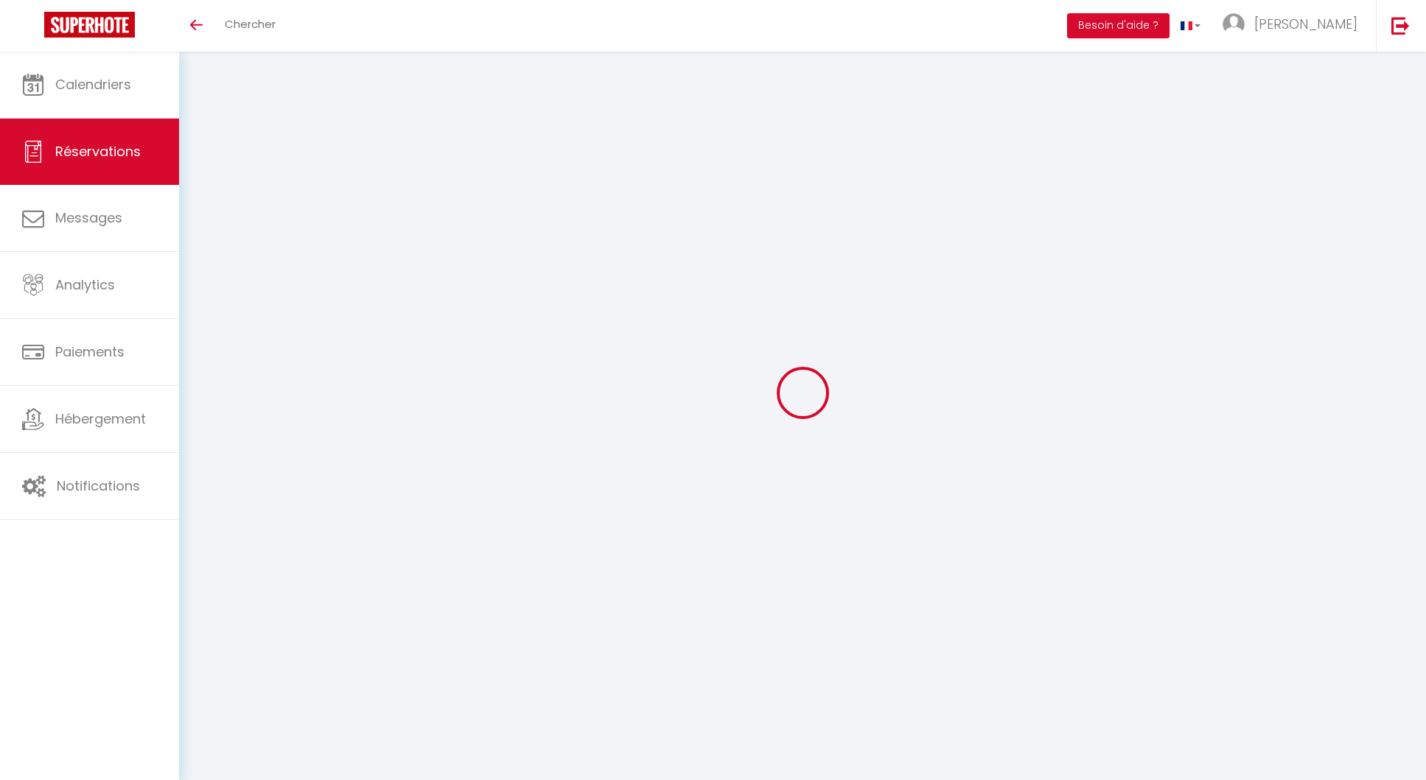
select select
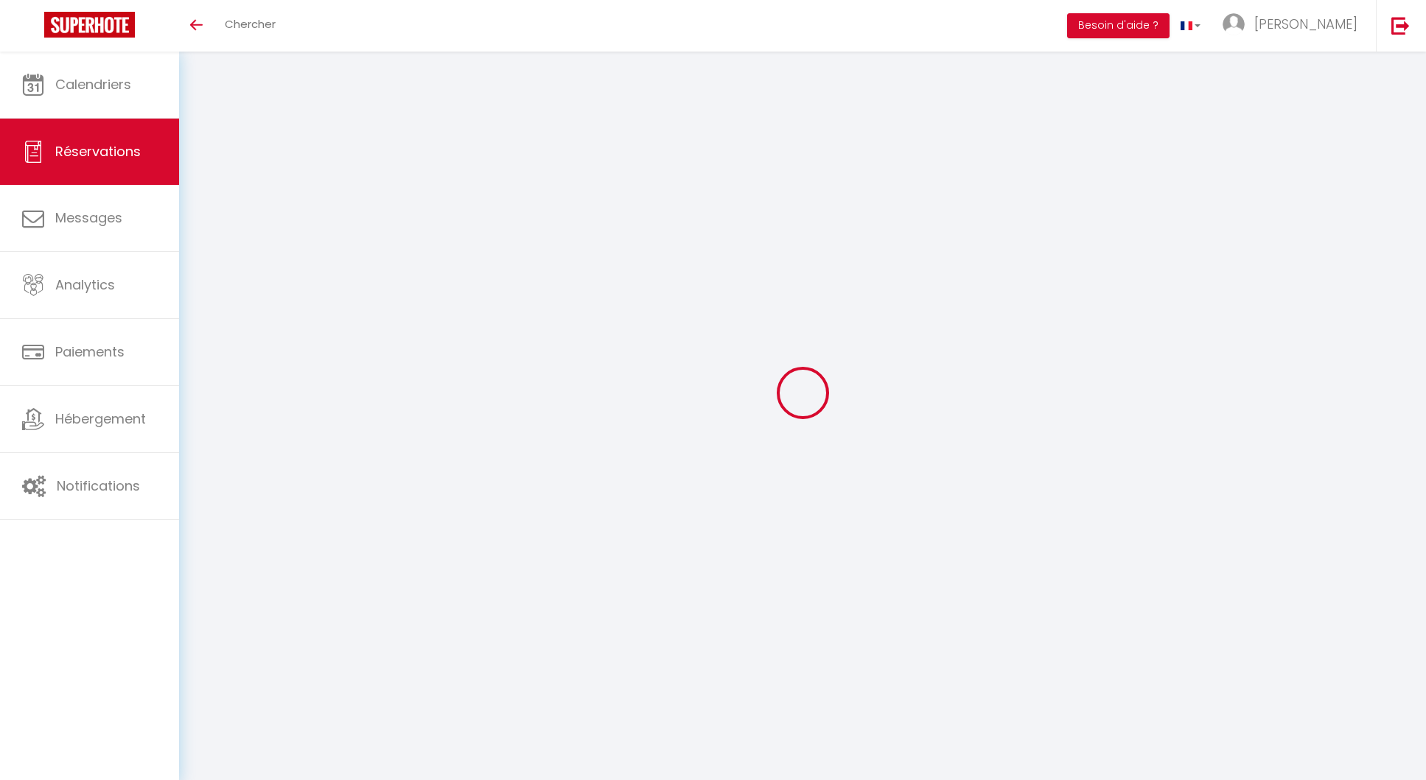
checkbox input "false"
select select
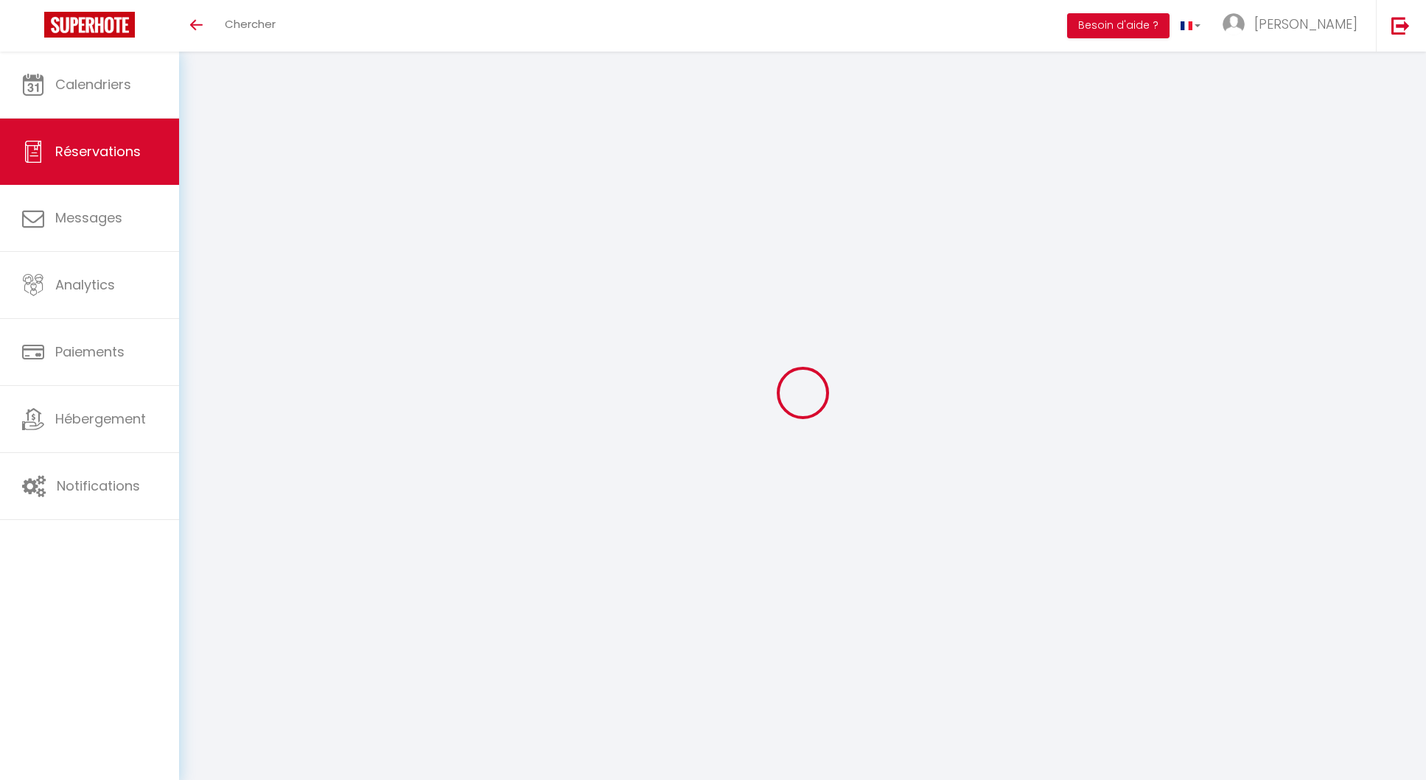
select select
checkbox input "false"
select select
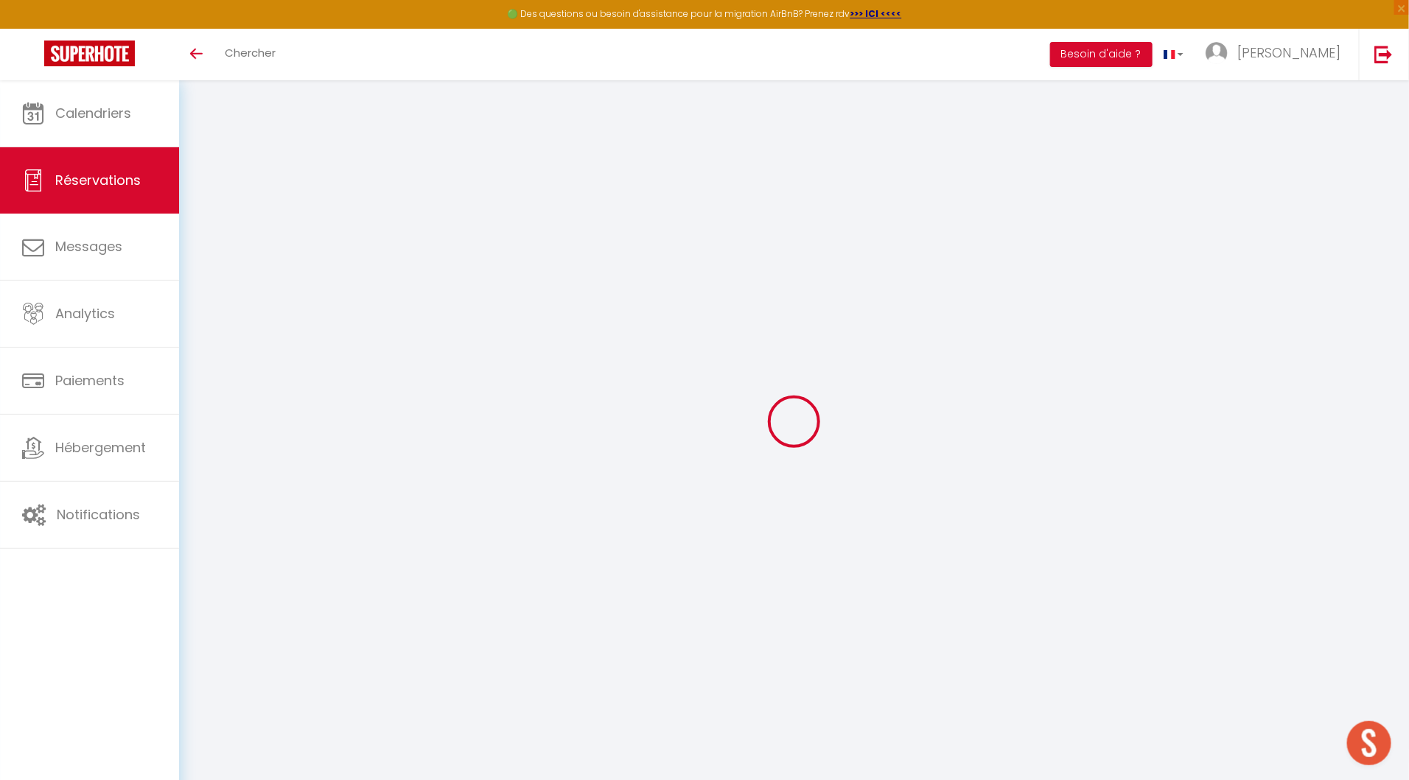
type input "L'Improviste"
type input "SAMUEL CERTENAIS"
type input "[EMAIL_ADDRESS][DOMAIN_NAME]"
type input "0683588368"
type input "19100"
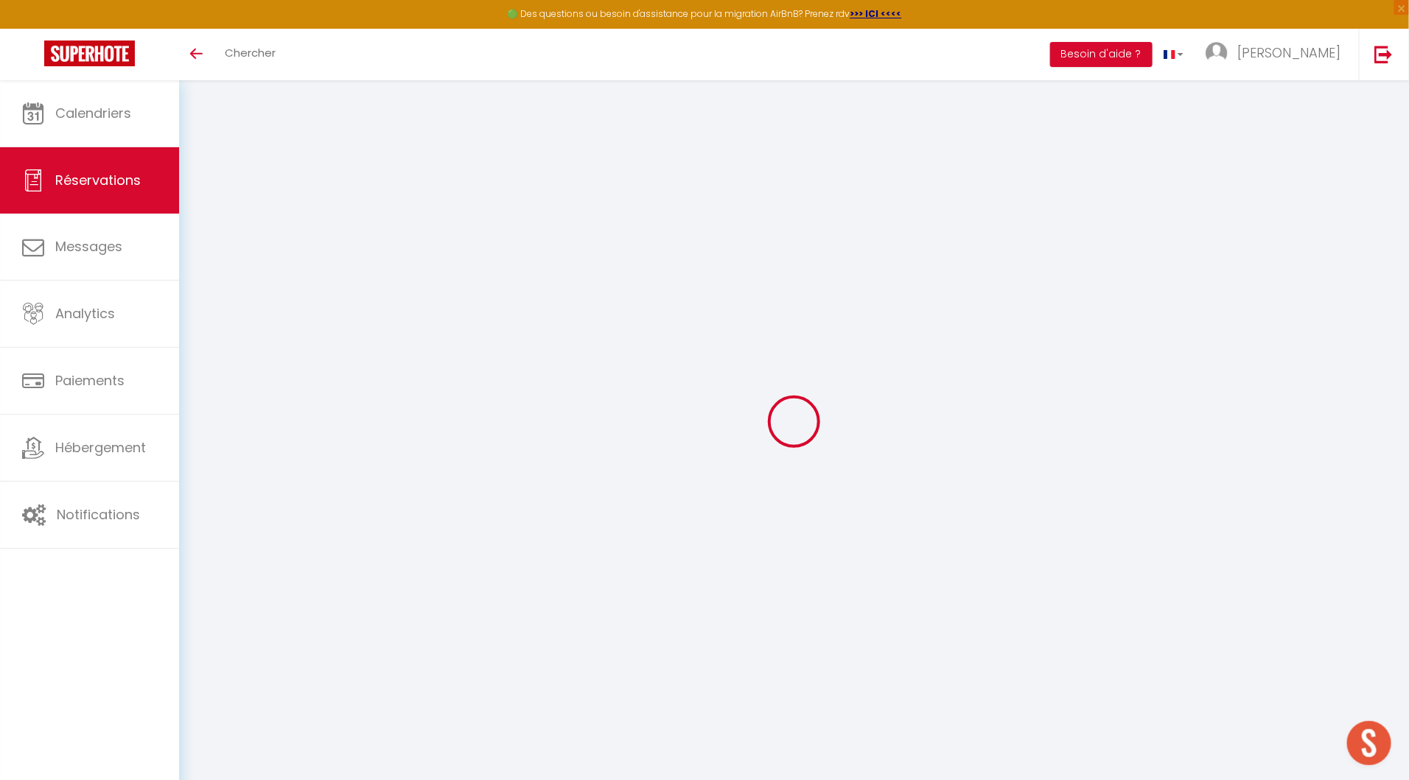
type input "[STREET_ADDRESS]"
type input "BRIVE-LA-GAILLARDE"
select select "FR"
type input "15"
select select "26726"
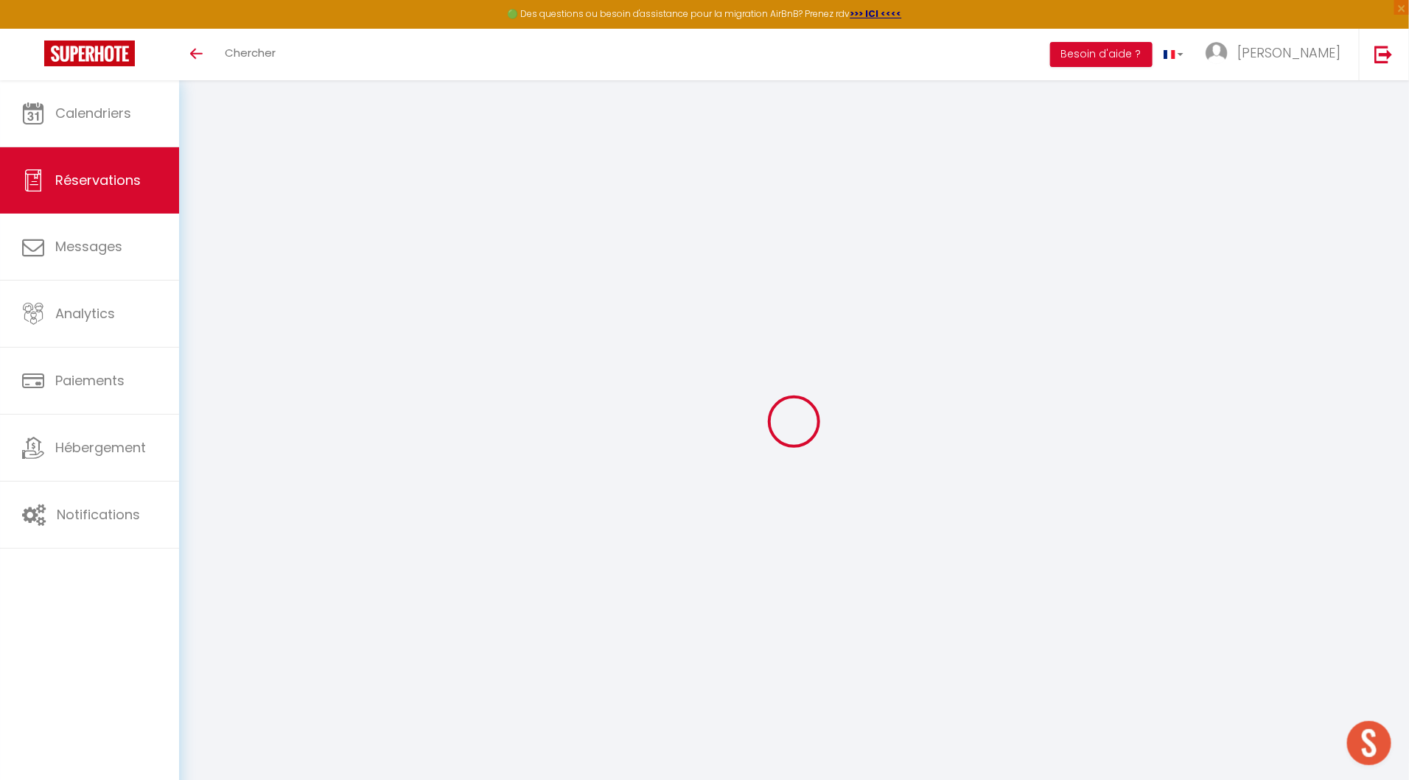
select select "1"
type input "Mer 24 Septembre 2025"
select select
type input "Ven 26 Septembre 2025"
select select
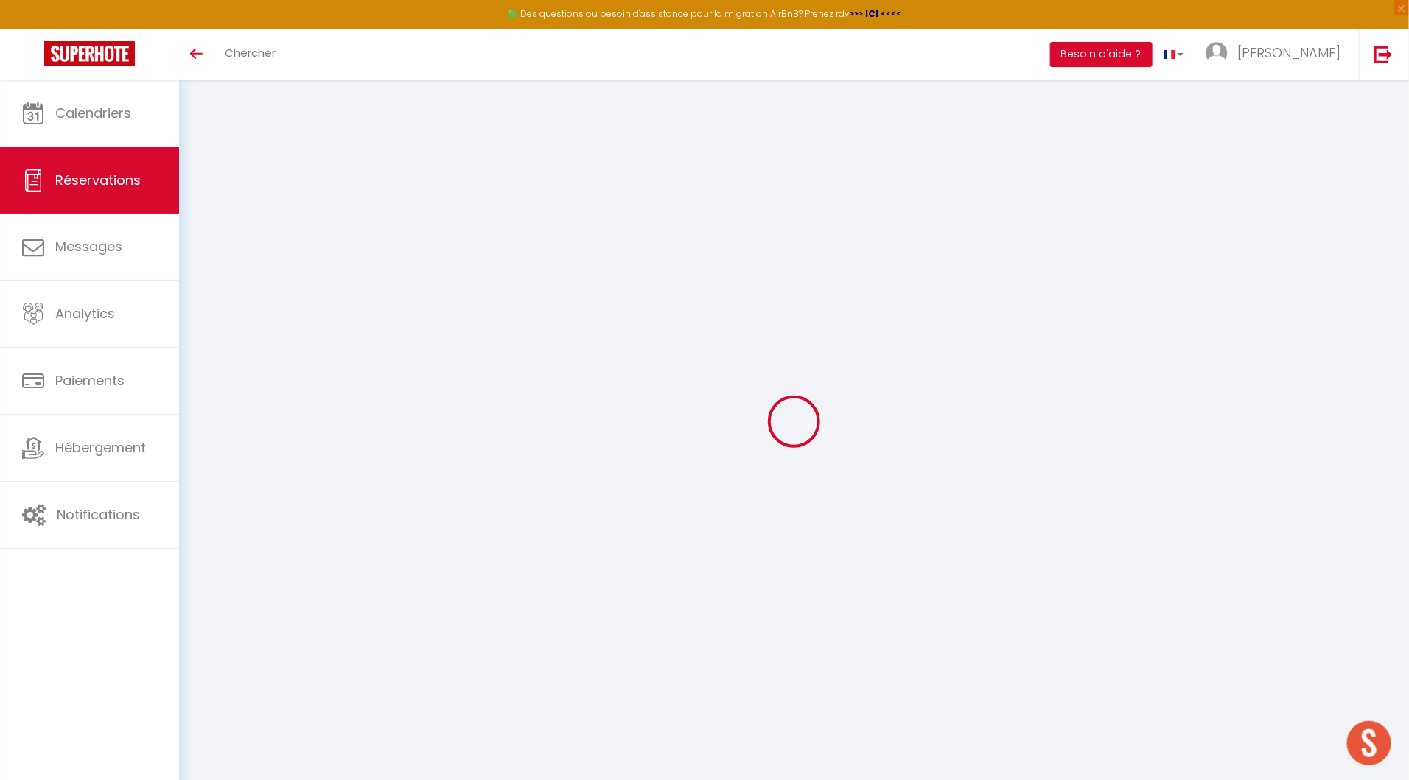
type input "1"
select select "12"
select select "14"
type input "70"
checkbox input "false"
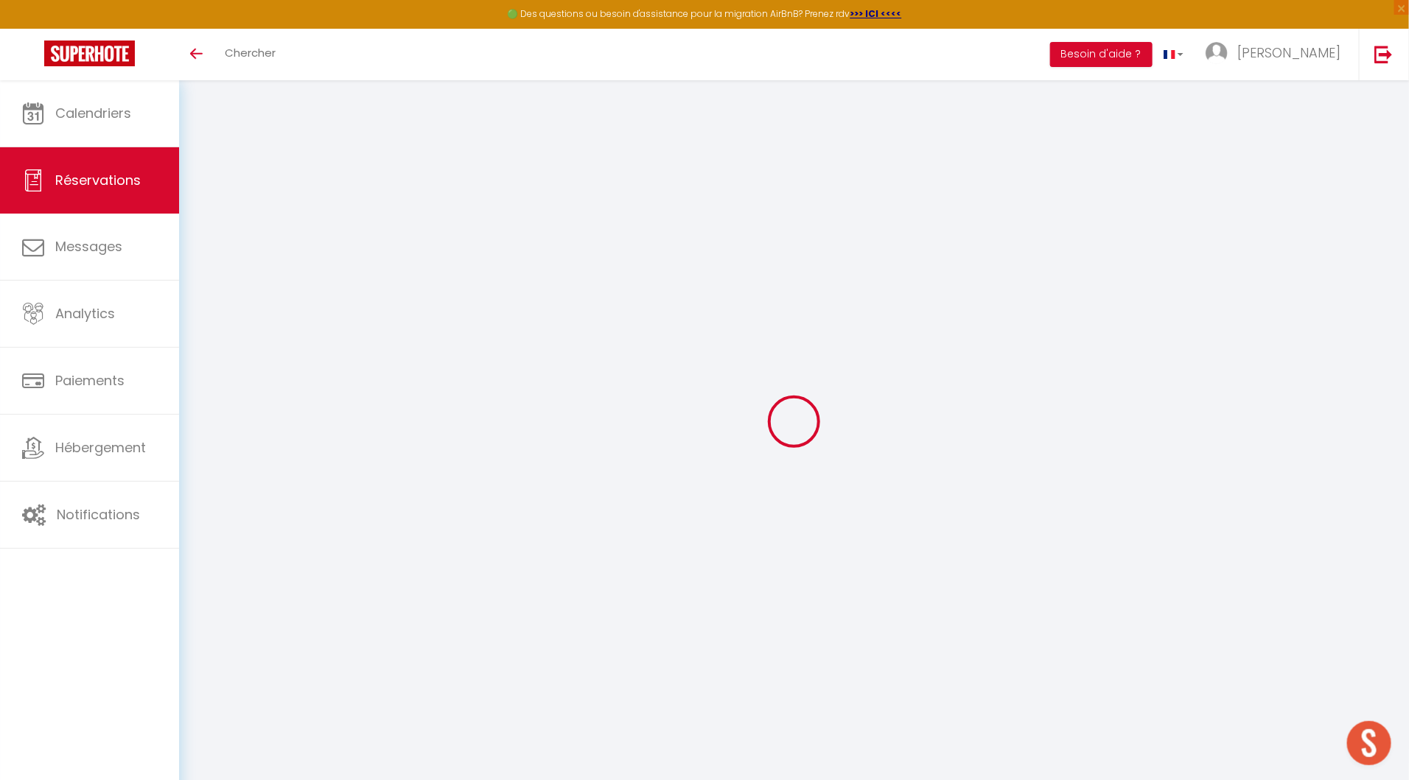
type input "0"
type input "15"
type input "10"
type input "0"
select select
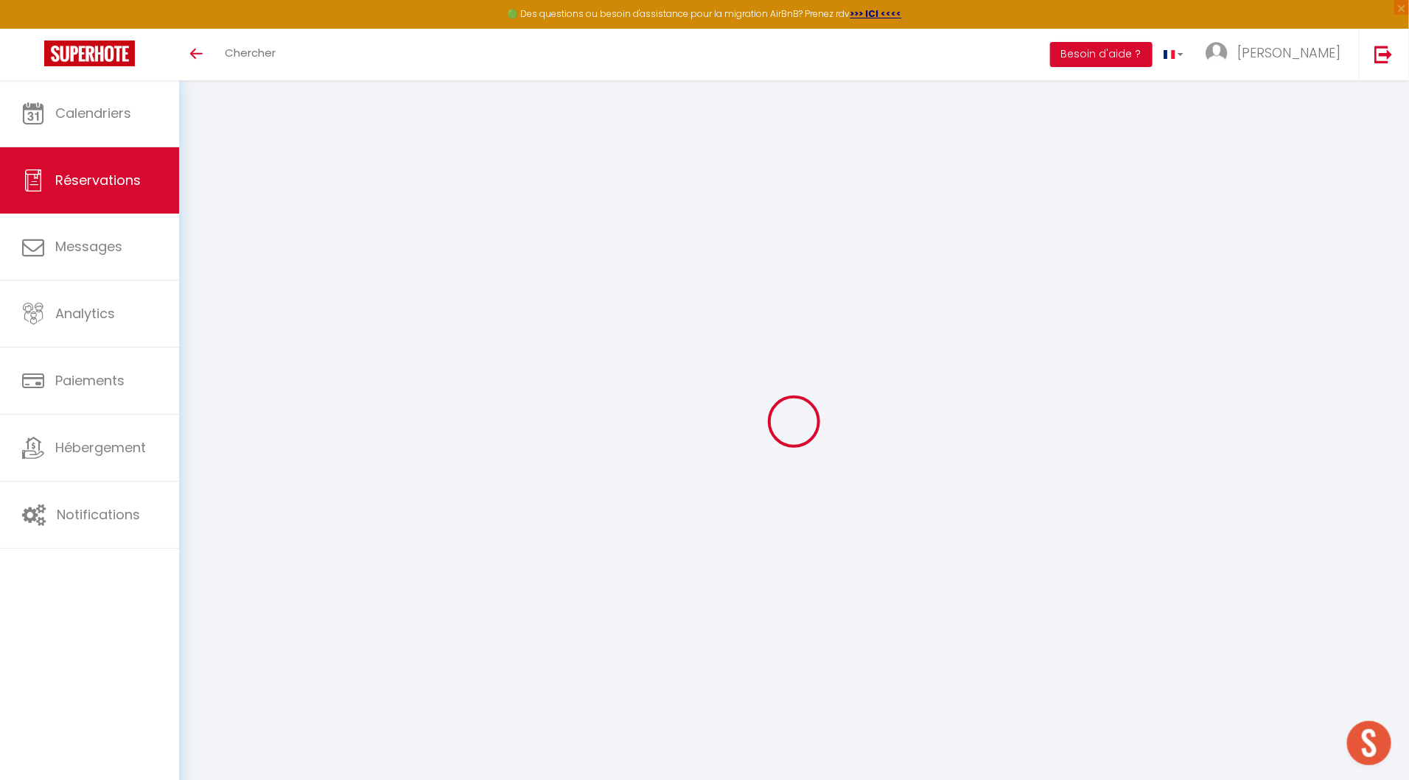
select select
checkbox input "false"
select select "cleaning"
select select
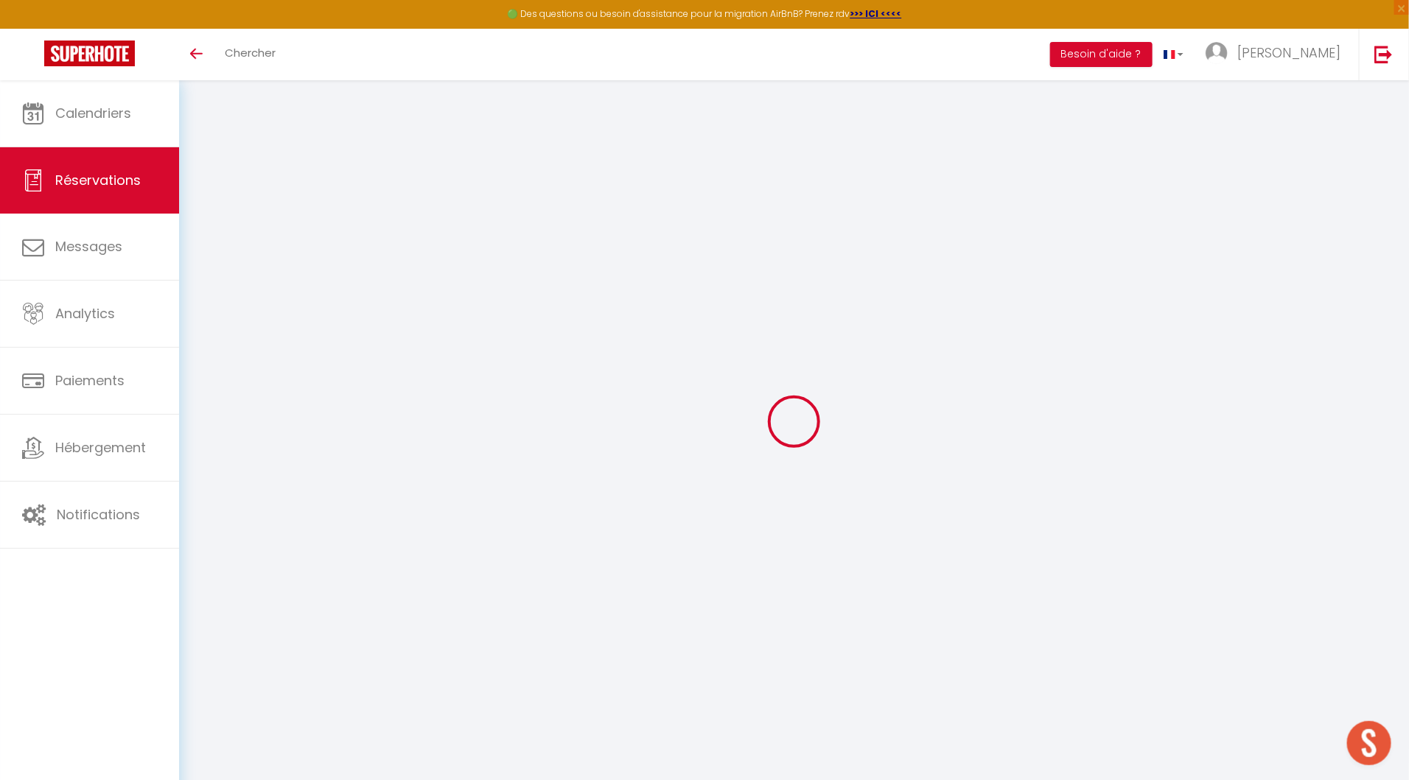
checkbox input "false"
type input "15"
select select
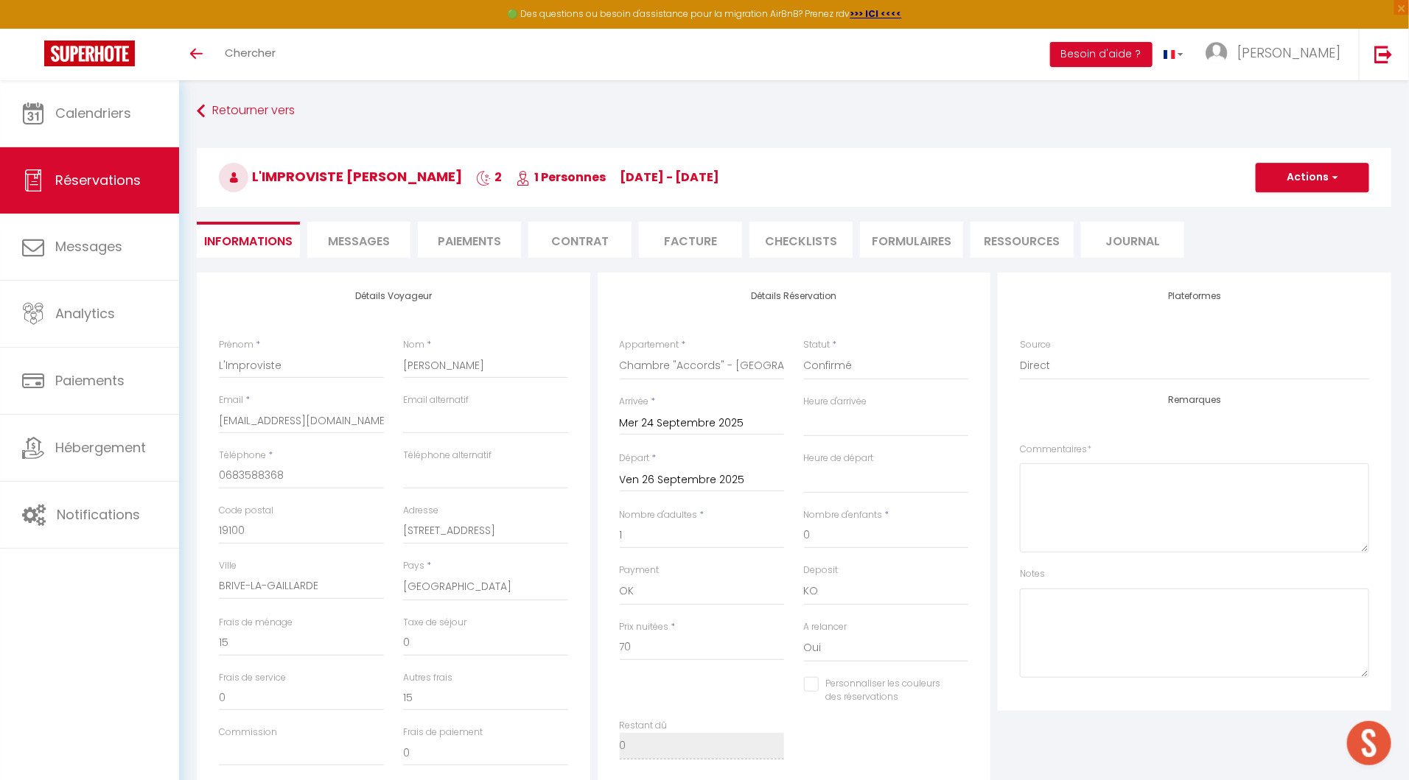
checkbox input "false"
select select "16:00"
select select "10:00"
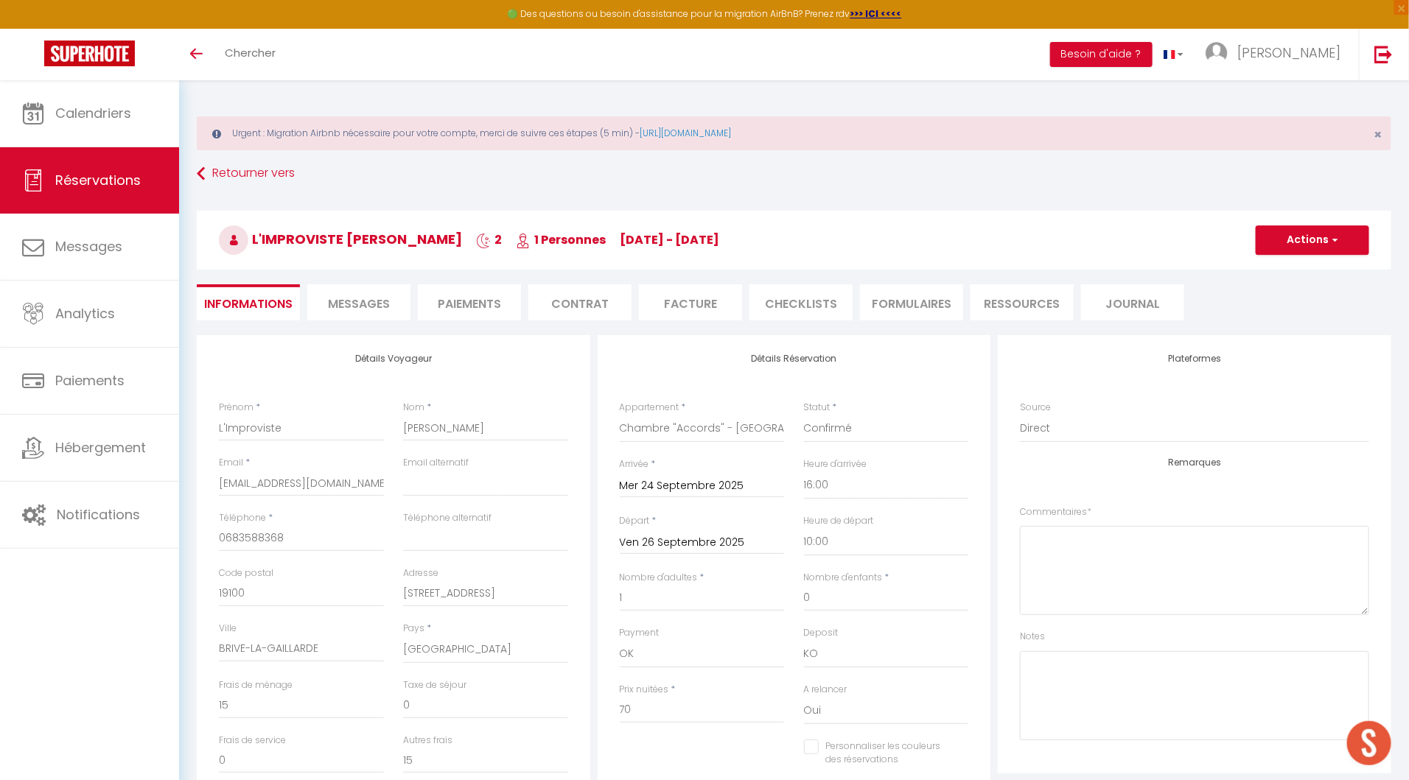
click at [684, 245] on span "We 24 Sep - Fr 26 Sep" at bounding box center [669, 239] width 99 height 17
click at [698, 287] on li "Facture" at bounding box center [690, 302] width 103 height 36
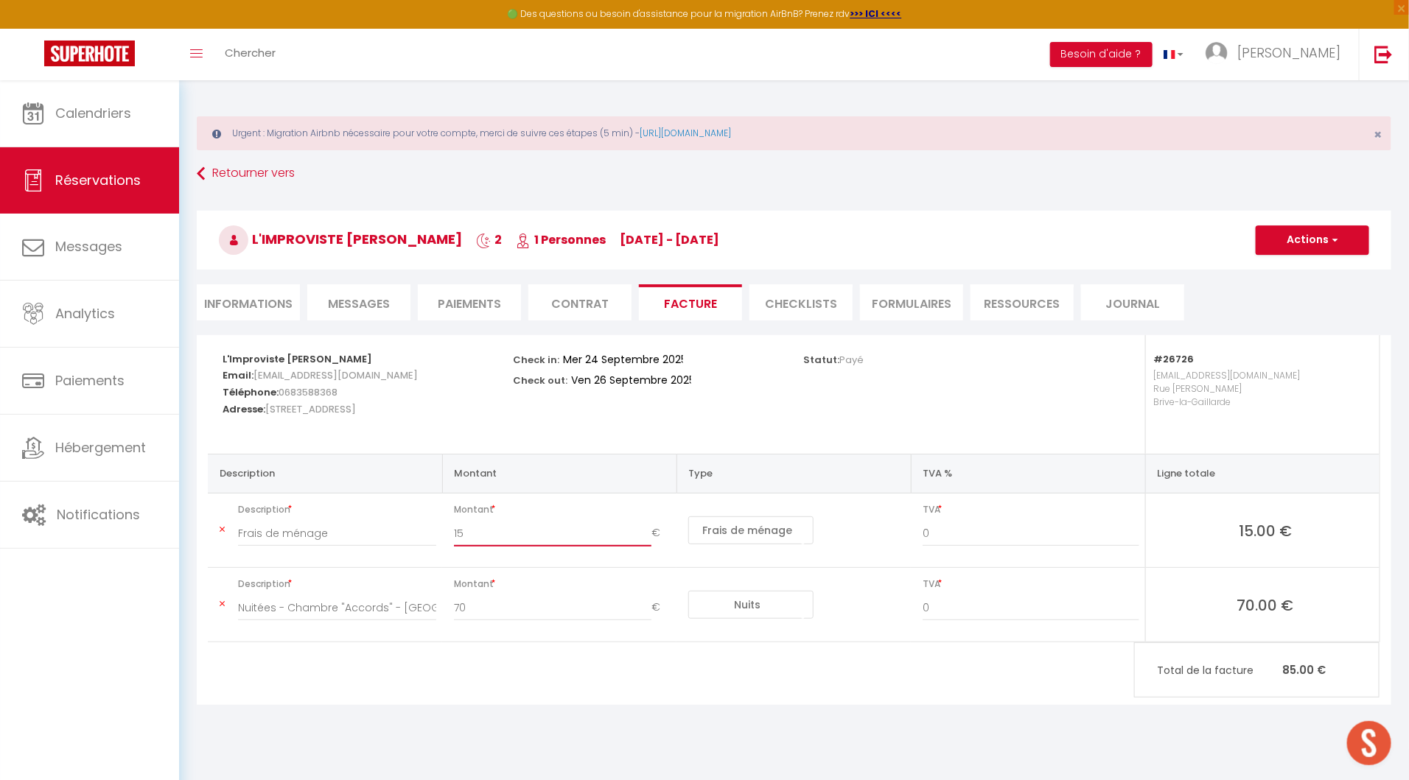
click at [640, 529] on input "15" at bounding box center [552, 533] width 197 height 27
click at [553, 533] on input "15" at bounding box center [552, 533] width 197 height 27
type input "1"
type input "30"
click at [1301, 246] on button "Actions" at bounding box center [1312, 239] width 113 height 29
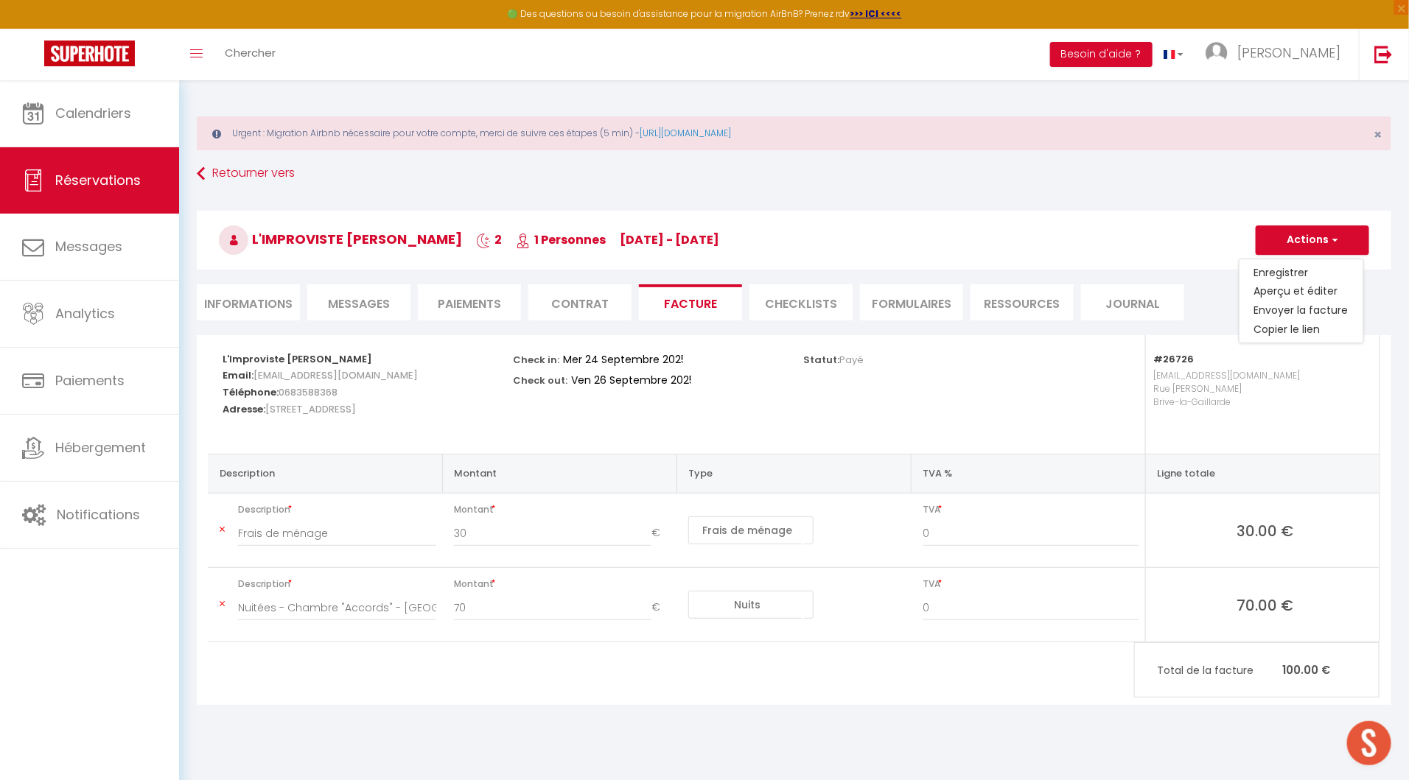
click at [1292, 261] on ul "Enregistrer [PERSON_NAME] et éditer Envoyer la facture Copier le lien" at bounding box center [1301, 301] width 125 height 85
click at [1289, 236] on button "Actions" at bounding box center [1312, 239] width 113 height 29
click at [1289, 267] on link "Enregistrer" at bounding box center [1301, 272] width 124 height 19
click at [1304, 250] on button "Actions" at bounding box center [1312, 239] width 113 height 29
click at [1299, 325] on link "Copier le lien" at bounding box center [1301, 330] width 124 height 19
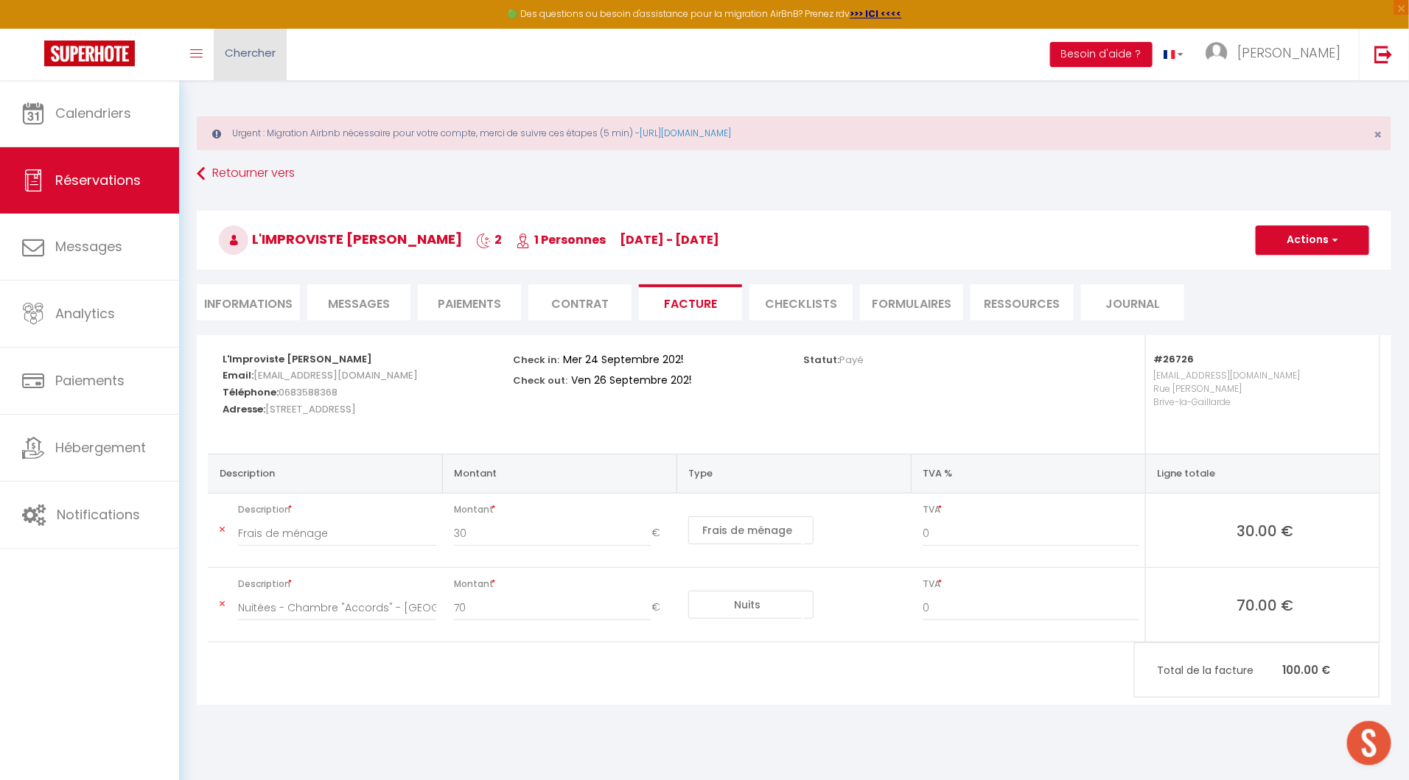
click at [263, 52] on span "Chercher" at bounding box center [250, 52] width 51 height 15
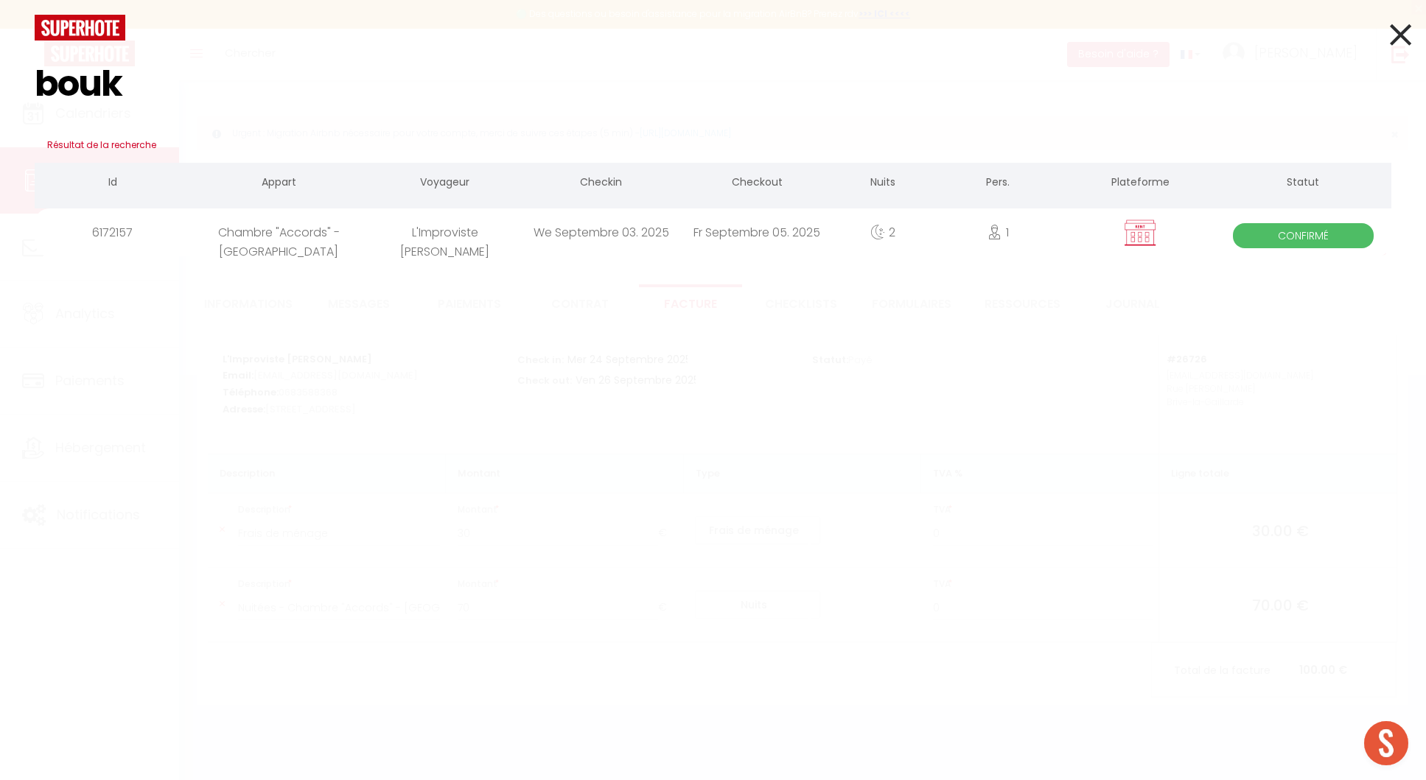
type input "bouk"
click at [371, 239] on div "L'Improviste [PERSON_NAME]" at bounding box center [445, 233] width 156 height 48
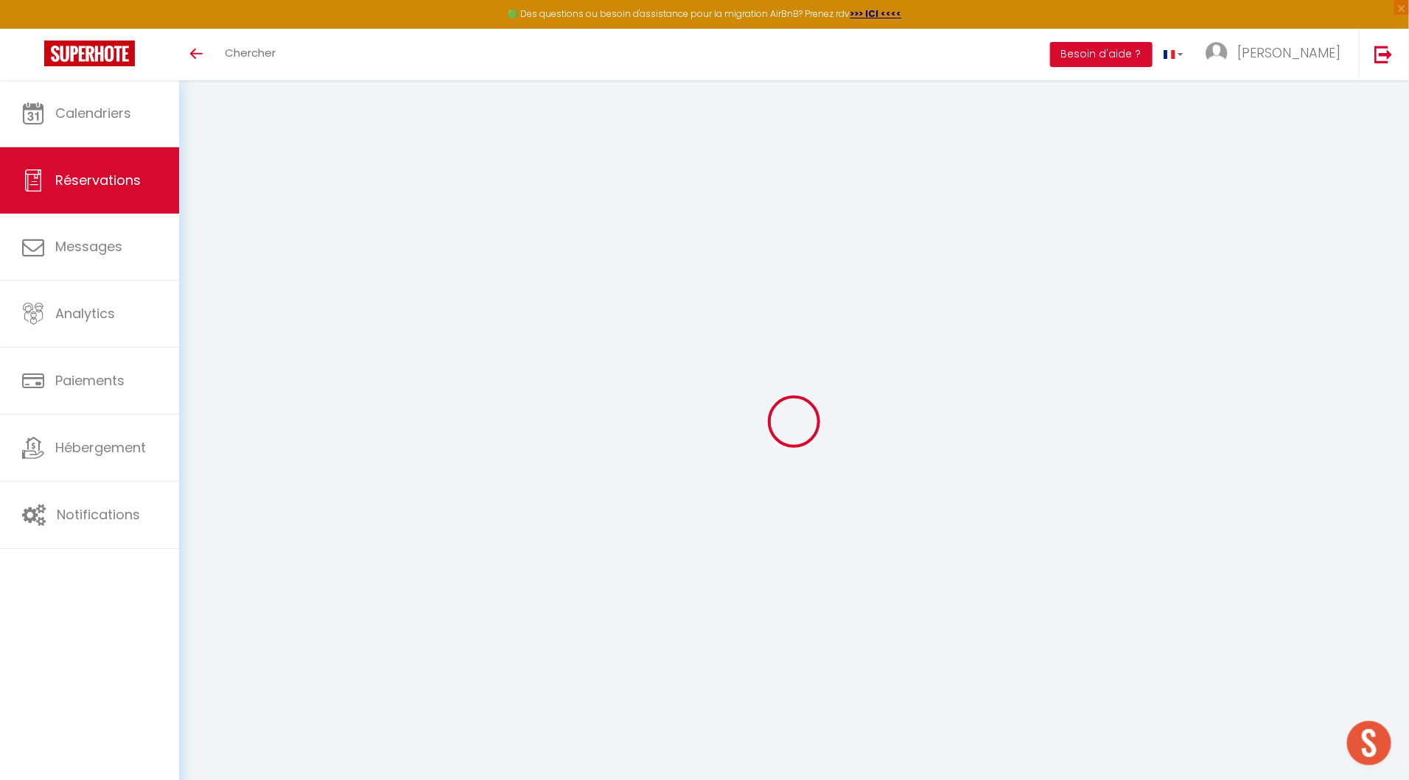
select select "cleaning"
select select
checkbox input "true"
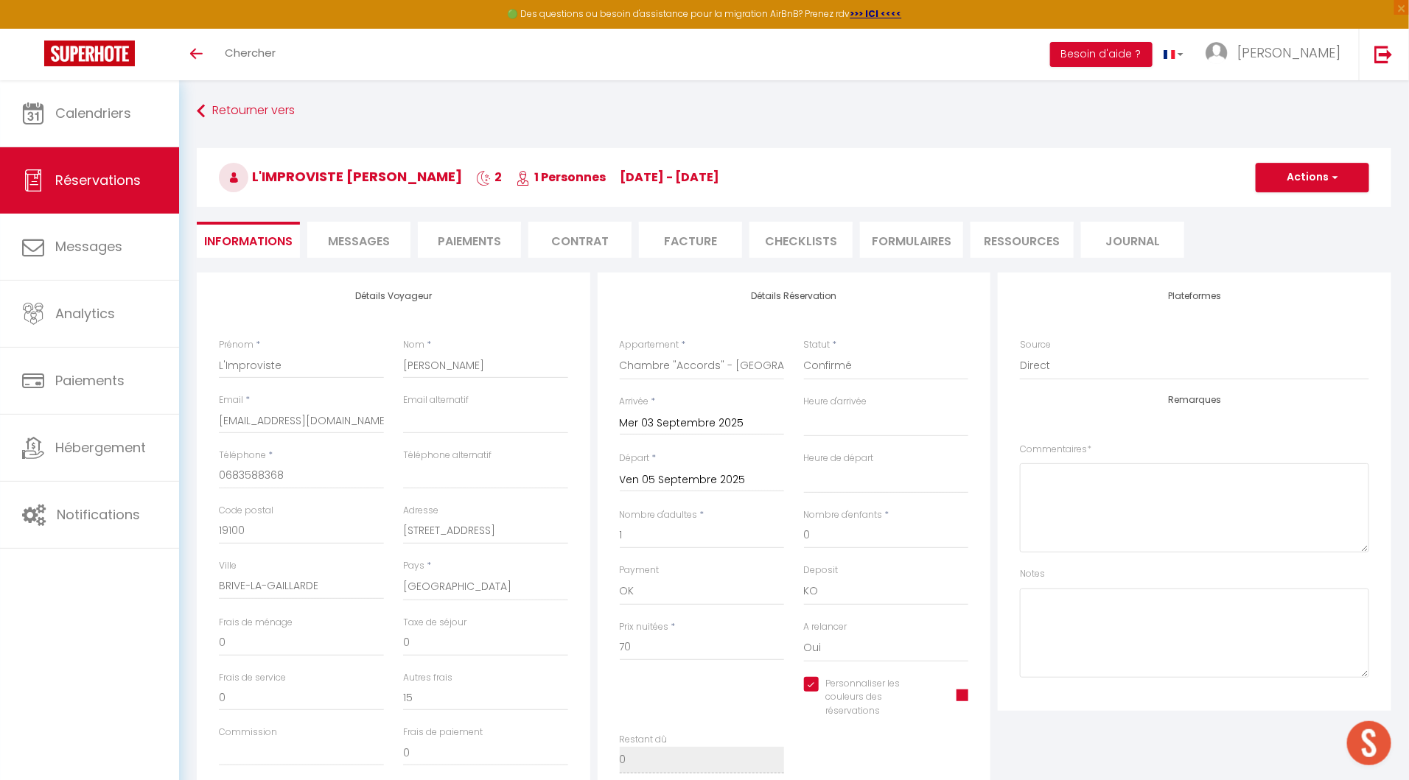
type input "15"
select select
checkbox input "true"
select select "16:00"
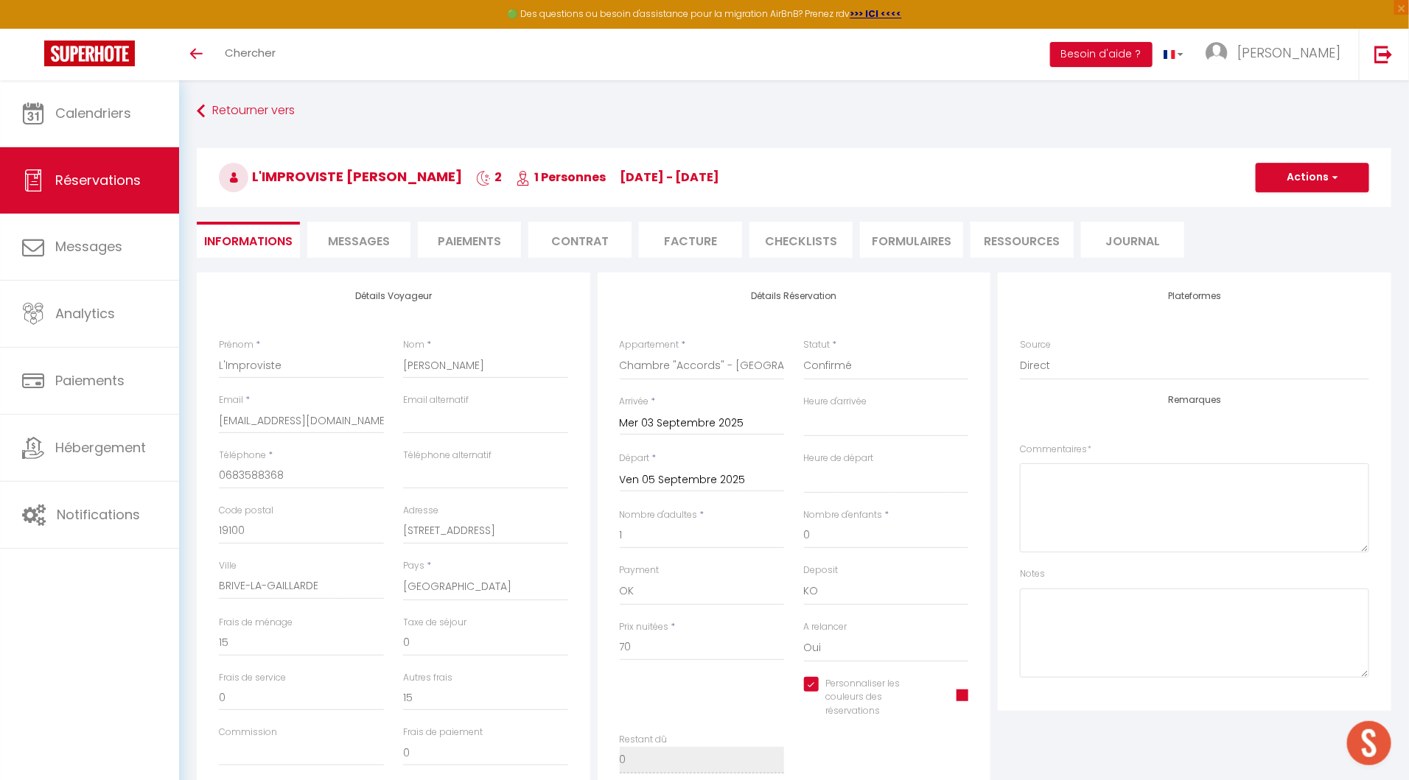
select select "10:00"
click at [715, 238] on li "Facture" at bounding box center [690, 240] width 103 height 36
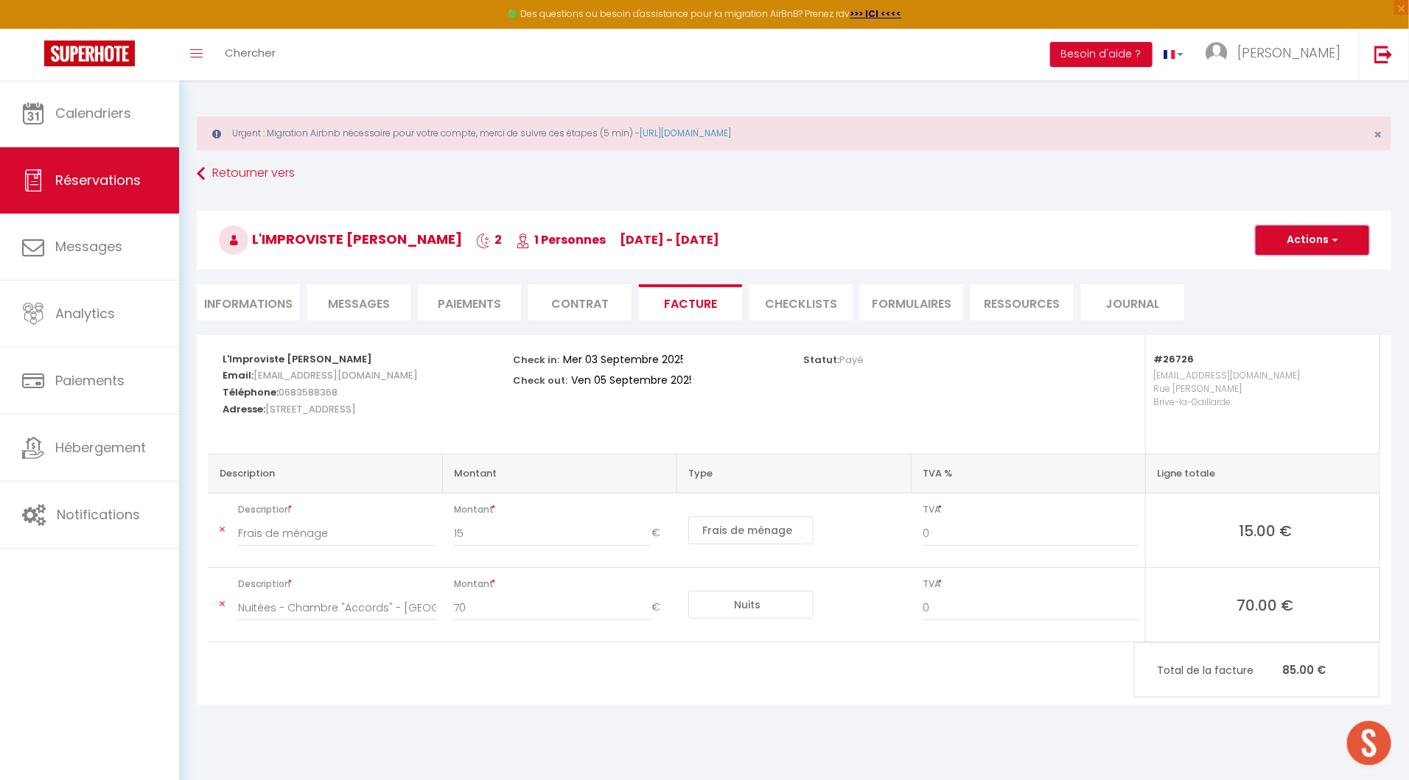
click at [1300, 245] on button "Actions" at bounding box center [1312, 239] width 113 height 29
click at [1292, 327] on link "Copier le lien" at bounding box center [1301, 330] width 124 height 19
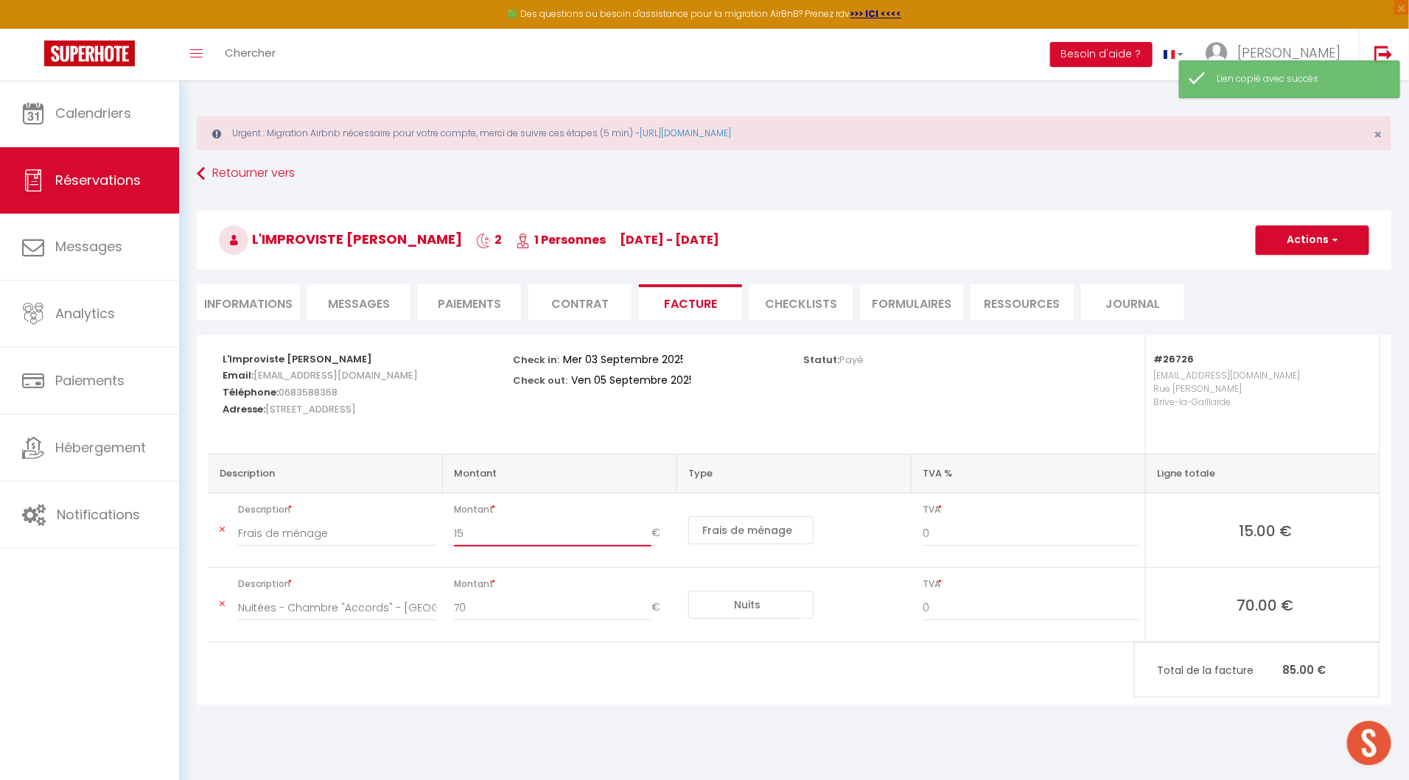
click at [486, 537] on input "15" at bounding box center [552, 533] width 197 height 27
drag, startPoint x: 486, startPoint y: 537, endPoint x: 444, endPoint y: 537, distance: 41.3
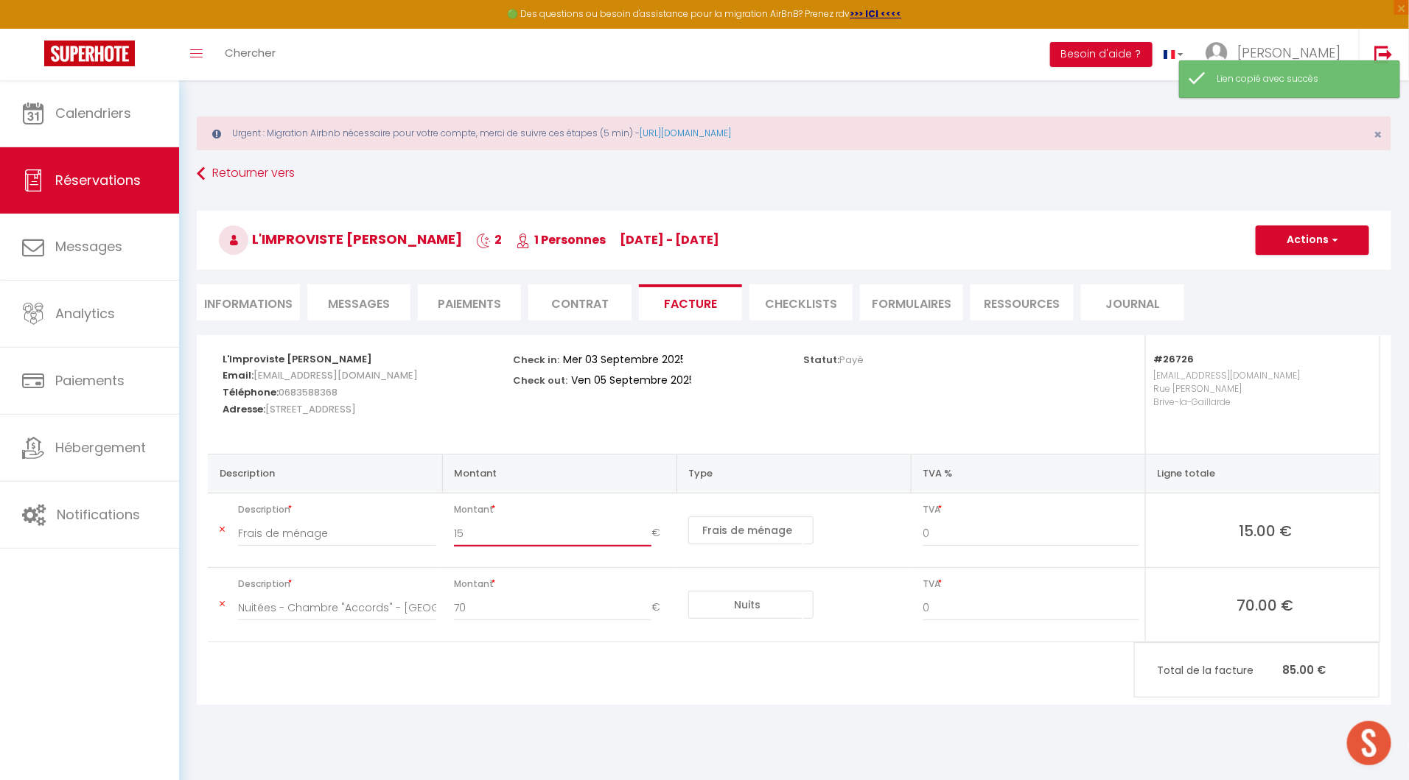
click at [444, 537] on div "15 €" at bounding box center [562, 540] width 236 height 41
type input "30"
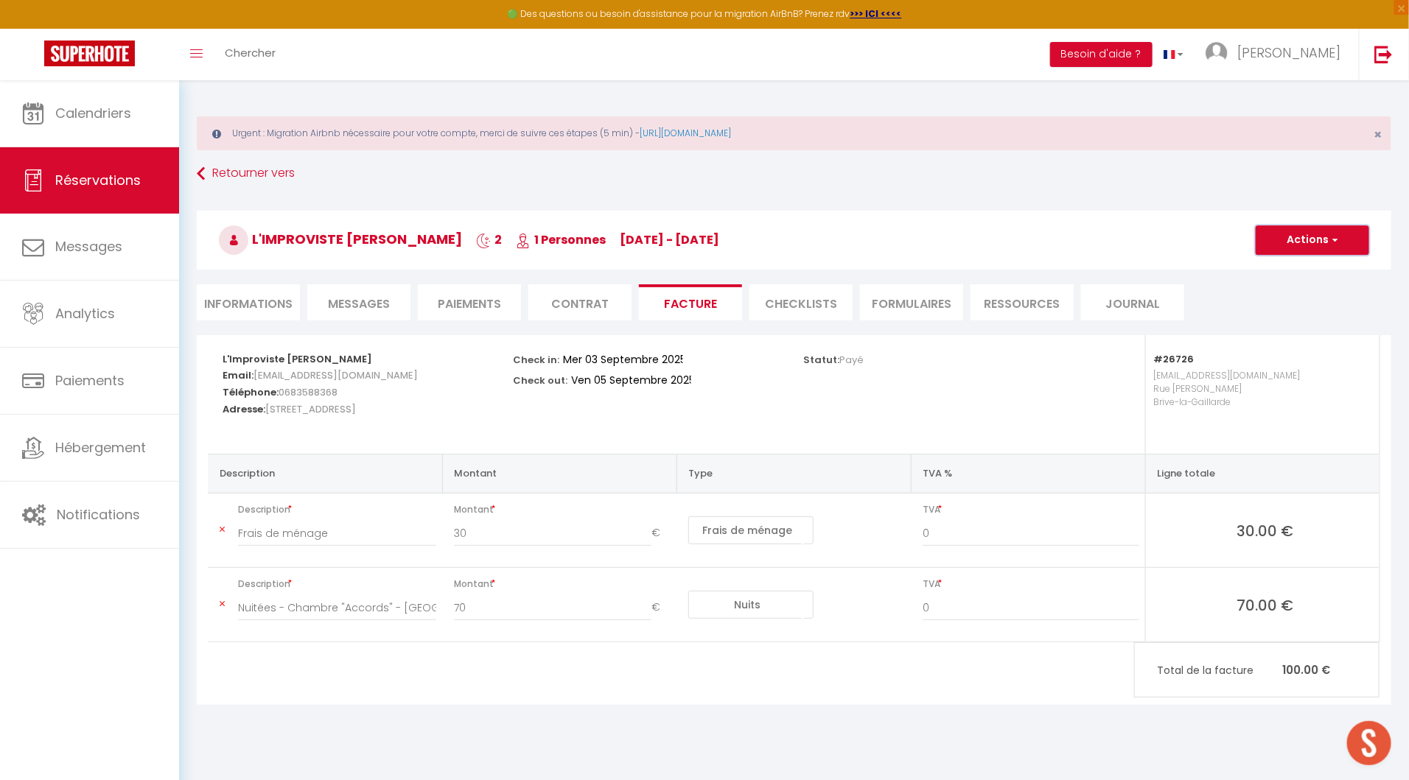
click at [1303, 240] on button "Actions" at bounding box center [1312, 239] width 113 height 29
click at [1291, 259] on ul "Enregistrer [PERSON_NAME] et éditer Envoyer la facture Copier le lien" at bounding box center [1301, 301] width 125 height 85
click at [1289, 240] on button "Actions" at bounding box center [1312, 239] width 113 height 29
click at [1289, 269] on link "Enregistrer" at bounding box center [1301, 272] width 124 height 19
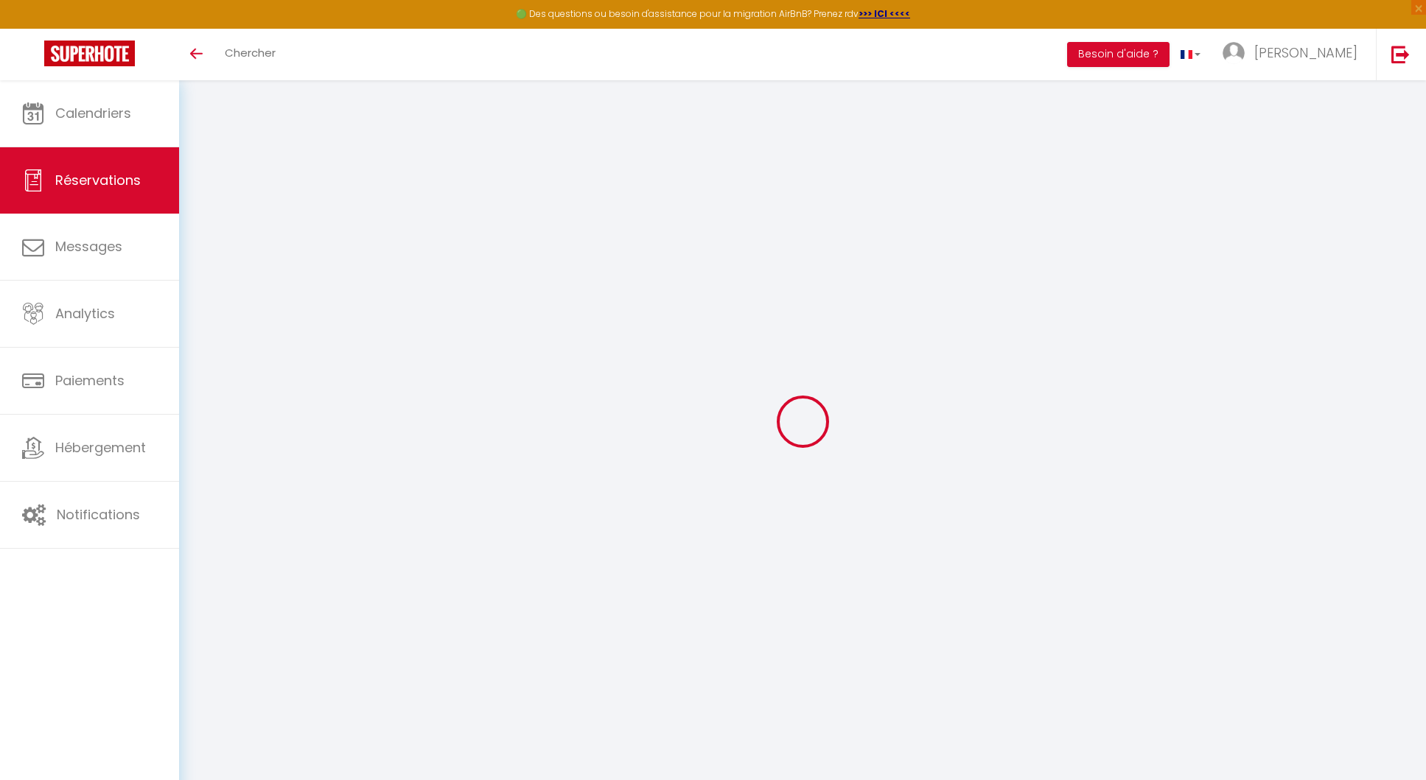
select select "26726"
select select "14"
select select "cleaning"
select select
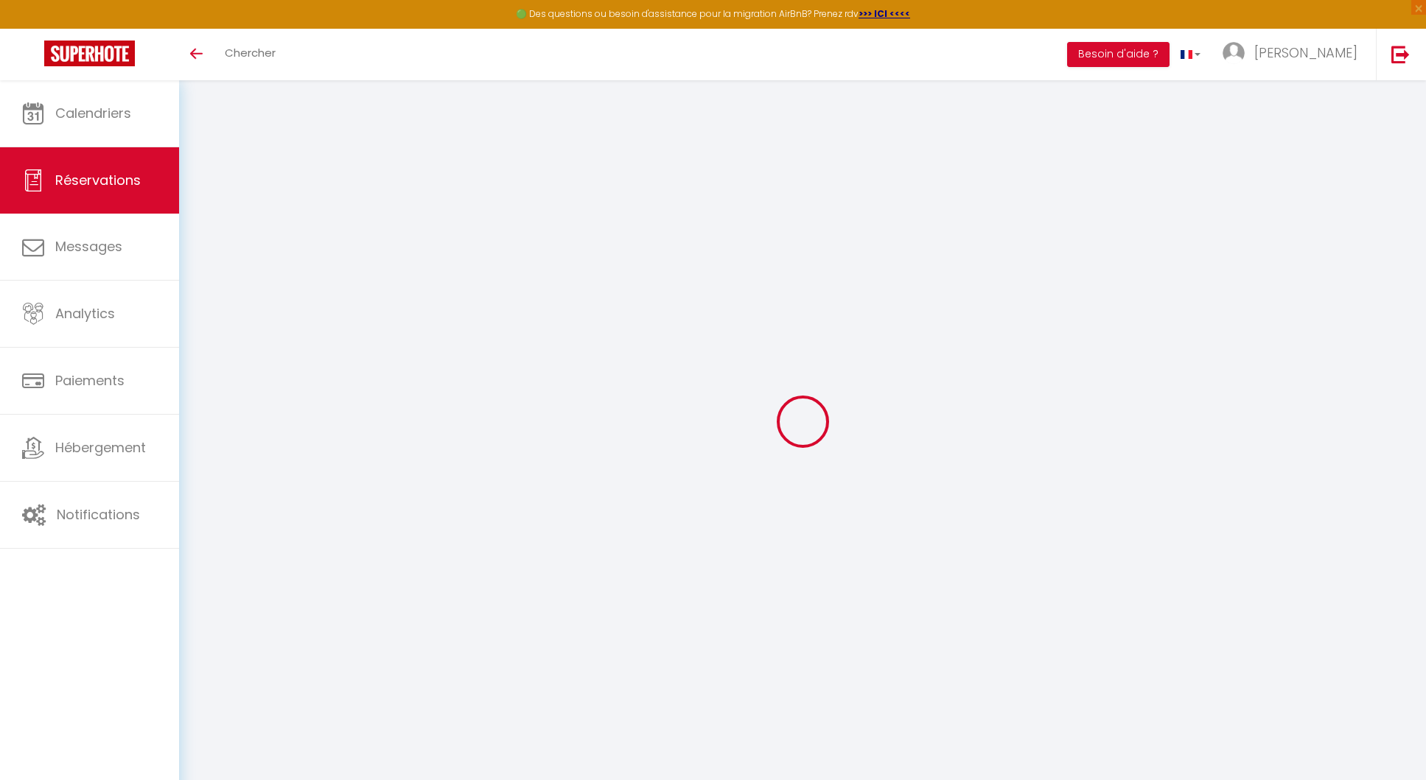
type input "15"
select select
select select "16:00"
select select "10:00"
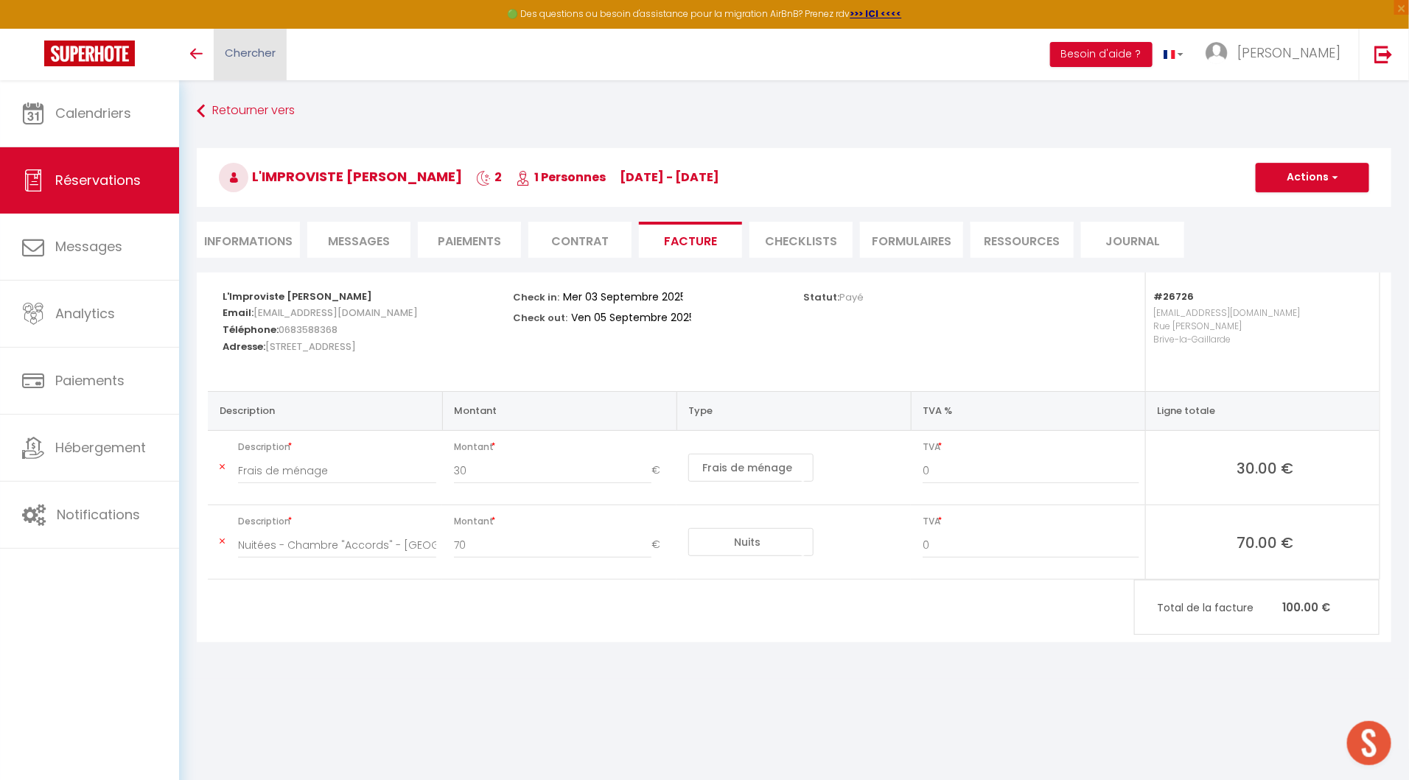
click at [264, 41] on link "Chercher" at bounding box center [250, 55] width 73 height 52
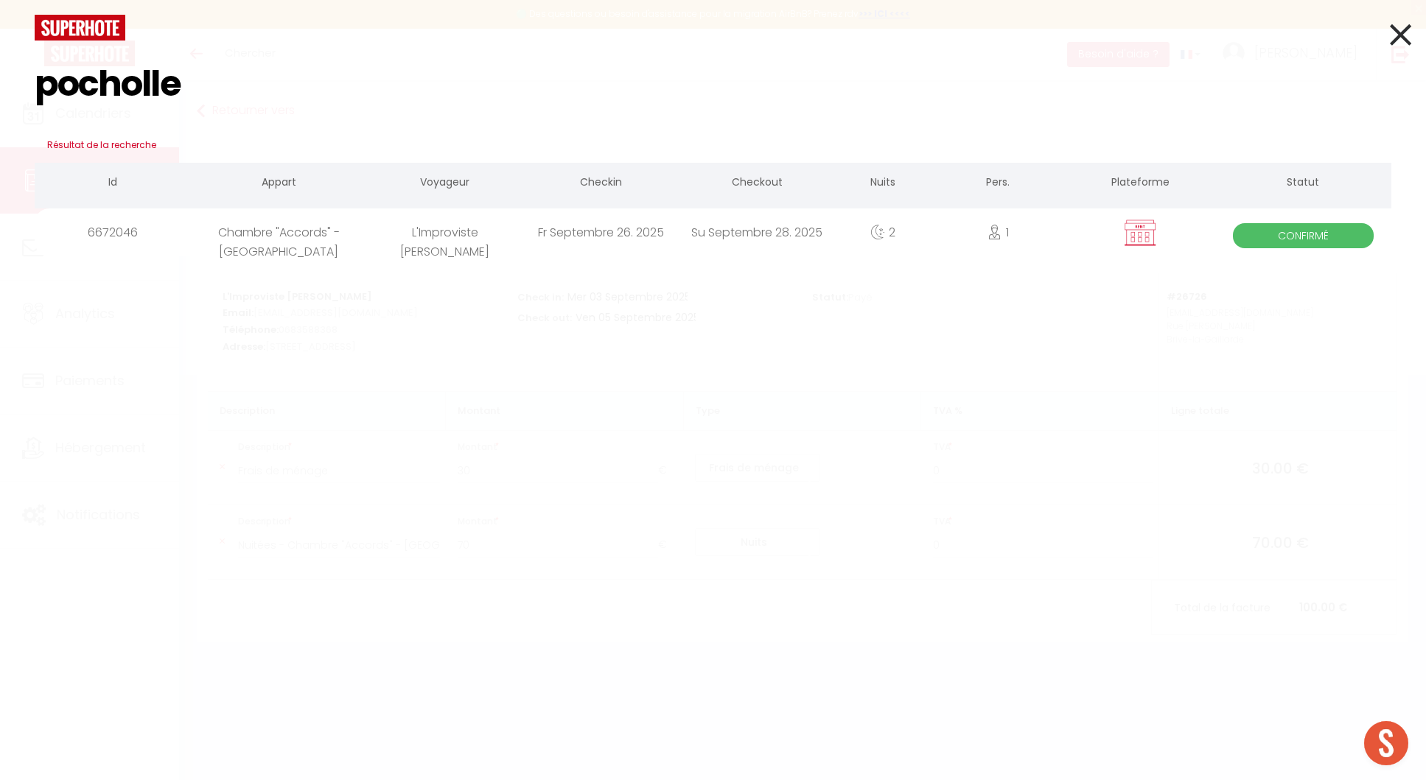
type input "pocholle"
click at [481, 259] on div "pocholle Résultat de la recherche Id Appart Voyageur Checkin Checkout Nuits Per…" at bounding box center [713, 390] width 1426 height 780
click at [467, 237] on div "L'Improviste [PERSON_NAME]" at bounding box center [445, 233] width 156 height 48
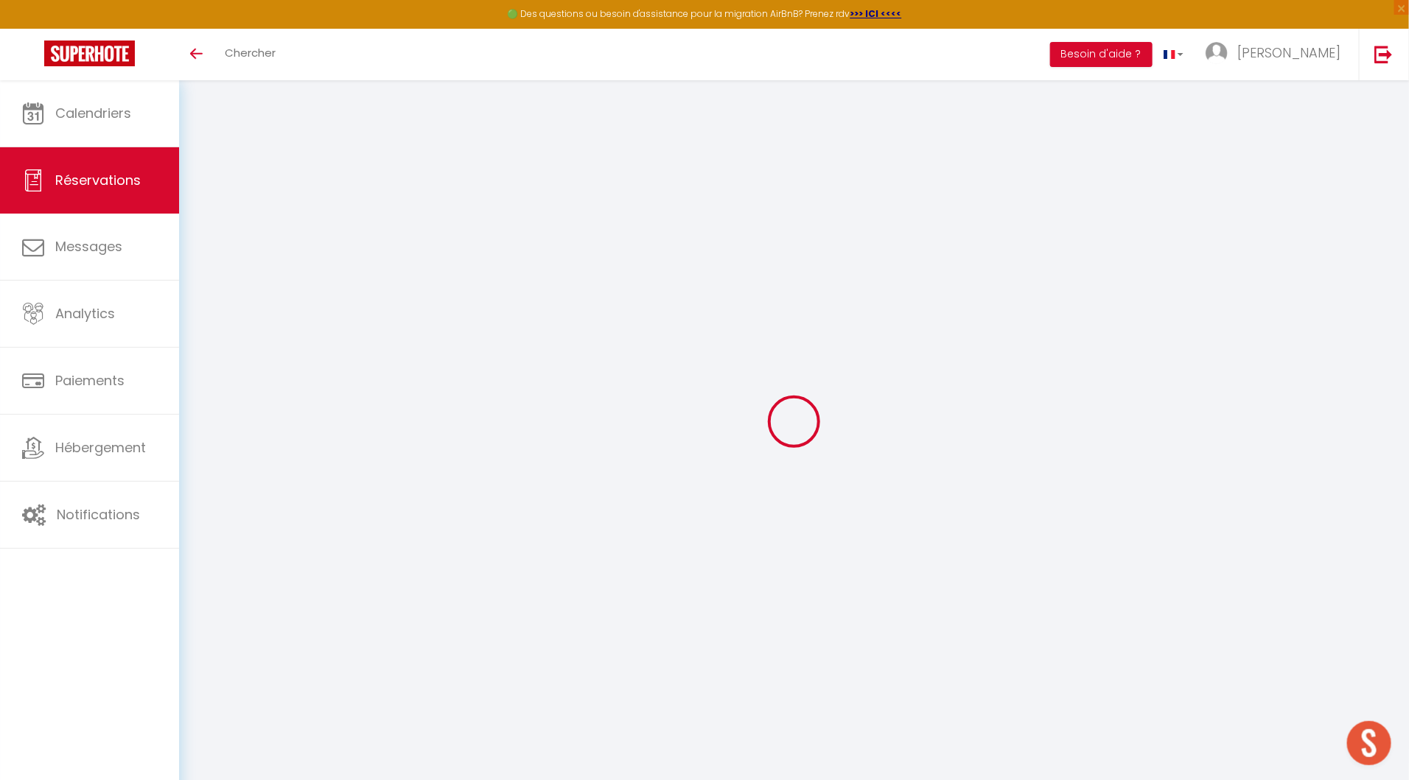
type input "L'Improviste"
type input "[PERSON_NAME]"
type input "[EMAIL_ADDRESS][DOMAIN_NAME]"
type input "0683588368"
type input "19100"
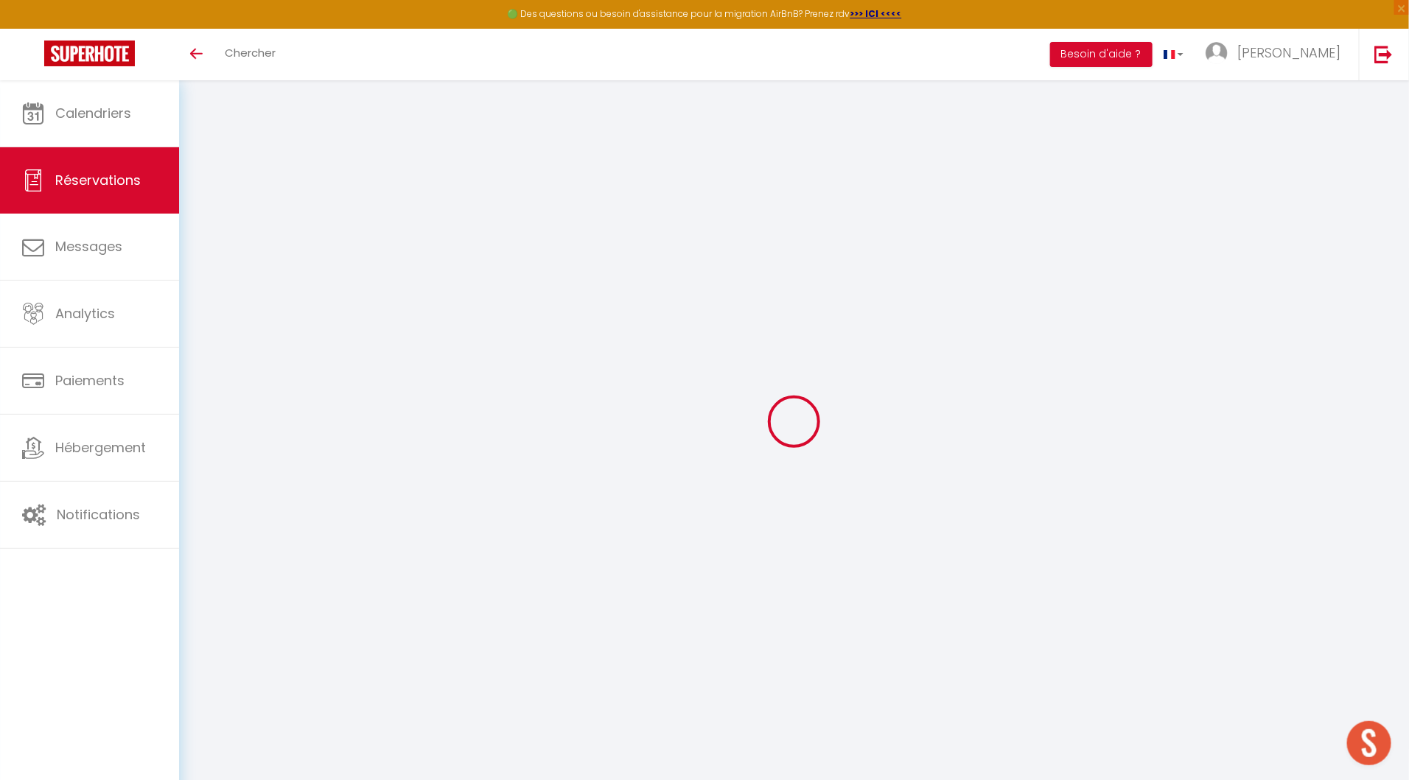
type input "[STREET_ADDRESS]"
type input "BRIVE-LA-GAILLARDE"
select select "FR"
type input "15"
select select "26726"
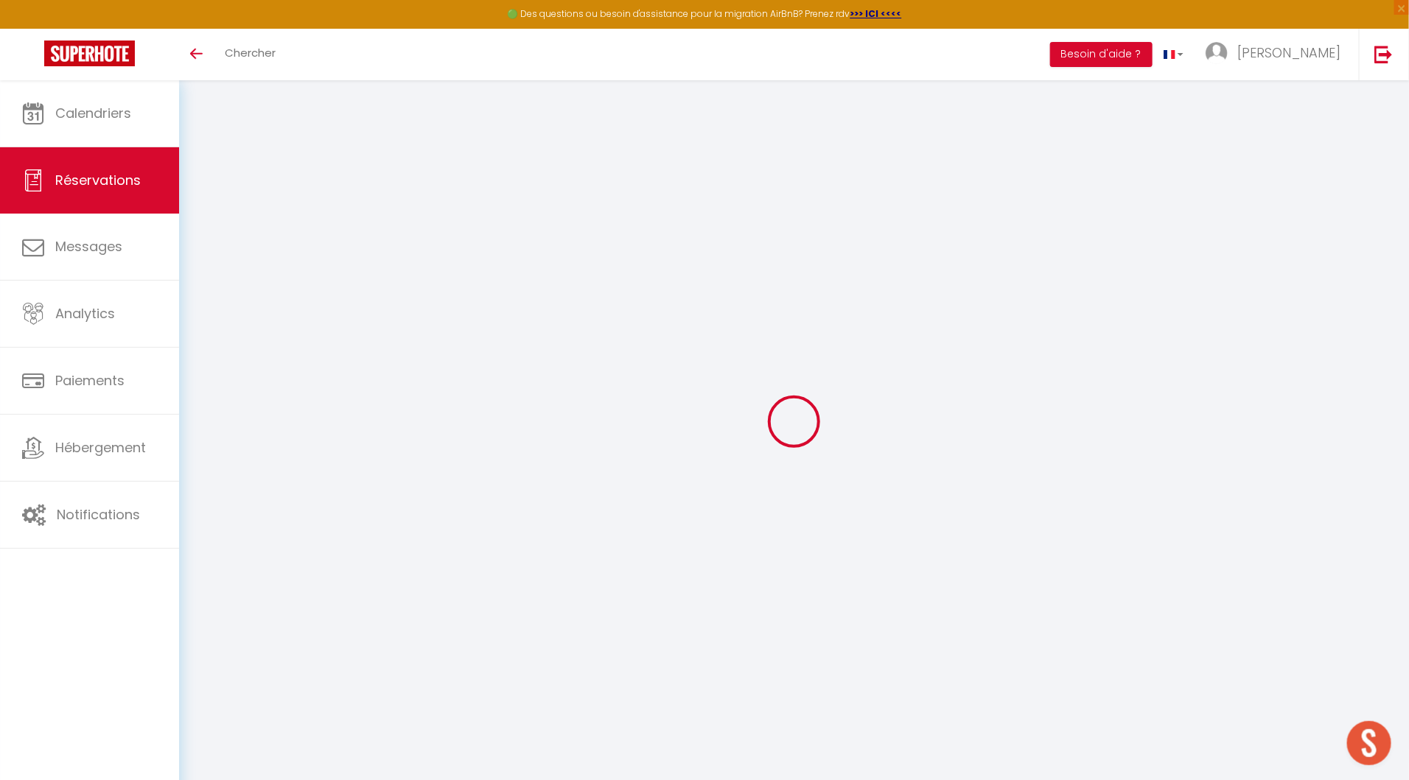
select select "1"
type input "Ven 26 Septembre 2025"
select select
type input "Dim 28 Septembre 2025"
select select
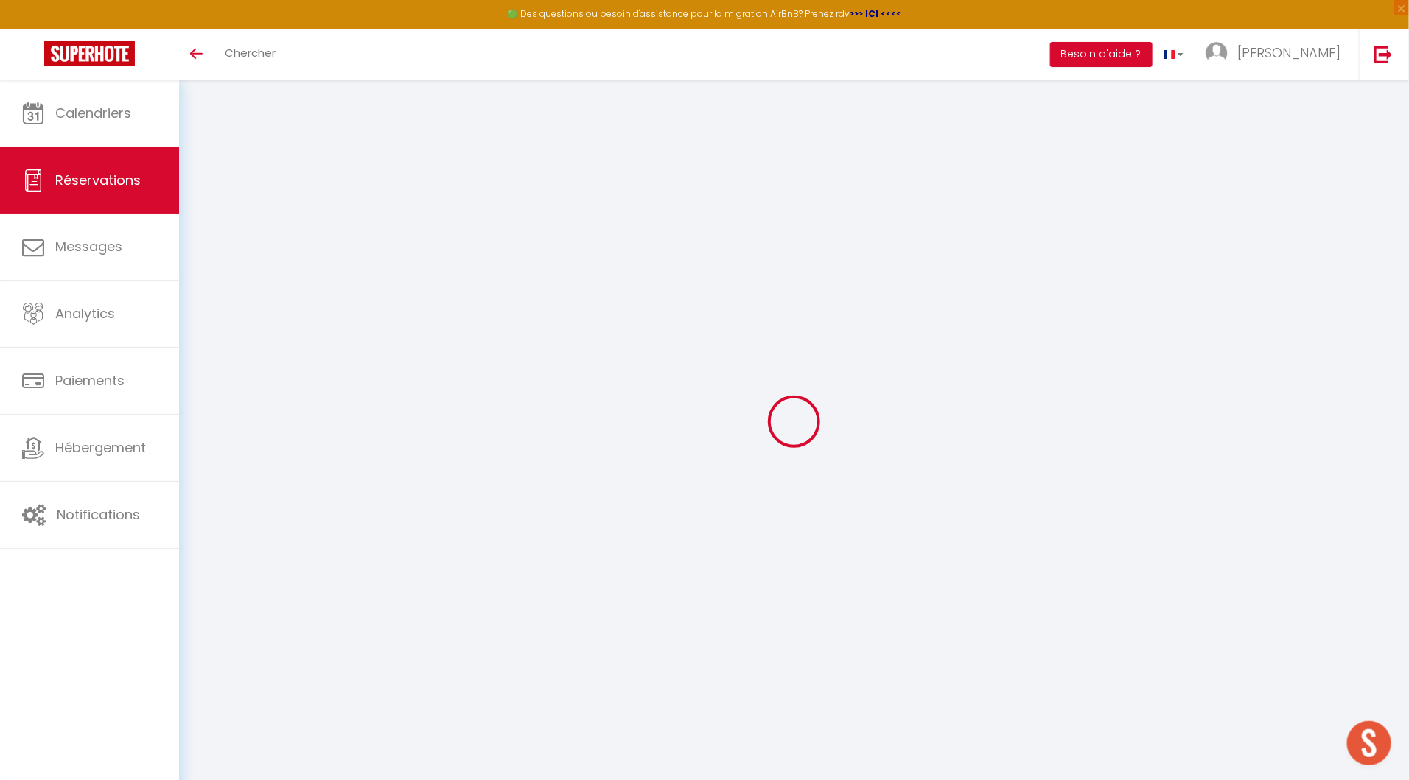
type input "1"
select select "12"
select select "14"
type input "70"
checkbox input "false"
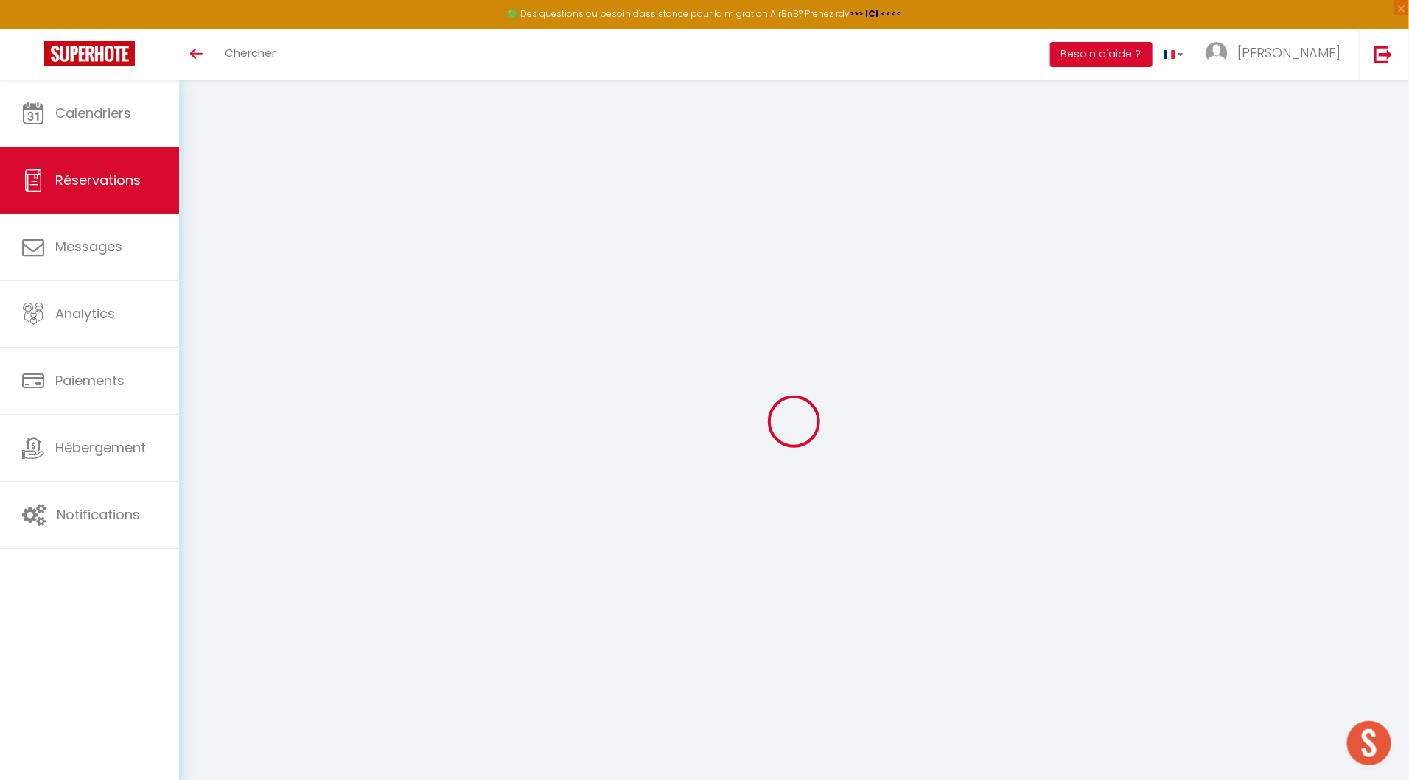
type input "0"
type input "15"
type input "10"
type input "0"
select select
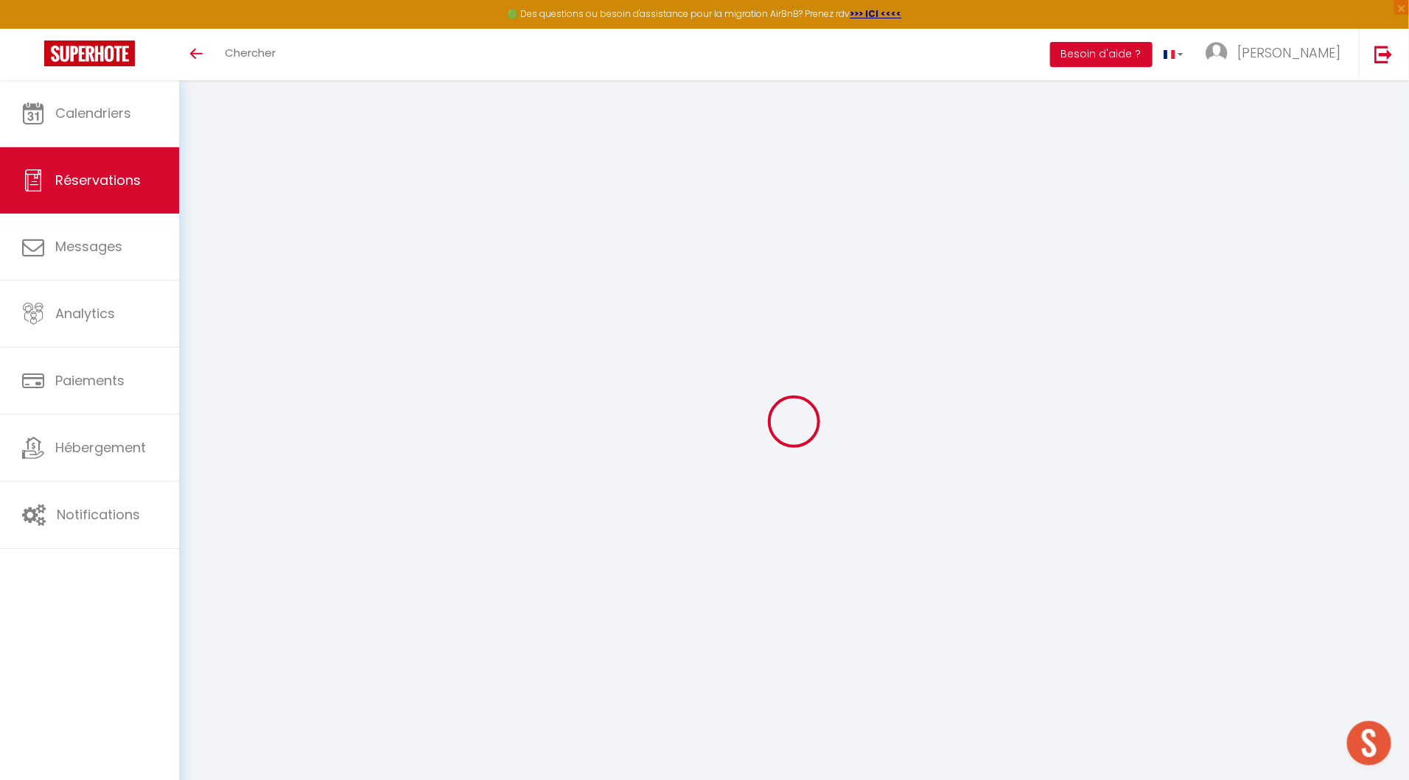
select select
checkbox input "false"
select select
checkbox input "false"
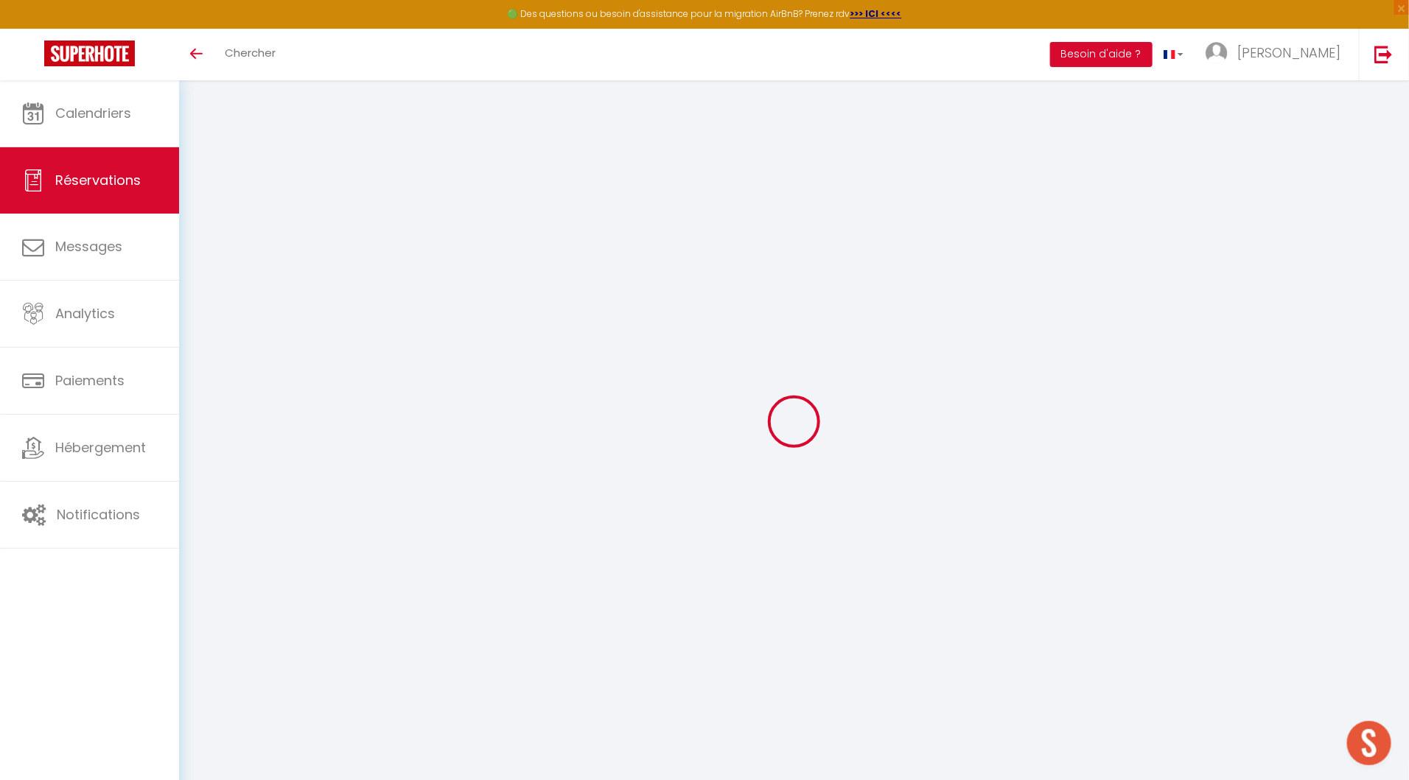
select select
checkbox input "false"
select select
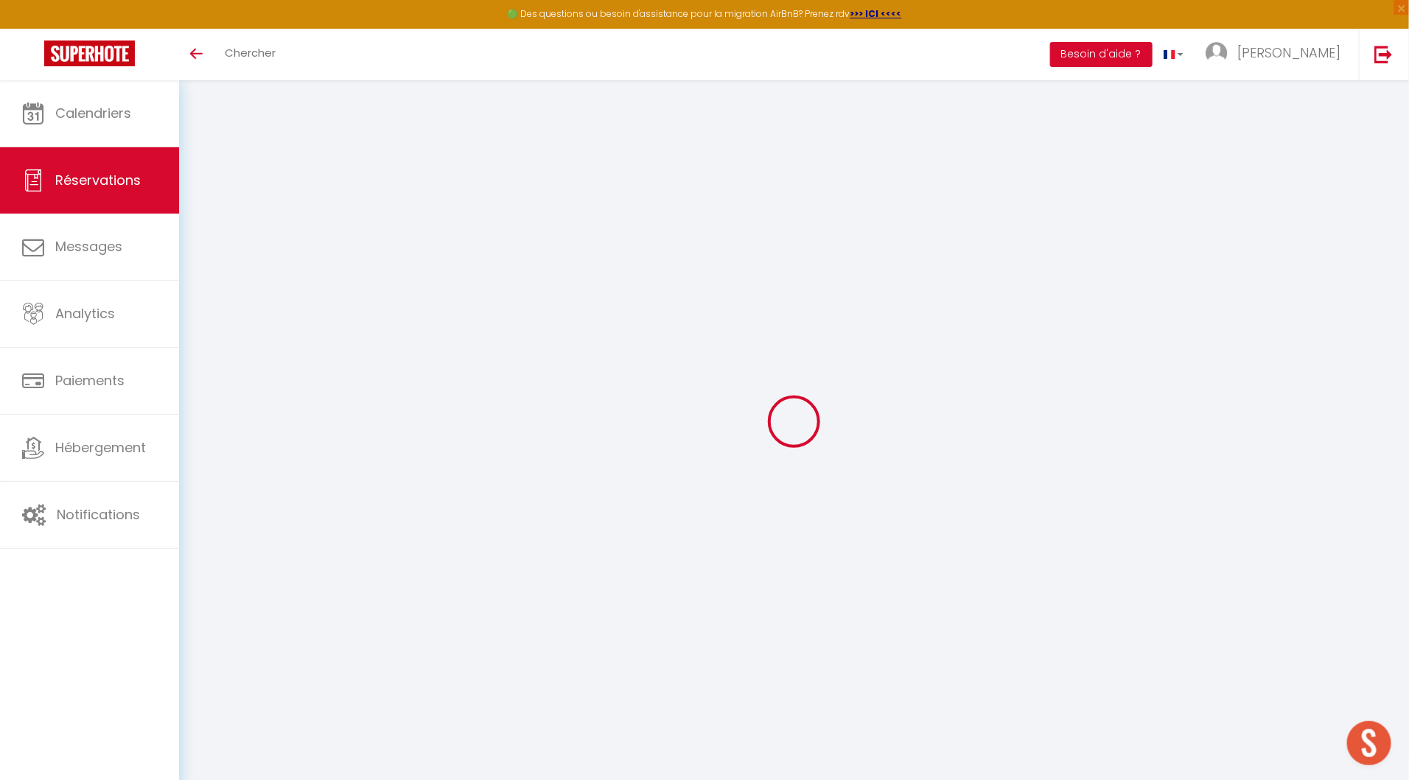
checkbox input "false"
type input "15"
select select
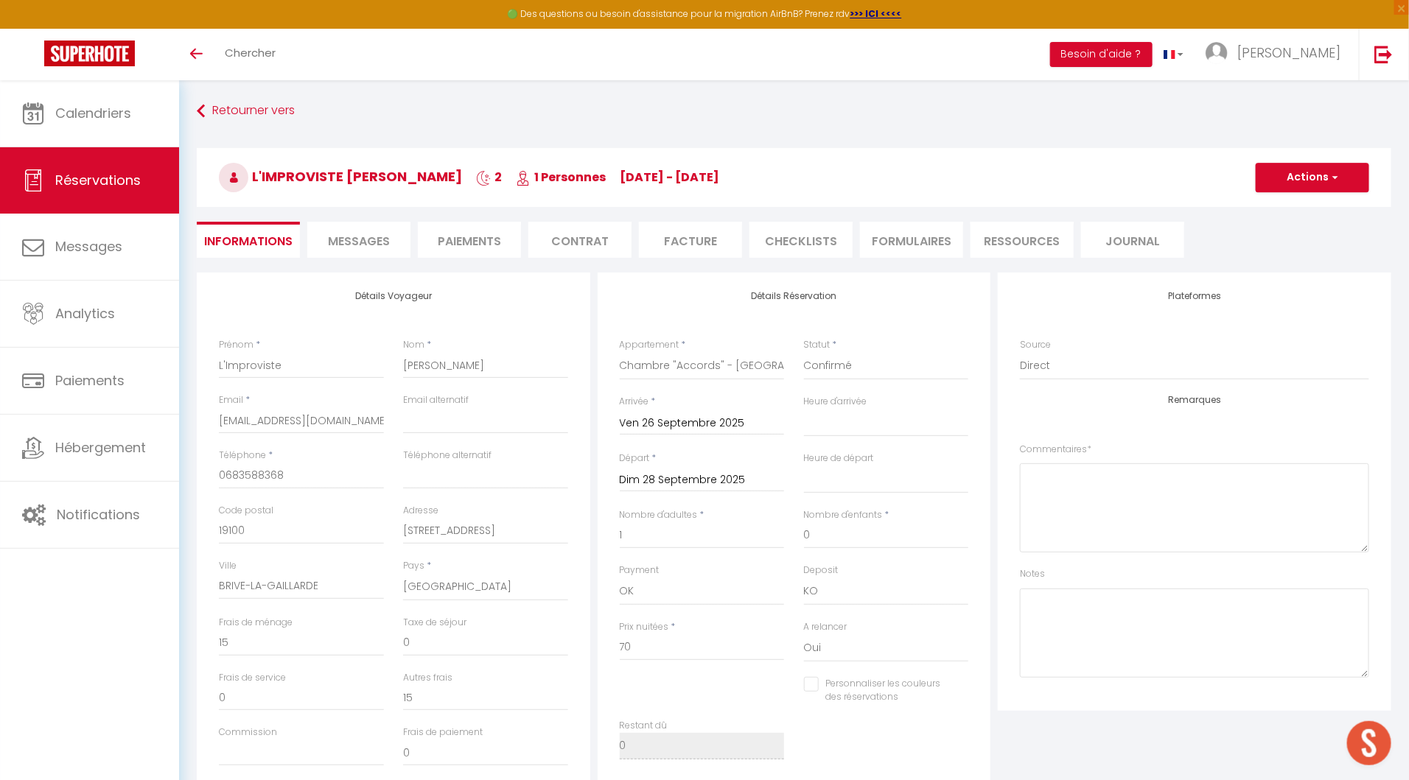
checkbox input "false"
select select "16:00"
select select "10:00"
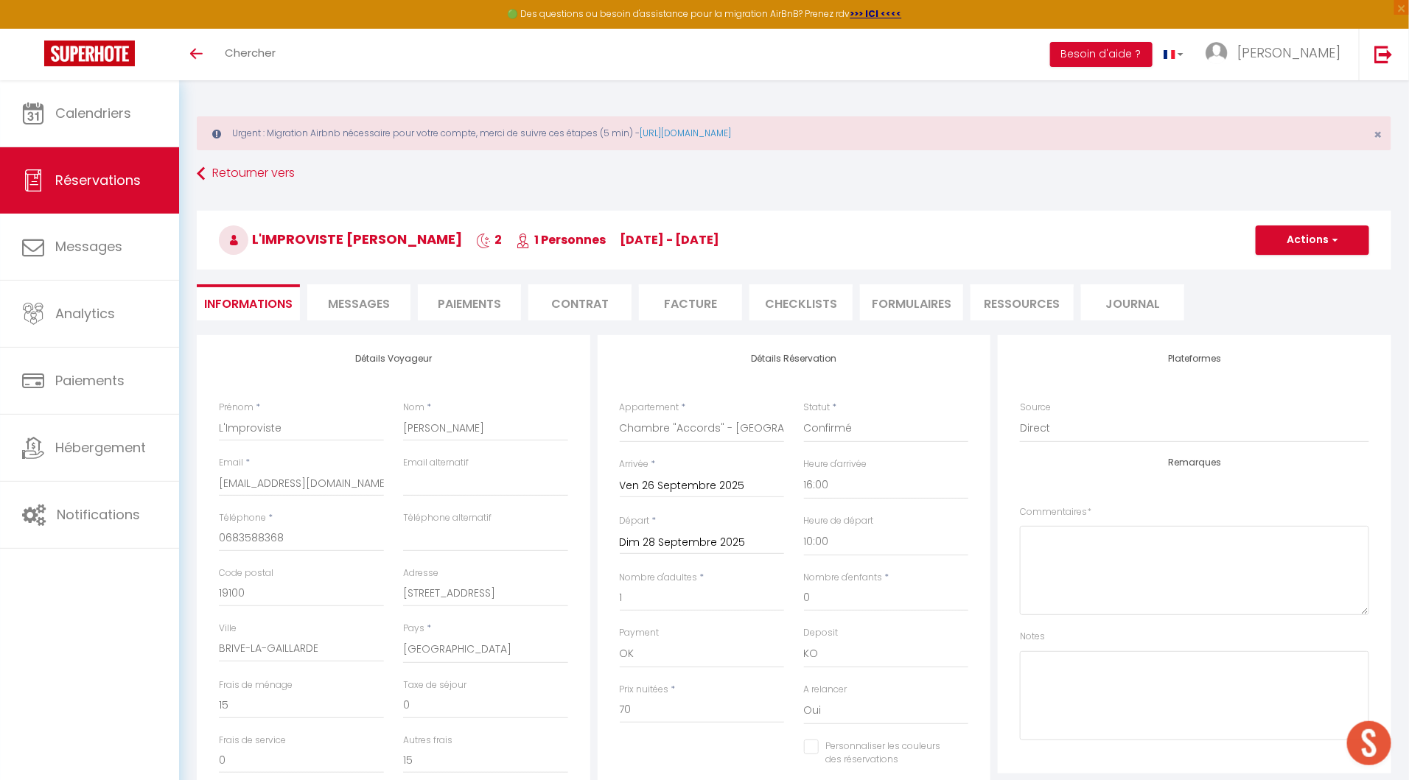
click at [671, 303] on li "Facture" at bounding box center [690, 302] width 103 height 36
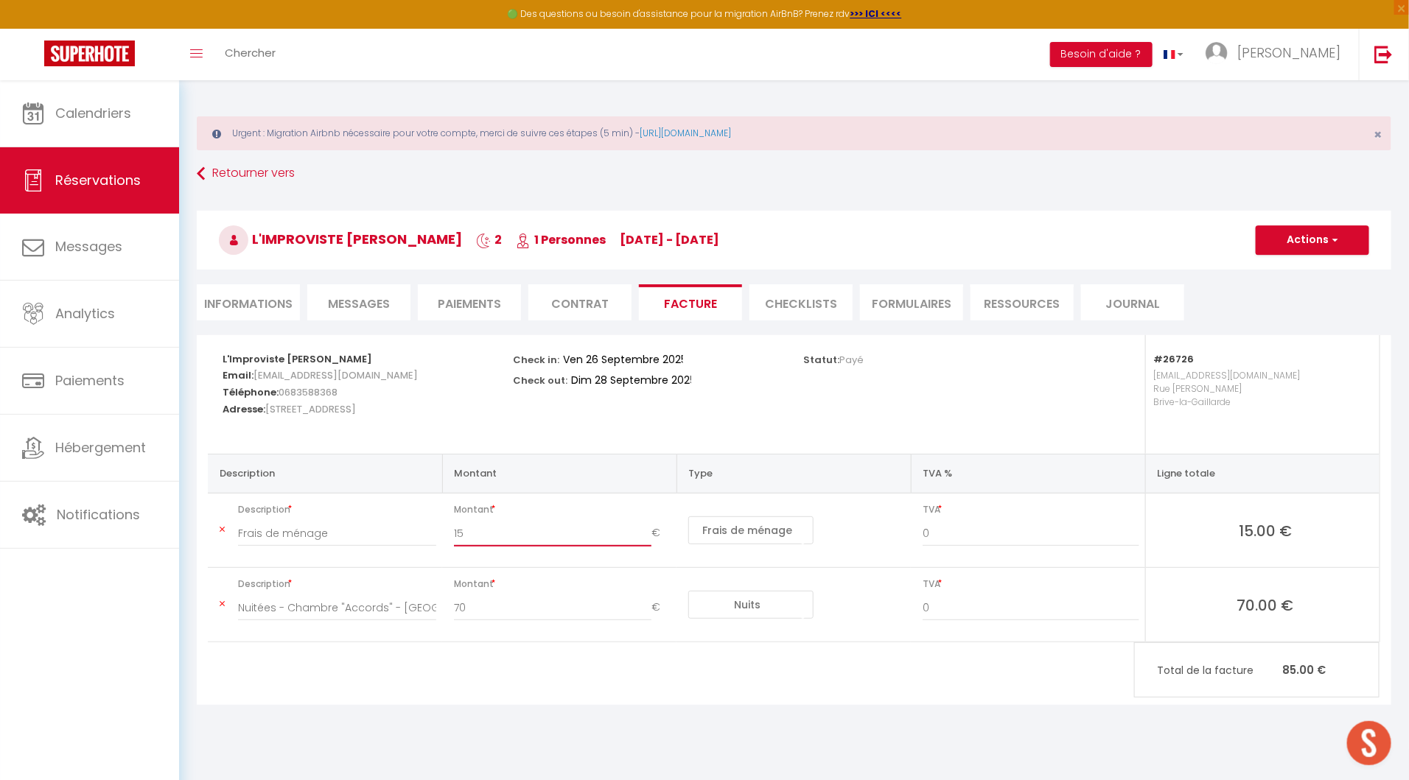
drag, startPoint x: 485, startPoint y: 527, endPoint x: 415, endPoint y: 526, distance: 70.0
click at [415, 526] on tr "Description Frais de ménage Montant 15 € Nuits Frais de ménage Taxe de séjour A…" at bounding box center [794, 531] width 1172 height 74
type input "30"
click at [1315, 242] on button "Actions" at bounding box center [1312, 239] width 113 height 29
click at [1278, 261] on ul "Enregistrer [PERSON_NAME] et éditer Envoyer la facture Copier le lien" at bounding box center [1301, 301] width 125 height 85
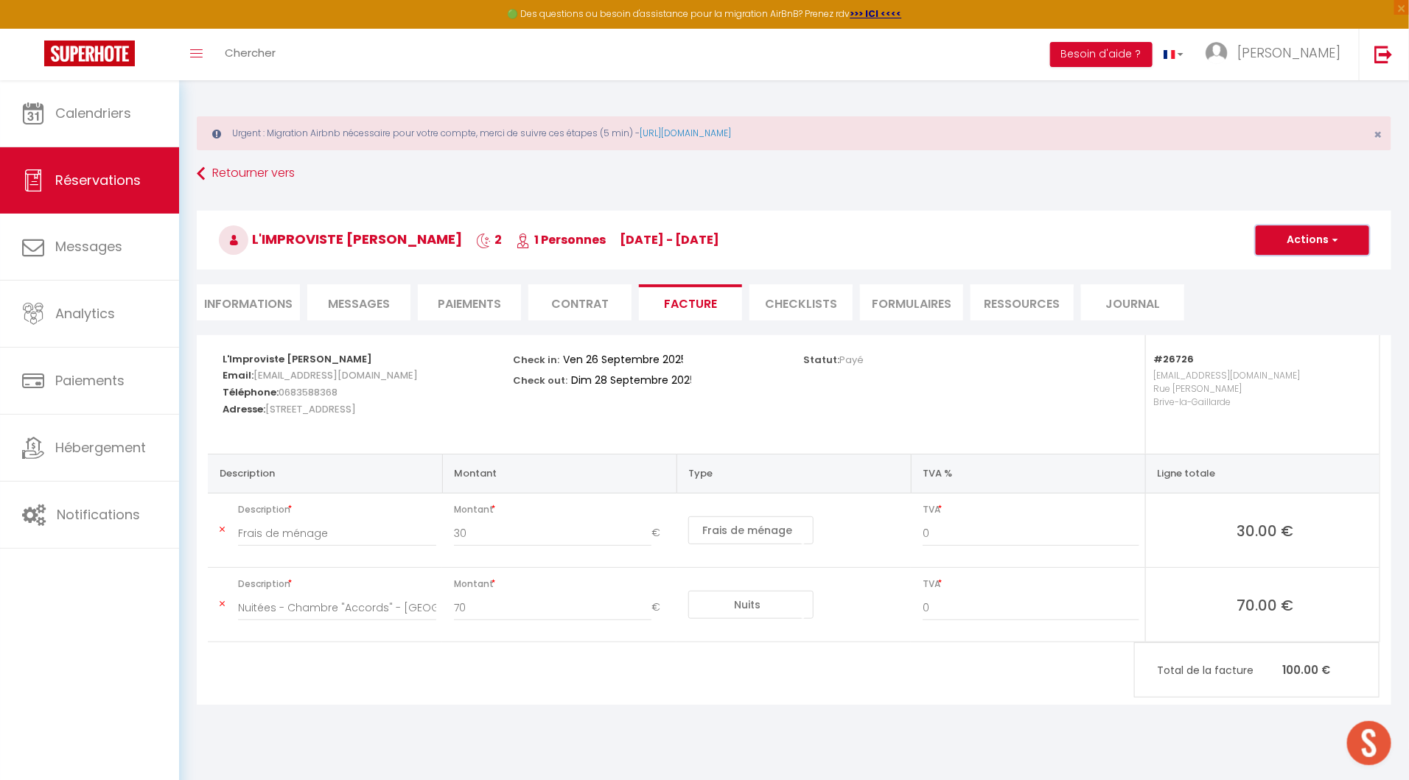
click at [1291, 237] on button "Actions" at bounding box center [1312, 239] width 113 height 29
click at [1290, 269] on link "Enregistrer" at bounding box center [1301, 272] width 124 height 19
click at [1300, 242] on button "Actions" at bounding box center [1312, 239] width 113 height 29
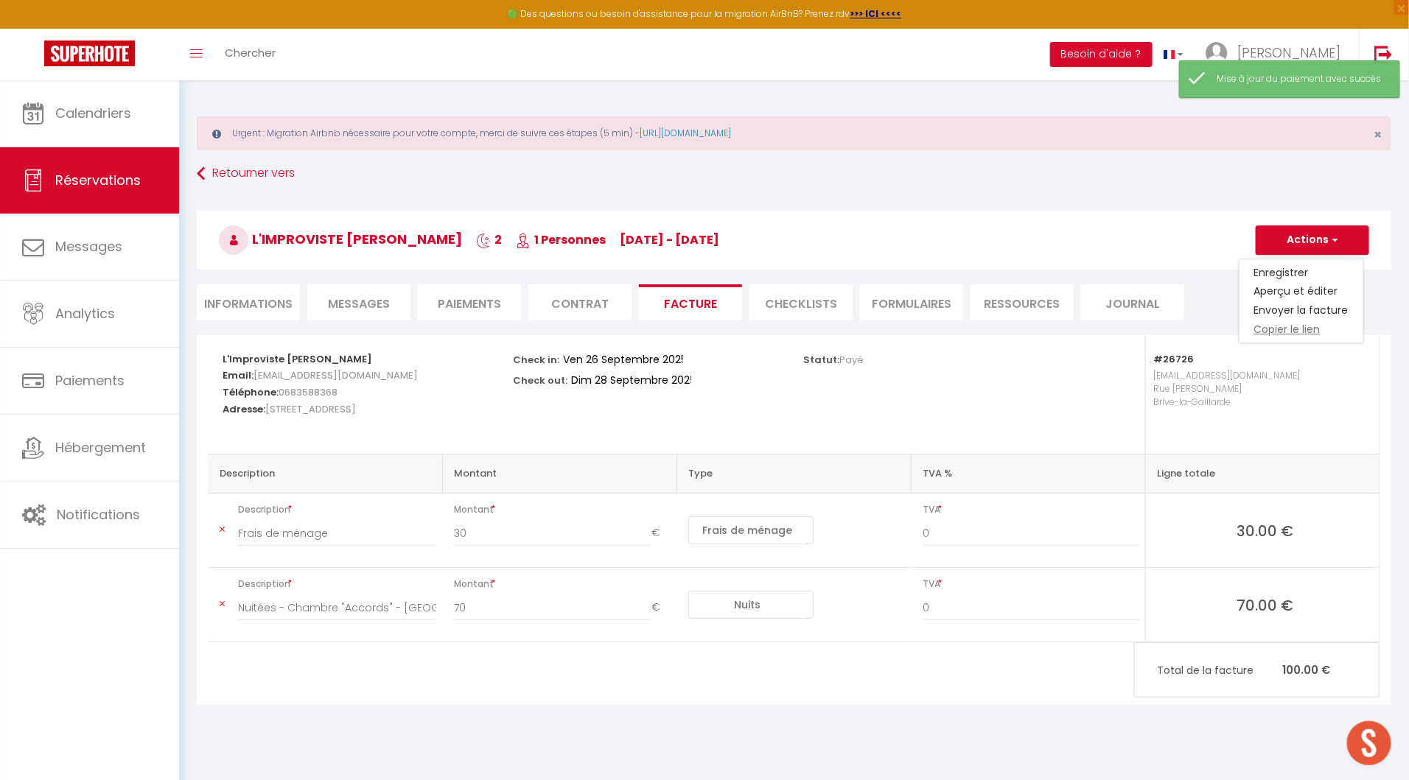
click at [1299, 327] on link "Copier le lien" at bounding box center [1301, 330] width 124 height 19
